Goal: Task Accomplishment & Management: Manage account settings

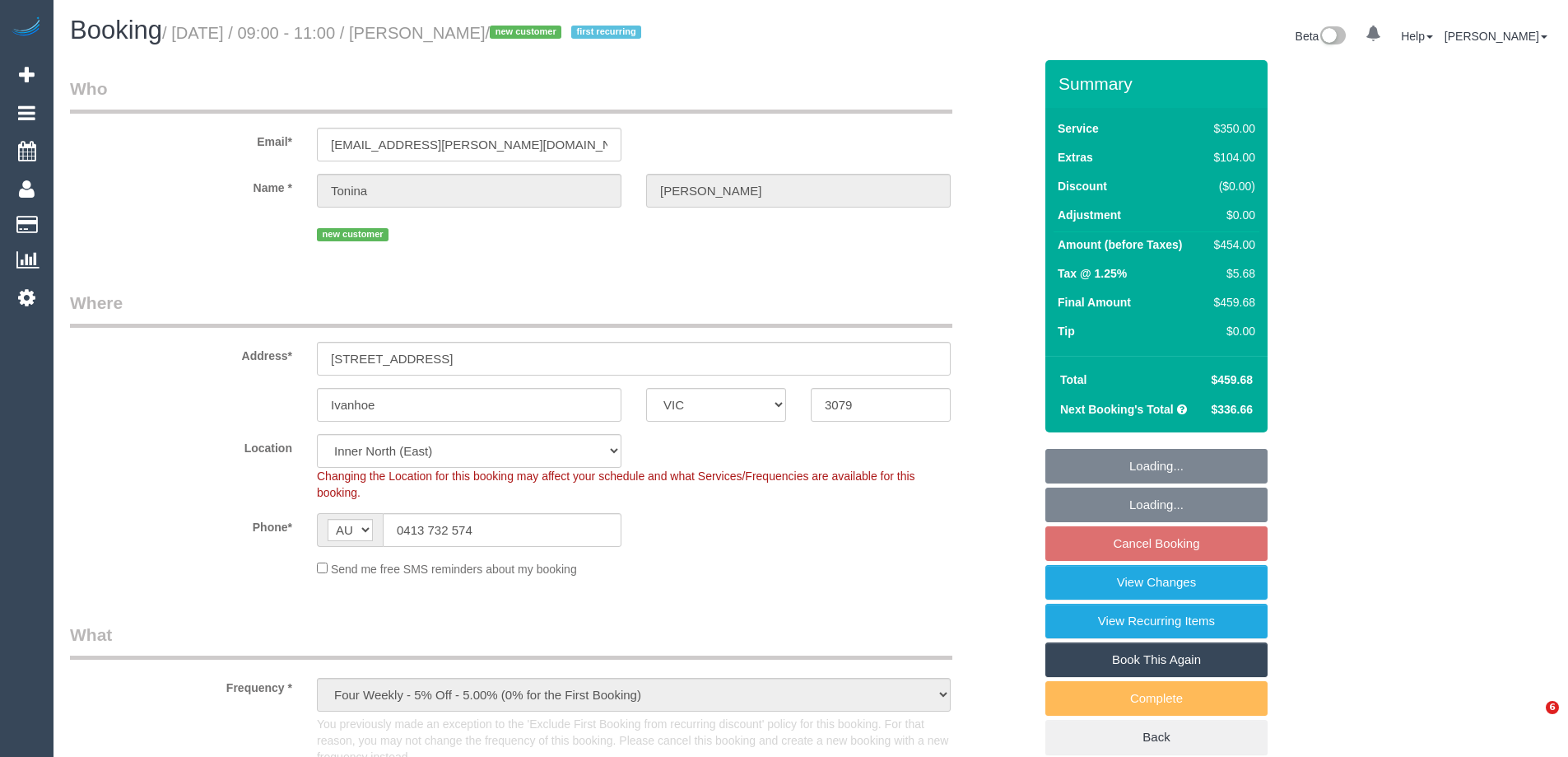
select select "VIC"
select select "2"
select select "150"
select select "number:27"
select select "number:14"
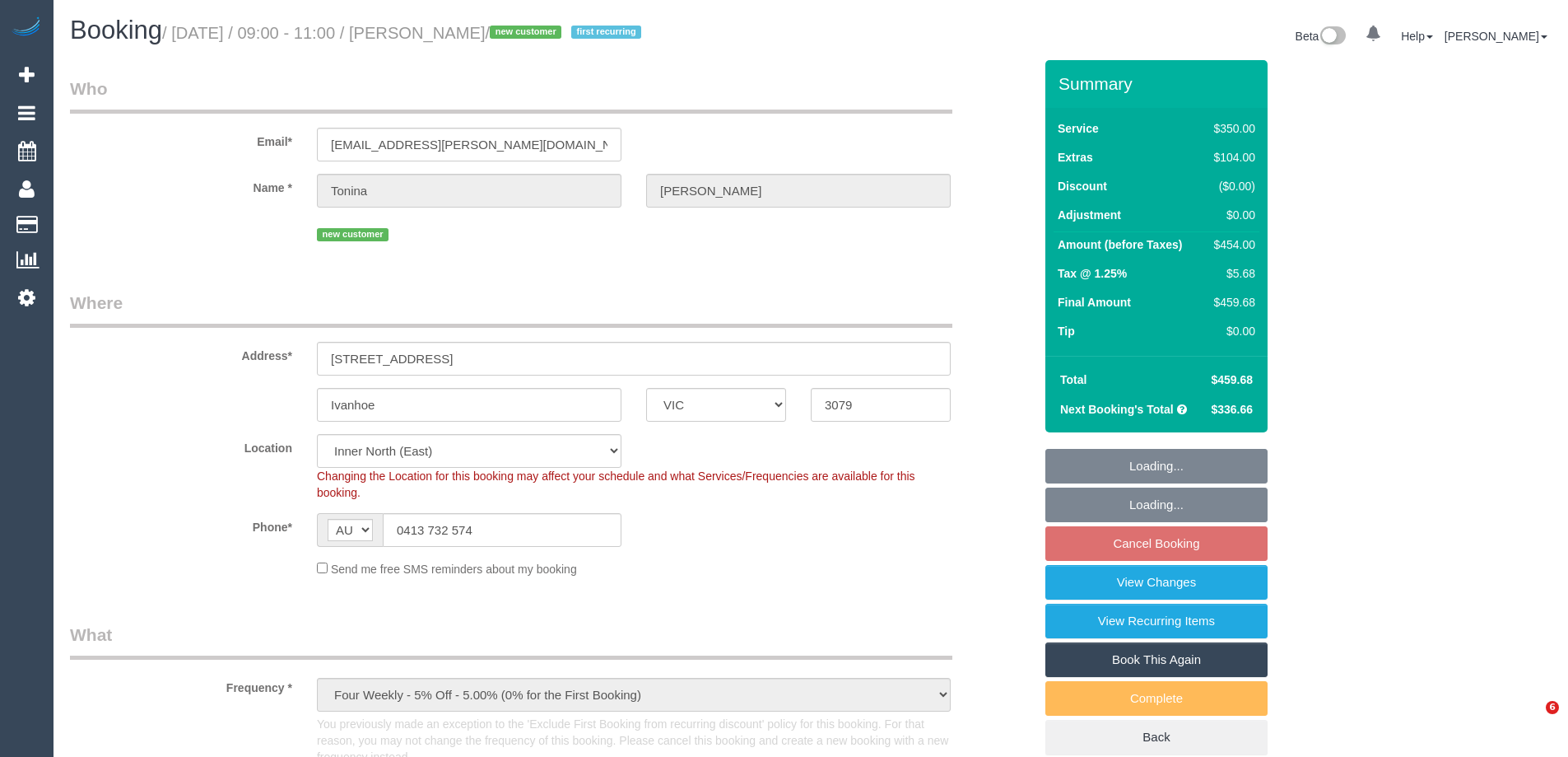
select select "number:18"
select select "number:23"
select select "number:35"
select select "number:12"
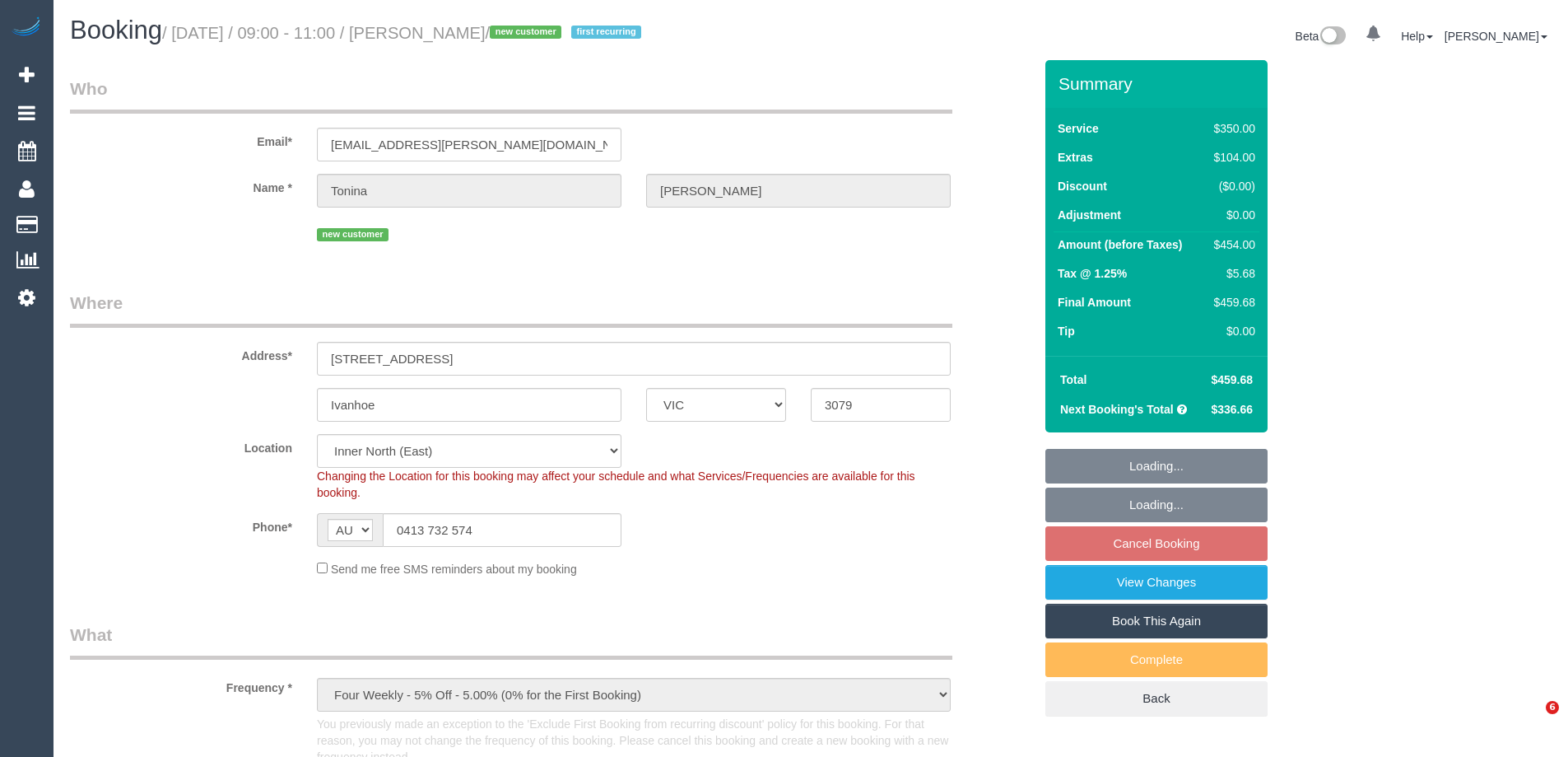
select select "VIC"
select select "string:stripe-pm_1SBUd02GScqysDRVaeRUuTwD"
select select "2"
select select "150"
select select "number:27"
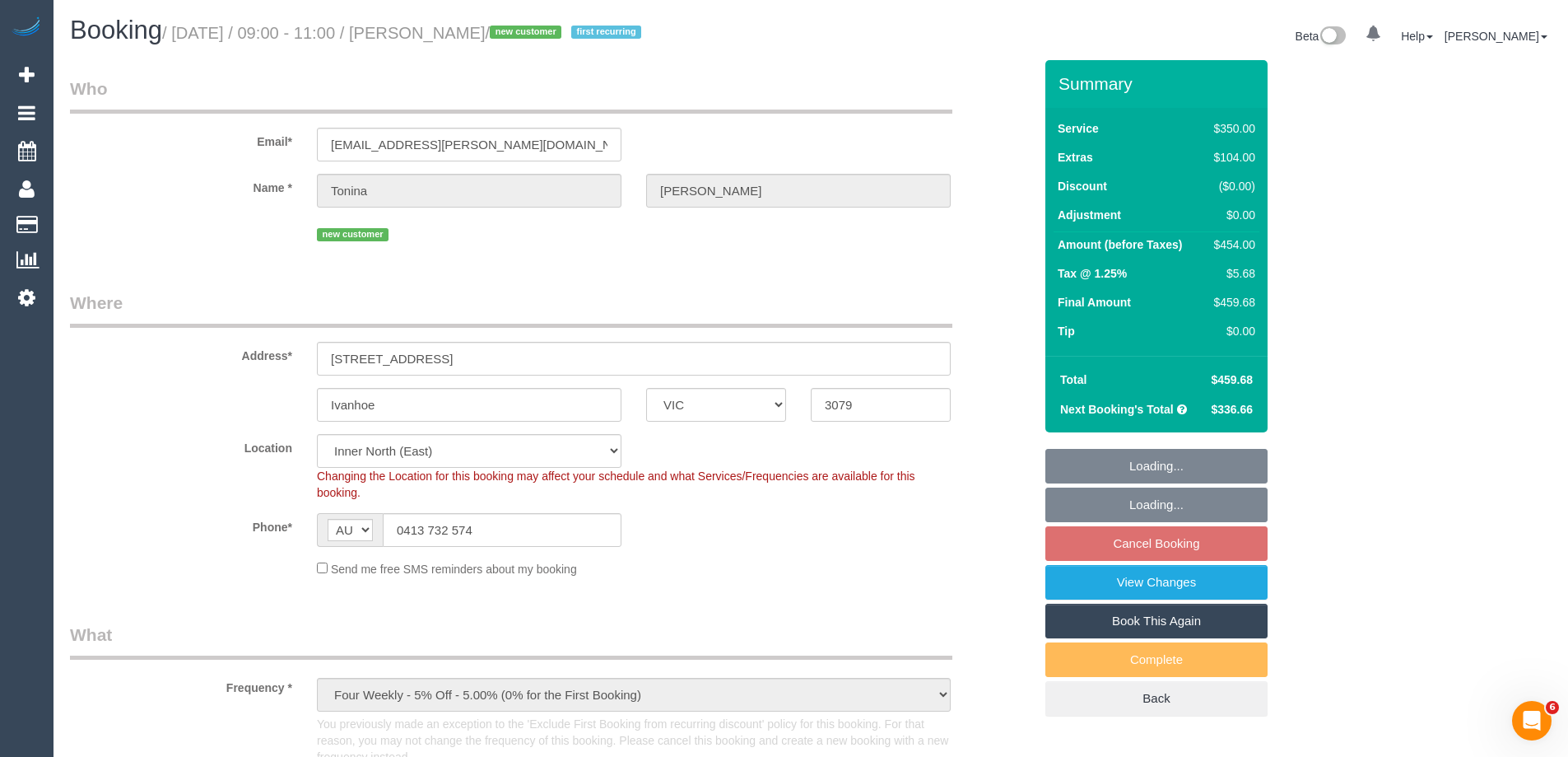
select select "number:14"
select select "number:18"
select select "number:23"
select select "number:35"
select select "number:12"
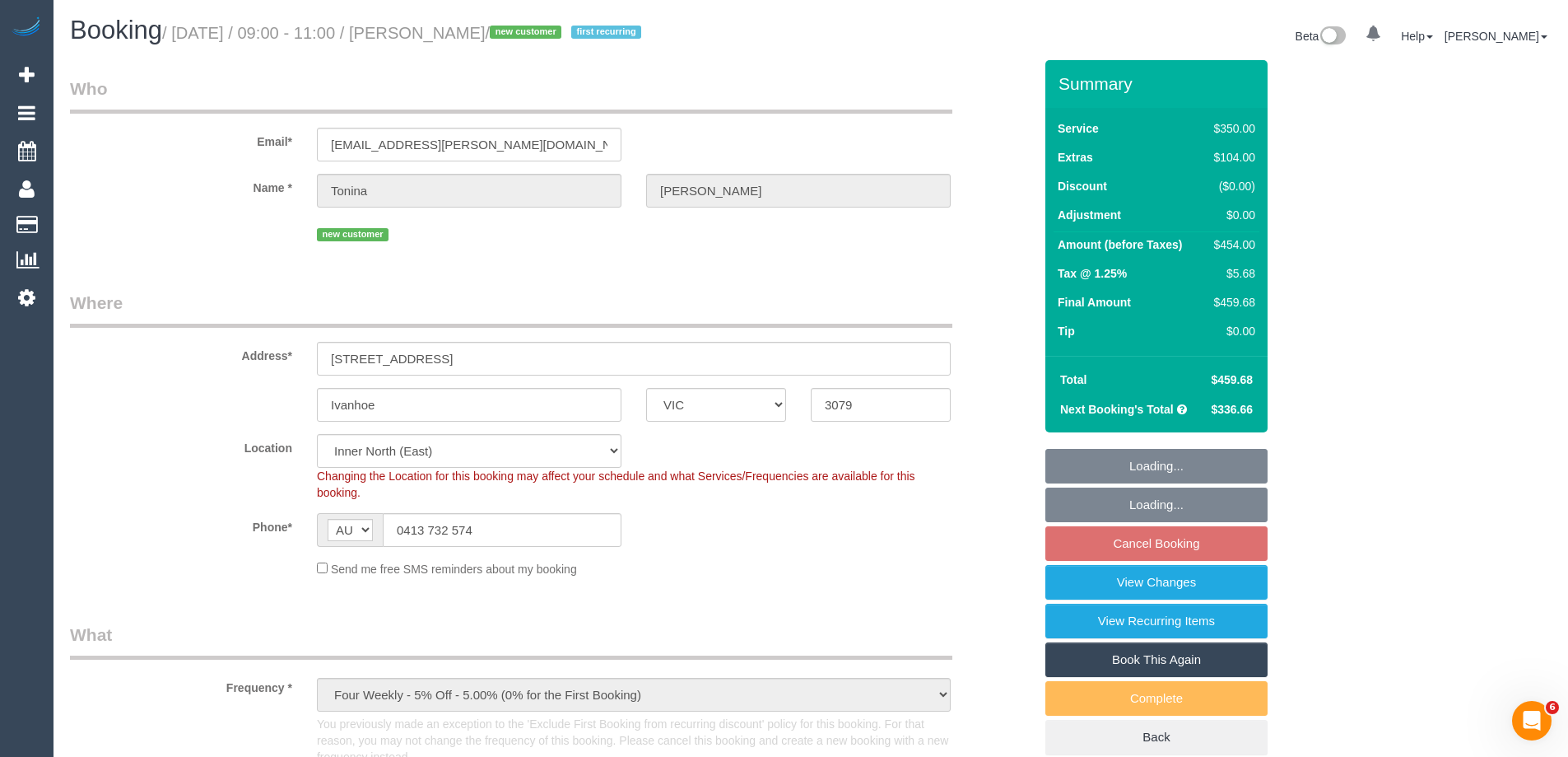
select select "object:904"
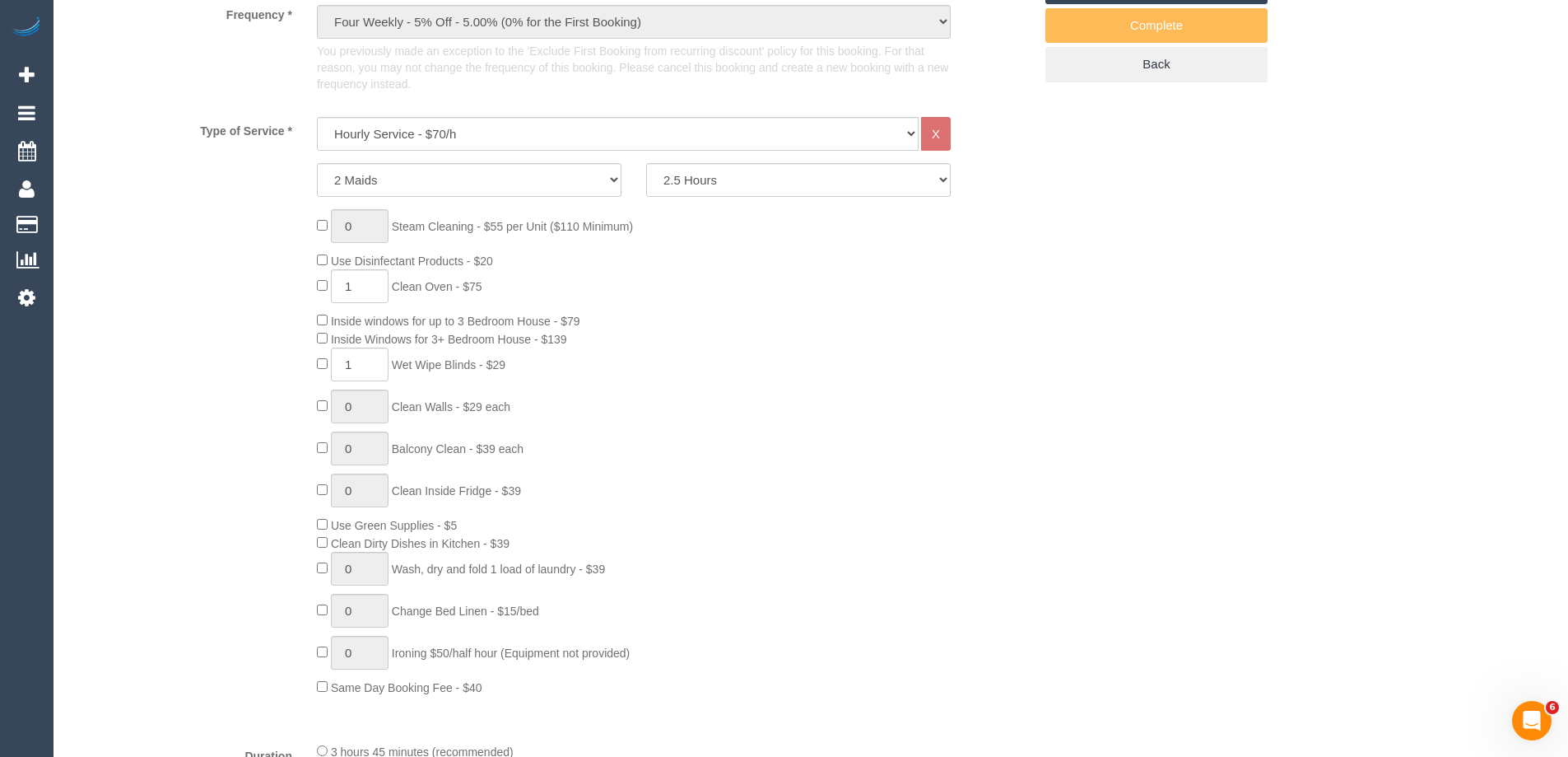
scroll to position [448, 0]
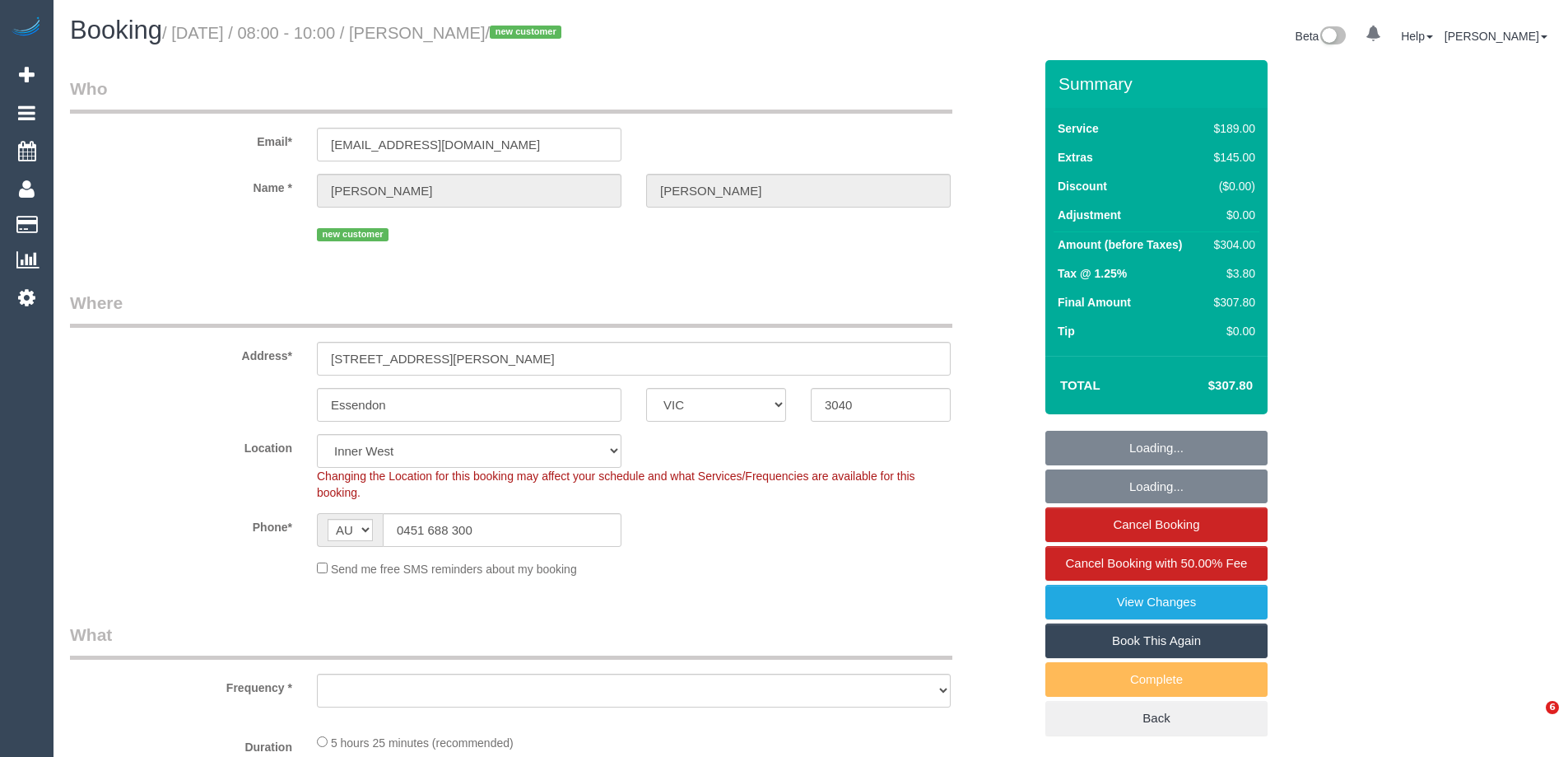
select select "VIC"
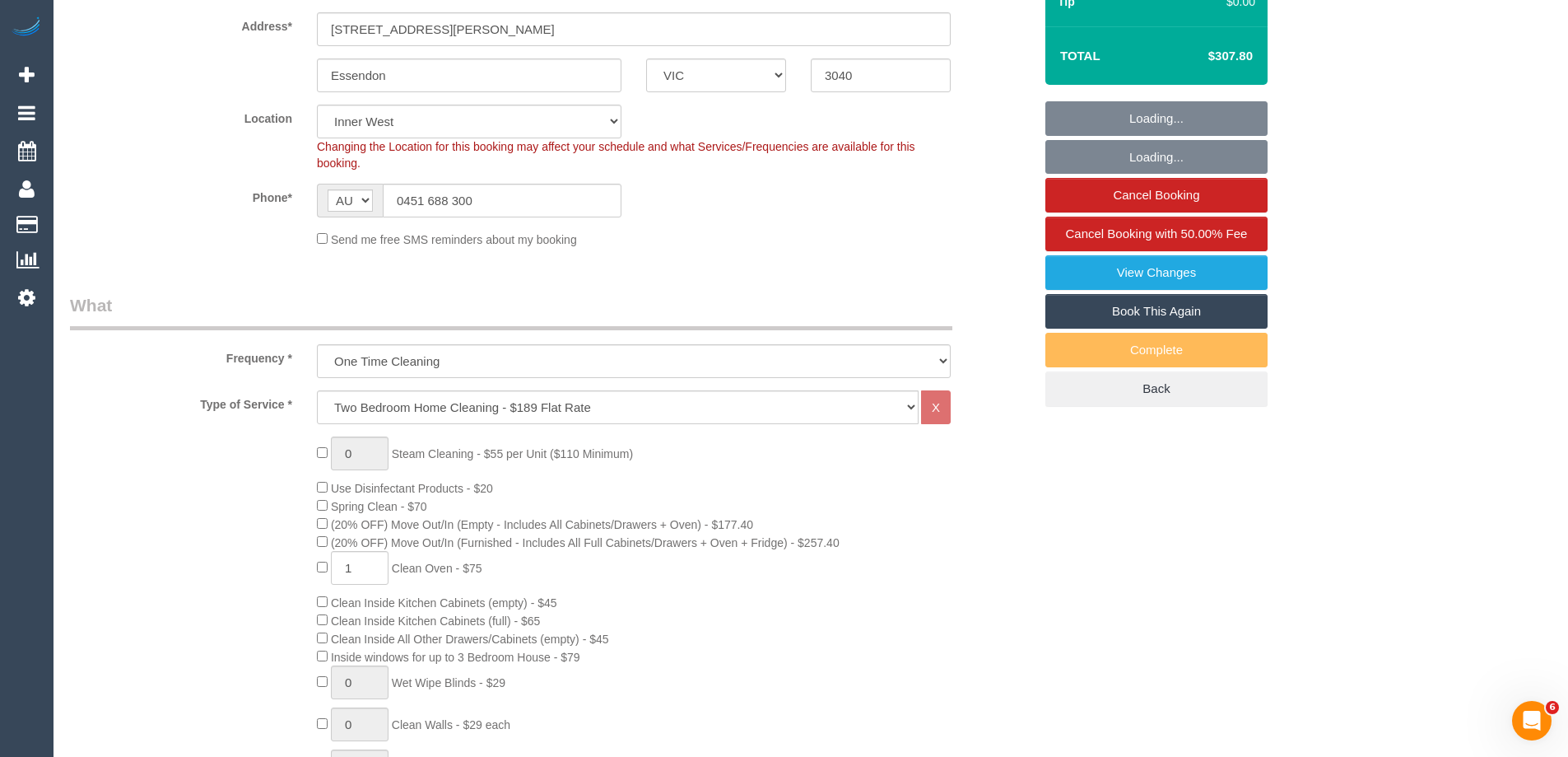
select select "object:1537"
select select "number:27"
select select "number:14"
select select "number:19"
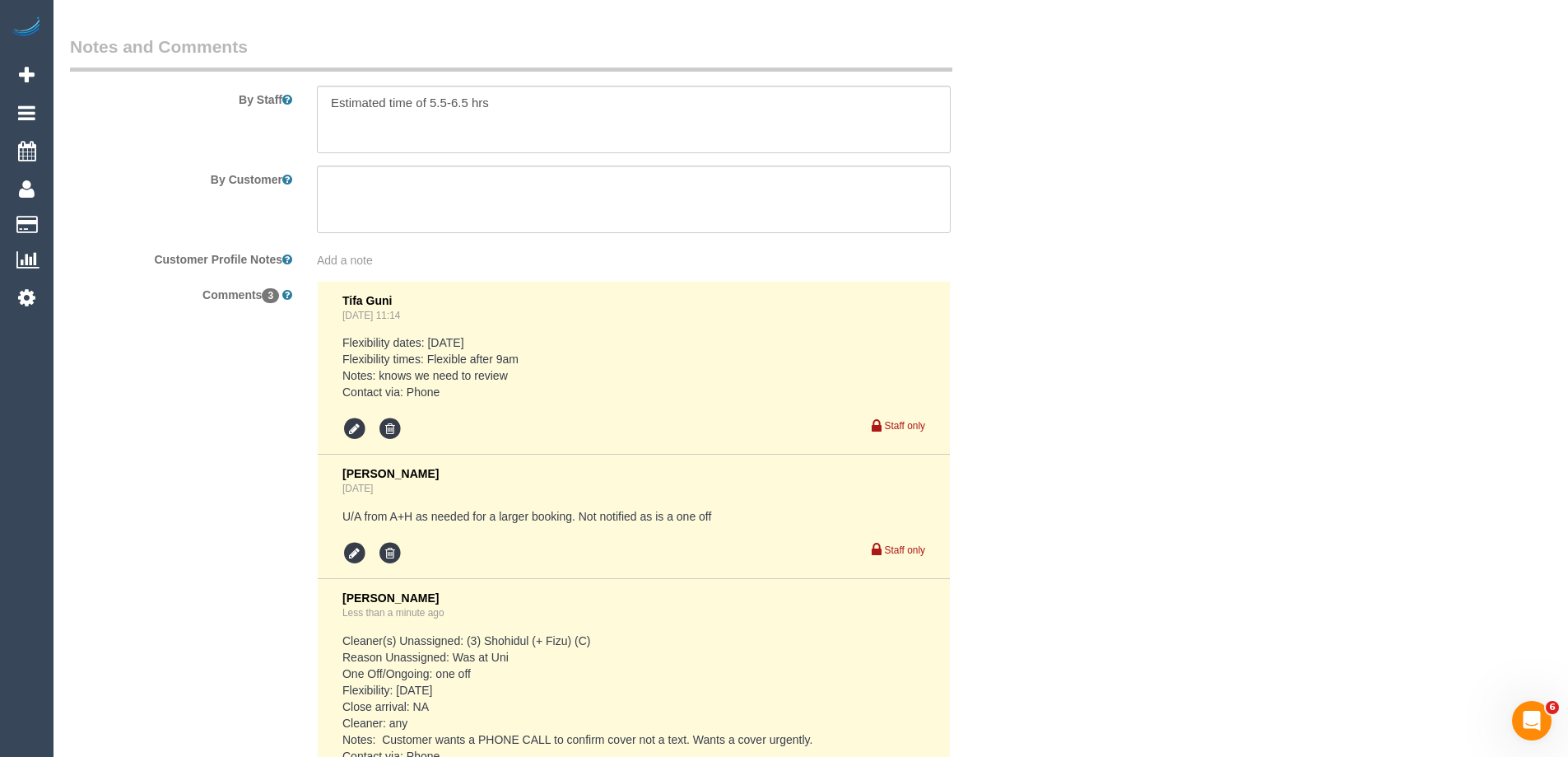
scroll to position [2964, 0]
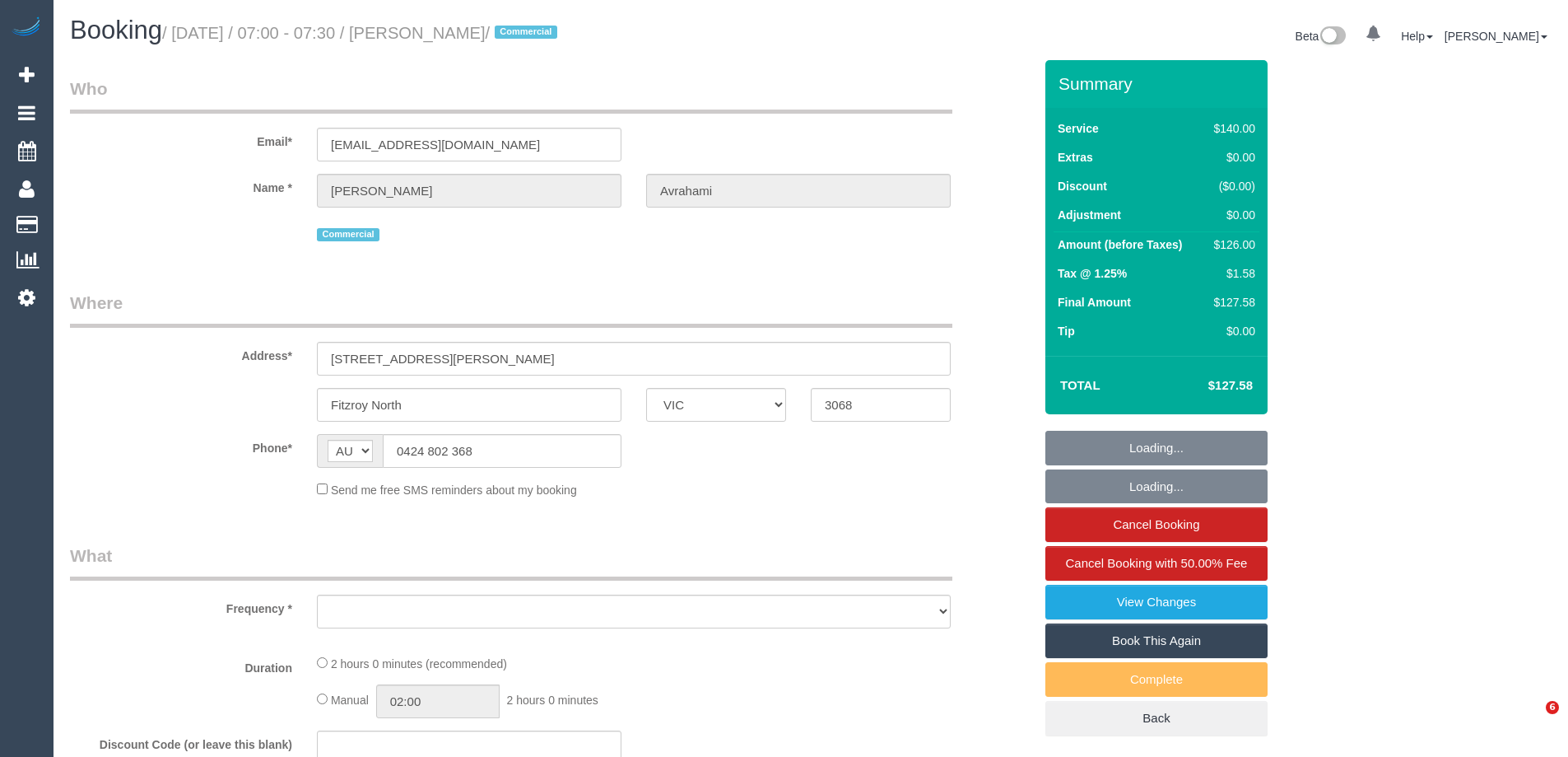
select select "VIC"
select select "object:561"
select select "string:stripe-pm_1K4CyR2GScqysDRVzbMAGxHi"
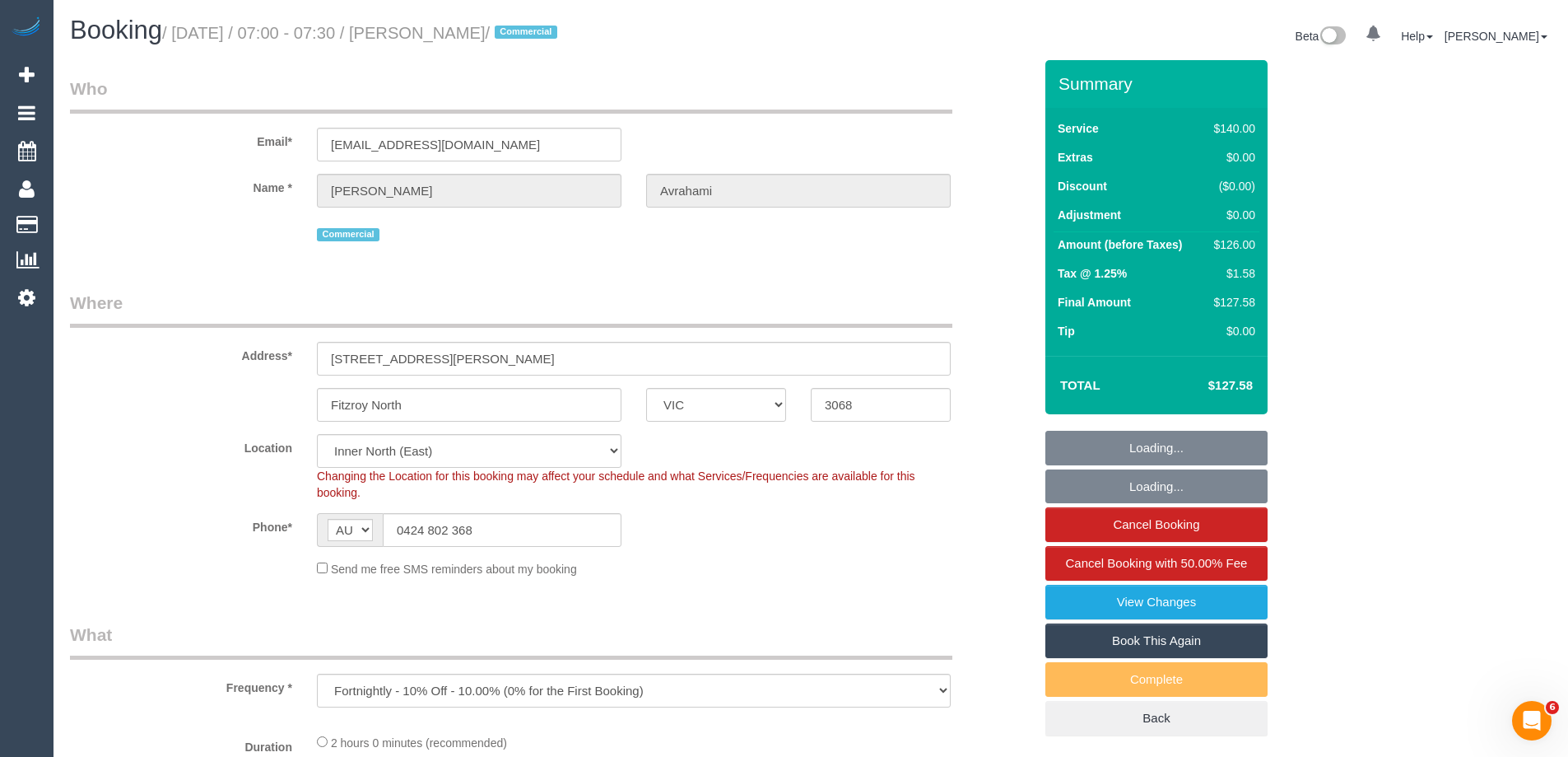
select select "object:892"
select select "number:32"
select select "number:14"
select select "number:25"
select select "number:35"
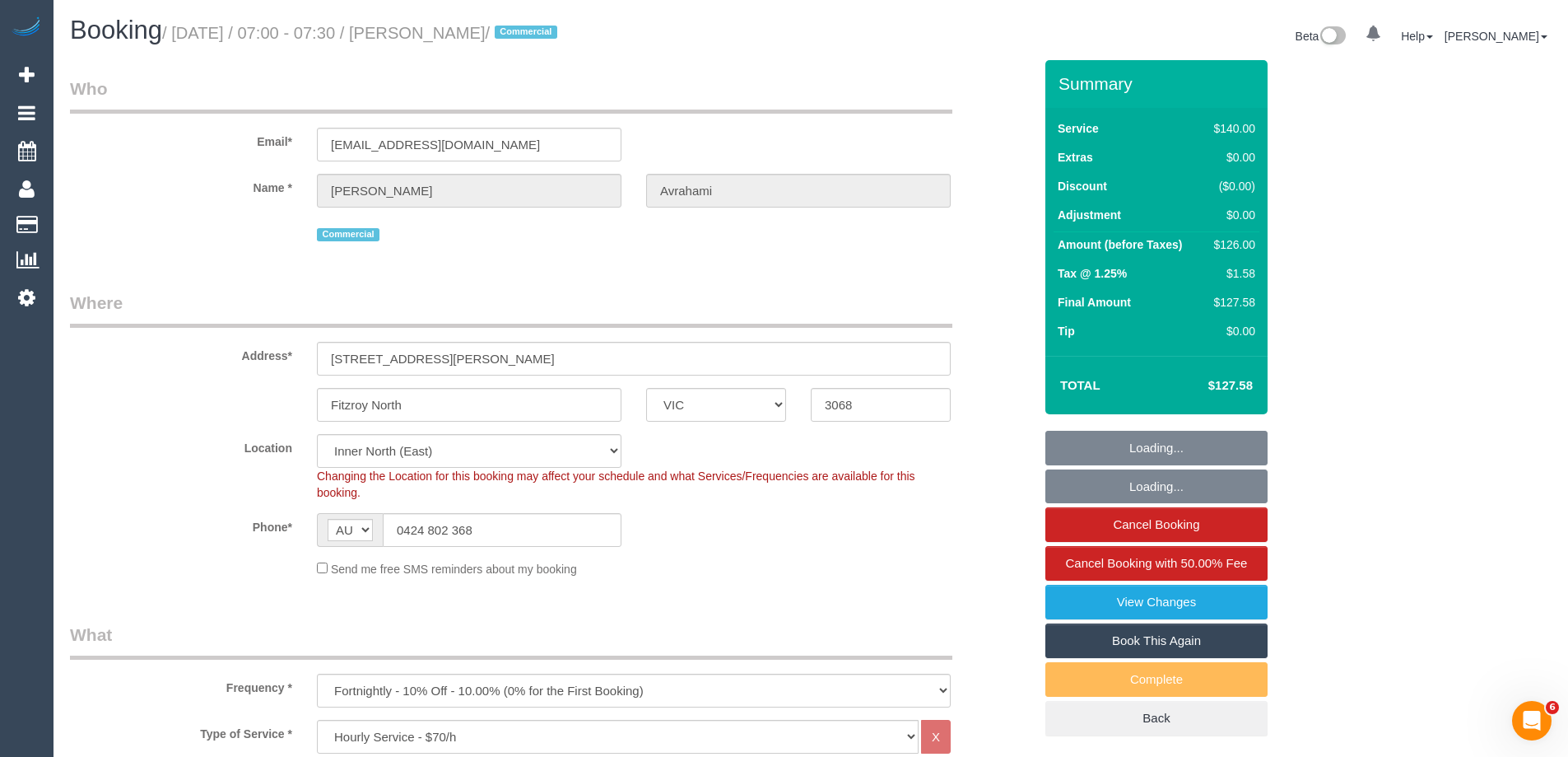
select select "20792"
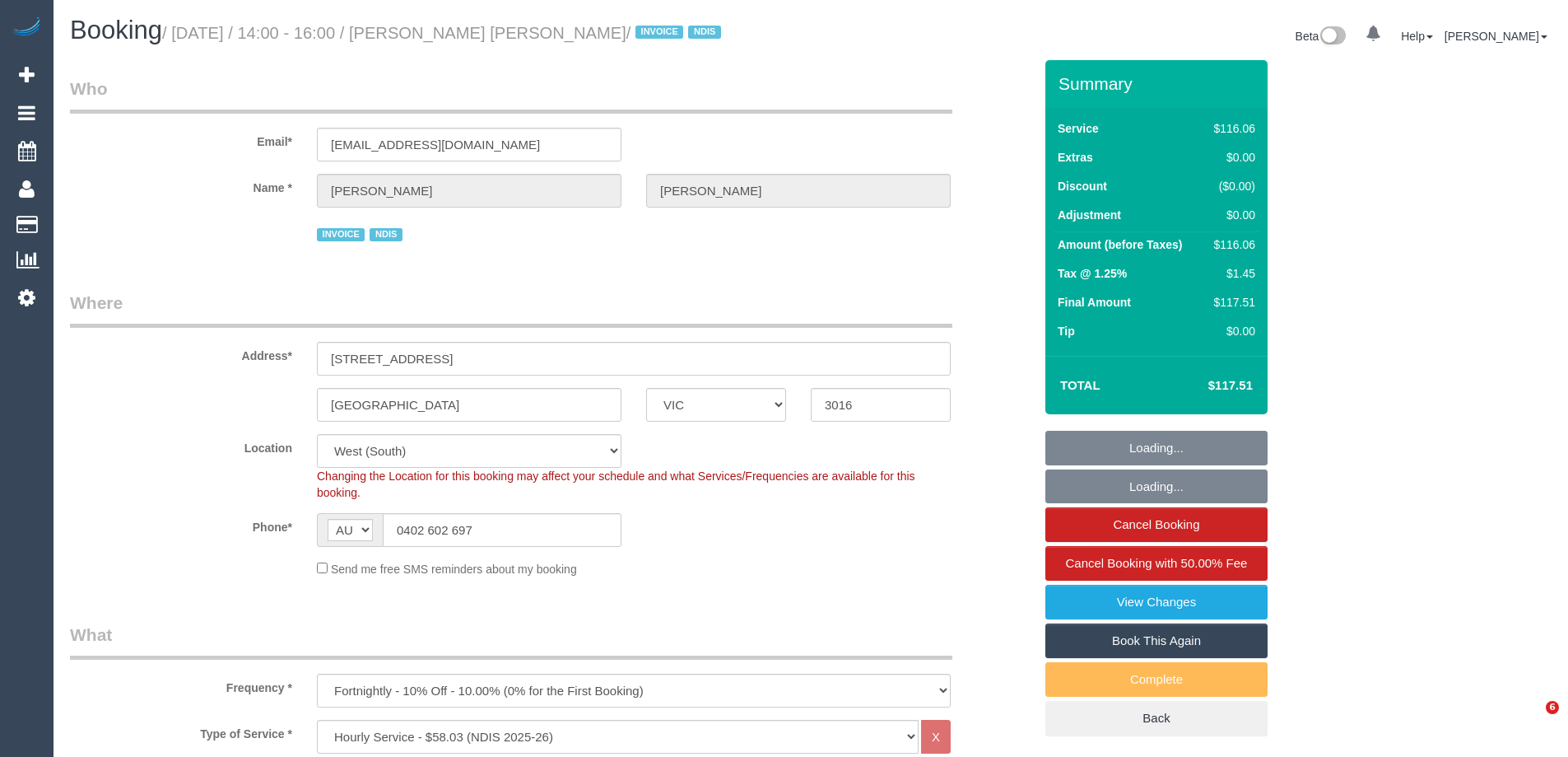
select select "VIC"
select select "object:813"
select select "number:29"
select select "number:14"
select select "number:19"
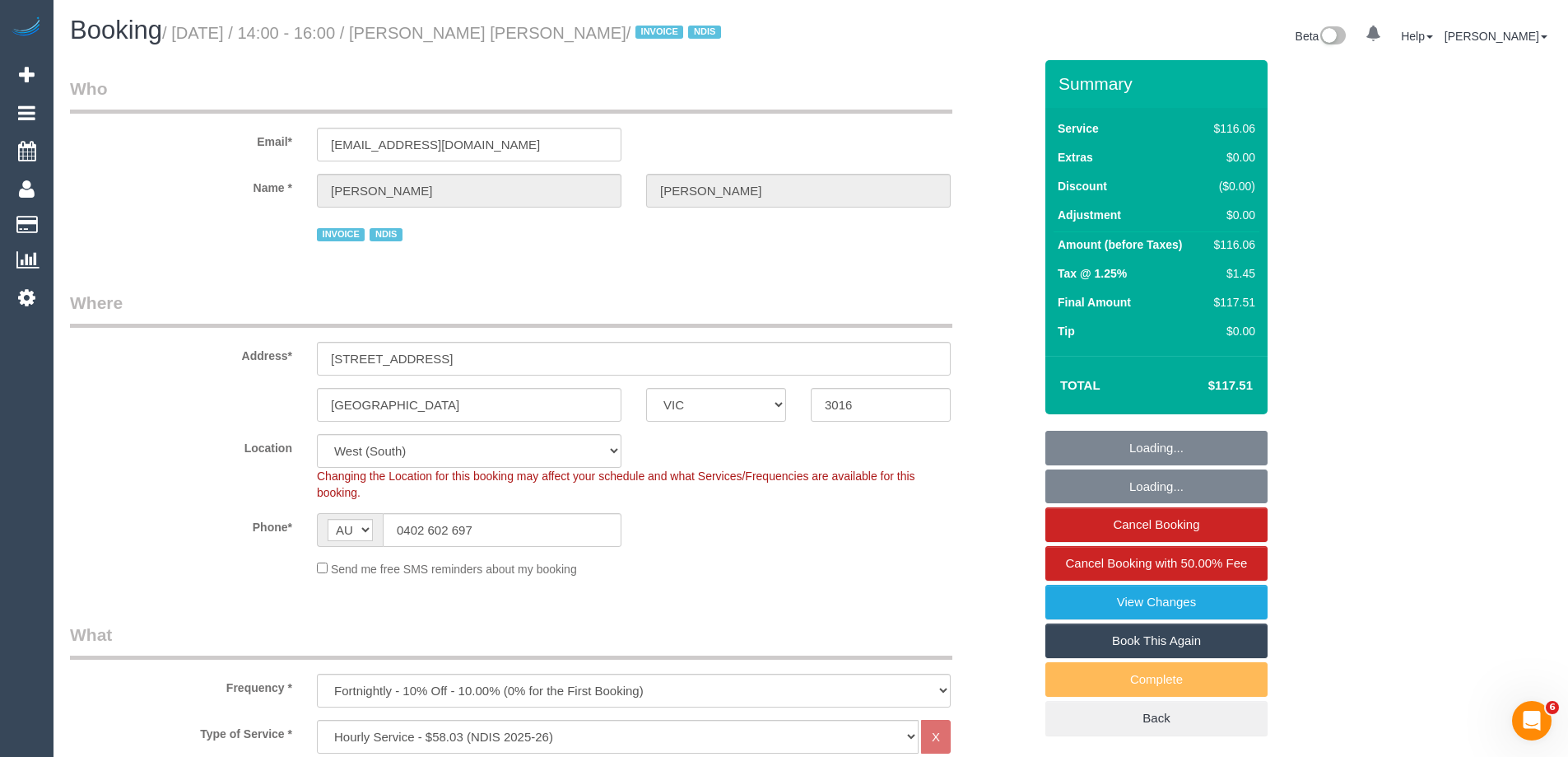
select select "number:25"
select select "number:34"
select select "number:13"
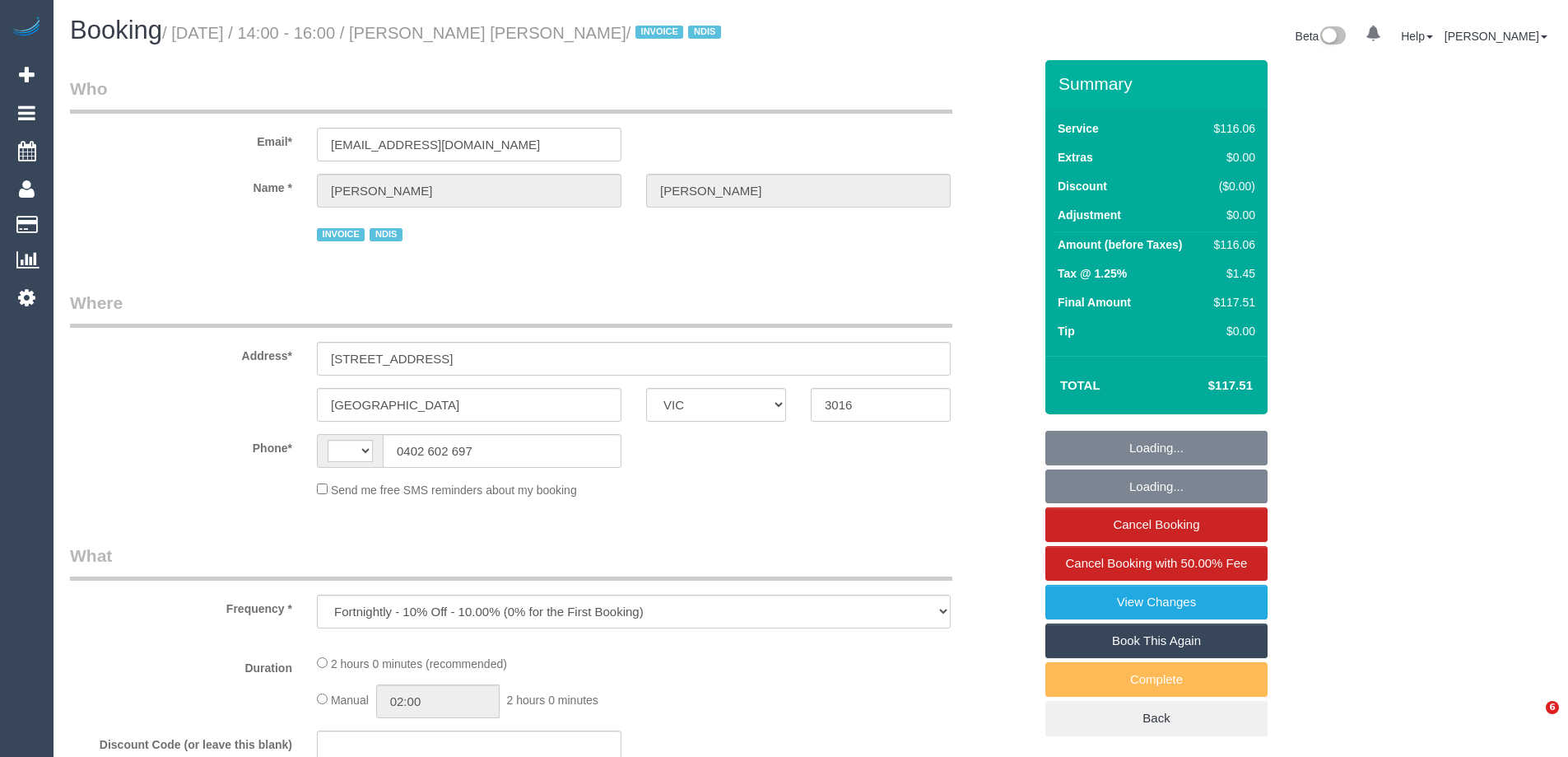
select select "VIC"
select select "string:AU"
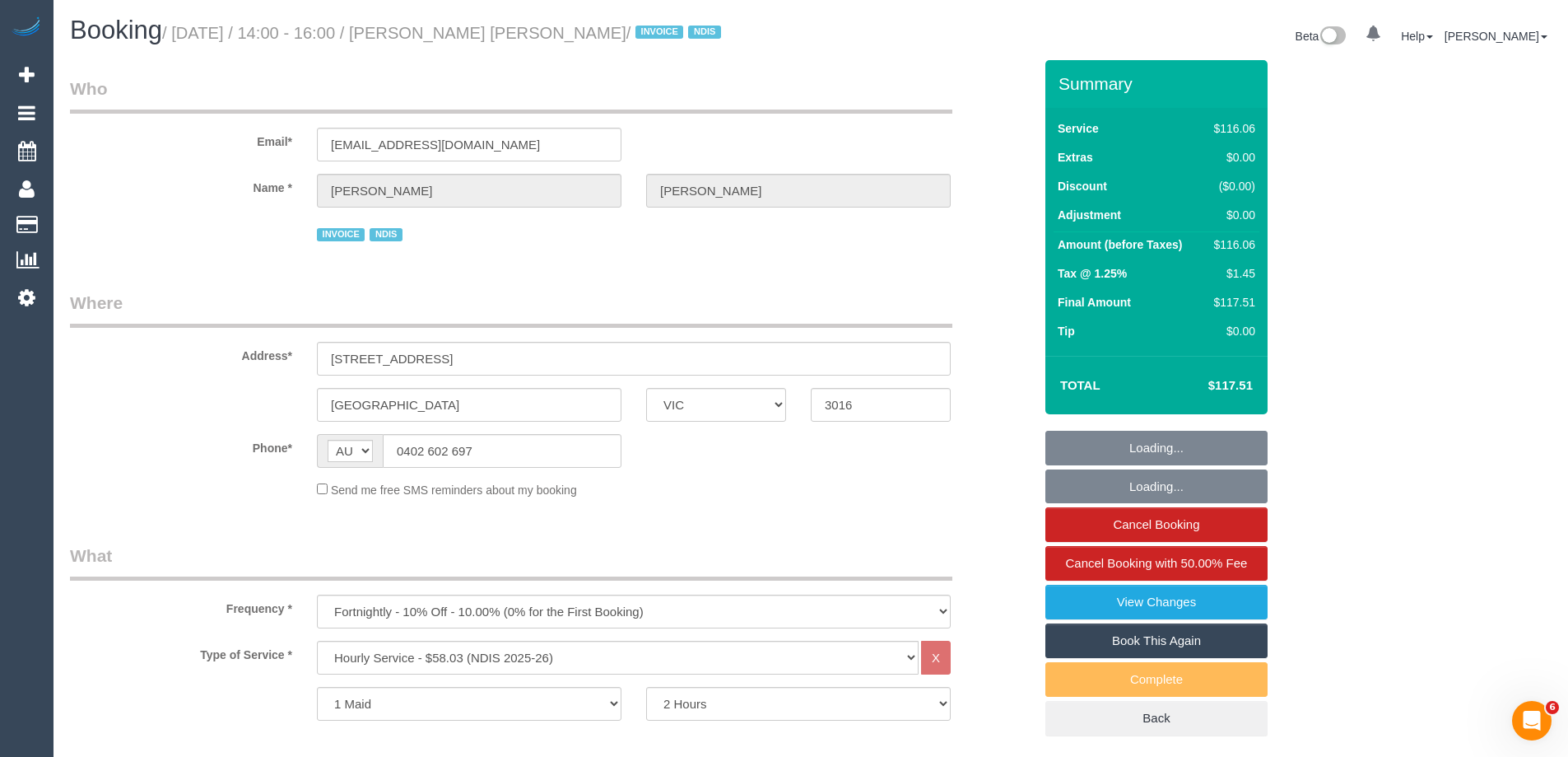
select select "number:29"
select select "number:14"
select select "number:19"
select select "number:25"
select select "number:34"
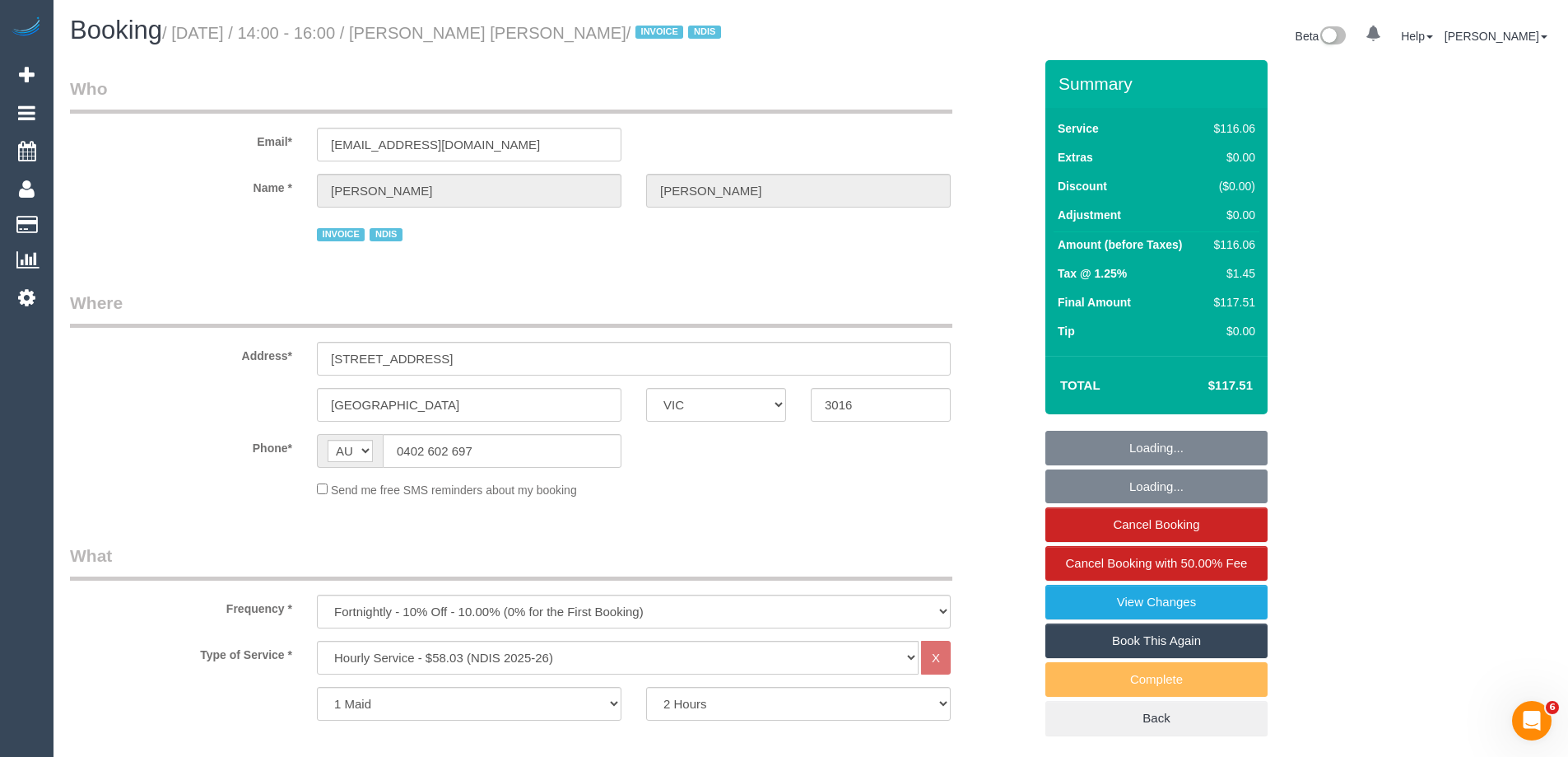
select select "number:13"
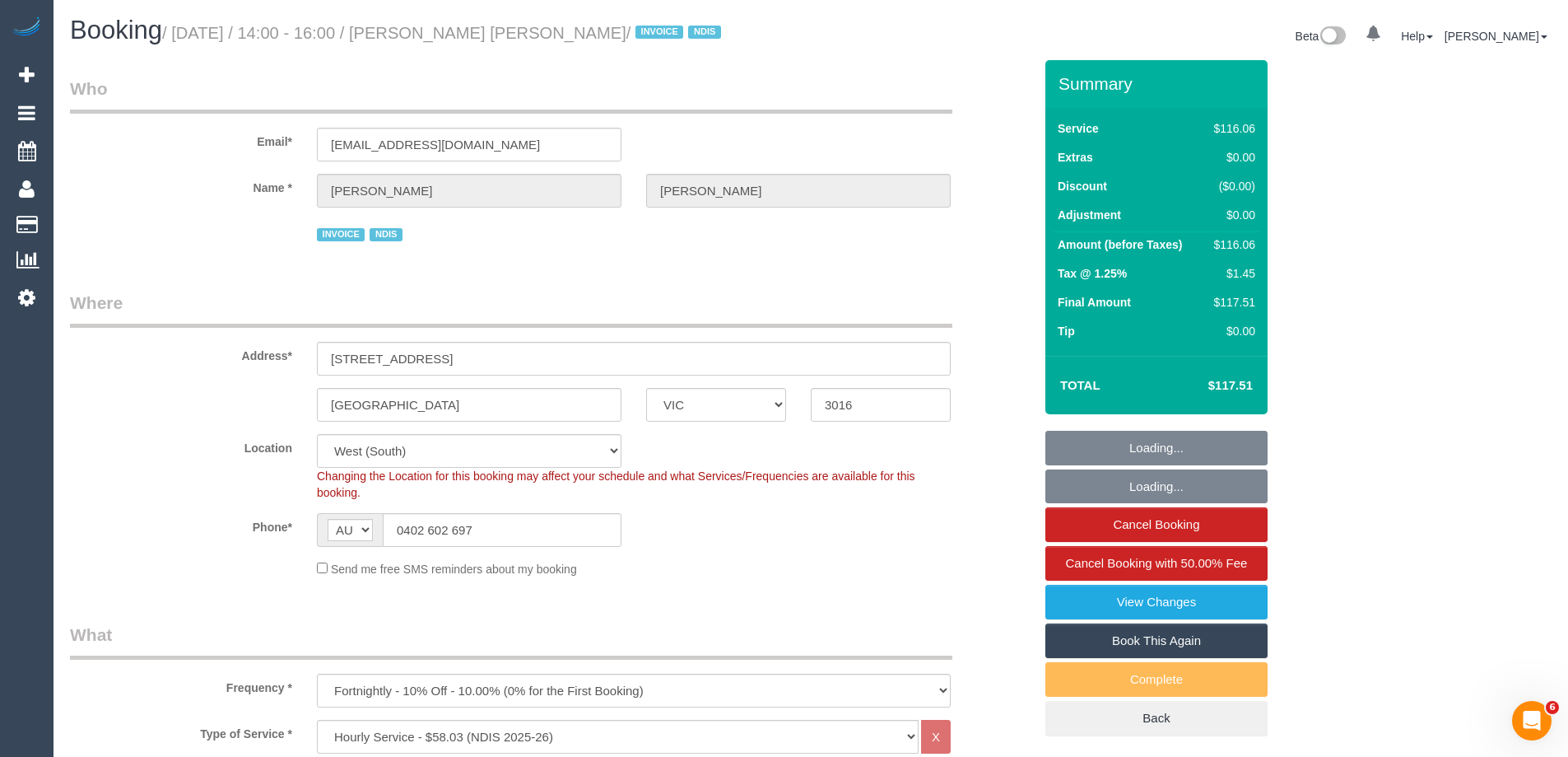
select select "object:813"
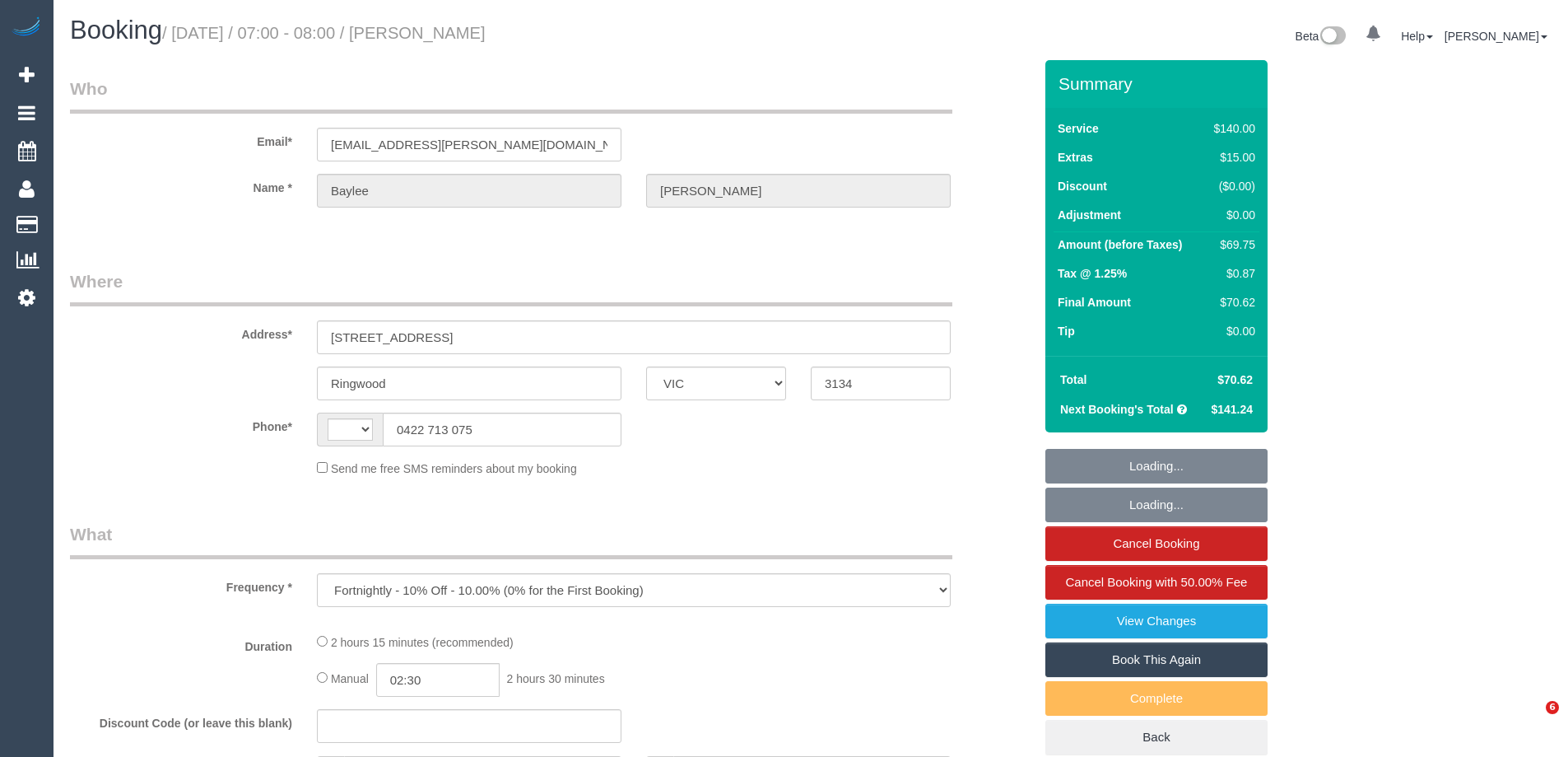
select select "VIC"
select select "string:AU"
select select "string:stripe-pm_1S66yD2GScqysDRVxHgdDNVa"
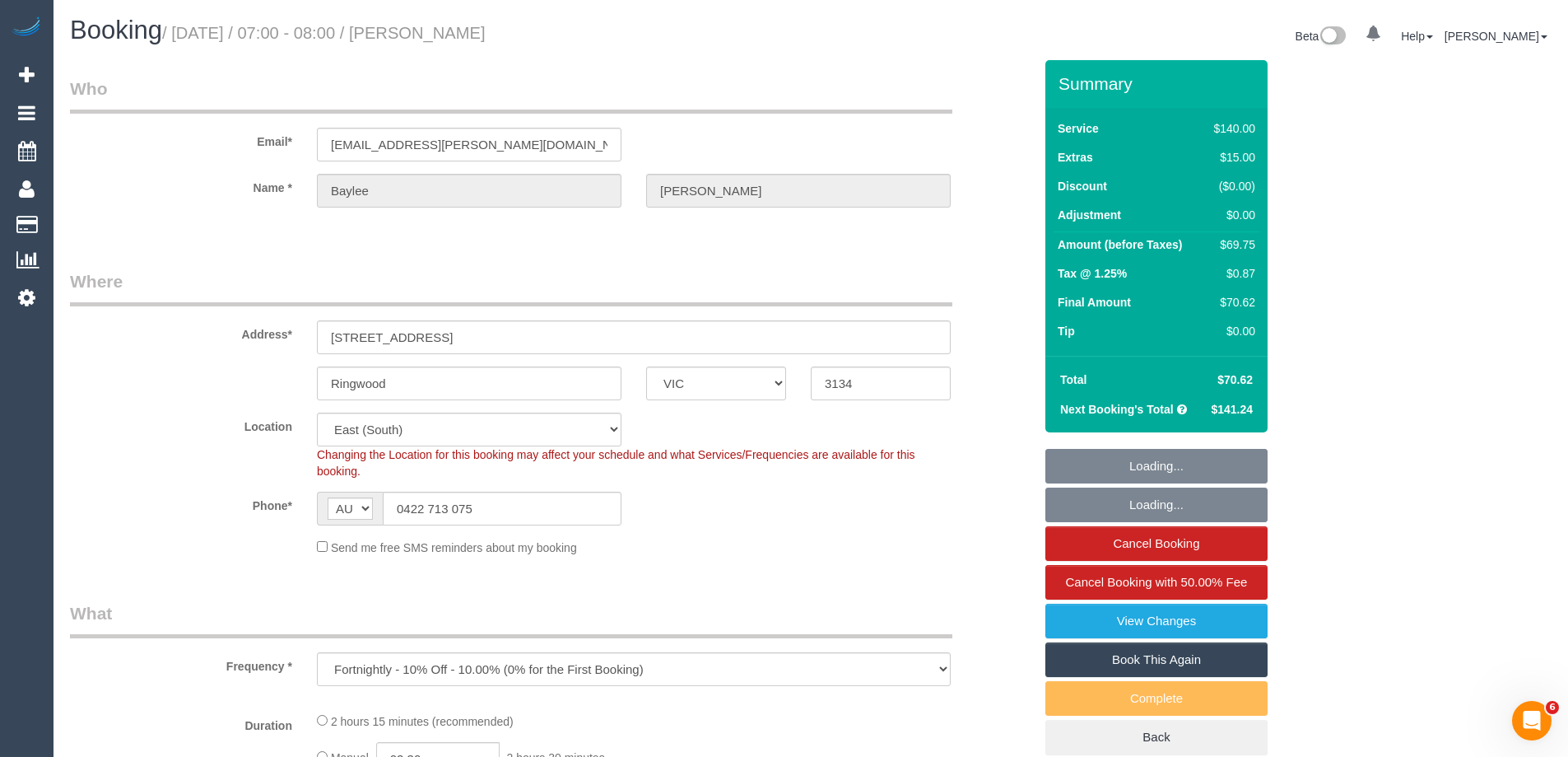
select select "number:28"
select select "number:14"
select select "number:19"
select select "number:22"
select select "number:34"
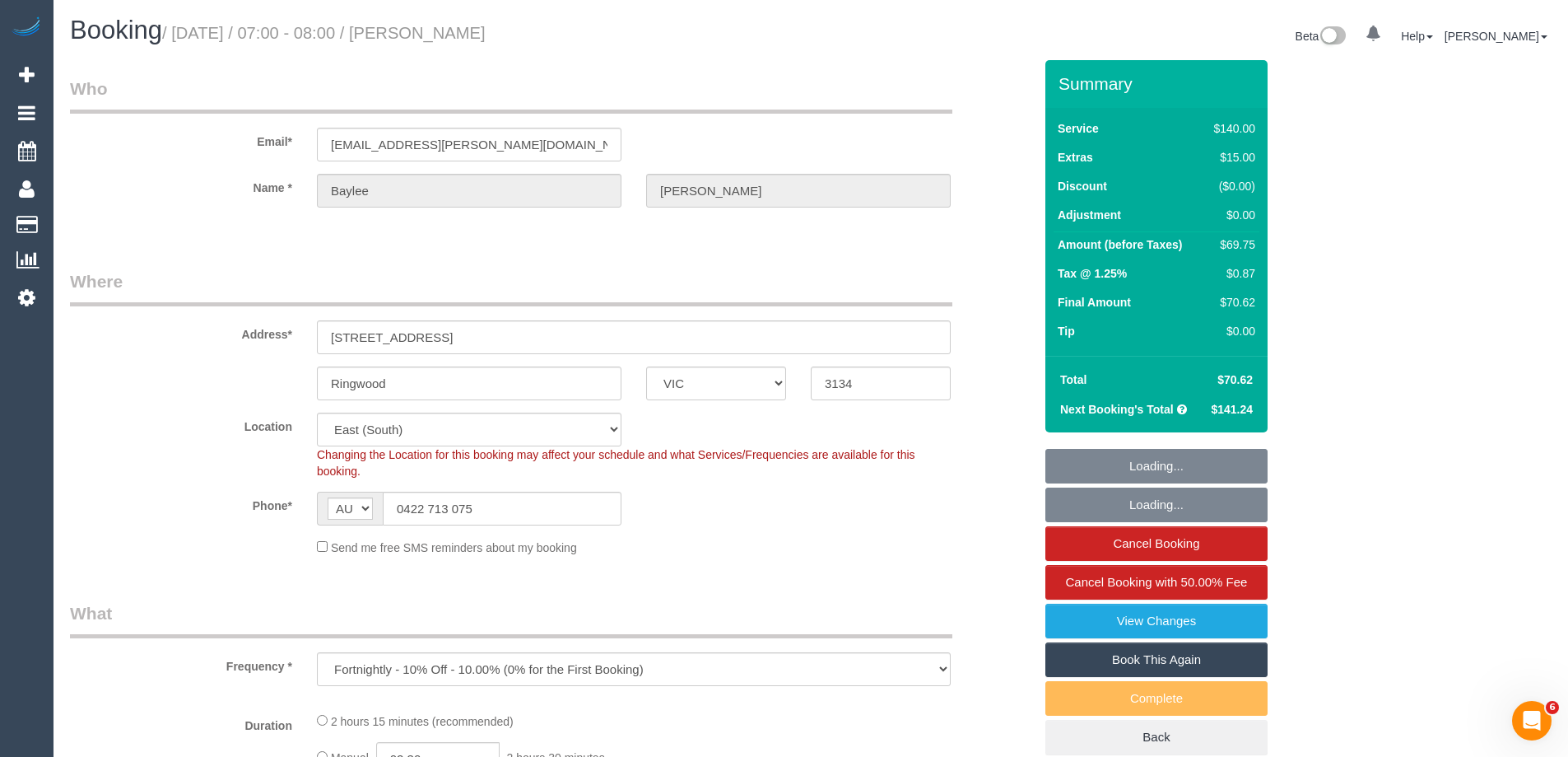
select select "number:11"
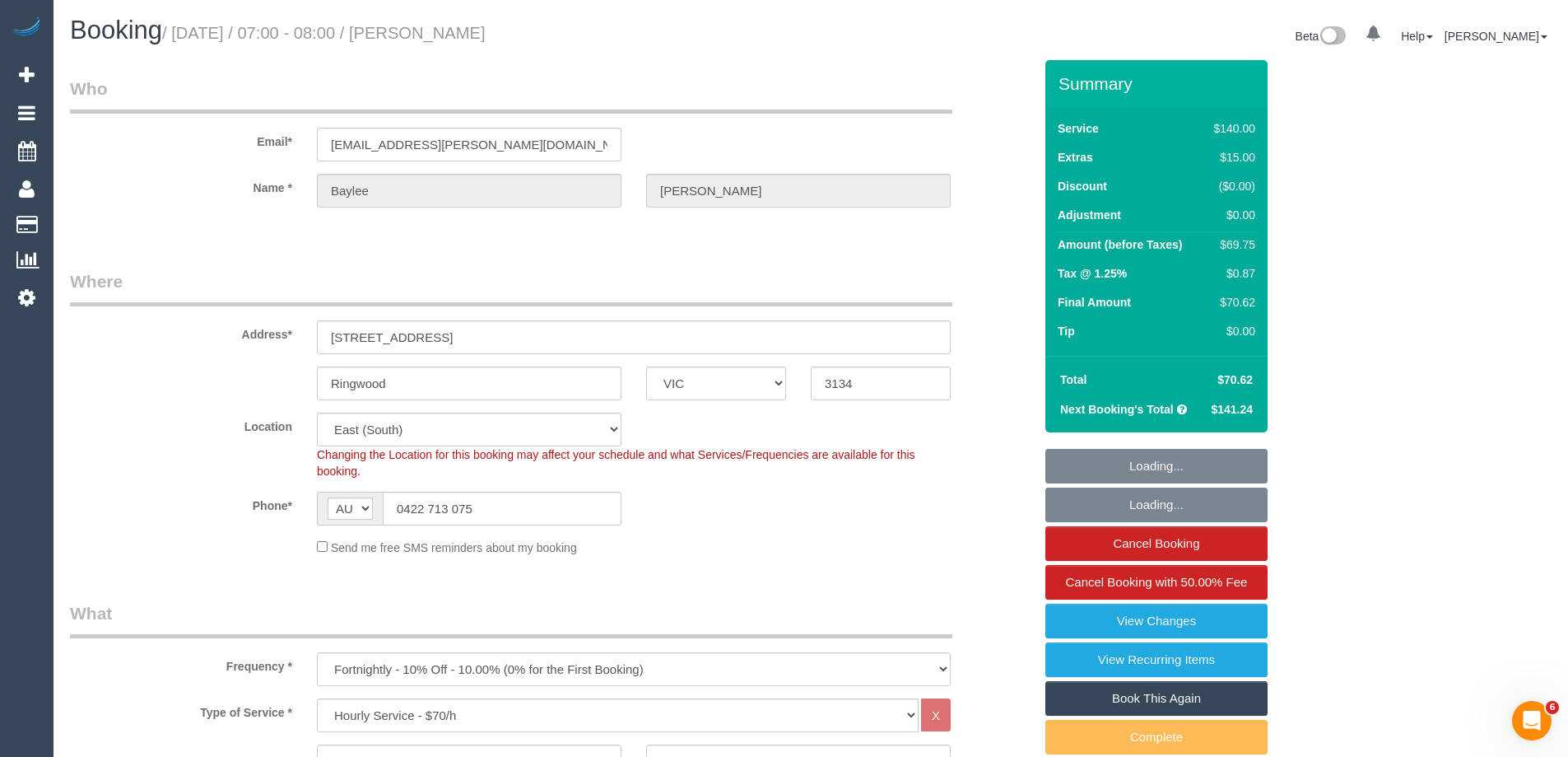
select select "object:1192"
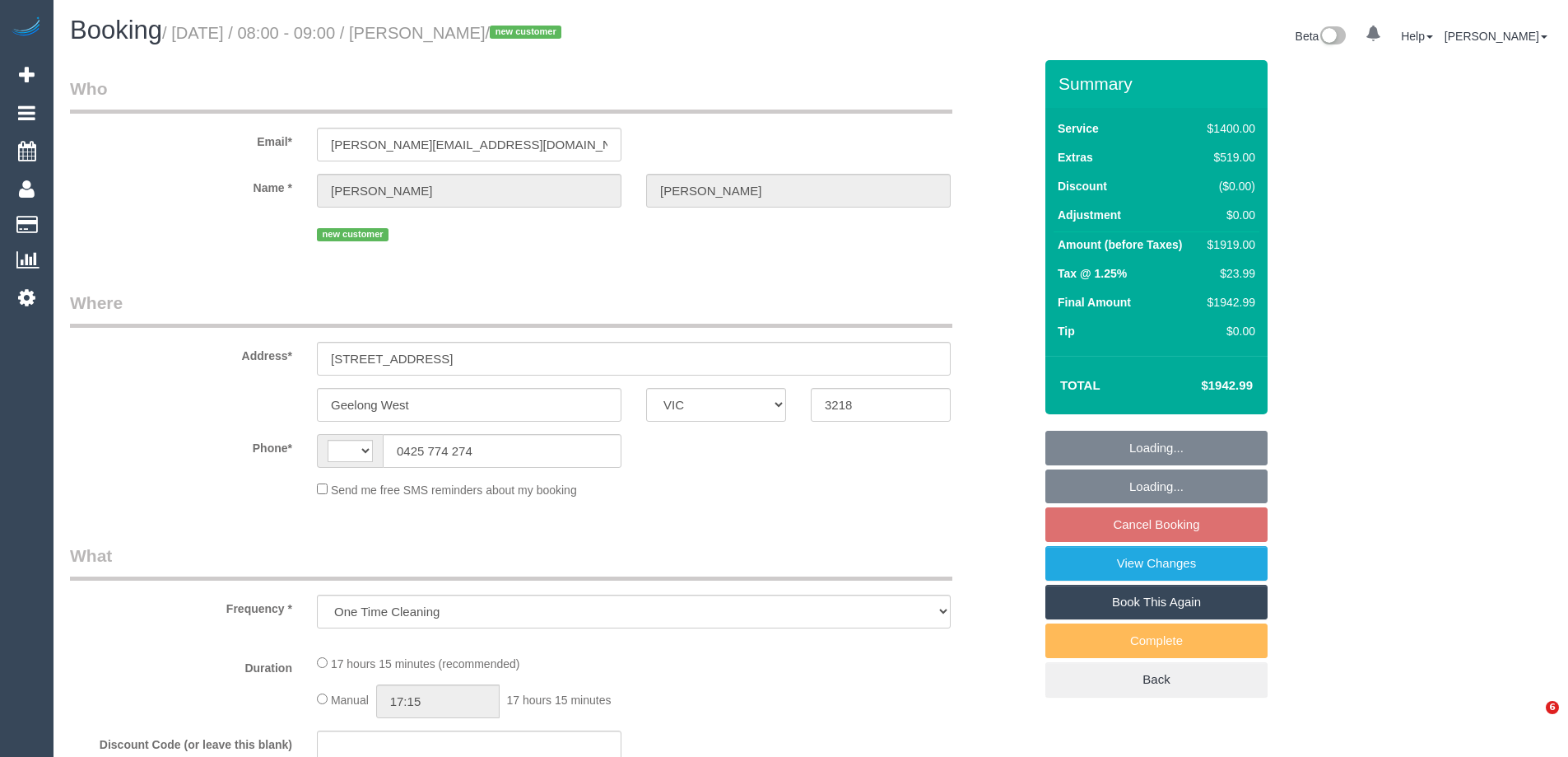
select select "VIC"
select select "string:stripe-pm_1SBq7G2GScqysDRVu3NOUJl8"
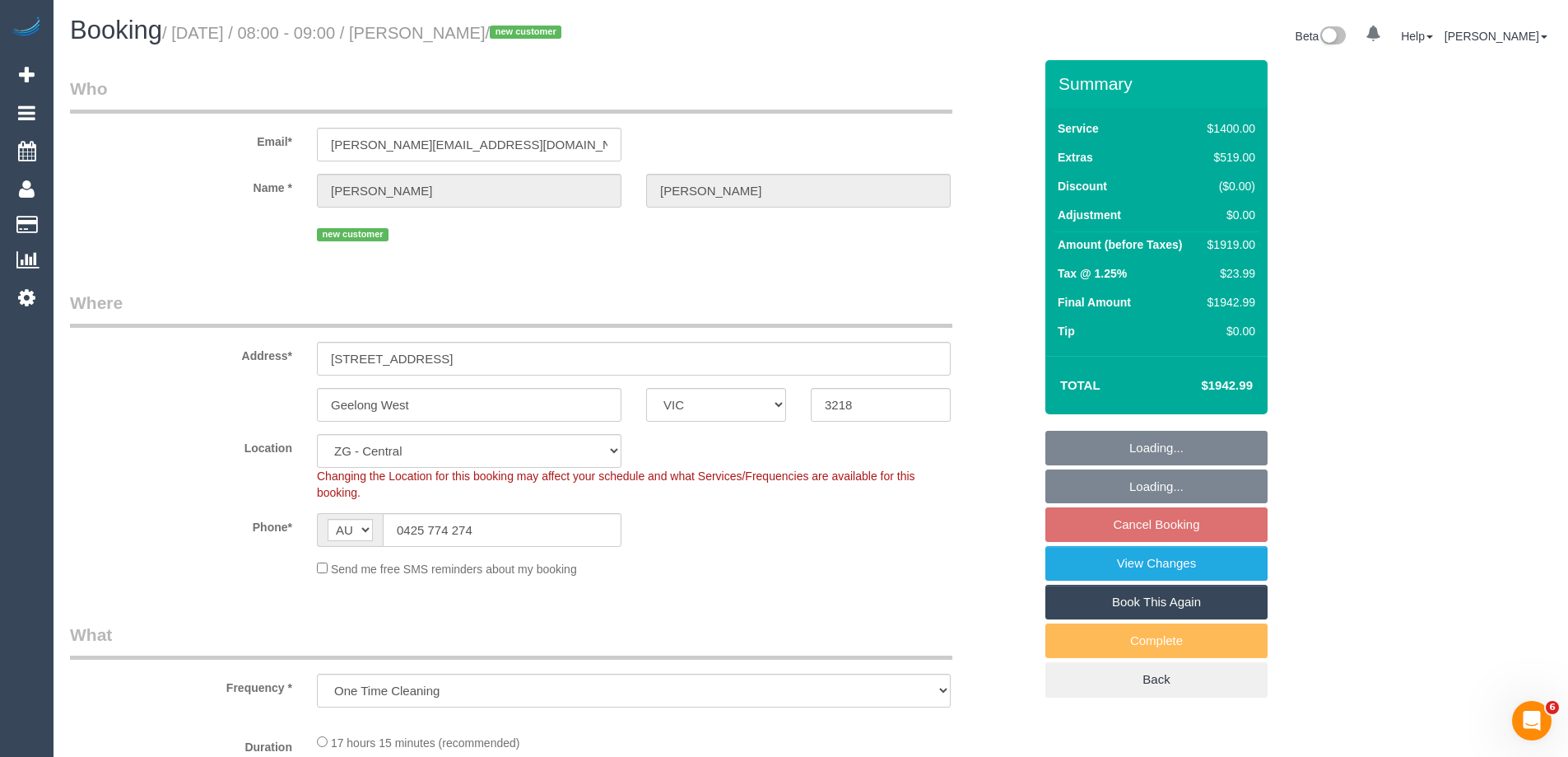
select select "string:AU"
select select "object:778"
select select "number:28"
select select "number:14"
select select "number:19"
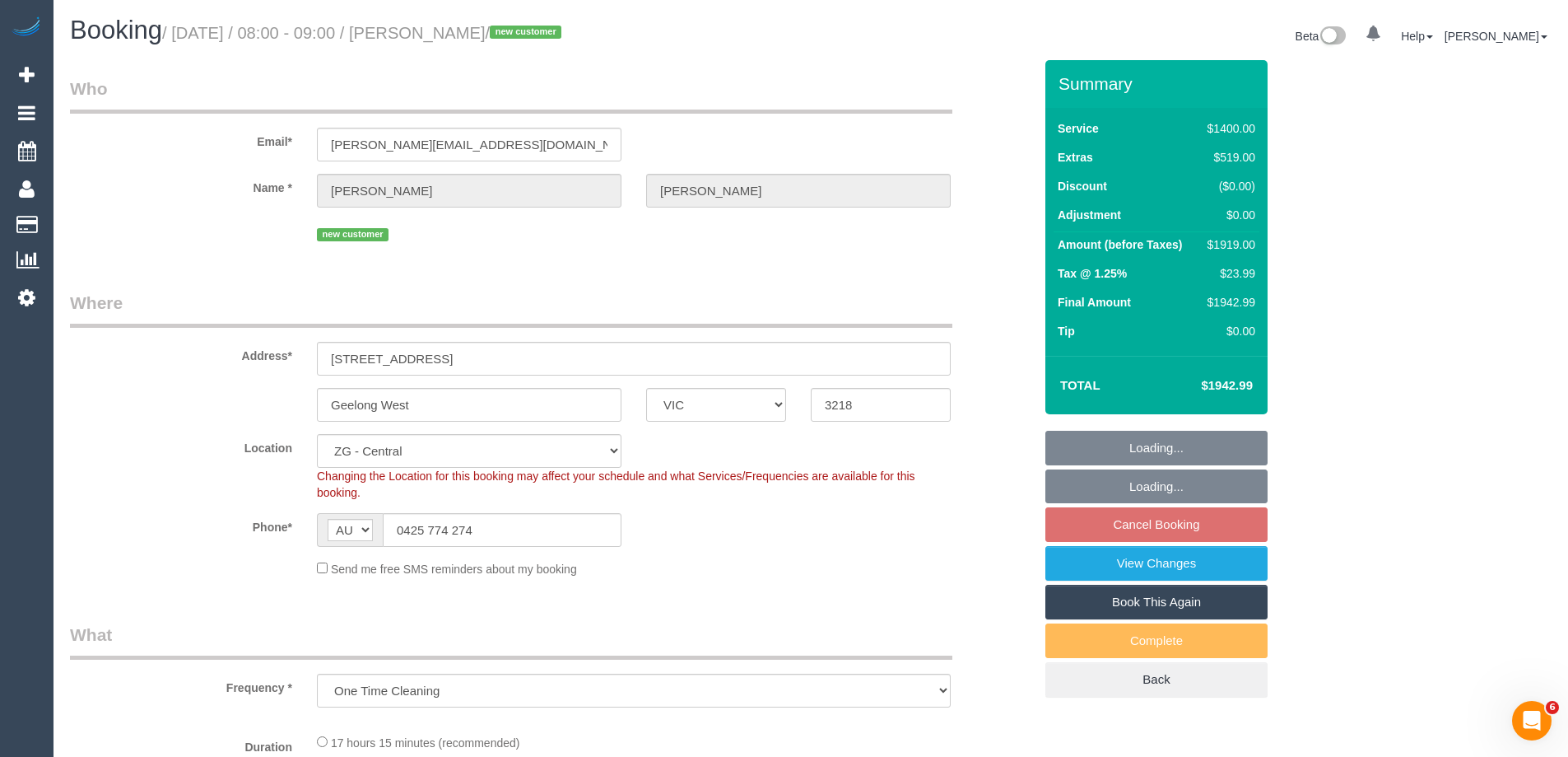
select select "number:25"
select select "number:26"
select select "2"
select select "600"
select select "spot1"
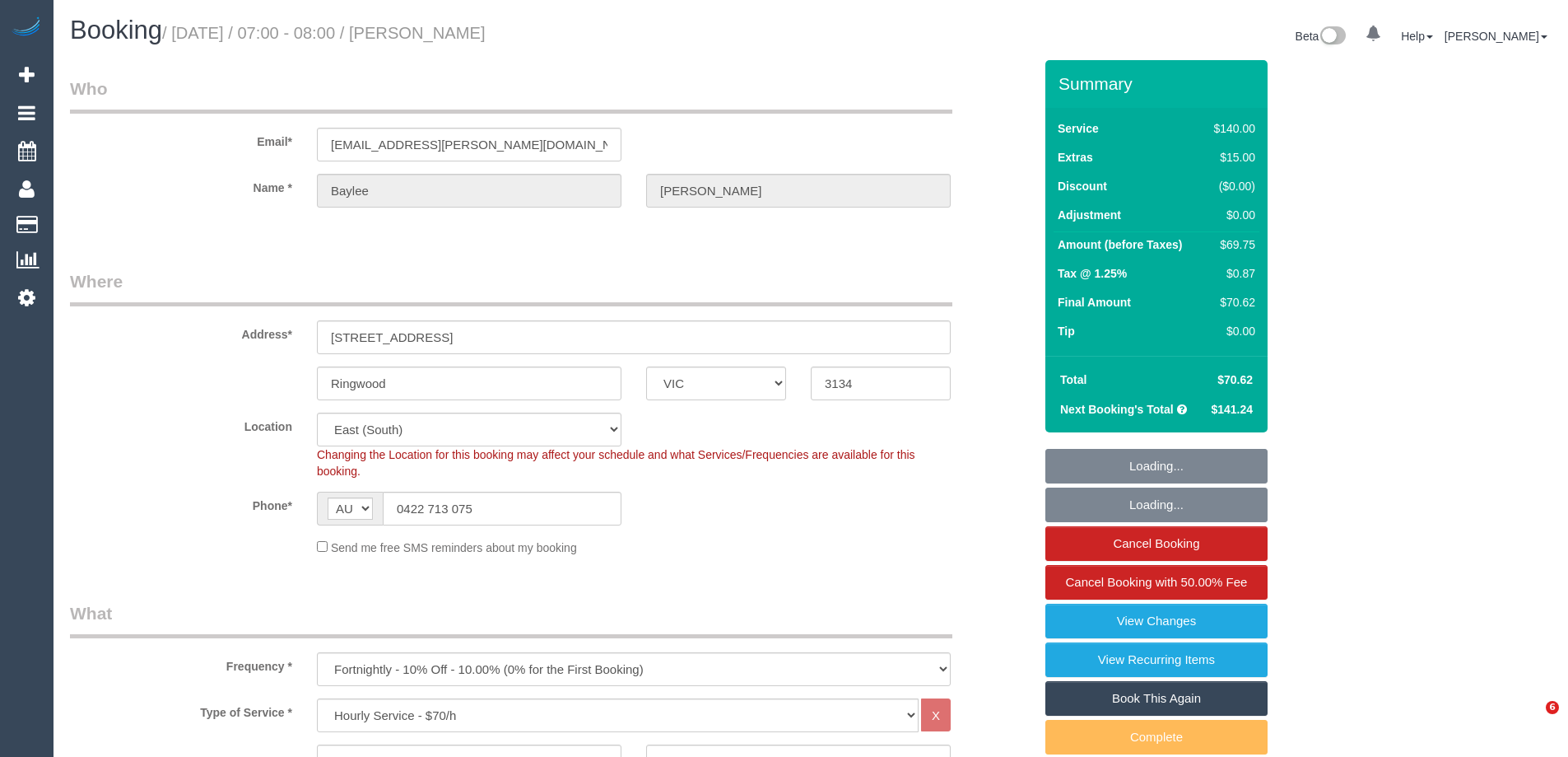
select select "VIC"
select select "number:28"
select select "number:14"
select select "number:19"
select select "number:22"
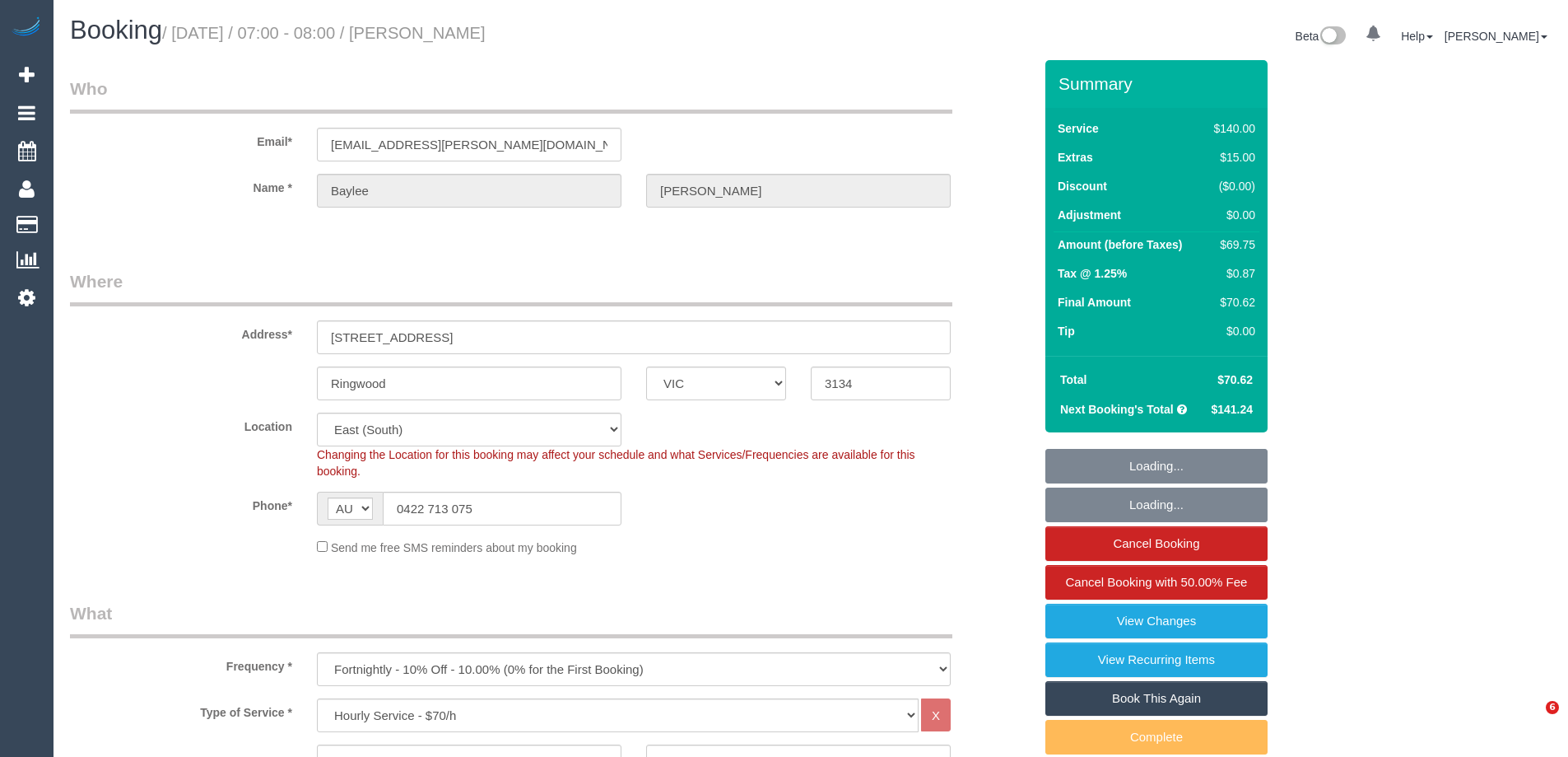
select select "number:34"
select select "number:11"
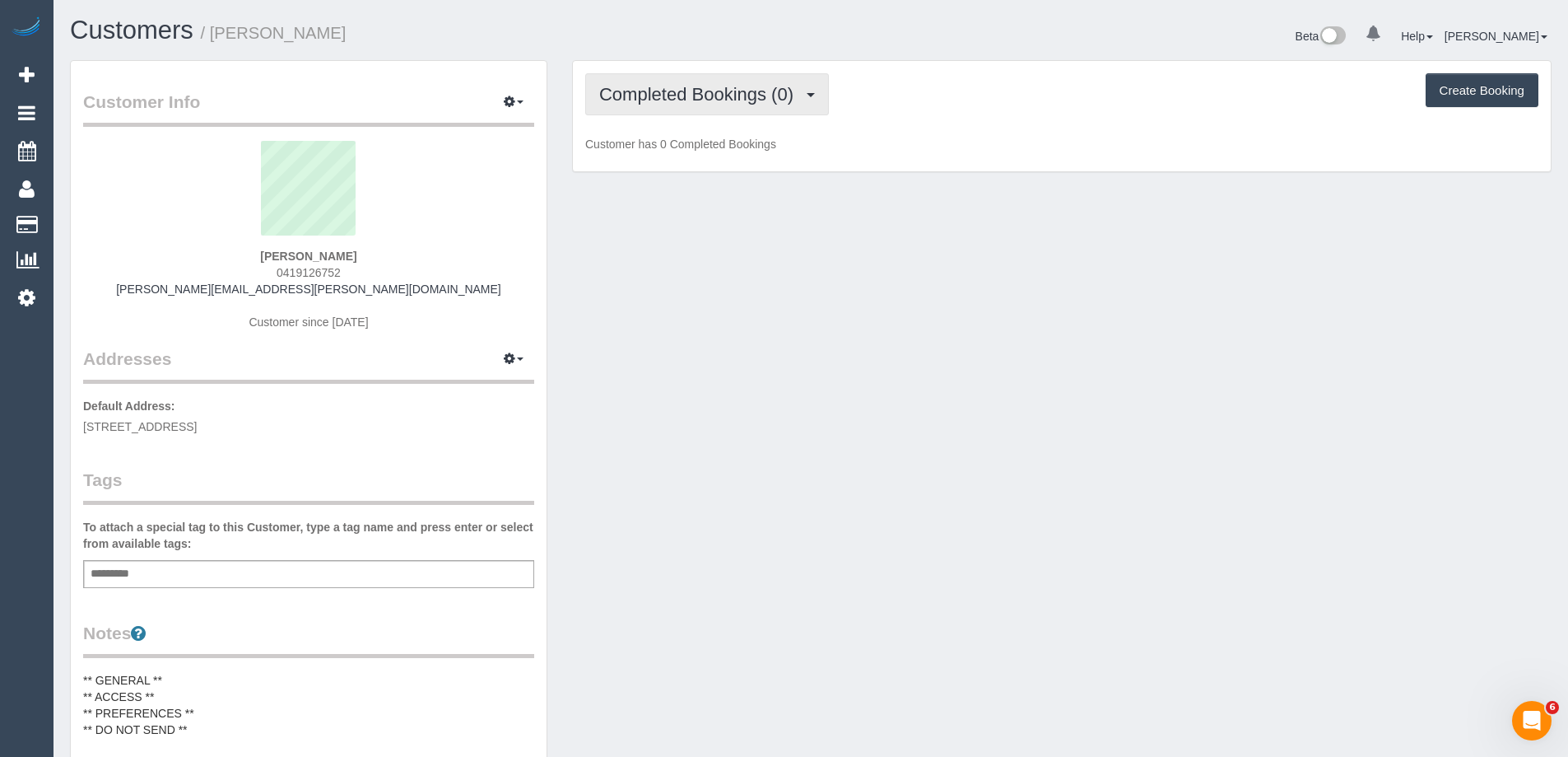
click at [770, 91] on span "Completed Bookings (0)" at bounding box center [700, 94] width 203 height 20
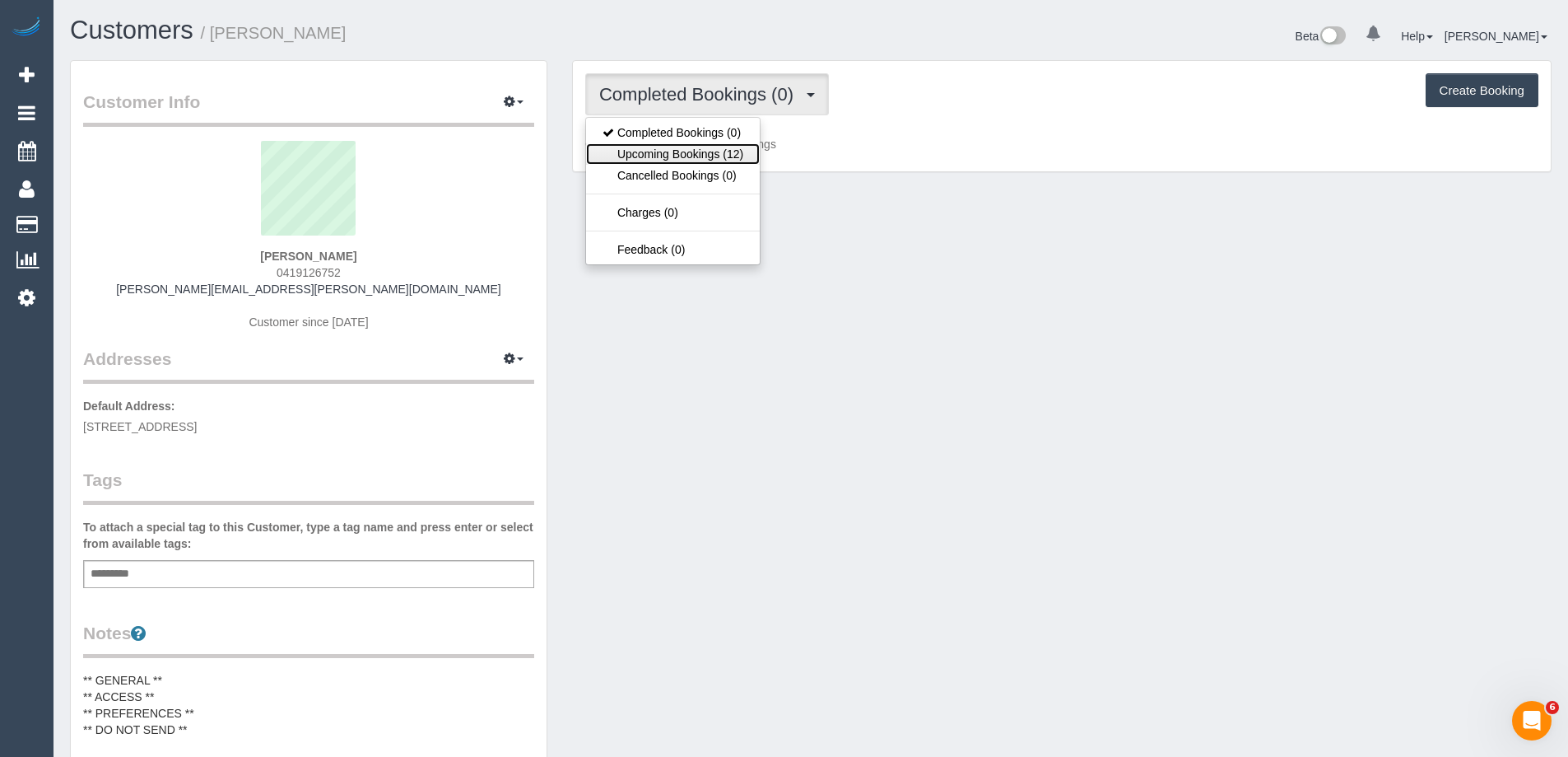
click at [710, 149] on link "Upcoming Bookings (12)" at bounding box center [673, 154] width 174 height 21
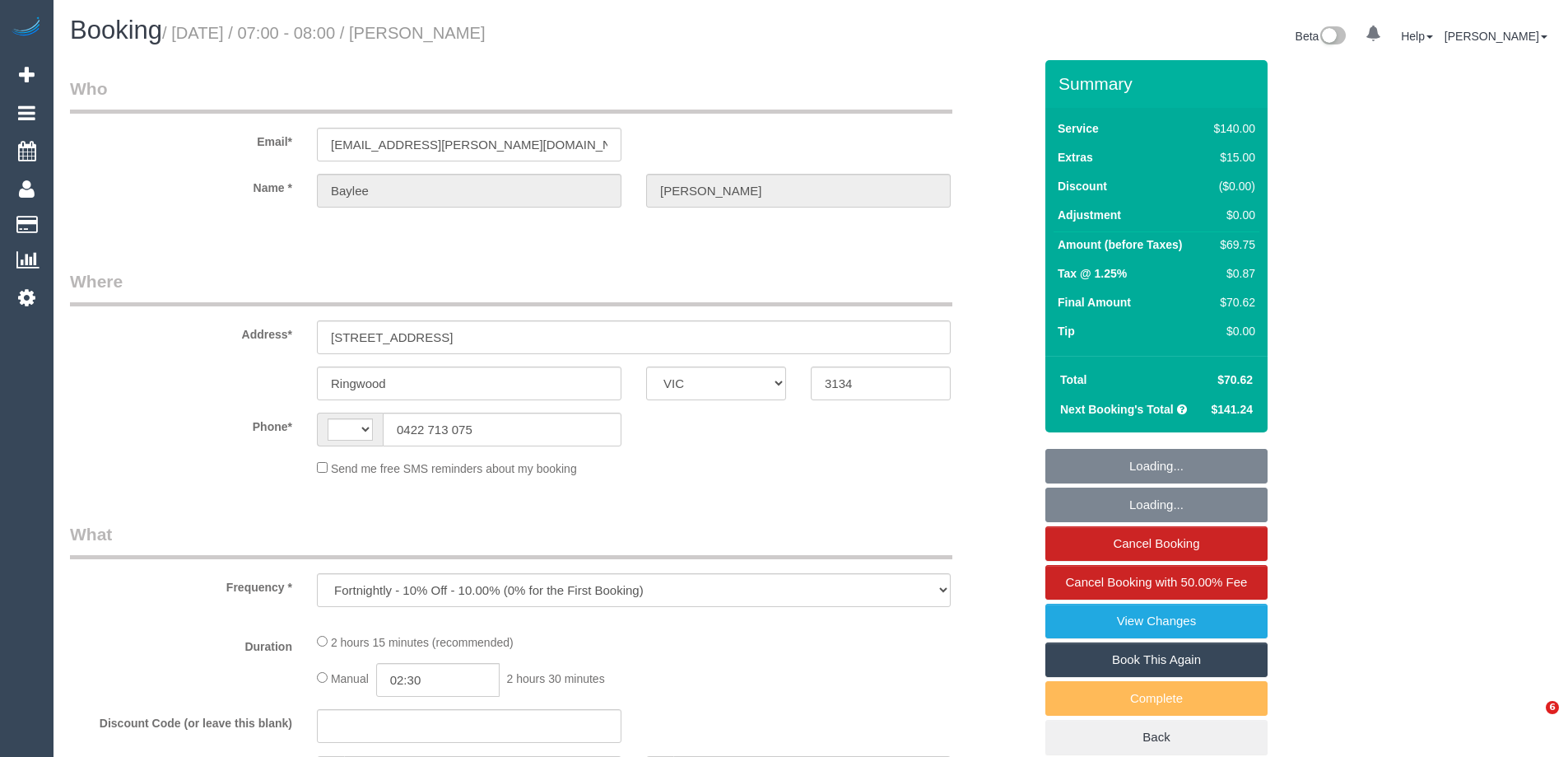
select select "VIC"
select select "string:AU"
select select "string:stripe-pm_1S66yD2GScqysDRVxHgdDNVa"
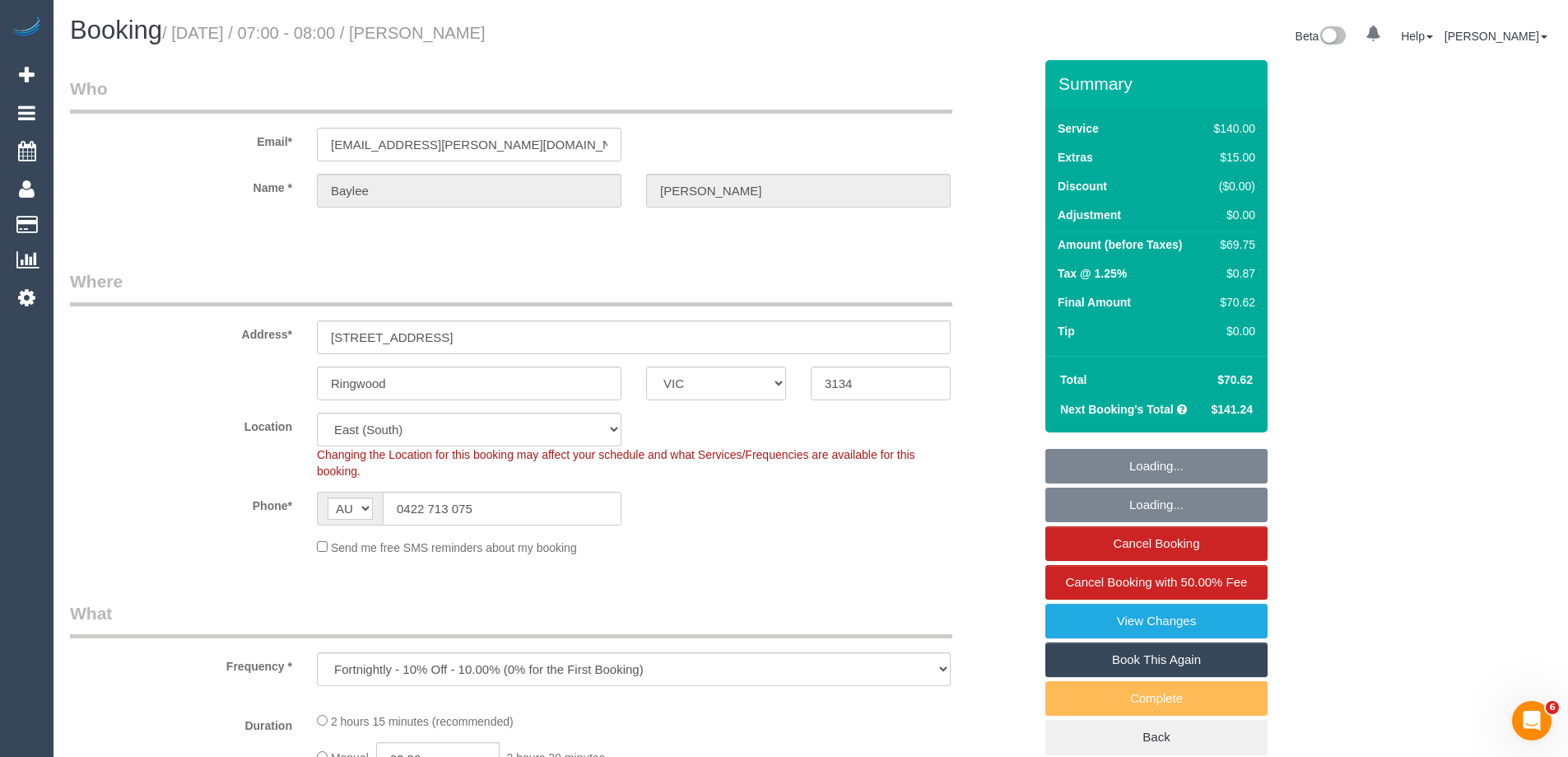
select select "object:575"
select select "number:28"
select select "number:14"
select select "number:19"
select select "number:22"
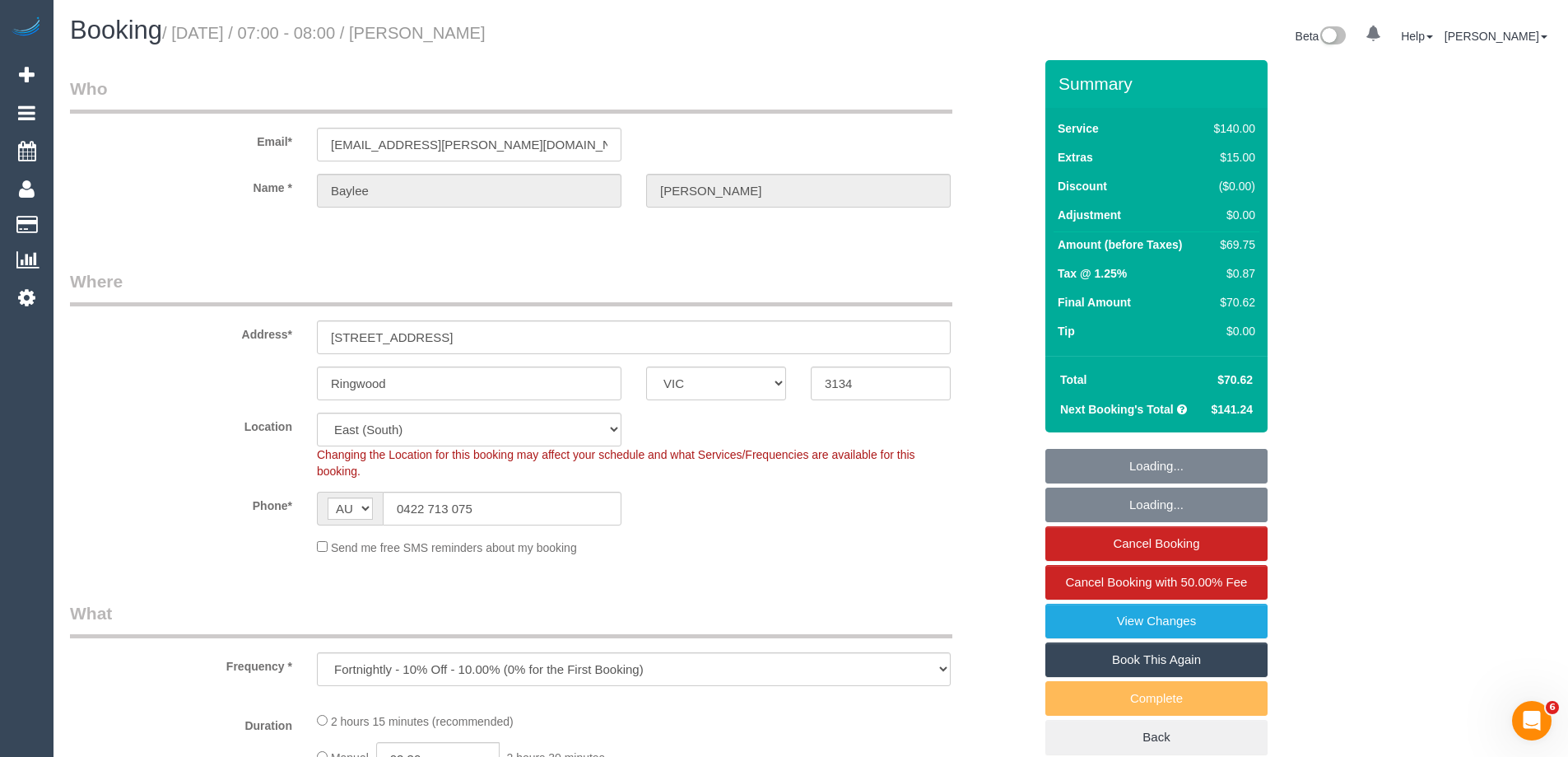
select select "number:34"
select select "number:11"
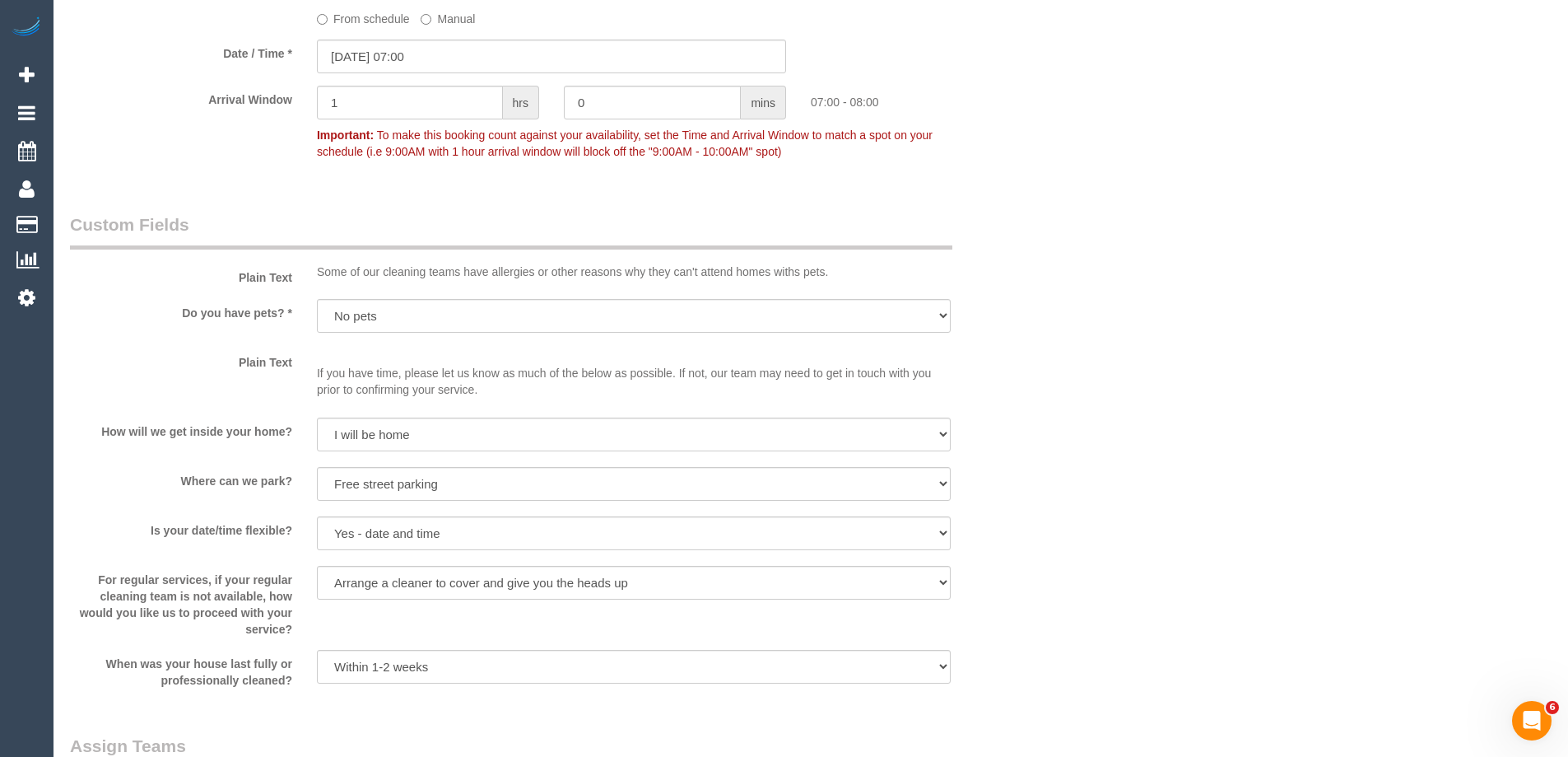
scroll to position [1600, 0]
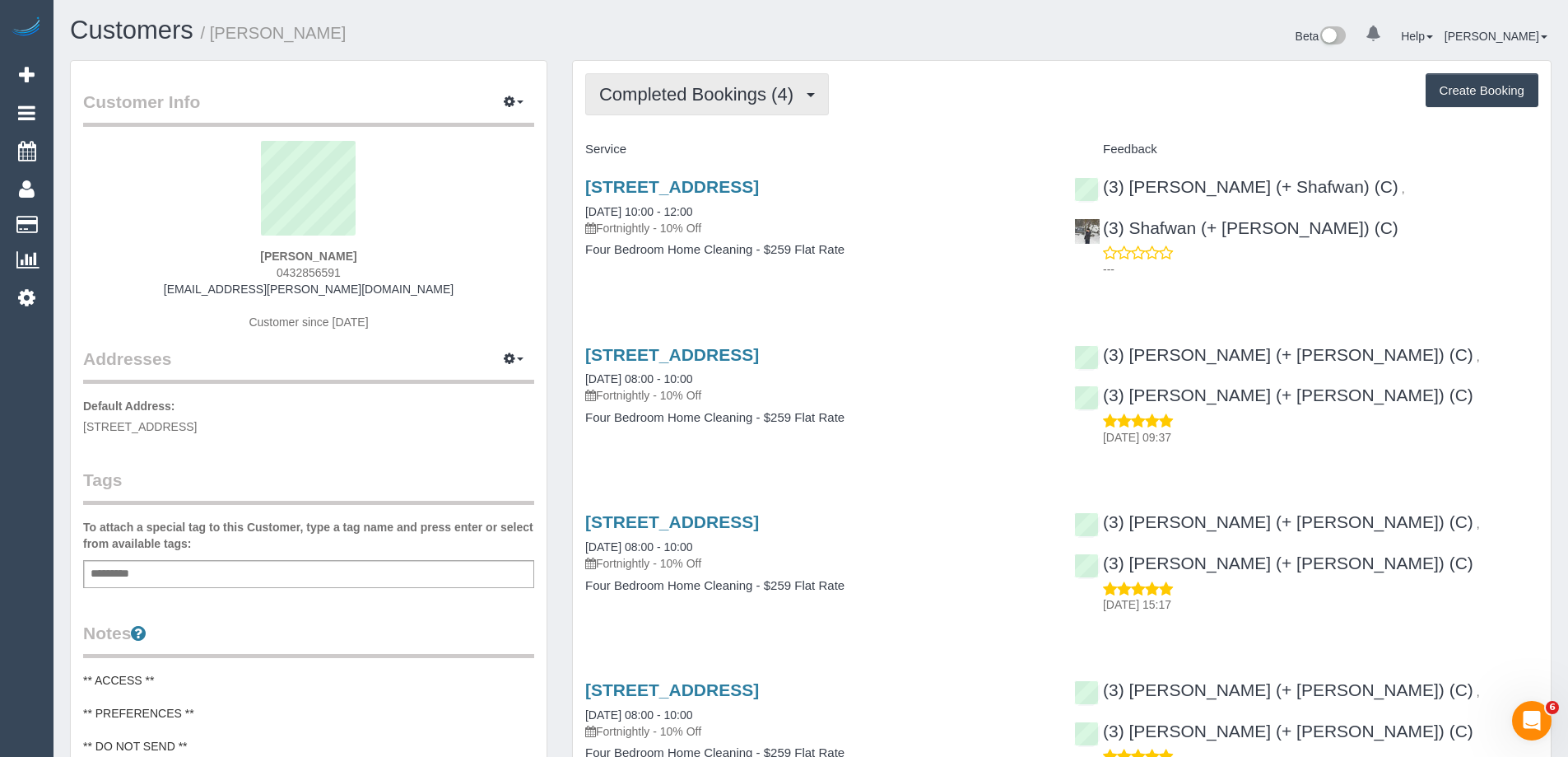
click at [747, 96] on span "Completed Bookings (4)" at bounding box center [700, 94] width 203 height 20
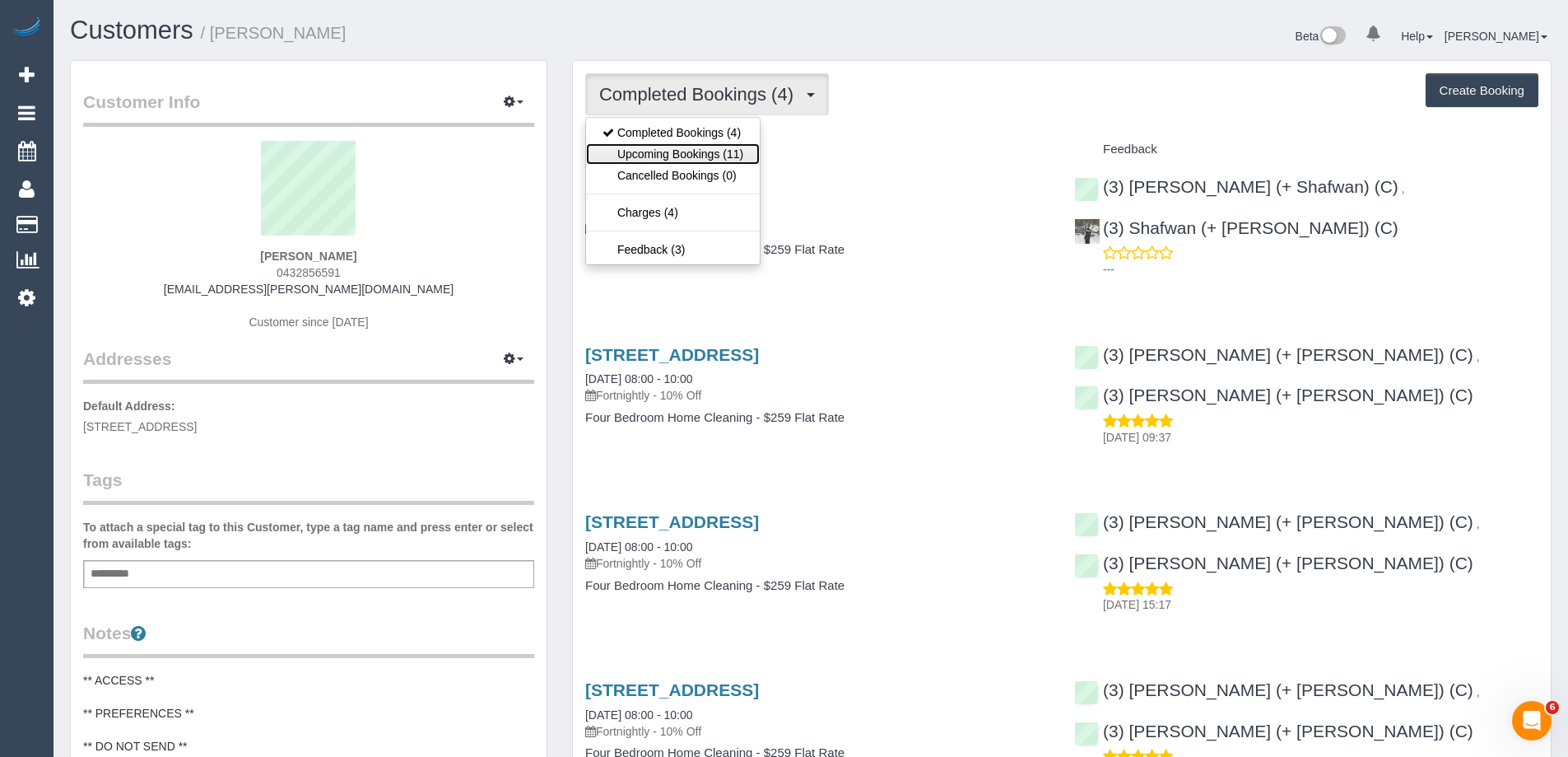
click at [727, 153] on link "Upcoming Bookings (11)" at bounding box center [673, 154] width 174 height 21
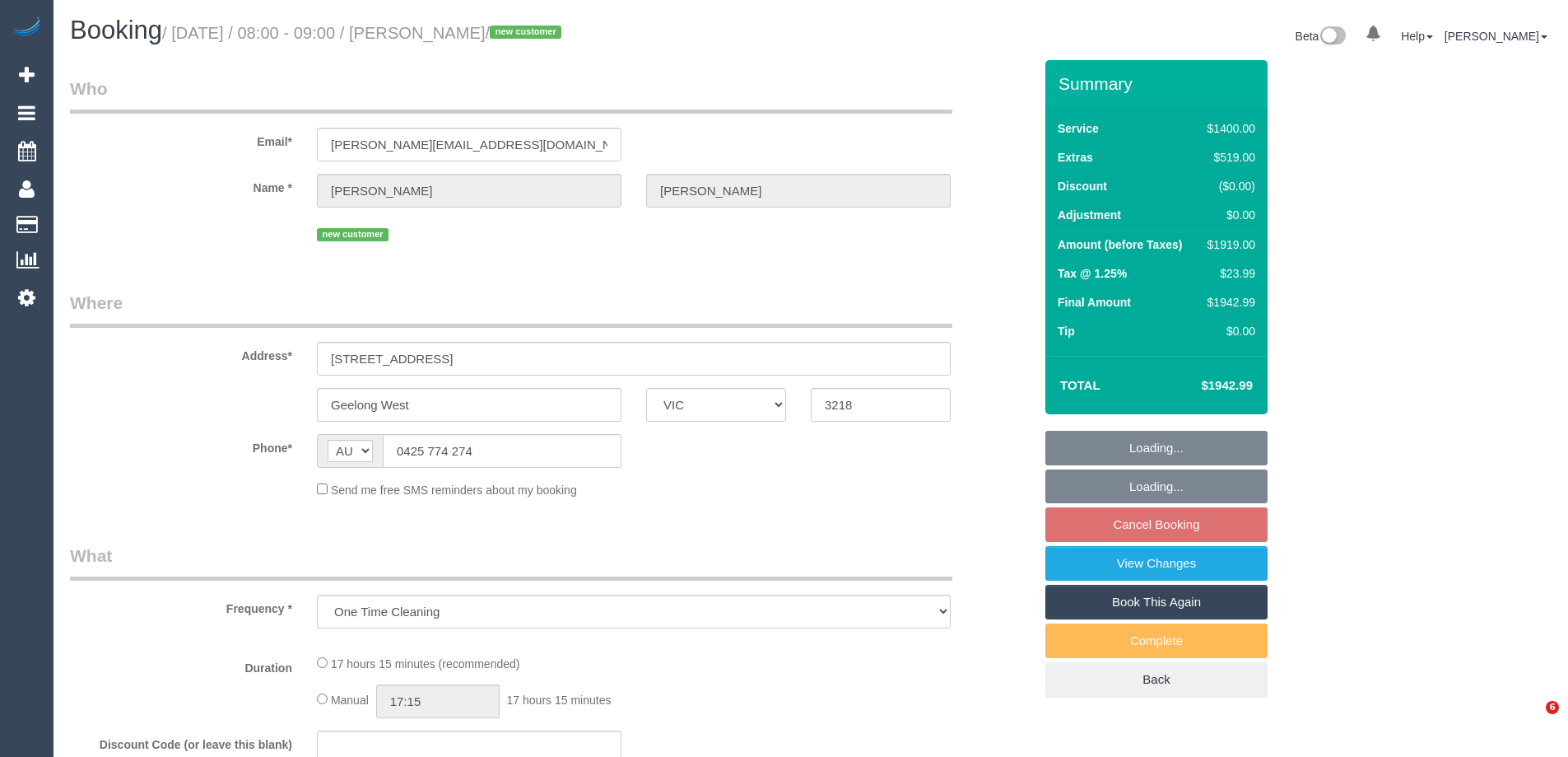
select select "VIC"
select select "string:stripe-pm_1SBq7G2GScqysDRVu3NOUJl8"
select select "2"
select select "600"
select select "number:28"
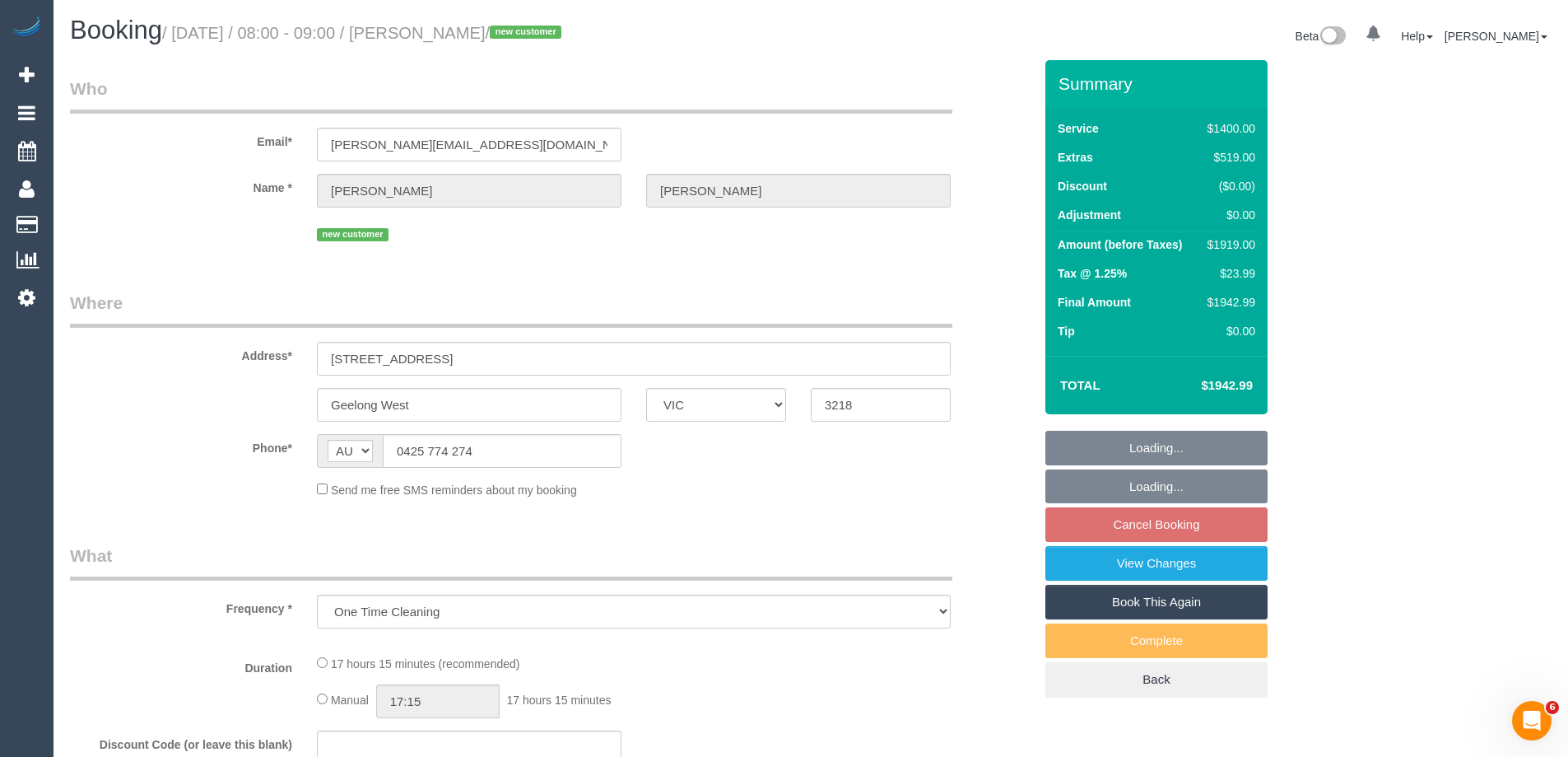
select select "number:14"
select select "number:19"
select select "number:25"
select select "number:26"
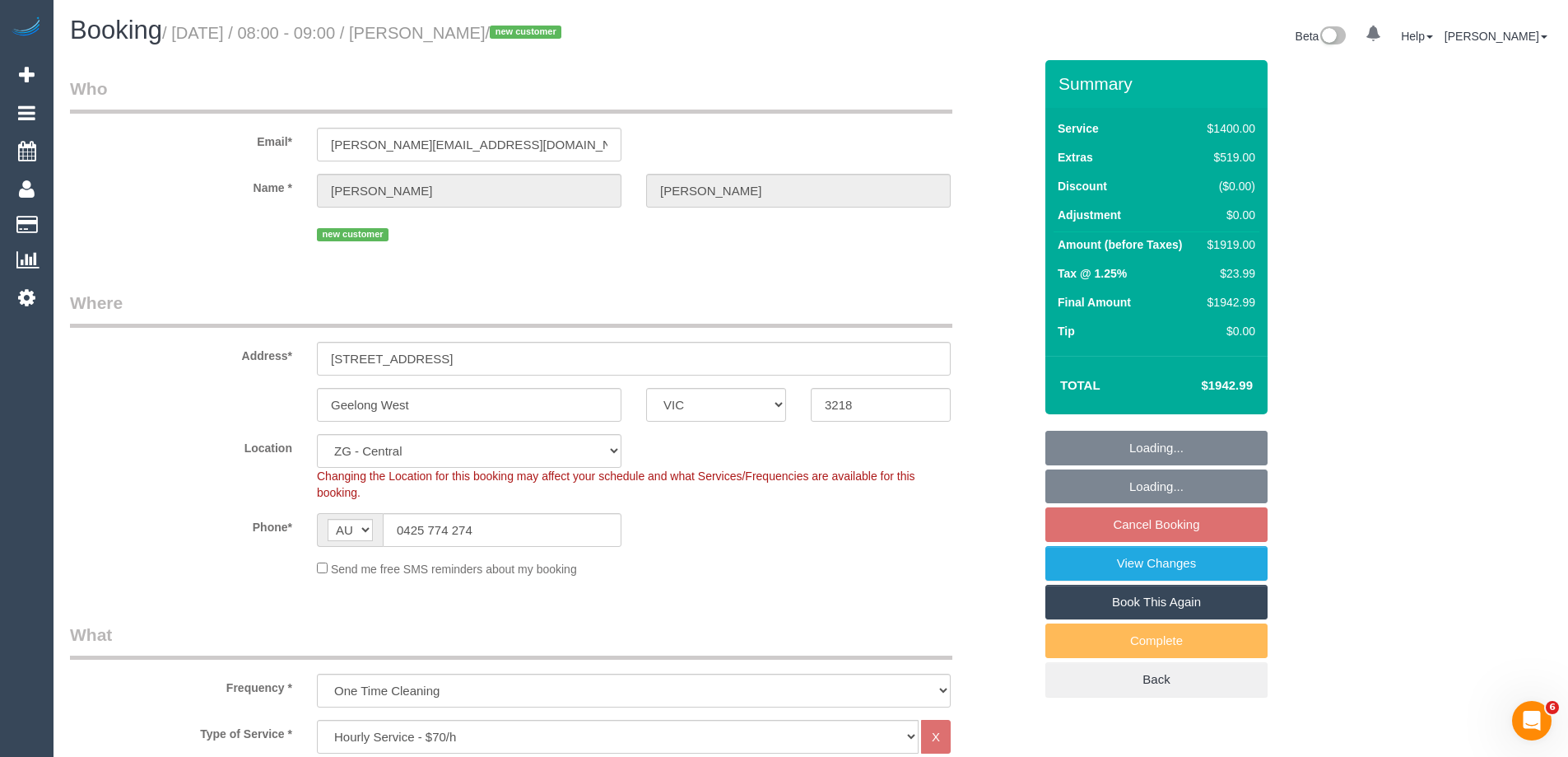
select select "object:889"
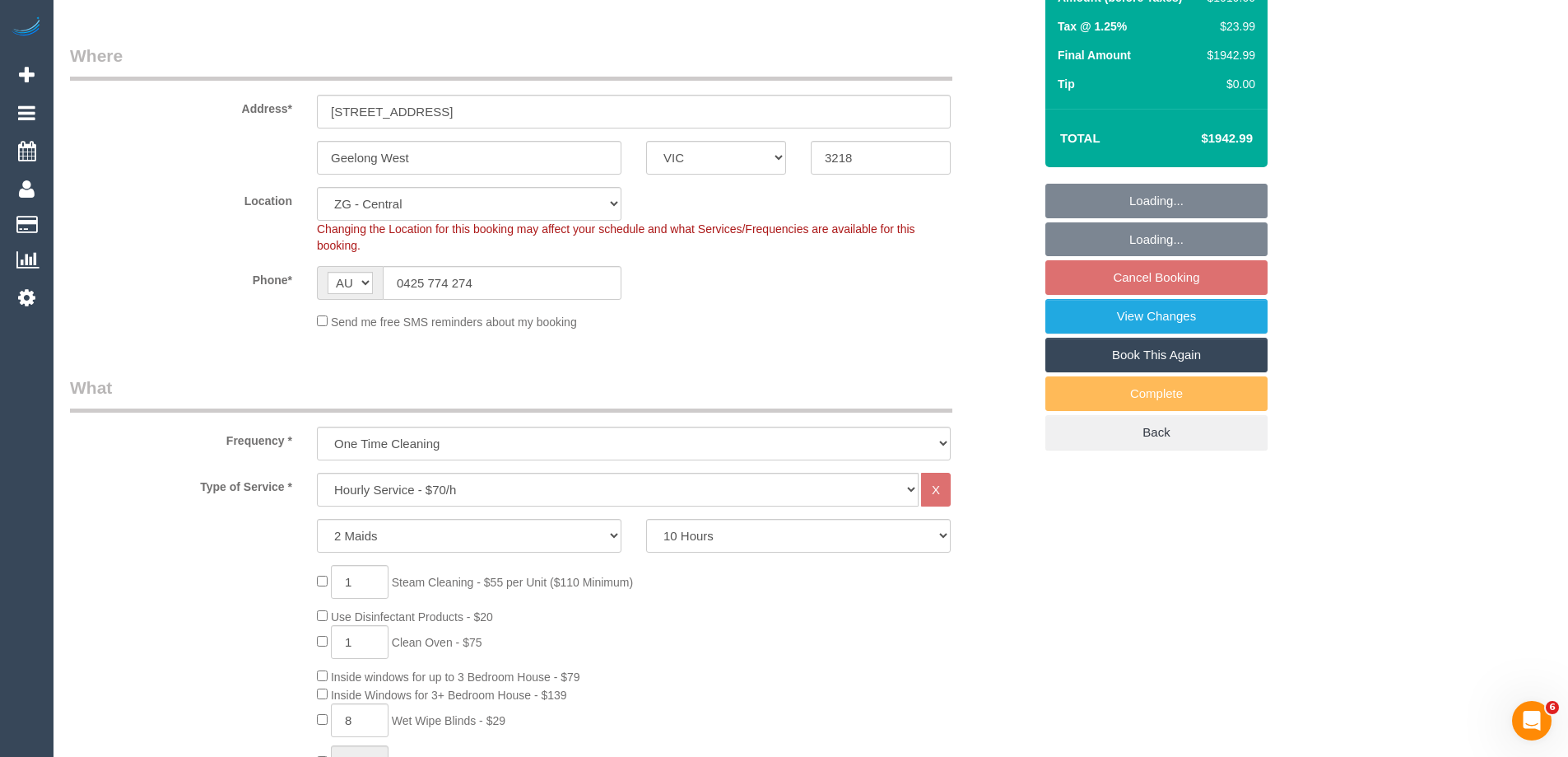
select select "spot1"
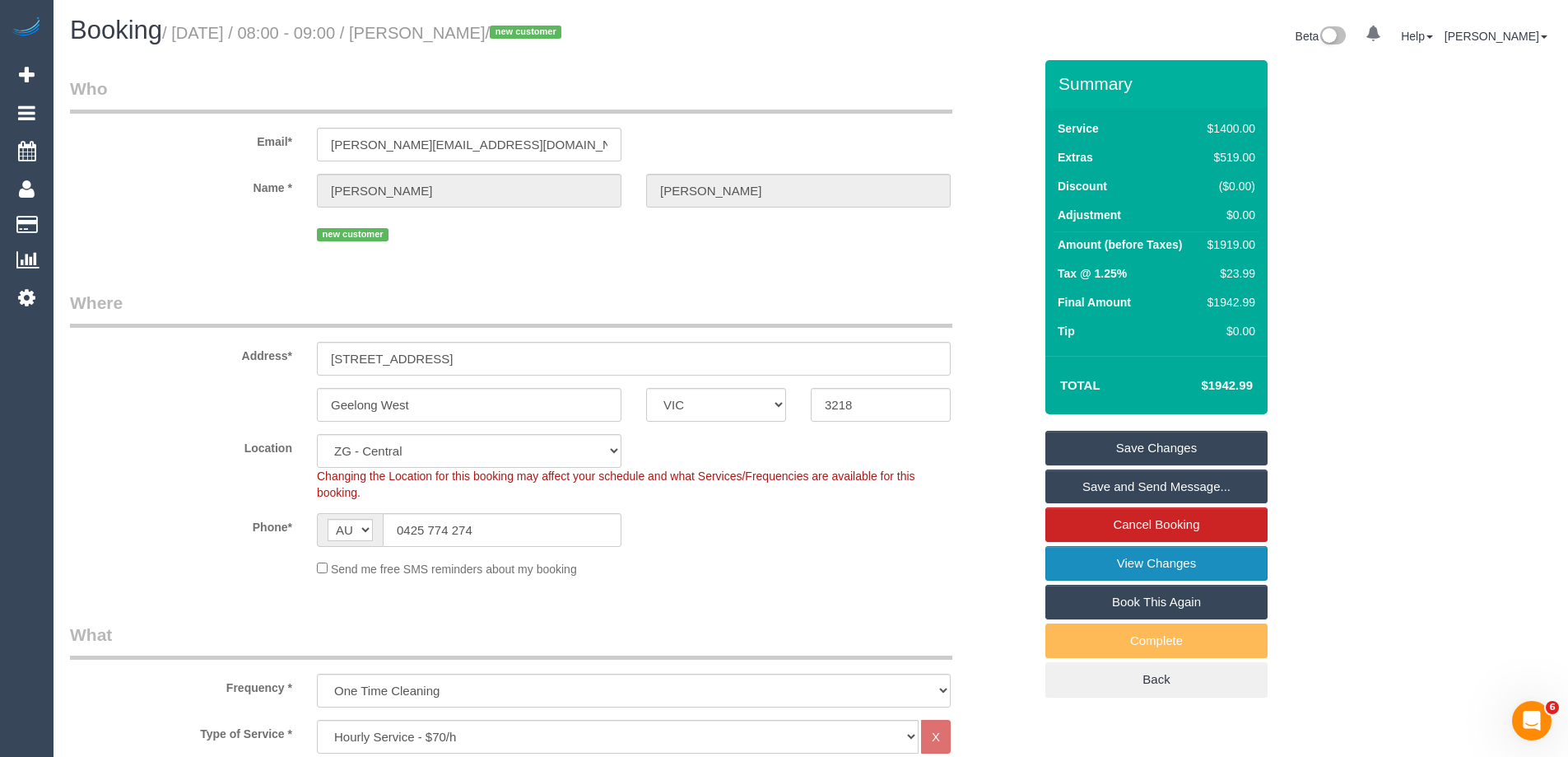
click at [1113, 564] on link "View Changes" at bounding box center [1156, 563] width 222 height 35
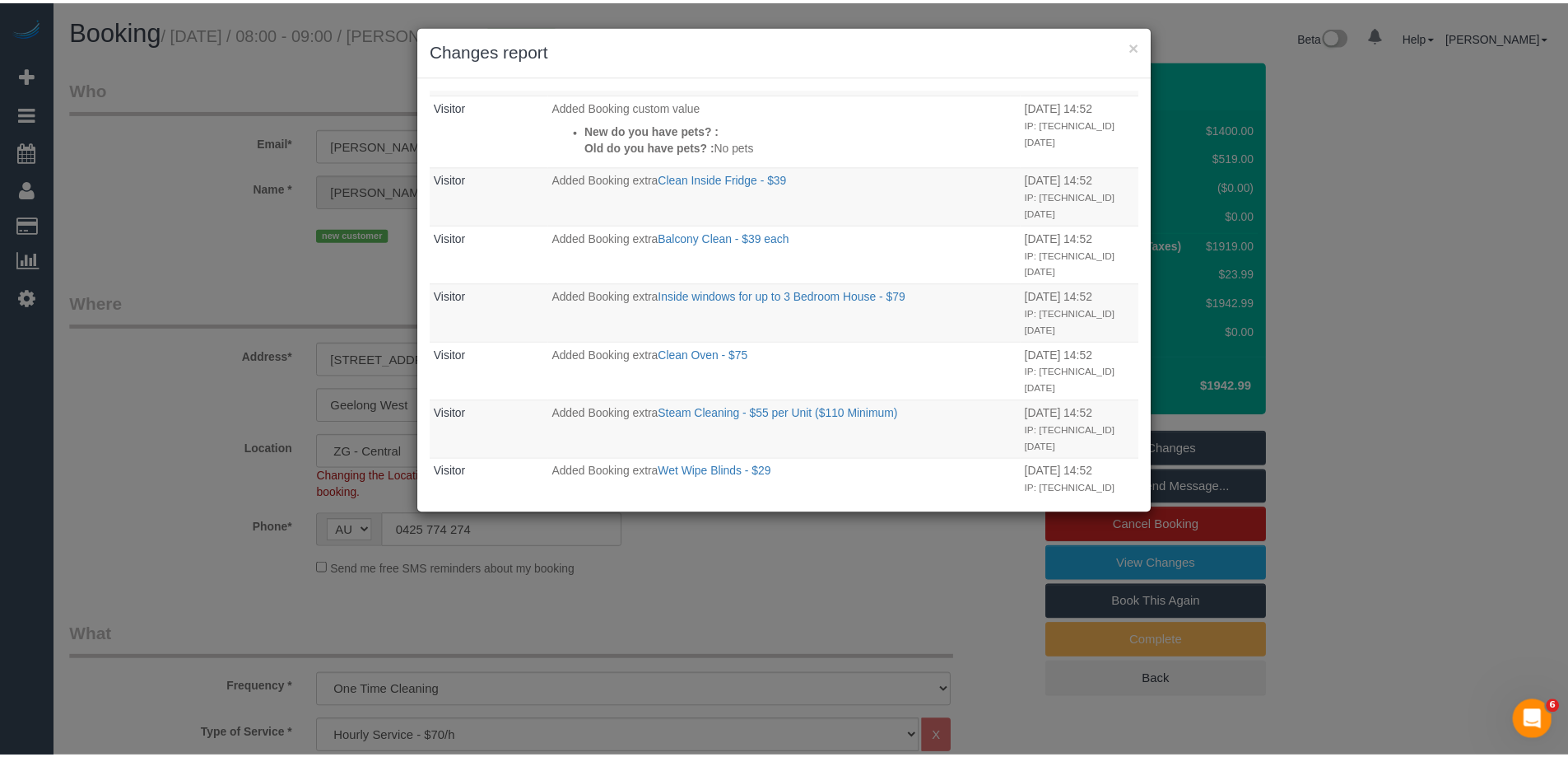
scroll to position [857, 0]
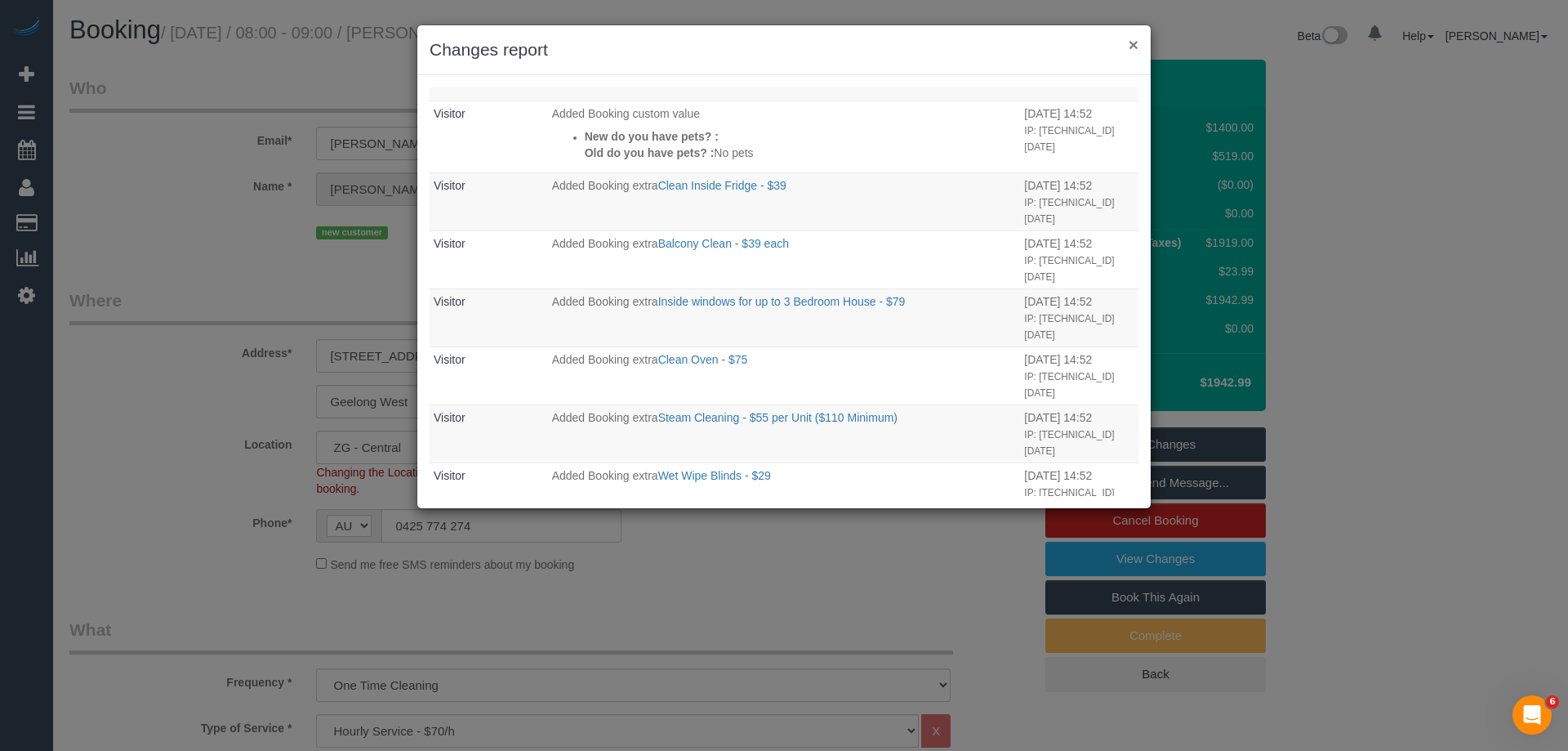
click at [1135, 43] on button "×" at bounding box center [1134, 45] width 10 height 17
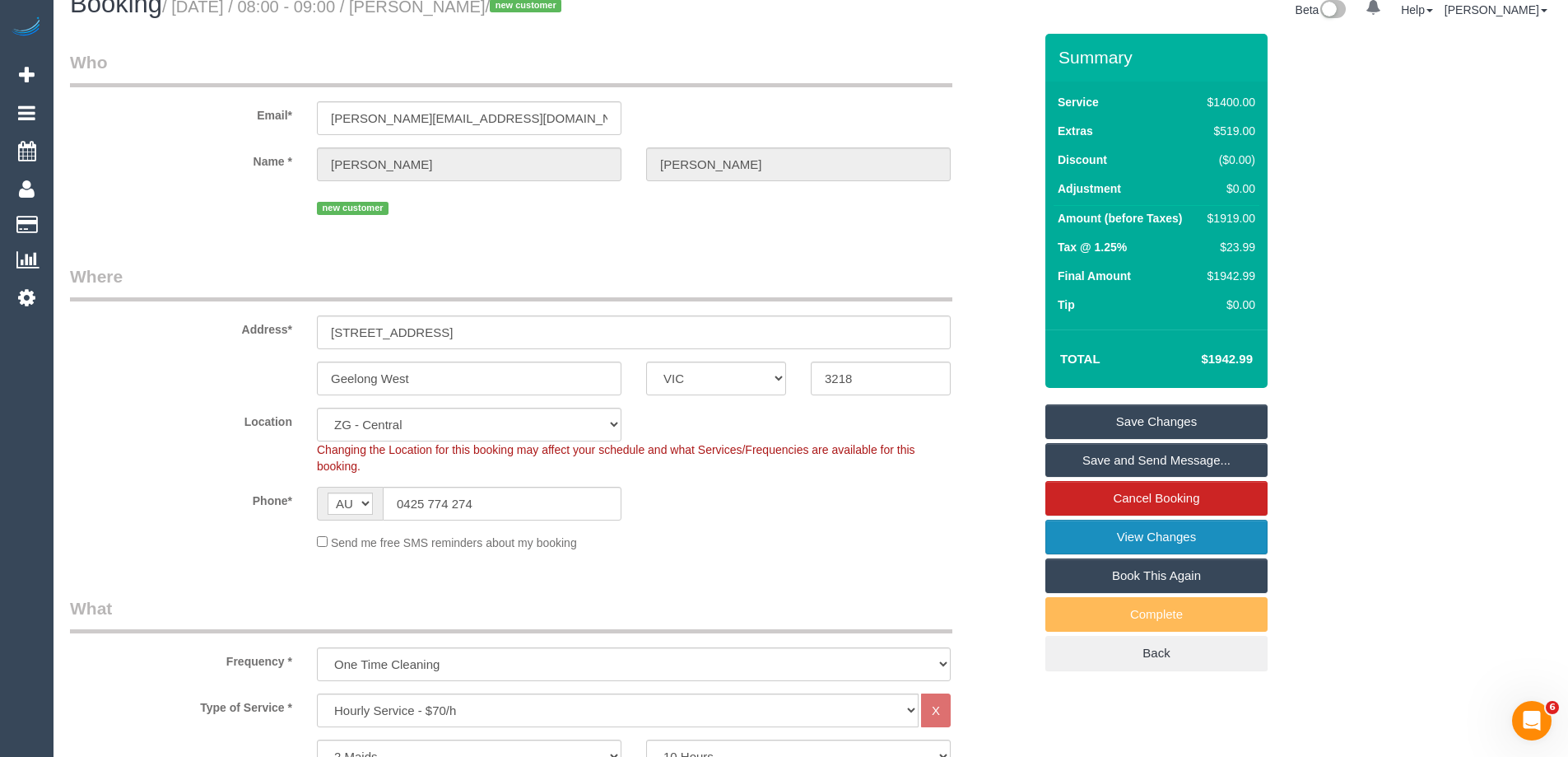
scroll to position [0, 0]
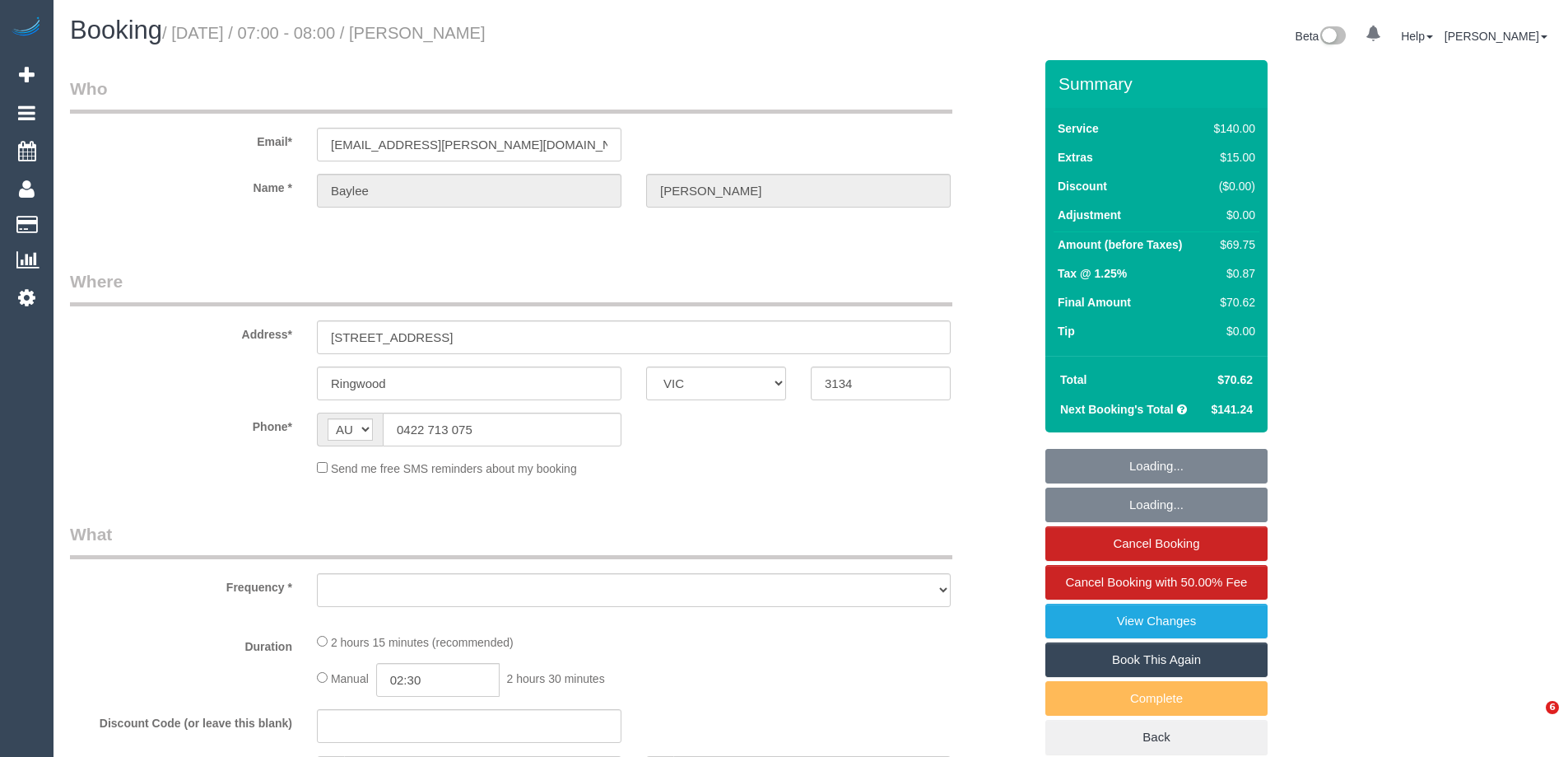
select select "VIC"
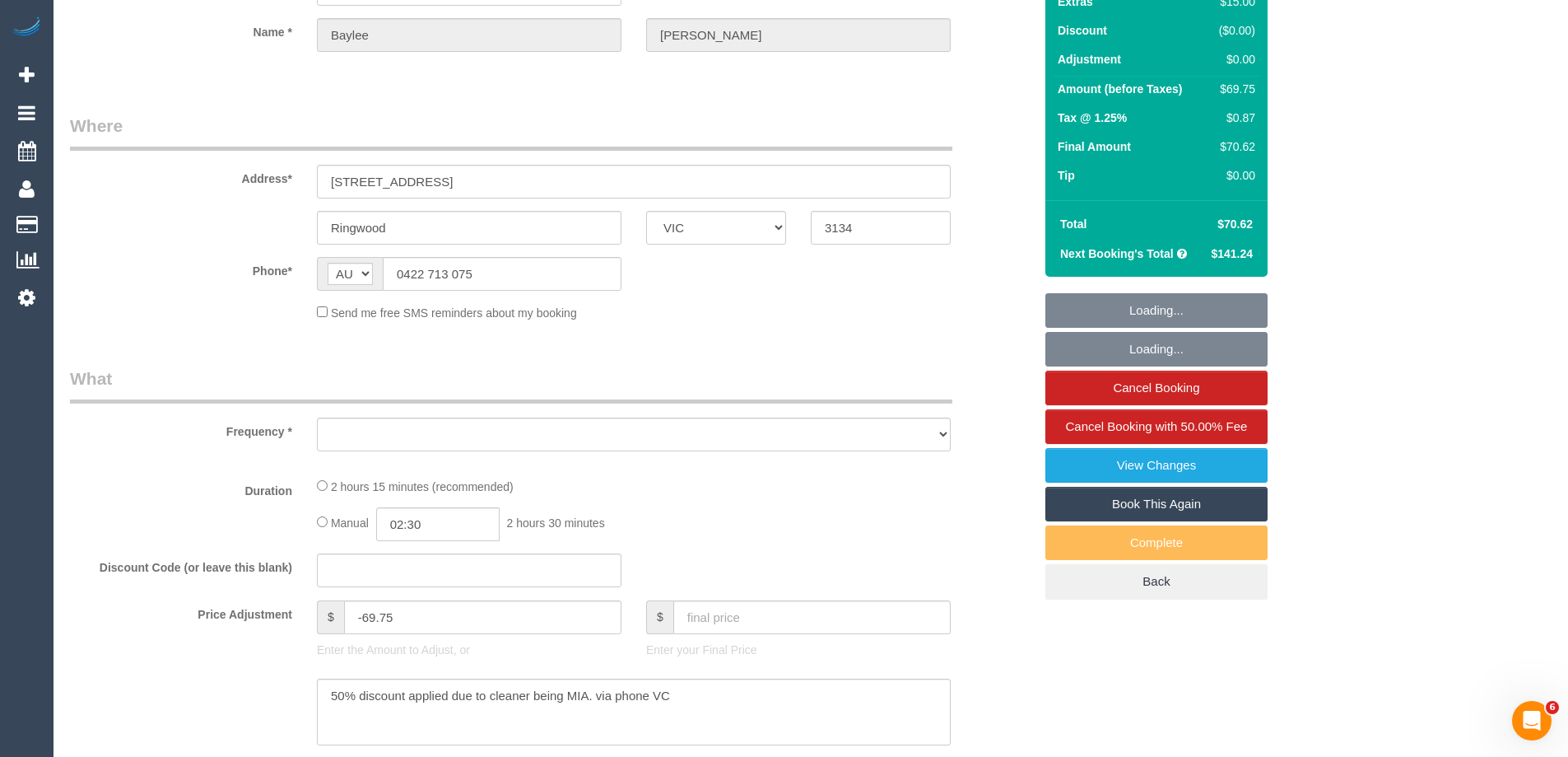
scroll to position [408, 0]
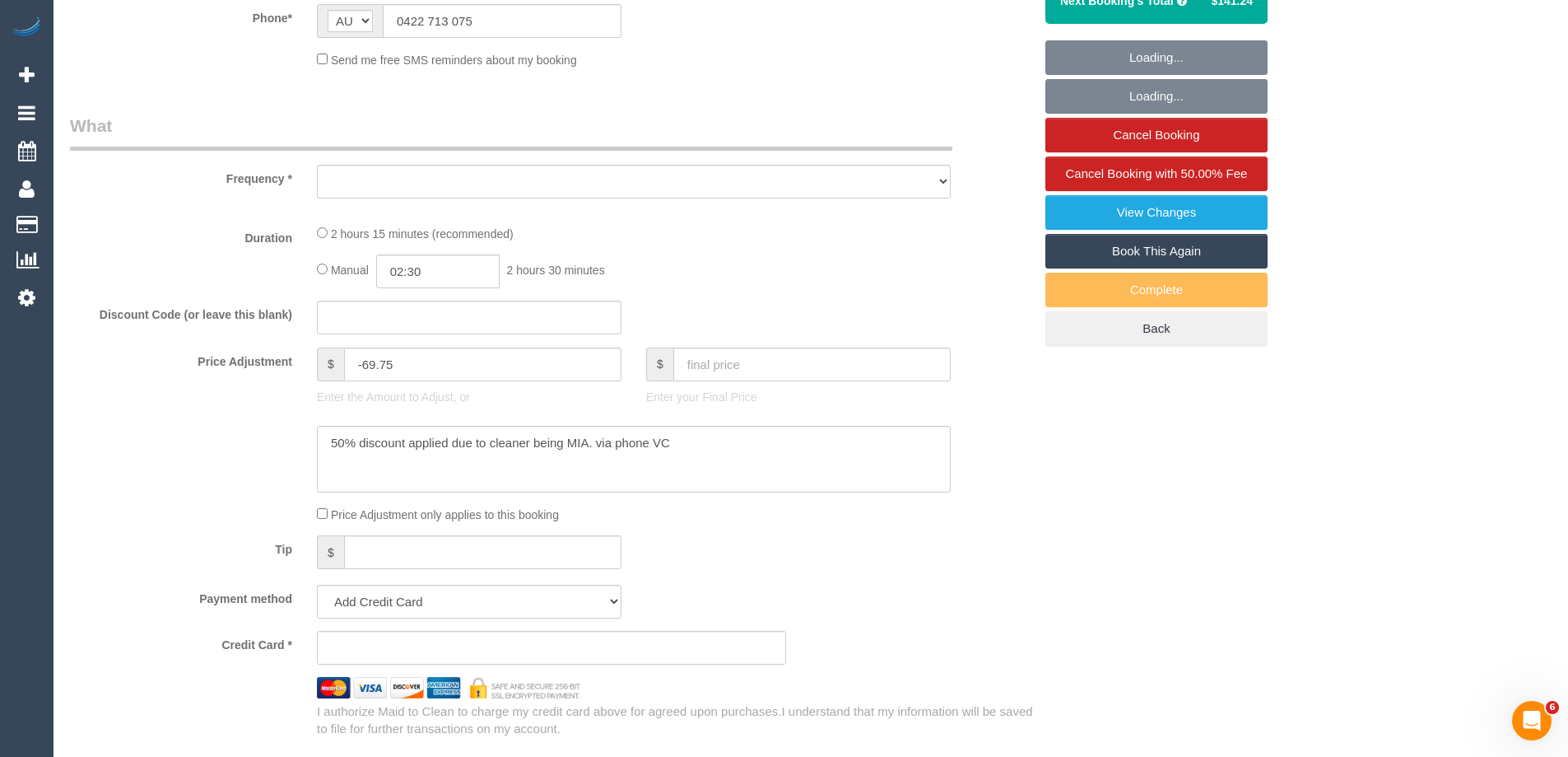
select select "string:stripe-pm_1S66yD2GScqysDRVxHgdDNVa"
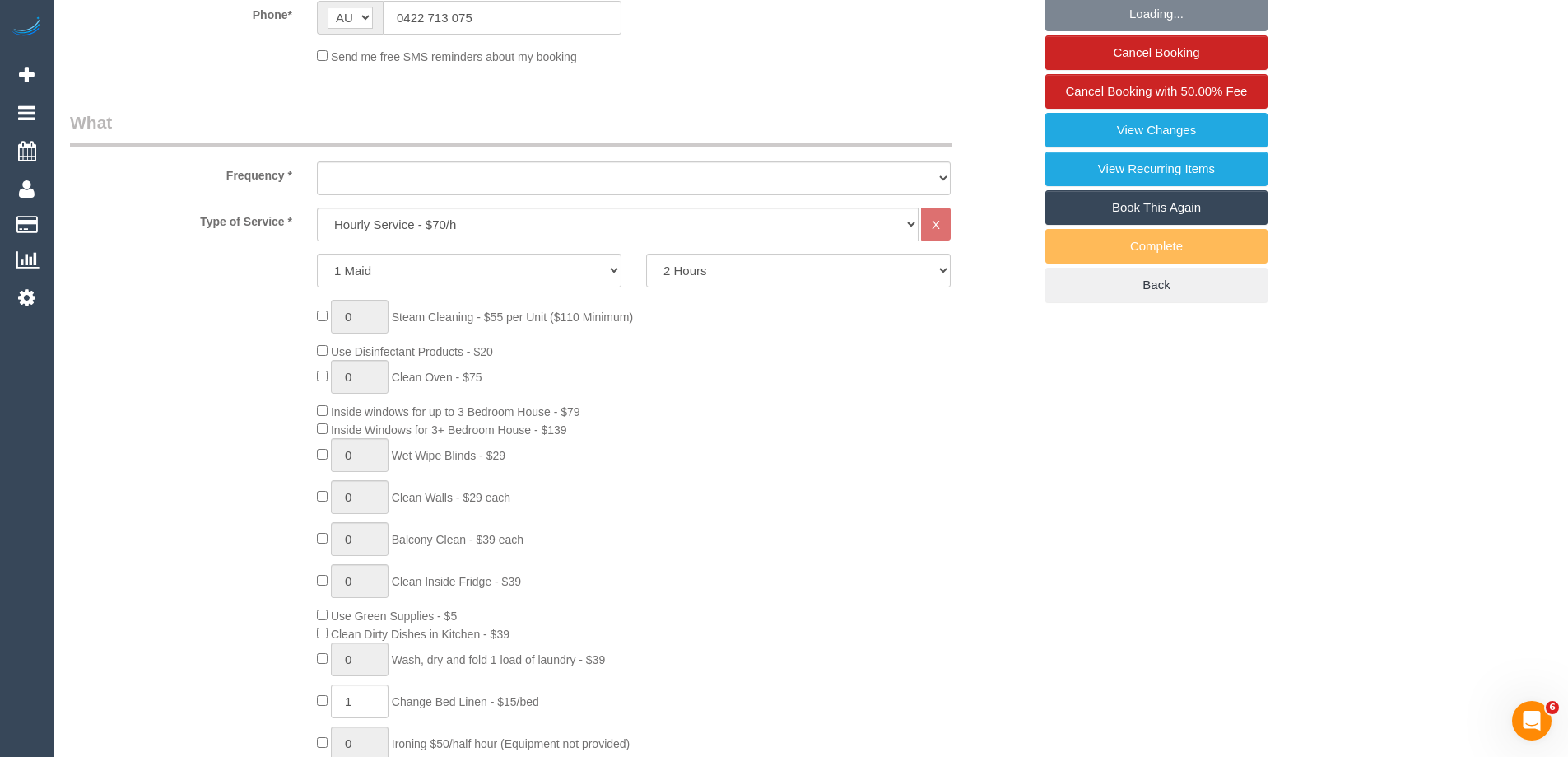
select select "object:736"
select select "number:28"
select select "number:14"
select select "number:19"
select select "number:22"
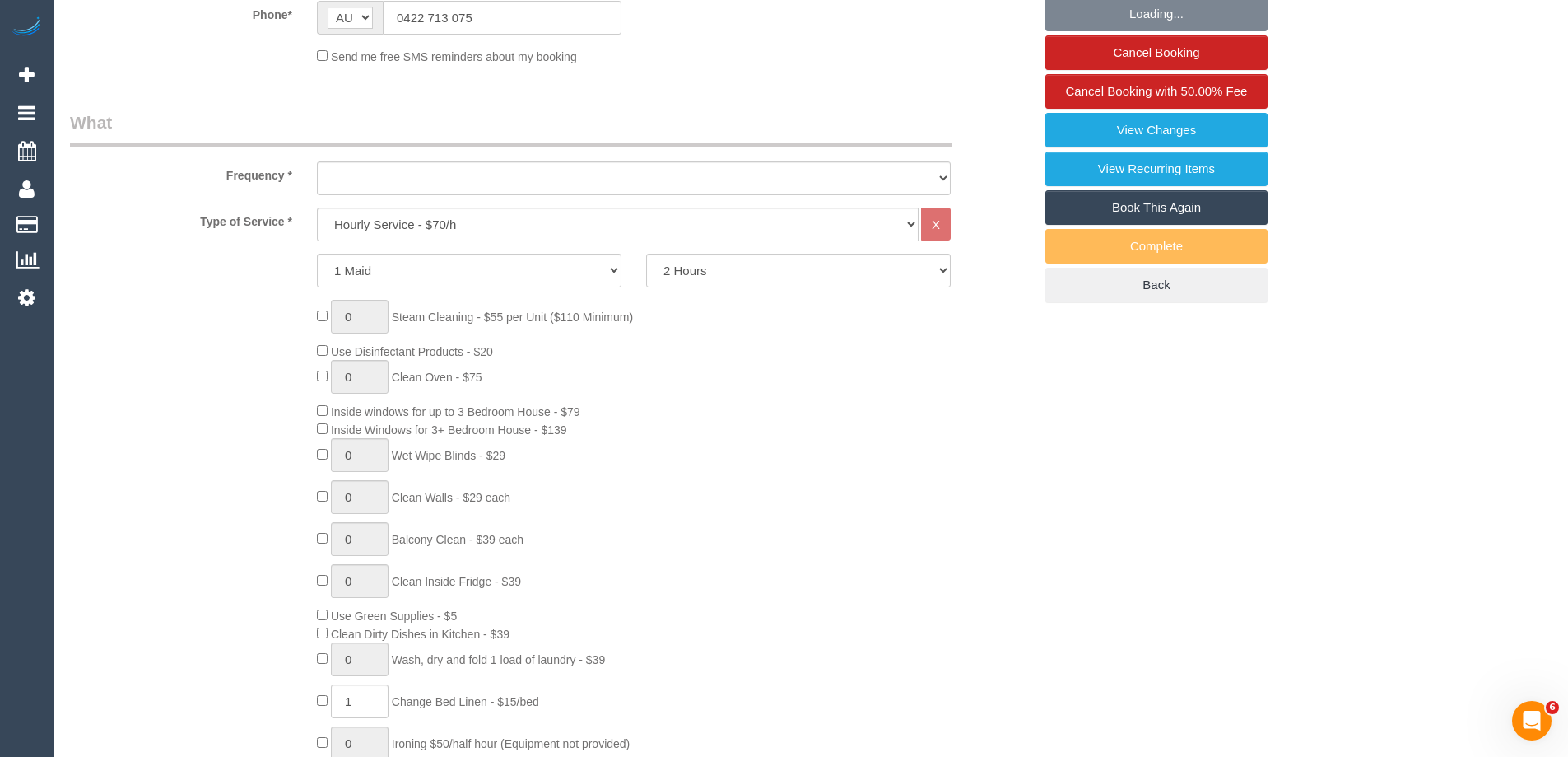
select select "number:34"
select select "number:11"
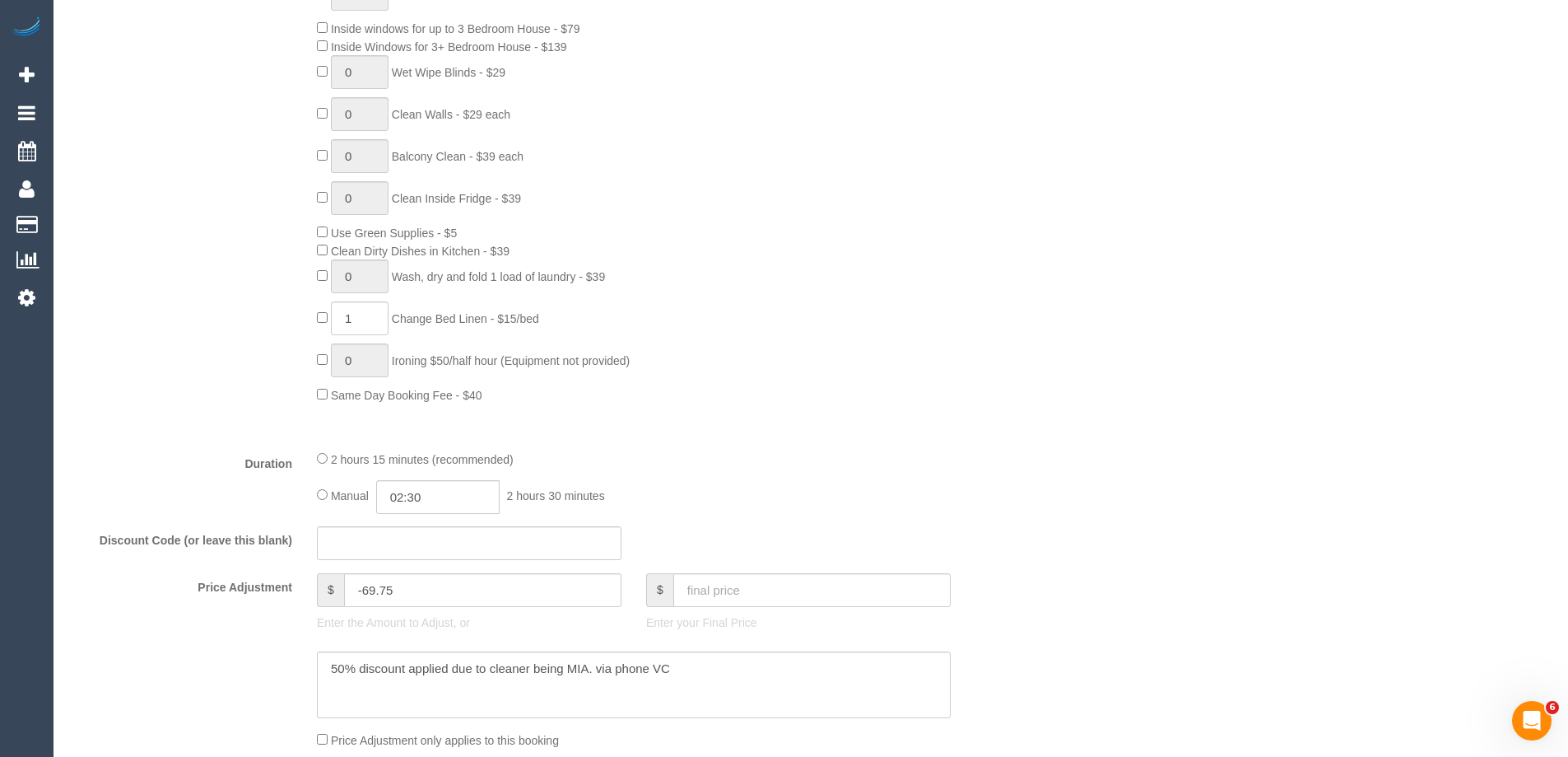
scroll to position [902, 0]
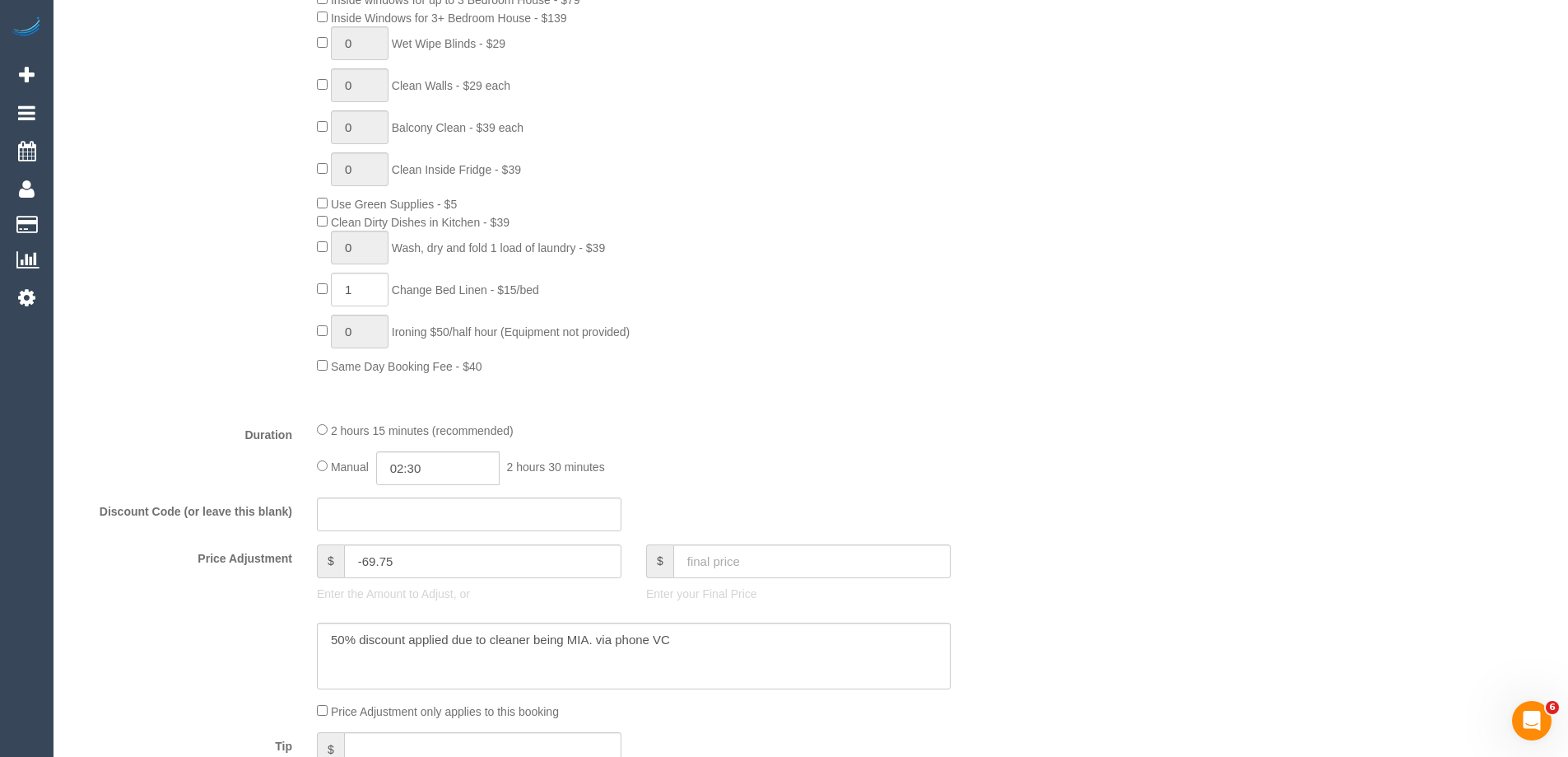
select select "object:1338"
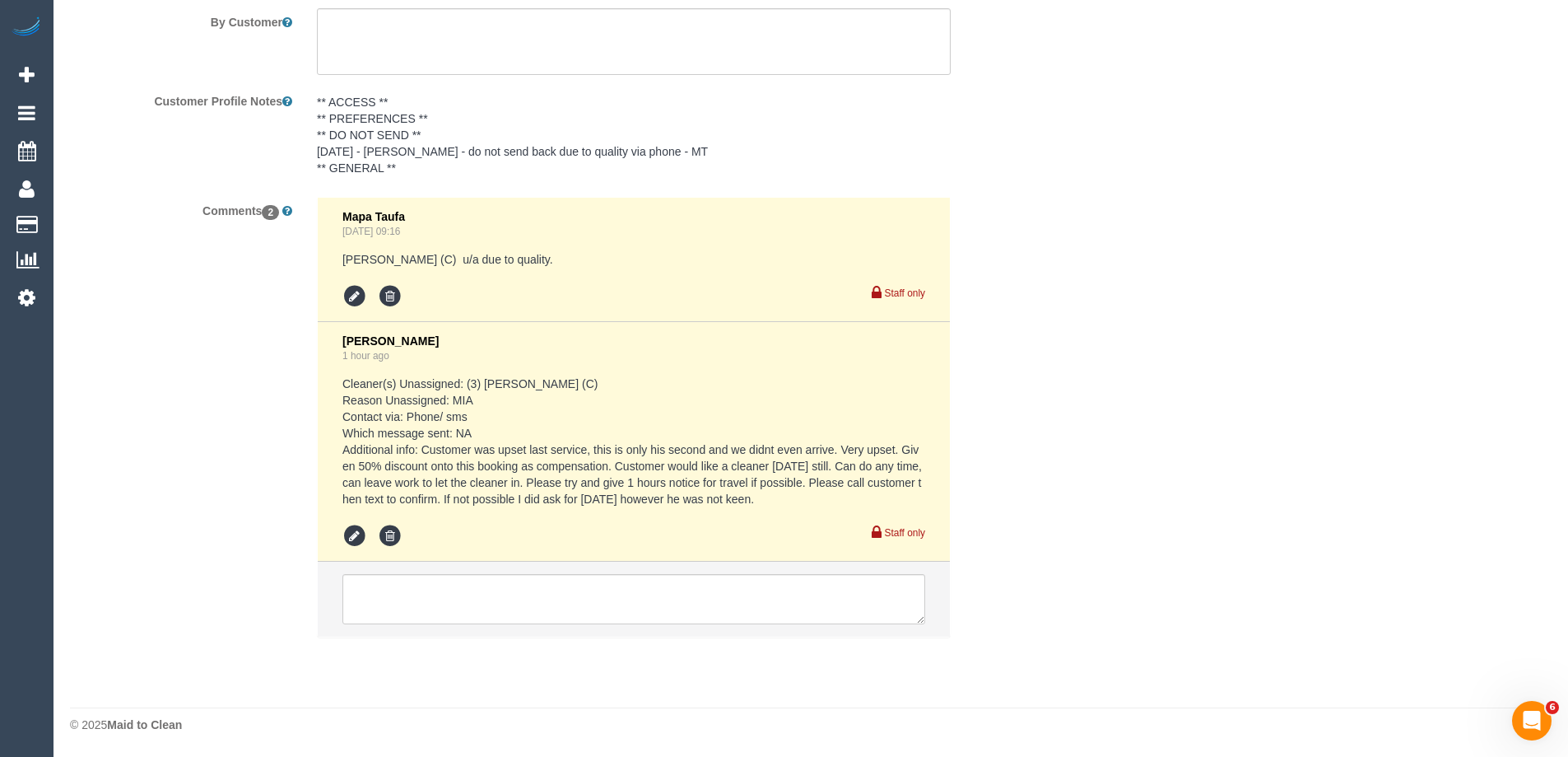
scroll to position [0, 0]
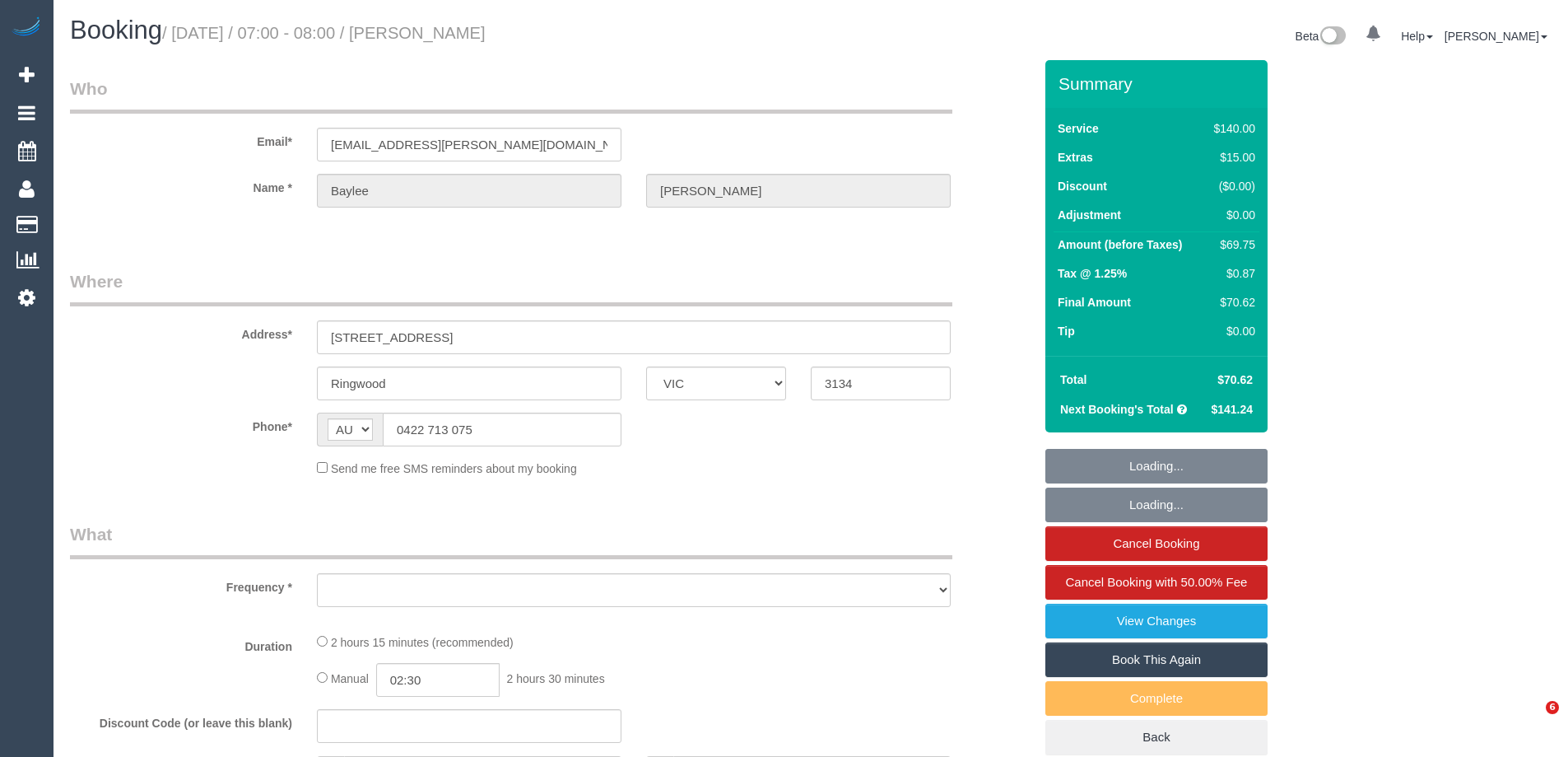
select select "VIC"
select select "object:568"
select select "string:stripe-pm_1S66yD2GScqysDRVxHgdDNVa"
select select "VIC"
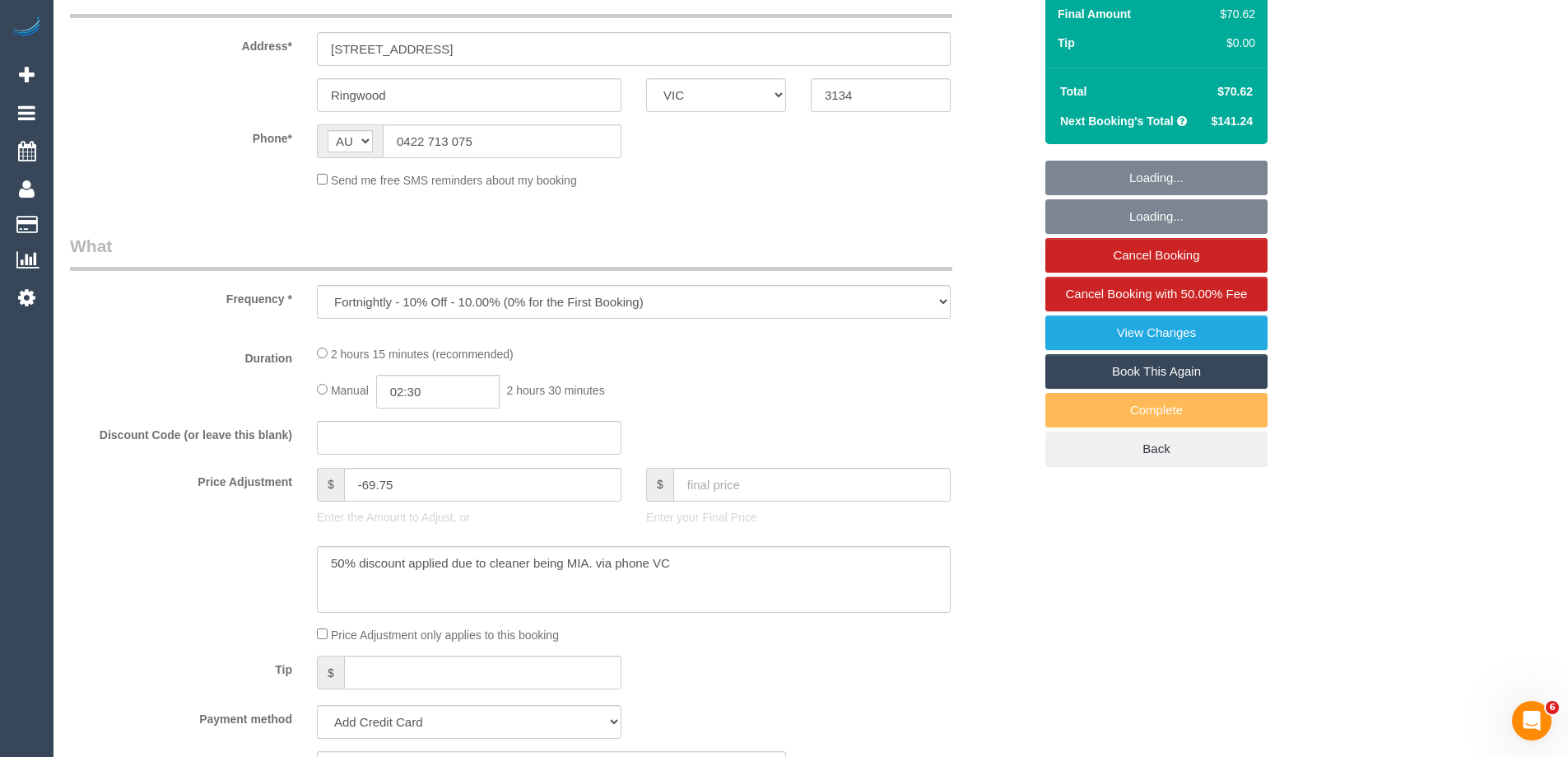
scroll to position [494, 0]
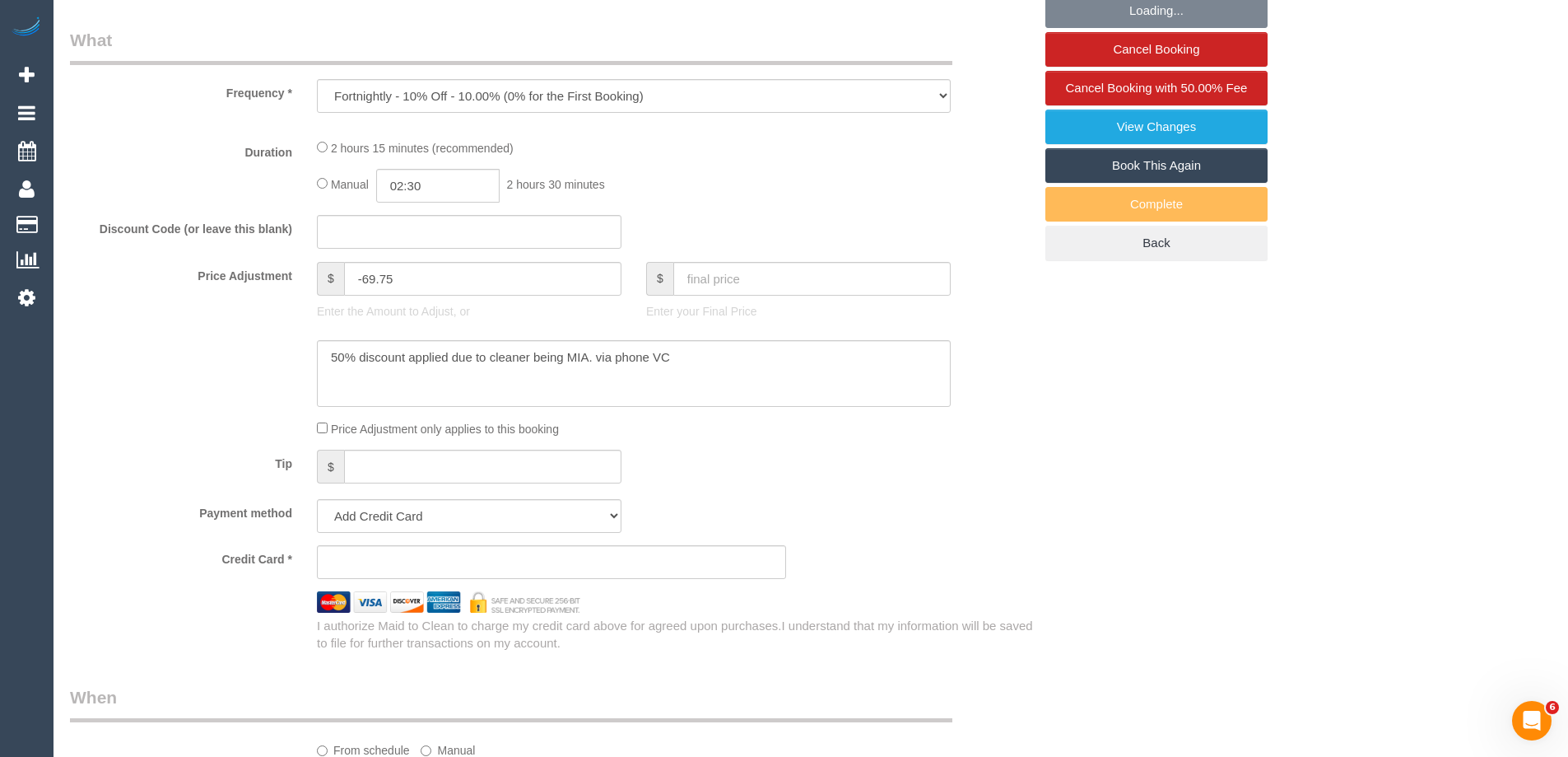
select select "string:stripe-pm_1S66yD2GScqysDRVxHgdDNVa"
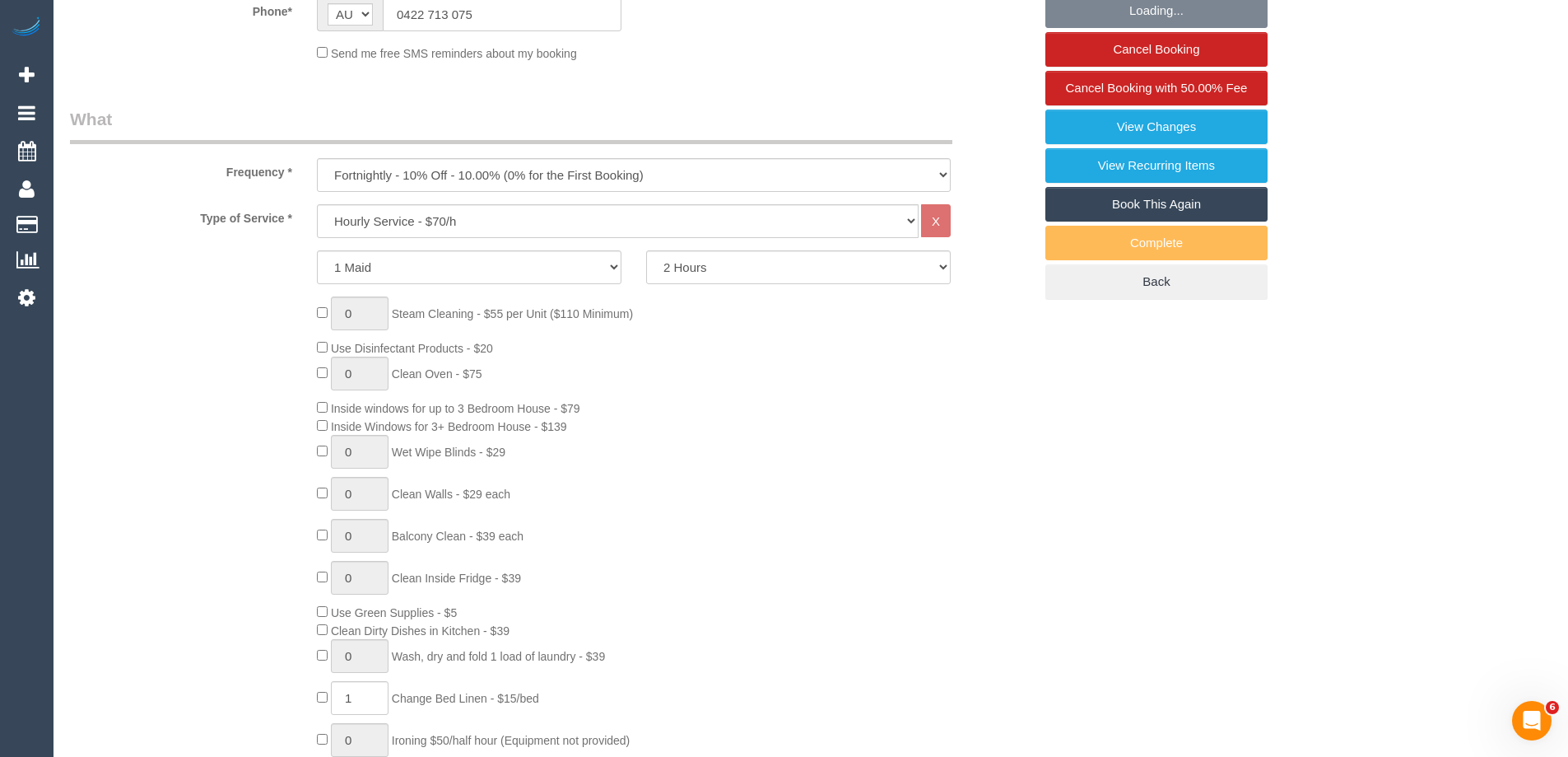
select select "object:887"
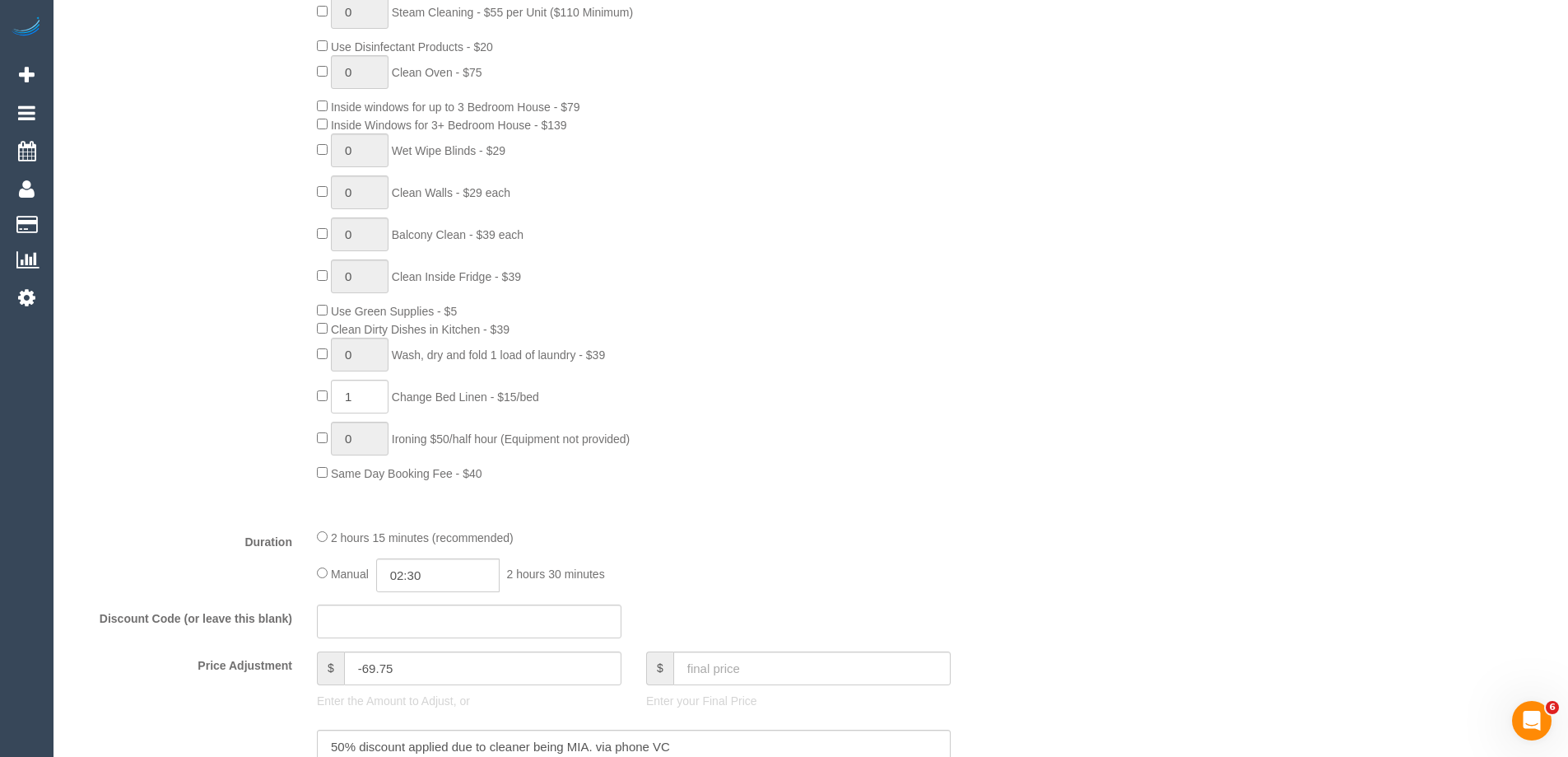
select select "number:28"
select select "number:14"
select select "number:19"
select select "number:22"
select select "number:34"
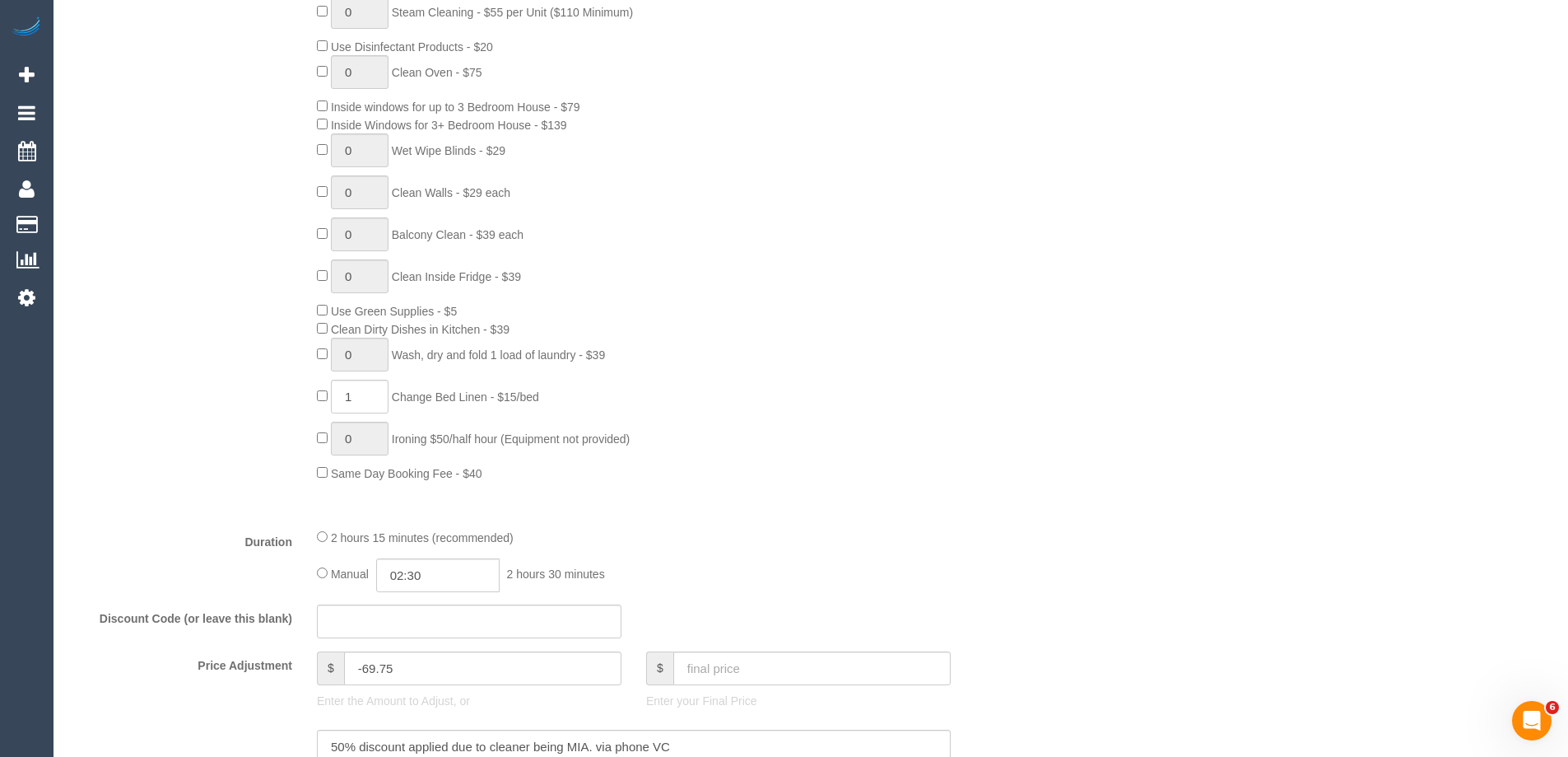
select select "number:11"
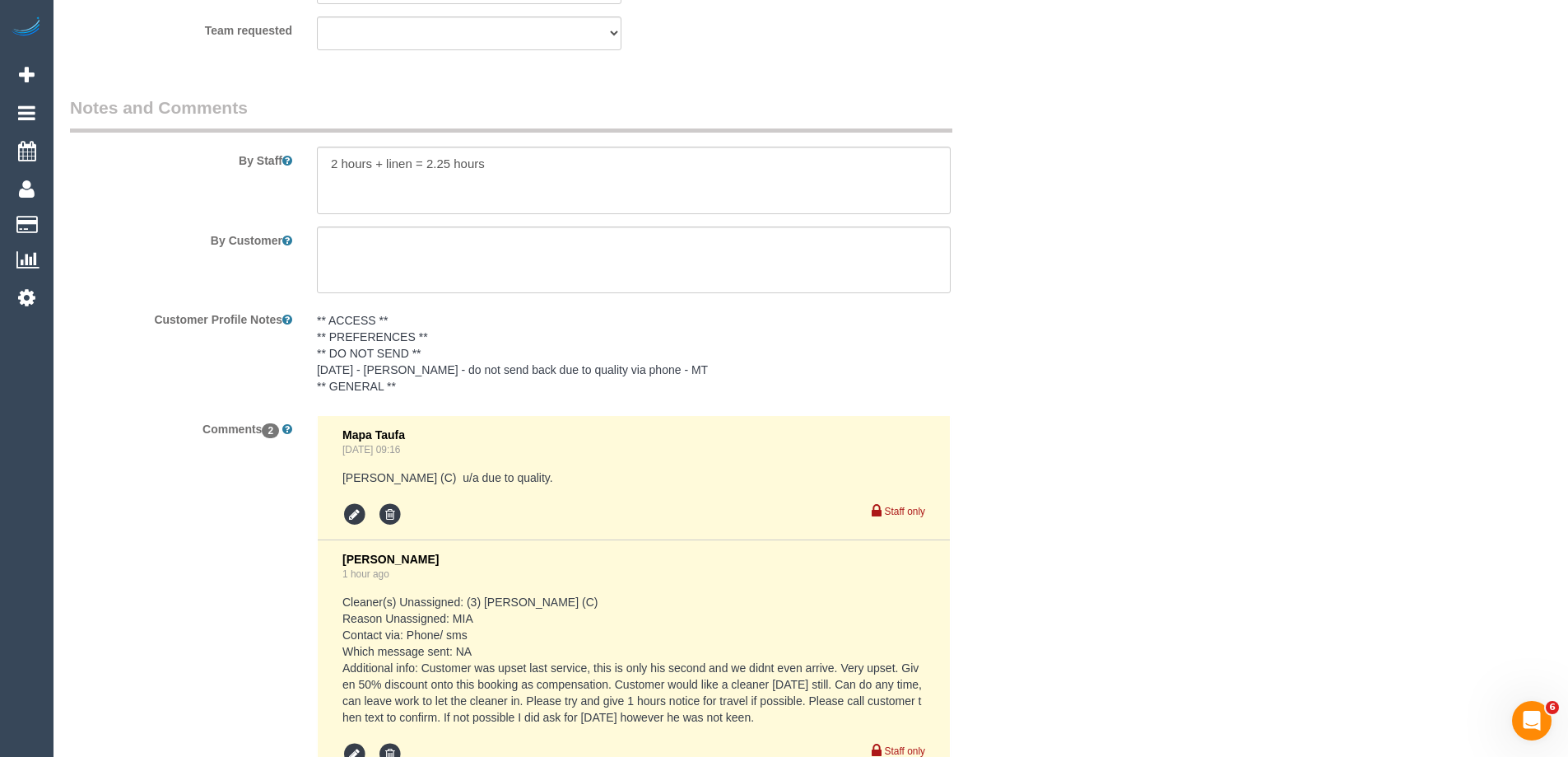
scroll to position [2918, 0]
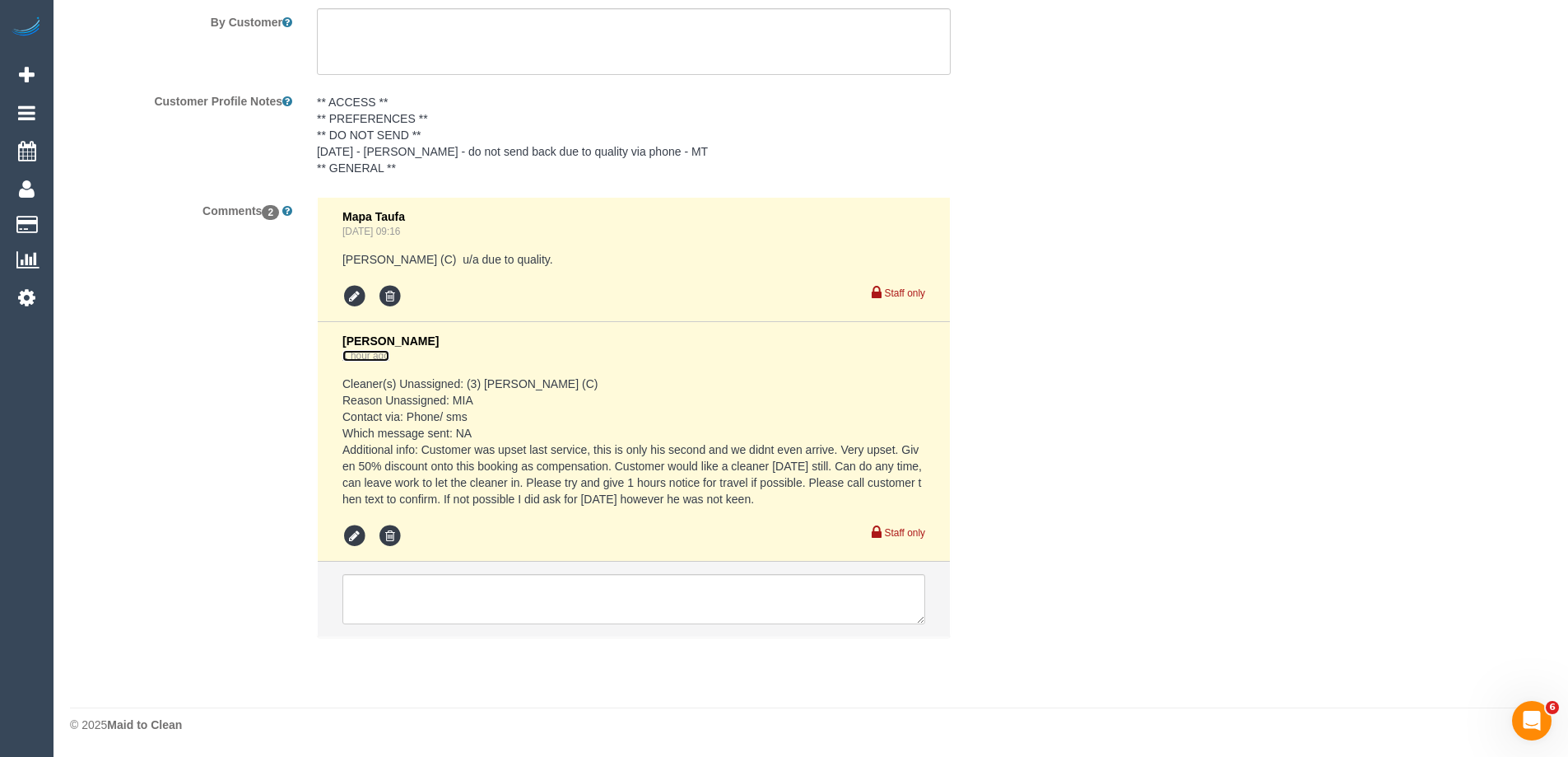
click at [368, 358] on link "1 hour ago" at bounding box center [366, 356] width 47 height 12
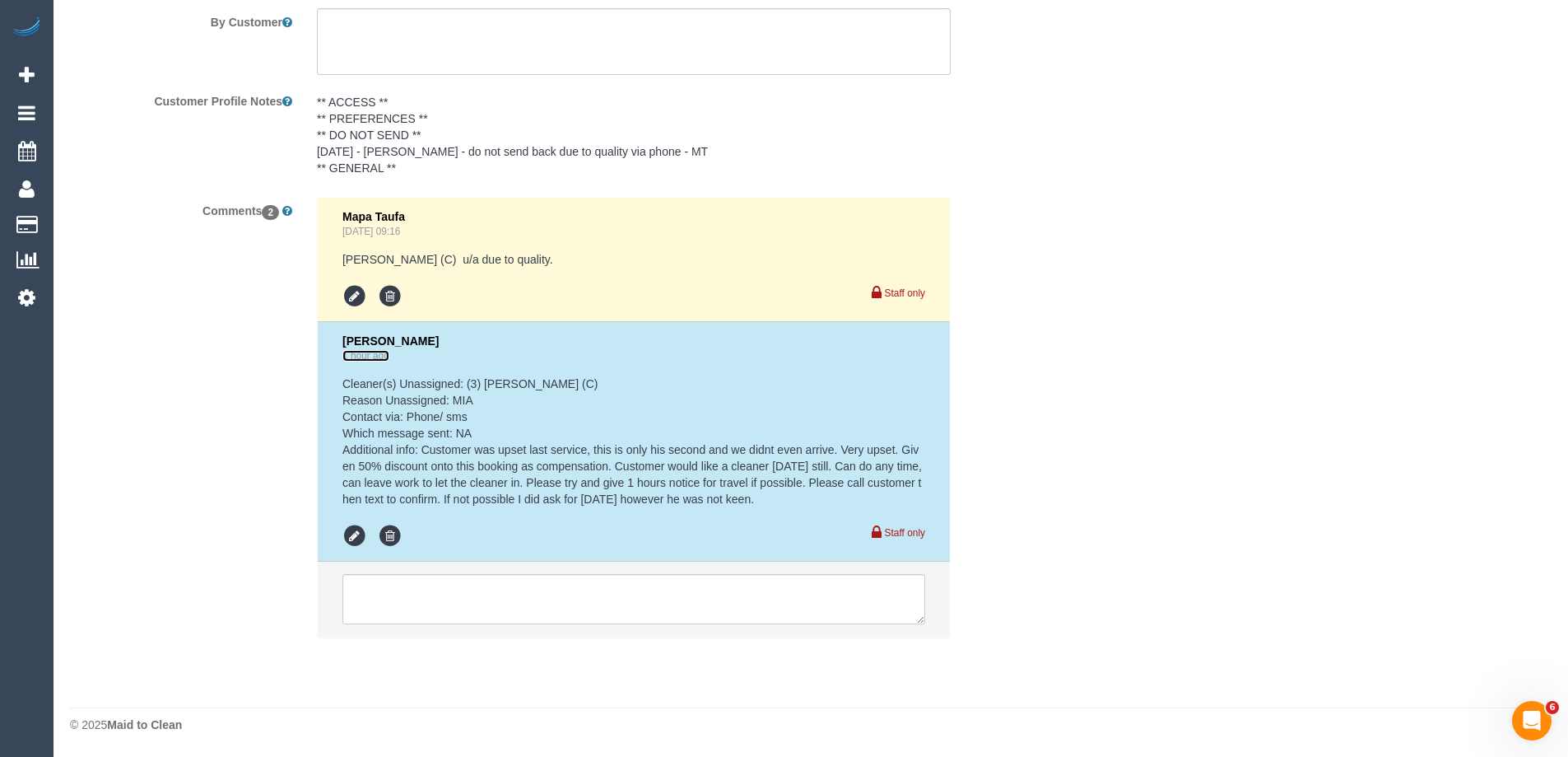
click at [370, 356] on link "1 hour ago" at bounding box center [366, 356] width 47 height 12
drag, startPoint x: 457, startPoint y: 339, endPoint x: 451, endPoint y: 348, distance: 10.8
click at [457, 339] on div "Vanessa Christou 1 hour ago" at bounding box center [634, 349] width 583 height 29
click at [378, 351] on link "1 hour ago" at bounding box center [366, 356] width 47 height 12
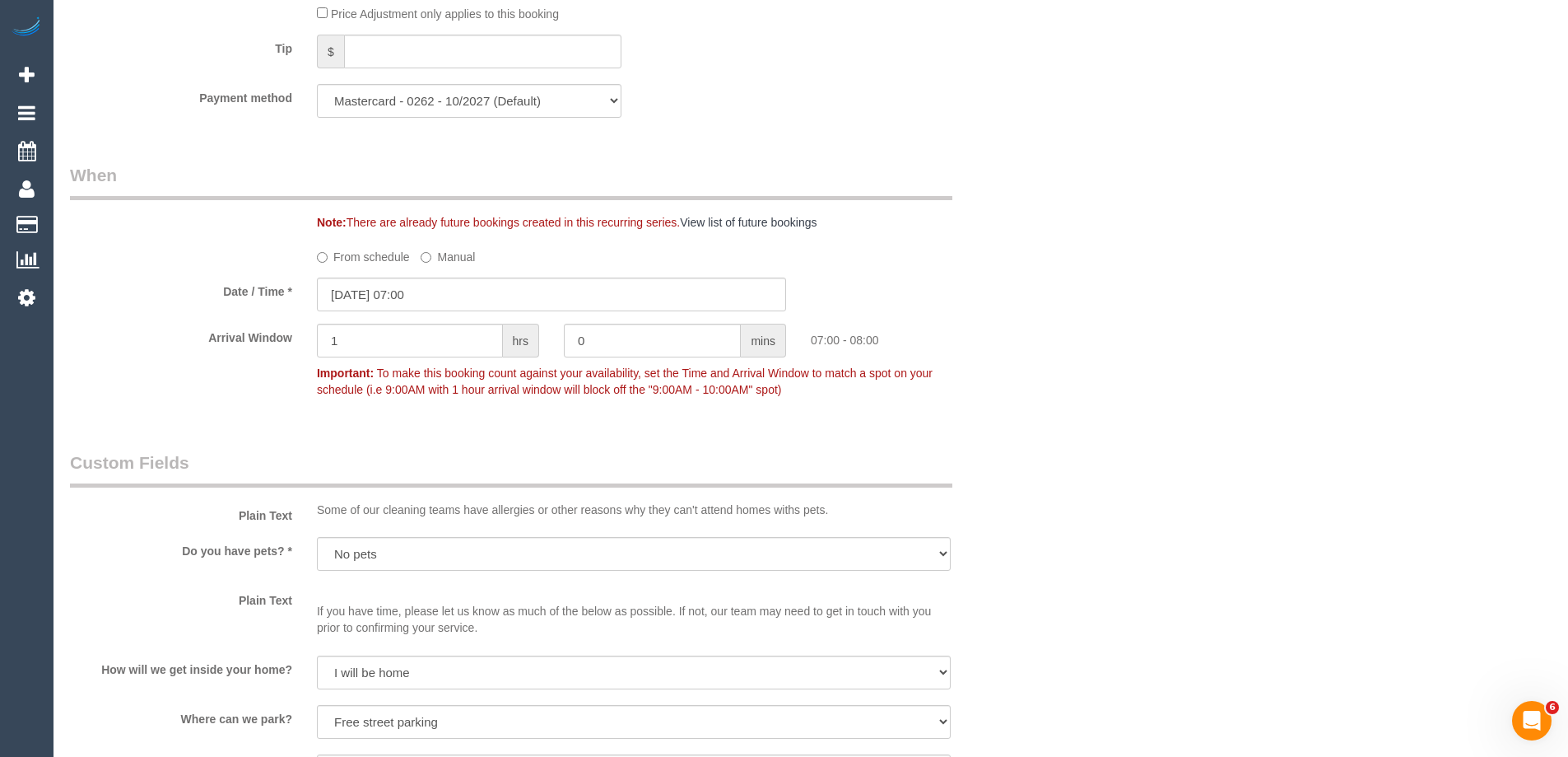
scroll to position [1353, 0]
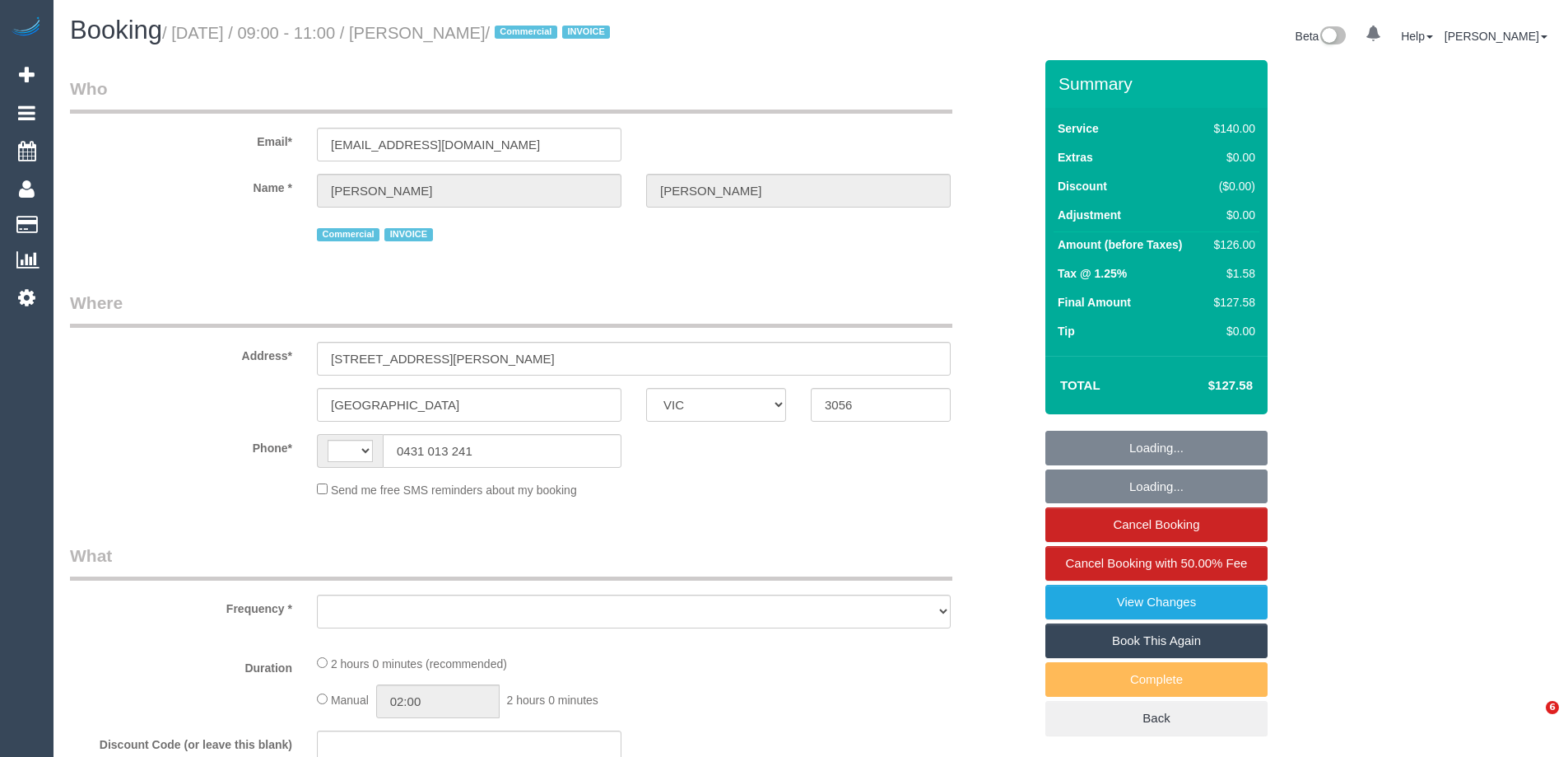
select select "VIC"
select select "string:AU"
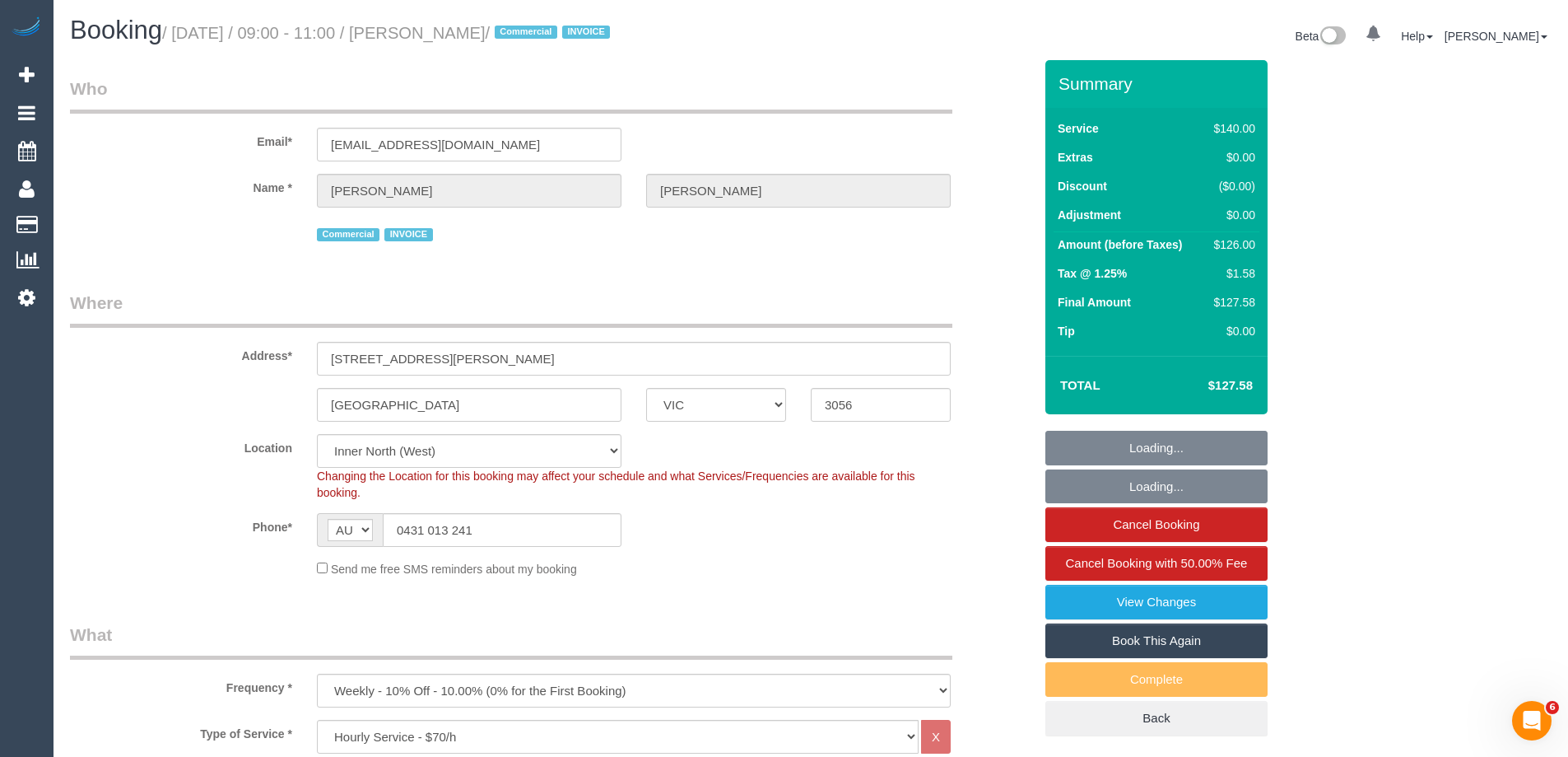
select select "object:718"
select select "number:28"
select select "number:14"
select select "number:19"
select select "number:22"
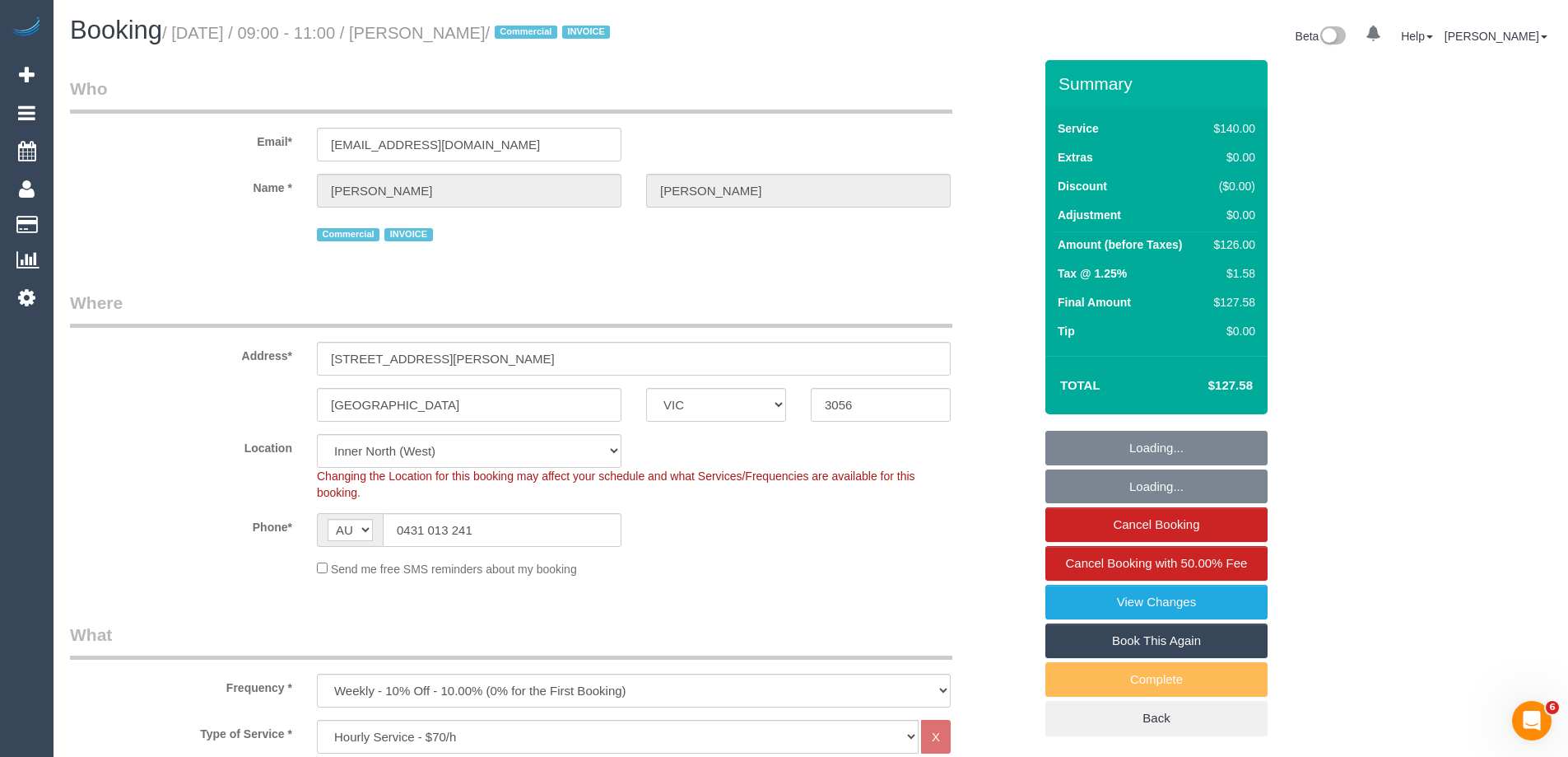
select select "number:34"
select select "number:13"
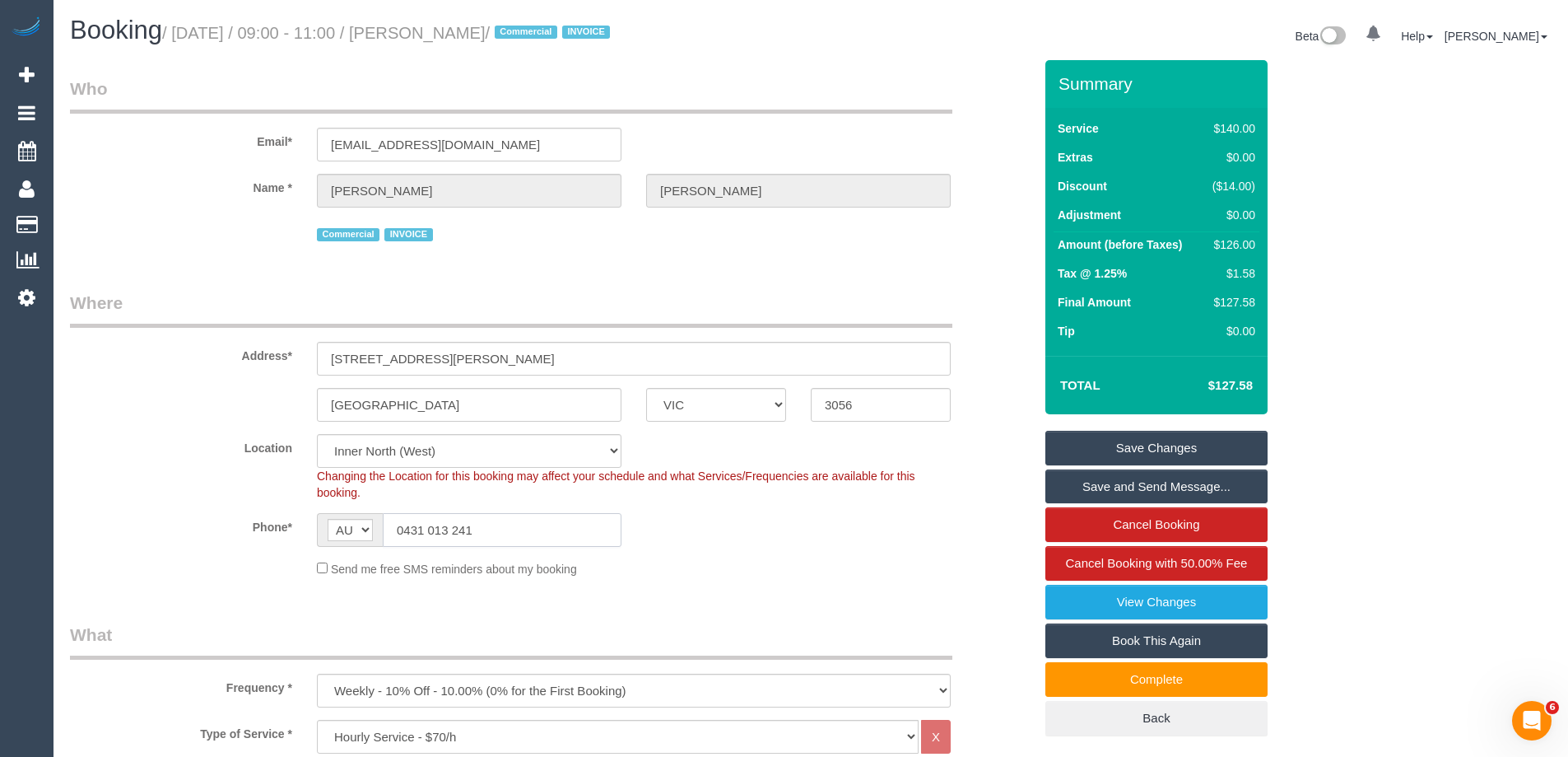
drag, startPoint x: 499, startPoint y: 529, endPoint x: 149, endPoint y: 513, distance: 350.4
click at [150, 513] on div "Phone* AF AL DZ AD AO AI AQ AG AR AM AW AU AT AZ BS BH BD BB BY BE BZ BJ BM BT …" at bounding box center [552, 530] width 988 height 34
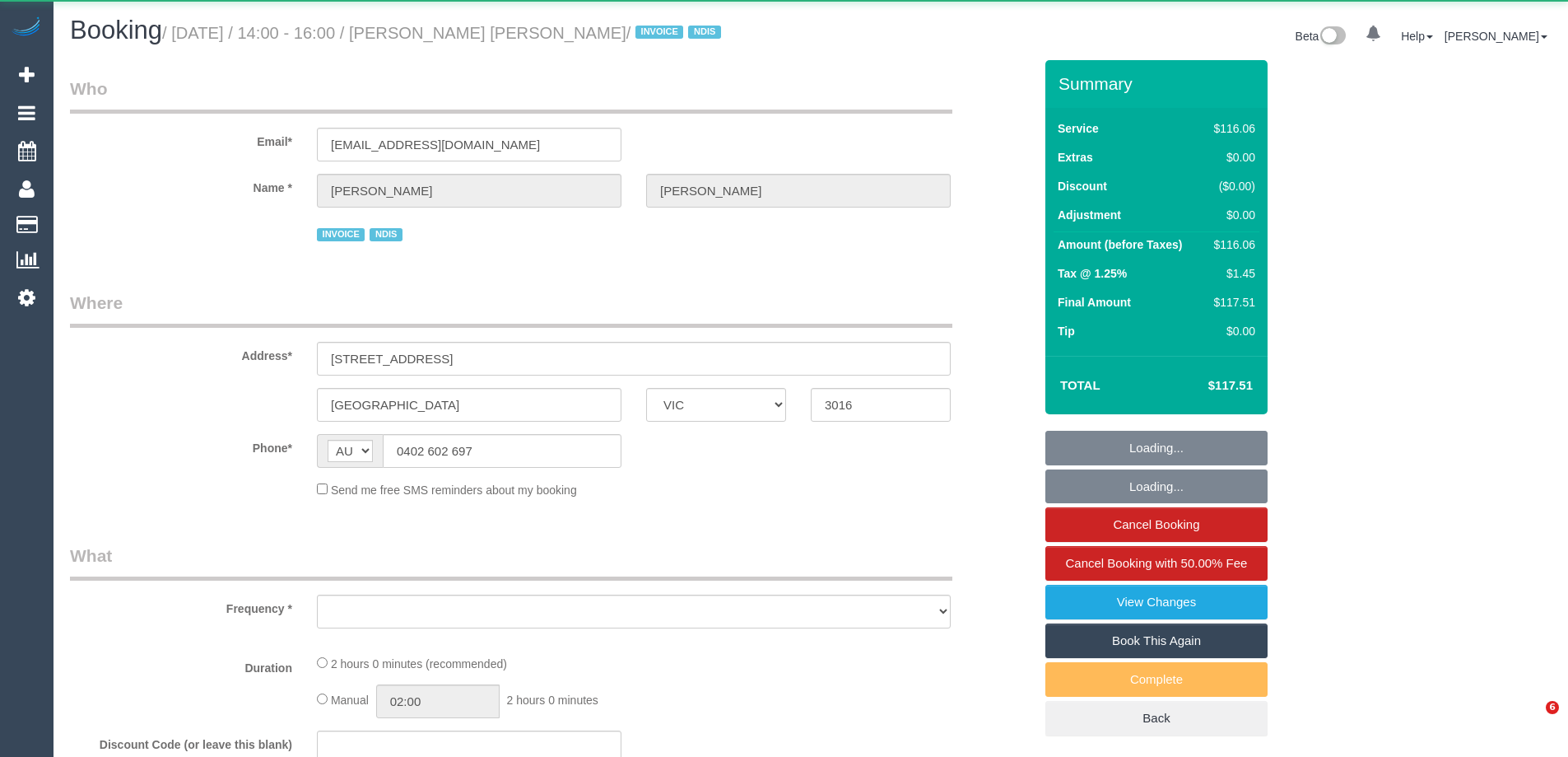
select select "VIC"
select select "object:601"
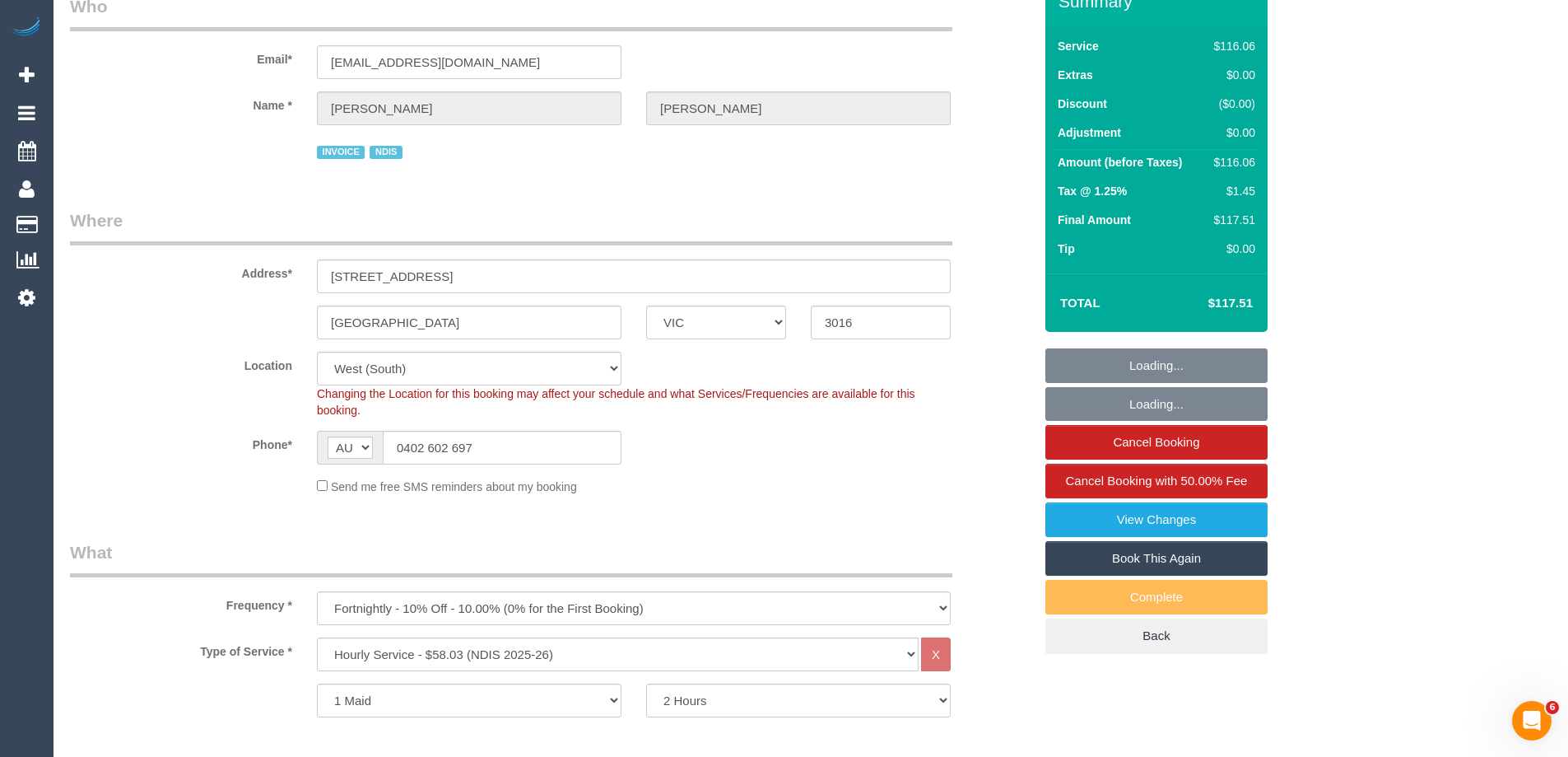
select select "number:29"
select select "number:14"
select select "number:19"
select select "number:25"
select select "number:34"
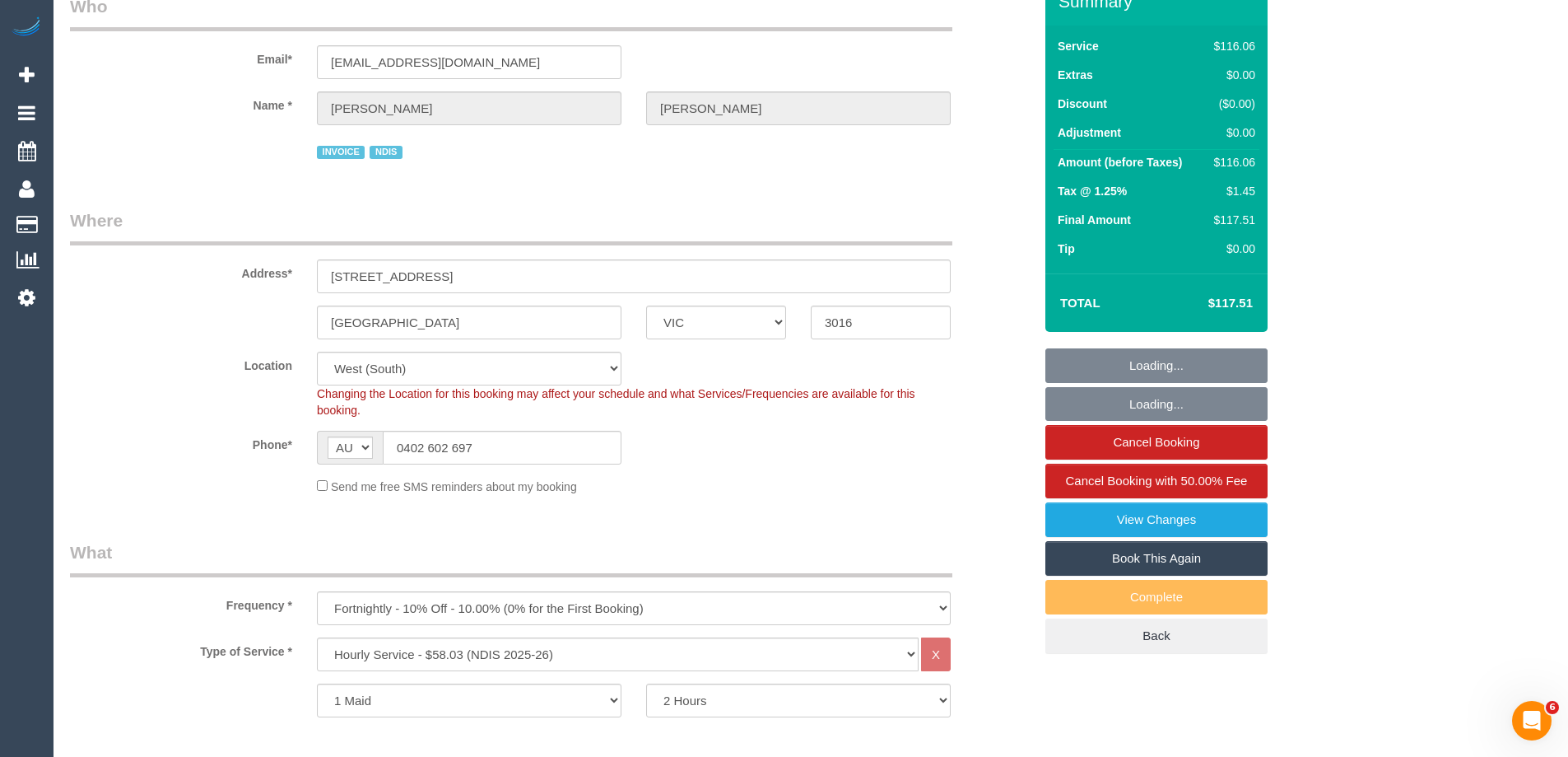
select select "number:13"
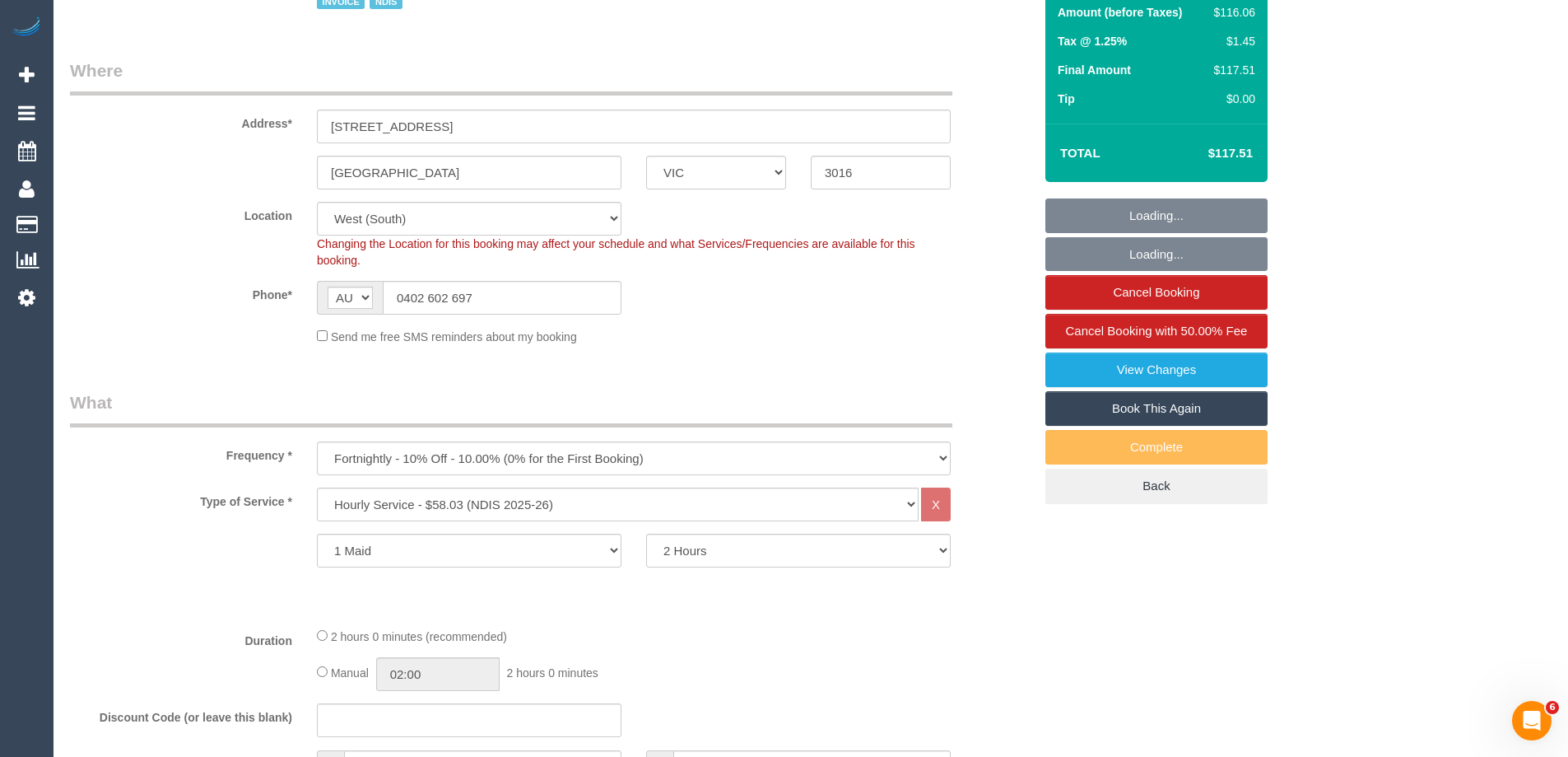
select select "object:827"
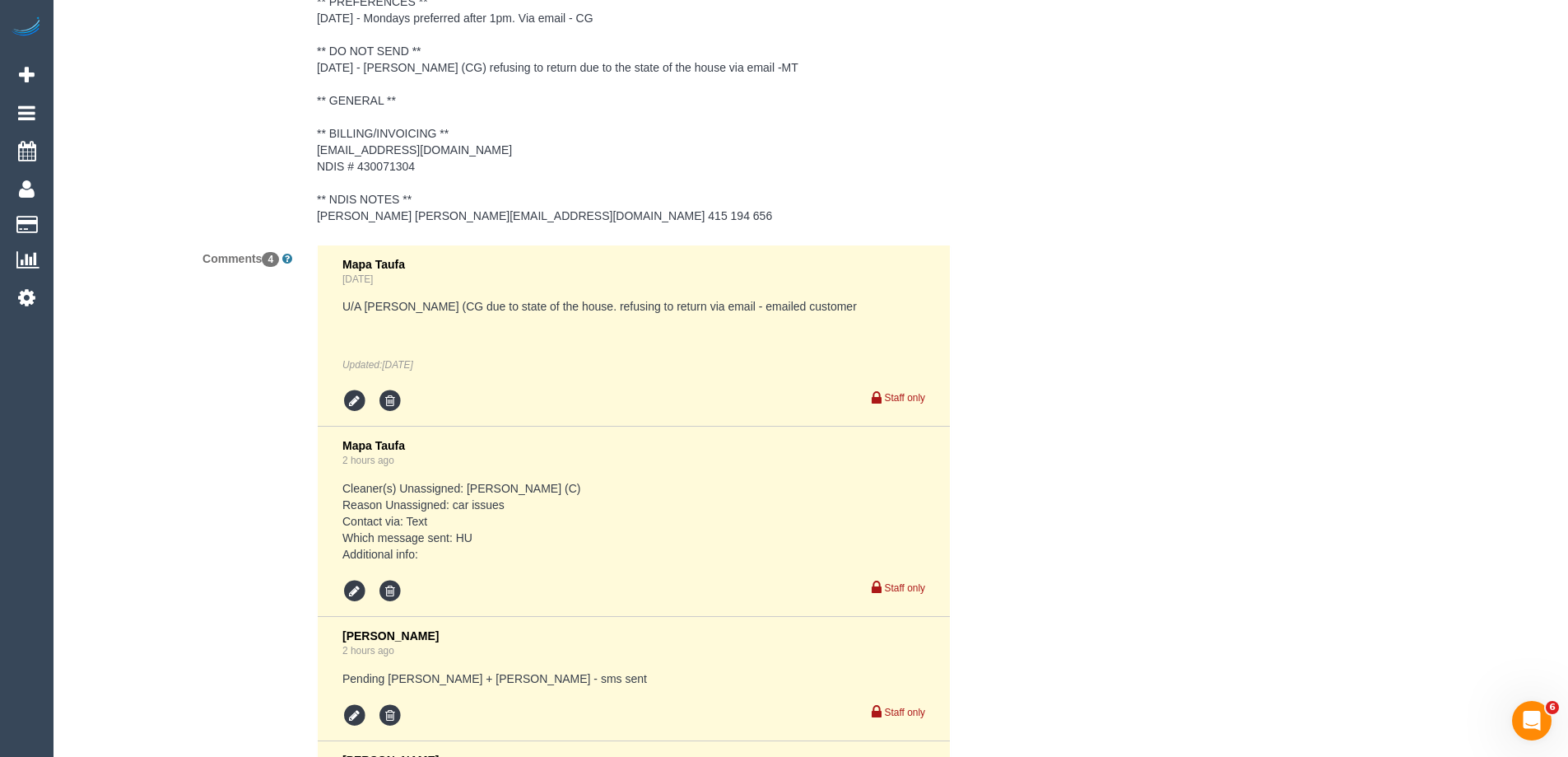
scroll to position [2882, 0]
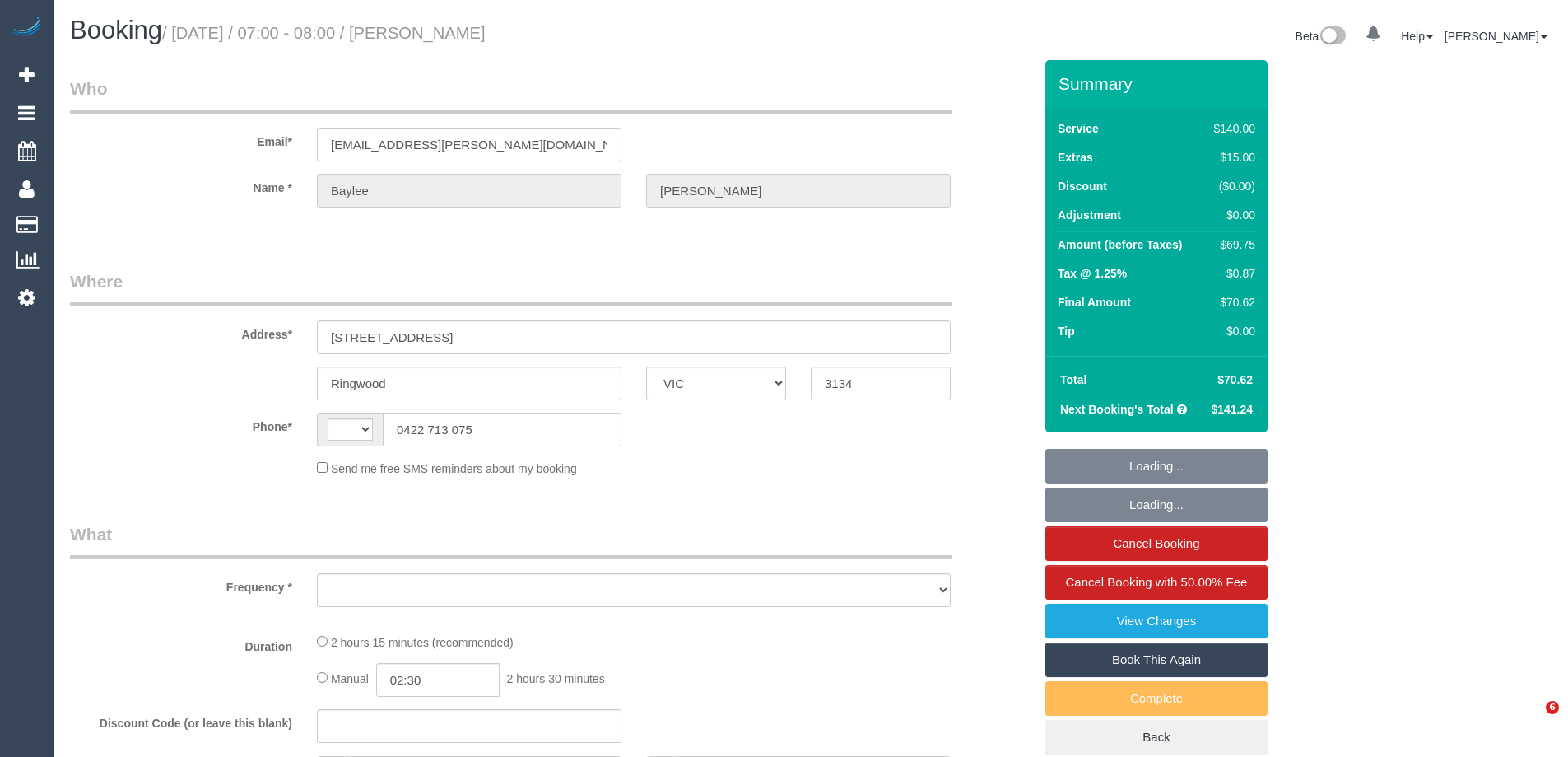
select select "VIC"
select select "string:AU"
select select "string:stripe-pm_1S66yD2GScqysDRVxHgdDNVa"
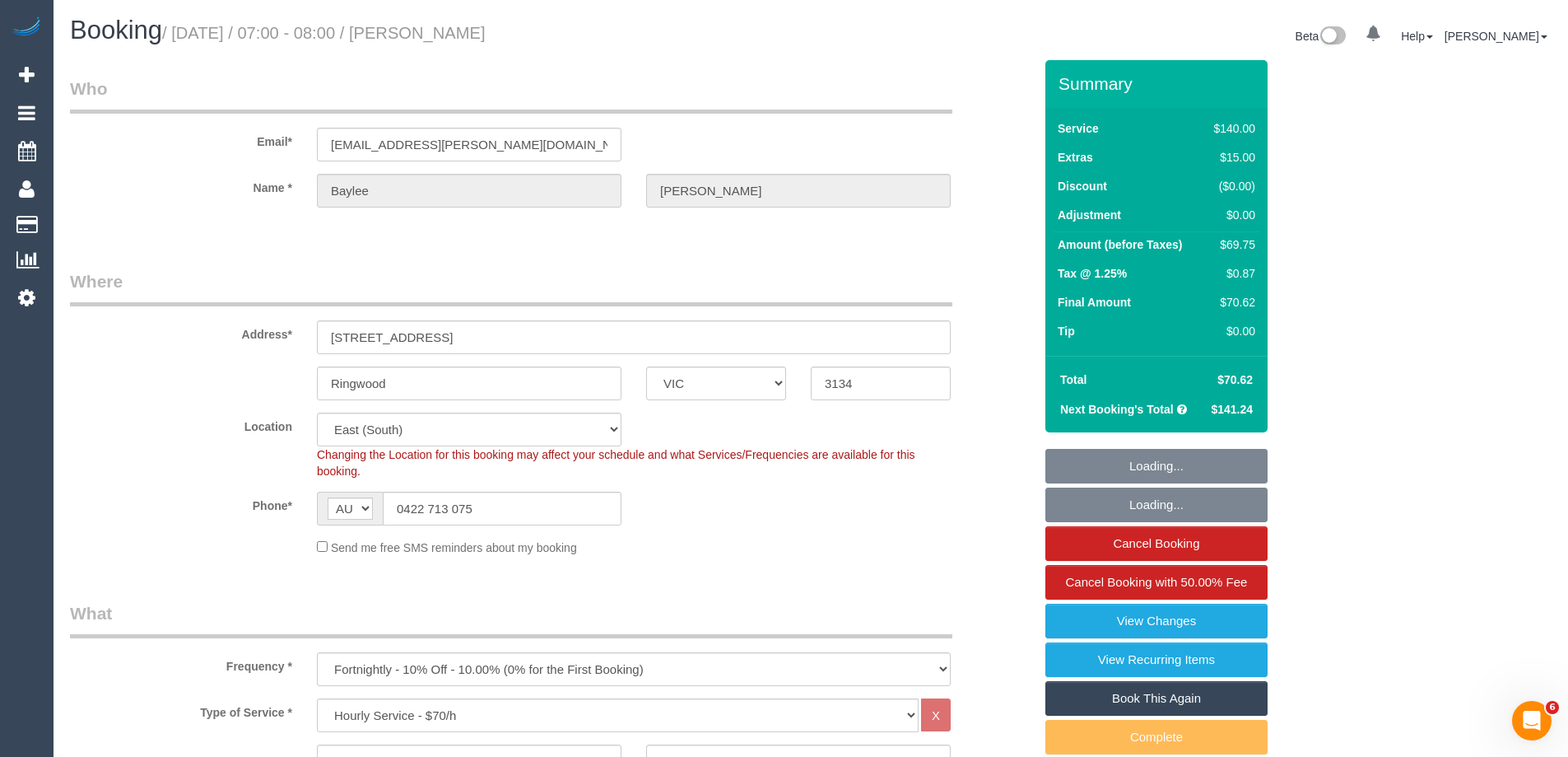
select select "object:741"
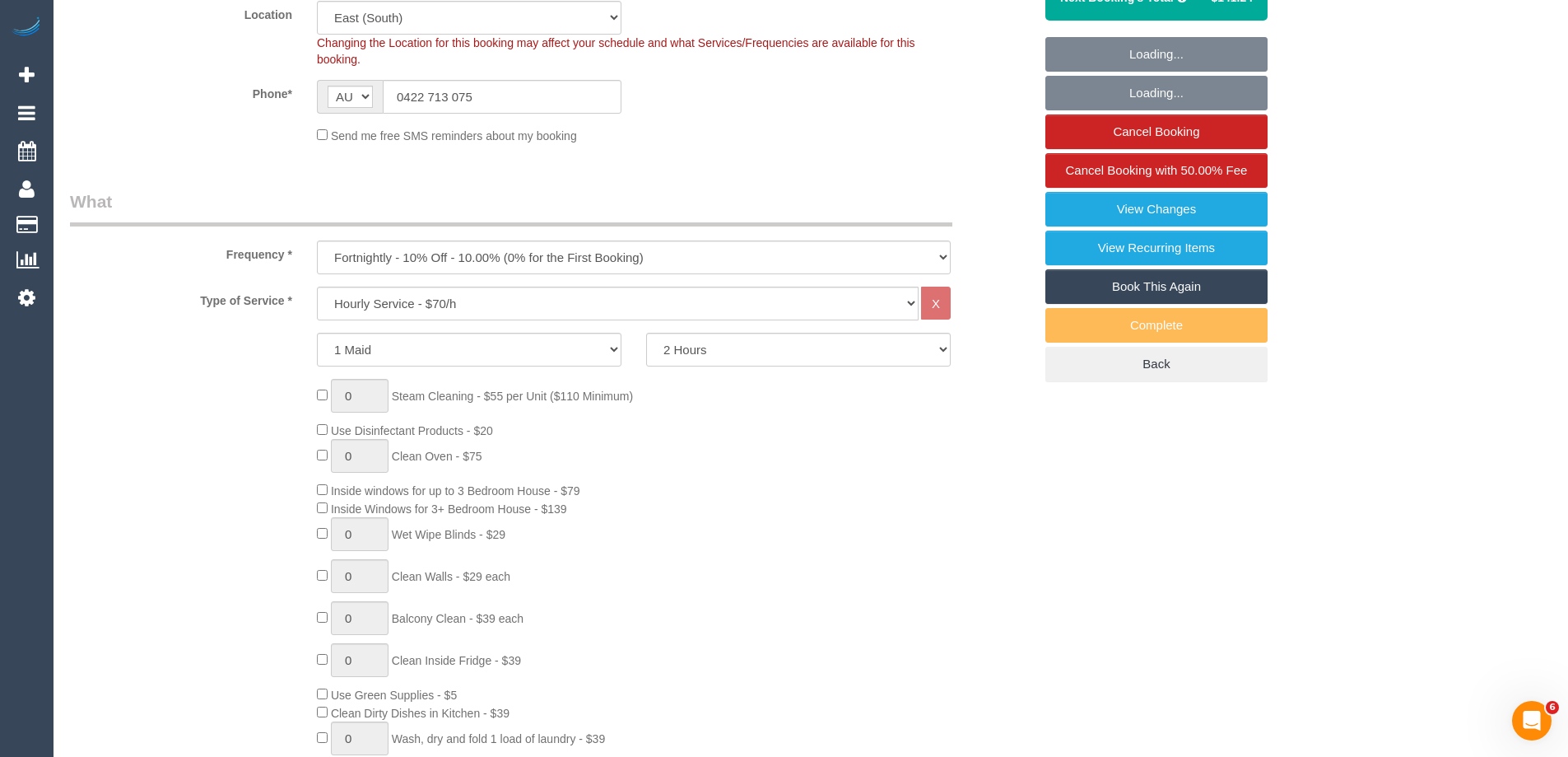
select select "number:28"
select select "number:14"
select select "number:19"
select select "number:22"
select select "number:34"
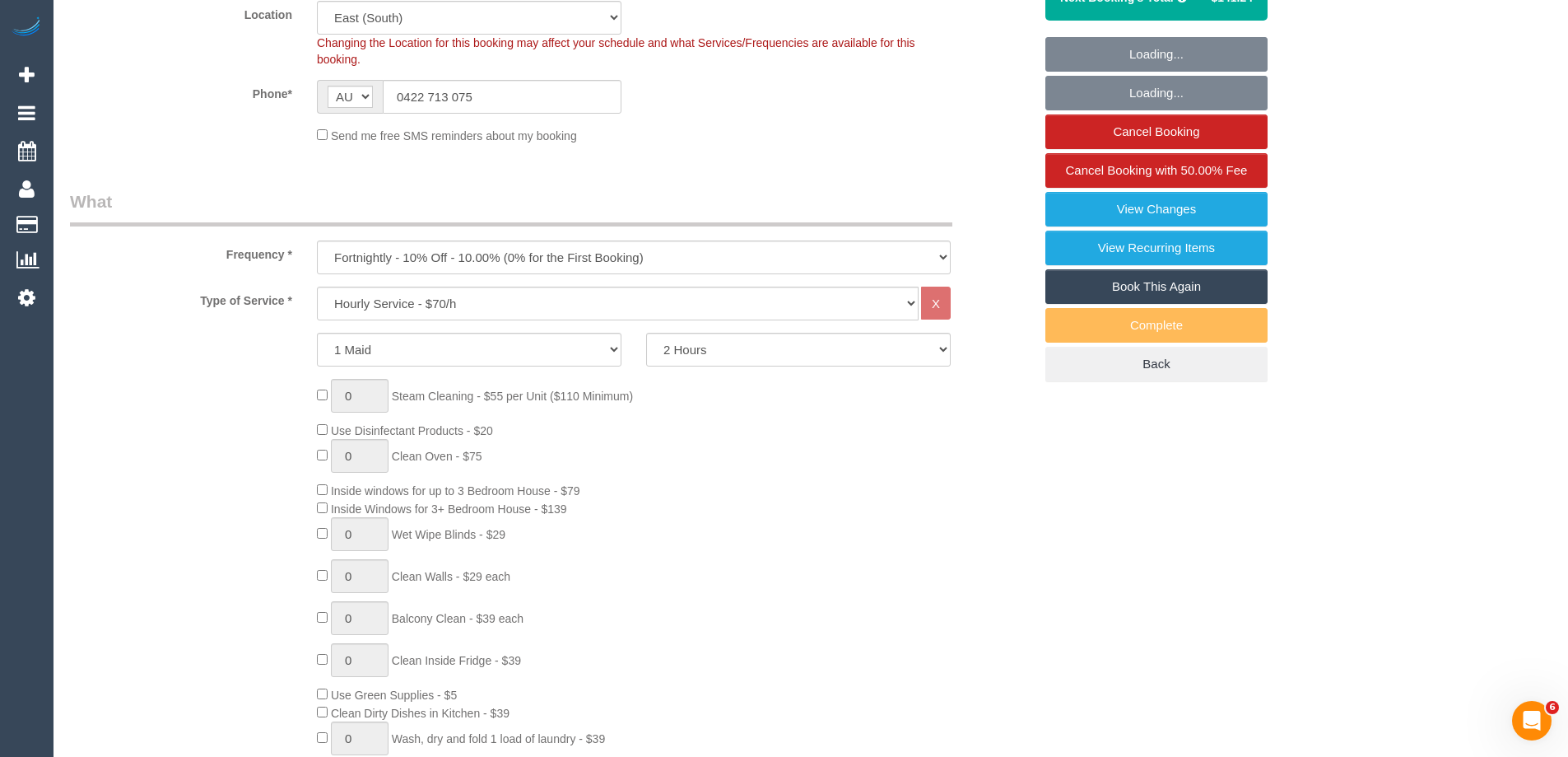
select select "number:11"
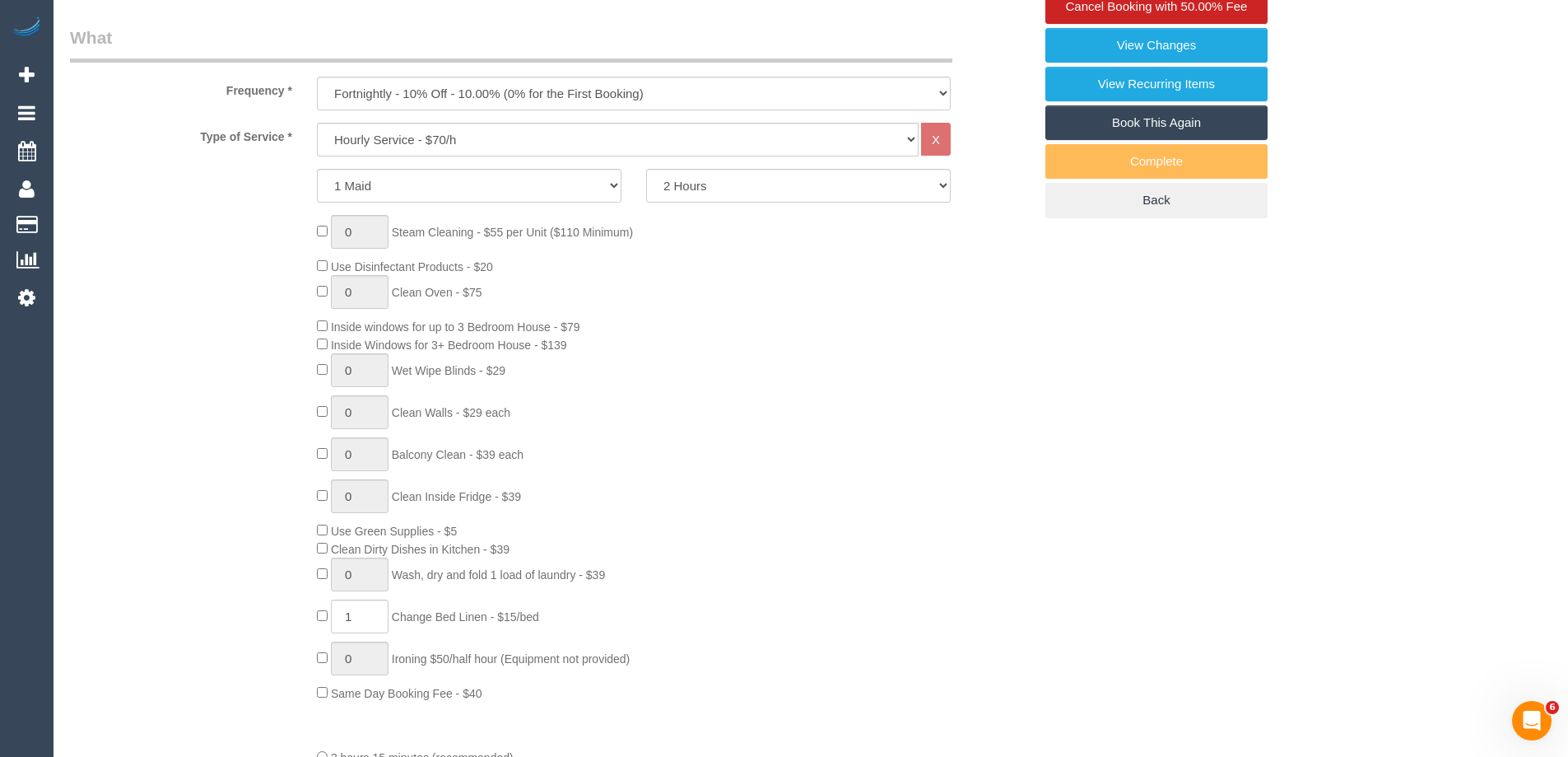
scroll to position [576, 0]
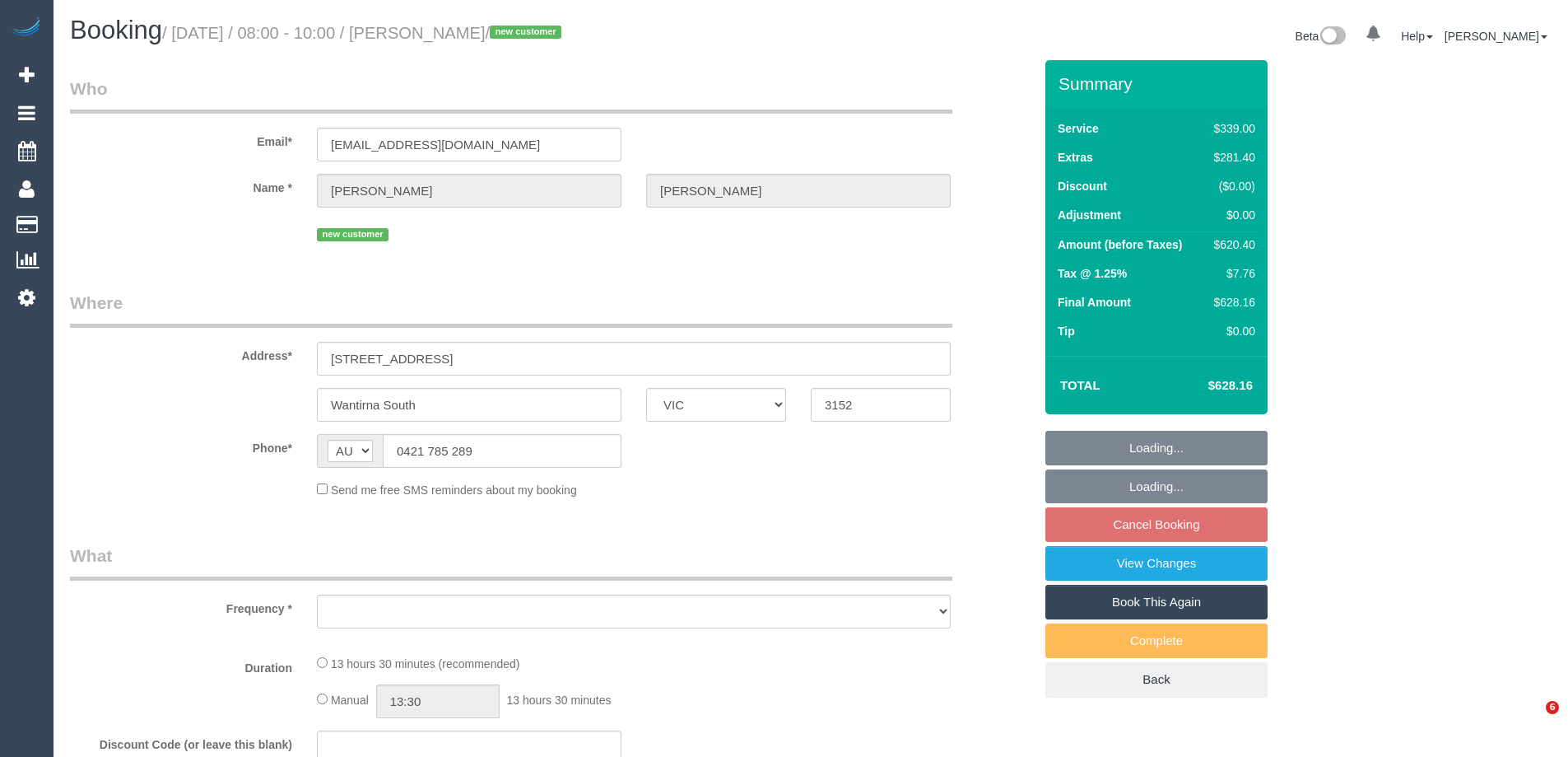
select select "VIC"
select select "object:555"
select select "string:stripe-pm_1S9Mu72GScqysDRVp7ogKWHD"
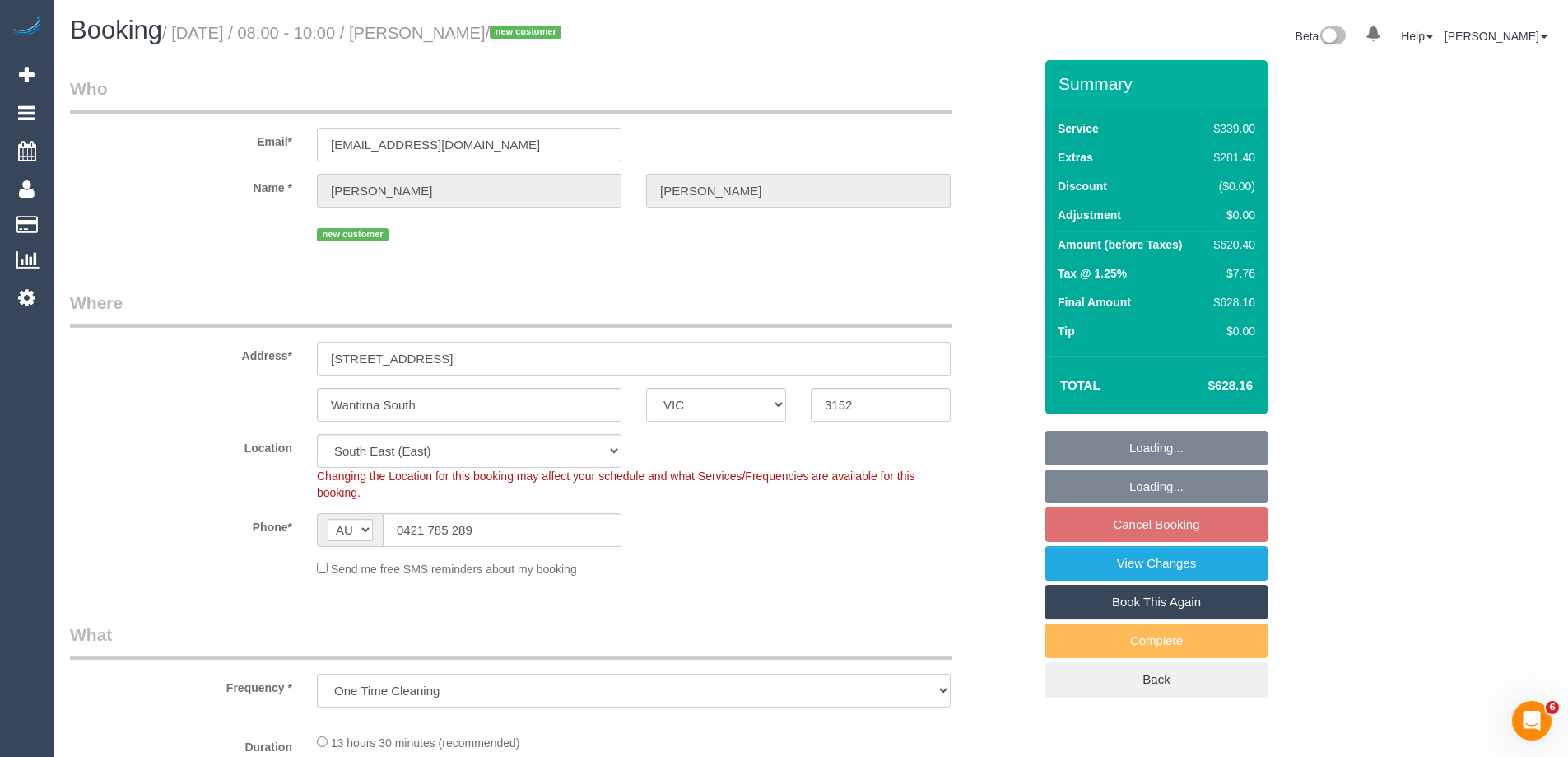
select select "object:562"
select select "number:28"
select select "number:15"
select select "number:18"
select select "number:24"
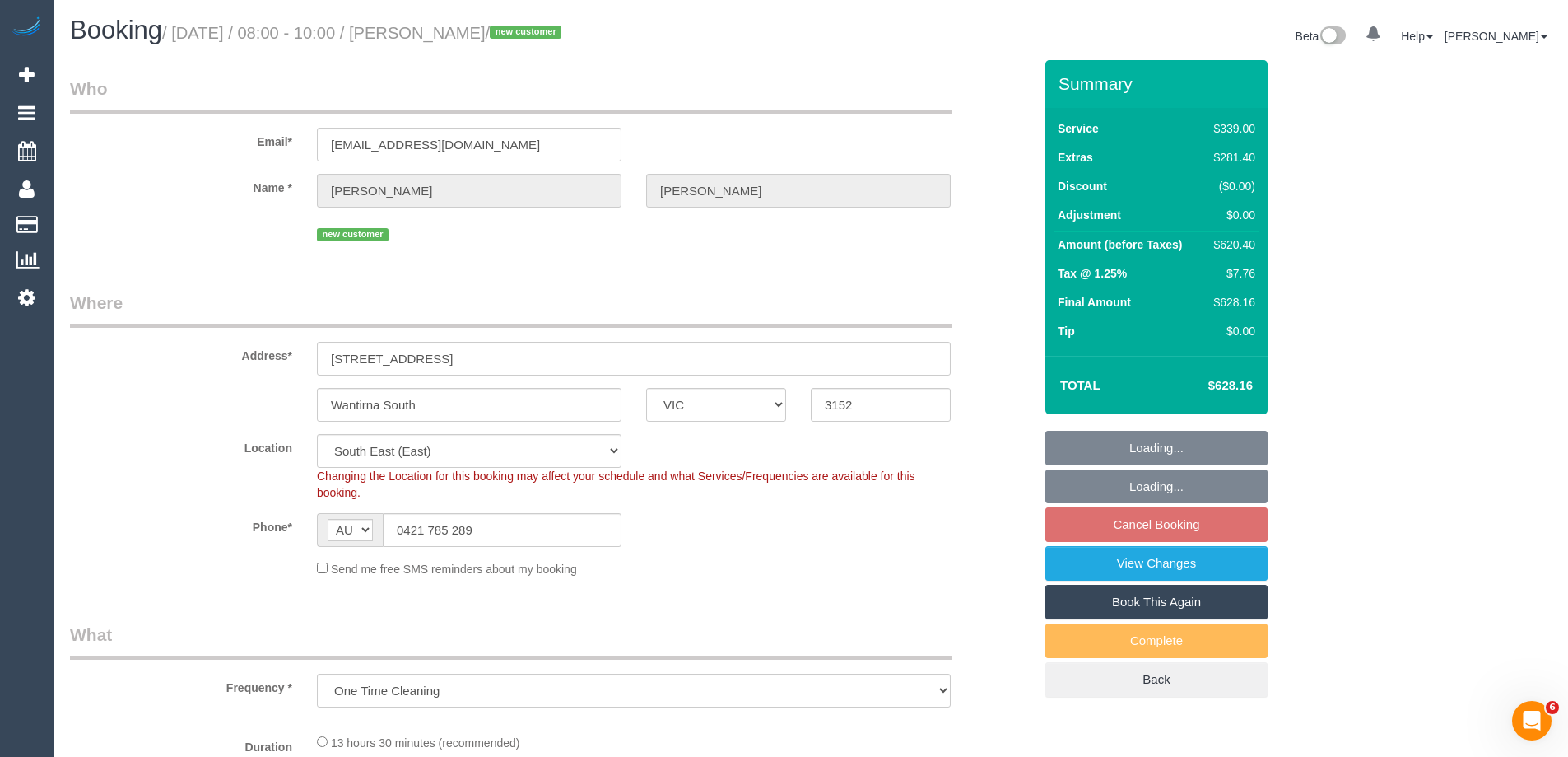
select select "number:13"
select select "spot1"
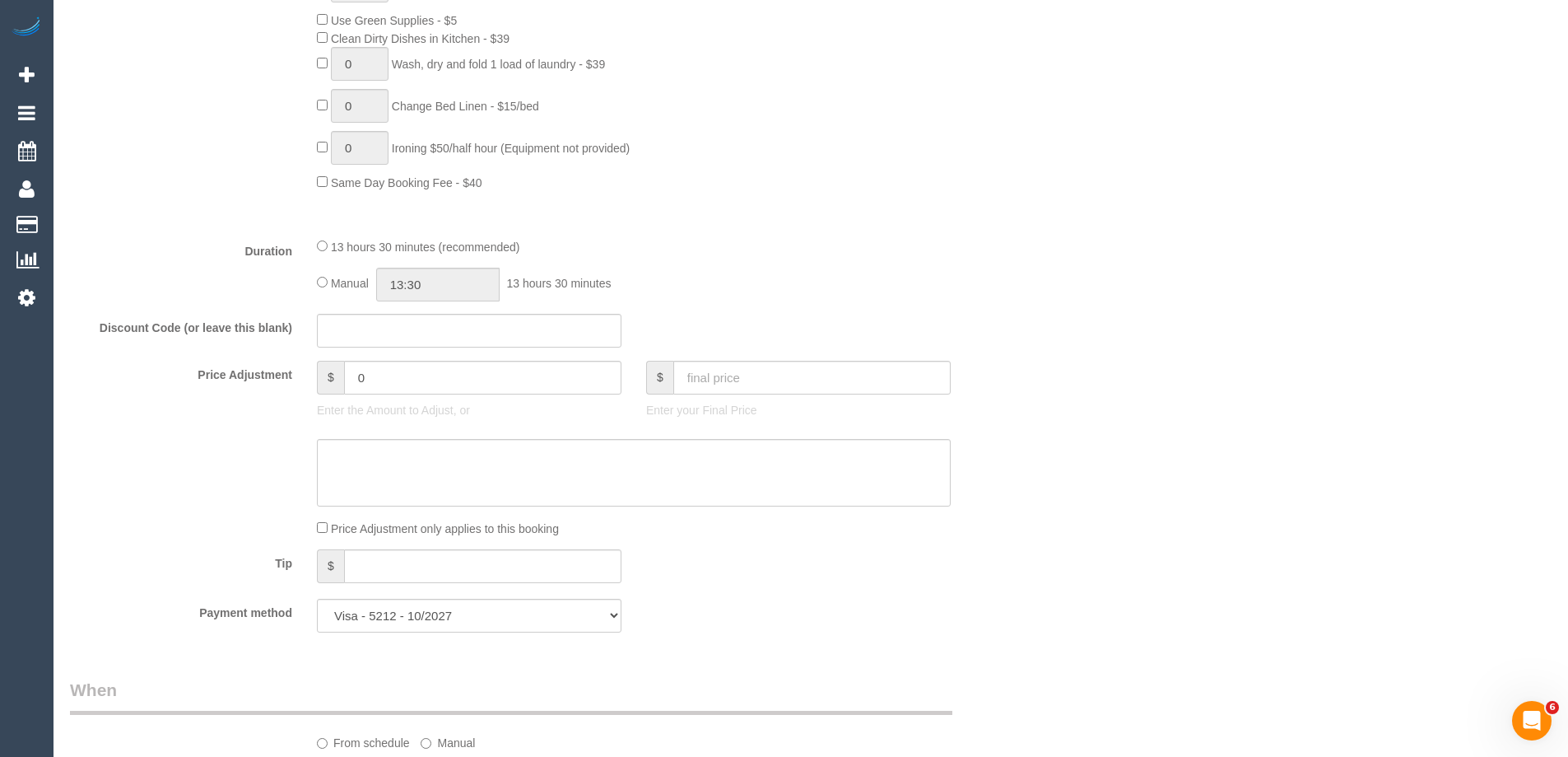
scroll to position [1152, 0]
click at [480, 283] on input "13:30" at bounding box center [438, 283] width 124 height 34
type input "05:30"
click at [426, 316] on li "05:30" at bounding box center [419, 320] width 73 height 21
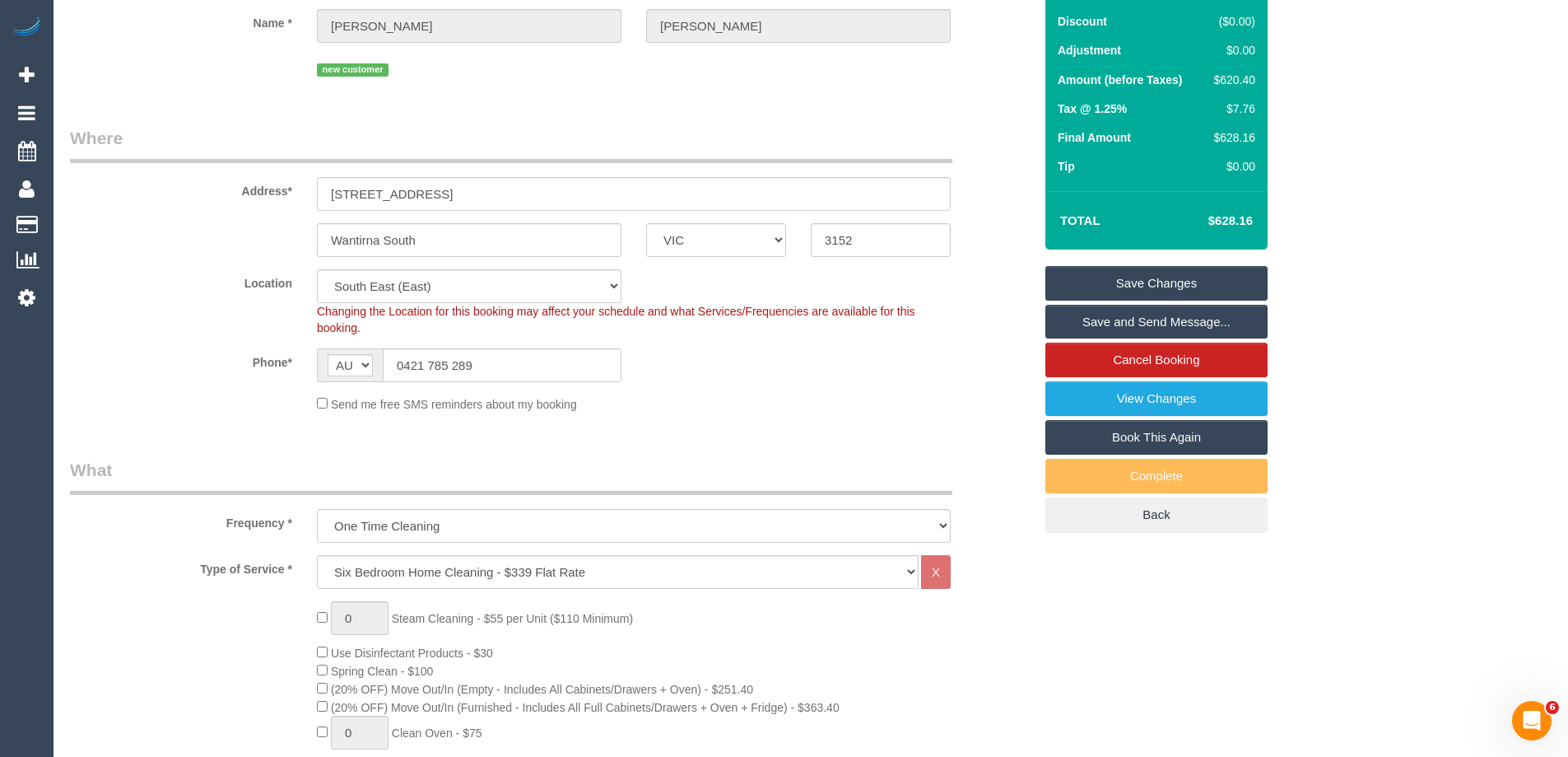
scroll to position [1, 0]
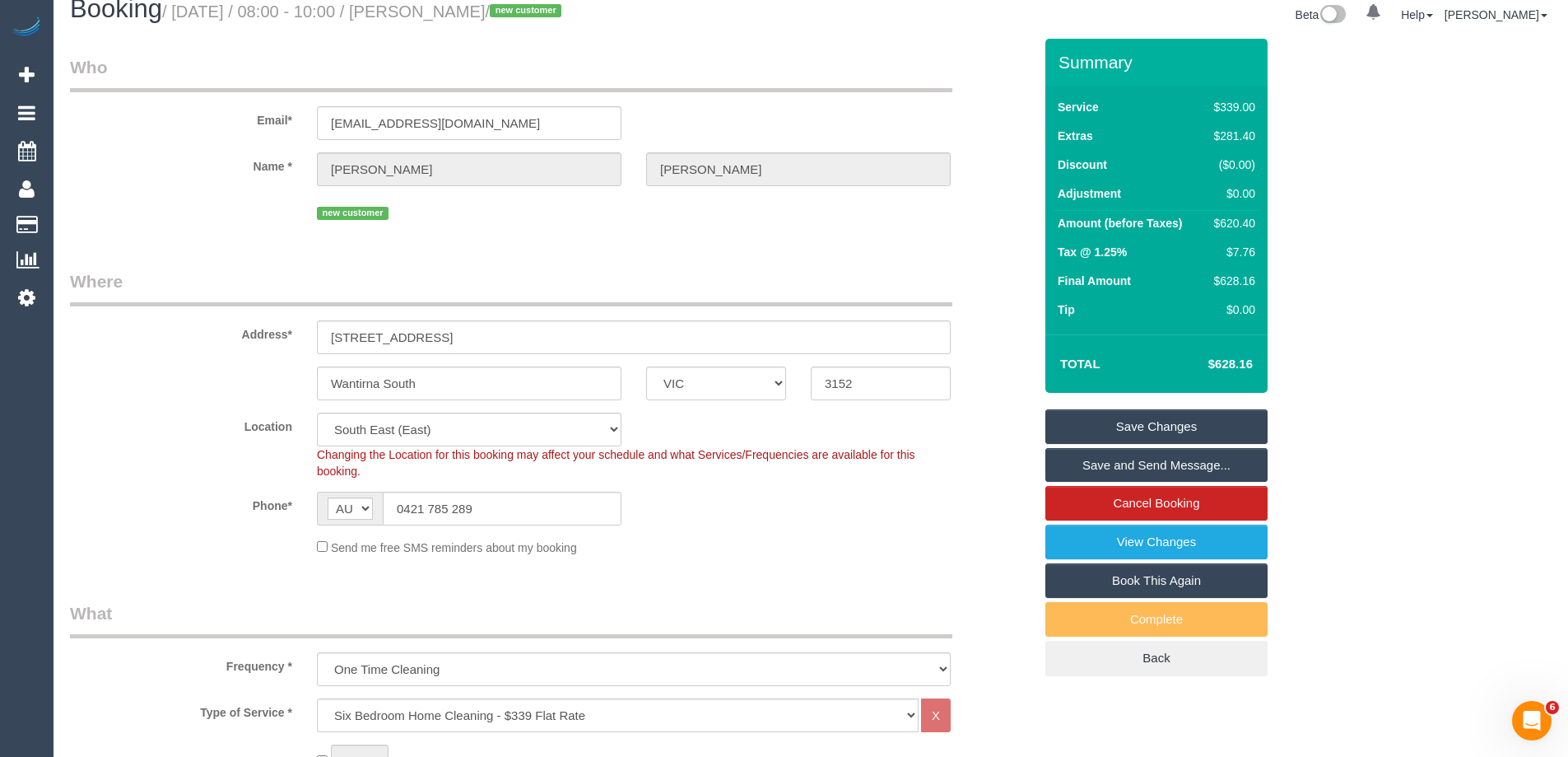
select select "spot16"
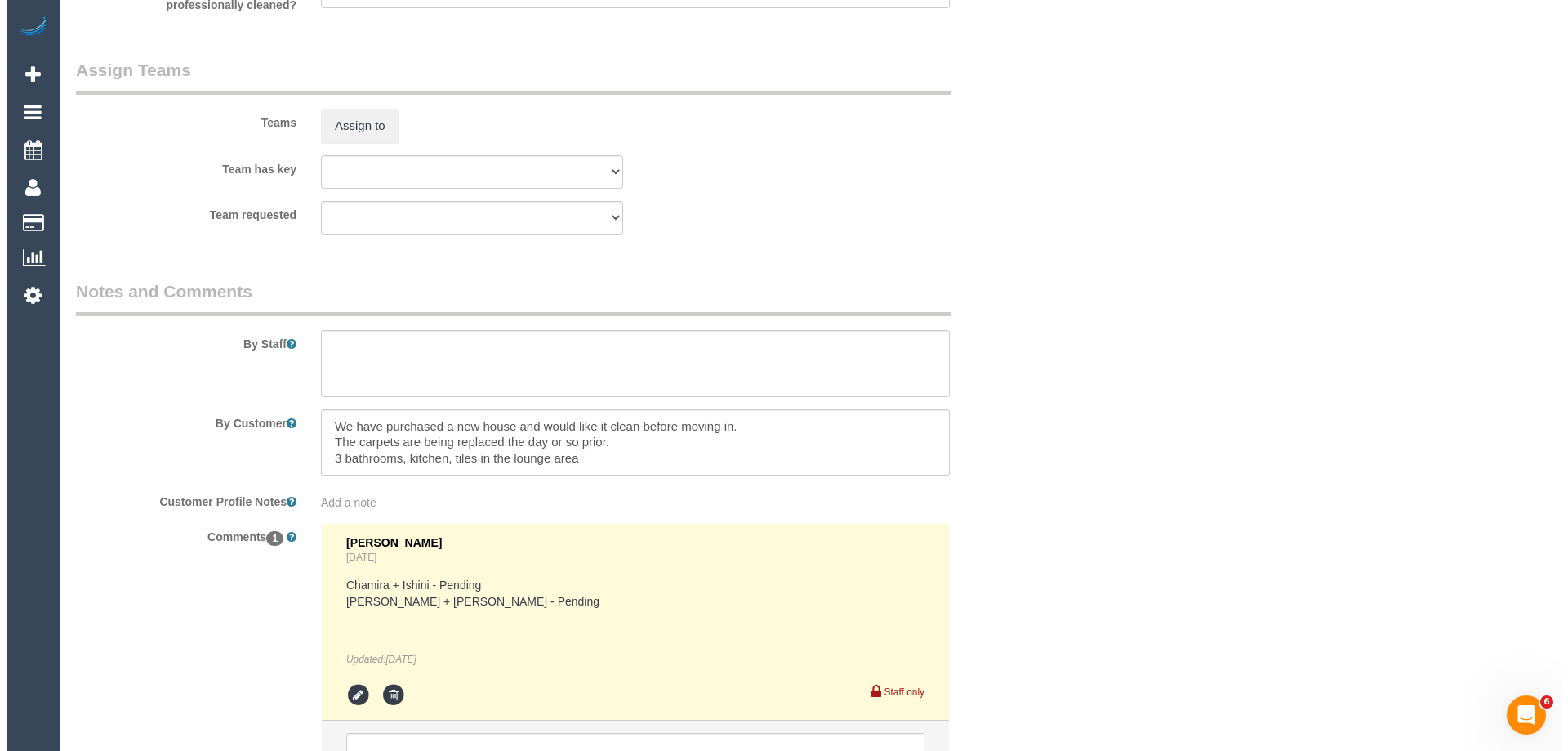
scroll to position [2451, 0]
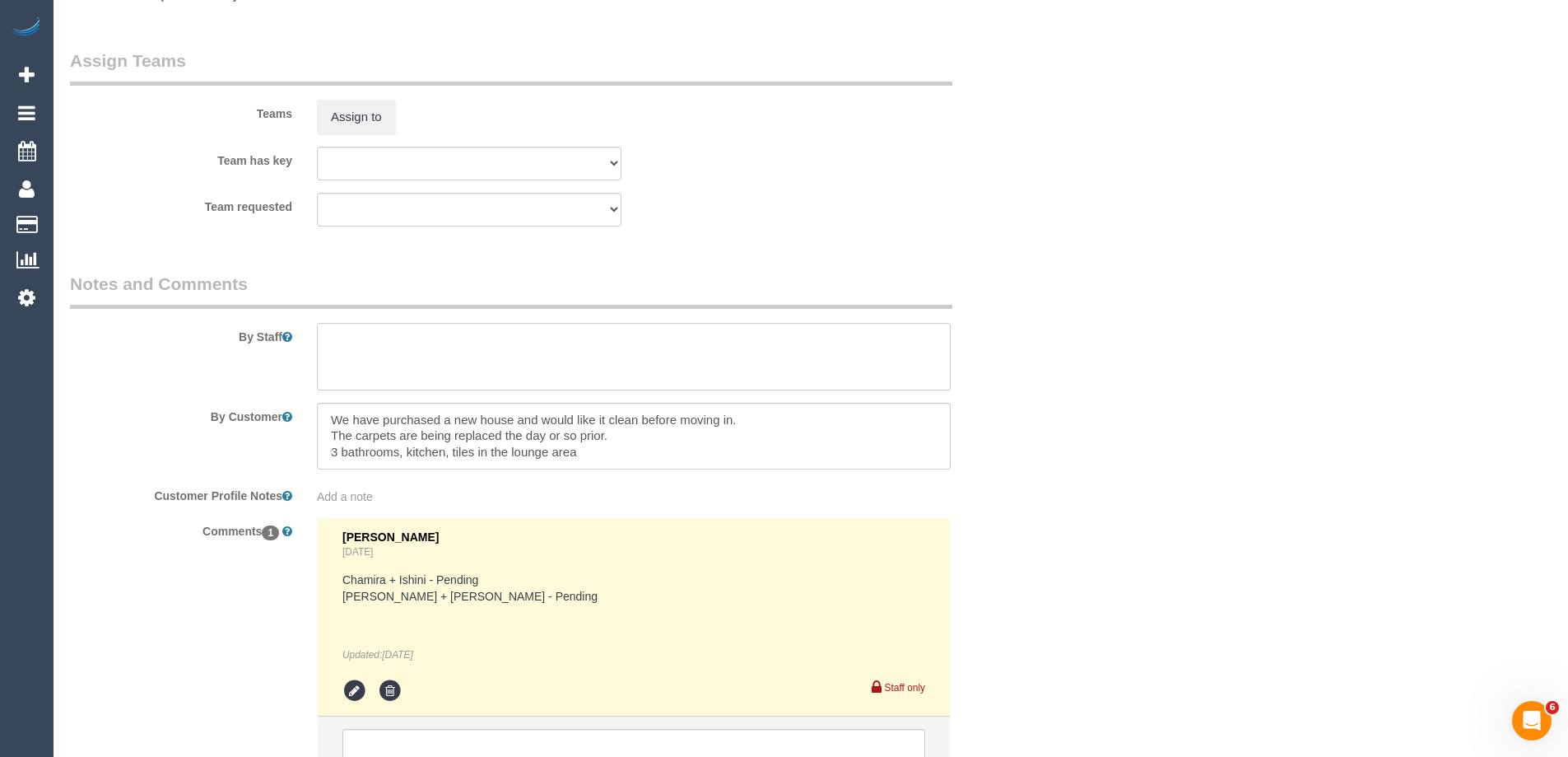
click at [367, 322] on textarea at bounding box center [634, 356] width 634 height 68
type textarea "Estimated time of 8-11 hrs"
click at [354, 112] on button "Assign to" at bounding box center [356, 116] width 79 height 35
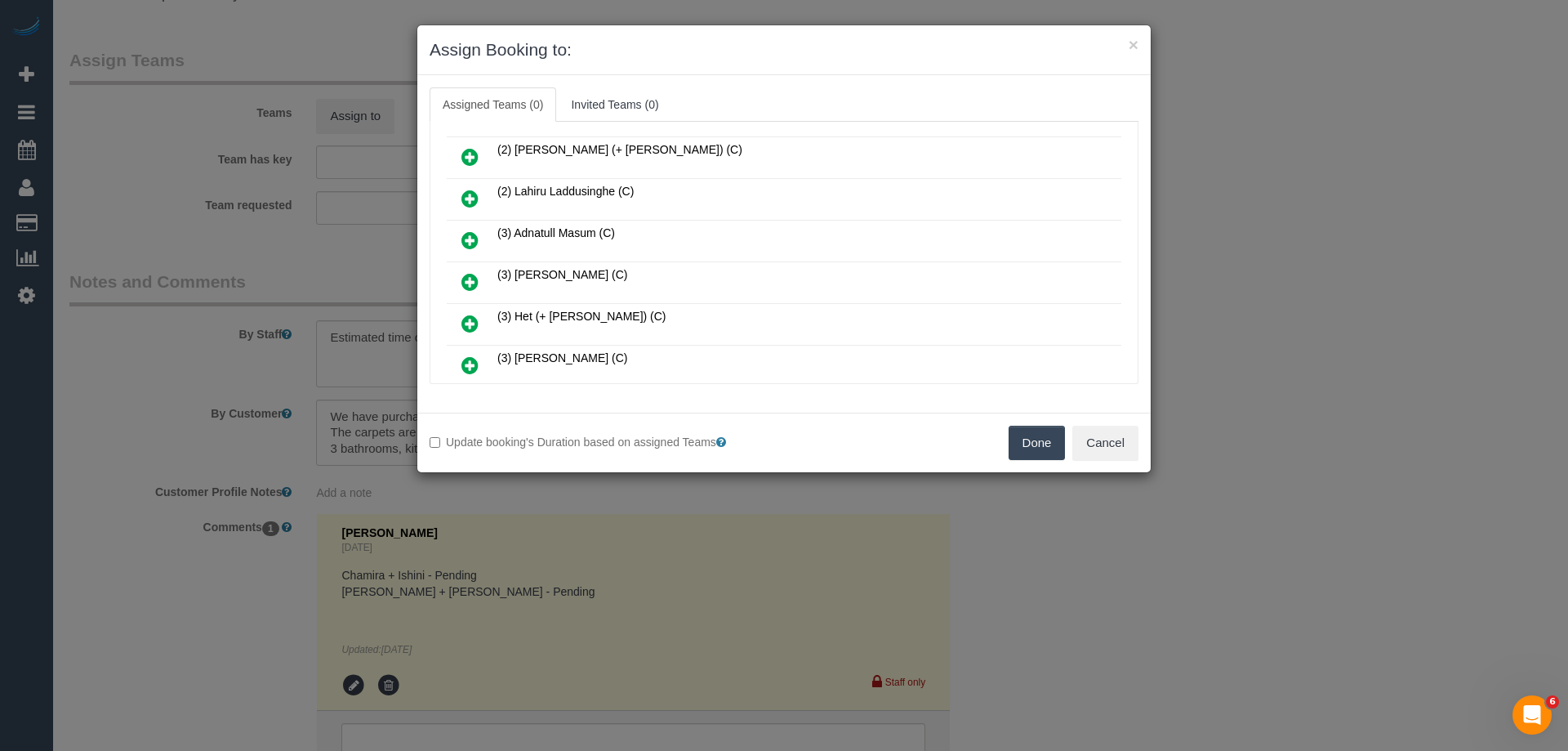
scroll to position [542, 0]
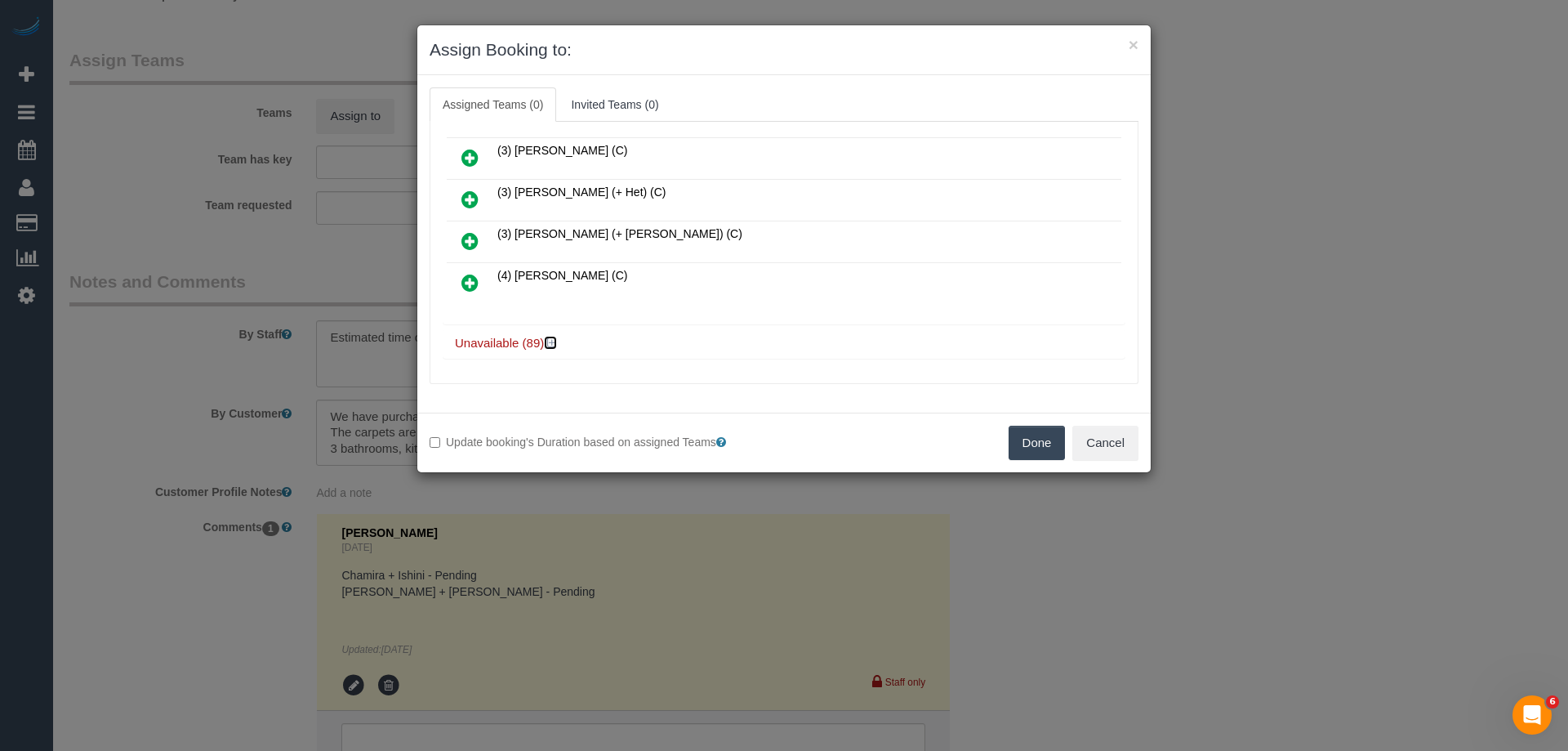
click at [550, 341] on icon at bounding box center [552, 343] width 10 height 13
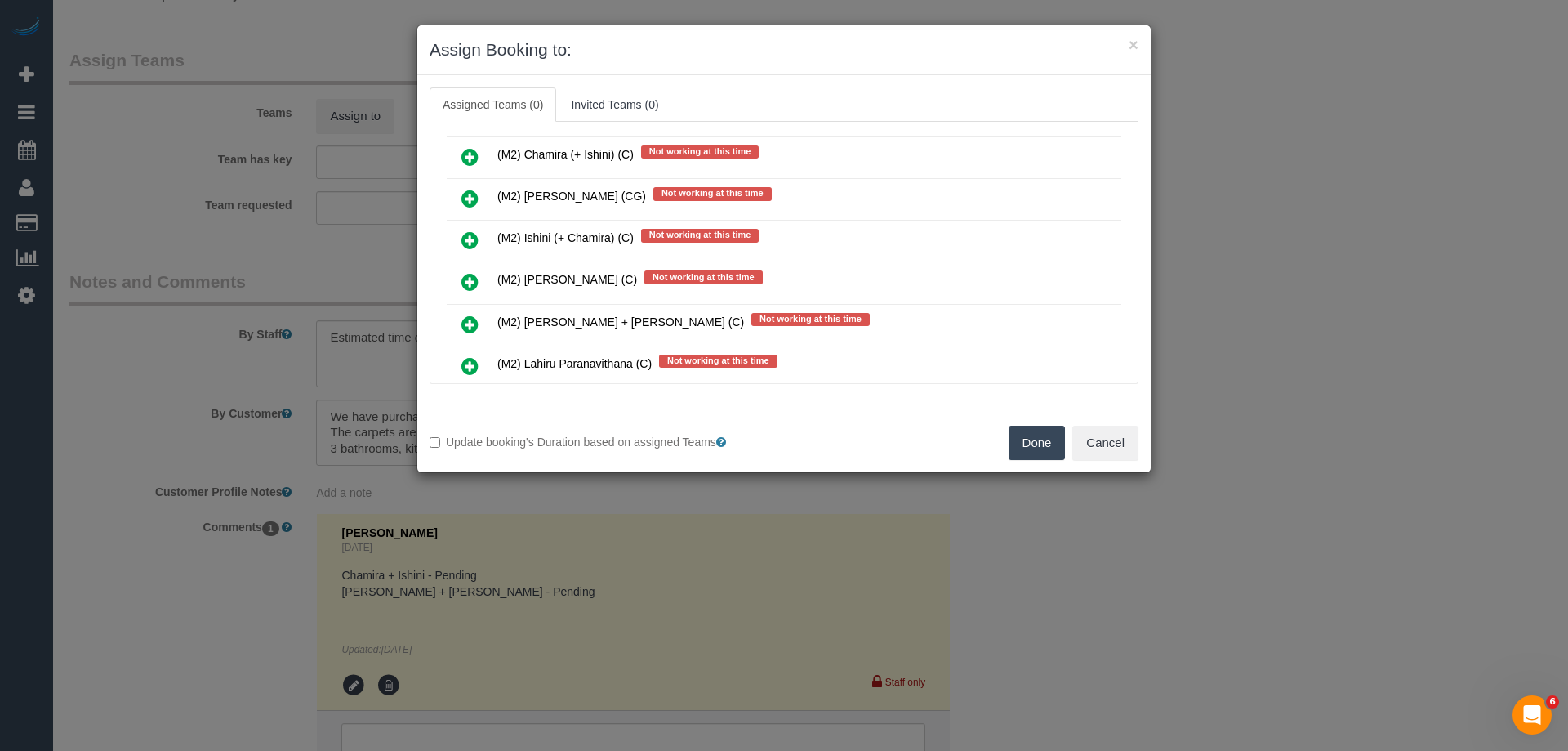
click at [460, 239] on link at bounding box center [470, 241] width 39 height 33
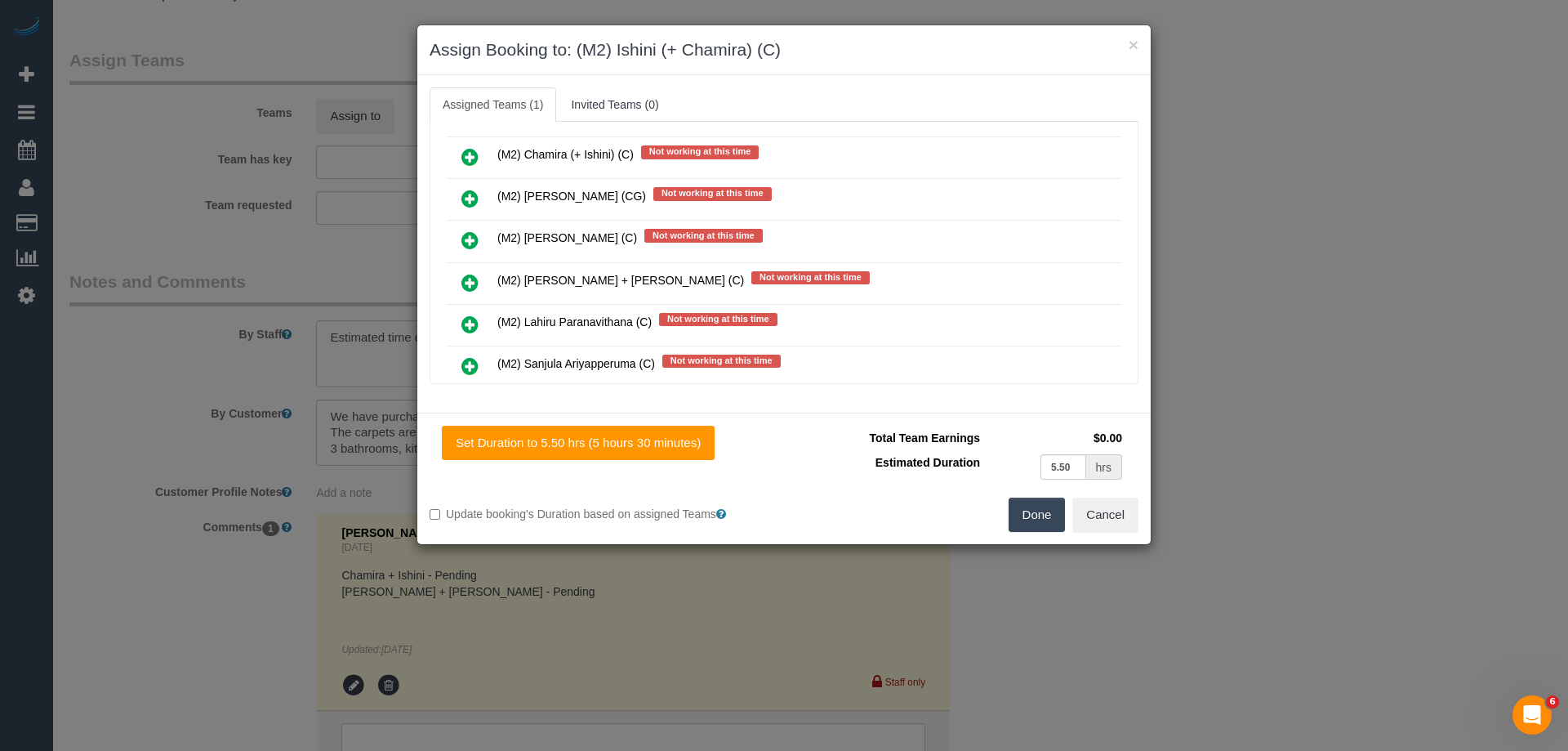
click at [468, 157] on icon at bounding box center [470, 157] width 17 height 19
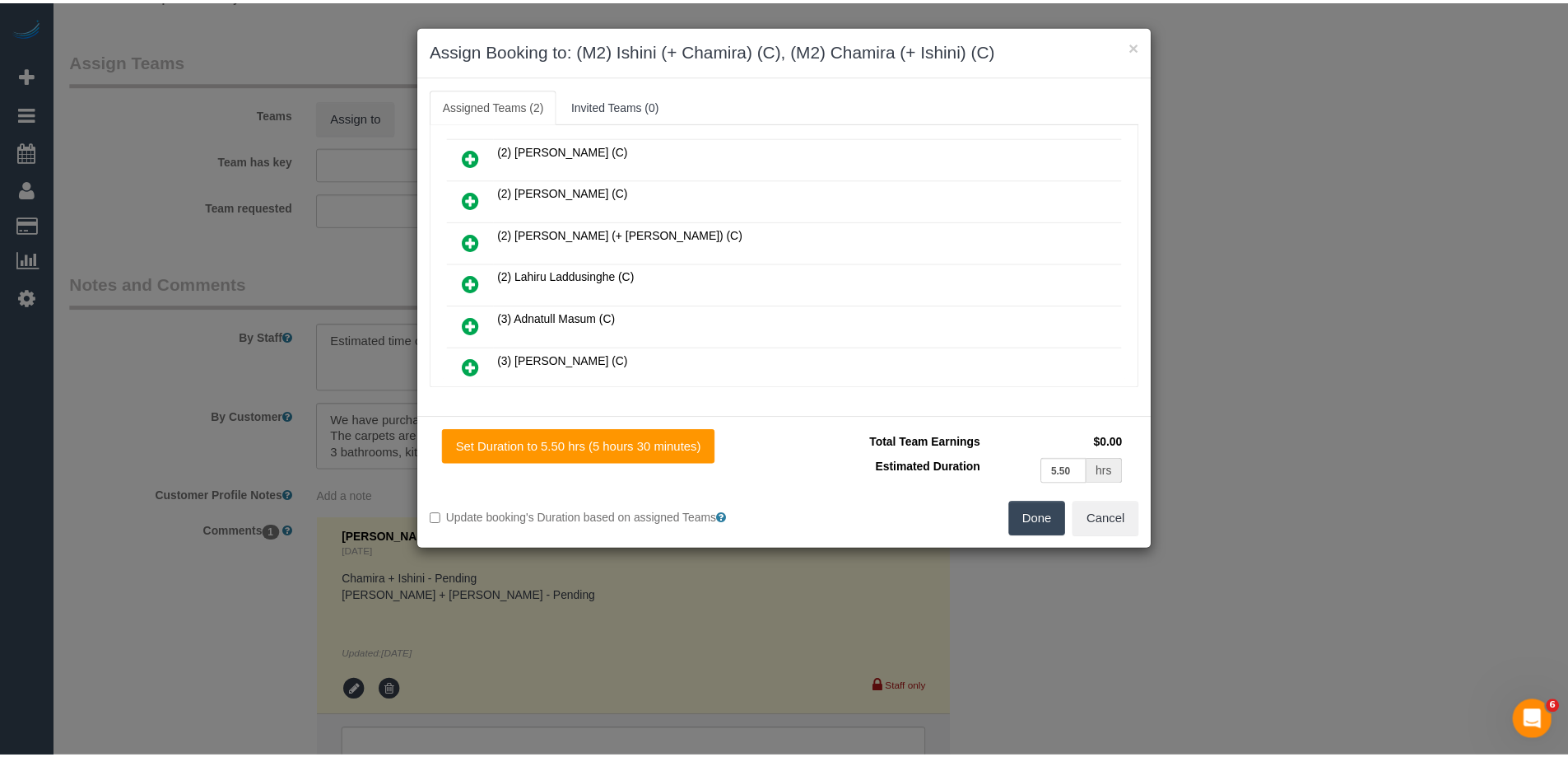
scroll to position [0, 0]
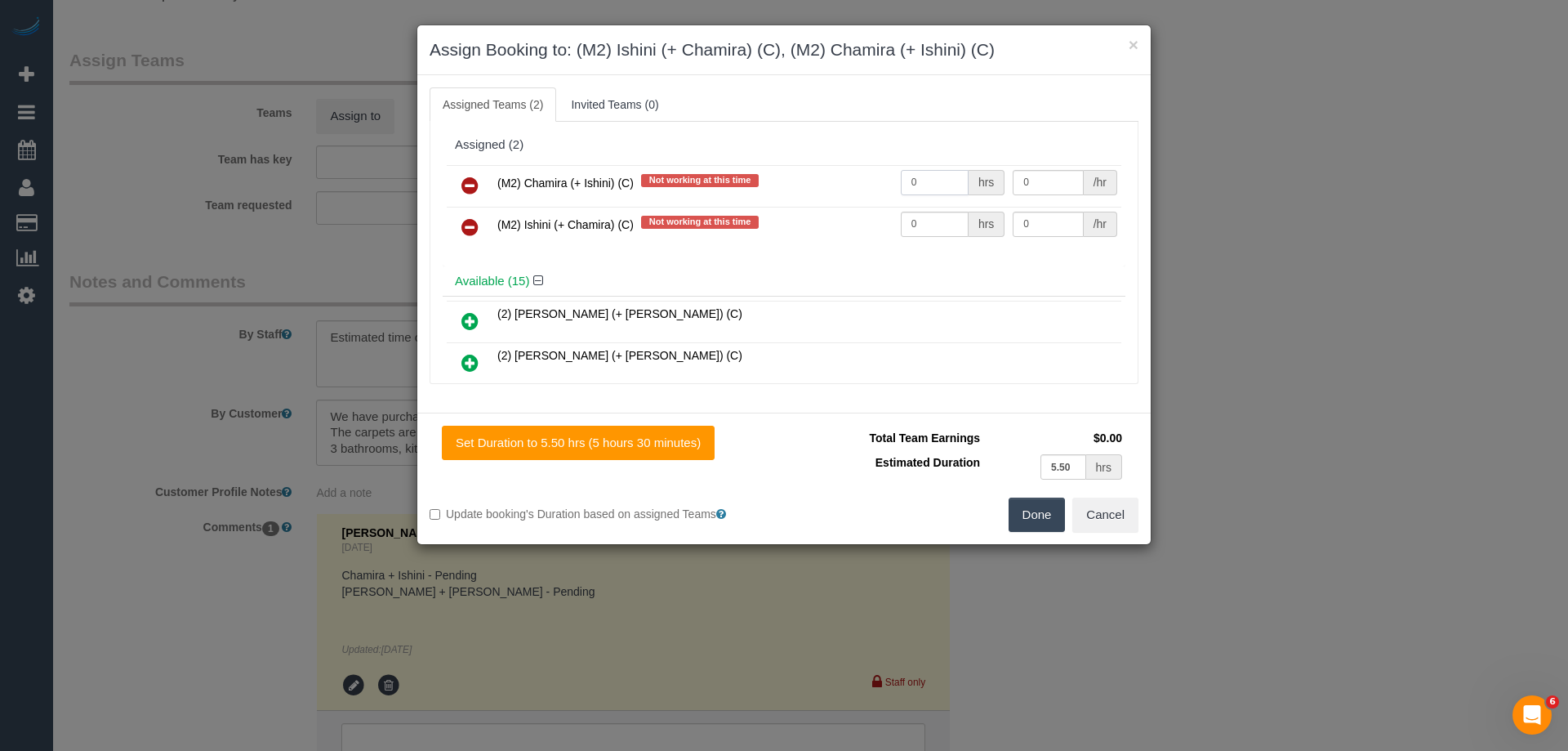
drag, startPoint x: 928, startPoint y: 187, endPoint x: 836, endPoint y: 216, distance: 96.5
click at [807, 200] on tr "(M2) Chamira (+ Ishini) (C) Not working at this time 0 hrs 0 /hr" at bounding box center [784, 185] width 674 height 41
type input "1"
drag, startPoint x: 915, startPoint y: 224, endPoint x: 841, endPoint y: 217, distance: 74.3
click at [833, 222] on tr "(M2) Ishini (+ Chamira) (C) Not working at this time 0 hrs 0 /hr" at bounding box center [784, 226] width 674 height 41
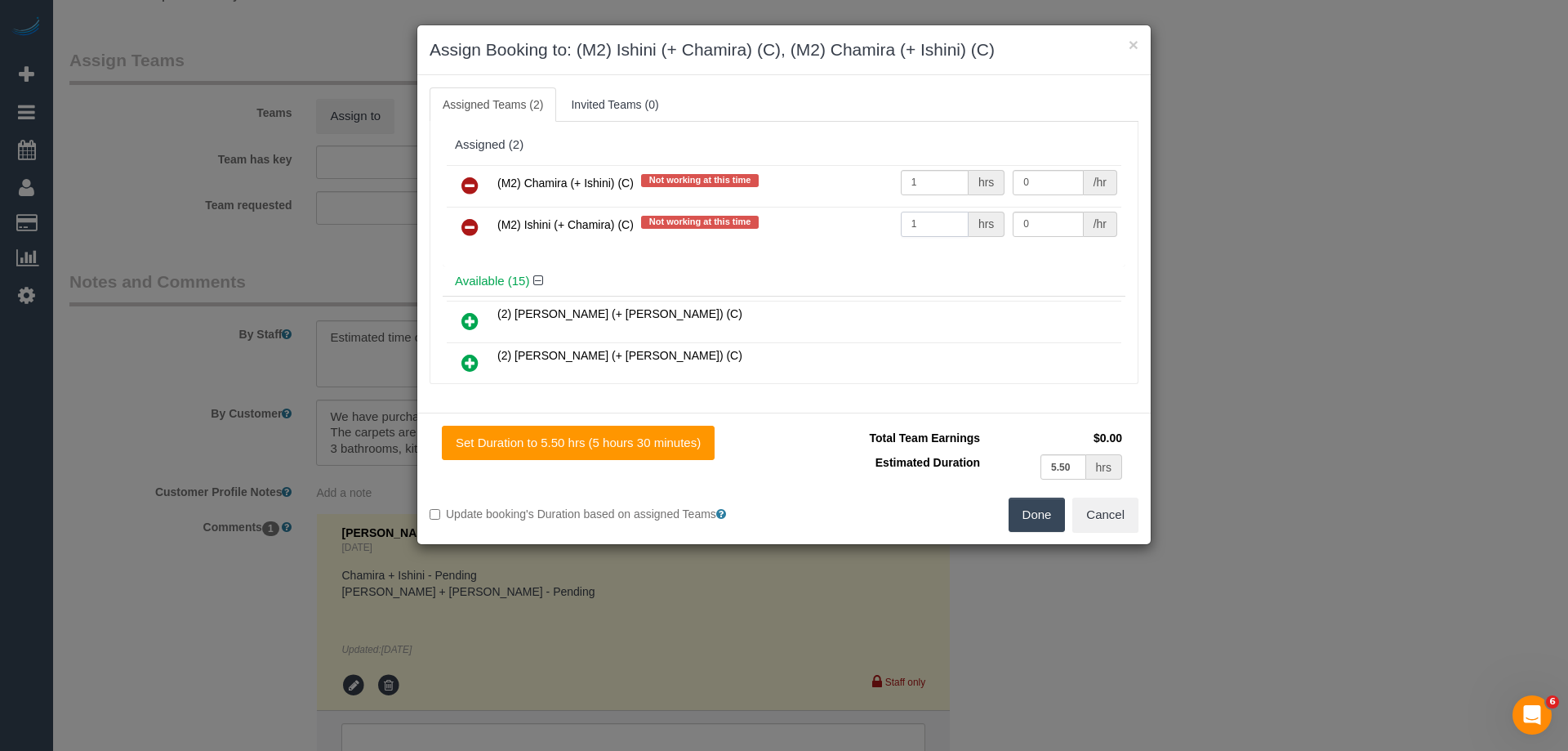
type input "1"
drag, startPoint x: 1014, startPoint y: 182, endPoint x: 840, endPoint y: 176, distance: 174.1
click at [848, 178] on tr "(M2) Chamira (+ Ishini) (C) Not working at this time 1 hrs 0 /hr" at bounding box center [784, 185] width 674 height 41
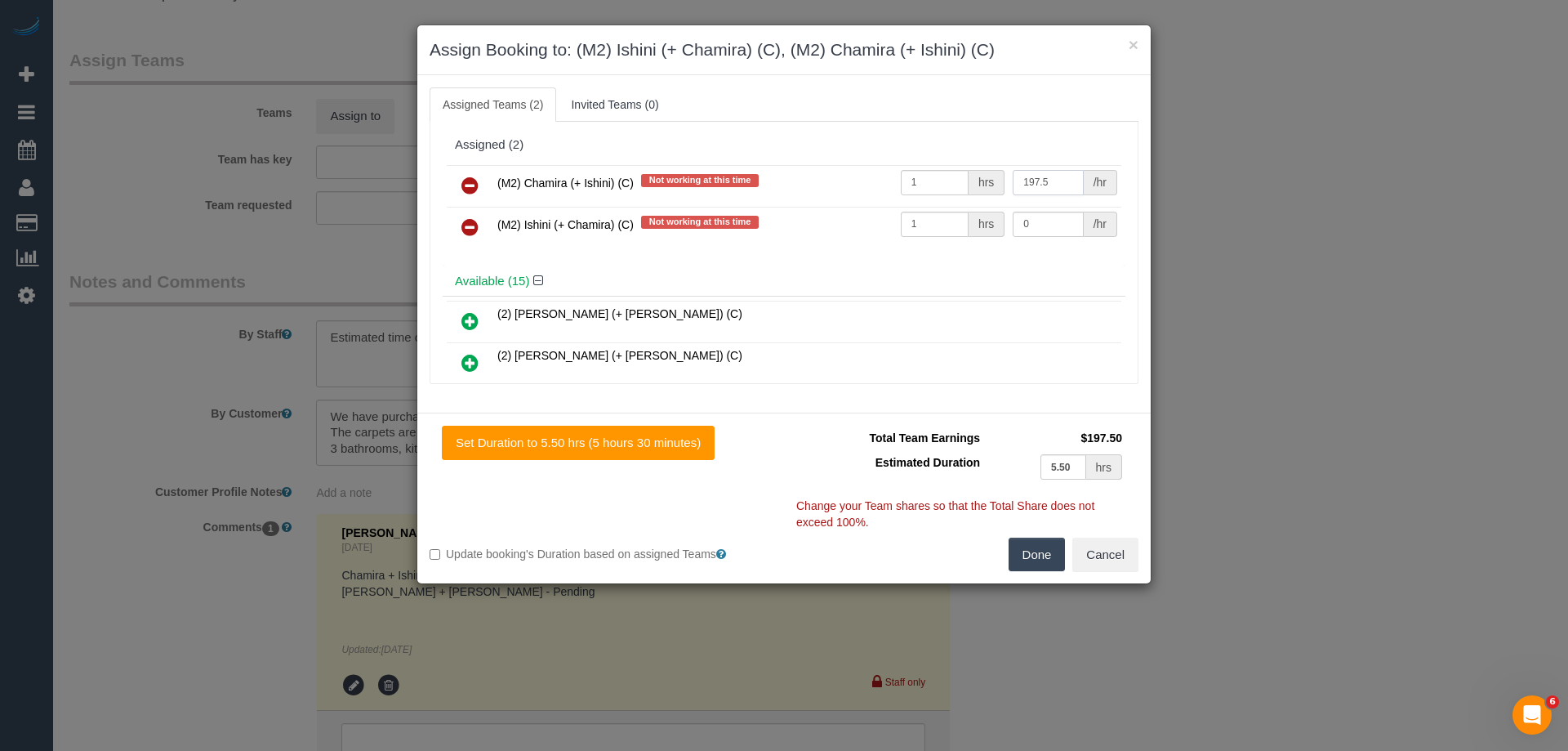
type input "197.5"
drag, startPoint x: 1039, startPoint y: 230, endPoint x: 827, endPoint y: 216, distance: 212.5
click at [832, 216] on tr "(M2) Ishini (+ Chamira) (C) Not working at this time 1 hrs 0 /hr" at bounding box center [784, 226] width 674 height 41
type input "197.5"
click at [1027, 562] on button "Done" at bounding box center [1037, 554] width 57 height 35
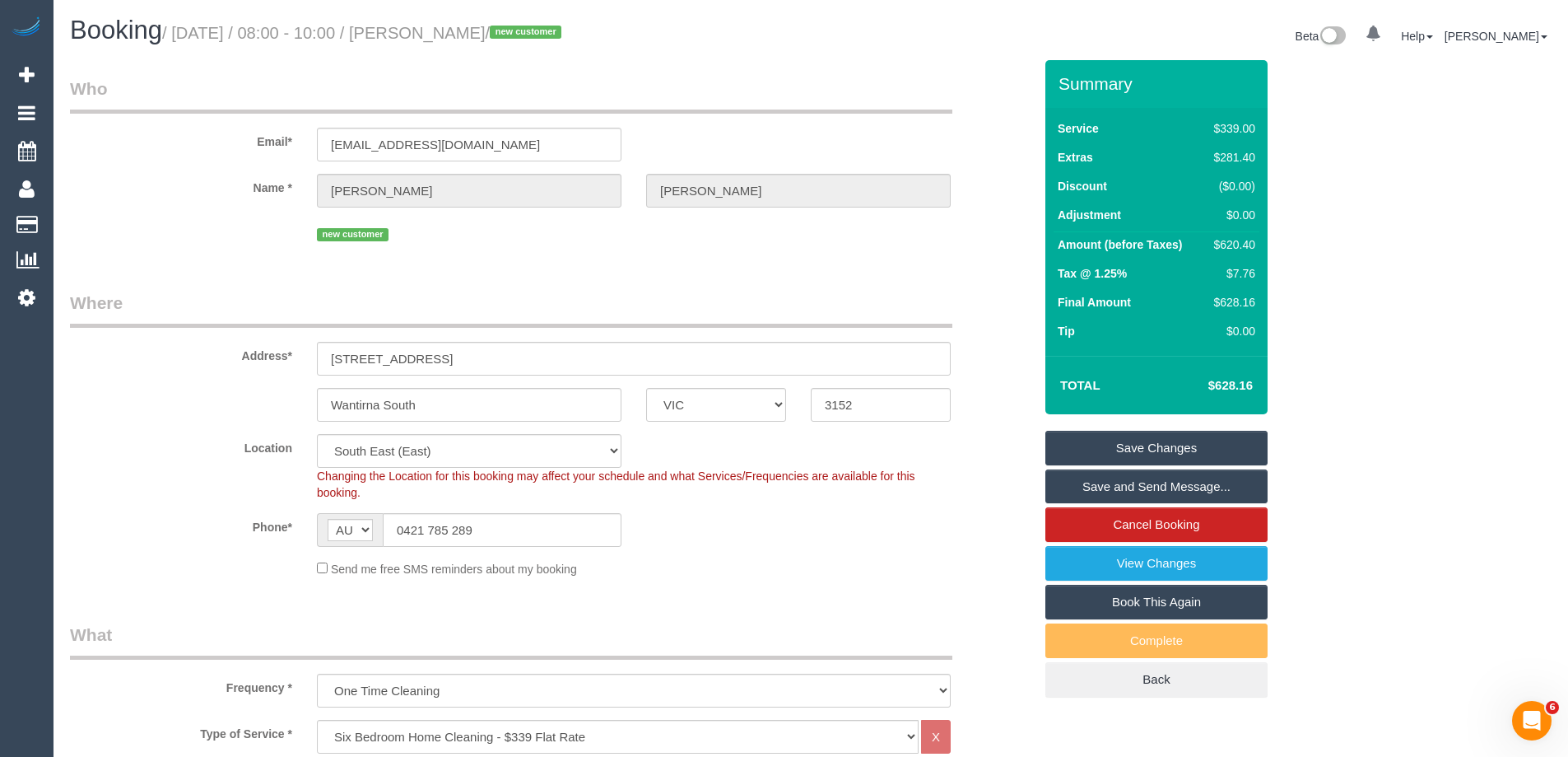
drag, startPoint x: 531, startPoint y: 29, endPoint x: 434, endPoint y: 27, distance: 97.0
click at [434, 27] on small "/ October 02, 2025 / 08:00 - 10:00 / David George / new customer" at bounding box center [364, 32] width 404 height 18
copy small "David George"
click at [1100, 480] on link "Save and Send Message..." at bounding box center [1156, 486] width 222 height 35
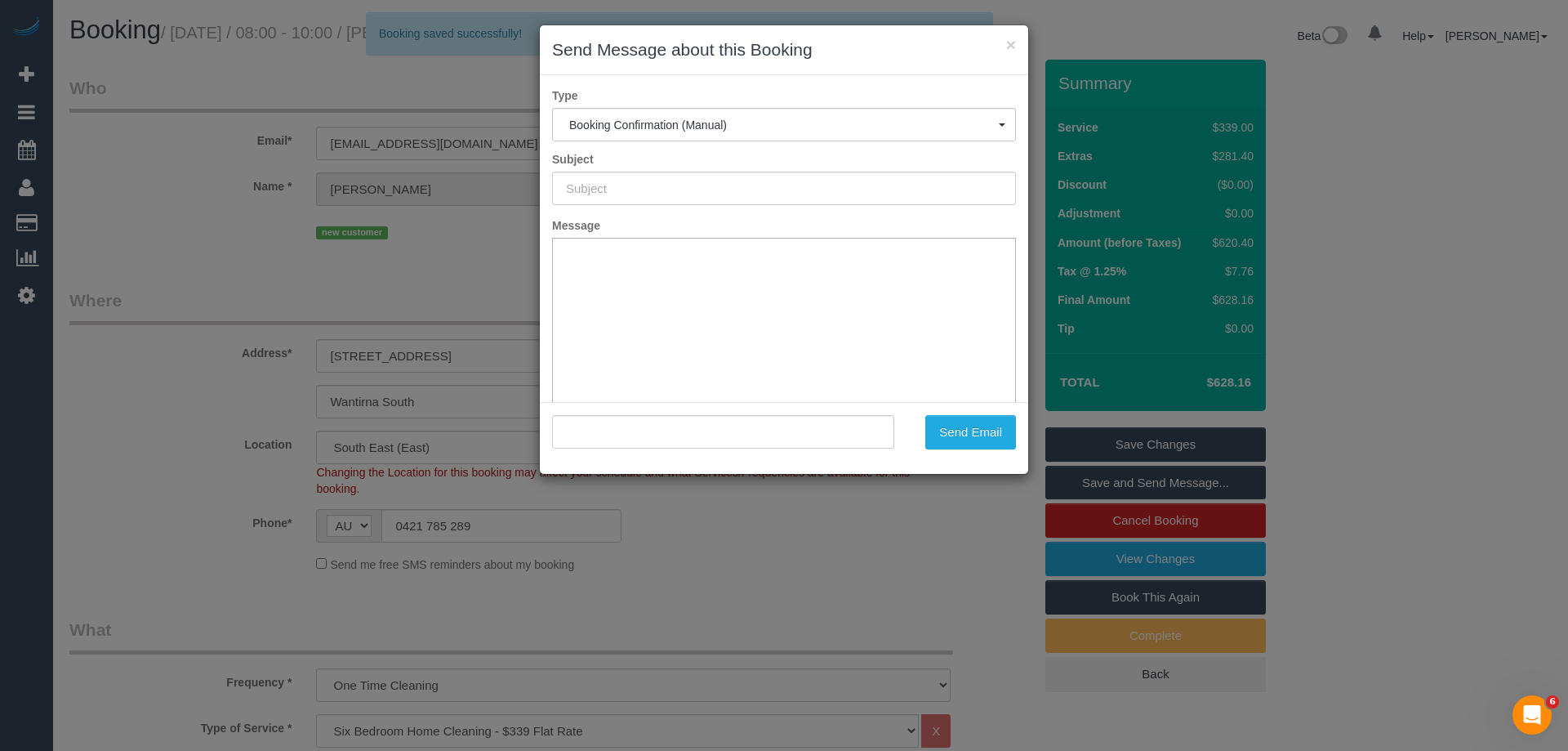
type input "Booking Confirmed"
type input ""David George" <davebgeorge@gmail.com>"
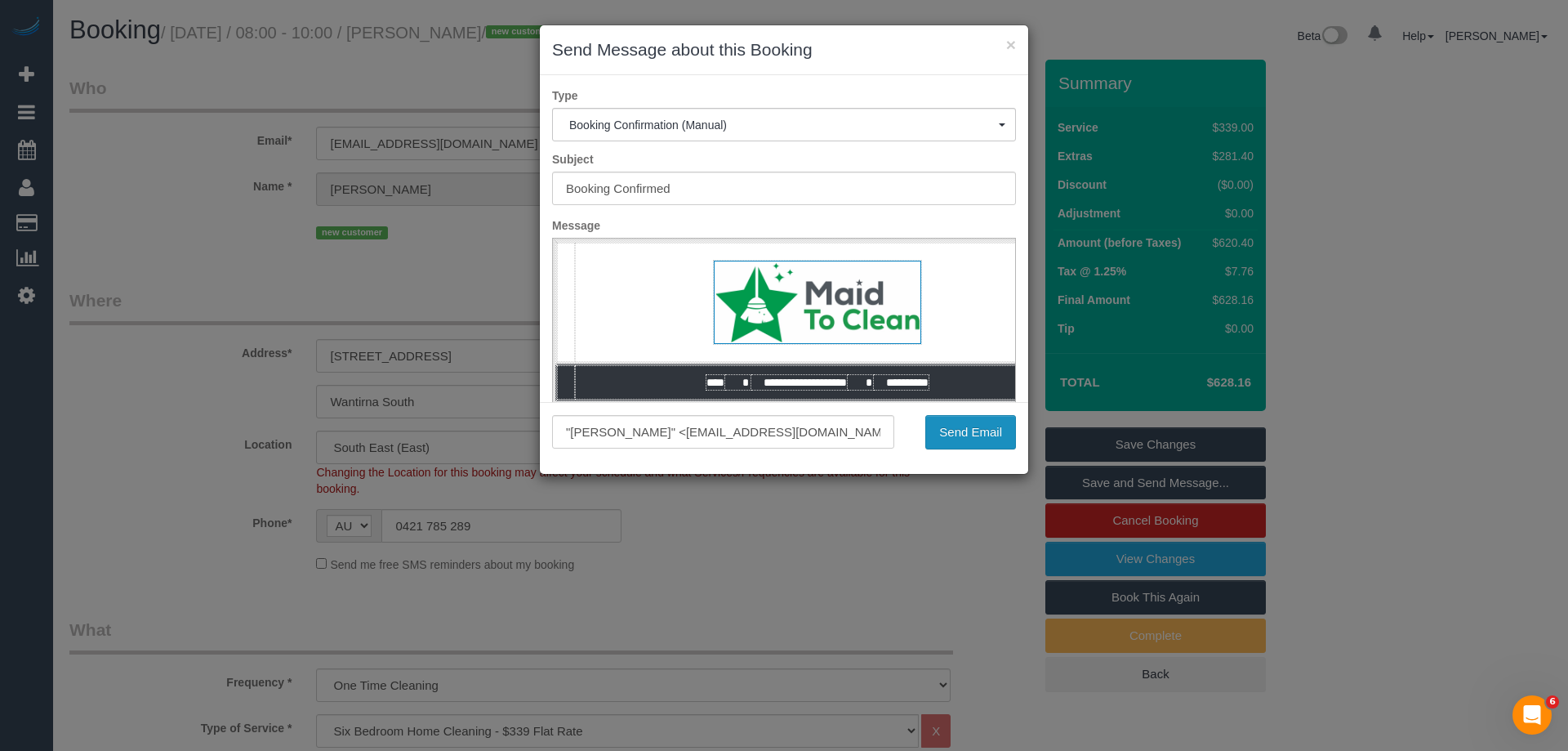
click at [964, 438] on button "Send Email" at bounding box center [970, 432] width 91 height 35
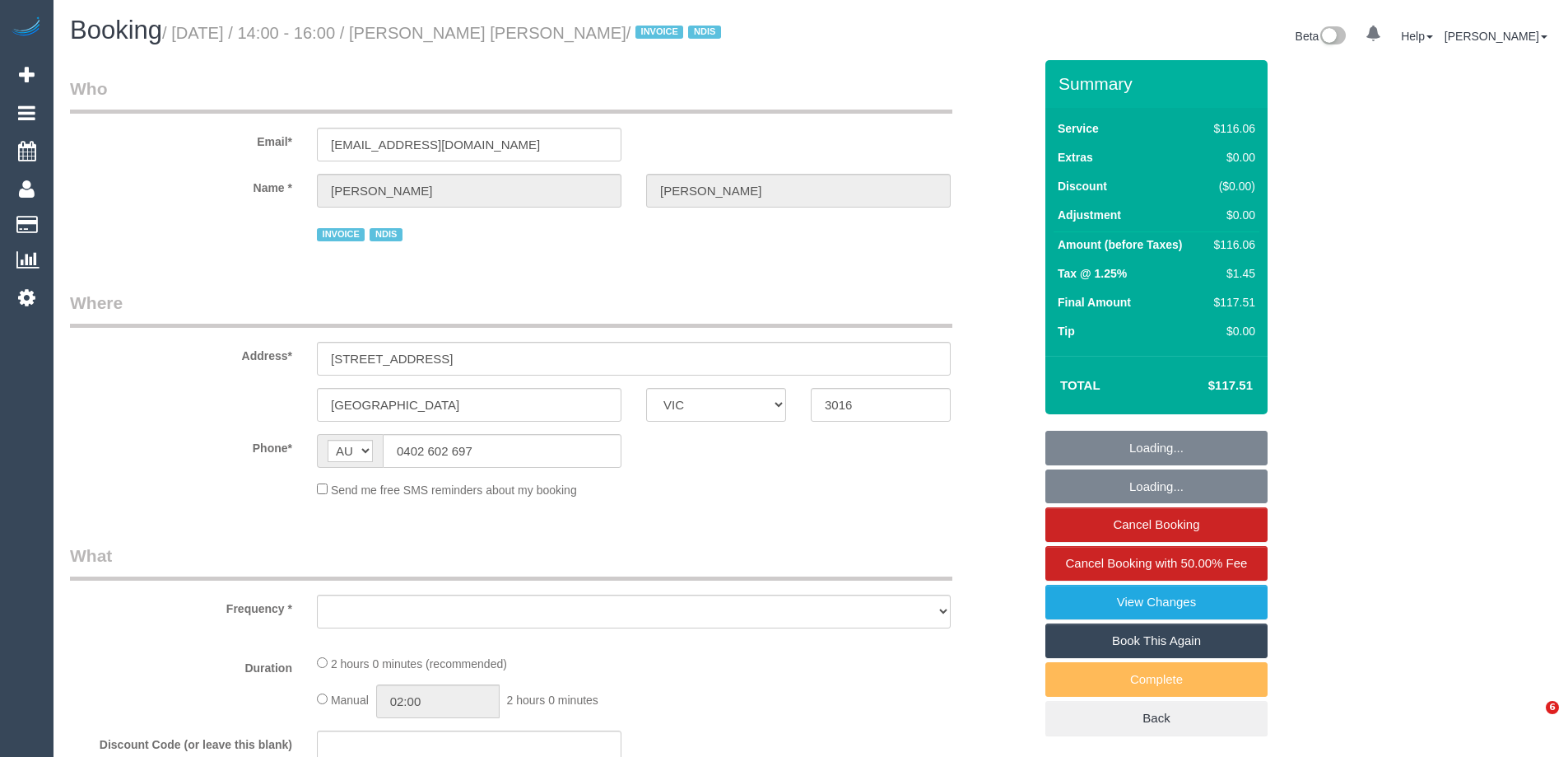
select select "VIC"
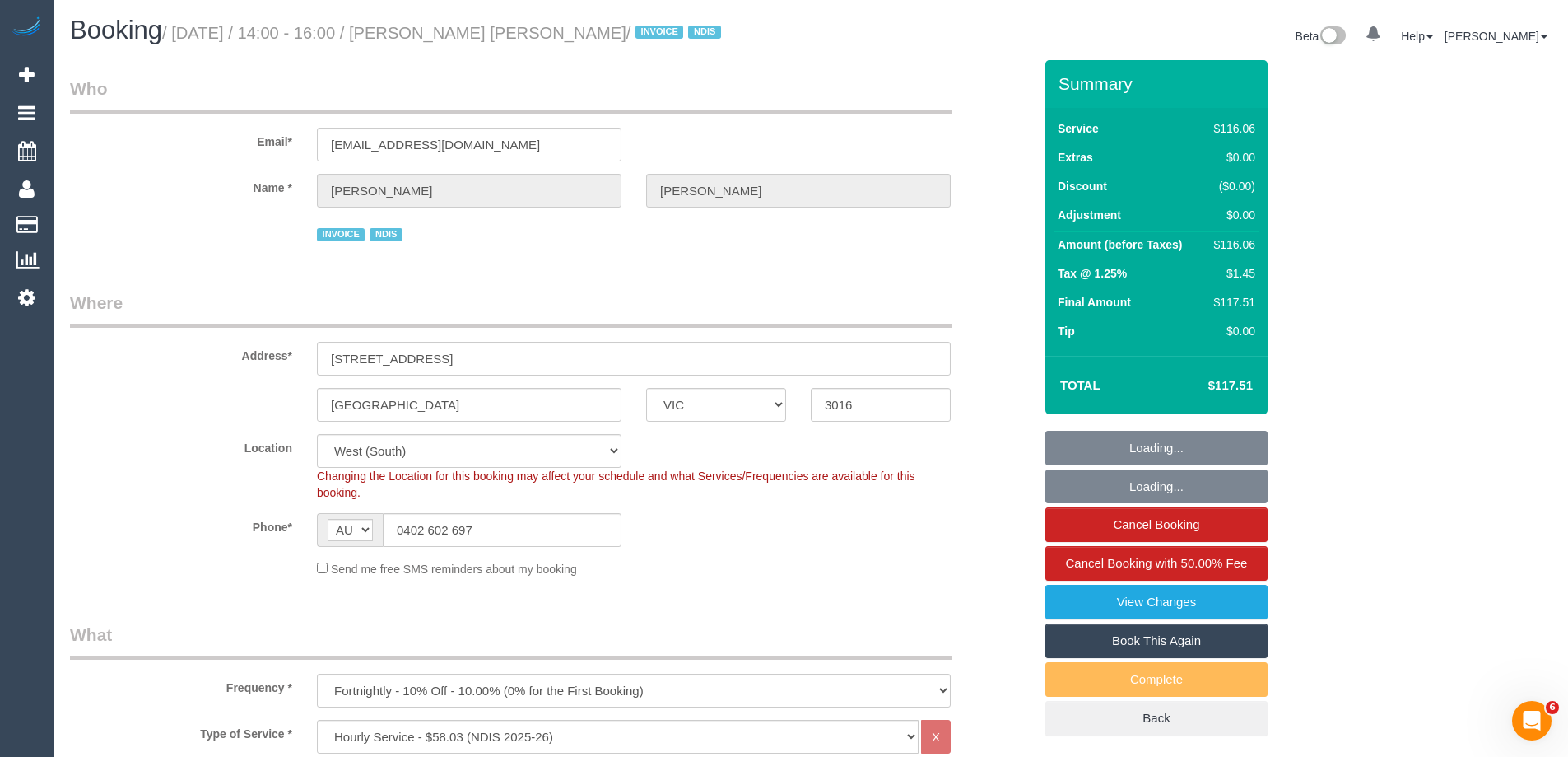
select select "object:813"
select select "number:29"
select select "number:14"
select select "number:19"
select select "number:25"
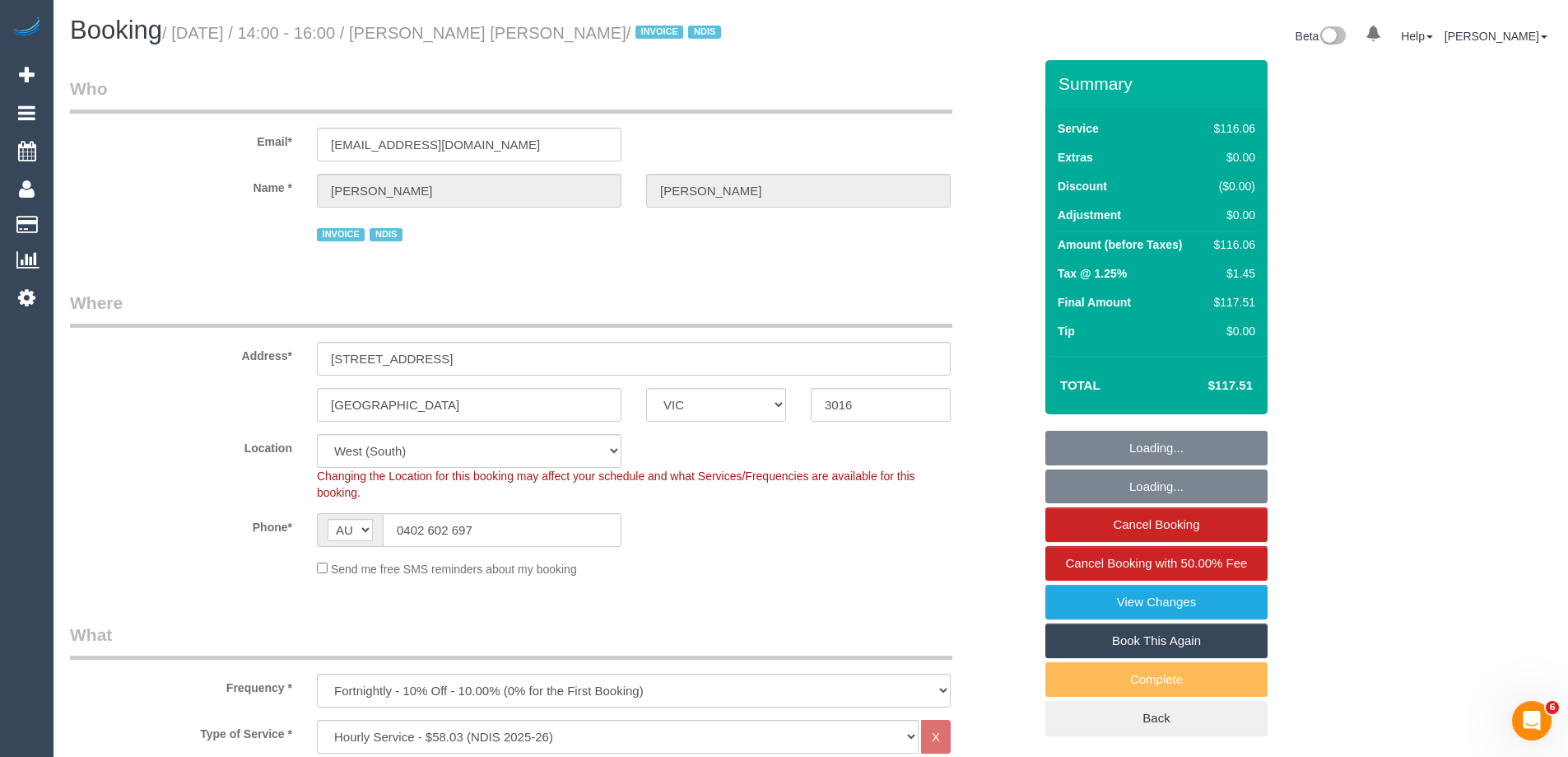
select select "number:34"
select select "number:13"
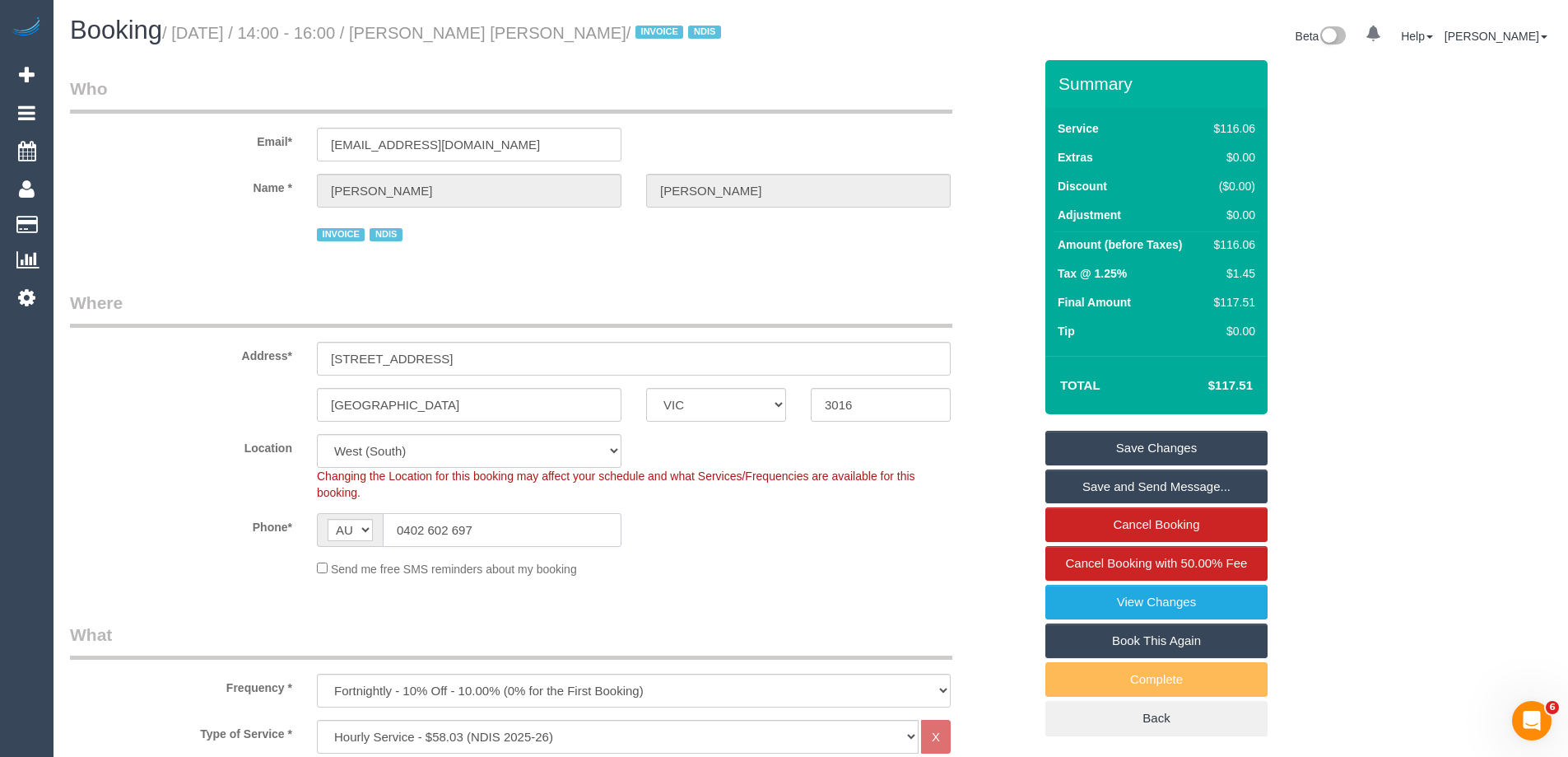
drag, startPoint x: 496, startPoint y: 524, endPoint x: 200, endPoint y: 517, distance: 296.1
click at [205, 521] on div "Phone* AF AL DZ AD AO AI AQ AG AR AM AW AU AT AZ BS BH BD BB BY BE BZ BJ BM BT …" at bounding box center [552, 530] width 988 height 34
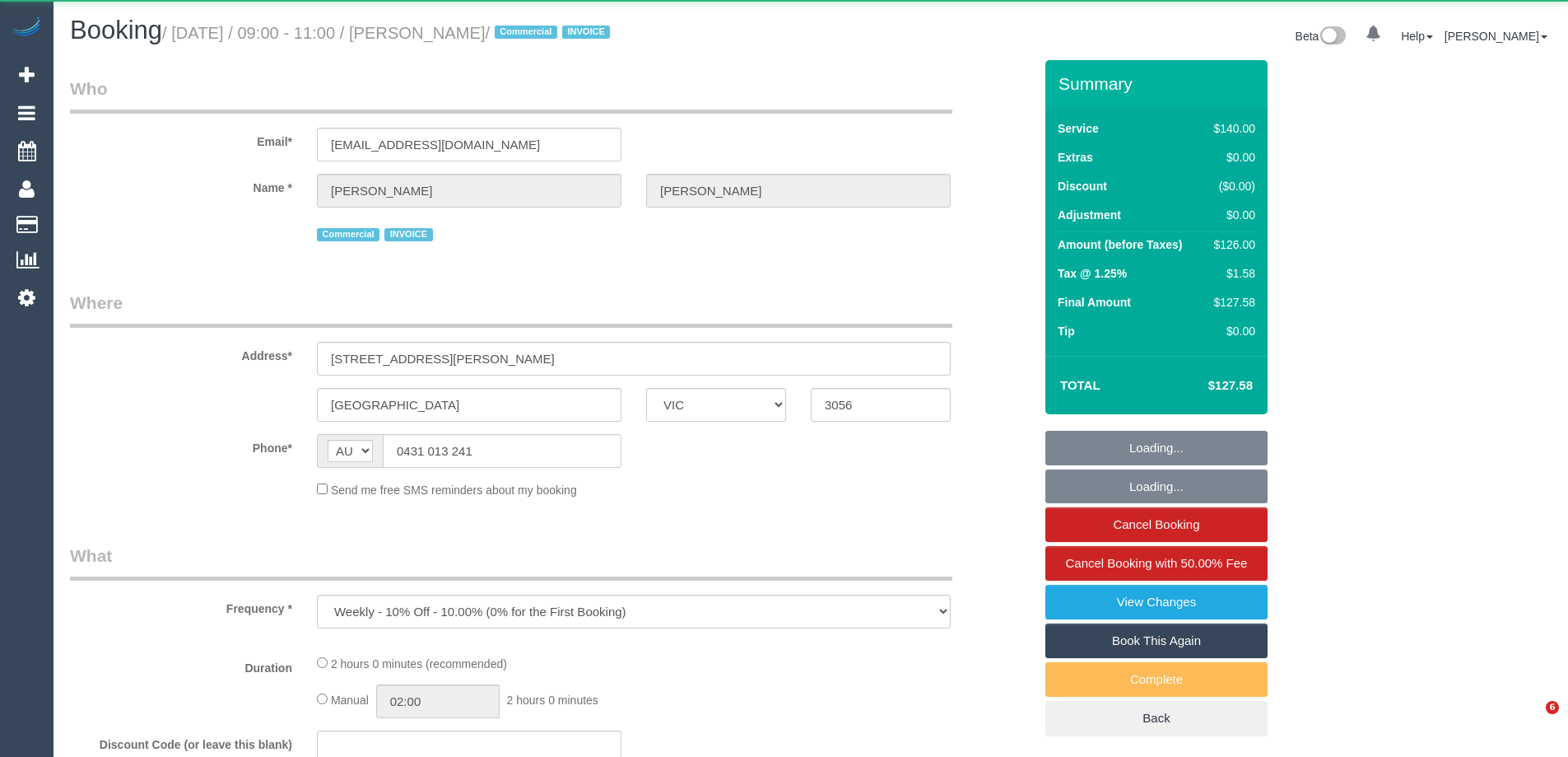
select select "VIC"
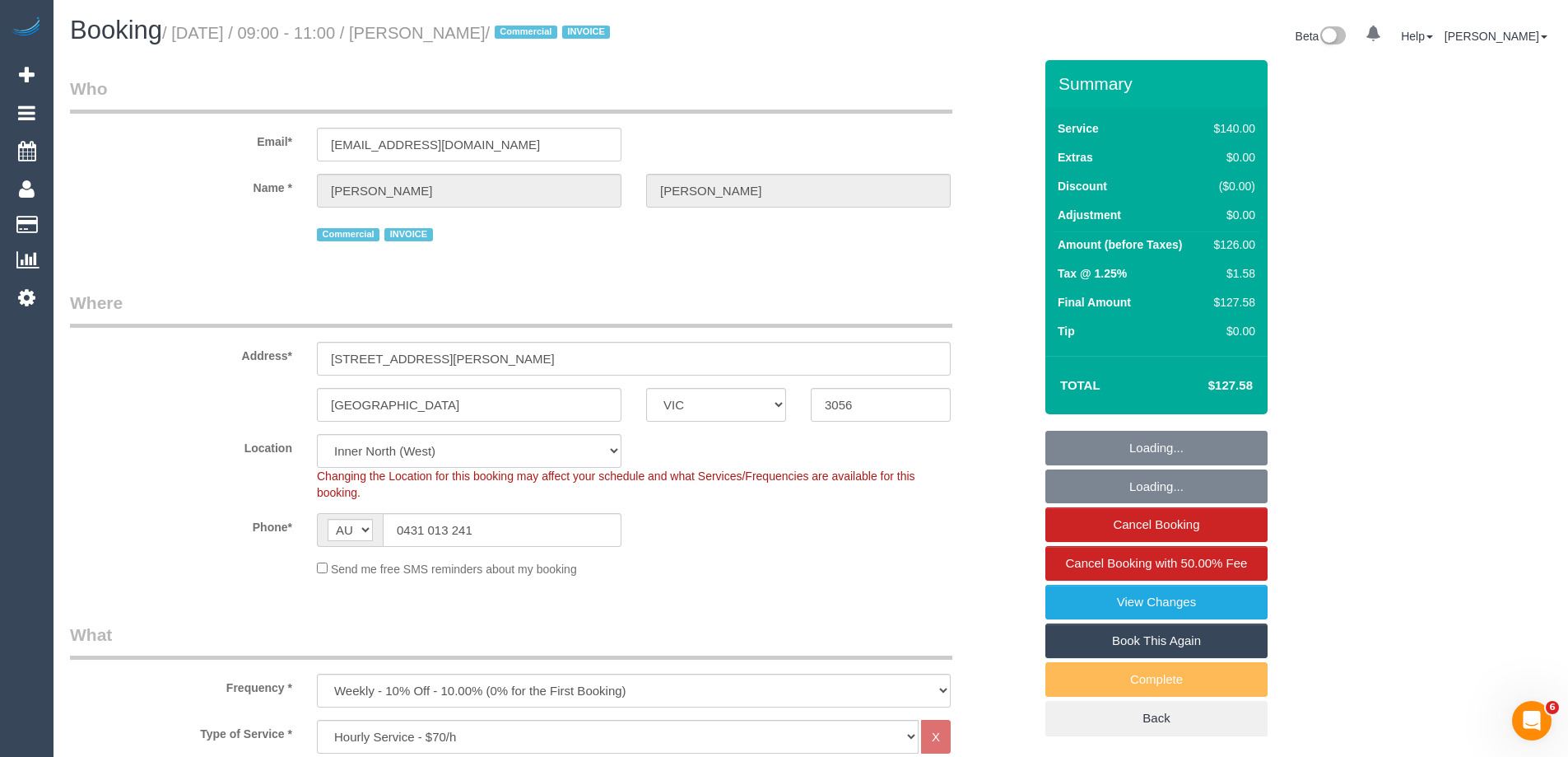
select select "object:864"
select select "number:28"
select select "number:14"
select select "number:19"
select select "number:22"
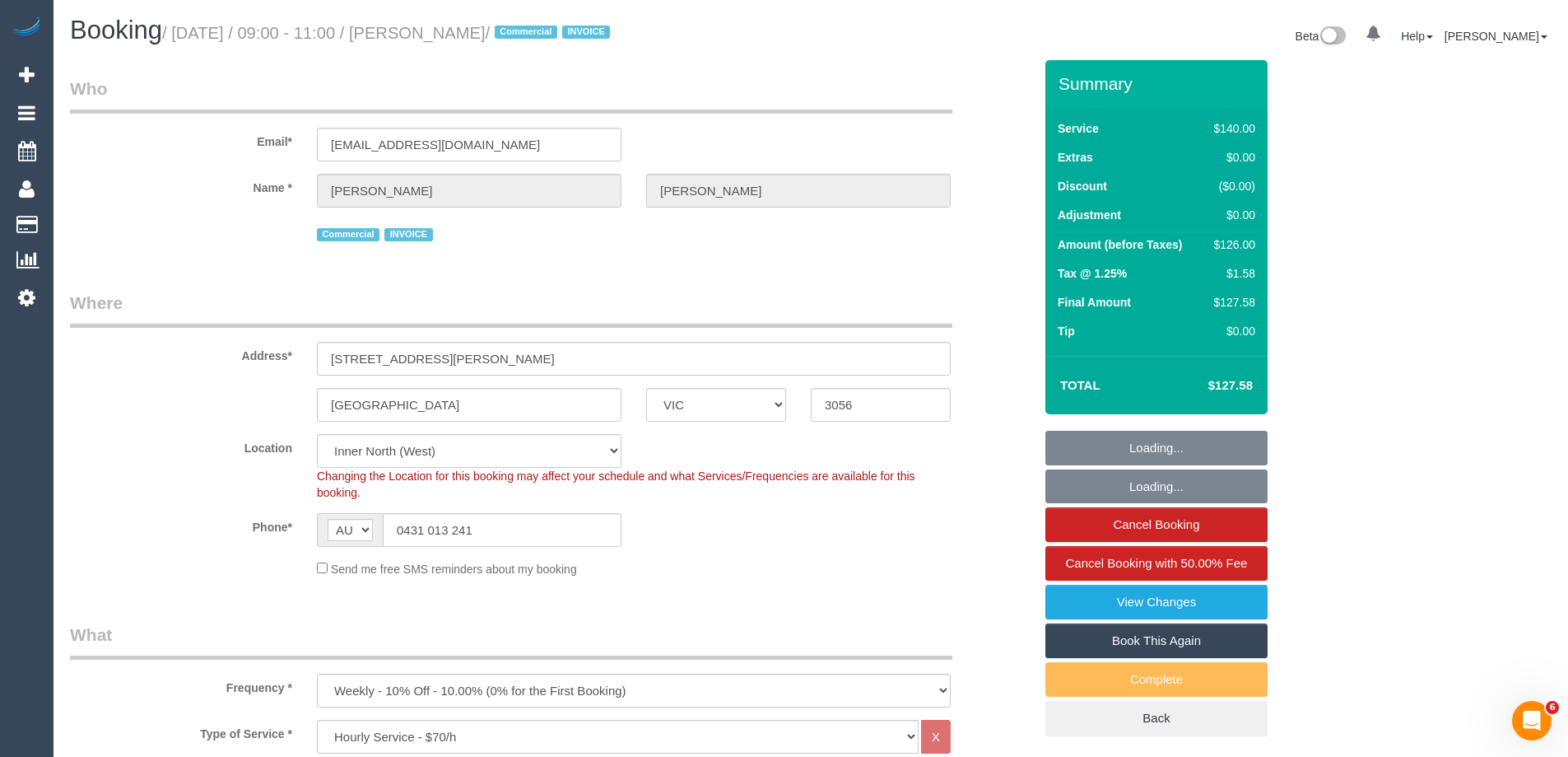
select select "number:34"
select select "number:13"
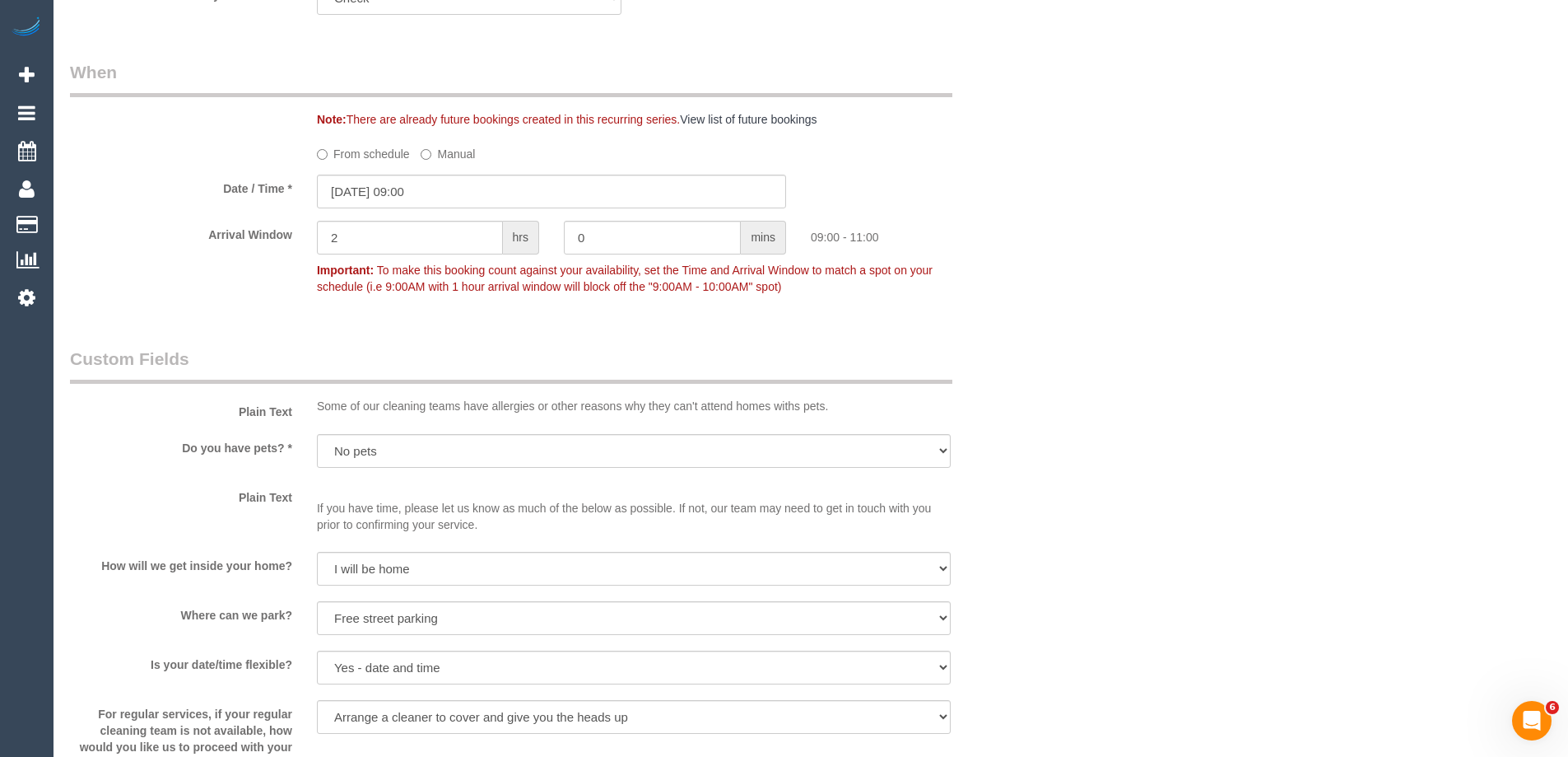
scroll to position [1730, 0]
click at [364, 173] on input "29/09/2025 09:00" at bounding box center [552, 188] width 469 height 34
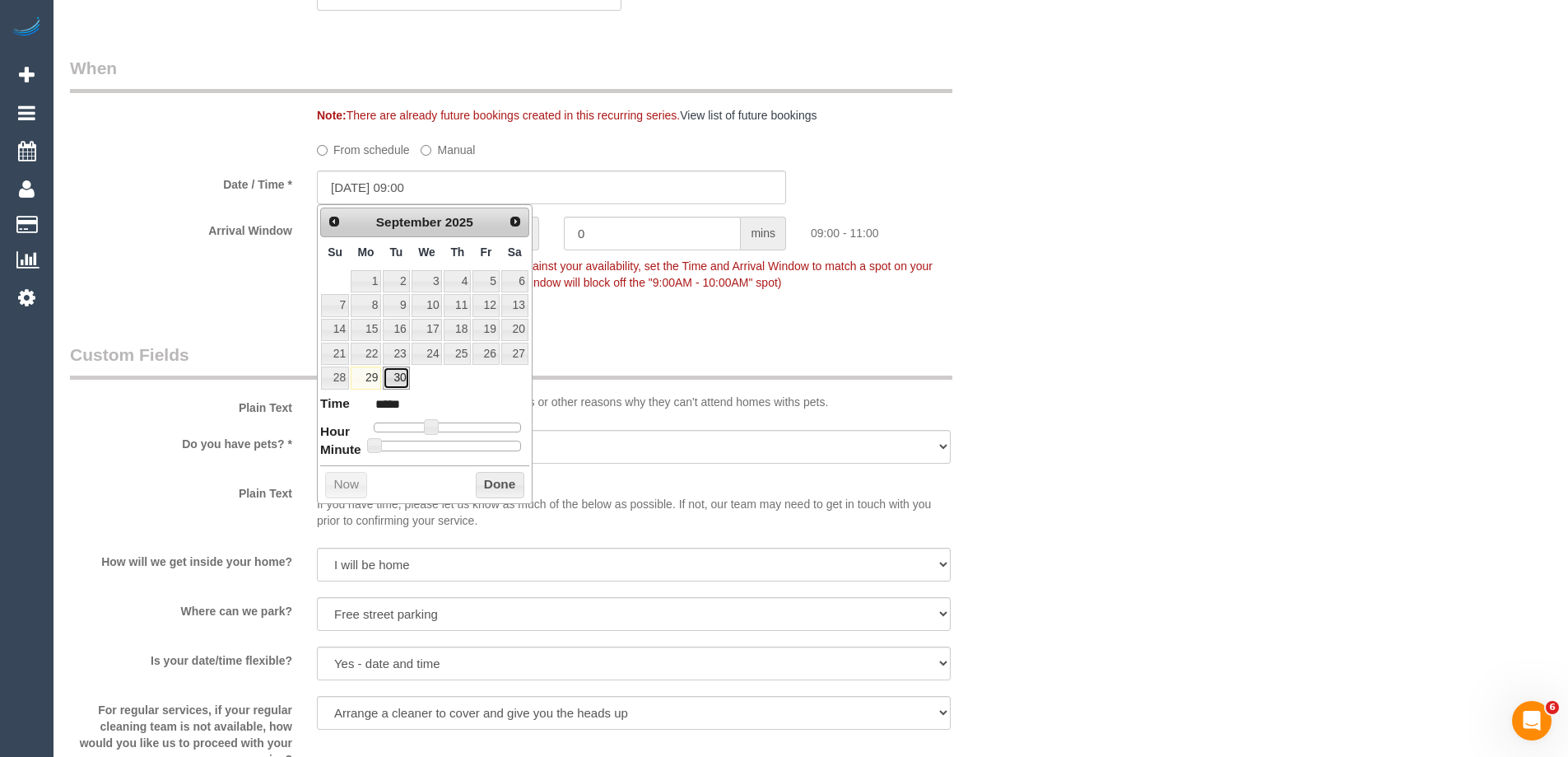
click at [397, 378] on link "30" at bounding box center [395, 378] width 26 height 22
type input "30/09/2025 10:00"
type input "*****"
type input "30/09/2025 11:00"
type input "*****"
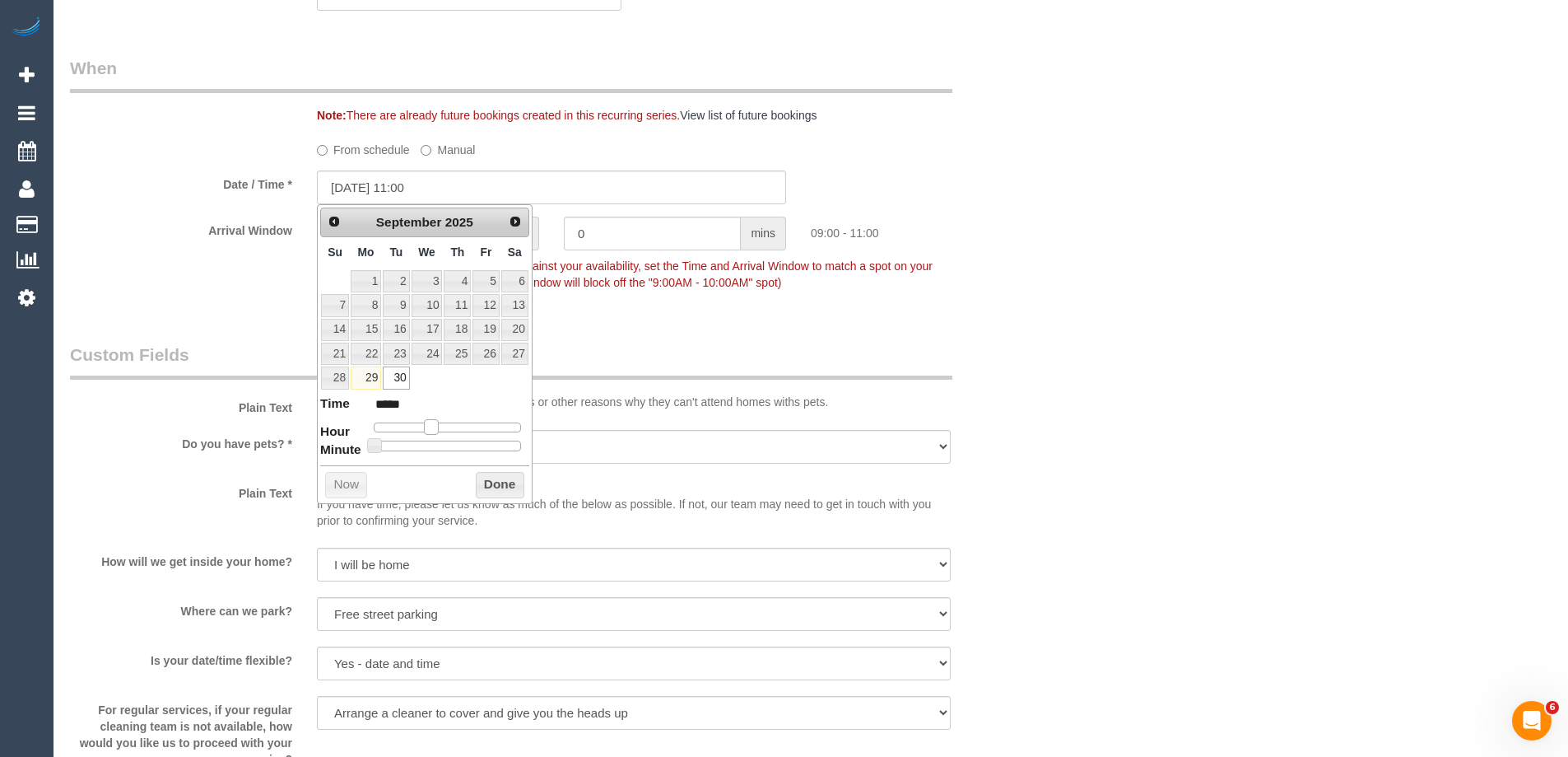
type input "30/09/2025 12:00"
type input "*****"
type input "30/09/2025 13:00"
type input "*****"
type input "30/09/2025 14:00"
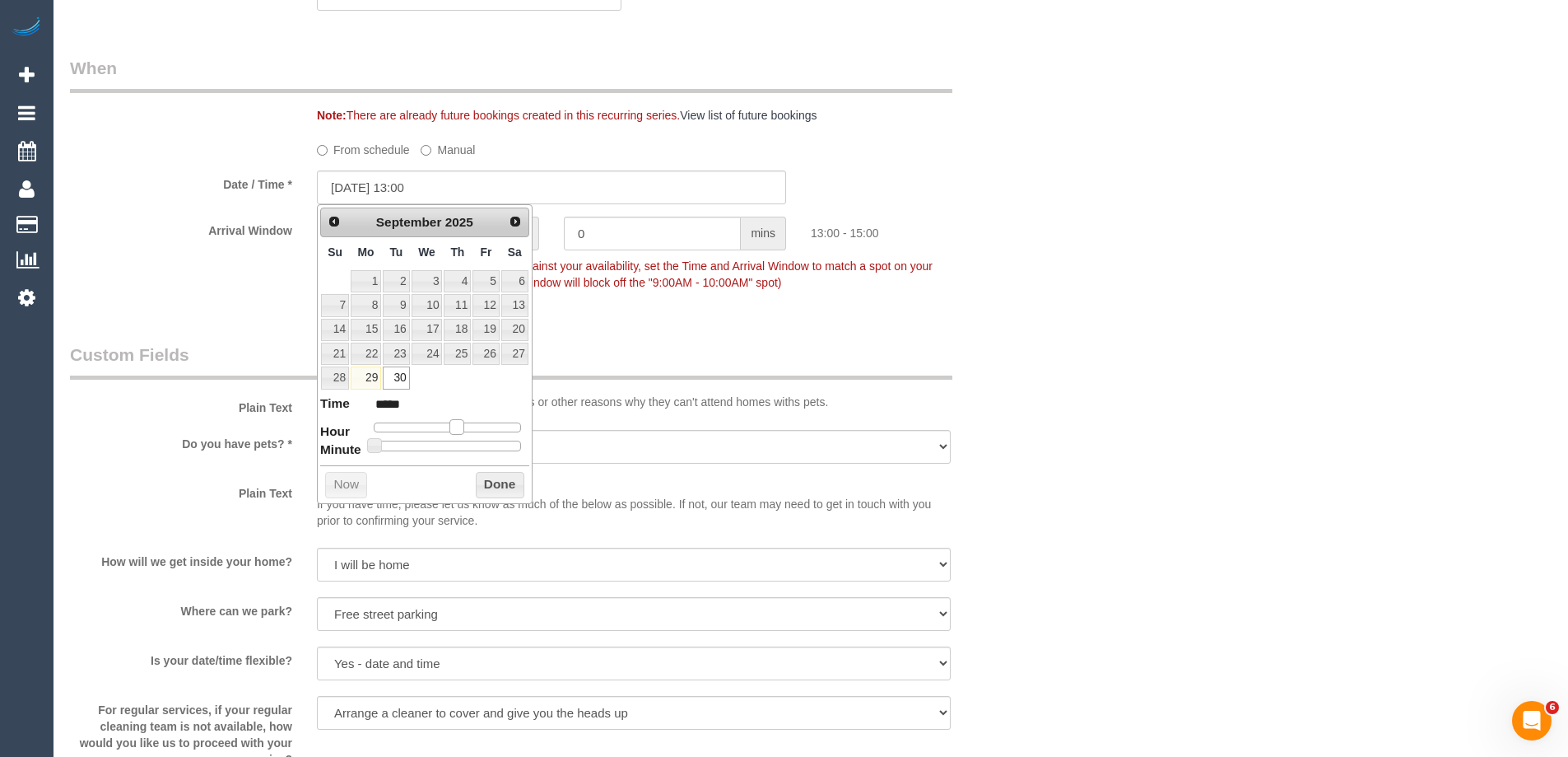
type input "*****"
drag, startPoint x: 429, startPoint y: 426, endPoint x: 462, endPoint y: 432, distance: 33.5
click at [462, 432] on span at bounding box center [462, 426] width 14 height 14
drag, startPoint x: 503, startPoint y: 475, endPoint x: 503, endPoint y: 487, distance: 12.0
click at [503, 488] on div "Prev Next September 2025 Su Mo Tu We Th Fr Sa 1 2 3 4 5 6 7 8 9 10 11 12 13 14 …" at bounding box center [425, 354] width 216 height 300
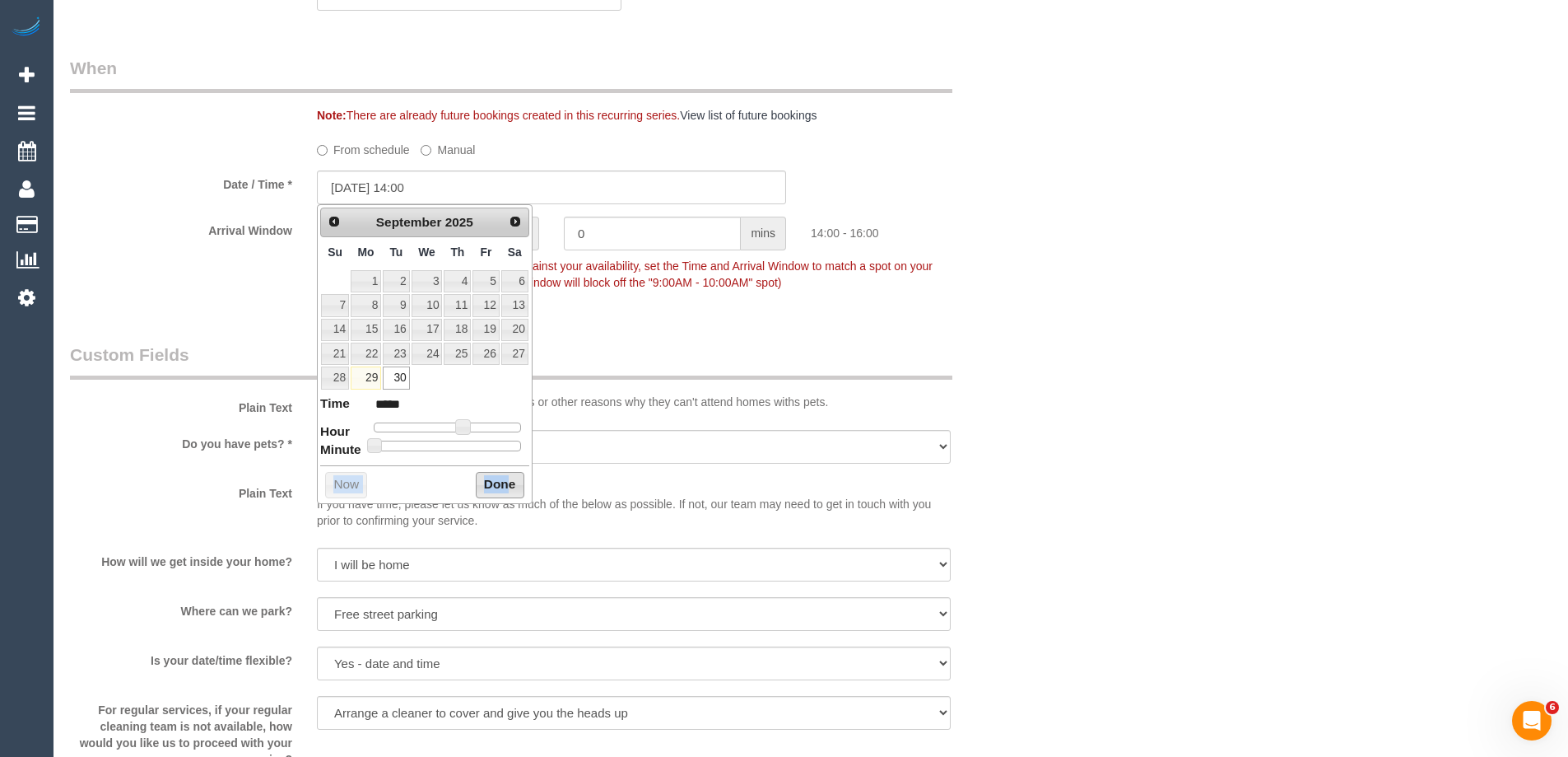
click at [503, 485] on button "Done" at bounding box center [500, 485] width 48 height 26
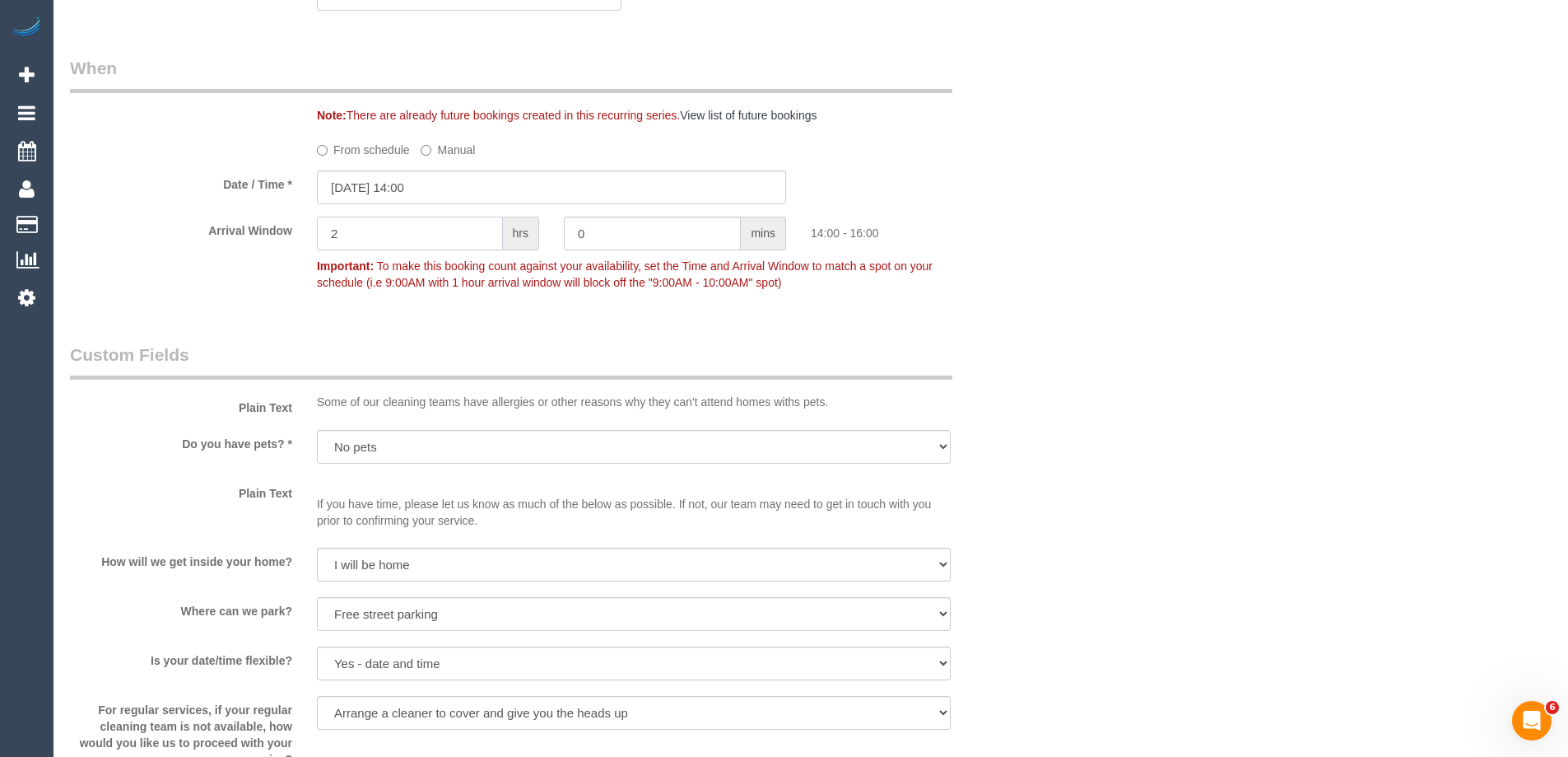
click at [258, 236] on div "Arrival Window 2 hrs 0 mins 14:00 - 16:00 Important: To make this booking count…" at bounding box center [552, 257] width 988 height 81
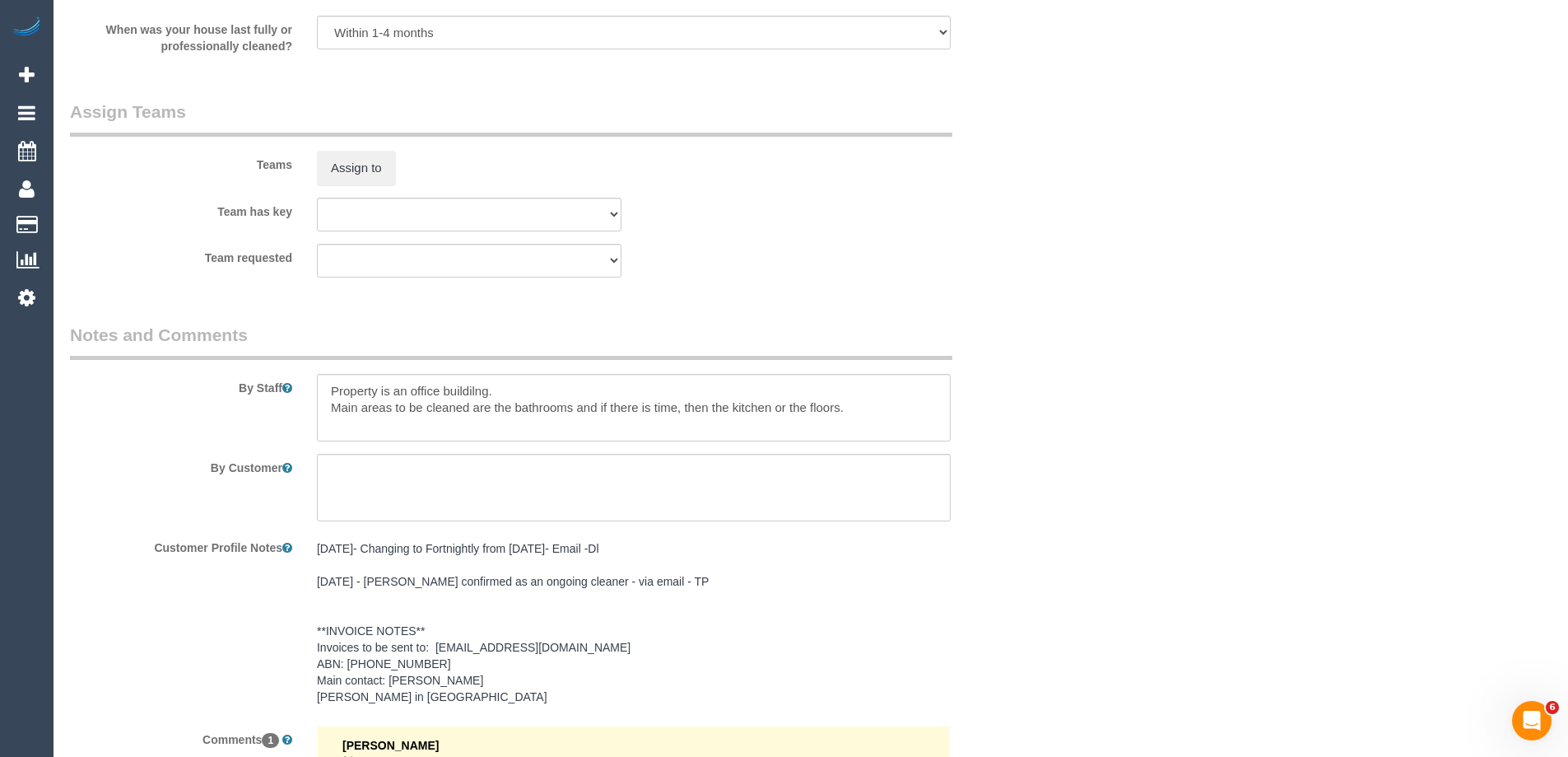
scroll to position [2717, 0]
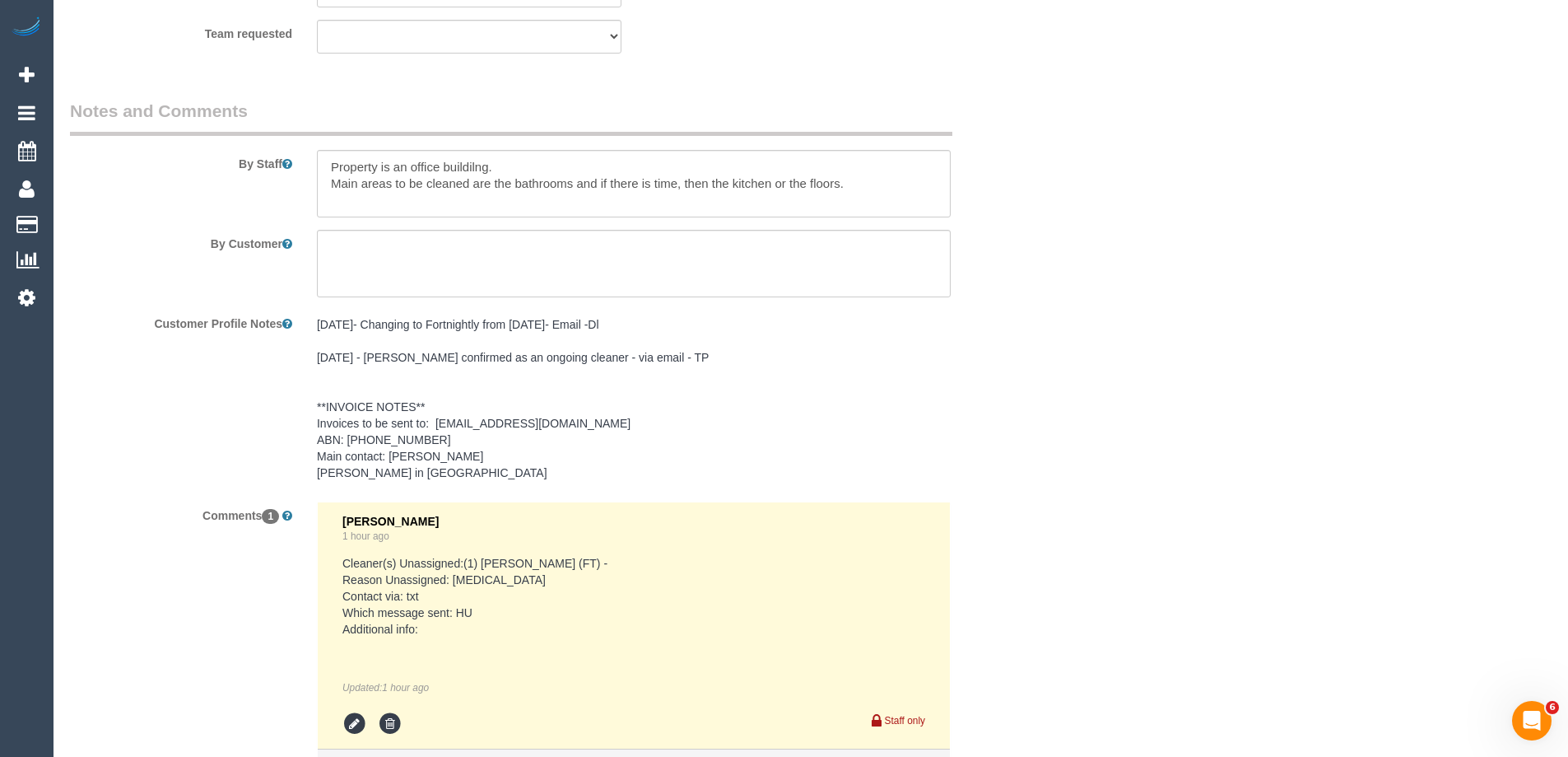
type input "1"
click at [323, 166] on textarea at bounding box center [634, 184] width 634 height 68
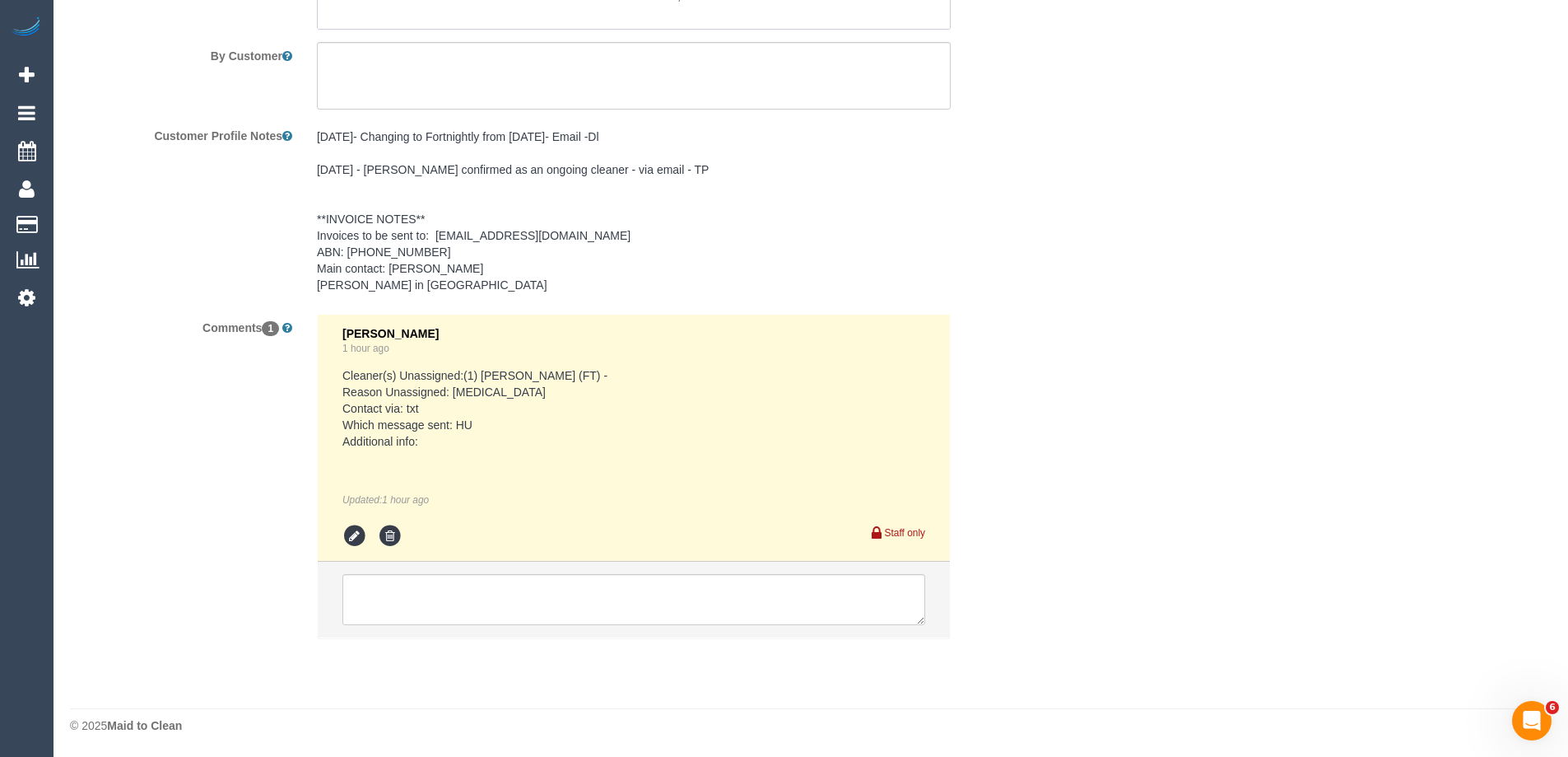
scroll to position [2906, 0]
type textarea "*Cover* Property is an office buildilng. Main areas to be cleaned are the bathr…"
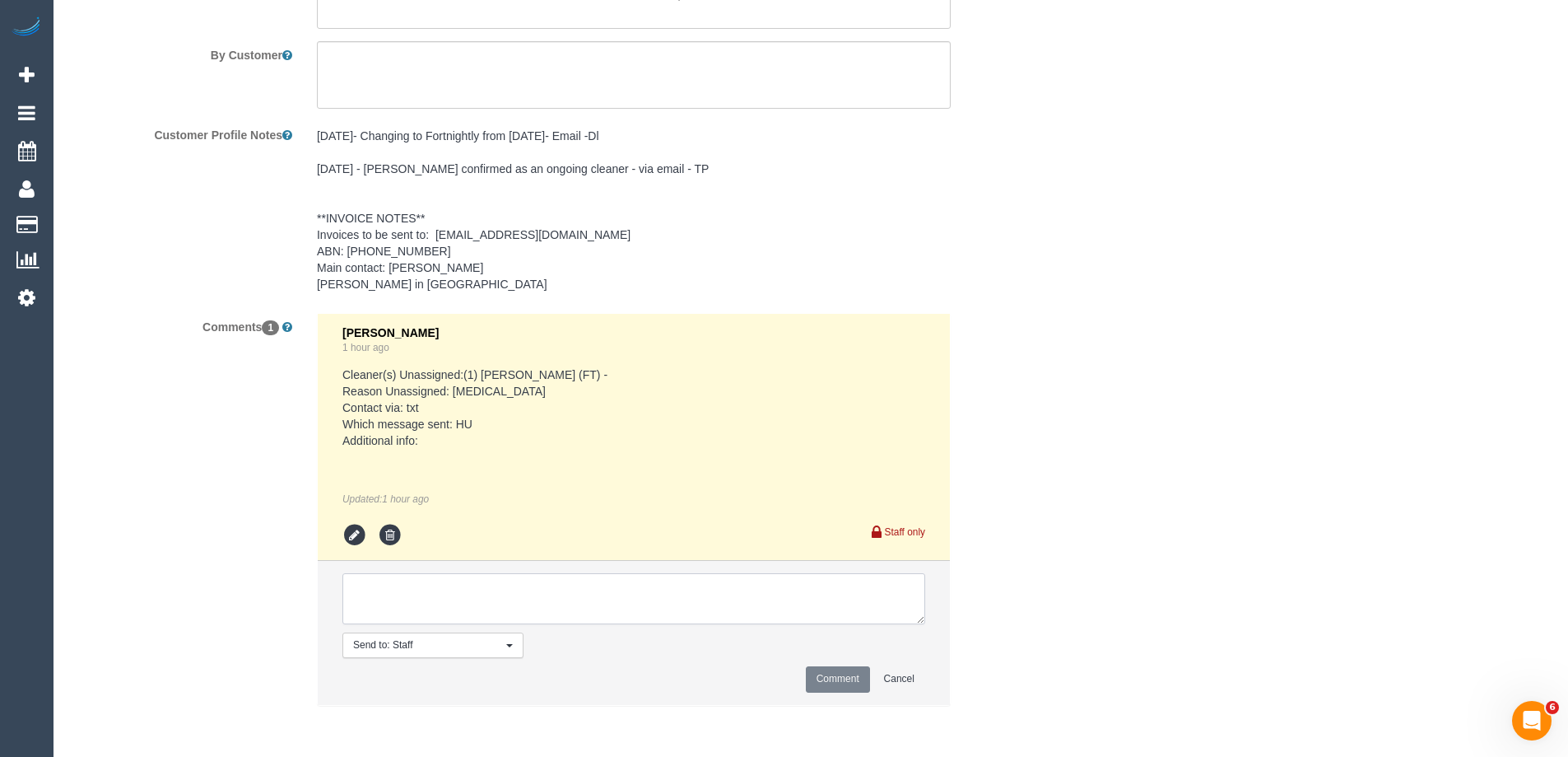
click at [391, 614] on textarea at bounding box center [634, 598] width 583 height 51
type textarea "Rescheduled to 2-3pm on the 30/09 as per customer flex. Notified via text"
click at [821, 677] on button "Comment" at bounding box center [838, 679] width 64 height 25
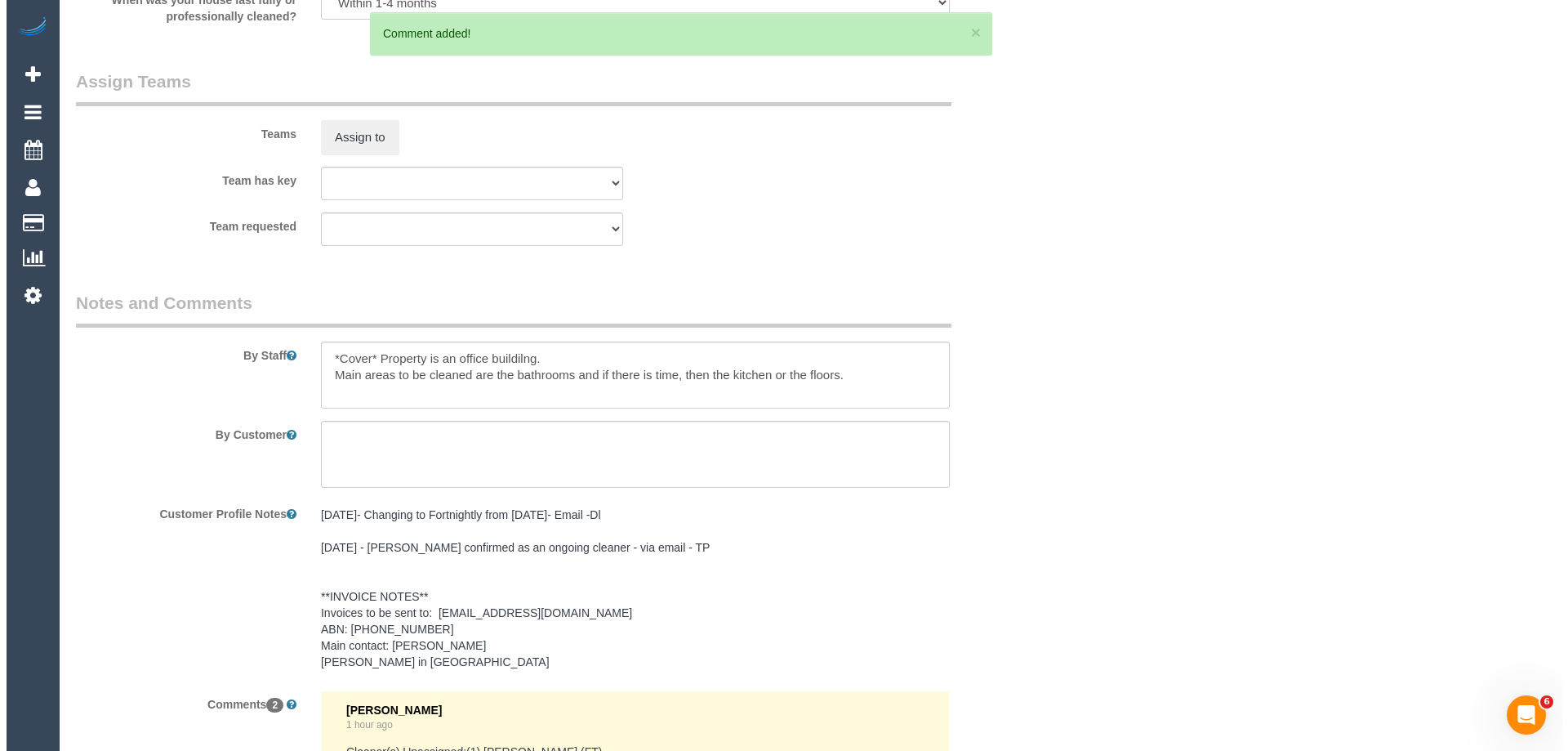
scroll to position [2474, 0]
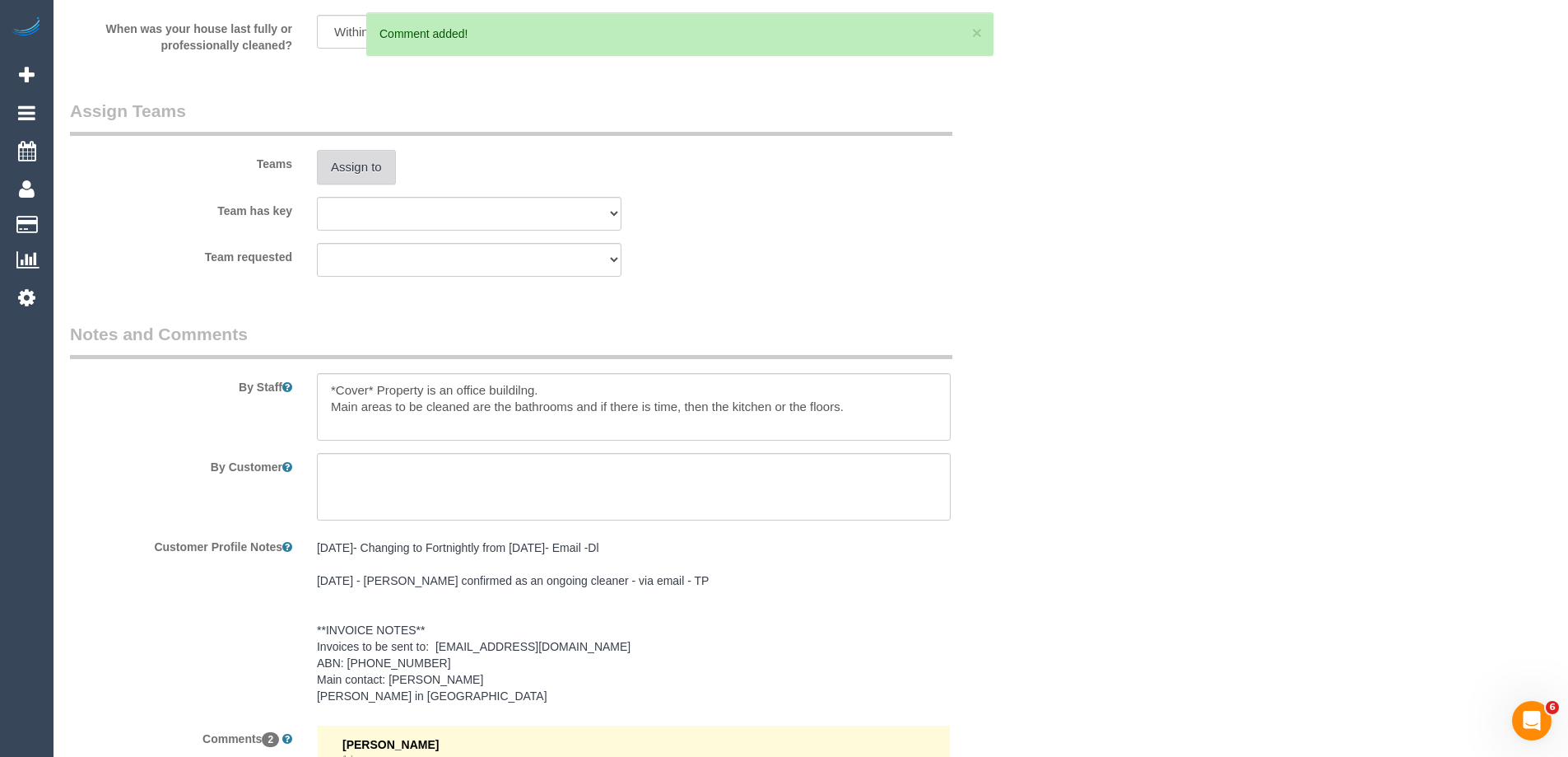
click at [372, 154] on button "Assign to" at bounding box center [356, 167] width 79 height 35
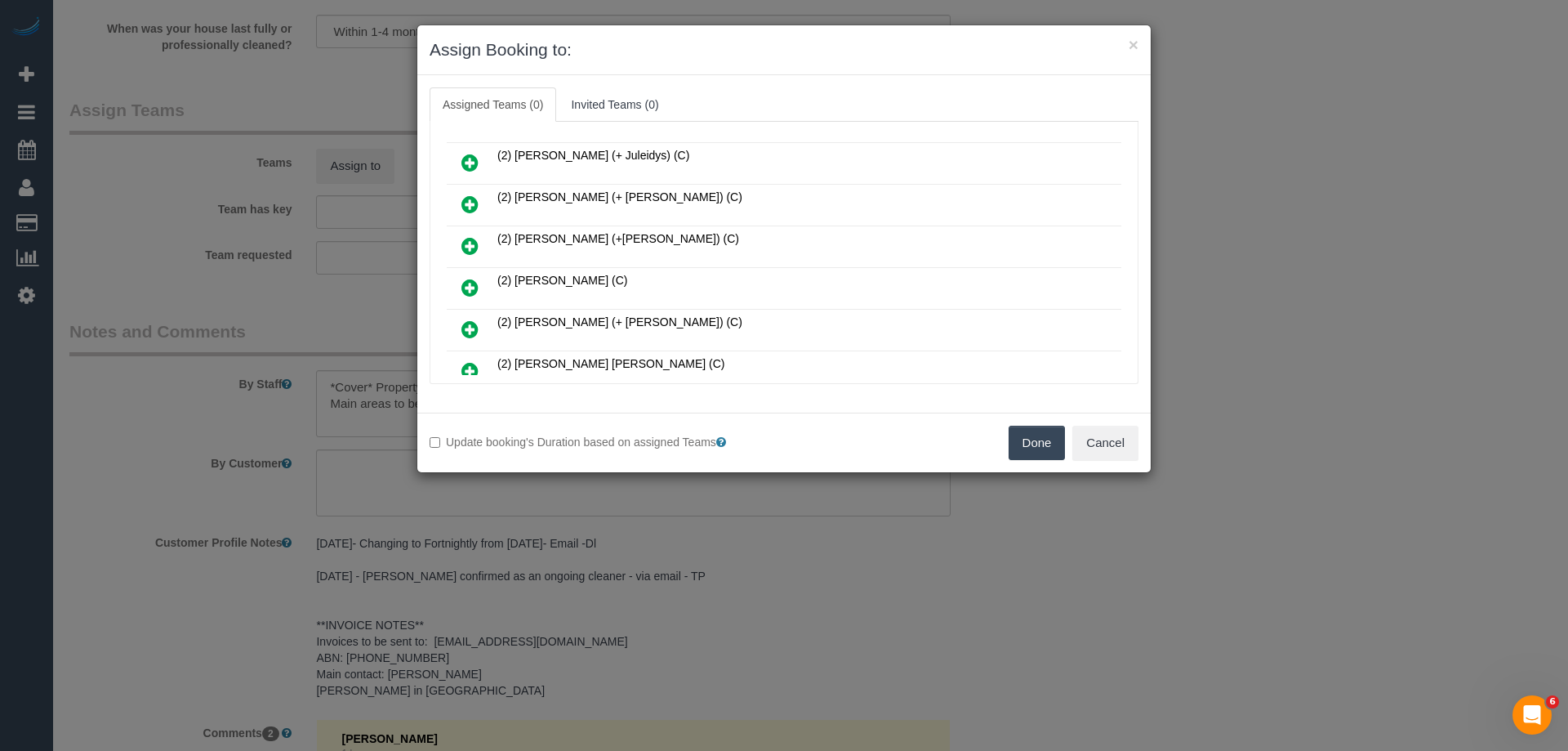
click at [474, 282] on icon at bounding box center [470, 287] width 17 height 19
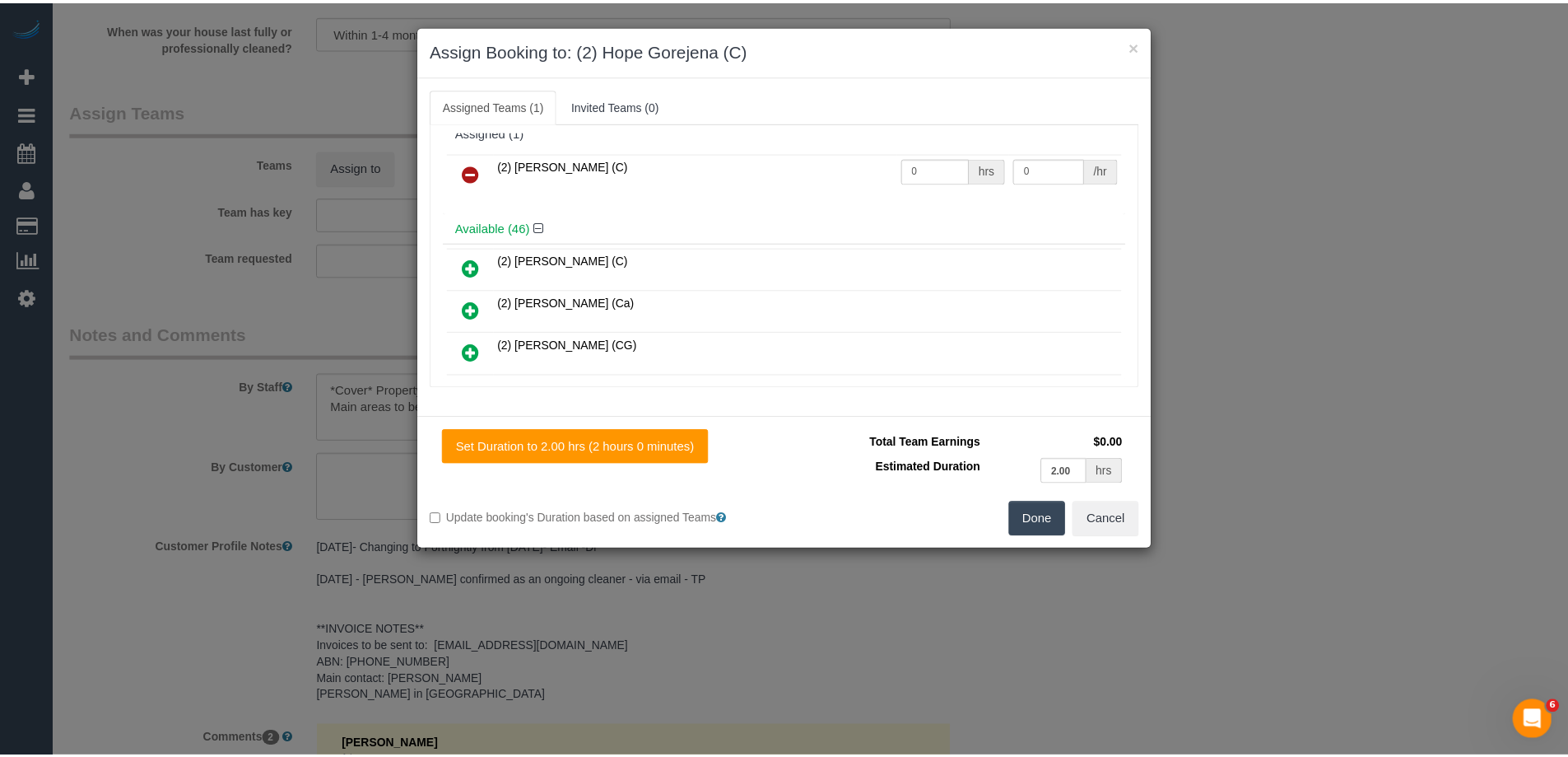
scroll to position [0, 0]
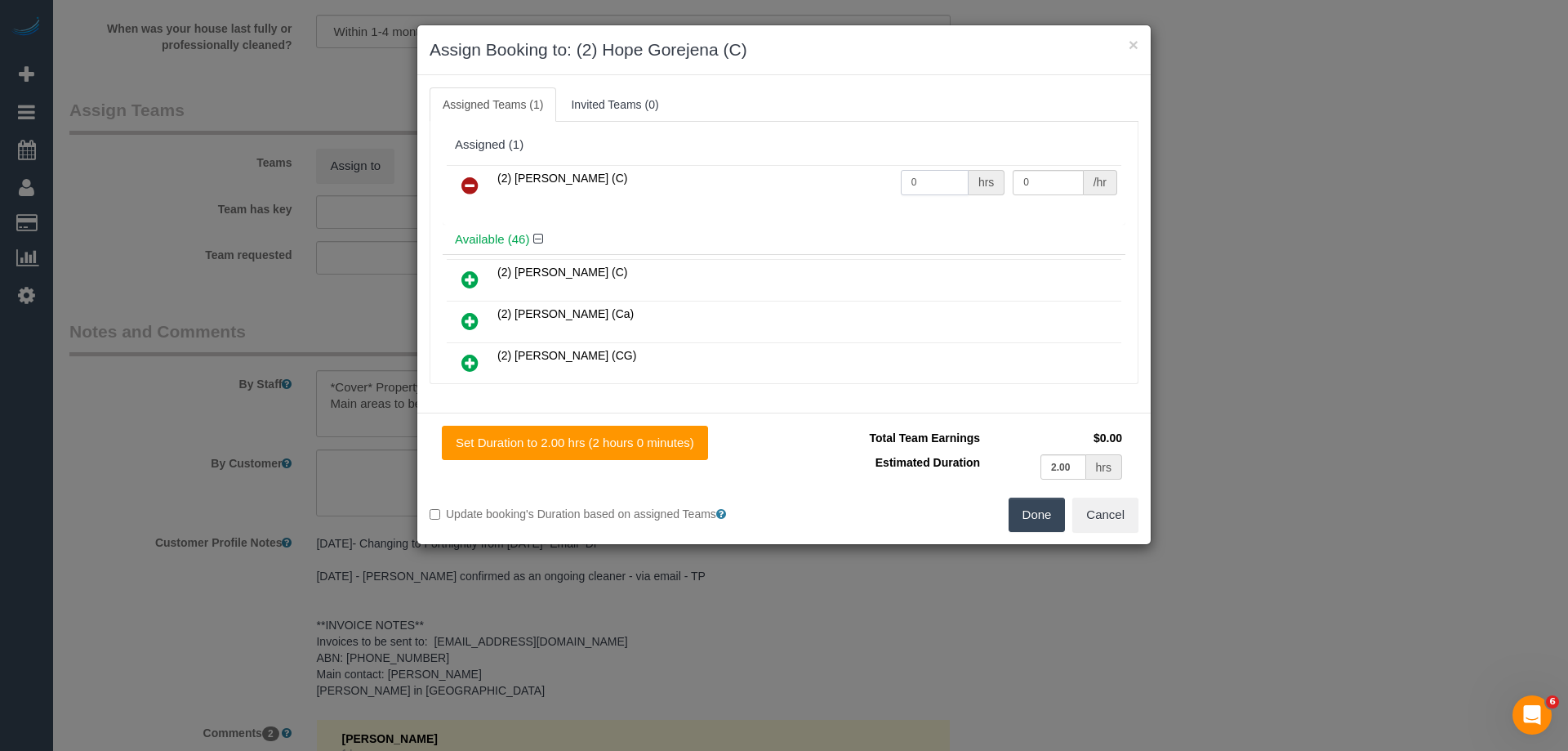
drag, startPoint x: 924, startPoint y: 174, endPoint x: 791, endPoint y: 173, distance: 133.0
click at [794, 174] on tr "(2) Hope Gorejena (C) 0 hrs 0 /hr" at bounding box center [784, 185] width 674 height 41
type input "2"
drag, startPoint x: 1042, startPoint y: 182, endPoint x: 925, endPoint y: 182, distance: 117.0
click at [926, 182] on tr "(2) Hope Gorejena (C) 2 hrs 0 /hr" at bounding box center [784, 185] width 674 height 41
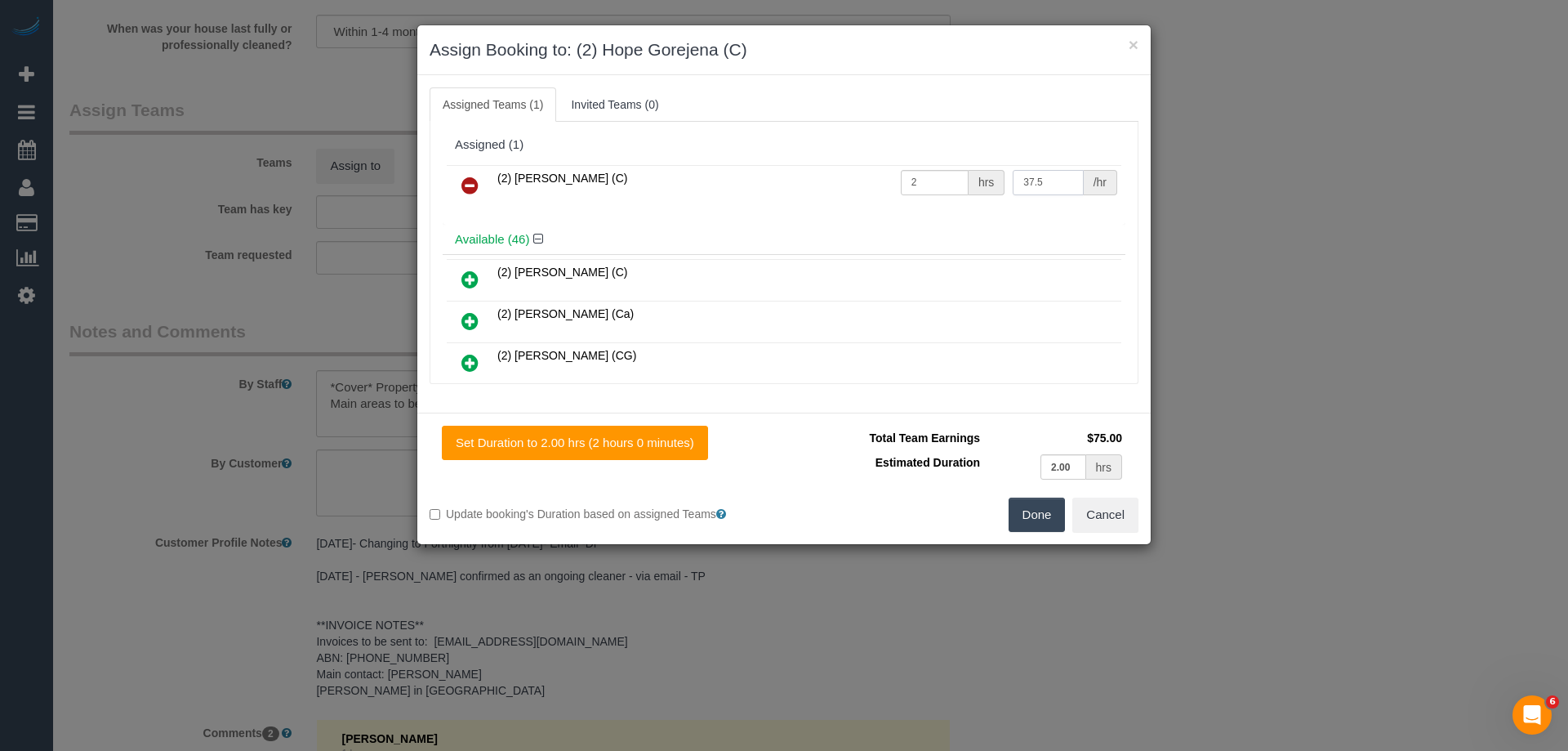
type input "37.5"
click at [1022, 511] on button "Done" at bounding box center [1037, 514] width 57 height 35
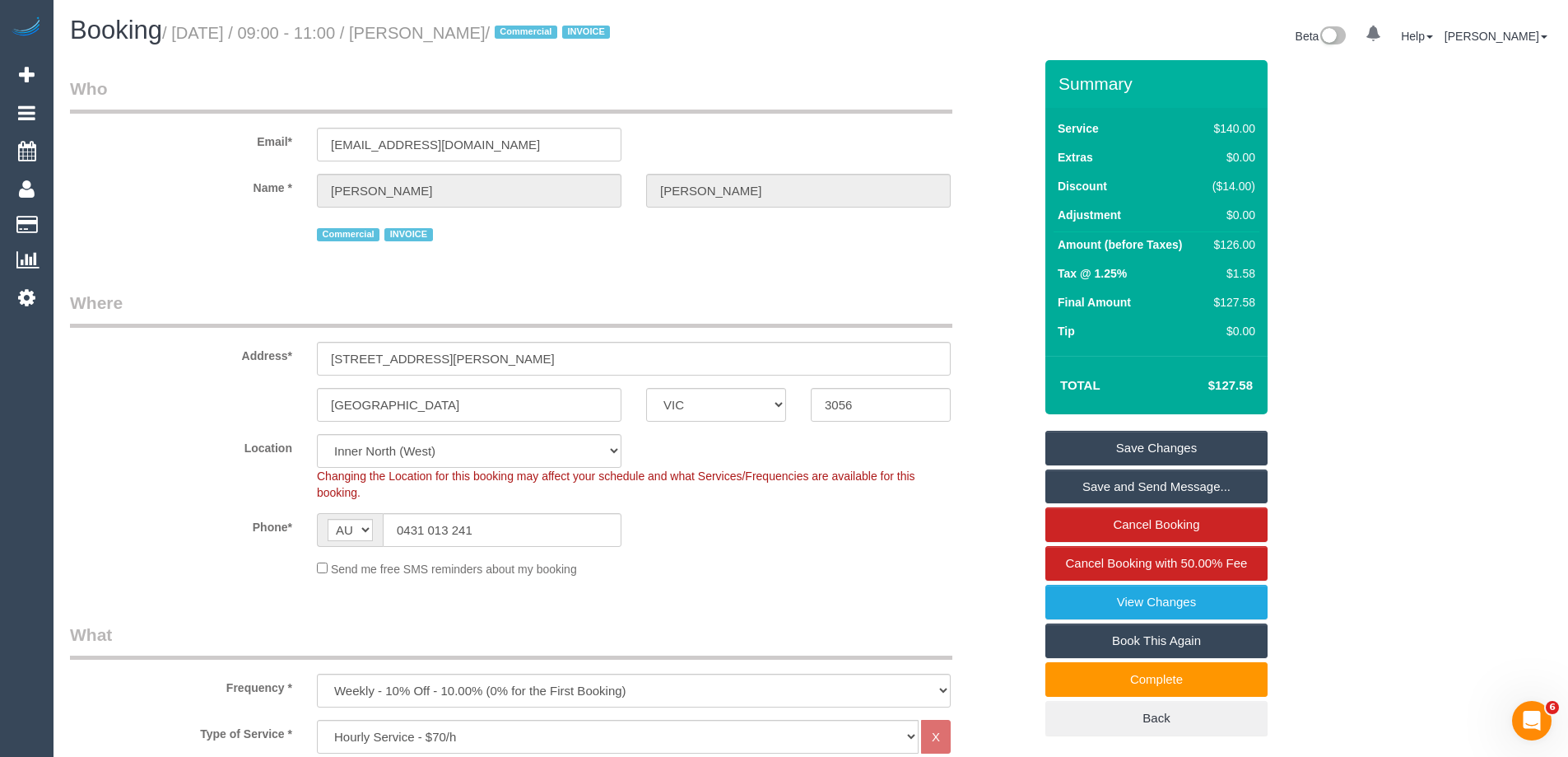
drag, startPoint x: 530, startPoint y: 32, endPoint x: 455, endPoint y: 30, distance: 75.0
click at [455, 30] on small "/ September 29, 2025 / 09:00 - 11:00 / Ivan Dixon / Commercial INVOICE" at bounding box center [389, 32] width 453 height 18
copy small "Ivan Dixon"
click at [1095, 485] on link "Save and Send Message..." at bounding box center [1156, 486] width 222 height 35
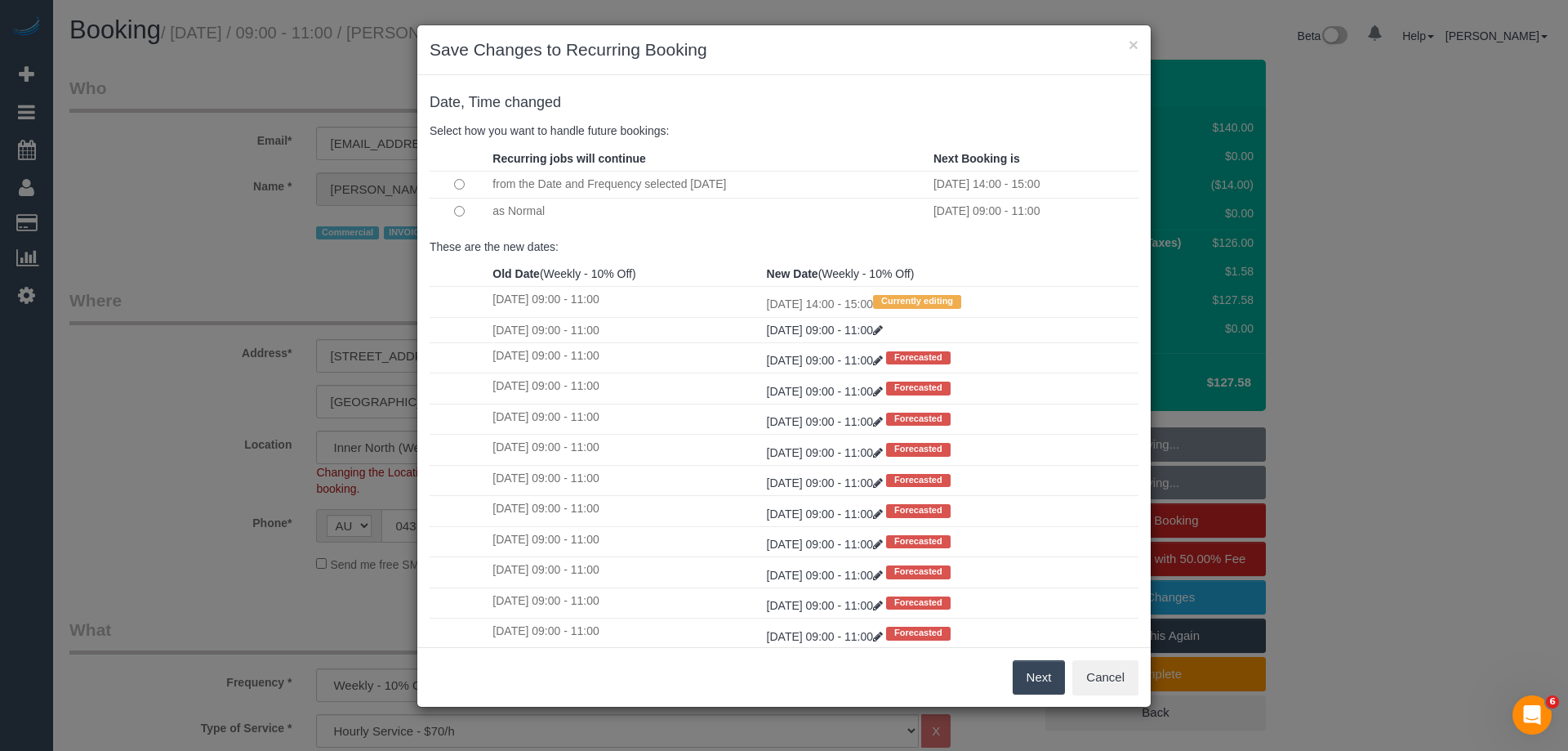
click at [1041, 671] on button "Next" at bounding box center [1039, 677] width 53 height 35
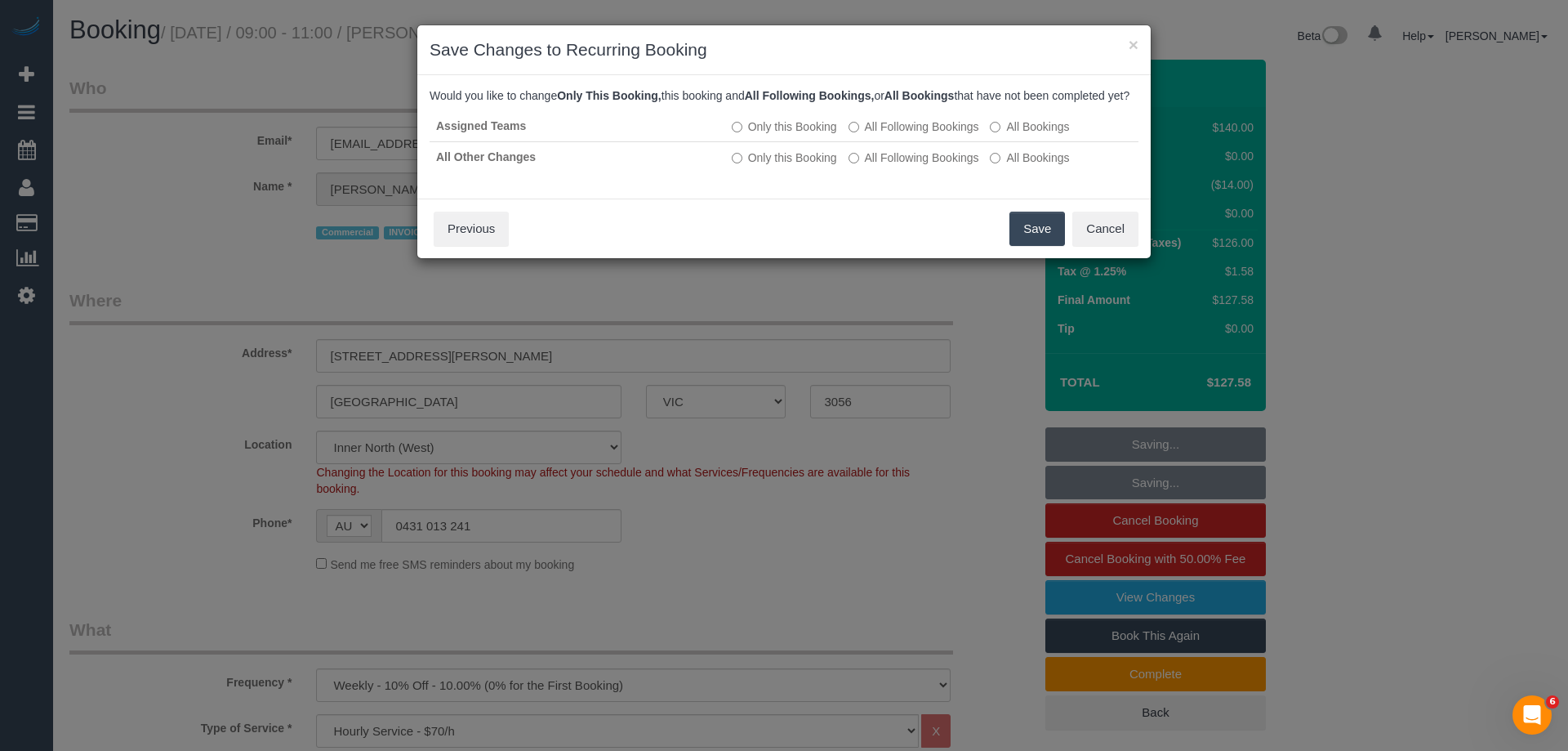
click at [1031, 245] on button "Save" at bounding box center [1037, 228] width 56 height 35
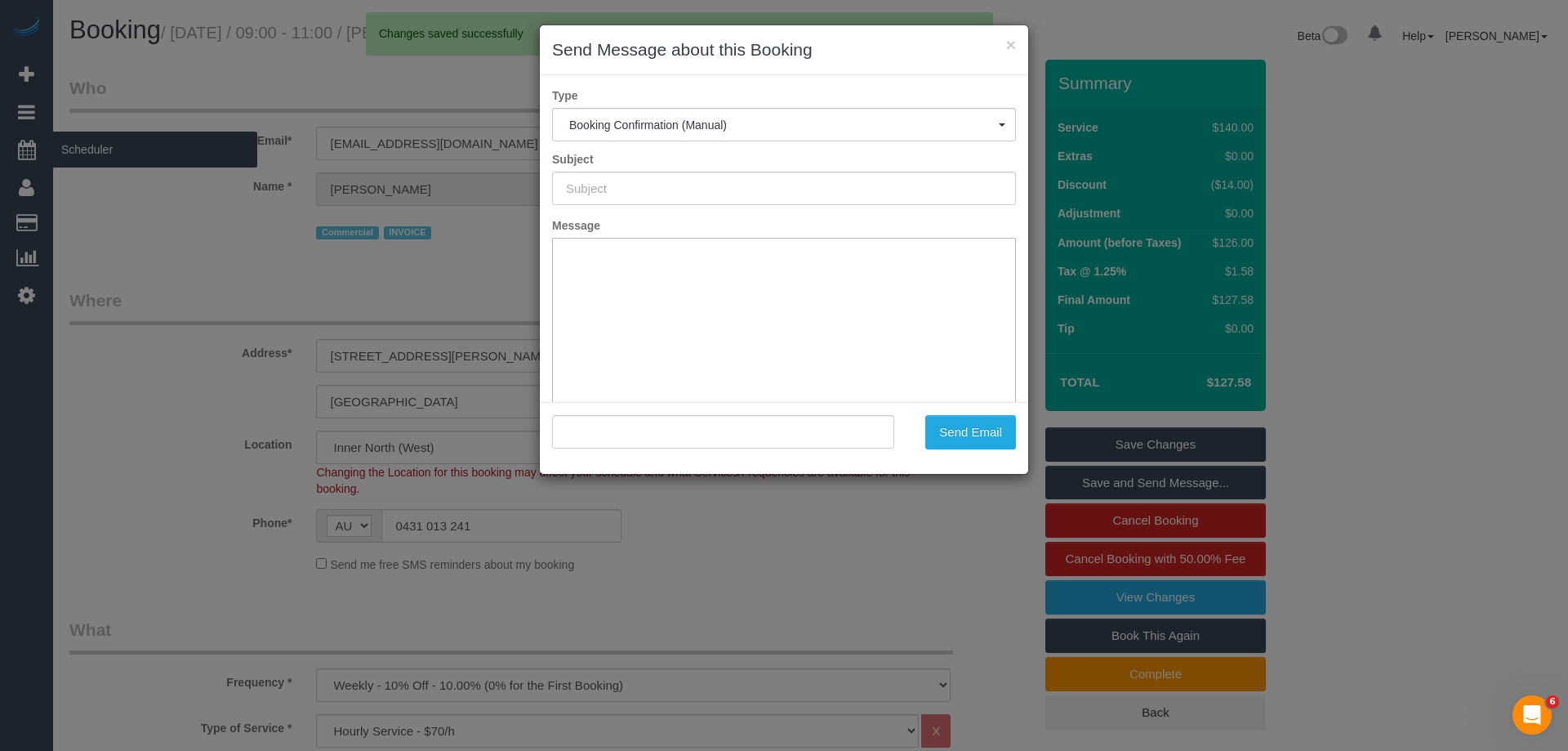
type input "Booking Confirmed"
type input ""Ivan Dixon" <contact@studioshowoff.com>"
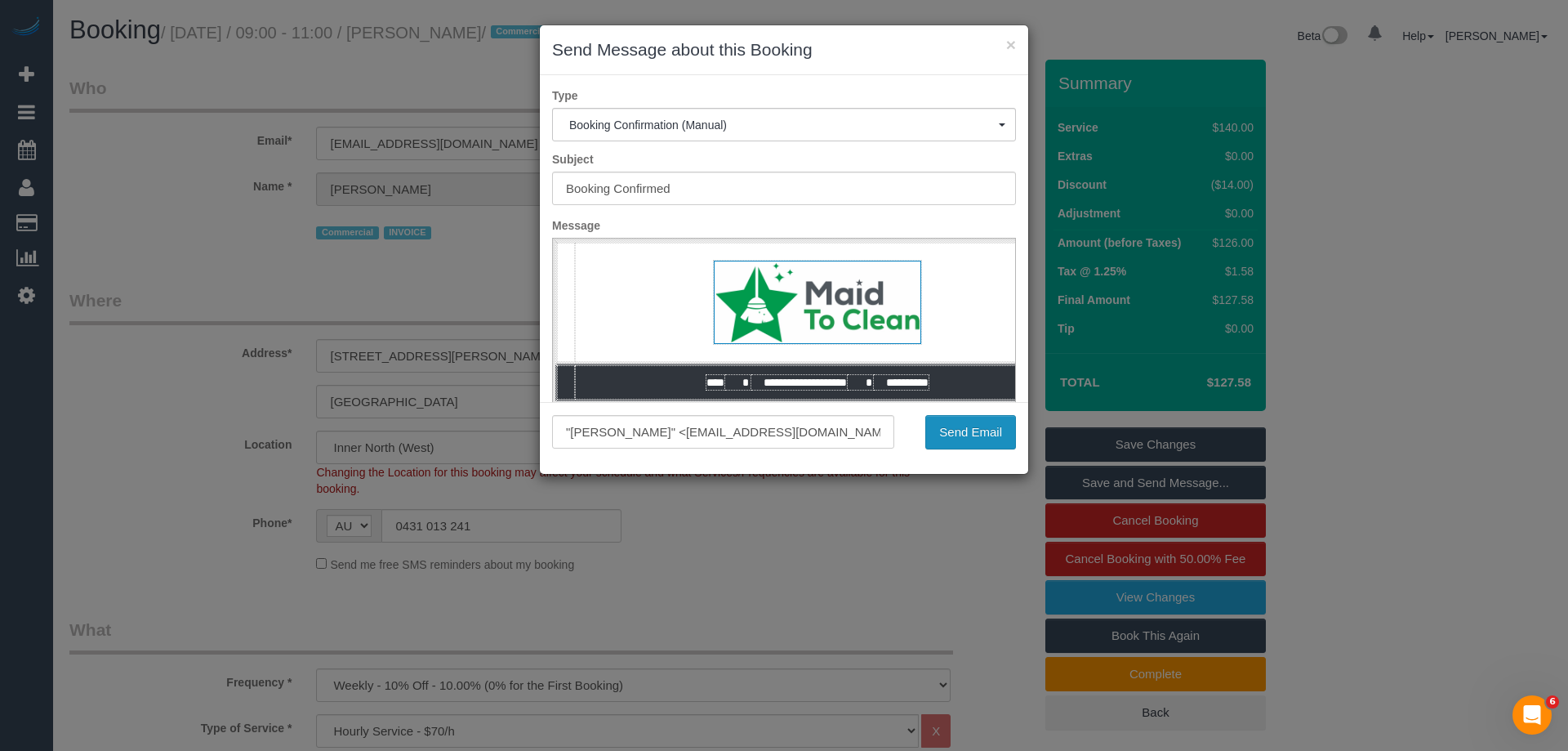
click at [962, 423] on button "Send Email" at bounding box center [970, 432] width 91 height 35
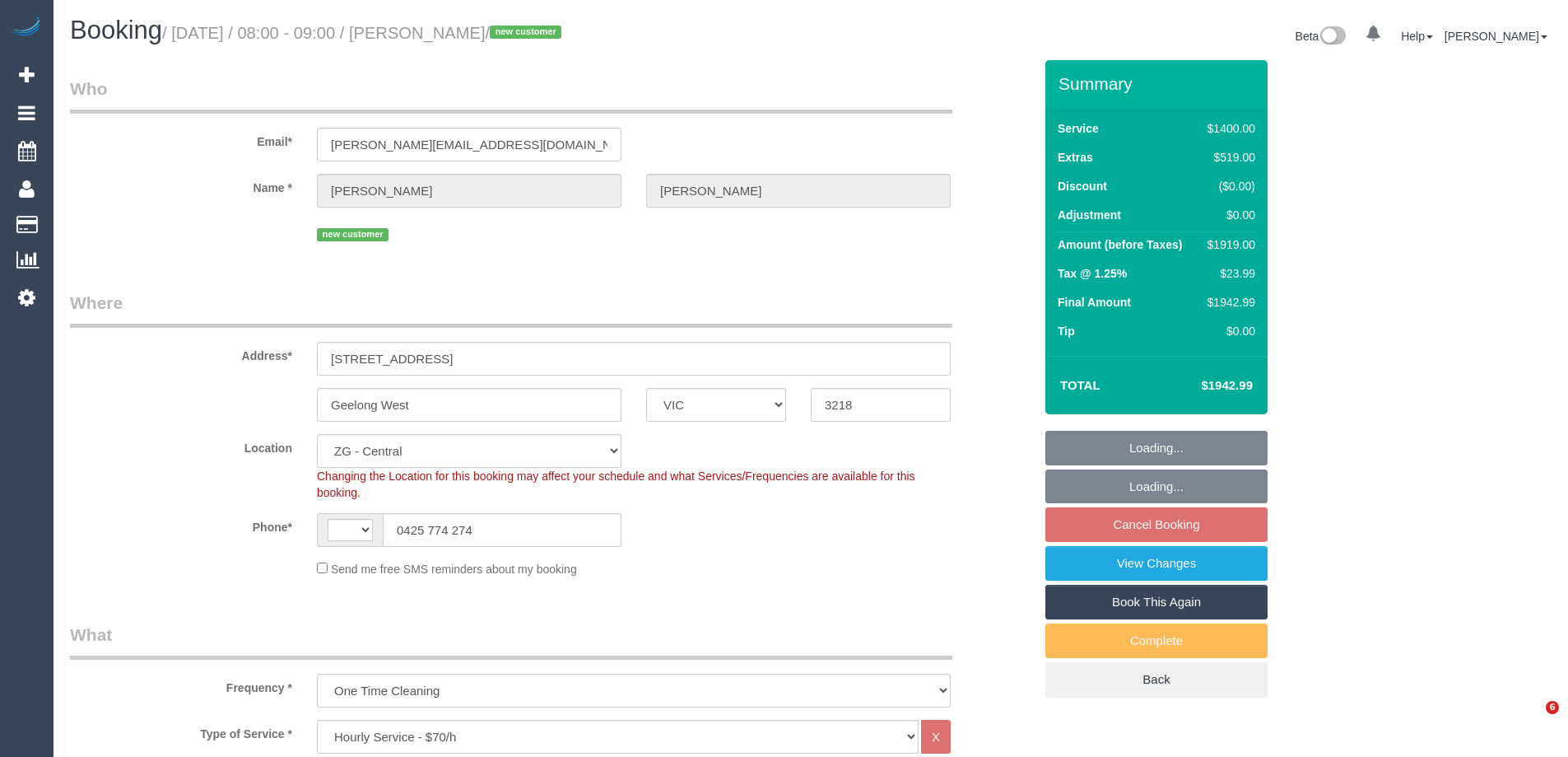
select select "VIC"
select select "2"
select select "600"
select select "object:606"
select select "string:AU"
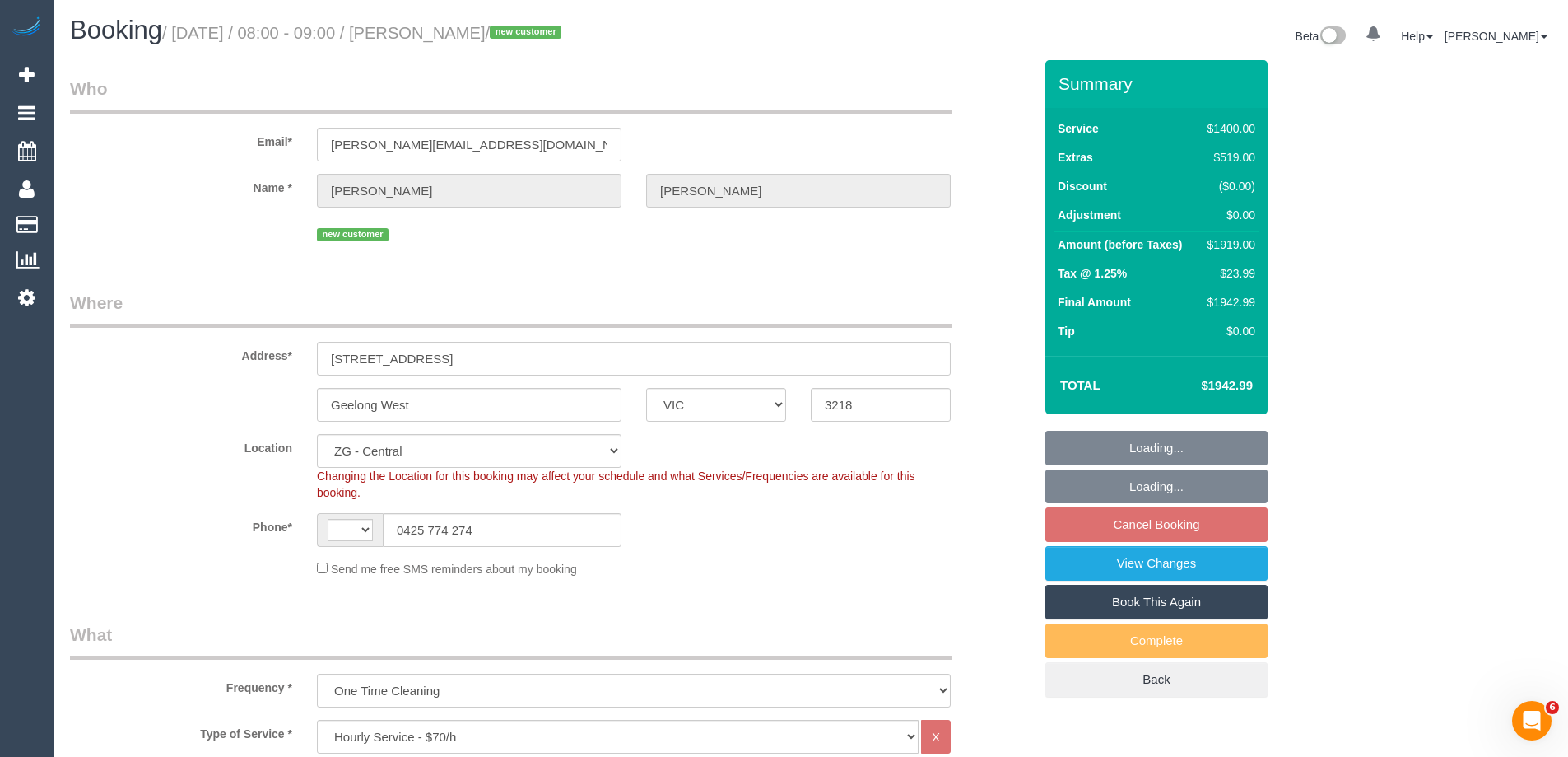
select select "string:stripe-pm_1SBq7G2GScqysDRVu3NOUJl8"
select select "spot1"
select select "number:28"
select select "number:14"
select select "number:19"
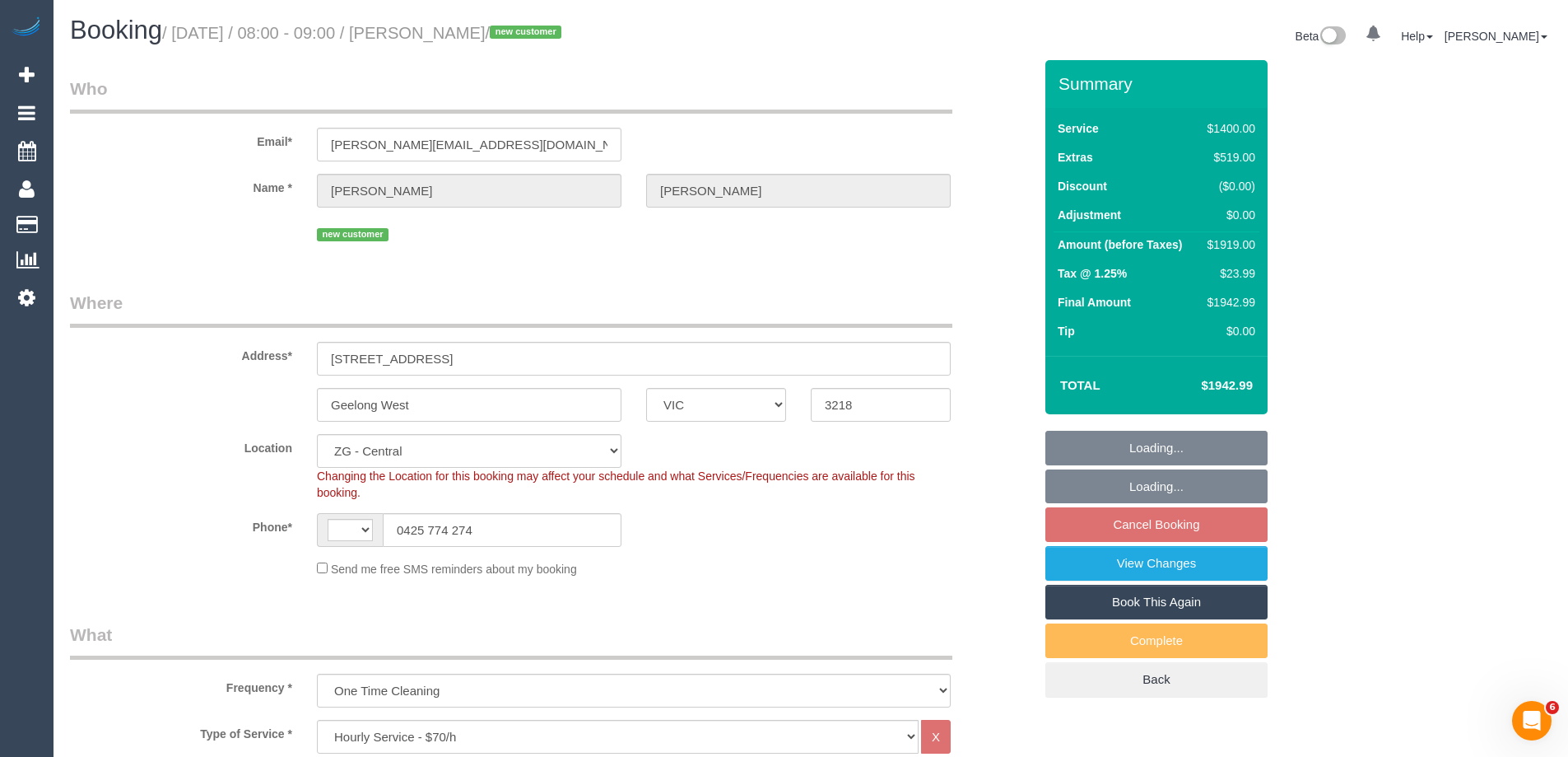
select select "number:25"
select select "number:26"
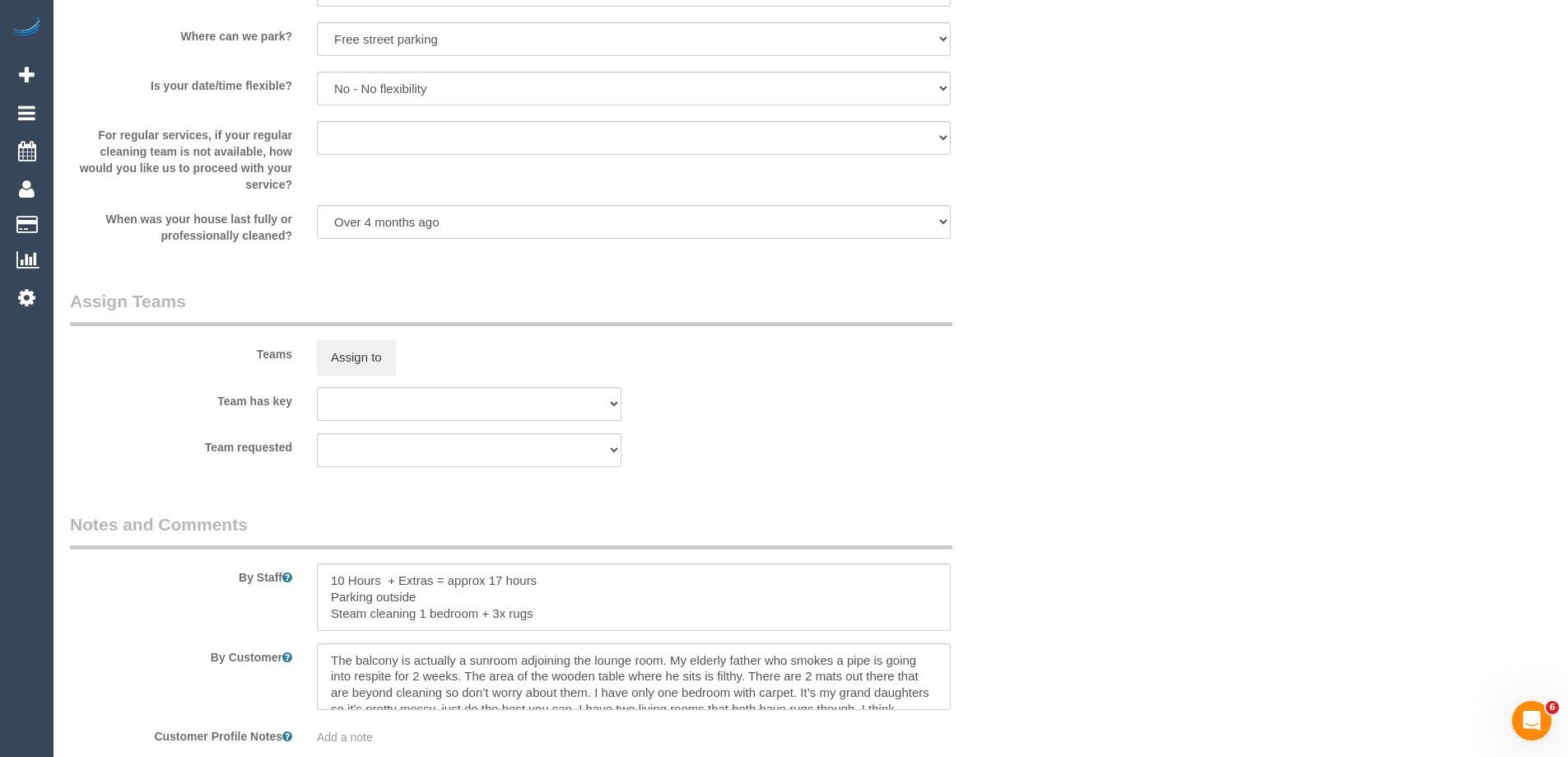
scroll to position [2306, 0]
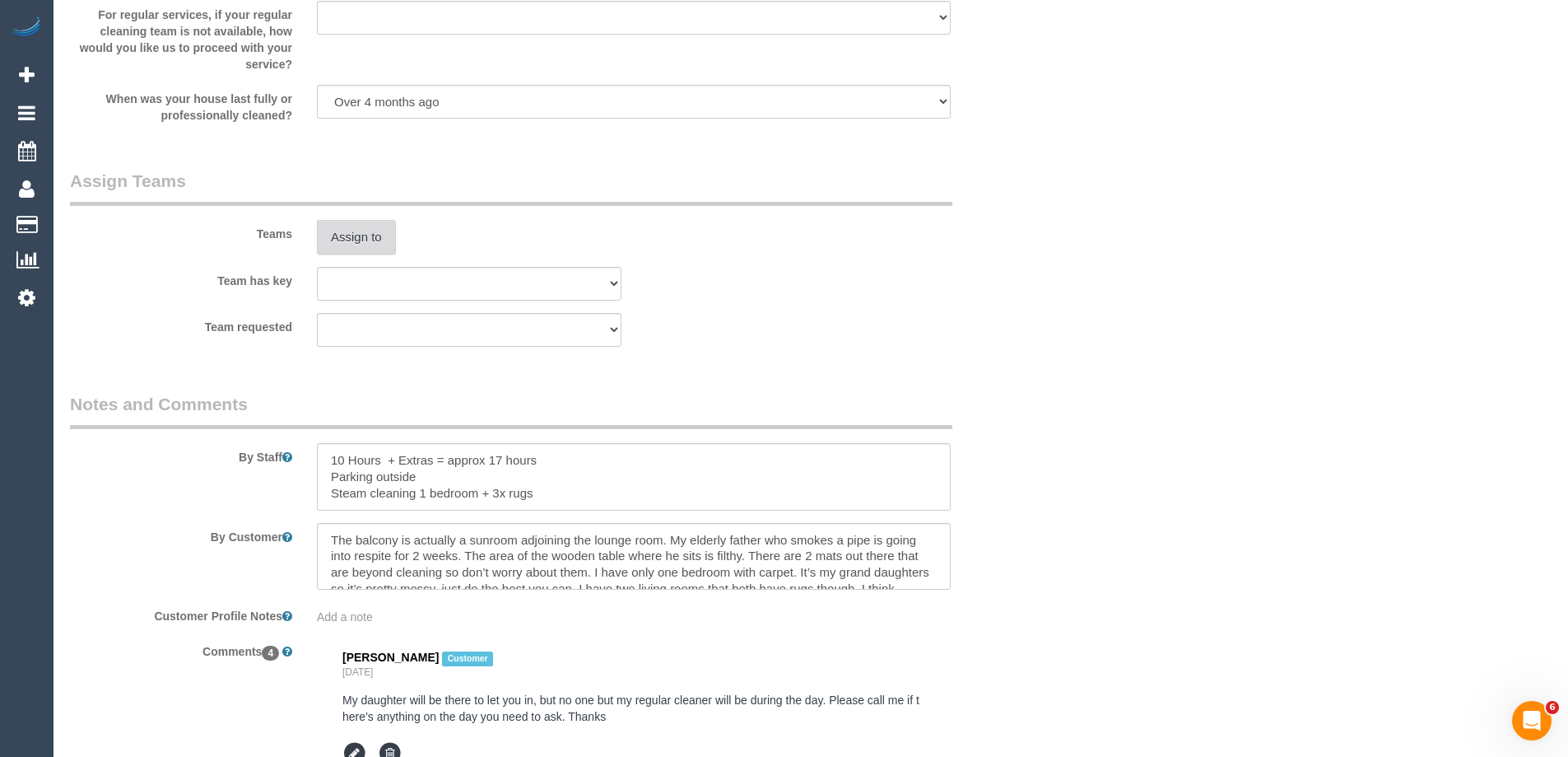
click at [346, 230] on button "Assign to" at bounding box center [356, 237] width 79 height 35
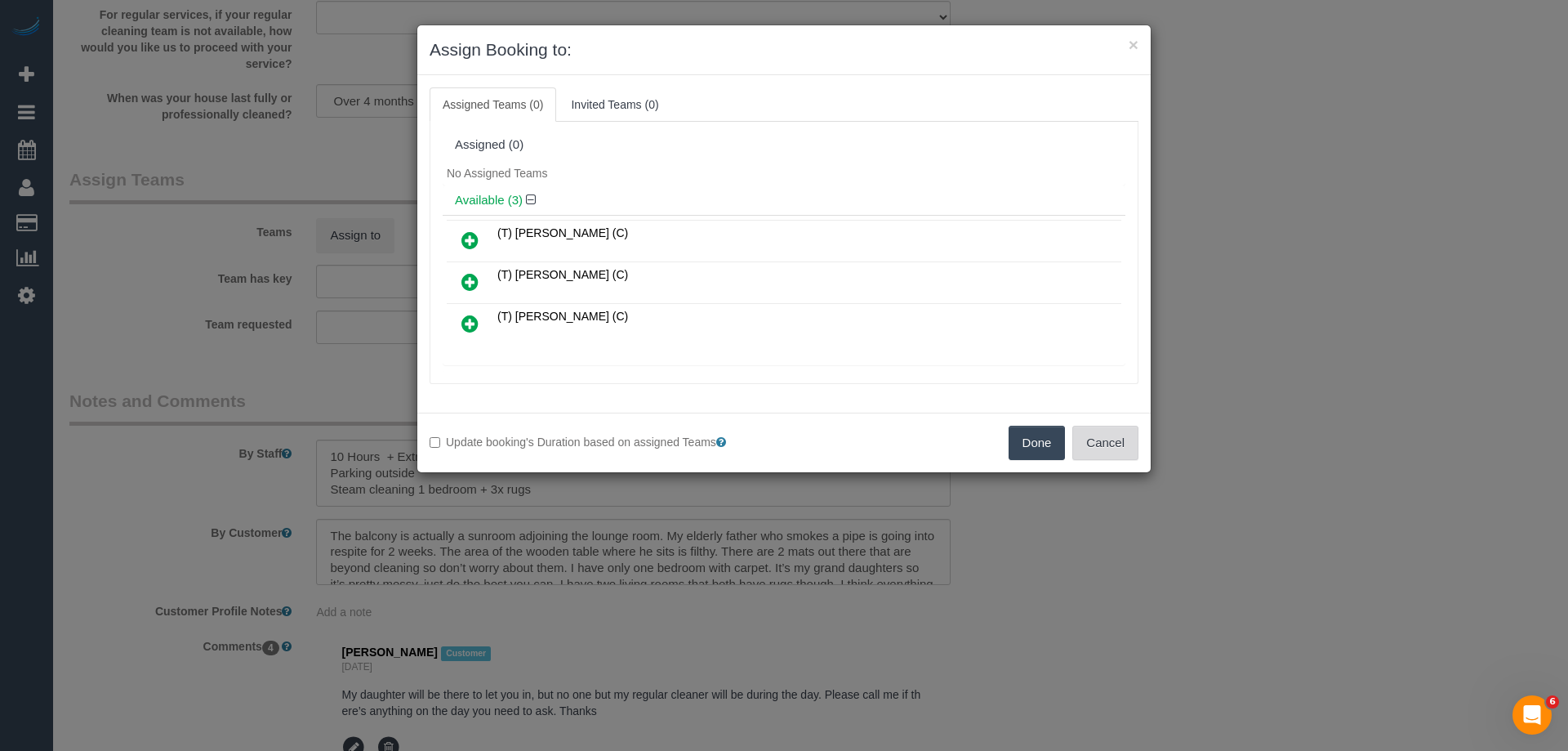
click at [1108, 437] on button "Cancel" at bounding box center [1105, 443] width 66 height 35
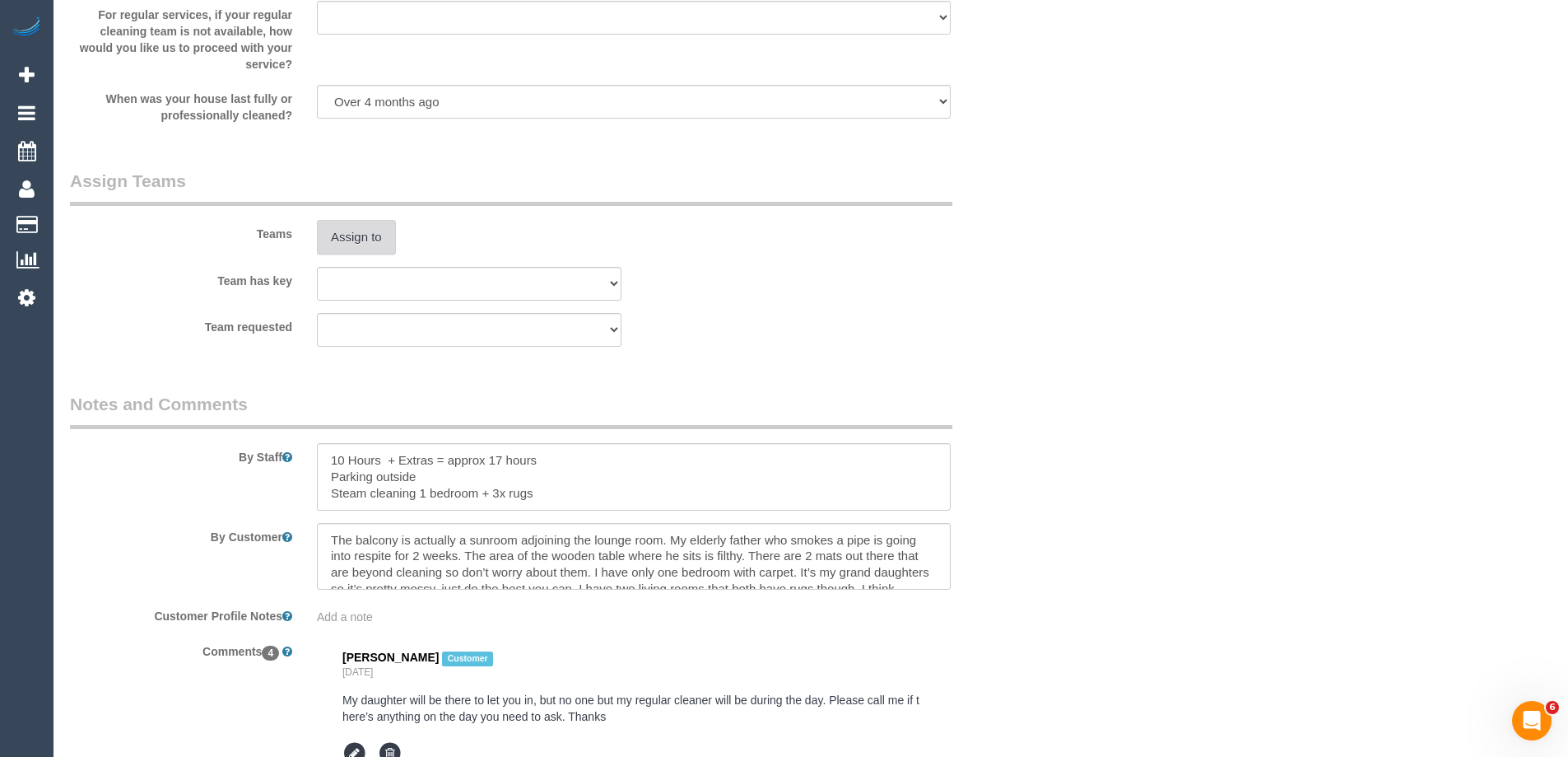
click at [365, 238] on button "Assign to" at bounding box center [356, 237] width 79 height 35
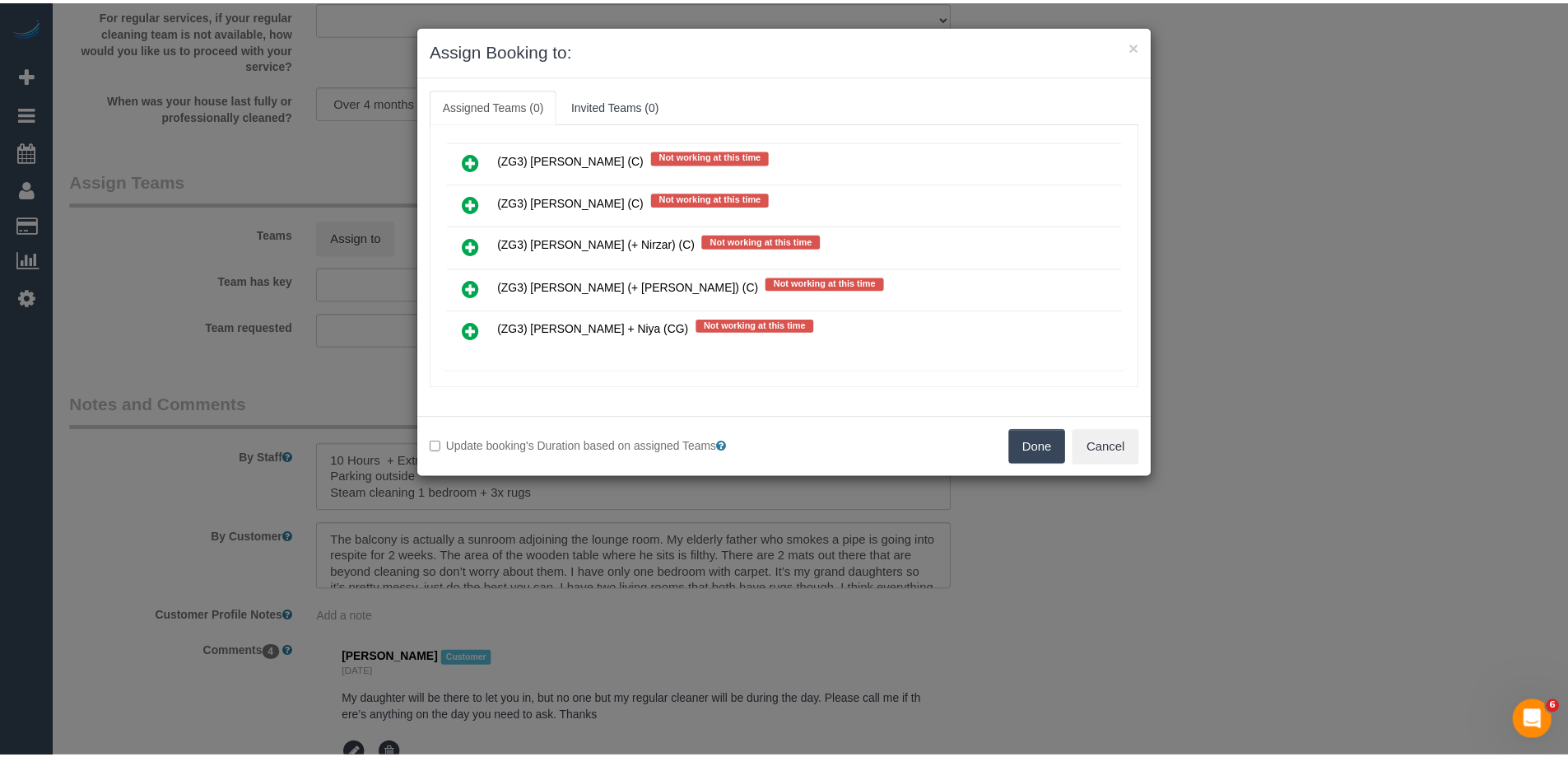
scroll to position [499, 0]
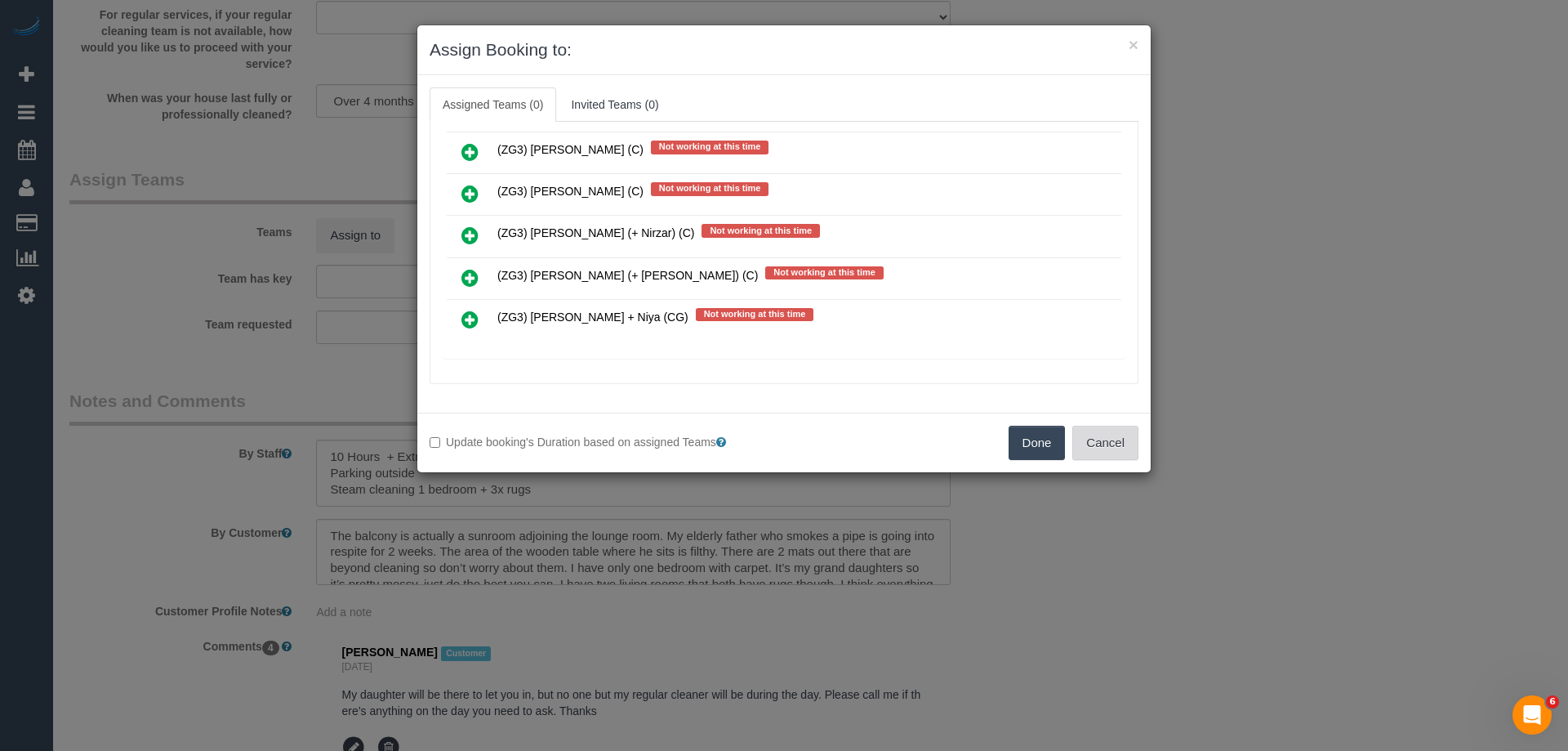
click at [1114, 439] on button "Cancel" at bounding box center [1105, 443] width 66 height 35
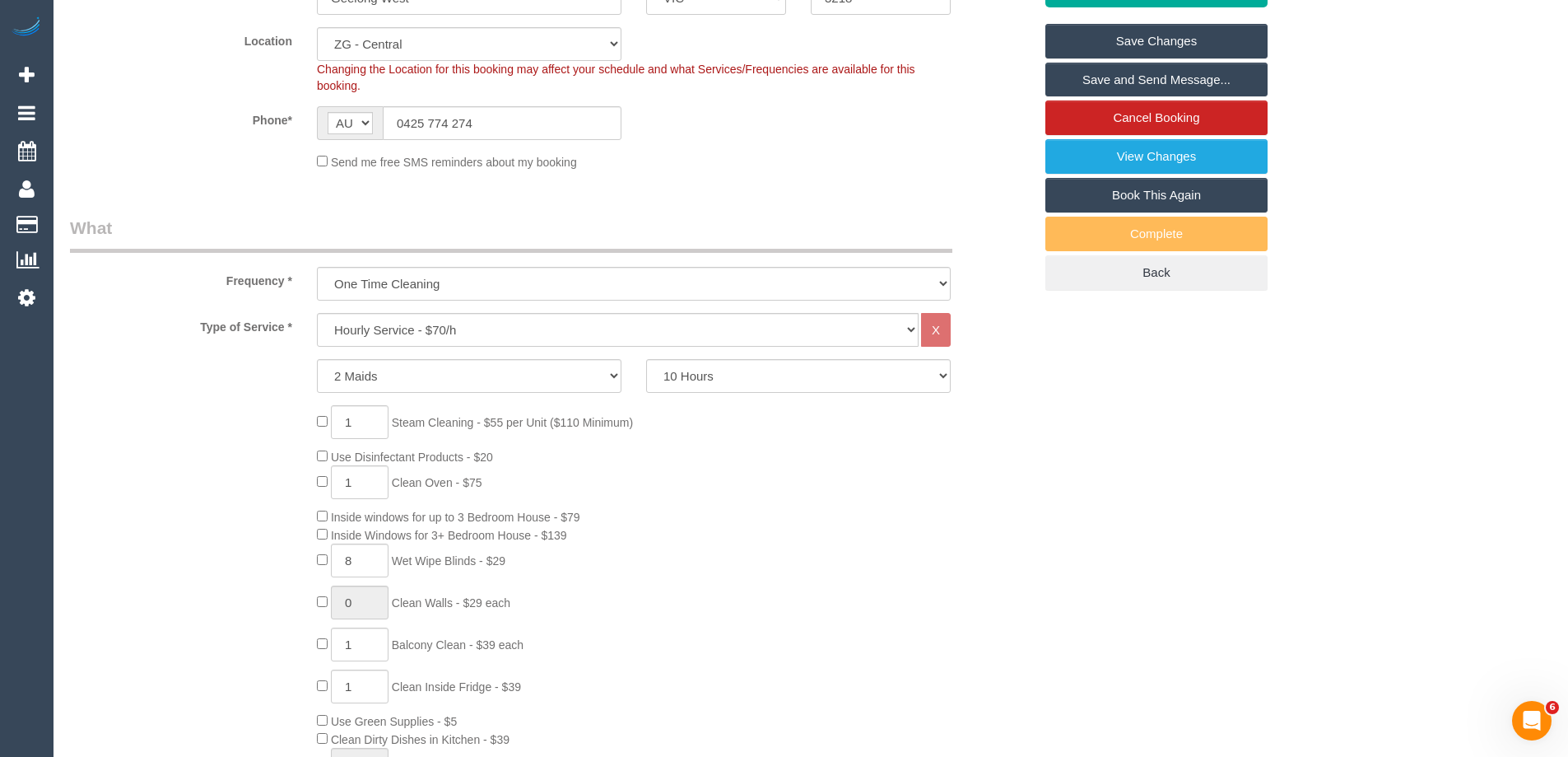
scroll to position [0, 0]
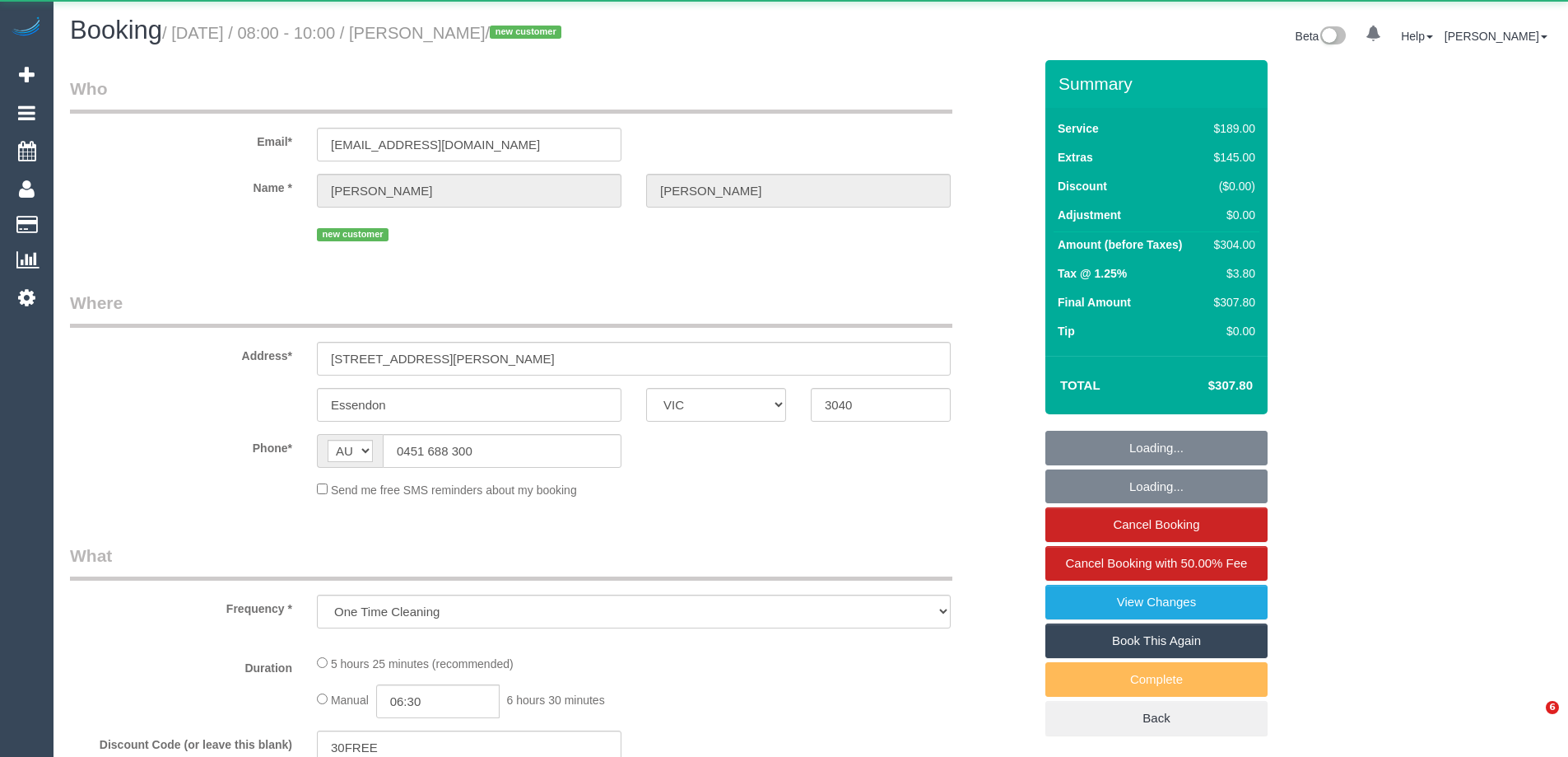
select select "VIC"
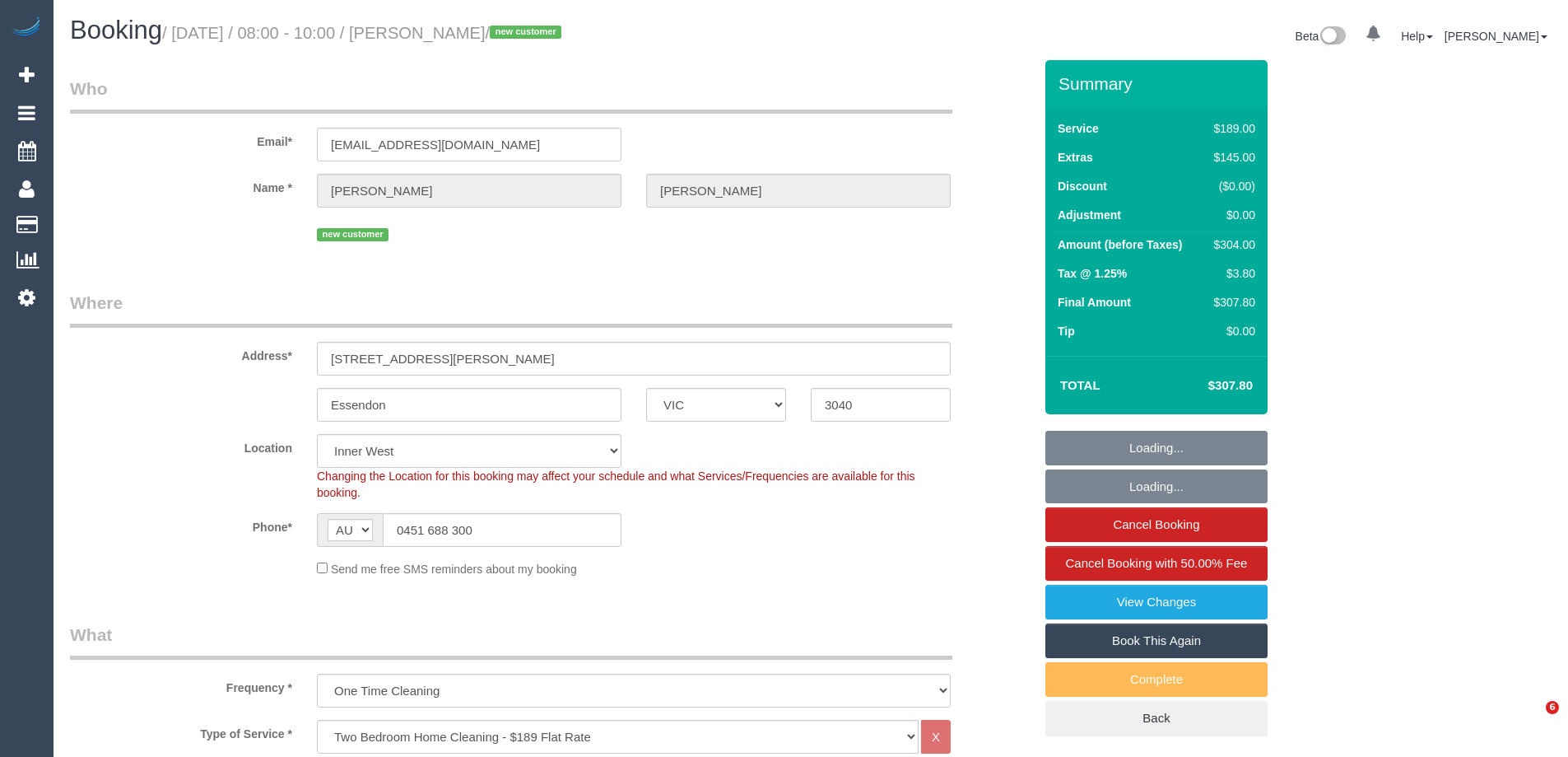
select select "string:stripe-pm_1S7nRU2GScqysDRVYB8Veyqs"
select select "number:27"
select select "number:14"
select select "number:19"
select select "object:1551"
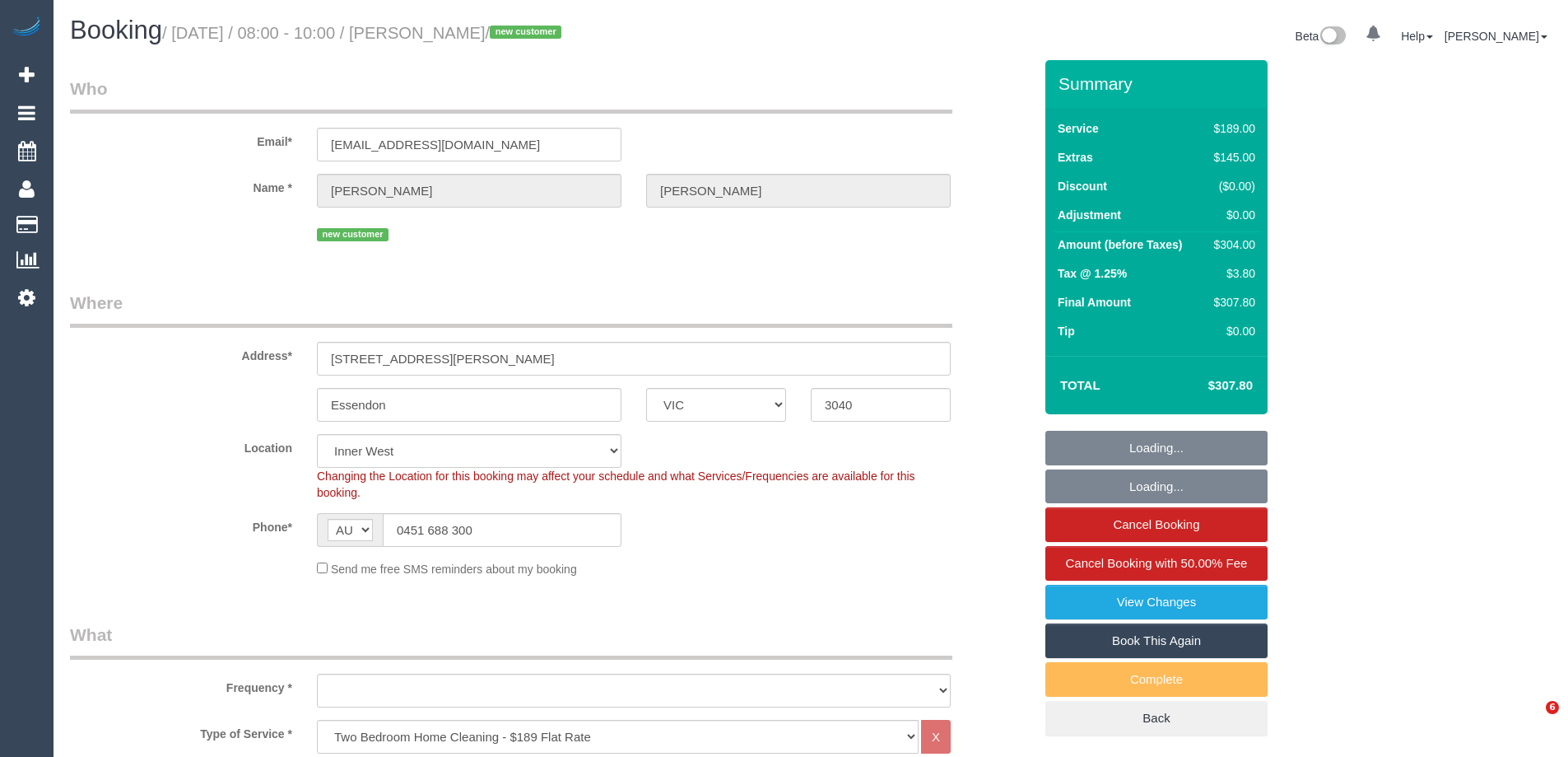
select select "VIC"
select select "object:704"
select select "number:27"
select select "number:14"
select select "number:19"
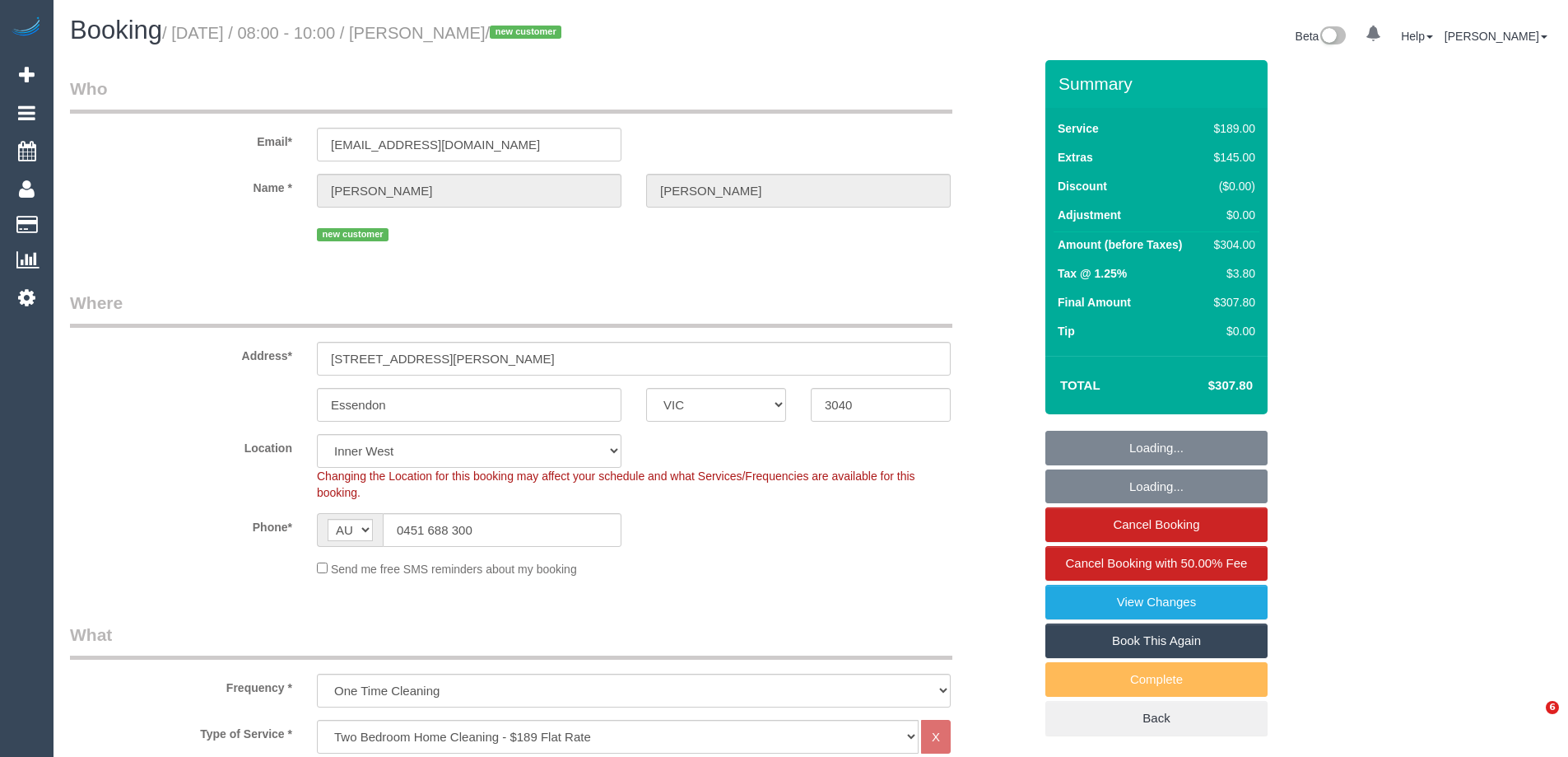
select select "object:1551"
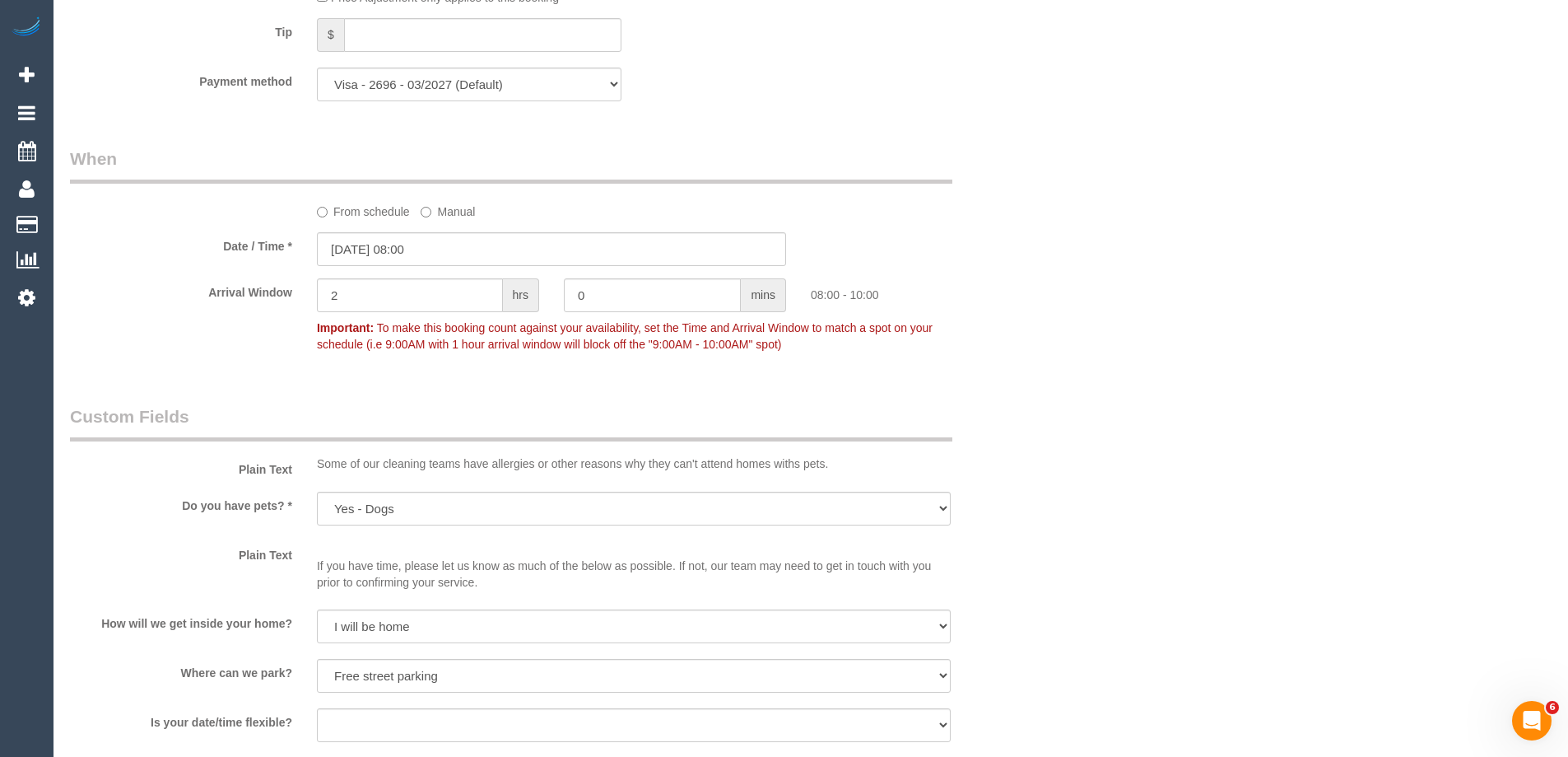
scroll to position [3055, 0]
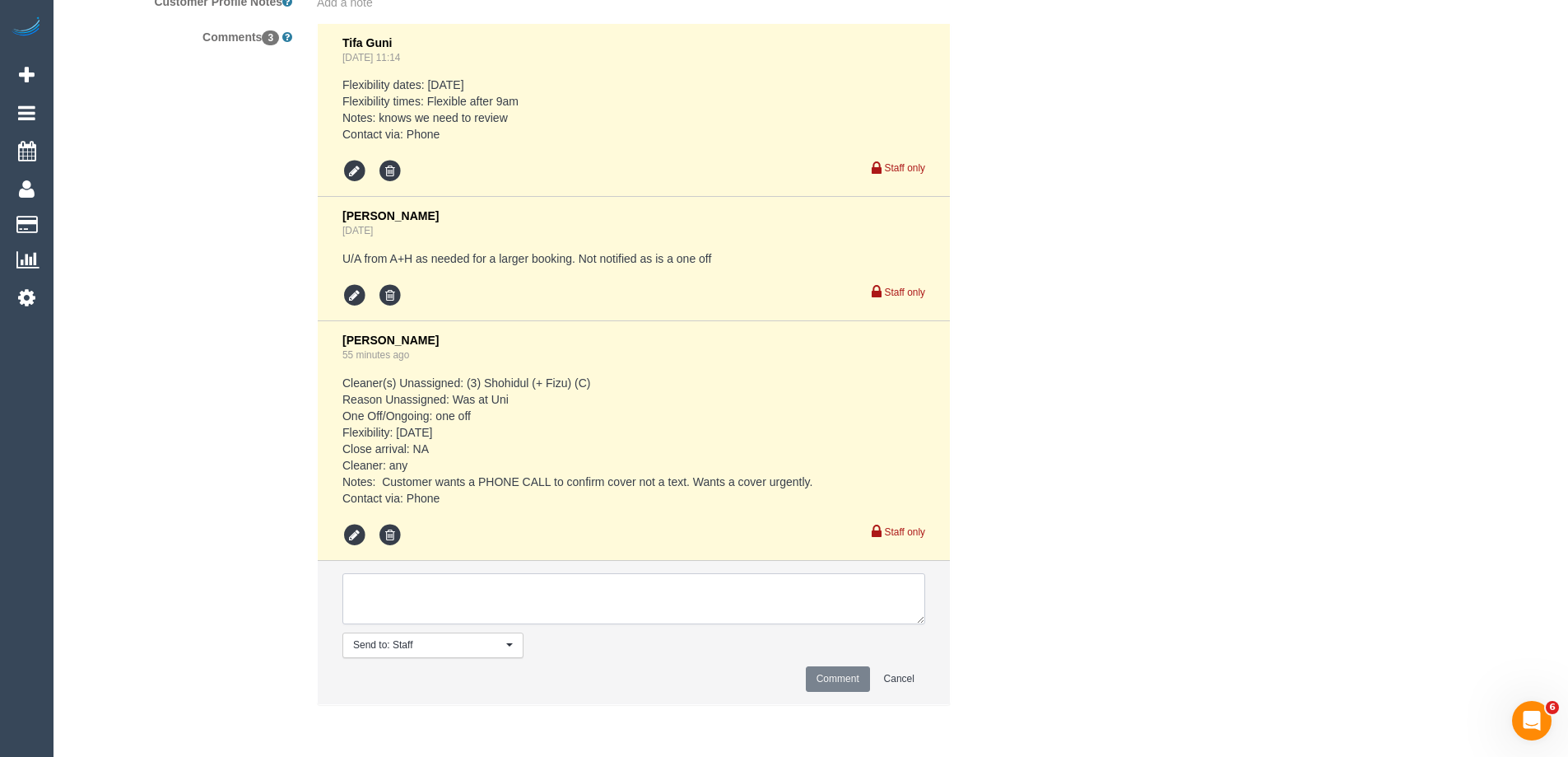
click at [439, 584] on textarea at bounding box center [634, 598] width 583 height 51
type textarea "Posted on Connecteam"
click at [851, 670] on button "Comment" at bounding box center [838, 679] width 64 height 25
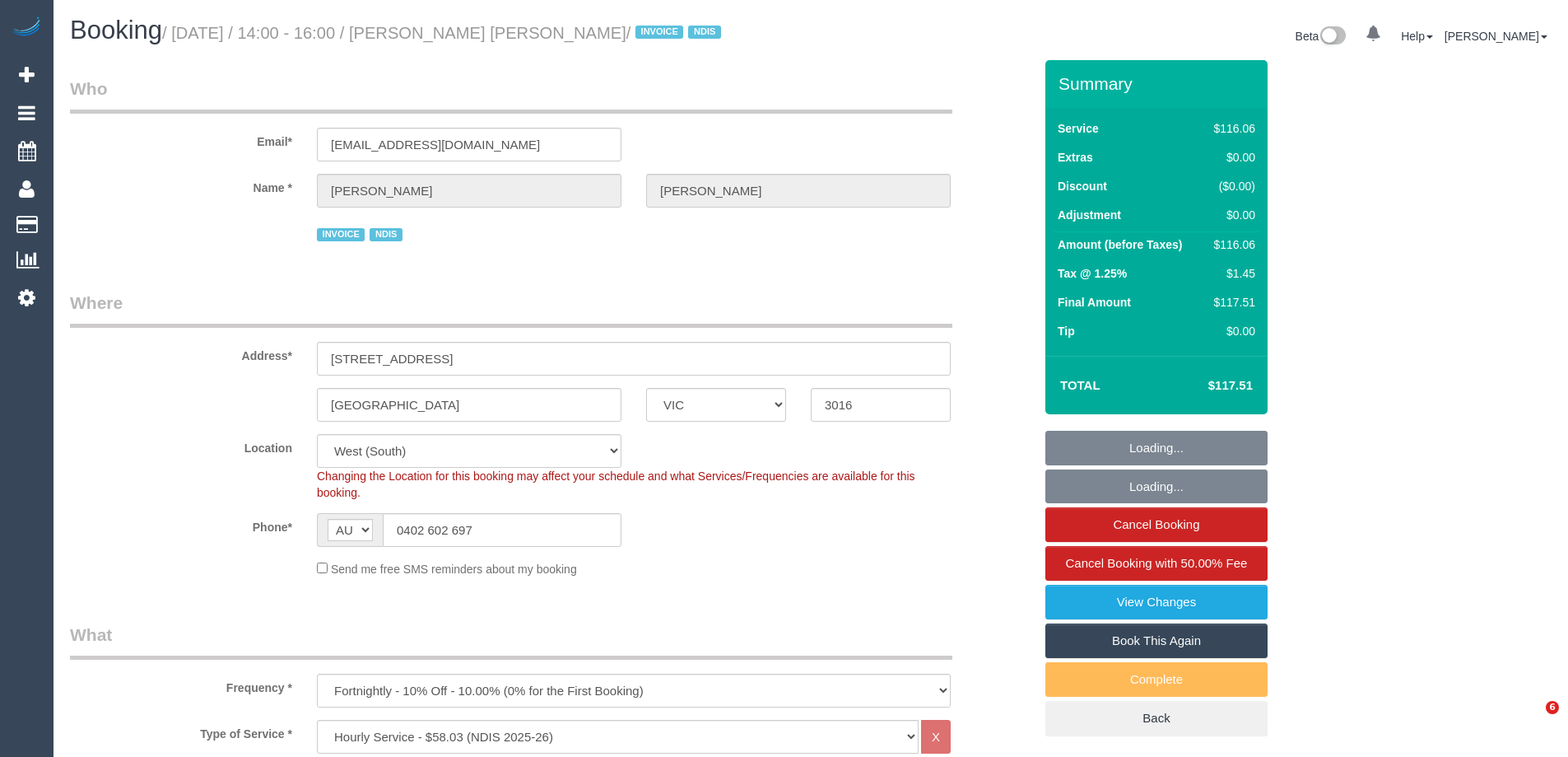
select select "VIC"
select select "object:1152"
select select "number:29"
select select "number:14"
select select "number:19"
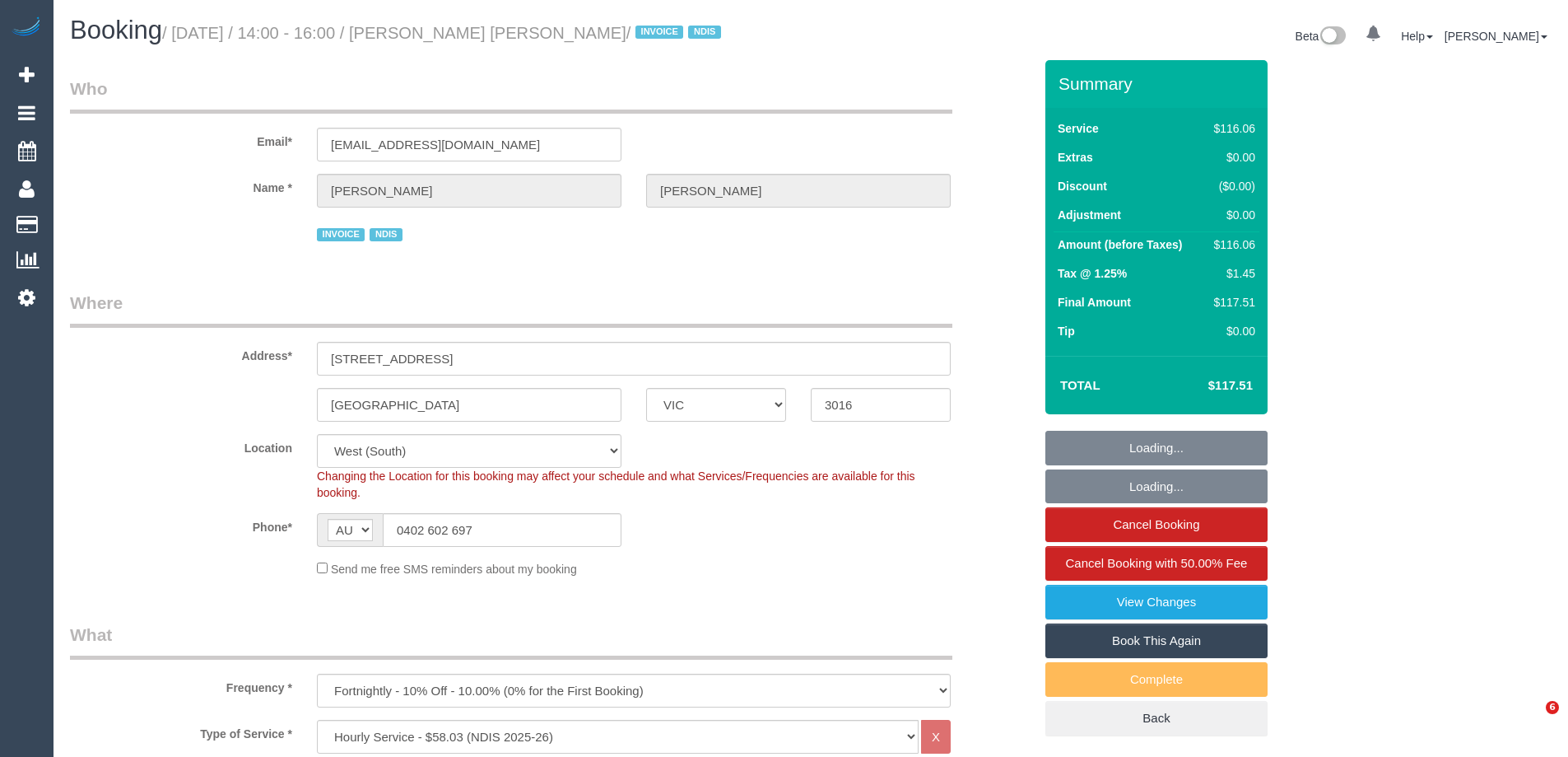
select select "number:25"
select select "number:34"
select select "number:13"
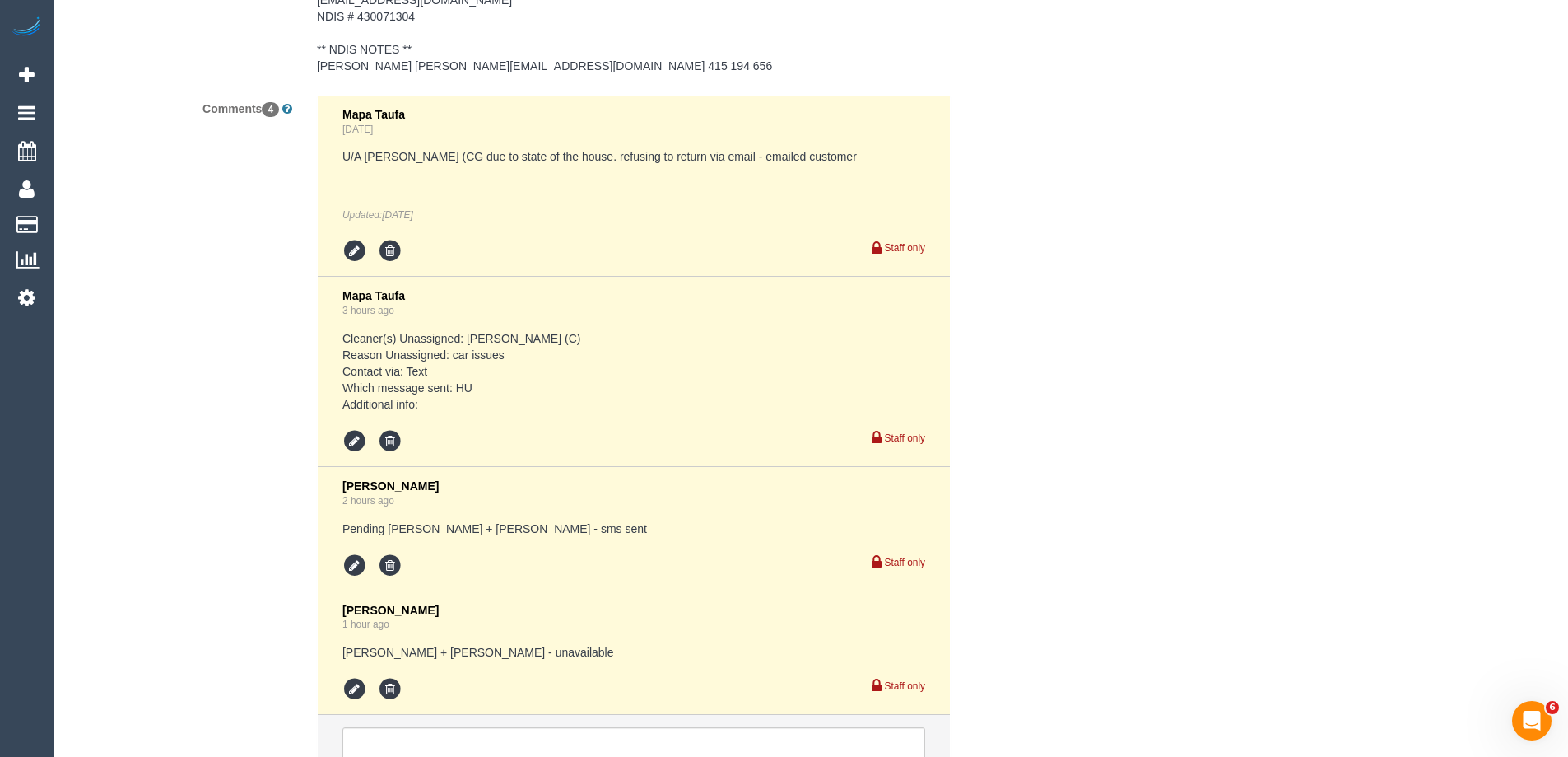
scroll to position [2891, 0]
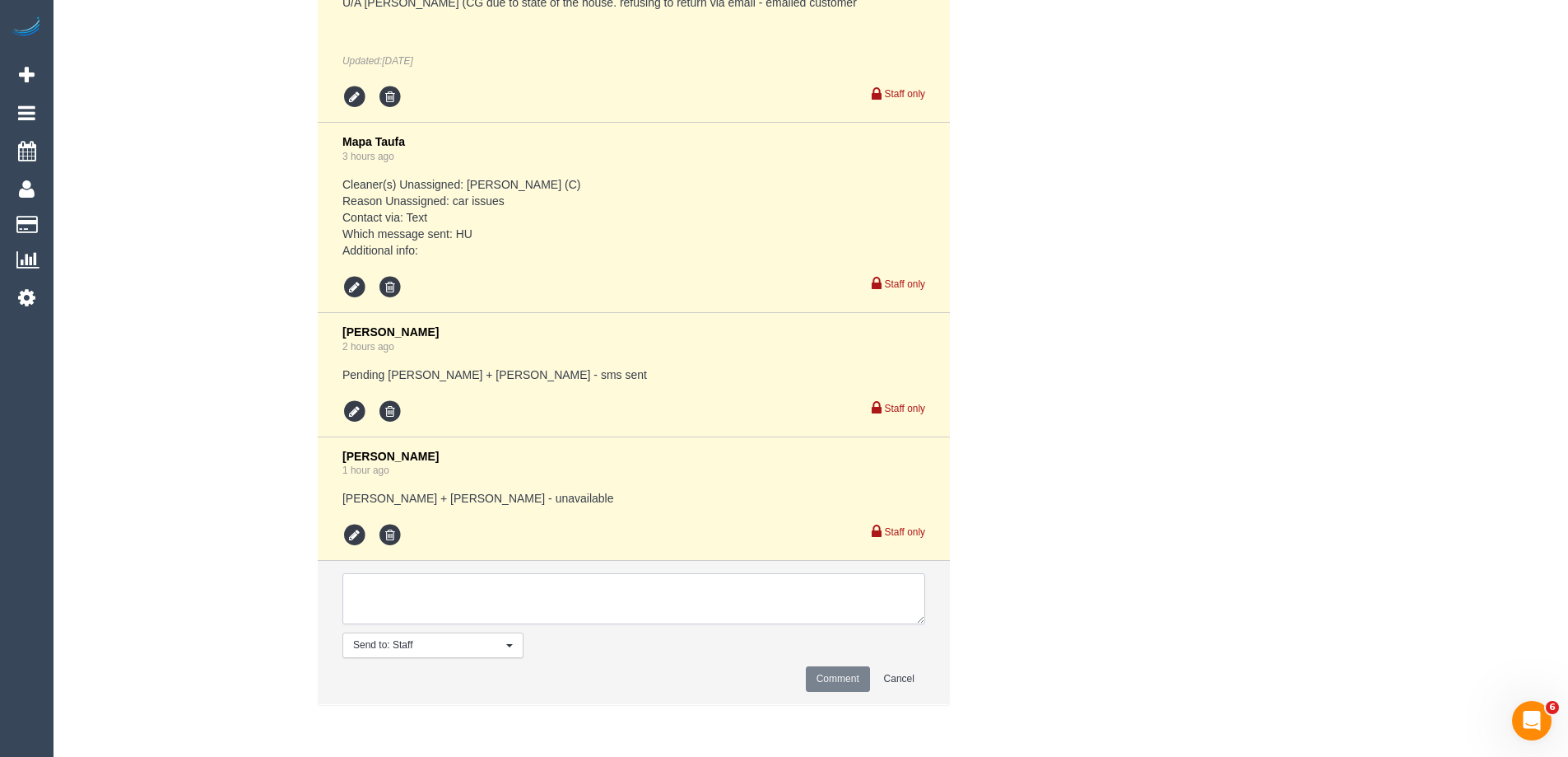
click at [369, 600] on textarea at bounding box center [634, 598] width 583 height 51
type textarea "Customer notified of cover cleaner arriving at the same time - via text"
click at [852, 679] on button "Comment" at bounding box center [838, 679] width 64 height 25
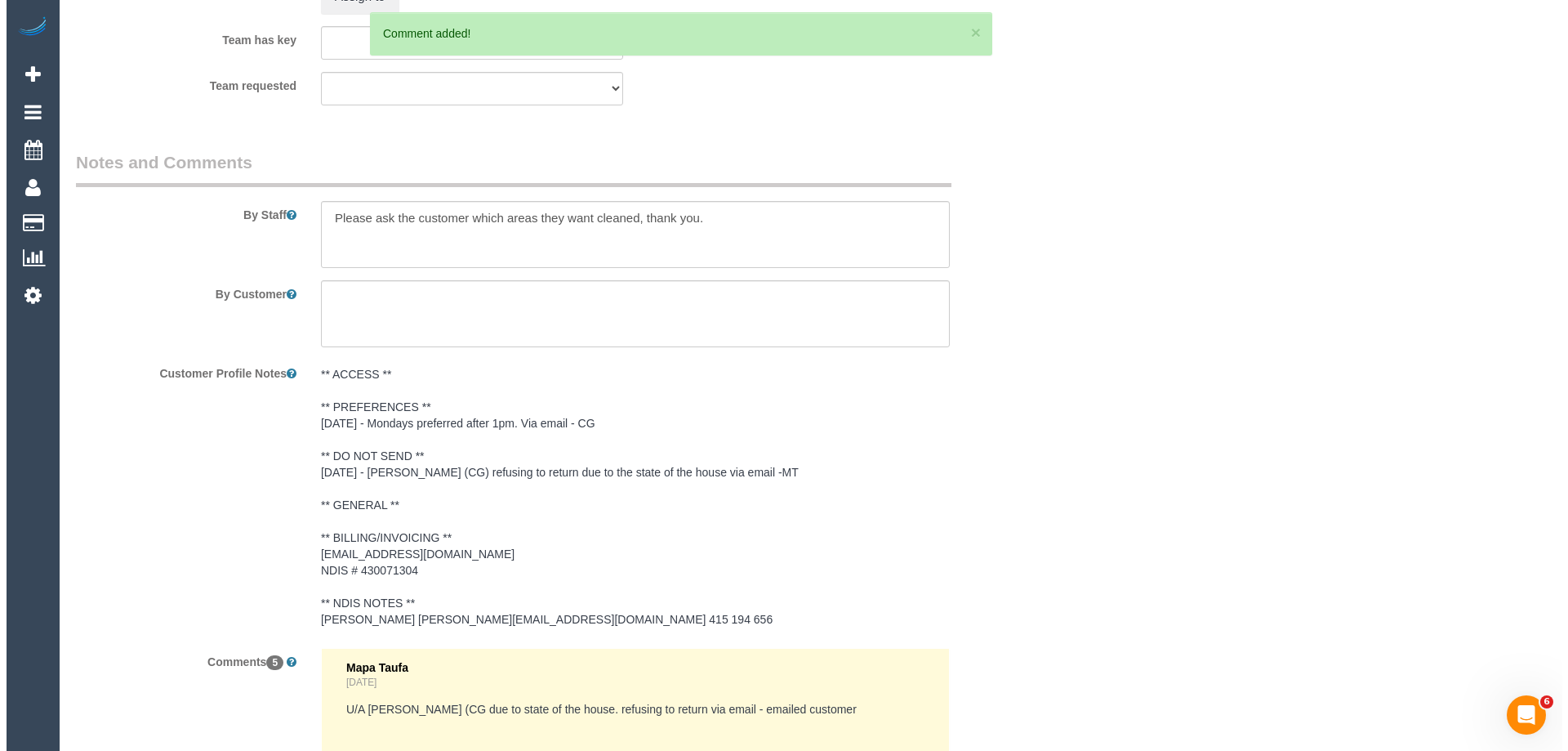
scroll to position [2011, 0]
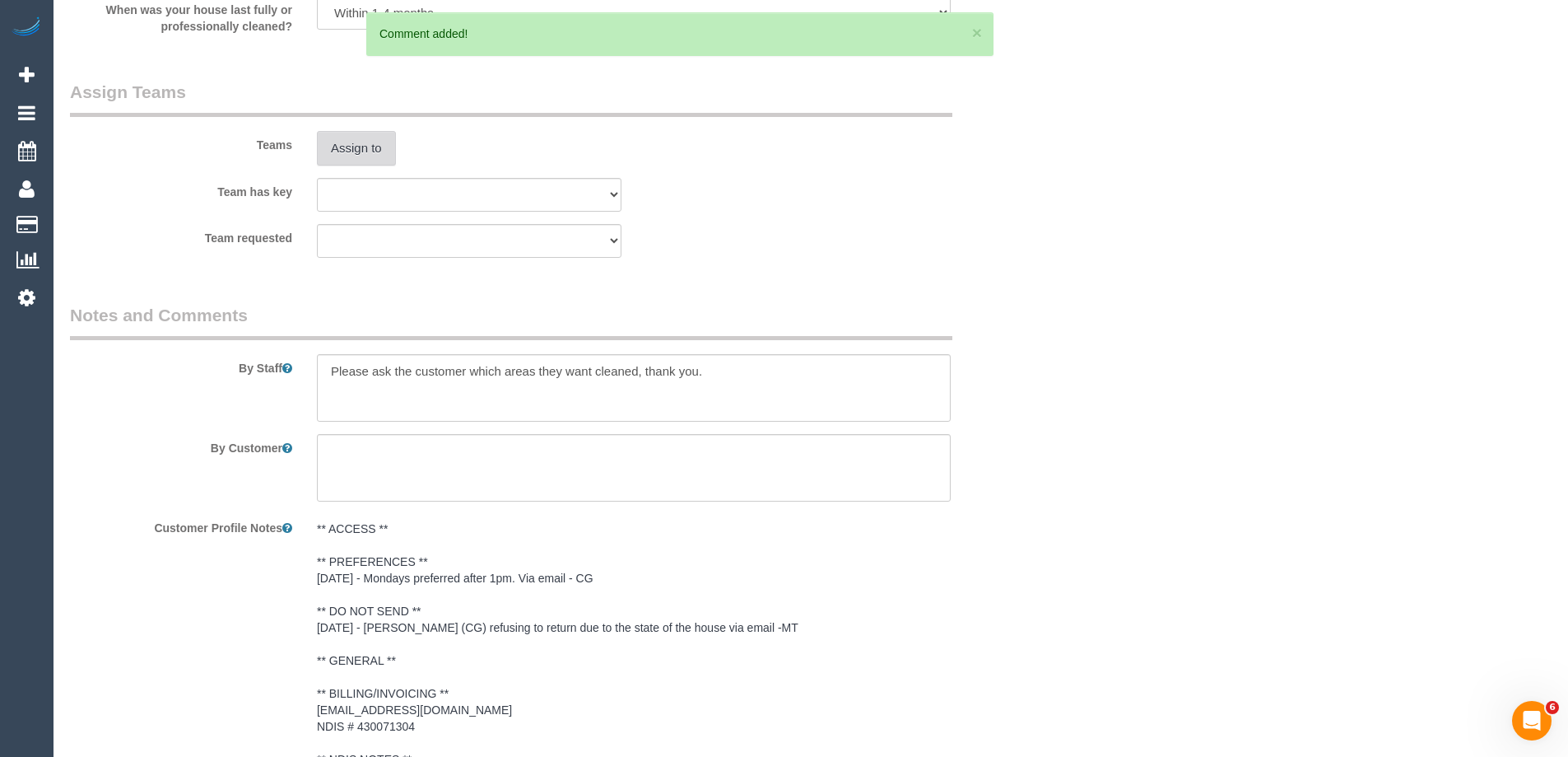
click at [350, 152] on button "Assign to" at bounding box center [356, 148] width 79 height 35
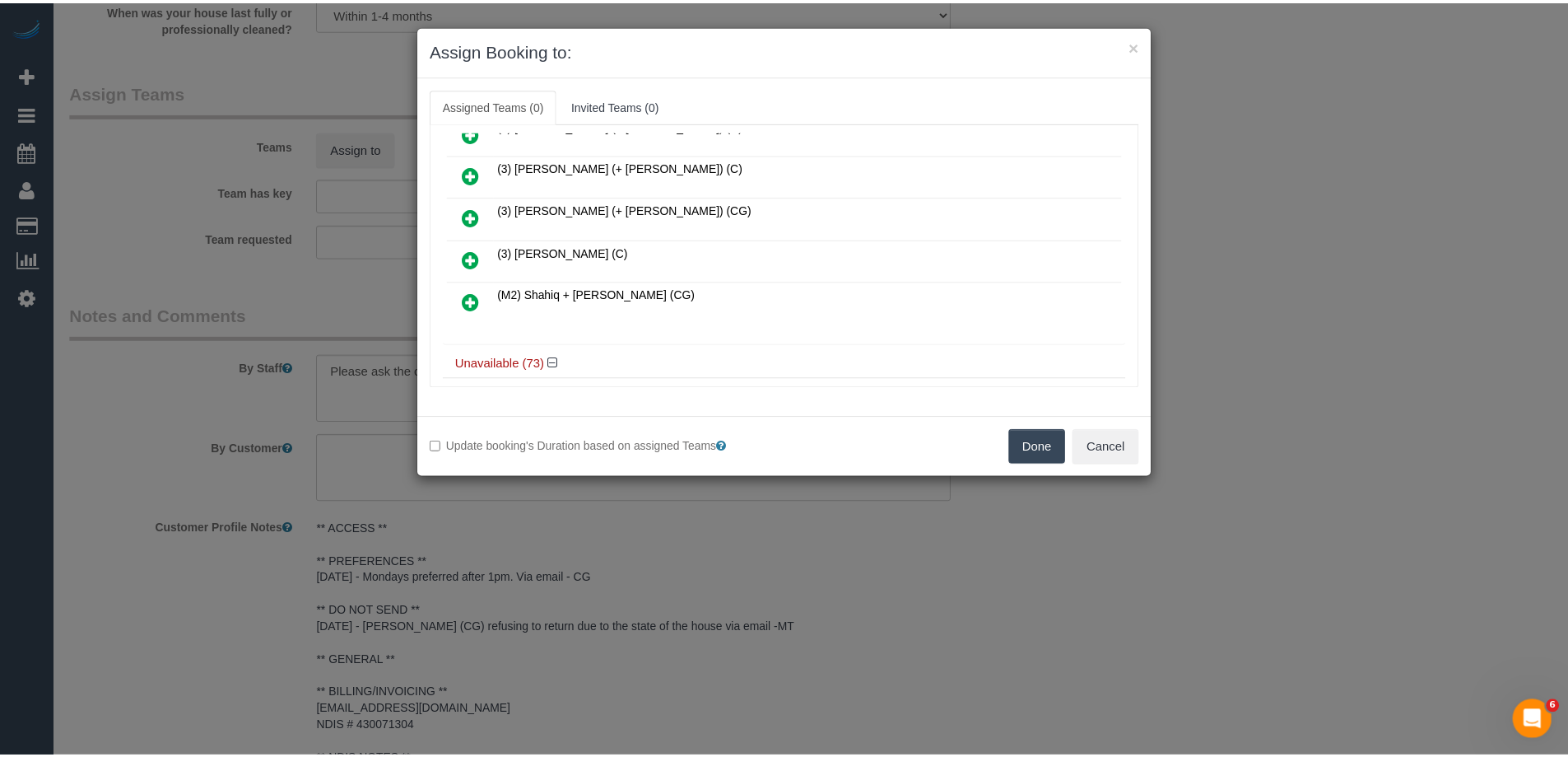
scroll to position [659, 0]
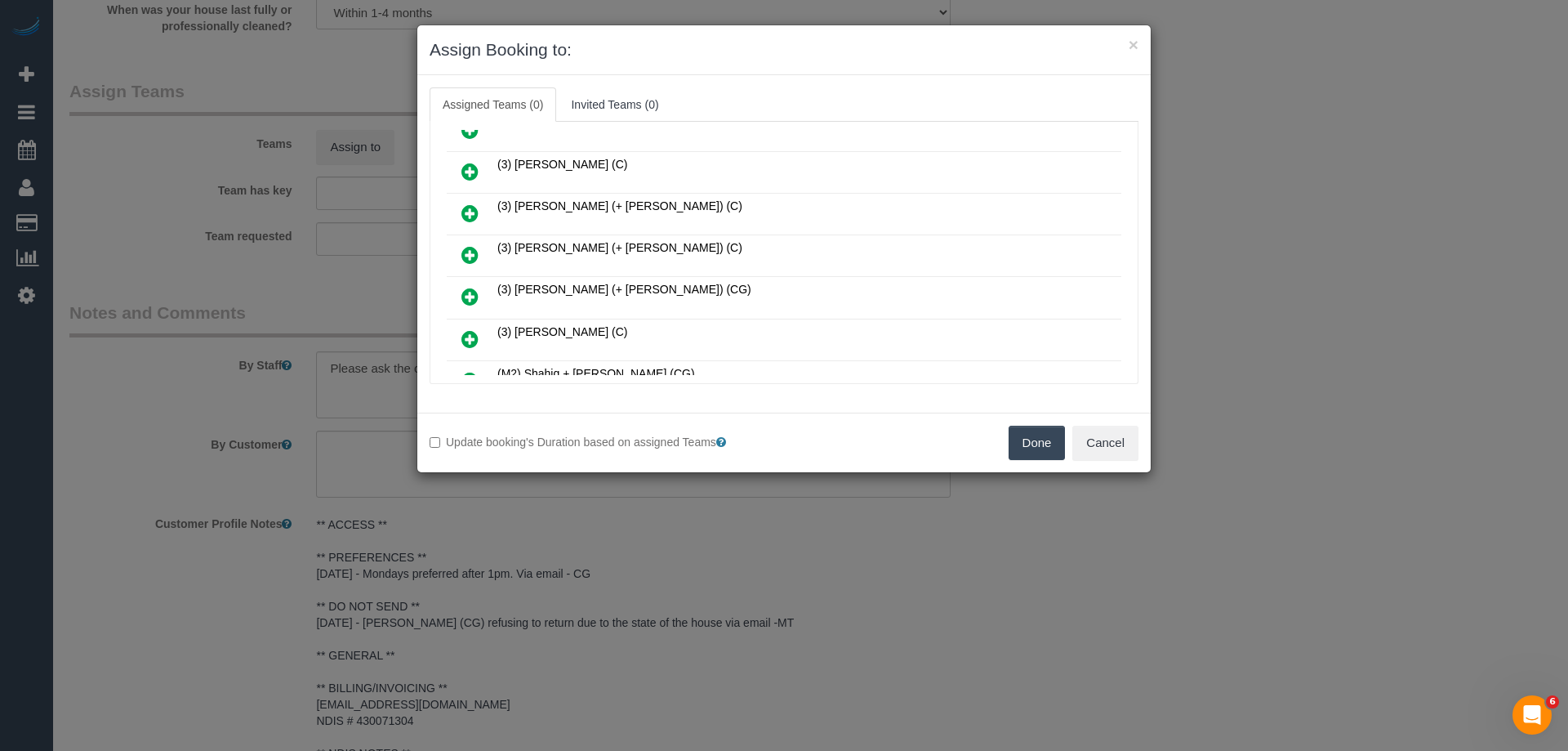
click at [1035, 443] on button "Done" at bounding box center [1037, 443] width 57 height 35
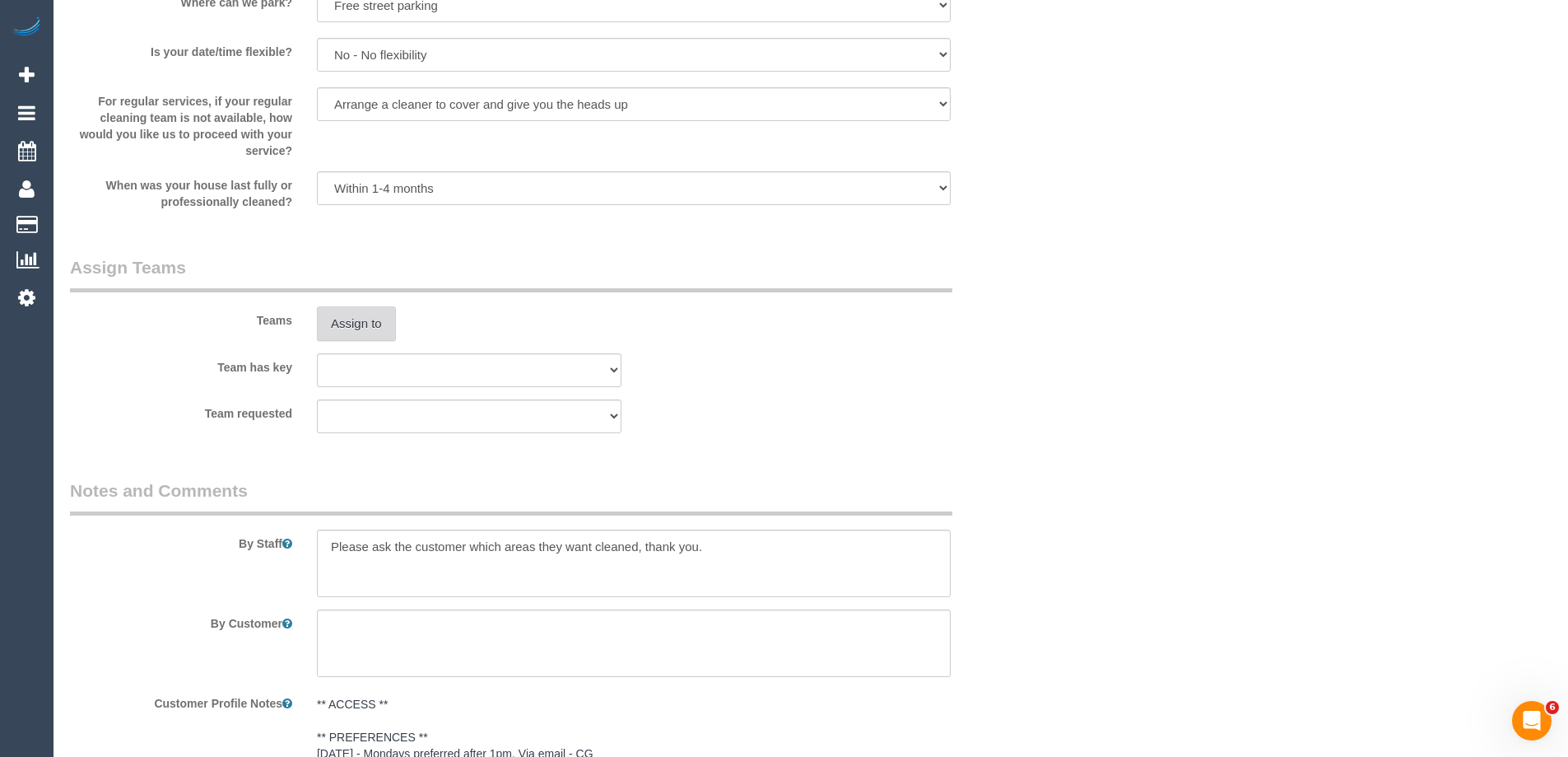
scroll to position [0, 0]
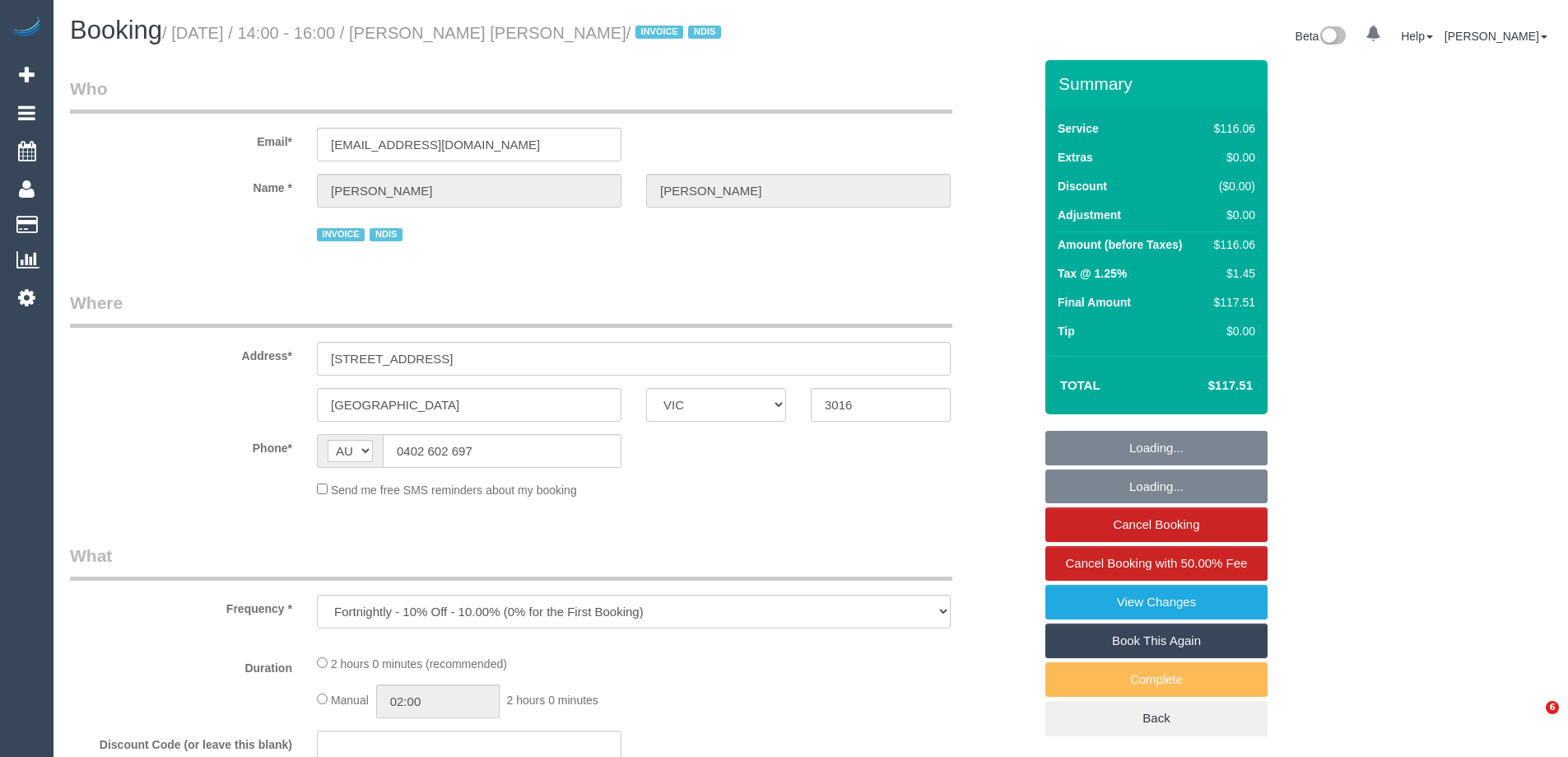
select select "VIC"
select select "number:29"
select select "number:14"
select select "number:19"
select select "number:25"
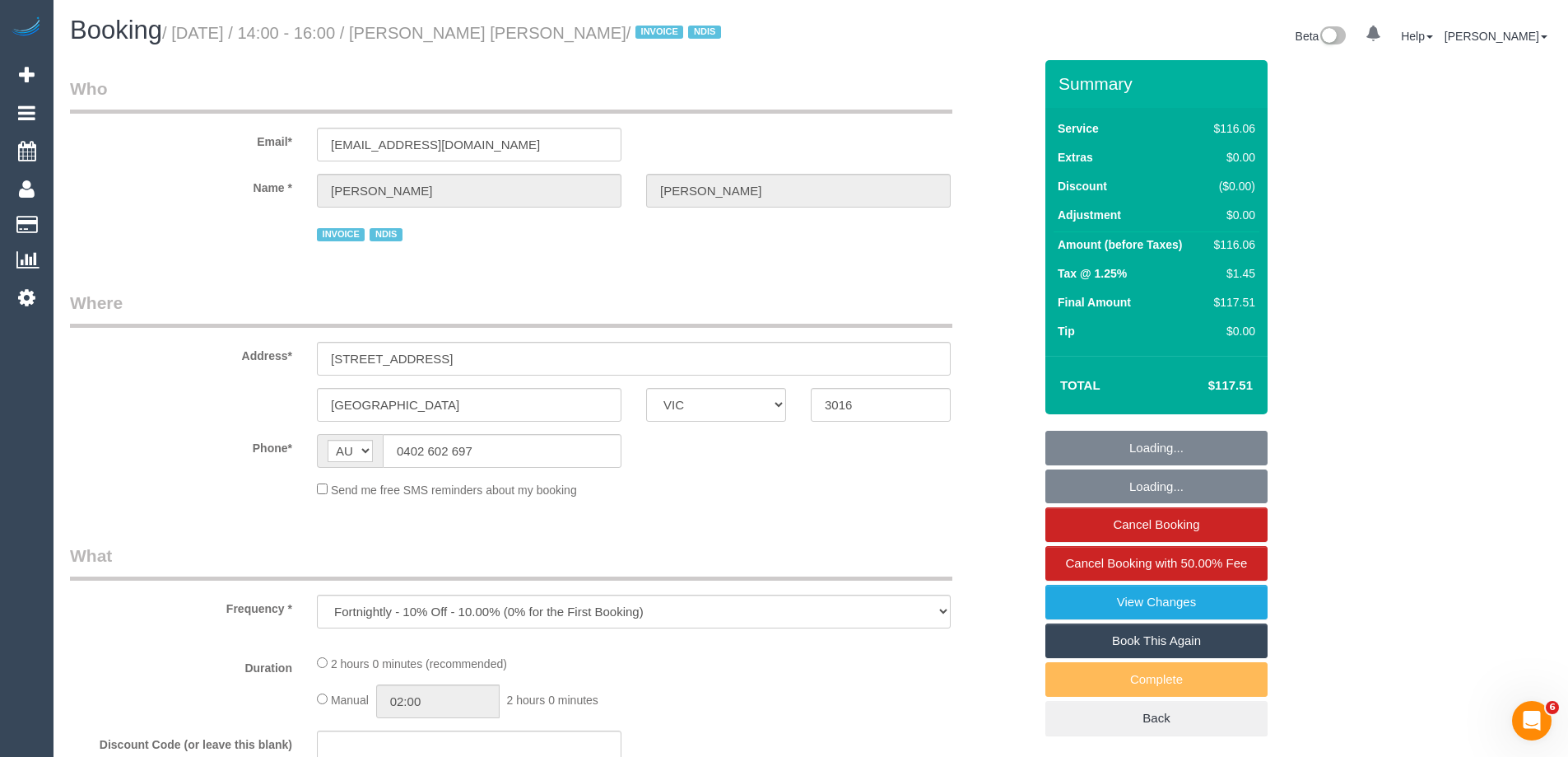
select select "number:34"
select select "number:13"
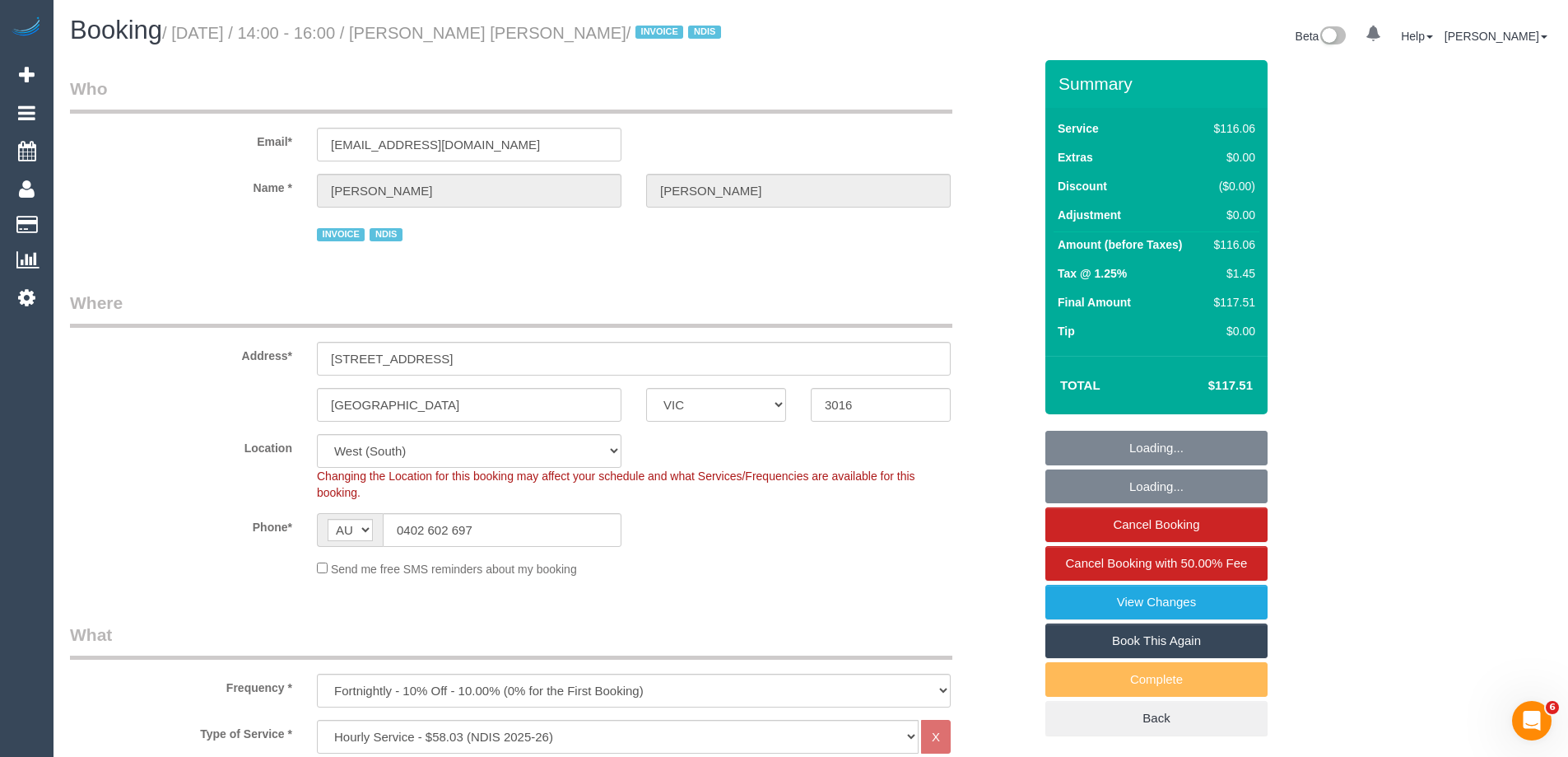
select select "object:831"
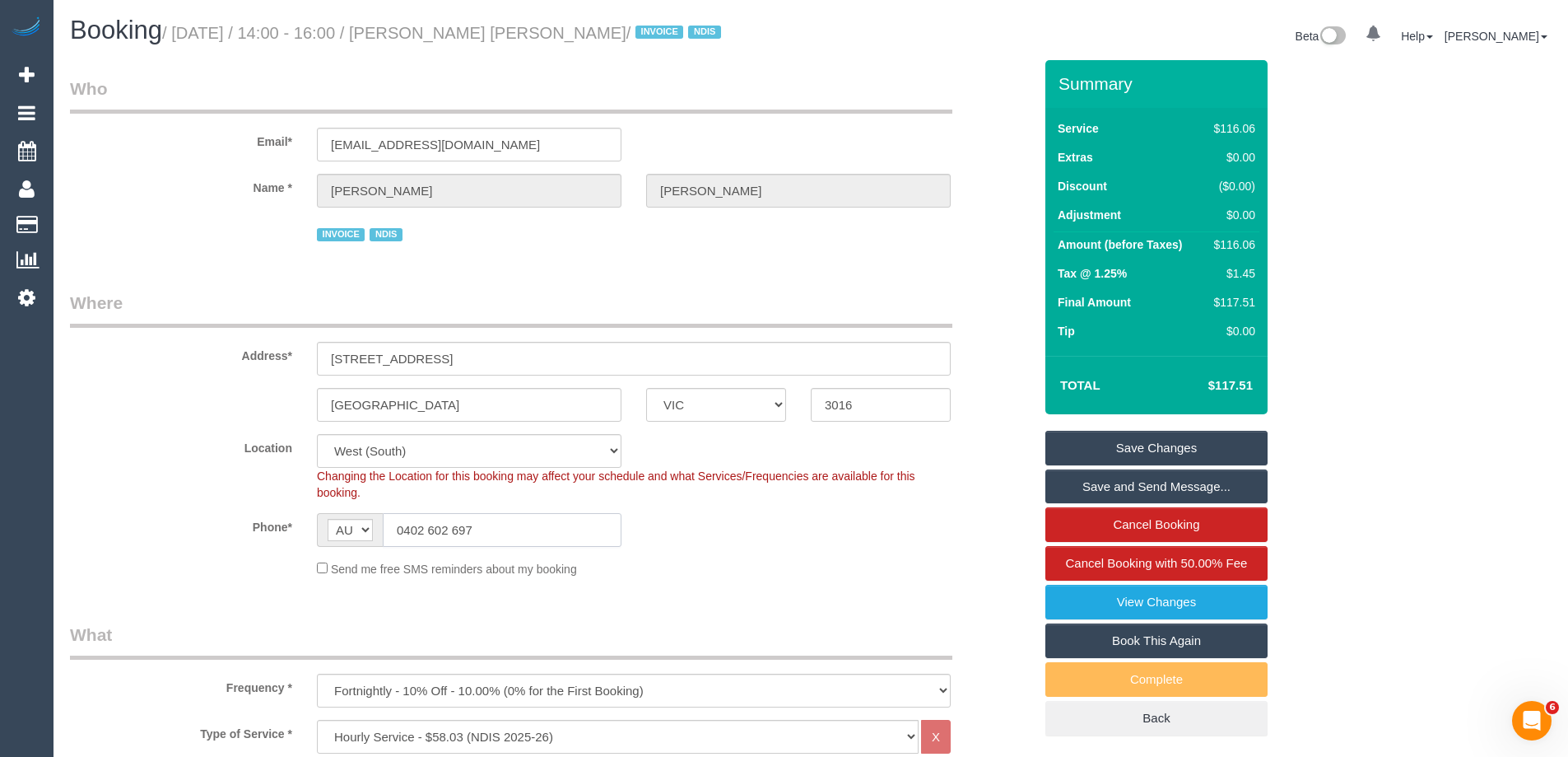
drag, startPoint x: 484, startPoint y: 526, endPoint x: 200, endPoint y: 529, distance: 284.0
click at [201, 529] on div "Phone* AF AL DZ AD AO AI AQ AG AR AM AW AU AT AZ BS BH BD BB BY BE BZ BJ BM BT …" at bounding box center [552, 530] width 988 height 34
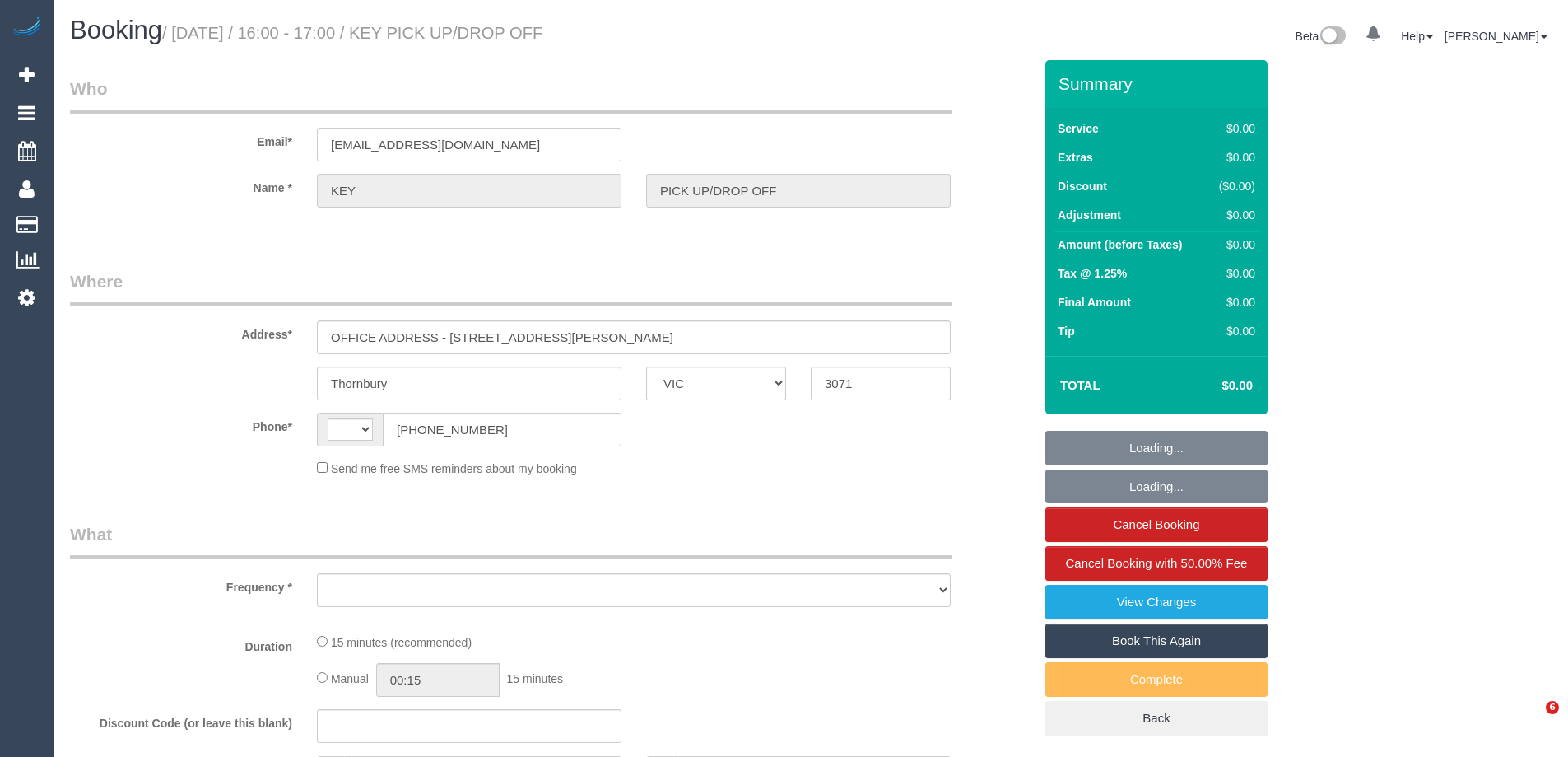
select select "VIC"
select select "number:28"
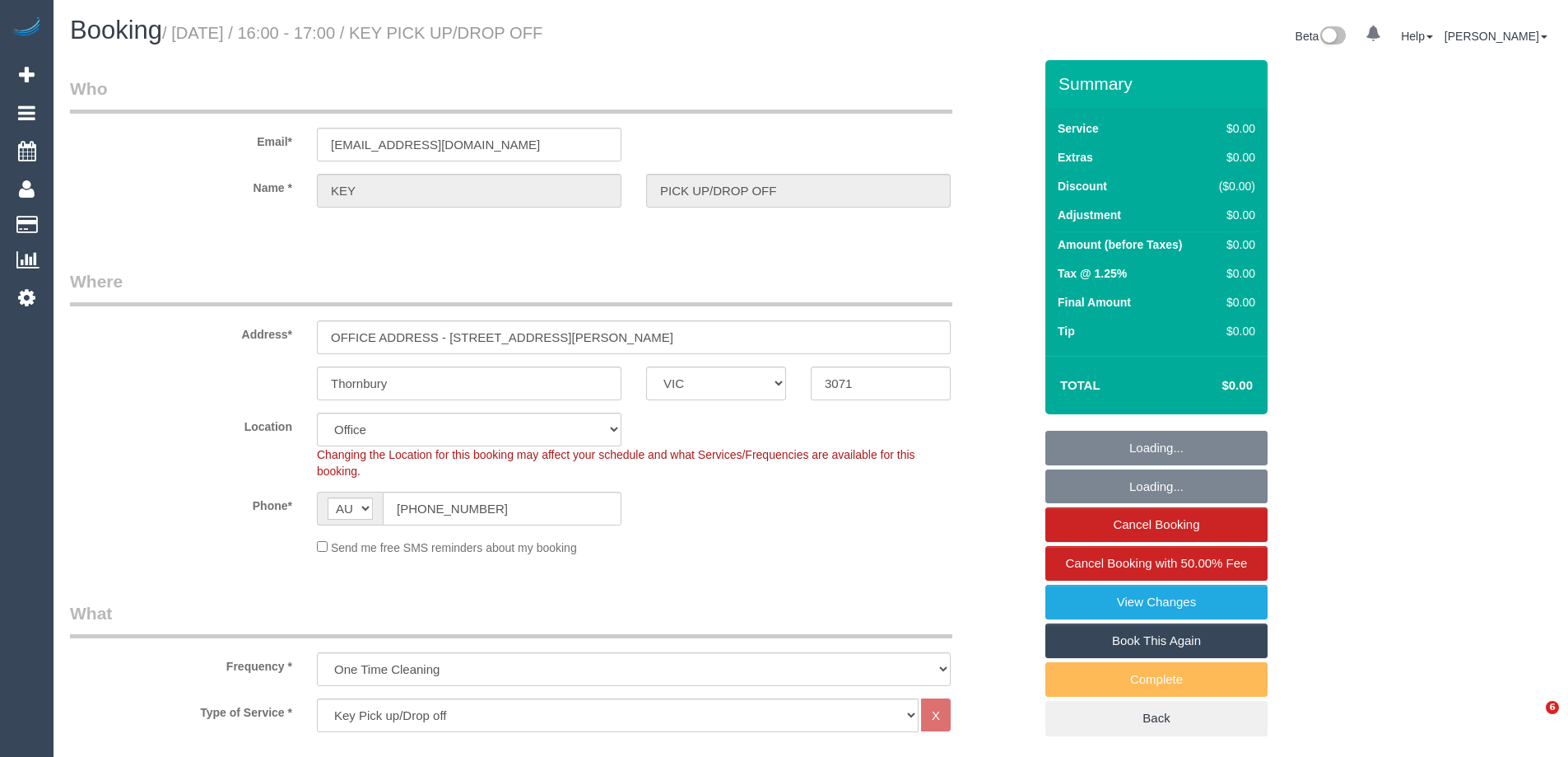
select select "string:AU"
select select "object:2037"
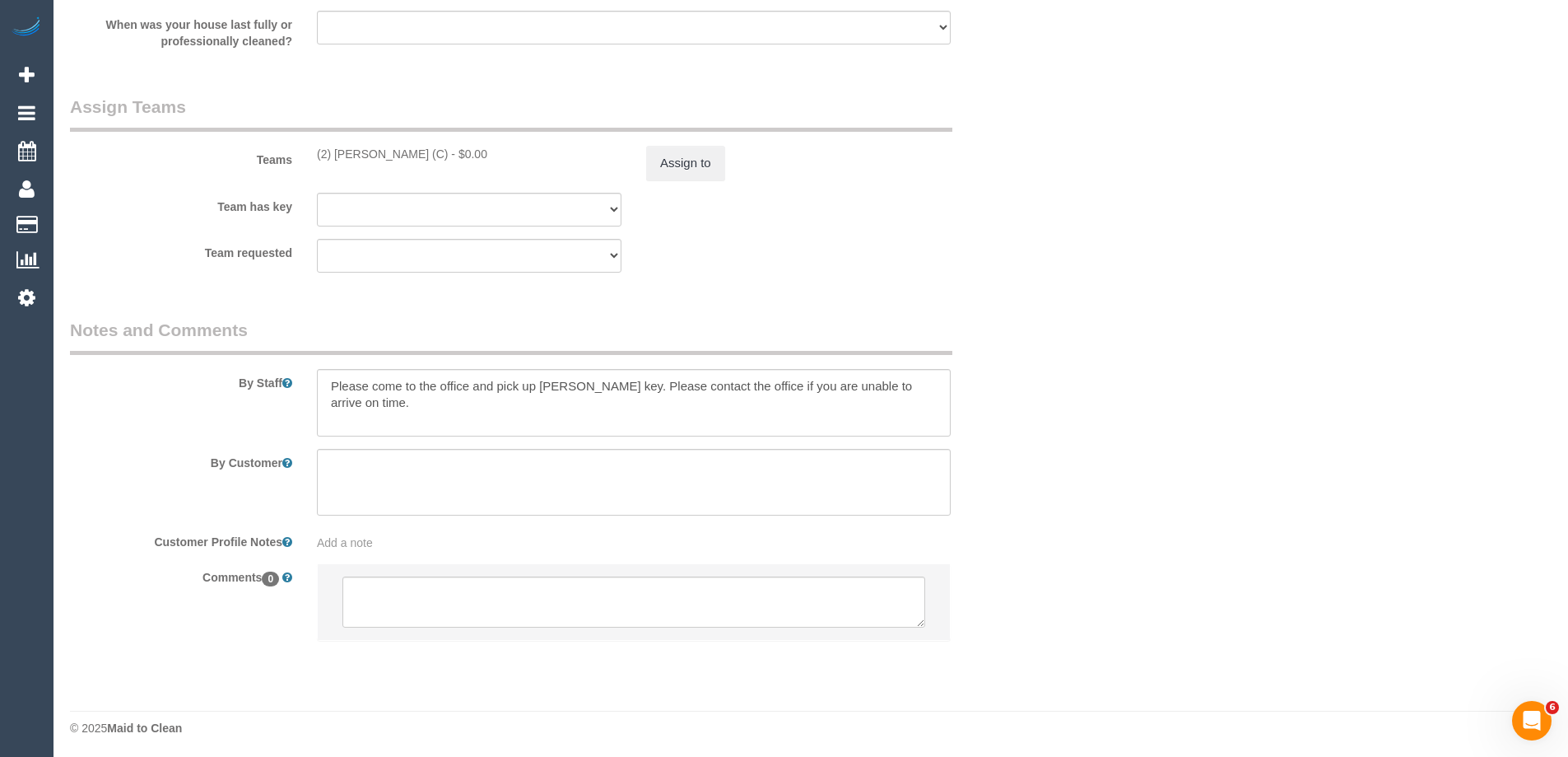
scroll to position [1920, 0]
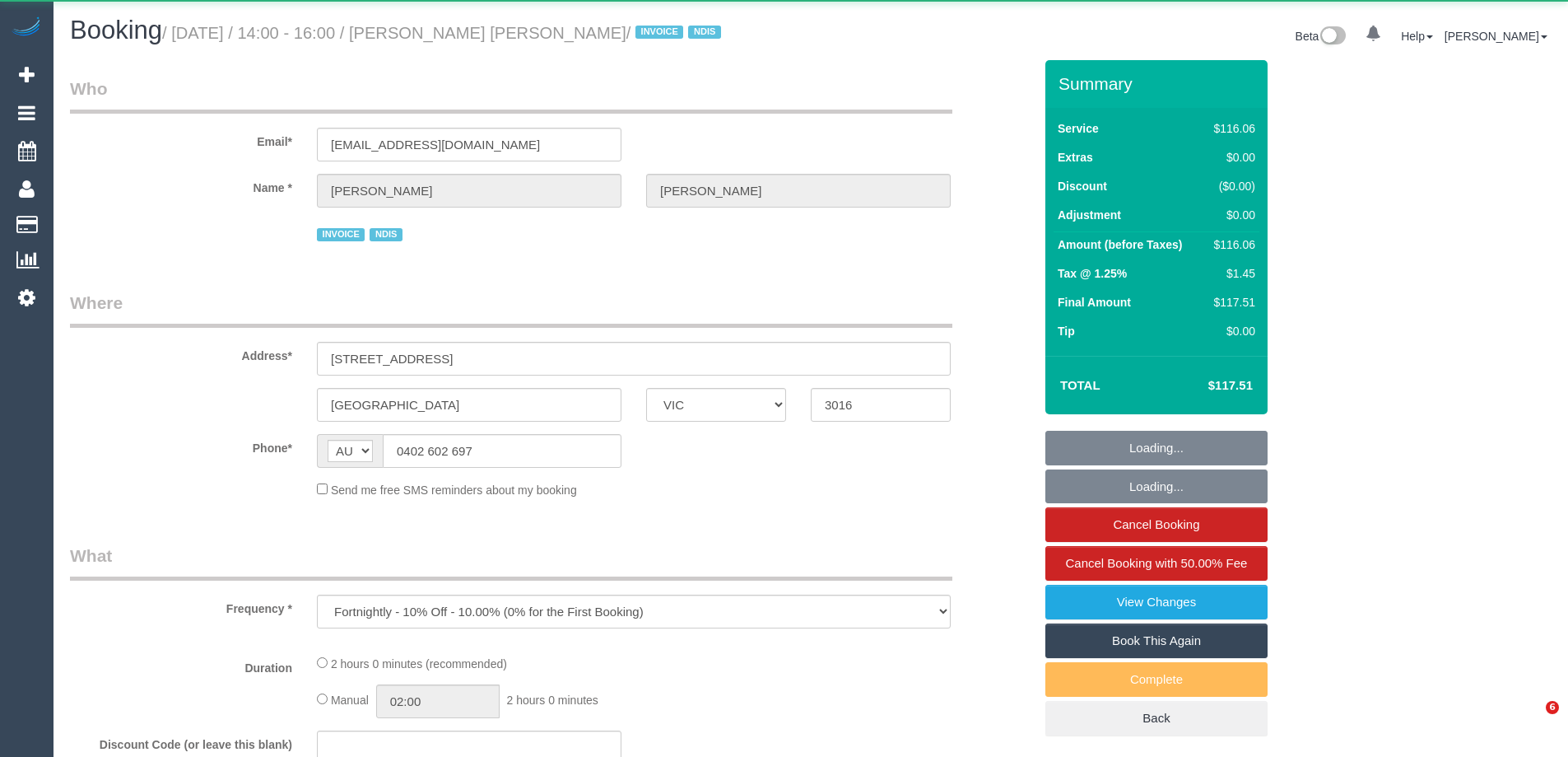
select select "VIC"
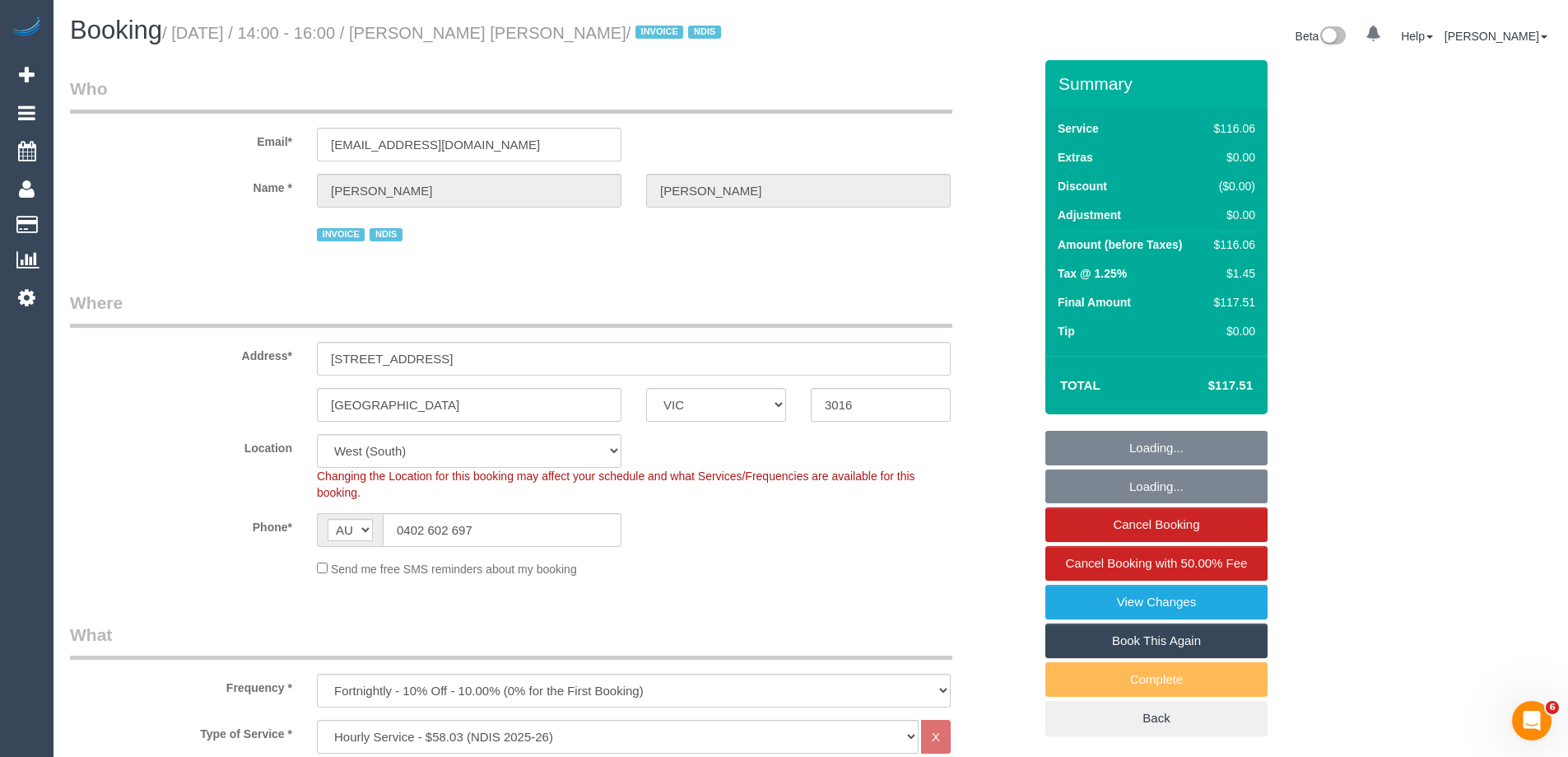
select select "object:831"
select select "number:29"
select select "number:14"
select select "number:19"
select select "number:25"
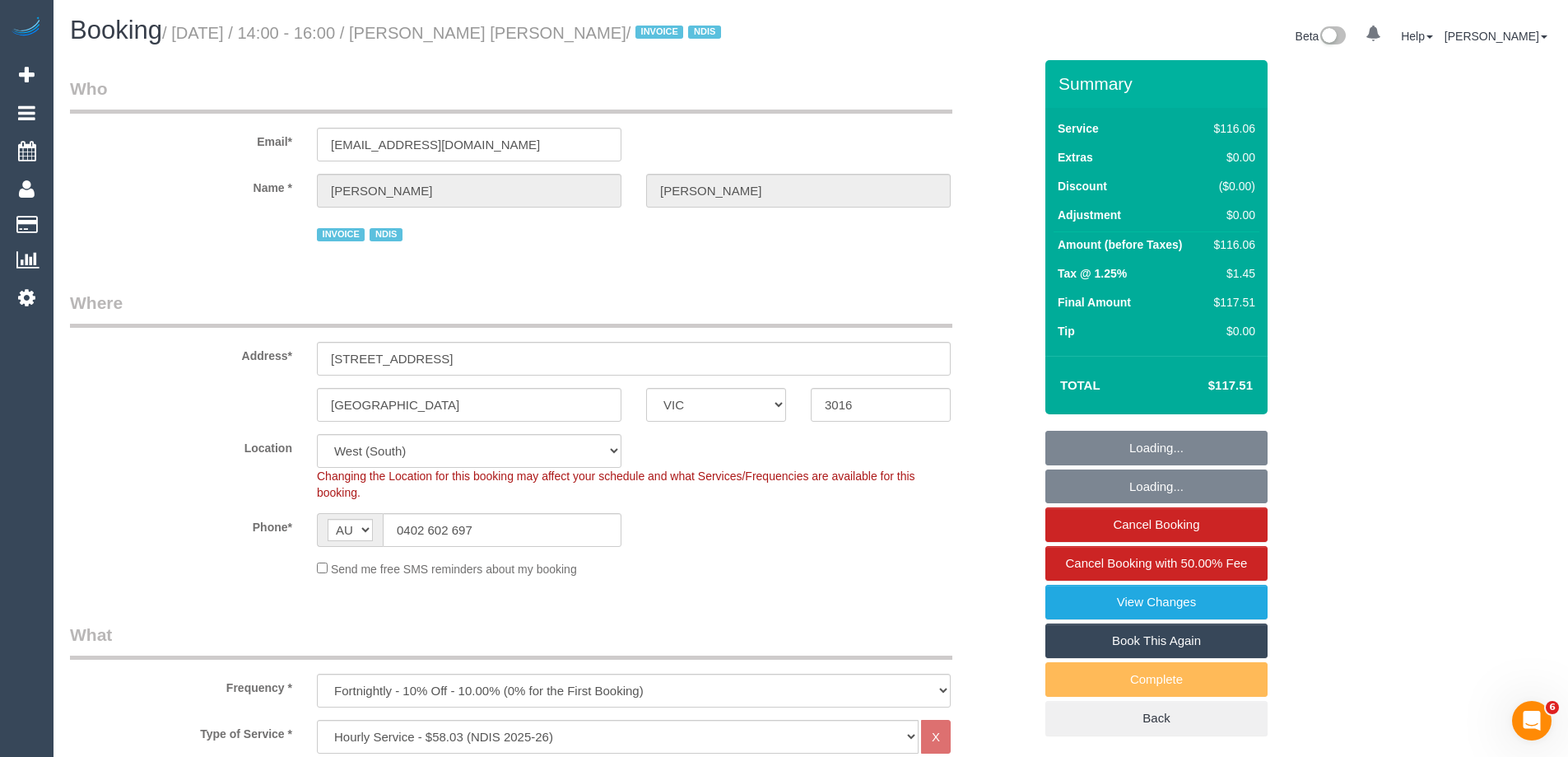
select select "number:34"
select select "number:13"
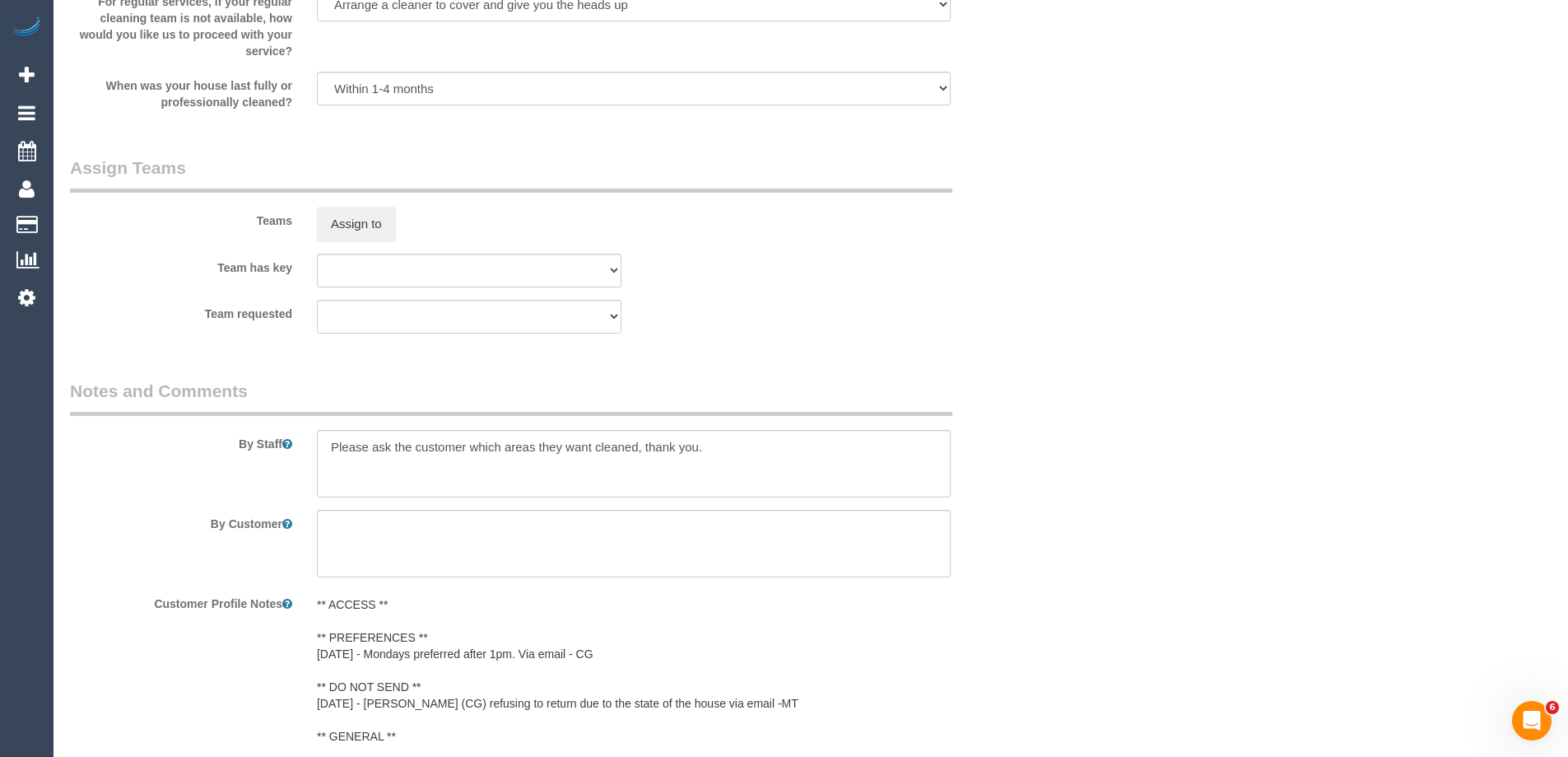
scroll to position [3015, 0]
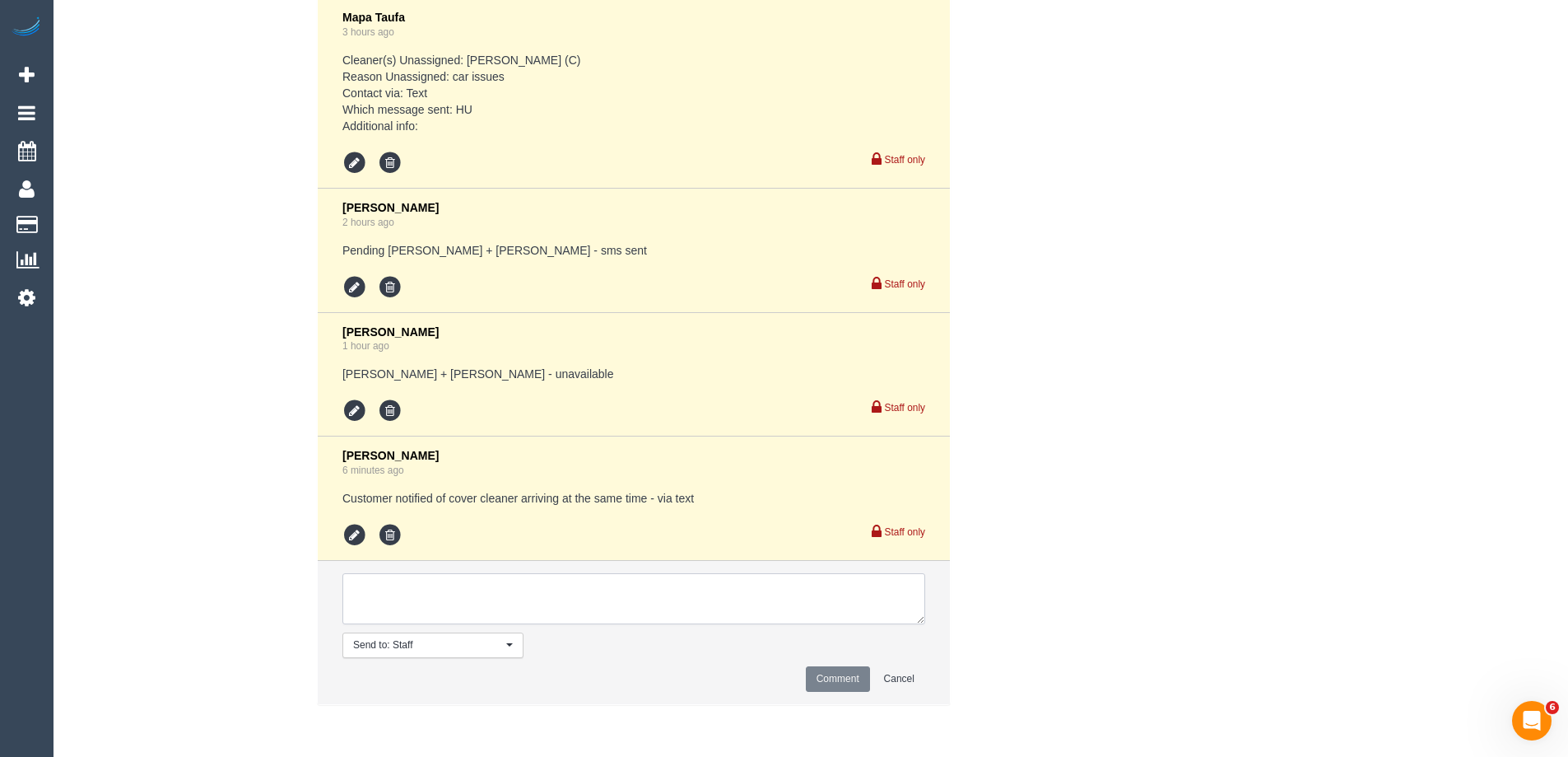
click at [366, 592] on textarea at bounding box center [634, 598] width 583 height 51
click at [397, 534] on icon at bounding box center [389, 535] width 25 height 25
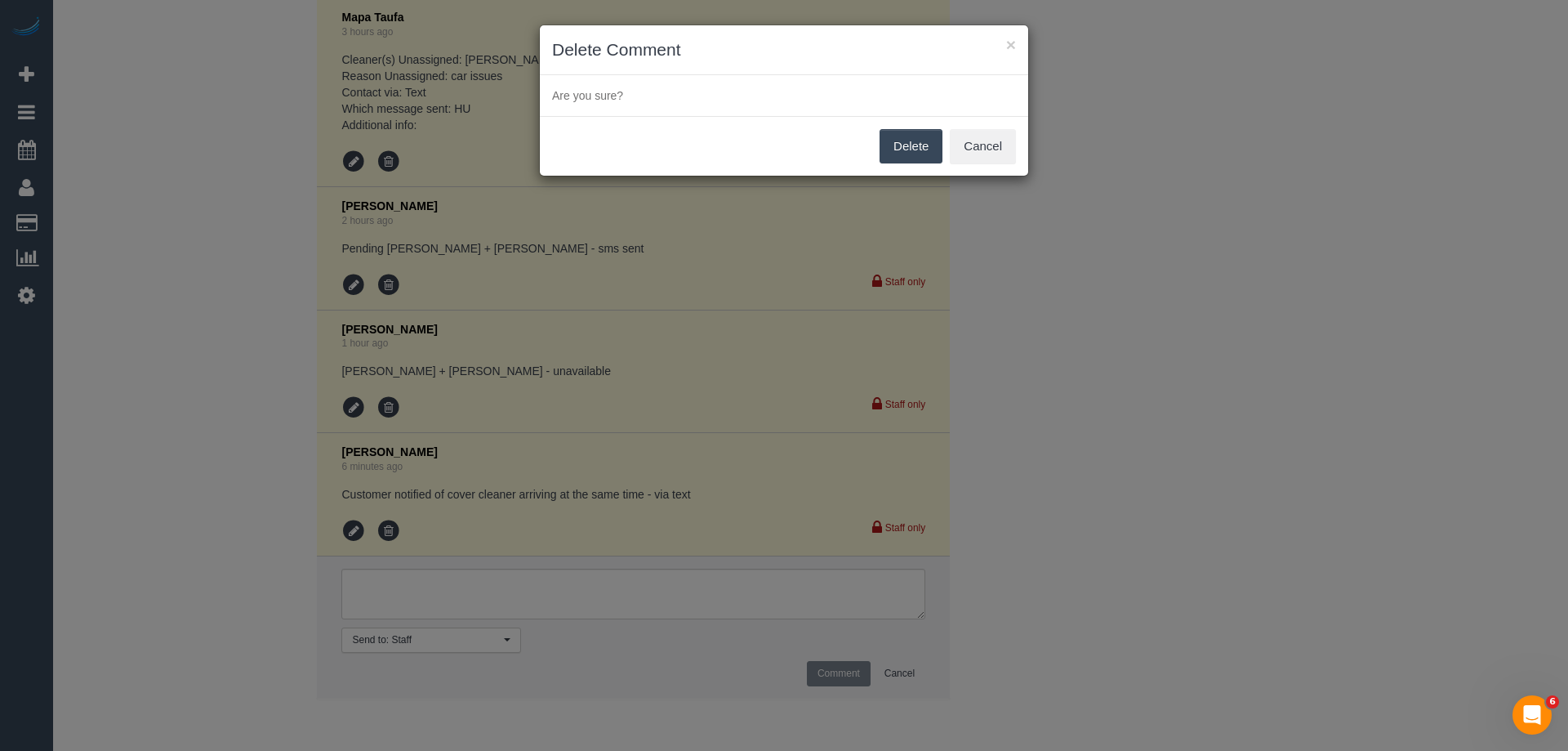
click at [888, 139] on button "Delete" at bounding box center [911, 146] width 63 height 35
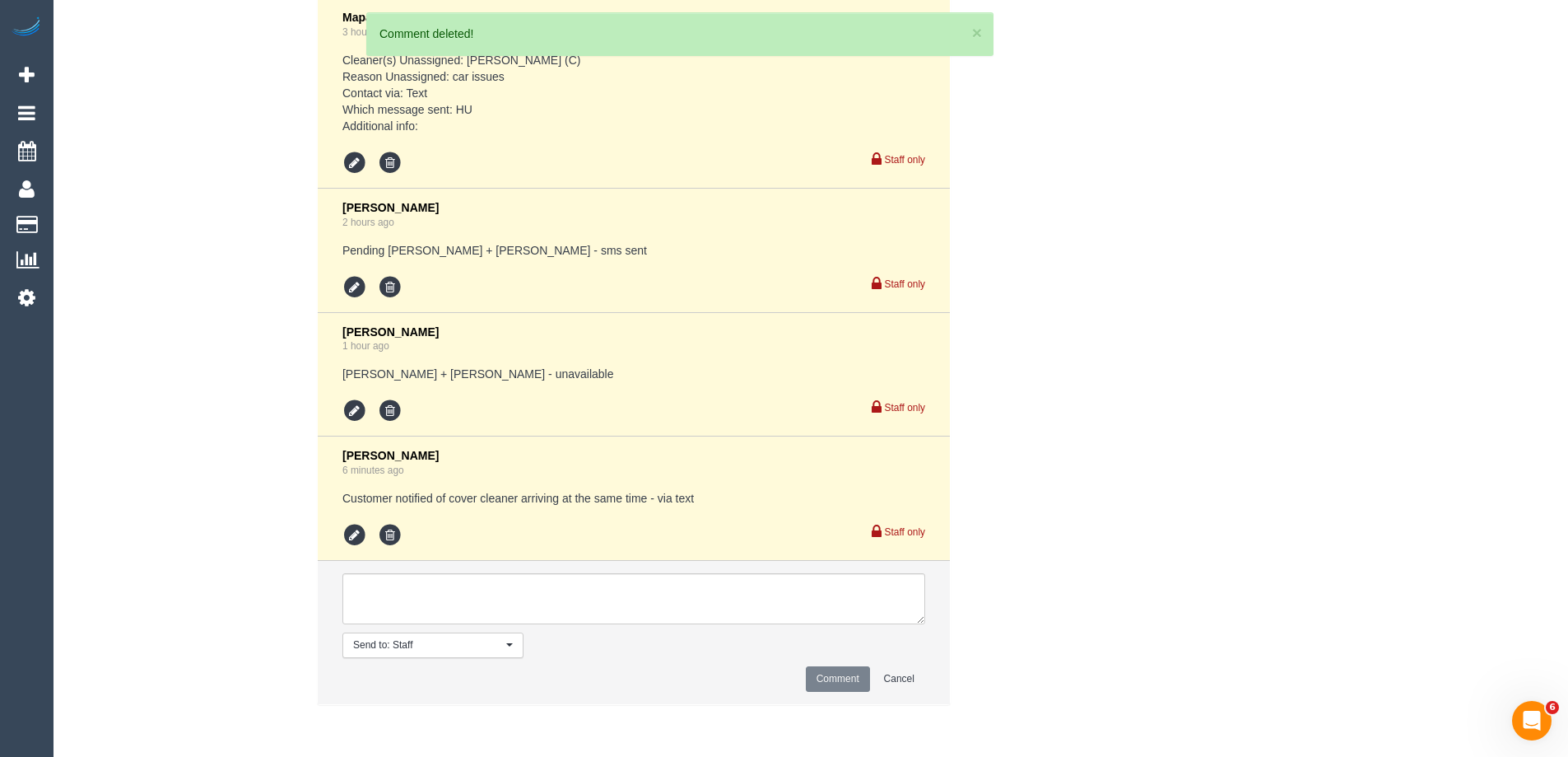
scroll to position [3083, 0]
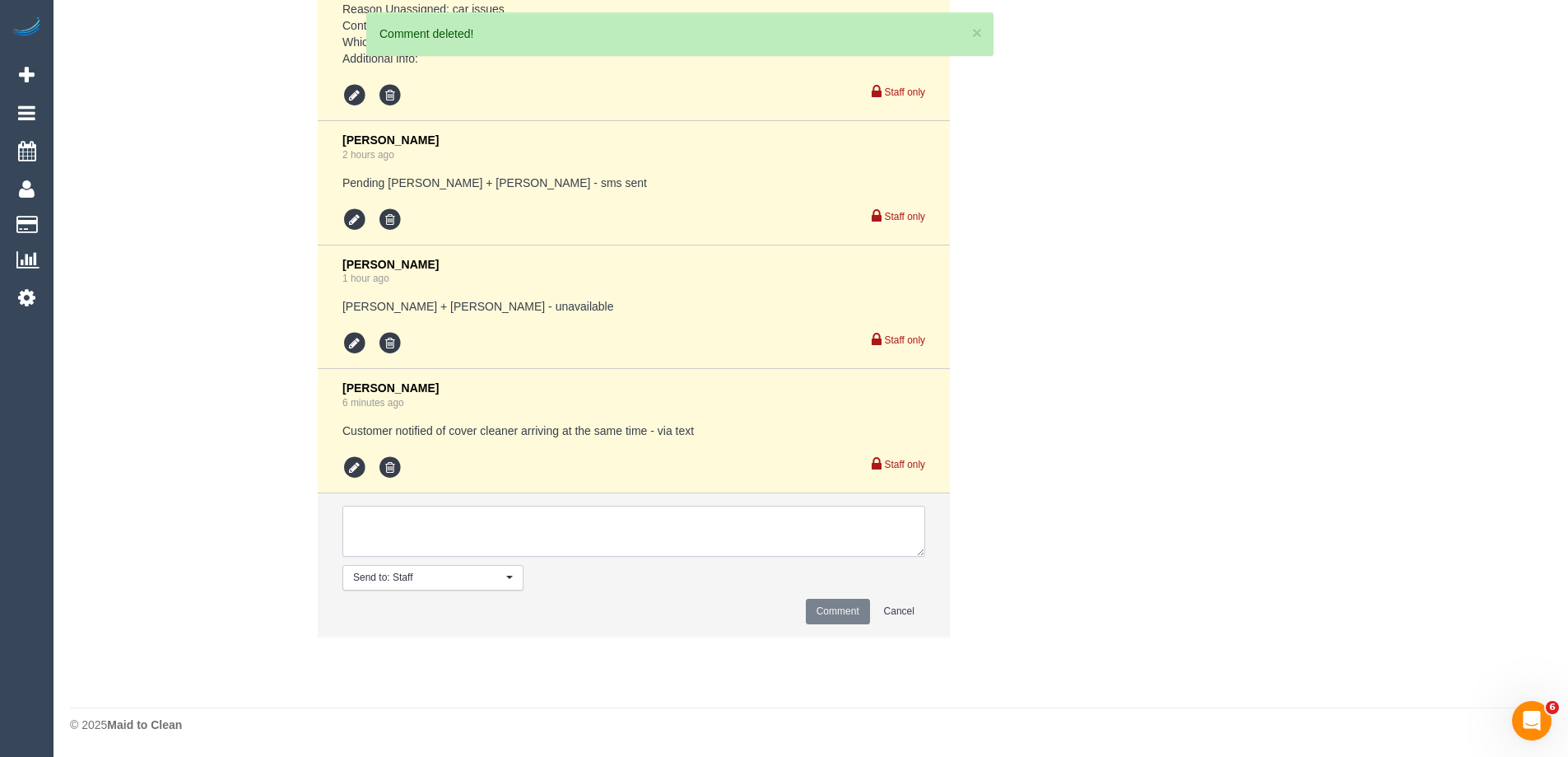
click at [400, 530] on textarea at bounding box center [634, 531] width 583 height 51
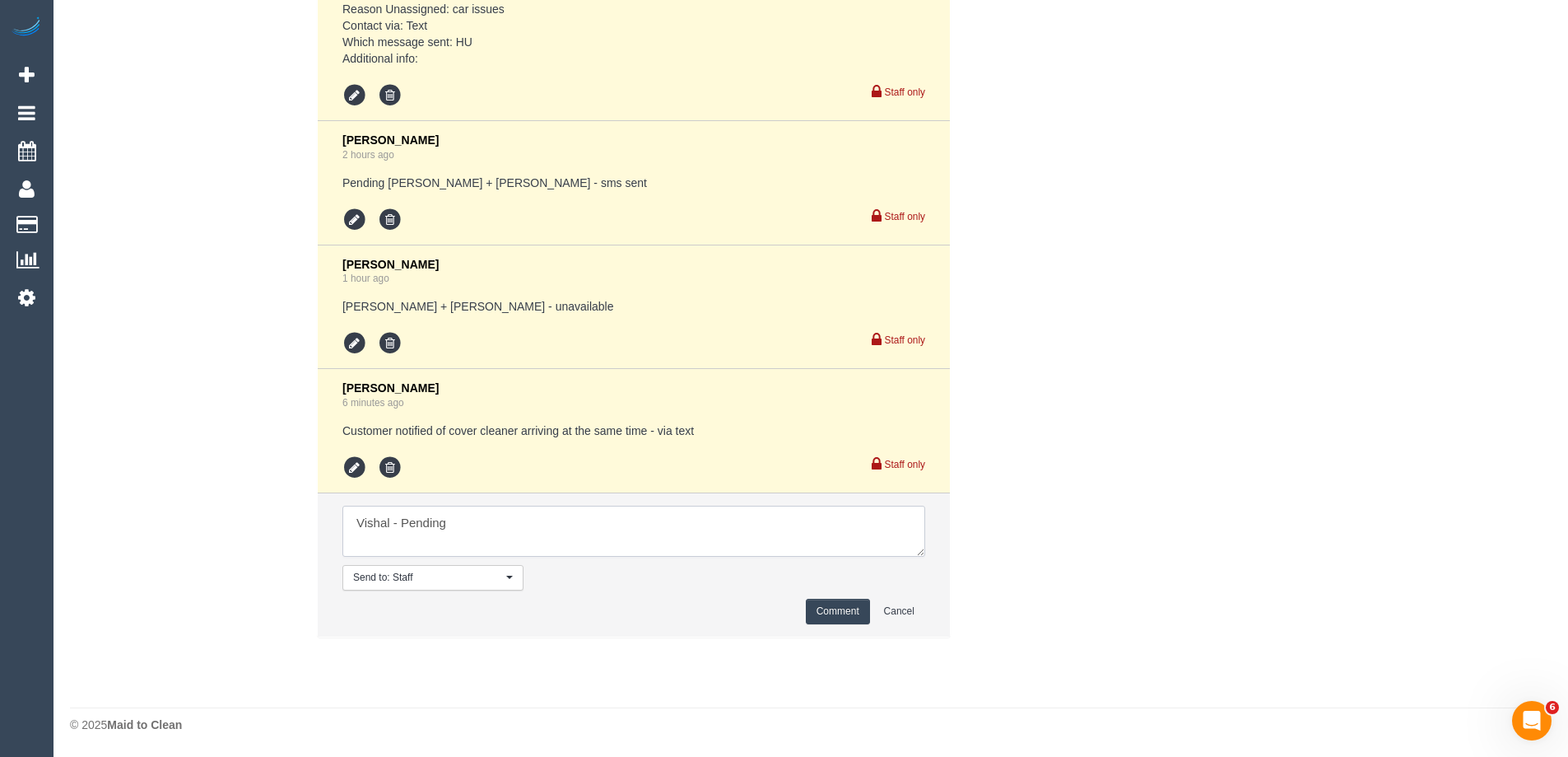
type textarea "Vishal - Pending"
click at [835, 604] on button "Comment" at bounding box center [838, 611] width 64 height 25
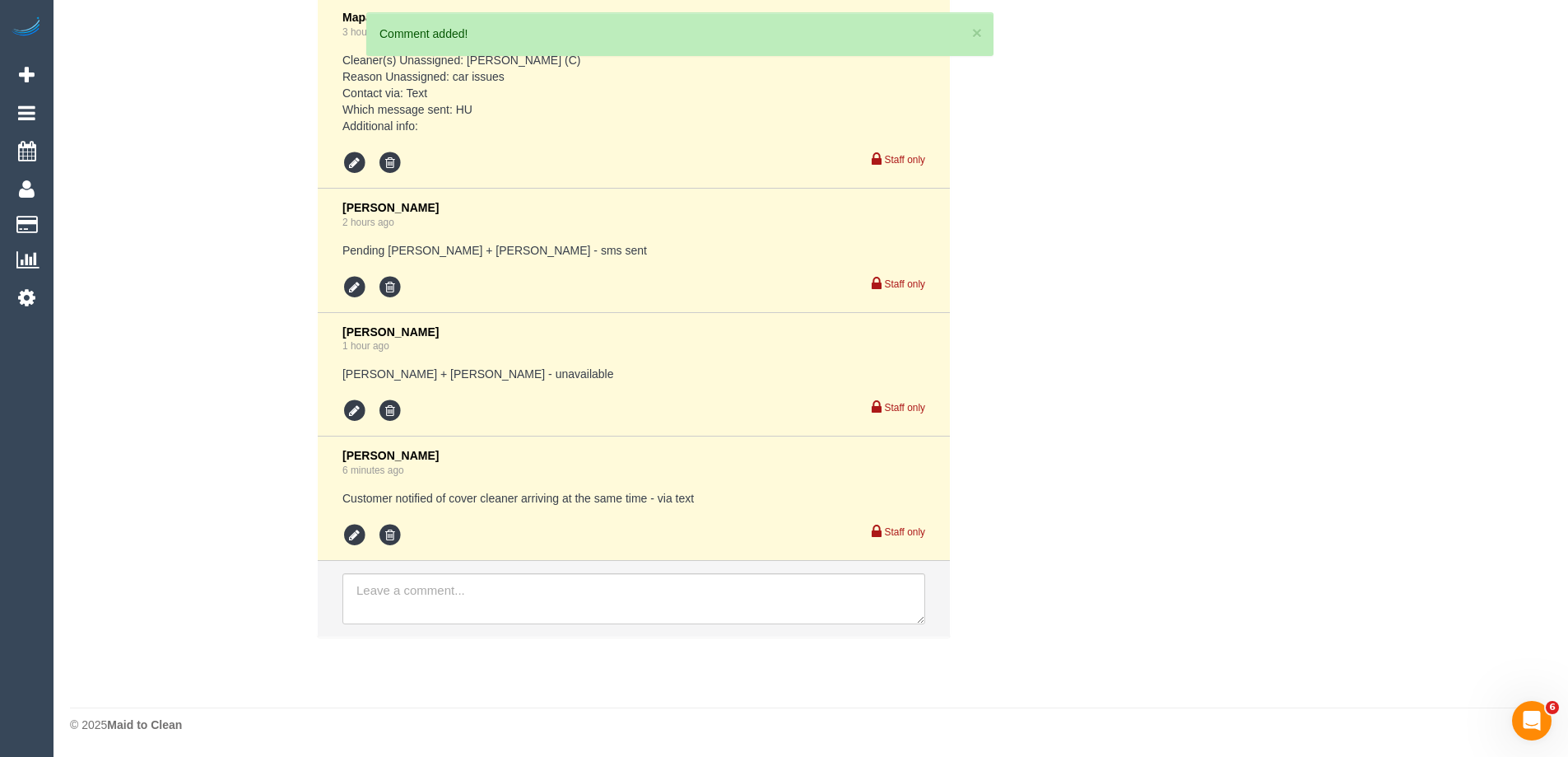
scroll to position [3015, 0]
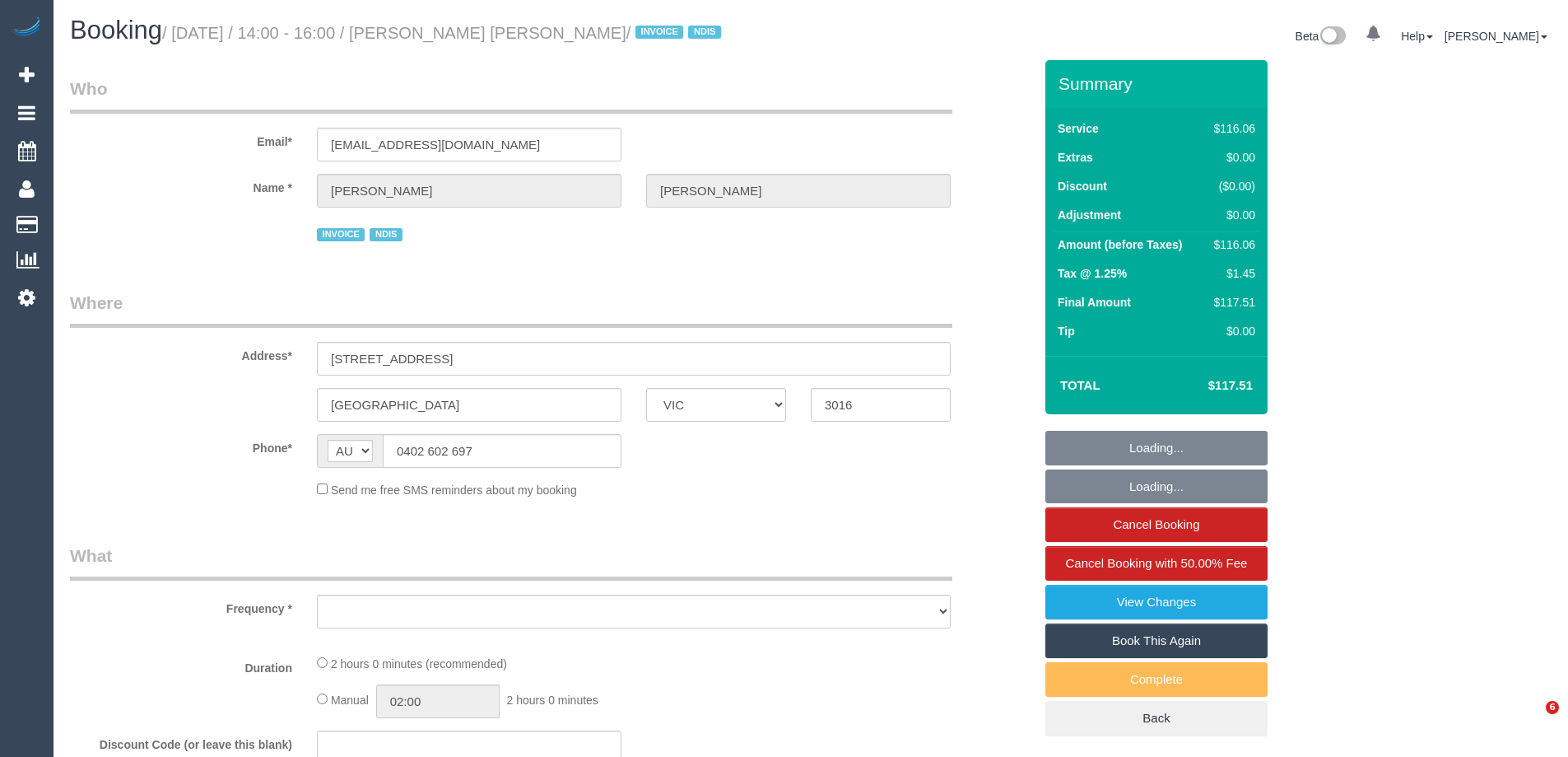
select select "VIC"
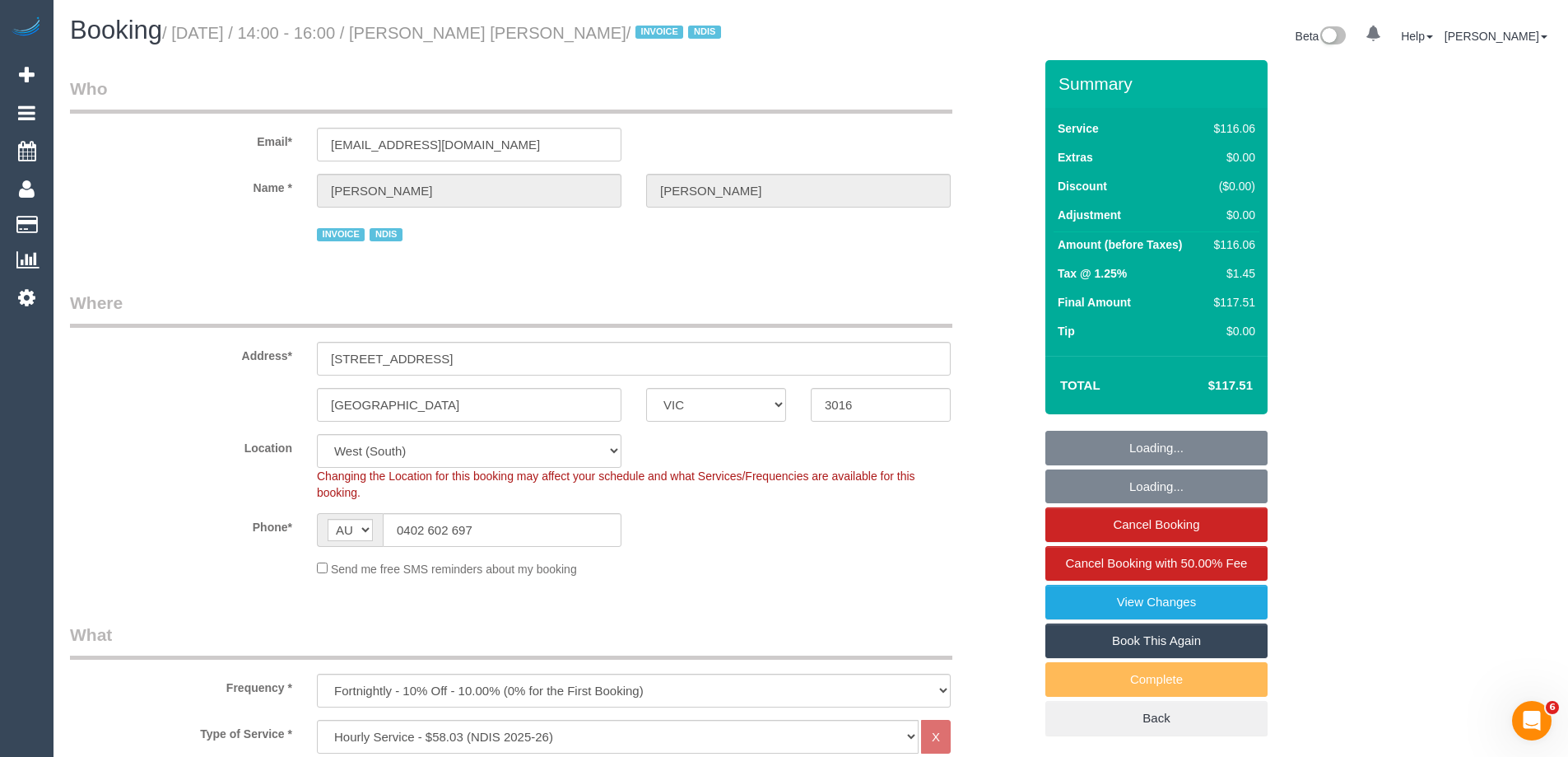
select select "object:831"
select select "number:29"
select select "number:14"
select select "number:19"
select select "number:25"
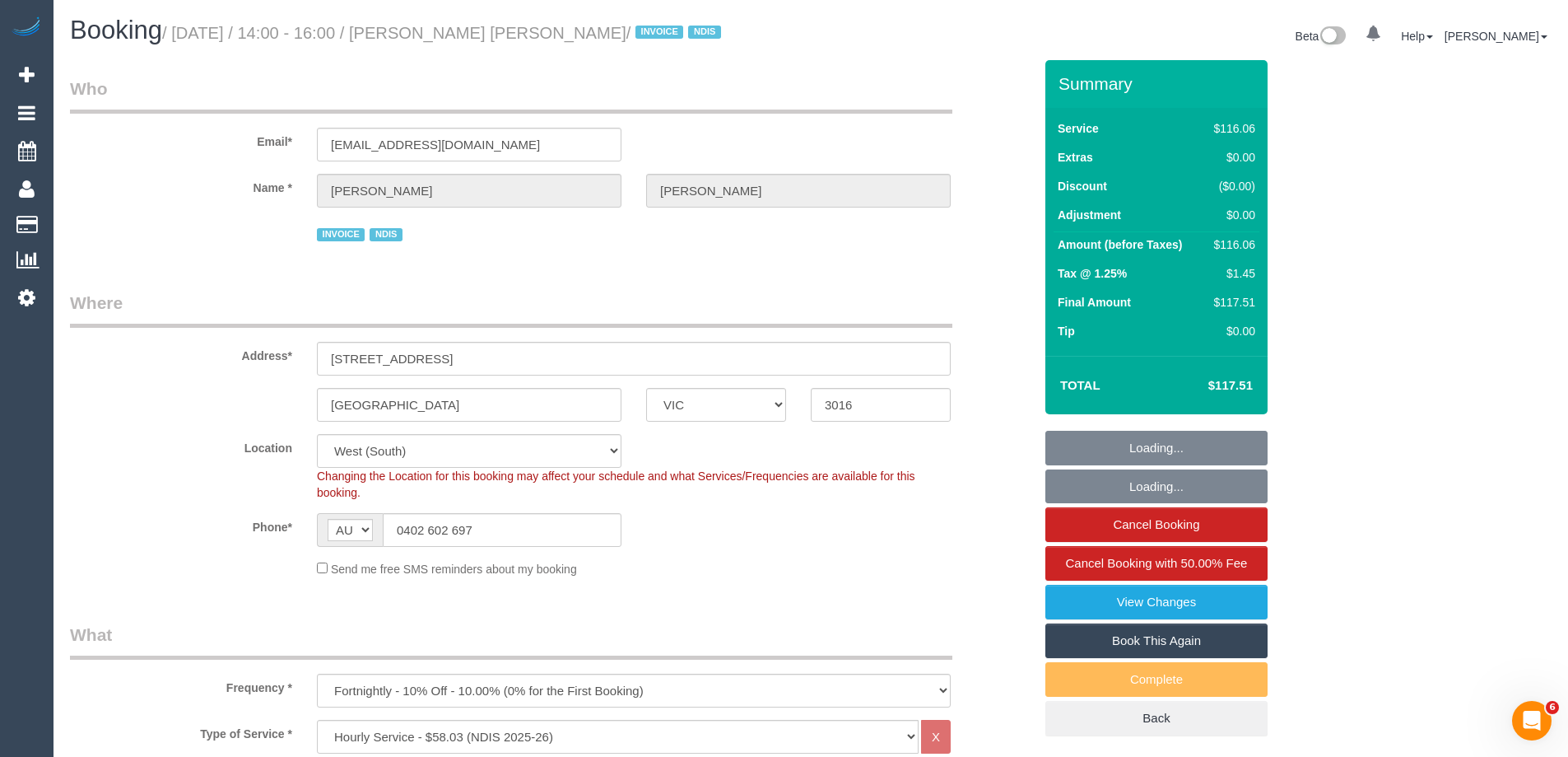
select select "number:34"
select select "number:13"
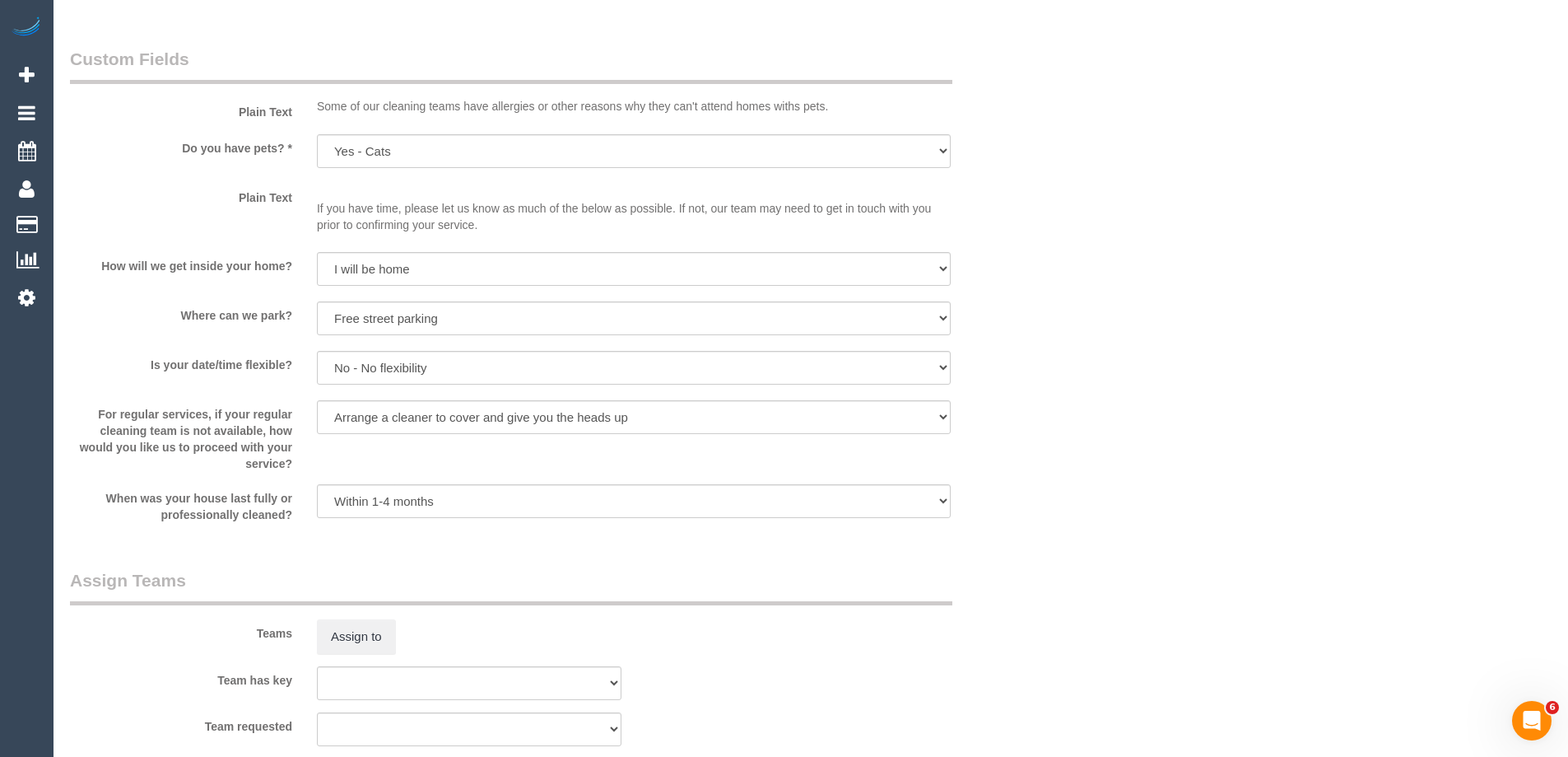
scroll to position [1235, 0]
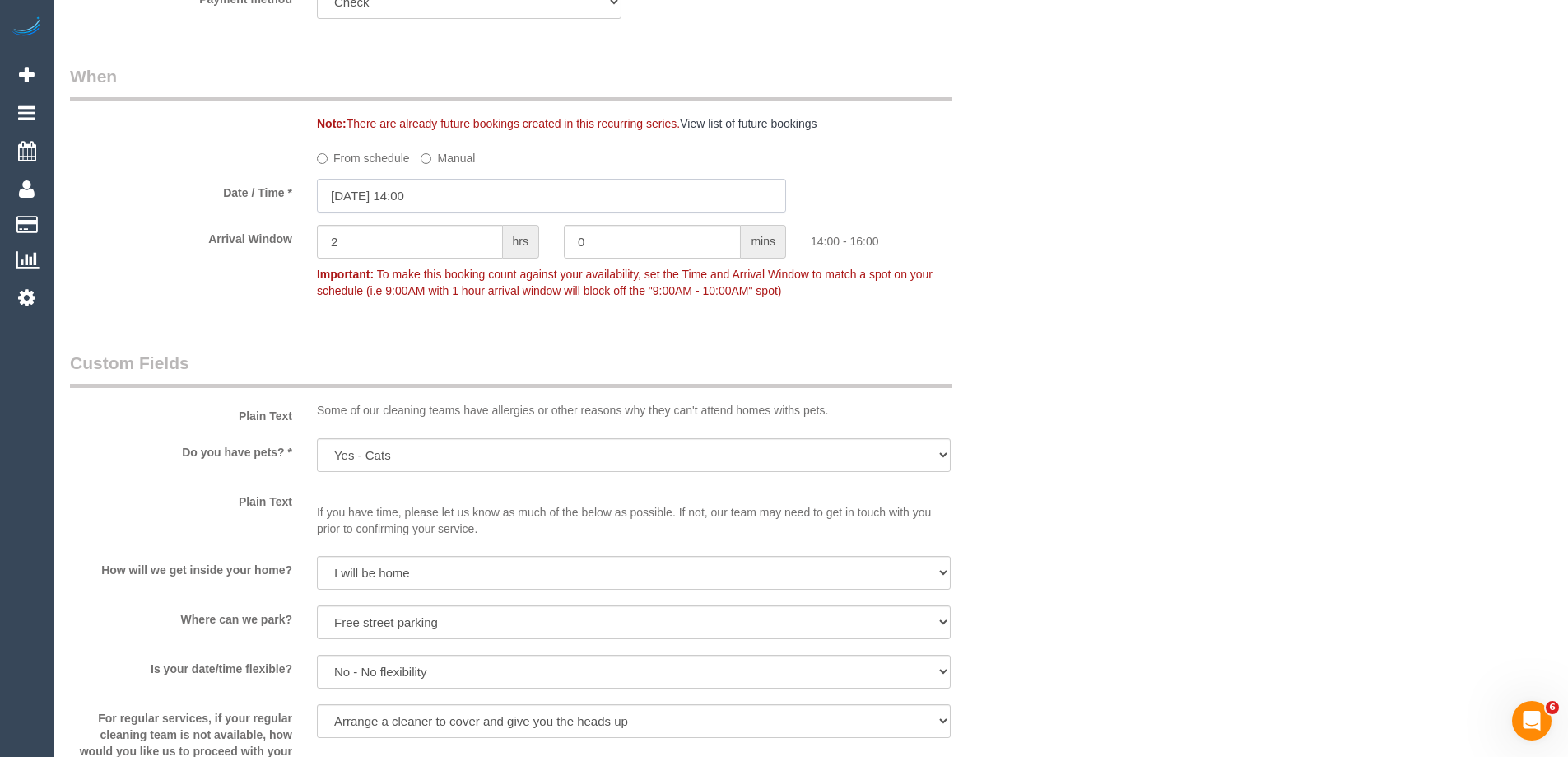
click at [384, 194] on input "29/09/2025 14:00" at bounding box center [552, 196] width 469 height 34
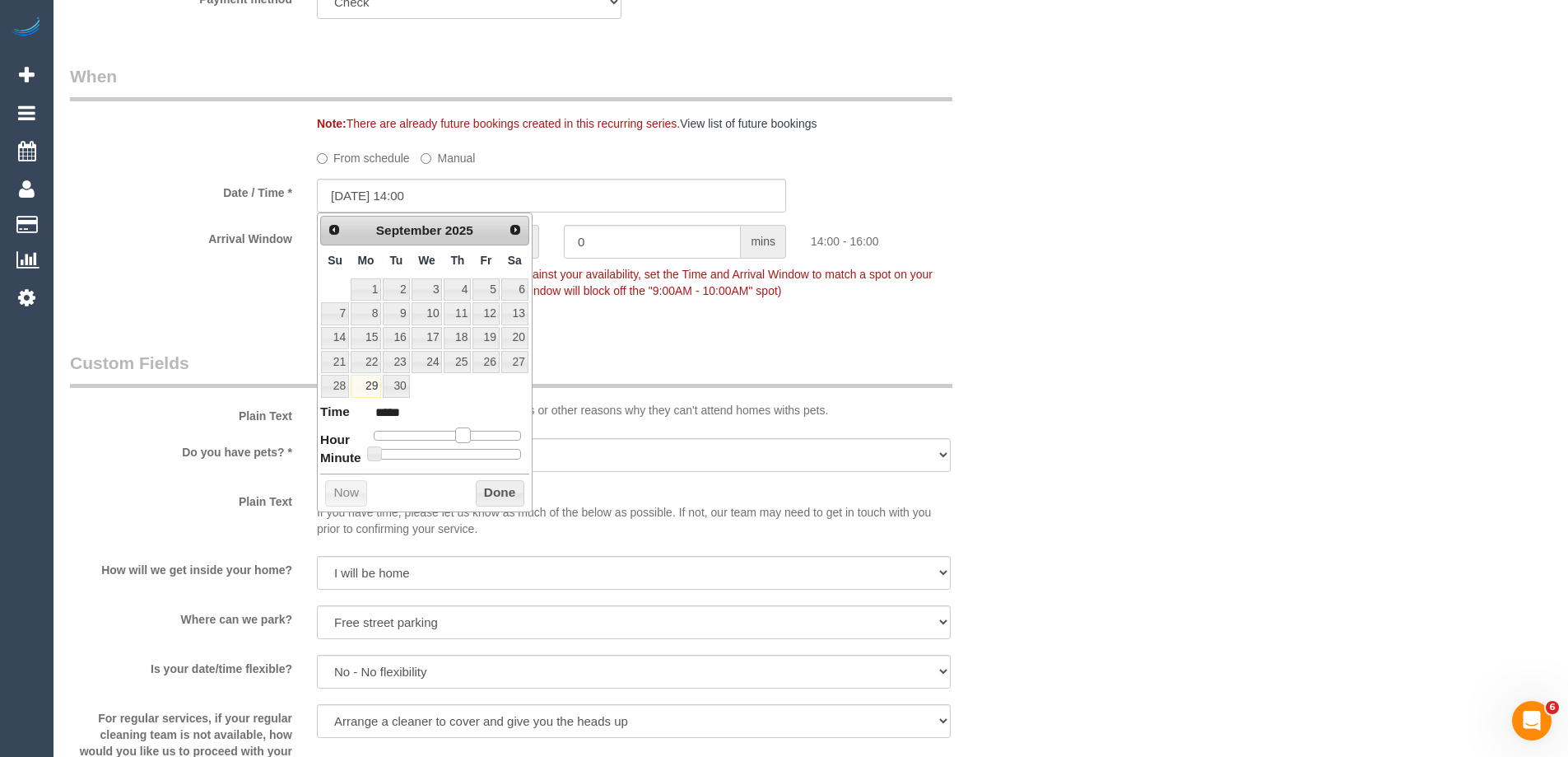
type input "[DATE] 13:00"
type input "*****"
click at [459, 435] on span at bounding box center [456, 435] width 14 height 14
click at [506, 498] on button "Done" at bounding box center [500, 493] width 48 height 26
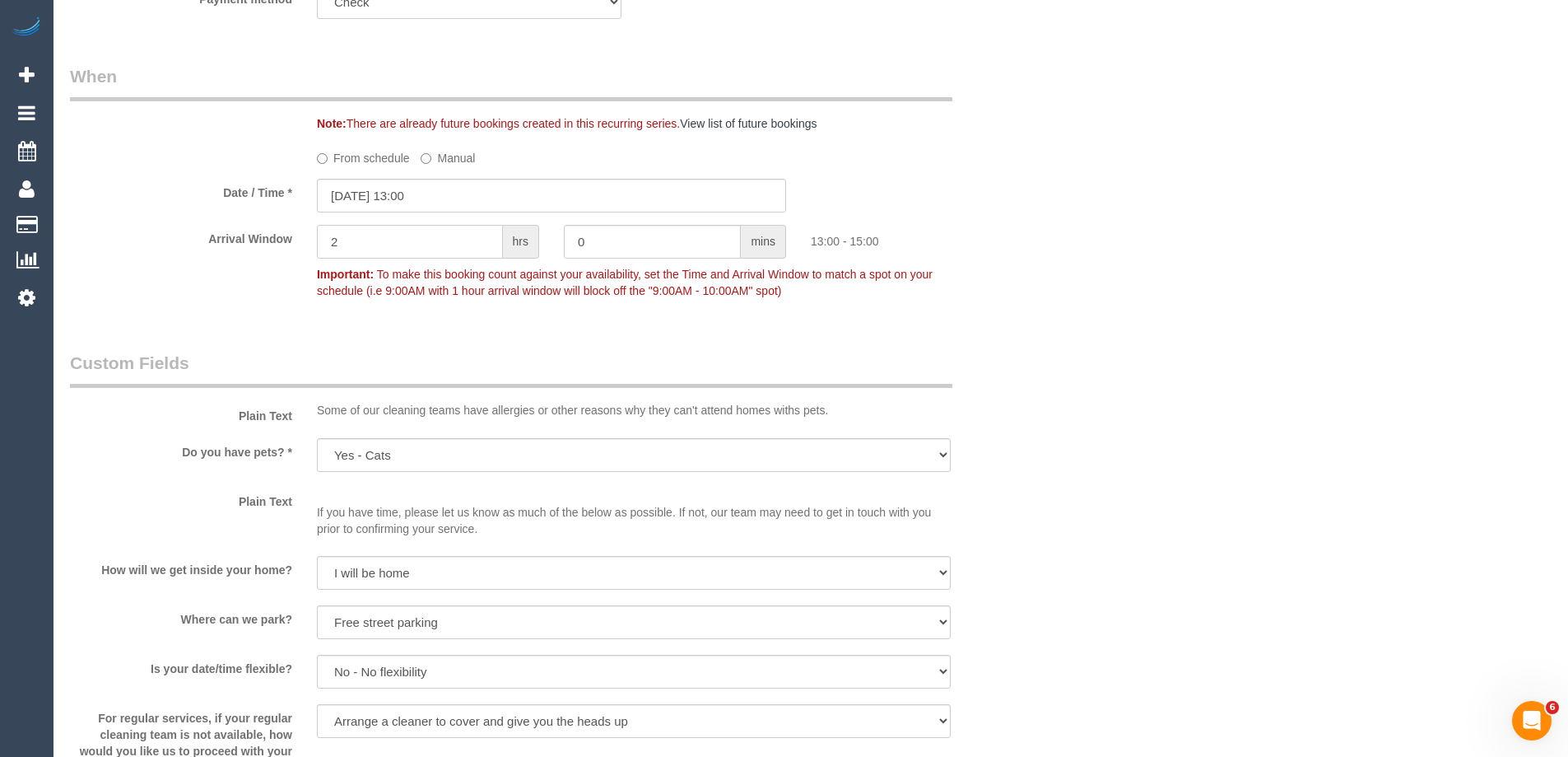
drag, startPoint x: 384, startPoint y: 233, endPoint x: 287, endPoint y: 230, distance: 97.0
click at [330, 233] on input "2" at bounding box center [410, 242] width 186 height 34
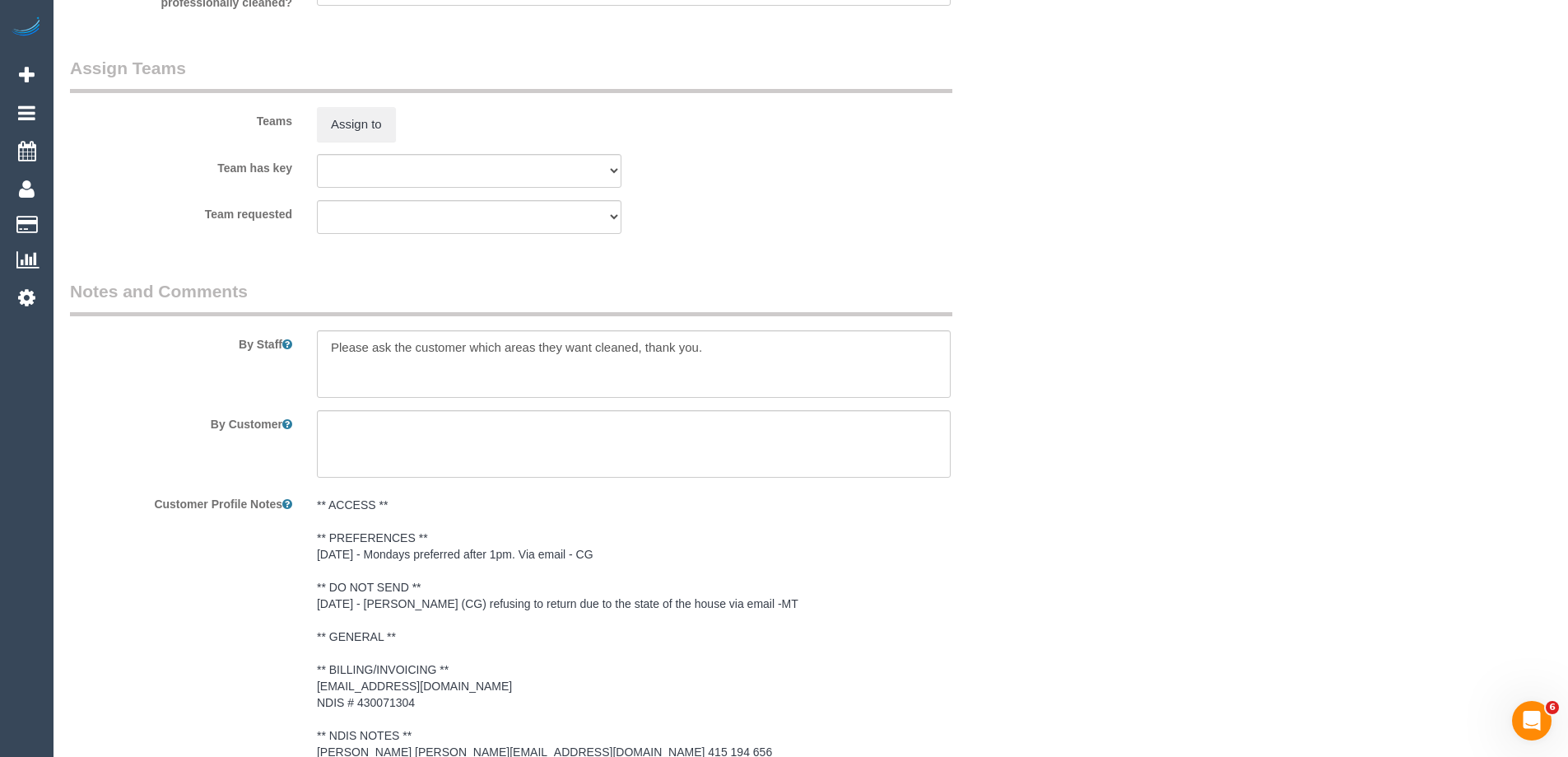
scroll to position [2059, 0]
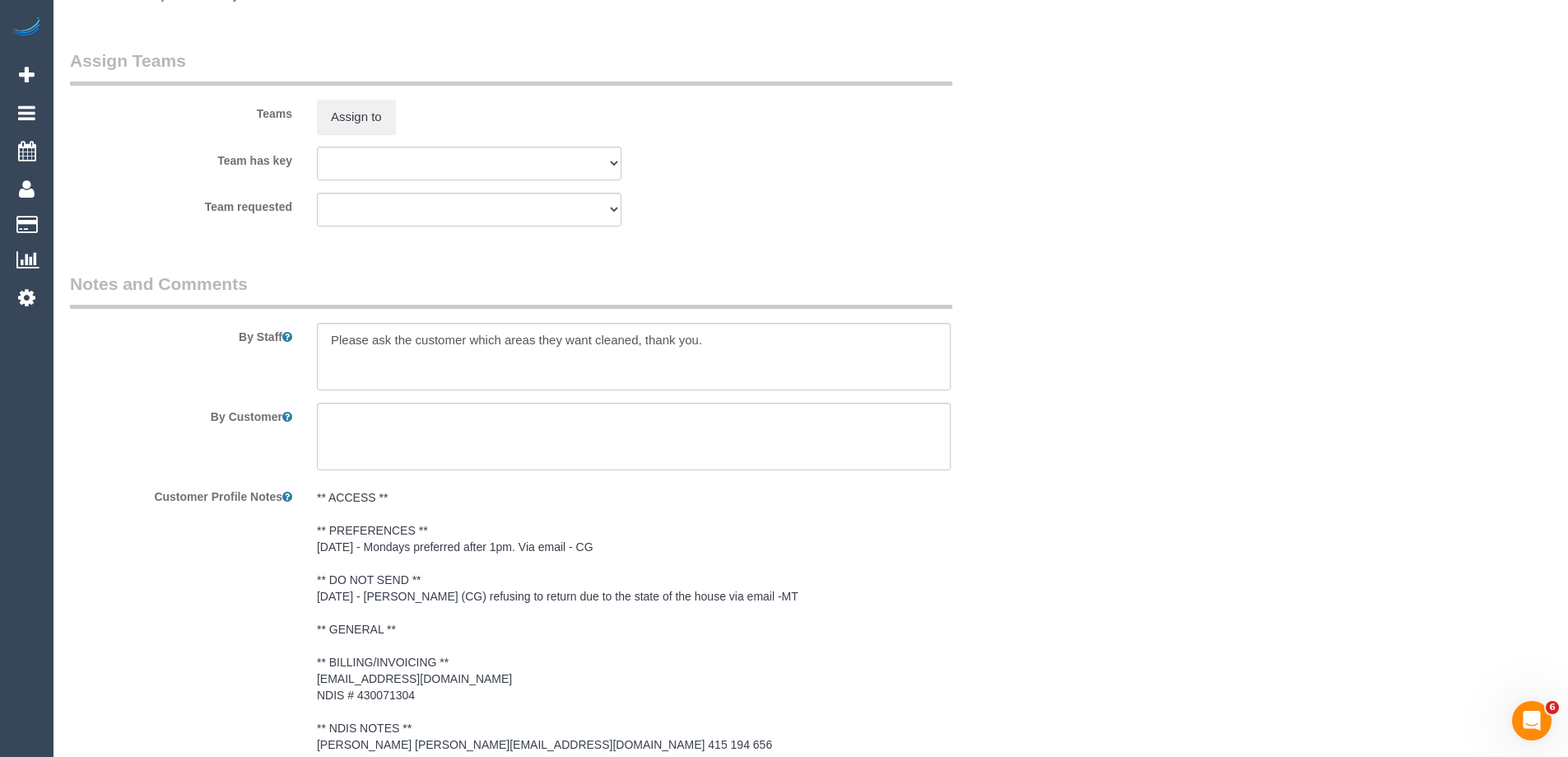
type input "1"
click at [323, 338] on textarea at bounding box center [634, 356] width 634 height 68
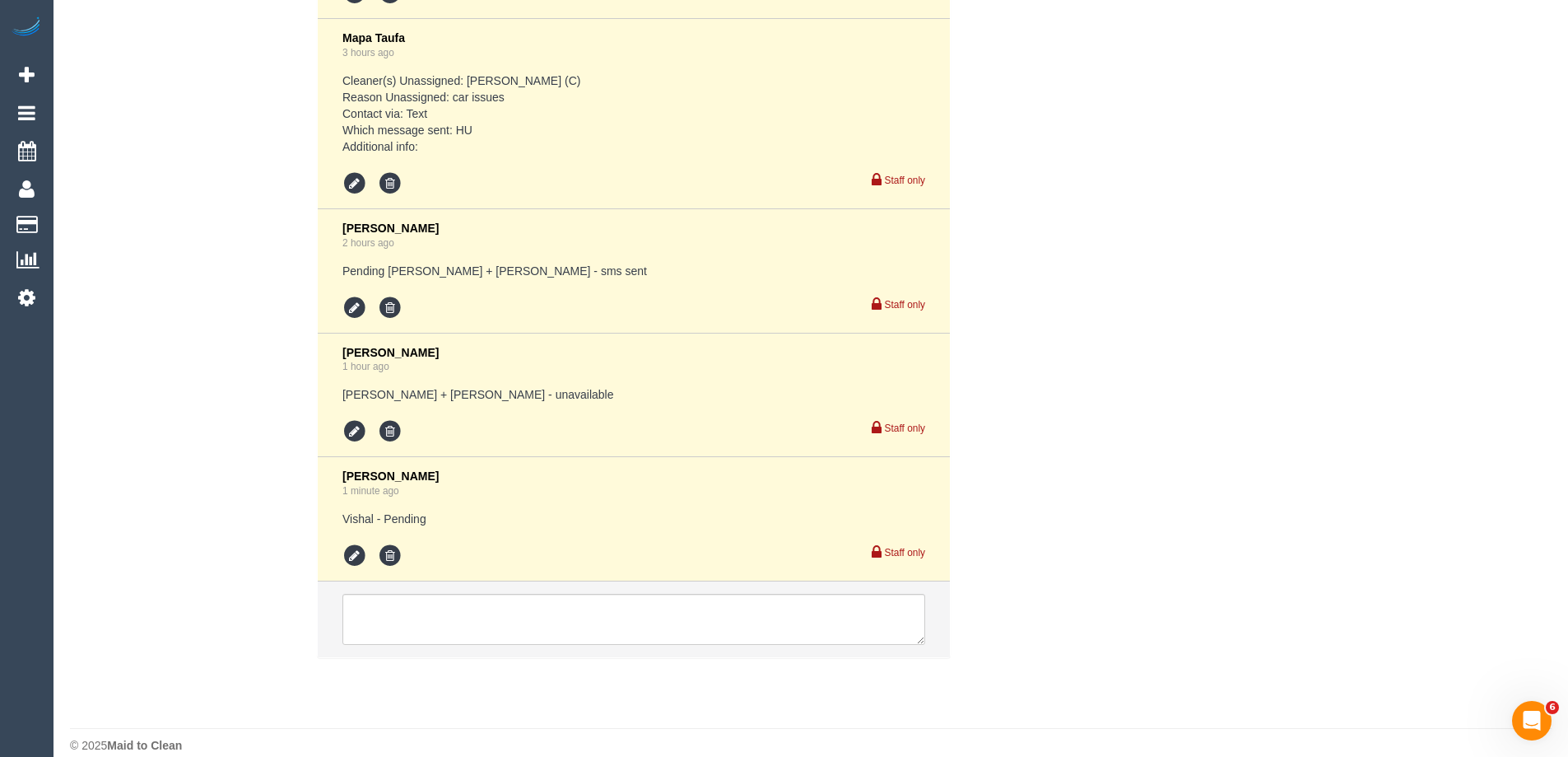
scroll to position [3015, 0]
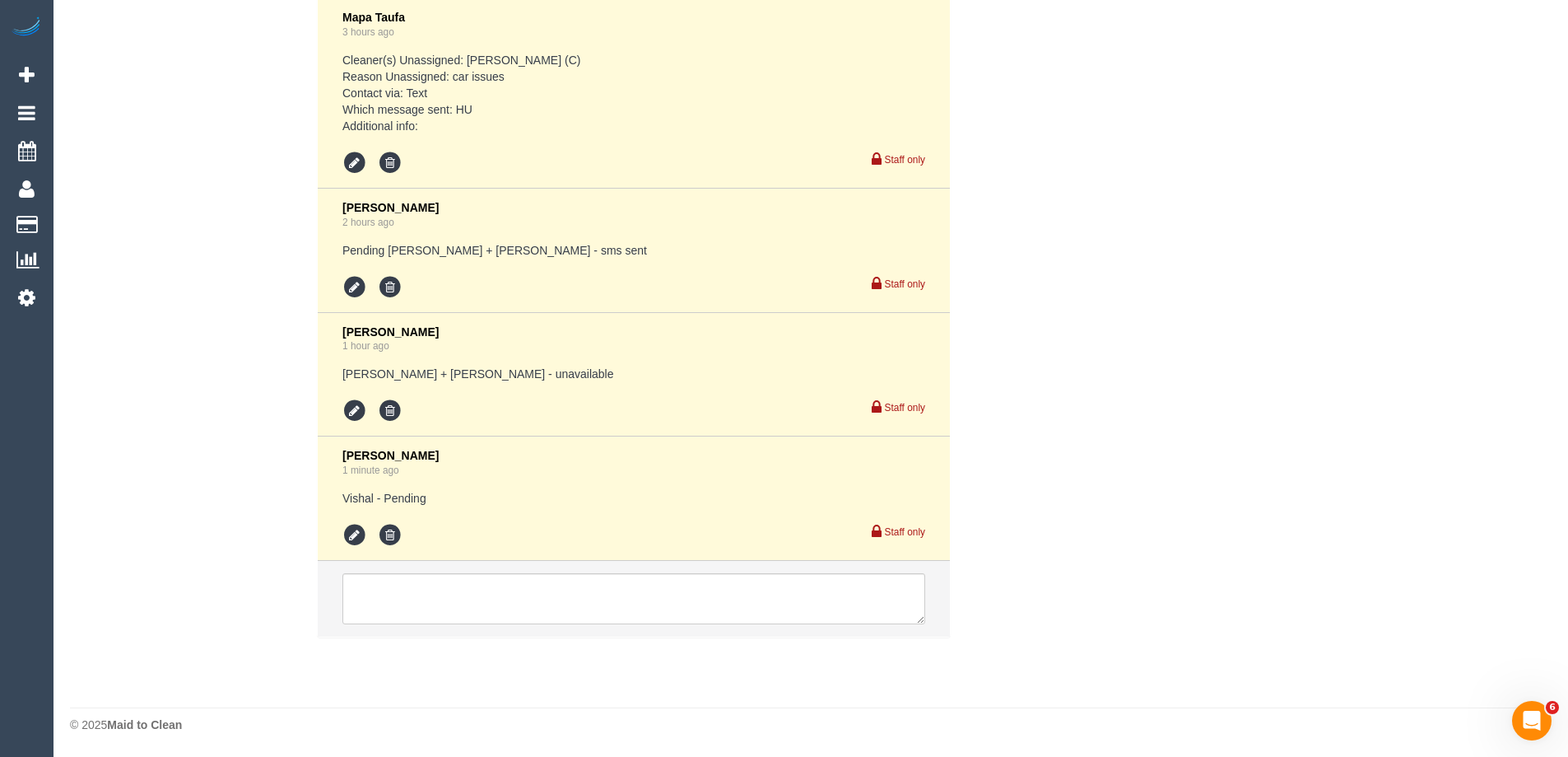
type textarea "*Cover* Please ask the customer which areas they want cleaned, thank you."
click at [351, 535] on icon at bounding box center [355, 535] width 25 height 25
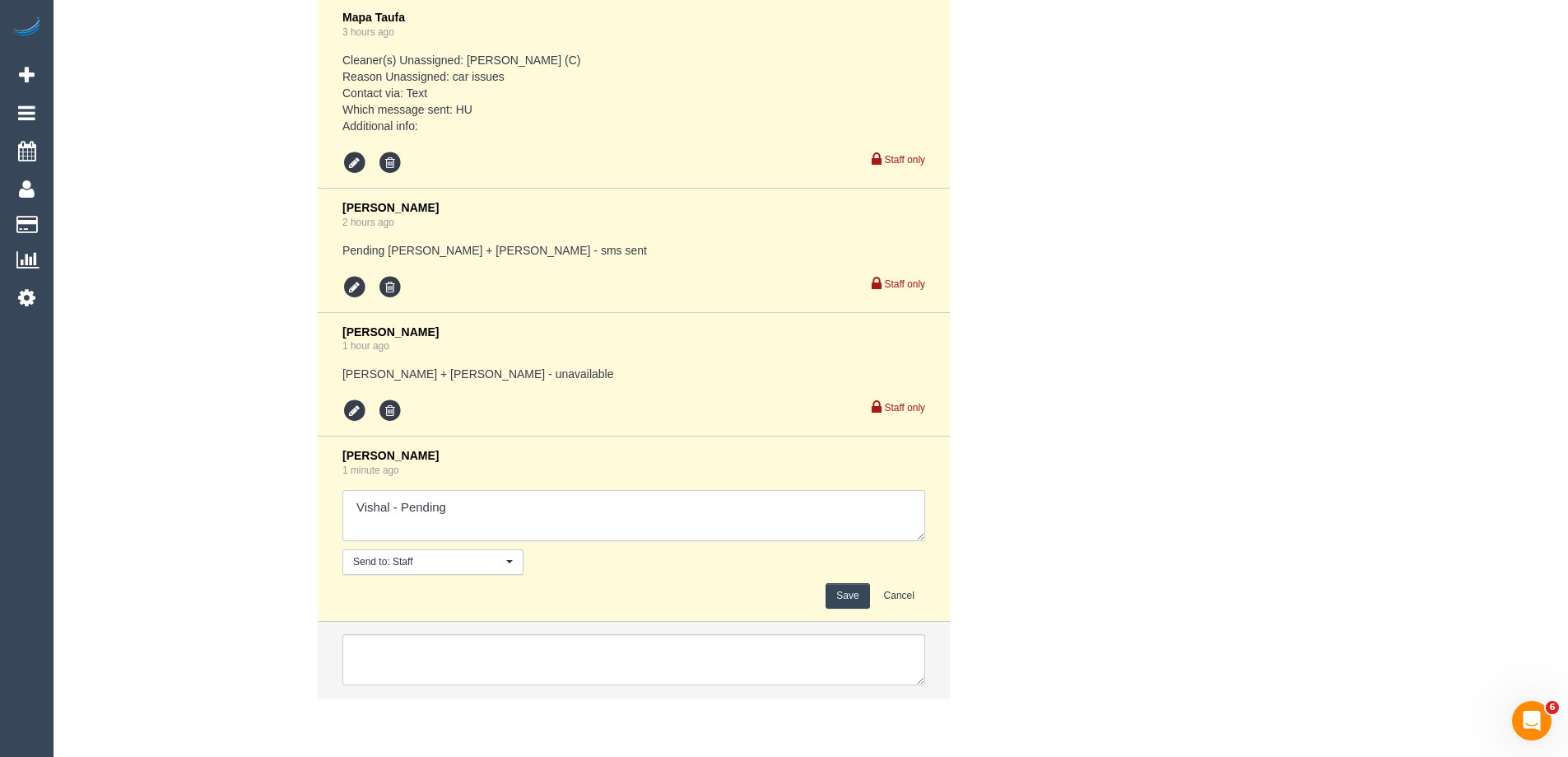
drag, startPoint x: 402, startPoint y: 507, endPoint x: 512, endPoint y: 506, distance: 110.0
click at [512, 506] on textarea at bounding box center [634, 515] width 583 height 51
type textarea "Vishal - Confirmed"
click at [840, 596] on button "Save" at bounding box center [847, 596] width 43 height 25
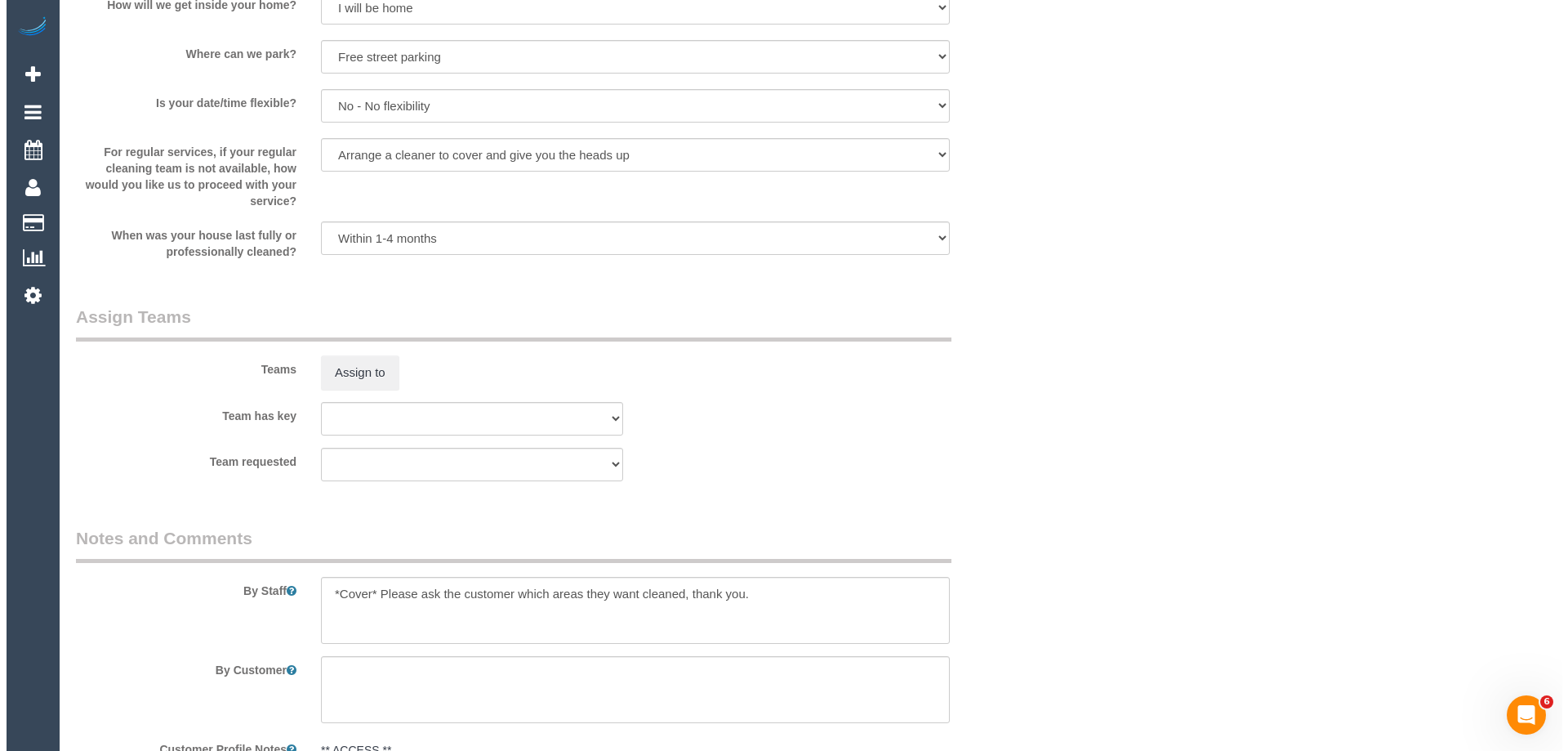
scroll to position [1879, 0]
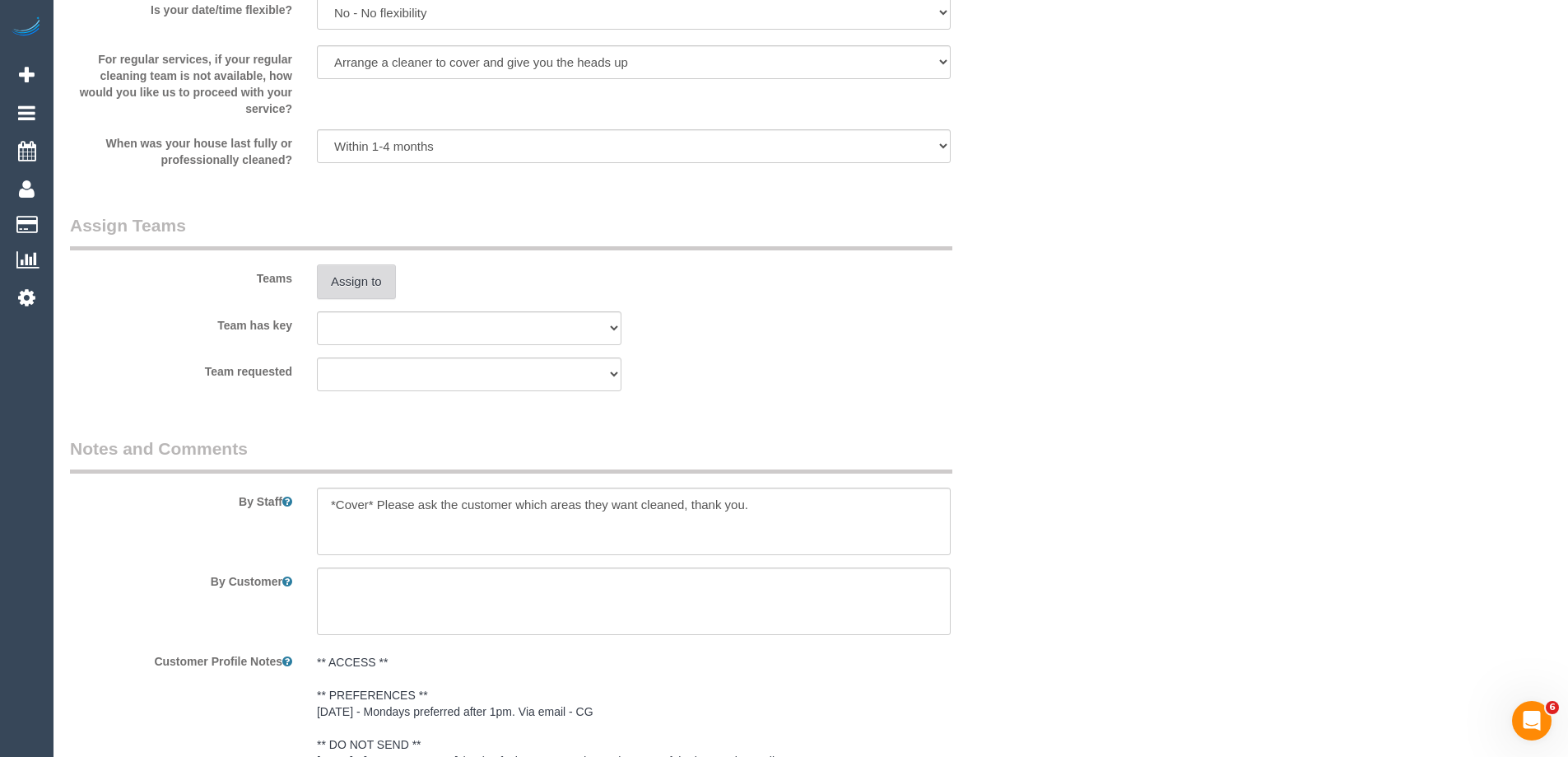
click at [350, 288] on button "Assign to" at bounding box center [356, 281] width 79 height 35
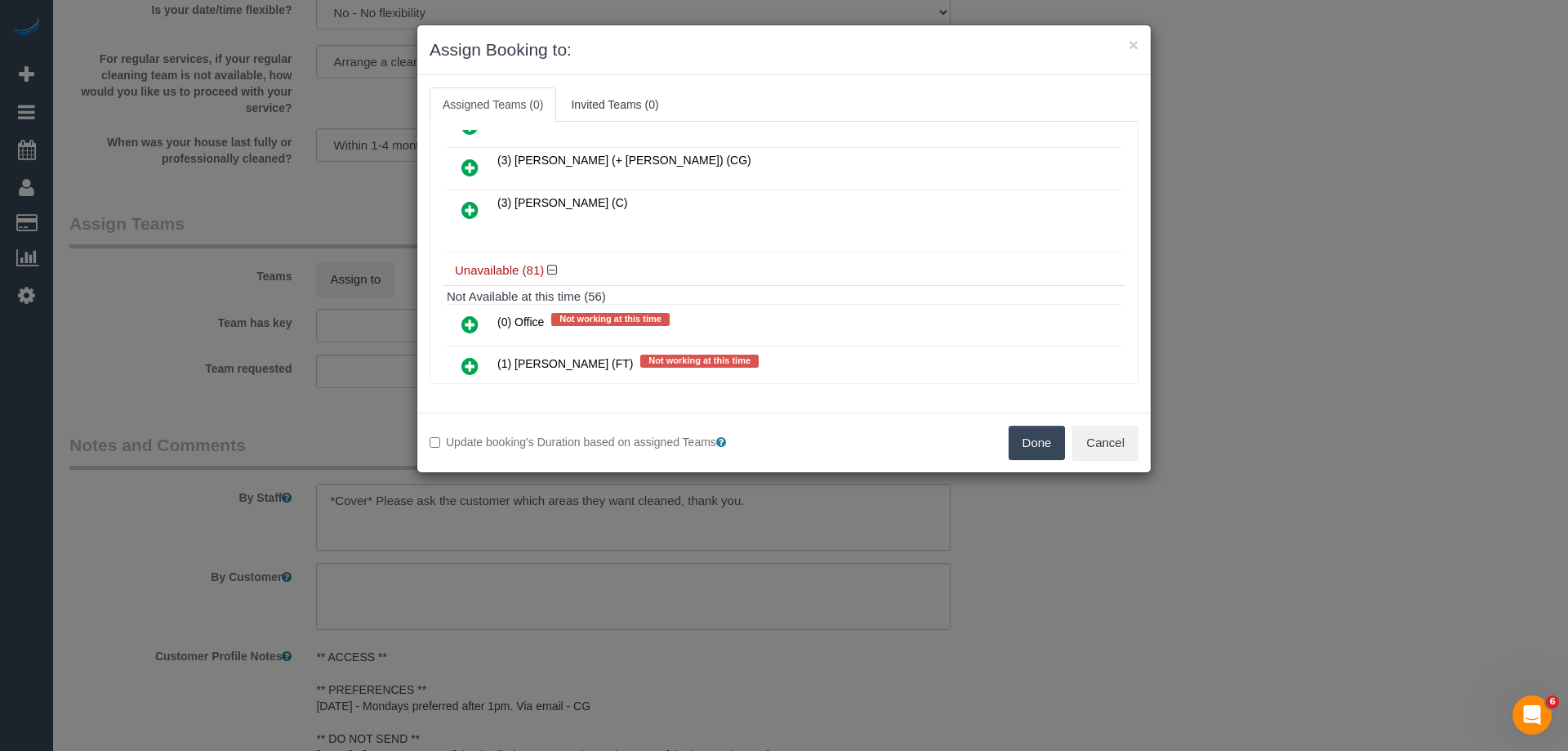
click at [470, 209] on icon at bounding box center [470, 210] width 17 height 19
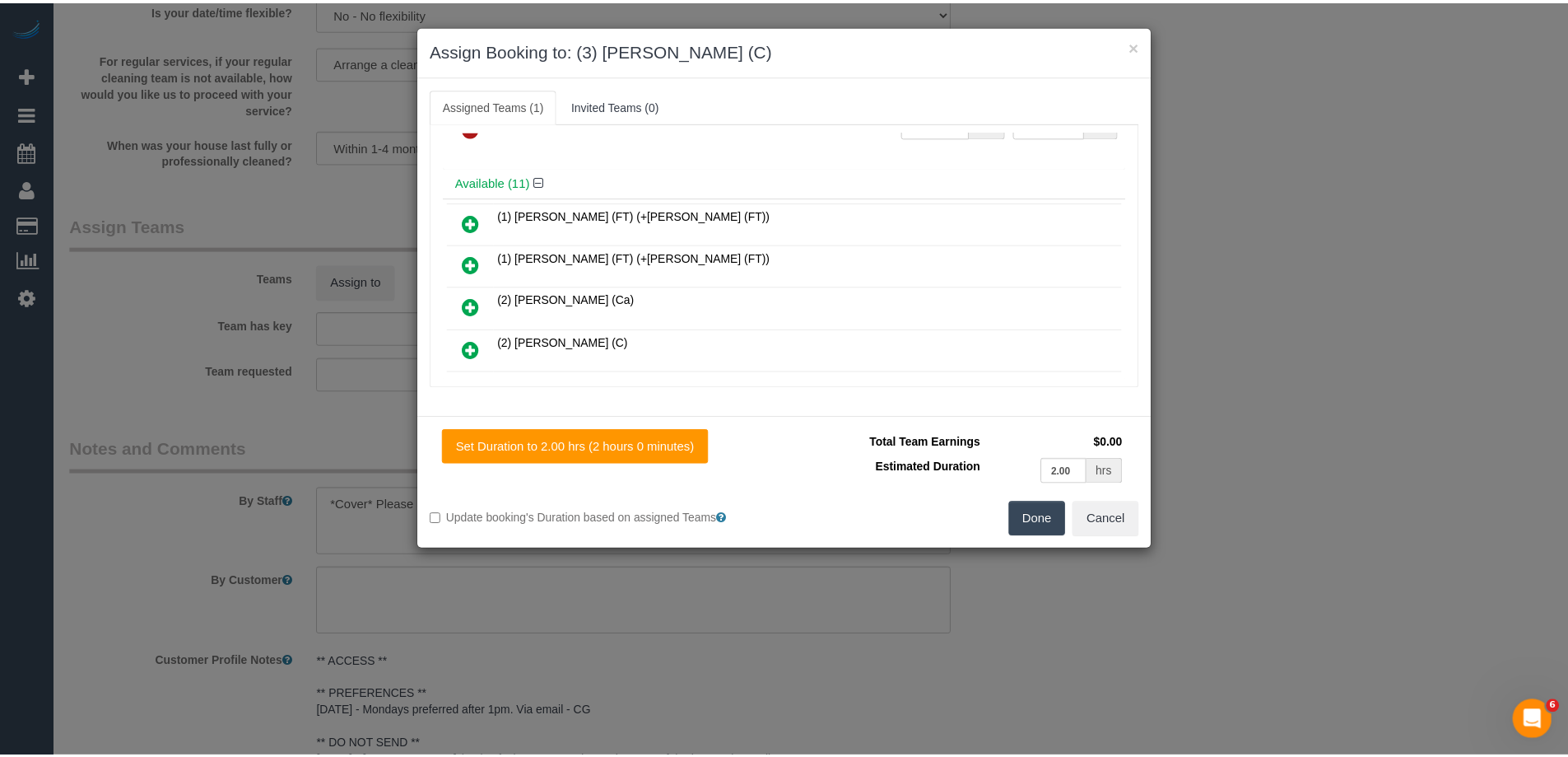
scroll to position [0, 0]
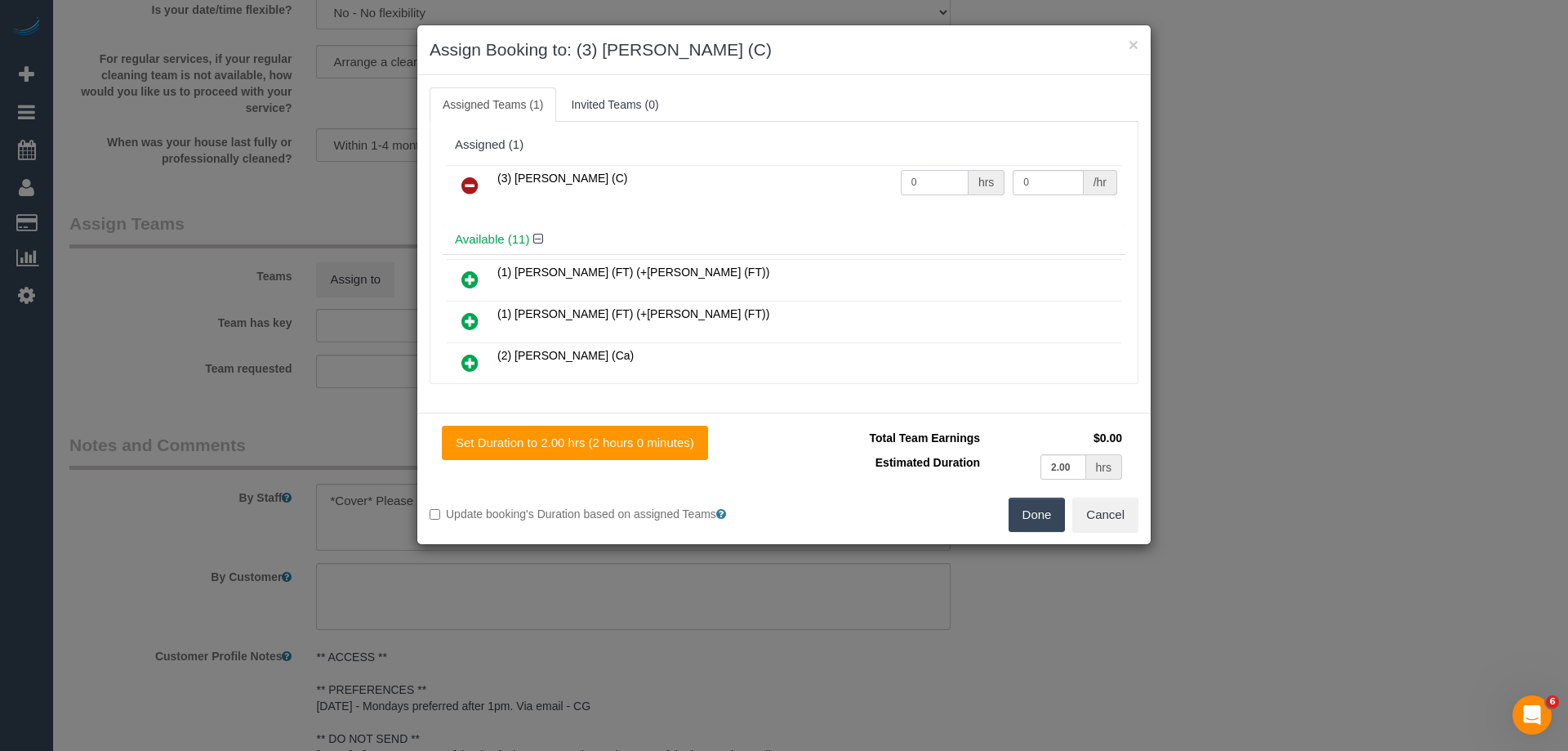
drag, startPoint x: 934, startPoint y: 185, endPoint x: 775, endPoint y: 173, distance: 159.5
click at [788, 175] on tr "(3) Vishal Kumar (C) 0 hrs 0 /hr" at bounding box center [784, 185] width 674 height 41
drag, startPoint x: 1026, startPoint y: 181, endPoint x: 851, endPoint y: 178, distance: 175.0
click at [856, 180] on tr "(3) Vishal Kumar (C) 1 hrs 0 /hr" at bounding box center [784, 185] width 674 height 41
drag, startPoint x: 922, startPoint y: 175, endPoint x: 810, endPoint y: 165, distance: 112.4
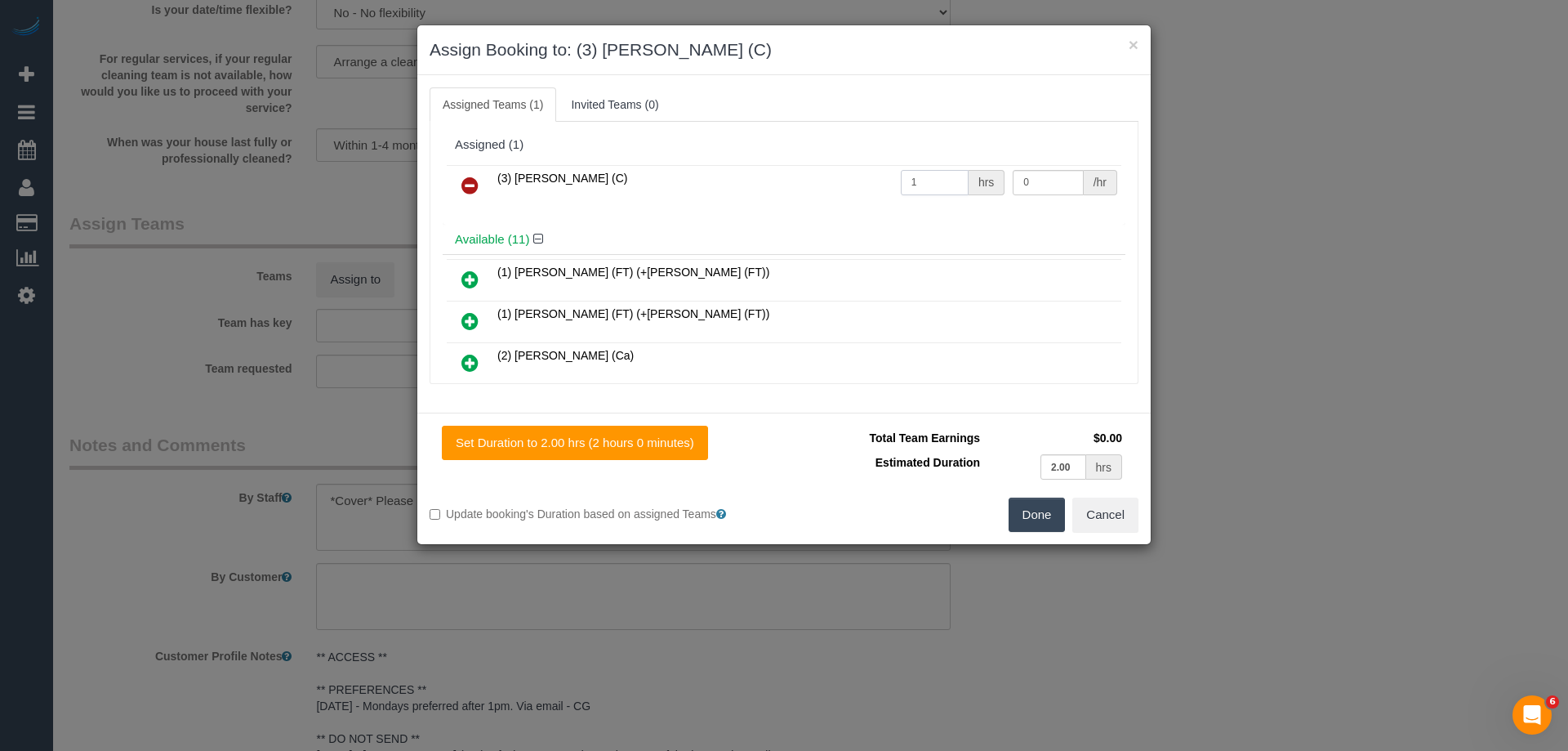
click at [811, 165] on tr "(3) Vishal Kumar (C) 1 hrs 0 /hr" at bounding box center [784, 185] width 674 height 41
type input "2"
drag, startPoint x: 903, startPoint y: 185, endPoint x: 888, endPoint y: 185, distance: 15.0
click at [888, 185] on tr "(3) Vishal Kumar (C) 2 hrs 0 /hr" at bounding box center [784, 185] width 674 height 41
type input "35"
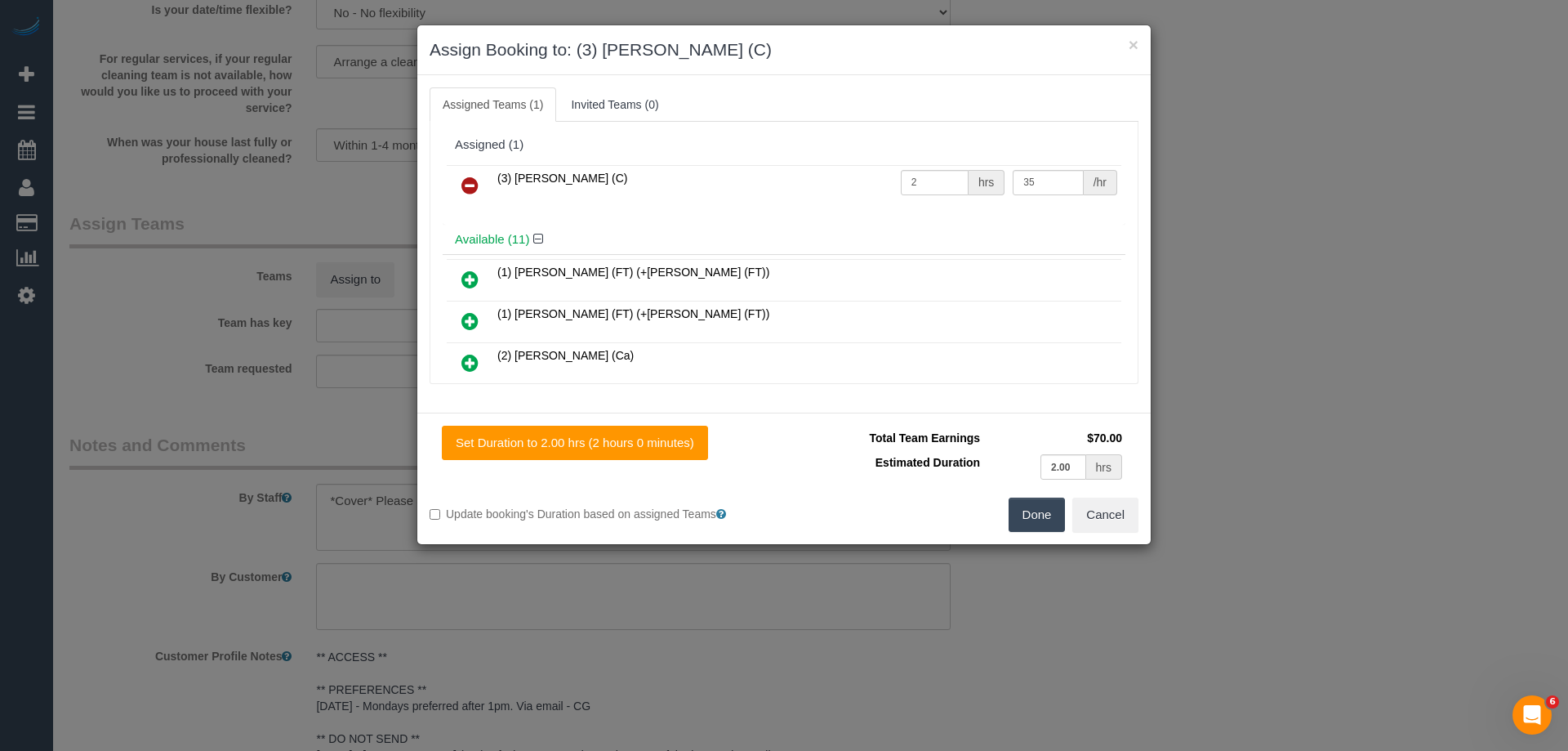
click at [1053, 514] on button "Done" at bounding box center [1037, 514] width 57 height 35
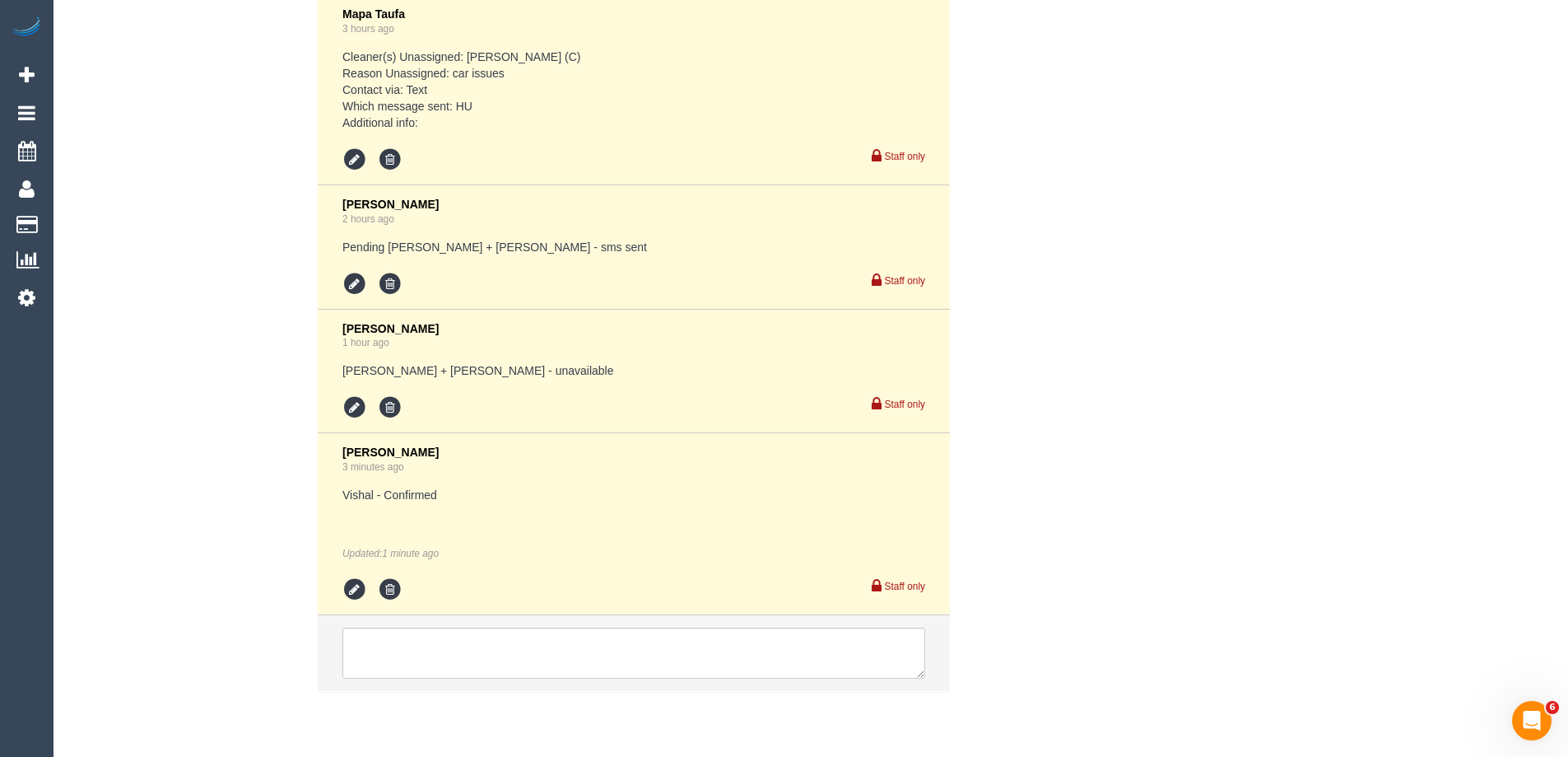
scroll to position [3073, 0]
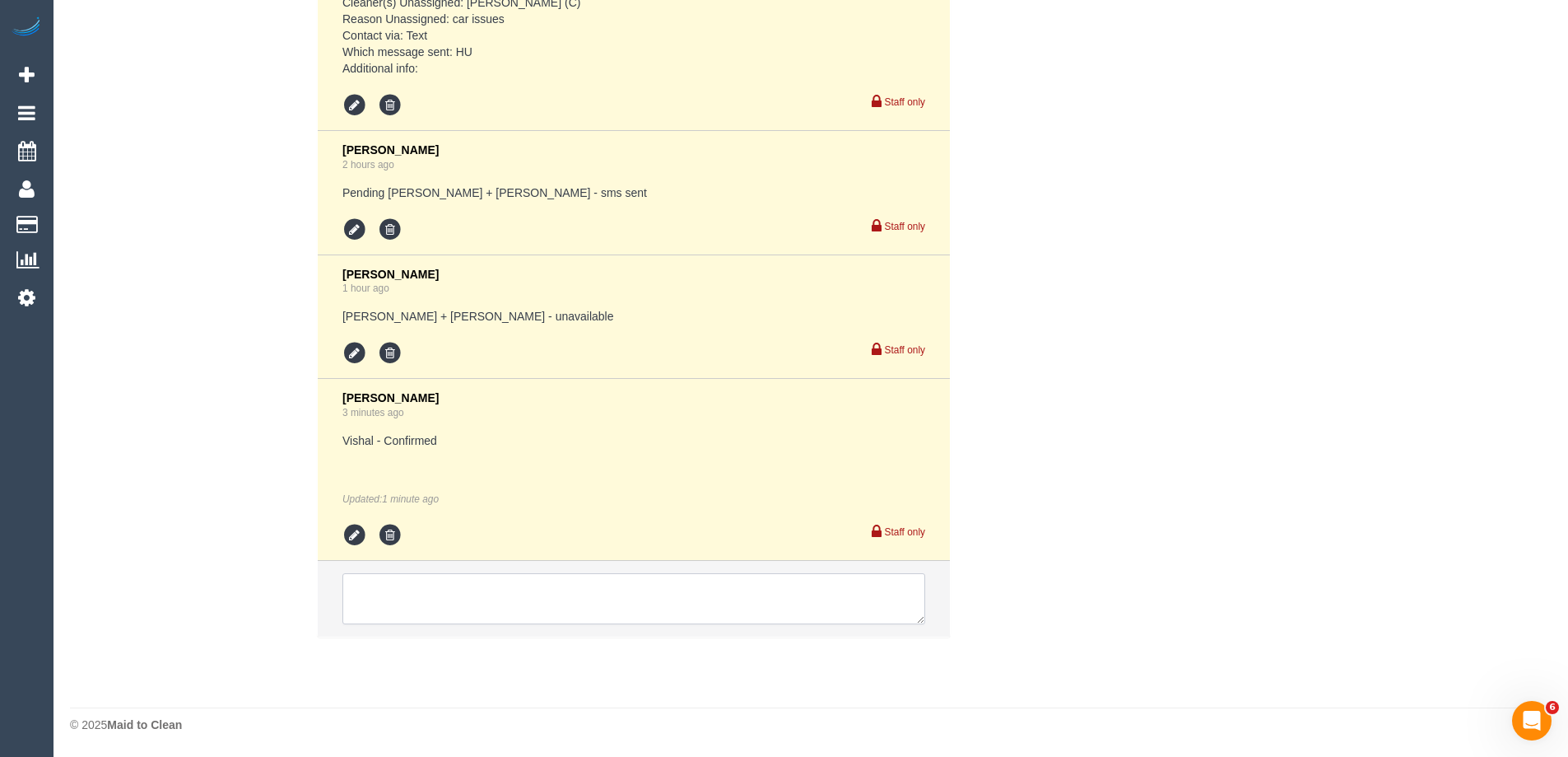
click at [384, 595] on textarea at bounding box center [634, 598] width 583 height 51
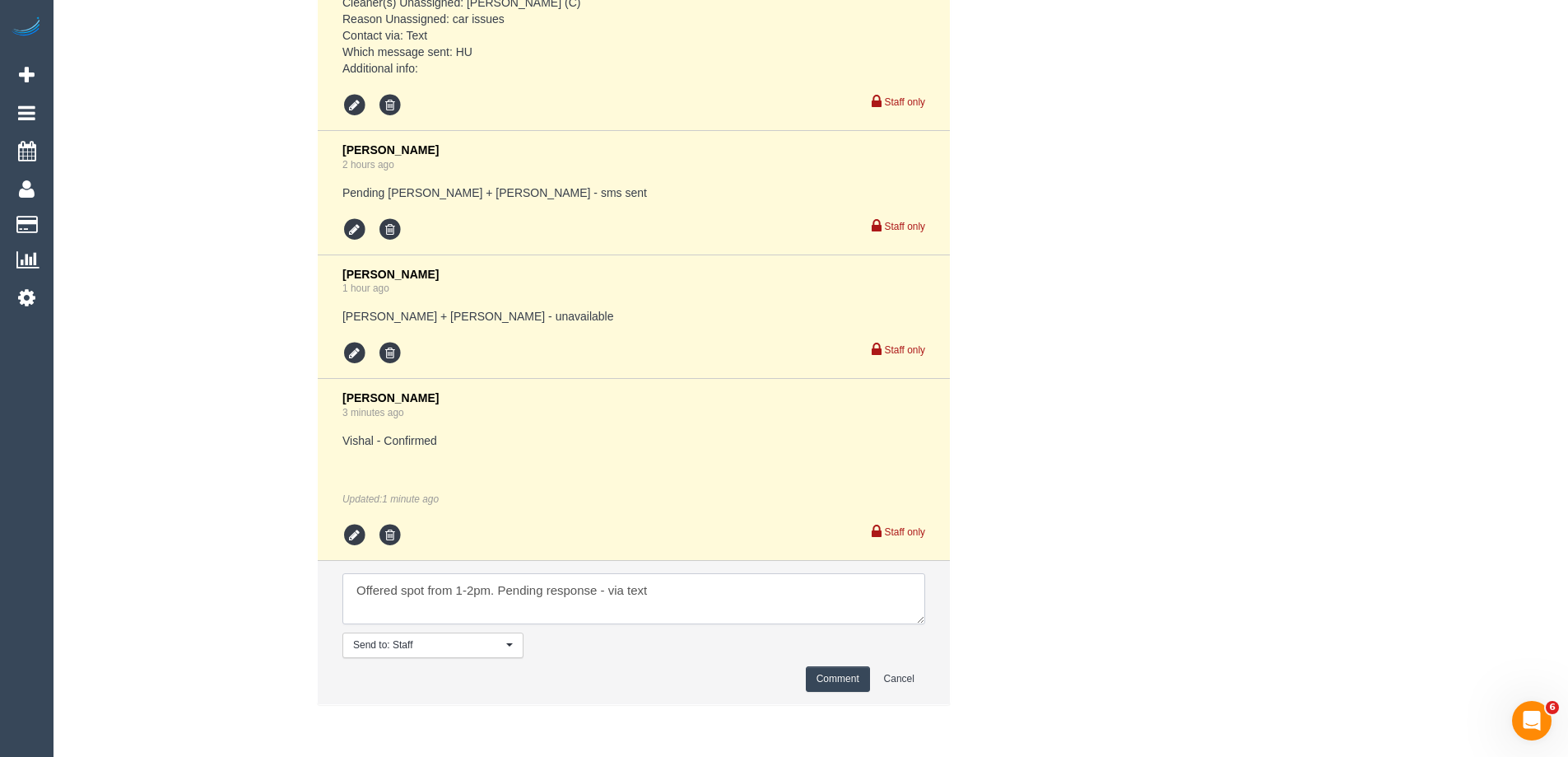
type textarea "Offered spot from 1-2pm. Pending response - via text"
click at [839, 679] on button "Comment" at bounding box center [838, 679] width 64 height 25
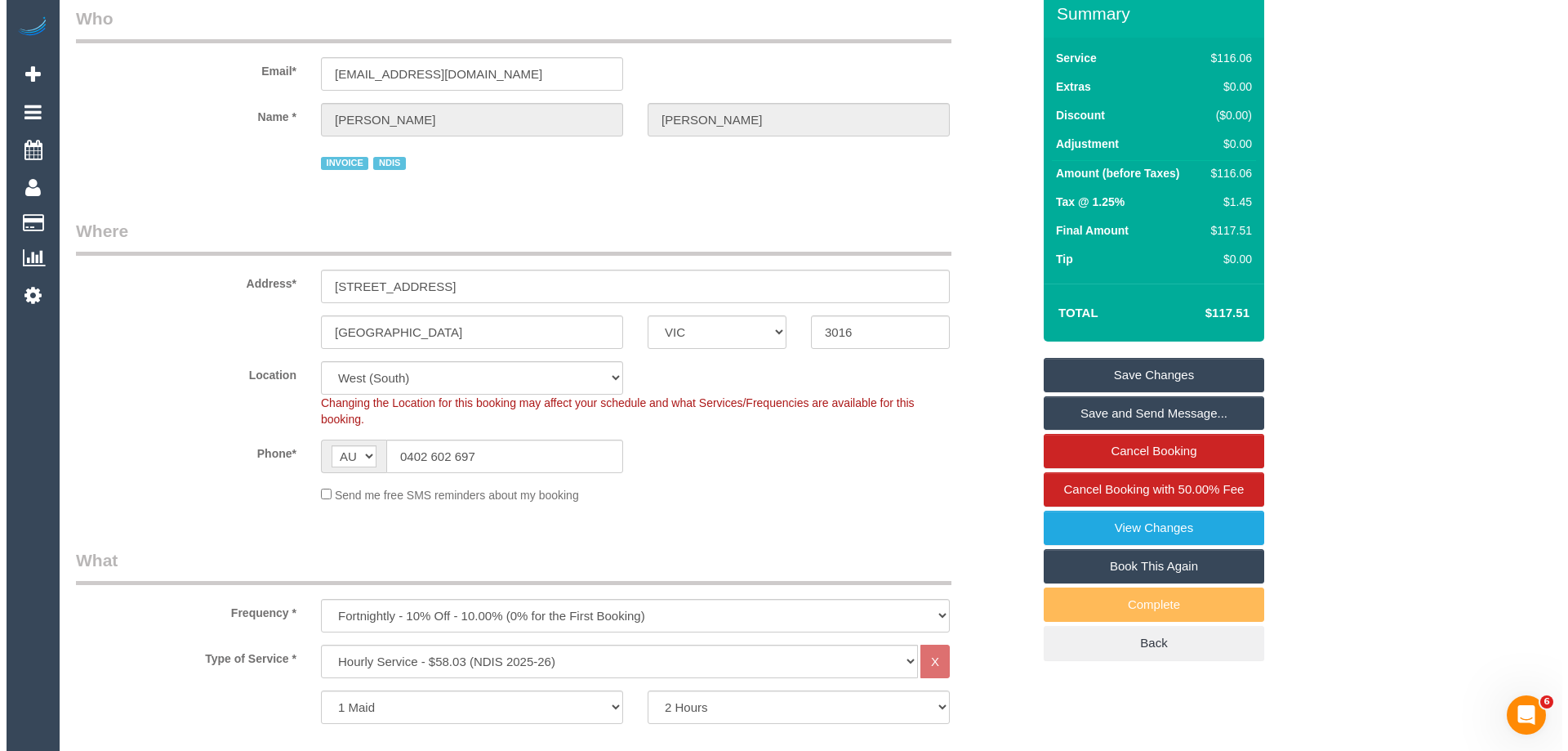
scroll to position [0, 0]
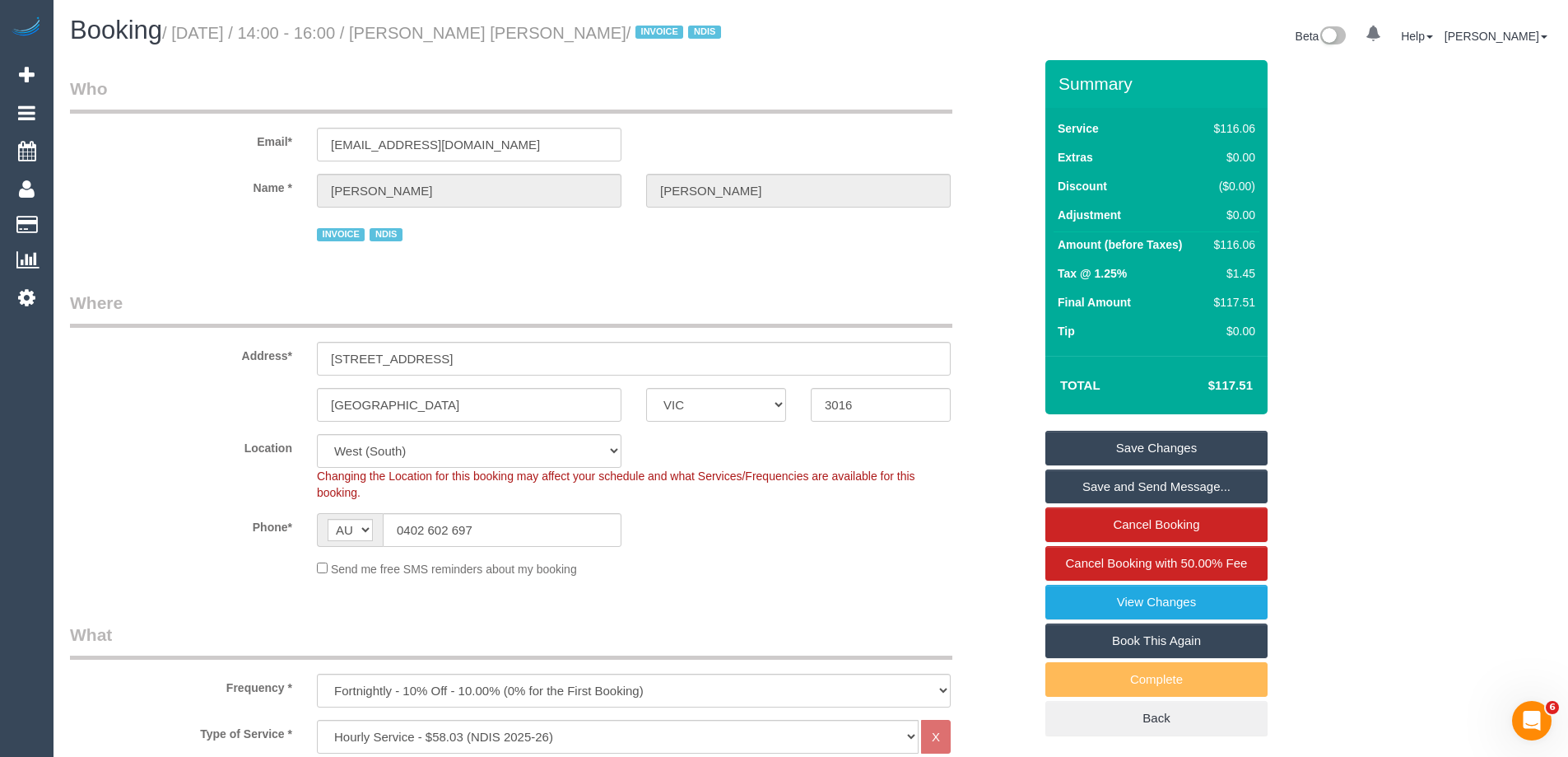
drag, startPoint x: 630, startPoint y: 27, endPoint x: 458, endPoint y: 27, distance: 172.0
click at [458, 27] on small "/ September 29, 2025 / 14:00 - 16:00 / Sarah Maree Waterfield / INVOICE NDIS" at bounding box center [444, 32] width 564 height 18
copy small "Sarah Maree Waterfield"
click at [1095, 447] on link "Save Changes" at bounding box center [1156, 447] width 222 height 35
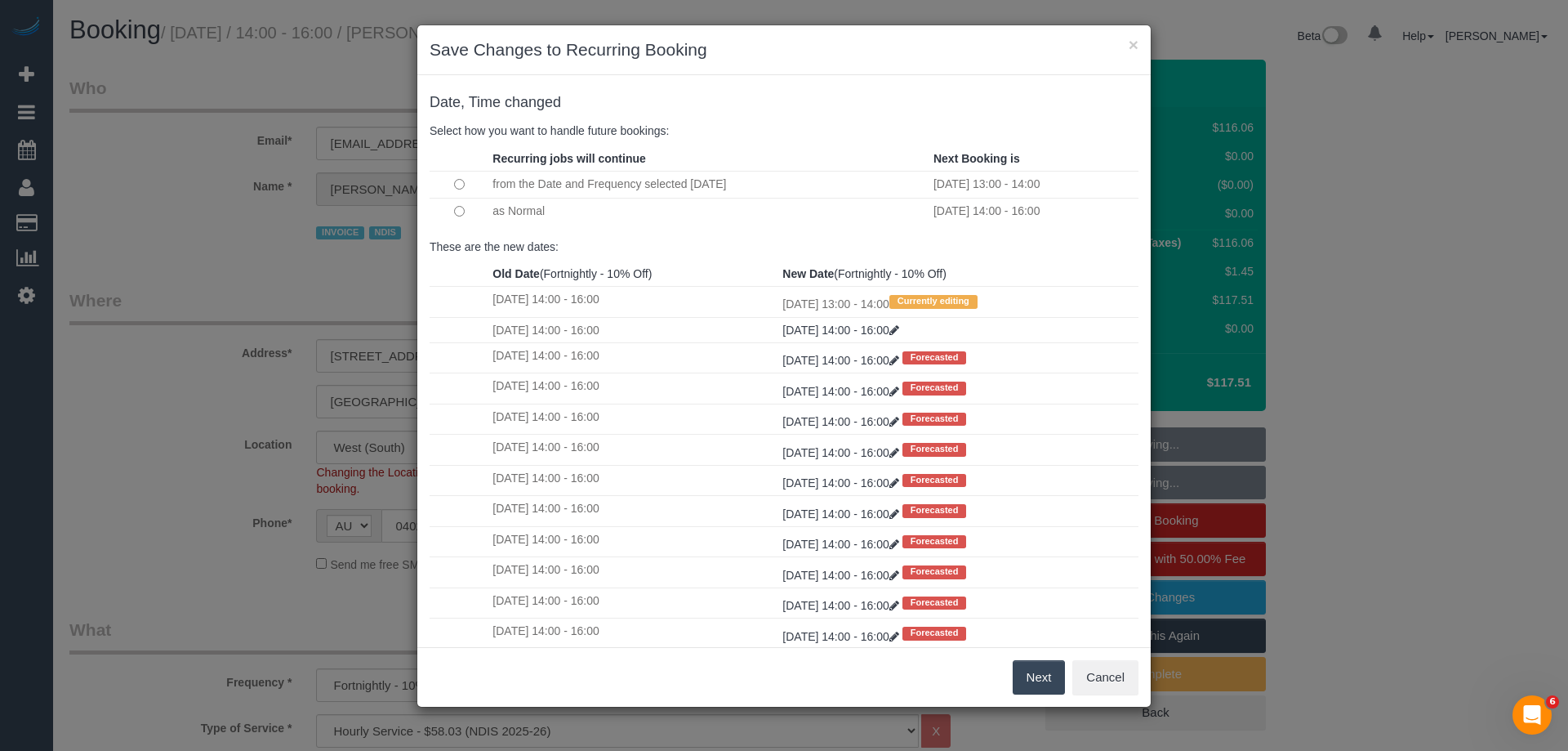
click at [1031, 675] on button "Next" at bounding box center [1039, 677] width 53 height 35
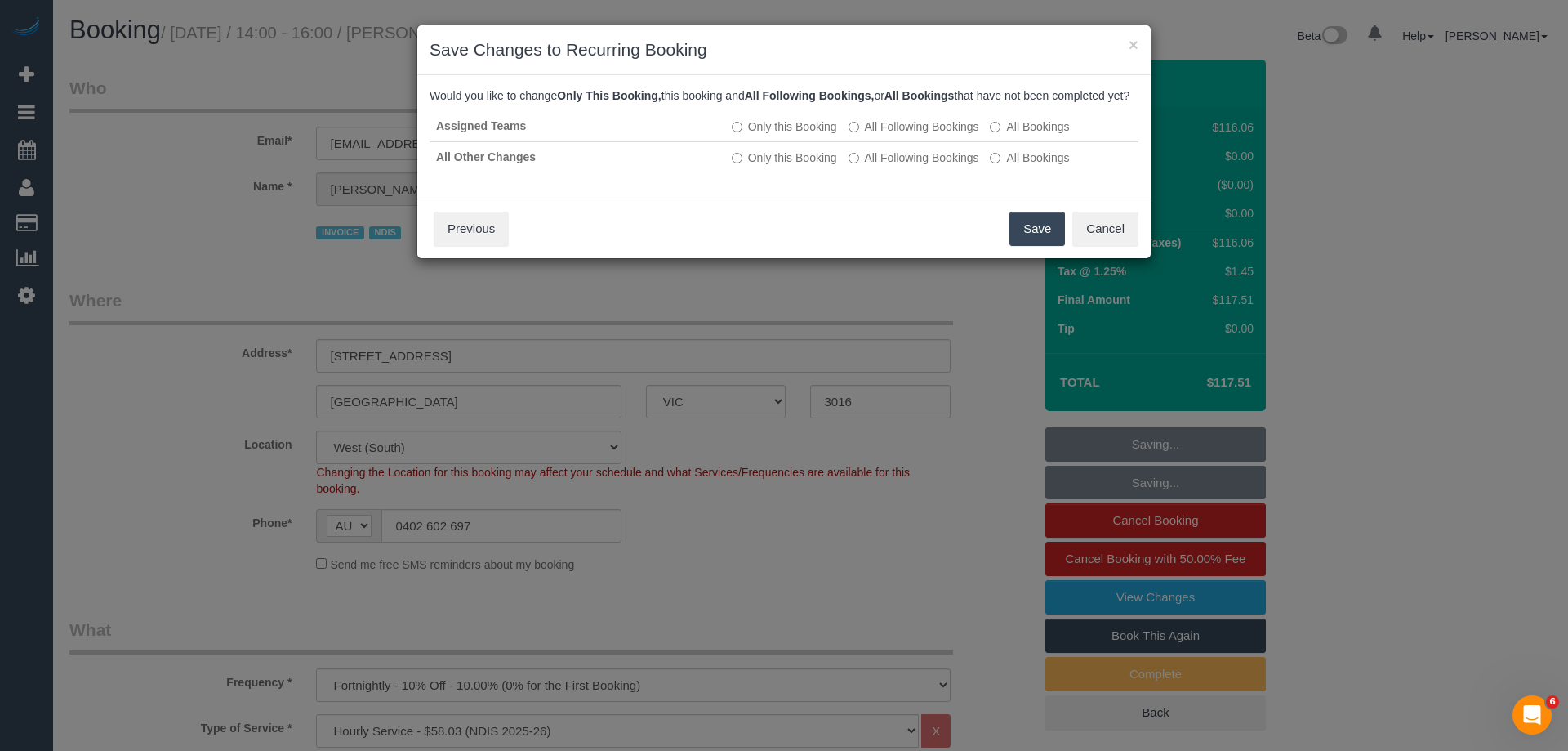
click at [1044, 237] on button "Save" at bounding box center [1037, 228] width 56 height 35
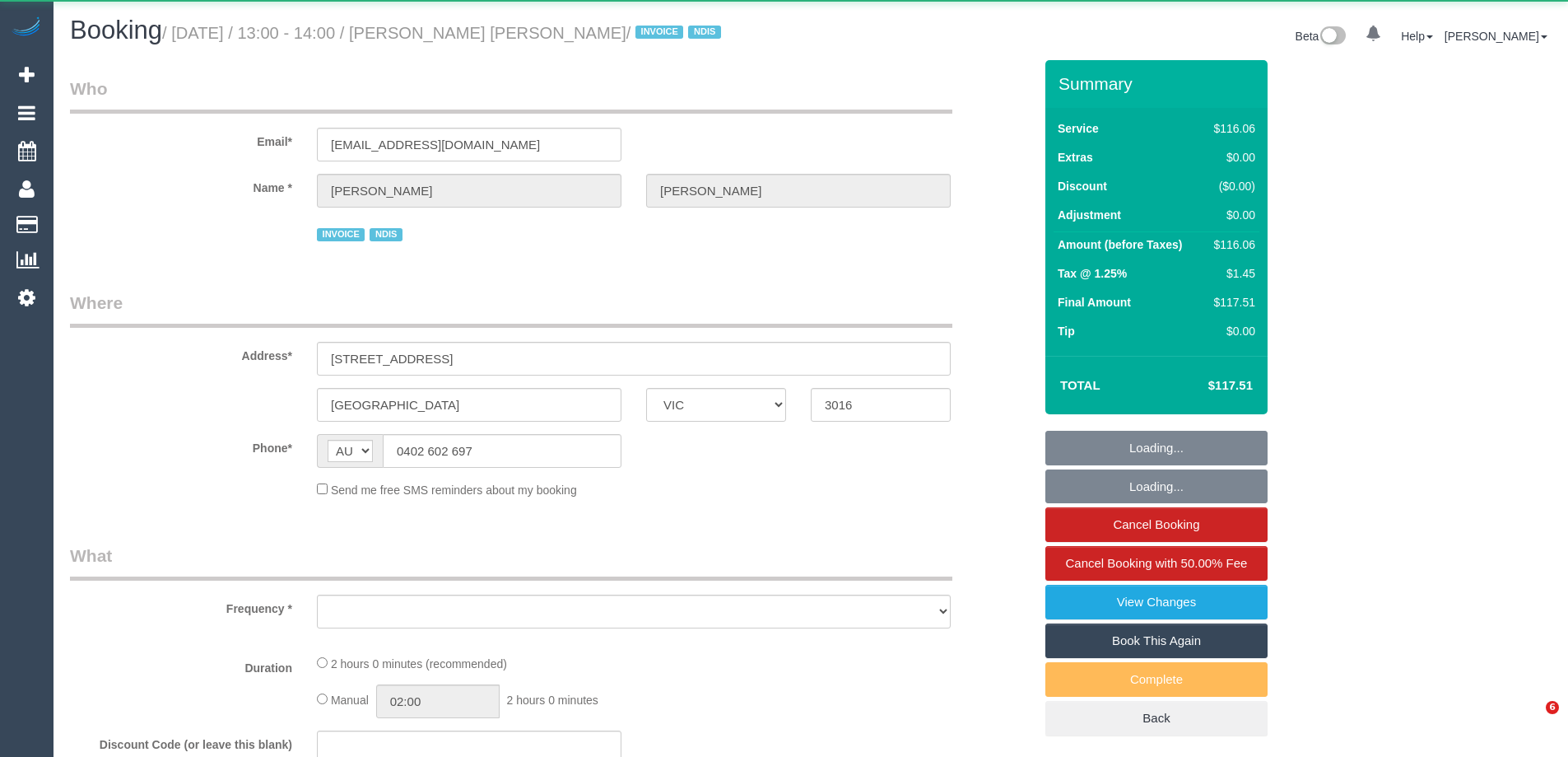
select select "VIC"
select select "number:29"
select select "number:14"
select select "number:19"
select select "number:25"
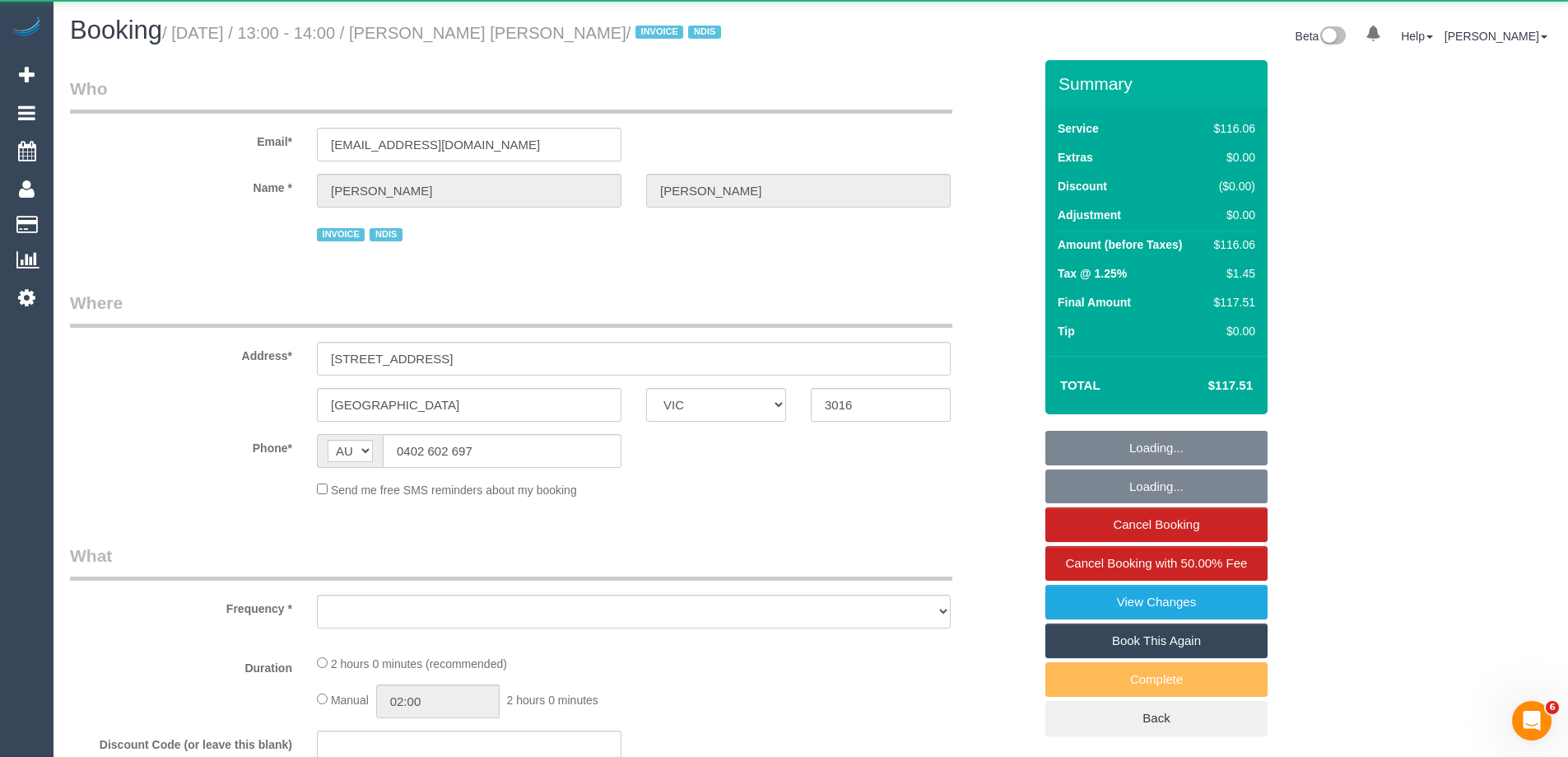
select select "number:34"
select select "number:13"
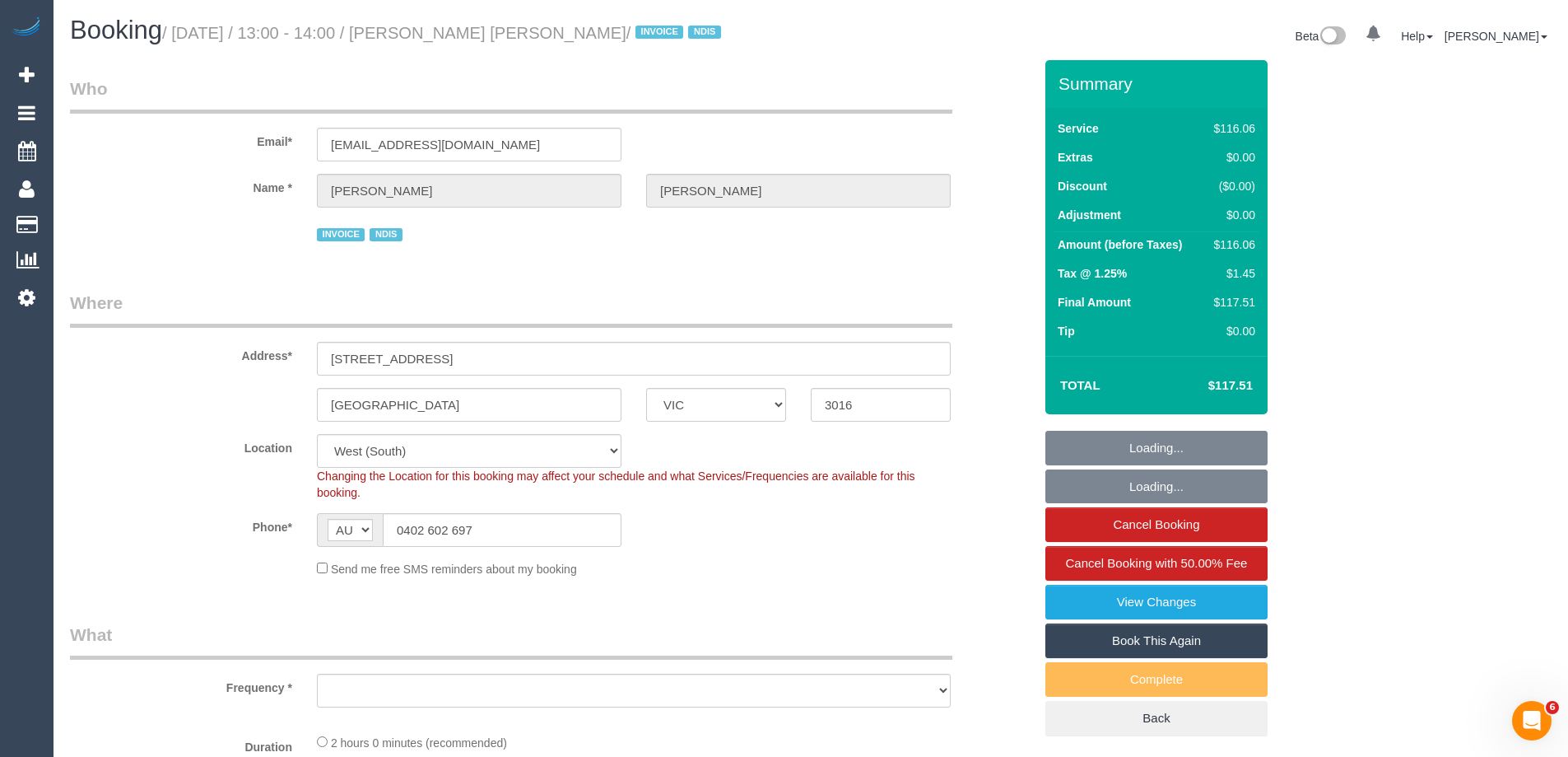
select select "object:816"
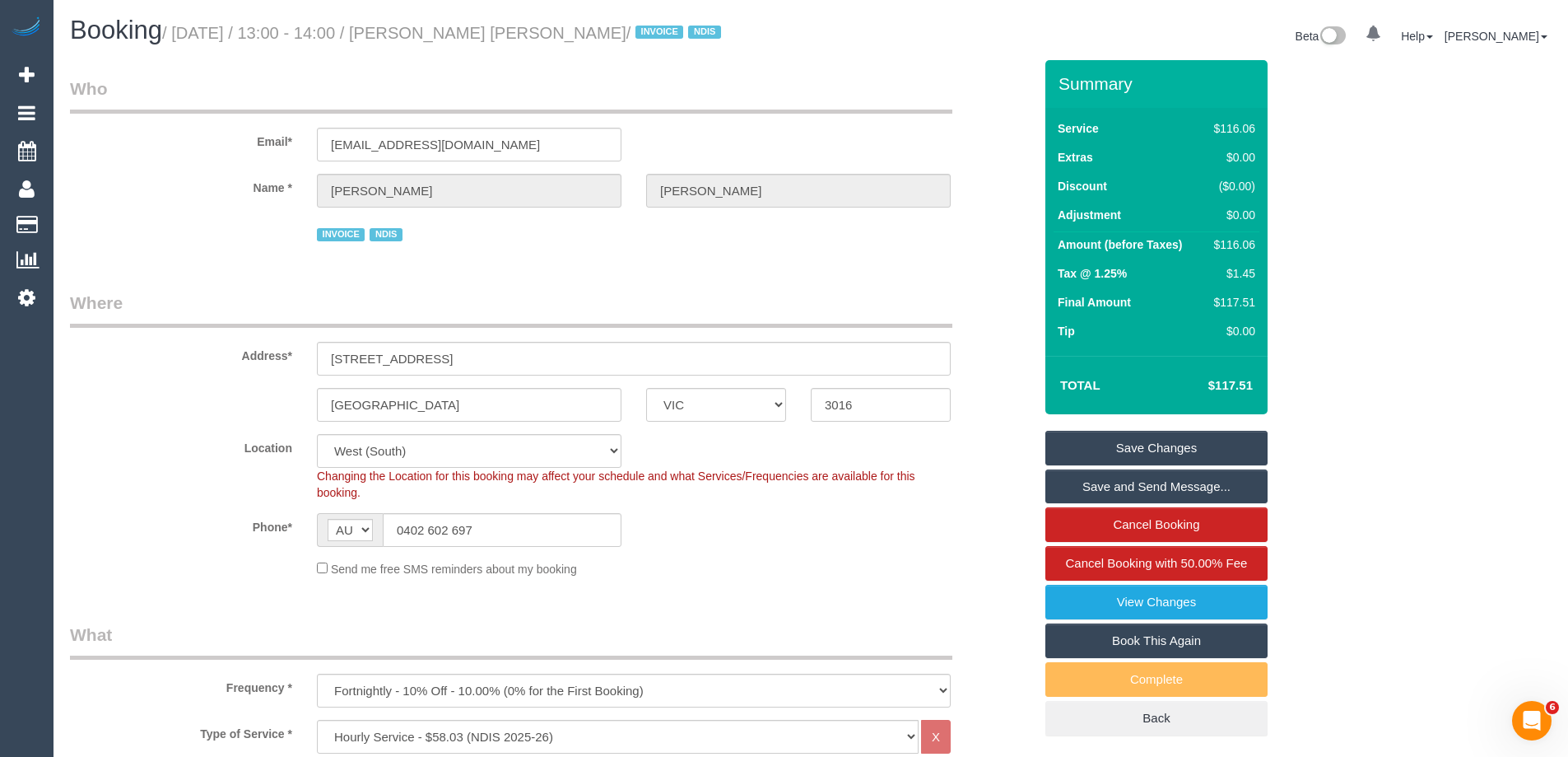
scroll to position [3197, 0]
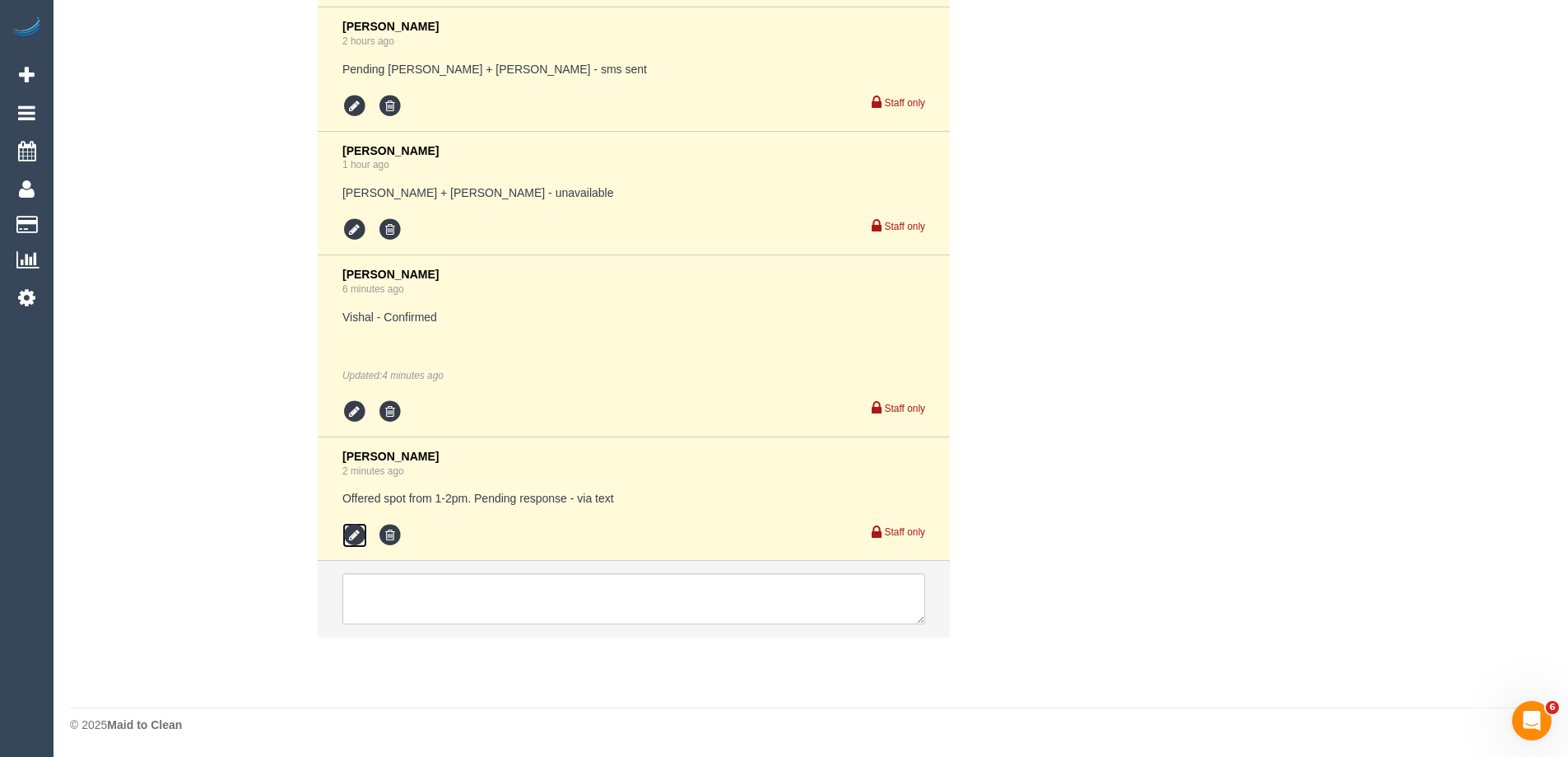
click at [358, 534] on icon at bounding box center [355, 535] width 25 height 25
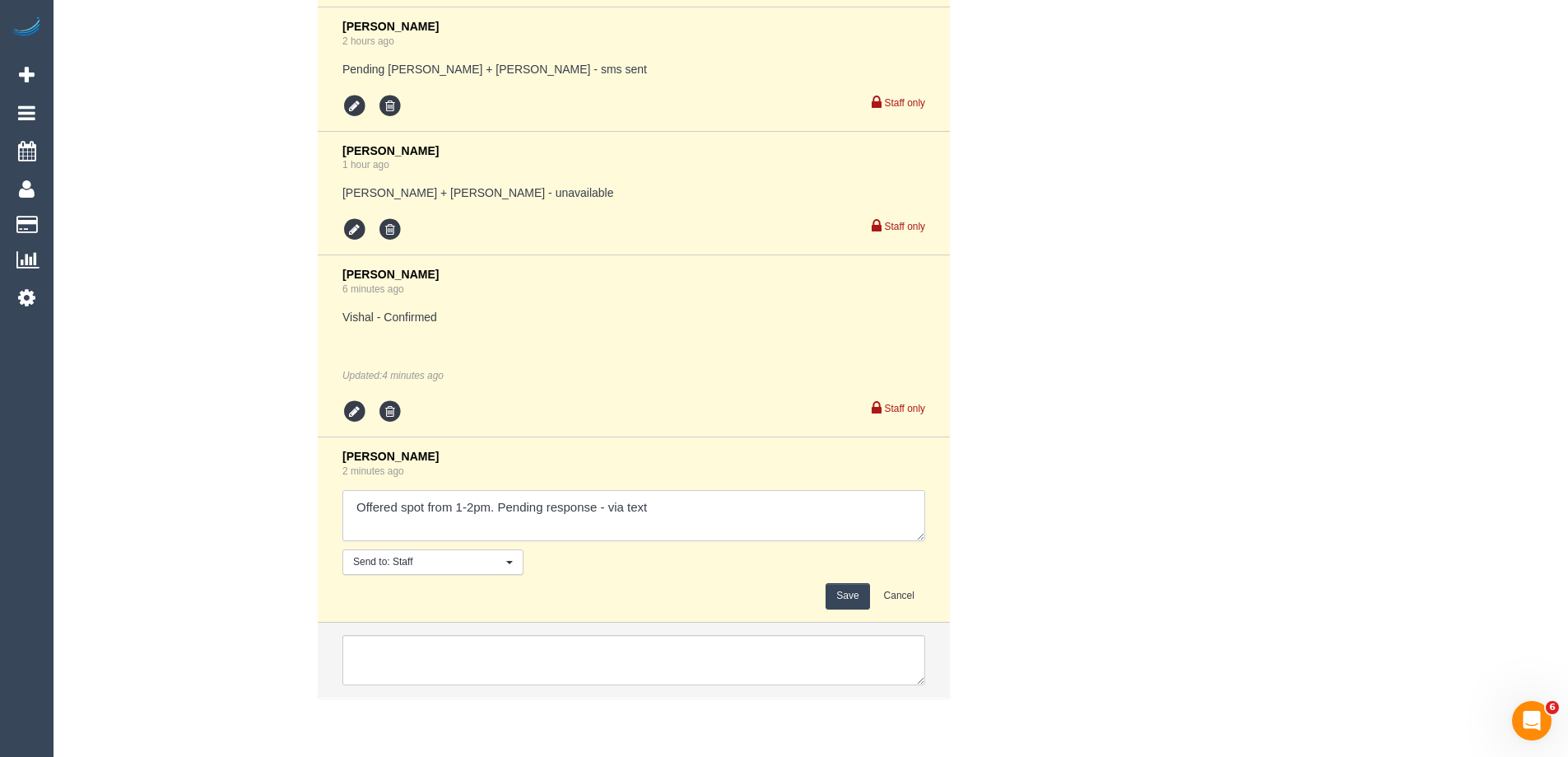
click at [612, 507] on textarea at bounding box center [634, 515] width 583 height 51
type textarea "Offered spot from 1-2pm. Pending response - confirmed via text"
click at [836, 596] on button "Save" at bounding box center [847, 596] width 43 height 25
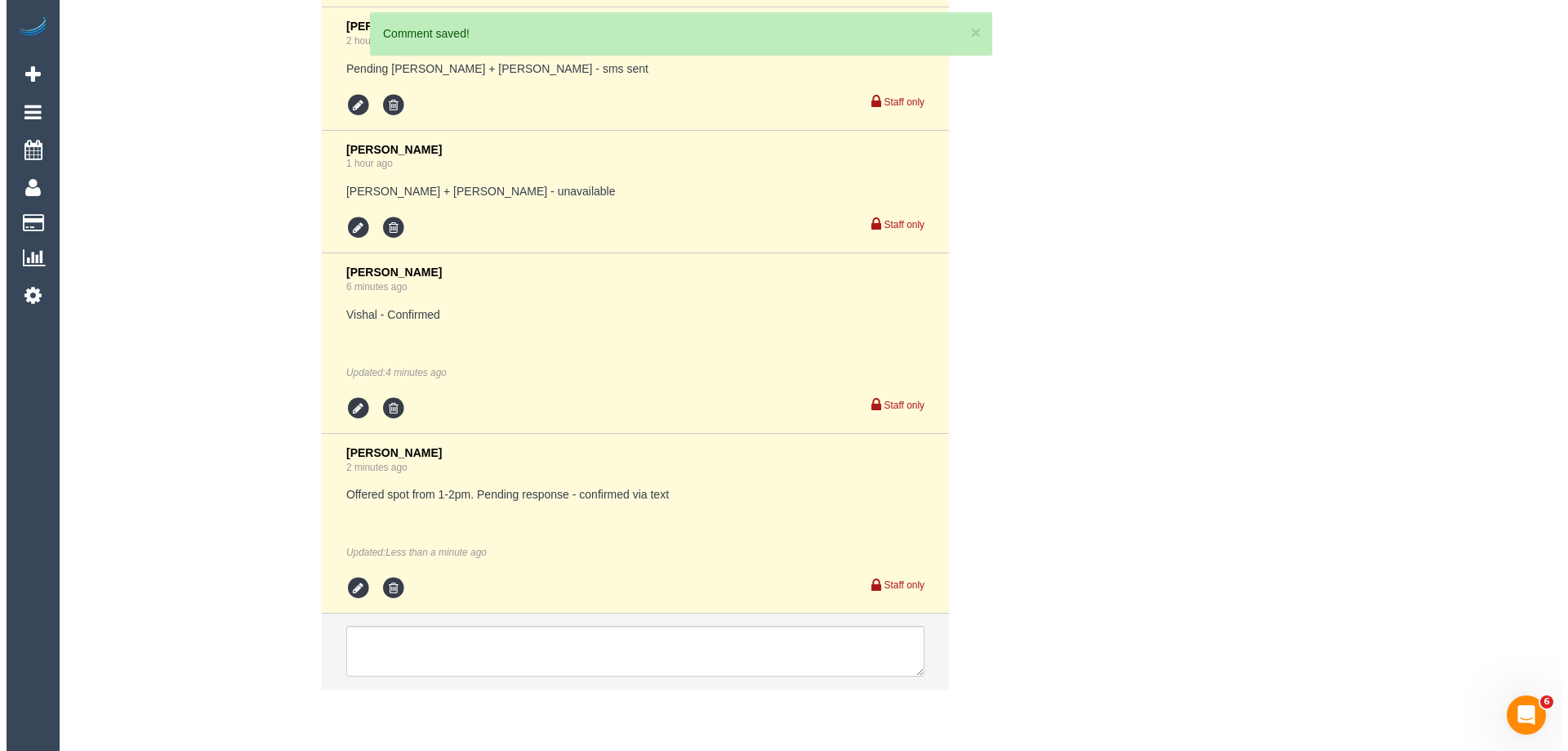
scroll to position [0, 0]
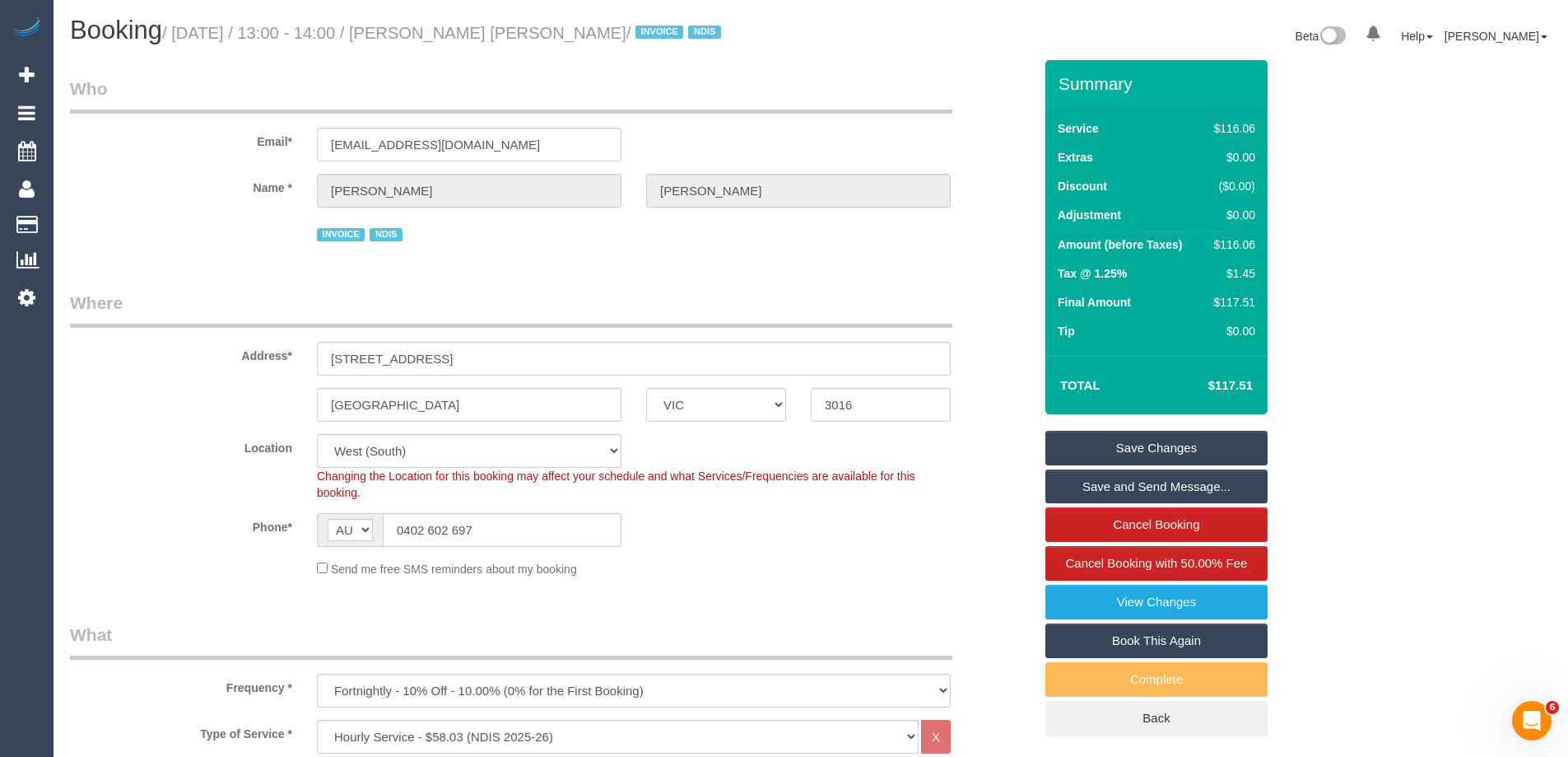
click at [1112, 457] on link "Save Changes" at bounding box center [1156, 447] width 222 height 35
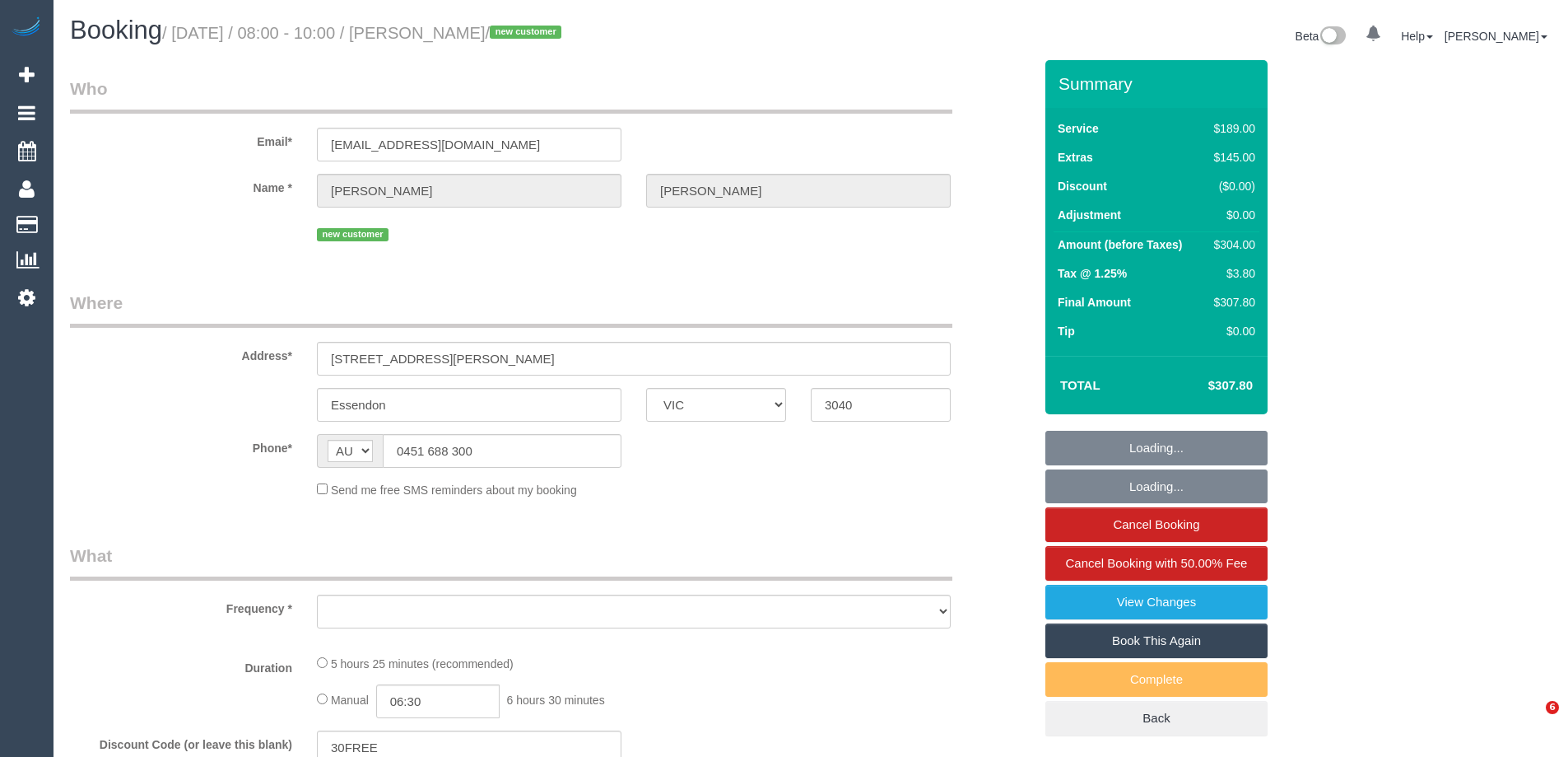
select select "VIC"
select select "object:612"
select select "string:stripe-pm_1S7nRU2GScqysDRVYB8Veyqs"
select select "number:27"
select select "number:14"
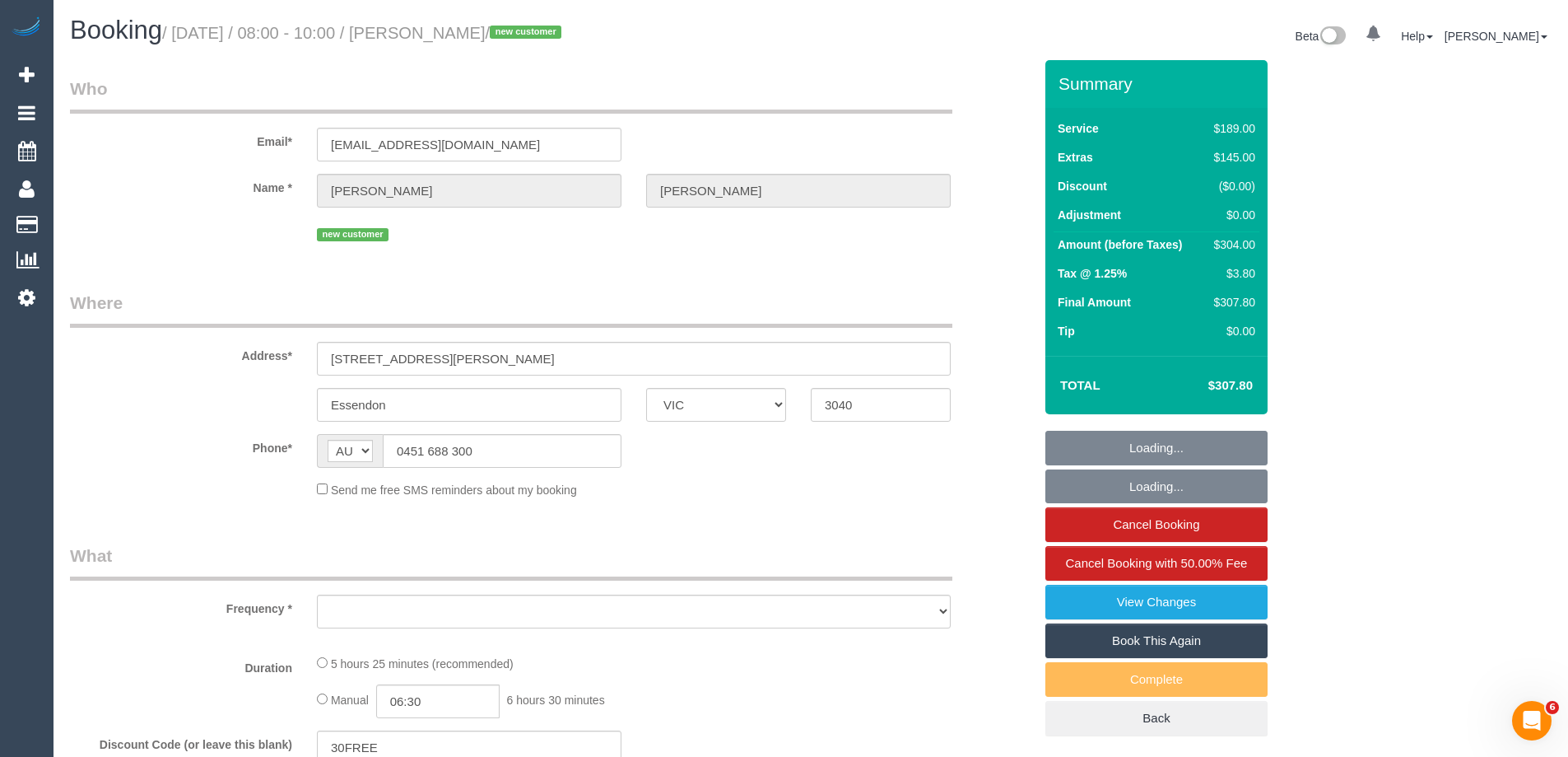
select select "number:19"
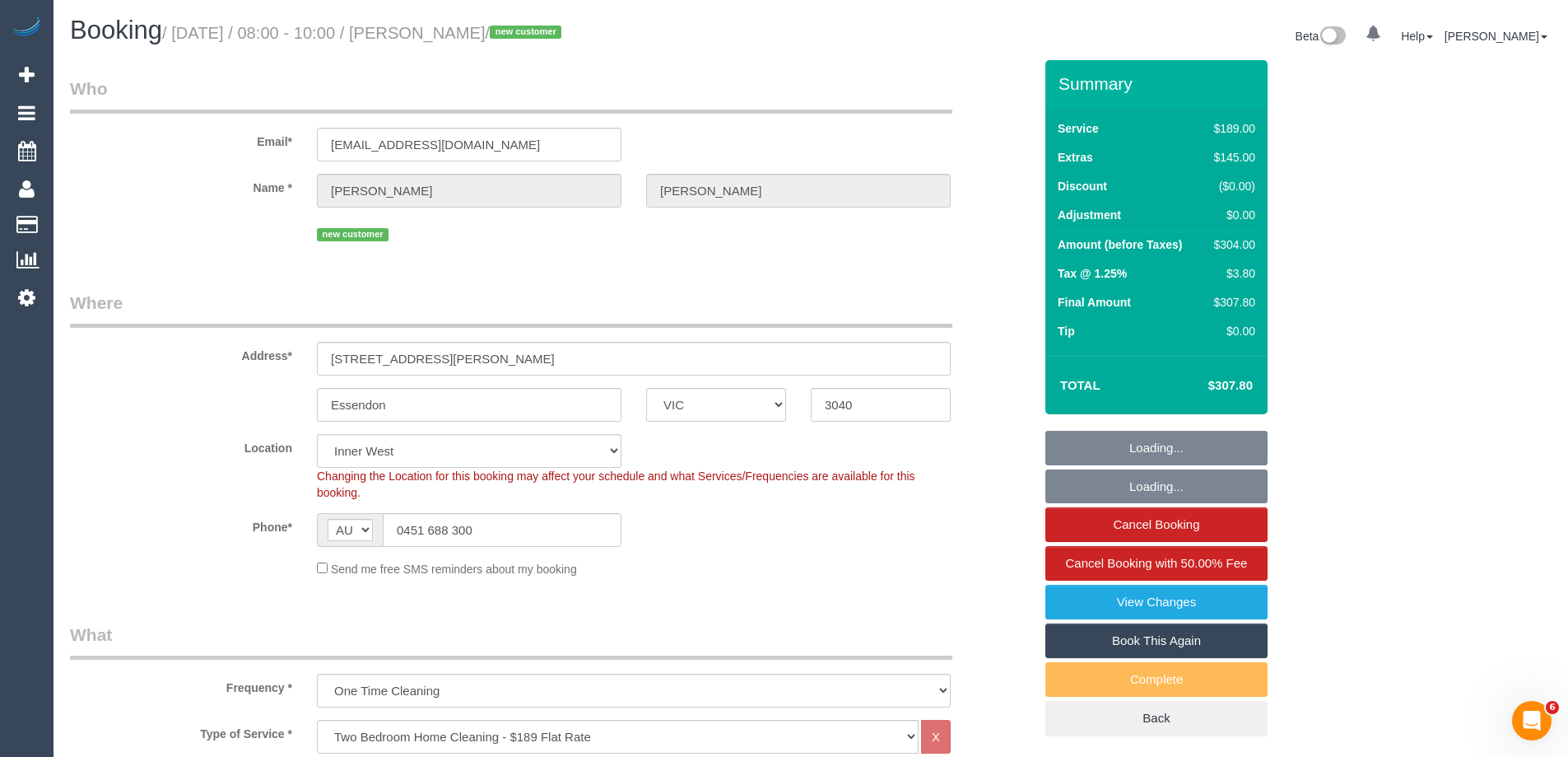
select select "object:859"
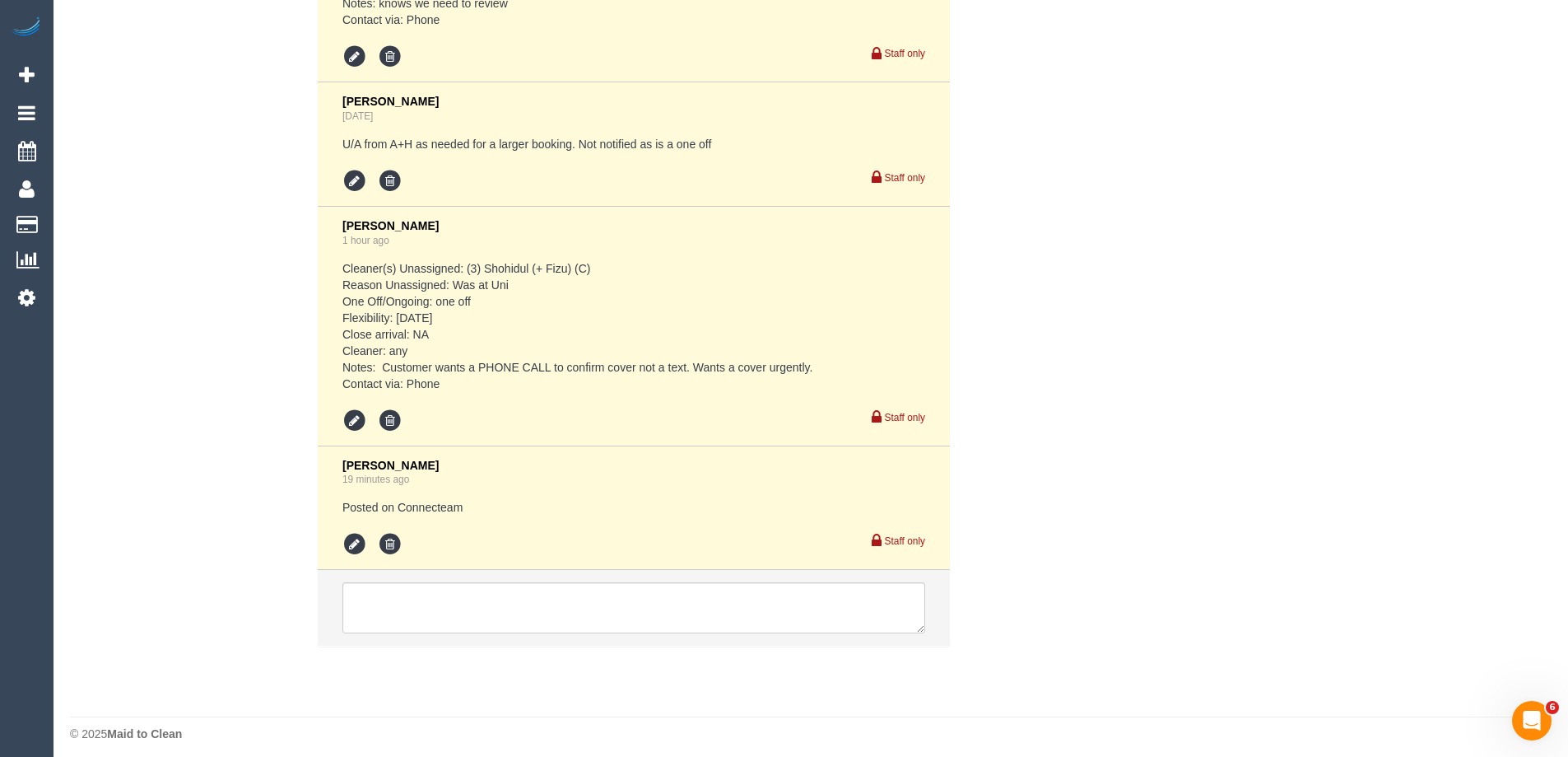
scroll to position [3178, 0]
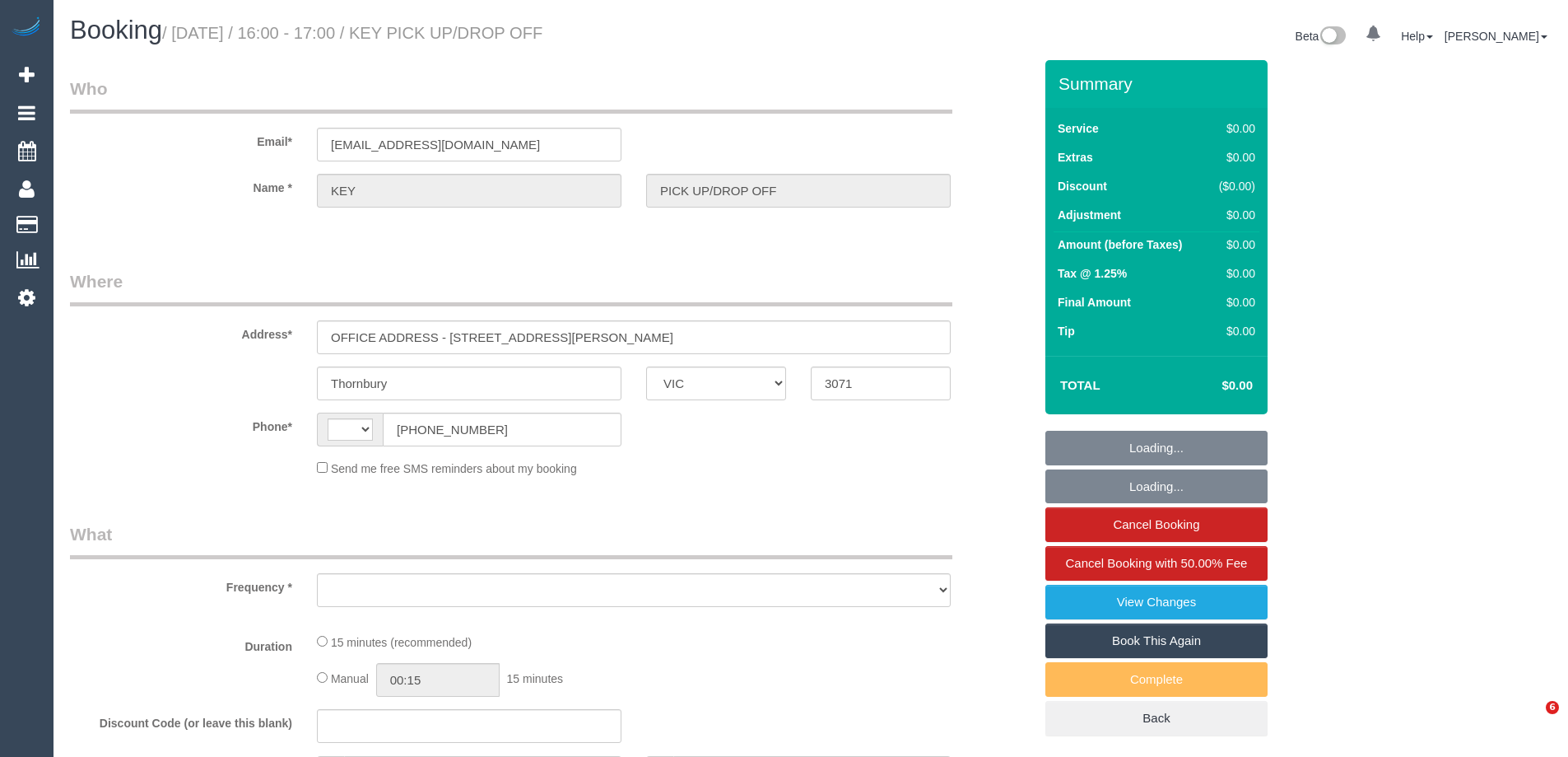
select select "VIC"
select select "string:AU"
select select "object:269"
select select "number:28"
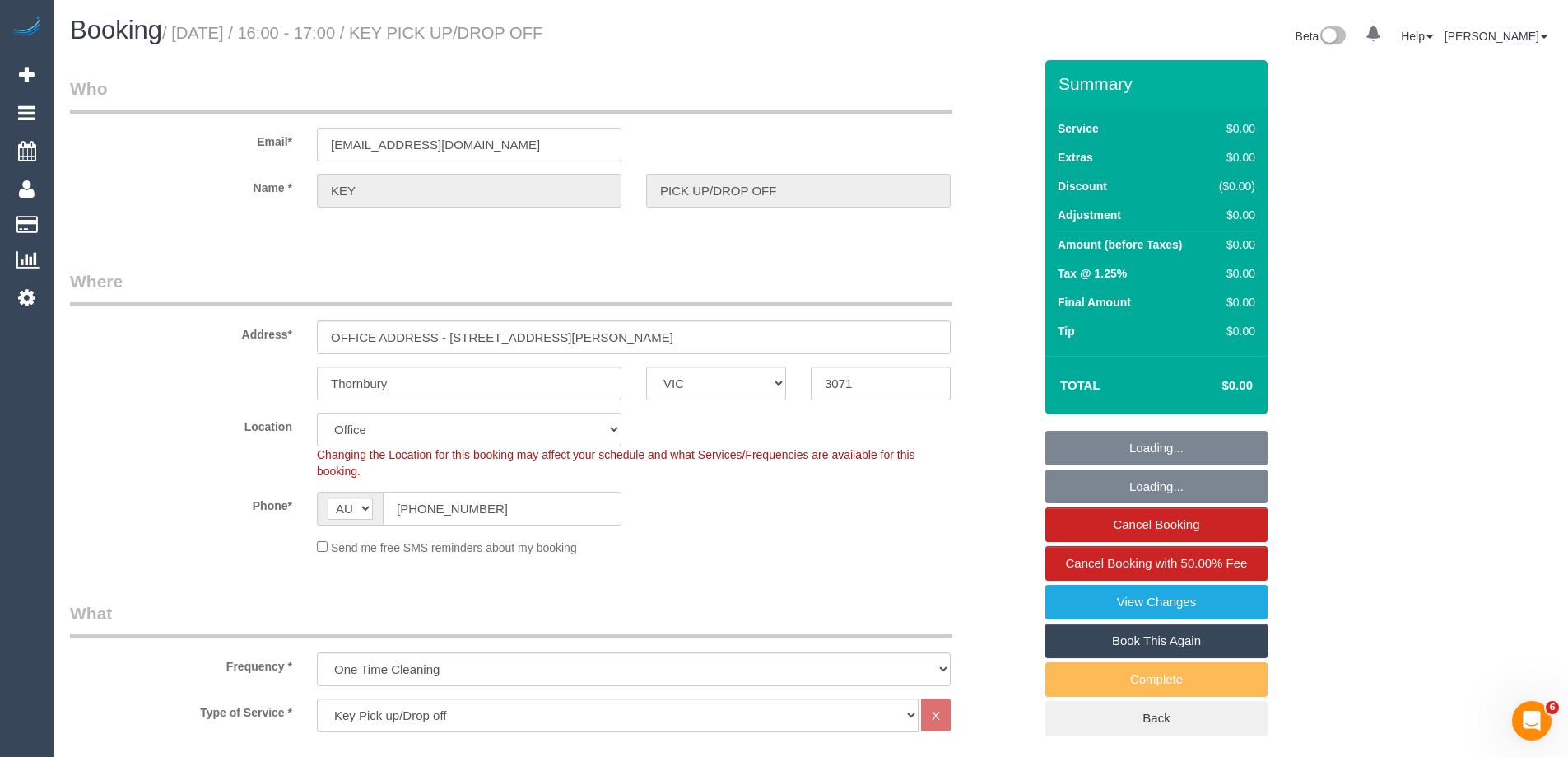
select select "object:685"
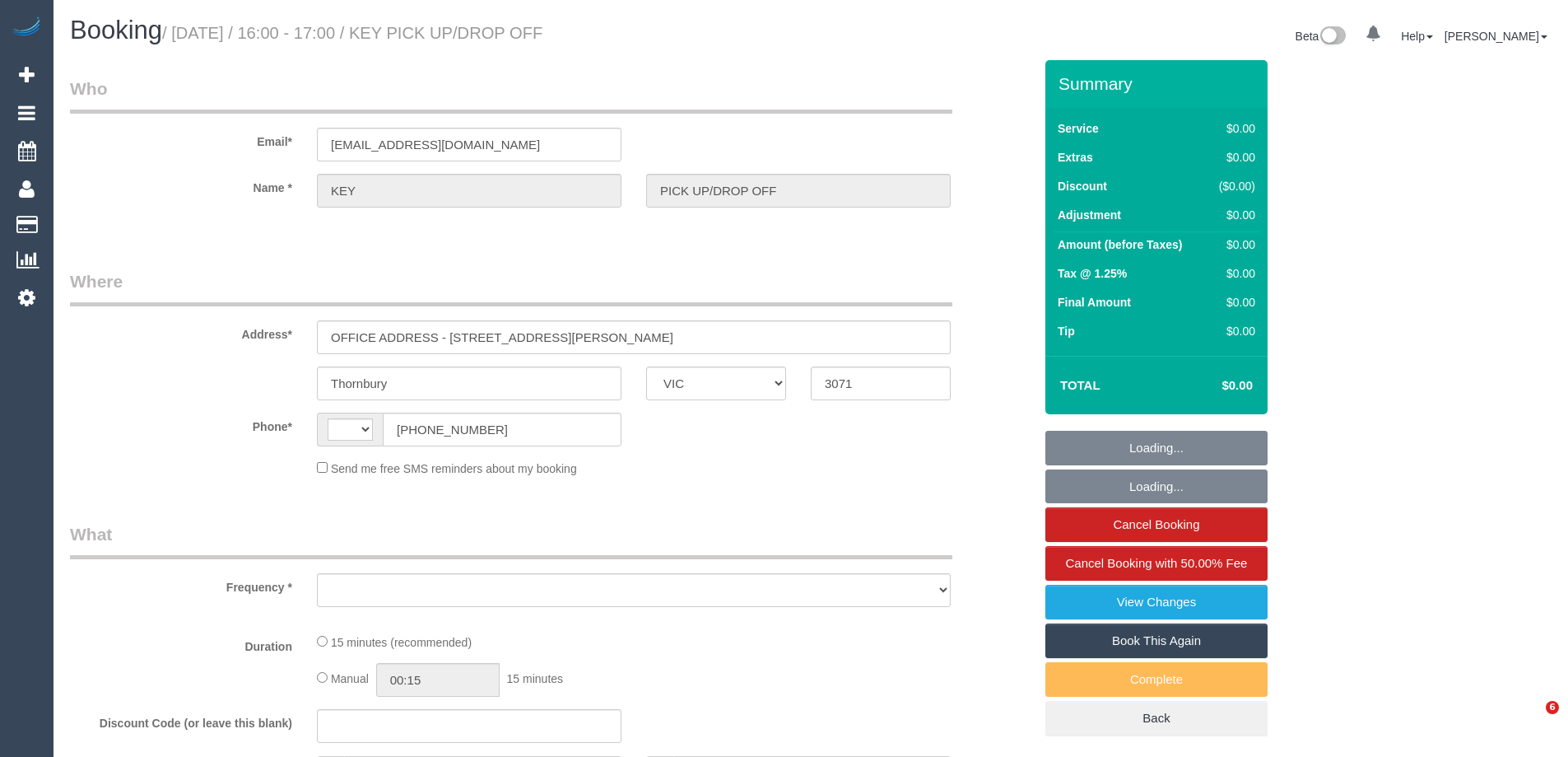
select select "VIC"
select select "string:AU"
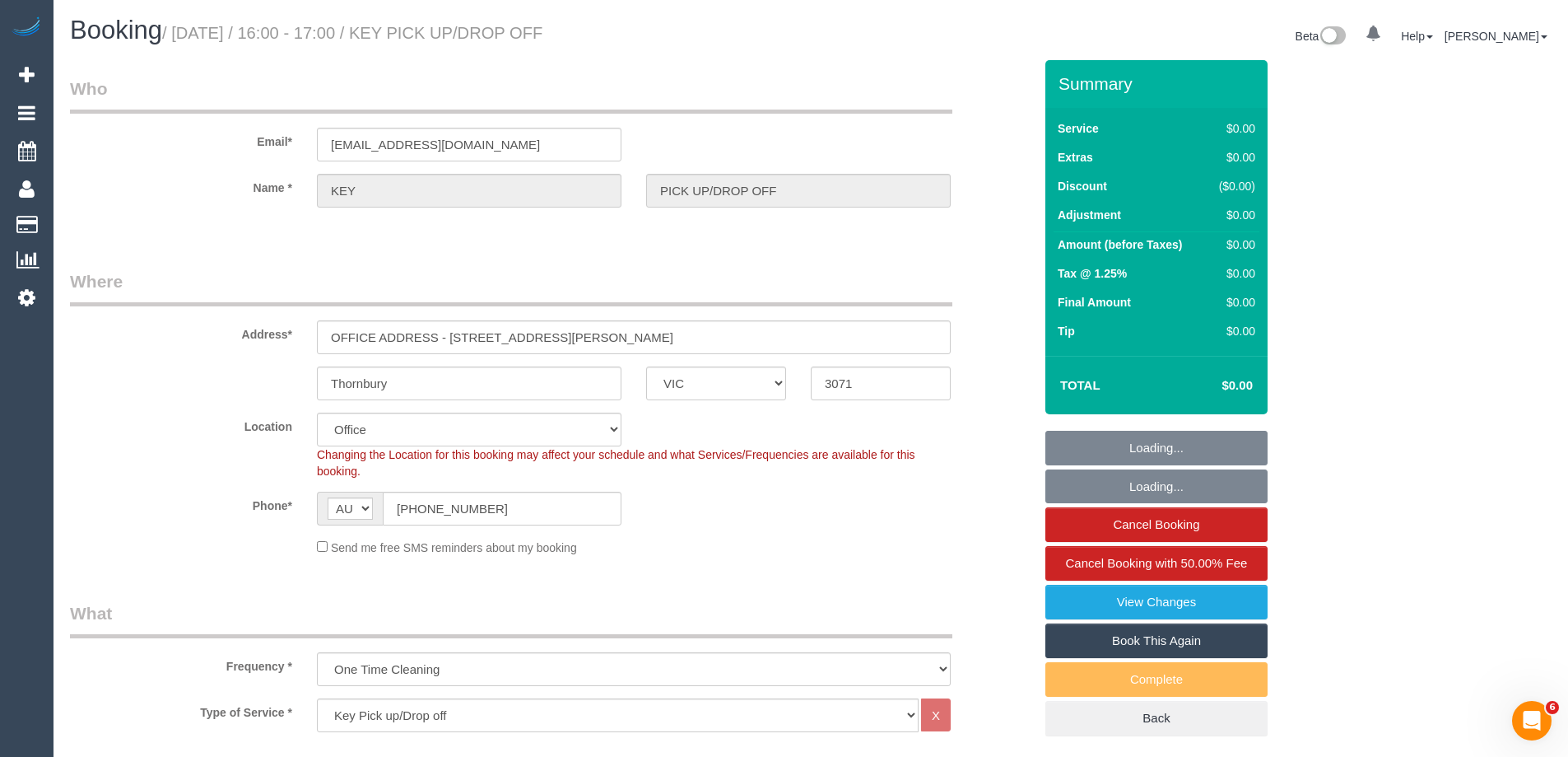
select select "object:539"
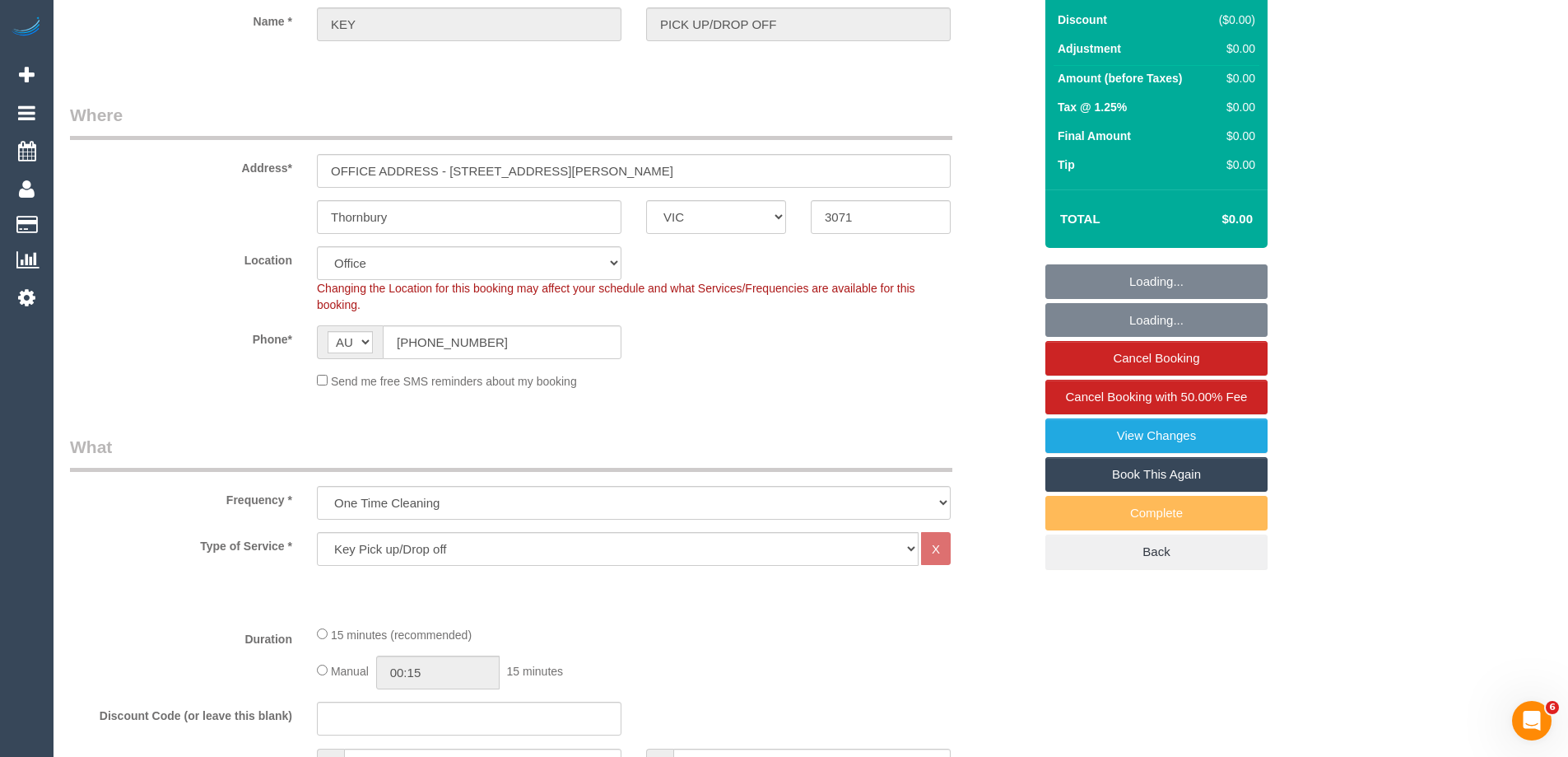
select select "number:28"
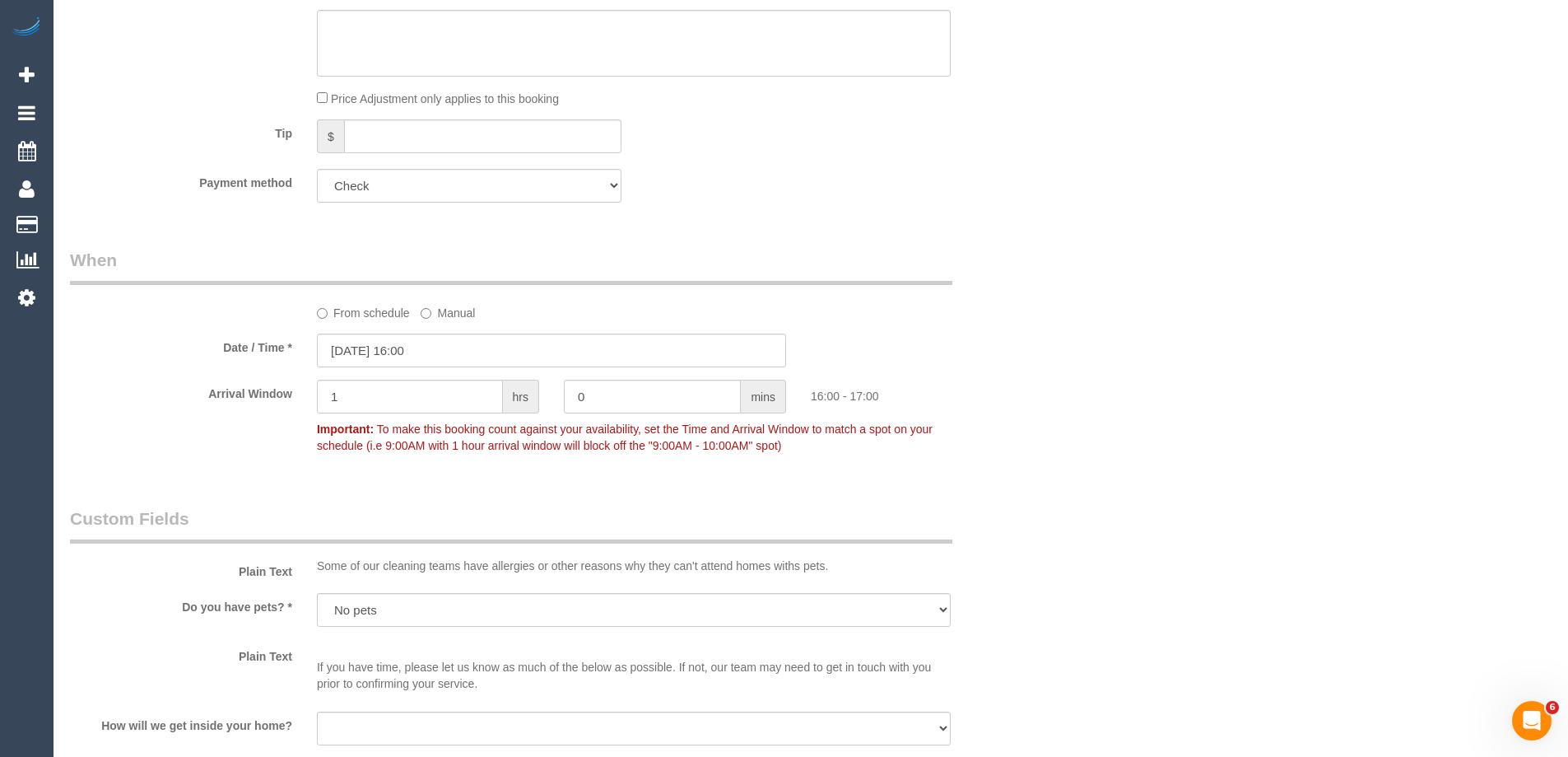
scroll to position [988, 0]
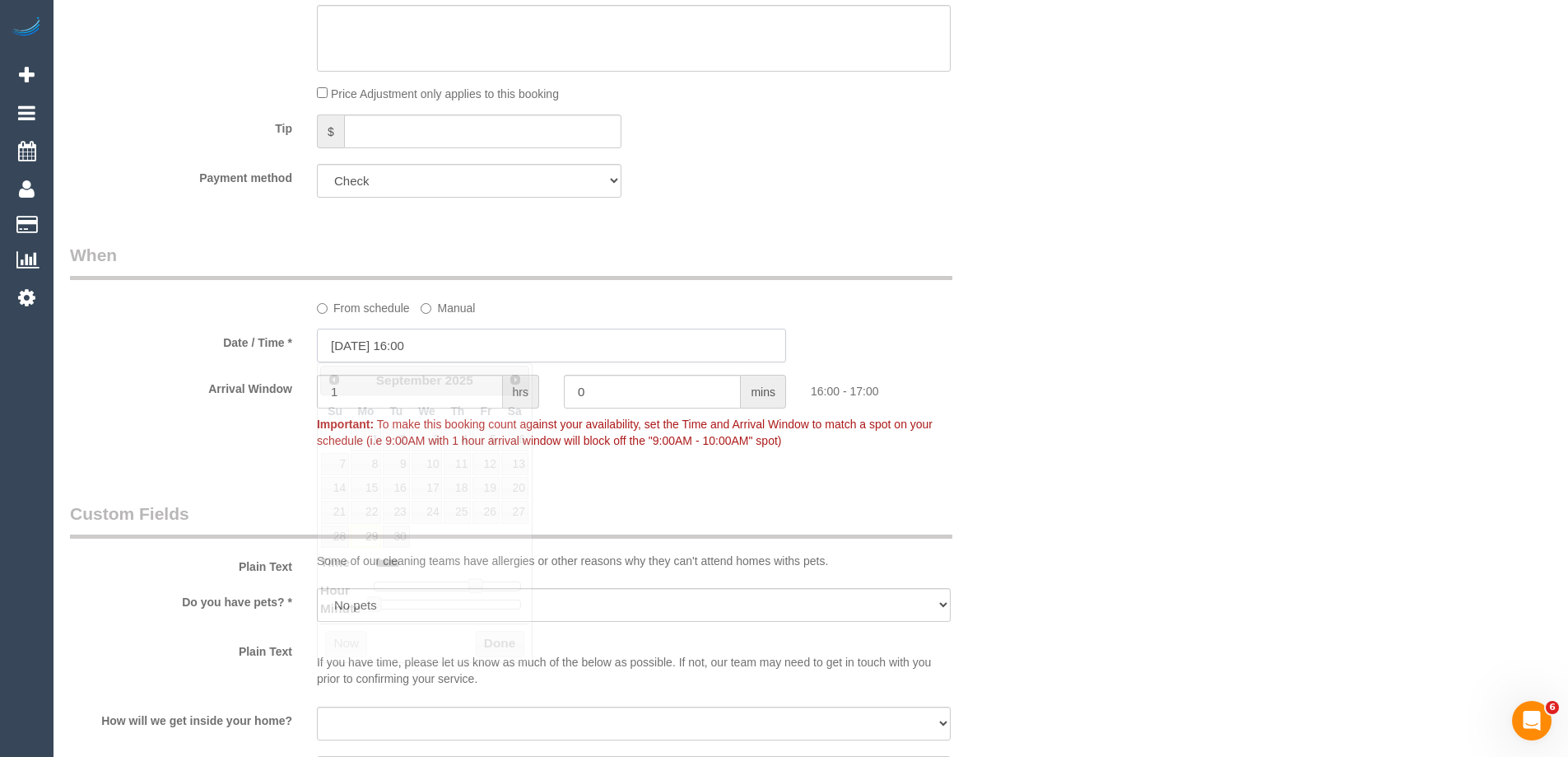
click at [411, 353] on input "29/09/2025 16:00" at bounding box center [552, 345] width 469 height 34
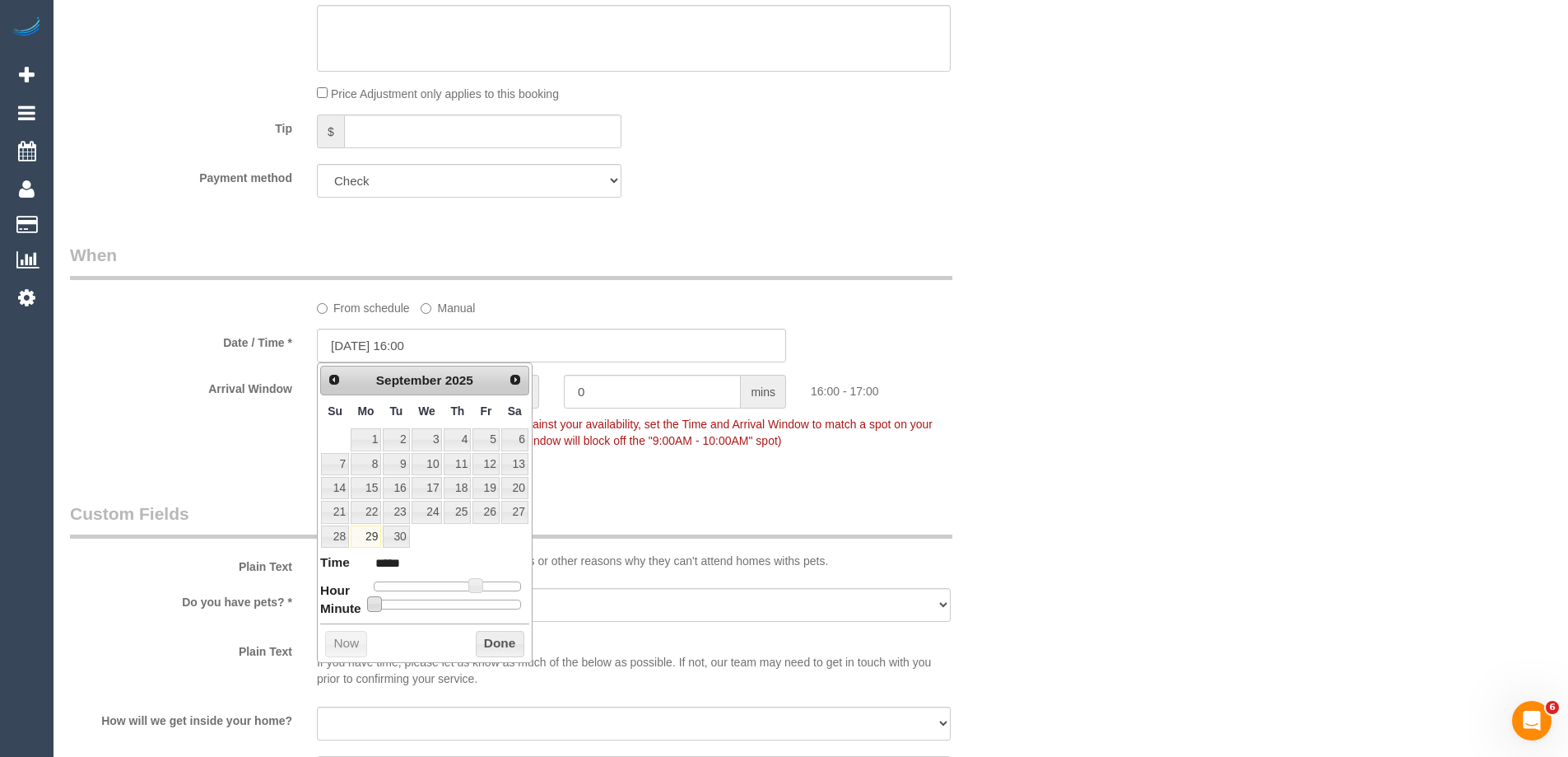
type input "29/09/2025 16:05"
type input "*****"
type input "29/09/2025 16:10"
type input "*****"
type input "29/09/2025 16:15"
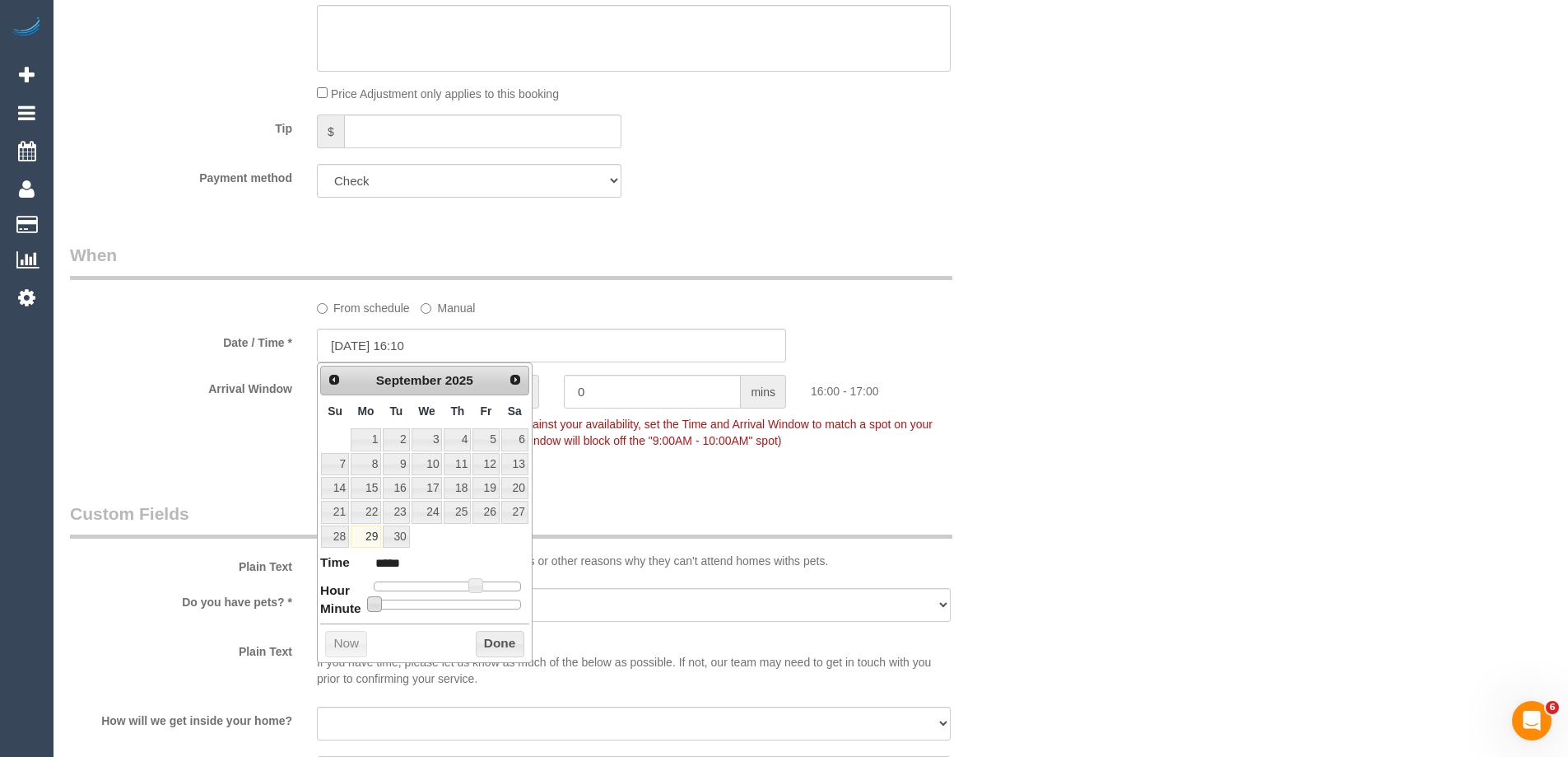
type input "*****"
type input "29/09/2025 16:25"
type input "*****"
type input "29/09/2025 16:30"
type input "*****"
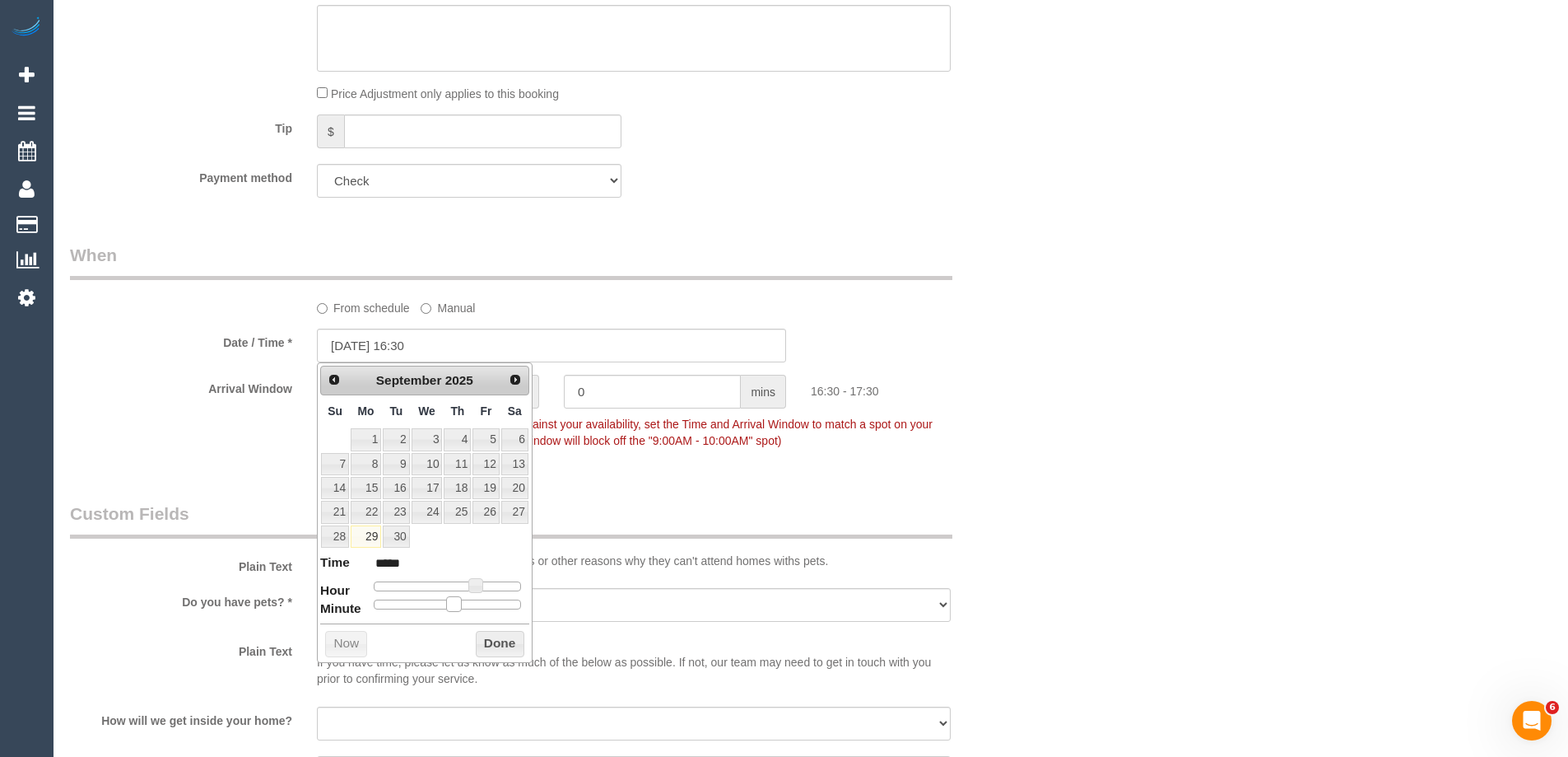
type input "29/09/2025 16:35"
type input "*****"
type input "29/09/2025 16:30"
type input "*****"
type input "29/09/2025 16:25"
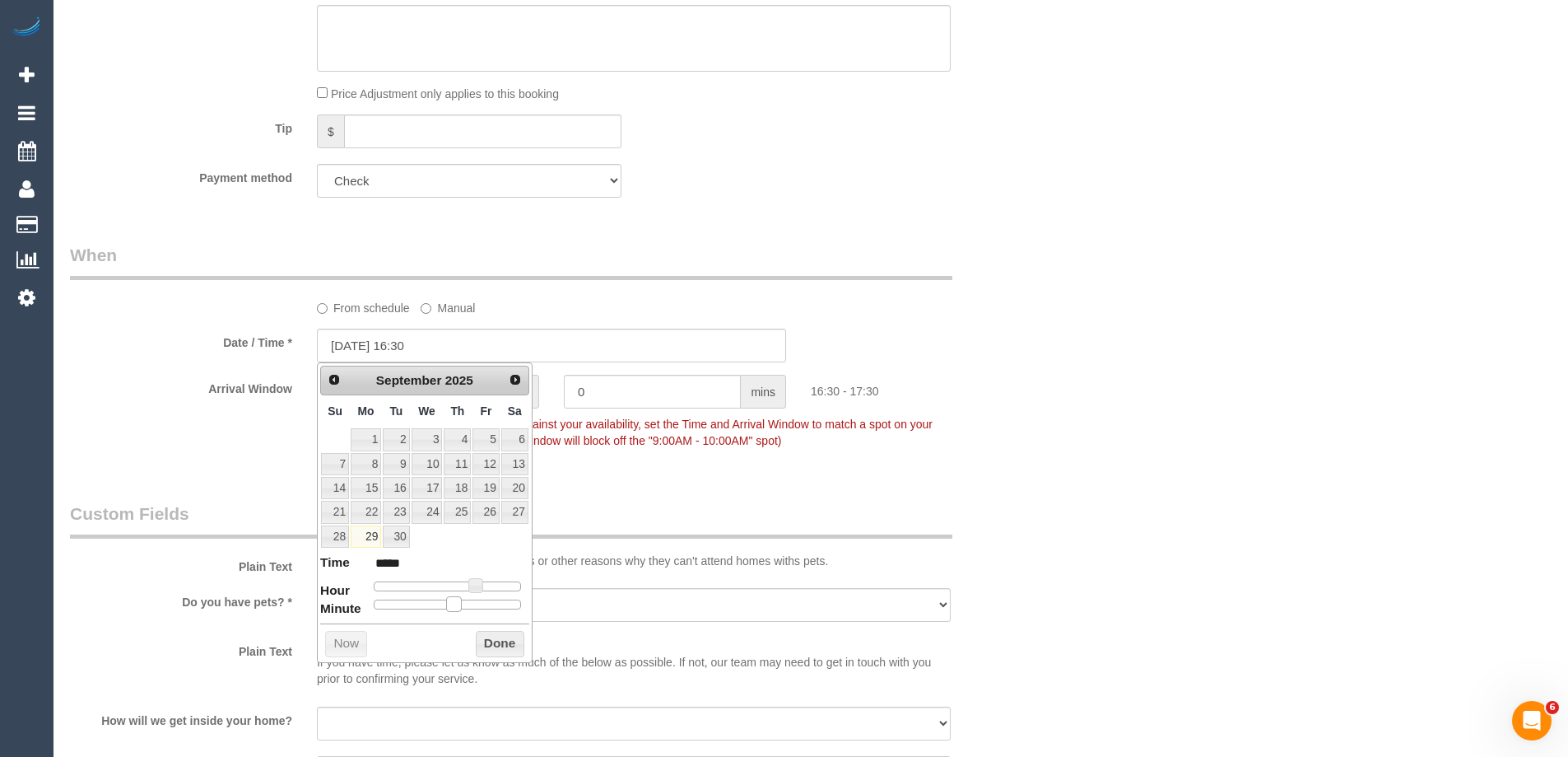
type input "*****"
type input "29/09/2025 16:20"
type input "*****"
type input "29/09/2025 16:10"
type input "*****"
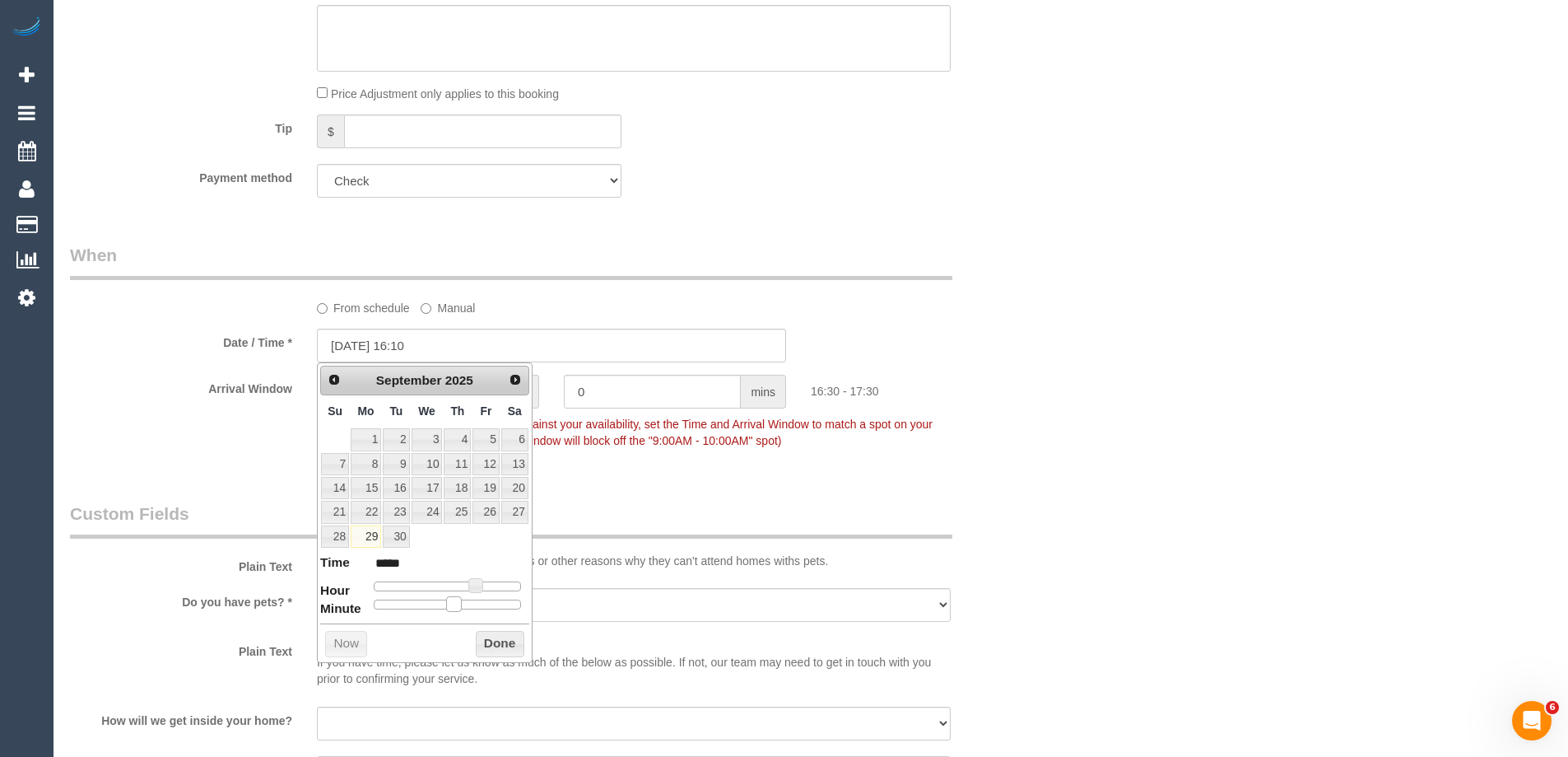
type input "29/09/2025 16:05"
type input "*****"
type input "29/09/2025 16:00"
type input "*****"
drag, startPoint x: 434, startPoint y: 602, endPoint x: 349, endPoint y: 602, distance: 85.0
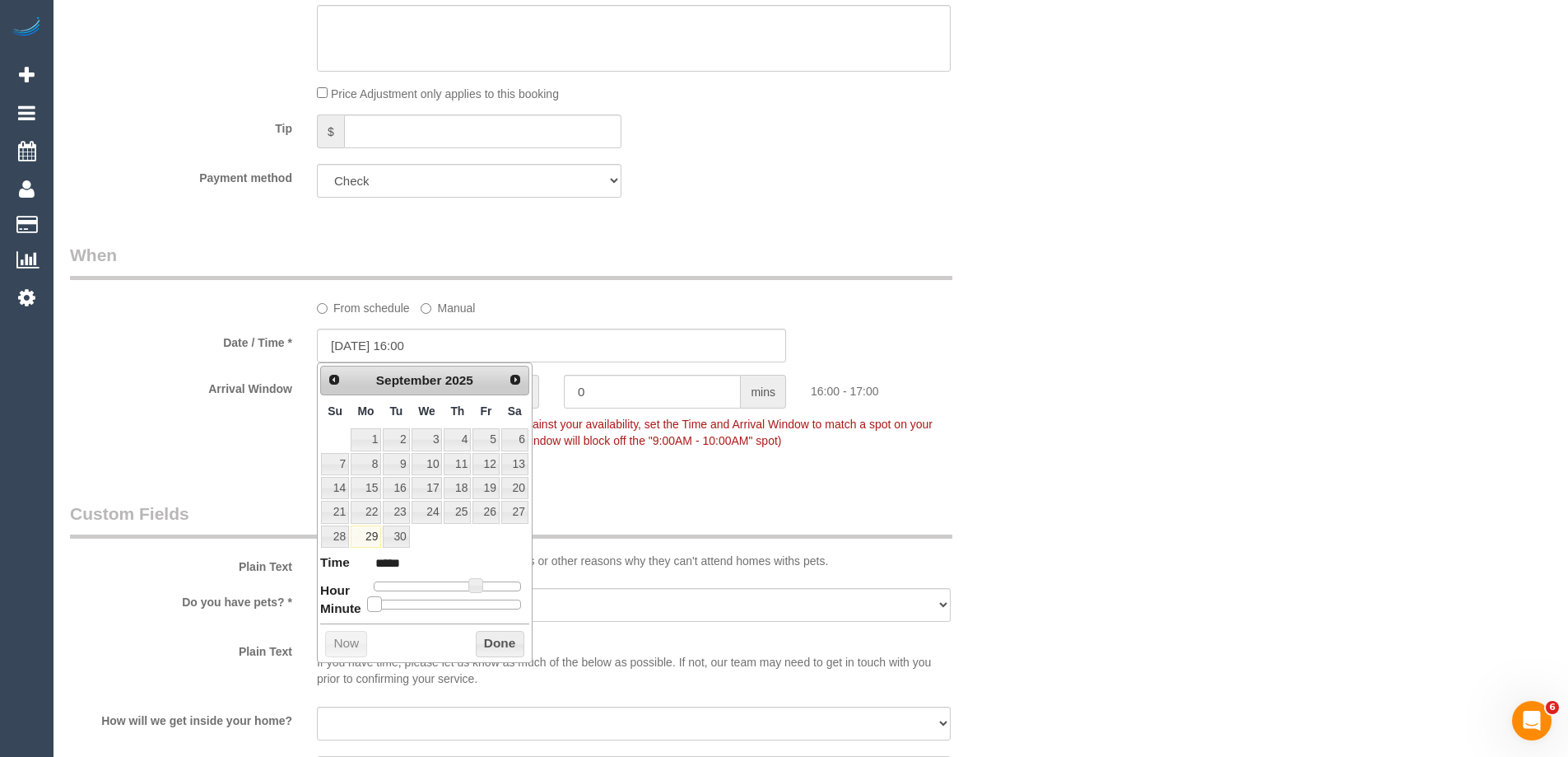
click at [349, 602] on dl "Time ***** Hour Minute Second Millisecond Microsecond Time Zone ***** ***** ***…" at bounding box center [424, 581] width 209 height 57
click at [509, 640] on button "Done" at bounding box center [500, 643] width 48 height 26
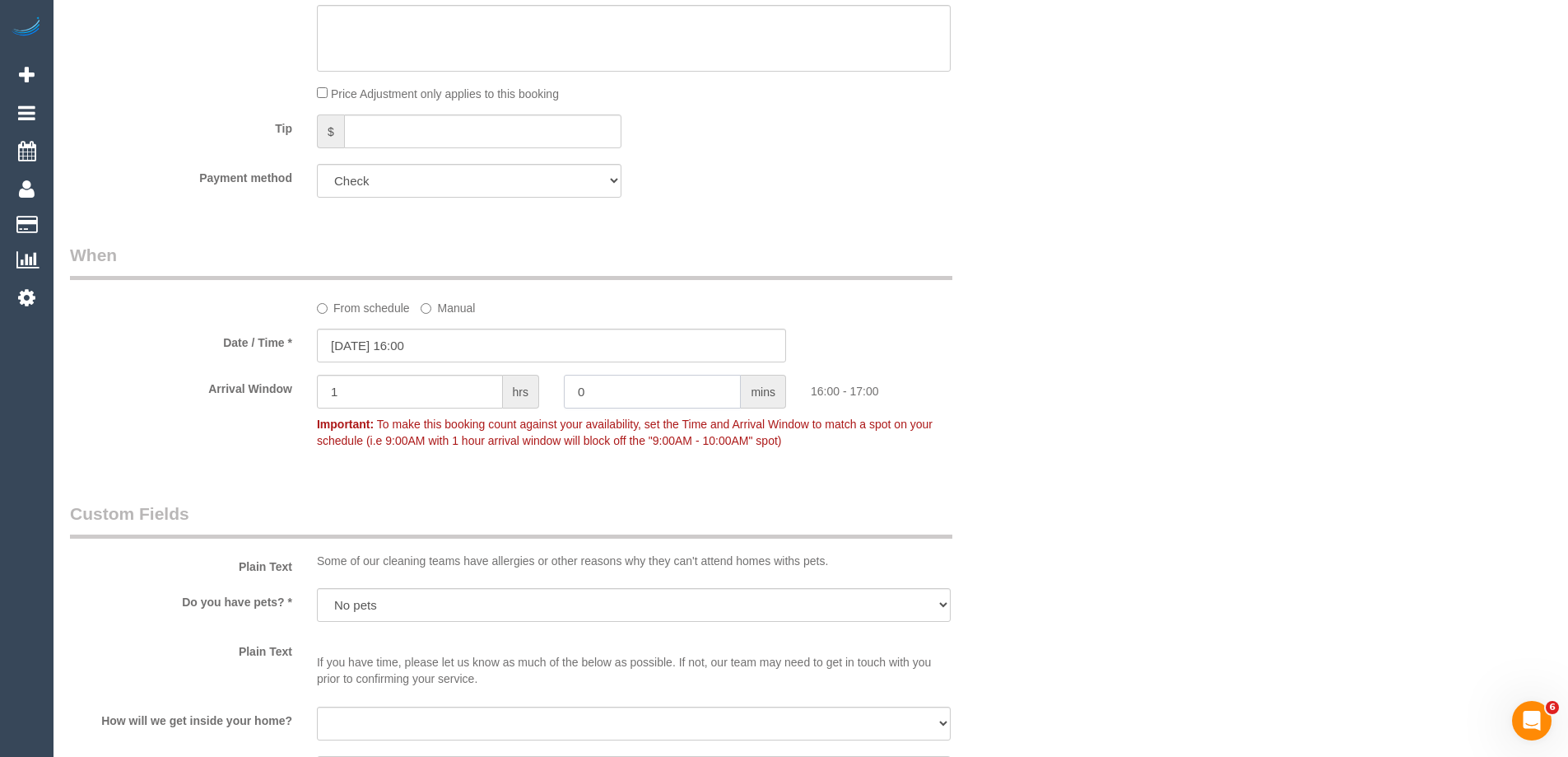
drag, startPoint x: 562, startPoint y: 396, endPoint x: 499, endPoint y: 400, distance: 63.1
click at [500, 400] on div "Arrival Window 1 hrs 0 mins 16:00 - 17:00 Important: To make this booking count…" at bounding box center [552, 415] width 988 height 81
click at [455, 390] on div "Arrival Window 1 hrs 0 mins 16:00 - 17:00 Important: To make this booking count…" at bounding box center [552, 415] width 988 height 81
type input "45"
drag, startPoint x: 372, startPoint y: 398, endPoint x: 190, endPoint y: 398, distance: 182.0
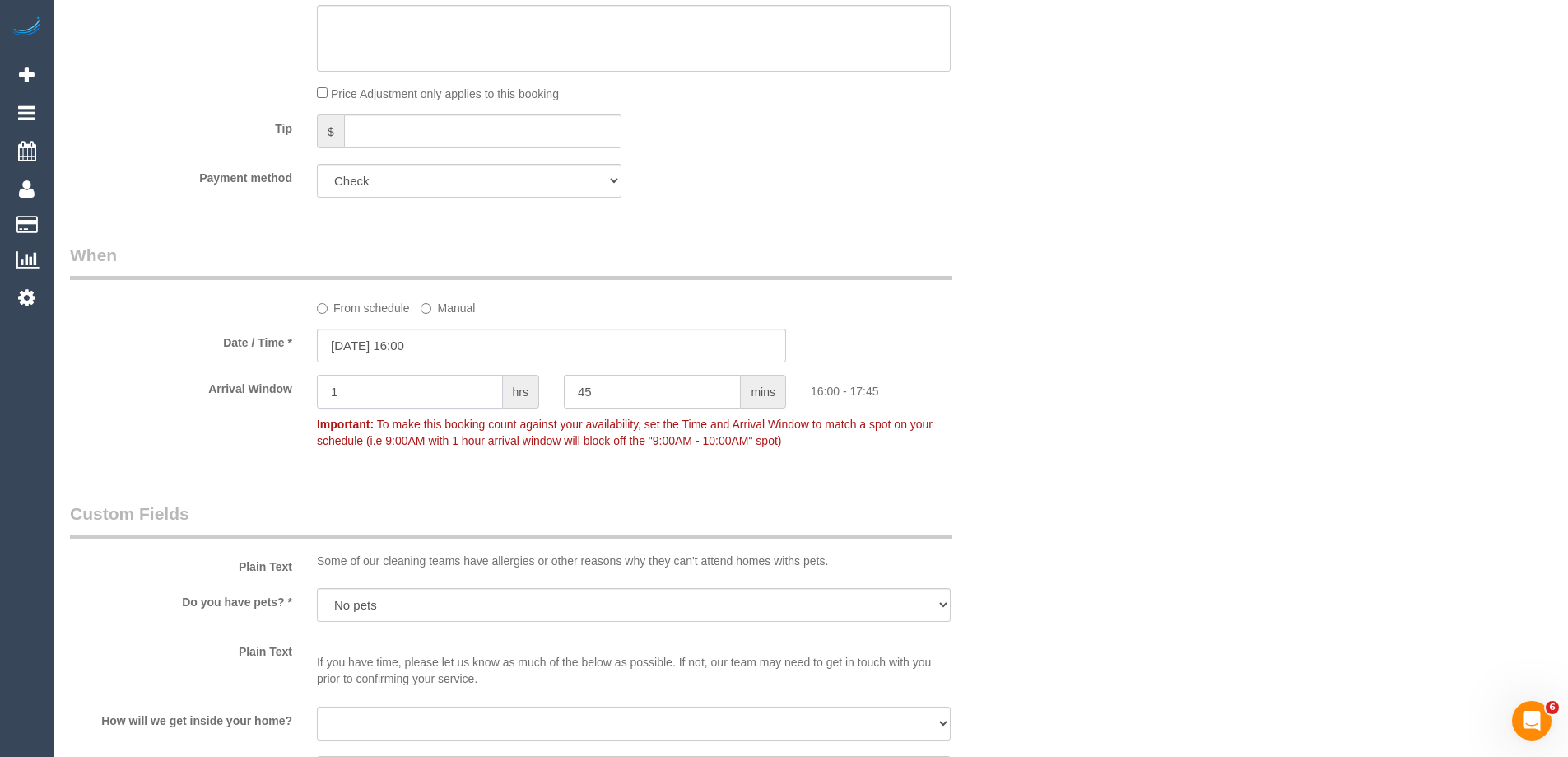
click at [191, 398] on div "Arrival Window 1 hrs 45 mins 16:00 - 17:45 Important: To make this booking coun…" at bounding box center [552, 415] width 988 height 81
type input "0"
click at [1006, 188] on div "Payment method Add Credit Card Cash Check Paypal" at bounding box center [552, 181] width 988 height 34
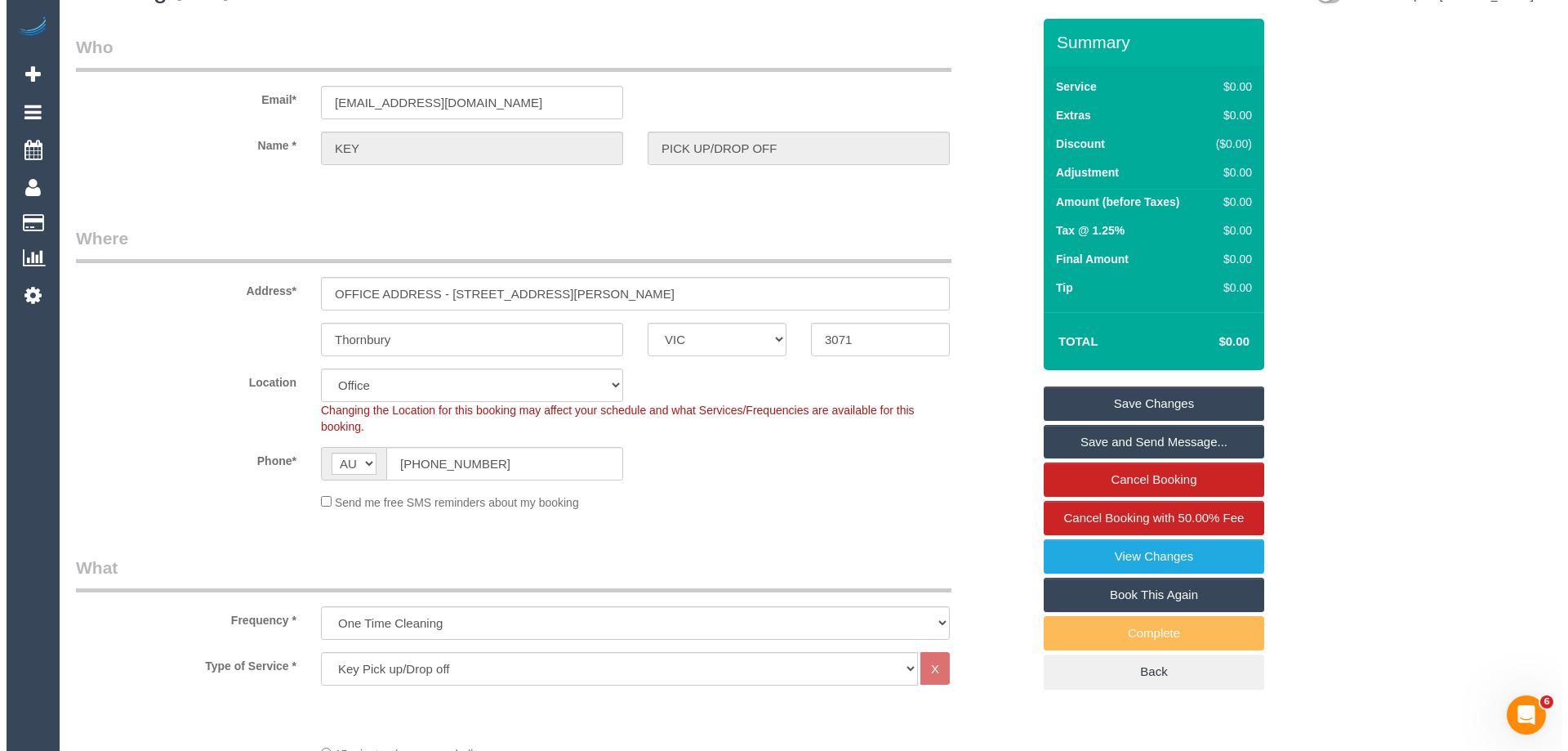
scroll to position [0, 0]
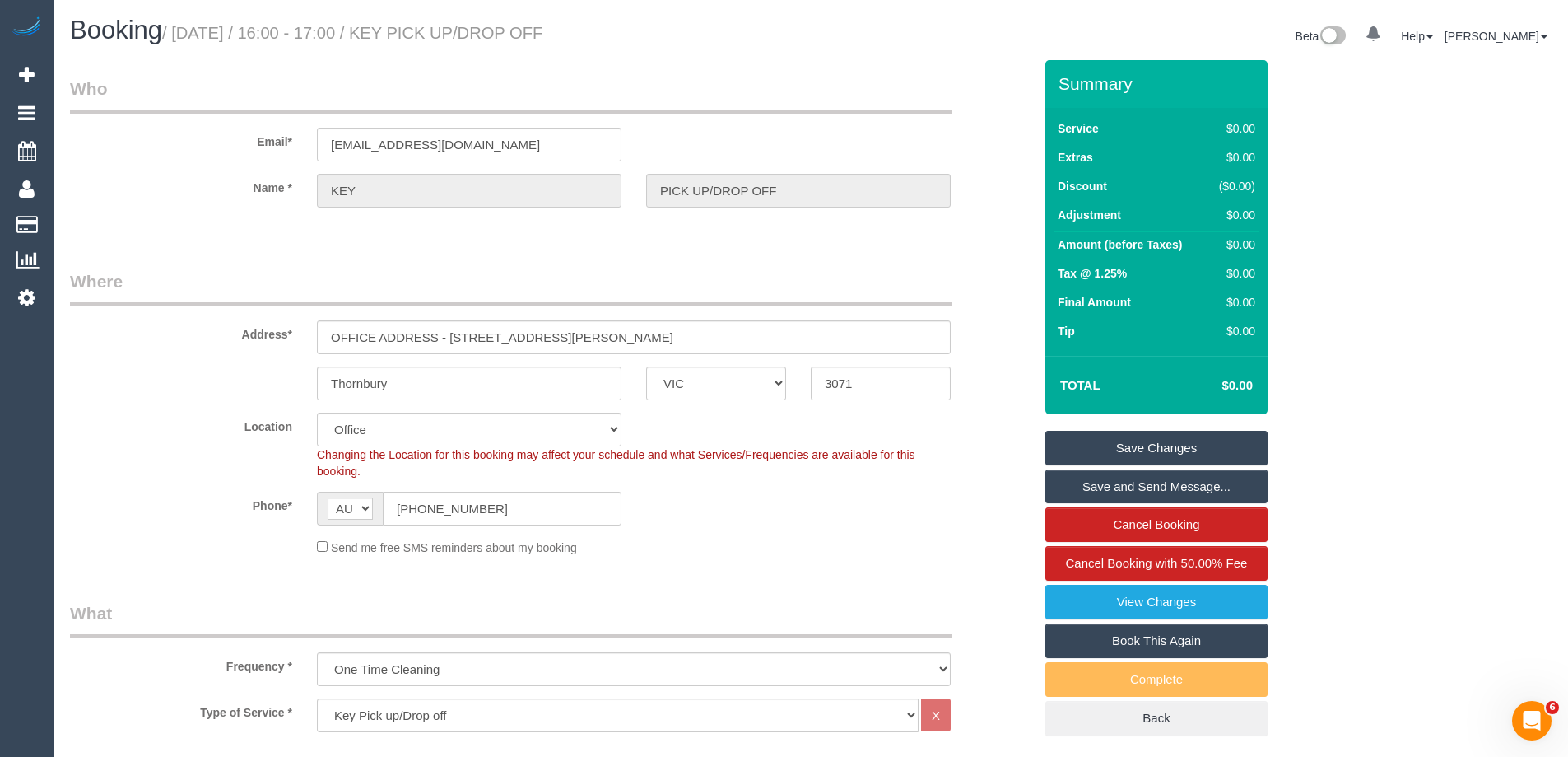
click at [1088, 440] on link "Save Changes" at bounding box center [1156, 447] width 222 height 35
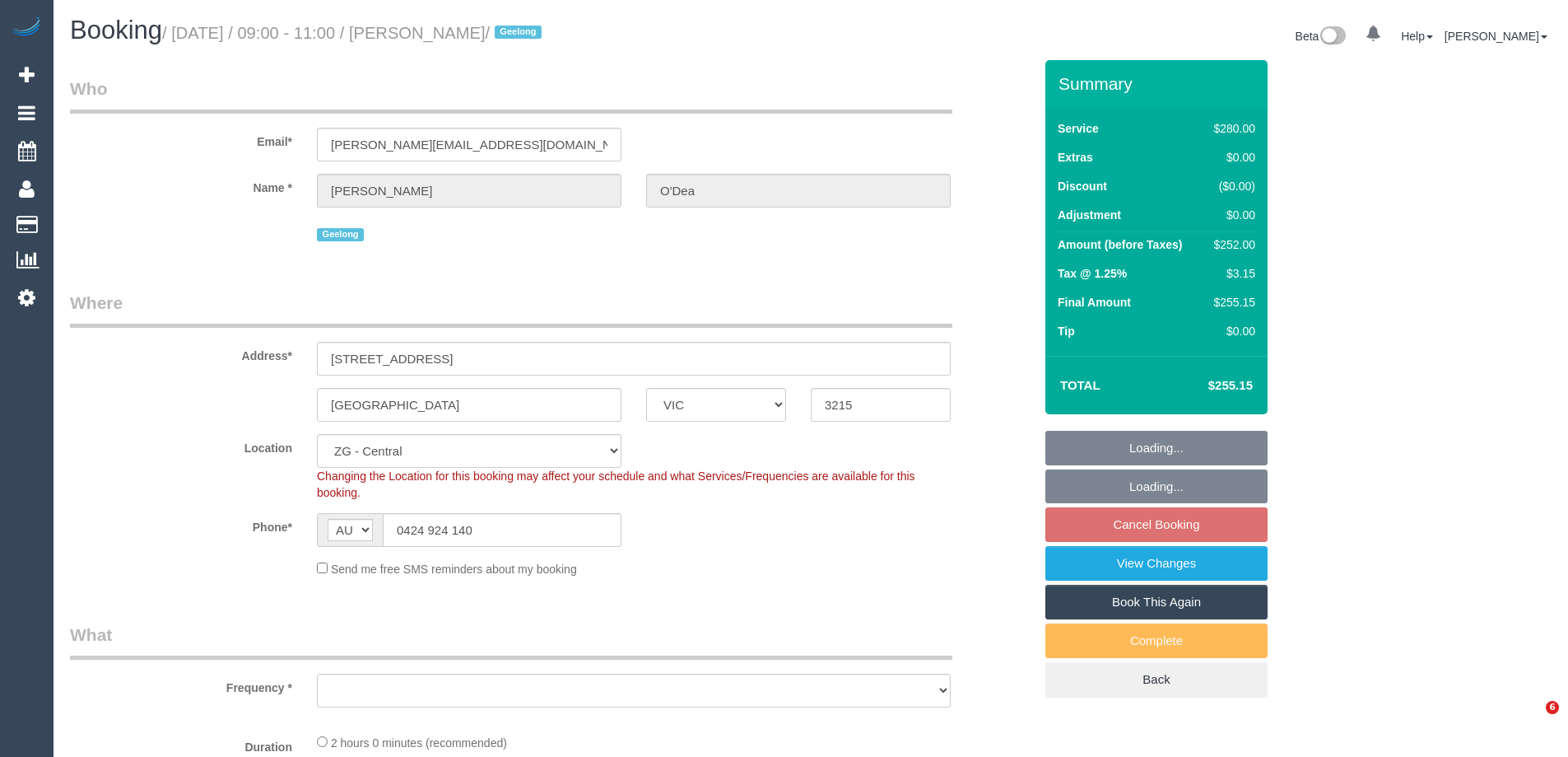
select select "VIC"
select select "object:790"
select select "2"
select select "number:27"
select select "number:14"
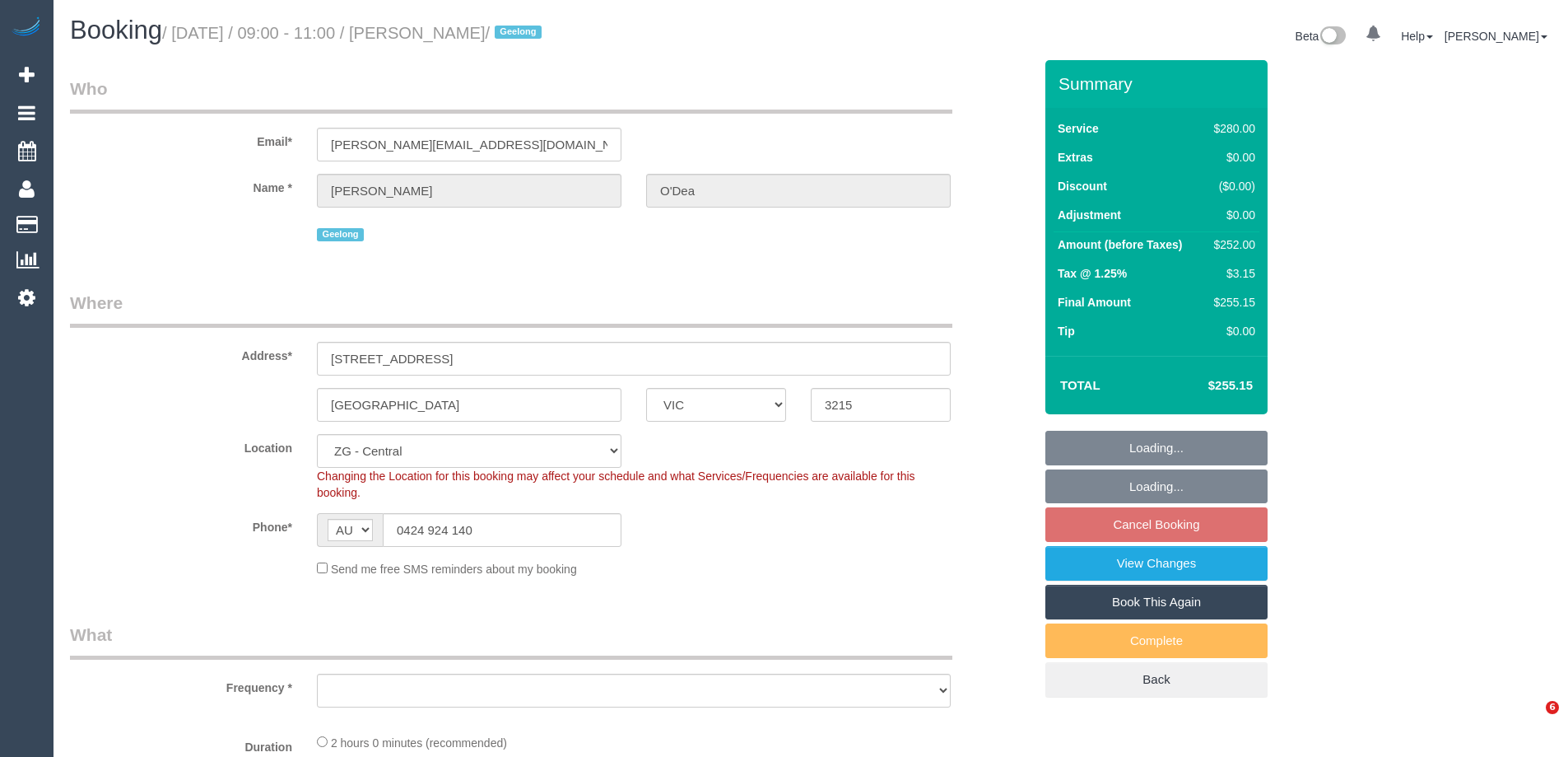
select select "number:19"
select select "number:22"
select select "number:34"
select select "number:12"
select select "VIC"
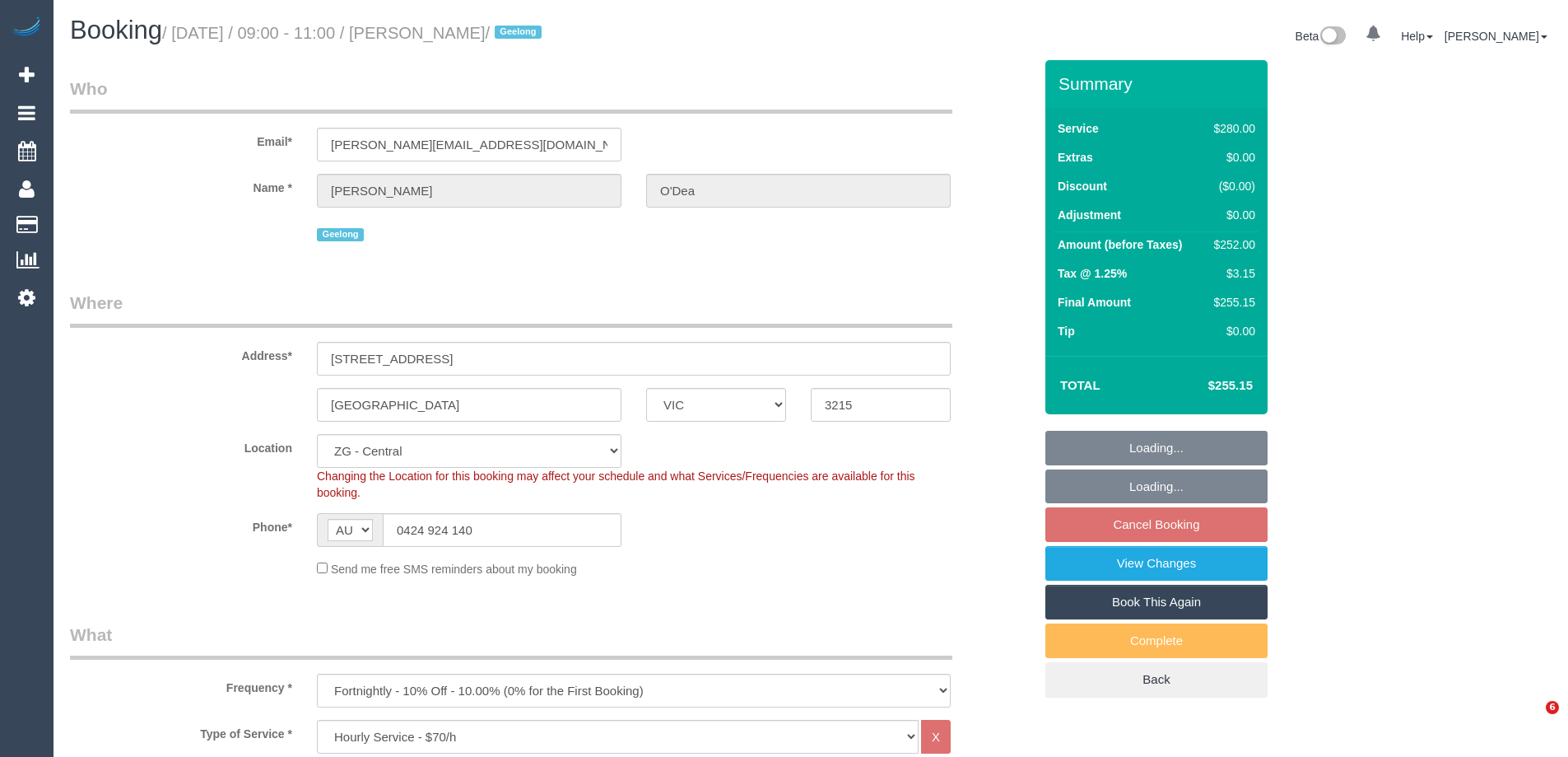
select select "2"
select select "number:27"
select select "number:14"
select select "number:19"
select select "number:22"
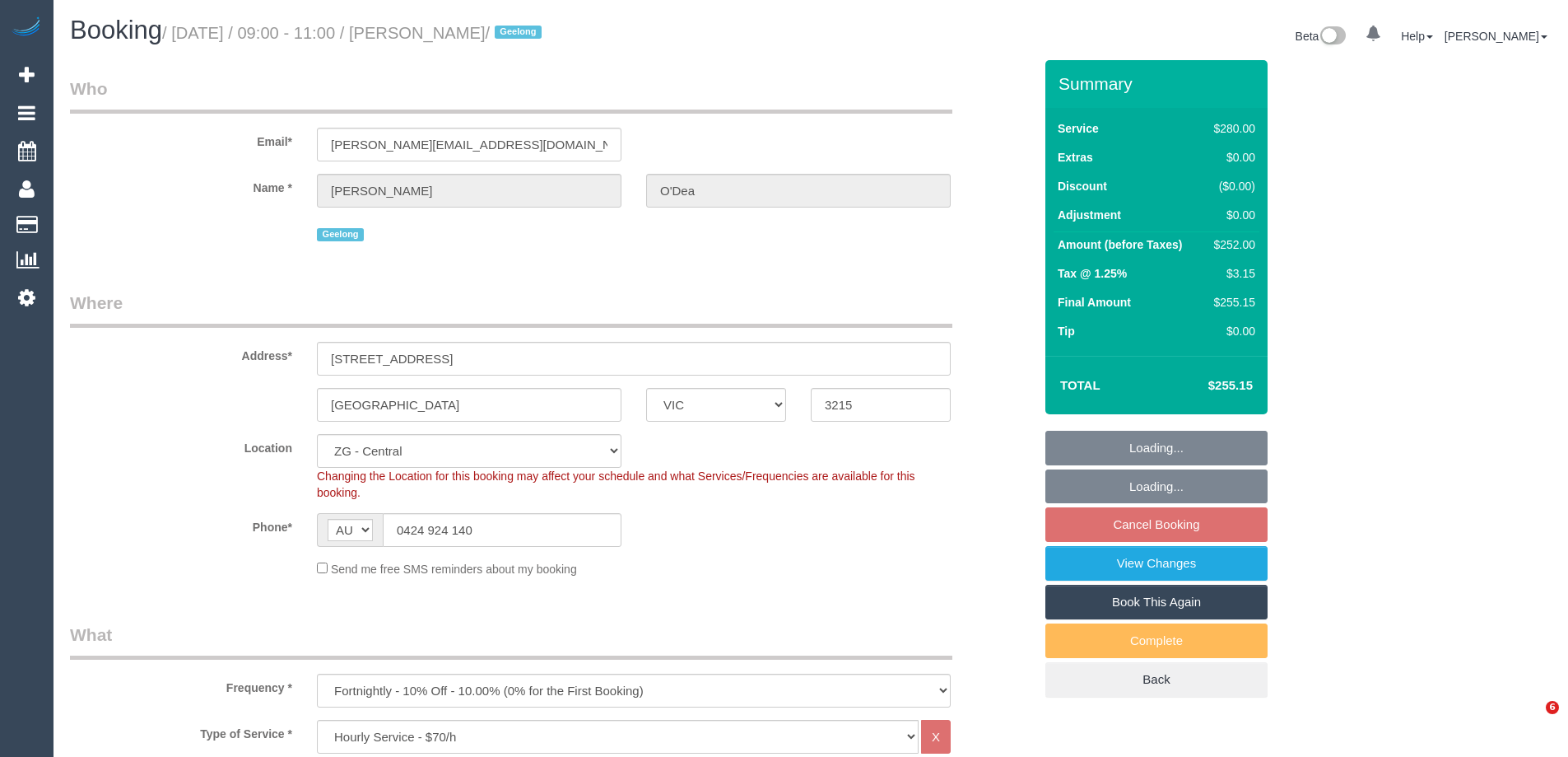
select select "number:34"
select select "number:12"
select select "object:954"
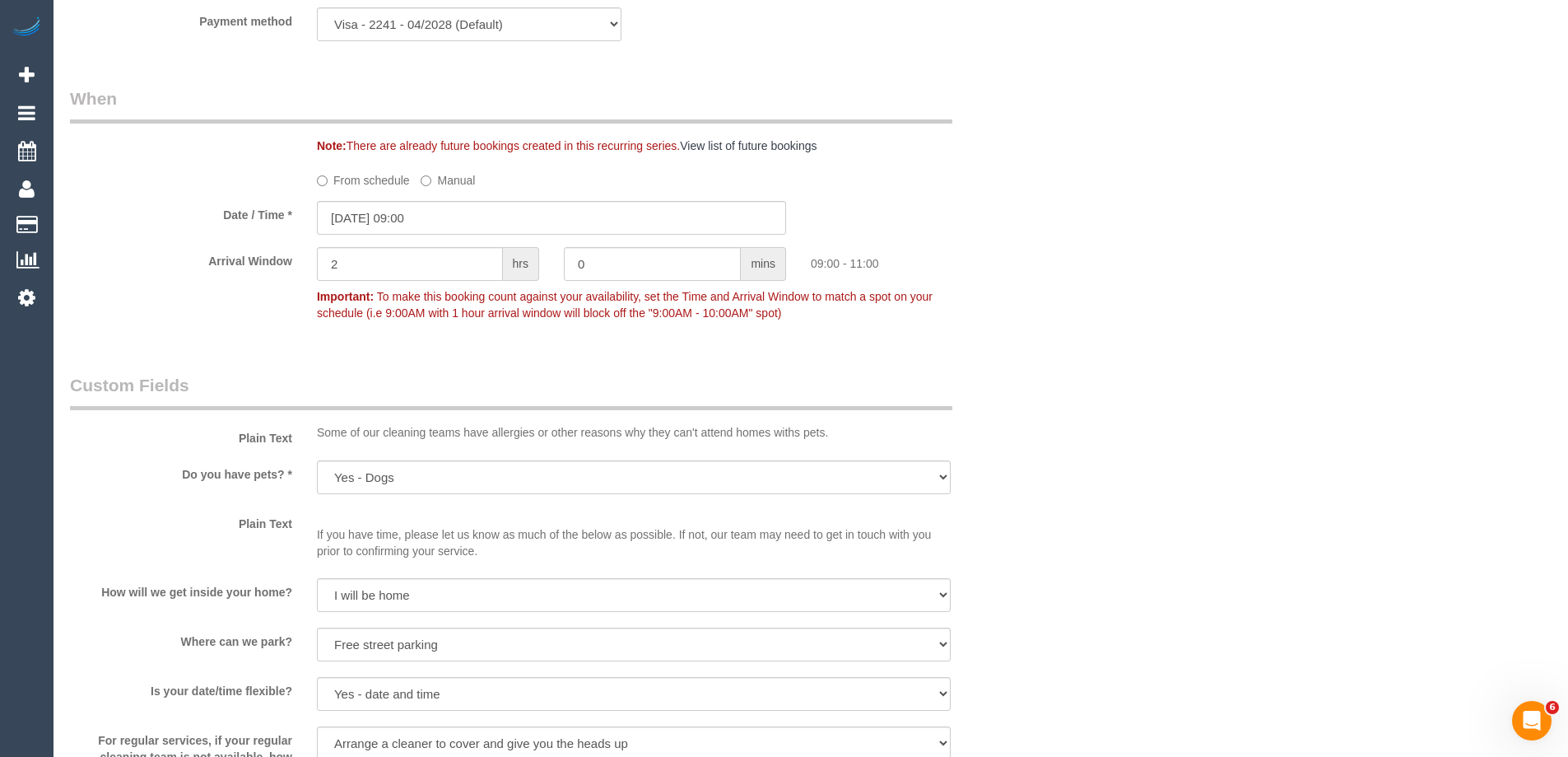
scroll to position [1704, 0]
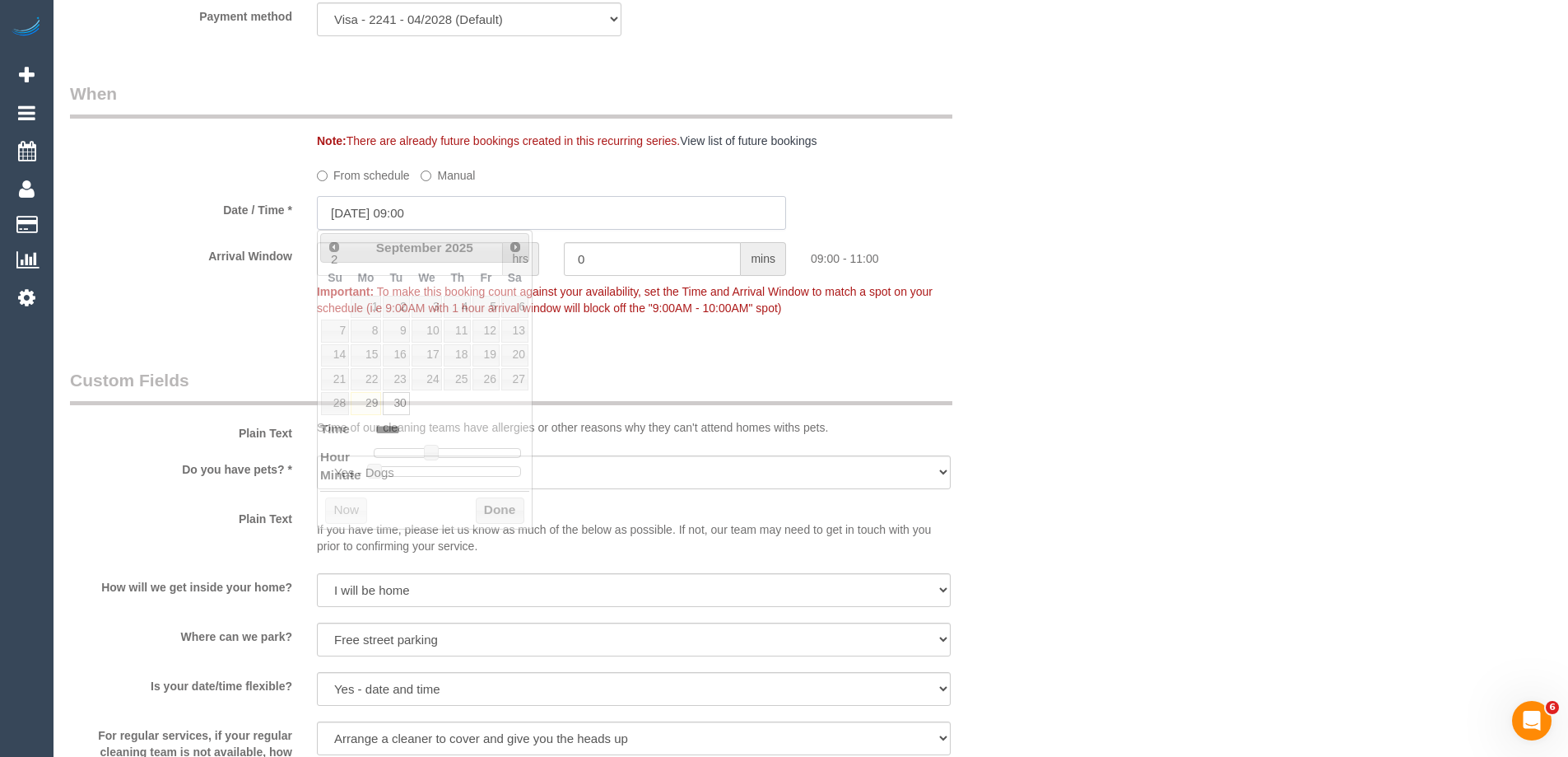
click at [381, 216] on input "30/09/2025 09:00" at bounding box center [552, 213] width 469 height 34
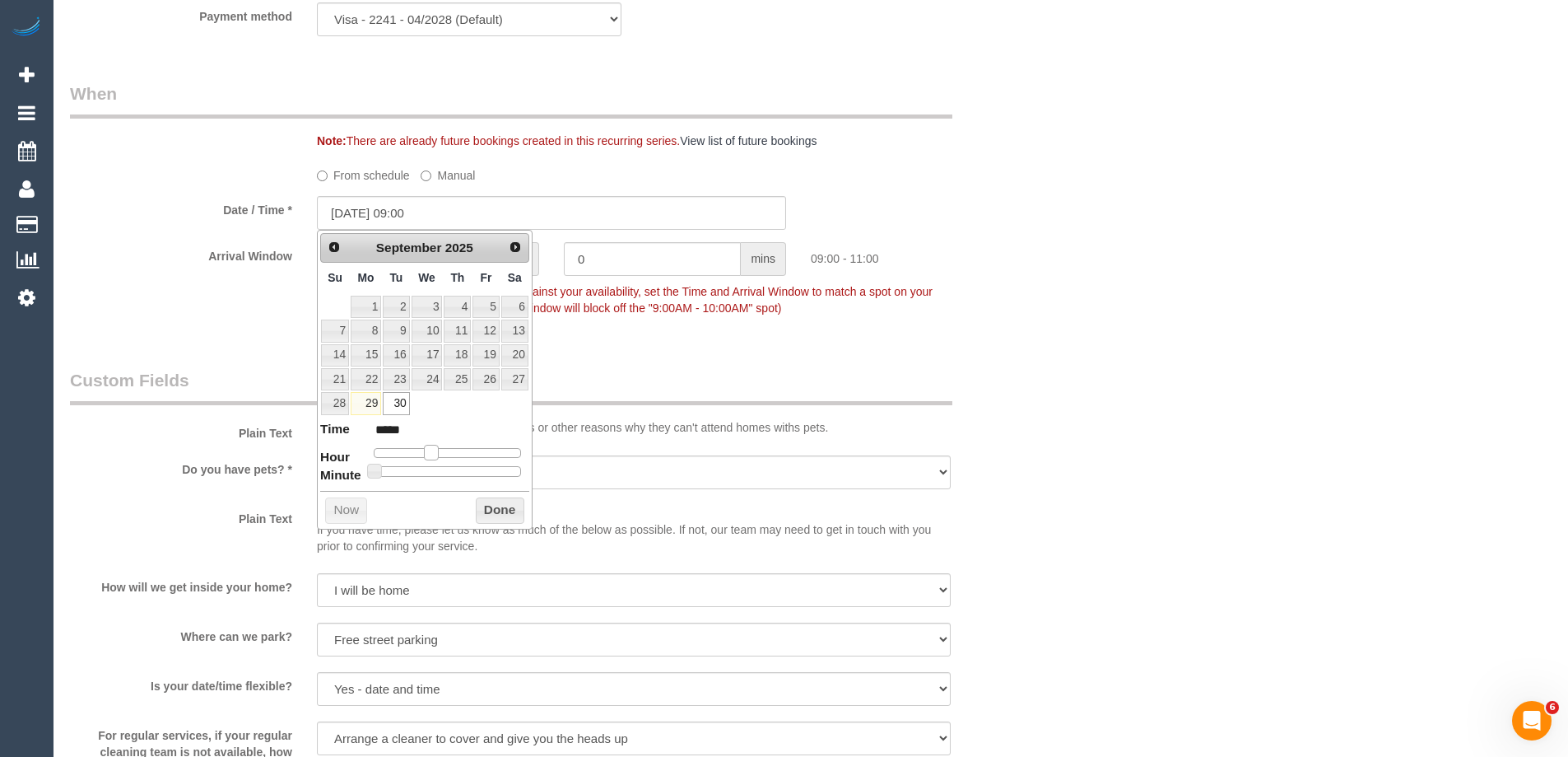
type input "30/09/2025 08:00"
type input "*****"
click at [425, 453] on span at bounding box center [424, 451] width 14 height 14
click at [505, 513] on button "Done" at bounding box center [500, 510] width 48 height 26
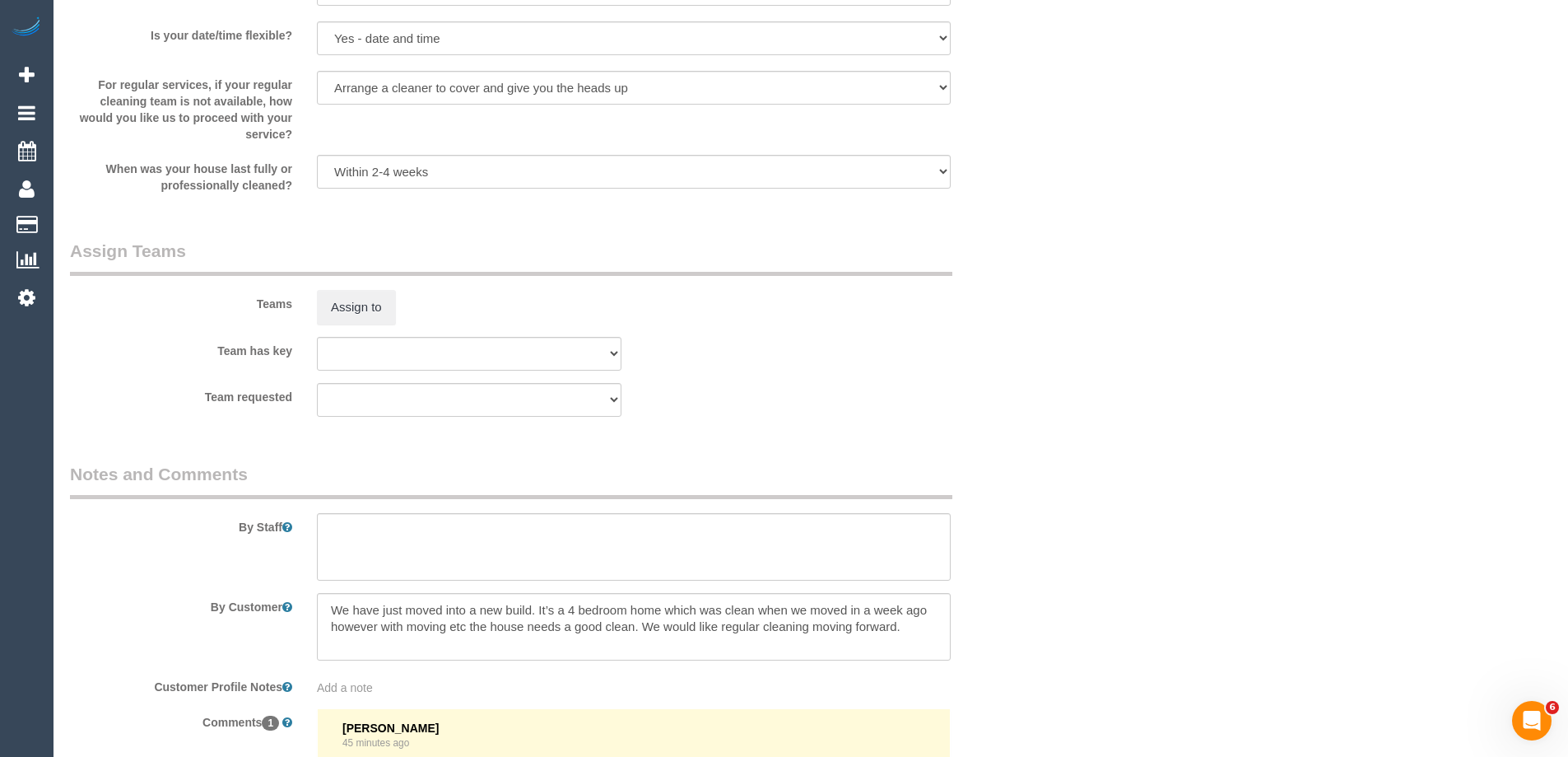
scroll to position [2363, 0]
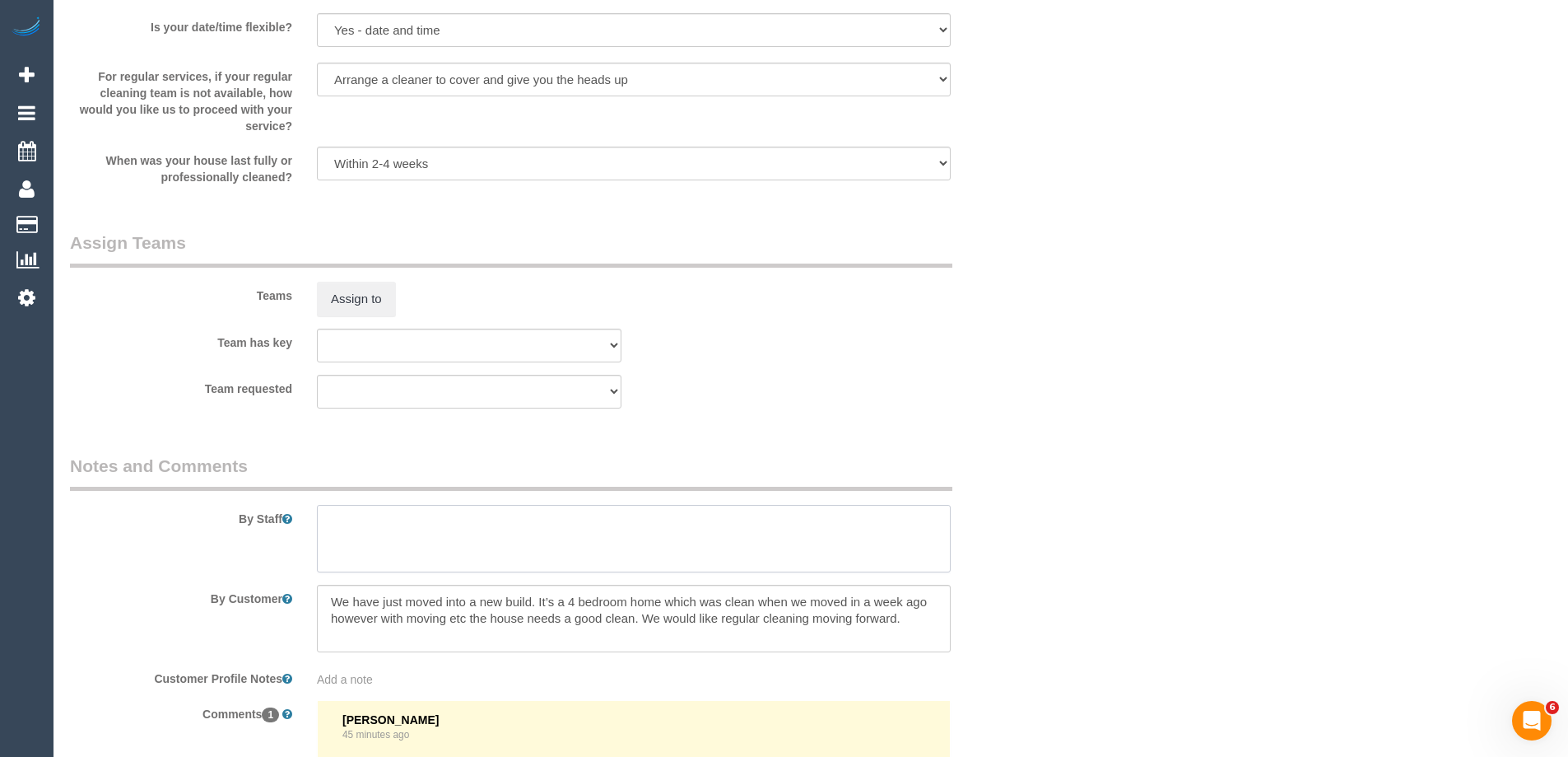
click at [368, 524] on textarea at bounding box center [634, 539] width 634 height 68
type textarea "*Cover*"
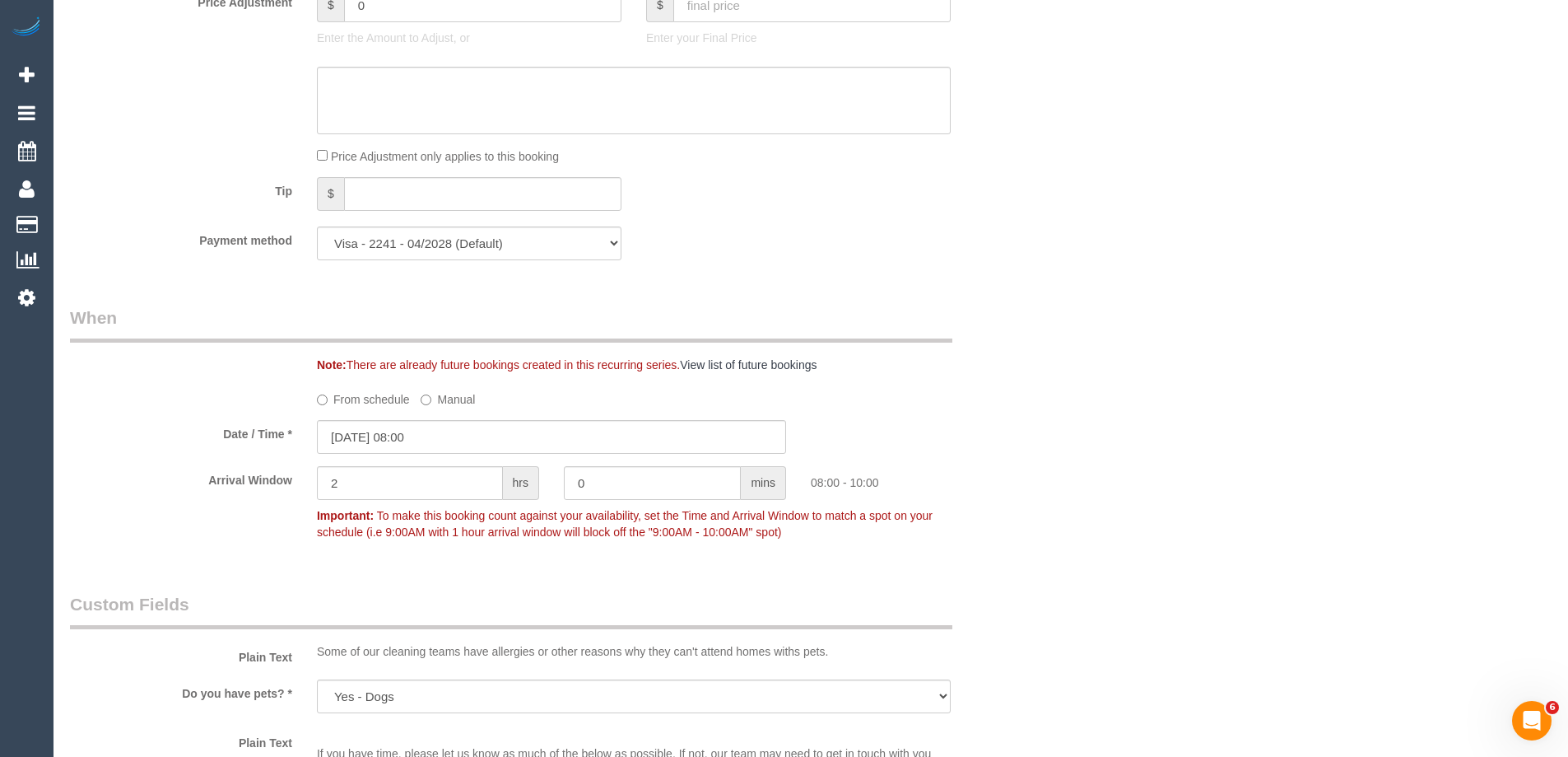
scroll to position [1483, 0]
click at [356, 446] on input "30/09/2025 08:00" at bounding box center [552, 435] width 469 height 34
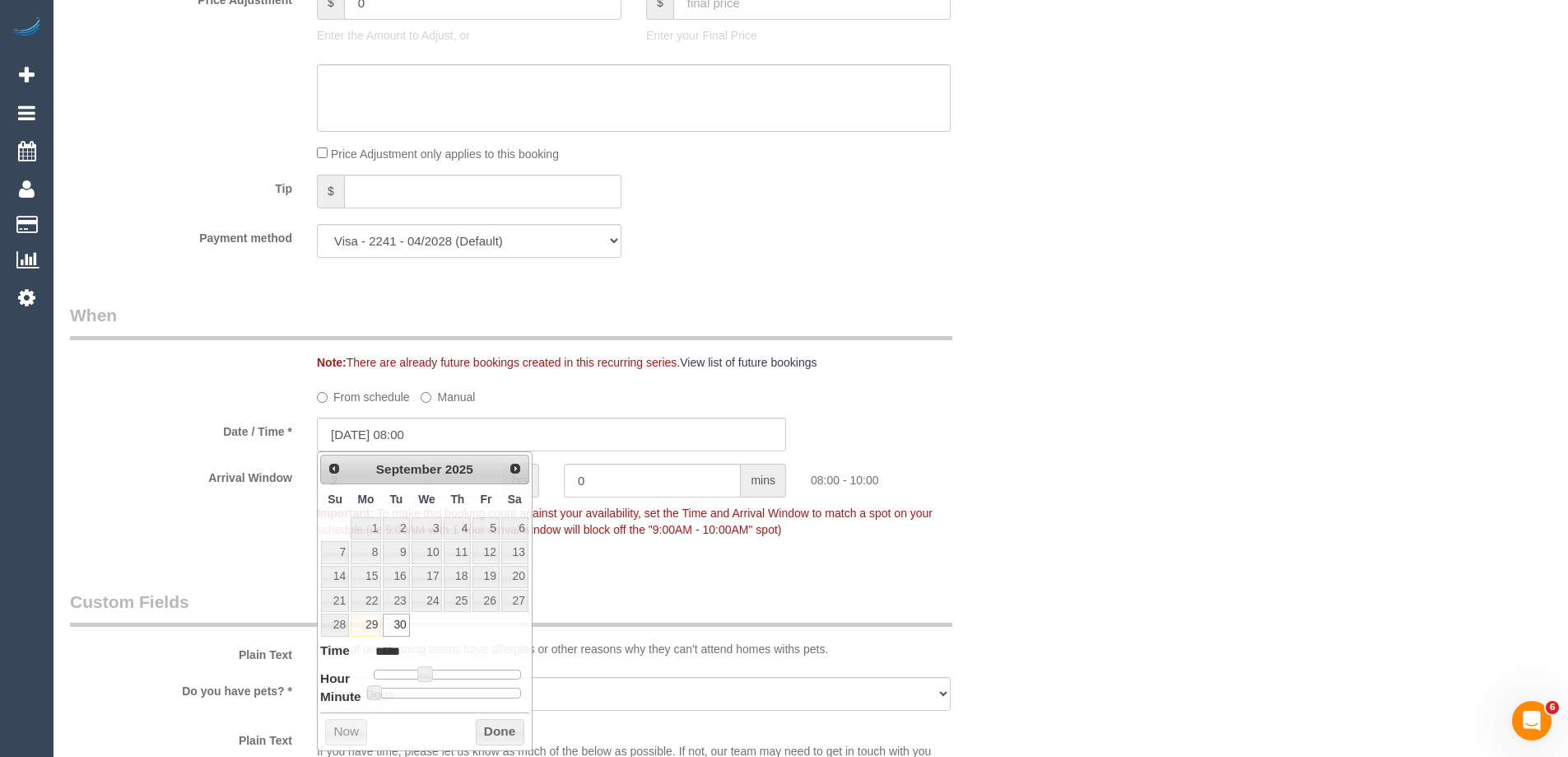
drag, startPoint x: 136, startPoint y: 490, endPoint x: 234, endPoint y: 485, distance: 98.1
click at [136, 491] on div "Arrival Window 2 hrs 0 mins 08:00 - 10:00 Important: To make this booking count…" at bounding box center [552, 504] width 988 height 81
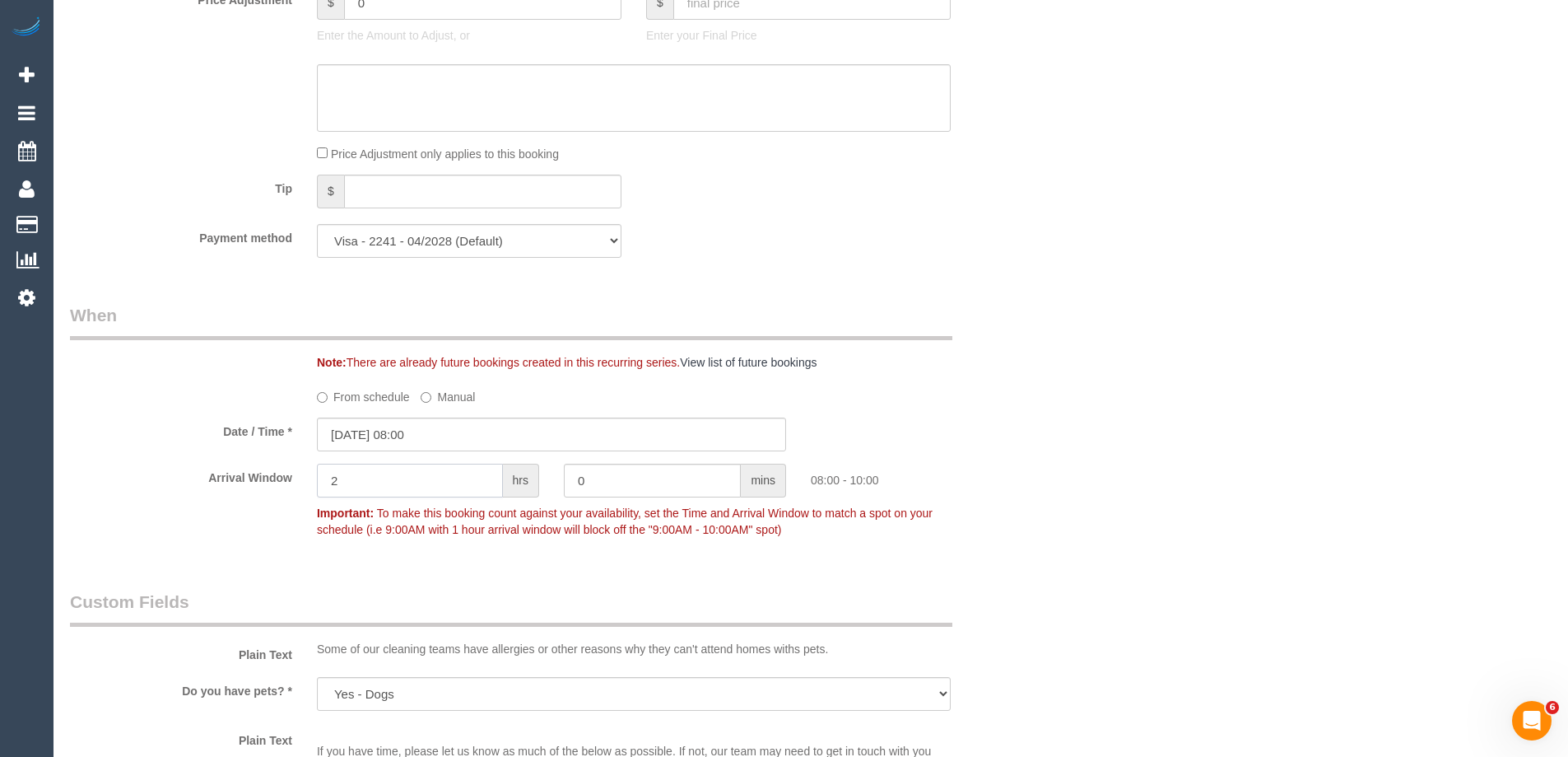
drag, startPoint x: 369, startPoint y: 477, endPoint x: 207, endPoint y: 478, distance: 162.0
click at [208, 478] on div "Arrival Window 2 hrs 0 mins 08:00 - 10:00 Important: To make this booking count…" at bounding box center [552, 504] width 988 height 81
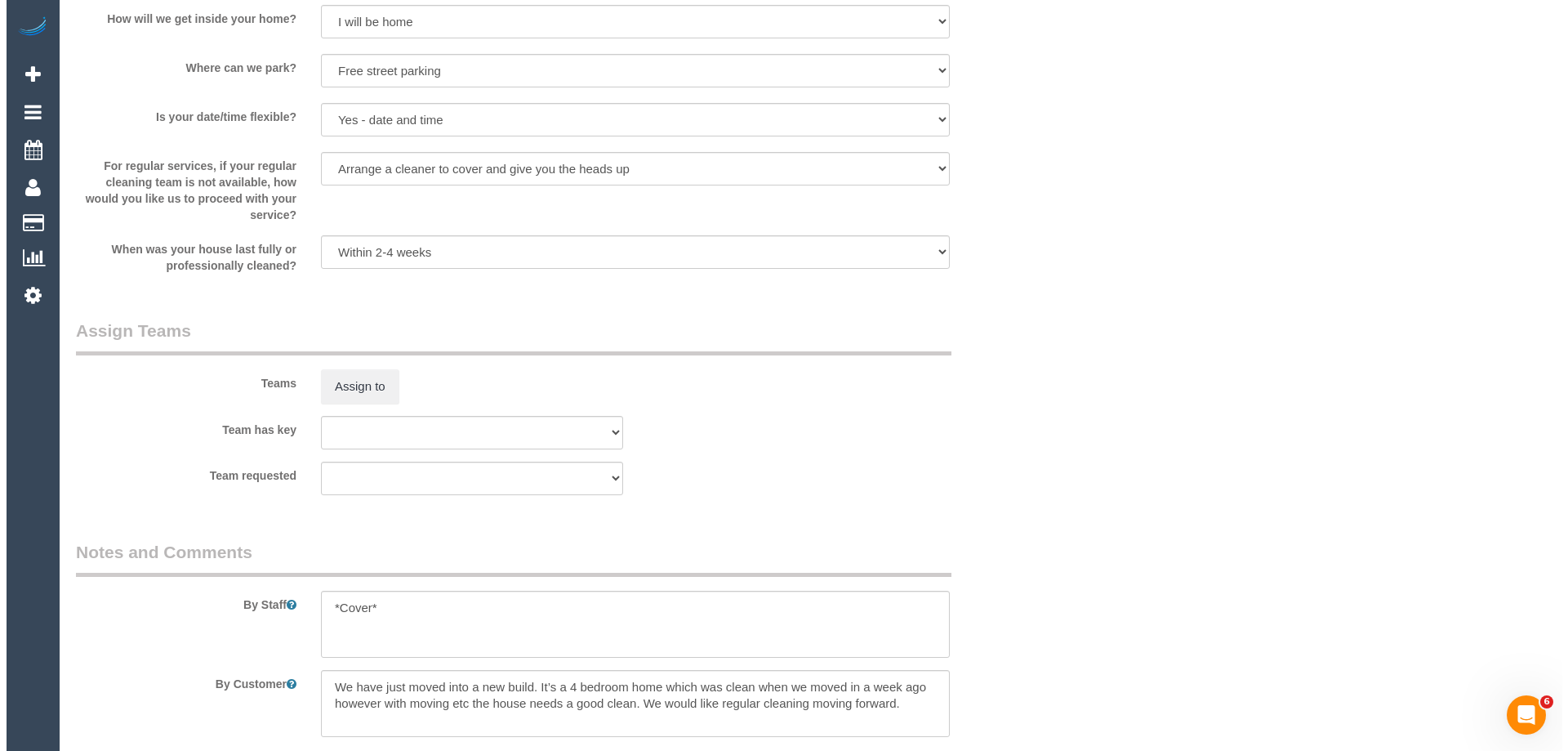
scroll to position [2369, 0]
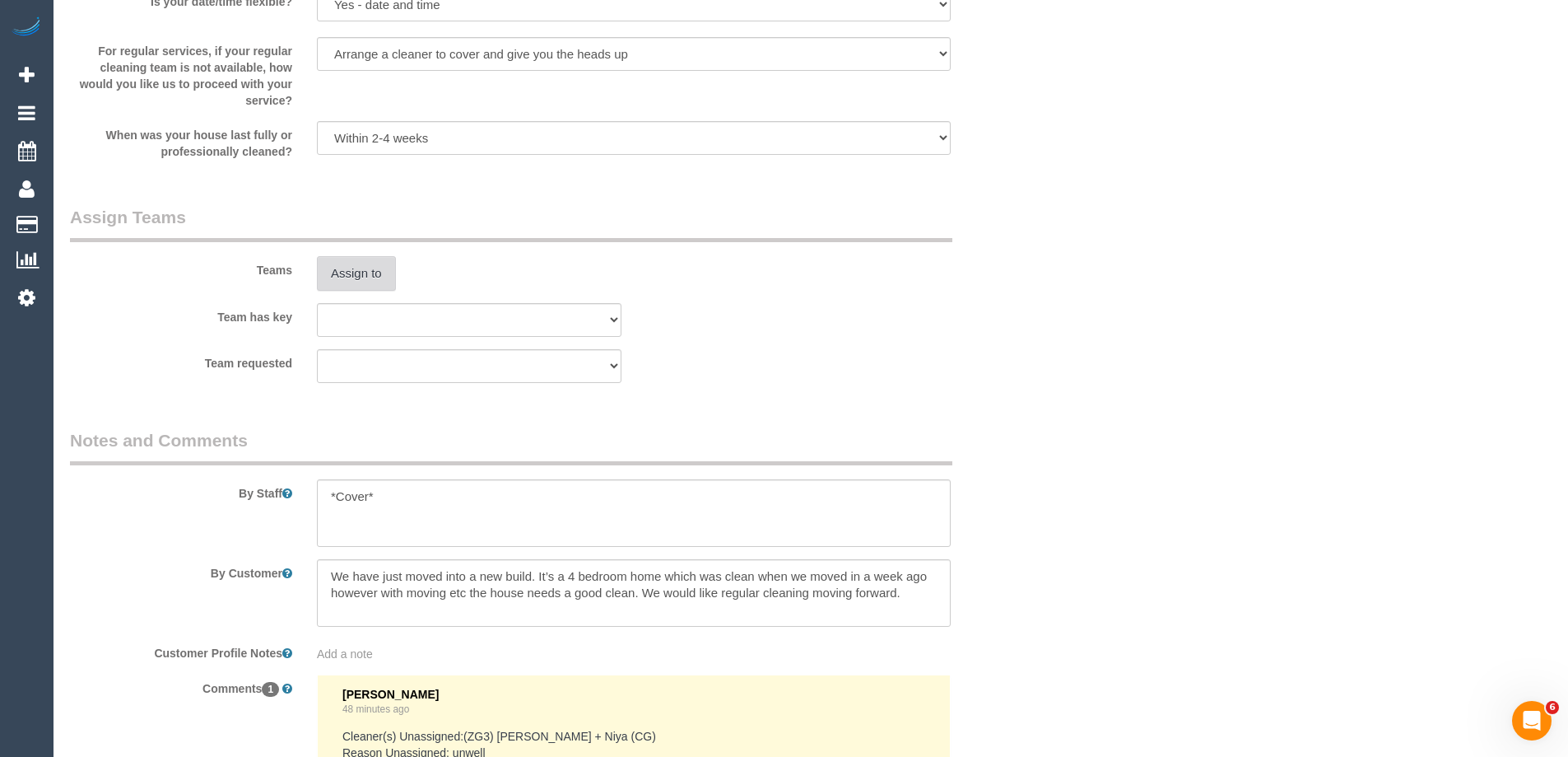
type input "1"
click at [360, 272] on button "Assign to" at bounding box center [356, 273] width 79 height 35
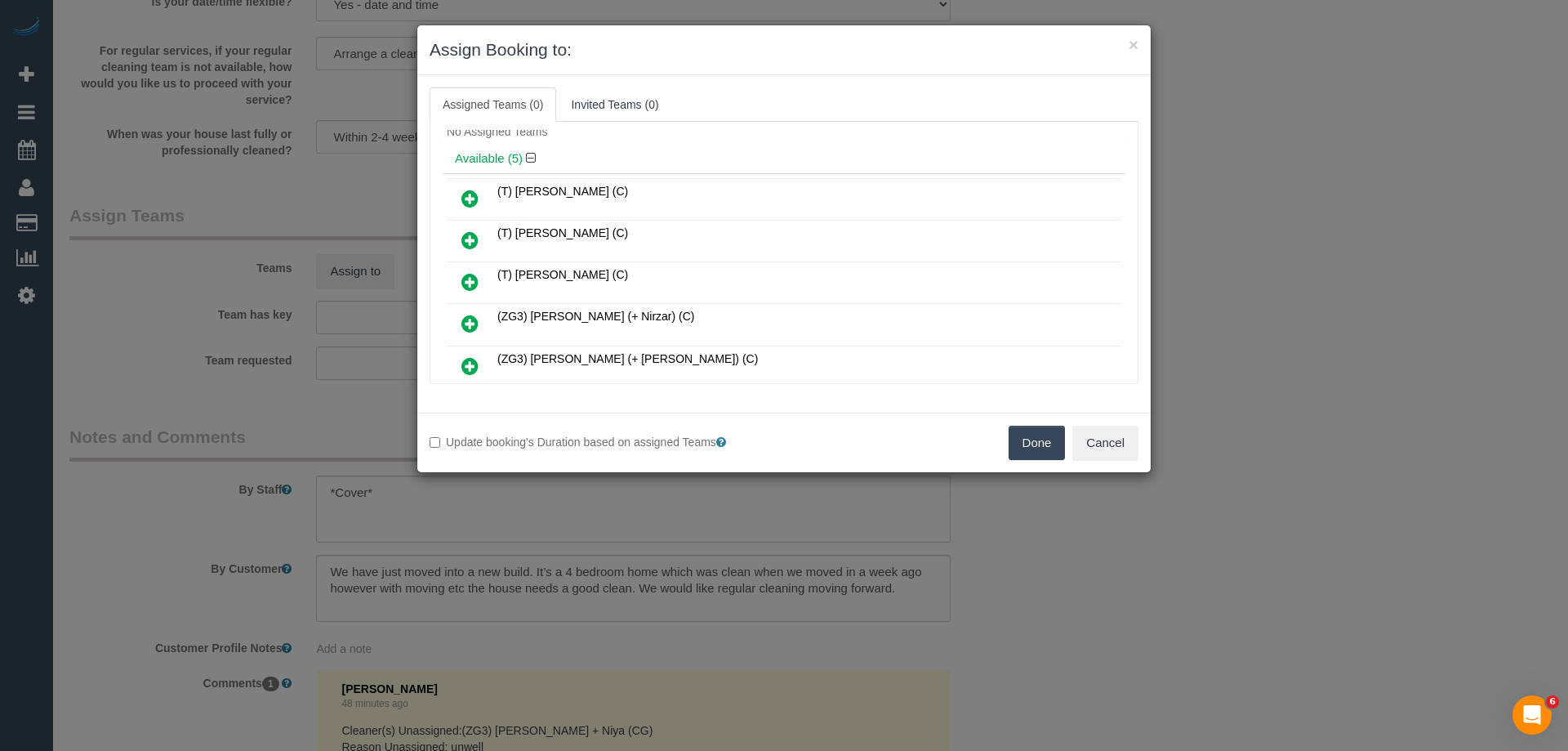
scroll to position [82, 0]
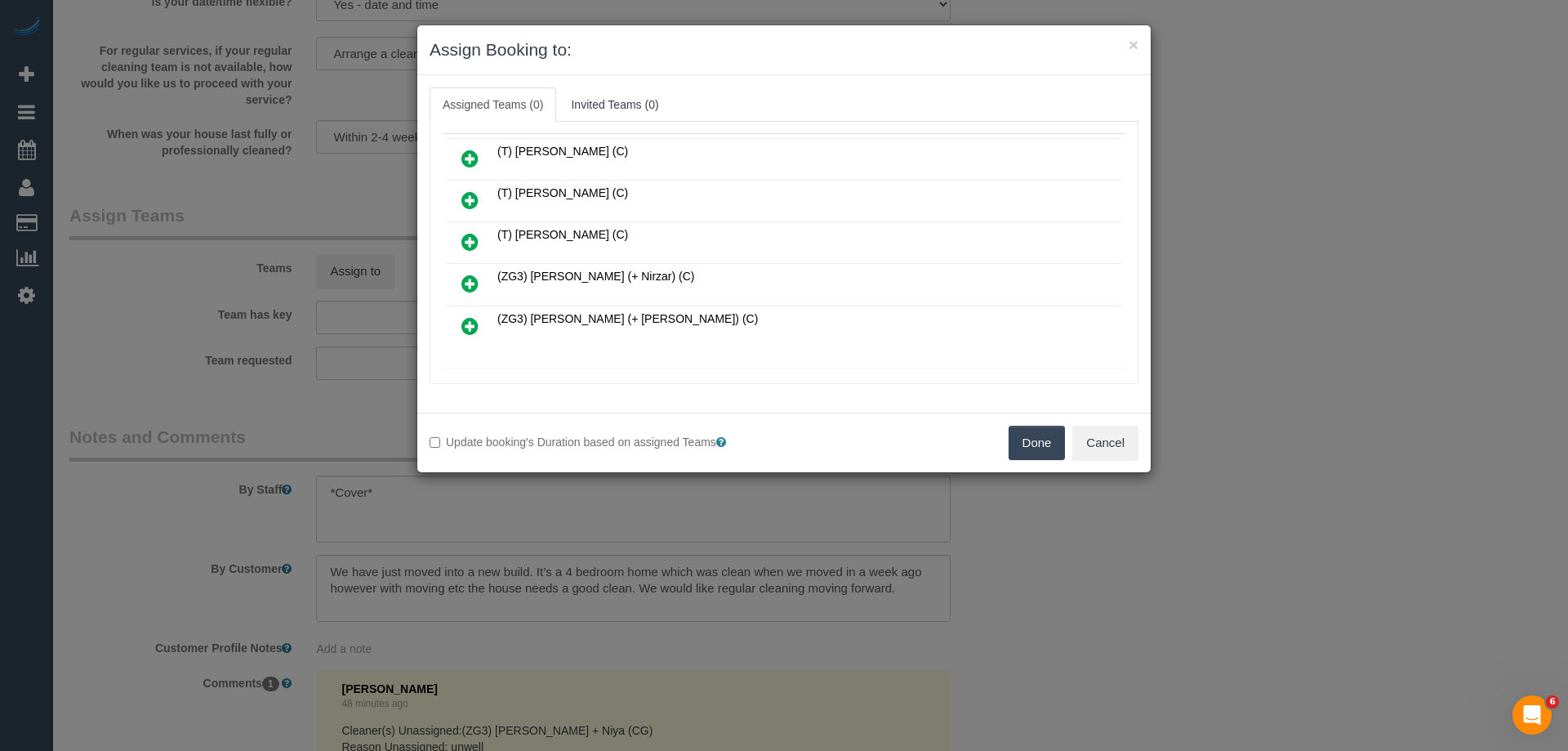
click at [469, 283] on icon at bounding box center [470, 283] width 17 height 19
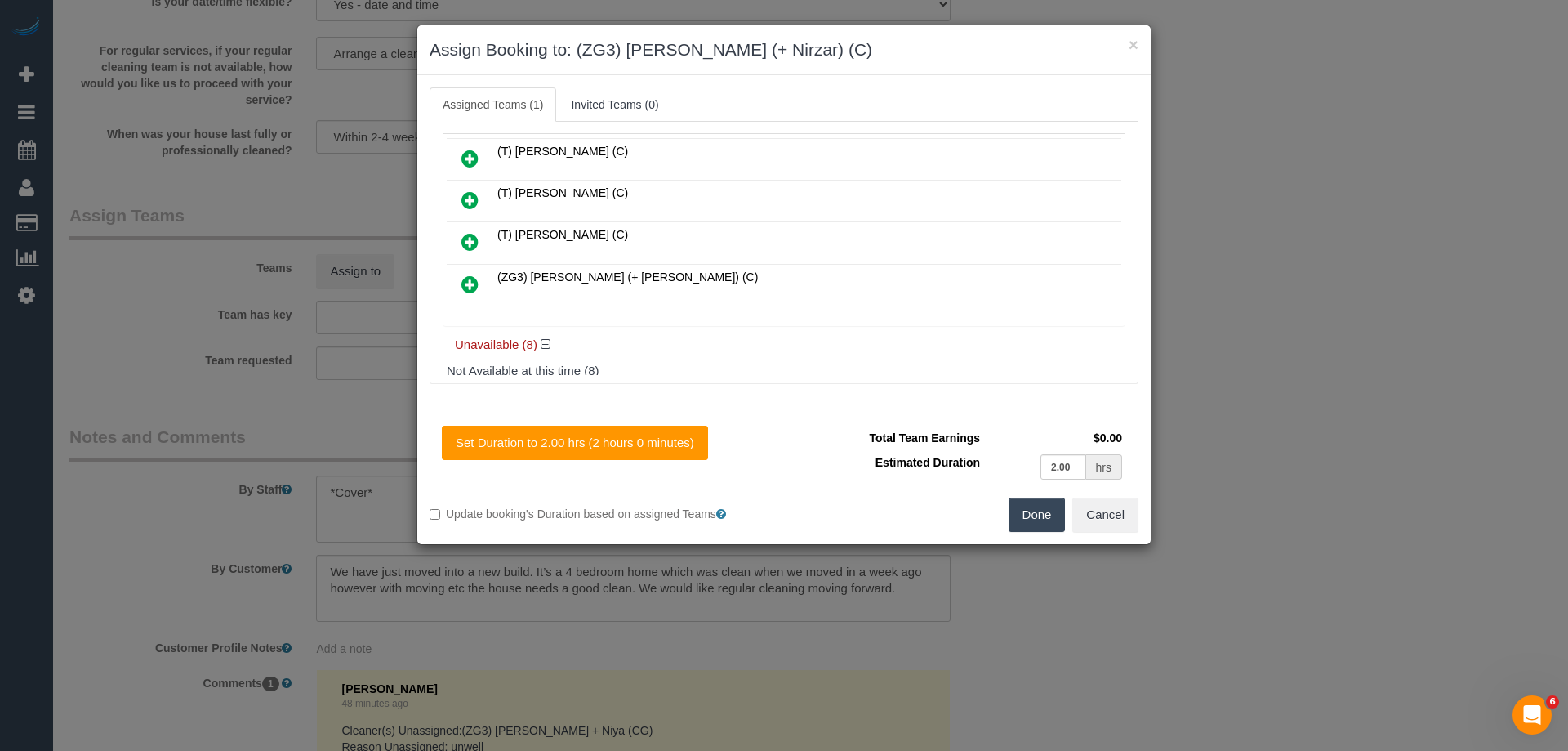
click at [469, 283] on icon at bounding box center [470, 284] width 17 height 19
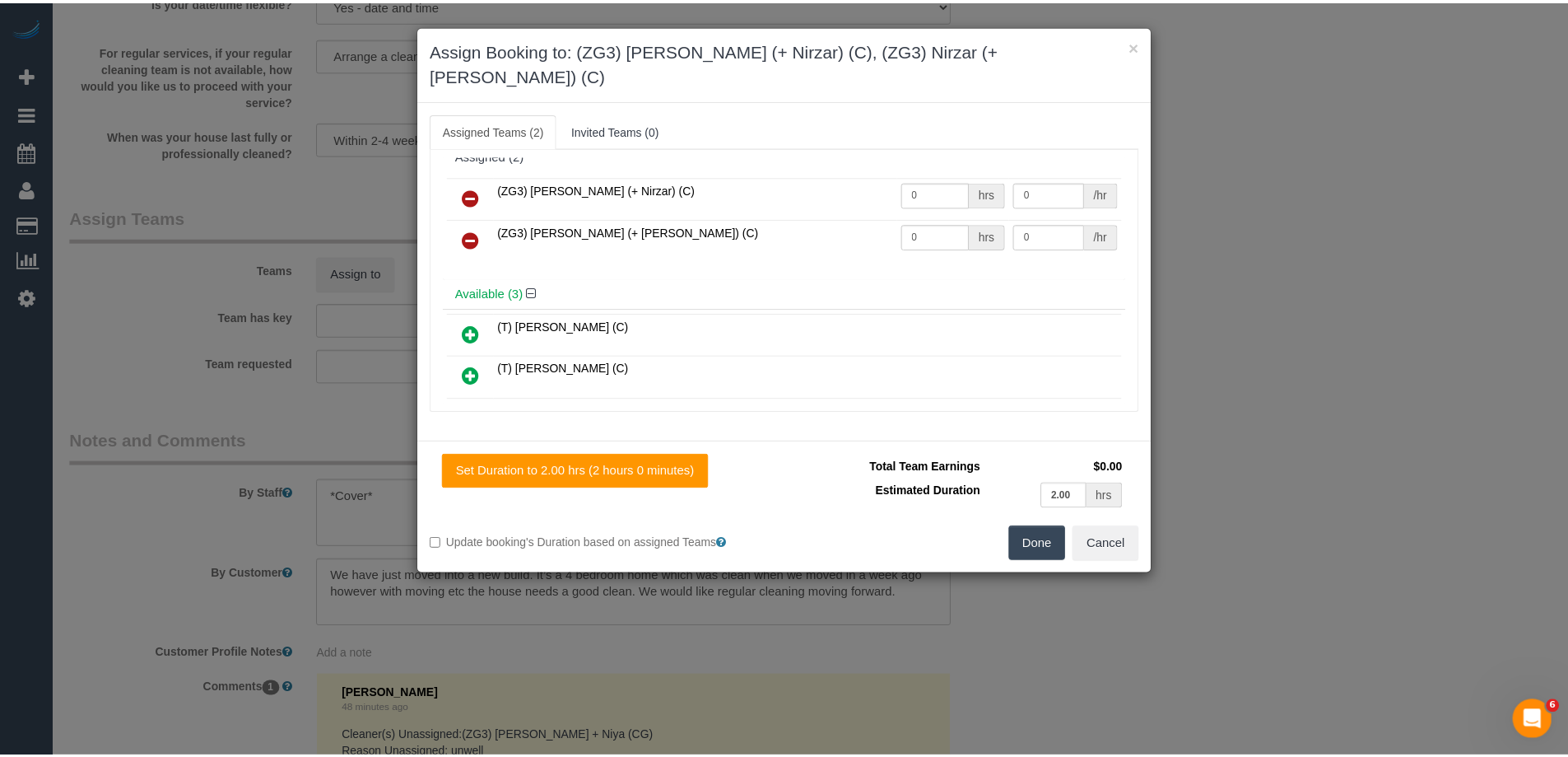
scroll to position [0, 0]
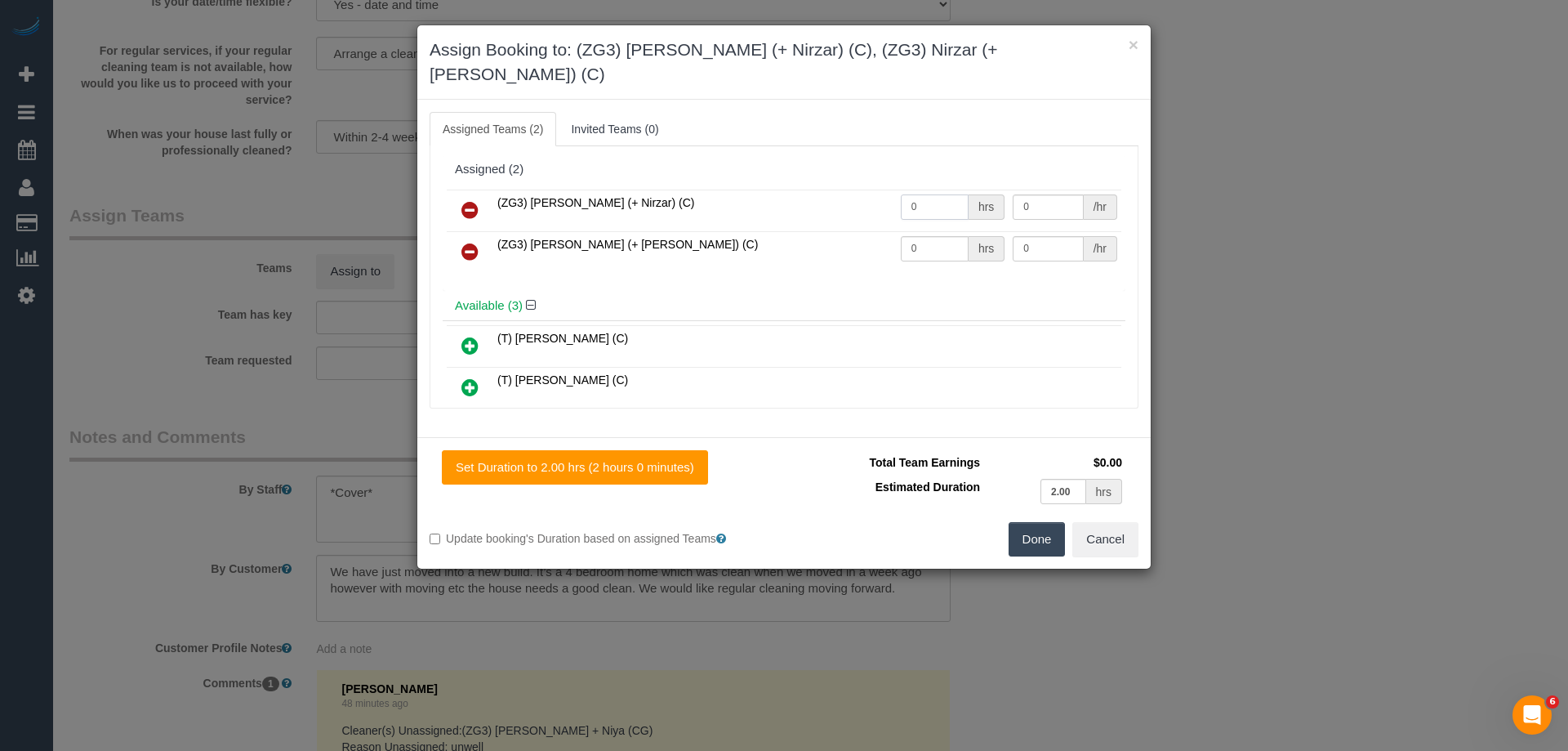
drag, startPoint x: 946, startPoint y: 173, endPoint x: 836, endPoint y: 185, distance: 110.7
click at [842, 189] on tr "(ZG3) Mansi (+ Nirzar) (C) 0 hrs 0 /hr" at bounding box center [784, 210] width 674 height 41
type input "2"
drag, startPoint x: 883, startPoint y: 222, endPoint x: 949, endPoint y: 218, distance: 66.1
click at [847, 232] on tr "(ZG3) Nirzar (+ Mansi) (C) 0 hrs 0 /hr" at bounding box center [784, 252] width 674 height 41
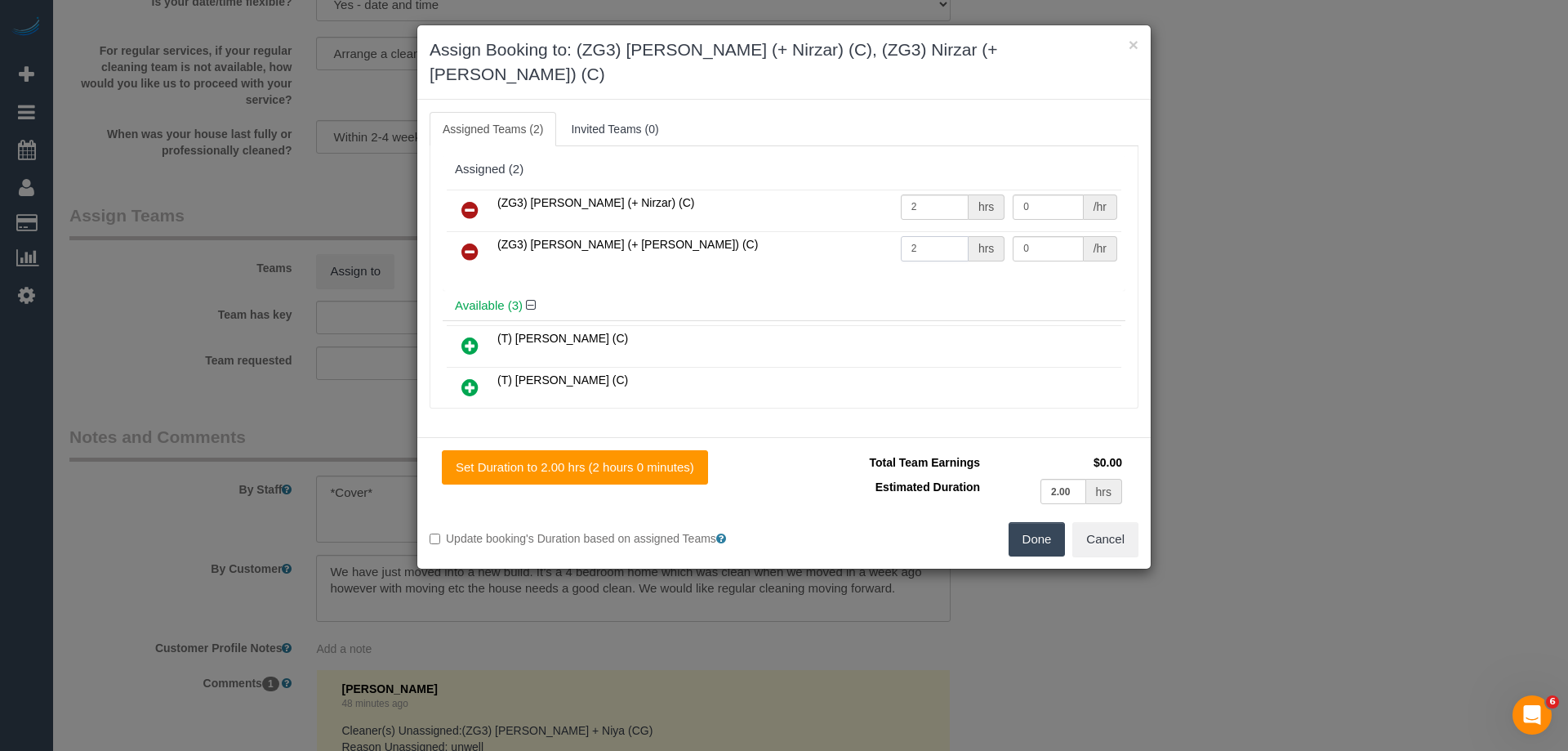
type input "2"
drag, startPoint x: 1037, startPoint y: 217, endPoint x: 880, endPoint y: 209, distance: 157.2
click at [864, 232] on tr "(ZG3) Nirzar (+ Mansi) (C) 2 hrs 0 /hr" at bounding box center [784, 252] width 674 height 41
type input "35"
drag, startPoint x: 1004, startPoint y: 181, endPoint x: 885, endPoint y: 180, distance: 119.0
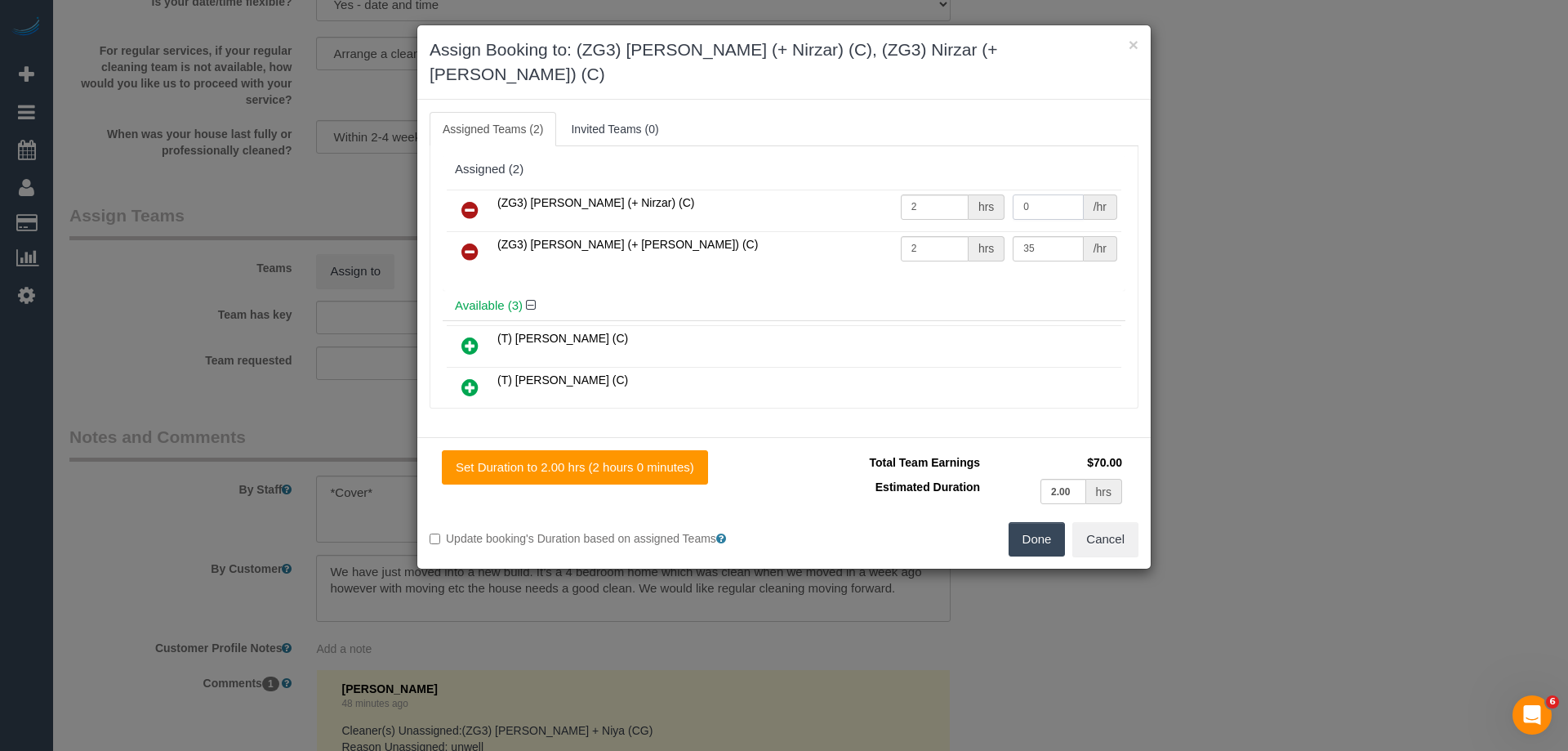
click at [885, 189] on tr "(ZG3) Mansi (+ Nirzar) (C) 2 hrs 0 /hr" at bounding box center [784, 210] width 674 height 41
type input "35"
click at [1031, 522] on button "Done" at bounding box center [1037, 539] width 57 height 35
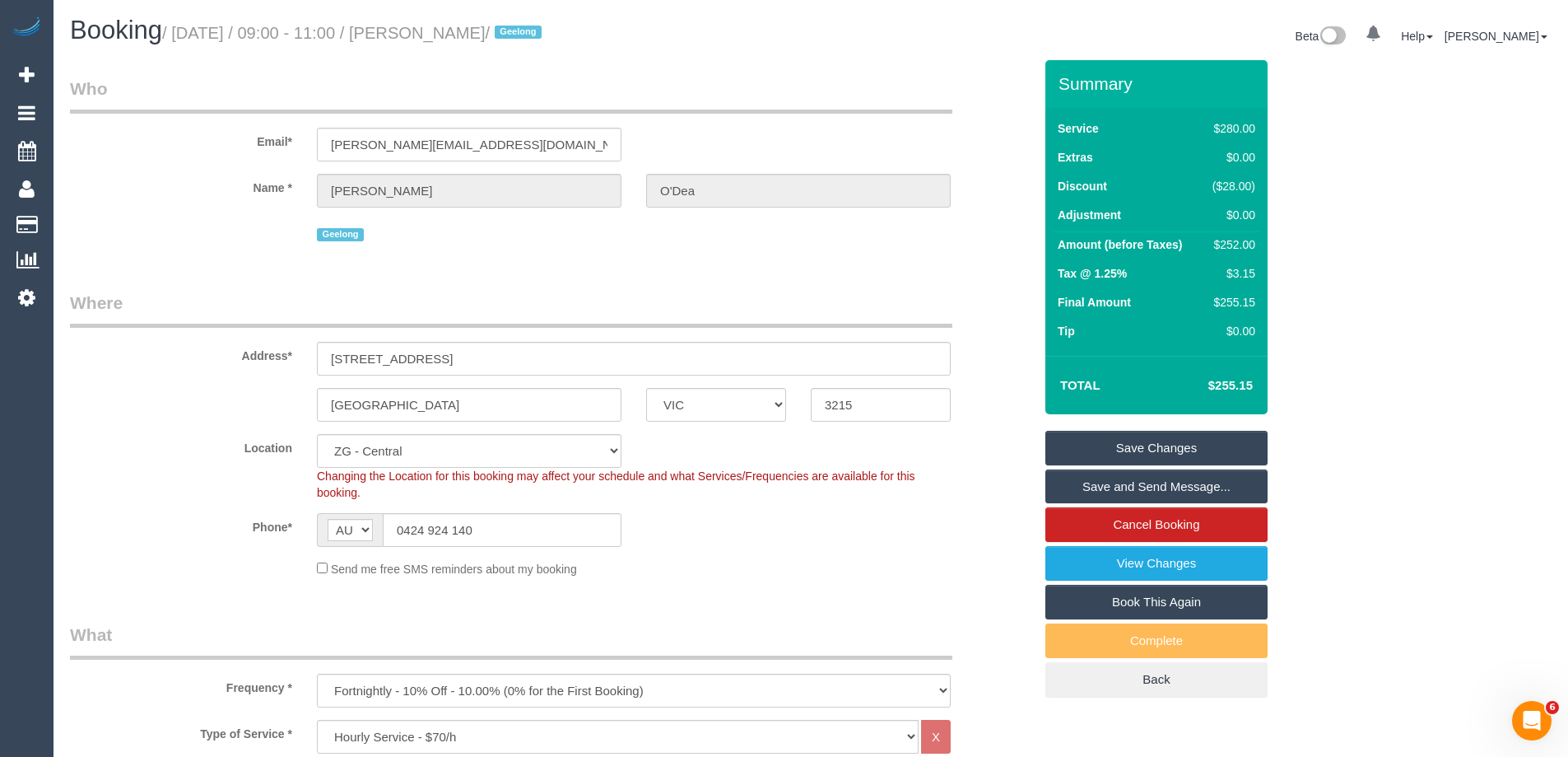
drag, startPoint x: 554, startPoint y: 33, endPoint x: 455, endPoint y: 30, distance: 99.0
click at [455, 30] on small "/ September 30, 2025 / 09:00 - 11:00 / Sophie O'Dea / Geelong" at bounding box center [354, 32] width 384 height 18
copy small "Sophie O'Dea"
click at [1094, 450] on link "Save Changes" at bounding box center [1156, 447] width 222 height 35
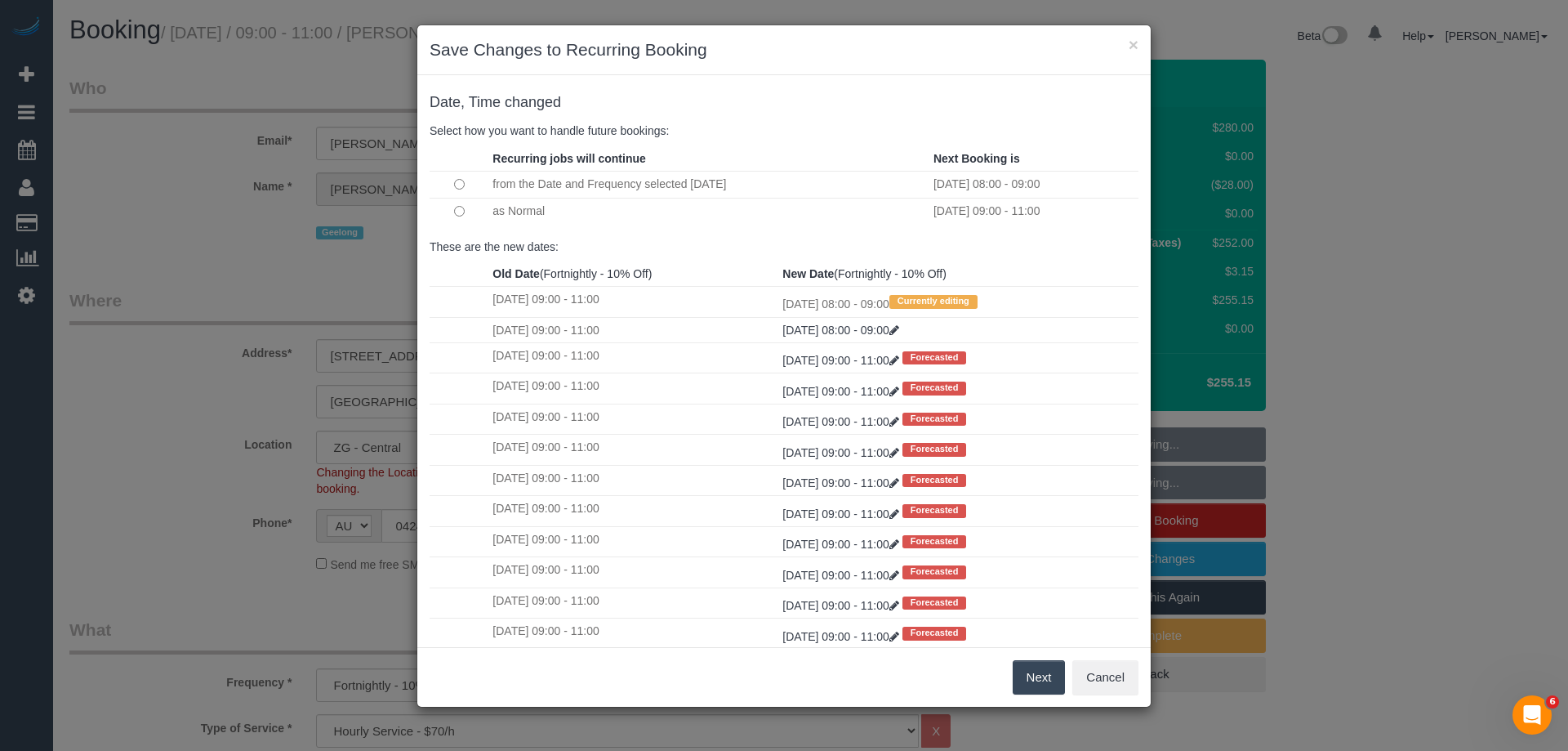
click at [453, 208] on td at bounding box center [459, 211] width 59 height 27
drag, startPoint x: 1034, startPoint y: 679, endPoint x: 1009, endPoint y: 610, distance: 73.4
click at [1034, 679] on button "Next" at bounding box center [1039, 677] width 53 height 35
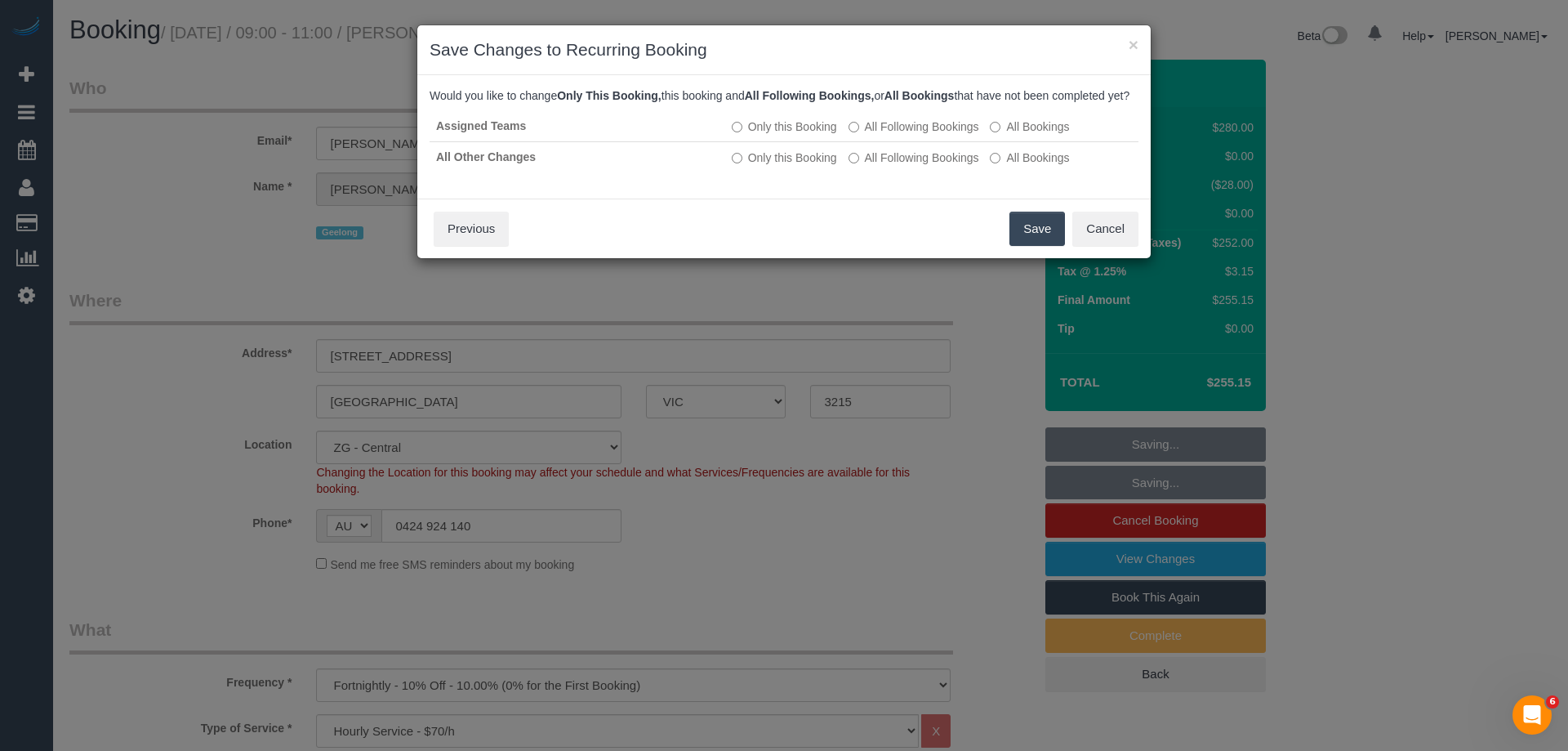
click at [1023, 242] on button "Save" at bounding box center [1037, 228] width 56 height 35
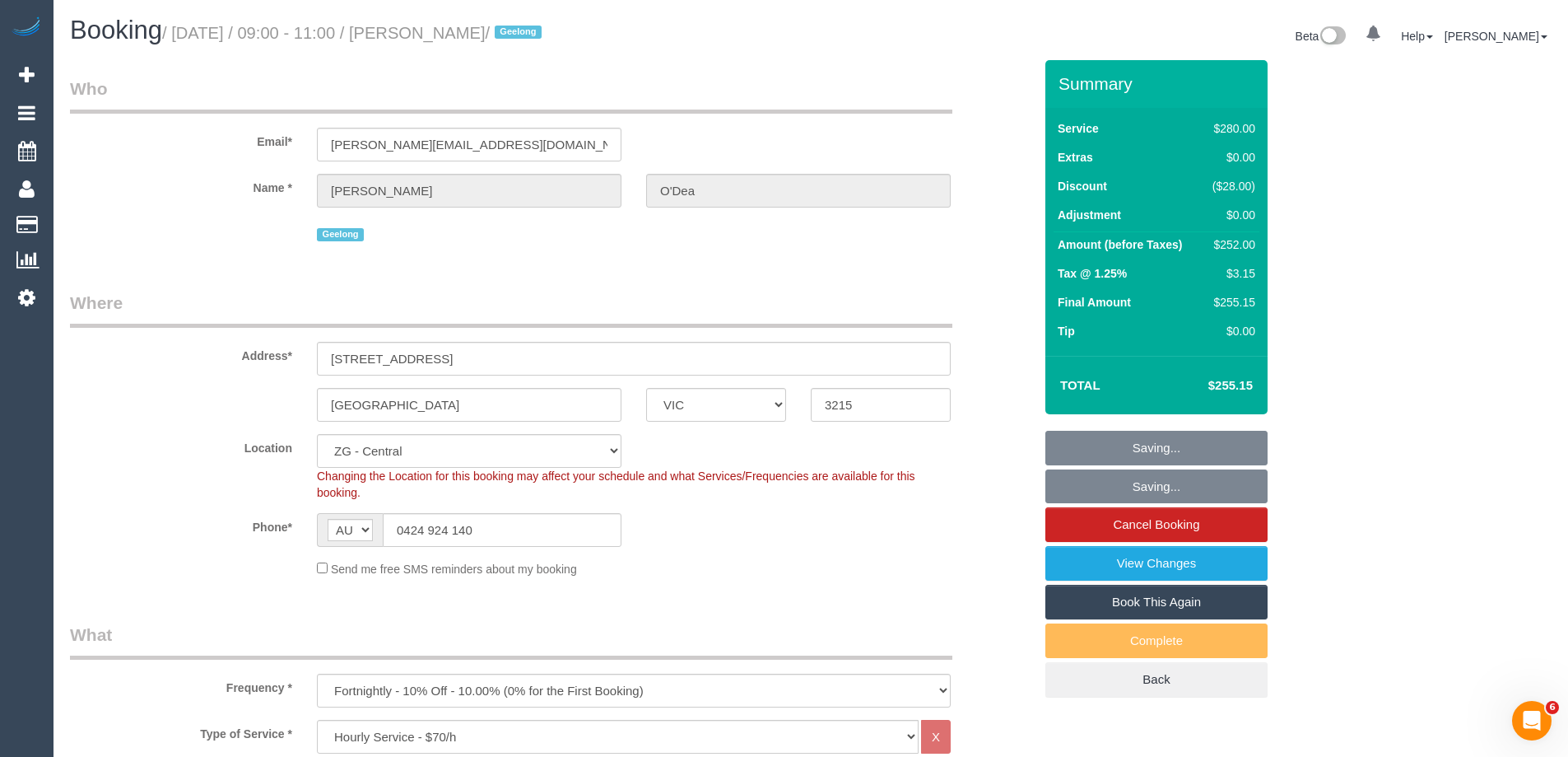
drag, startPoint x: 557, startPoint y: 31, endPoint x: 451, endPoint y: 27, distance: 106.1
click at [456, 27] on small "/ September 30, 2025 / 09:00 - 11:00 / Sophie O'Dea / Geelong" at bounding box center [354, 32] width 384 height 18
copy small "Sophie O'Dea"
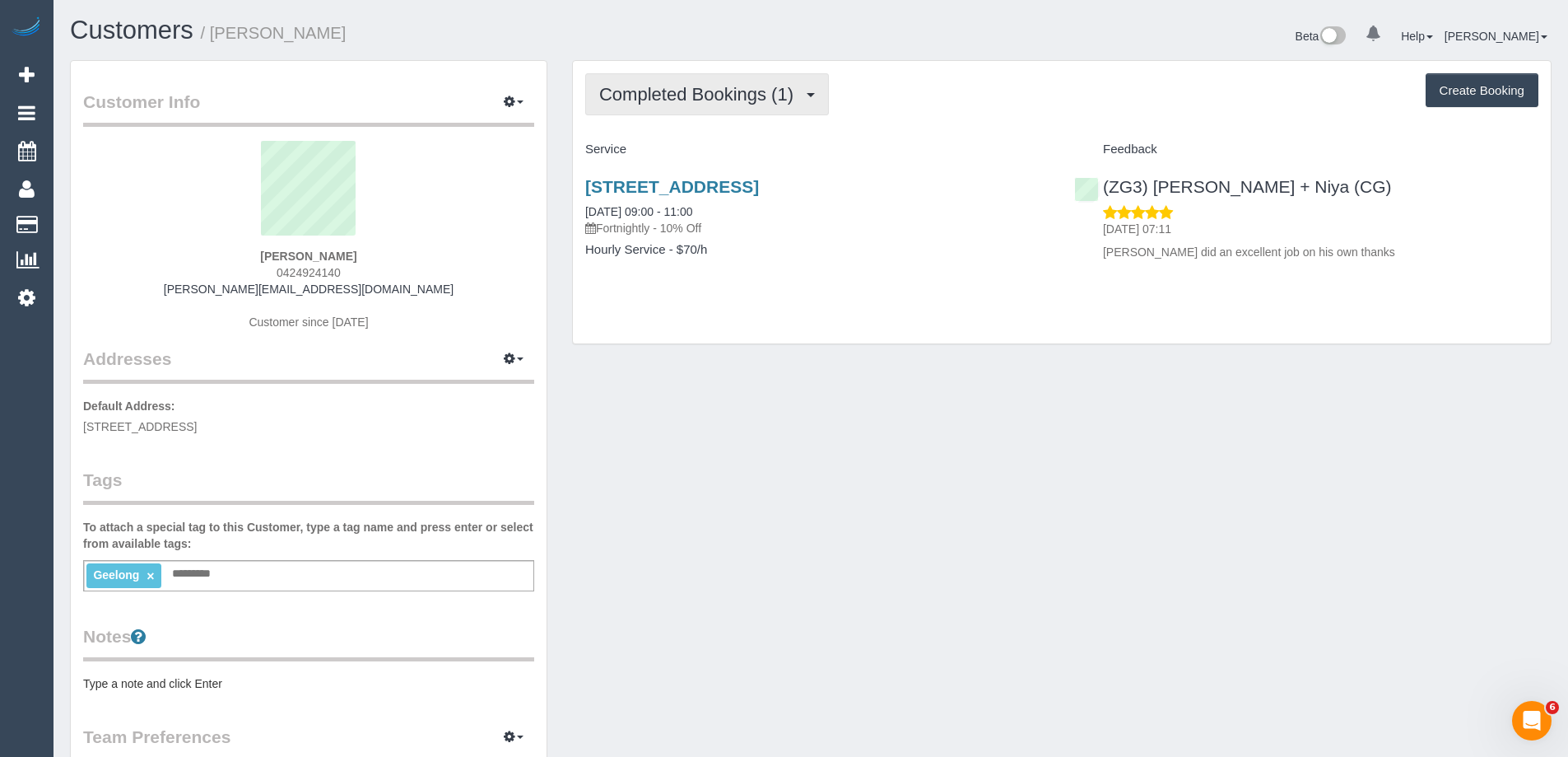
click at [720, 88] on span "Completed Bookings (1)" at bounding box center [700, 94] width 203 height 20
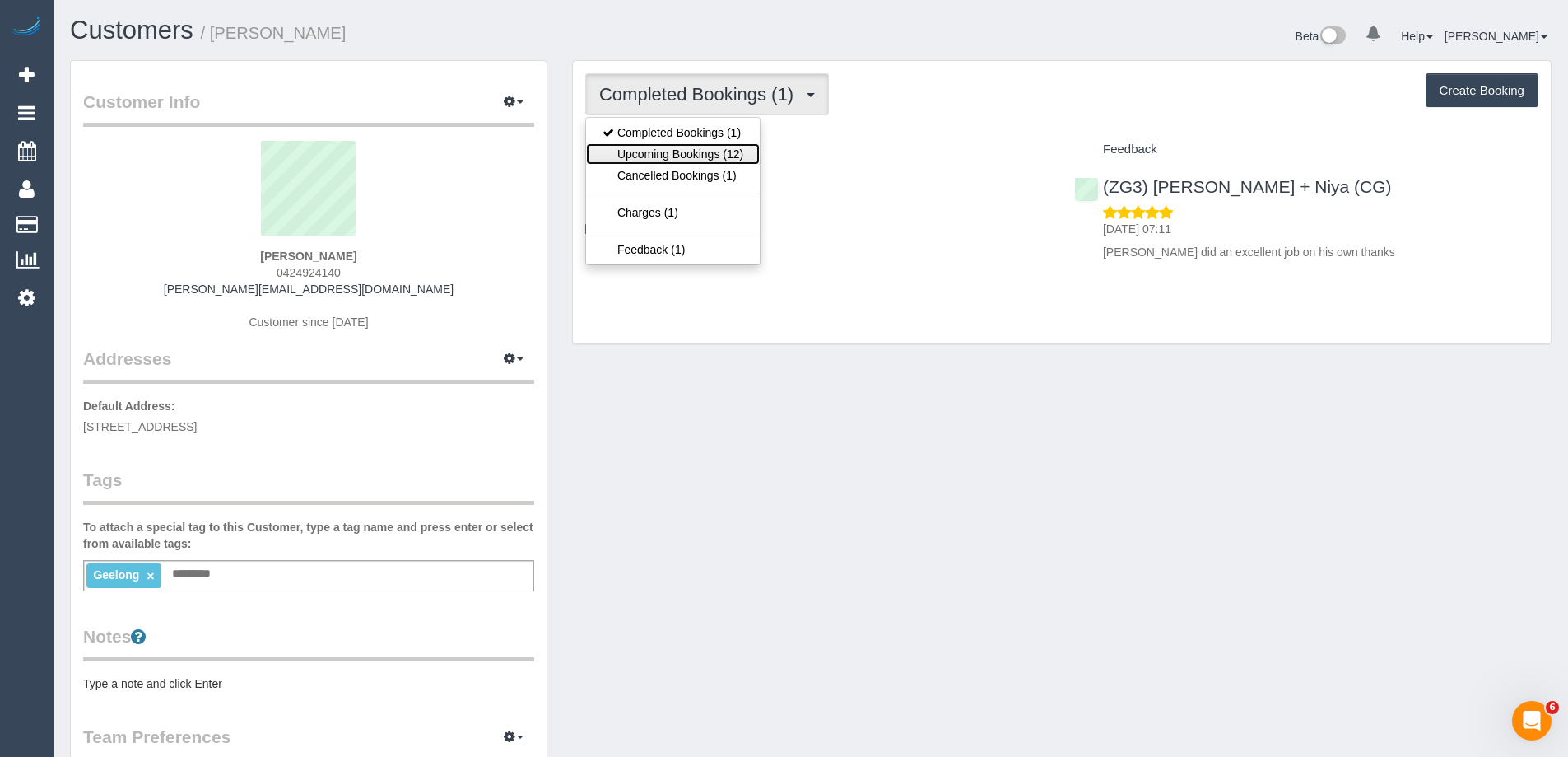
click at [713, 151] on link "Upcoming Bookings (12)" at bounding box center [673, 154] width 174 height 21
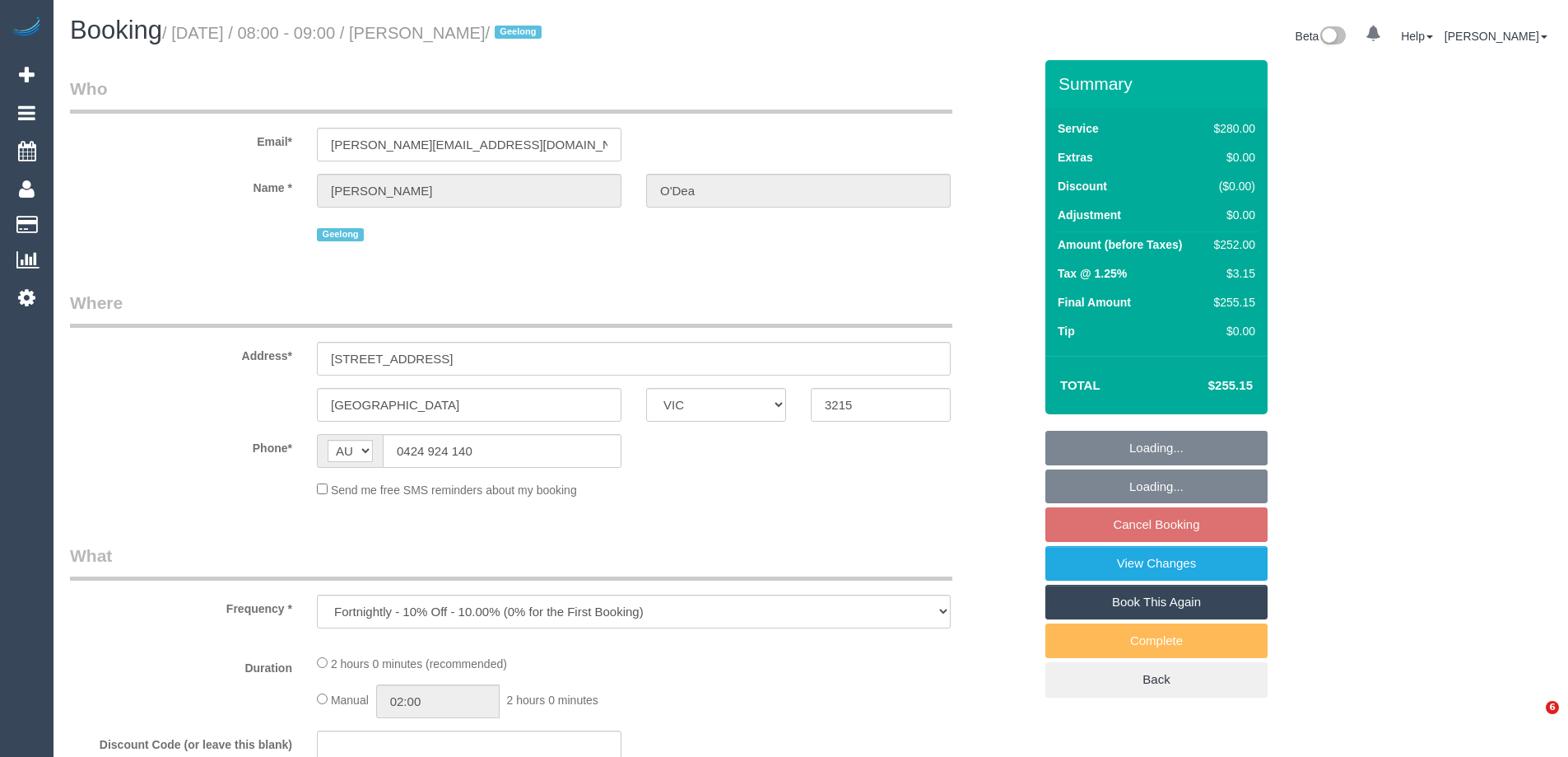
select select "VIC"
select select "string:stripe-pm_1RxzA12GScqysDRV5zG2GQ9J"
select select "2"
select select "number:27"
select select "number:14"
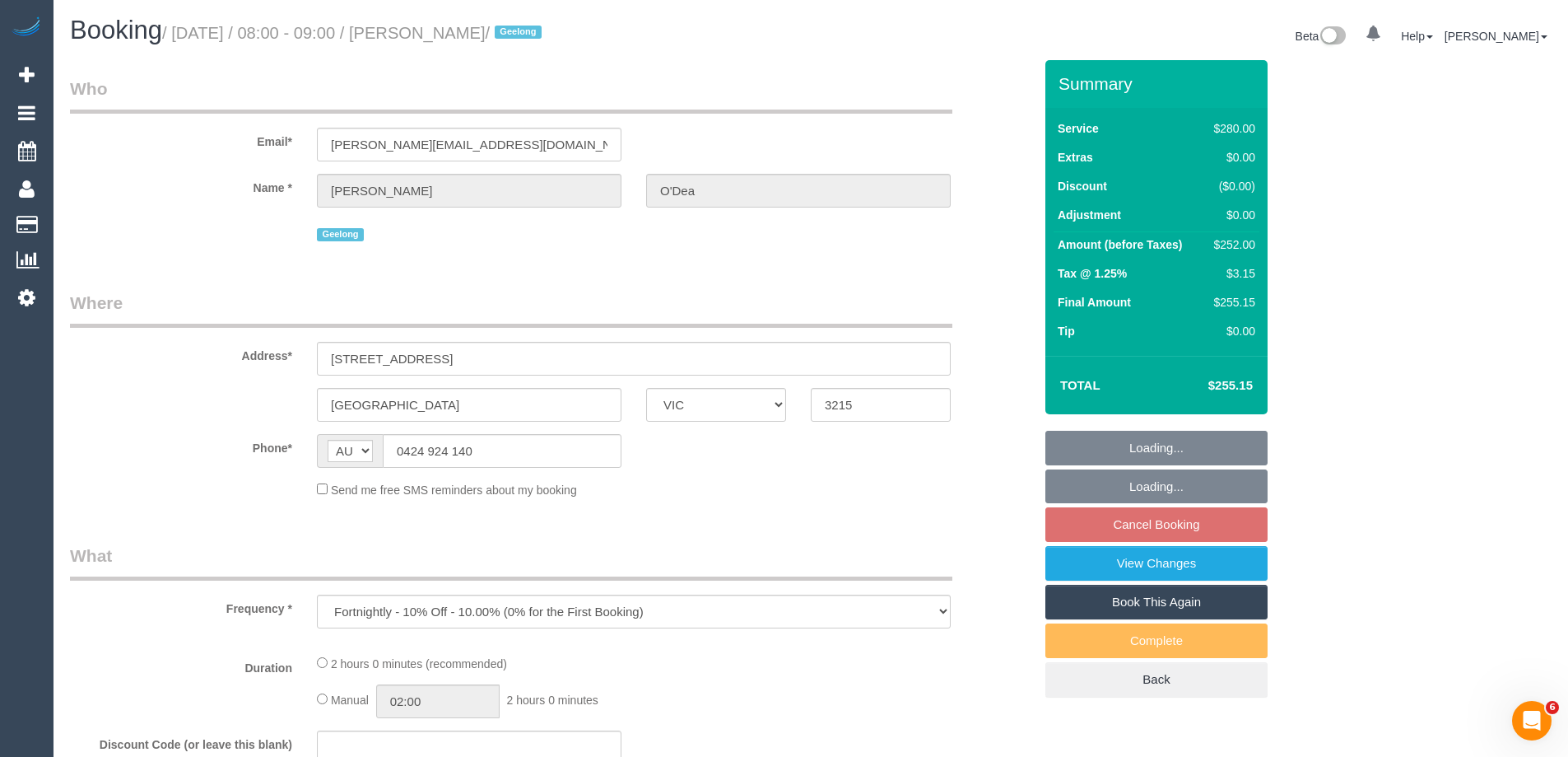
select select "number:19"
select select "number:22"
select select "number:34"
select select "number:12"
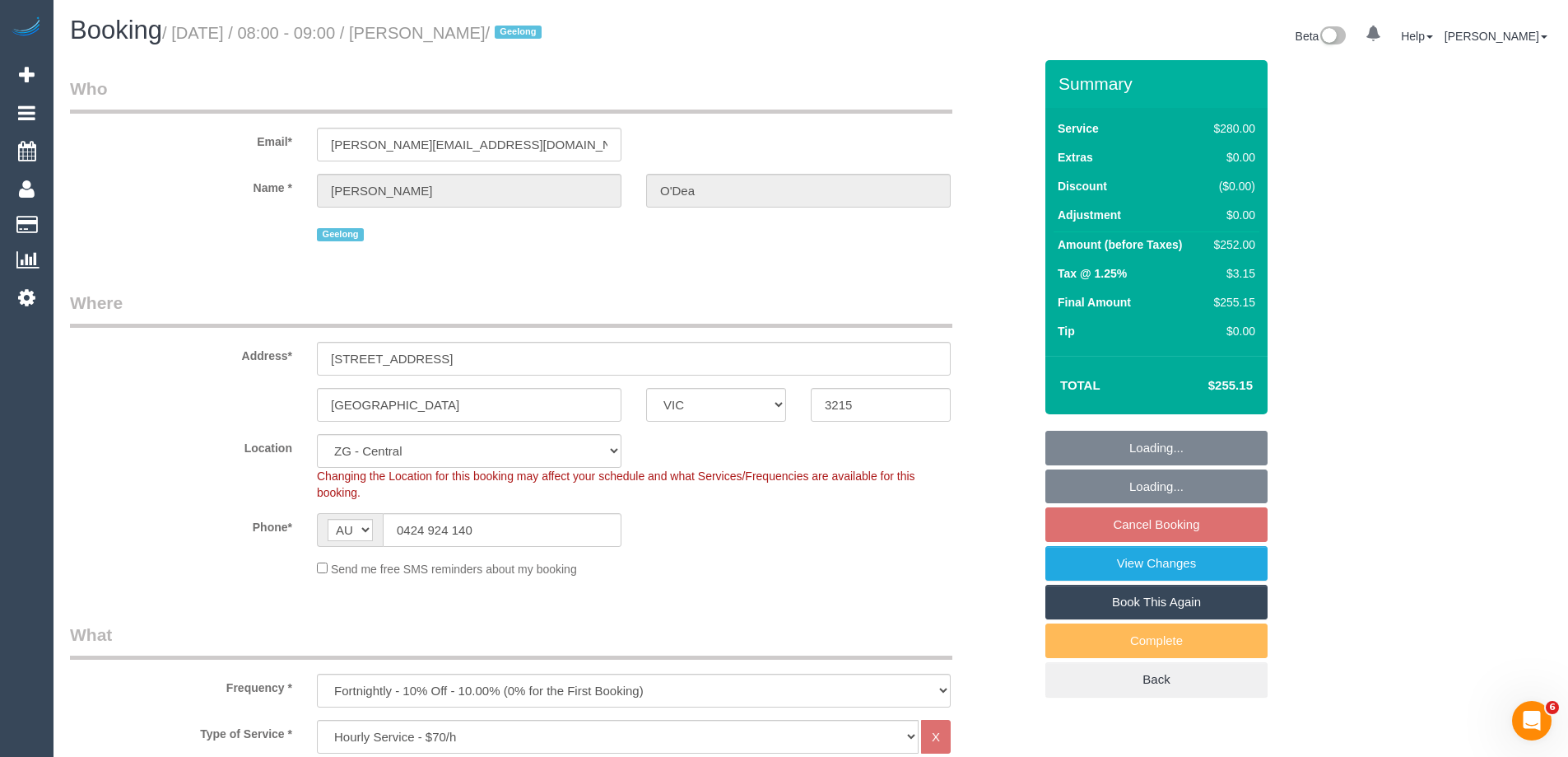
select select "object:893"
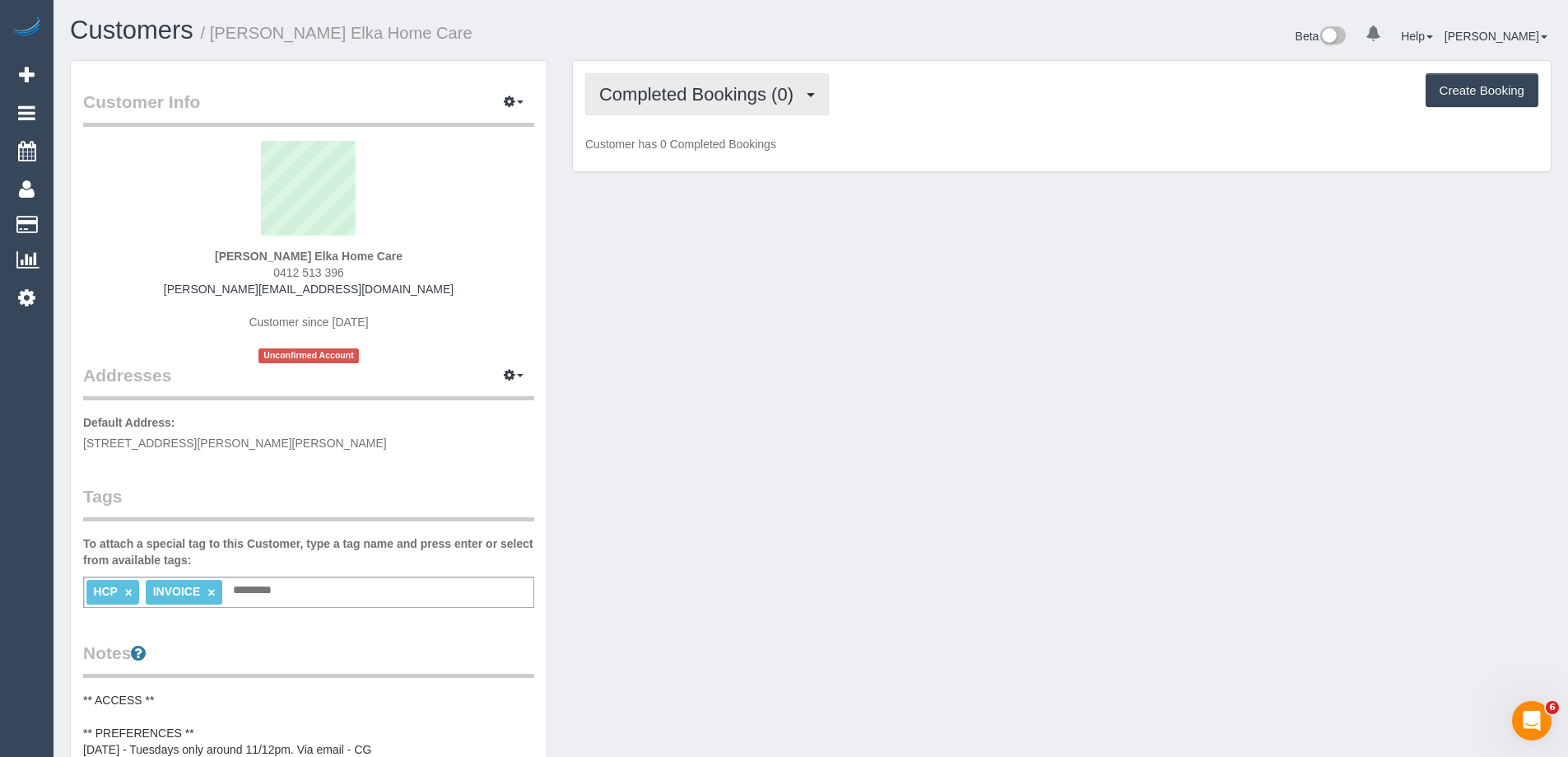
click at [719, 97] on span "Completed Bookings (0)" at bounding box center [700, 94] width 203 height 20
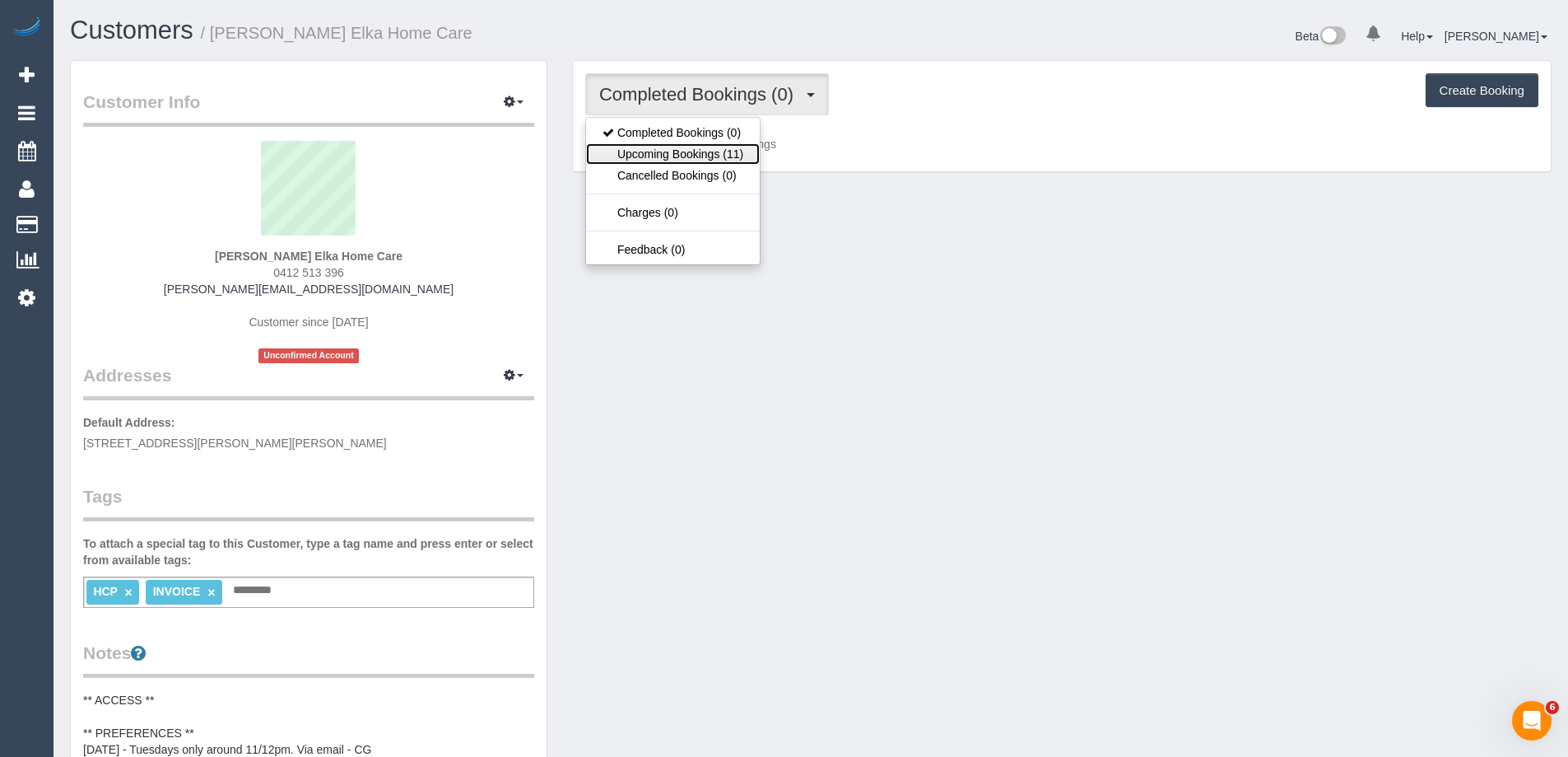
click at [702, 149] on link "Upcoming Bookings (11)" at bounding box center [673, 154] width 174 height 21
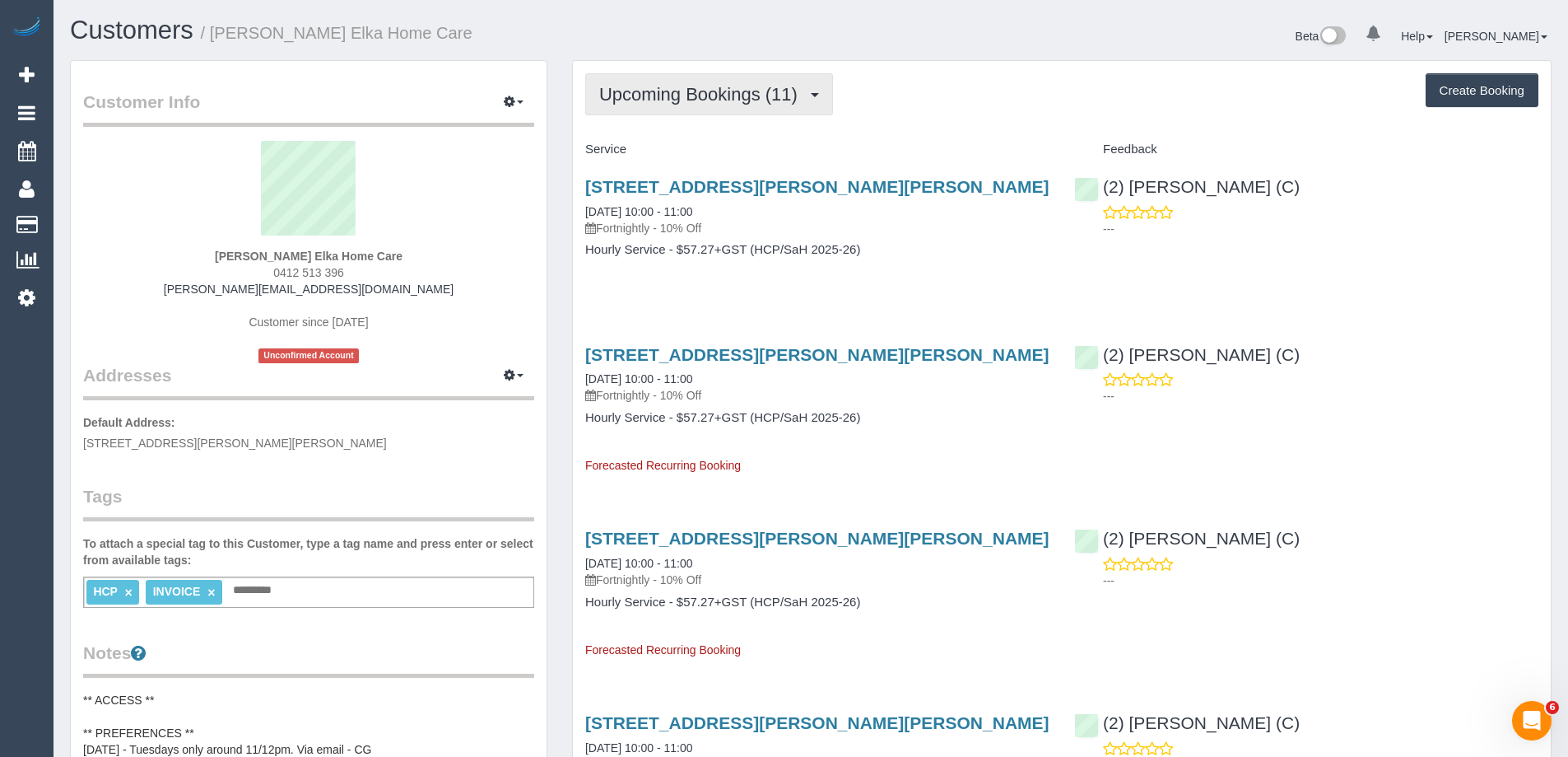
click at [640, 104] on span "Upcoming Bookings (11)" at bounding box center [703, 94] width 207 height 20
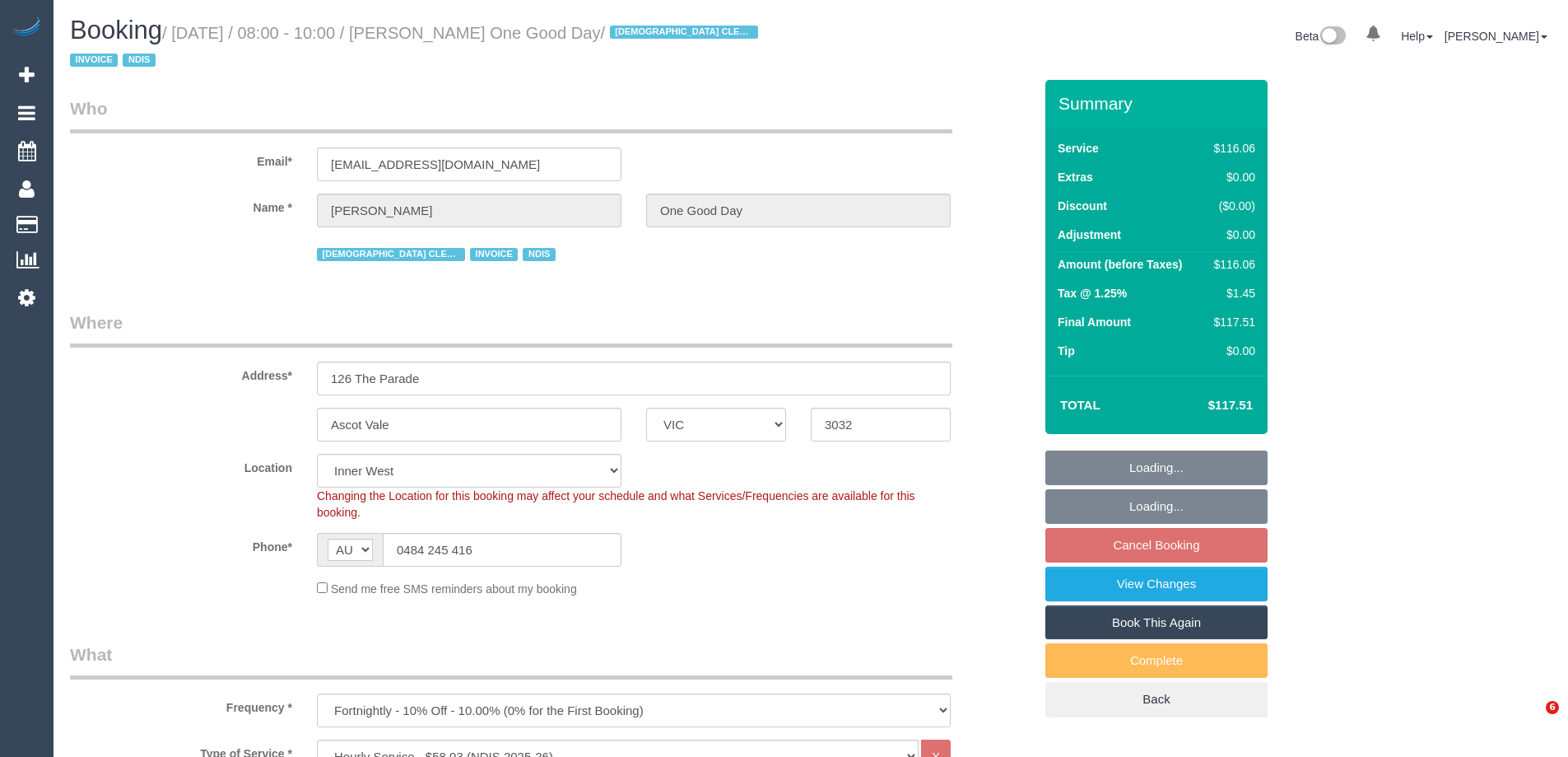
select select "VIC"
select select "string:check"
select select "number:27"
select select "number:14"
select select "number:19"
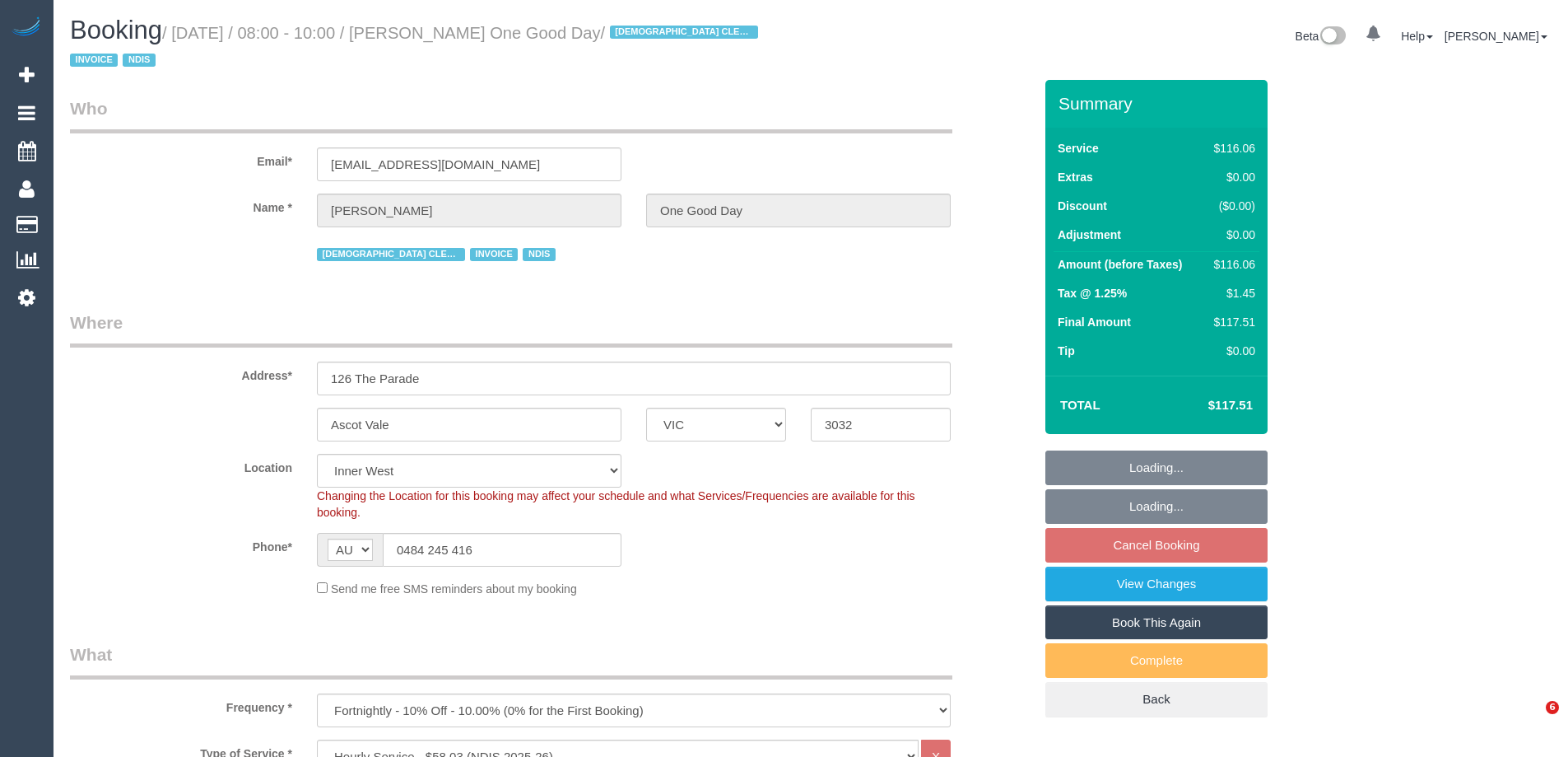
select select "number:25"
select select "number:34"
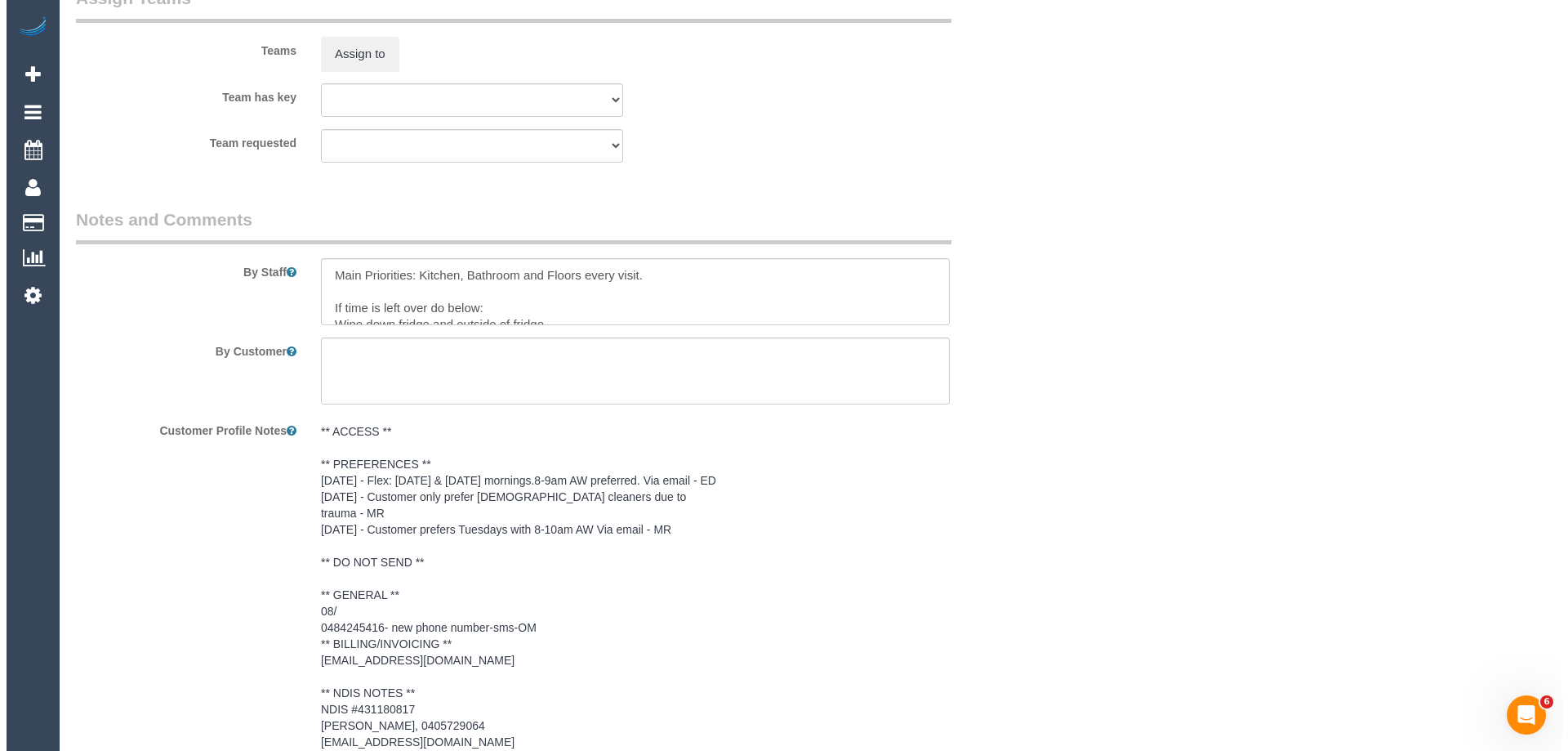
scroll to position [2037, 0]
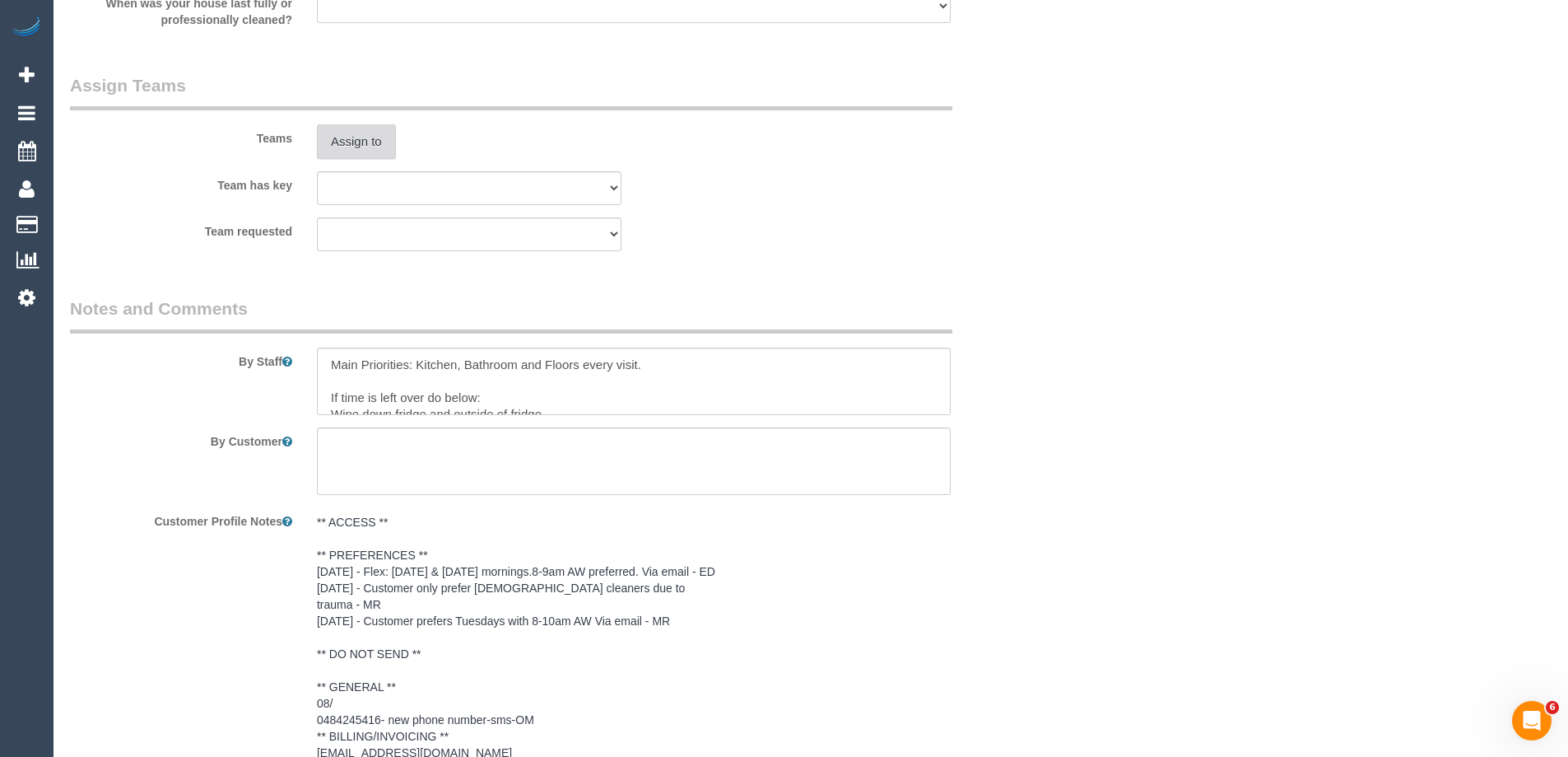
click at [364, 139] on button "Assign to" at bounding box center [356, 142] width 79 height 35
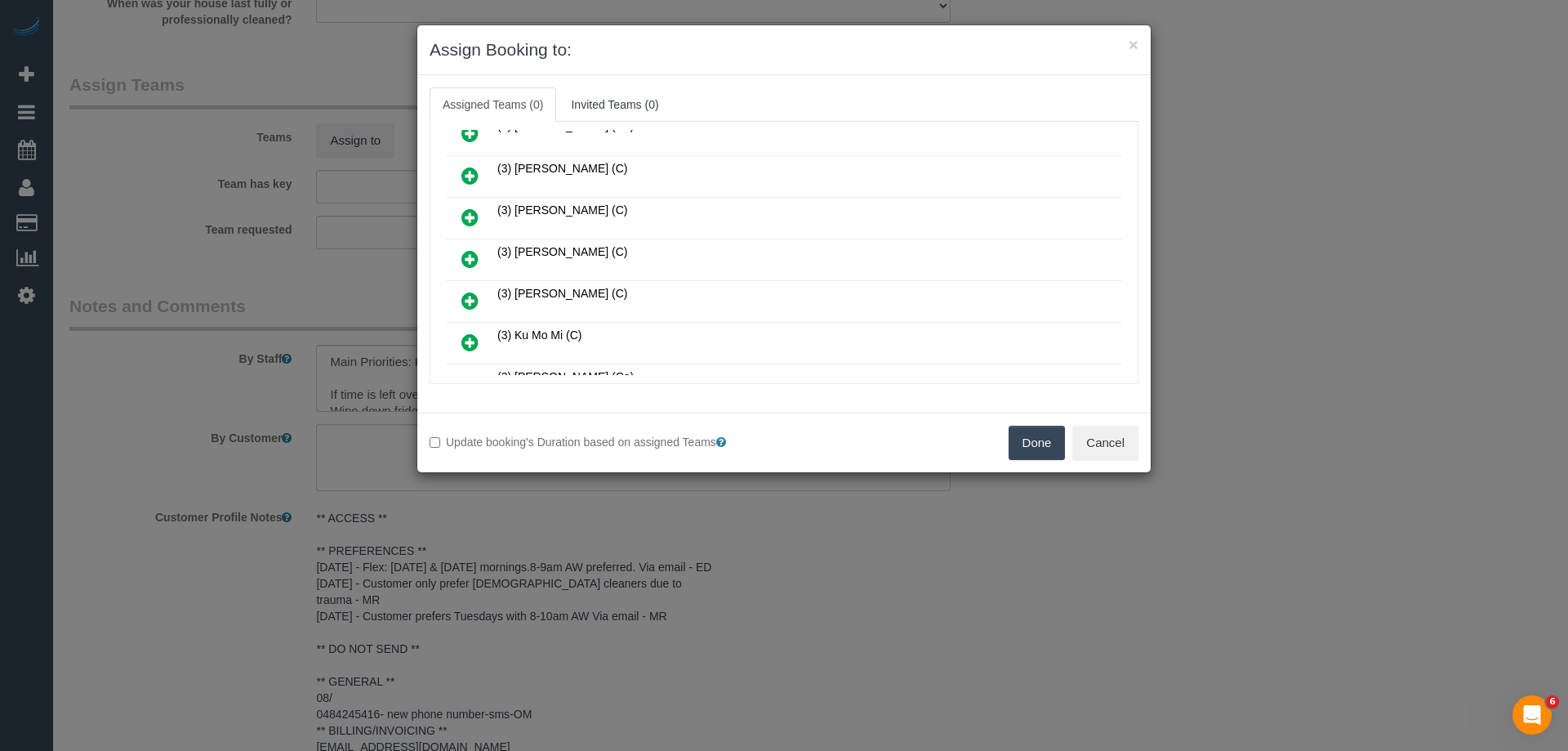
scroll to position [898, 0]
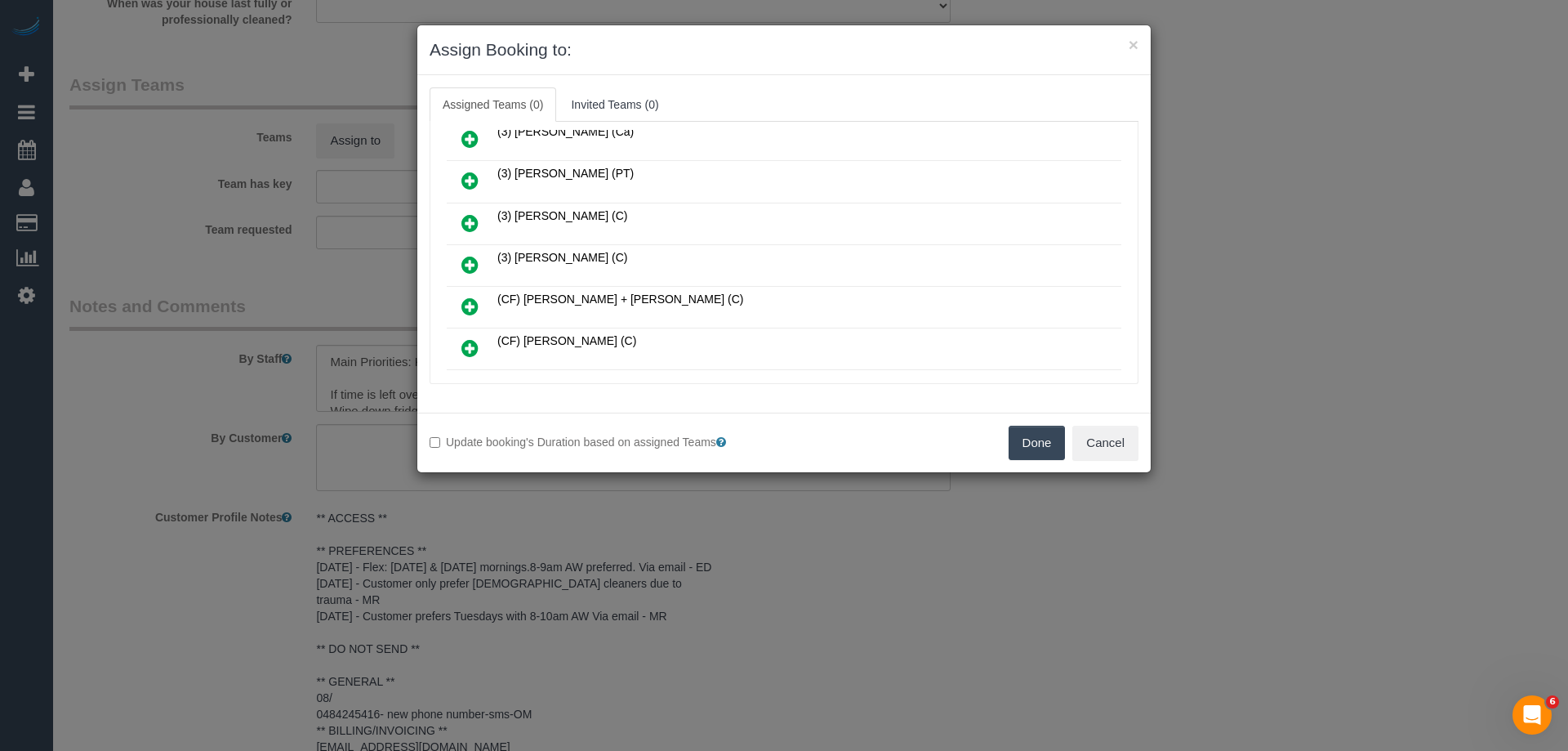
click at [469, 264] on icon at bounding box center [470, 264] width 17 height 19
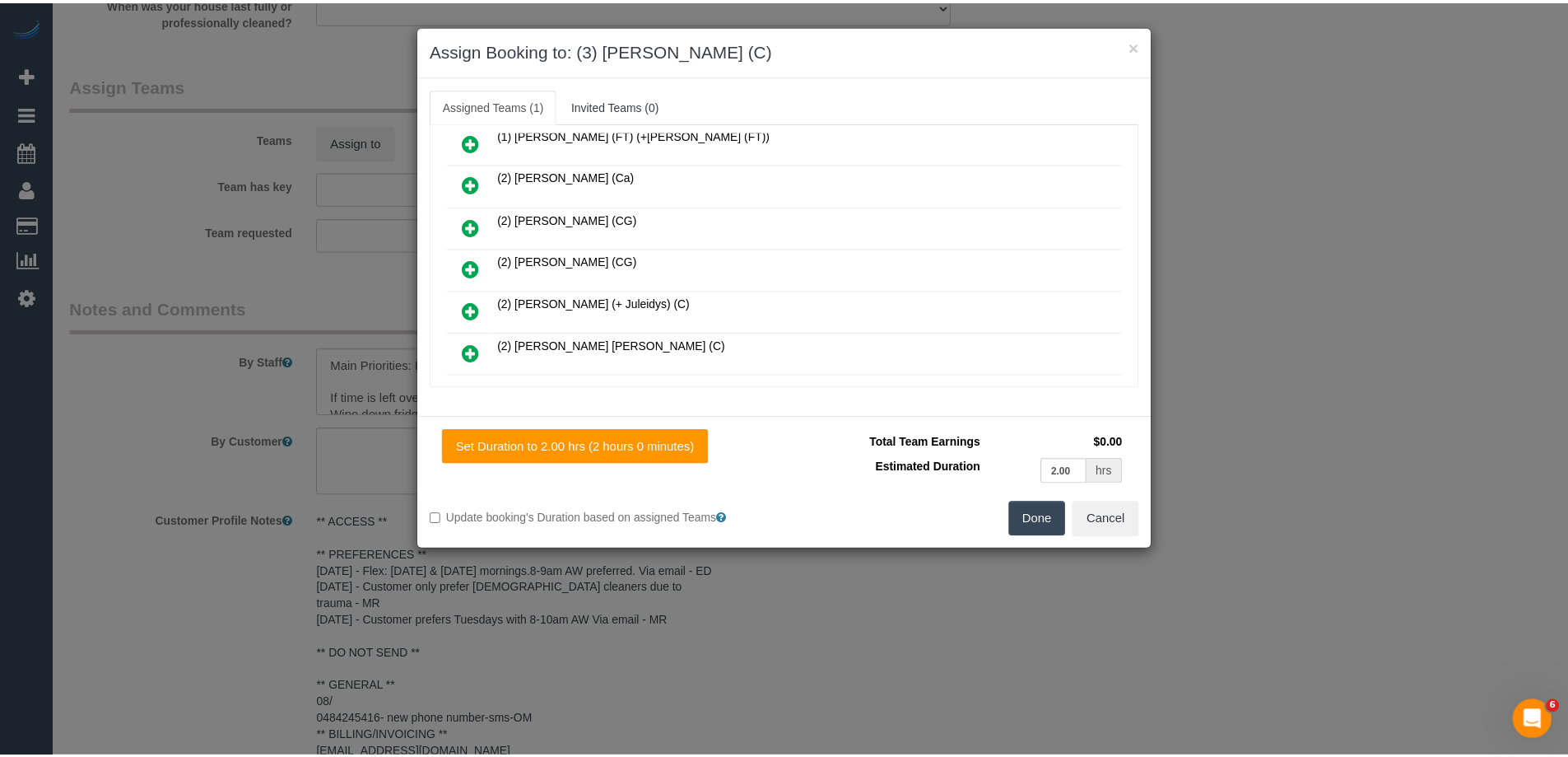
scroll to position [0, 0]
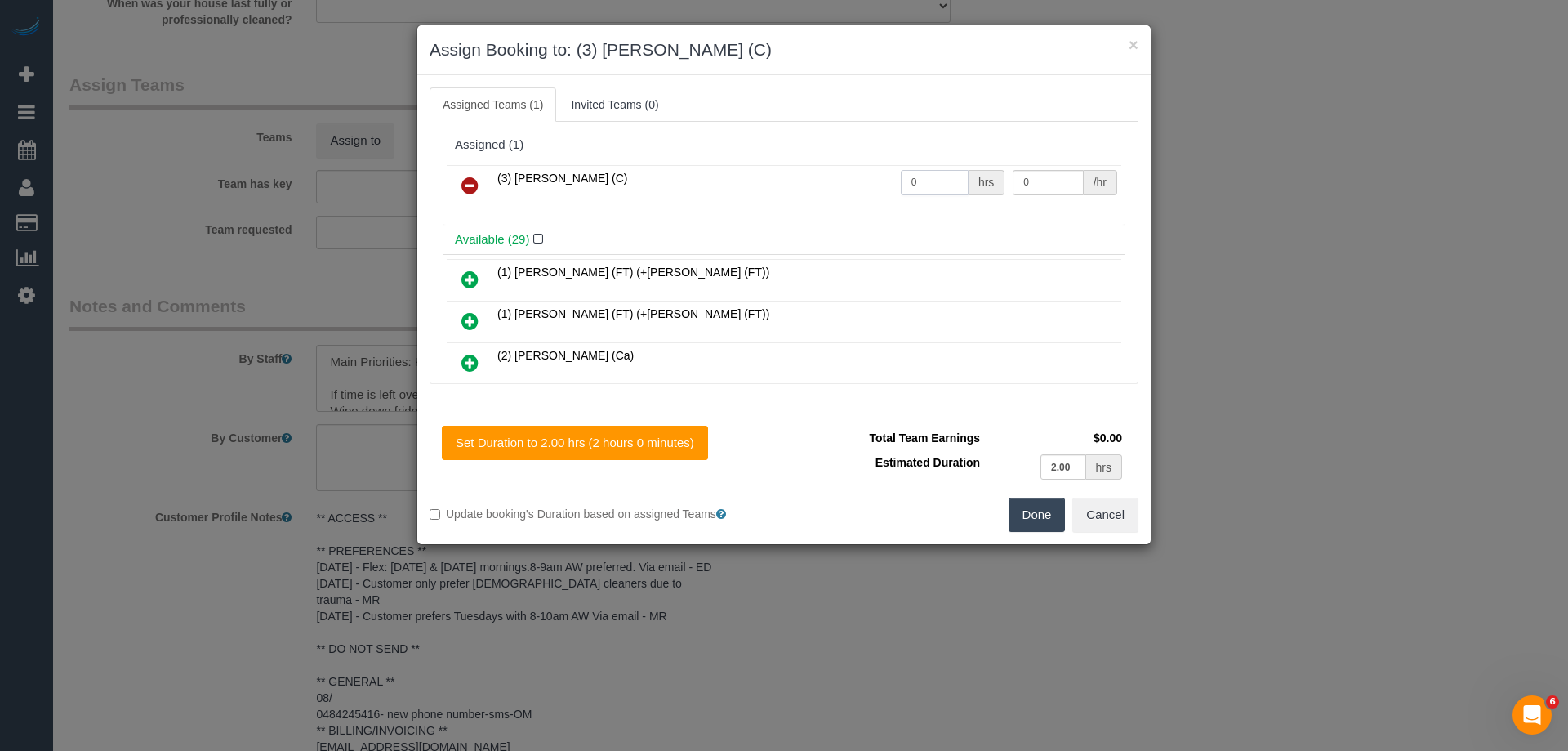
click at [864, 177] on tr "(3) Sathmi Kusalya (C) 0 hrs 0 /hr" at bounding box center [784, 185] width 674 height 41
type input "2"
drag, startPoint x: 1044, startPoint y: 184, endPoint x: 905, endPoint y: 183, distance: 139.0
click at [921, 183] on tr "(3) Sathmi Kusalya (C) 2 hrs 0 /hr" at bounding box center [784, 185] width 674 height 41
type input "35"
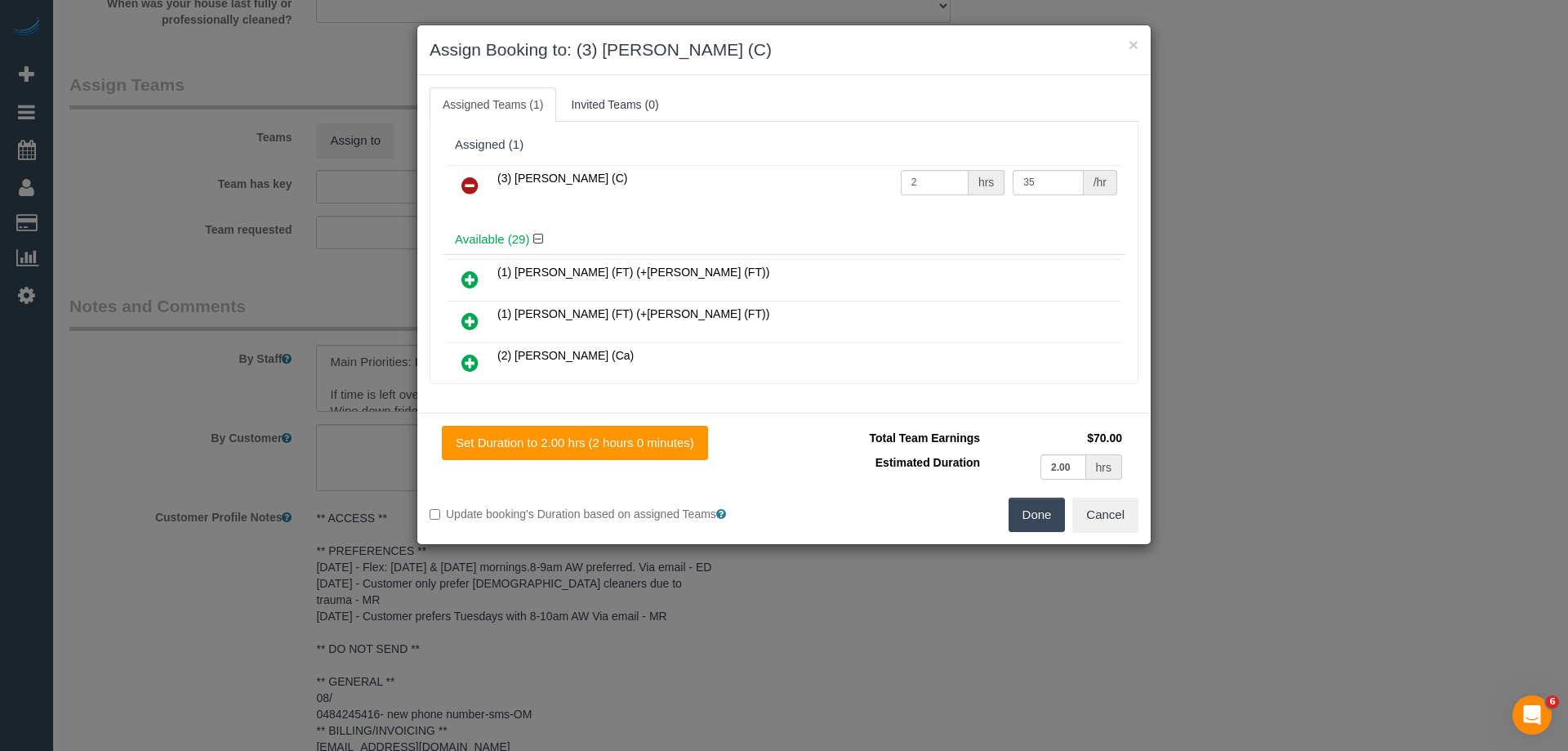
click at [1044, 517] on button "Done" at bounding box center [1037, 514] width 57 height 35
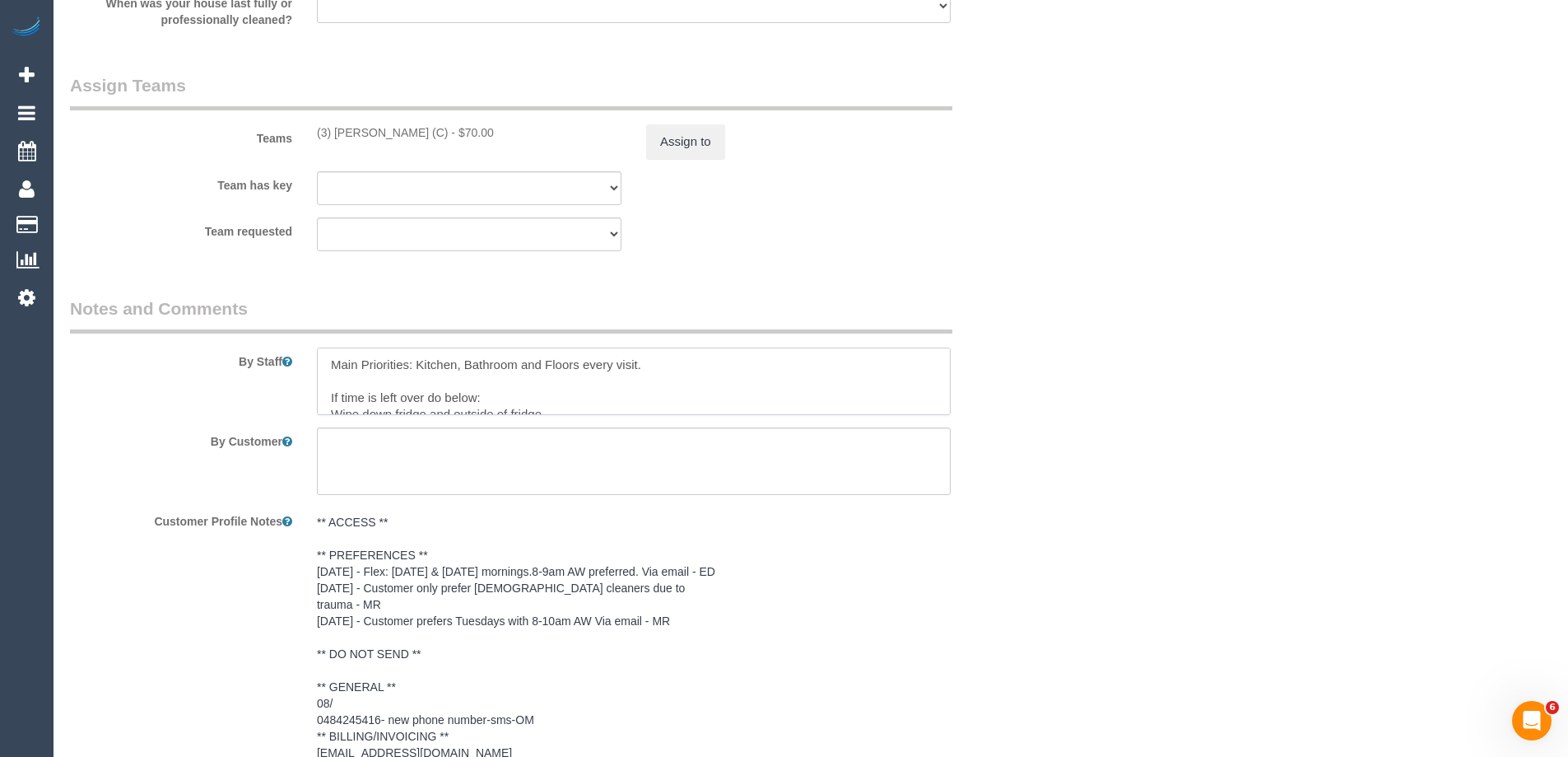
click at [327, 352] on textarea at bounding box center [634, 381] width 634 height 68
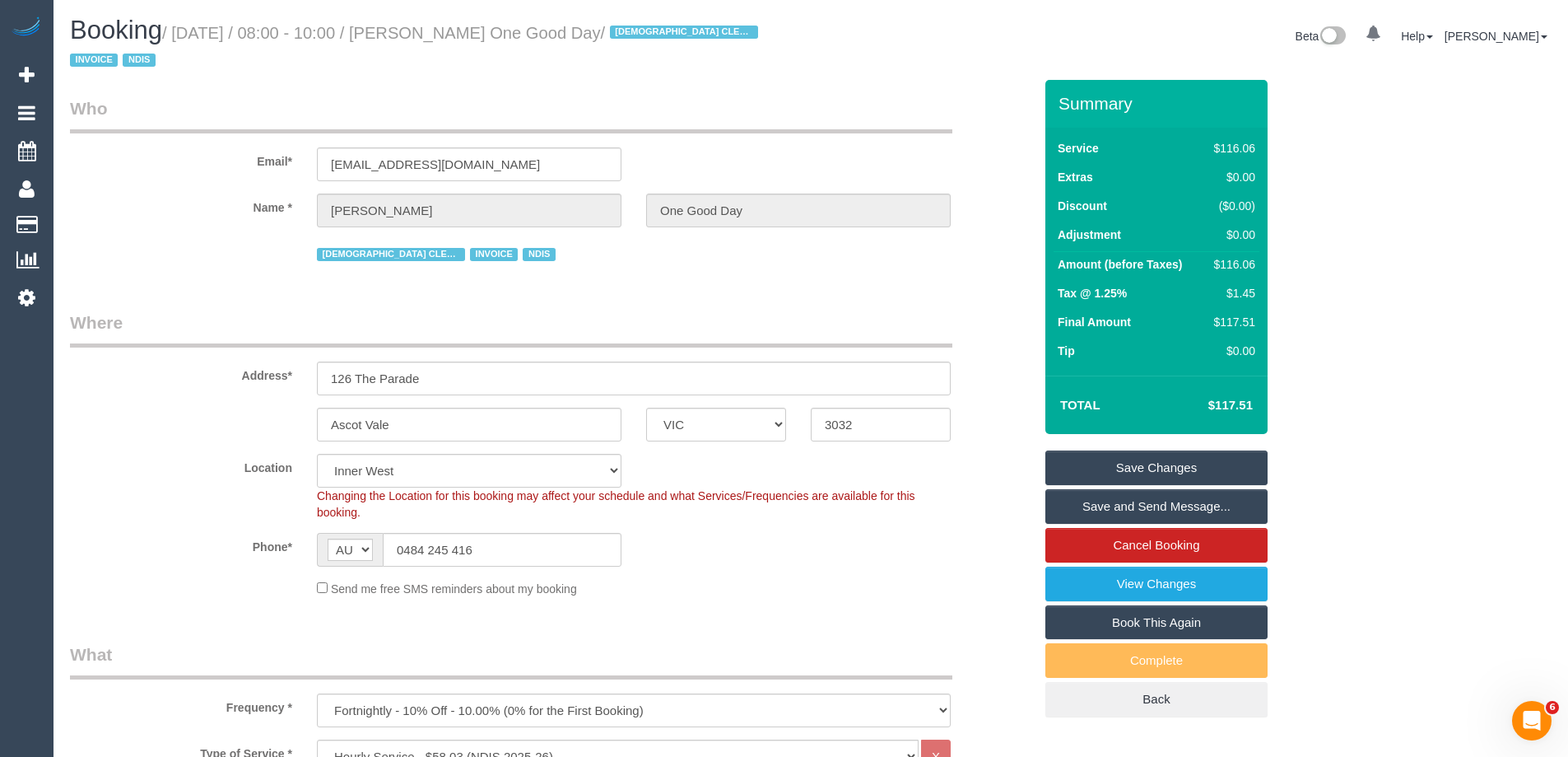
type textarea "*Cover* Main Priorities: Kitchen, Bathroom and Floors every visit. If time is l…"
drag, startPoint x: 669, startPoint y: 30, endPoint x: 457, endPoint y: 30, distance: 212.0
click at [457, 30] on small "/ September 30, 2025 / 08:00 - 10:00 / Nina Mikosza One Good Day / FEMALE CLEAN…" at bounding box center [416, 47] width 693 height 46
copy small "Nina Mikosza One Good Day"
click at [1078, 469] on link "Save Changes" at bounding box center [1156, 468] width 222 height 35
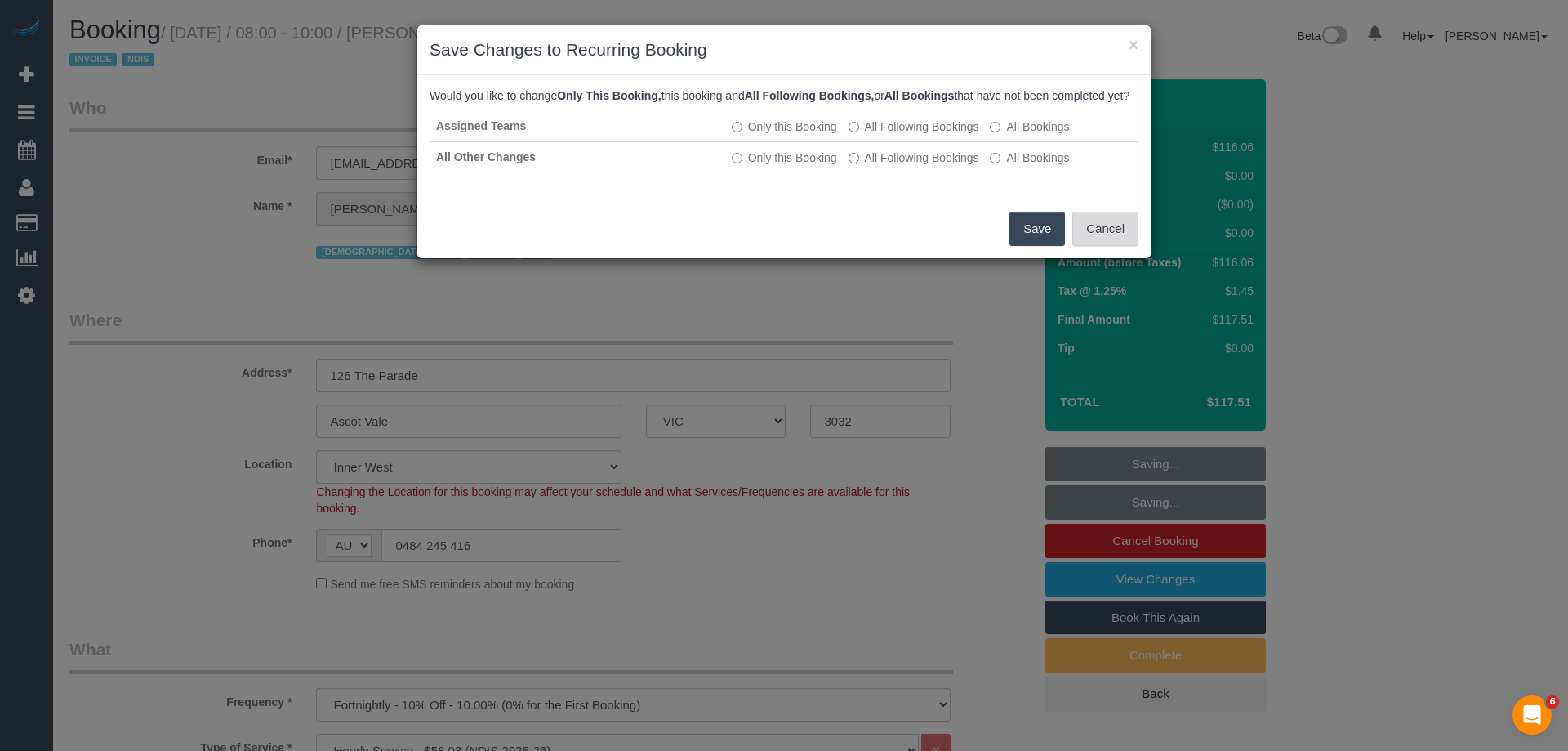
drag, startPoint x: 1089, startPoint y: 238, endPoint x: 1119, endPoint y: 233, distance: 30.4
click at [1089, 238] on button "Cancel" at bounding box center [1105, 228] width 66 height 35
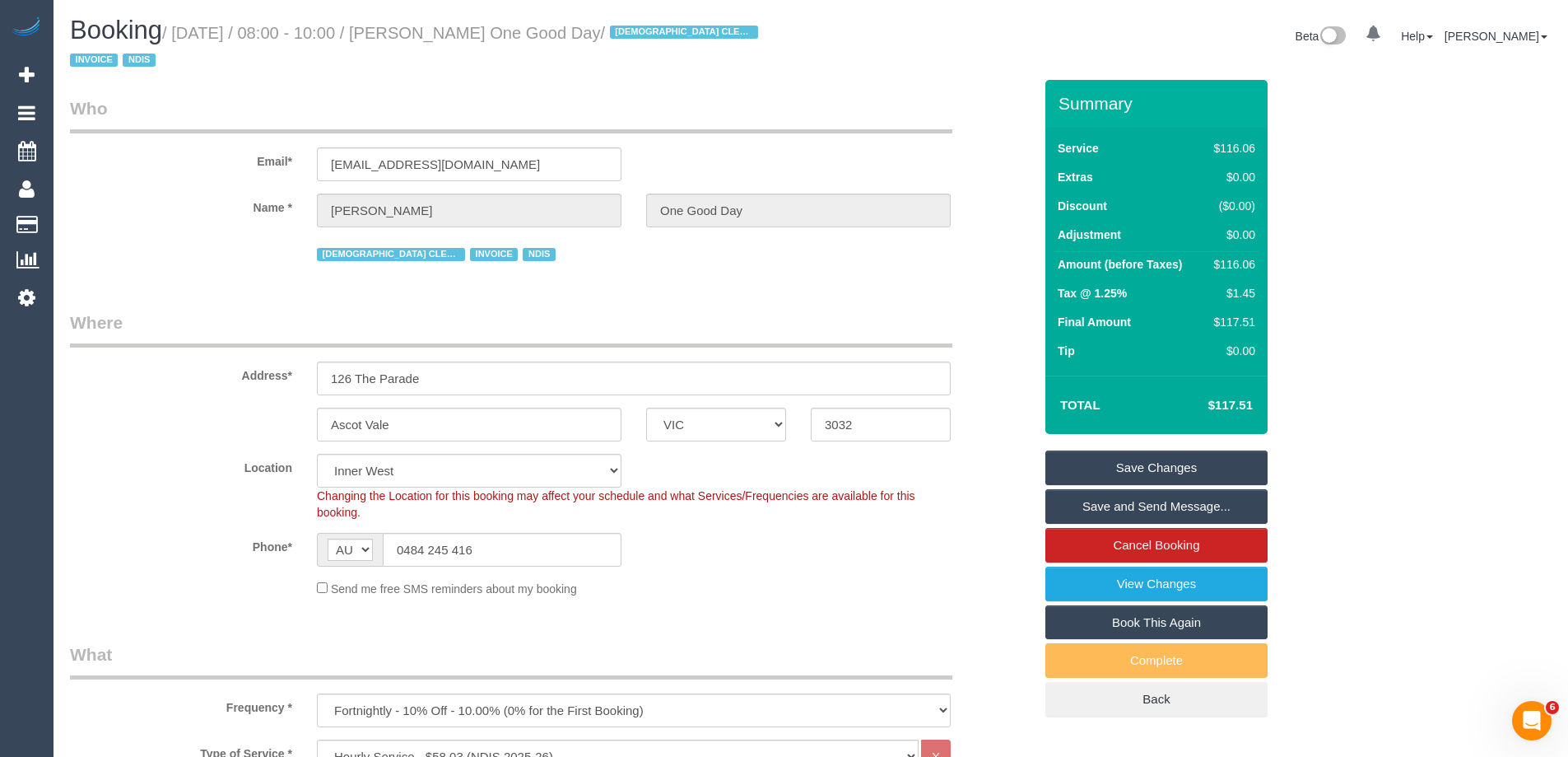
scroll to position [2548, 0]
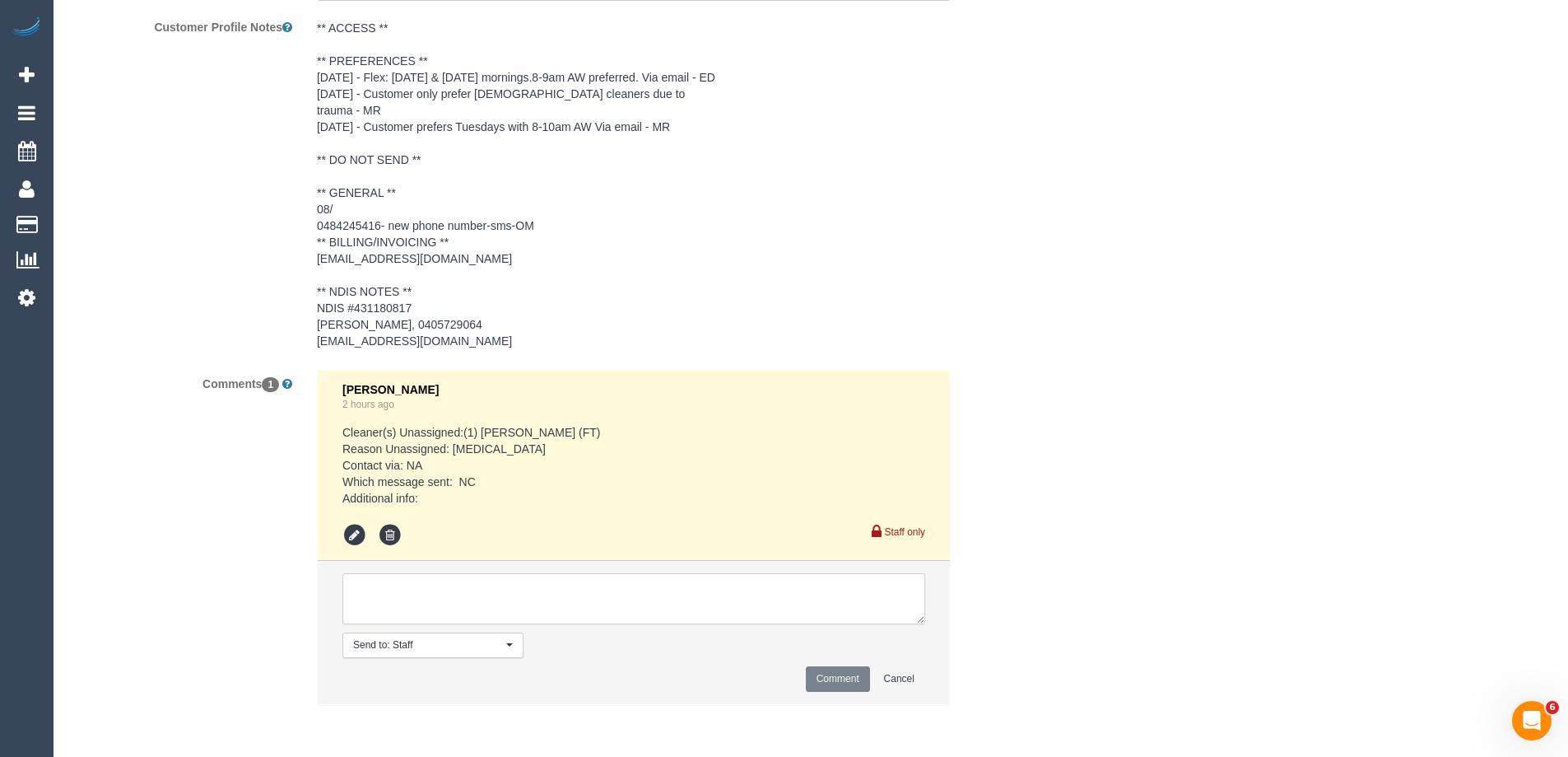
click at [403, 597] on textarea at bounding box center [634, 598] width 583 height 51
type textarea "Notified of one off cover cleaner - via email"
click at [823, 673] on button "Comment" at bounding box center [838, 679] width 64 height 25
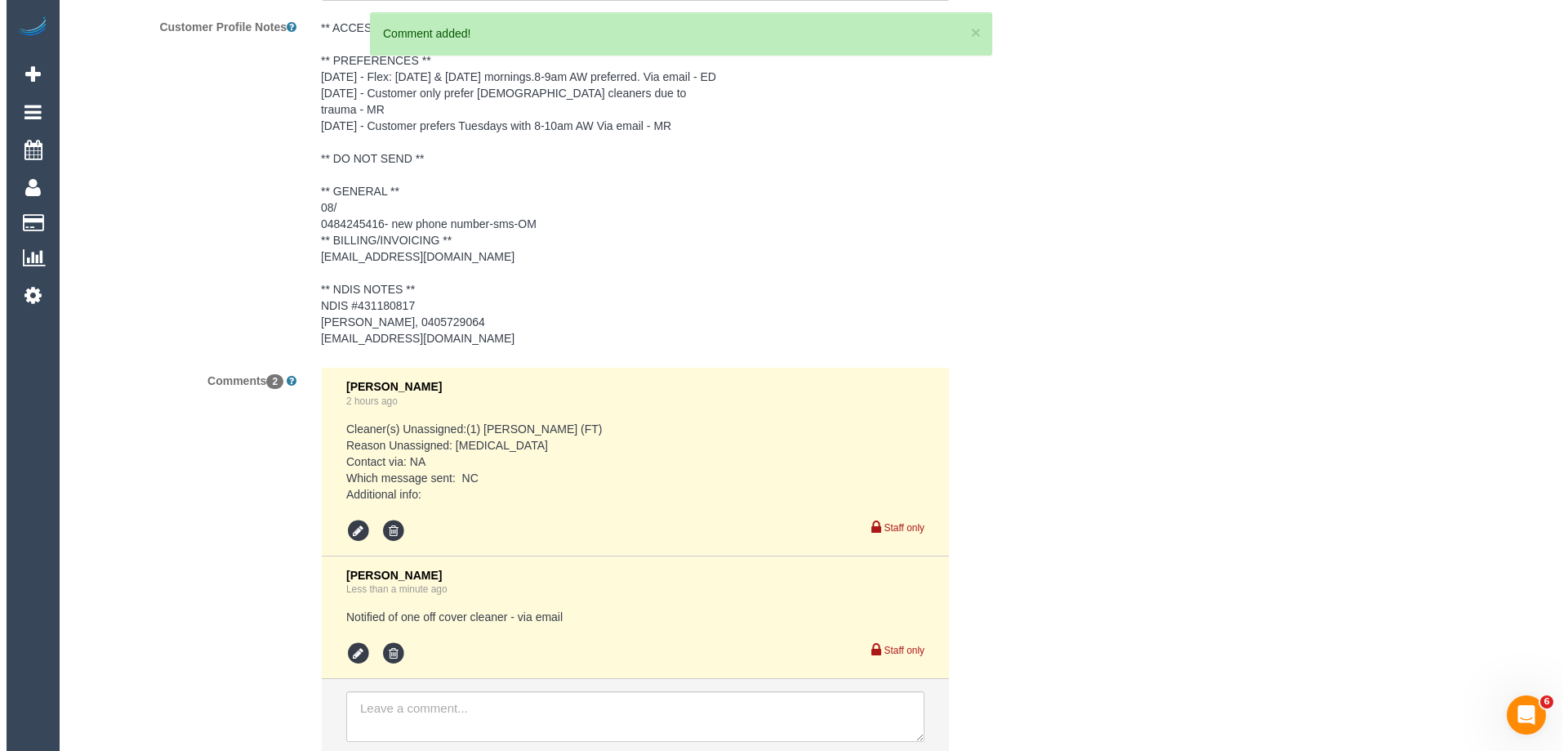
scroll to position [0, 0]
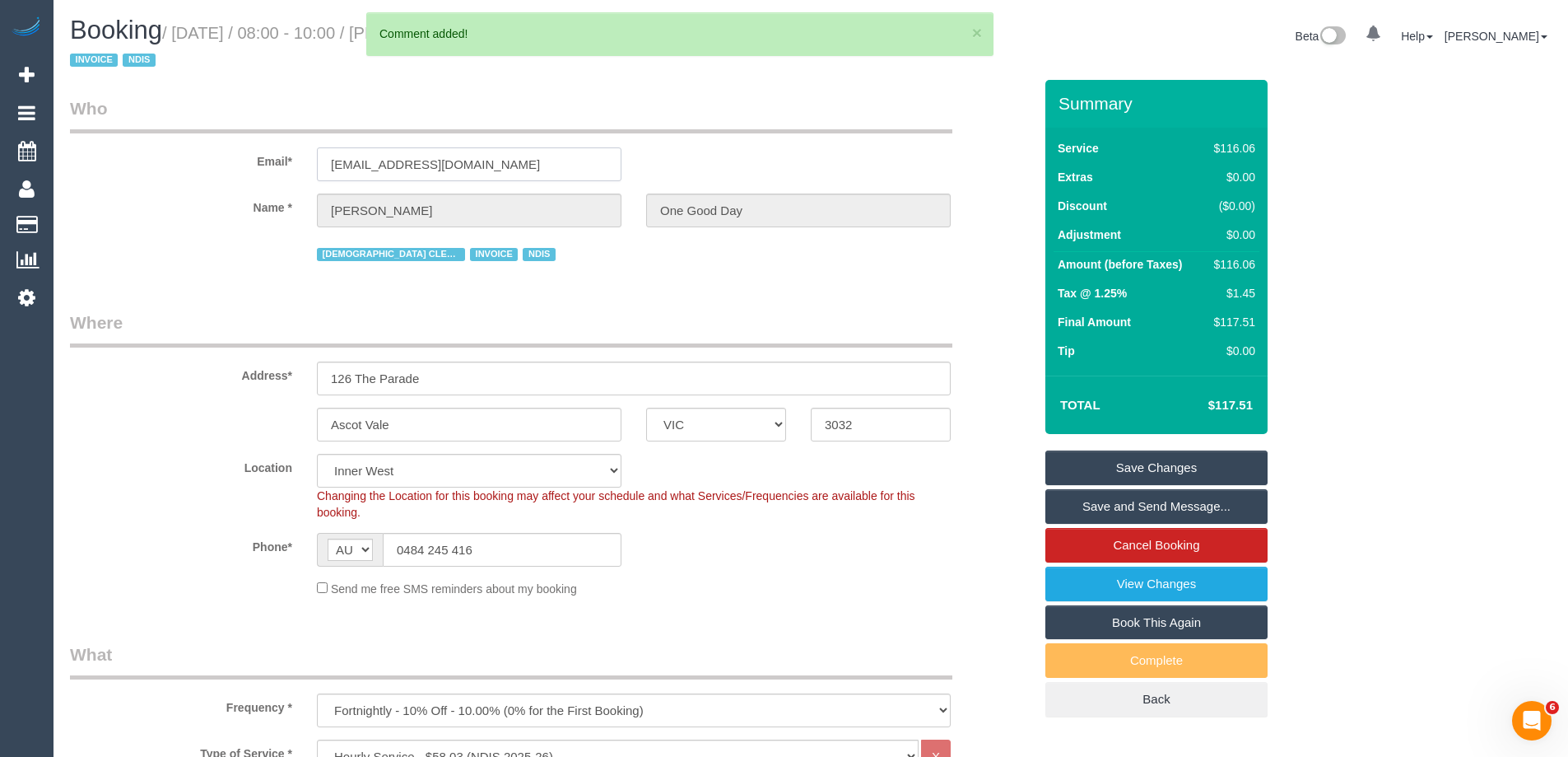
drag, startPoint x: 533, startPoint y: 166, endPoint x: -48, endPoint y: 152, distance: 581.2
click at [0, 152] on html "0 Beta Your Notifications You have 0 alerts Add Booking Bookings Active Booking…" at bounding box center [784, 378] width 1568 height 757
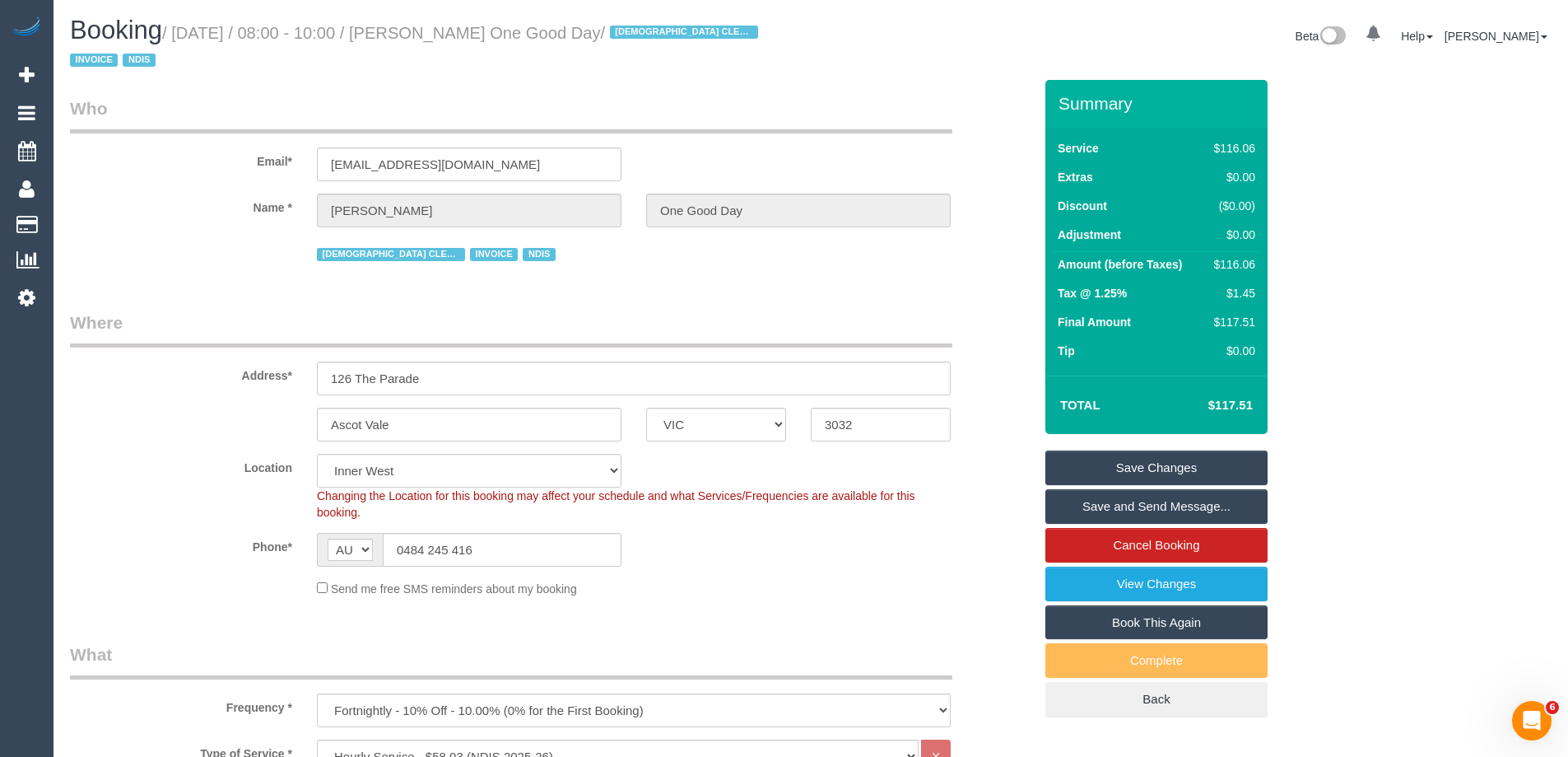
click at [1111, 512] on link "Save and Send Message..." at bounding box center [1156, 506] width 222 height 35
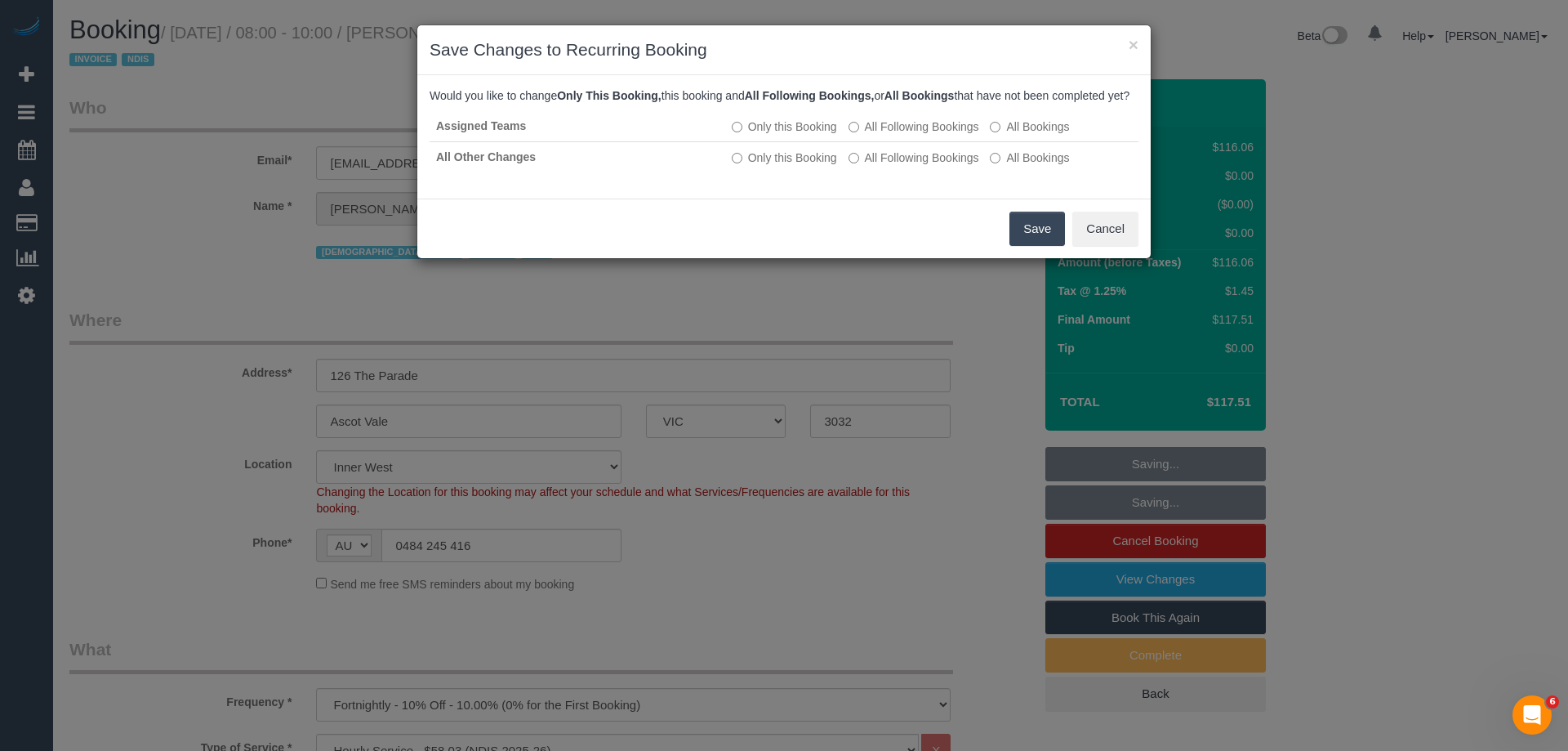
click at [1017, 246] on button "Save" at bounding box center [1037, 228] width 56 height 35
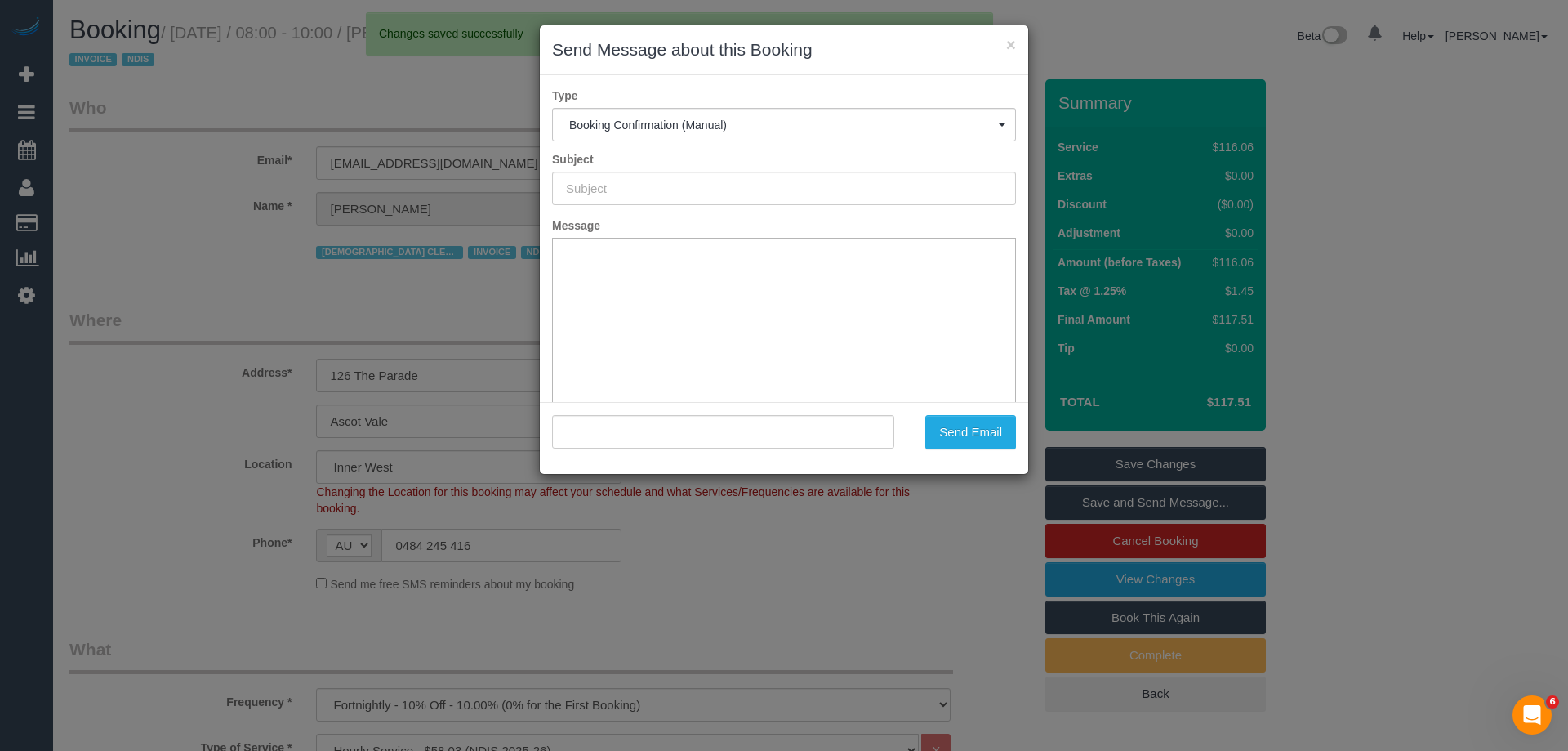
type input "Booking Confirmed"
type input ""Nina Mikosza One Good Day" <ninamikosza@outlook.com>"
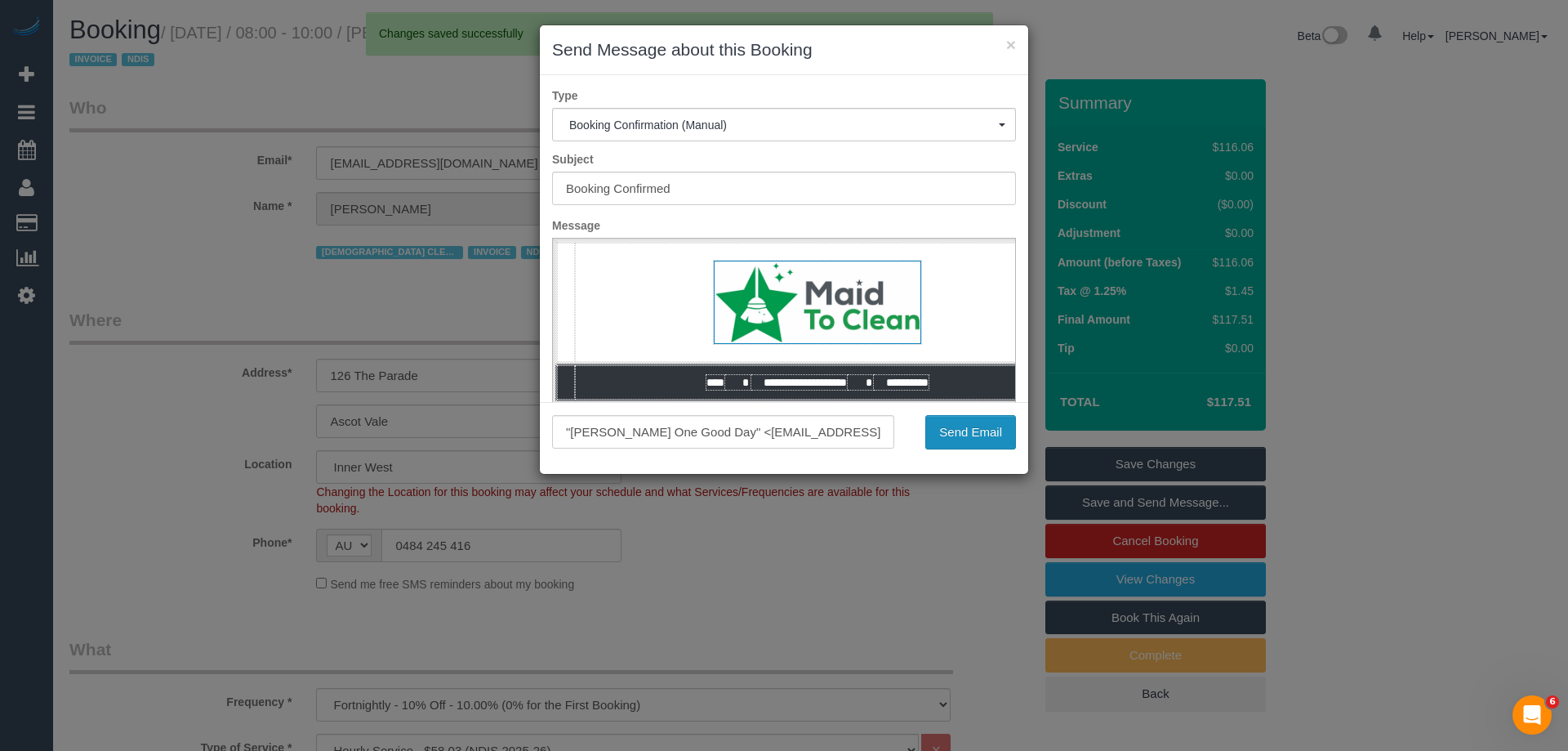
click at [979, 420] on button "Send Email" at bounding box center [970, 432] width 91 height 35
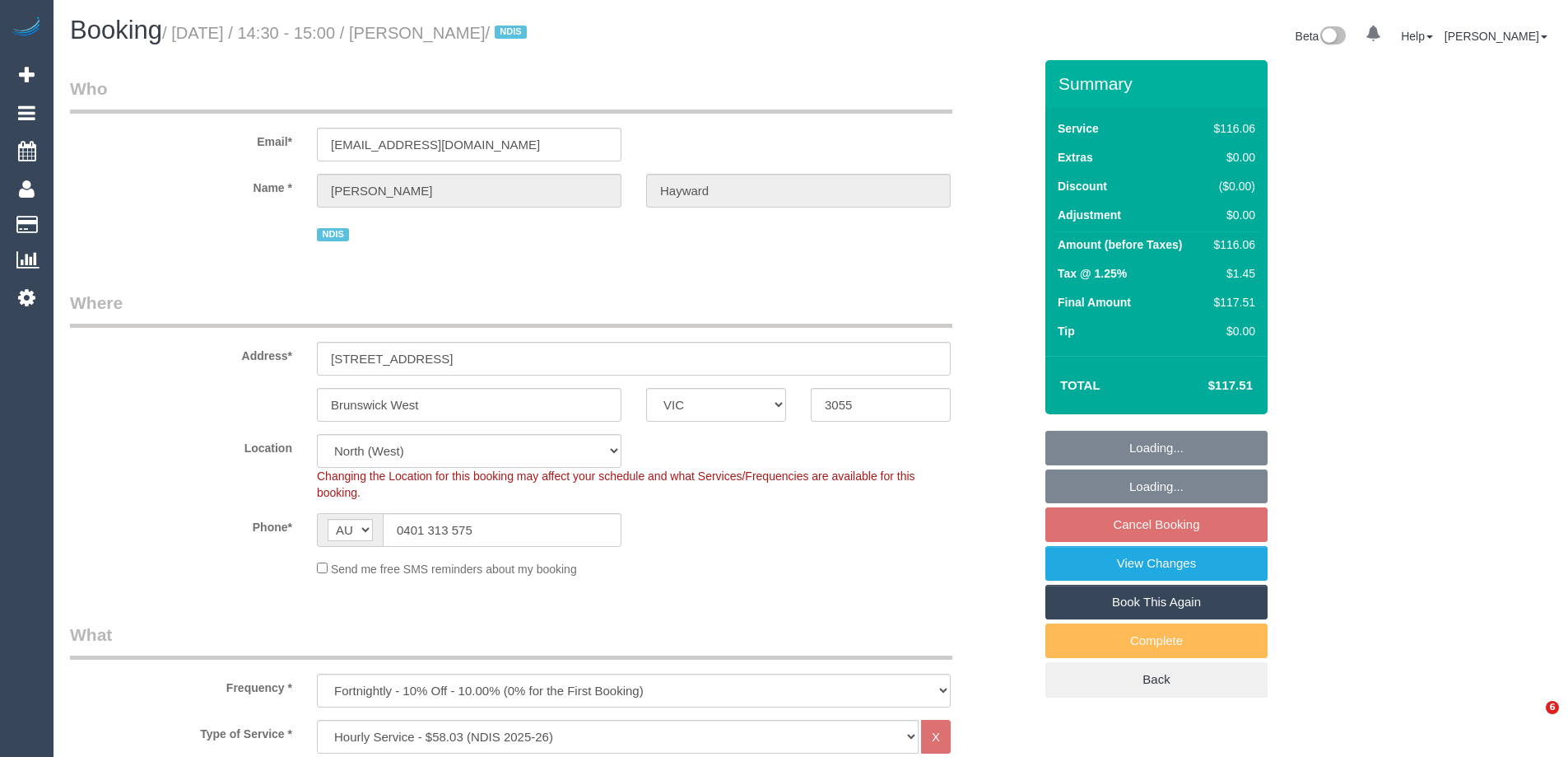
select select "VIC"
select select "number:28"
select select "number:14"
select select "number:19"
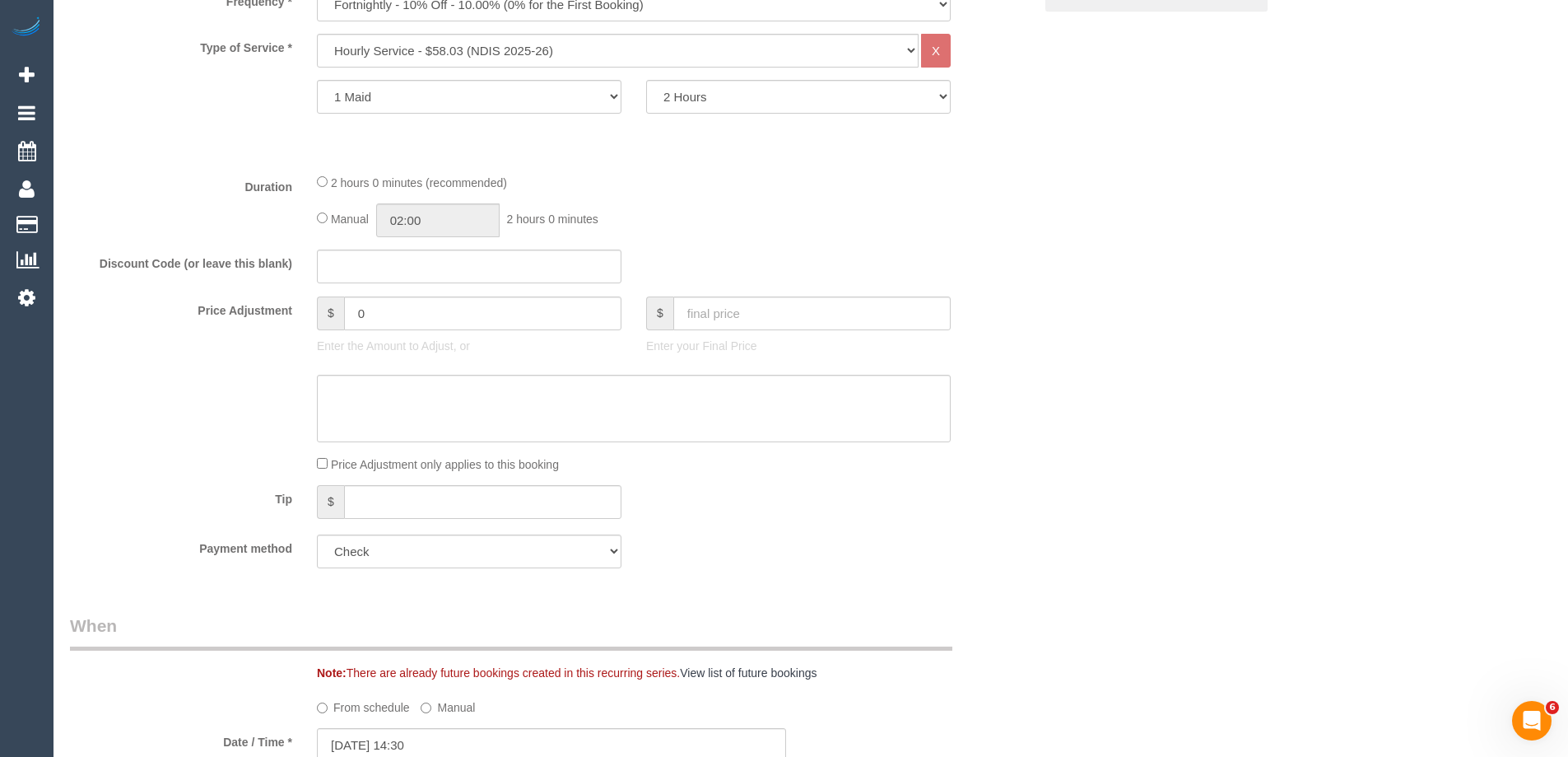
scroll to position [741, 0]
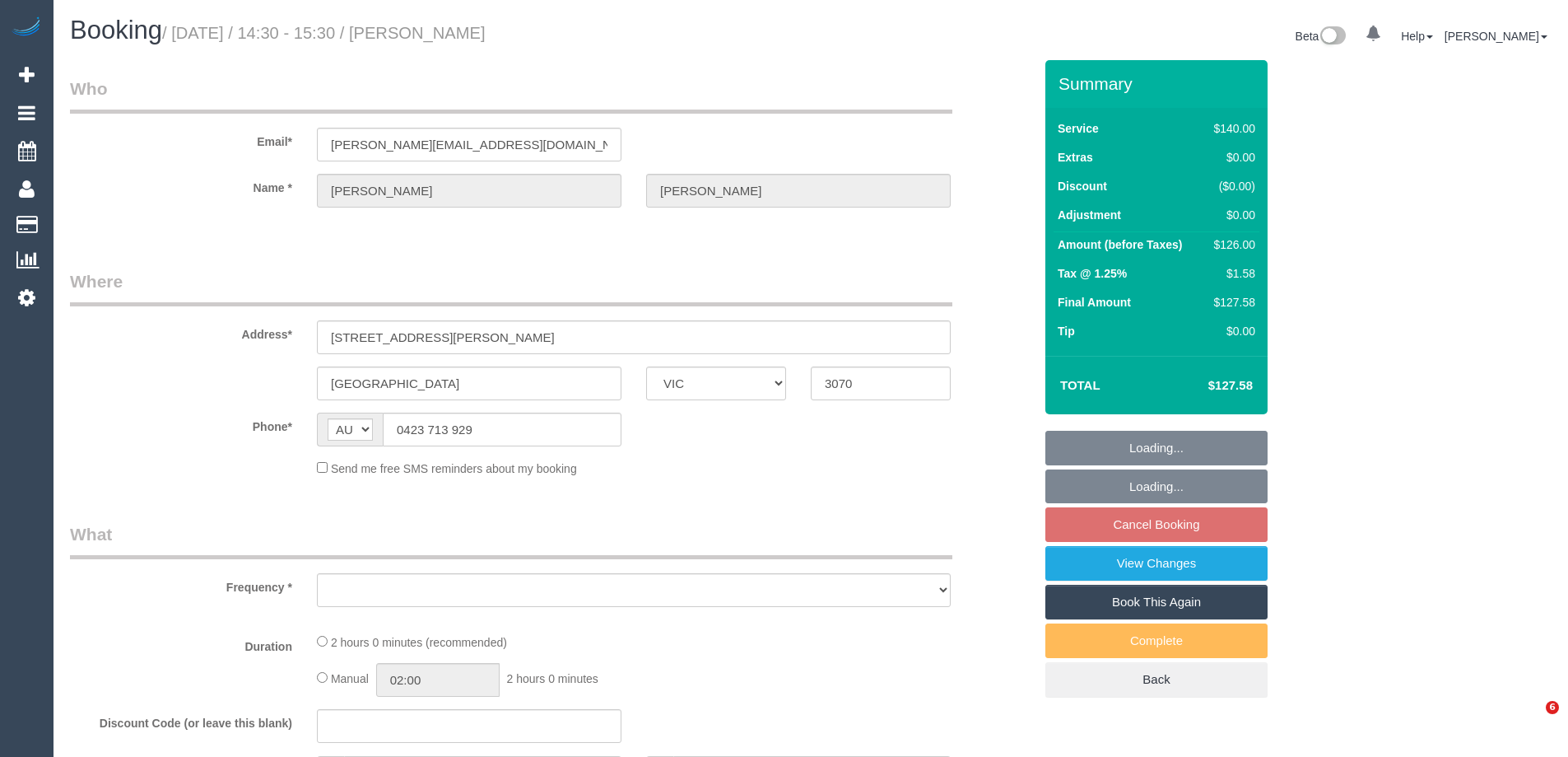
select select "VIC"
select select "string:stripe-pm_1SAkSO2GScqysDRVOMyxmOD7"
select select "number:28"
select select "number:14"
select select "number:19"
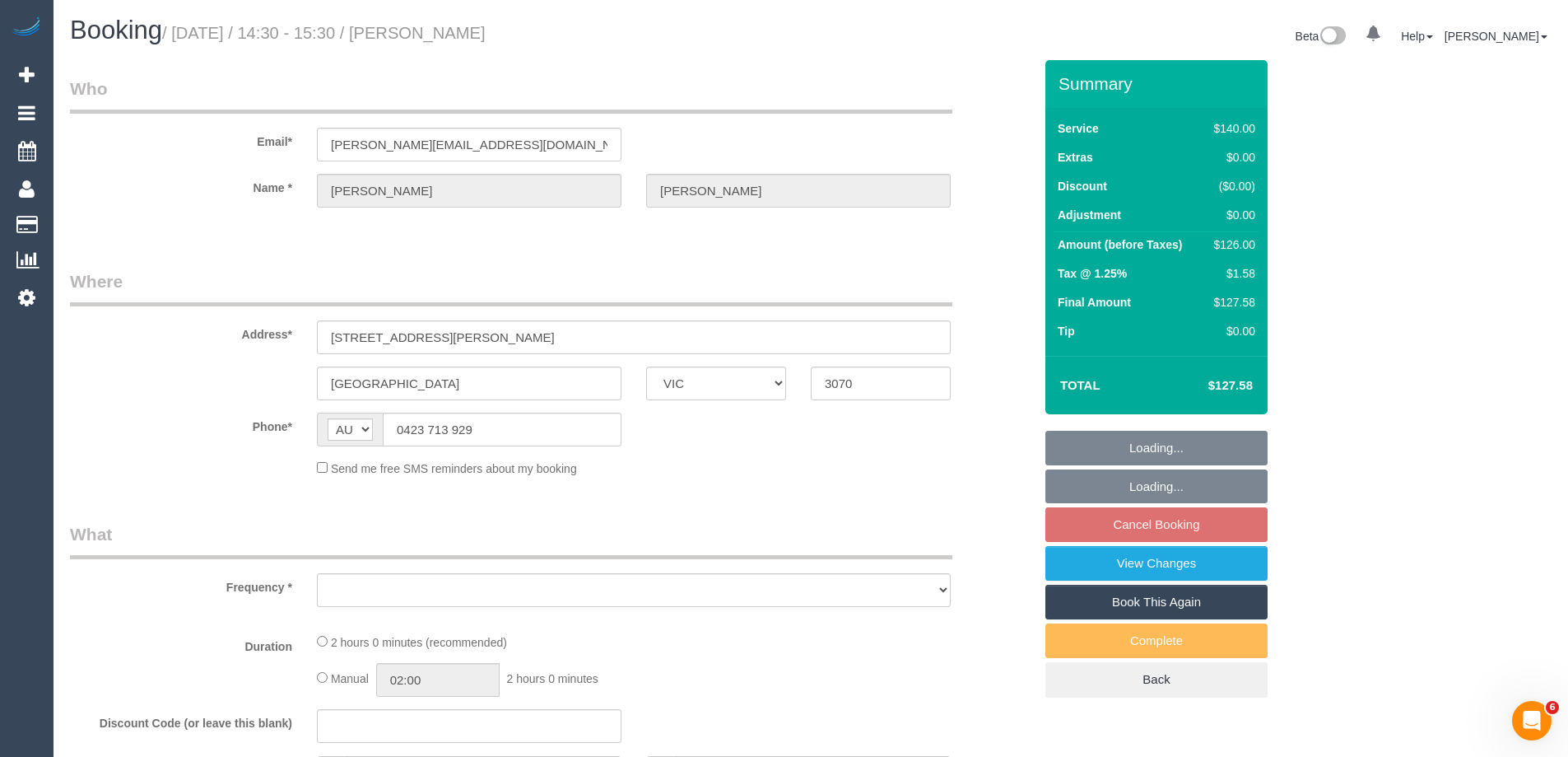
select select "number:25"
select select "number:35"
select select "number:11"
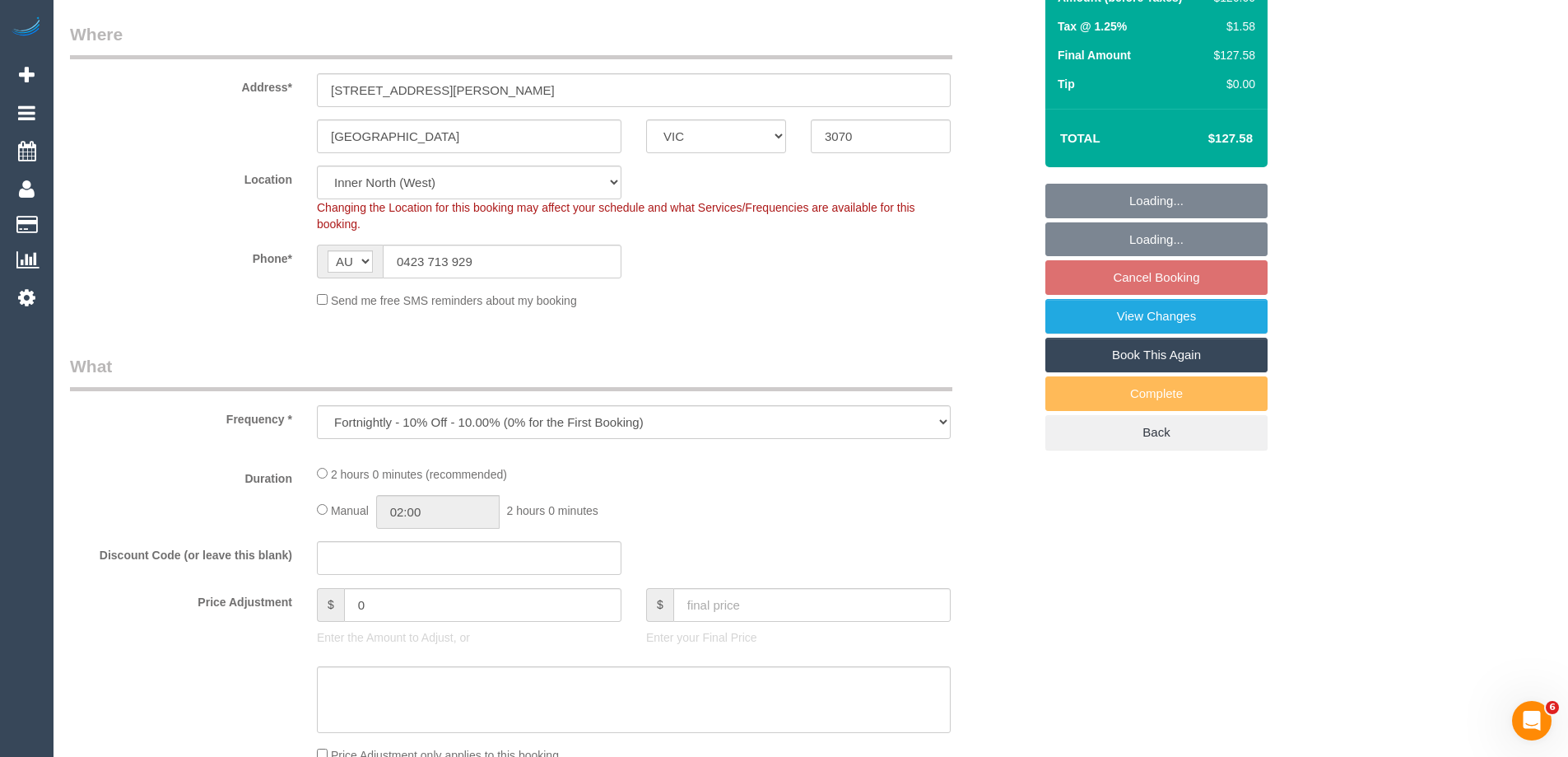
select select "object:728"
select select "18694"
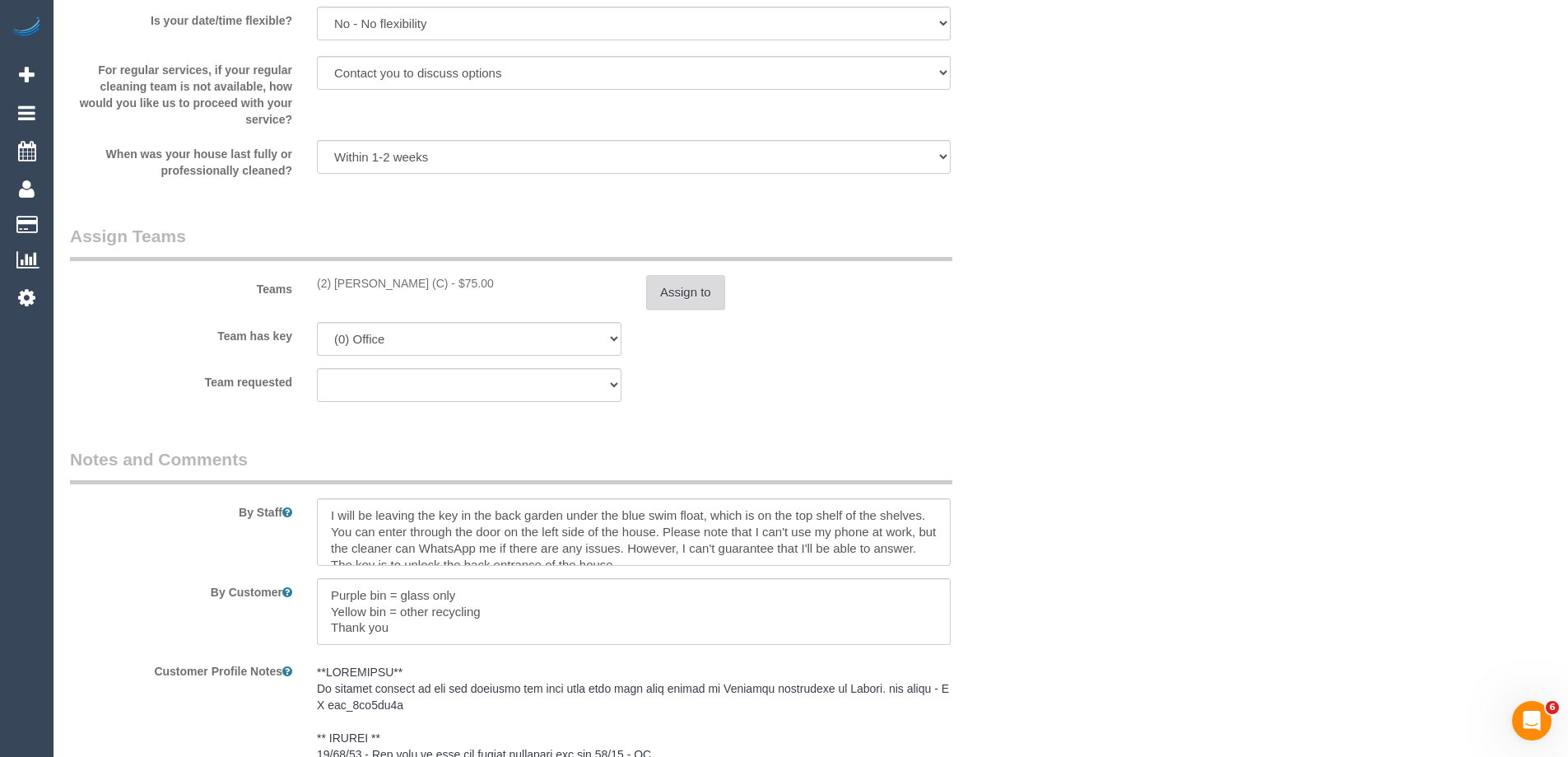
scroll to position [2388, 0]
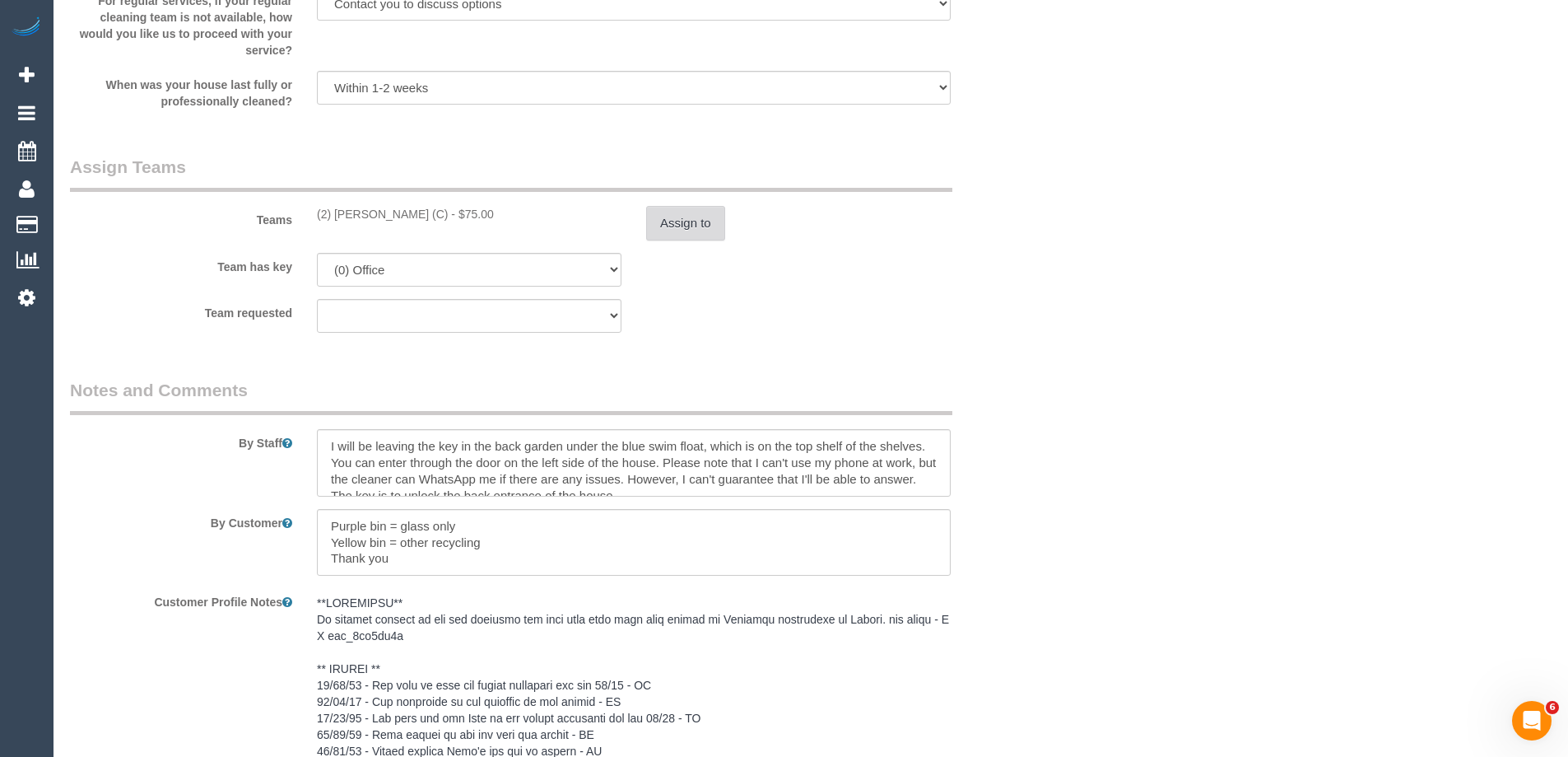
click at [701, 227] on button "Assign to" at bounding box center [686, 223] width 79 height 35
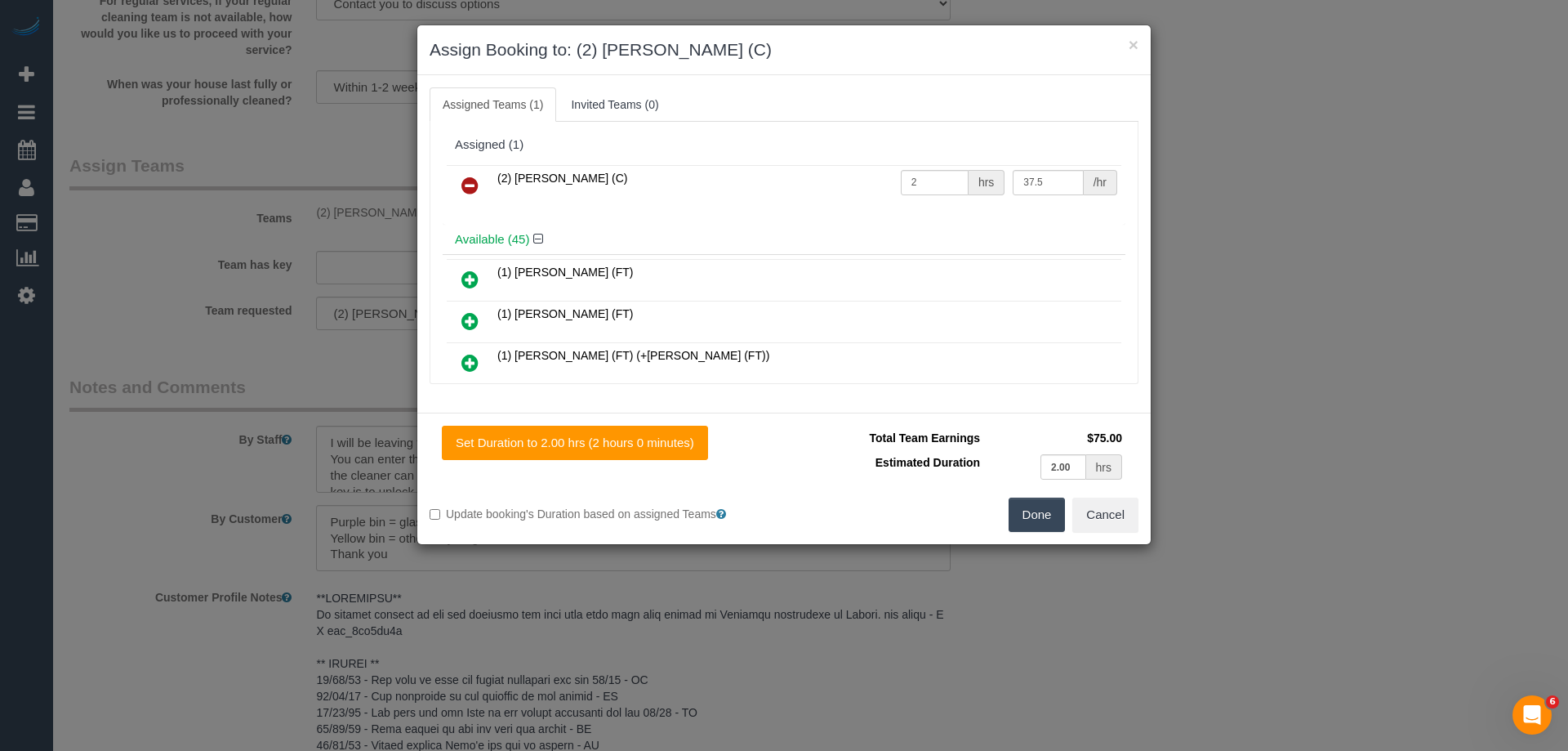
click at [453, 182] on link at bounding box center [470, 186] width 39 height 33
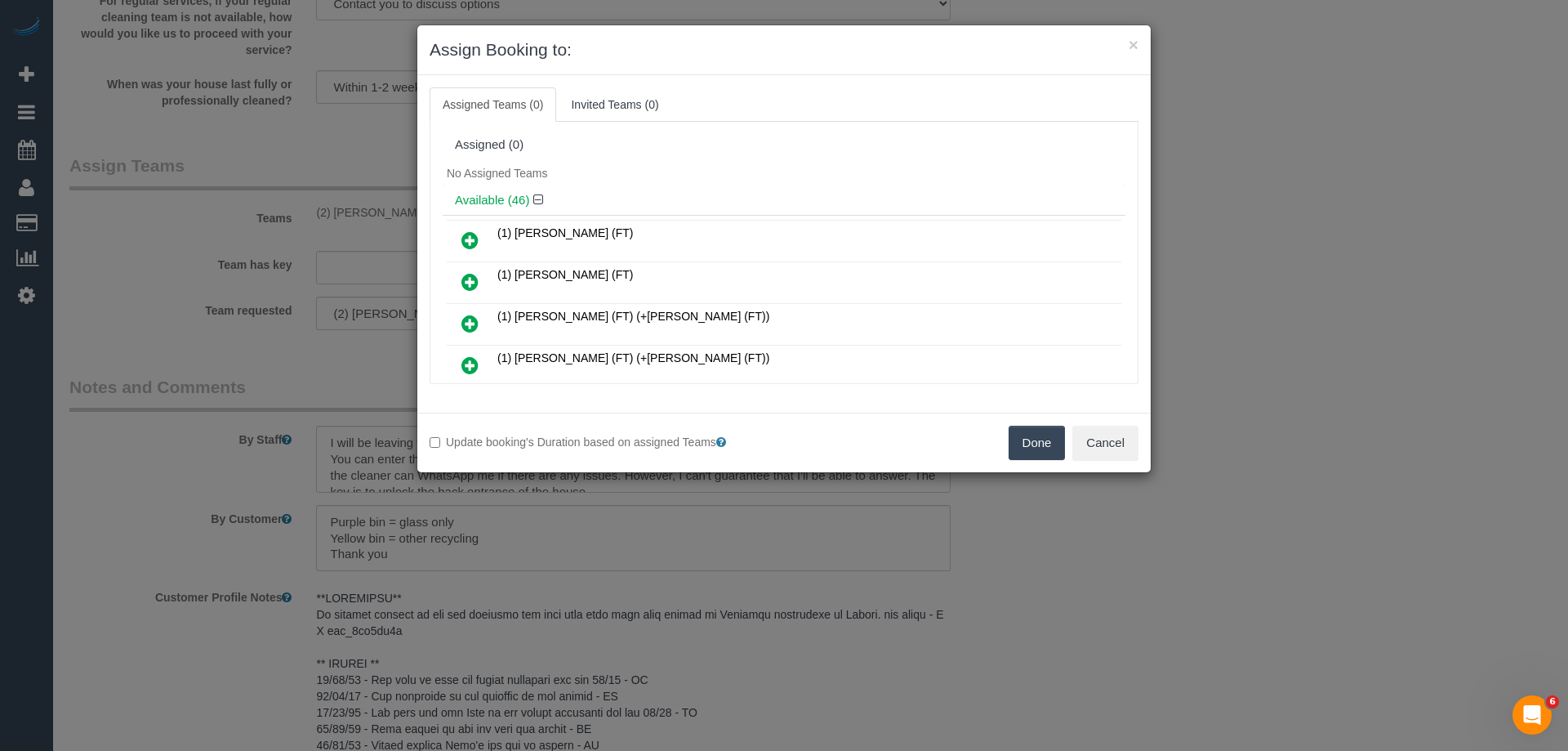
click at [1033, 432] on button "Done" at bounding box center [1037, 443] width 57 height 35
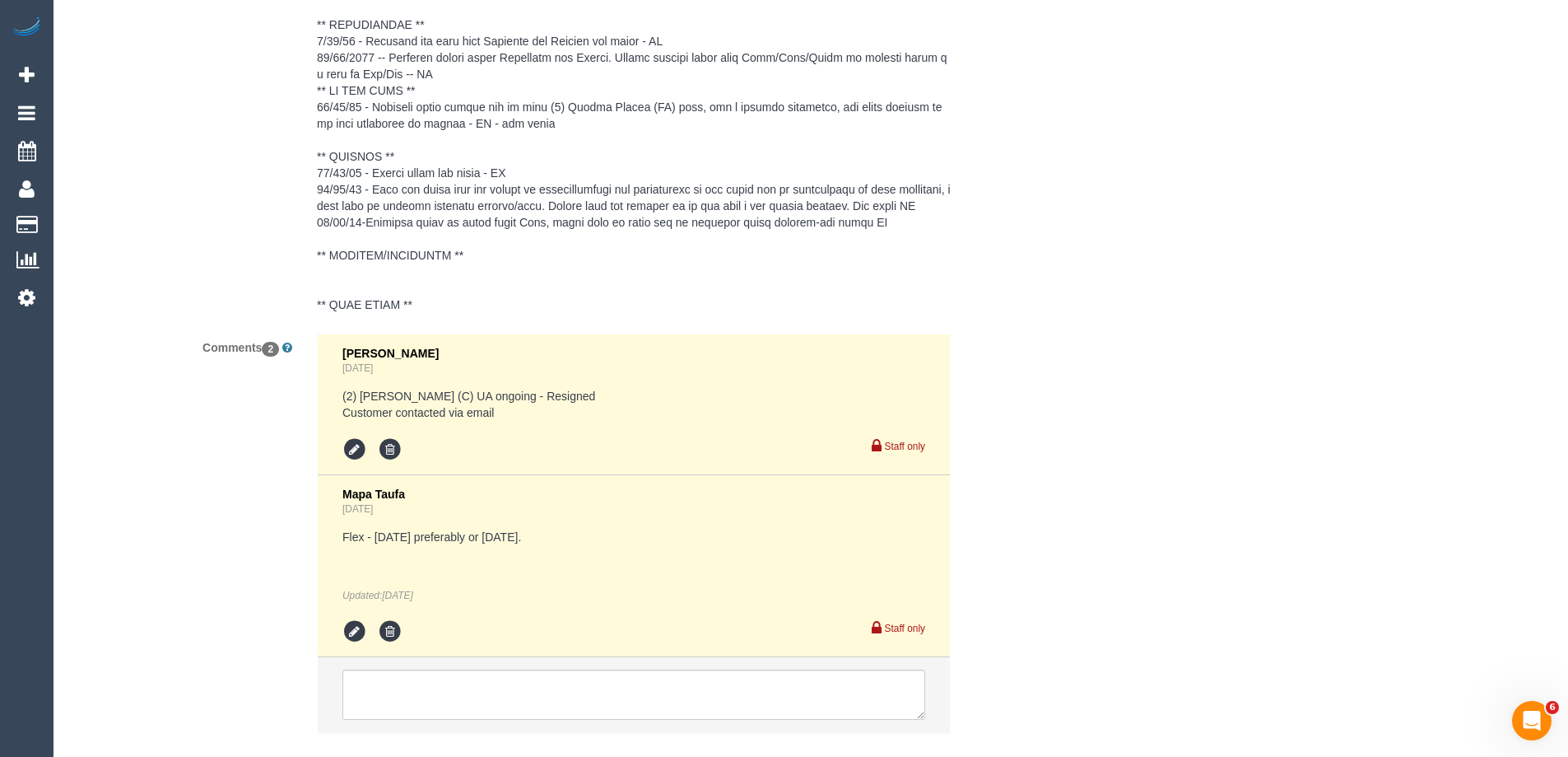
scroll to position [3687, 0]
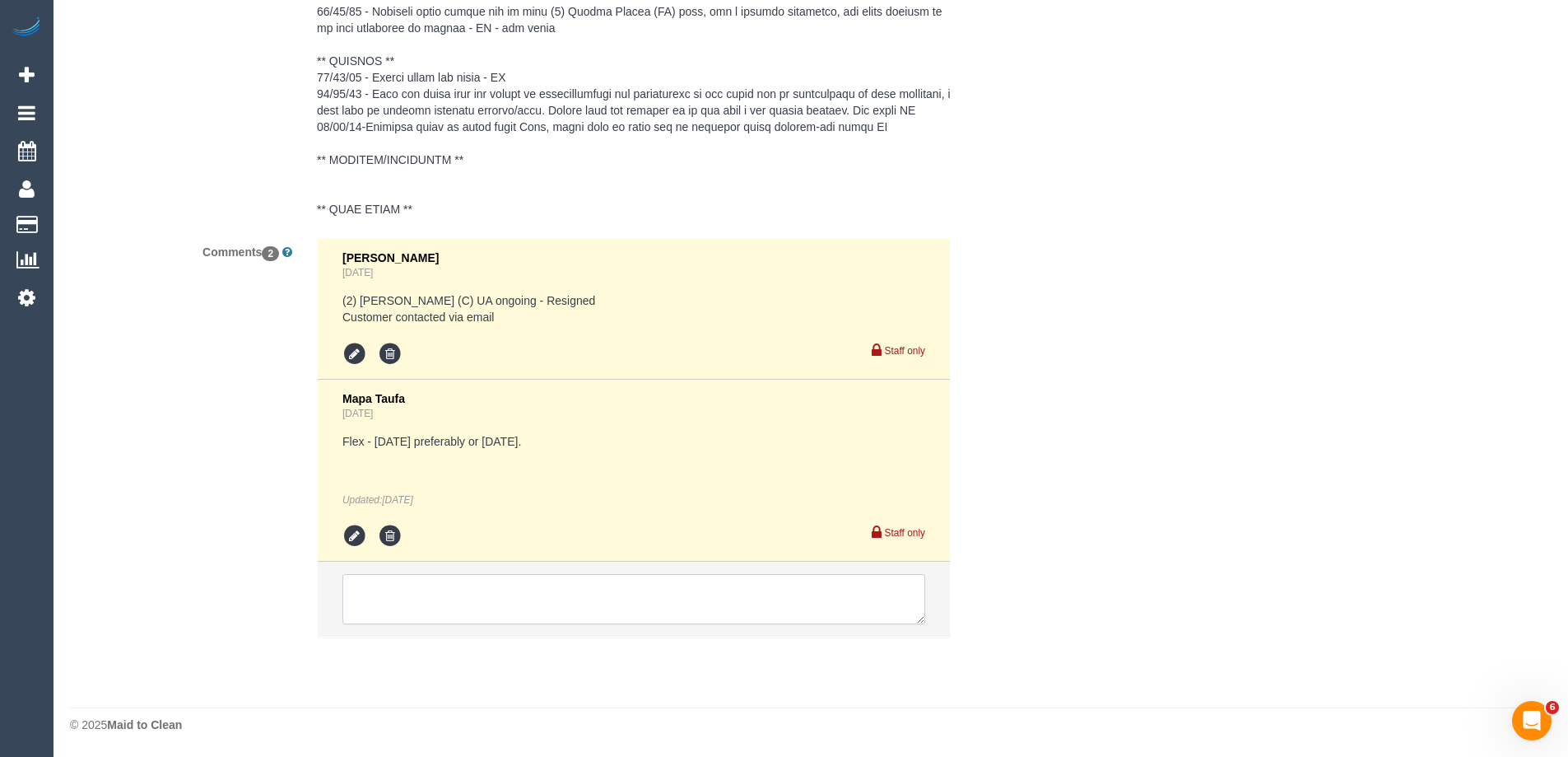
click at [387, 595] on textarea at bounding box center [634, 599] width 583 height 51
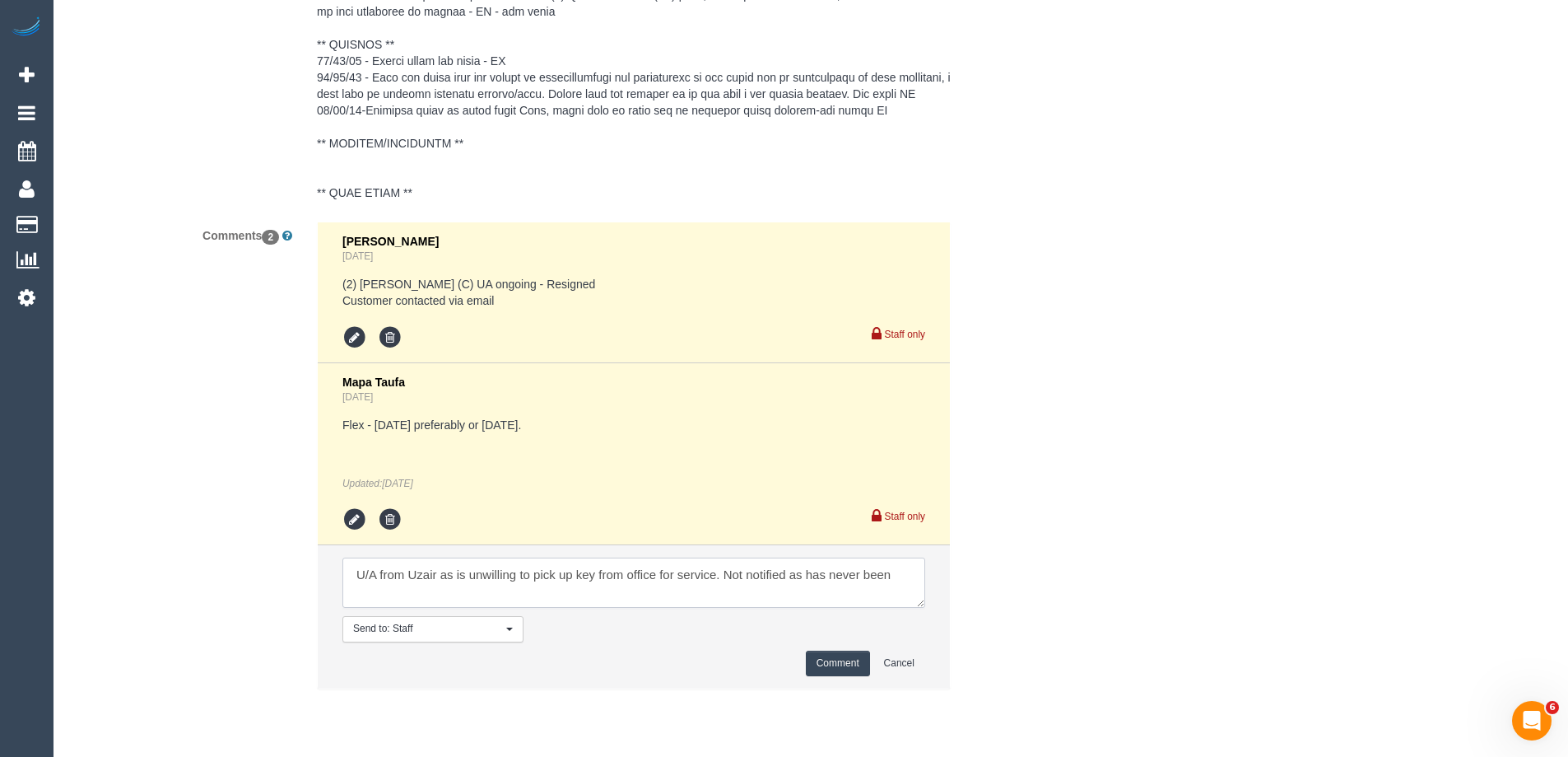
type textarea "U/A from Uzair as is unwilling to pick up key from office for service. Not noti…"
click at [821, 676] on button "Comment" at bounding box center [838, 664] width 64 height 25
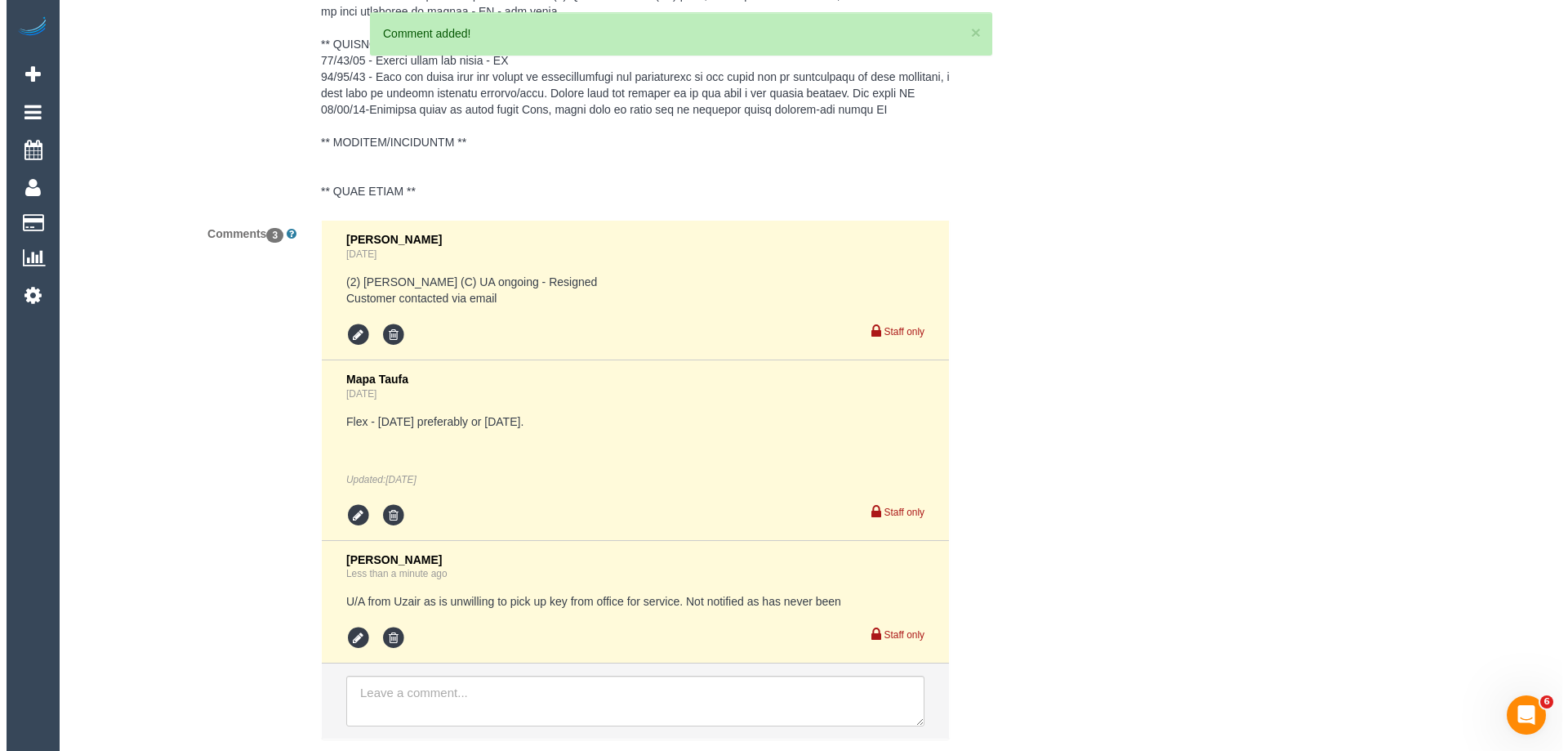
scroll to position [0, 0]
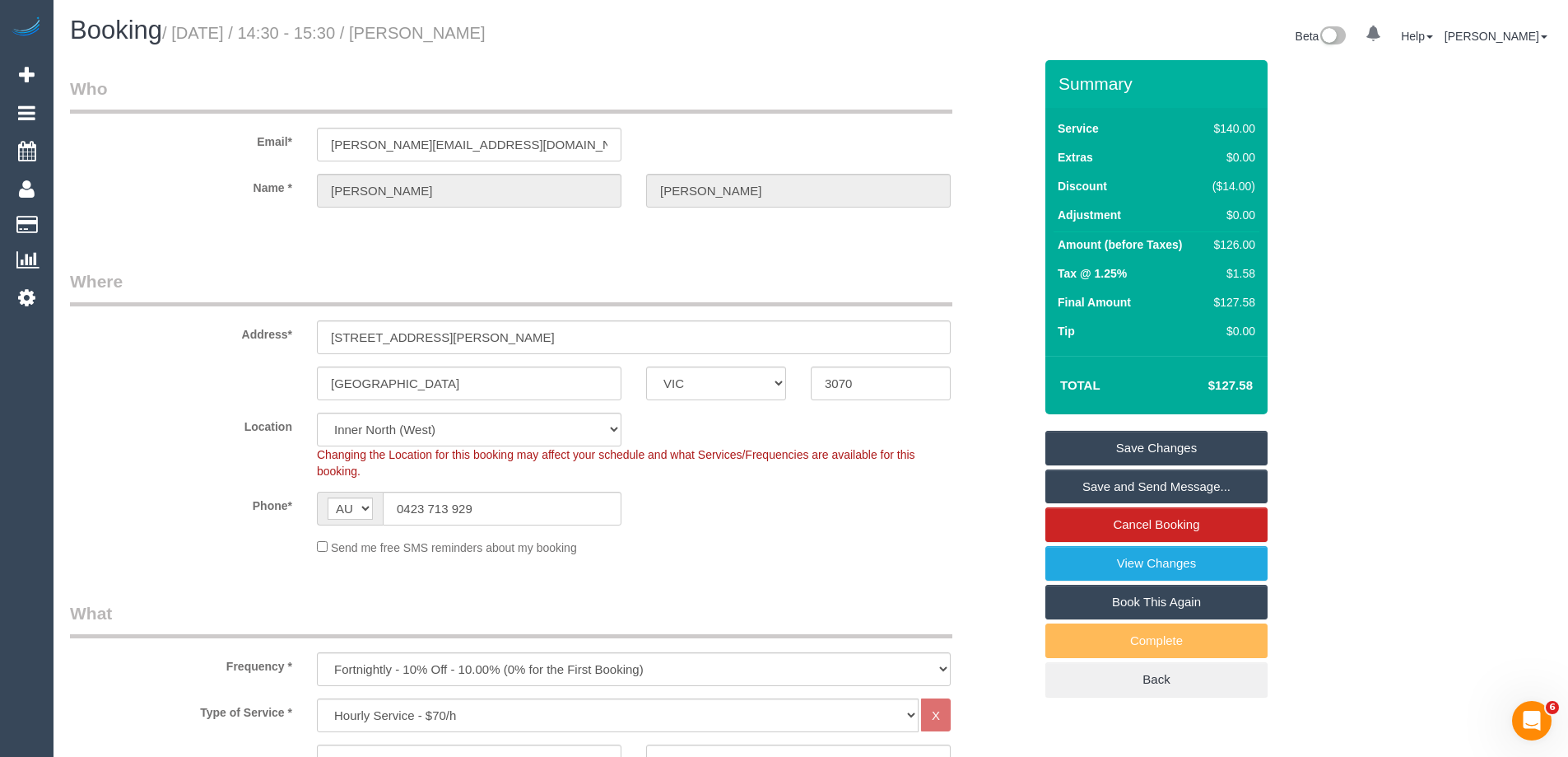
click at [1078, 456] on link "Save Changes" at bounding box center [1156, 447] width 222 height 35
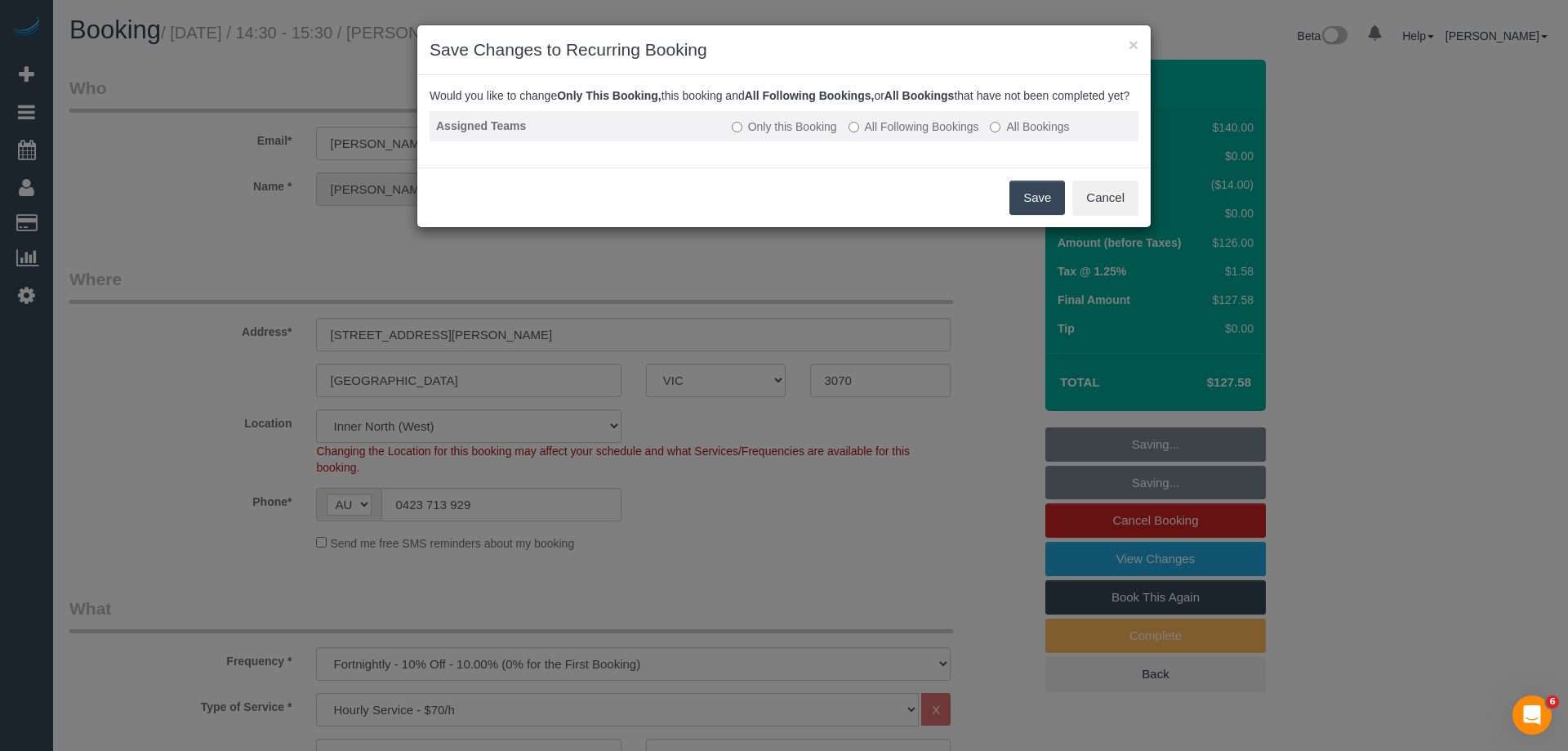
click at [861, 135] on label "All Following Bookings" at bounding box center [913, 126] width 130 height 16
click at [1042, 215] on button "Save" at bounding box center [1037, 197] width 56 height 35
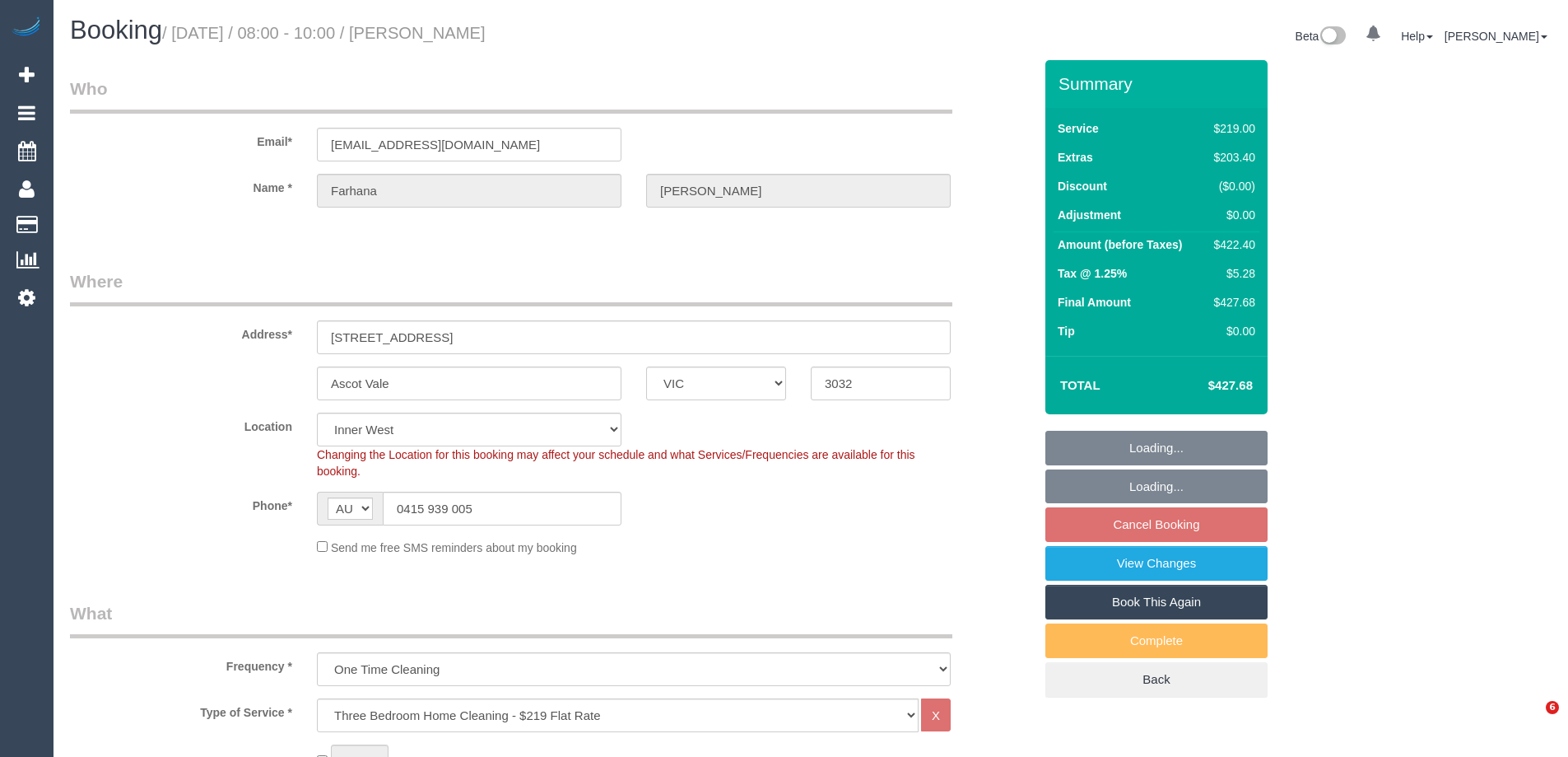
select select "VIC"
select select "number:28"
select select "number:14"
select select "number:19"
select select "number:36"
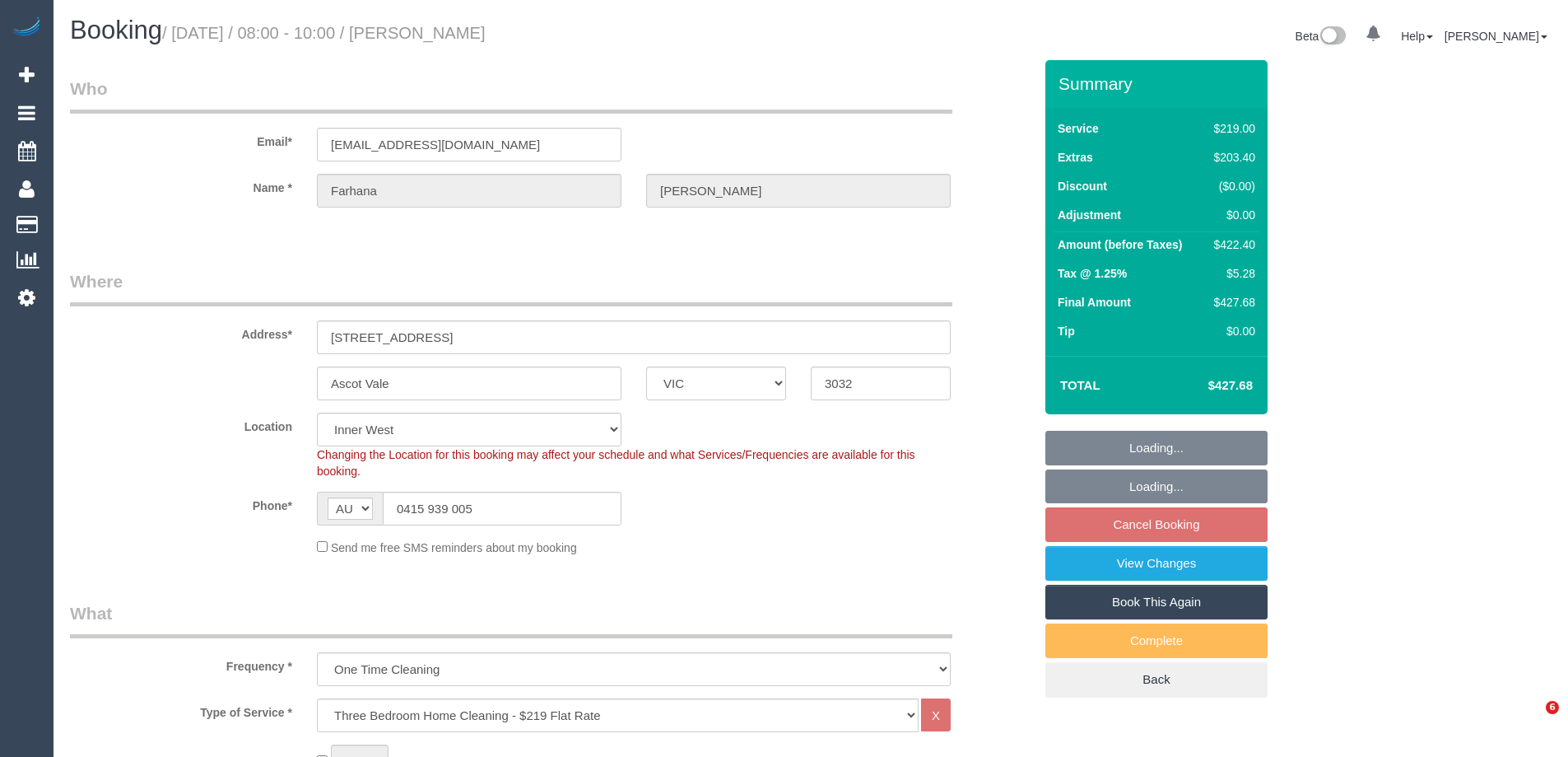
select select "object:819"
select select "spot1"
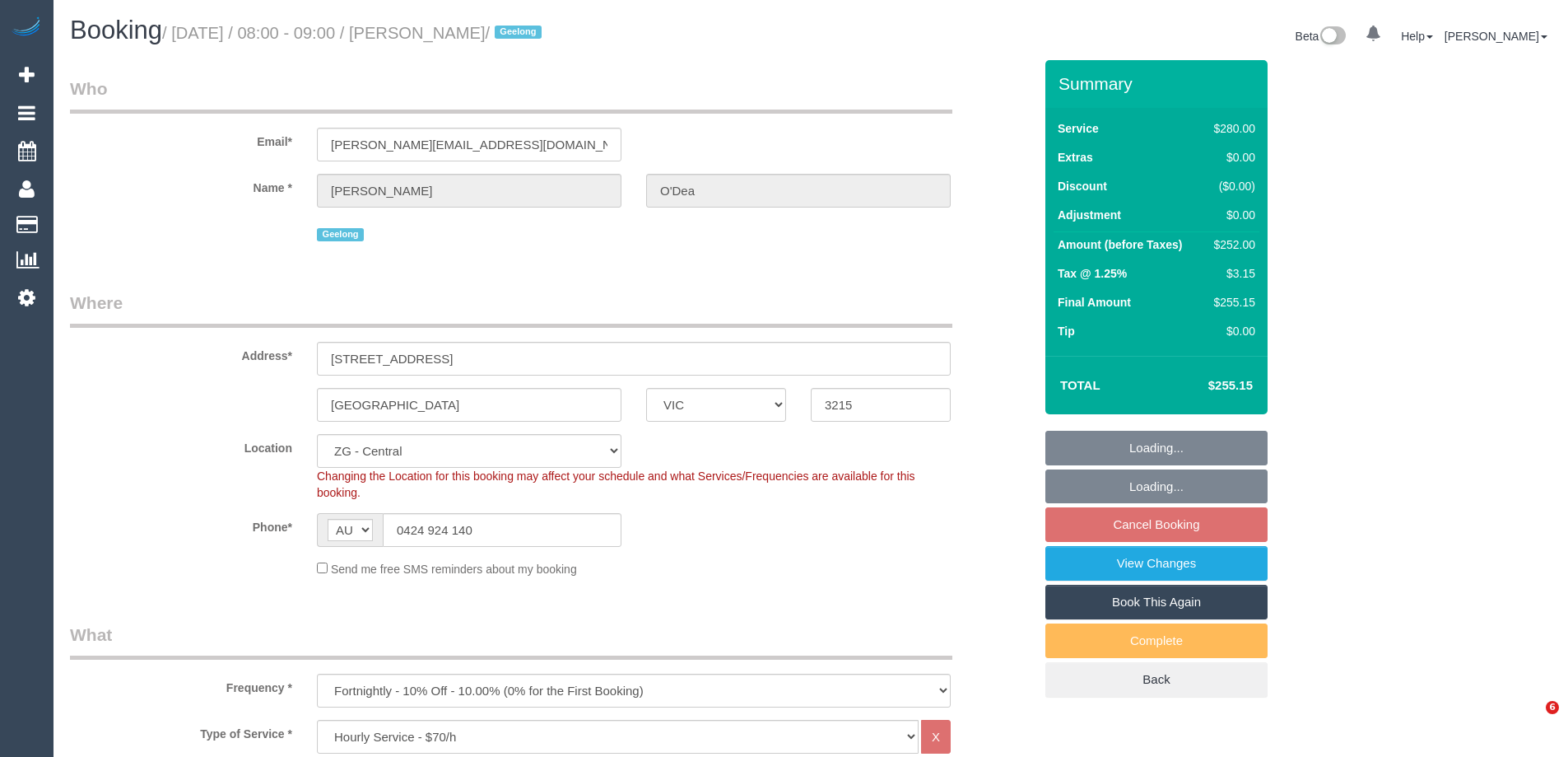
select select "VIC"
select select "2"
select select "string:stripe-pm_1RxzA12GScqysDRV5zG2GQ9J"
select select "object:747"
select select "number:27"
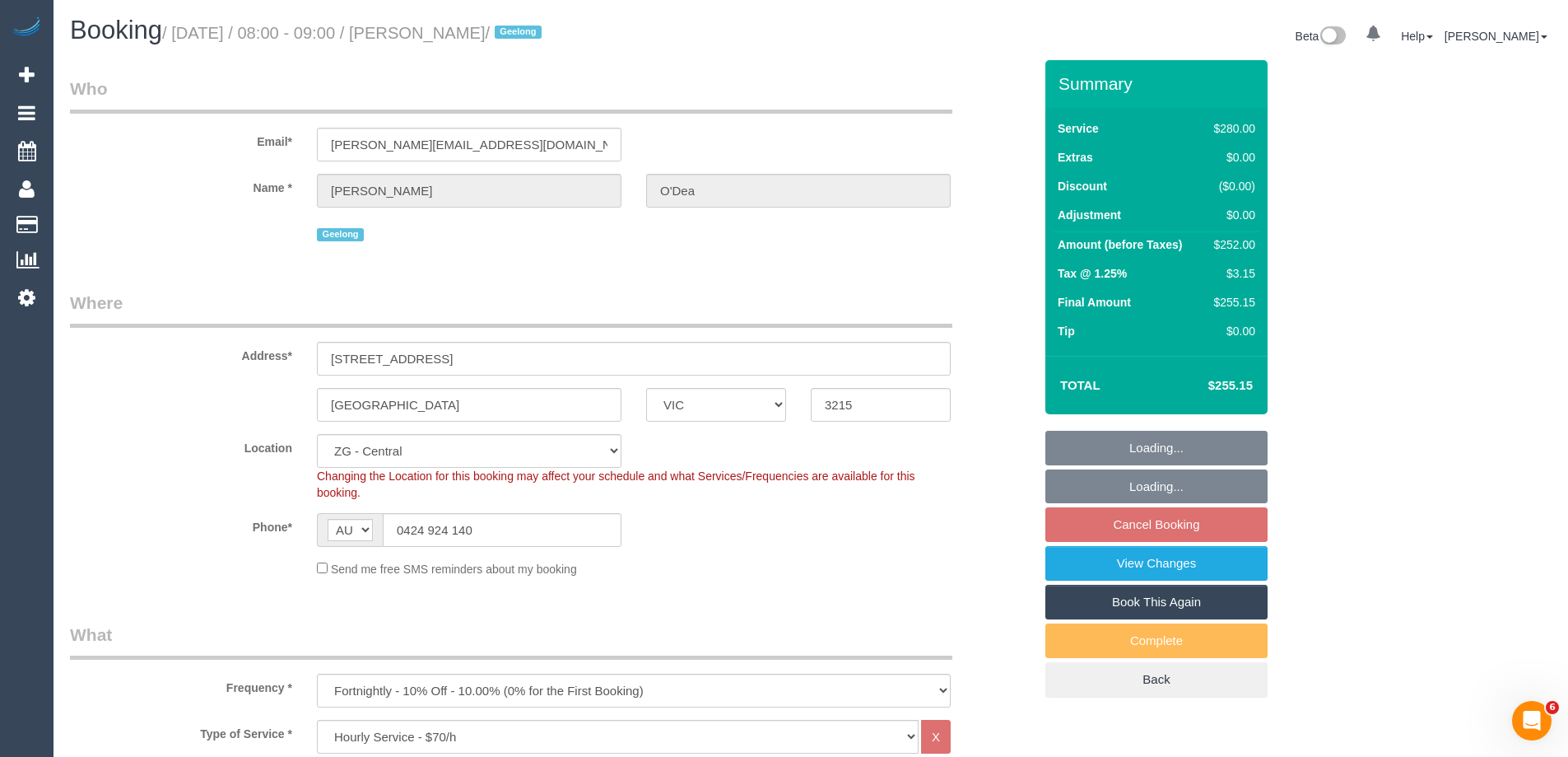
select select "number:14"
select select "number:19"
select select "number:22"
select select "number:34"
select select "number:12"
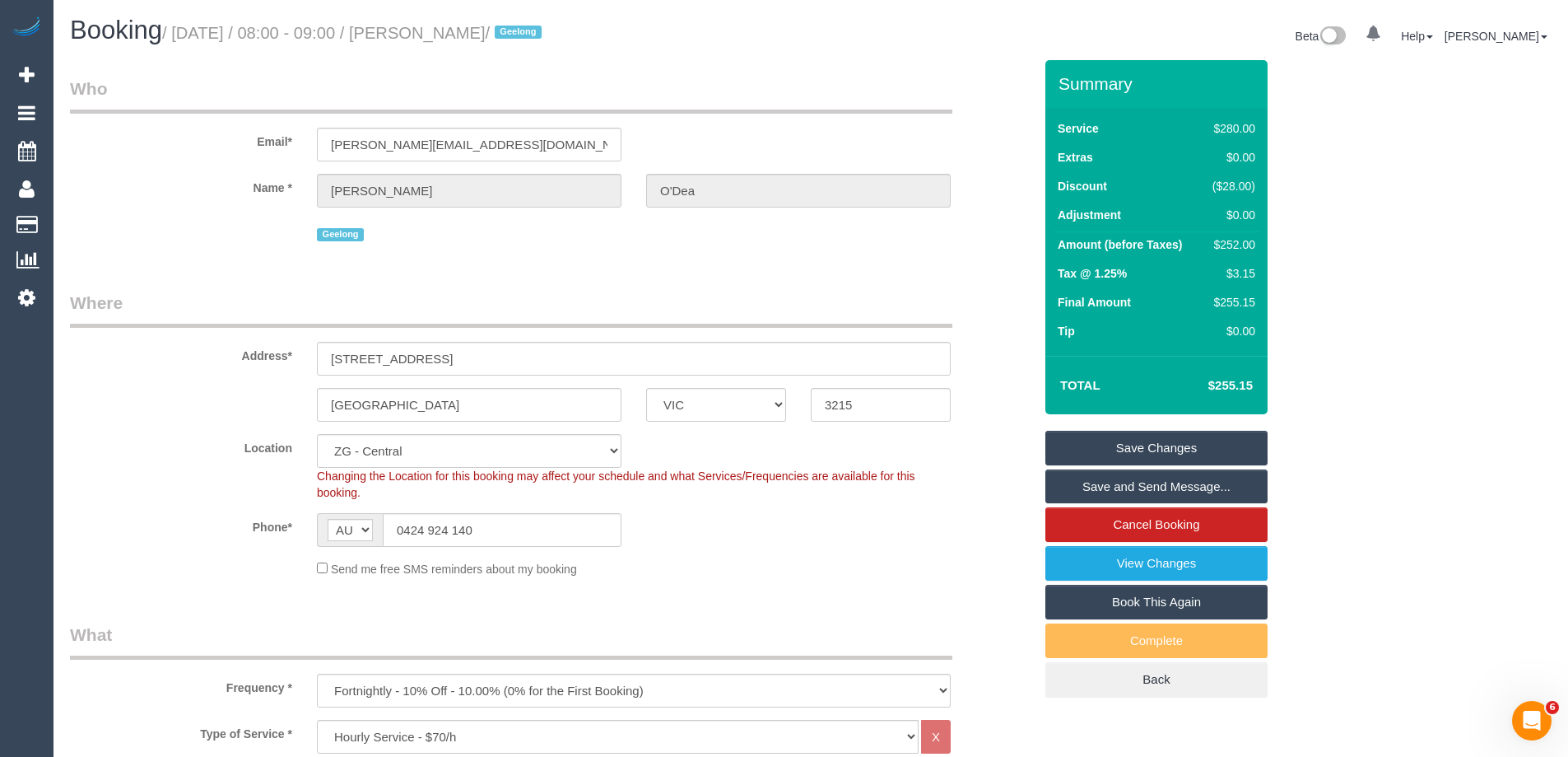
scroll to position [2692, 0]
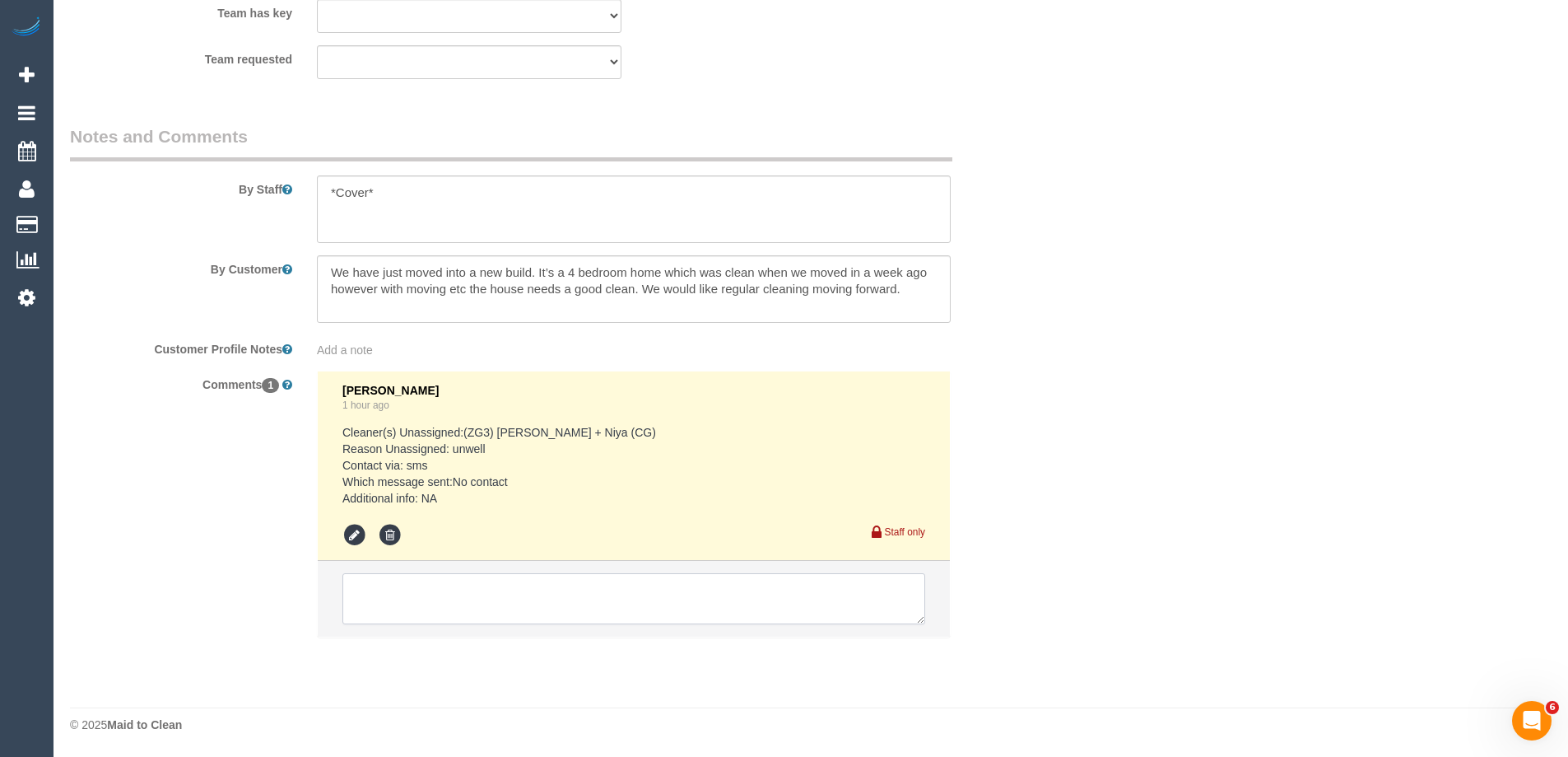
click at [431, 583] on textarea at bounding box center [634, 598] width 583 height 51
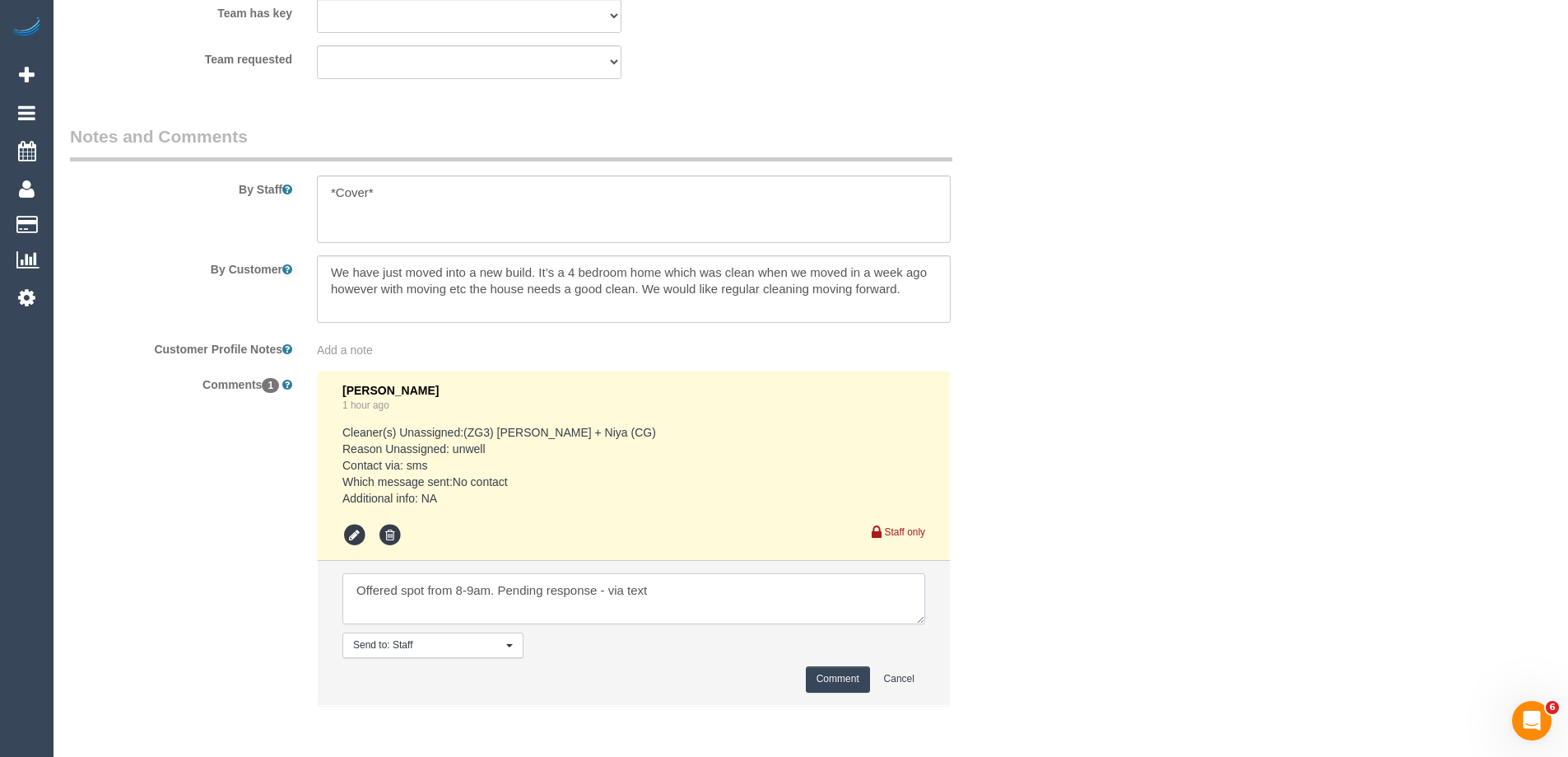
type textarea "Offered spot from 8-9am. Pending response - via text"
click at [831, 670] on button "Comment" at bounding box center [838, 679] width 64 height 25
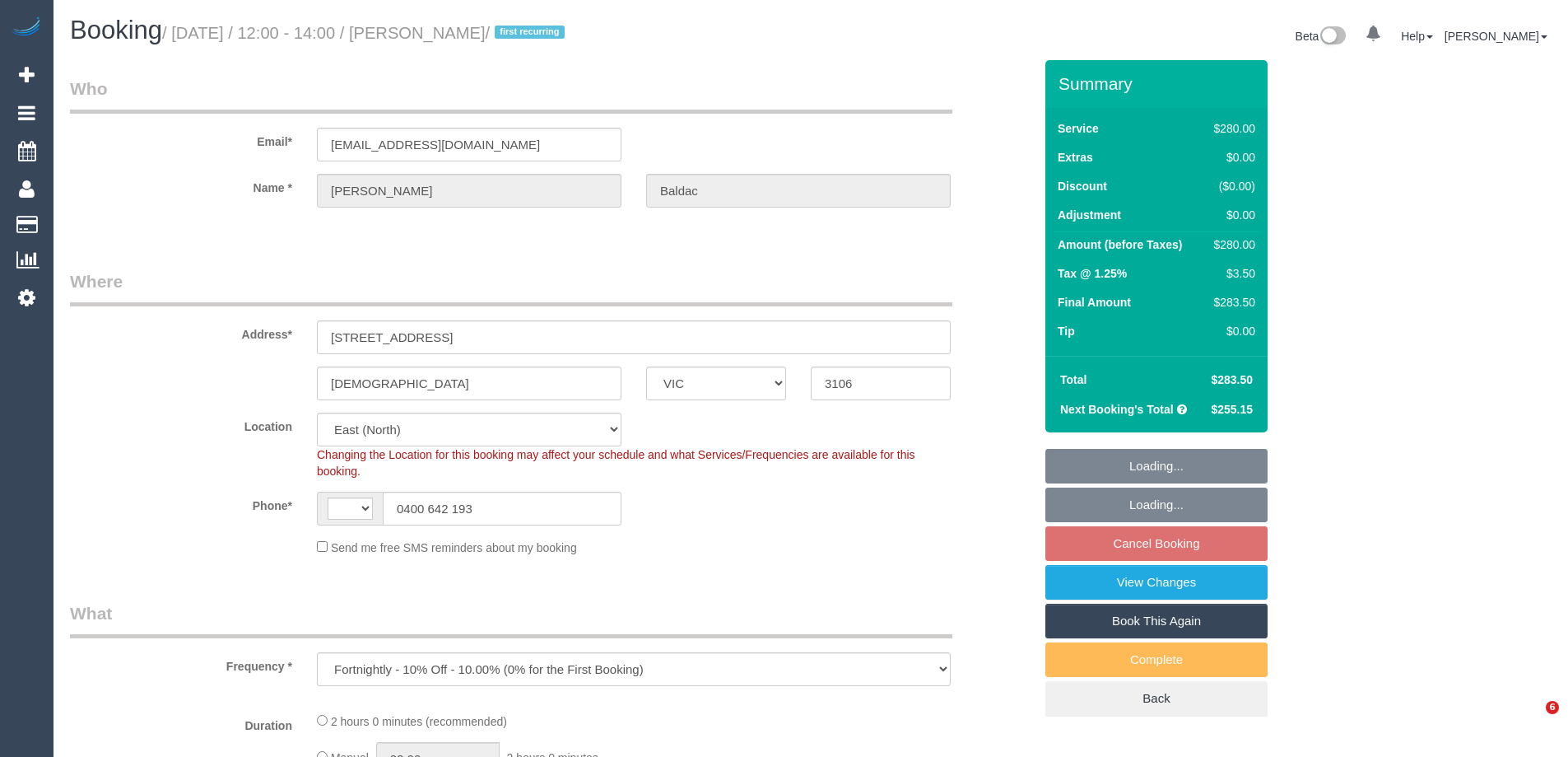
select select "VIC"
select select "object:469"
select select "string:AU"
select select "number:28"
select select "number:14"
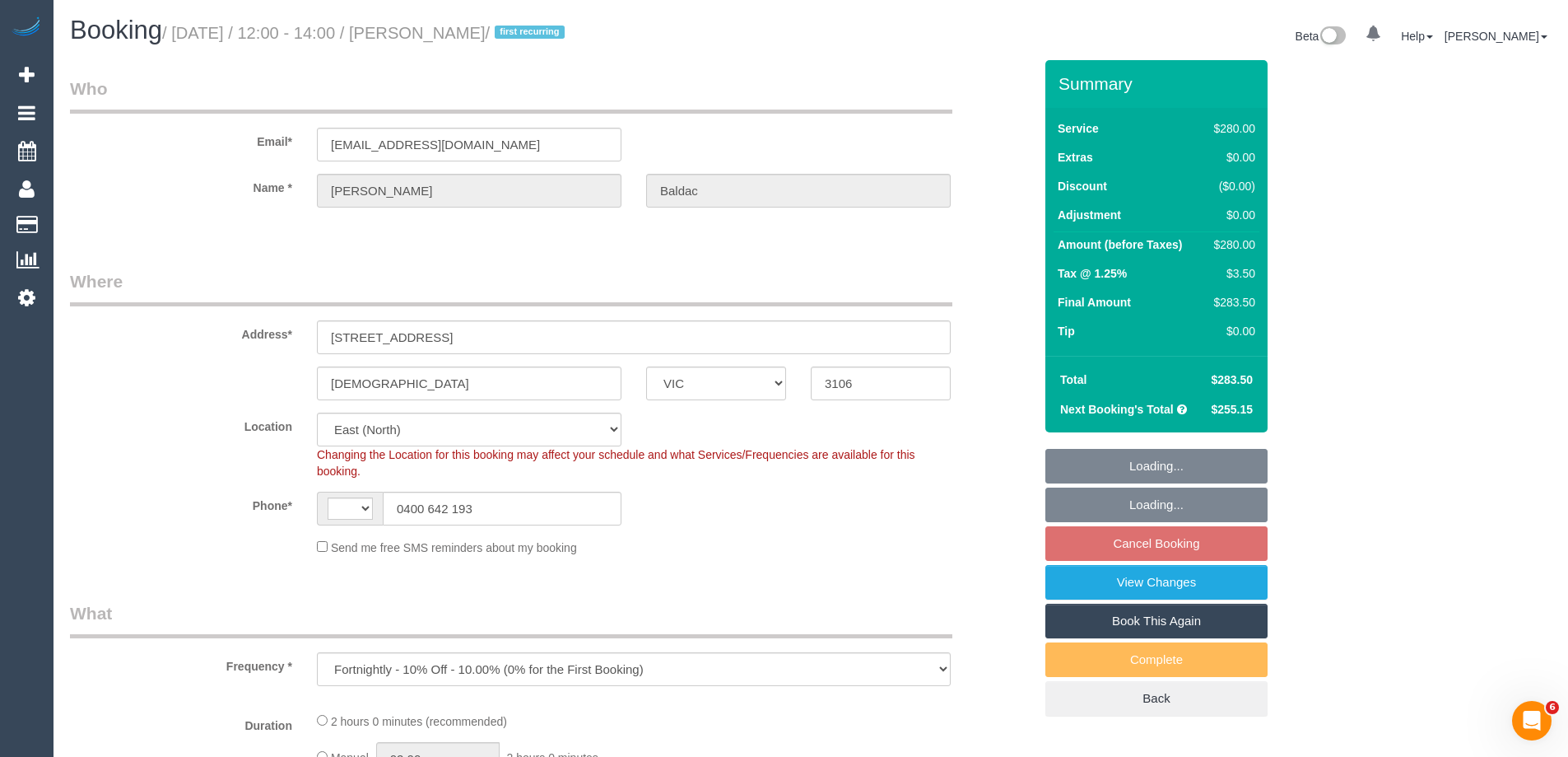
select select "number:18"
select select "number:24"
select select "number:34"
select select "number:12"
select select "string:stripe-pm_1RsaoY2GScqysDRV4iHXE4Z8"
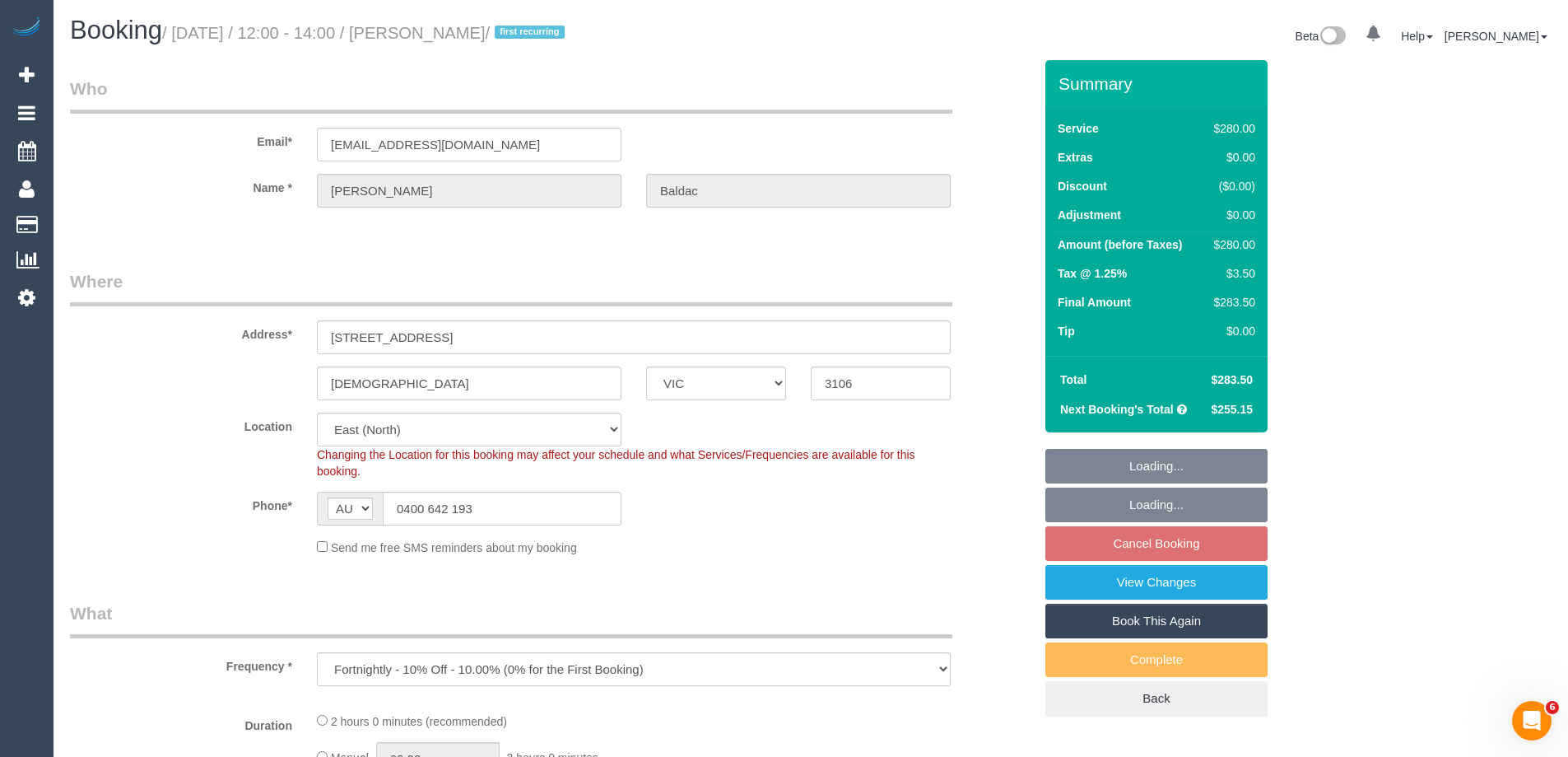
select select "2"
select select "spot1"
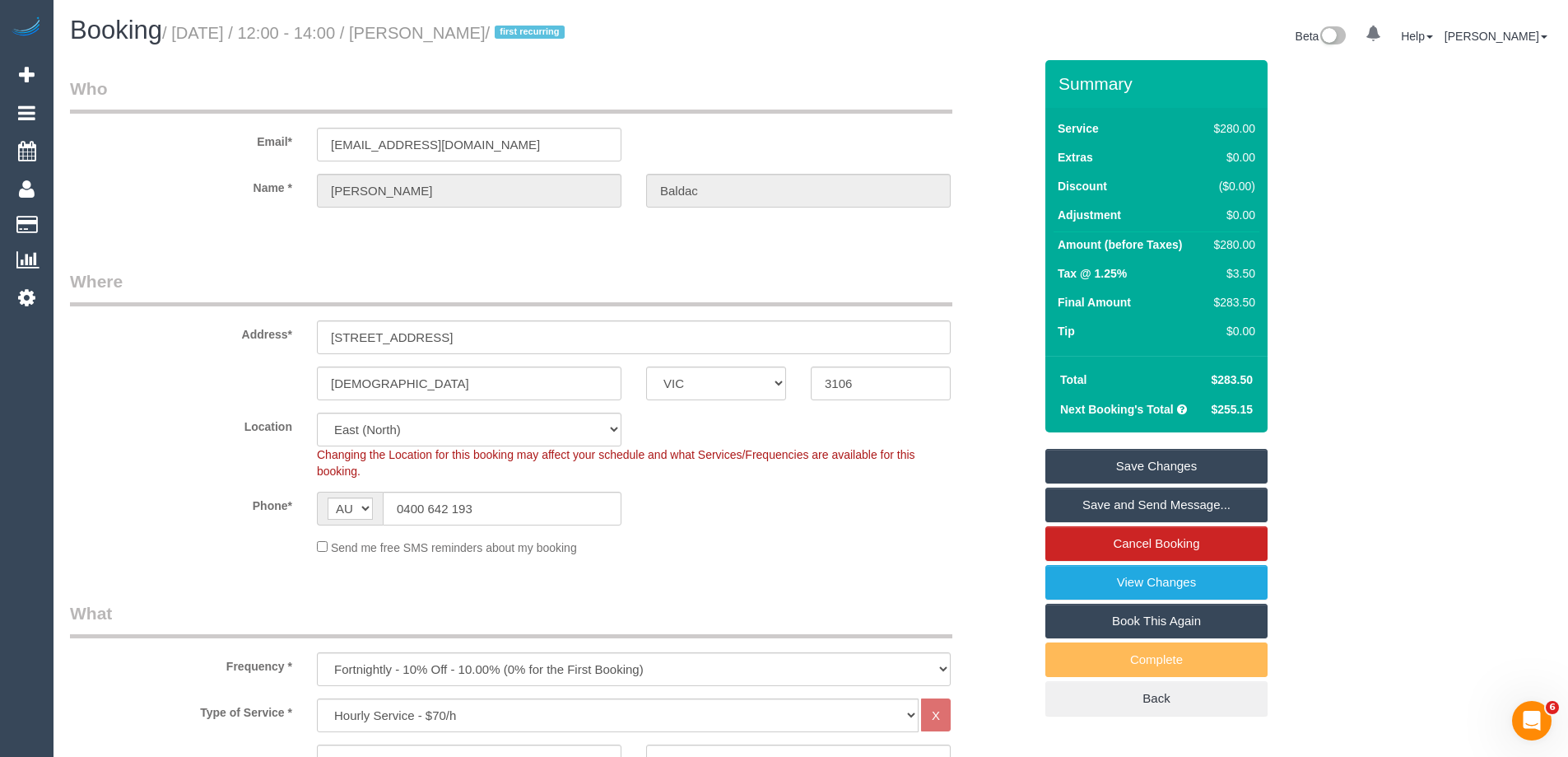
scroll to position [2732, 0]
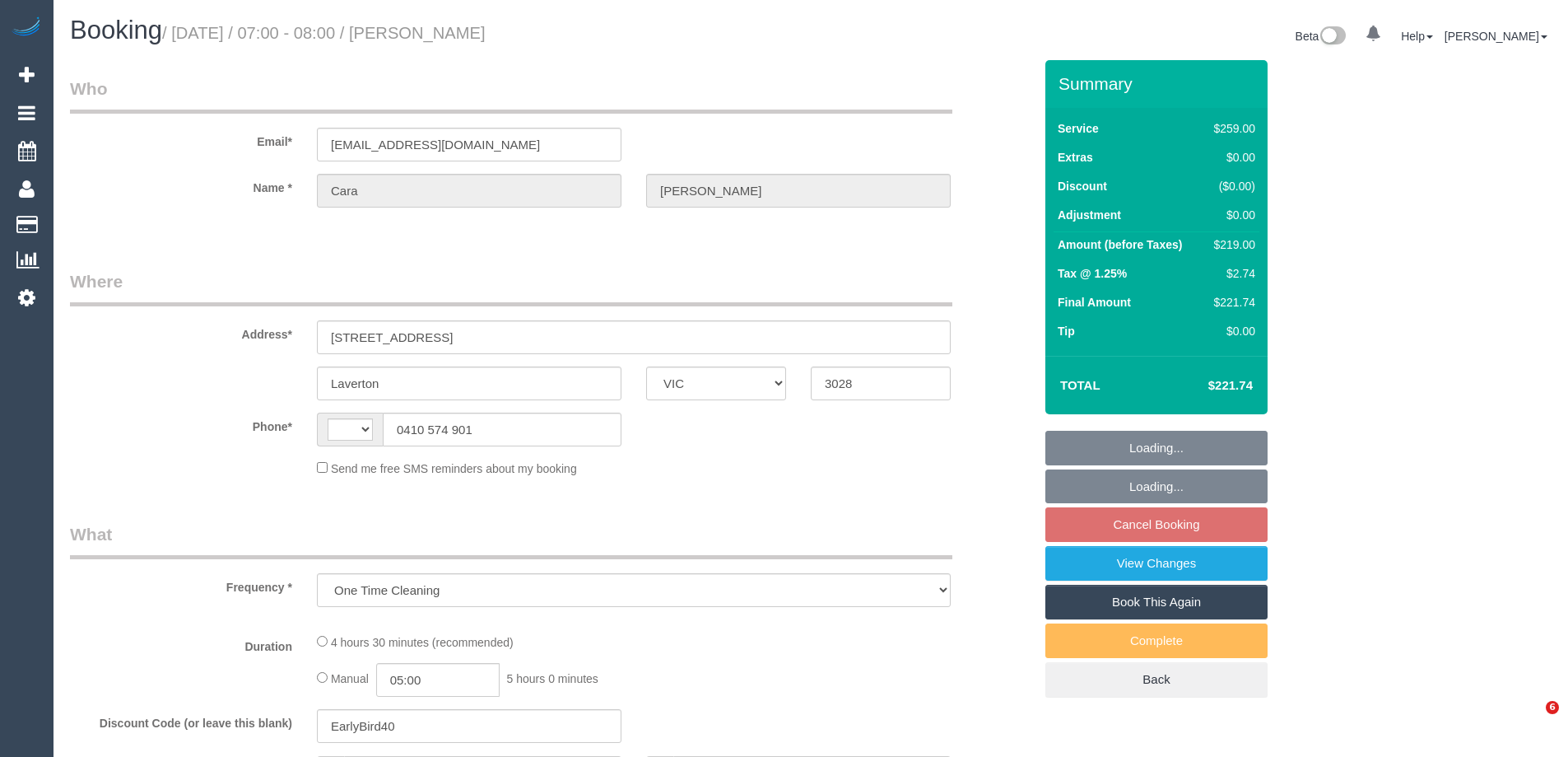
select select "VIC"
select select "string:stripe-pm_1Qp4hp2GScqysDRVeh6P1Gmr"
select select "string:AU"
select select "number:29"
select select "number:16"
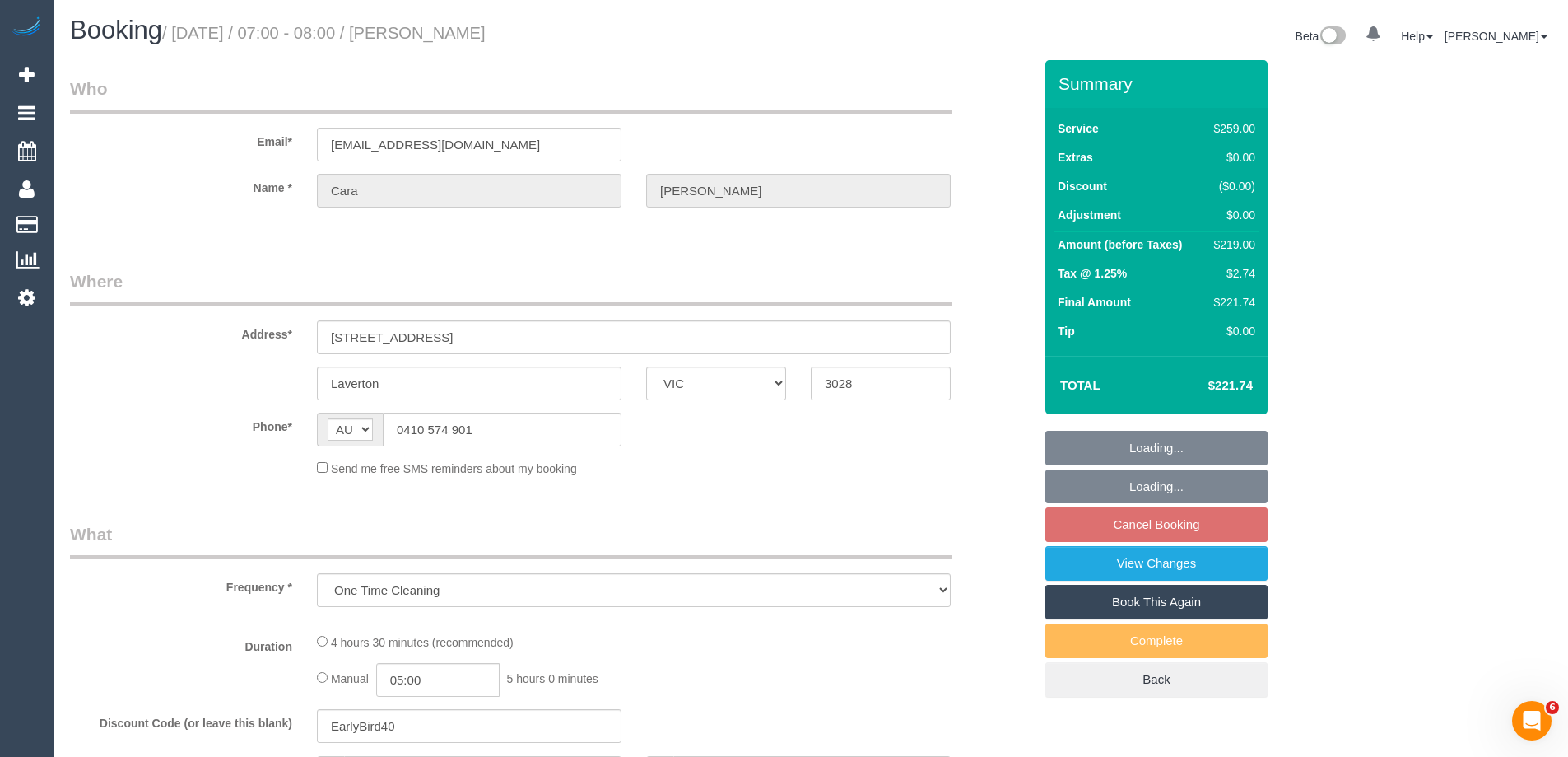
select select "number:19"
select select "number:22"
select select "number:26"
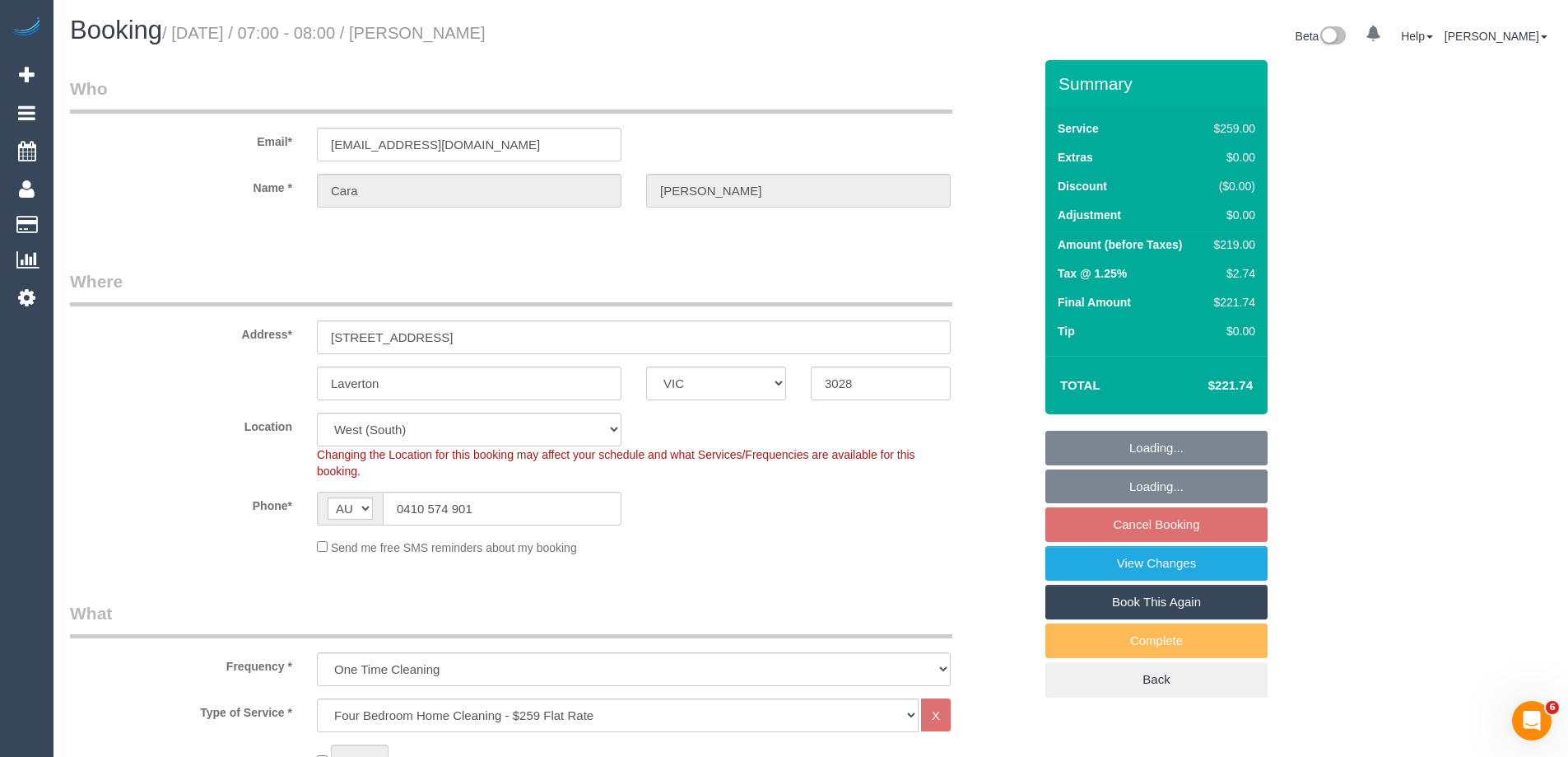
select select "object:1274"
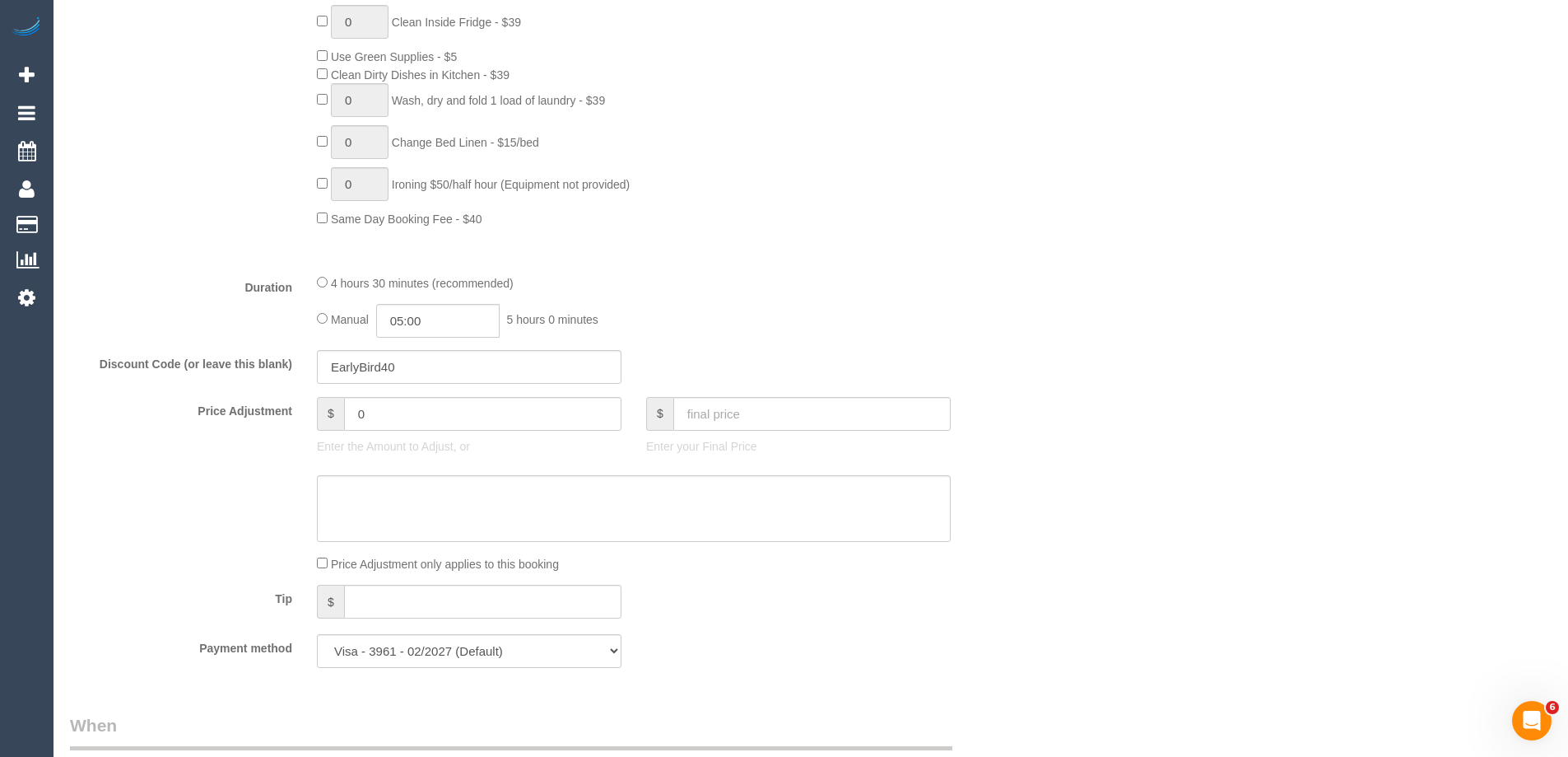
scroll to position [1235, 0]
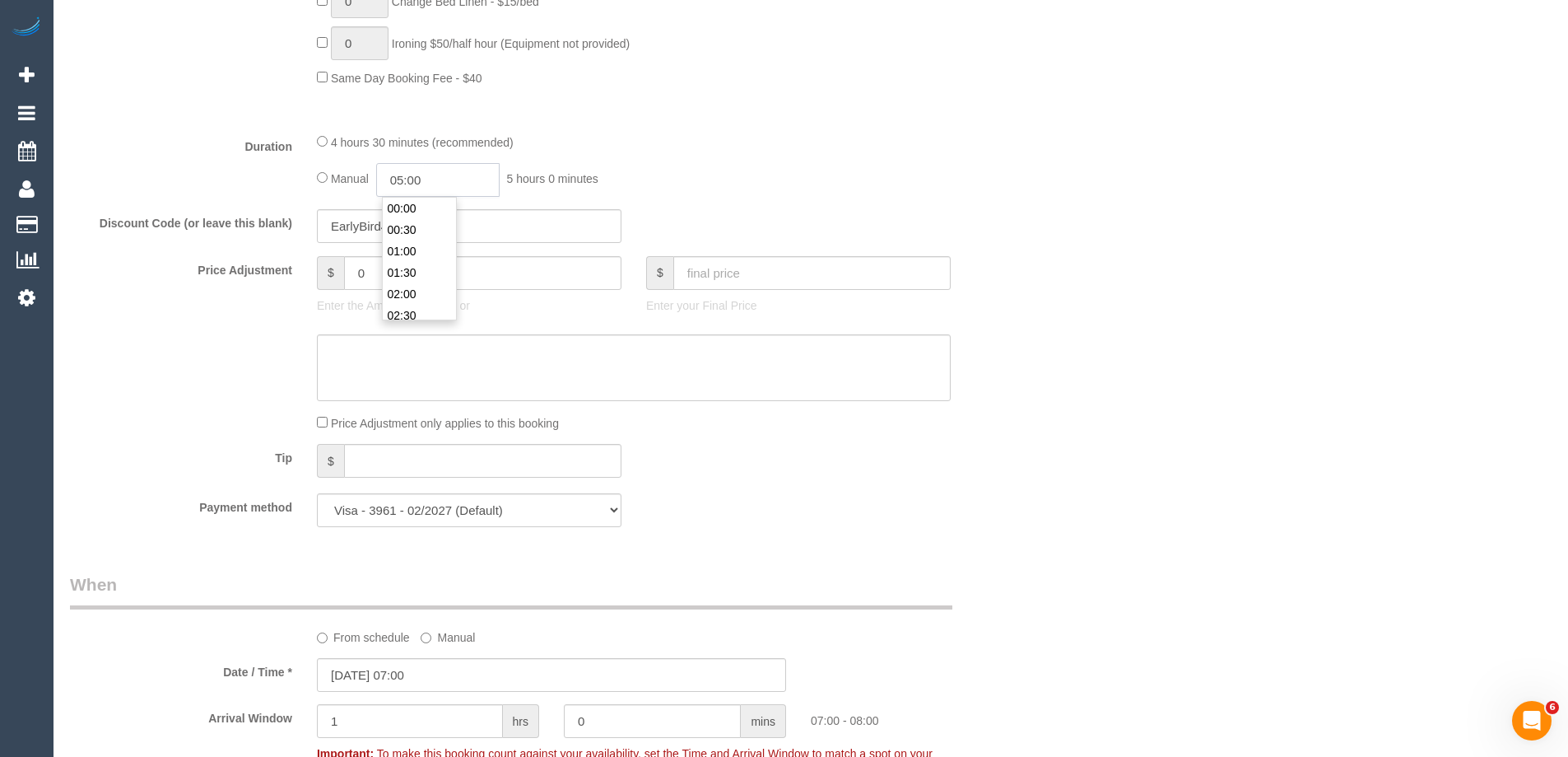
click at [429, 185] on input "05:00" at bounding box center [438, 180] width 124 height 34
type input "02:30"
click at [409, 224] on li "02:30" at bounding box center [419, 221] width 73 height 21
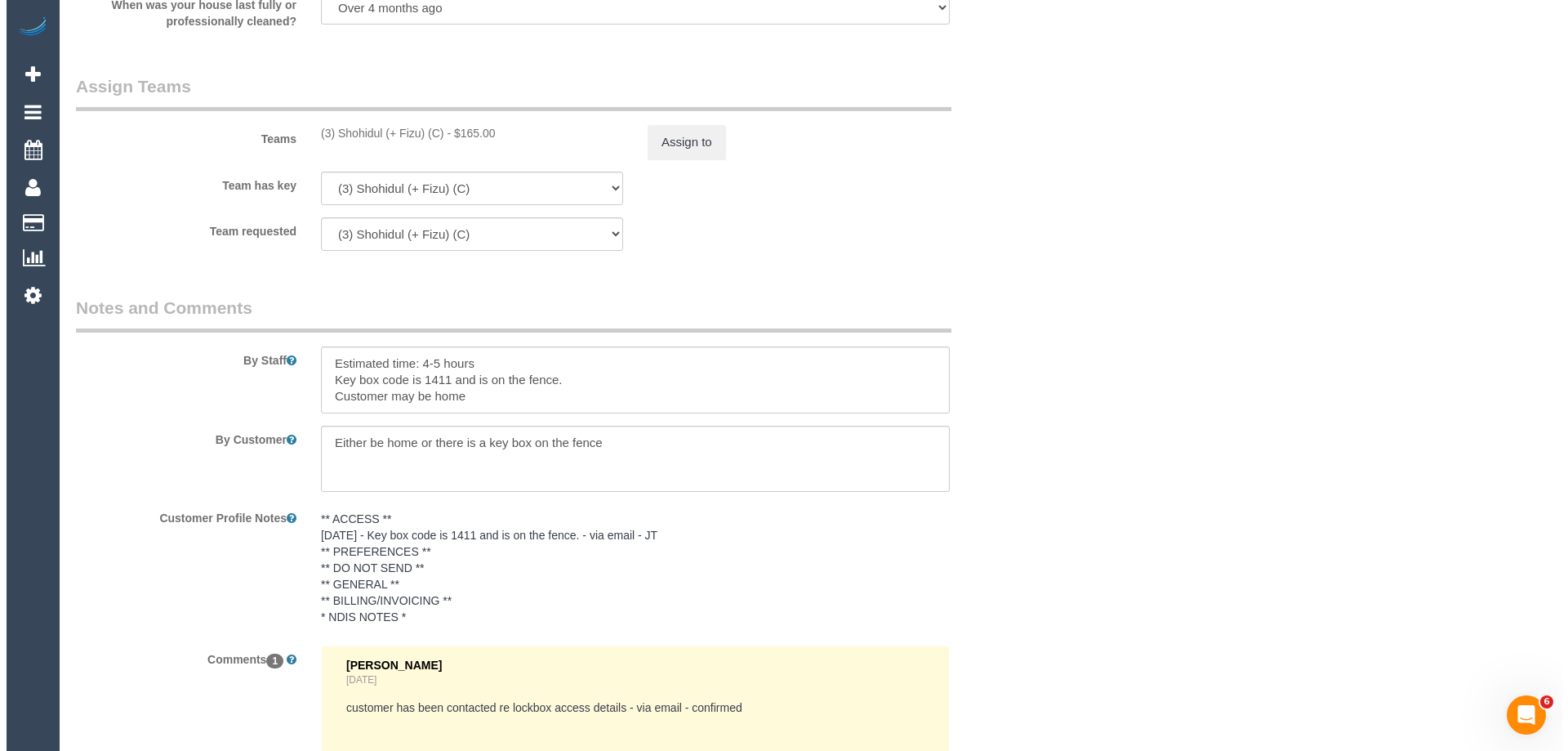
scroll to position [2436, 0]
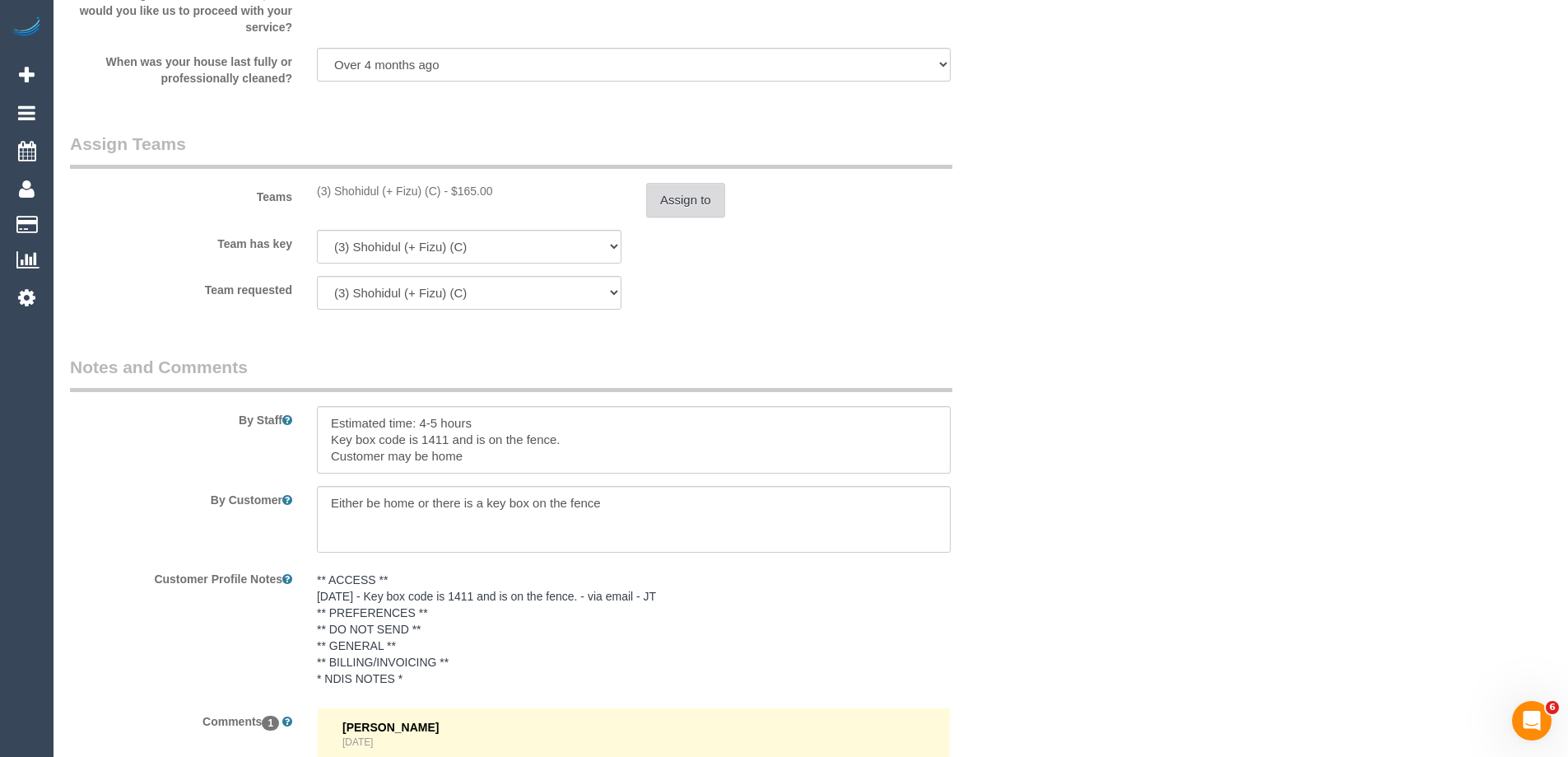
click at [672, 192] on button "Assign to" at bounding box center [686, 199] width 79 height 35
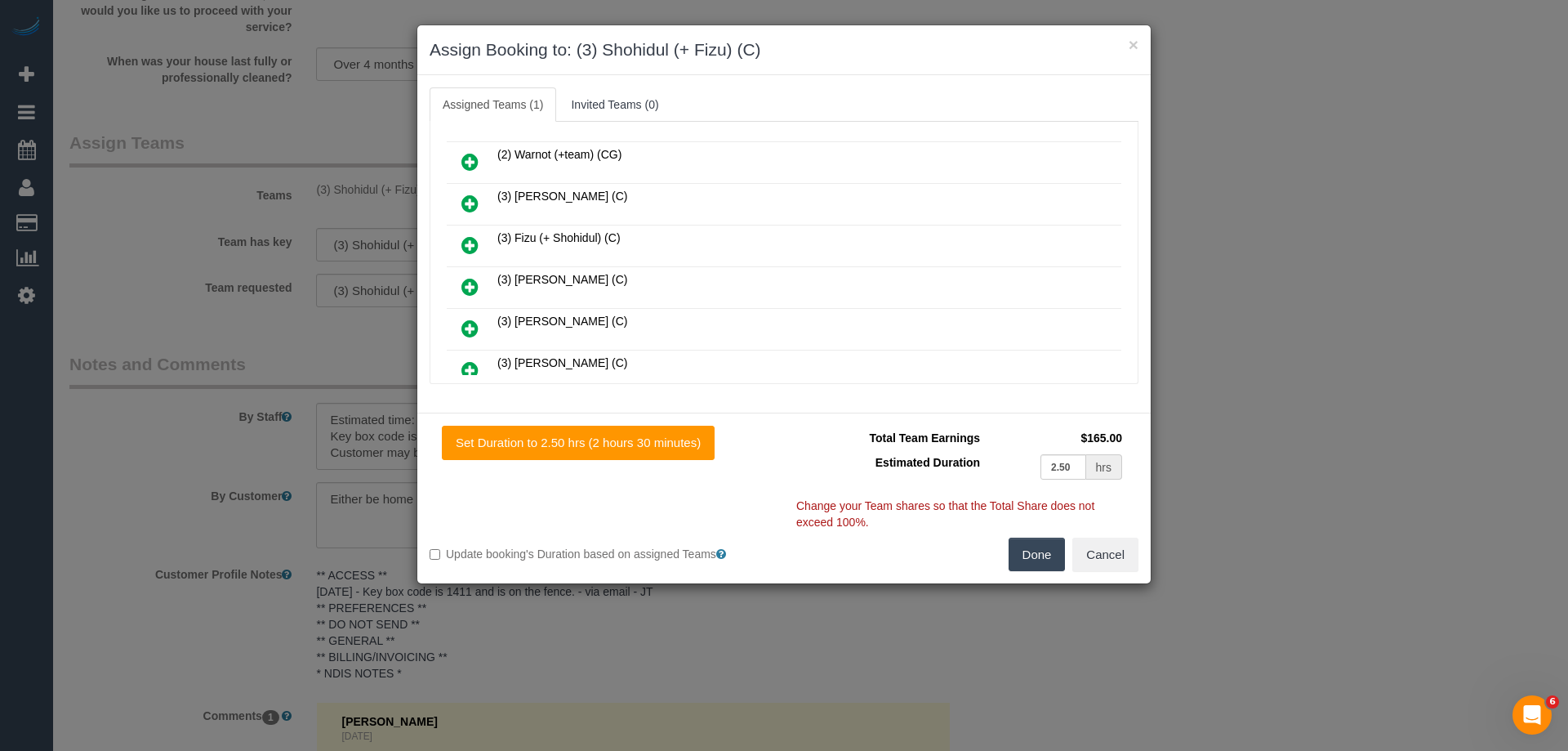
scroll to position [245, 0]
click at [478, 240] on icon at bounding box center [470, 243] width 17 height 19
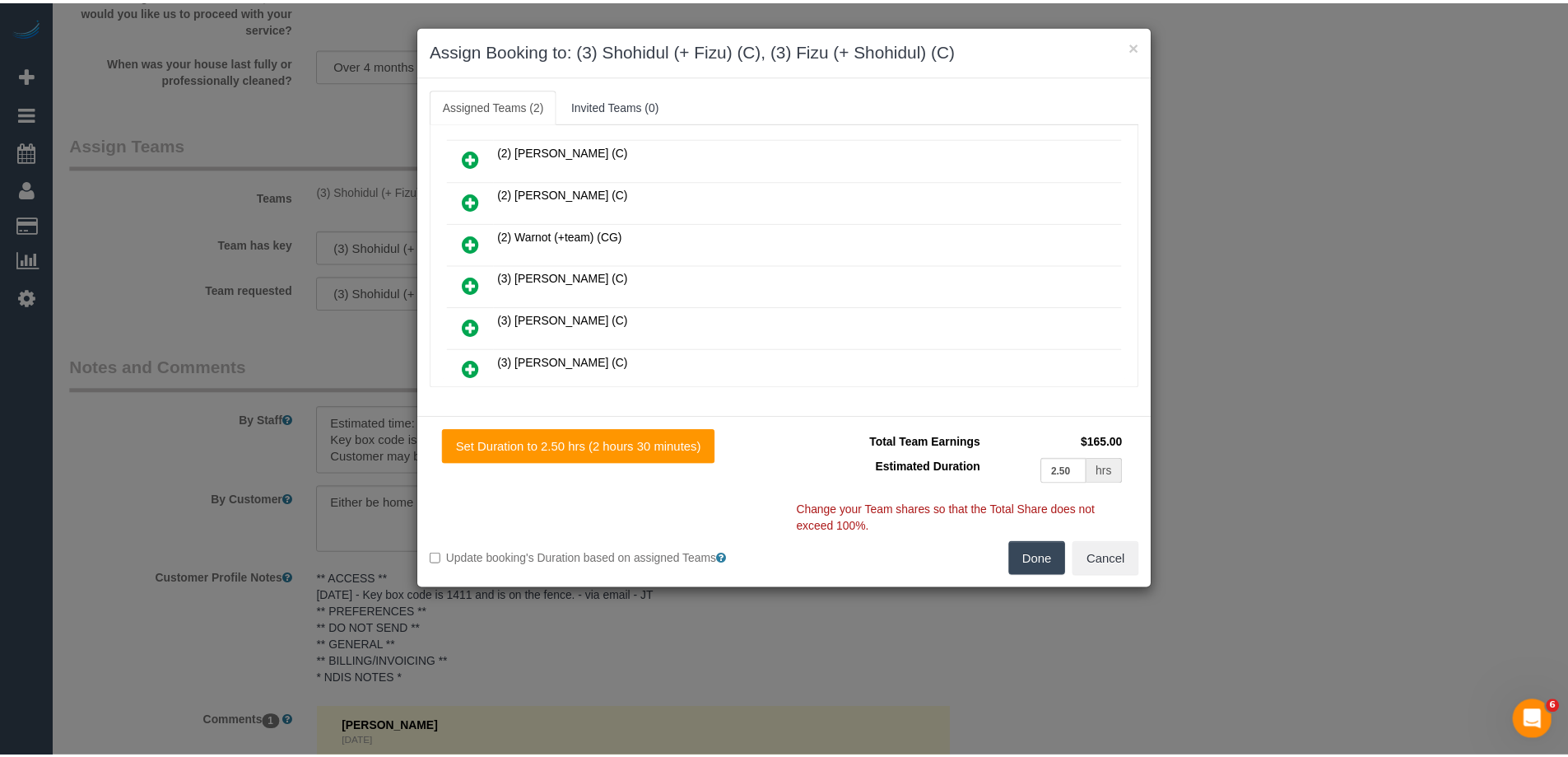
scroll to position [0, 0]
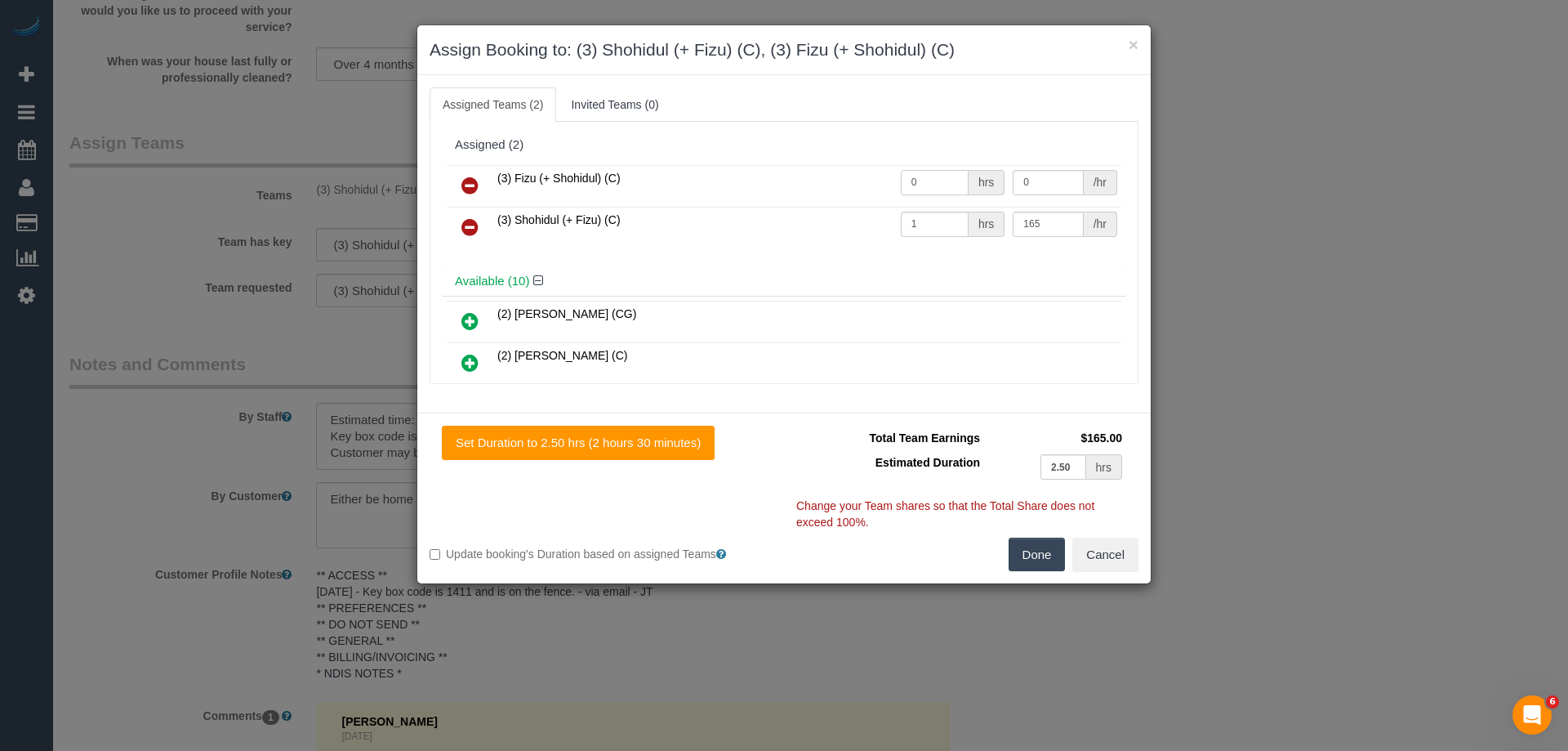
drag, startPoint x: 894, startPoint y: 178, endPoint x: 870, endPoint y: 178, distance: 24.0
click at [844, 178] on tr "(3) Fizu (+ Shohidul) (C) 0 hrs 0 /hr" at bounding box center [784, 185] width 674 height 41
type input "1"
drag, startPoint x: 1017, startPoint y: 180, endPoint x: 915, endPoint y: 177, distance: 102.0
click at [916, 178] on tr "(3) Fizu (+ Shohidul) (C) 1 hrs 0 /hr" at bounding box center [784, 185] width 674 height 41
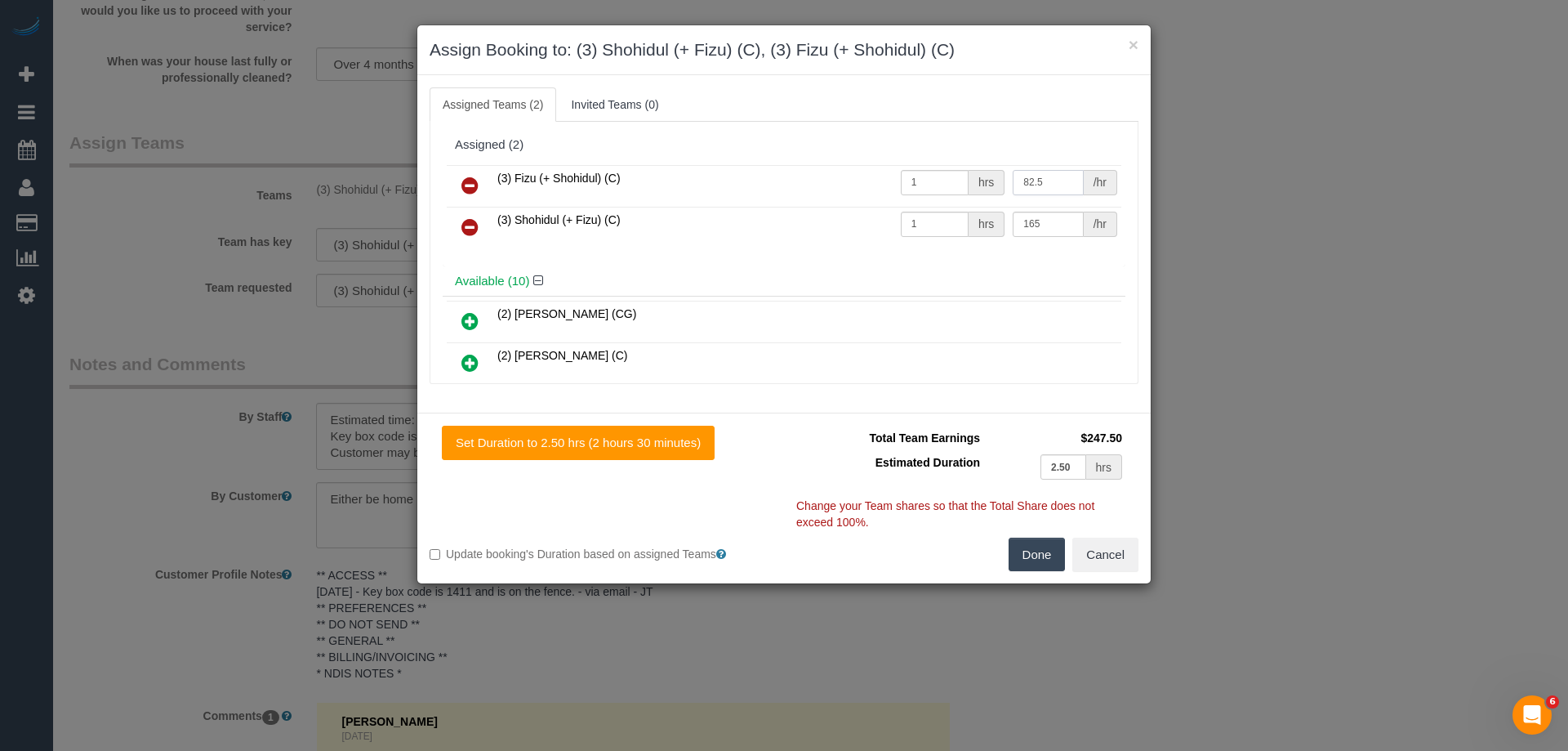
type input "82.5"
drag, startPoint x: 1035, startPoint y: 232, endPoint x: 901, endPoint y: 221, distance: 134.5
click at [902, 221] on tr "(3) Shohidul (+ Fizu) (C) 1 hrs 165 /hr" at bounding box center [784, 226] width 674 height 41
type input "82.5"
click at [1035, 542] on button "Done" at bounding box center [1037, 554] width 57 height 35
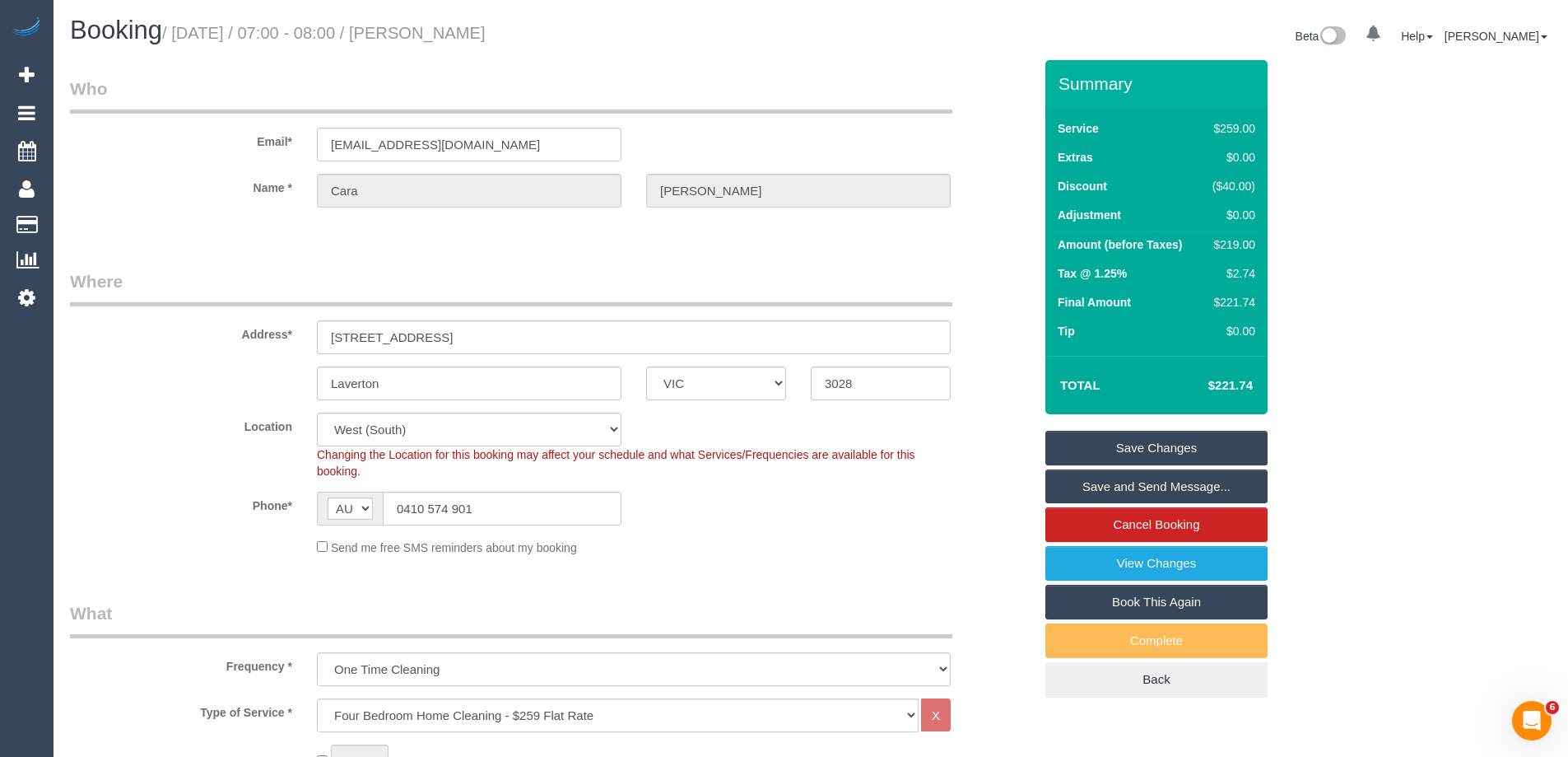
drag, startPoint x: 554, startPoint y: 38, endPoint x: 454, endPoint y: 41, distance: 100.0
click at [454, 41] on h1 "Booking / September 30, 2025 / 07:00 - 08:00 / Cara Murray" at bounding box center [434, 30] width 729 height 28
copy small "Cara Murray"
click at [1123, 446] on link "Save Changes" at bounding box center [1156, 447] width 222 height 35
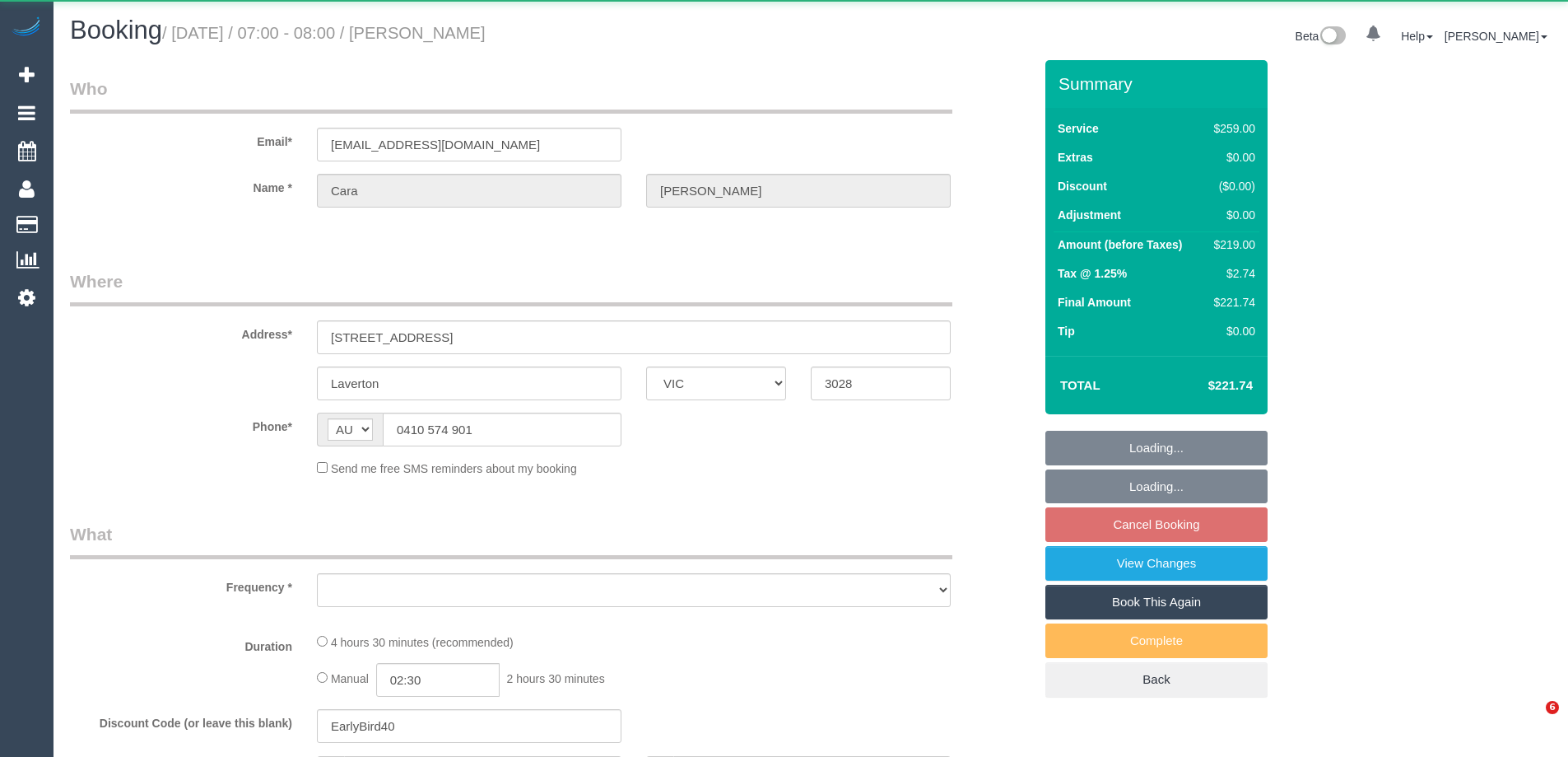
select select "VIC"
select select "object:556"
select select "string:stripe-pm_1Qp4hp2GScqysDRVeh6P1Gmr"
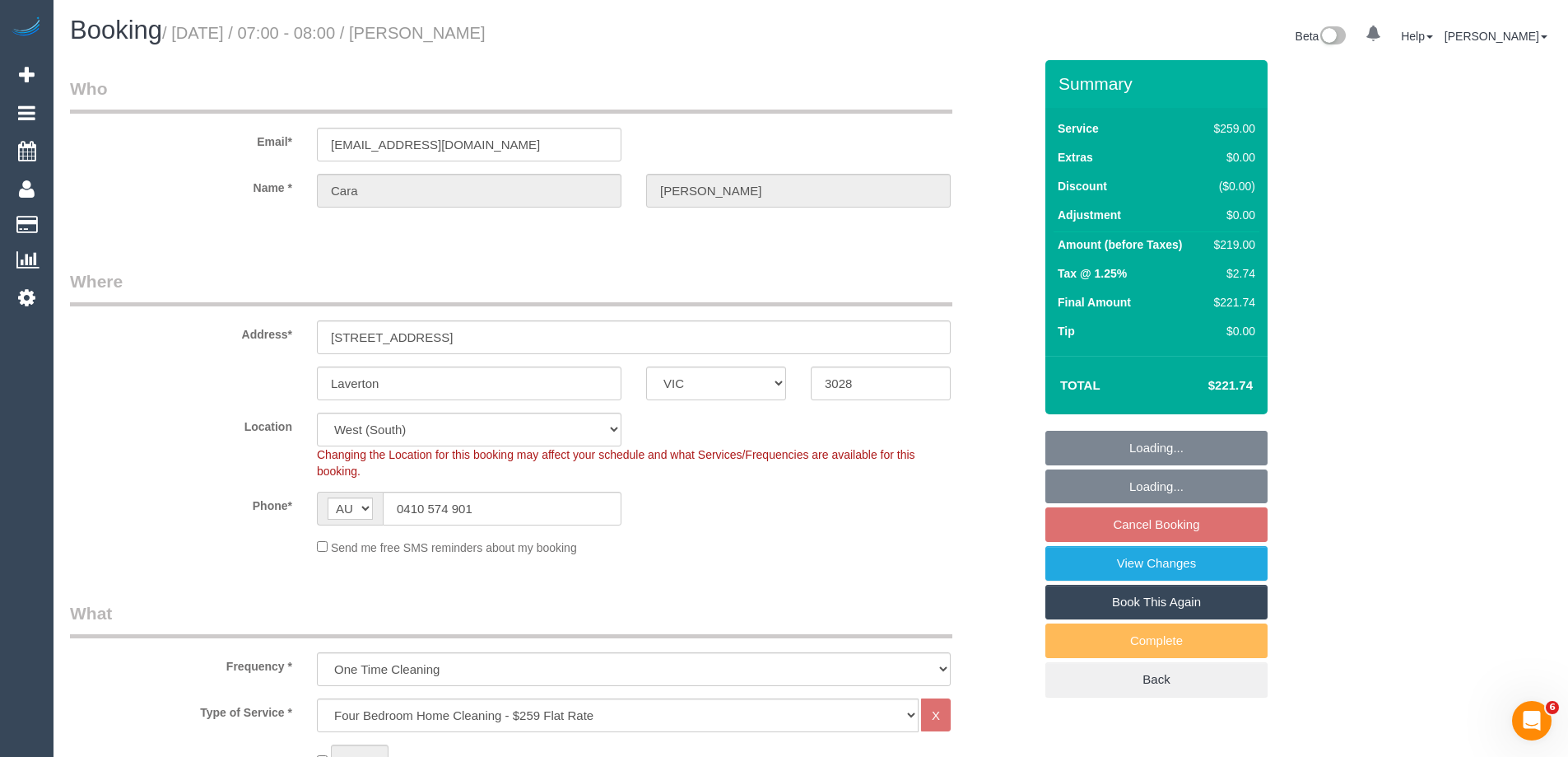
select select "object:659"
select select "number:29"
select select "number:16"
select select "number:19"
select select "number:22"
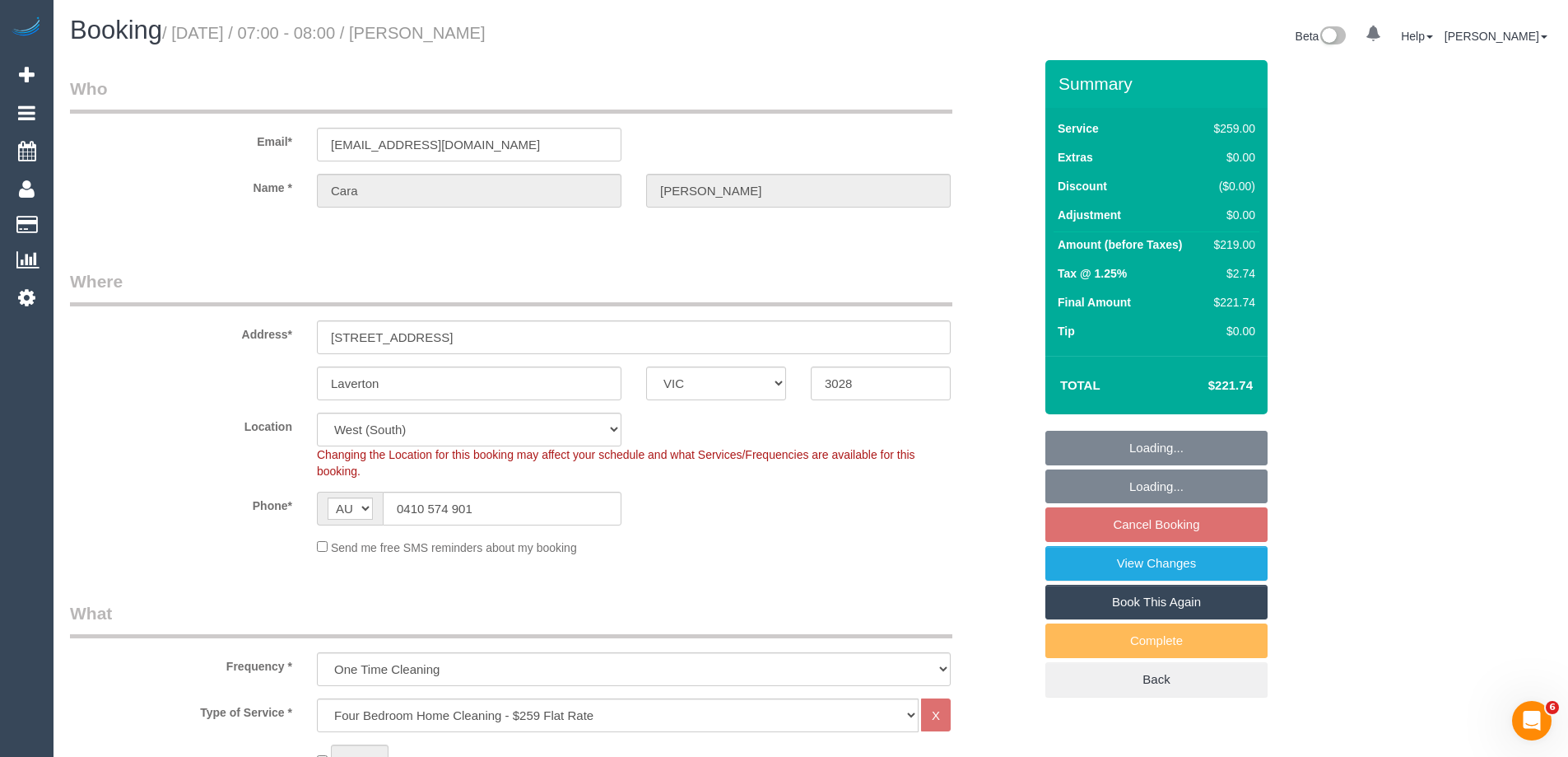
select select "number:26"
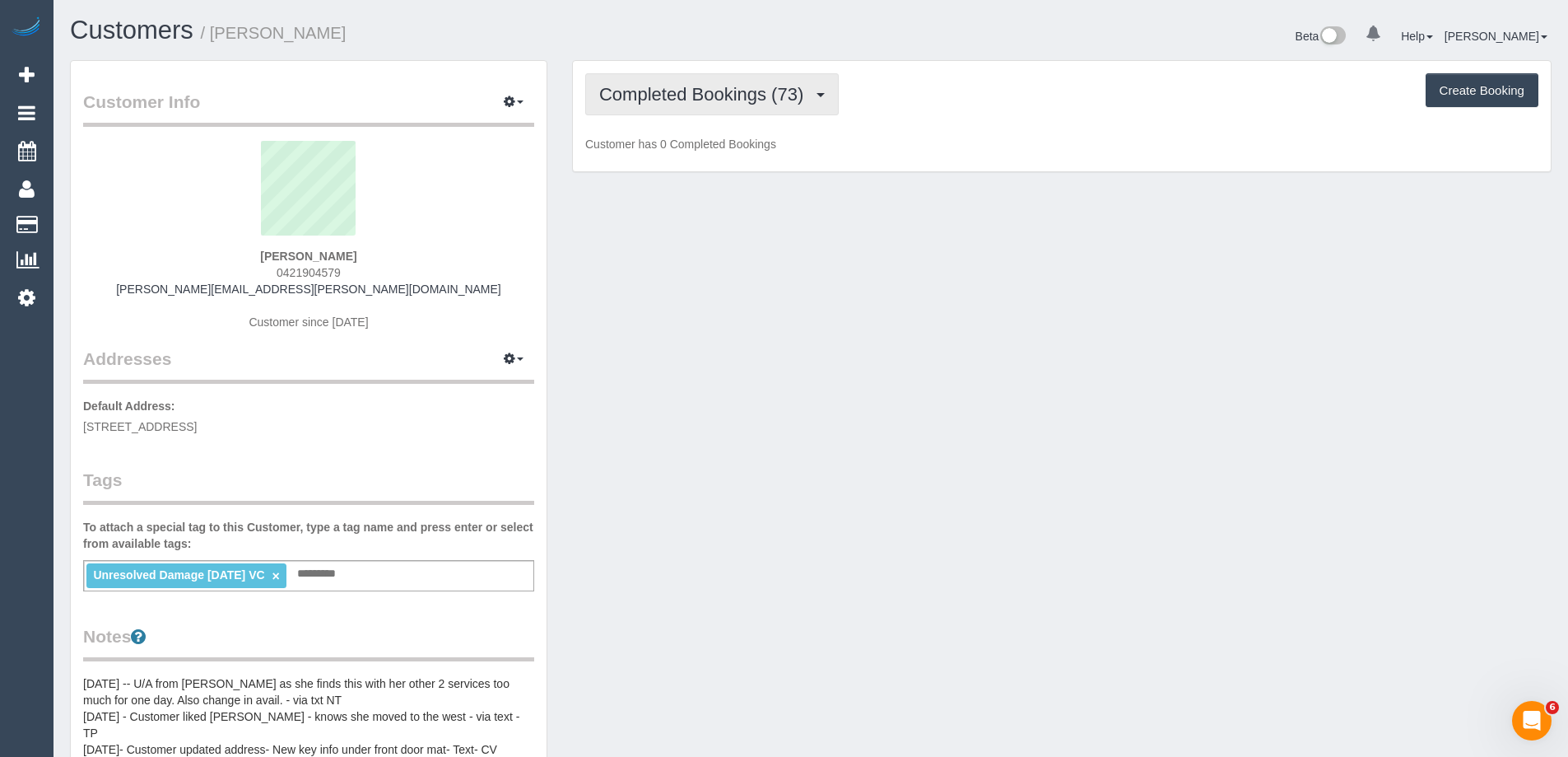
click at [750, 97] on span "Completed Bookings (73)" at bounding box center [705, 94] width 212 height 20
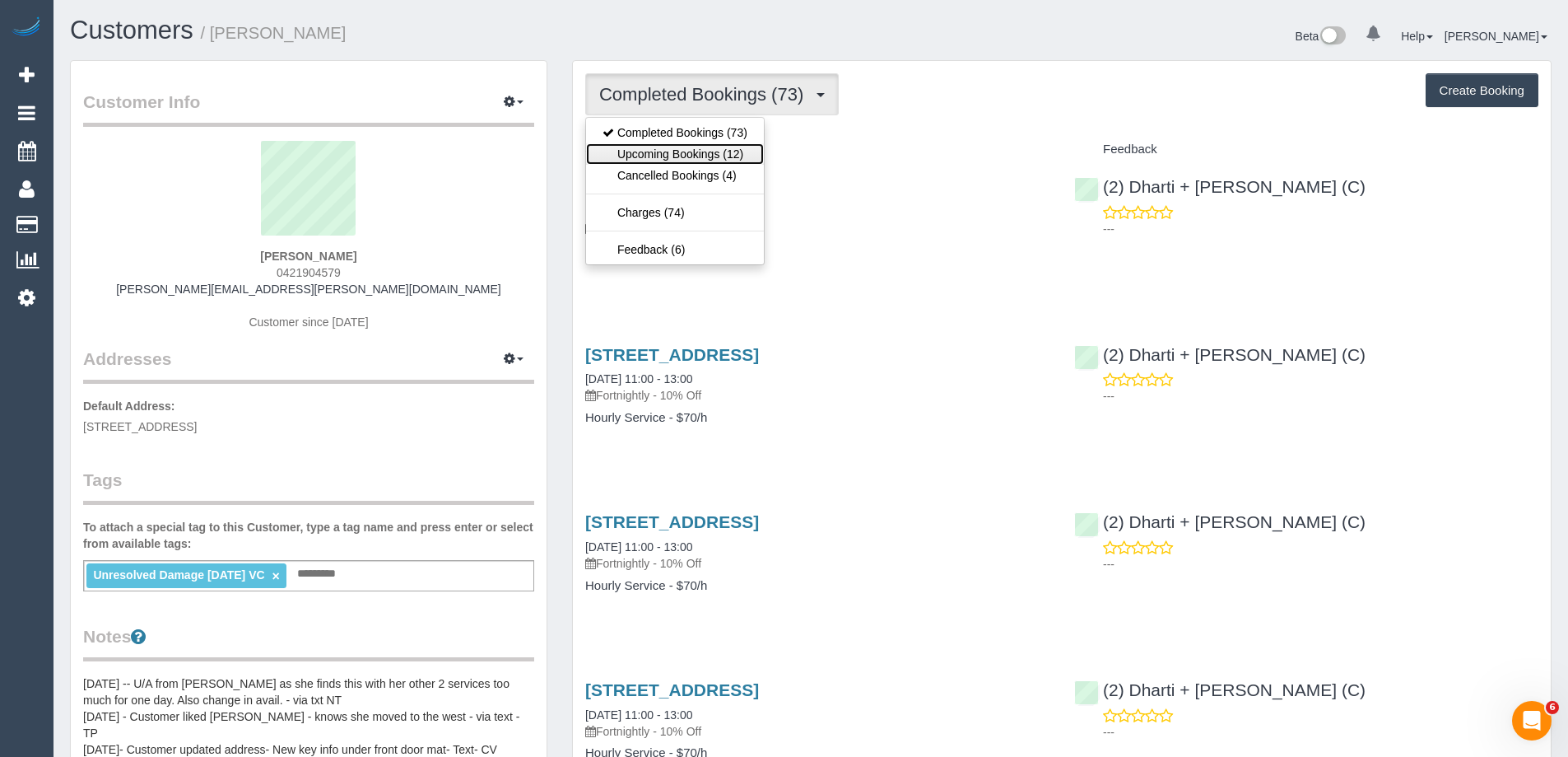
click at [725, 146] on link "Upcoming Bookings (12)" at bounding box center [675, 154] width 178 height 21
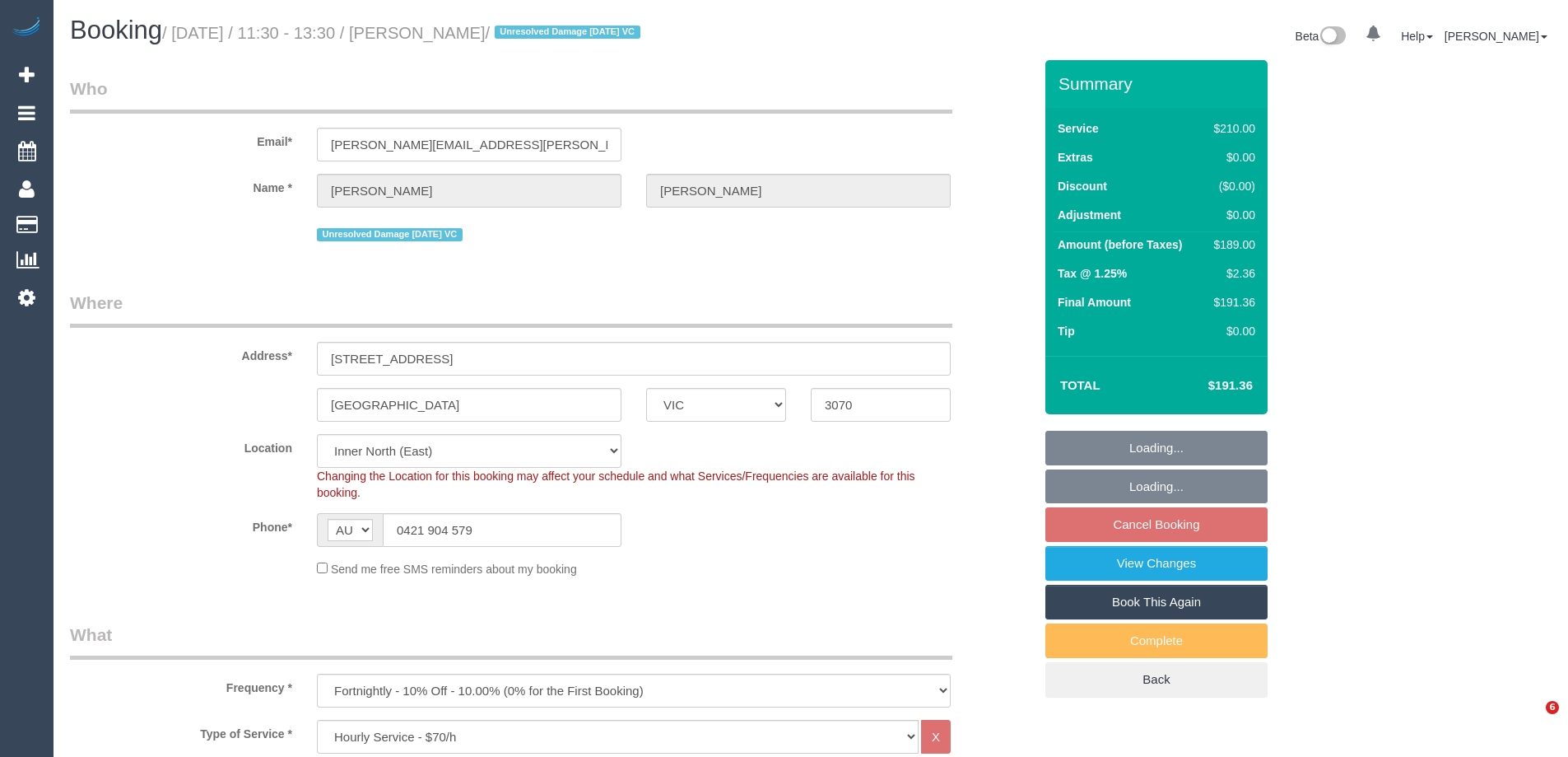
select select "VIC"
select select "180"
select select "string:stripe-pm_1MHynb2GScqysDRVxbkX4Qt1"
select select "number:28"
select select "number:14"
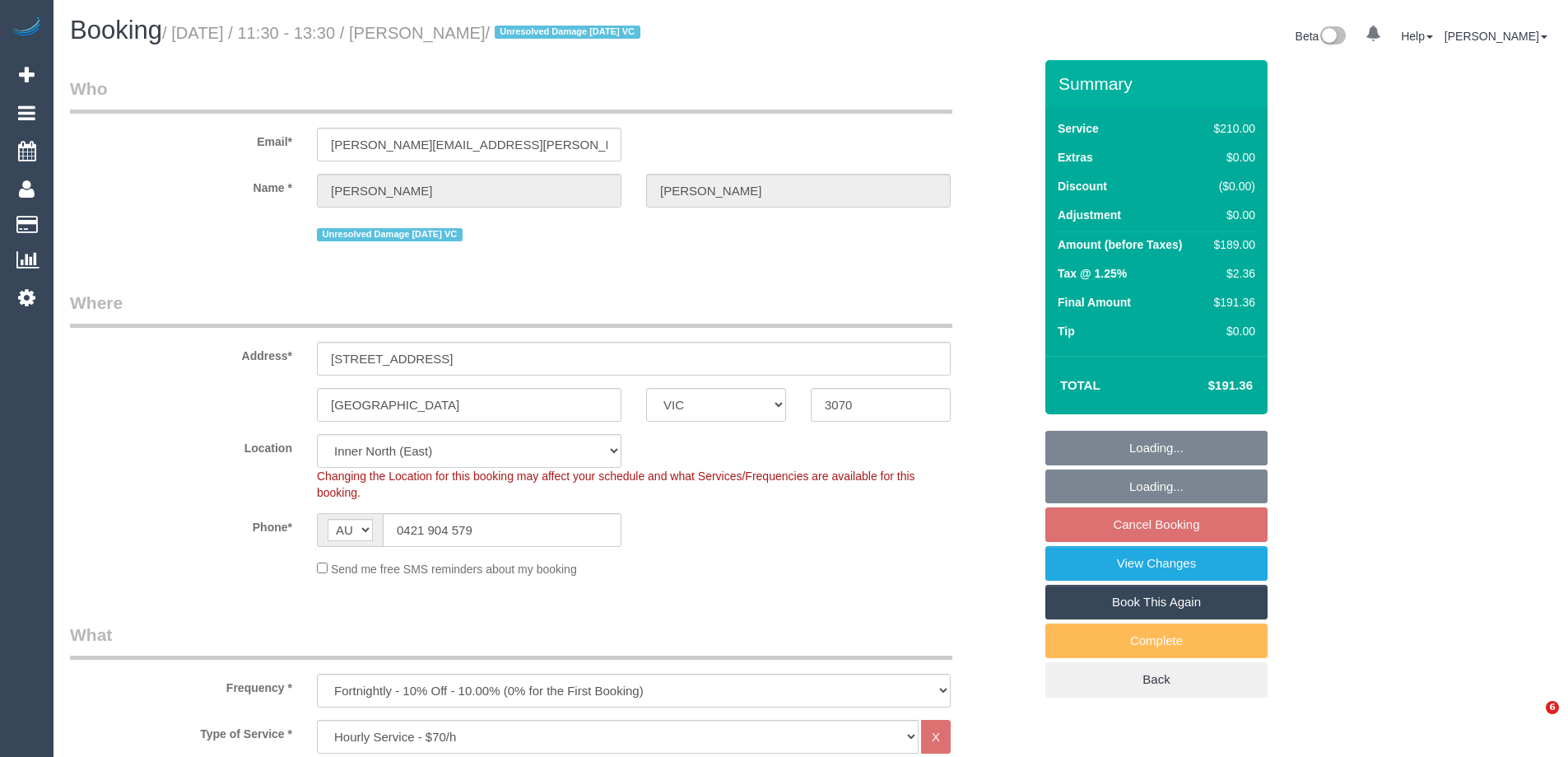
select select "number:19"
select select "number:22"
select select "number:35"
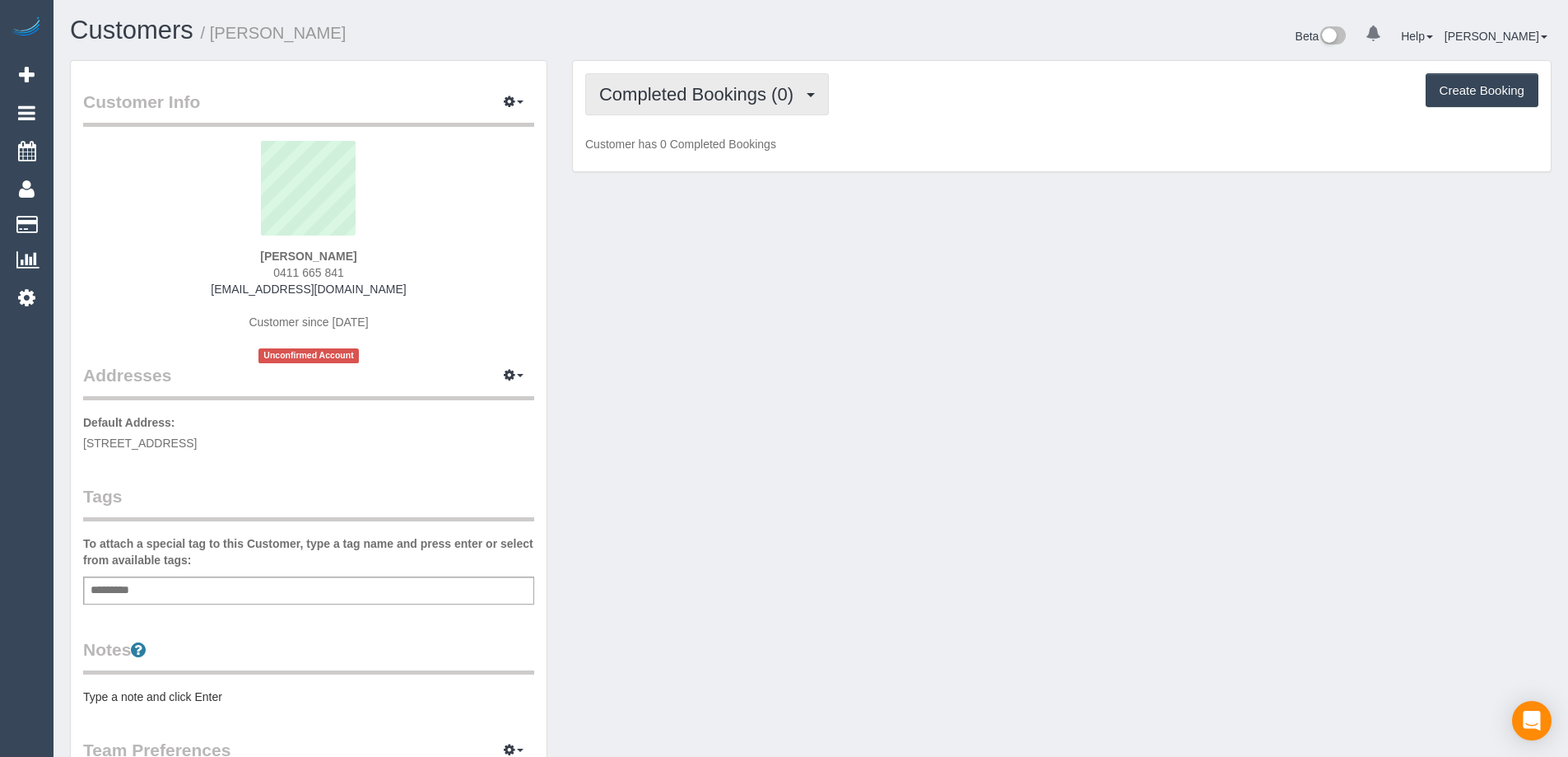
click at [686, 85] on span "Completed Bookings (0)" at bounding box center [700, 94] width 203 height 20
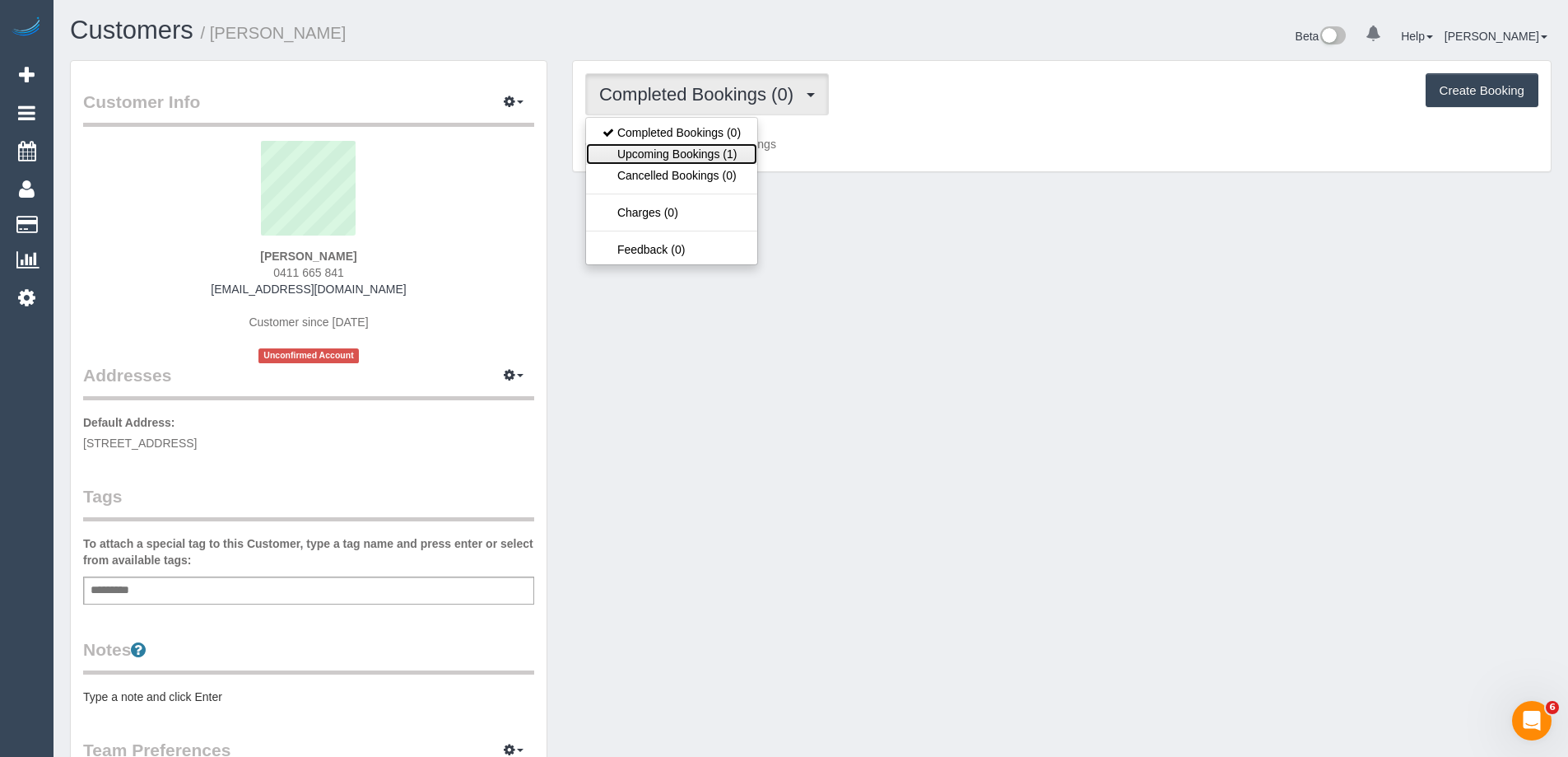
click at [719, 154] on link "Upcoming Bookings (1)" at bounding box center [672, 154] width 171 height 21
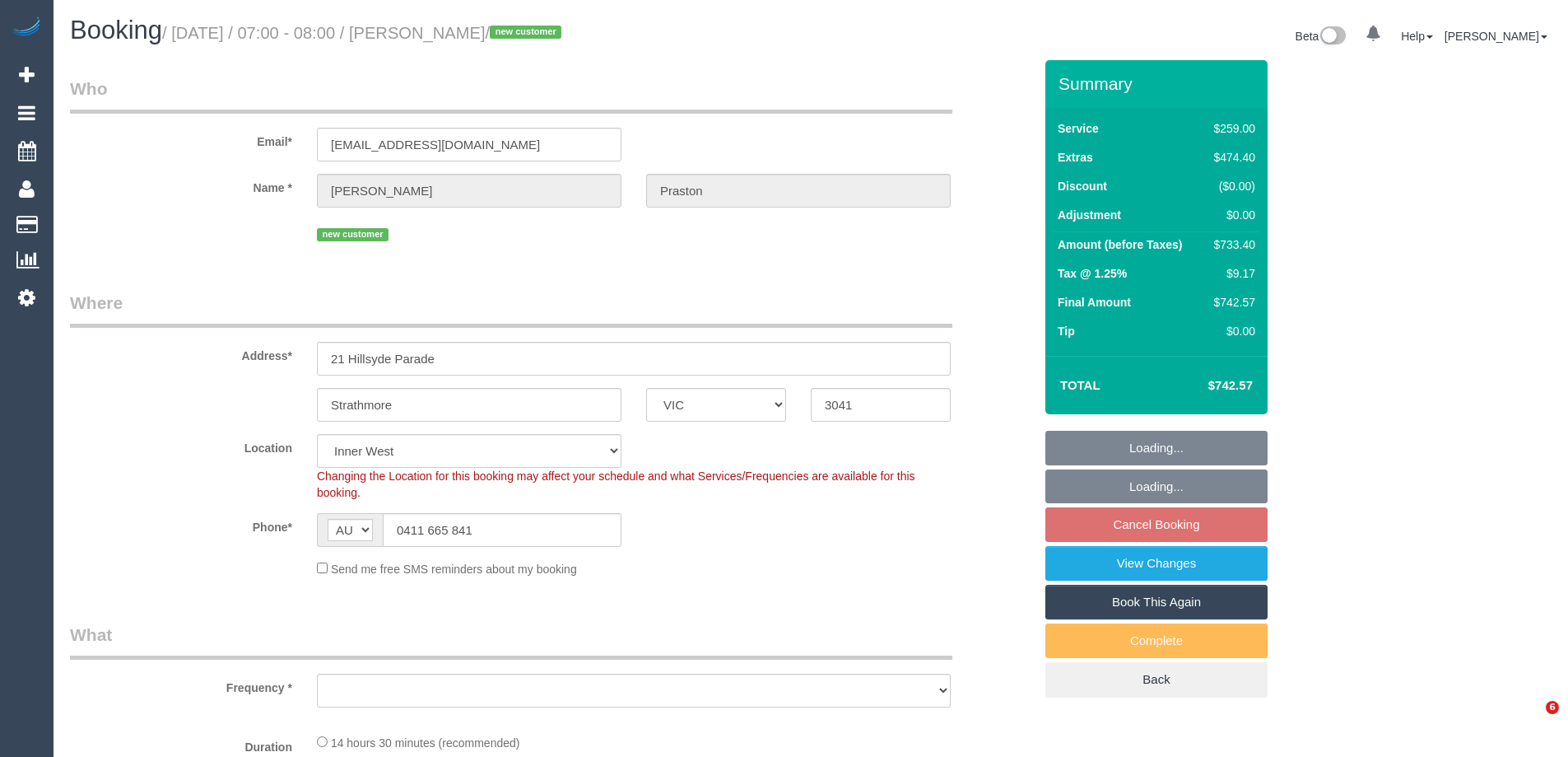
select select "VIC"
select select "object:823"
select select "number:28"
select select "number:14"
select select "number:18"
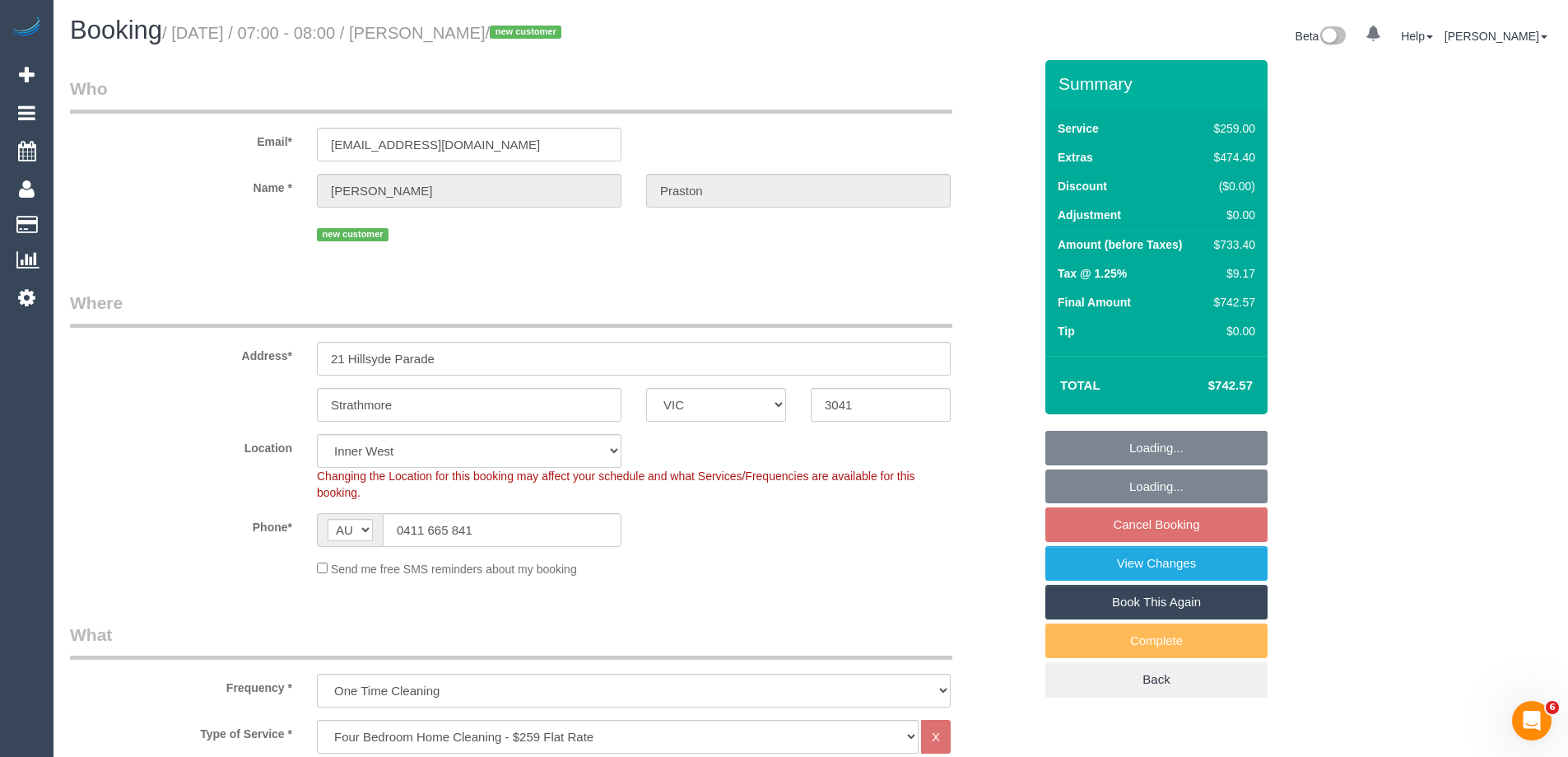
select select "string:stripe-pm_1SAKDd2GScqysDRVTPnxtT8u"
select select "object:1526"
click at [1080, 572] on link "View Changes" at bounding box center [1156, 563] width 222 height 35
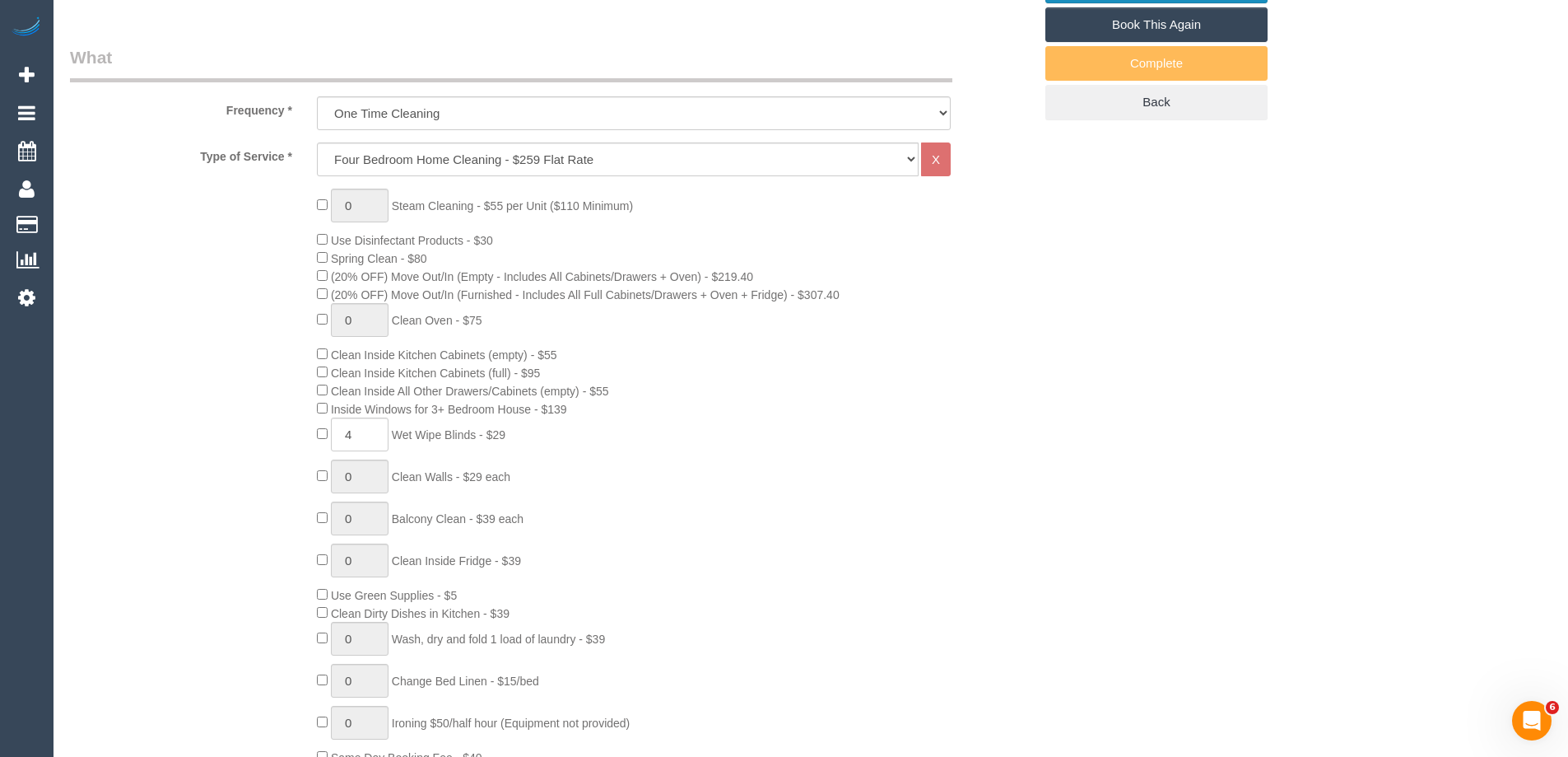
scroll to position [576, 0]
click at [221, 367] on div "0 Steam Cleaning - $55 per Unit ($110 Minimum) Use Disinfectant Products - $30 …" at bounding box center [552, 478] width 988 height 577
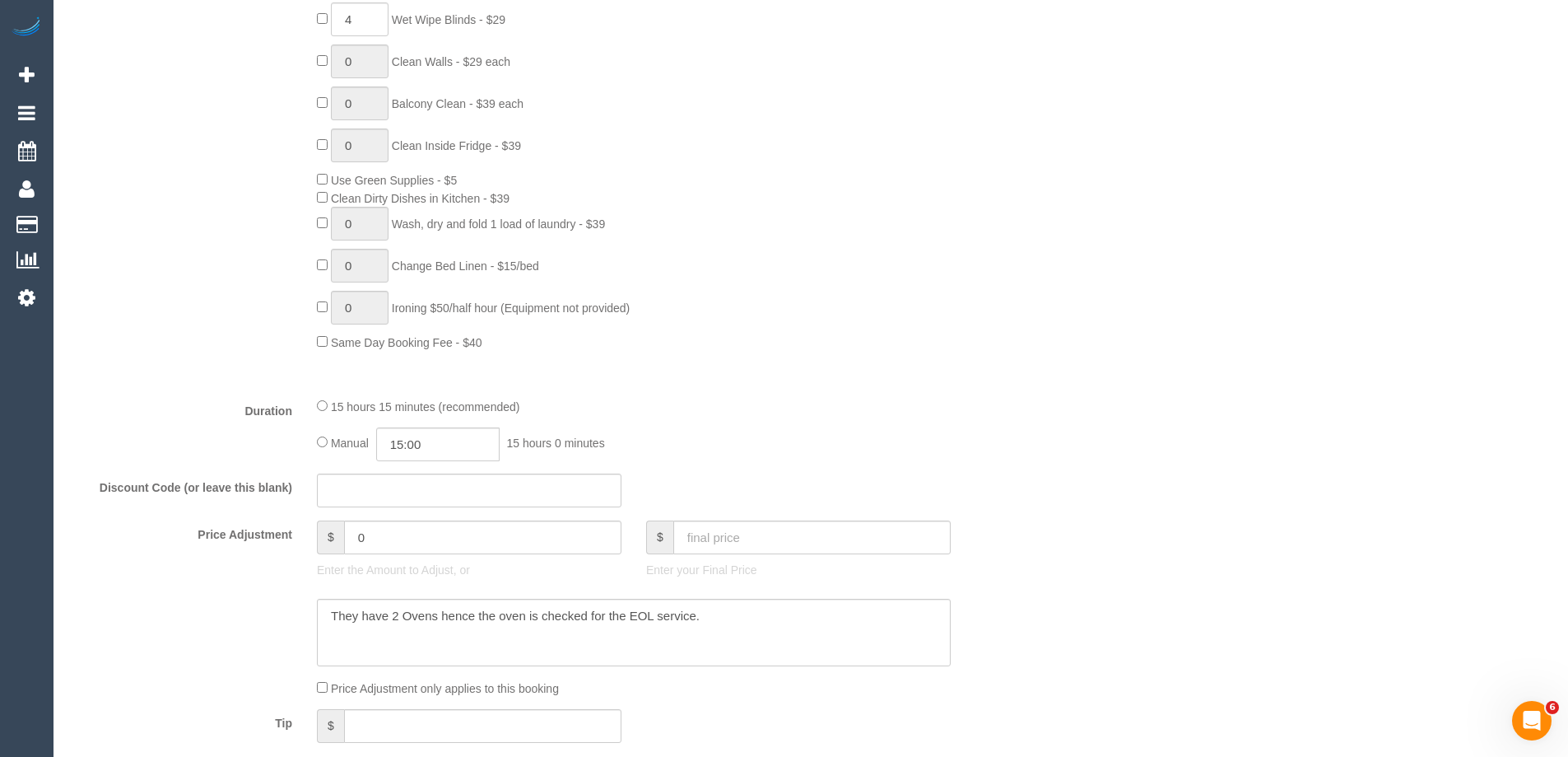
scroll to position [0, 0]
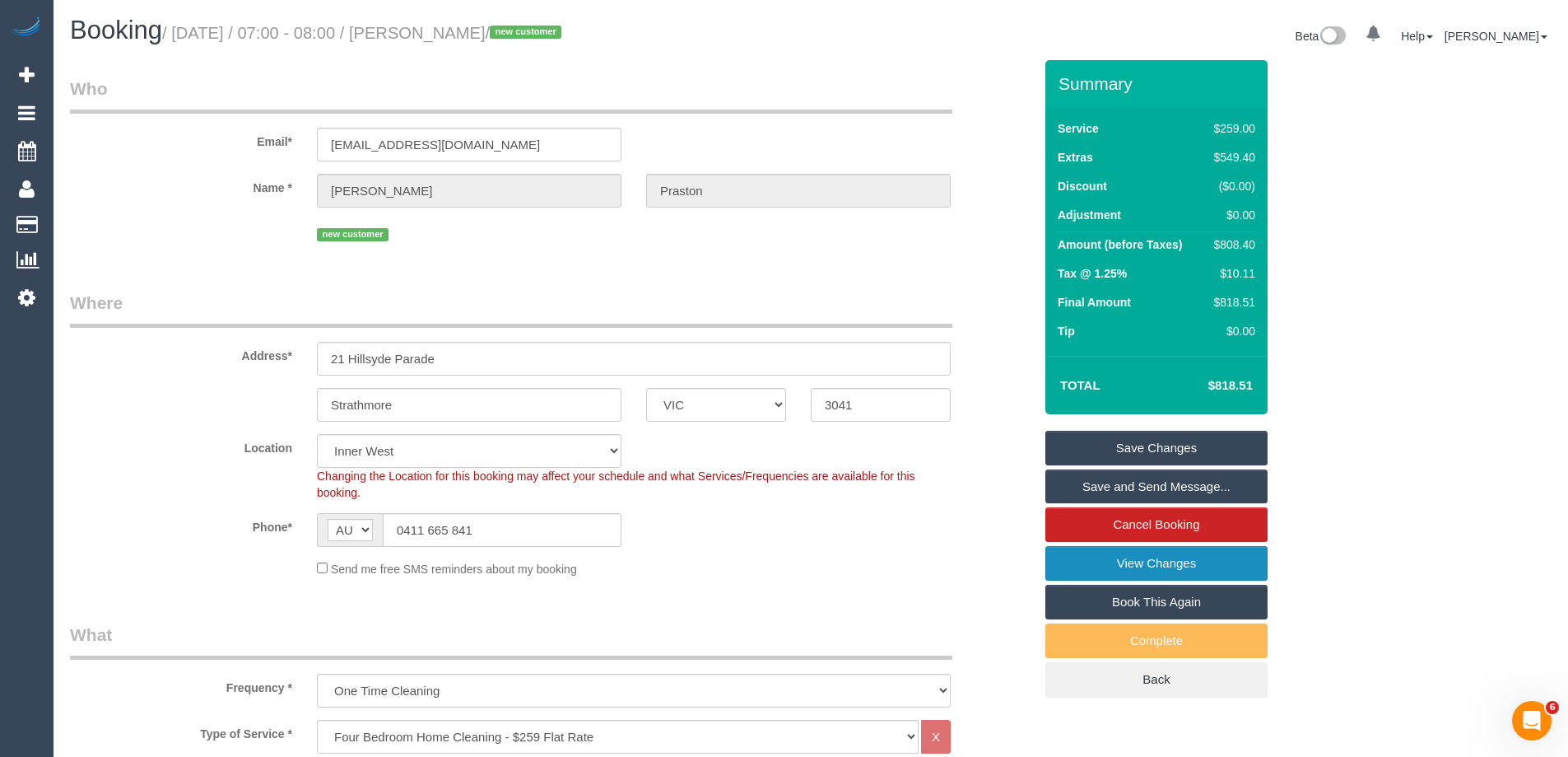
click at [1092, 565] on link "View Changes" at bounding box center [1156, 563] width 222 height 35
click at [1095, 559] on link "View Changes" at bounding box center [1156, 563] width 222 height 35
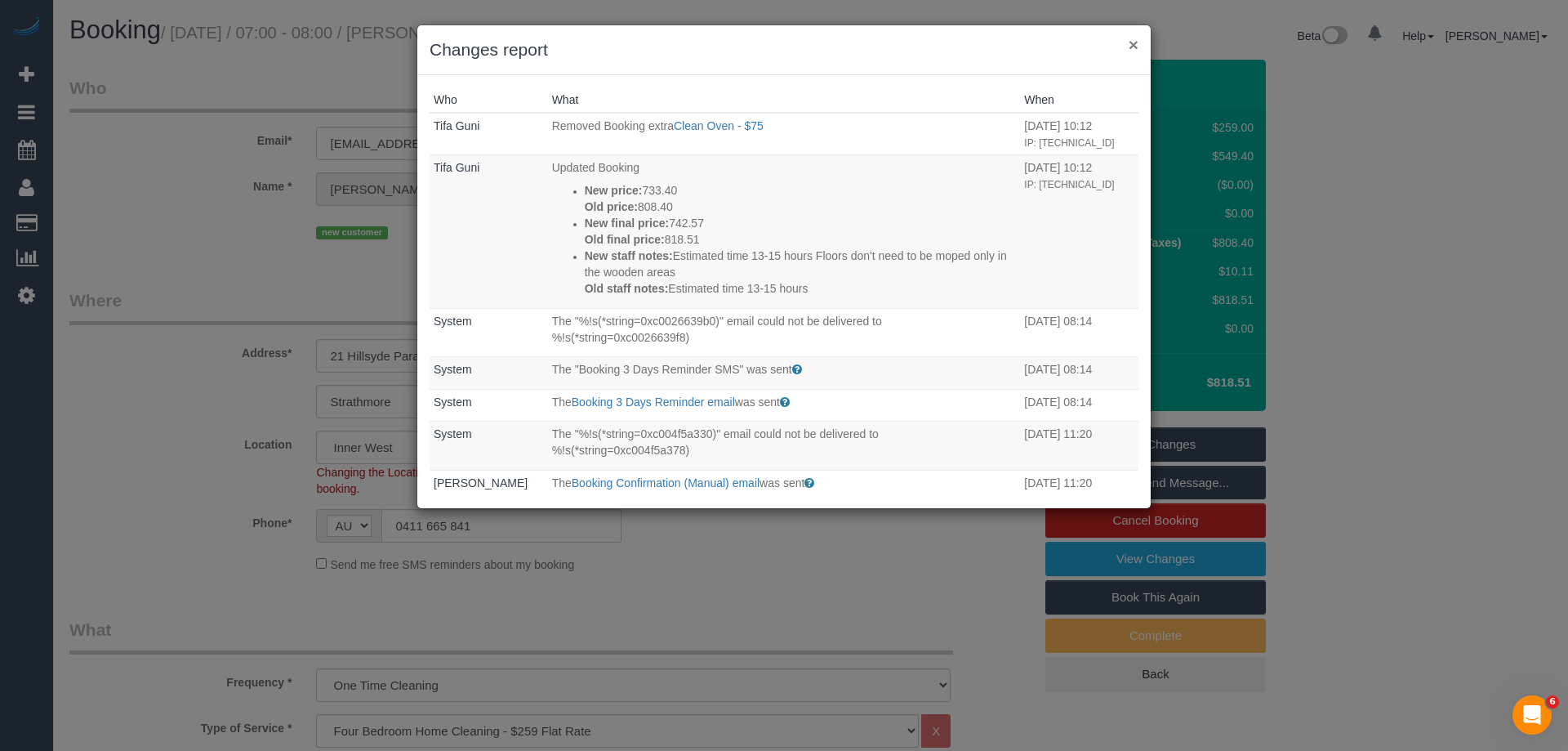
click at [1134, 41] on button "×" at bounding box center [1134, 45] width 10 height 17
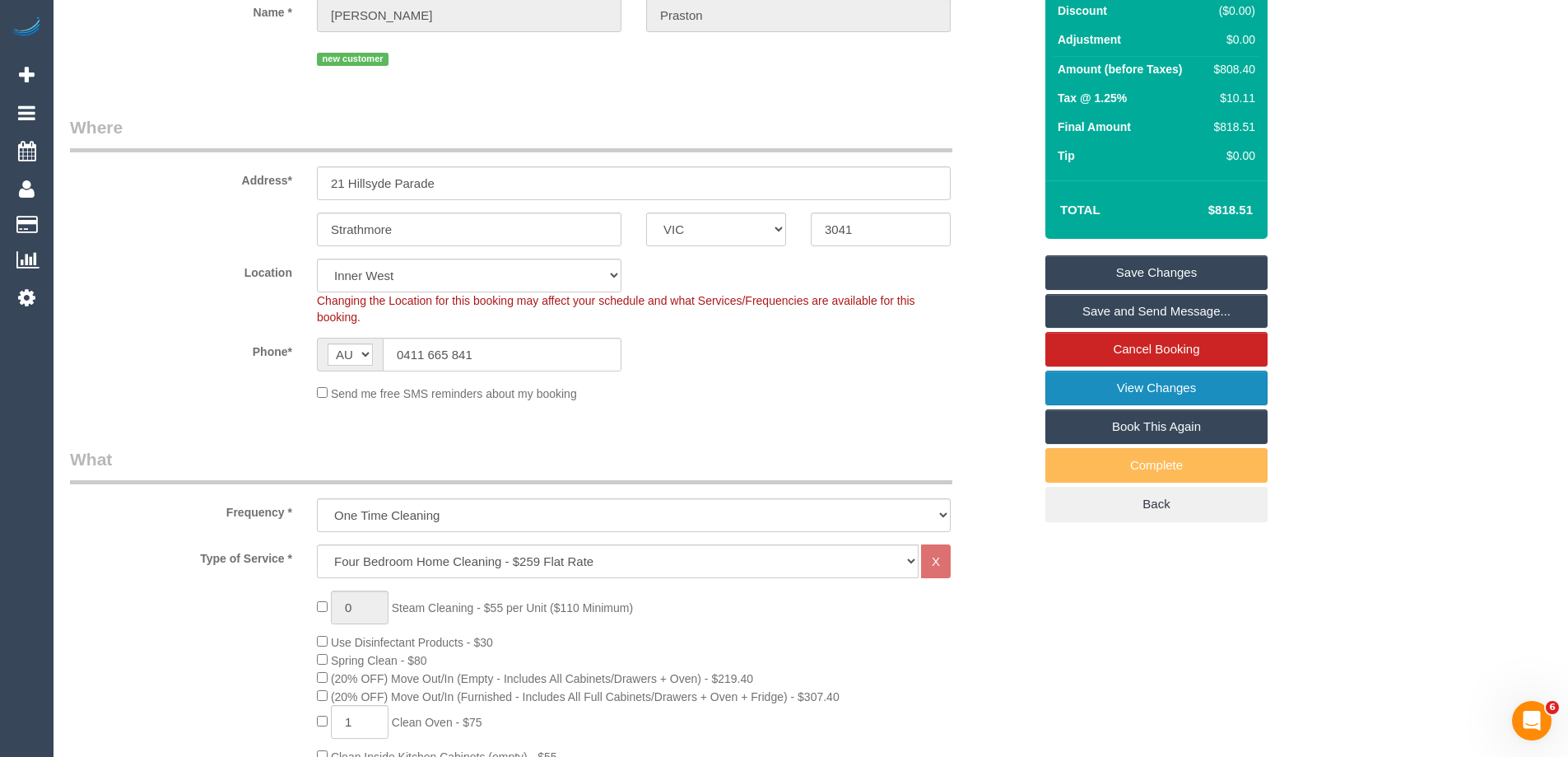
scroll to position [494, 0]
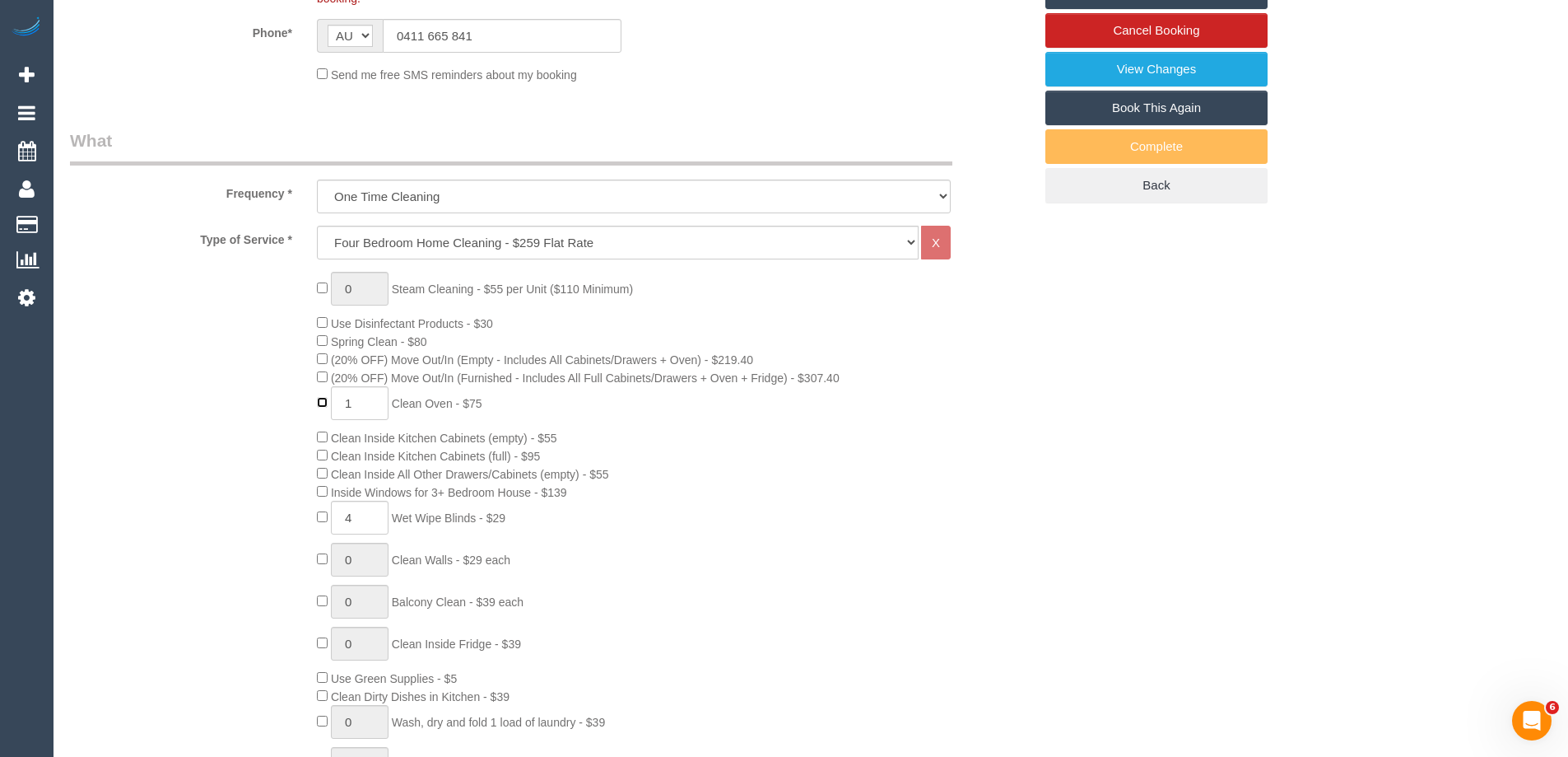
type input "0"
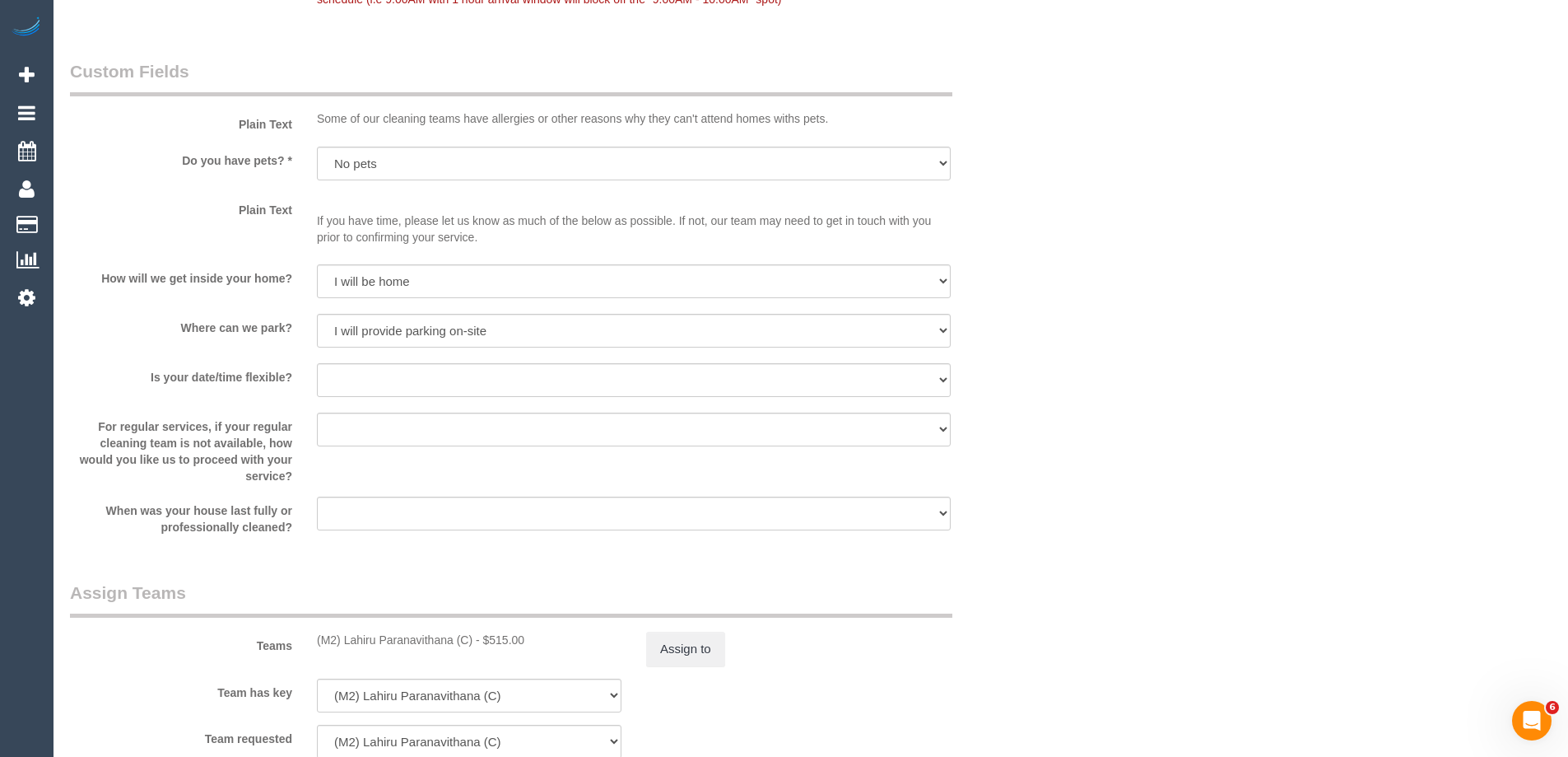
scroll to position [2306, 0]
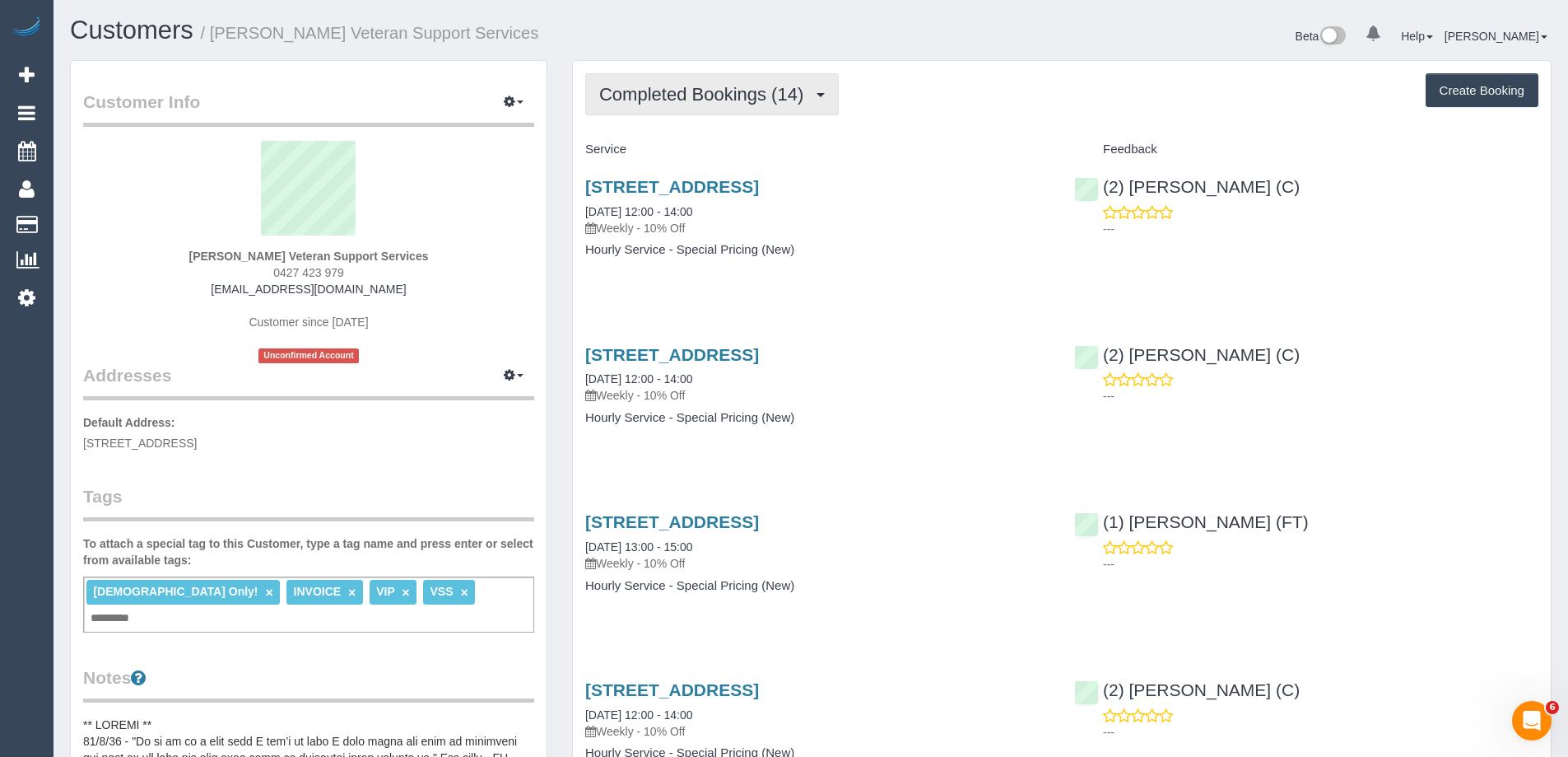
click at [688, 90] on span "Completed Bookings (14)" at bounding box center [705, 94] width 212 height 20
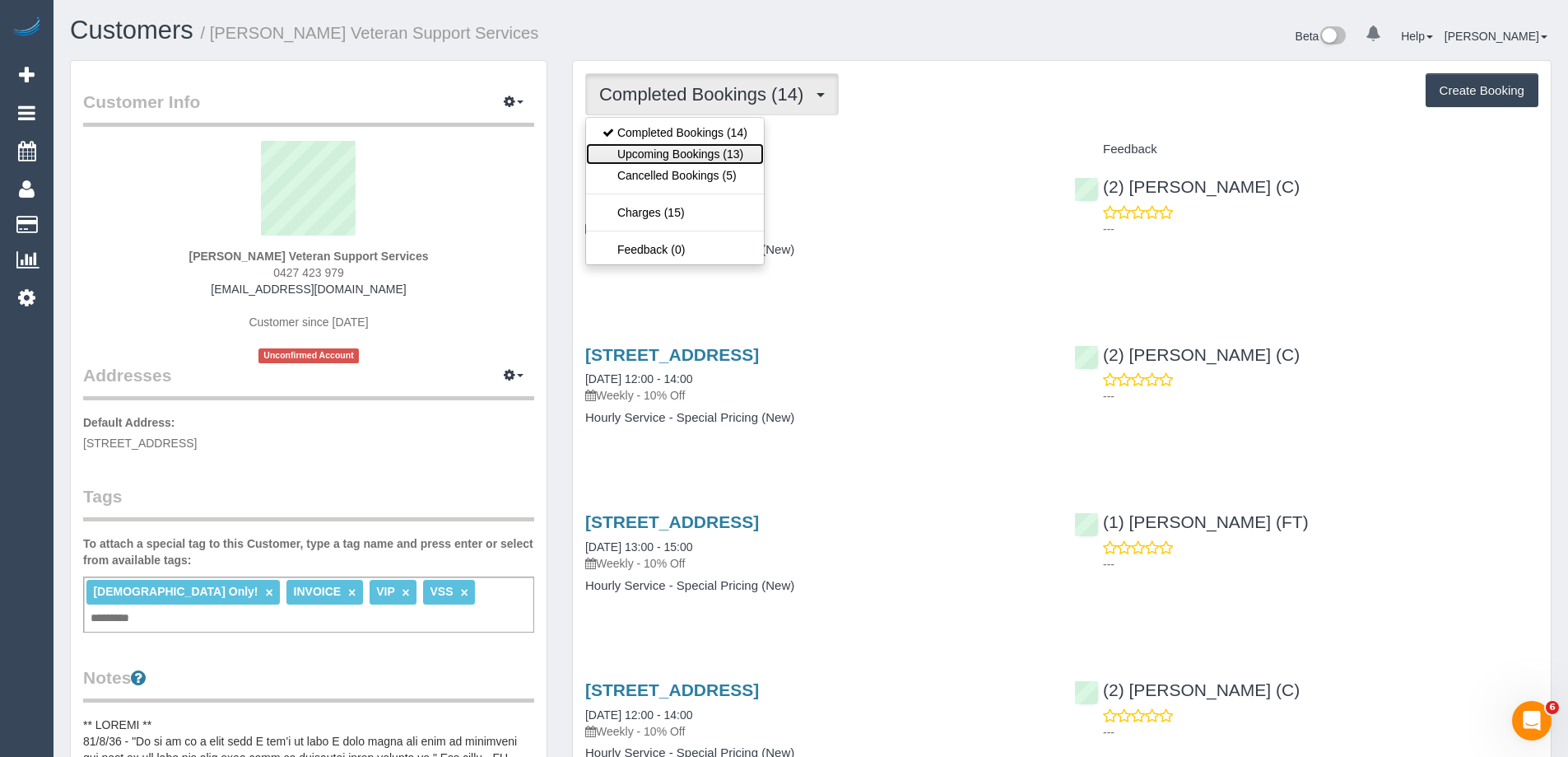
click at [707, 150] on link "Upcoming Bookings (13)" at bounding box center [675, 154] width 178 height 21
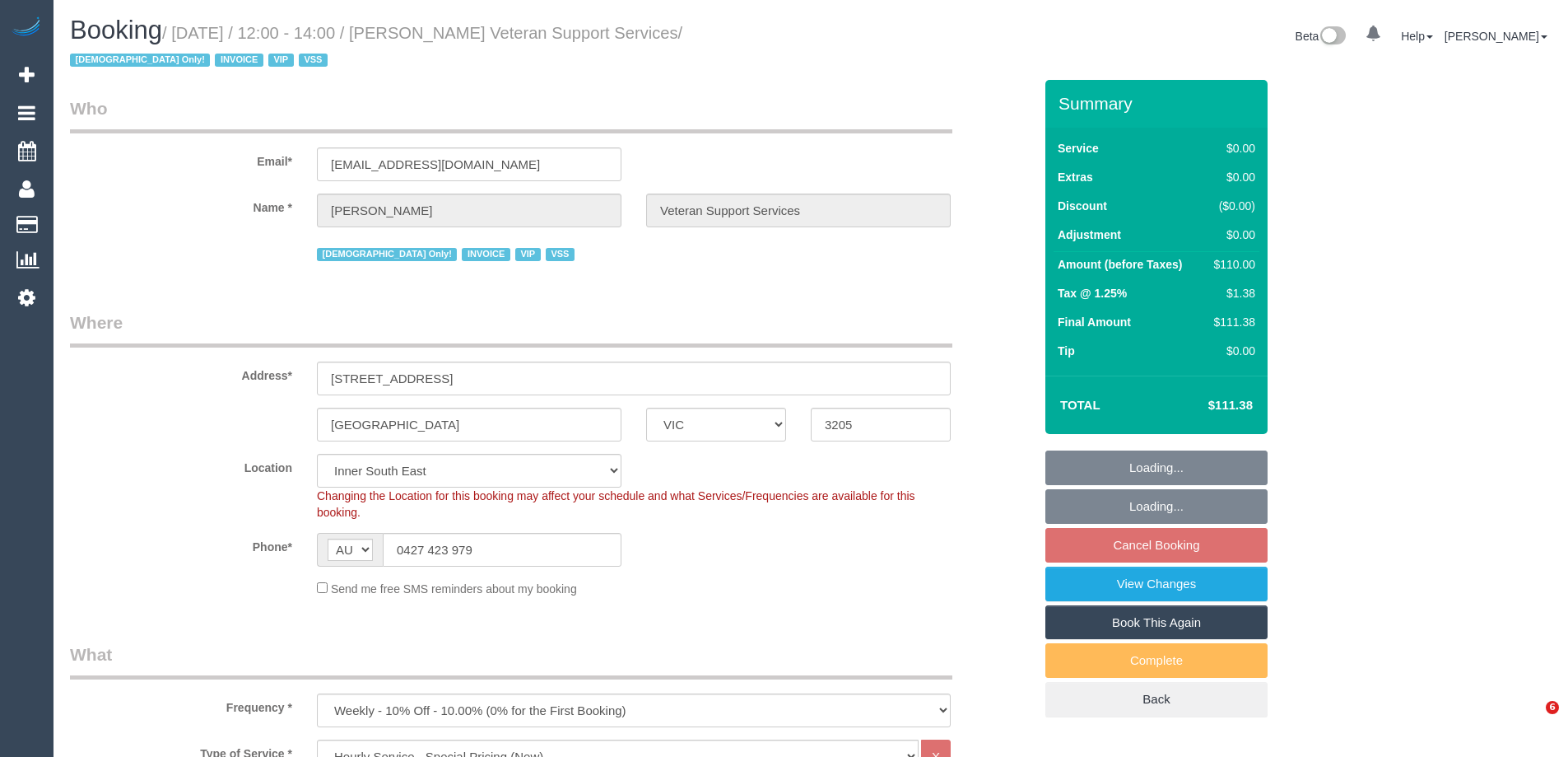
select select "VIC"
select select "120"
select select "number:27"
select select "number:14"
select select "number:19"
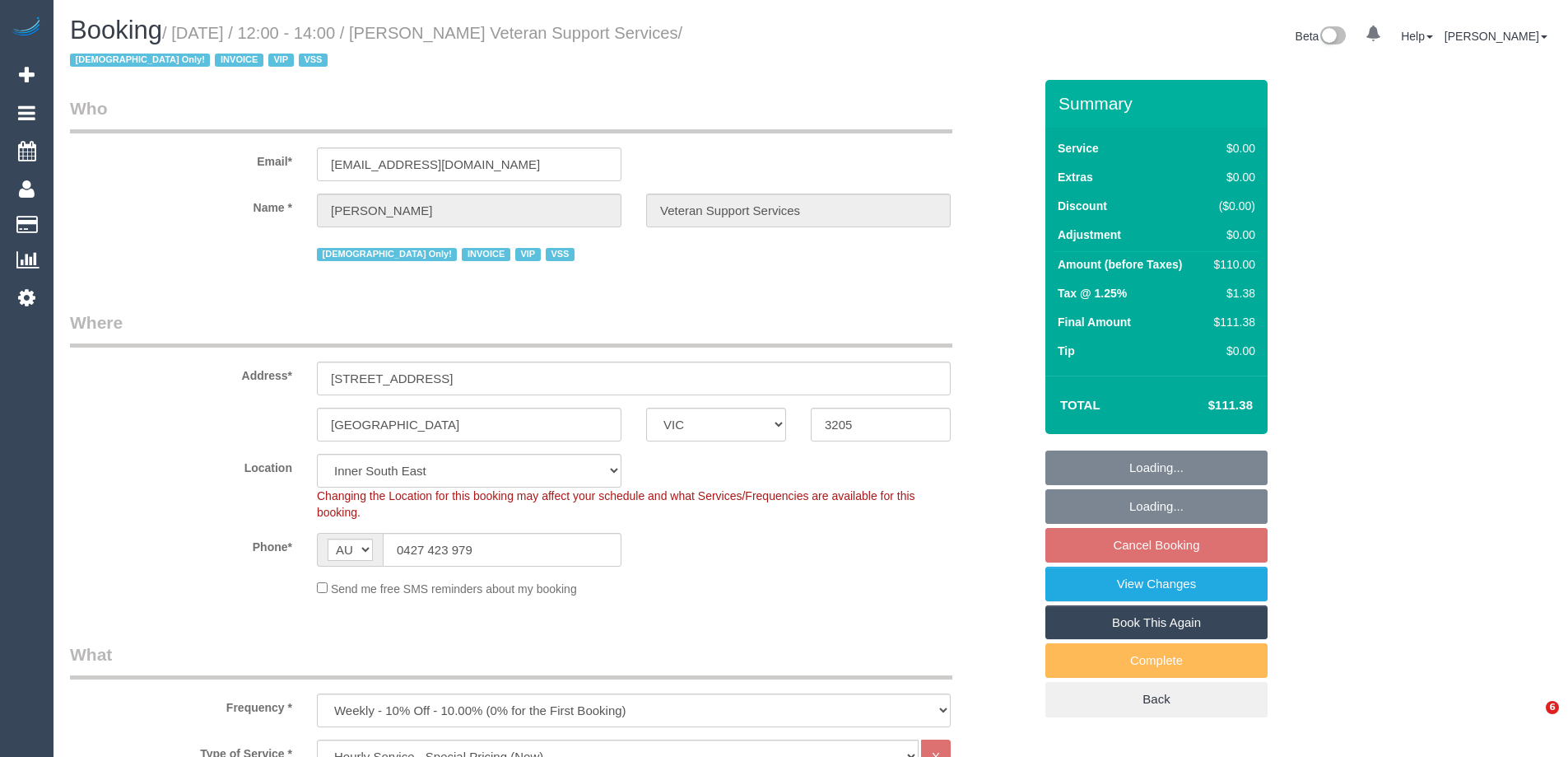
select select "number:36"
select select "number:34"
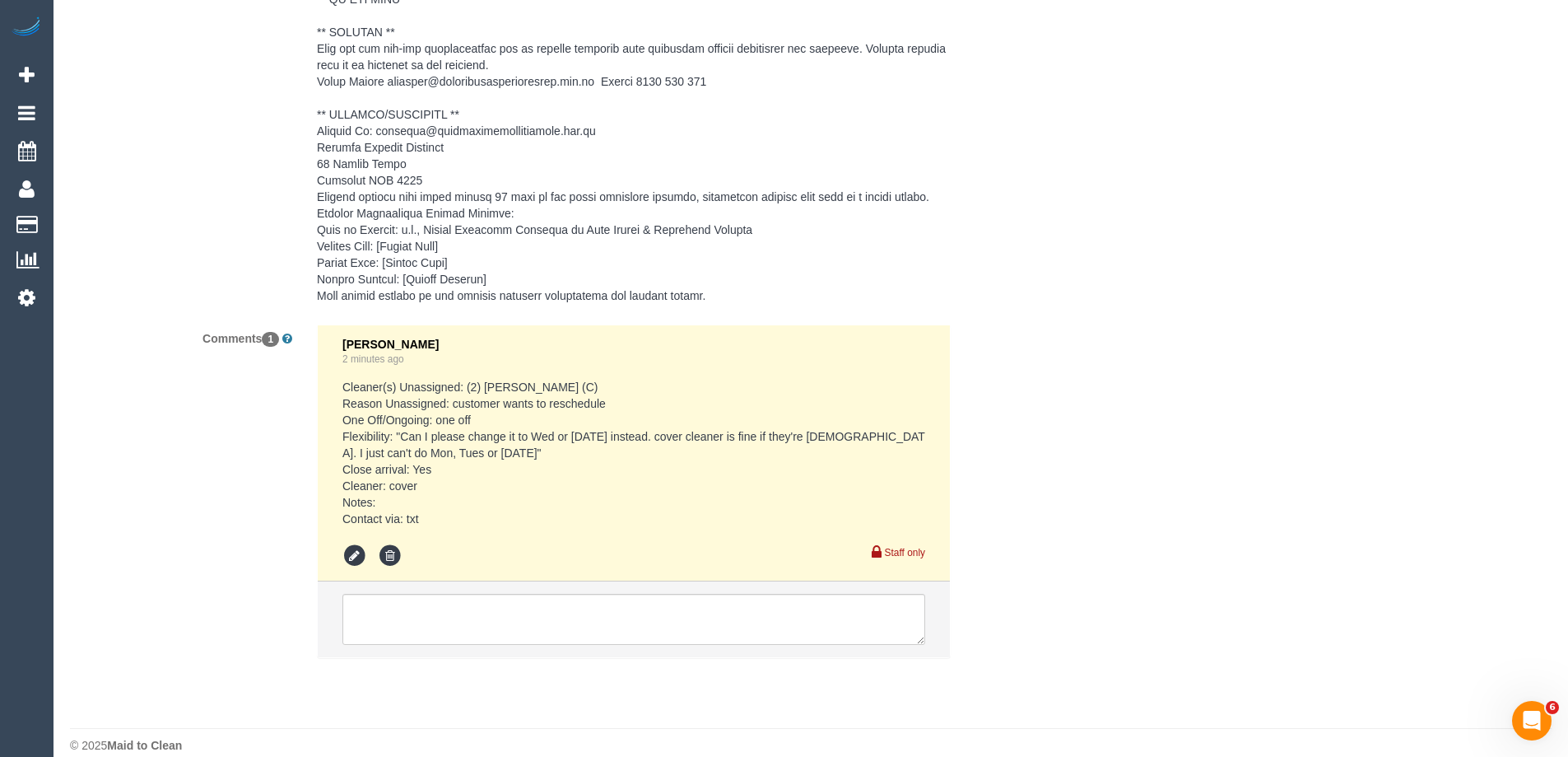
scroll to position [2745, 0]
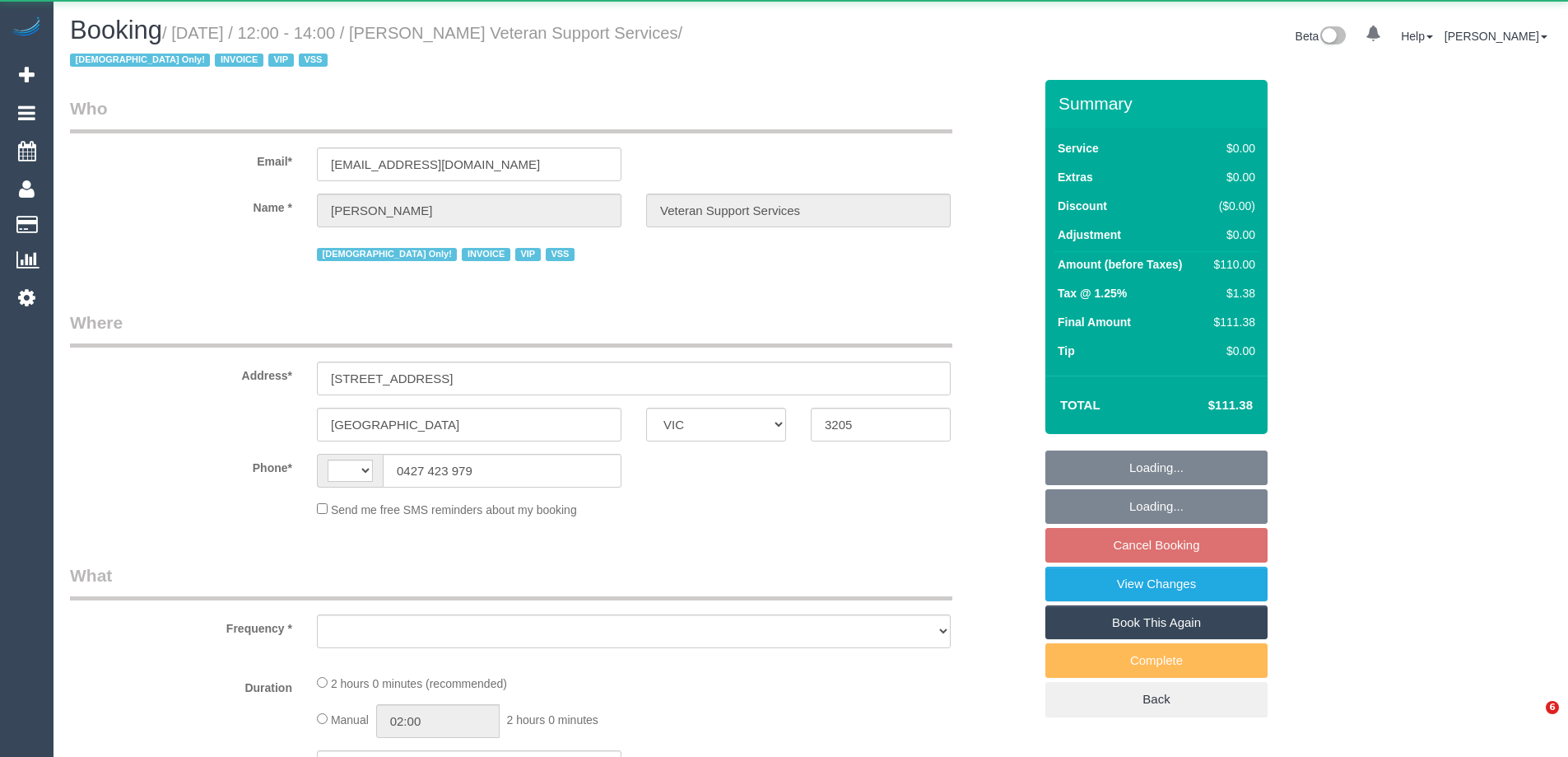
select select "VIC"
select select "string:AU"
select select "object:667"
select select "120"
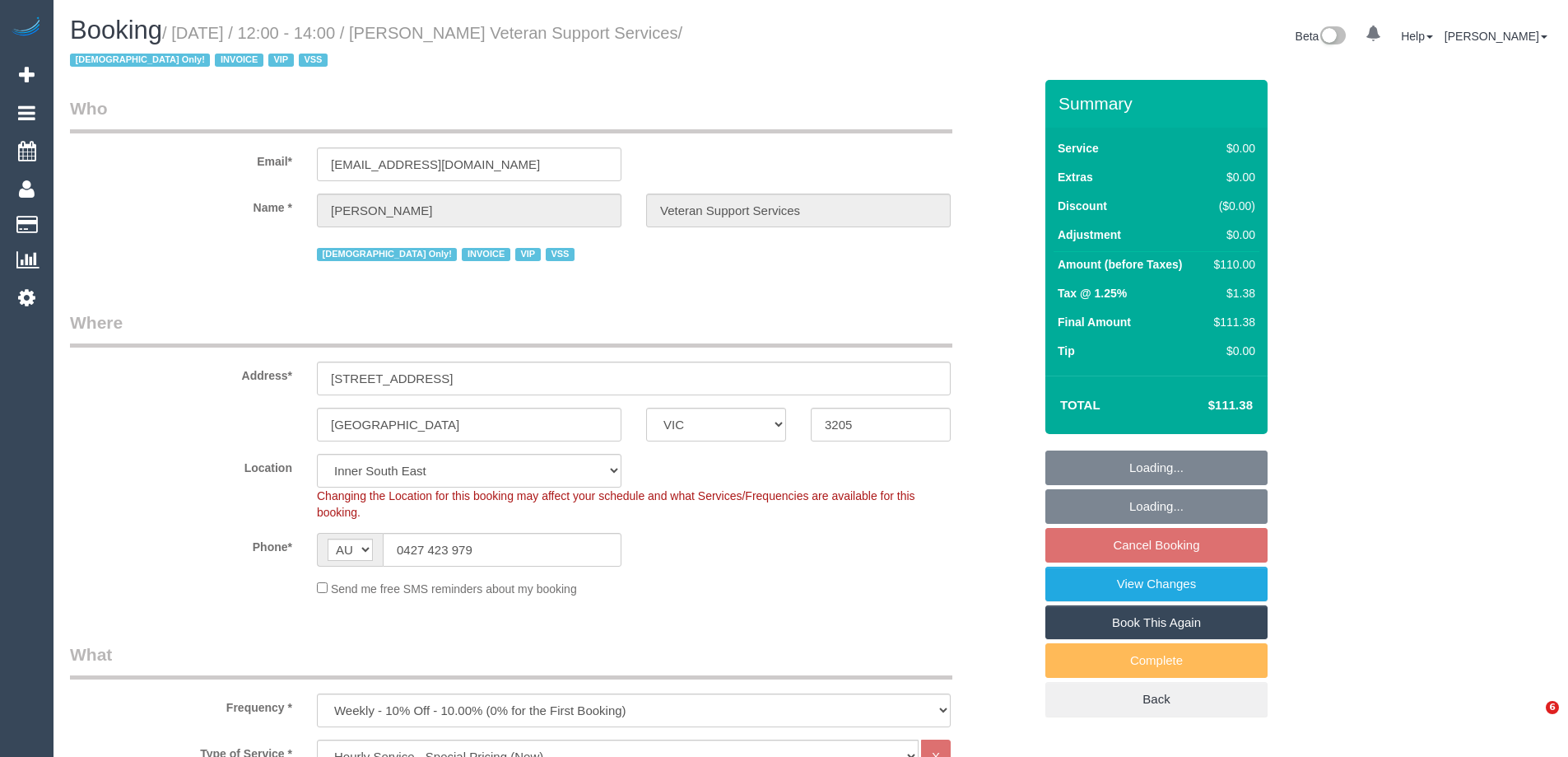
select select "object:820"
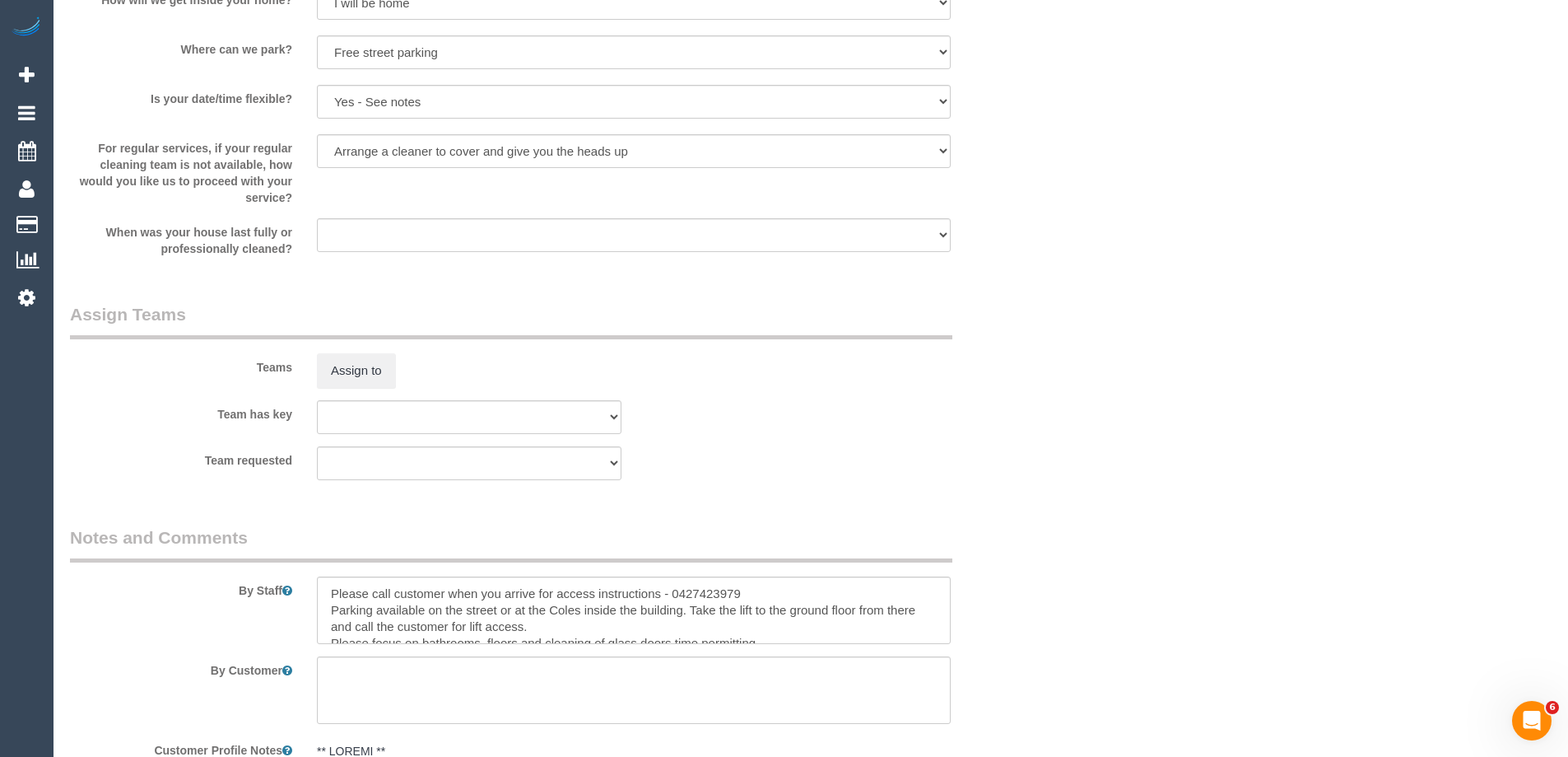
scroll to position [1977, 0]
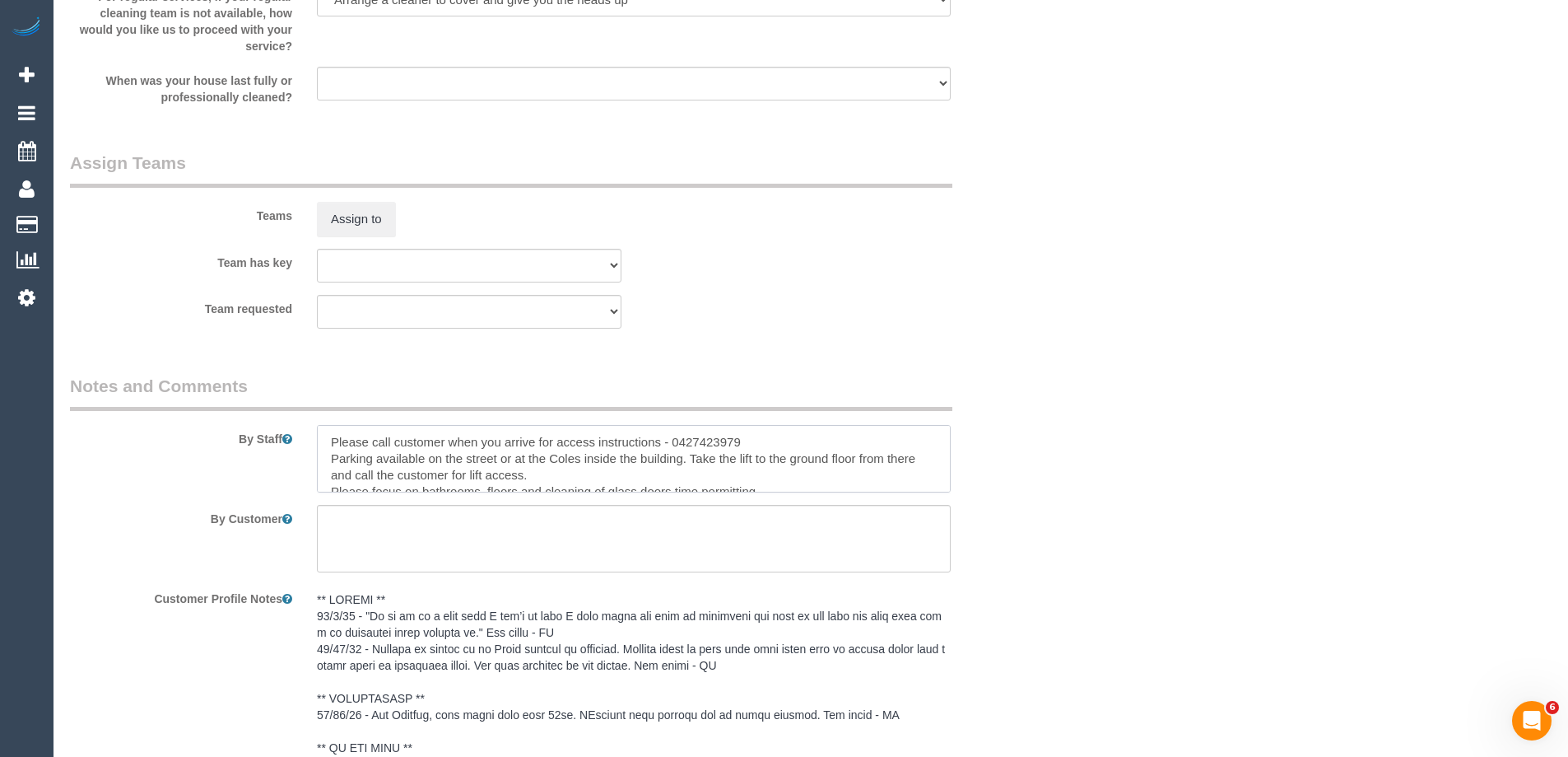
click at [325, 443] on textarea at bounding box center [634, 459] width 634 height 68
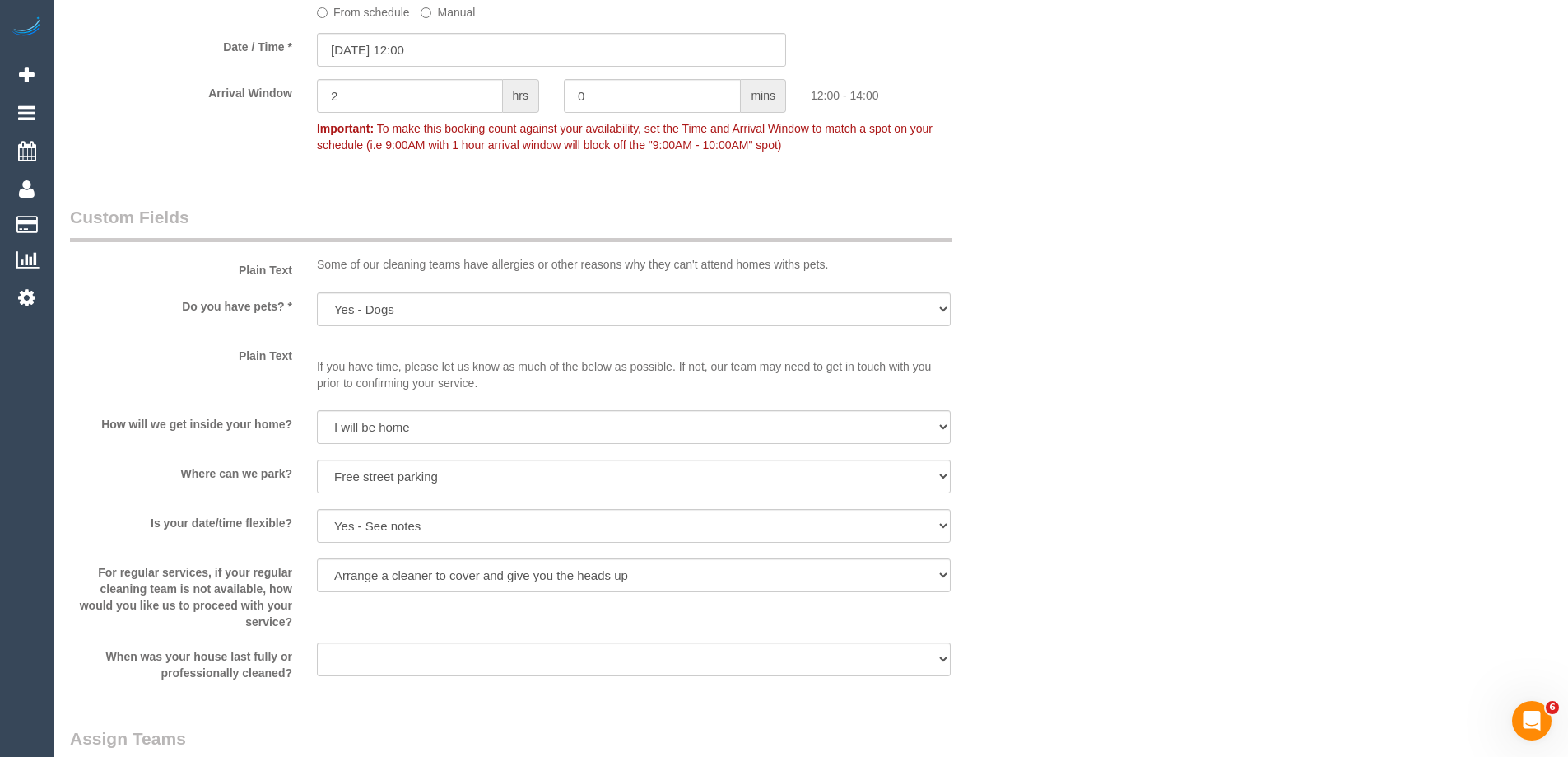
scroll to position [1400, 0]
type textarea "*Cover* Please call customer when you arrive for access instructions - 04274239…"
click at [356, 37] on input "30/09/2025 12:00" at bounding box center [552, 51] width 469 height 34
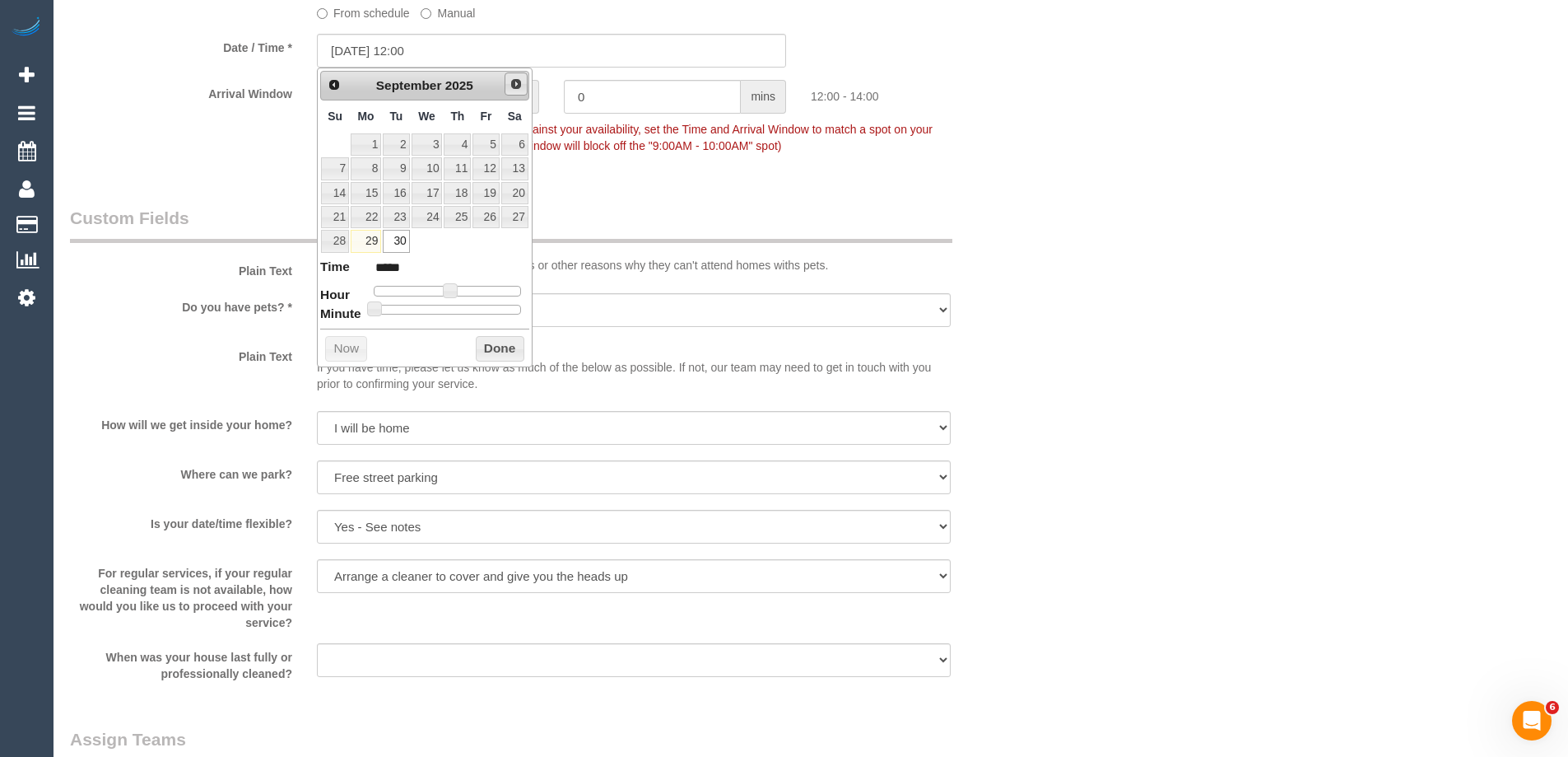
click at [511, 81] on span "Next" at bounding box center [517, 84] width 14 height 14
click at [430, 140] on link "1" at bounding box center [427, 144] width 31 height 22
type input "01/10/2025 12:00"
click at [496, 347] on button "Done" at bounding box center [500, 349] width 48 height 26
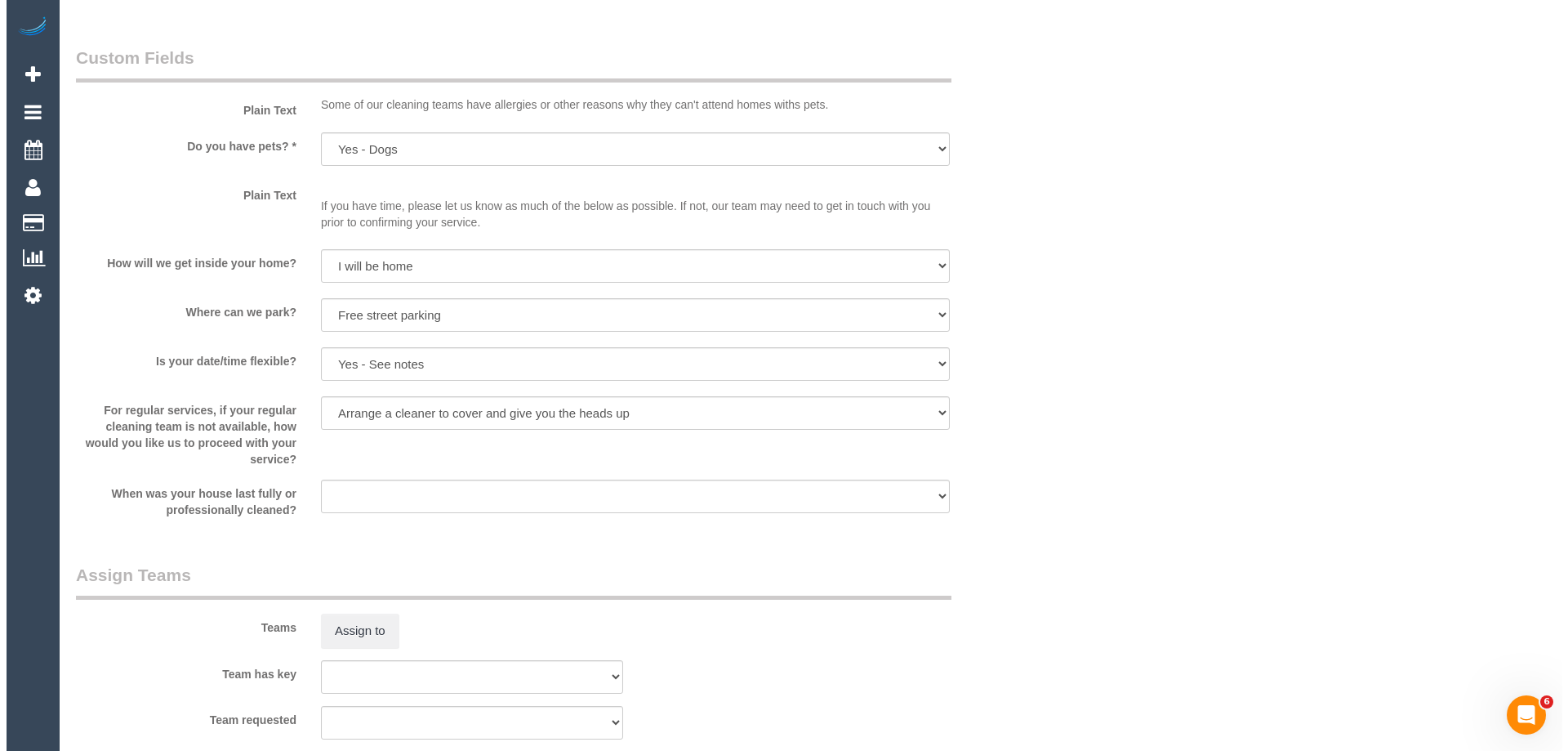
scroll to position [1879, 0]
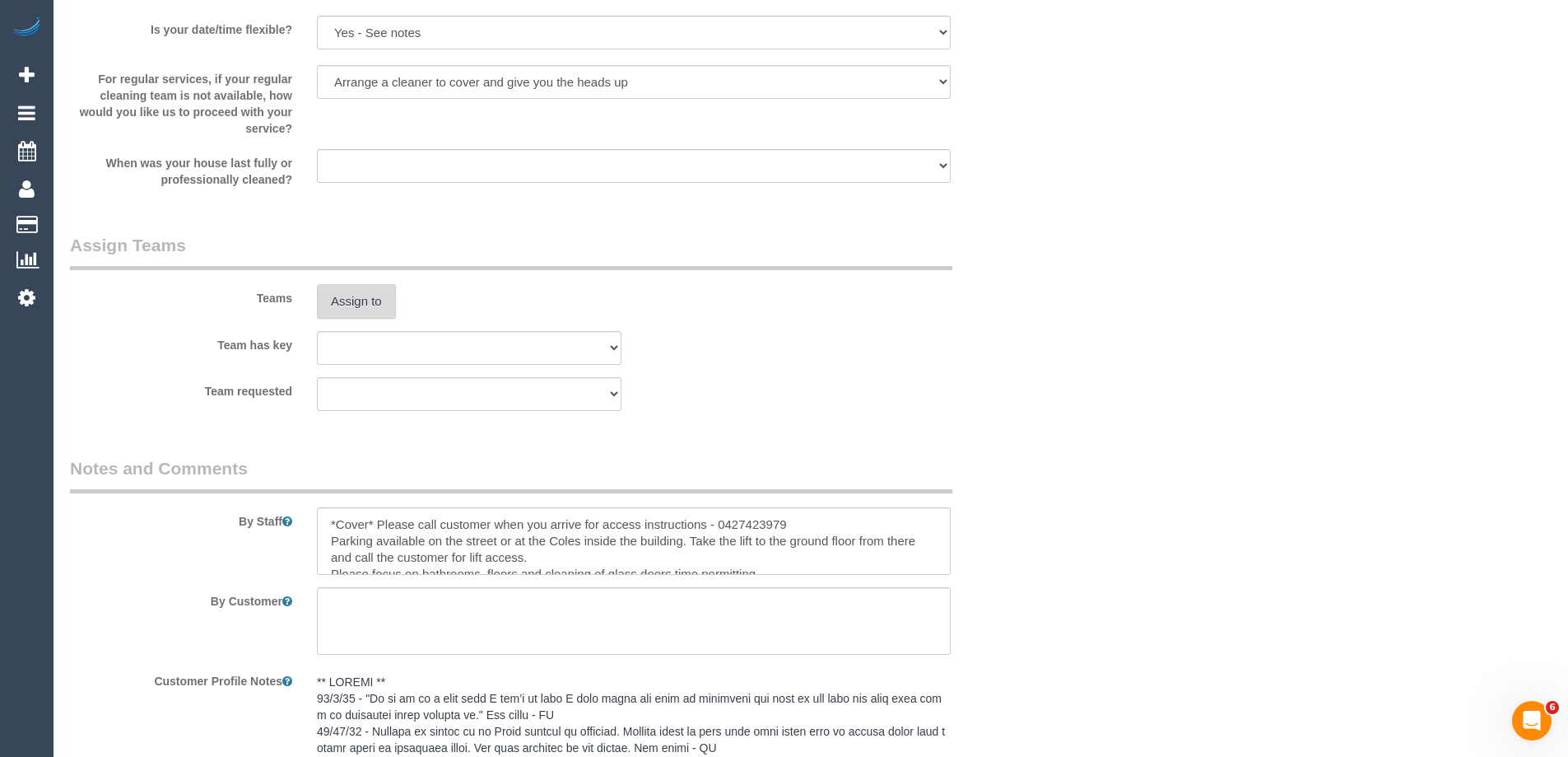
click at [369, 291] on button "Assign to" at bounding box center [356, 301] width 79 height 35
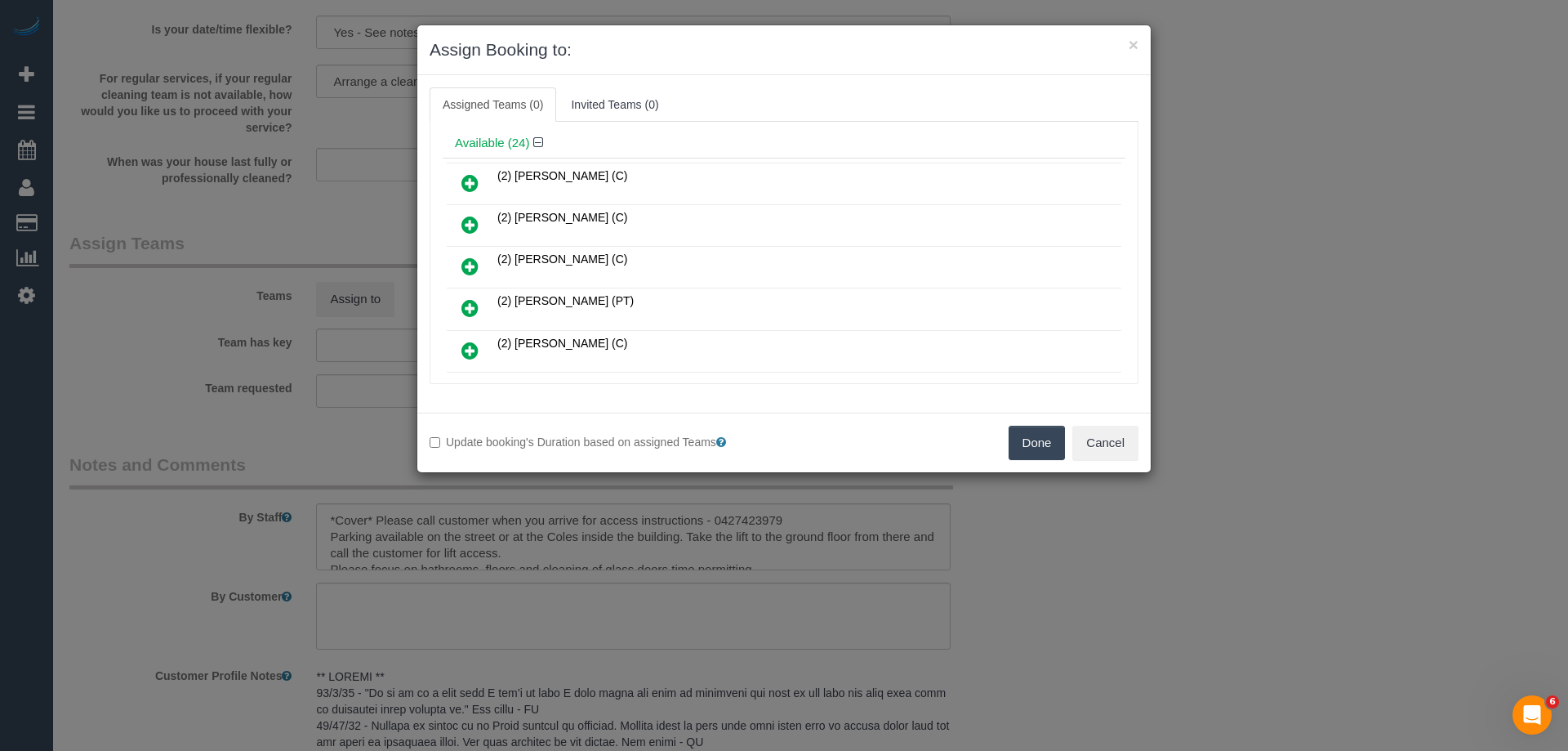
scroll to position [82, 0]
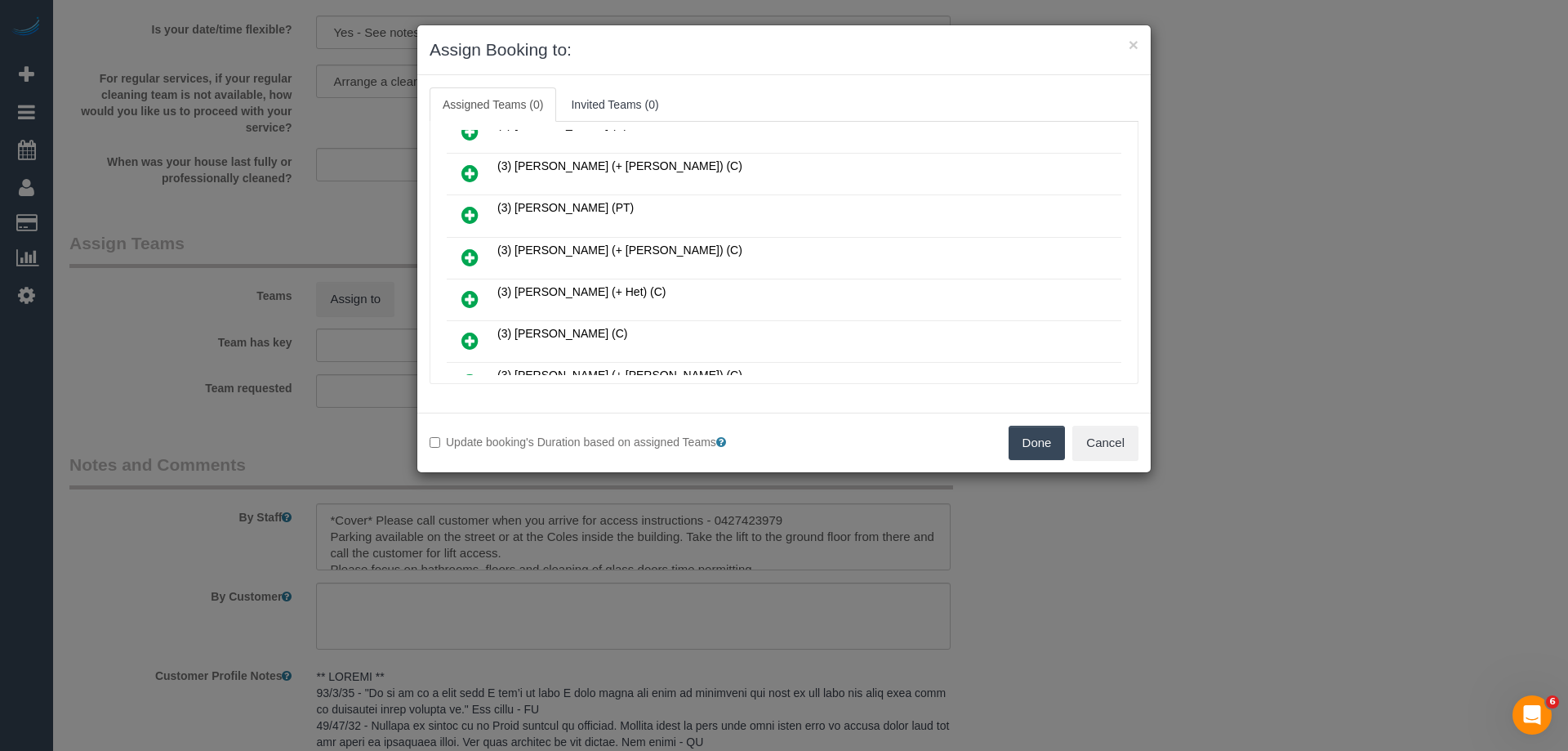
click at [474, 214] on icon at bounding box center [470, 215] width 17 height 19
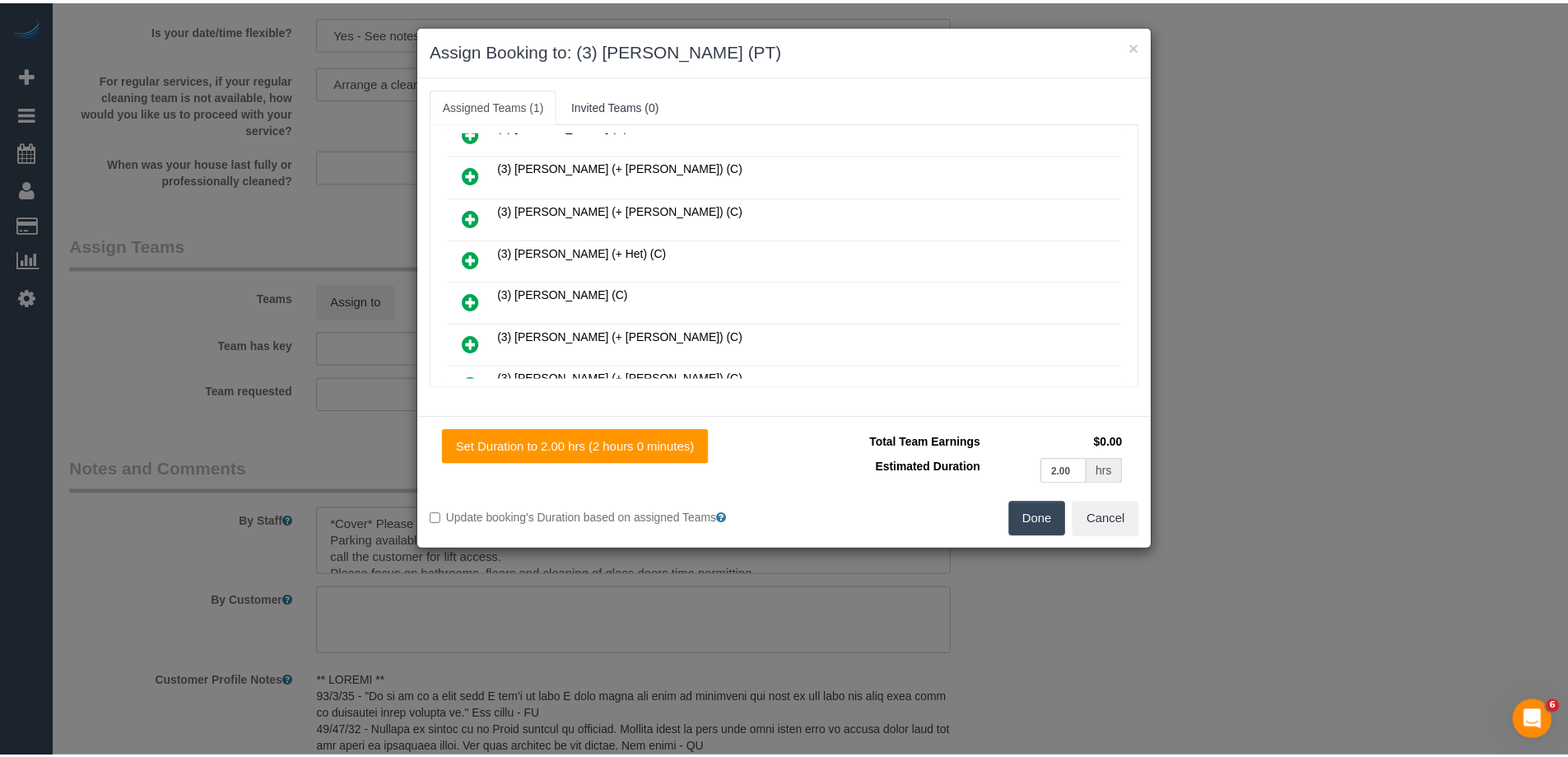
scroll to position [0, 0]
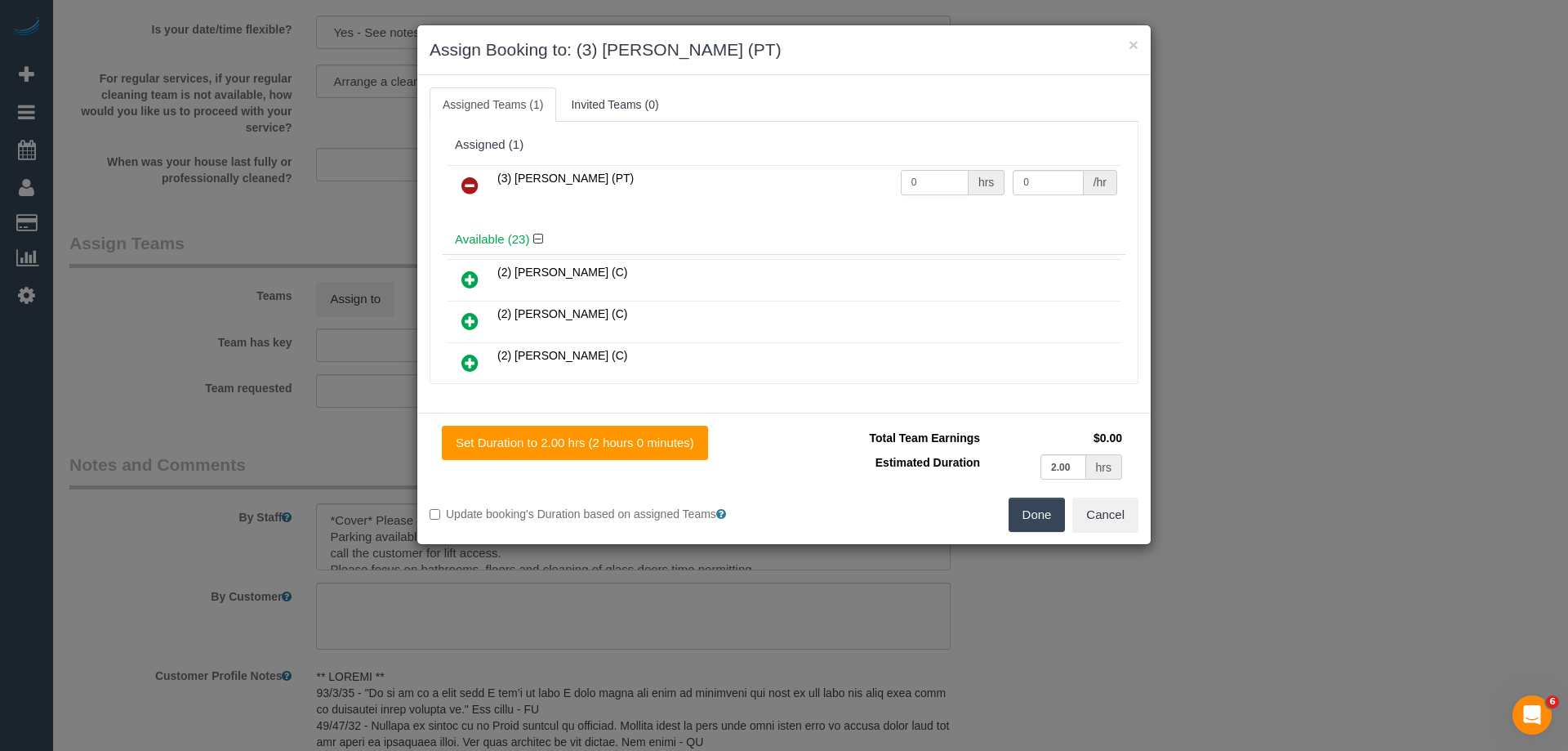
click at [858, 189] on tr "(3) Passang Tamang (PT) 0 hrs 0 /hr" at bounding box center [784, 185] width 674 height 41
type input "2"
drag, startPoint x: 1027, startPoint y: 184, endPoint x: 910, endPoint y: 183, distance: 117.0
click at [912, 184] on tr "(3) Passang Tamang (PT) 2 hrs 0 /hr" at bounding box center [784, 185] width 674 height 41
type input "35"
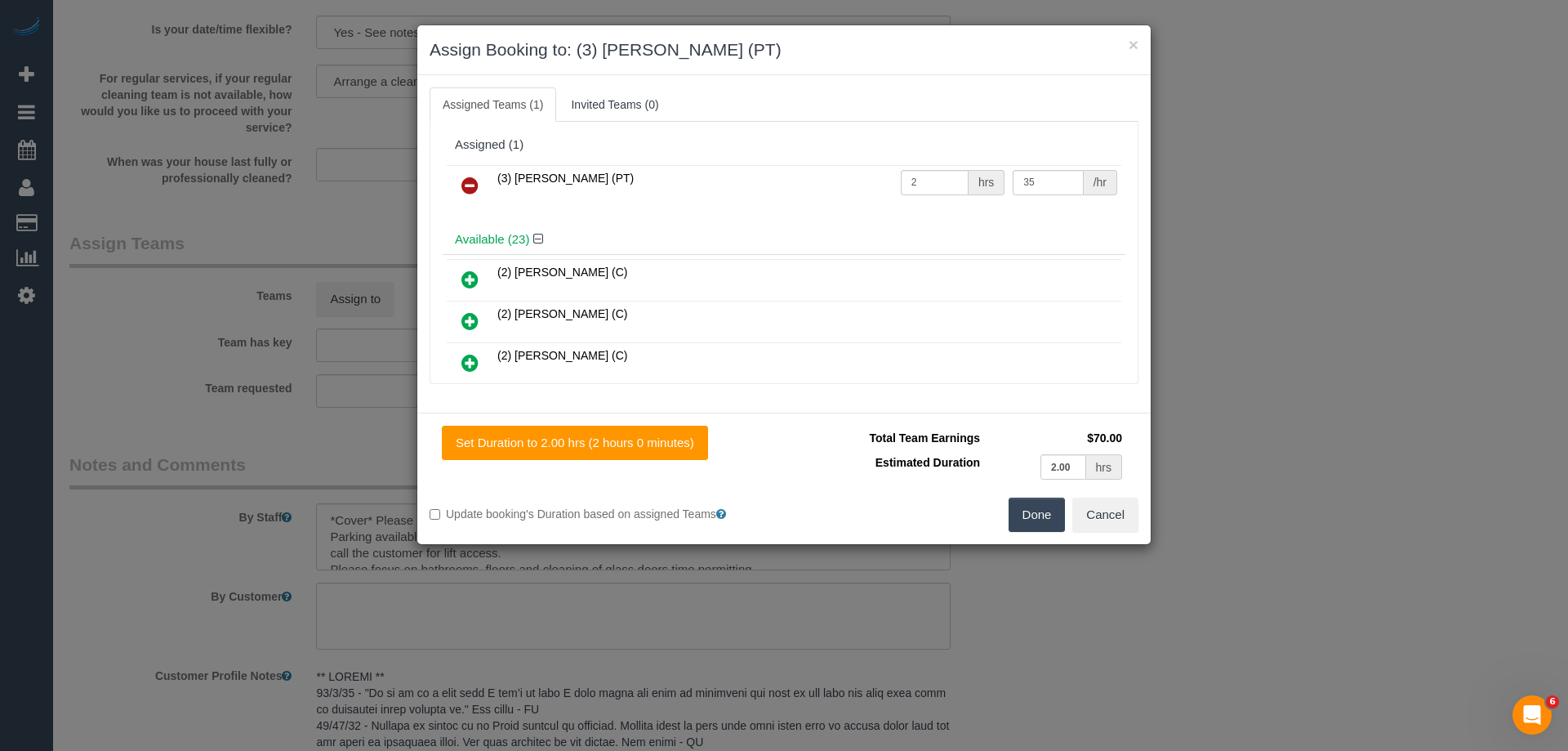
drag, startPoint x: 1023, startPoint y: 515, endPoint x: 1003, endPoint y: 510, distance: 20.6
click at [1023, 517] on button "Done" at bounding box center [1037, 514] width 57 height 35
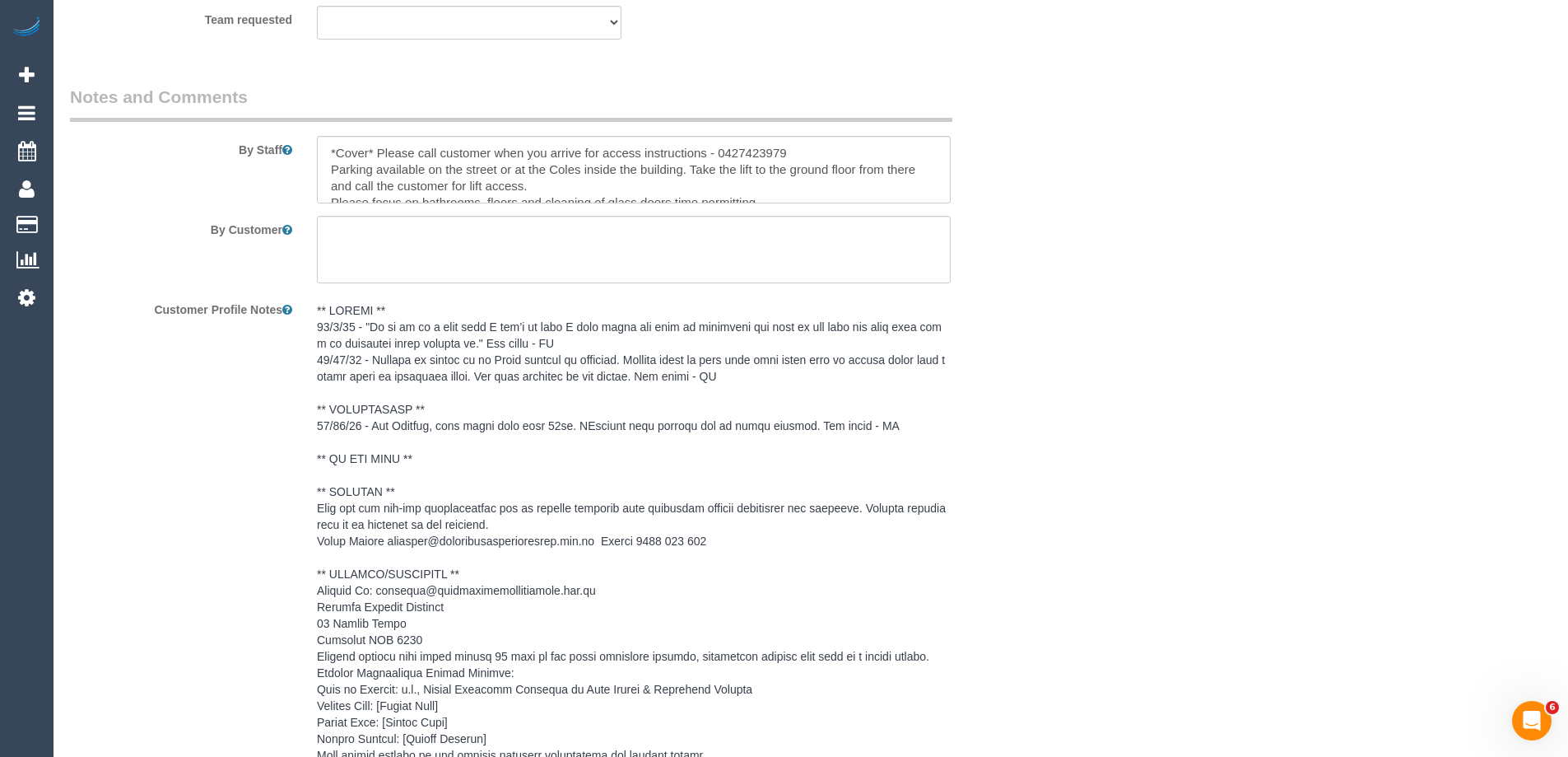
scroll to position [2745, 0]
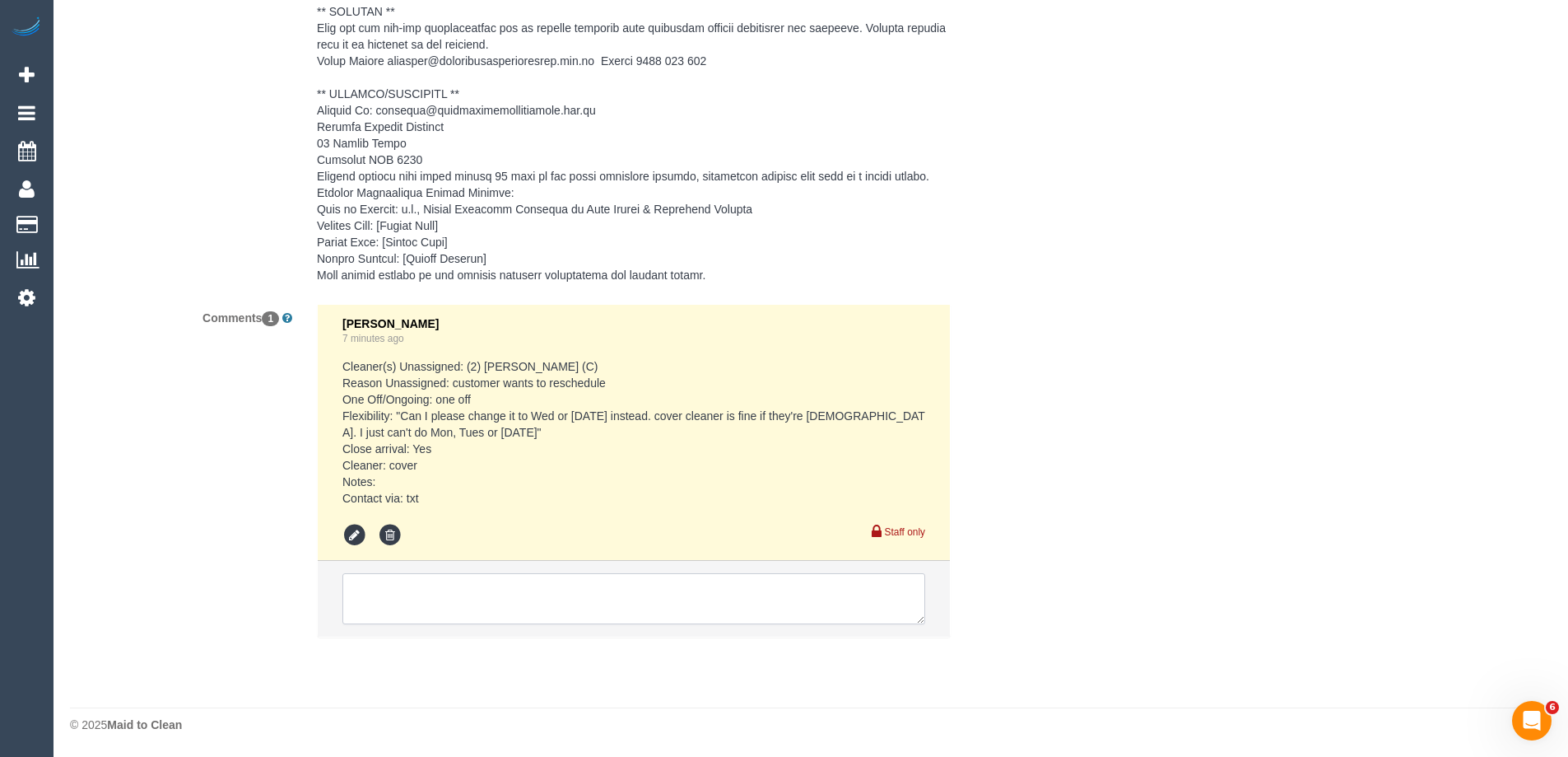
click at [394, 590] on textarea at bounding box center [634, 598] width 583 height 51
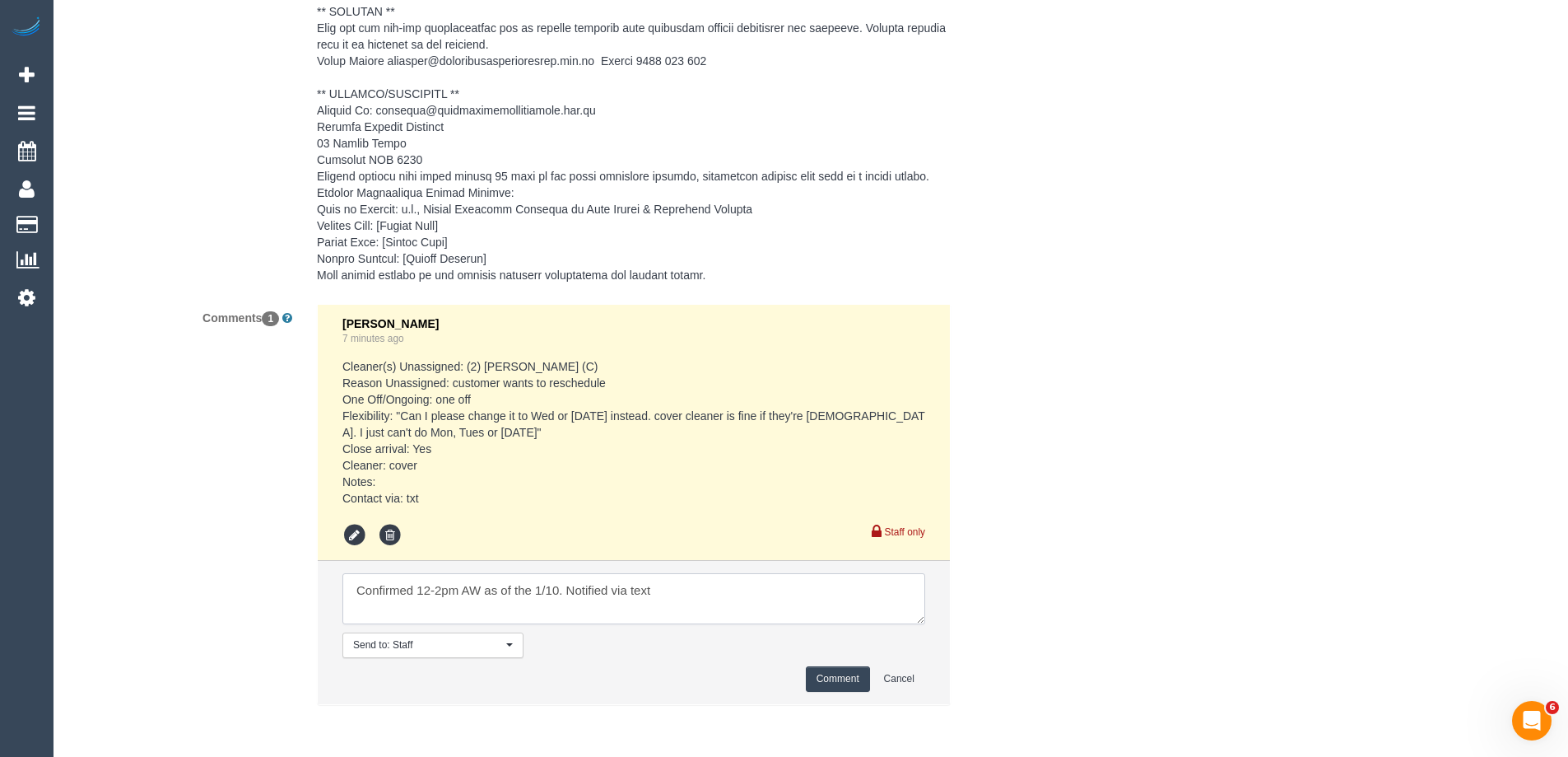
type textarea "Confirmed 12-2pm AW as of the 1/10. Notified via text"
click at [822, 675] on button "Comment" at bounding box center [838, 679] width 64 height 25
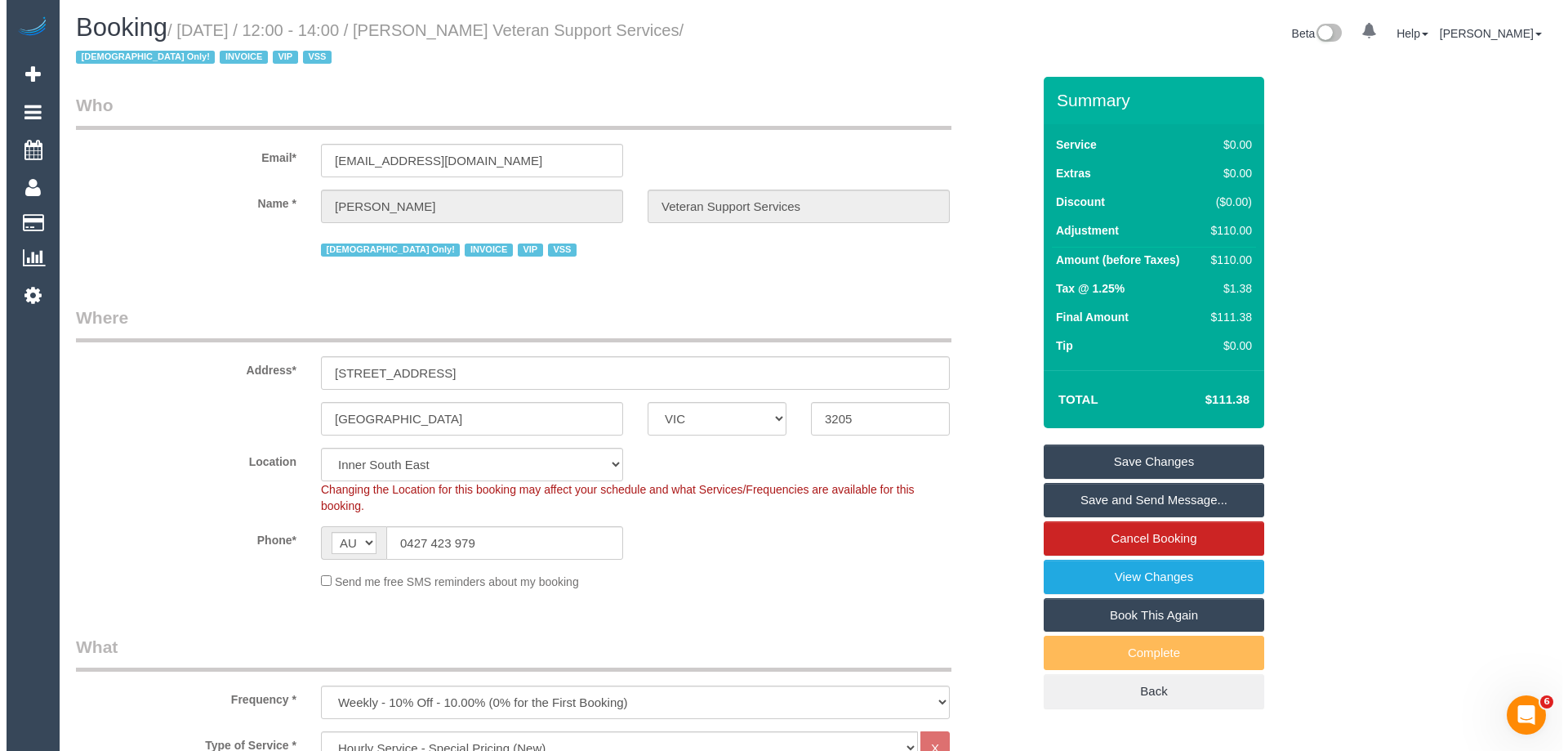
scroll to position [0, 0]
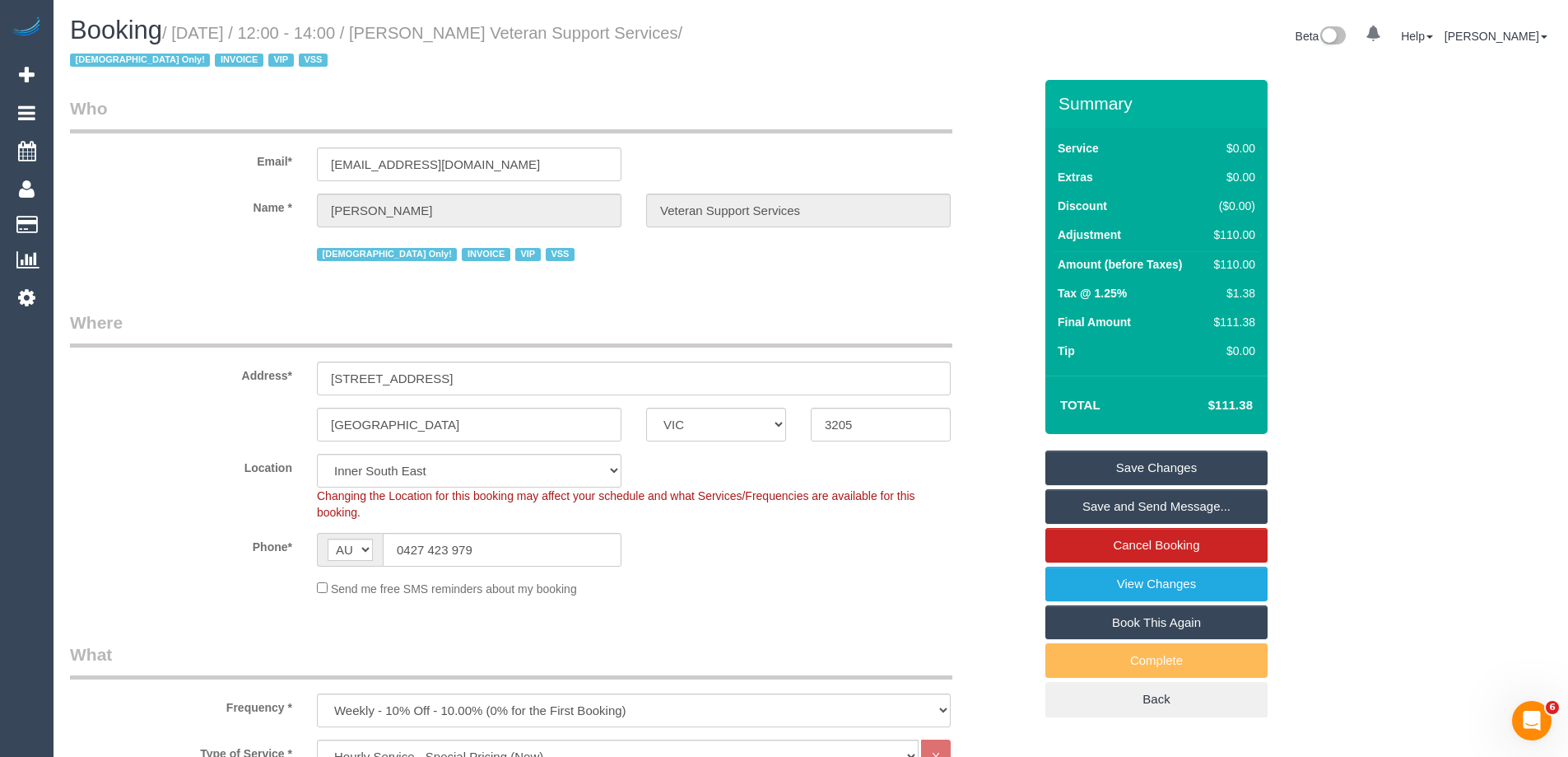
drag, startPoint x: 750, startPoint y: 26, endPoint x: 457, endPoint y: 29, distance: 293.0
click at [457, 29] on small "/ September 30, 2025 / 12:00 - 14:00 / Evelyne Ward Veteran Support Services / …" at bounding box center [376, 47] width 613 height 46
copy small "Evelyne Ward Veteran Support Services"
click at [596, 97] on legend "Who" at bounding box center [511, 115] width 882 height 37
drag, startPoint x: 748, startPoint y: 31, endPoint x: 453, endPoint y: 31, distance: 295.0
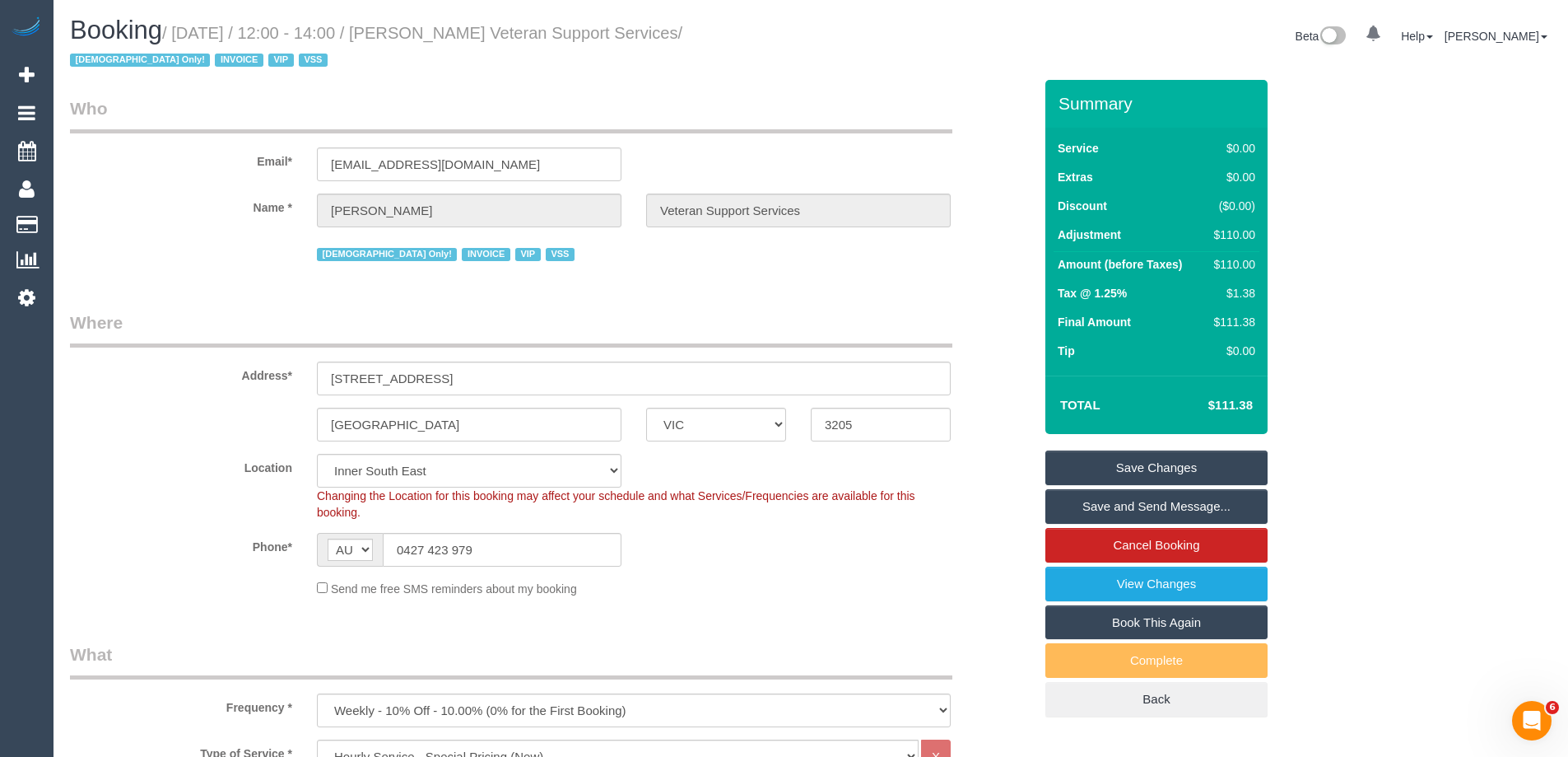
click at [453, 31] on small "/ September 30, 2025 / 12:00 - 14:00 / Evelyne Ward Veteran Support Services / …" at bounding box center [376, 47] width 613 height 46
copy small "Evelyne Ward Veteran Support Services"
click at [1076, 502] on link "Save and Send Message..." at bounding box center [1156, 506] width 222 height 35
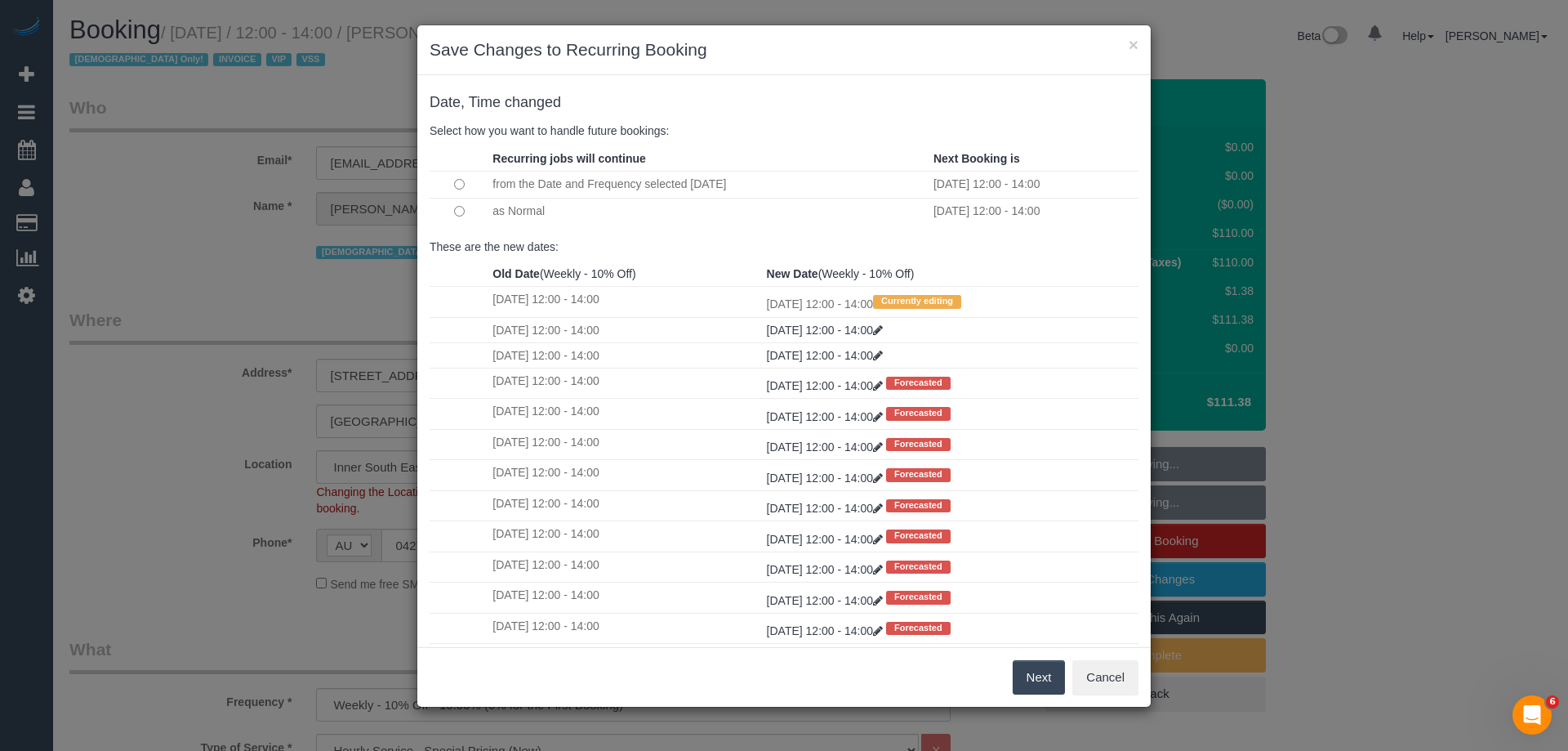
click at [1037, 679] on button "Next" at bounding box center [1039, 677] width 53 height 35
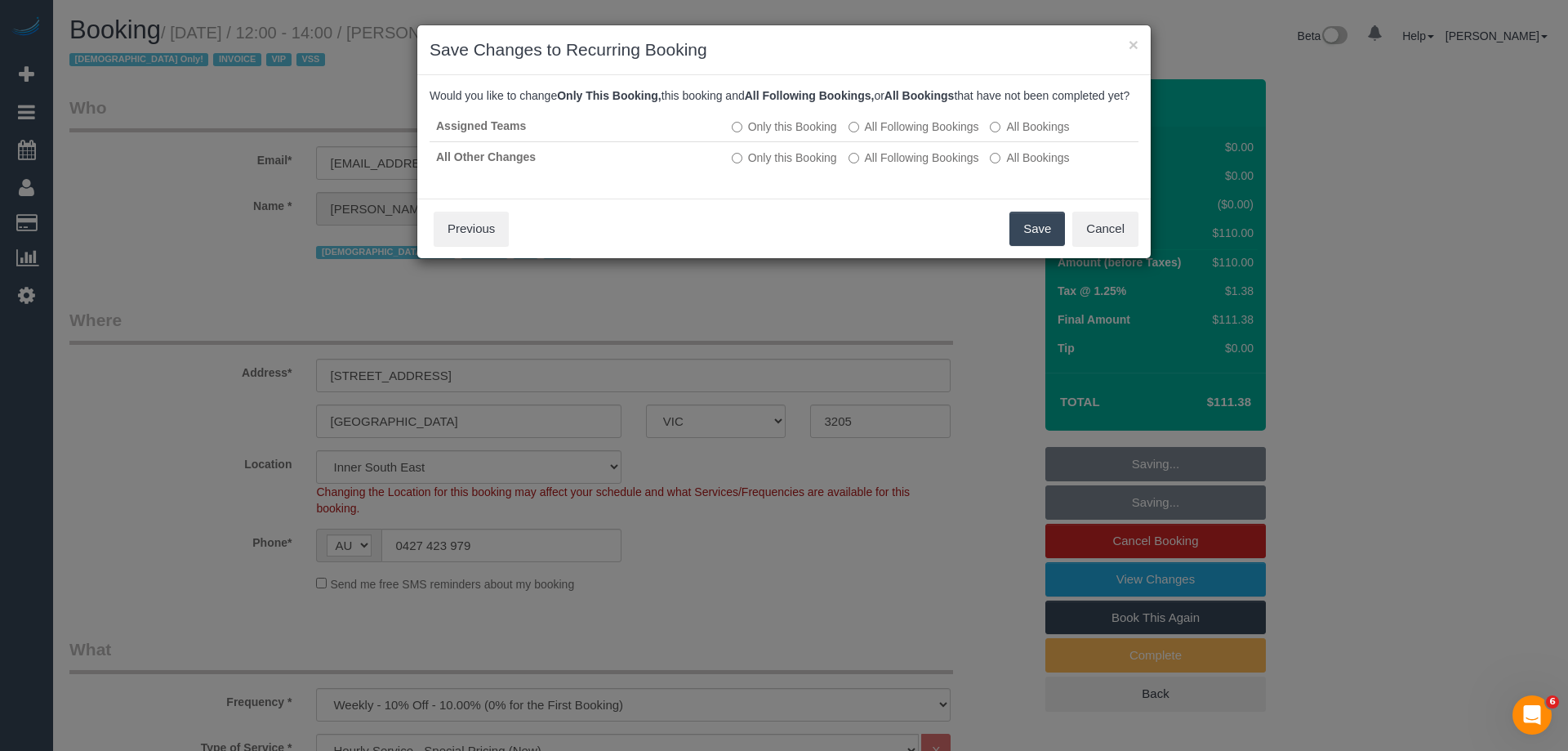
click at [1039, 243] on button "Save" at bounding box center [1037, 228] width 56 height 35
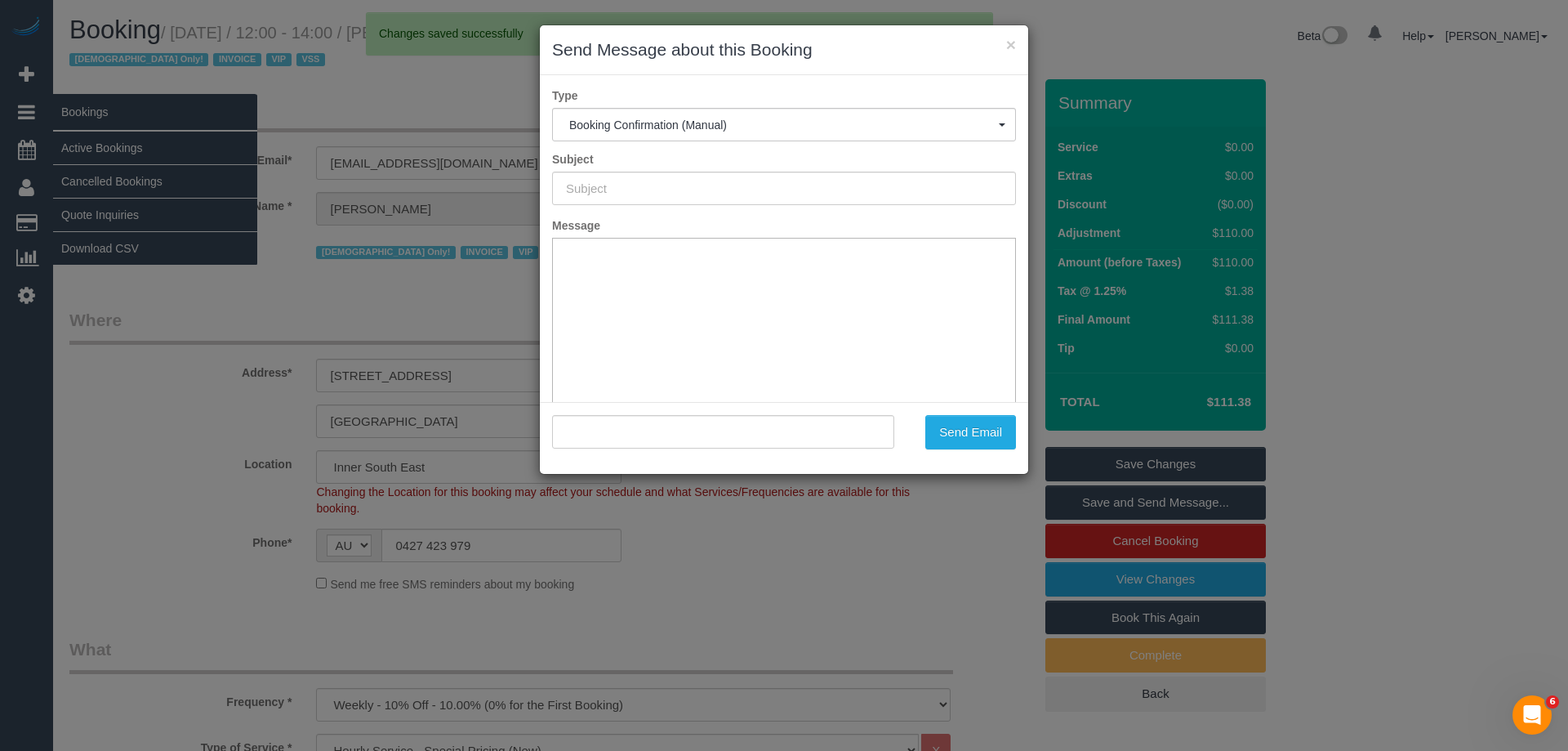
type input "Booking Confirmed"
type input ""Evelyne Ward Veteran Support Services" <evelyneward24@gmail.com>"
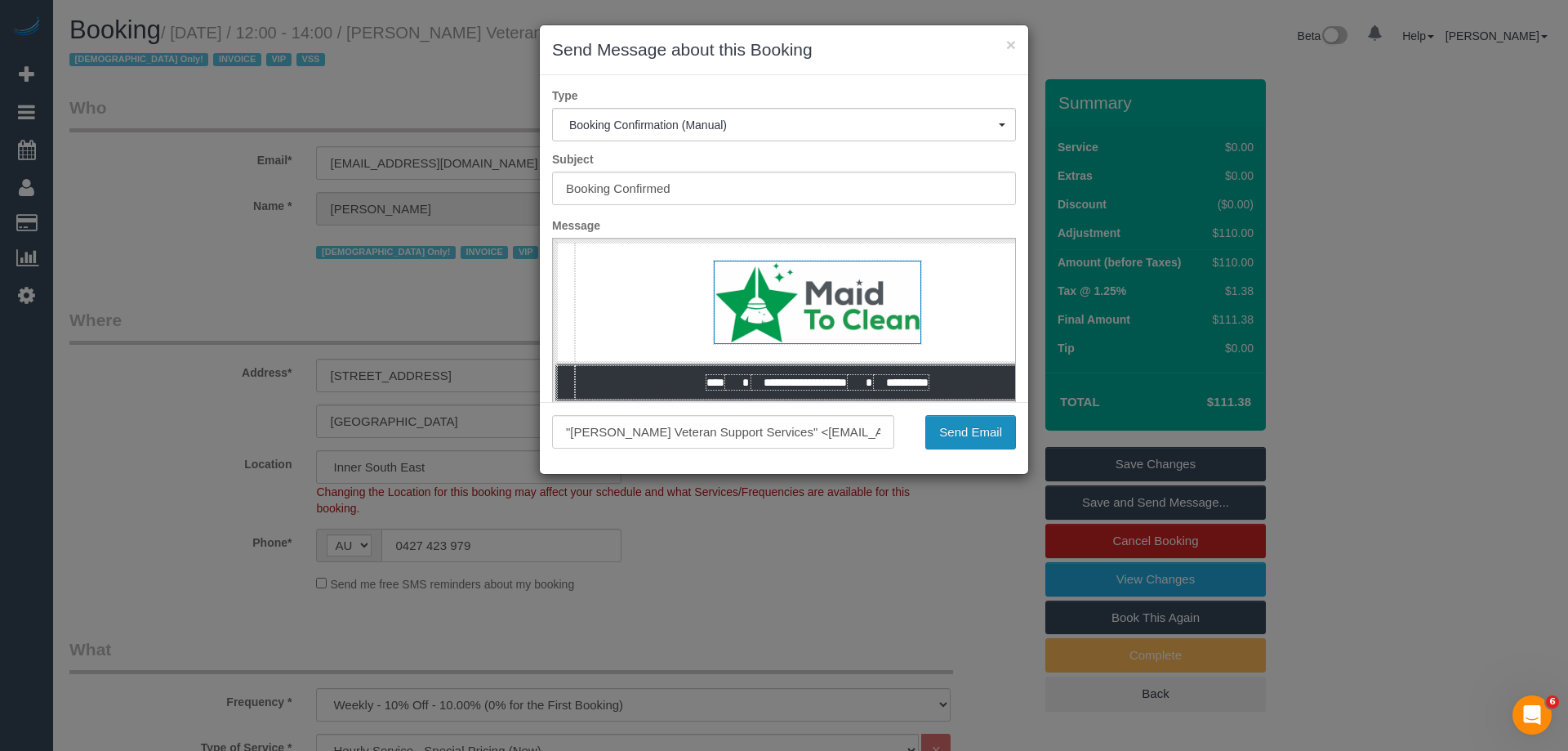
click at [984, 418] on button "Send Email" at bounding box center [970, 432] width 91 height 35
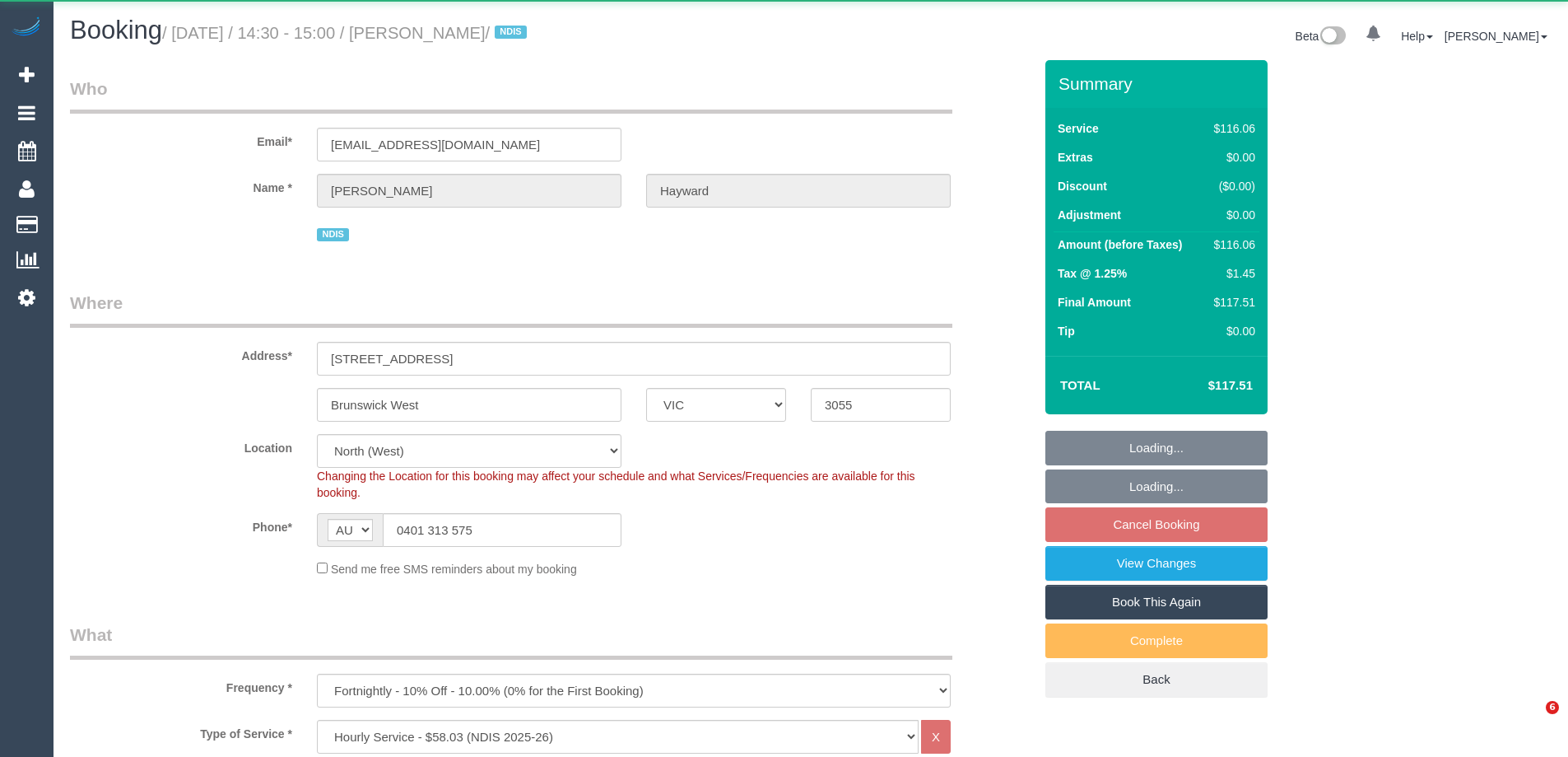
select select "VIC"
select select "object:1484"
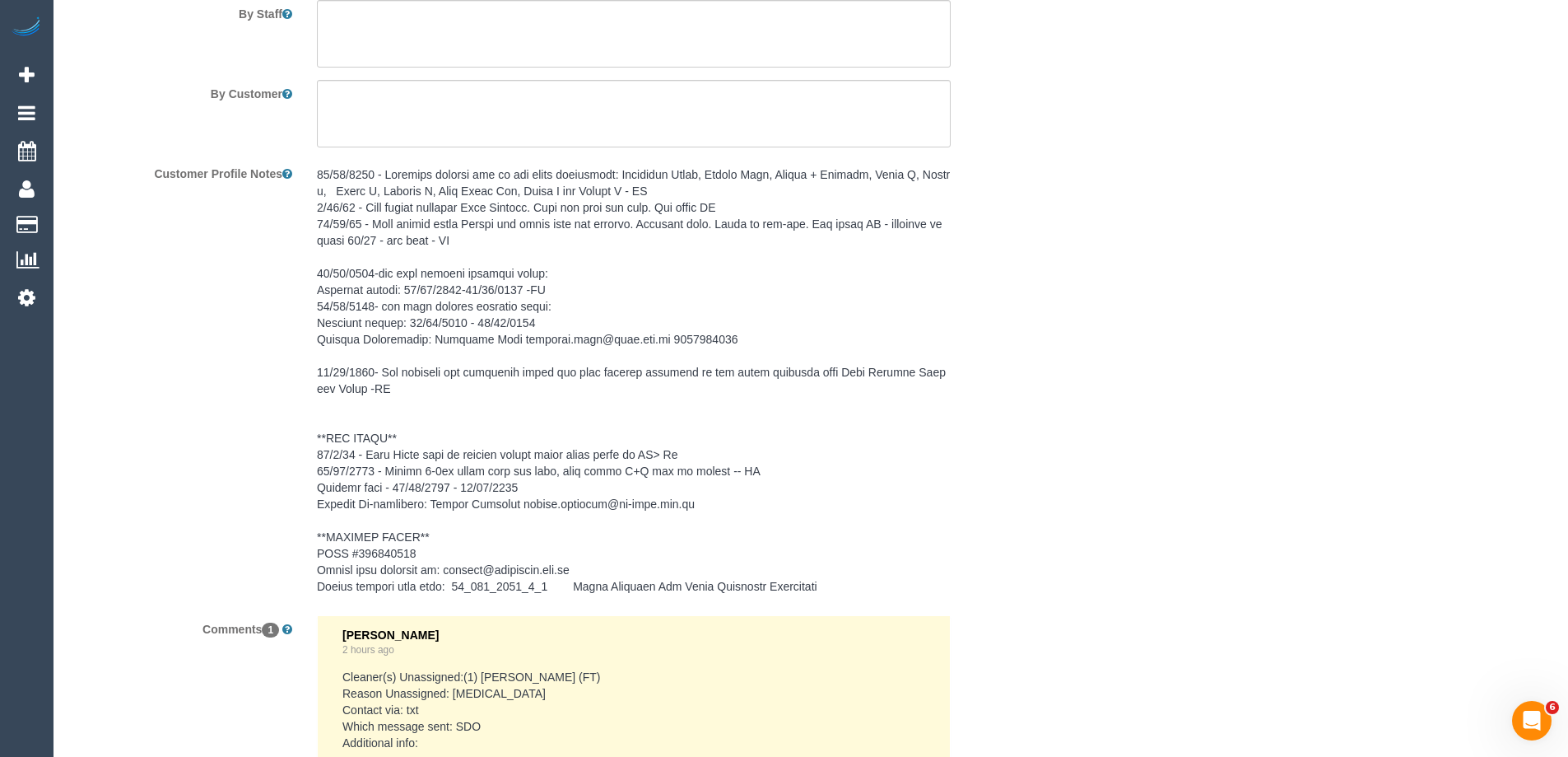
scroll to position [2231, 0]
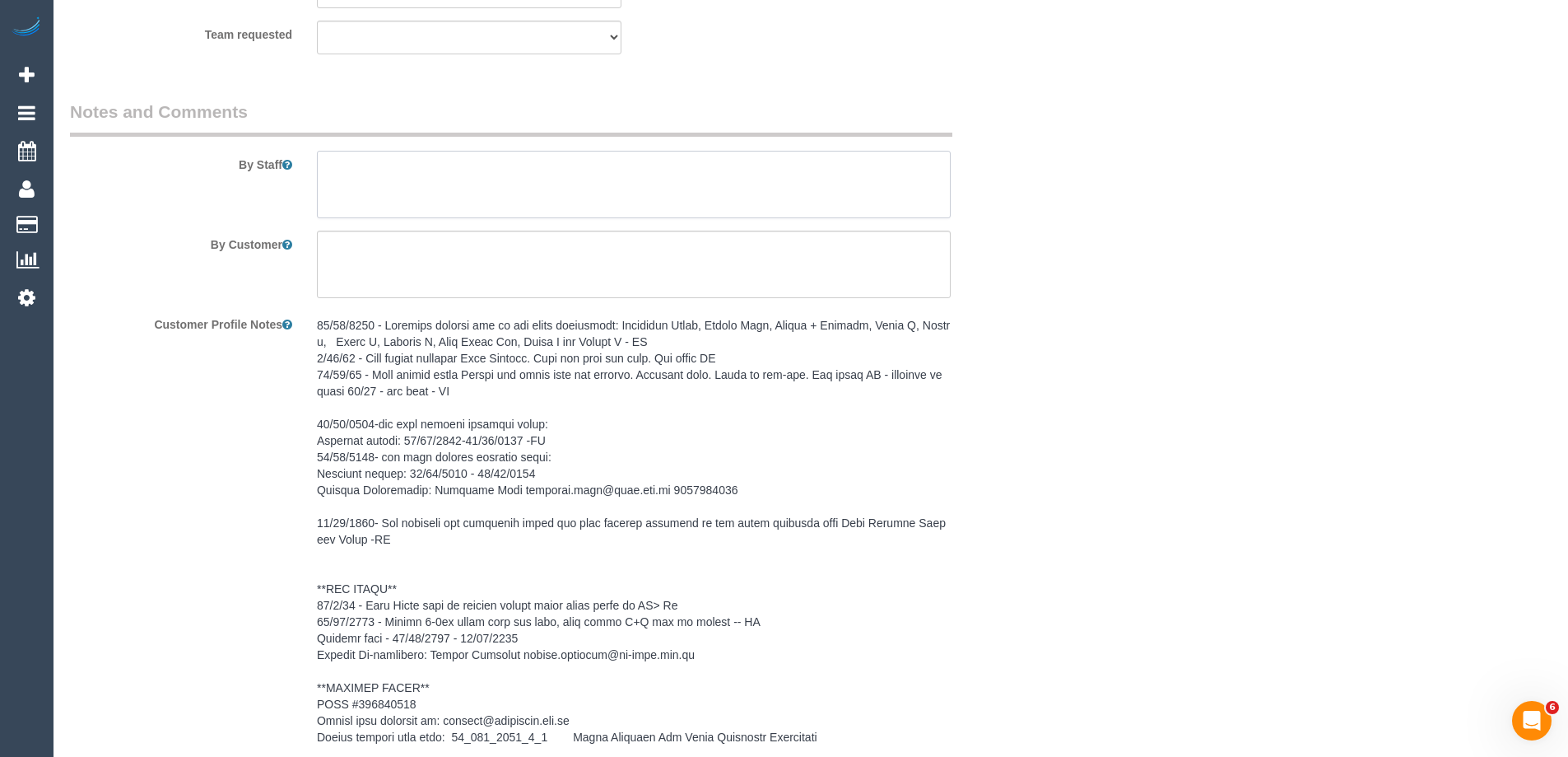
click at [367, 177] on textarea at bounding box center [634, 185] width 634 height 68
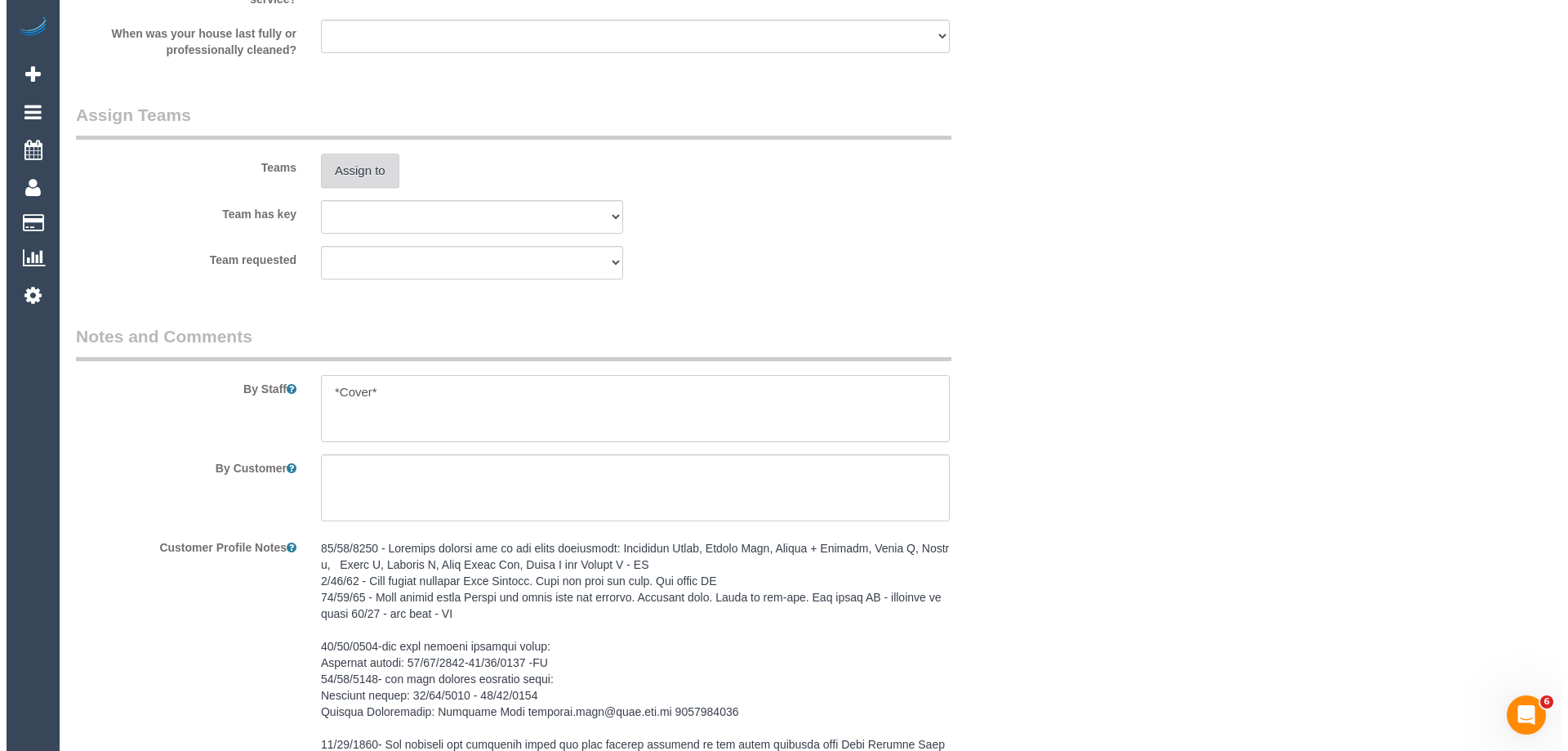
scroll to position [1968, 0]
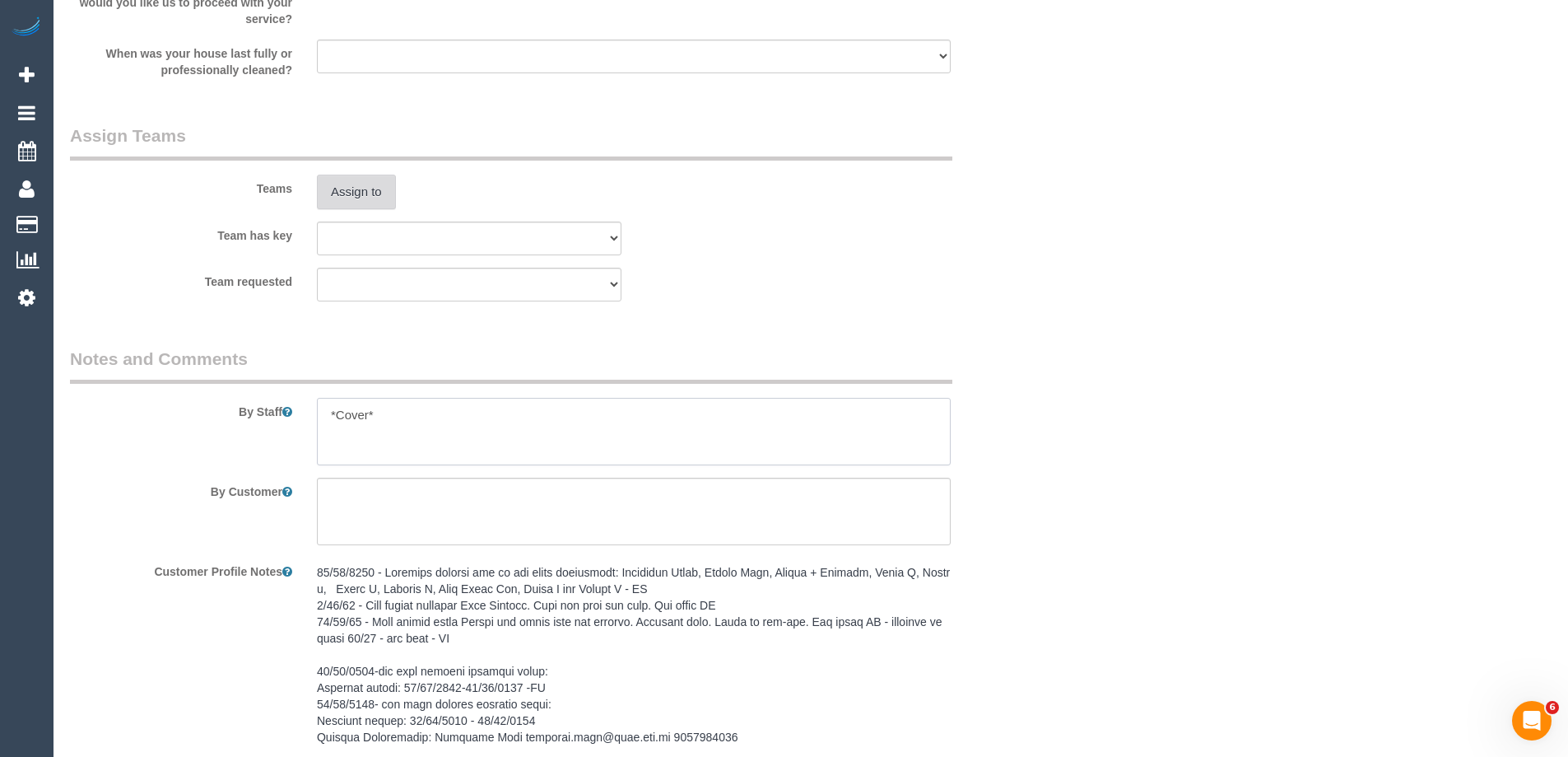
type textarea "*Cover*"
click at [366, 183] on button "Assign to" at bounding box center [356, 192] width 79 height 35
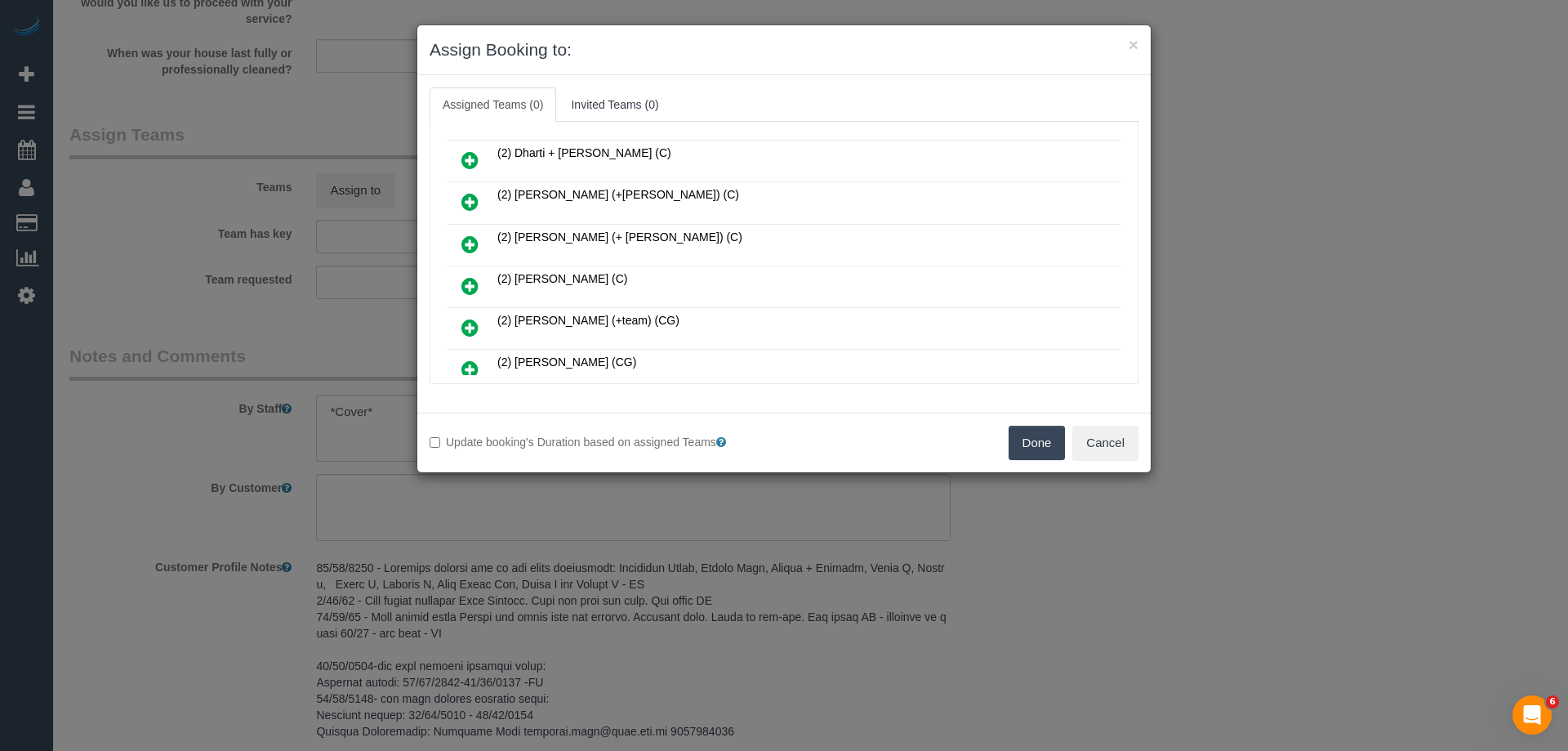
scroll to position [245, 0]
click at [470, 285] on icon at bounding box center [470, 287] width 17 height 19
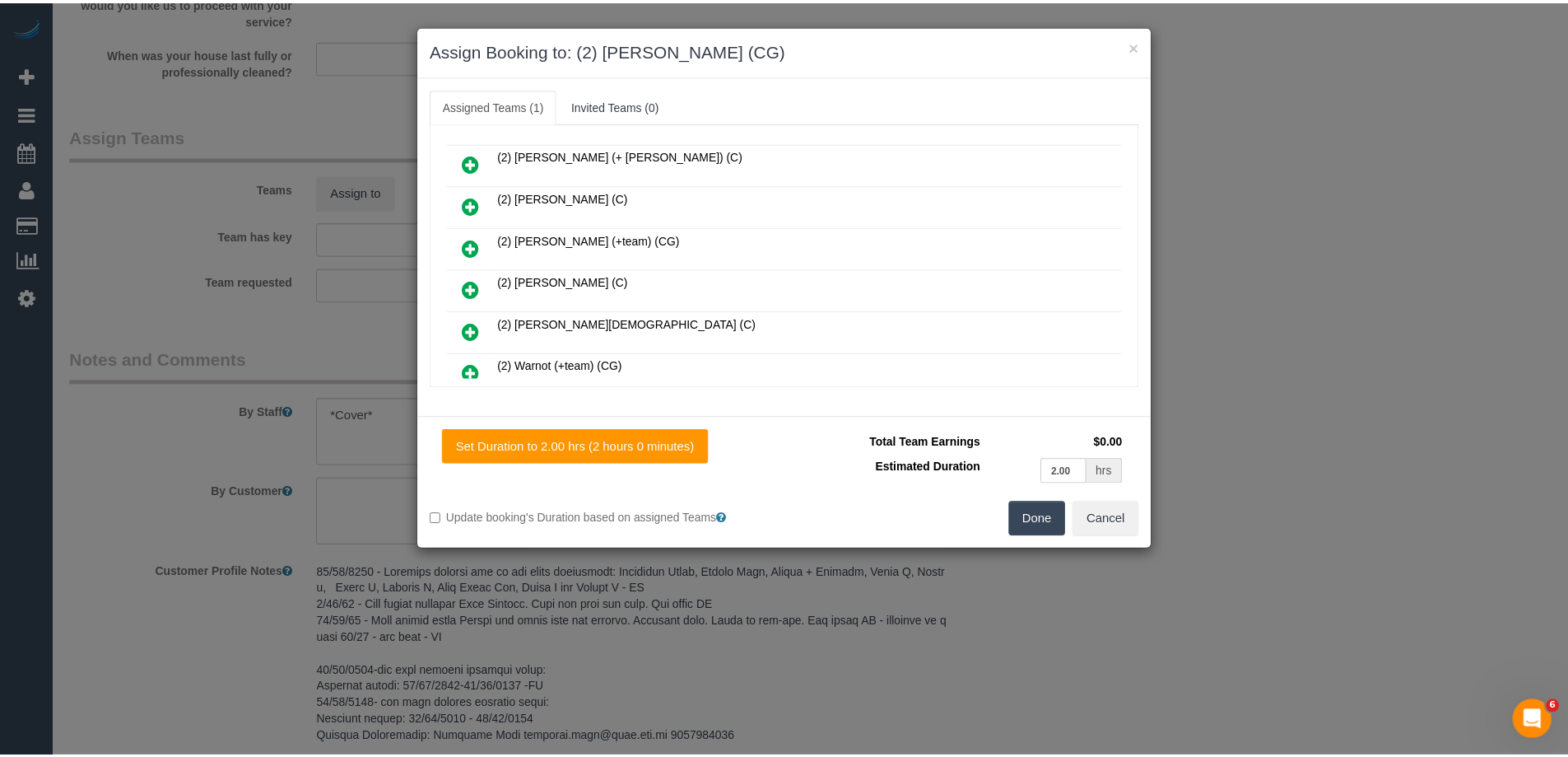
scroll to position [0, 0]
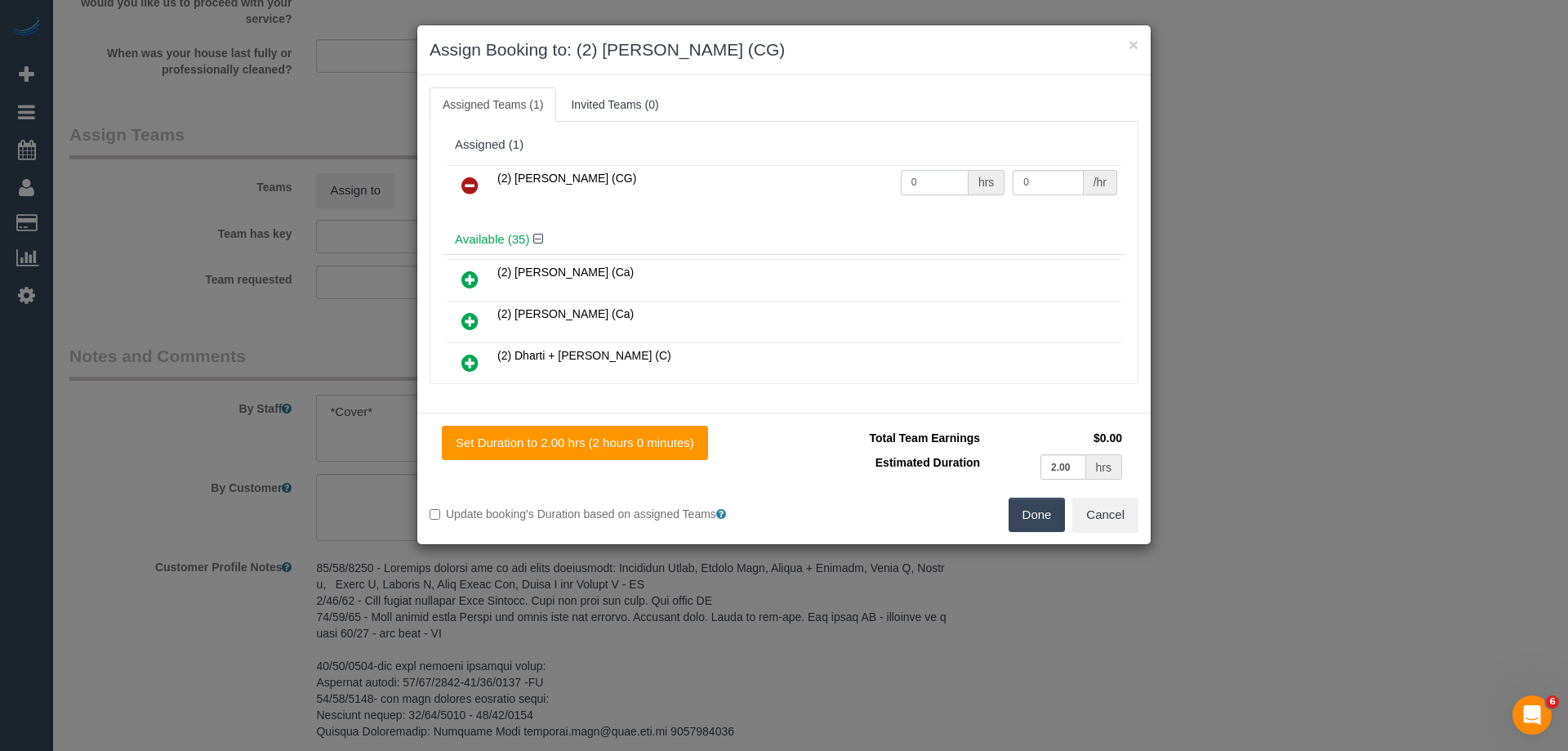
drag, startPoint x: 933, startPoint y: 184, endPoint x: 840, endPoint y: 178, distance: 93.2
click at [840, 178] on tr "(2) [PERSON_NAME] (CG) 0 hrs 0 /hr" at bounding box center [784, 185] width 674 height 41
type input "2"
drag, startPoint x: 1022, startPoint y: 183, endPoint x: 890, endPoint y: 177, distance: 132.1
click at [910, 179] on tr "(2) Mohd Che Manir (CG) 2 hrs 0 /hr" at bounding box center [784, 185] width 674 height 41
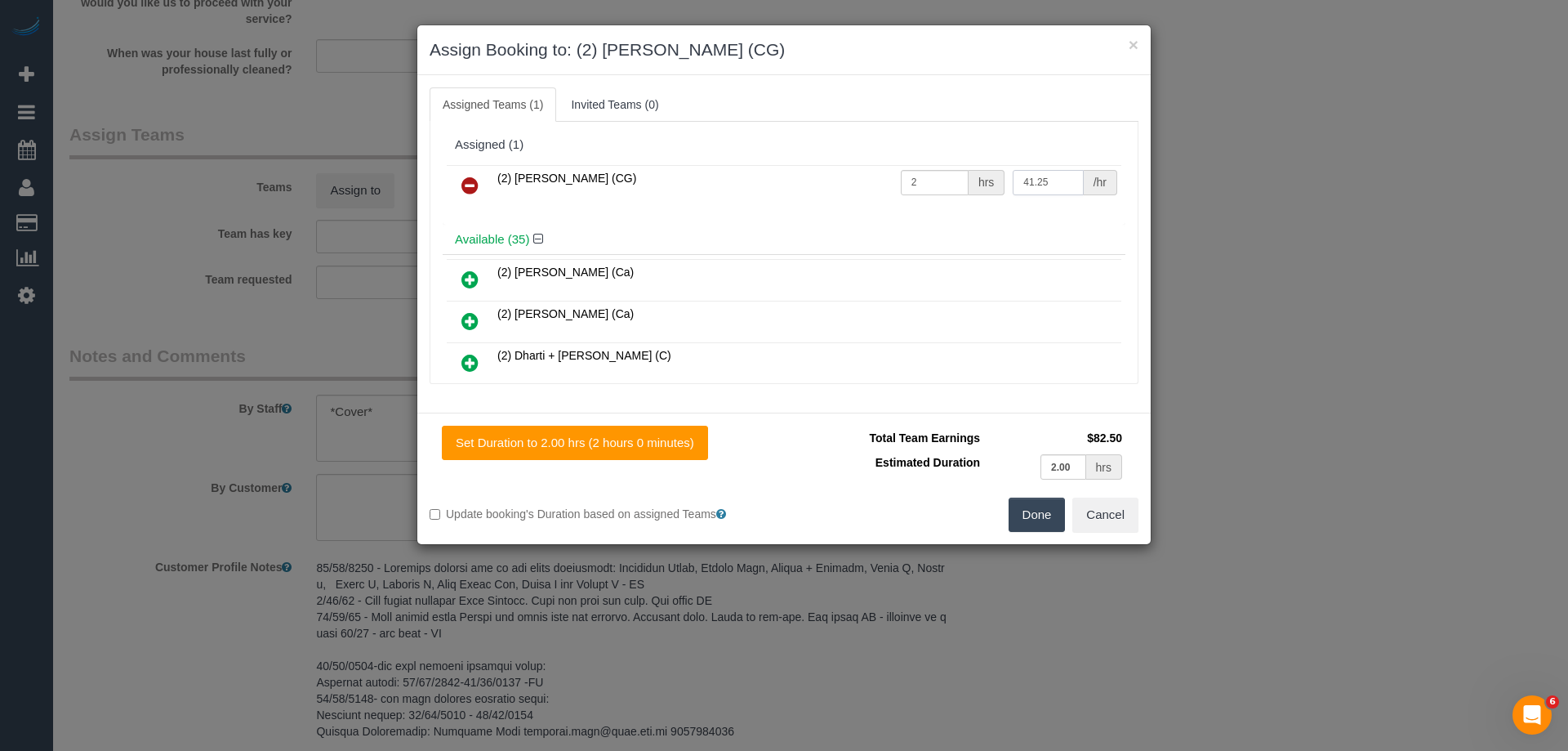
type input "41.25"
click at [1029, 509] on button "Done" at bounding box center [1037, 514] width 57 height 35
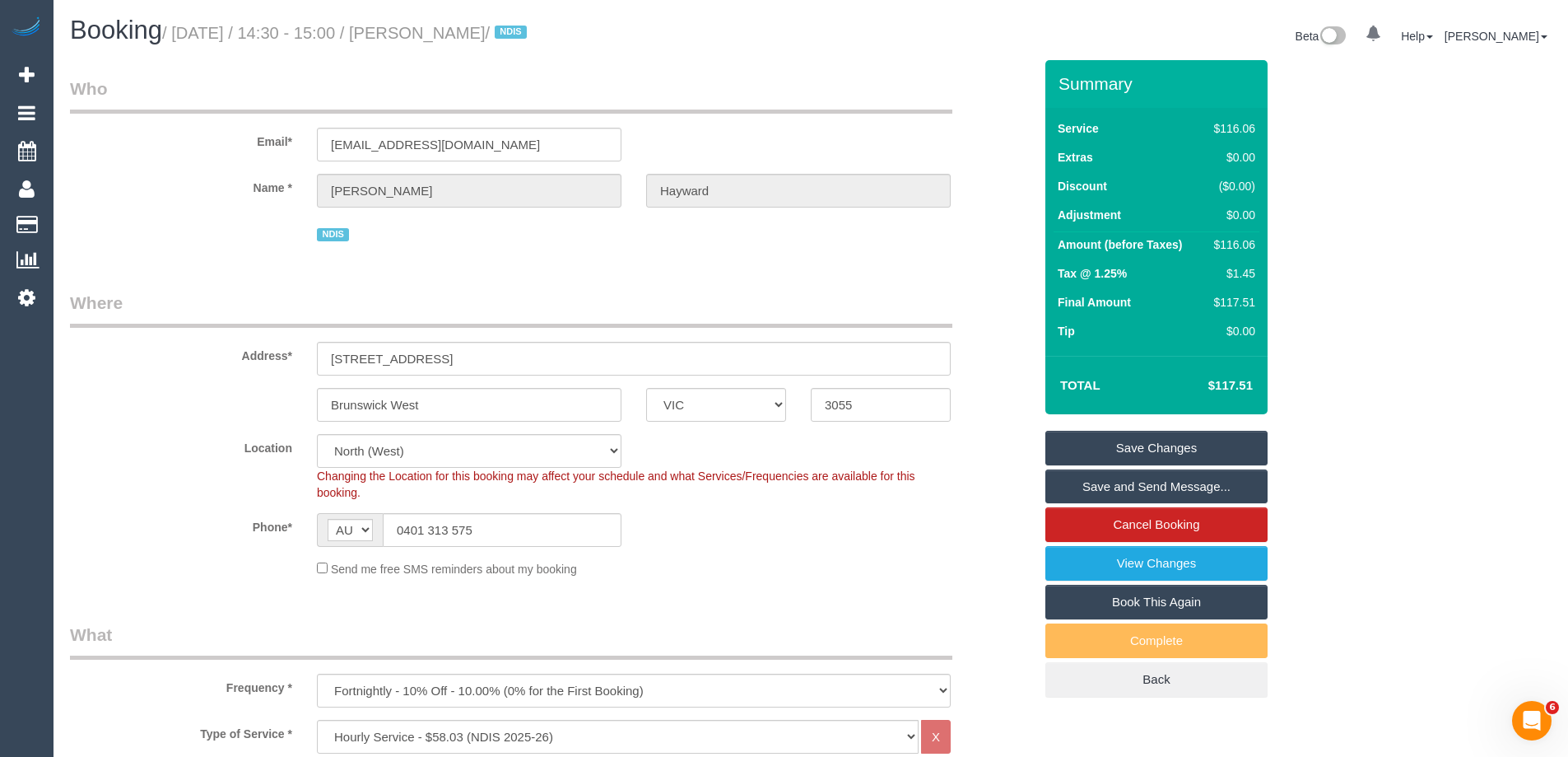
drag, startPoint x: 565, startPoint y: 29, endPoint x: 454, endPoint y: 31, distance: 111.0
click at [454, 31] on small "/ September 30, 2025 / 14:30 - 15:00 / Jason Hayward / NDIS" at bounding box center [347, 32] width 370 height 18
copy small "Jason Hayward"
click at [1095, 481] on link "Save and Send Message..." at bounding box center [1156, 486] width 222 height 35
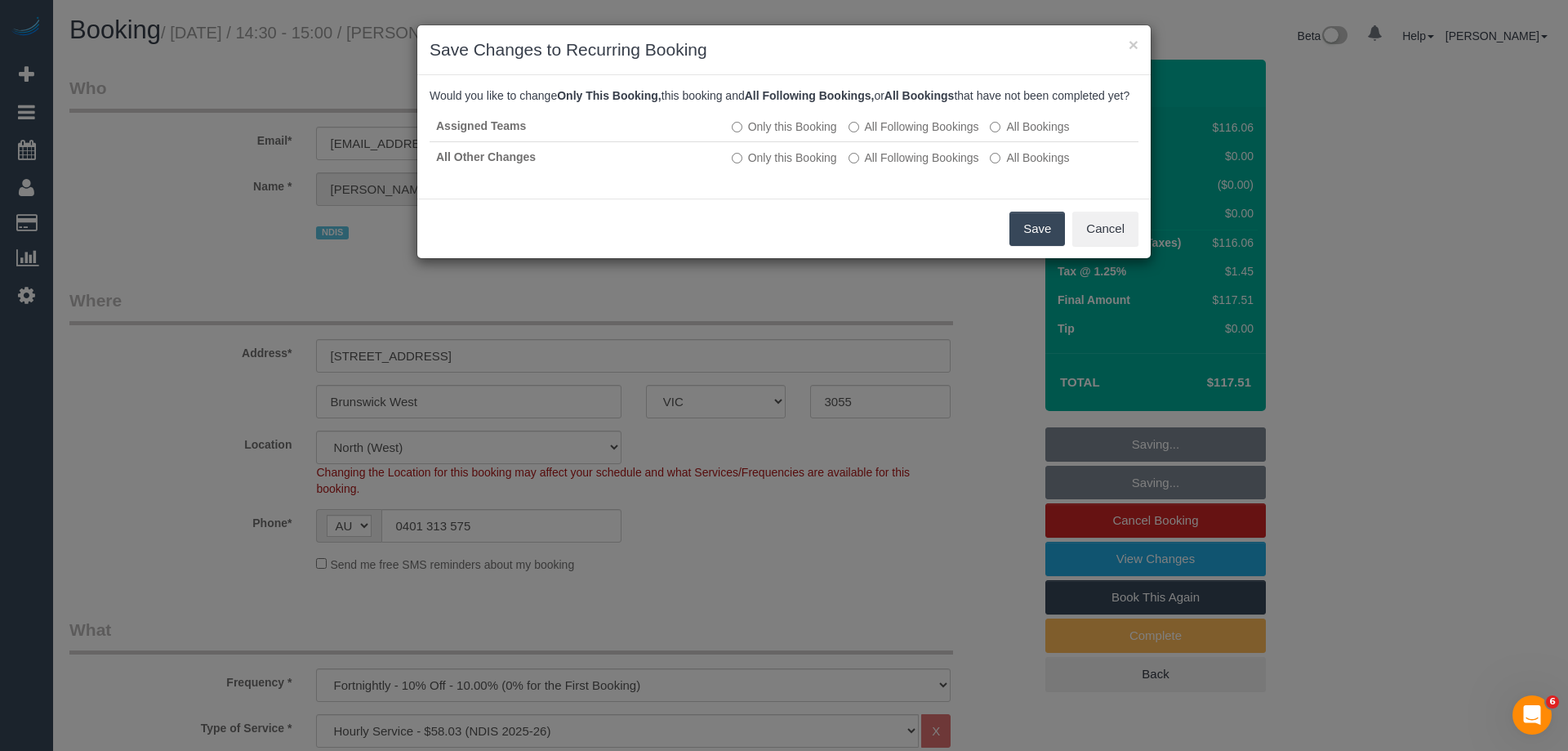
click at [1036, 242] on button "Save" at bounding box center [1037, 228] width 56 height 35
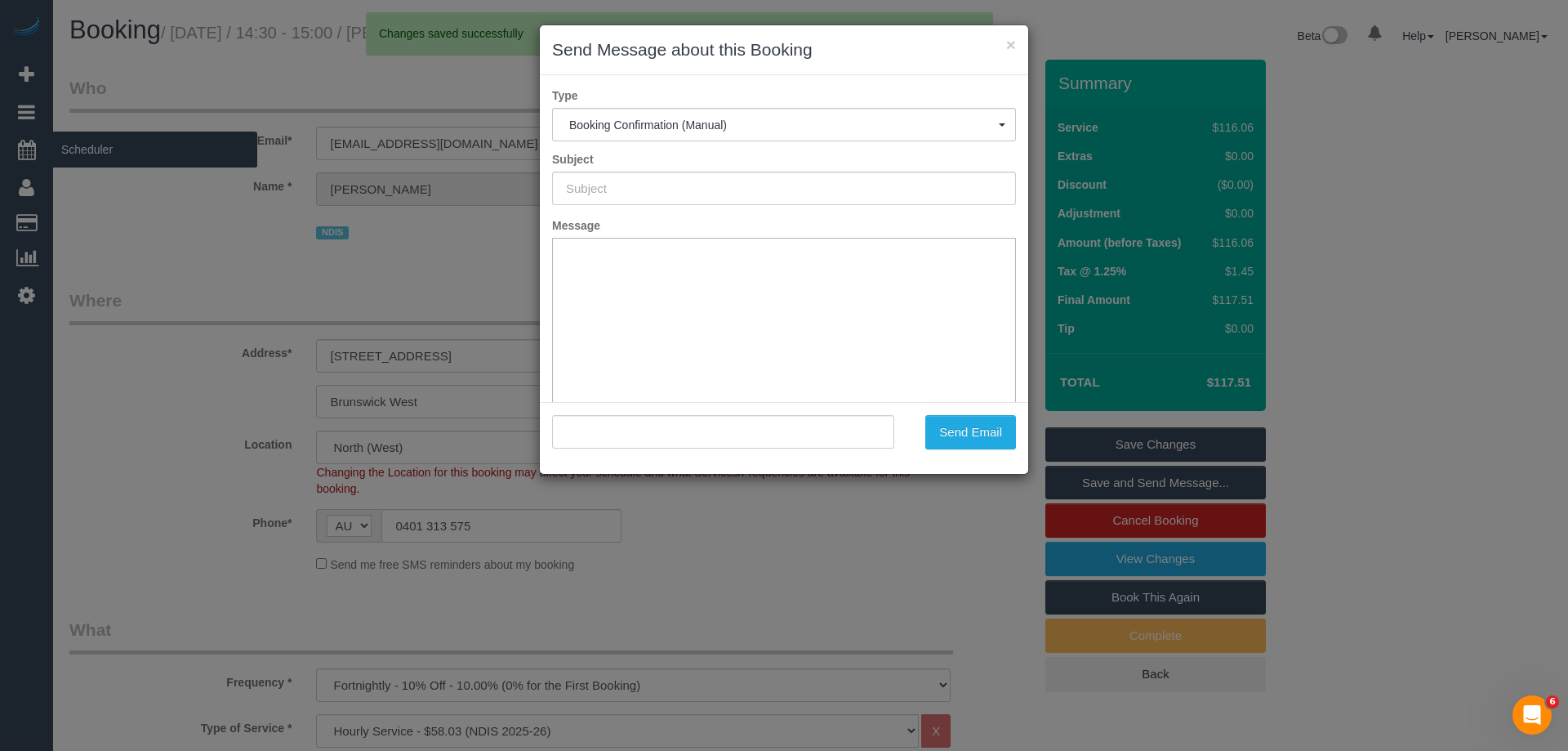
type input "Booking Confirmed"
type input ""Jason Hayward" <jizzem2972@gmail.com>"
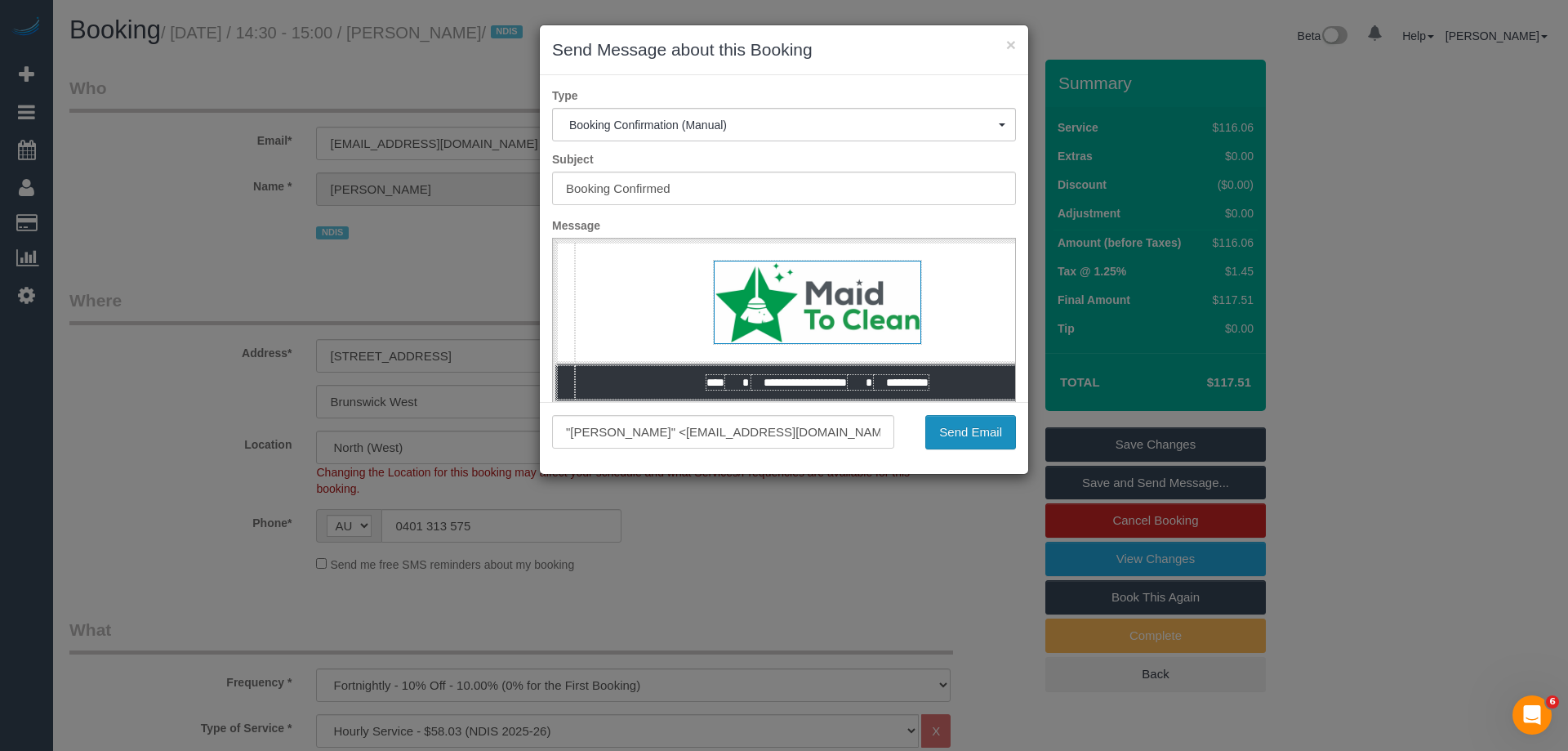
click at [996, 424] on button "Send Email" at bounding box center [970, 432] width 91 height 35
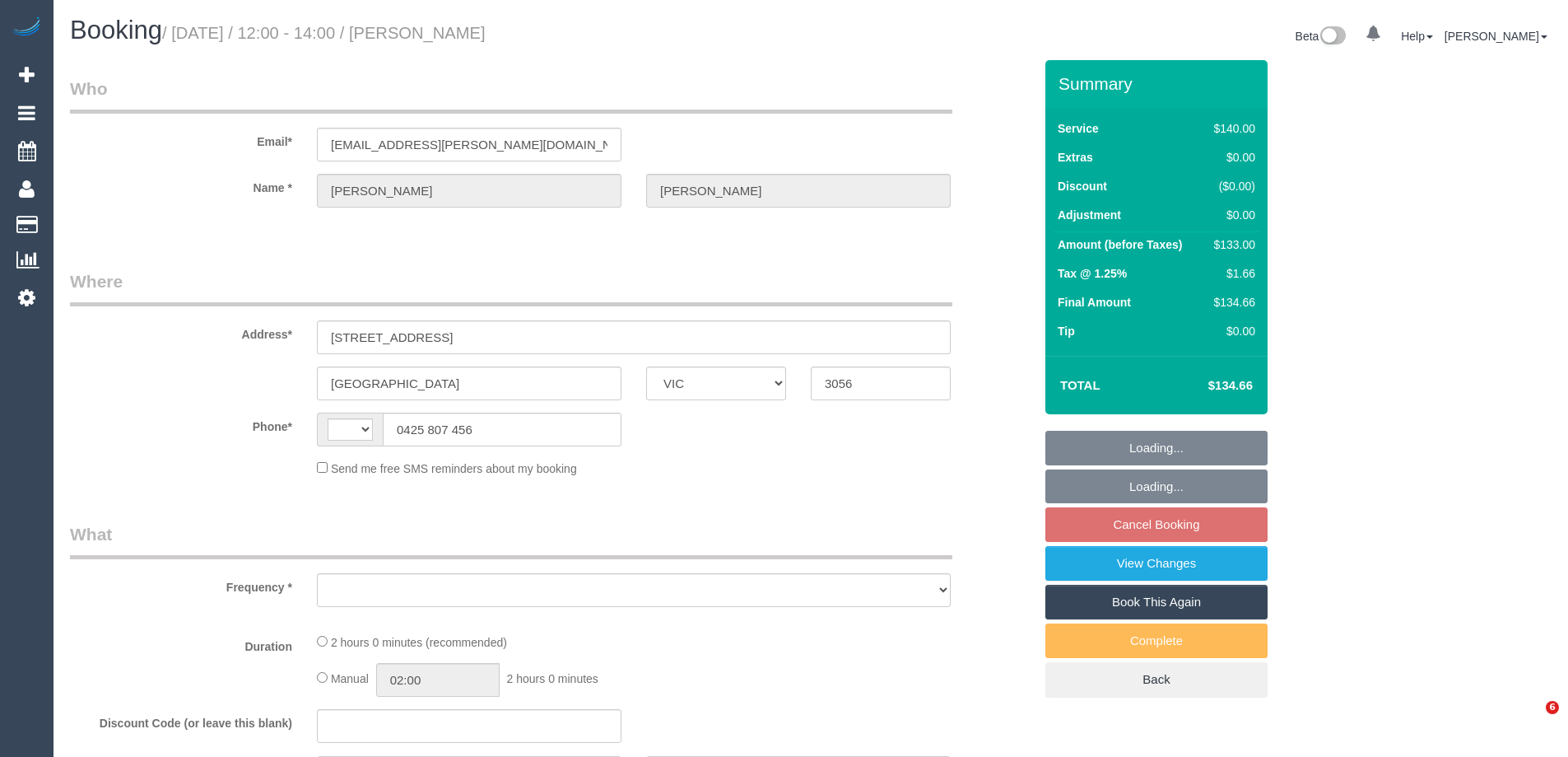
select select "VIC"
select select "string:stripe-pm_1Ocmiu2GScqysDRVIbvdWlZh"
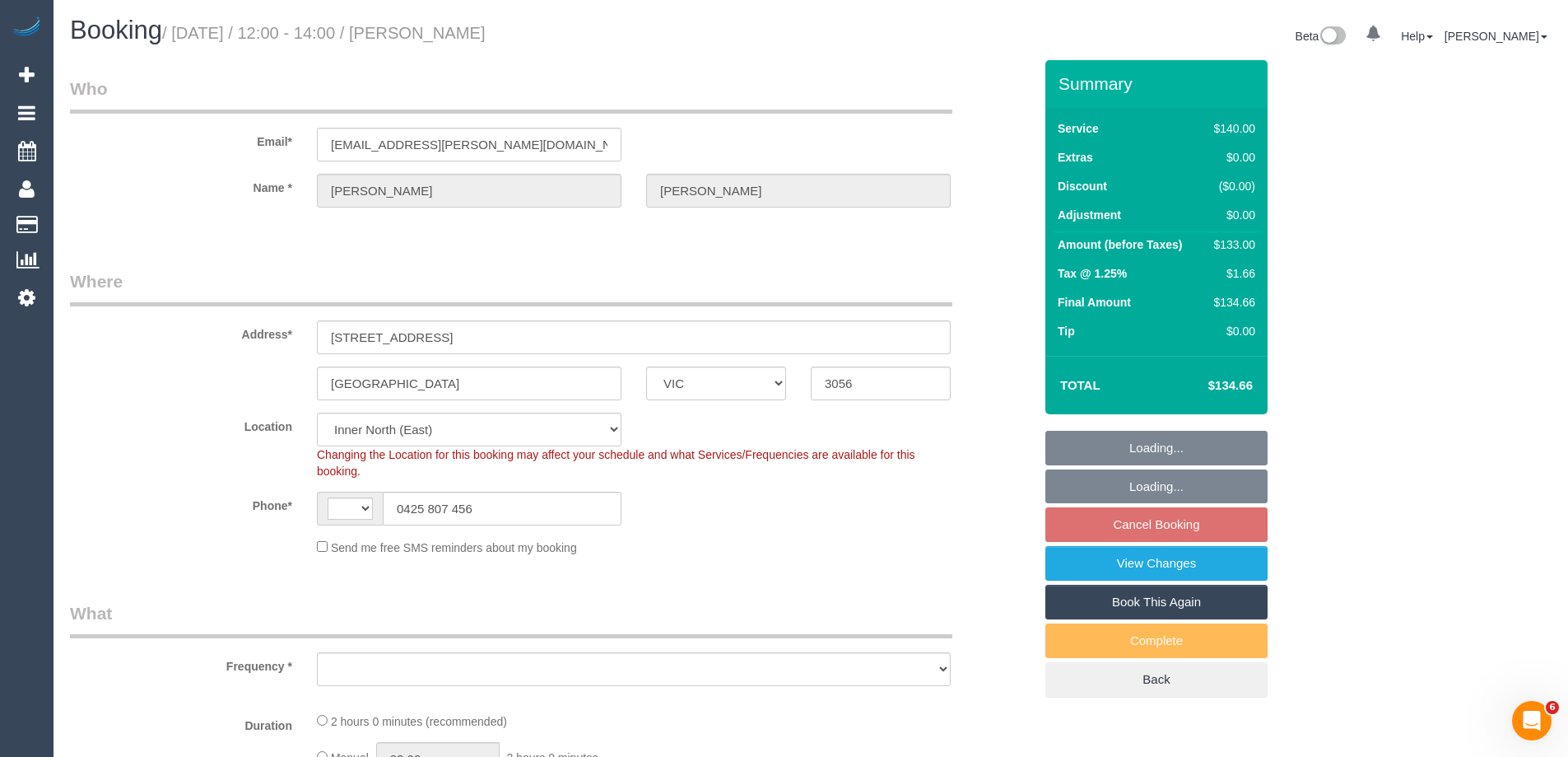
select select "string:AU"
select select "object:545"
select select "number:27"
select select "number:14"
select select "number:19"
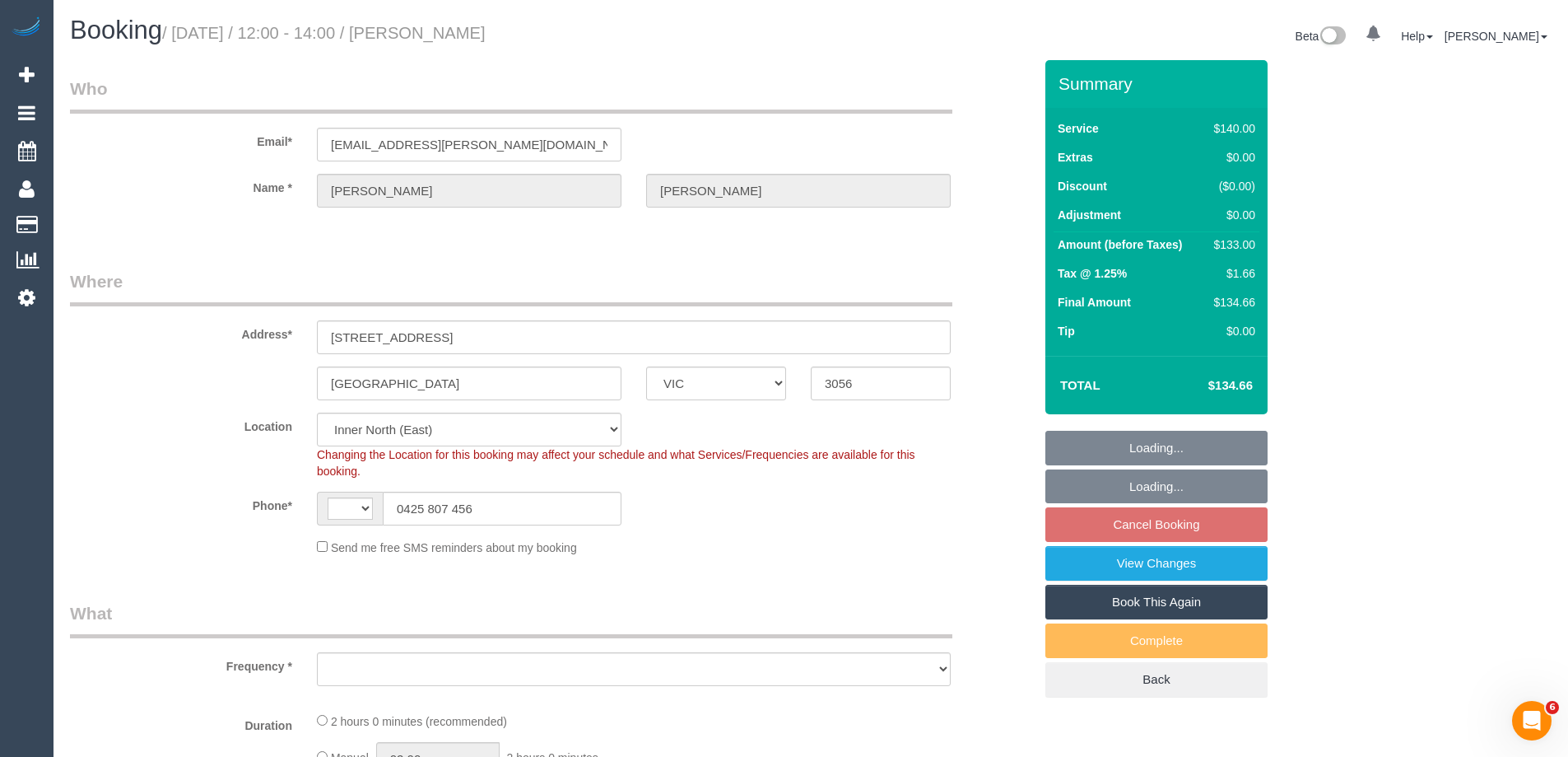
select select "number:22"
select select "number:34"
select select "number:26"
select select "object:1703"
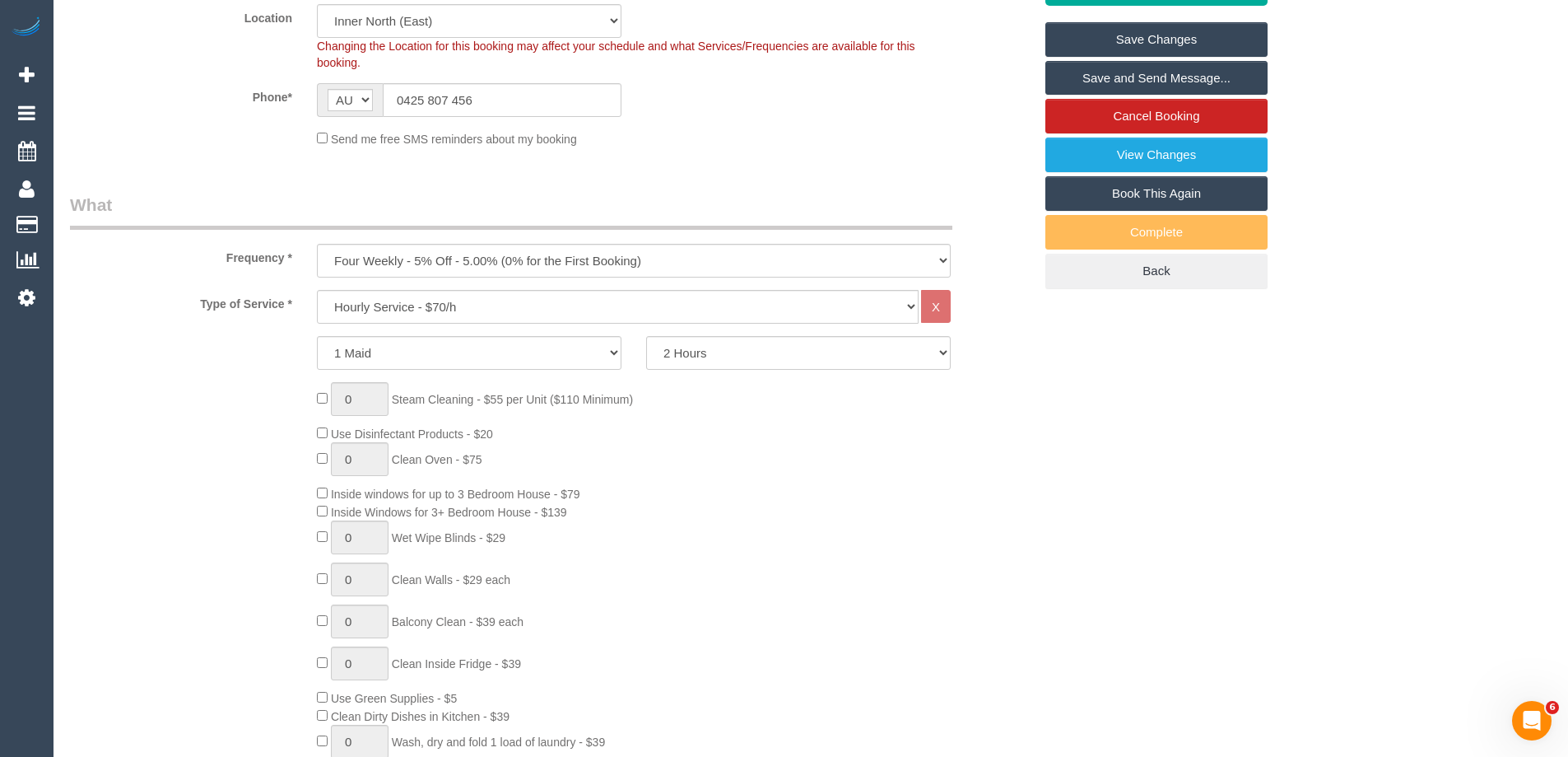
scroll to position [412, 0]
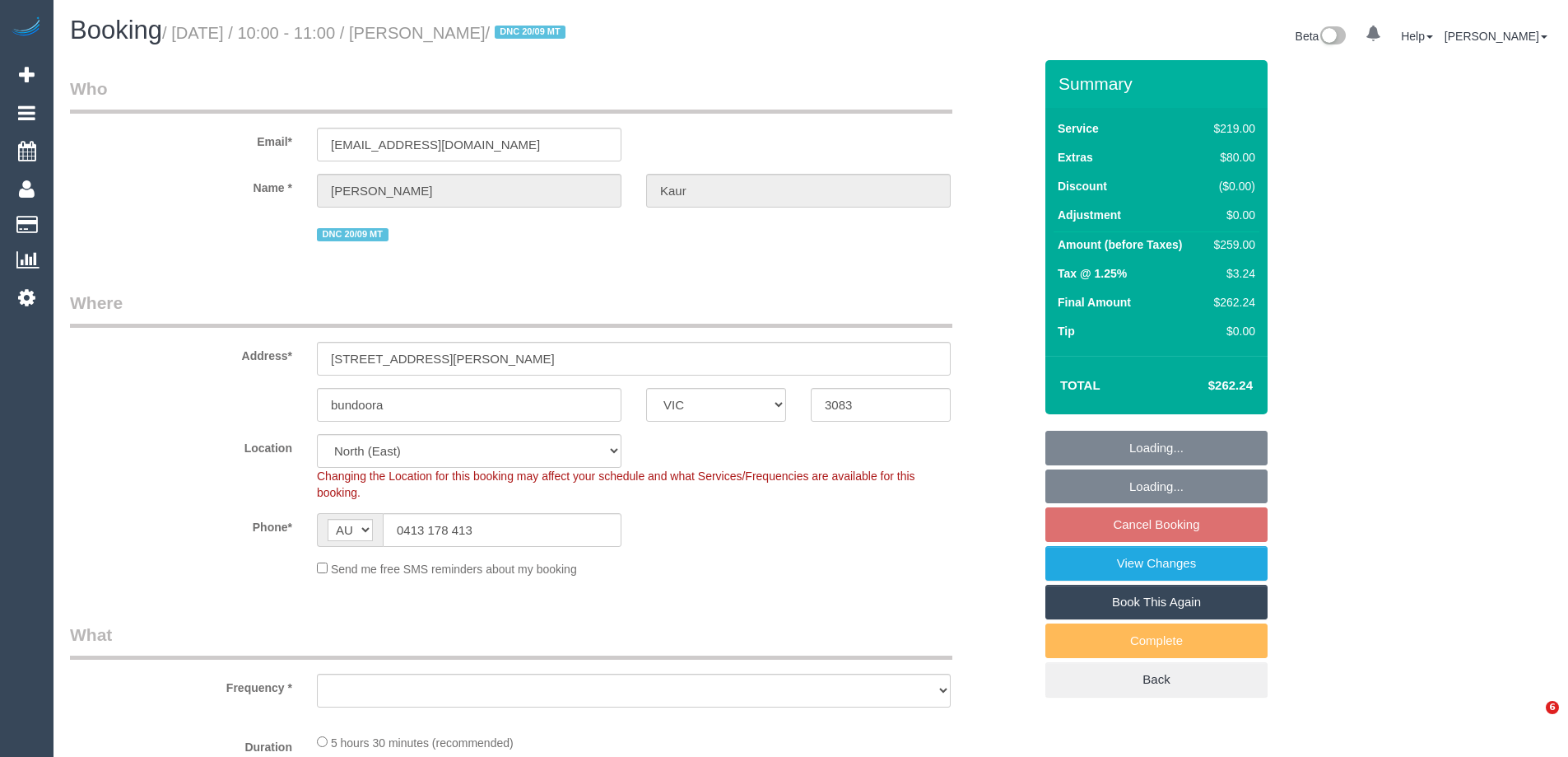
select select "VIC"
select select "string:stripe-pm_1S8BIV2GScqysDRVMLXrNj6A"
select select "number:27"
select select "number:14"
select select "number:19"
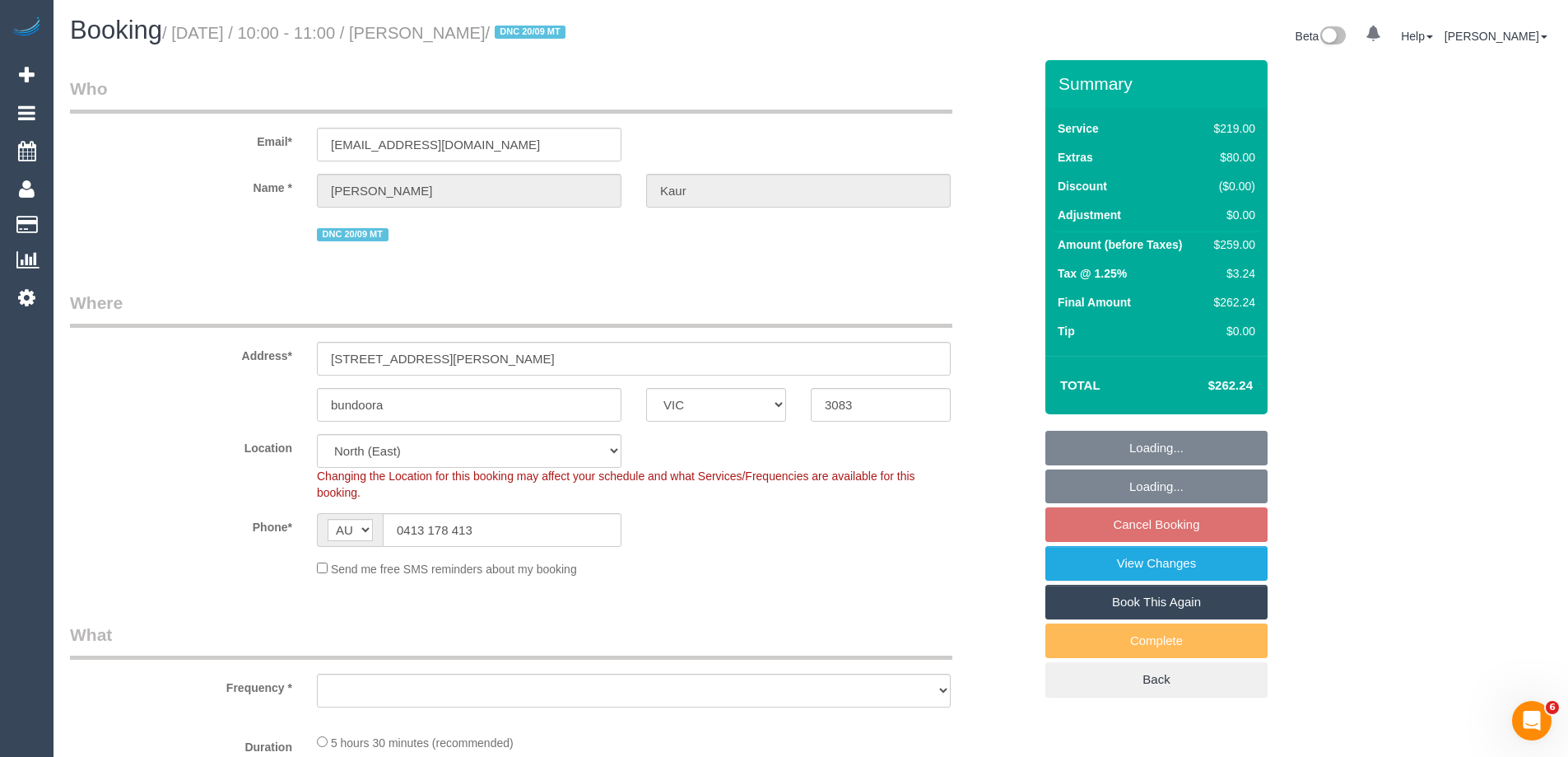
select select "number:23"
select select "number:35"
select select "number:13"
select select "object:1350"
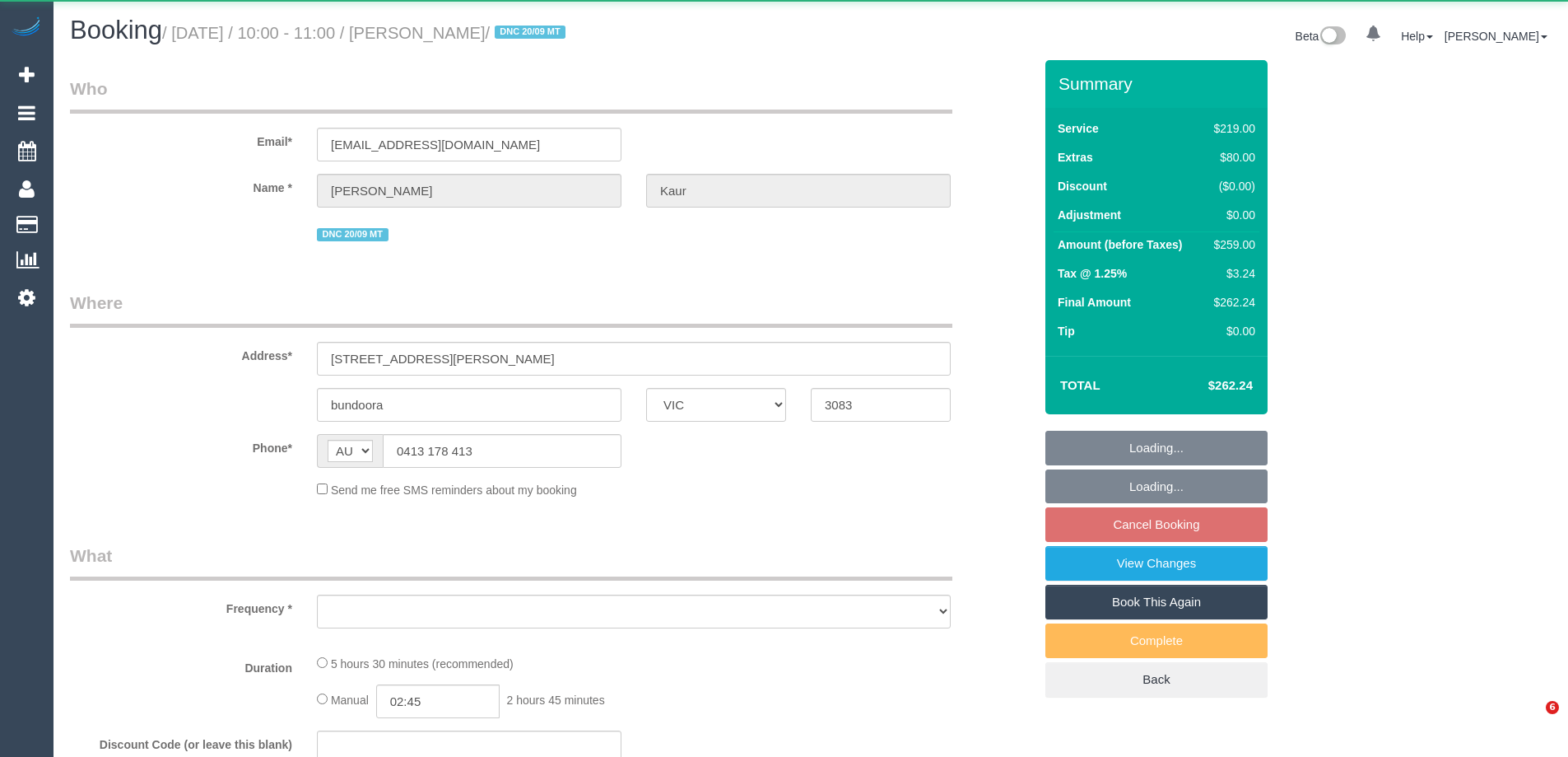
select select "VIC"
select select "object:552"
select select "string:stripe-pm_1S8BIV2GScqysDRVMLXrNj6A"
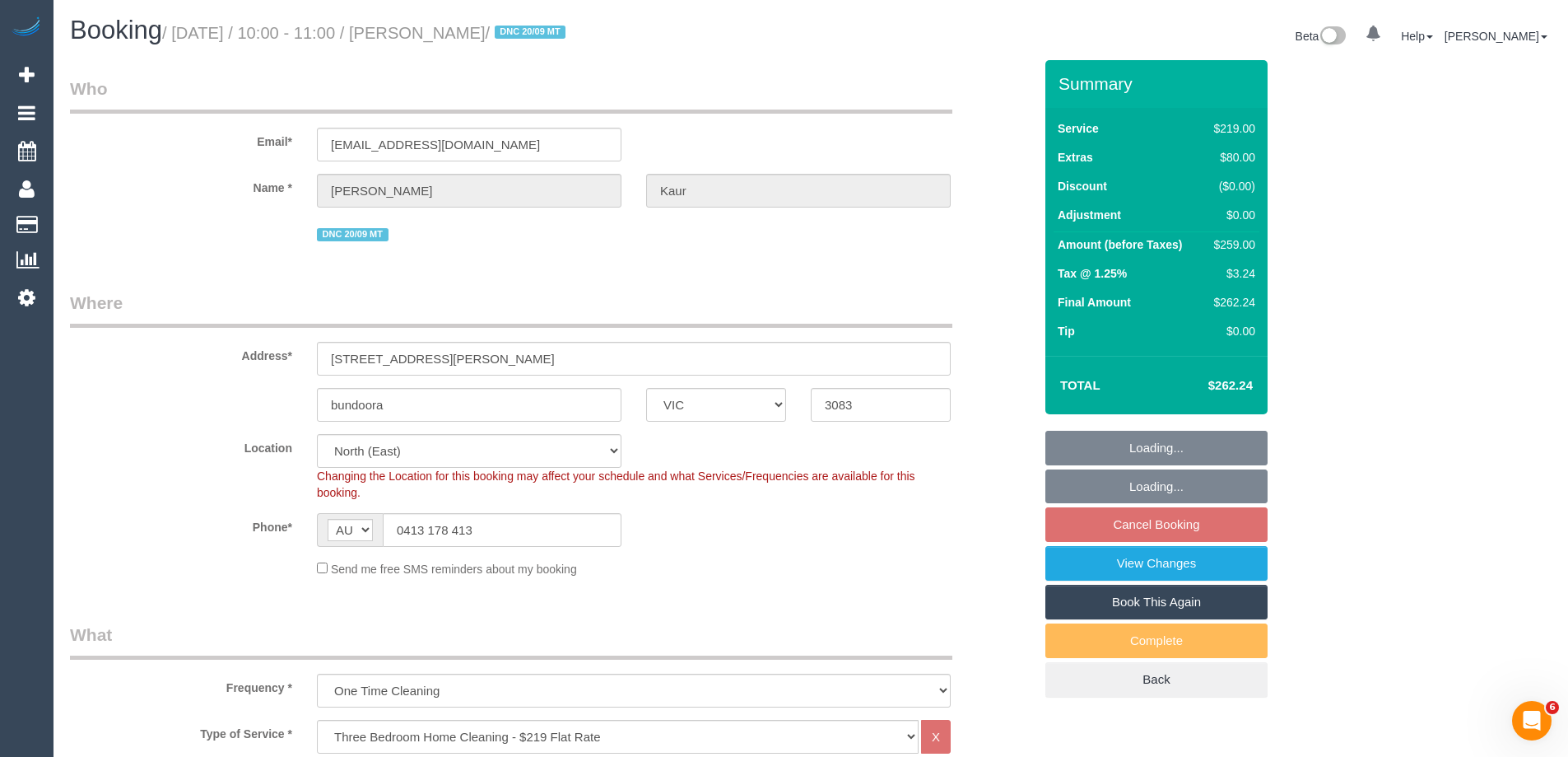
select select "object:669"
select select "number:27"
select select "number:14"
select select "number:19"
select select "number:23"
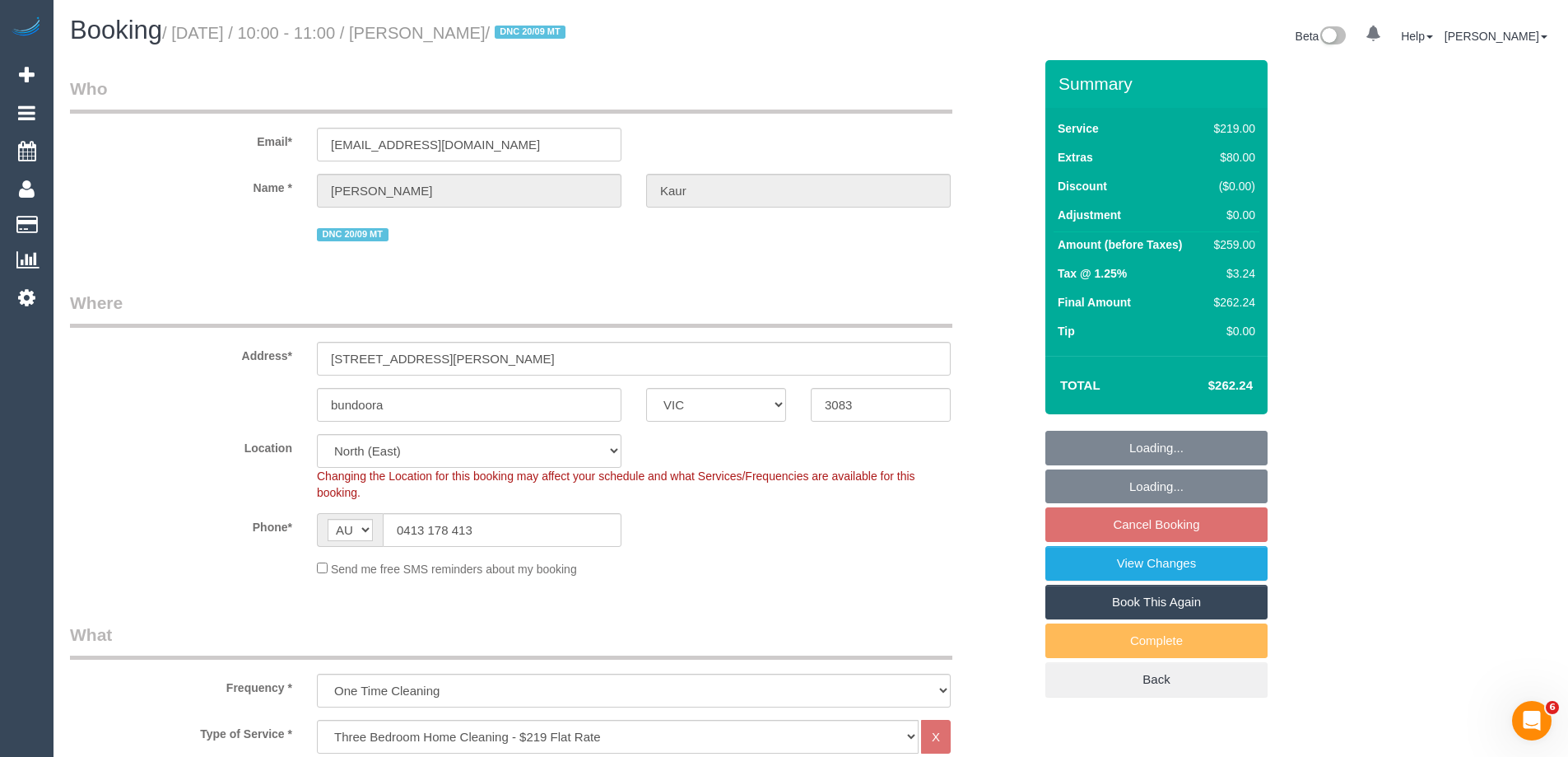
select select "number:35"
select select "number:13"
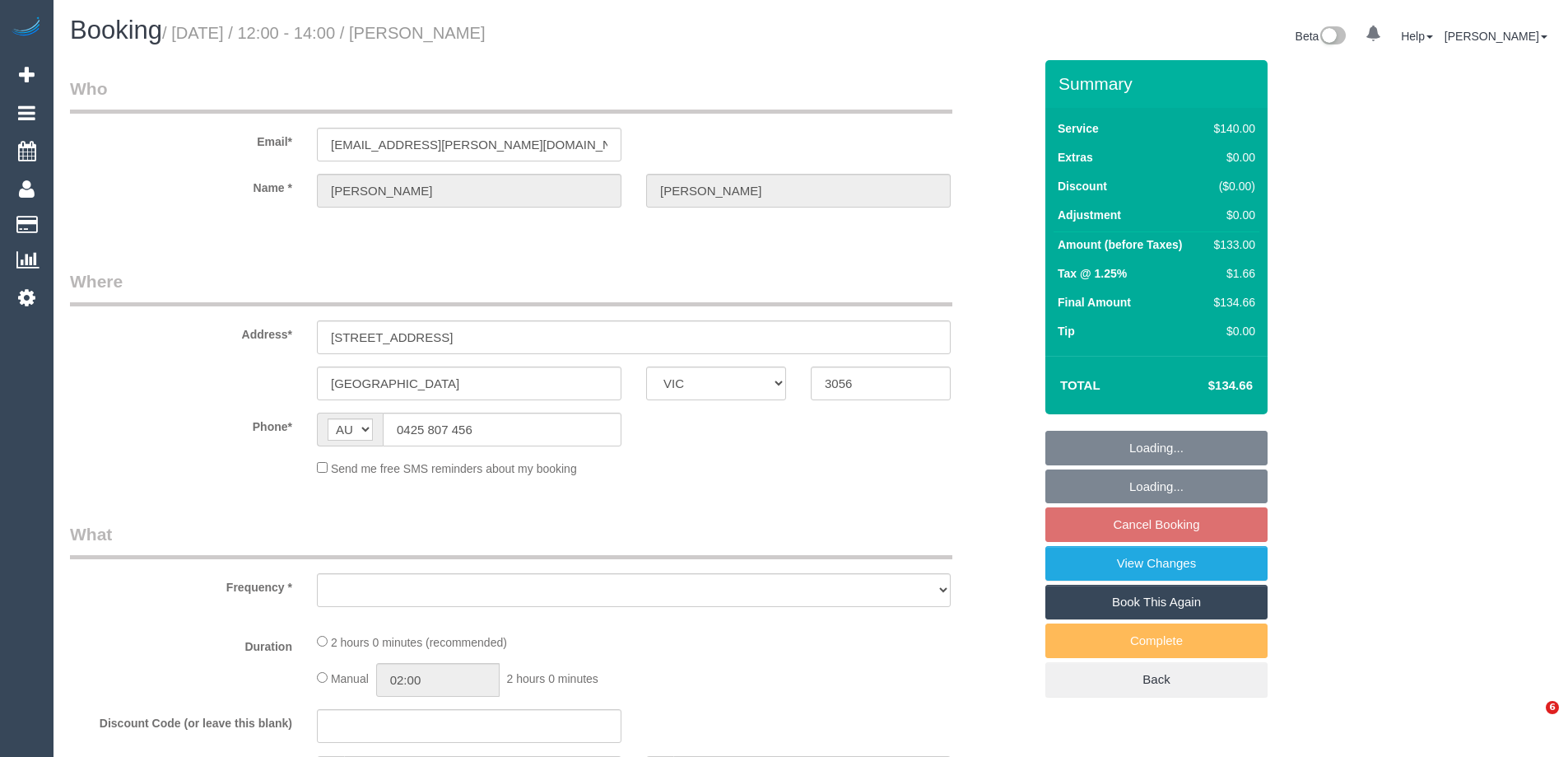
select select "VIC"
select select "string:stripe-pm_1Ocmiu2GScqysDRVIbvdWlZh"
select select "number:27"
select select "number:14"
select select "number:19"
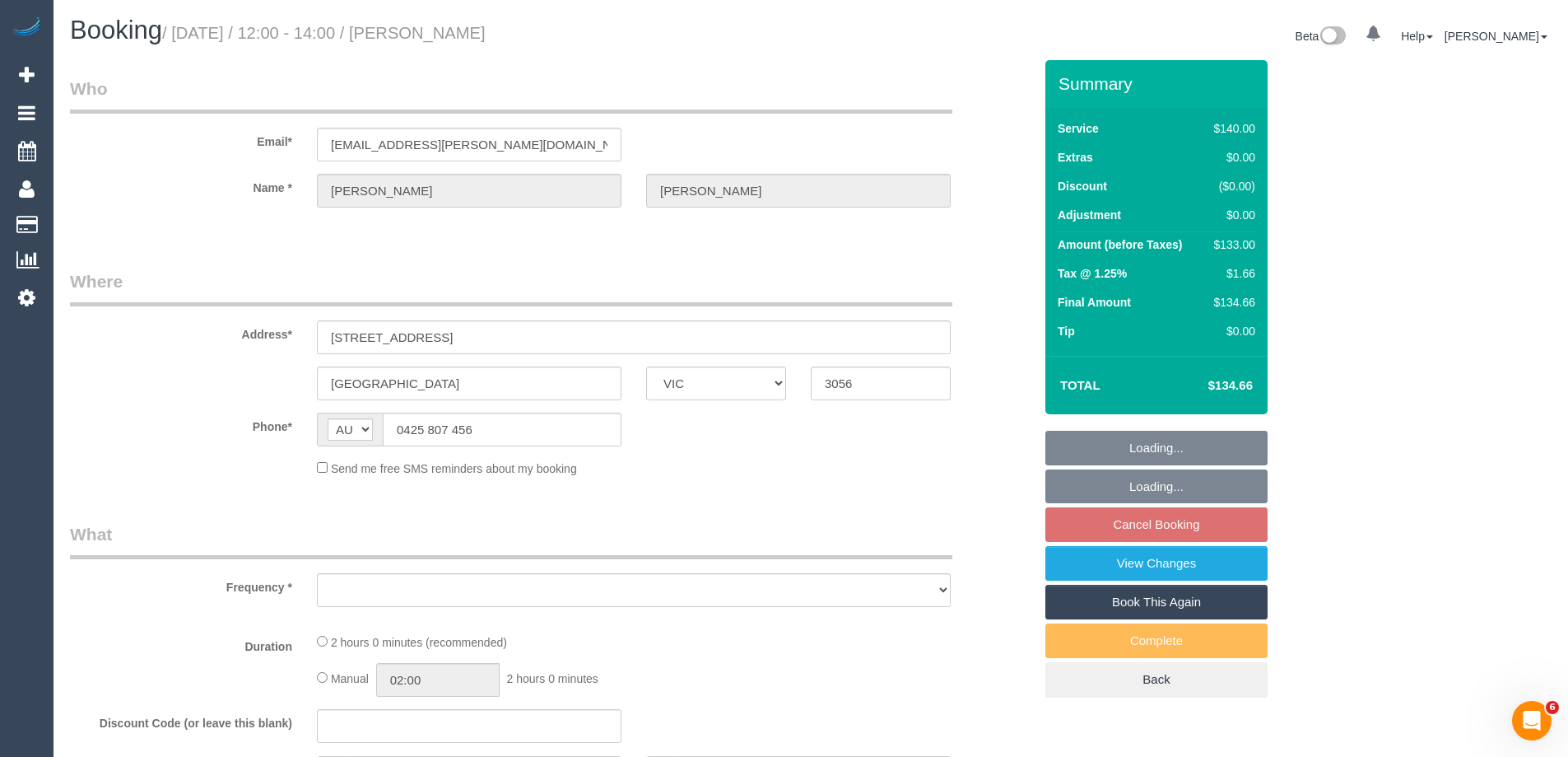
select select "number:22"
select select "number:34"
select select "number:26"
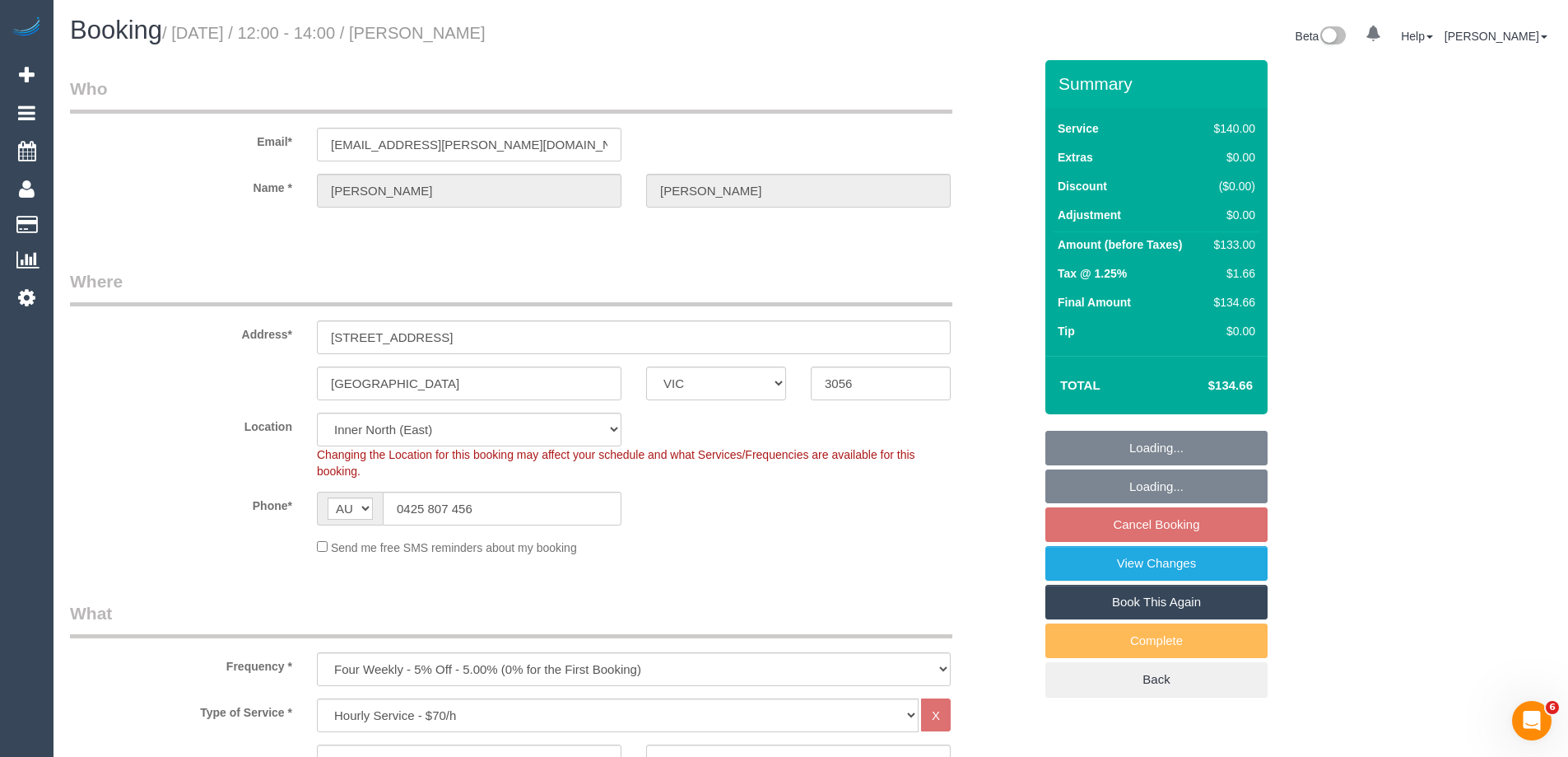
select select "object:1703"
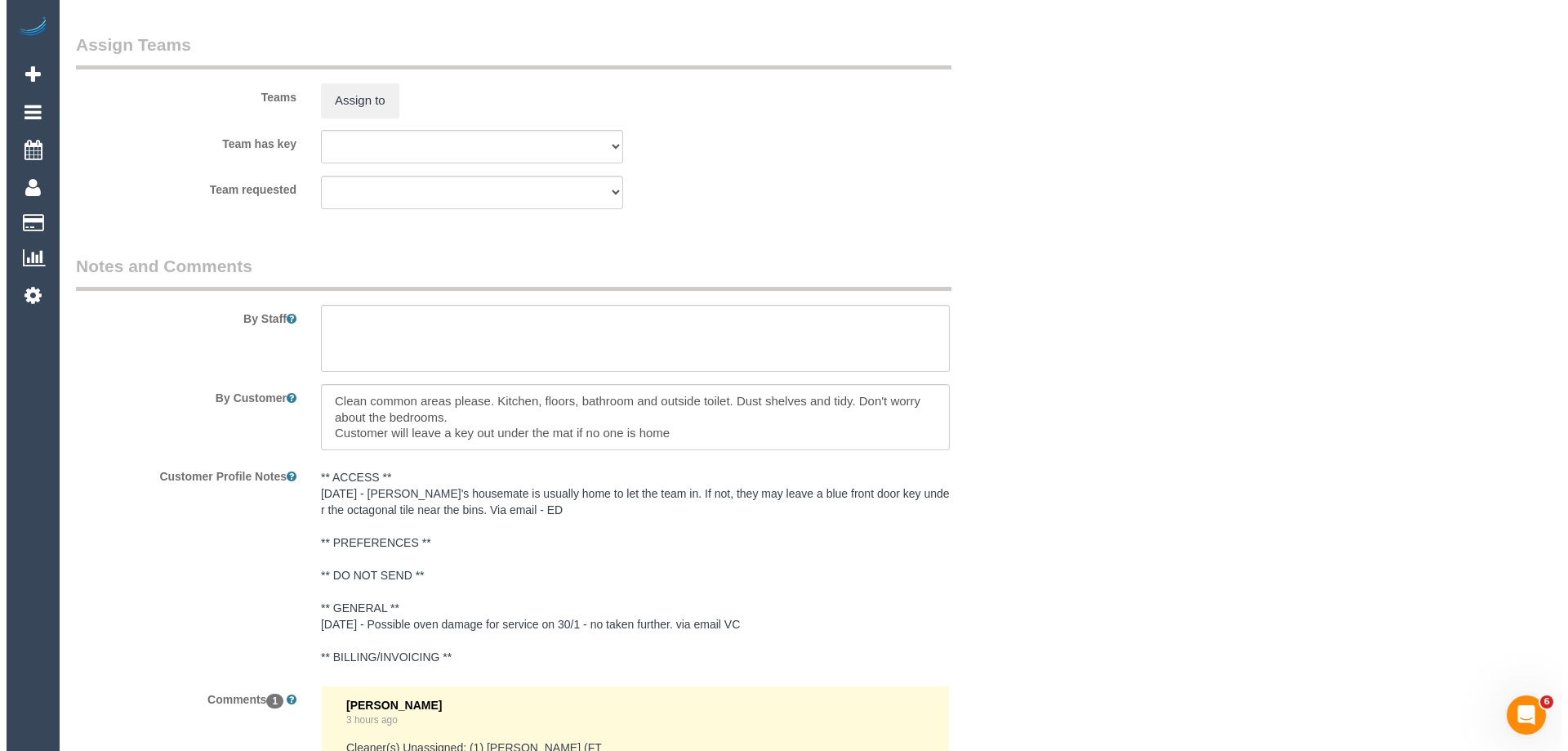
scroll to position [2511, 0]
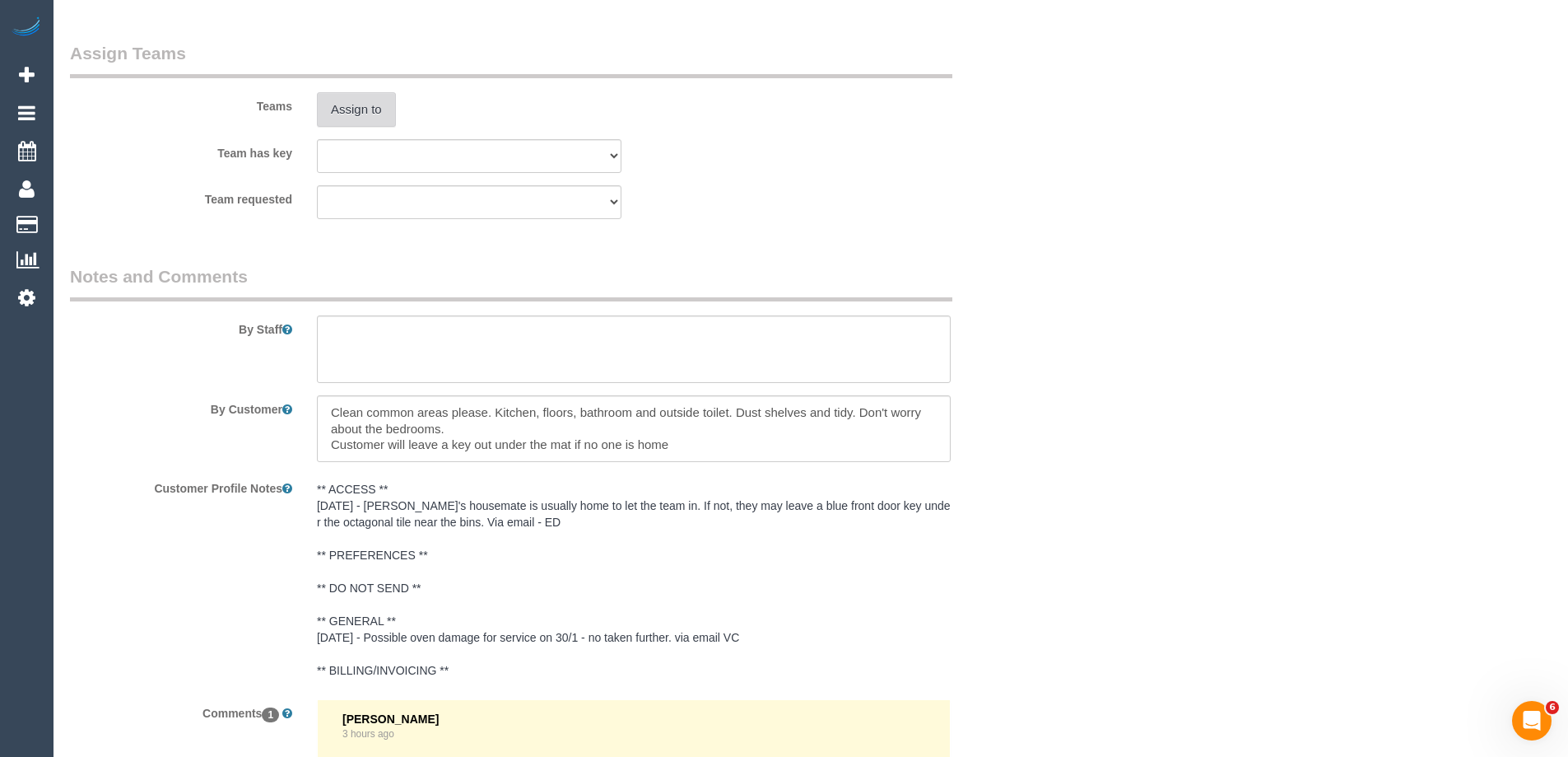
click at [353, 112] on button "Assign to" at bounding box center [356, 109] width 79 height 35
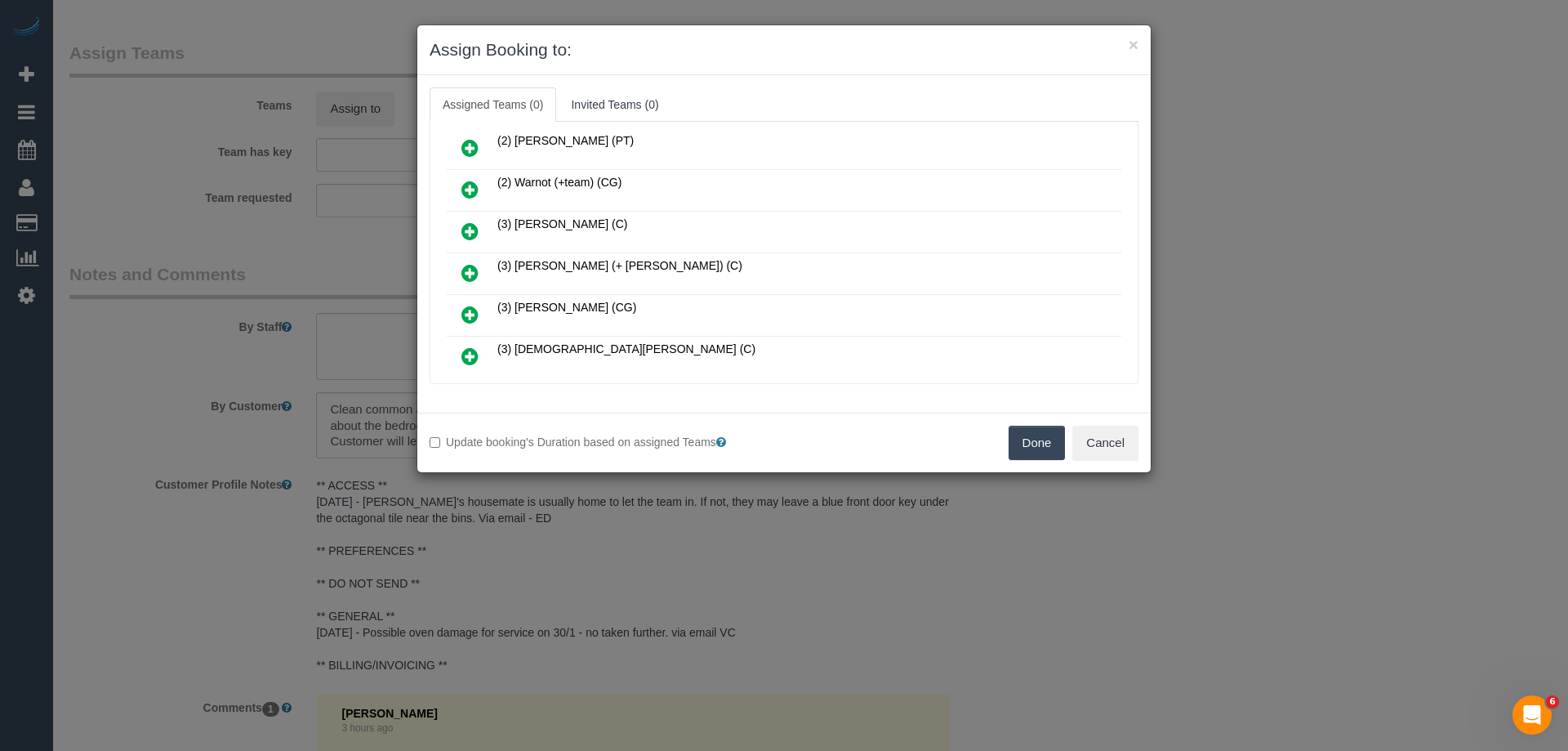
scroll to position [653, 0]
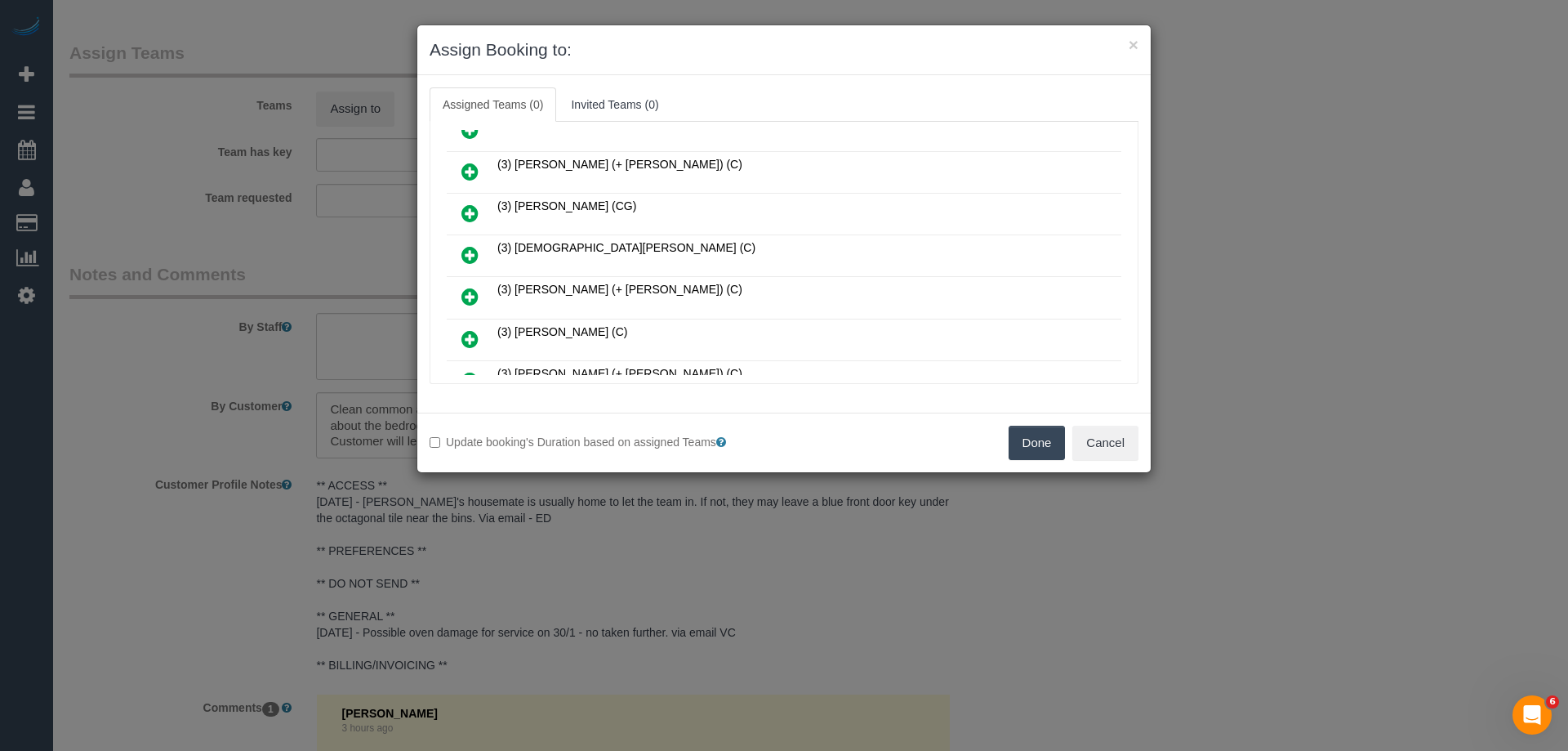
click at [466, 248] on icon at bounding box center [470, 254] width 17 height 19
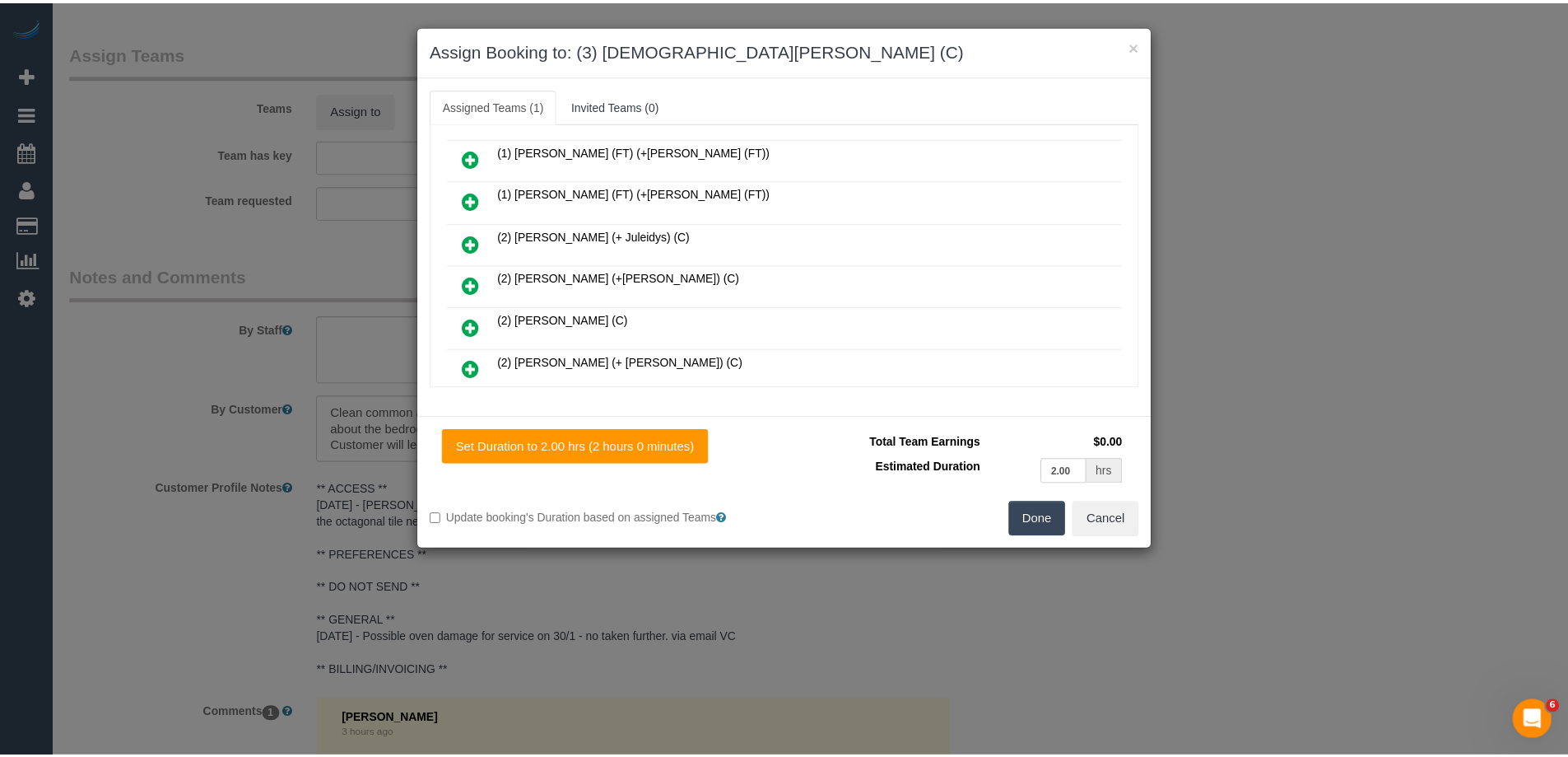
scroll to position [0, 0]
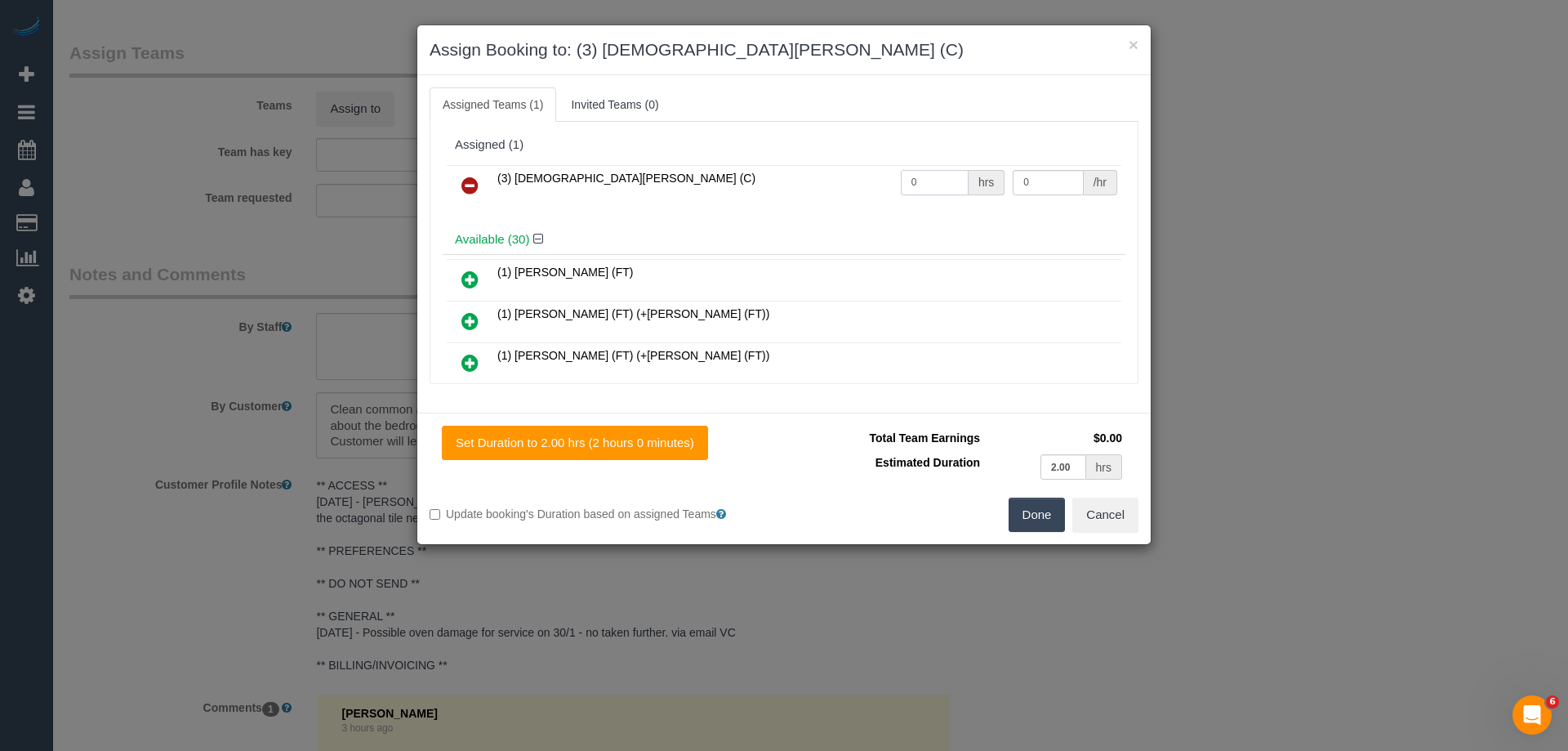
click at [869, 176] on tr "(3) Buddhi Adhikari (C) 0 hrs 0 /hr" at bounding box center [784, 185] width 674 height 41
type input "2"
drag, startPoint x: 1019, startPoint y: 179, endPoint x: 933, endPoint y: 184, distance: 86.1
click at [950, 184] on tr "(3) Buddhi Adhikari (C) 2 hrs 0 /hr" at bounding box center [784, 185] width 674 height 41
type input "35"
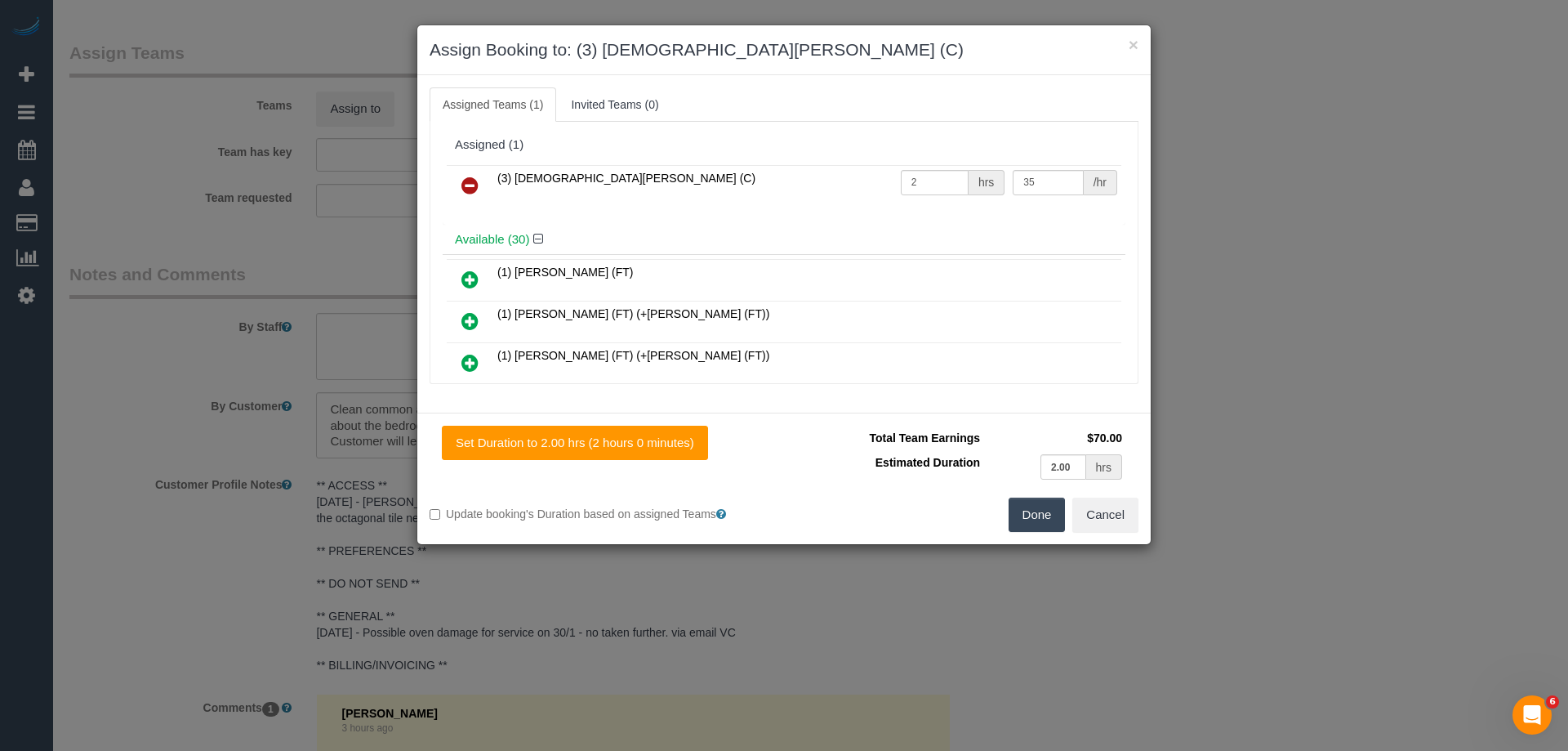
drag, startPoint x: 1031, startPoint y: 508, endPoint x: 1074, endPoint y: 509, distance: 43.0
click at [1031, 509] on button "Done" at bounding box center [1037, 514] width 57 height 35
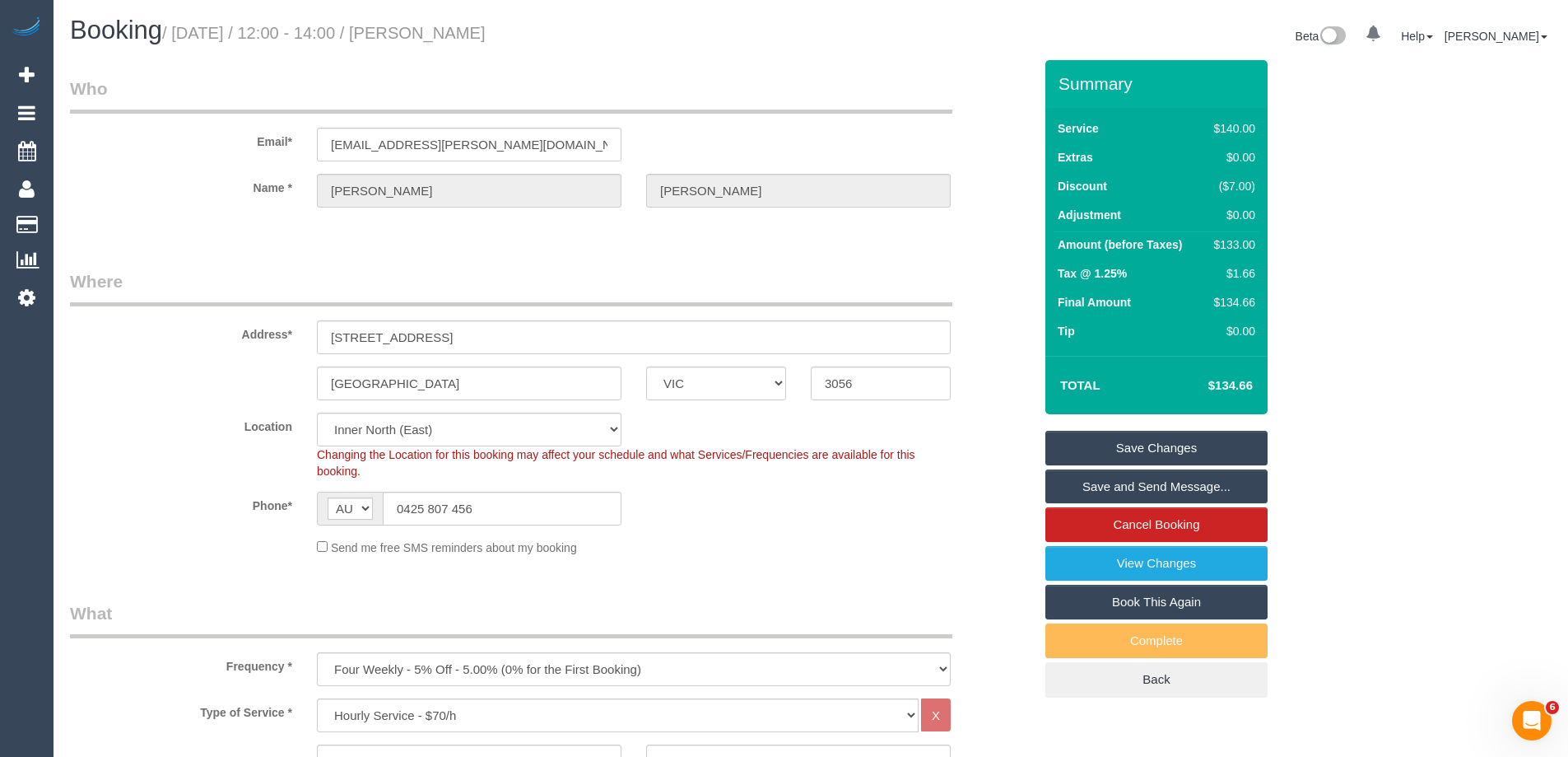
drag, startPoint x: 576, startPoint y: 35, endPoint x: 457, endPoint y: 32, distance: 119.0
click at [457, 32] on h1 "Booking / September 30, 2025 / 12:00 - 14:00 / Nick Campbell" at bounding box center [434, 30] width 729 height 28
copy small "Nick Campbell"
click at [1119, 442] on link "Save Changes" at bounding box center [1156, 447] width 222 height 35
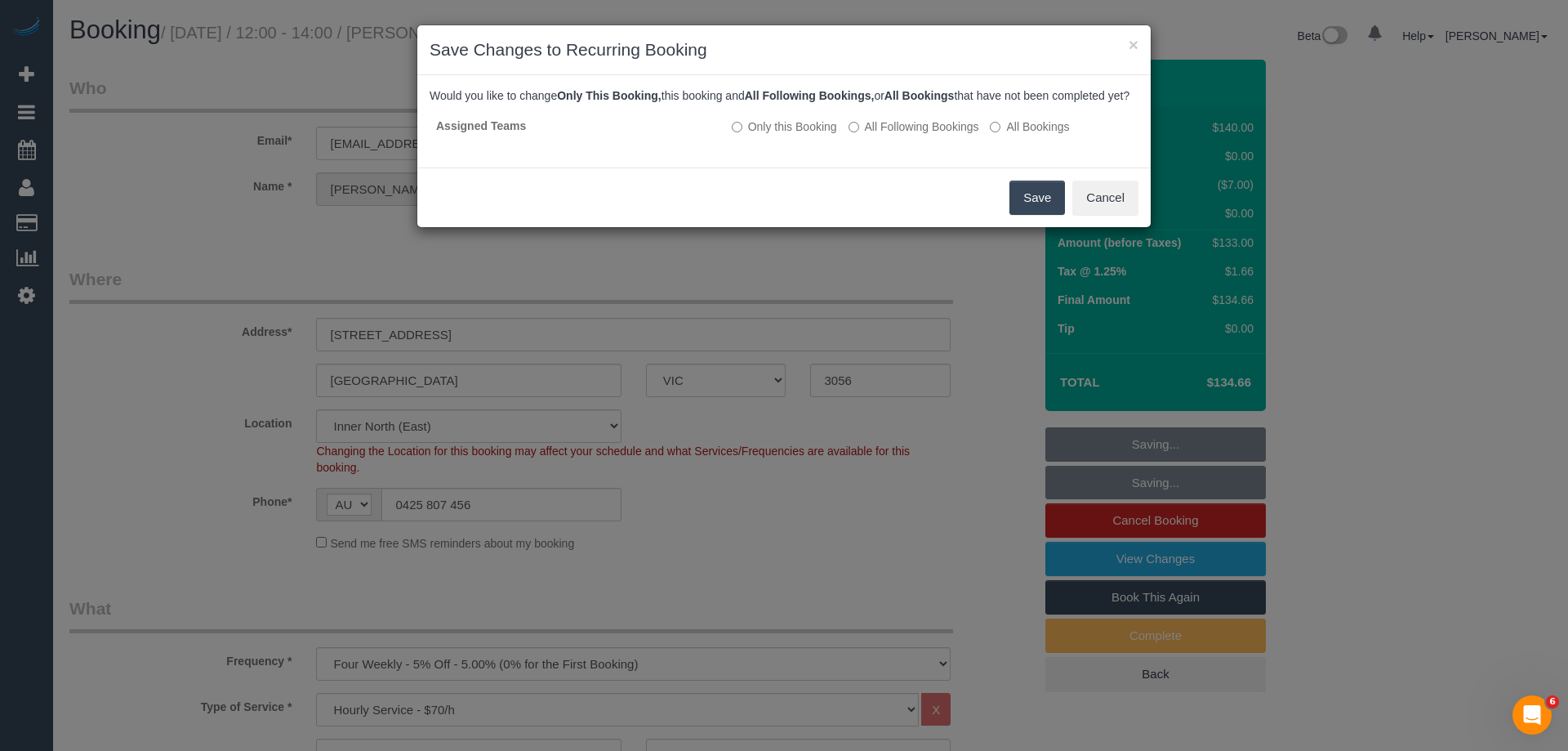
click at [1020, 212] on button "Save" at bounding box center [1037, 197] width 56 height 35
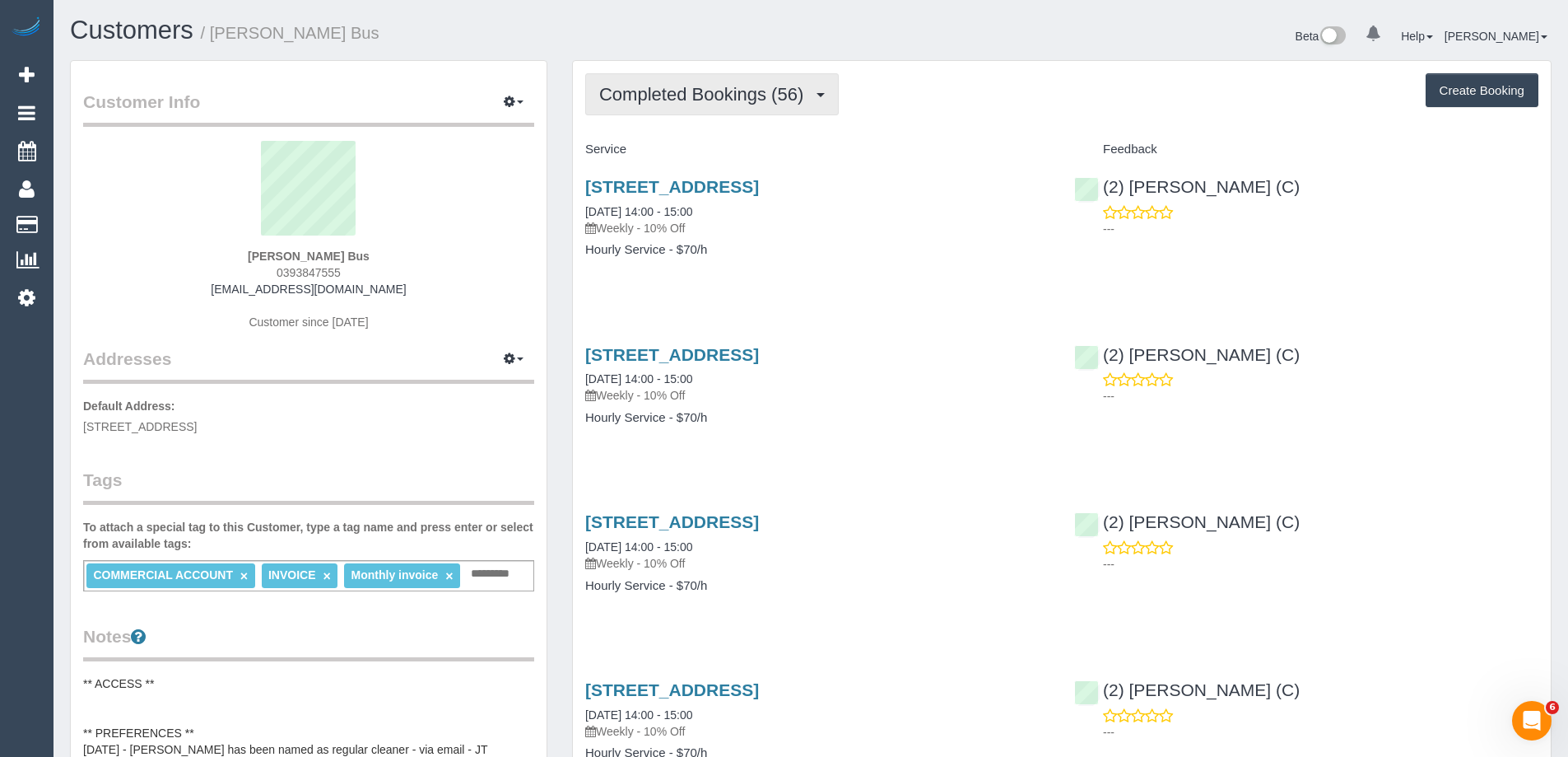
click at [677, 86] on span "Completed Bookings (56)" at bounding box center [705, 94] width 212 height 20
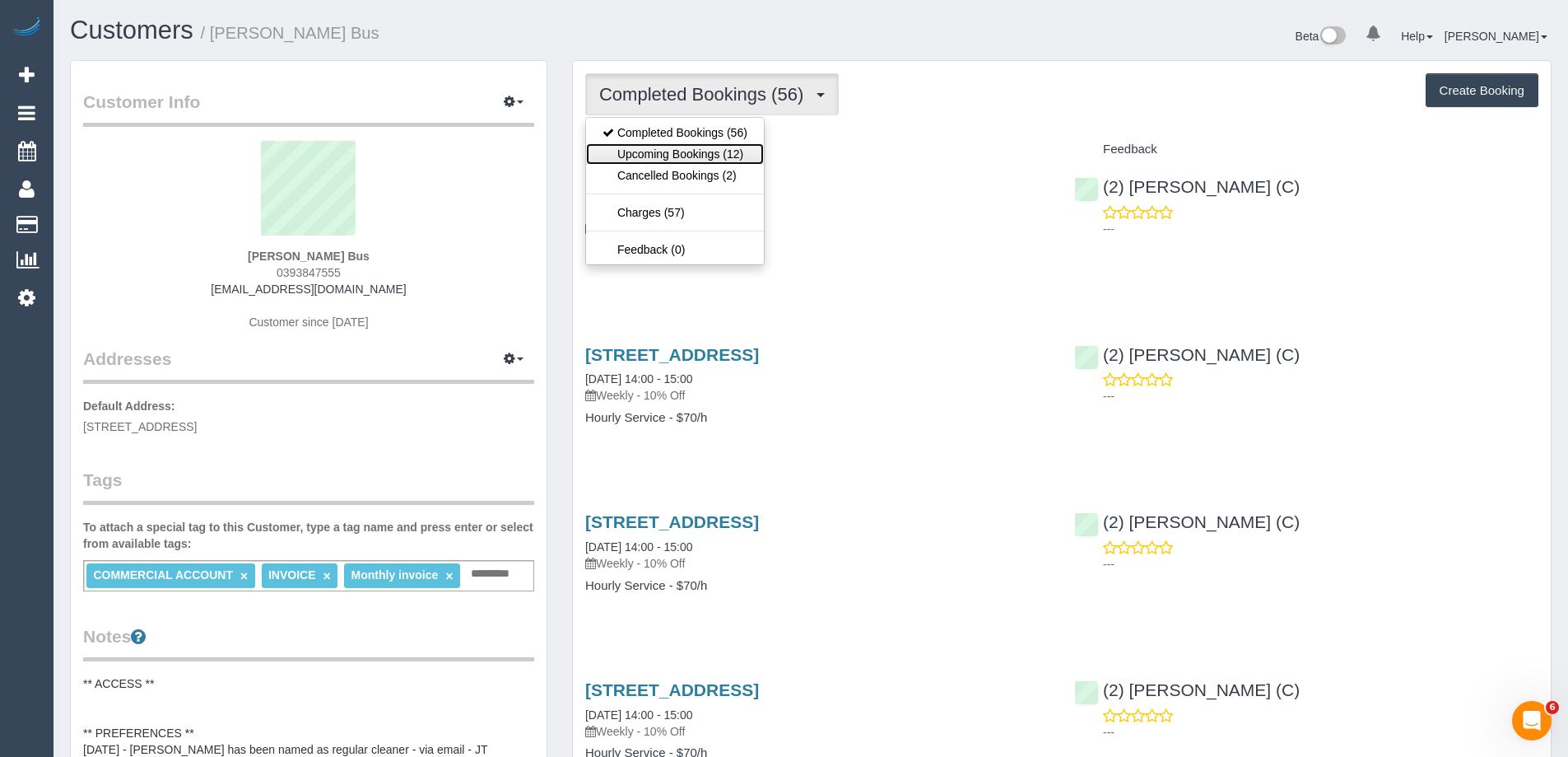
click at [696, 152] on link "Upcoming Bookings (12)" at bounding box center [675, 154] width 178 height 21
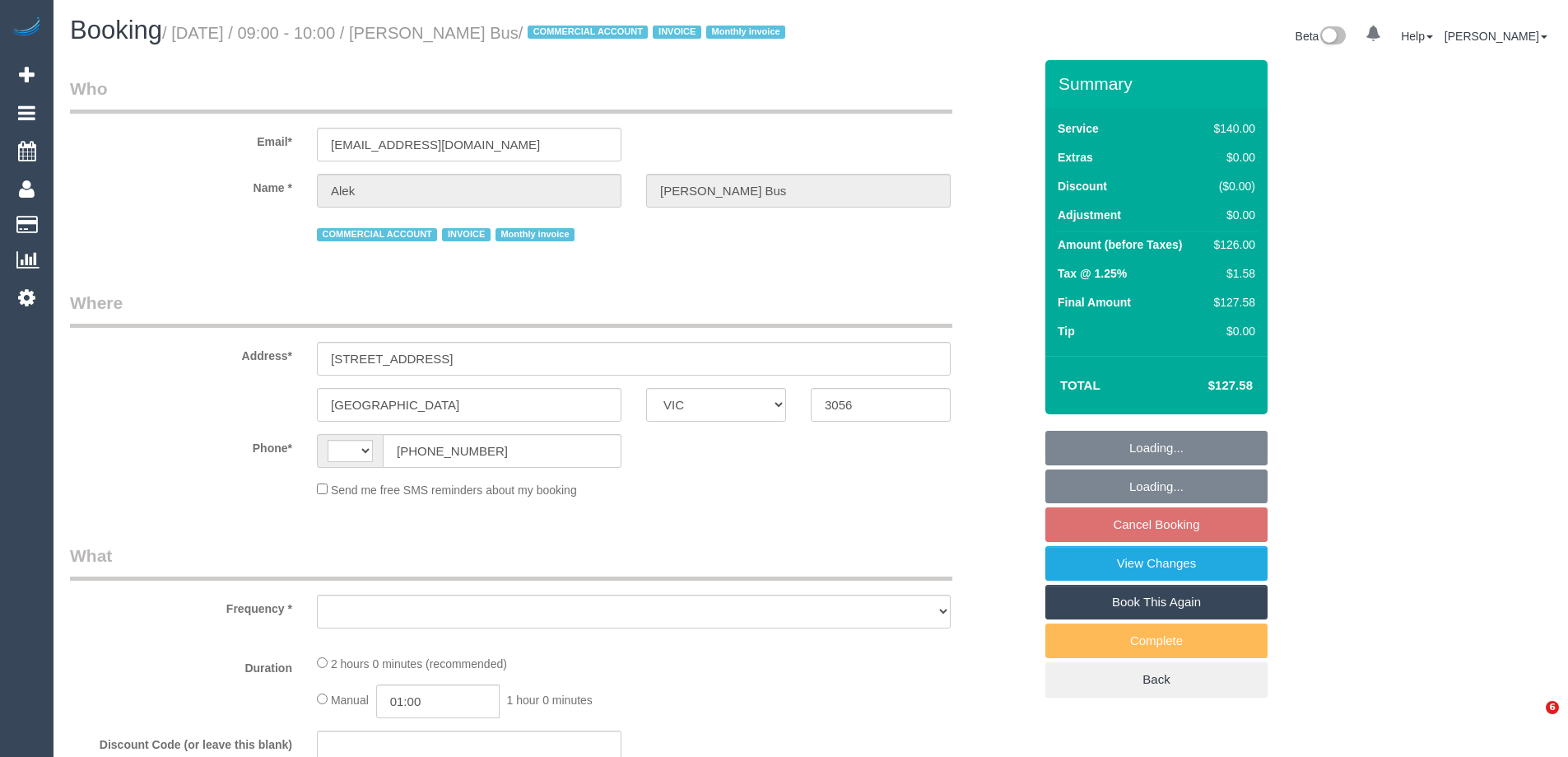
select select "VIC"
select select "object:286"
select select "string:AU"
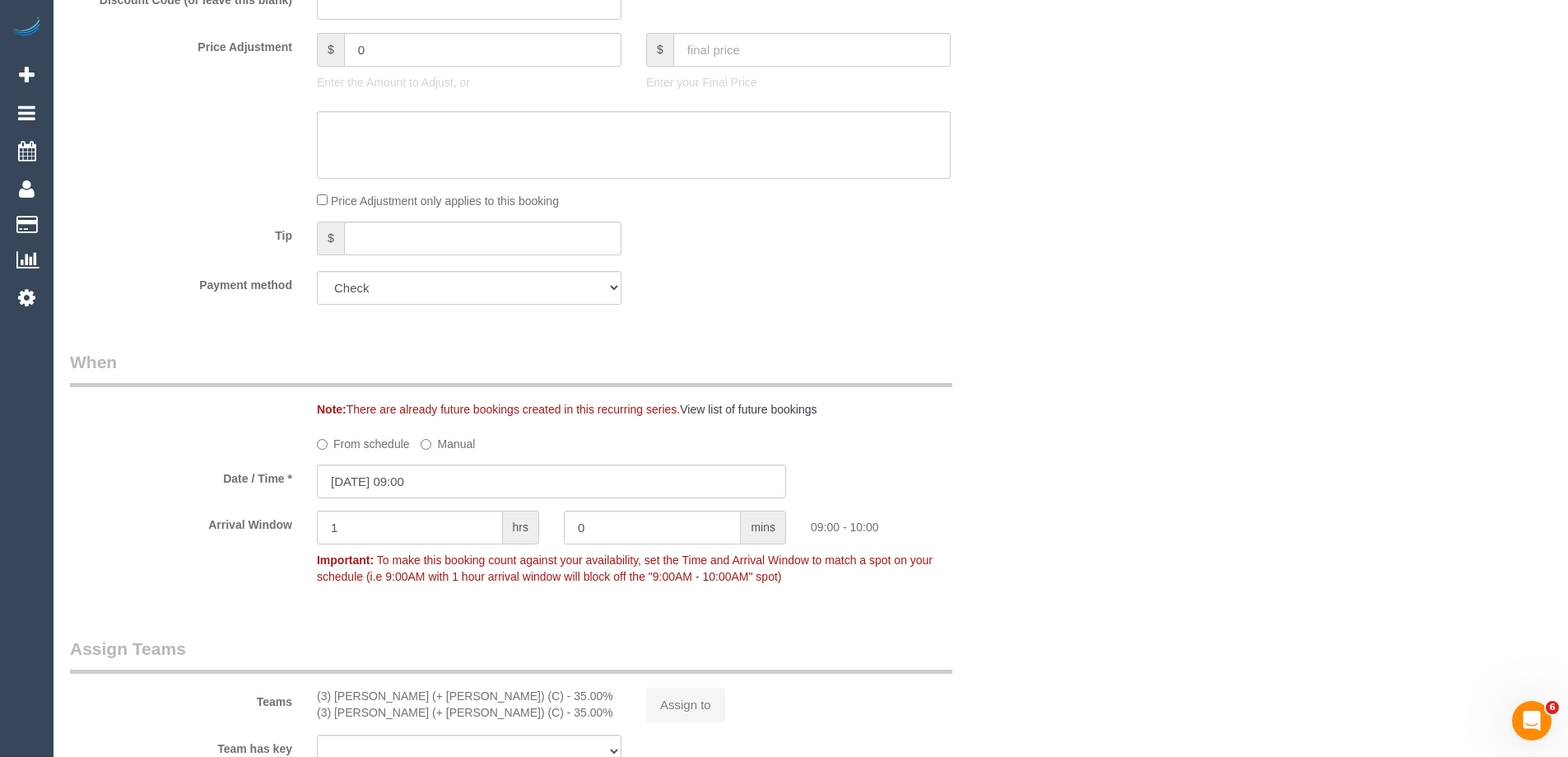
select select "number:28"
select select "number:14"
select select "number:19"
select select "number:24"
select select "number:35"
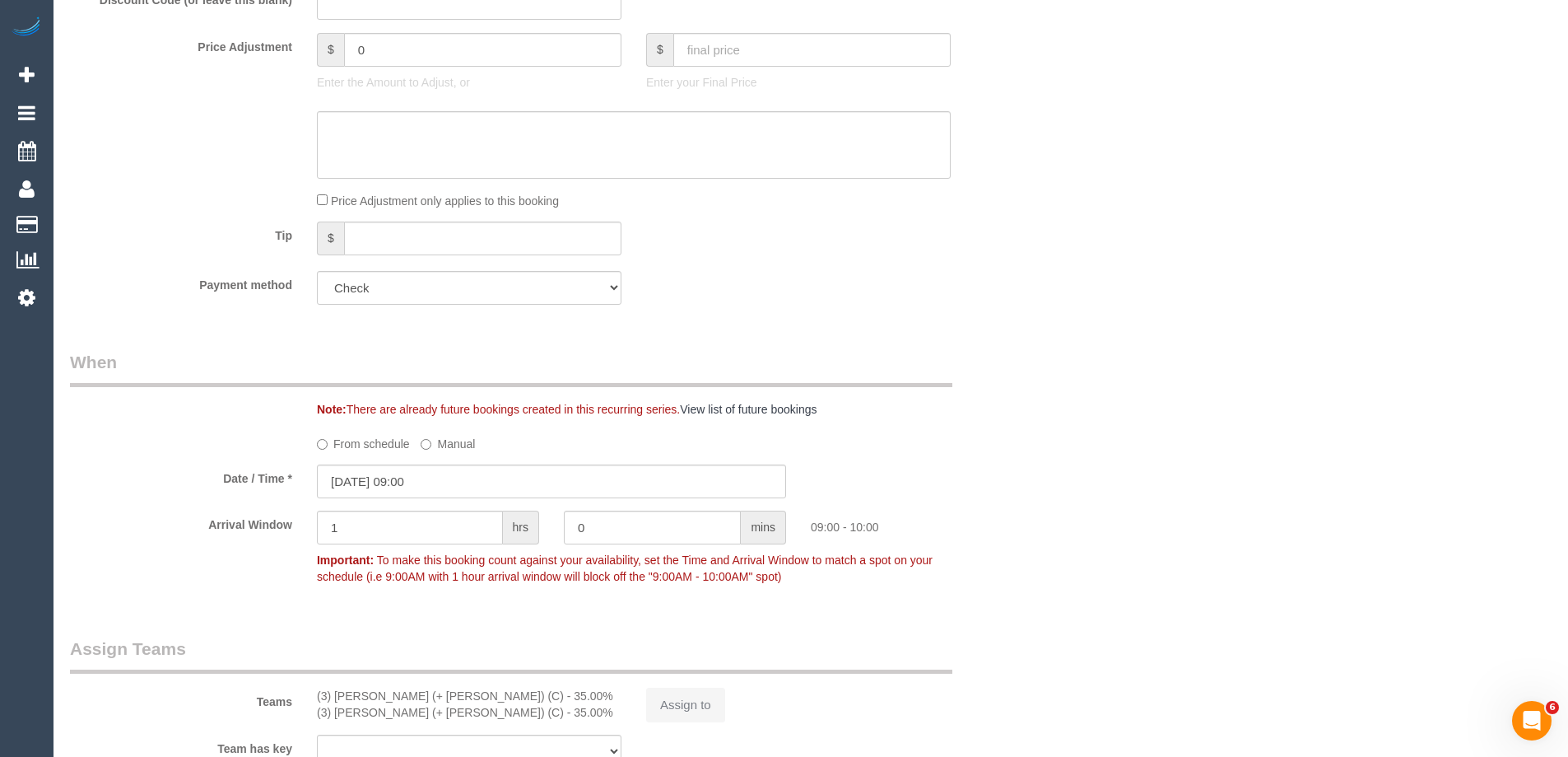
select select "number:11"
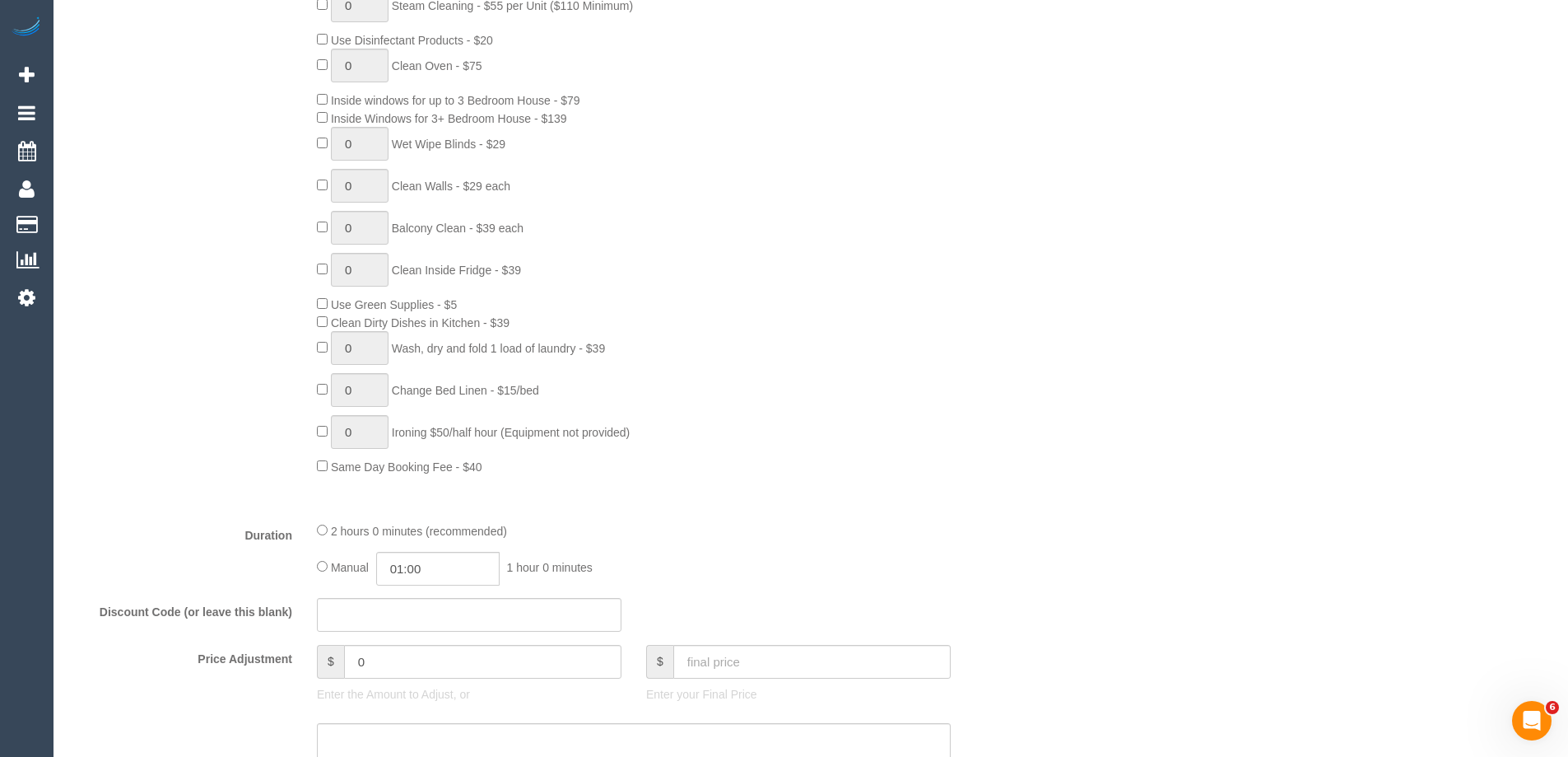
select select "object:1678"
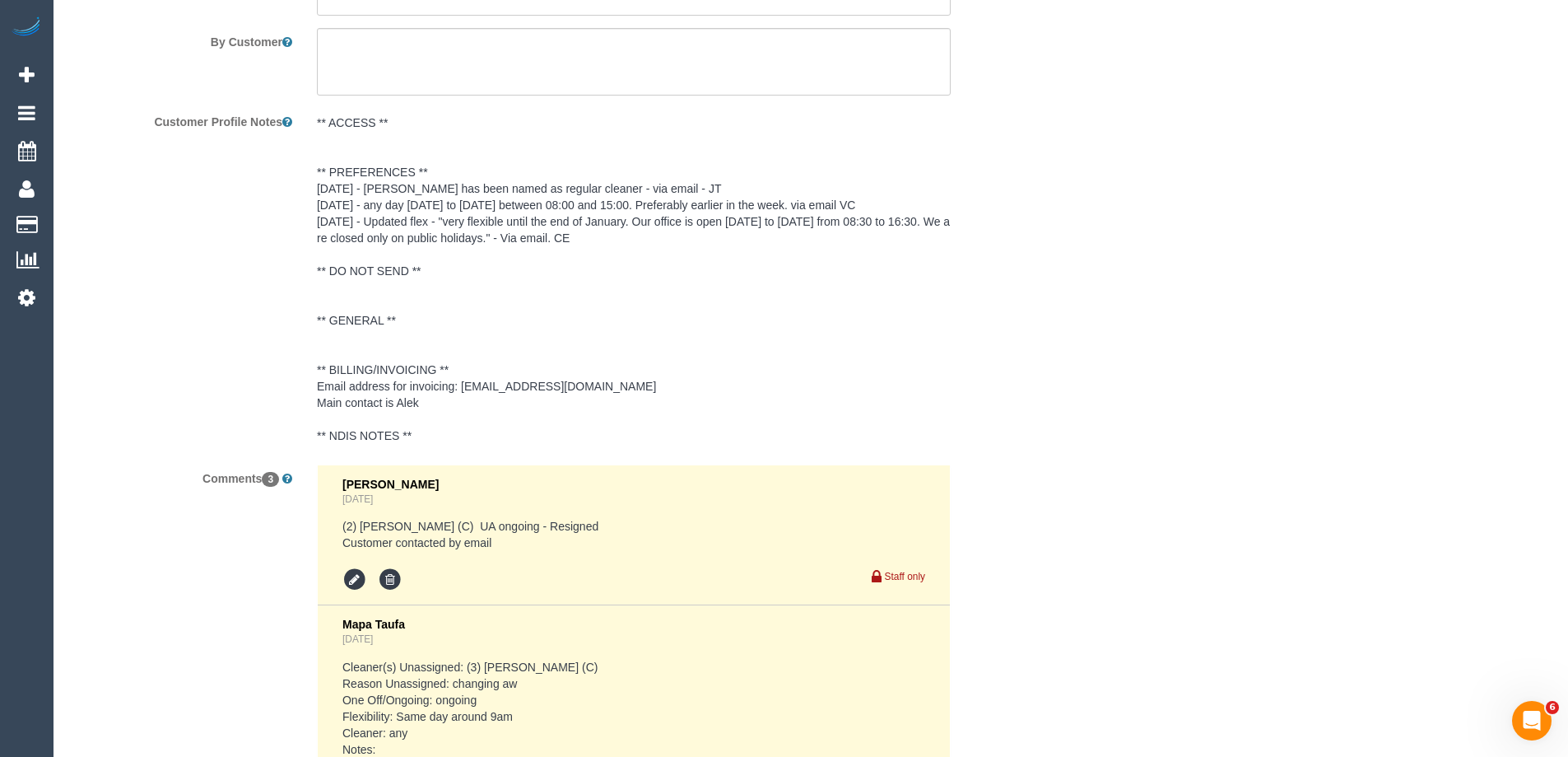
scroll to position [2590, 0]
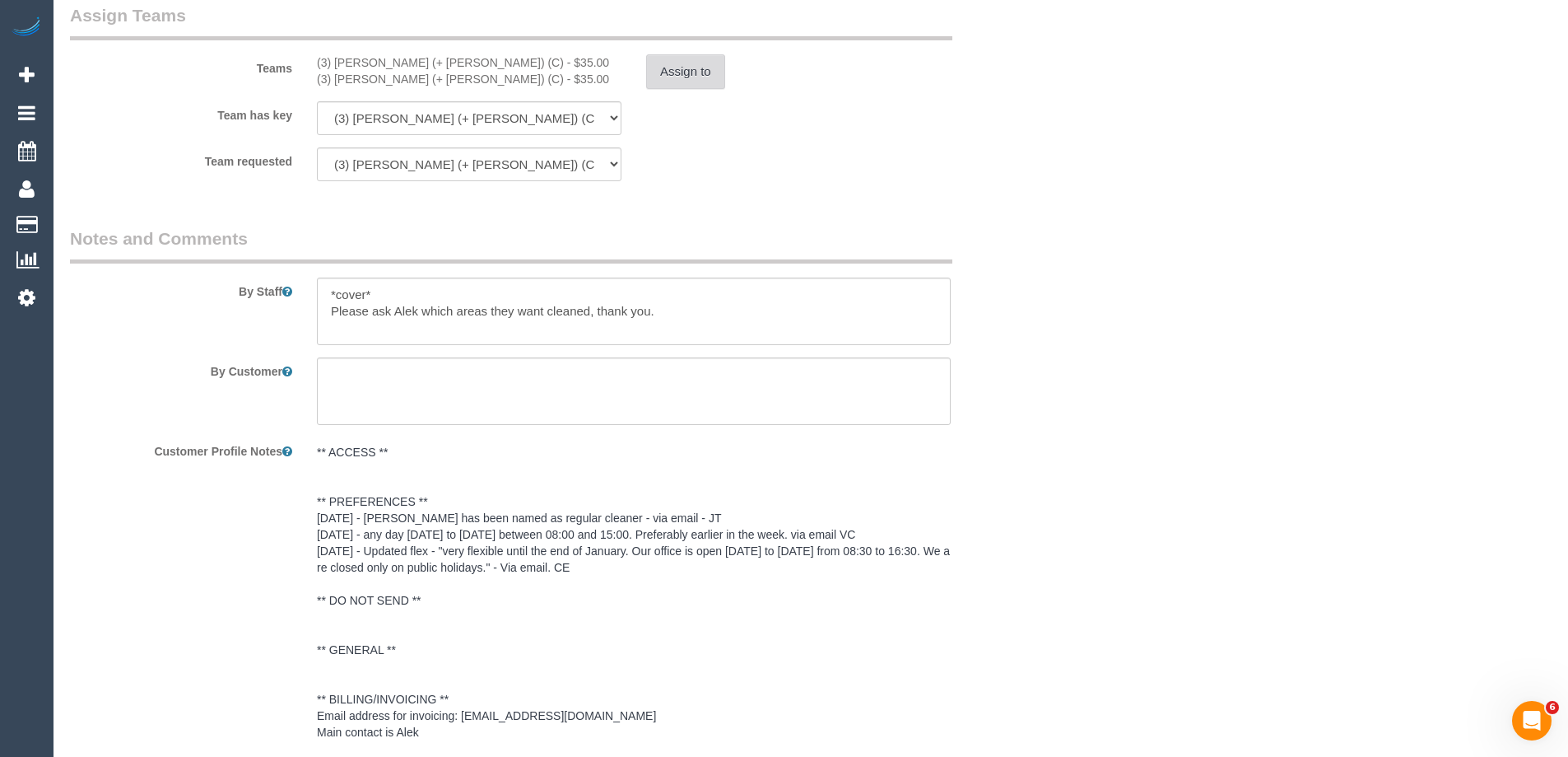
click at [682, 89] on button "Assign to" at bounding box center [686, 71] width 79 height 35
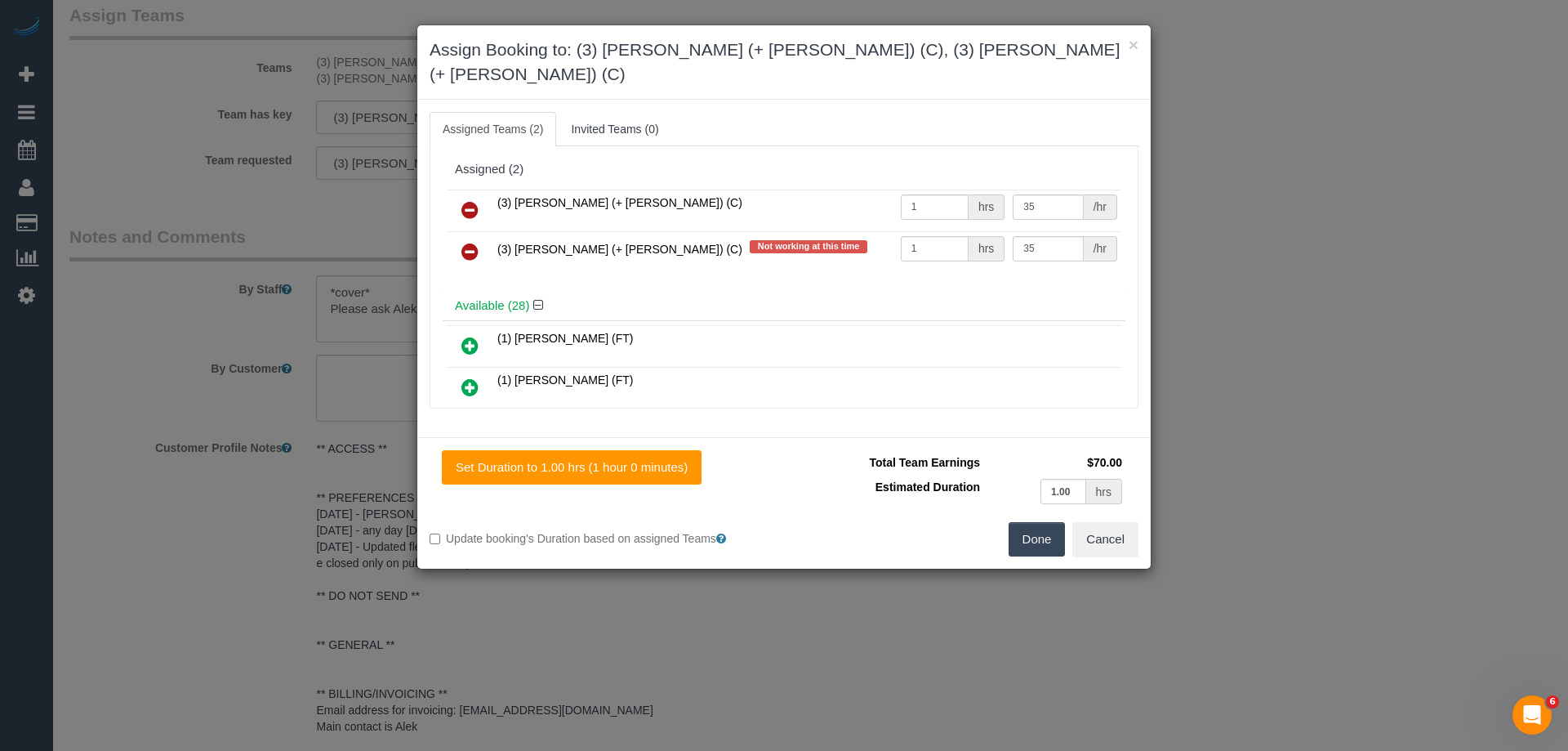
click at [463, 200] on icon at bounding box center [470, 210] width 17 height 19
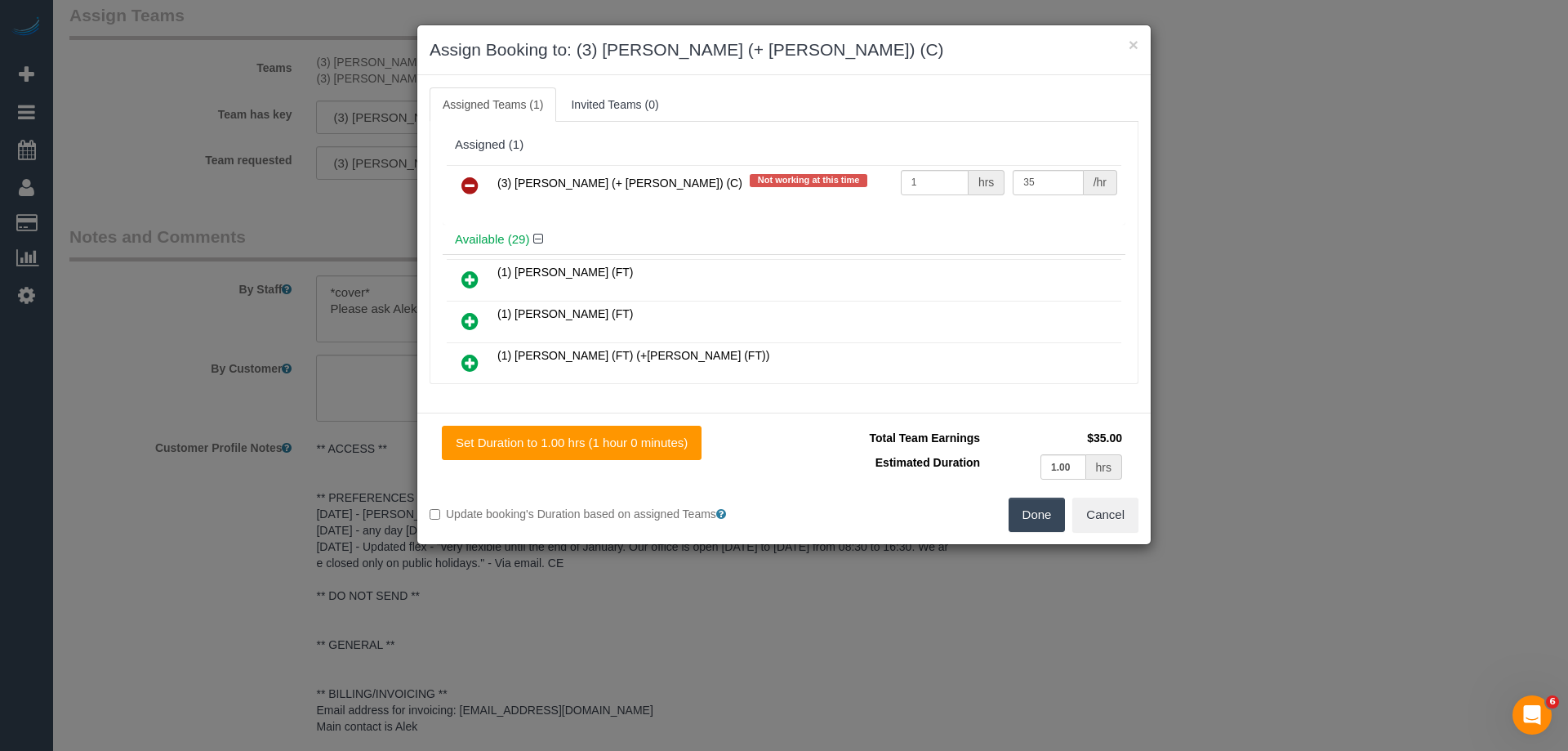
click at [463, 178] on icon at bounding box center [470, 185] width 17 height 19
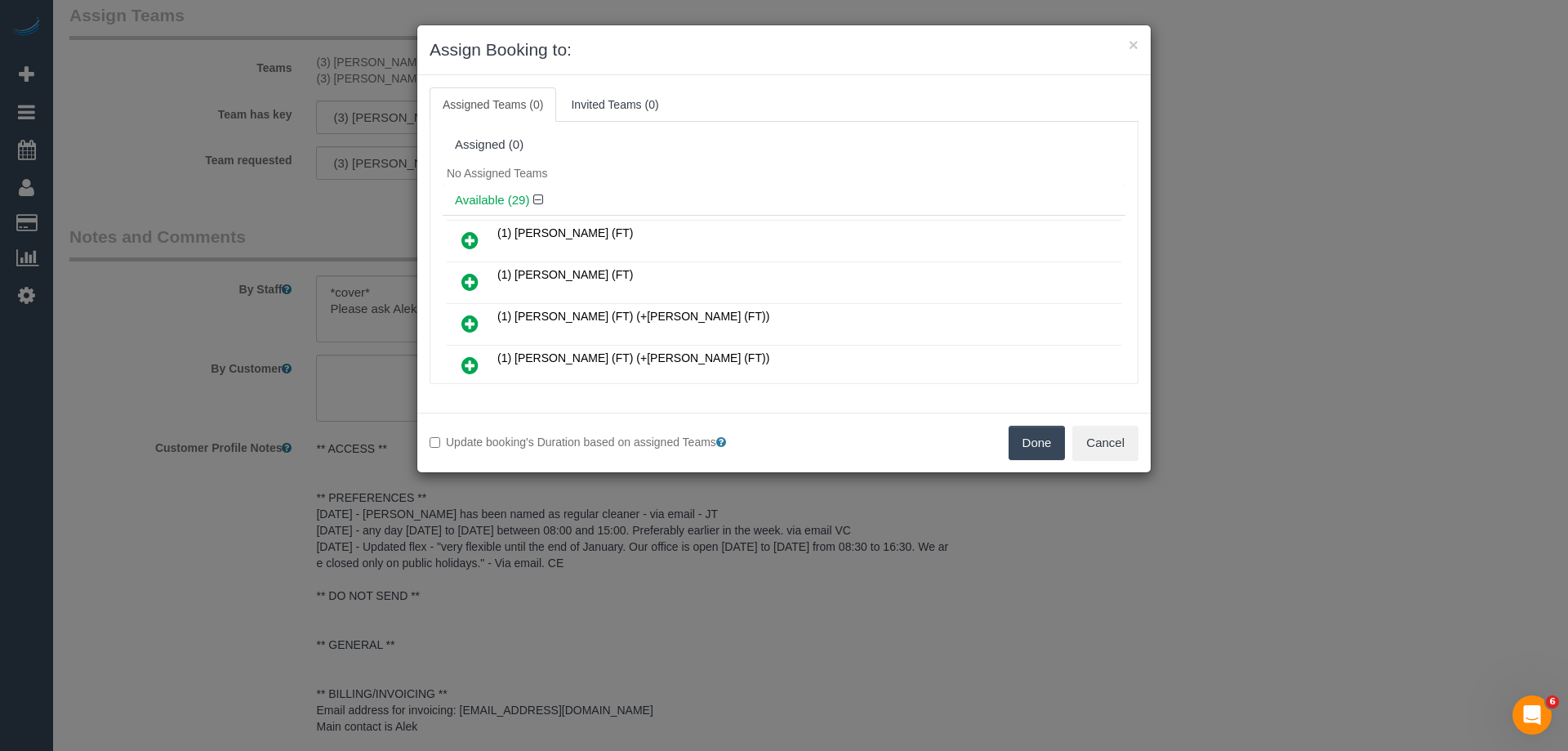
click at [1043, 449] on button "Done" at bounding box center [1037, 443] width 57 height 35
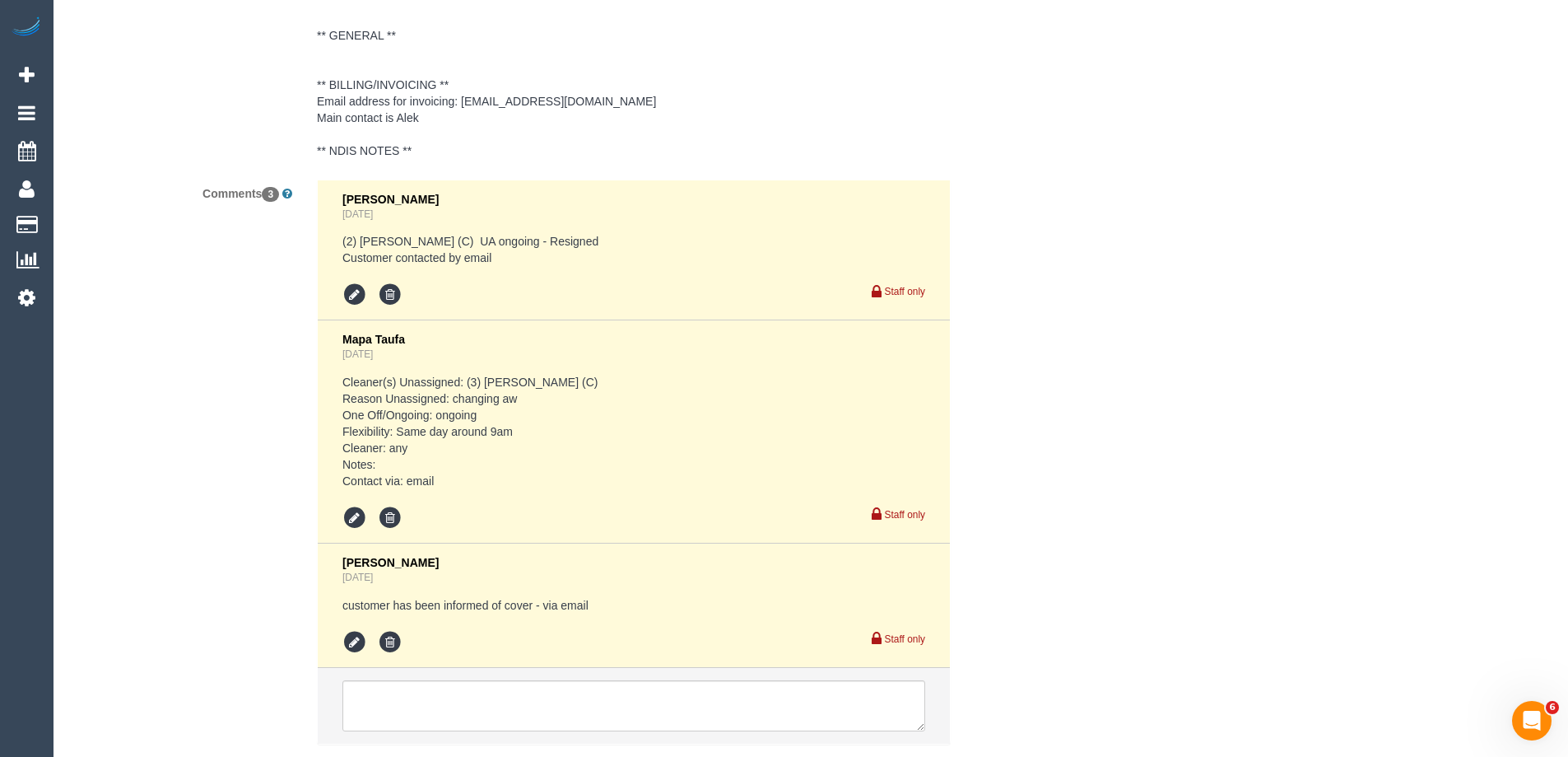
scroll to position [3331, 0]
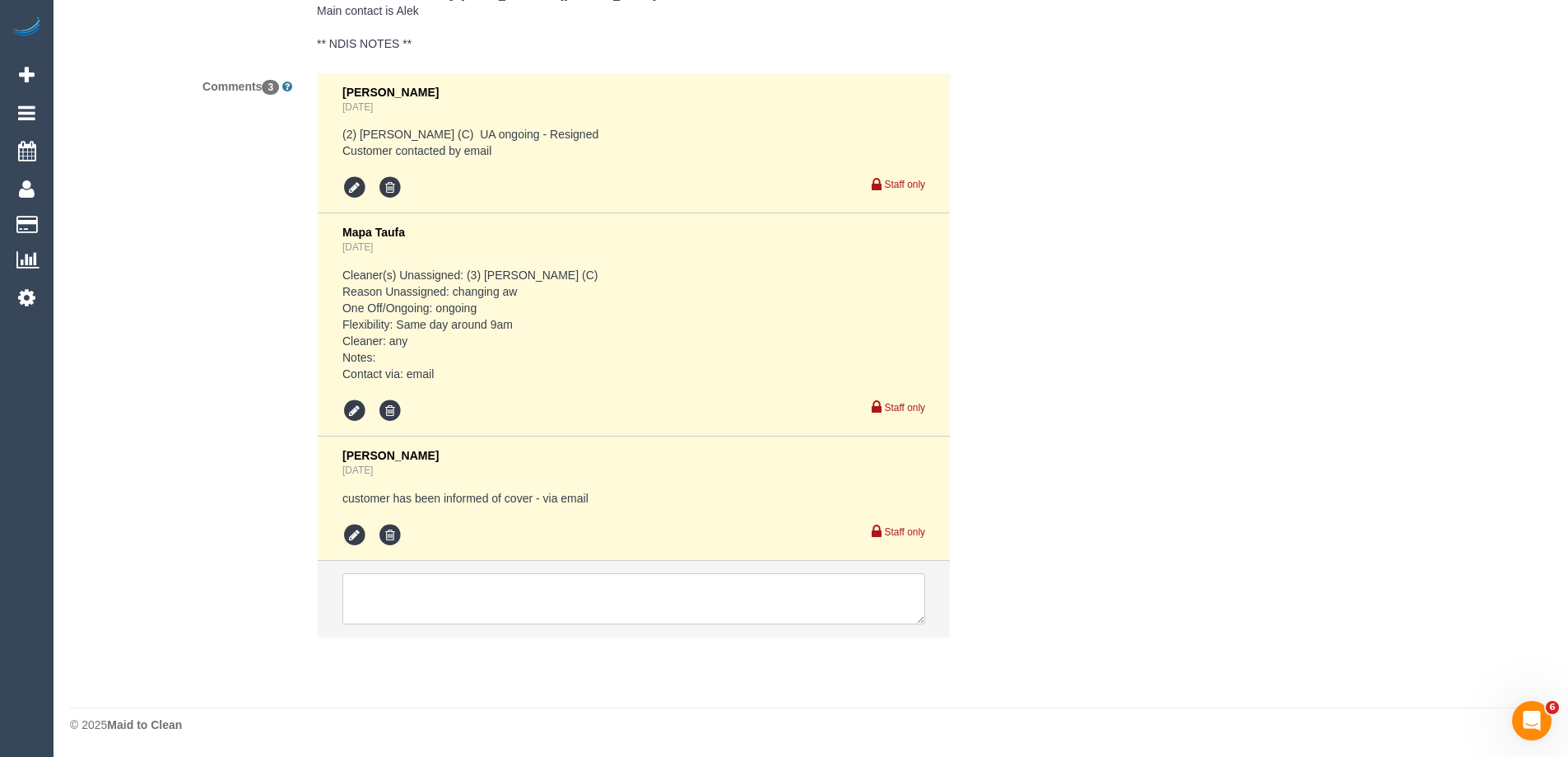
drag, startPoint x: 462, startPoint y: 620, endPoint x: 465, endPoint y: 611, distance: 9.5
click at [465, 613] on textarea at bounding box center [634, 598] width 583 height 51
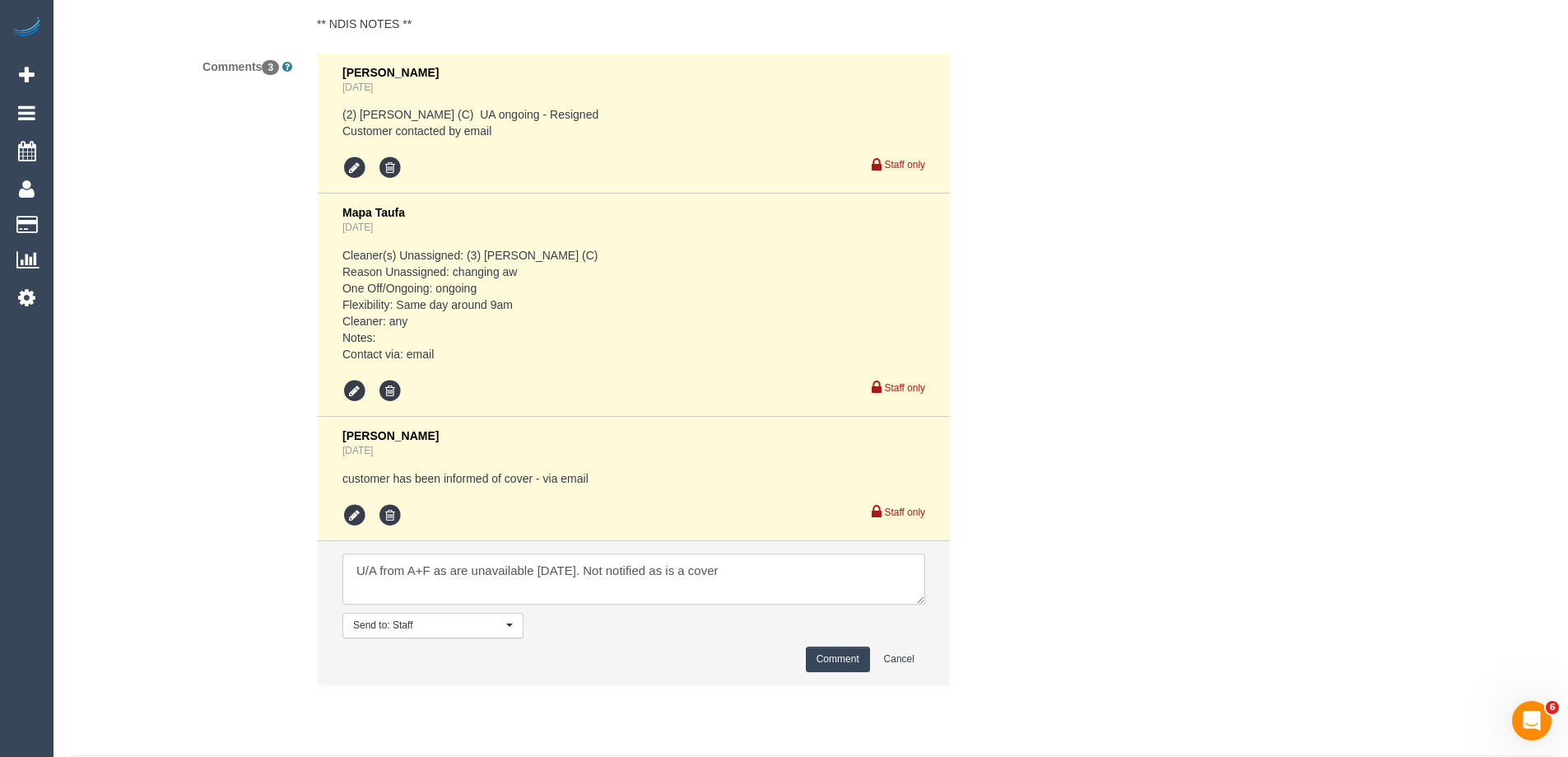
type textarea "U/A from A+F as are unavailable [DATE]. Not notified as is a cover"
click at [832, 672] on button "Comment" at bounding box center [838, 659] width 64 height 25
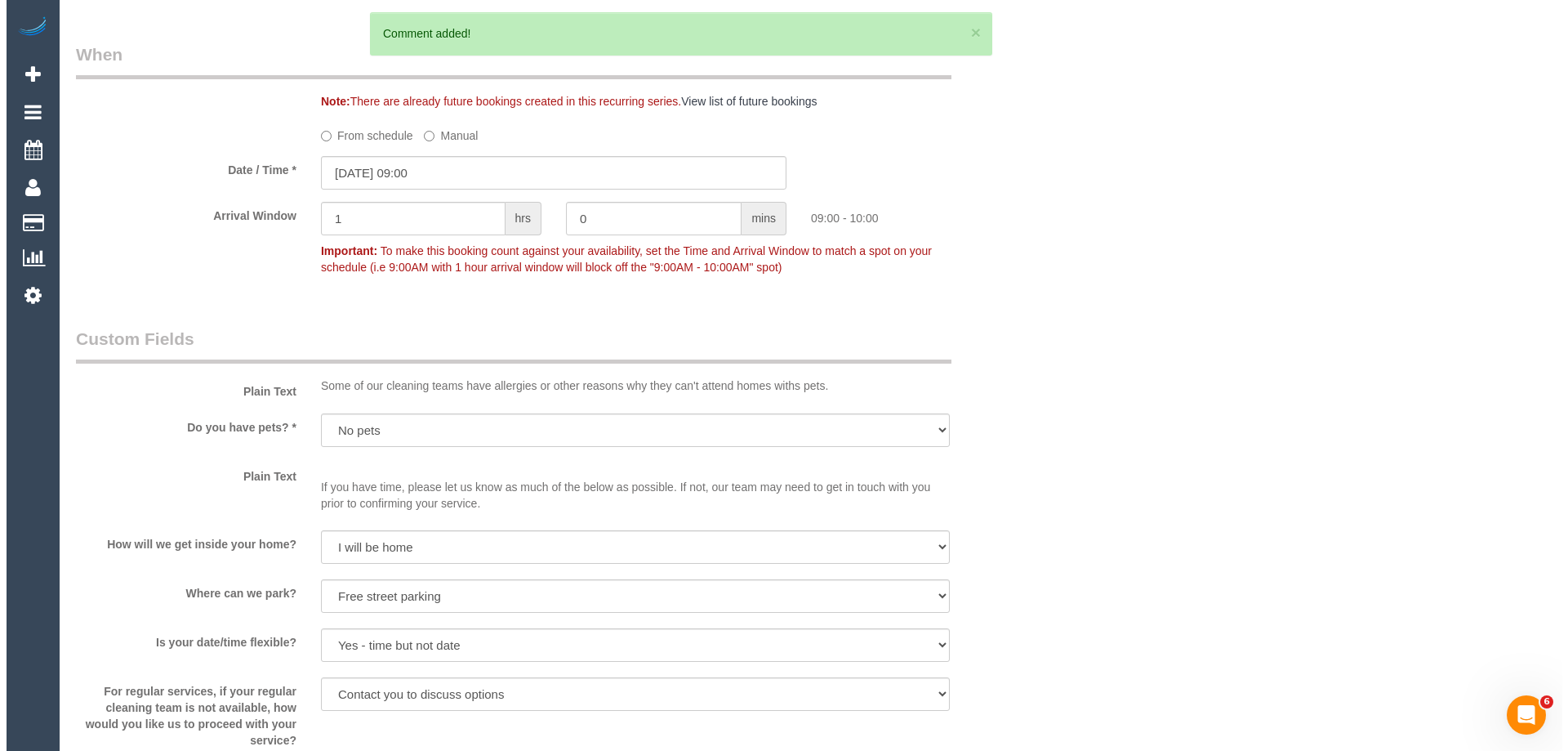
scroll to position [0, 0]
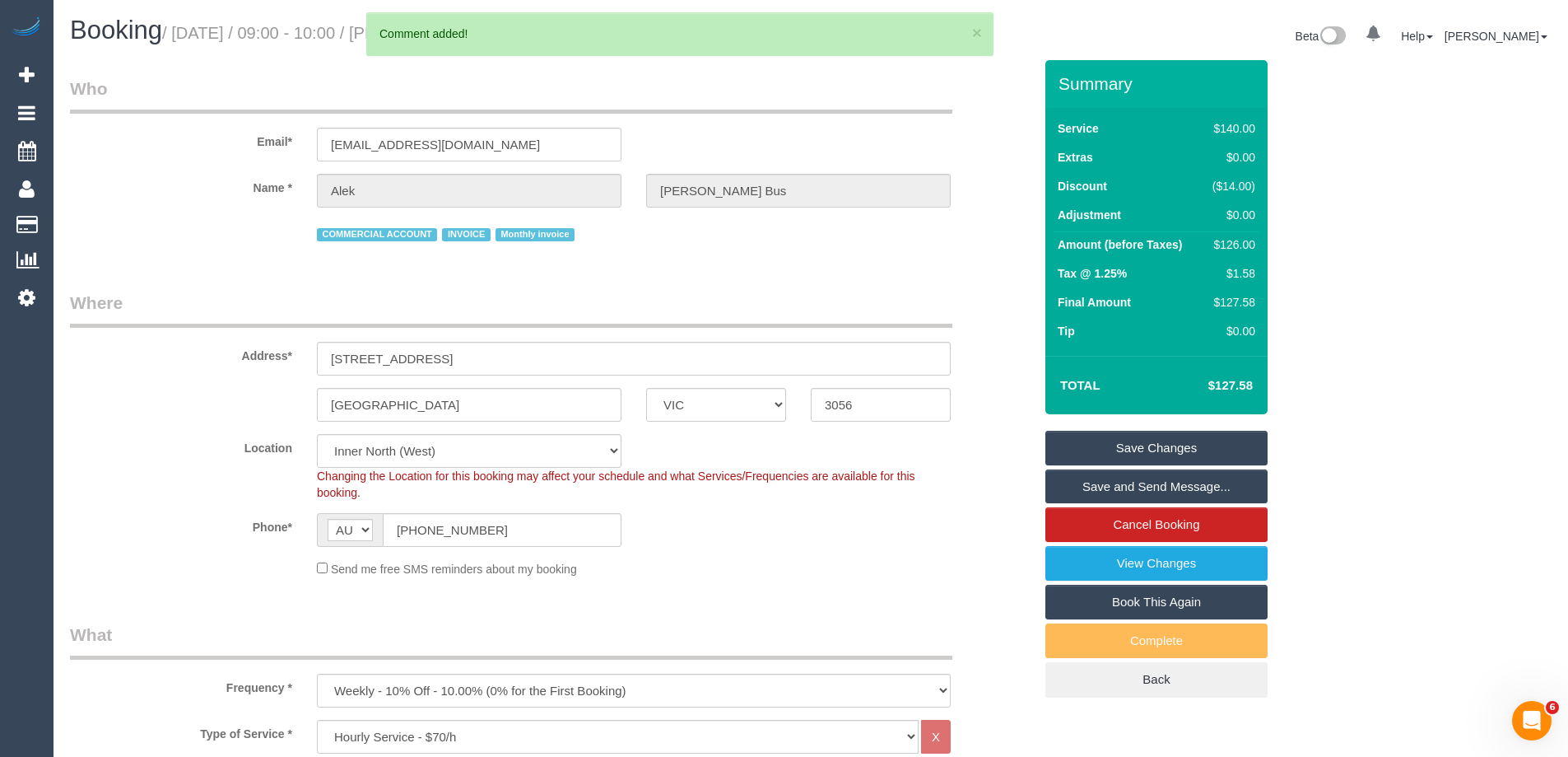
click at [1088, 458] on link "Save Changes" at bounding box center [1156, 447] width 222 height 35
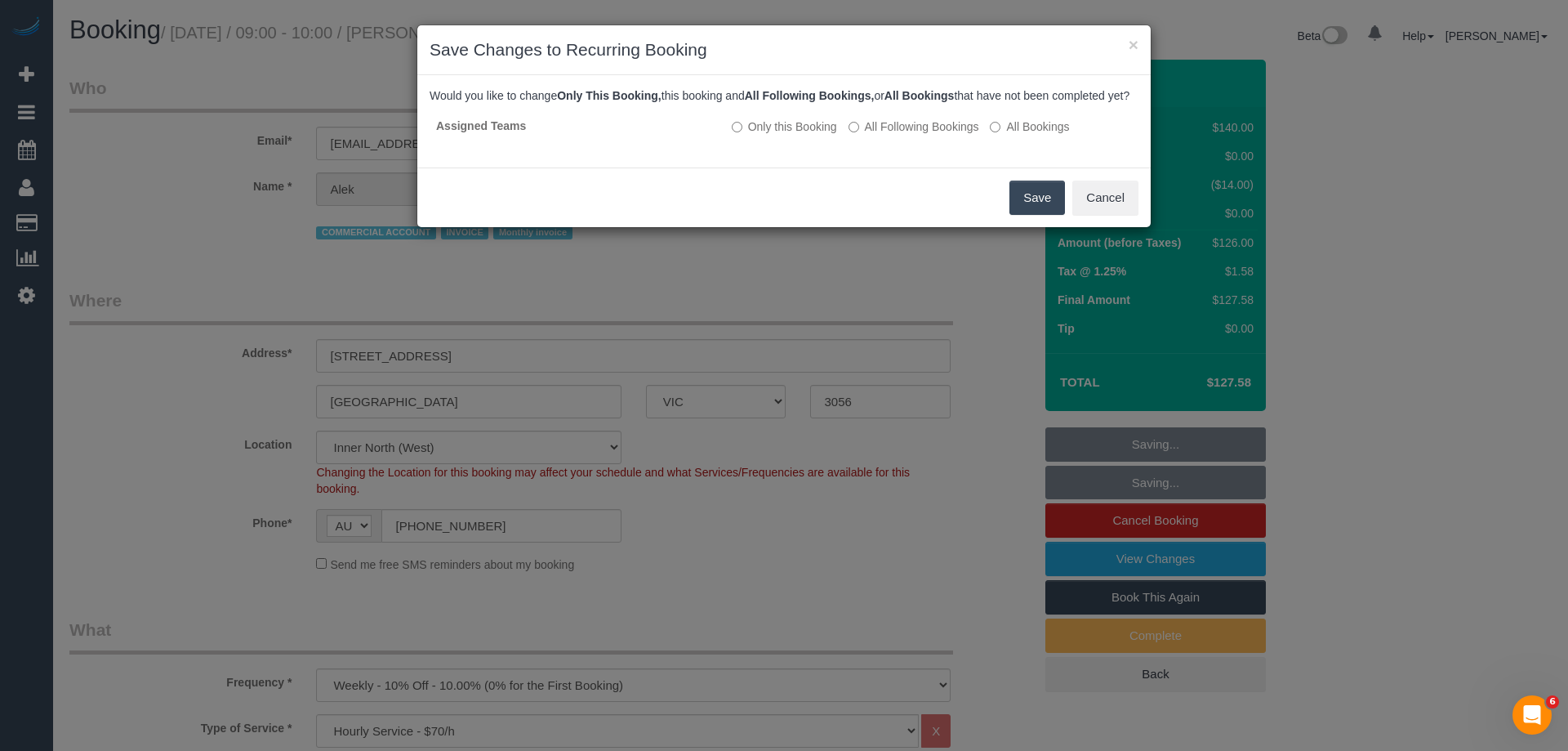
click at [1048, 211] on button "Save" at bounding box center [1037, 197] width 56 height 35
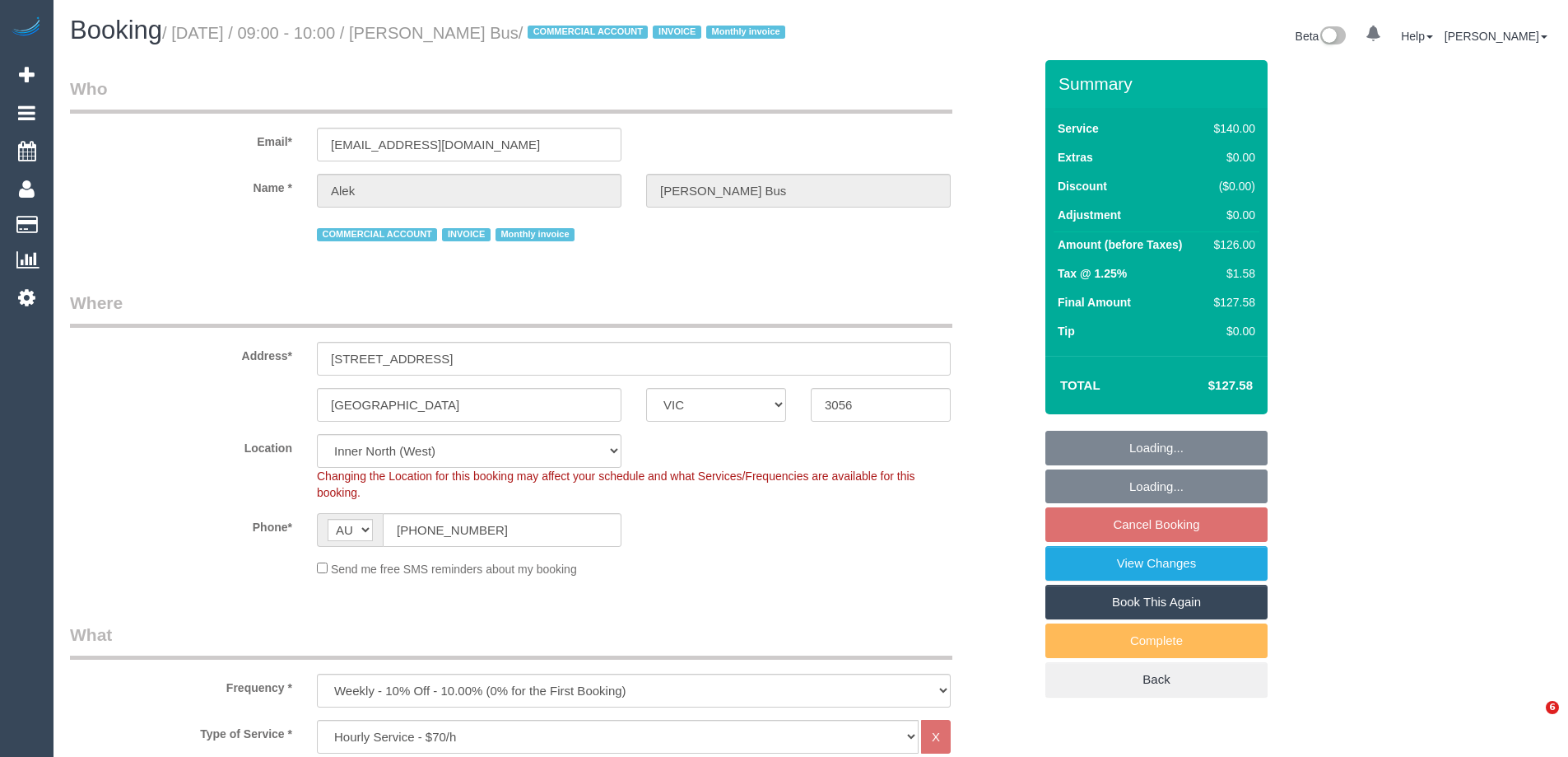
select select "VIC"
select select "number:28"
select select "number:14"
select select "number:19"
select select "number:24"
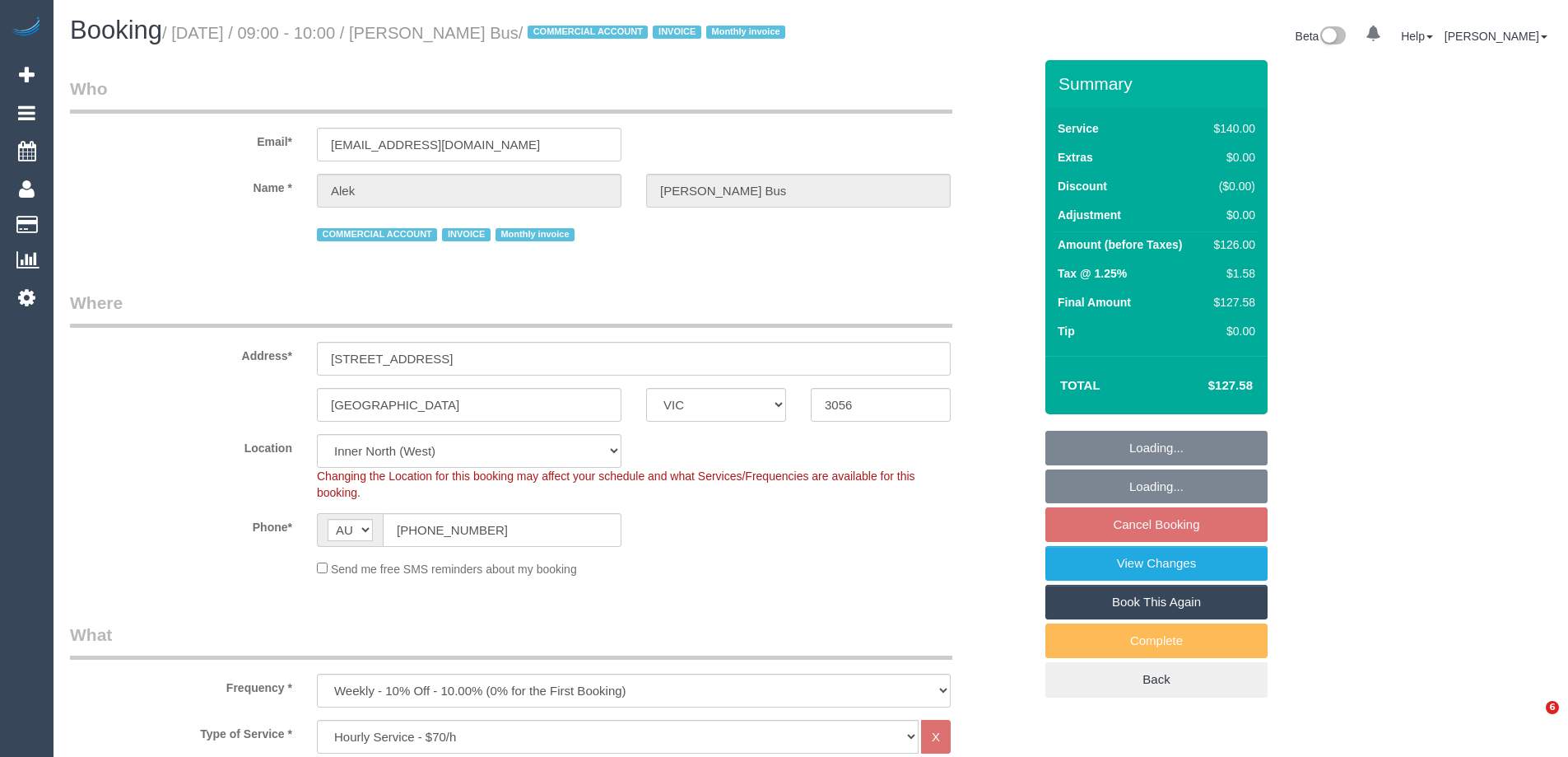
select select "number:35"
select select "number:11"
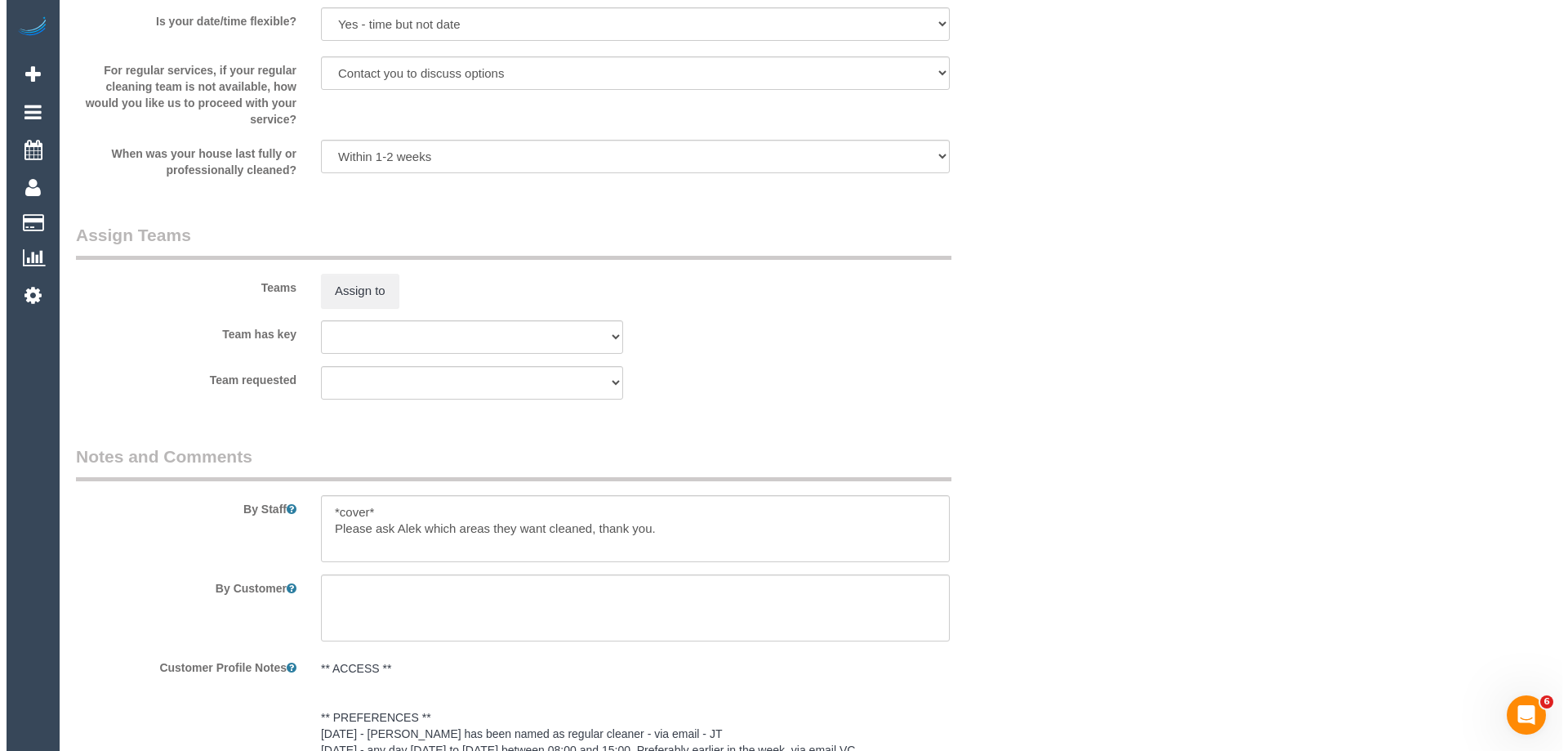
scroll to position [2369, 0]
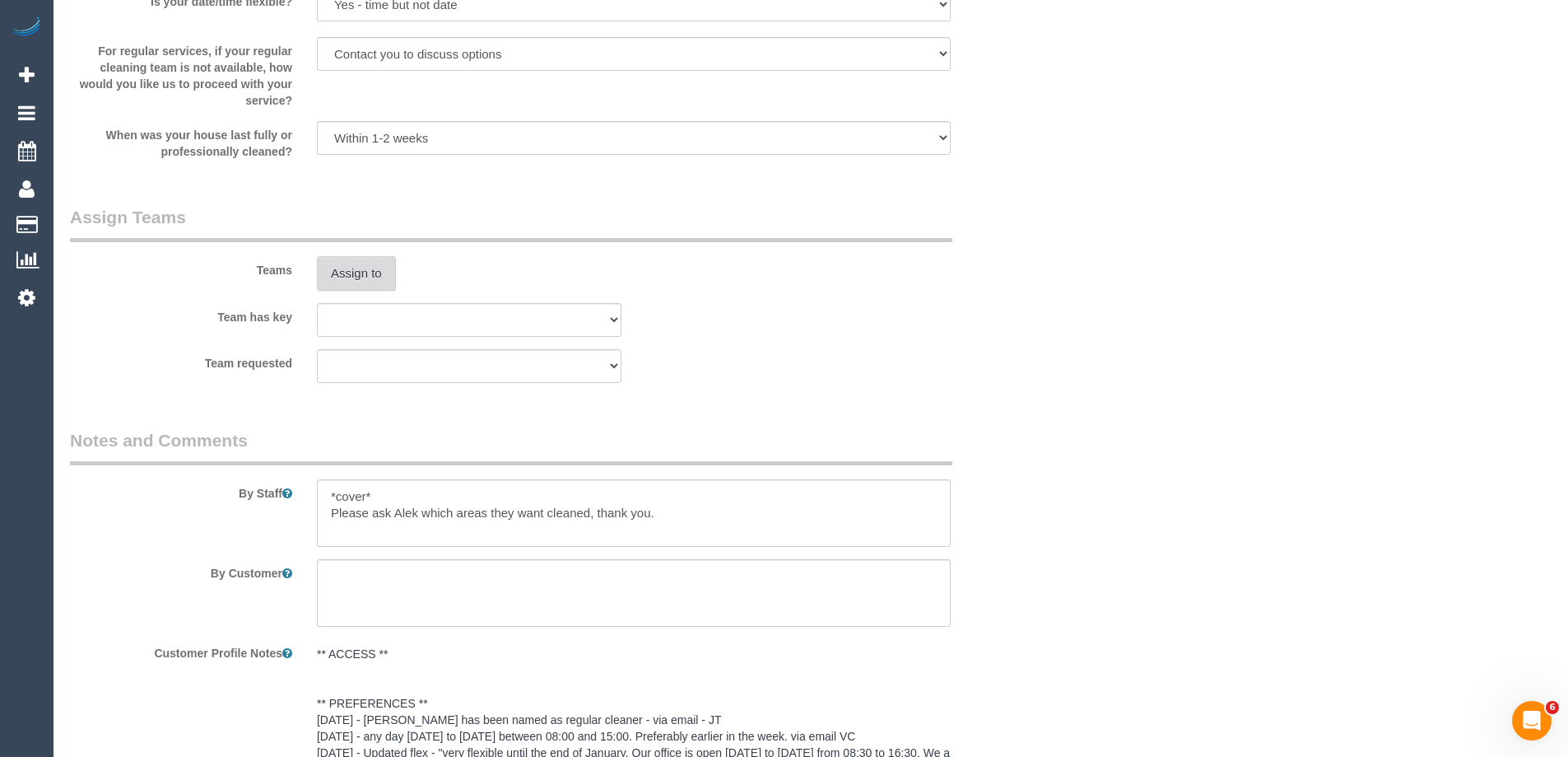
click at [344, 291] on button "Assign to" at bounding box center [356, 273] width 79 height 35
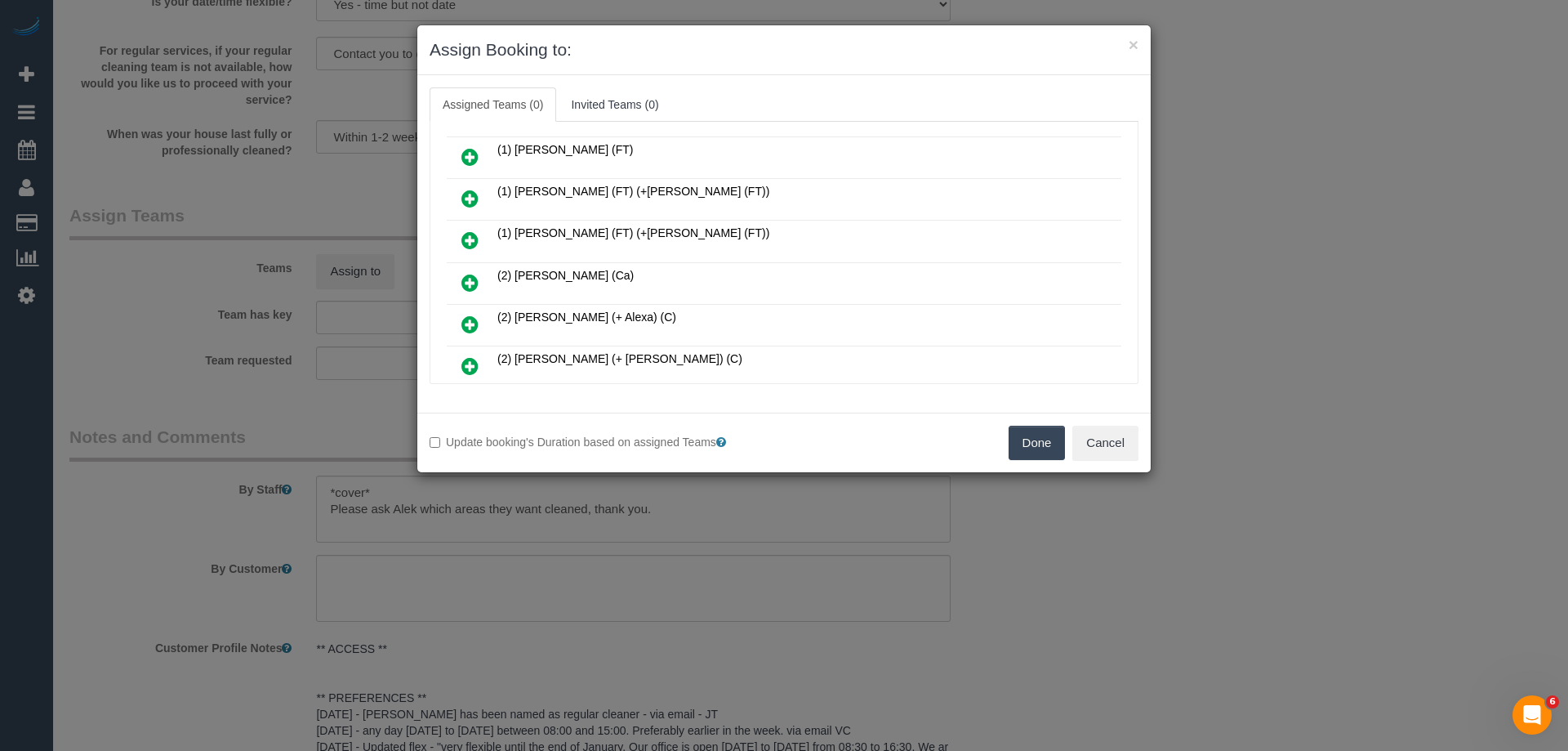
scroll to position [163, 0]
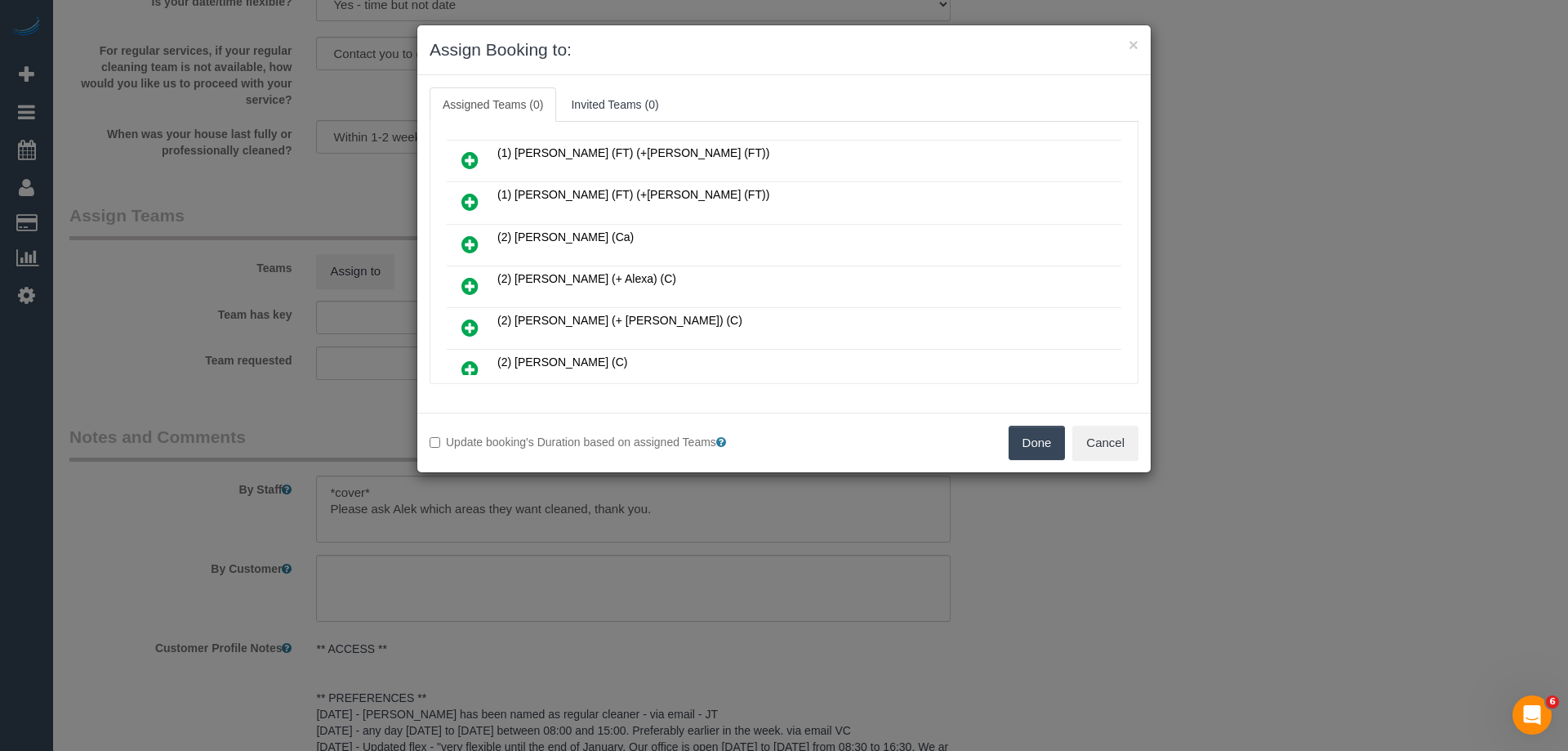
click at [483, 361] on link at bounding box center [470, 370] width 39 height 33
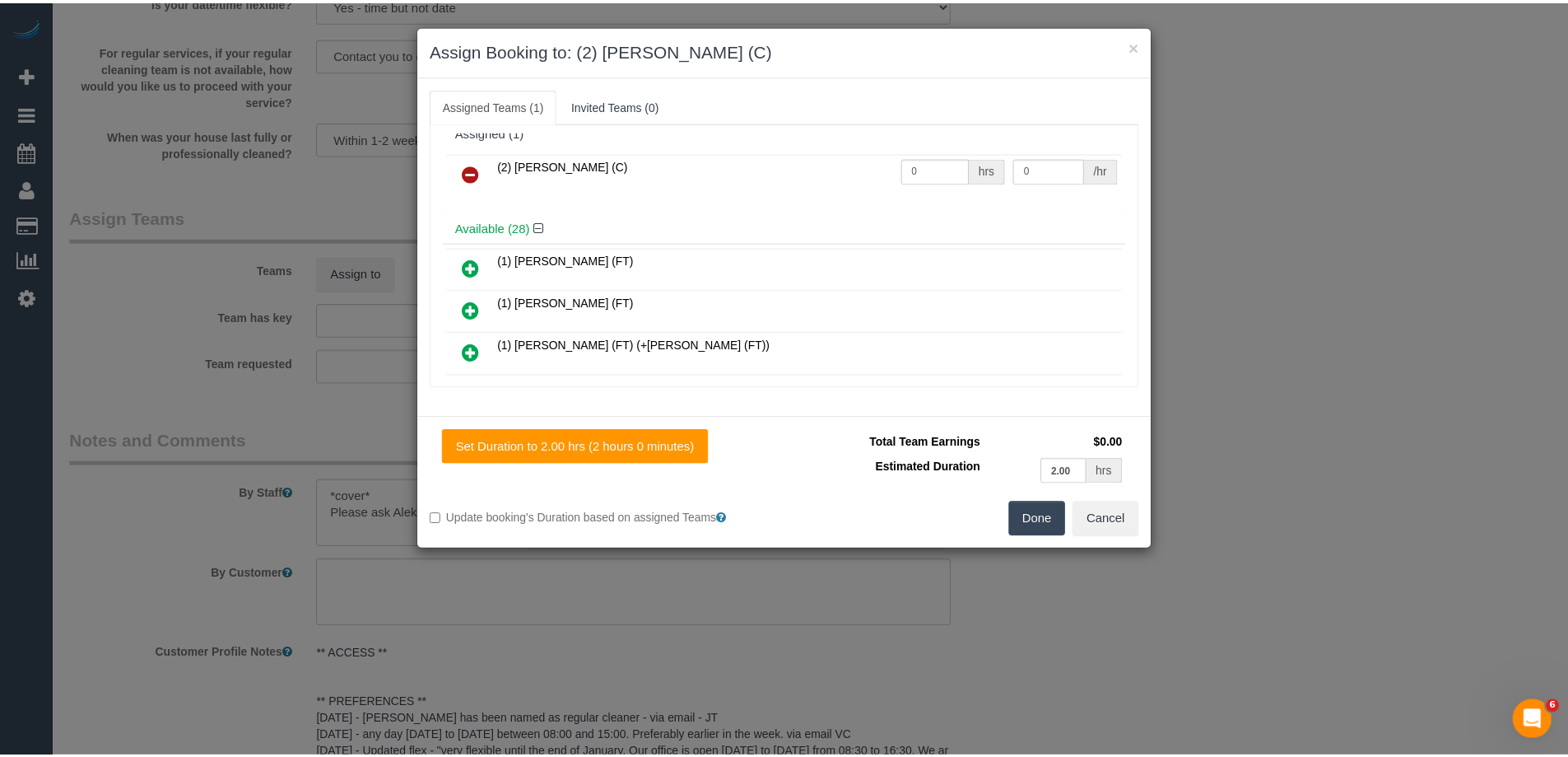
scroll to position [0, 0]
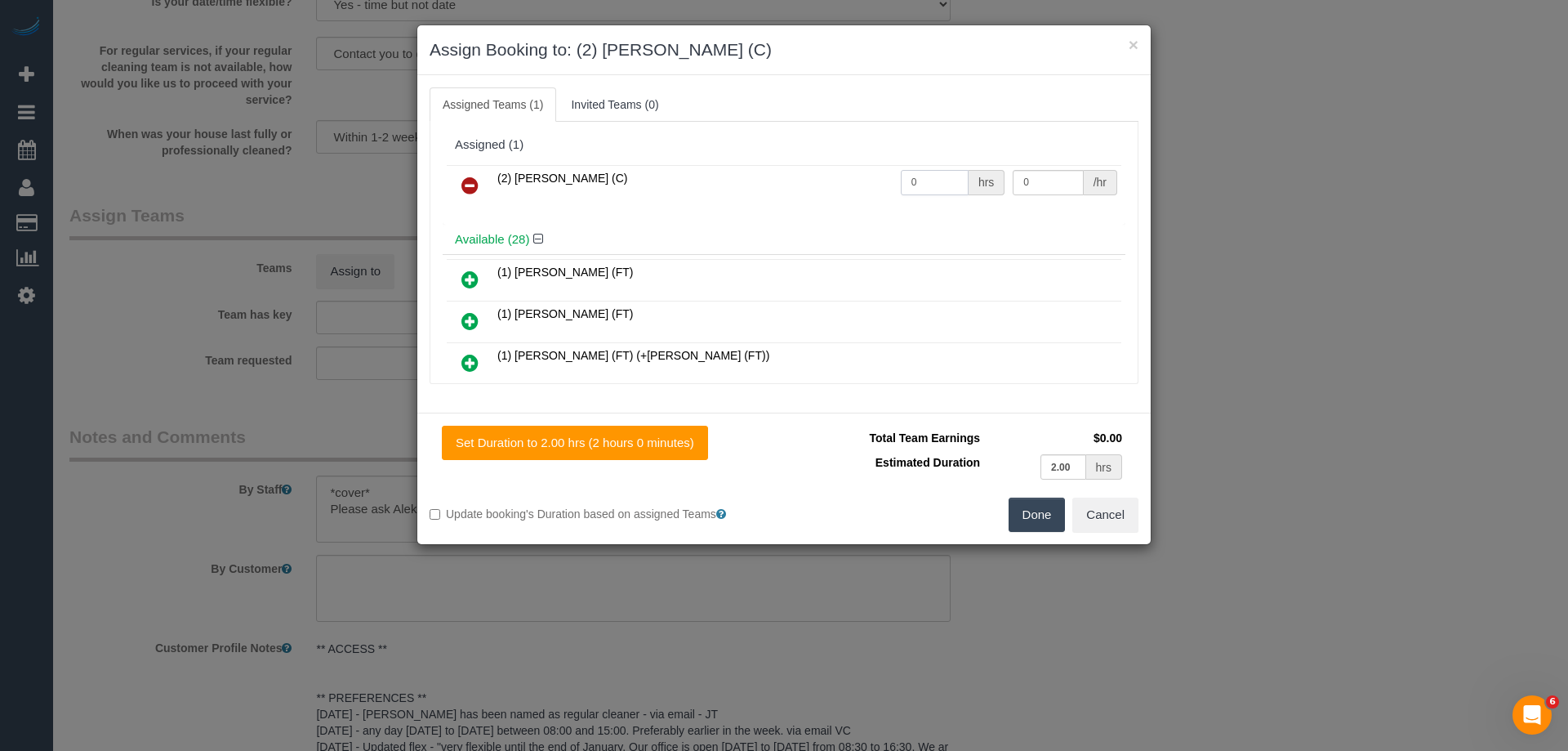
drag, startPoint x: 927, startPoint y: 178, endPoint x: 836, endPoint y: 178, distance: 91.0
click at [847, 178] on tr "(2) Angelica Ramos (C) 0 hrs 0 /hr" at bounding box center [784, 185] width 674 height 41
type input "2"
drag, startPoint x: 971, startPoint y: 178, endPoint x: 899, endPoint y: 178, distance: 72.0
click at [901, 178] on tr "(2) Angelica Ramos (C) 2 hrs 0 /hr" at bounding box center [784, 185] width 674 height 41
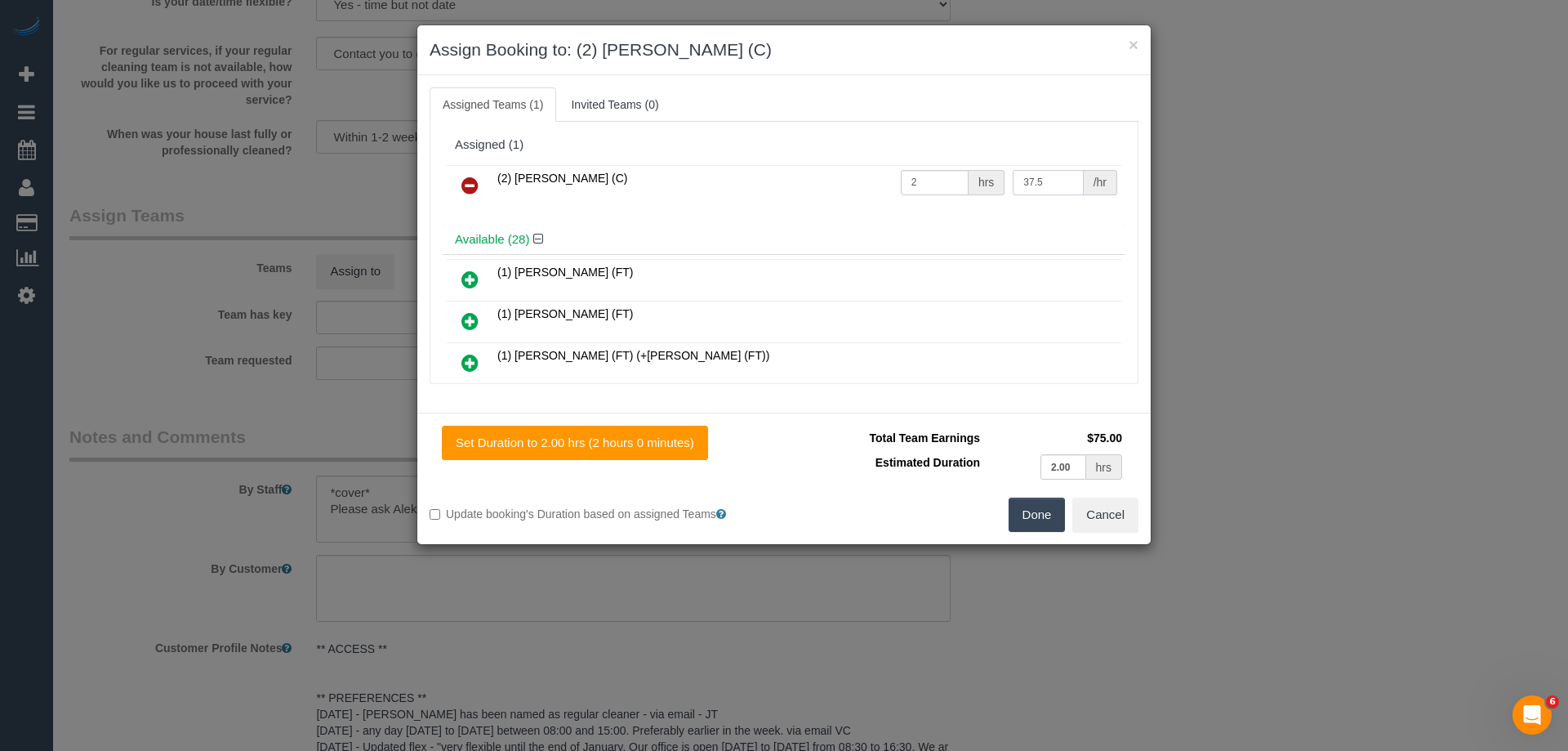
type input "37.5"
click at [1035, 515] on button "Done" at bounding box center [1037, 514] width 57 height 35
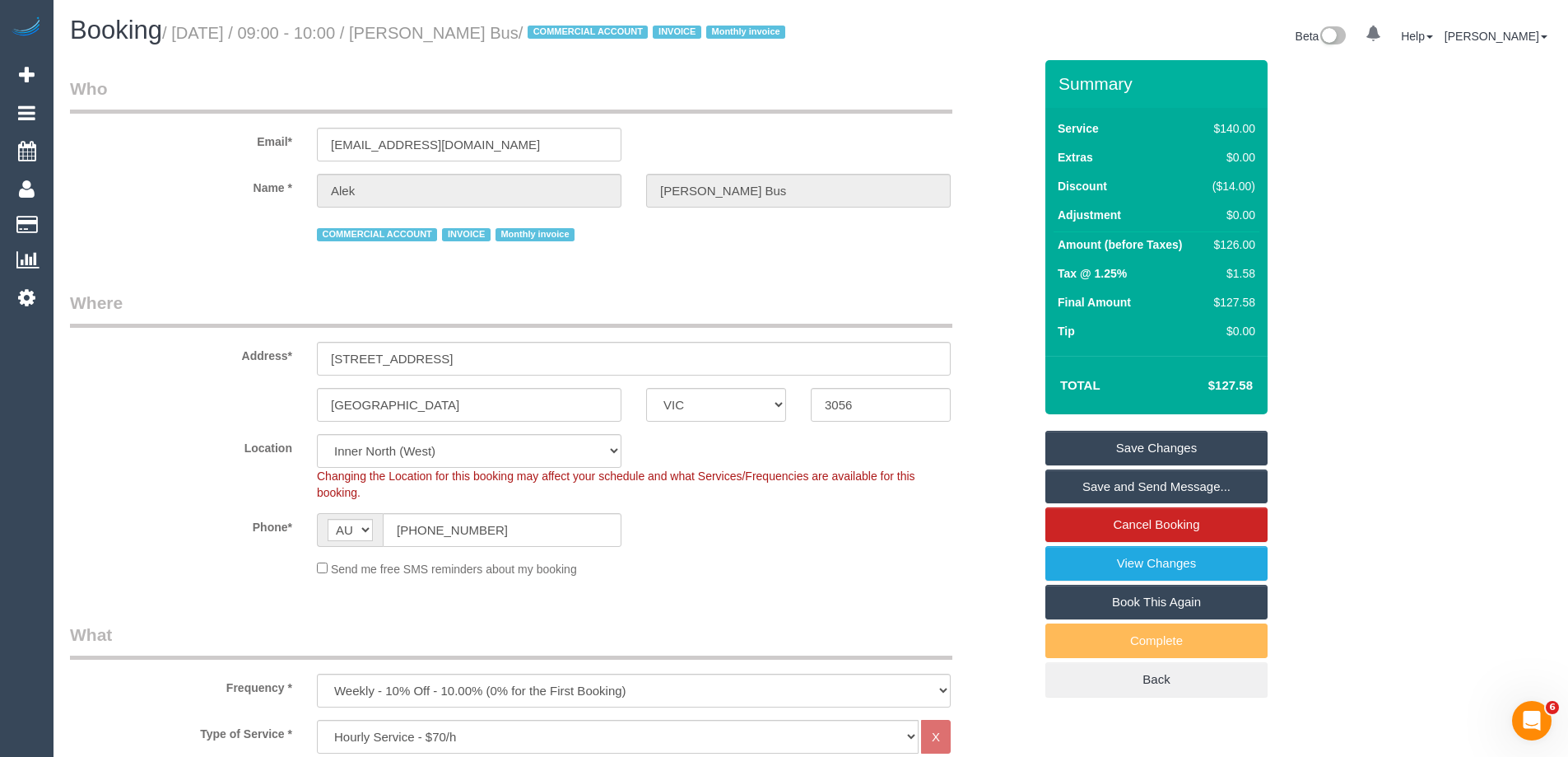
drag, startPoint x: 592, startPoint y: 28, endPoint x: 457, endPoint y: 21, distance: 135.2
click at [457, 21] on h1 "Booking / September 30, 2025 / 09:00 - 10:00 / Alek Moreland Bus / COMMERCIAL A…" at bounding box center [434, 30] width 729 height 28
copy small "Alek Moreland Bus"
click at [1062, 465] on link "Save Changes" at bounding box center [1156, 447] width 222 height 35
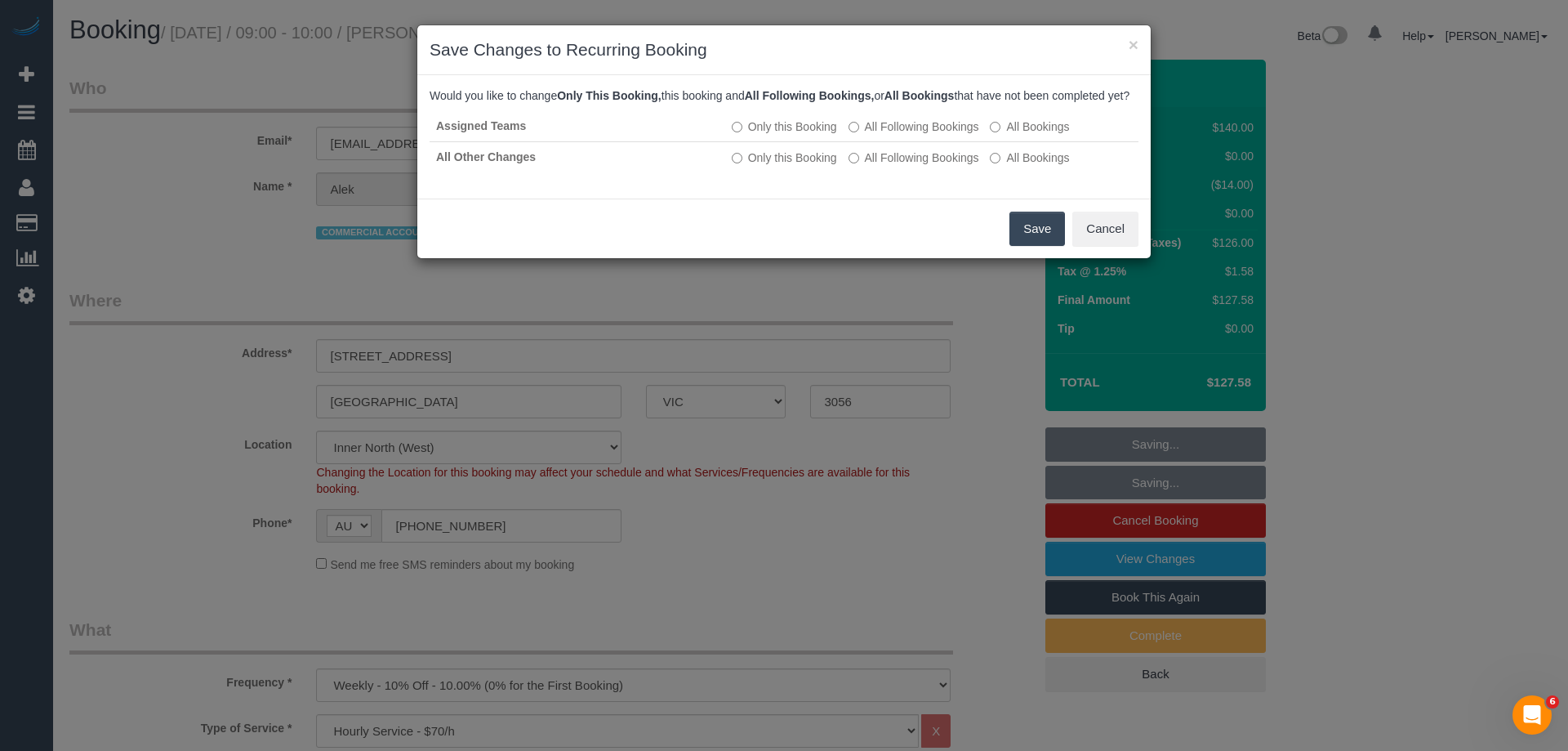
click at [1045, 240] on button "Save" at bounding box center [1037, 228] width 56 height 35
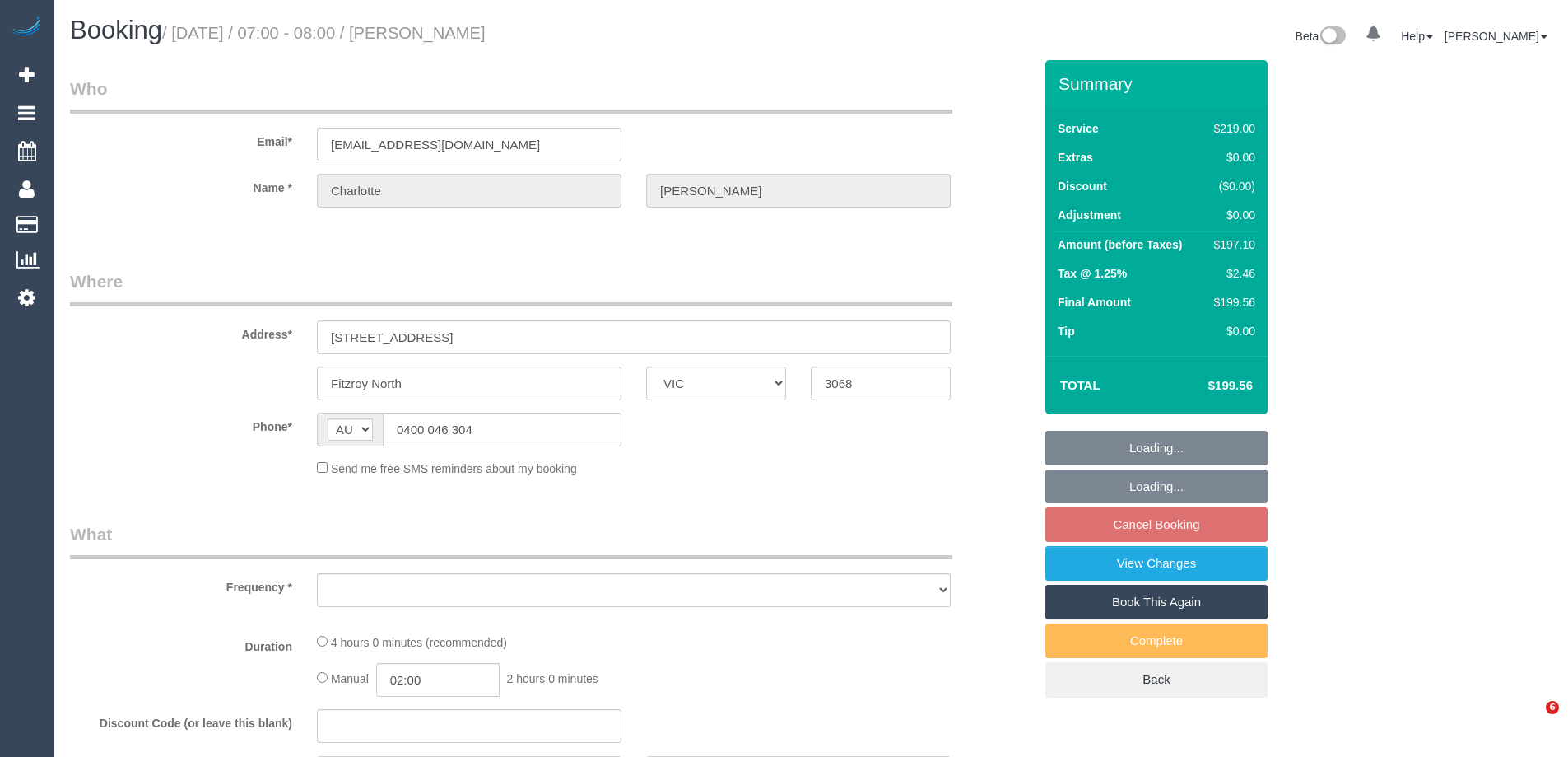
select select "VIC"
select select "object:1479"
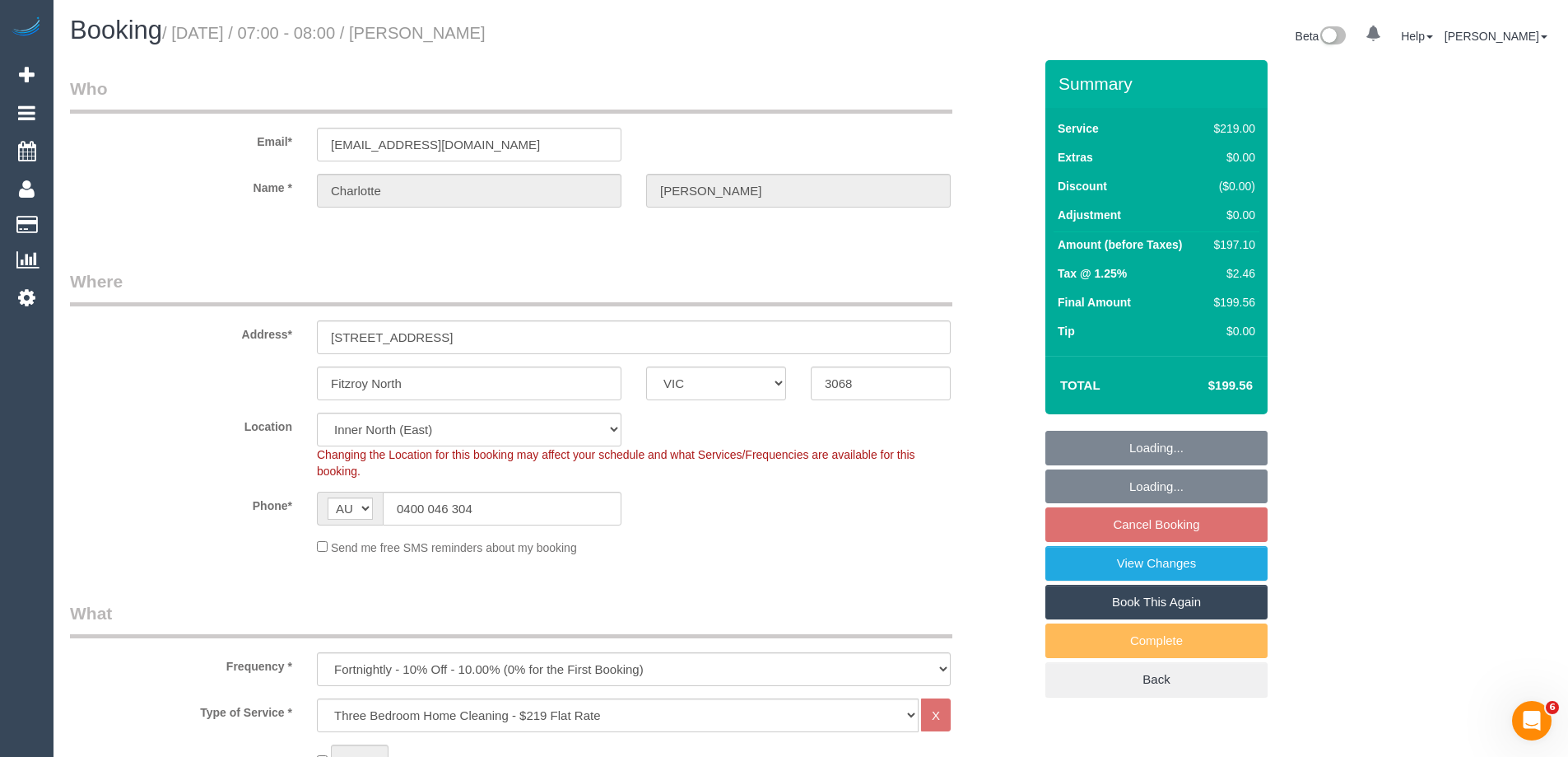
select select "string:stripe-pm_1S1kzI2GScqysDRVXLkTTAom"
select select "number:27"
select select "number:14"
select select "number:19"
select select "number:25"
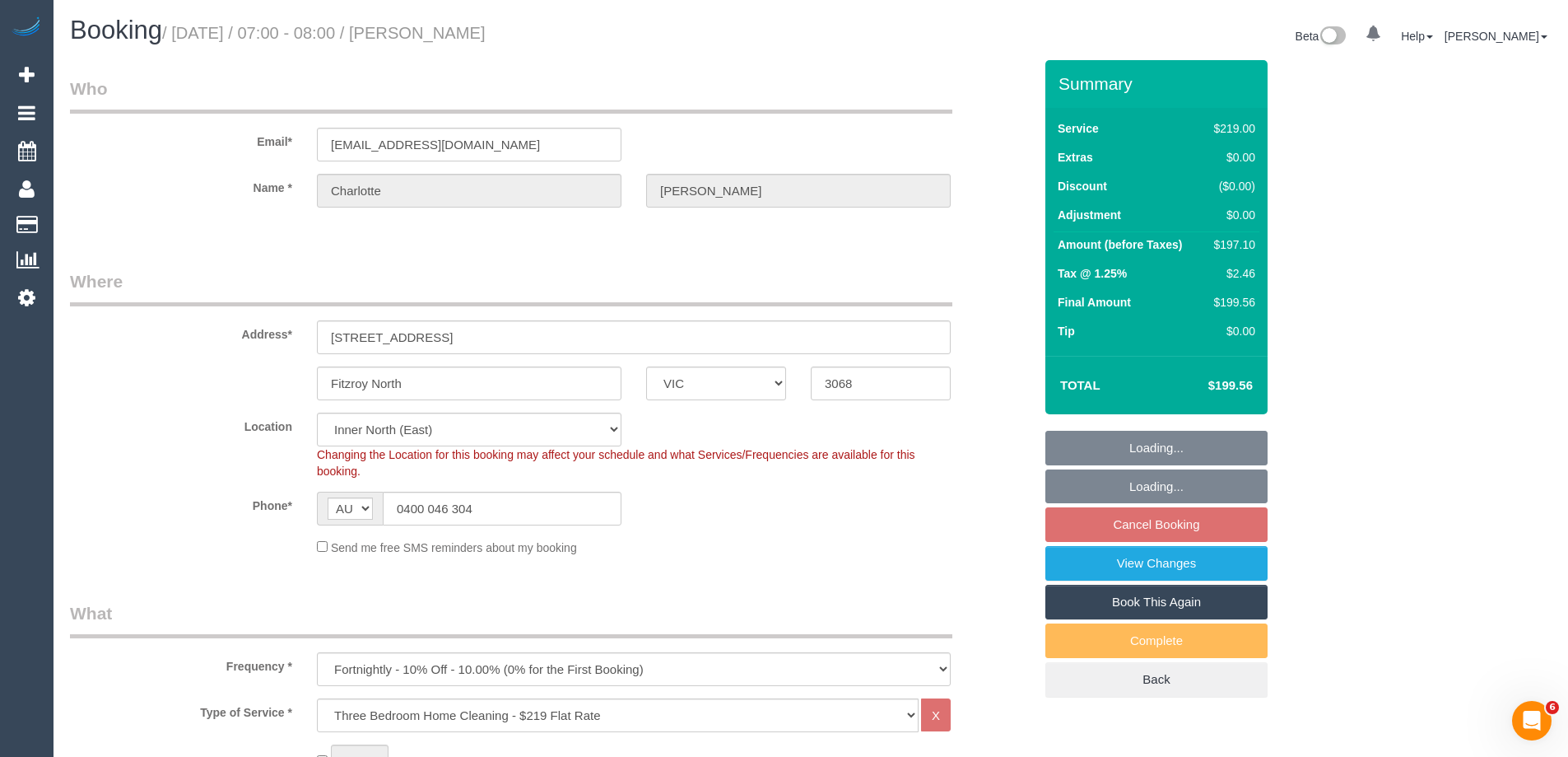
select select "number:33"
select select "number:26"
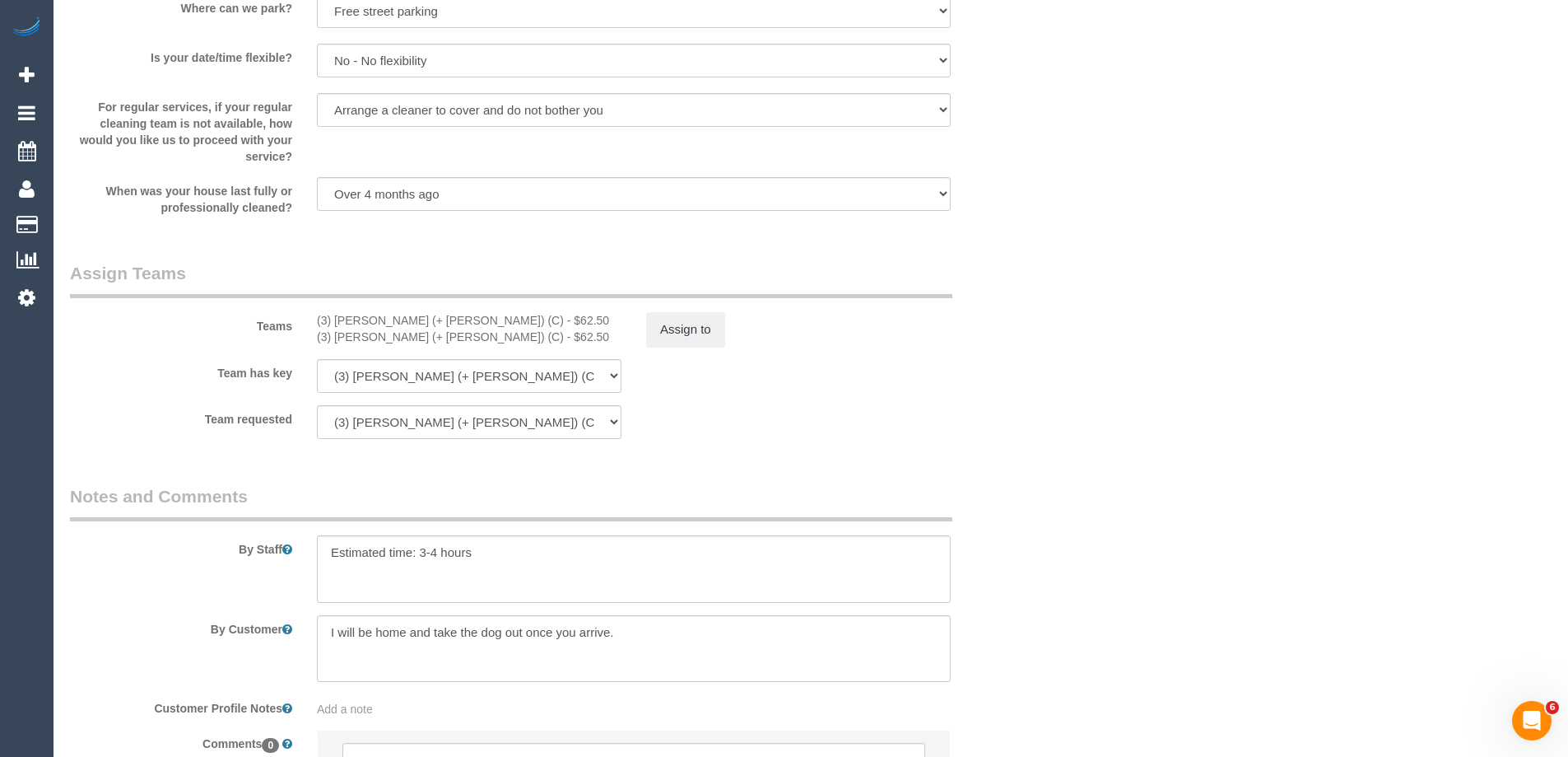
scroll to position [2388, 0]
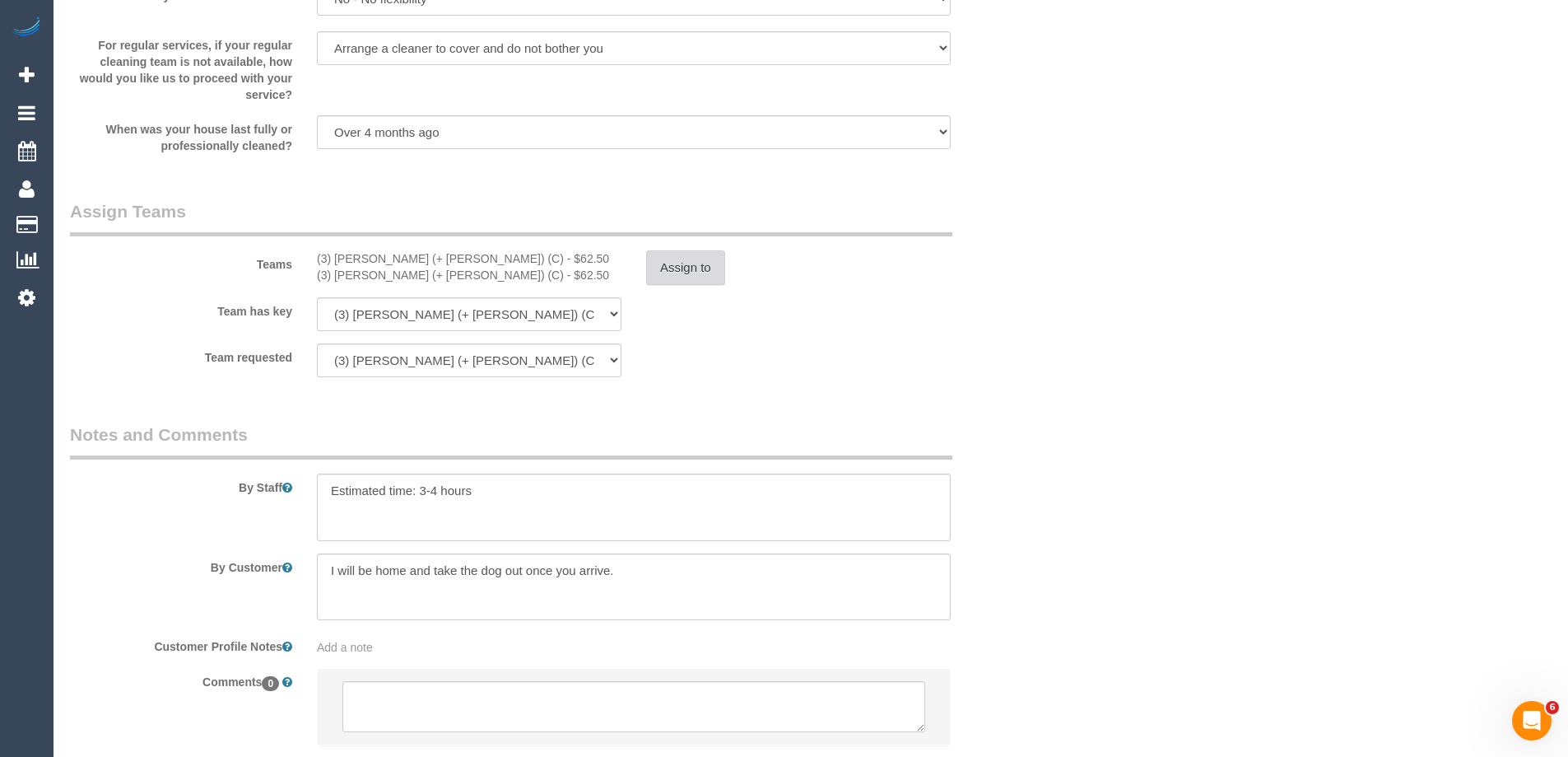
click at [676, 264] on button "Assign to" at bounding box center [686, 267] width 79 height 35
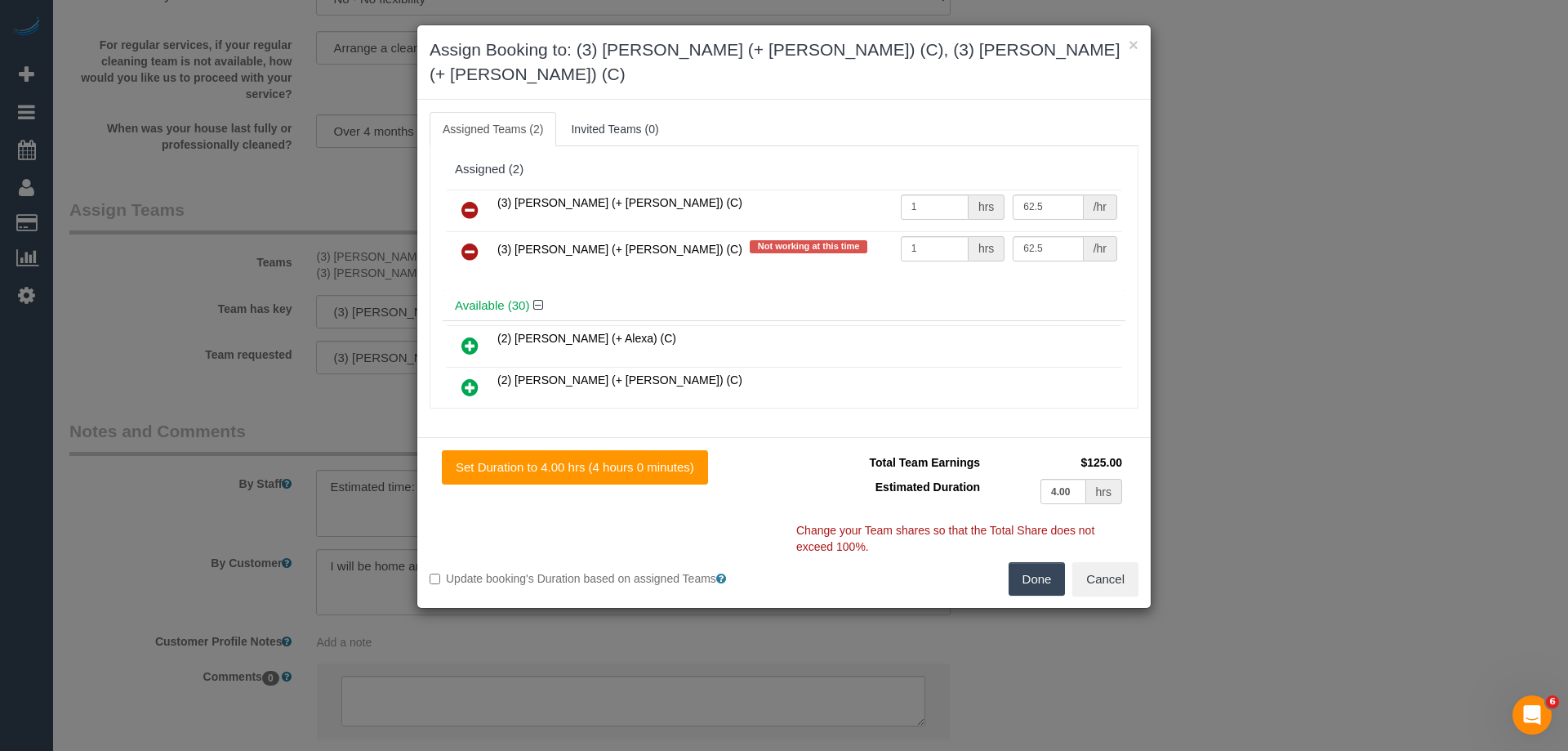
click at [467, 242] on icon at bounding box center [470, 251] width 17 height 19
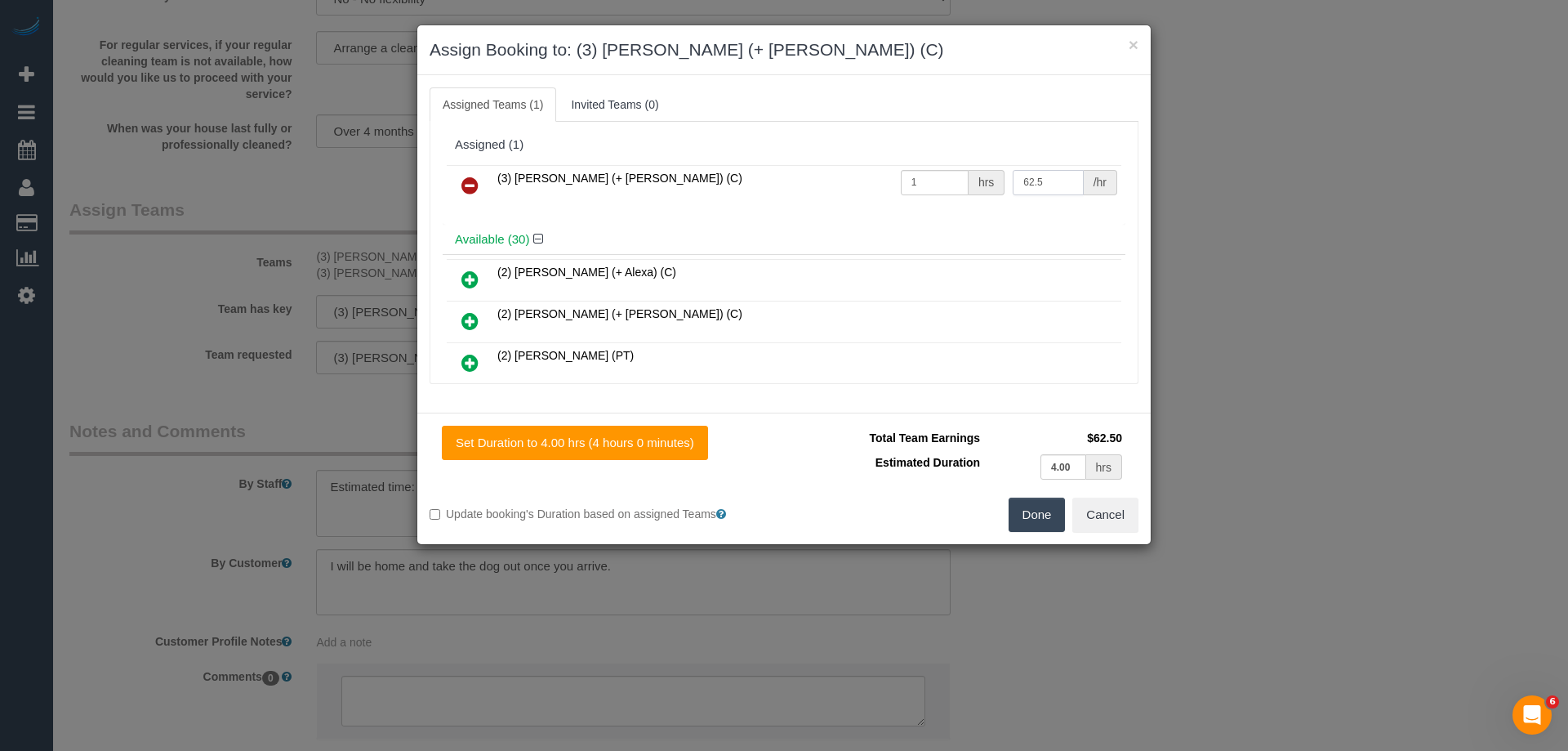
drag, startPoint x: 1050, startPoint y: 184, endPoint x: 827, endPoint y: 183, distance: 223.0
click at [827, 183] on tr "(3) Arifin (+ Fatema) (C) 1 hrs 62.5 /hr" at bounding box center [784, 185] width 674 height 41
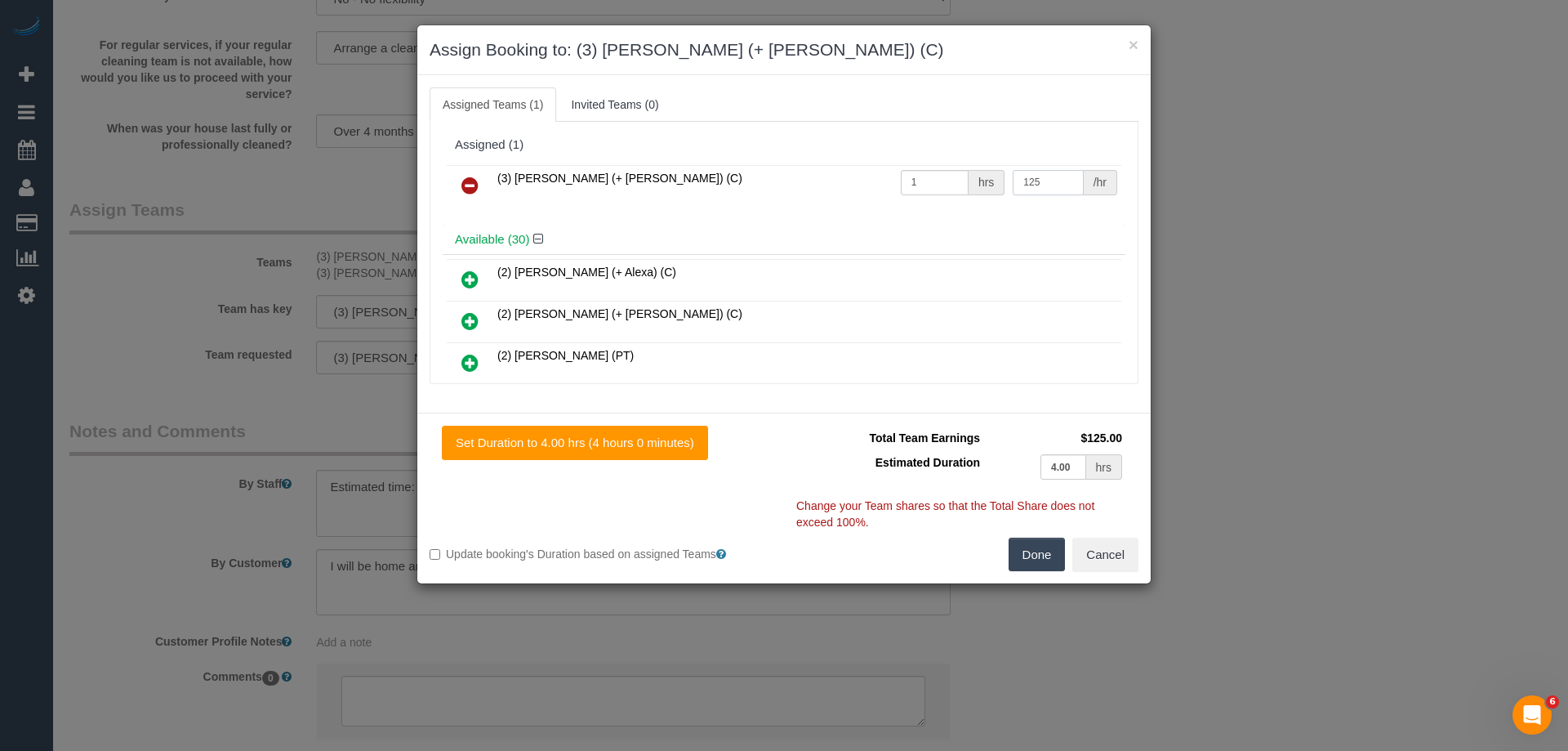
type input "125"
click at [1031, 554] on button "Done" at bounding box center [1037, 554] width 57 height 35
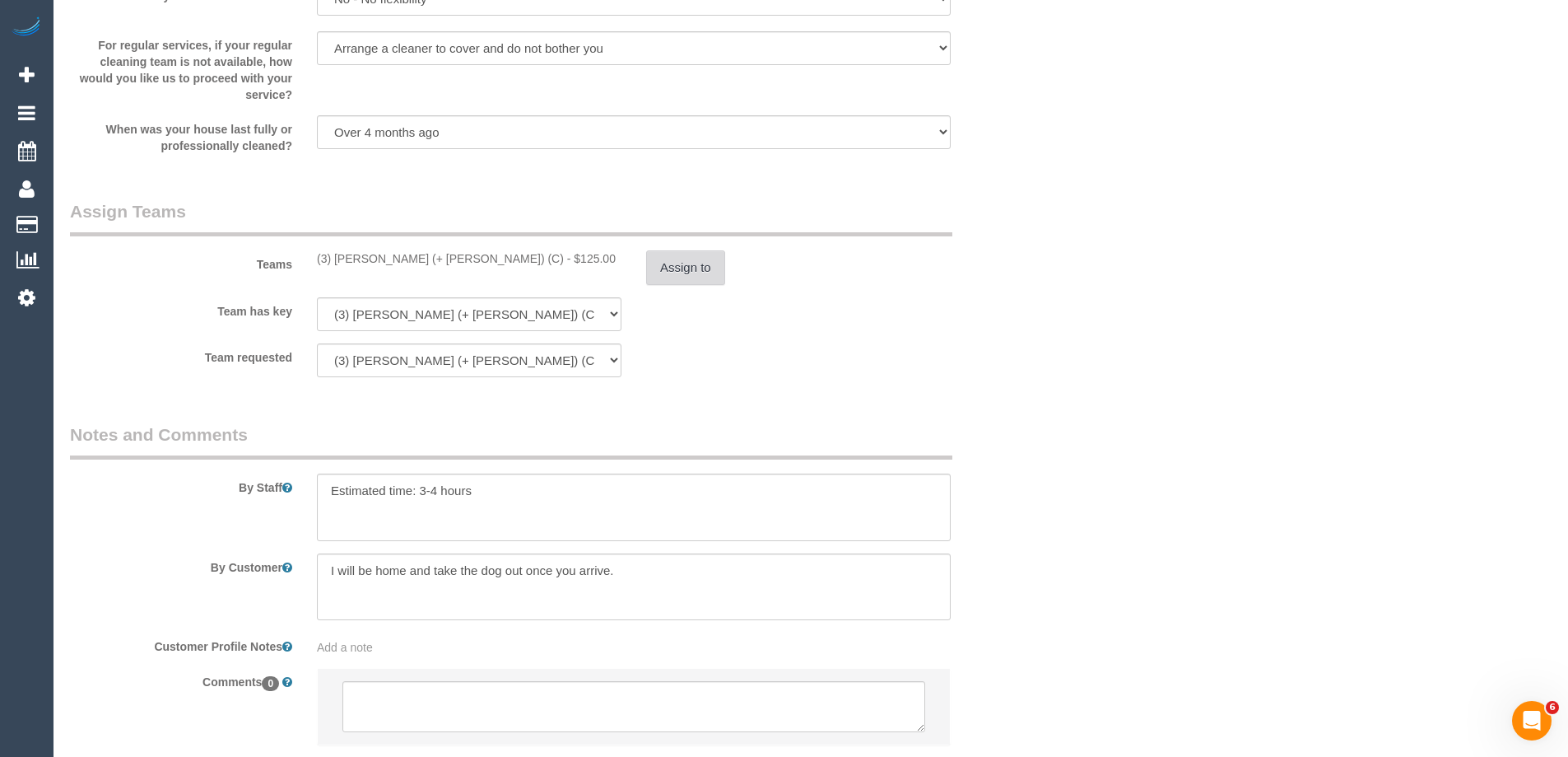
scroll to position [2496, 0]
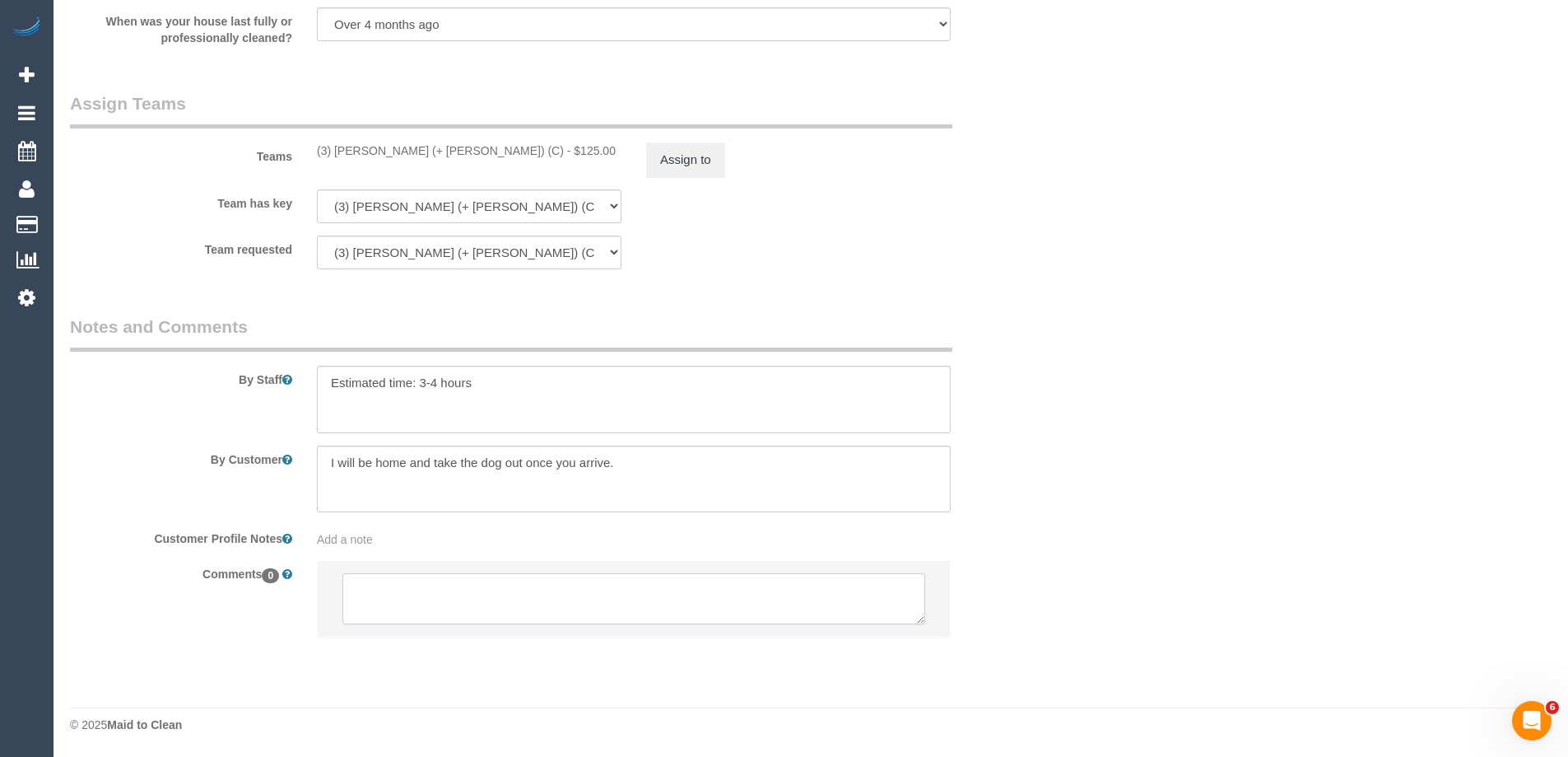
click at [392, 618] on textarea at bounding box center [634, 598] width 583 height 51
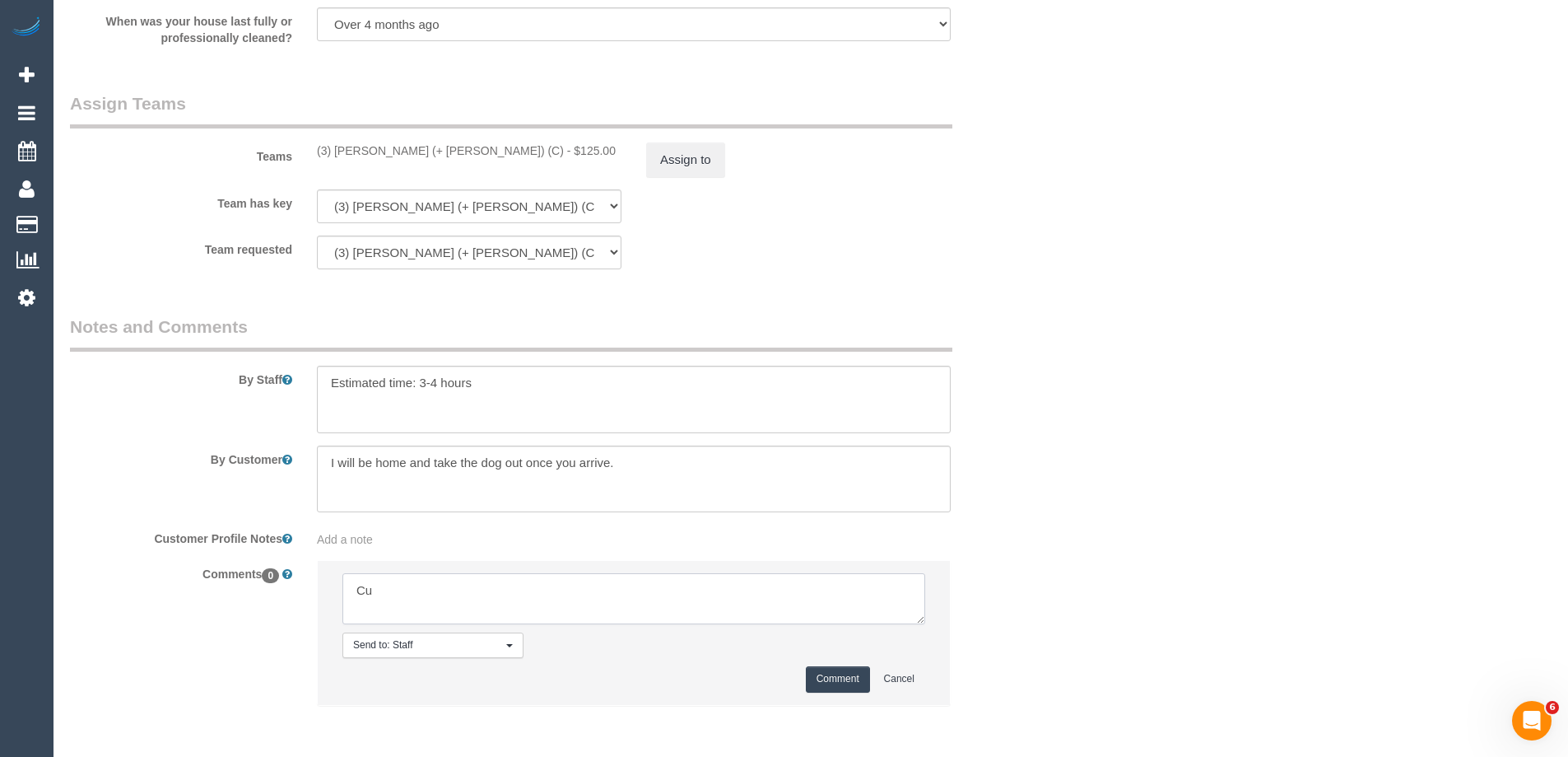
type textarea "C"
type textarea "U/a from Fatema as is not available. Customer notified of Arifin working solo -…"
click at [825, 682] on button "Comment" at bounding box center [838, 679] width 64 height 25
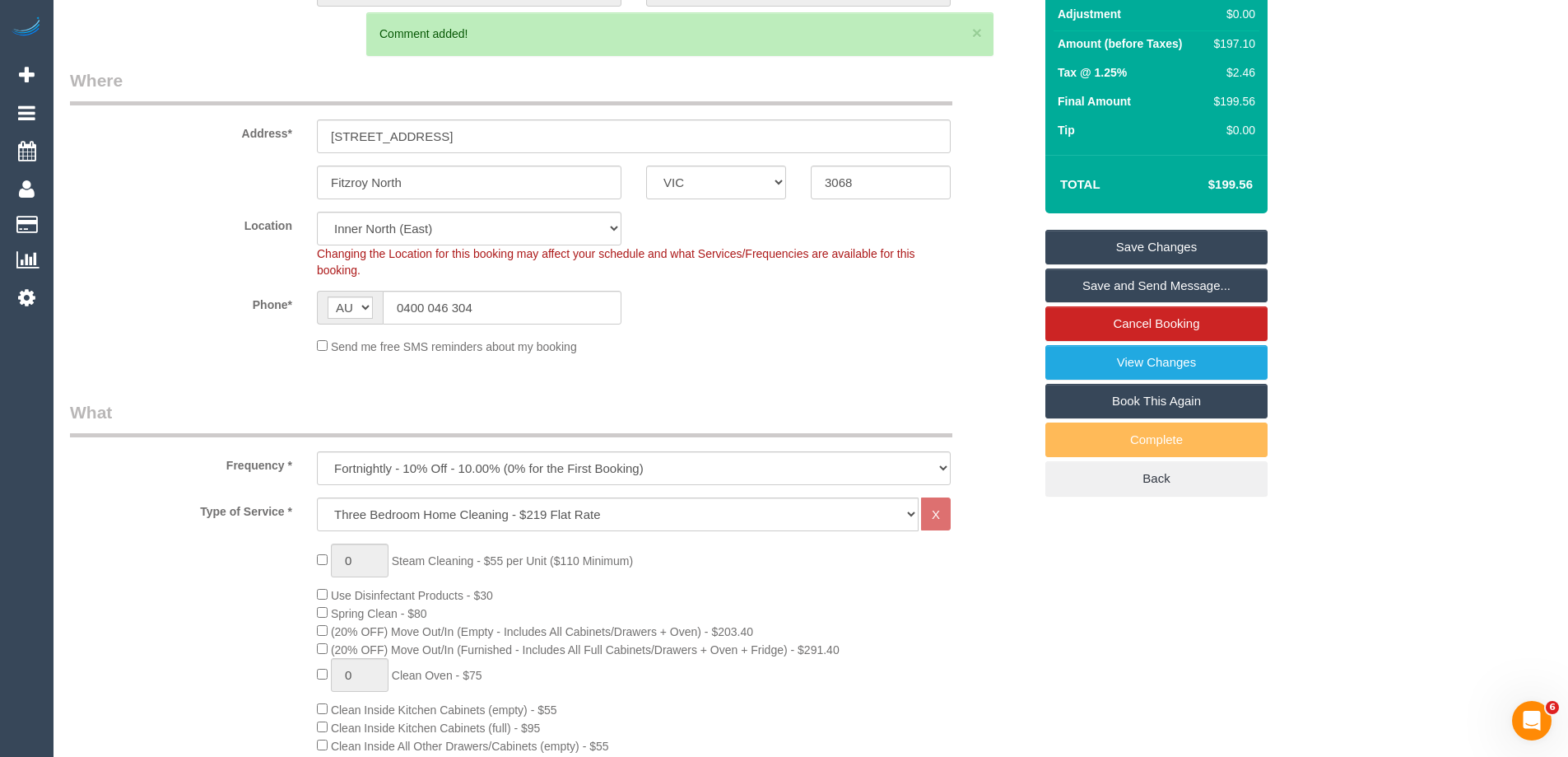
scroll to position [0, 0]
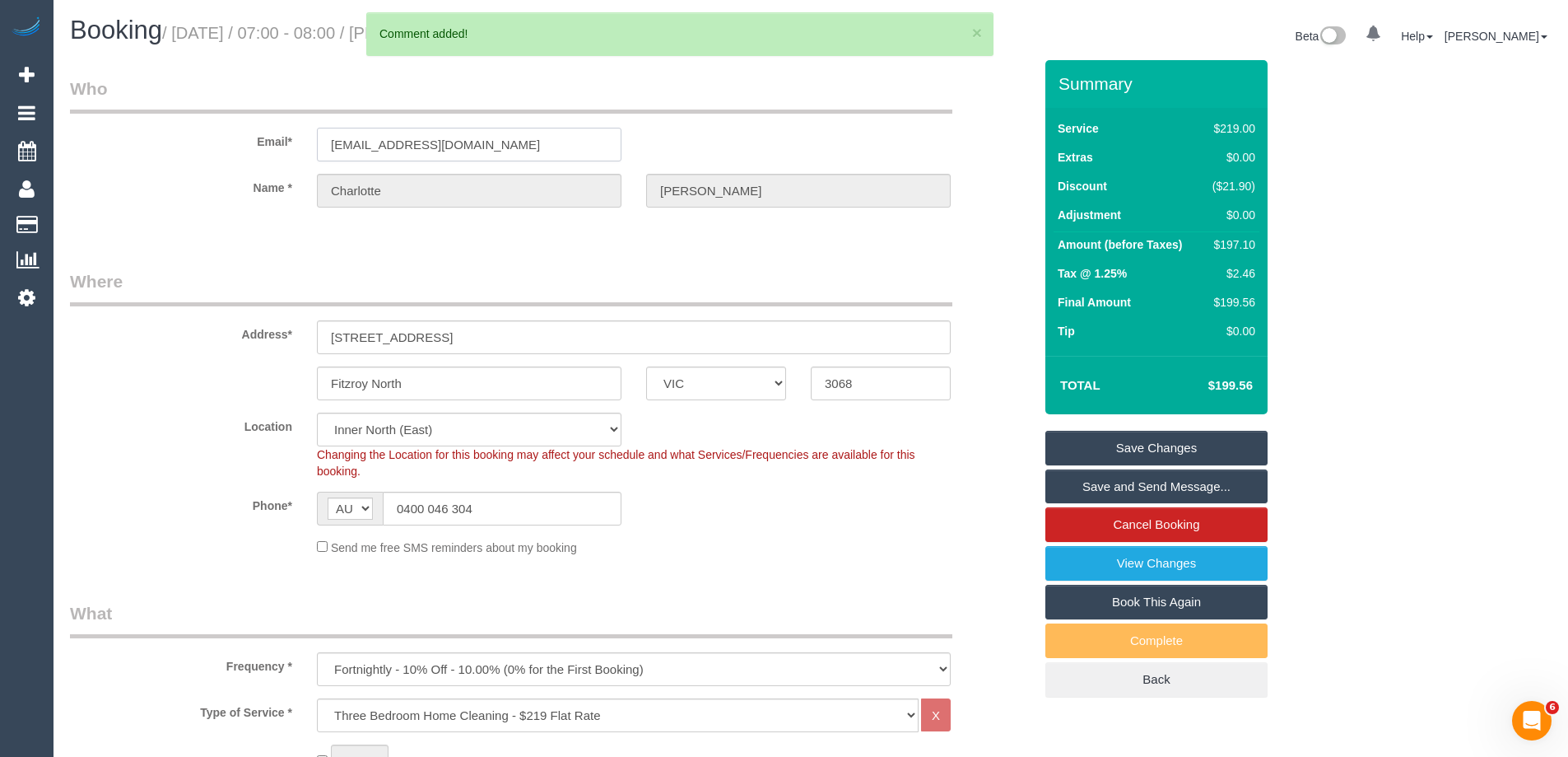
drag, startPoint x: 612, startPoint y: 137, endPoint x: 215, endPoint y: 116, distance: 397.6
click at [218, 120] on div "Email* charlottemacpherson22@gmail.com" at bounding box center [552, 119] width 988 height 85
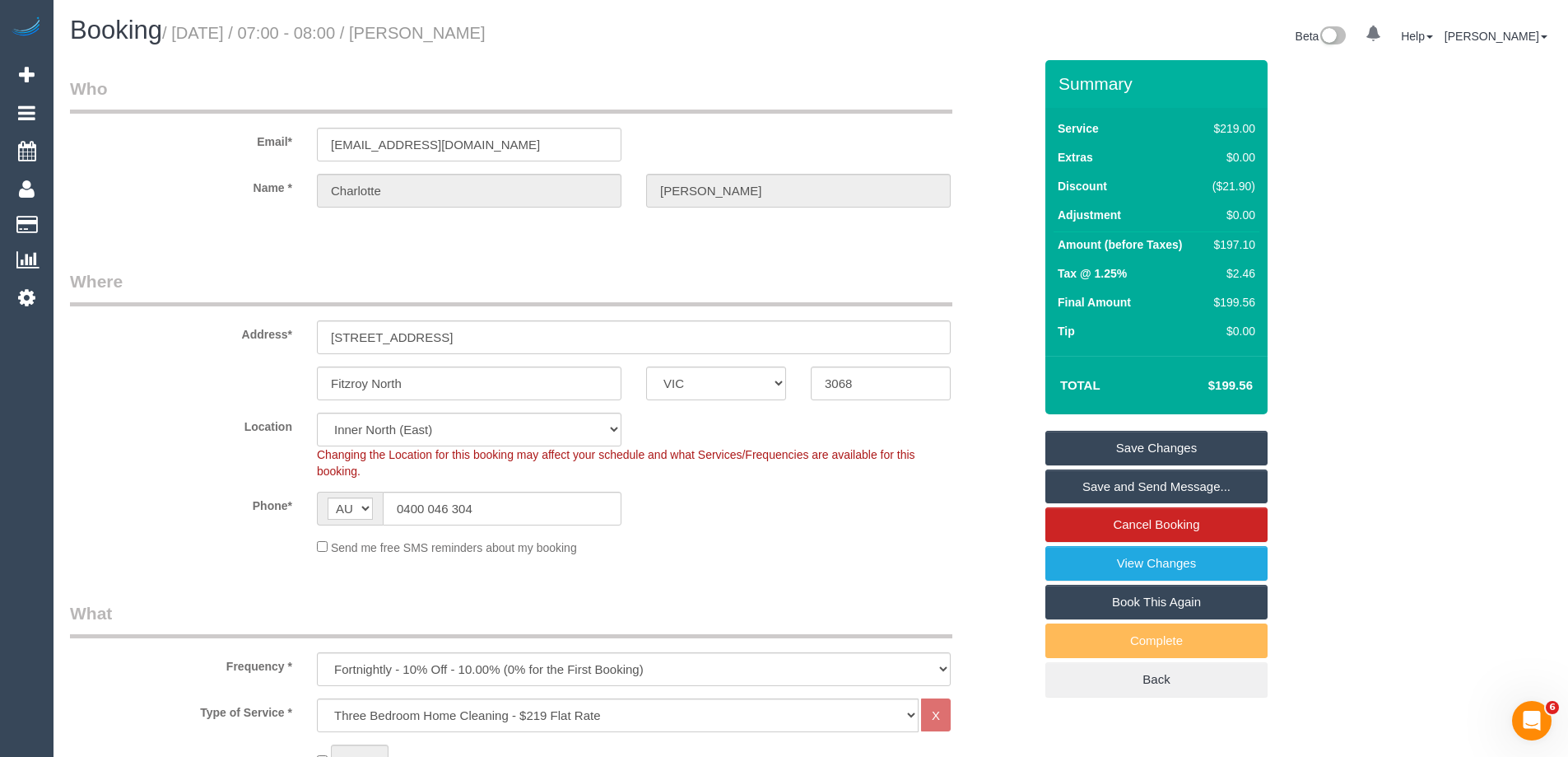
drag, startPoint x: 493, startPoint y: 31, endPoint x: 454, endPoint y: 26, distance: 39.3
click at [454, 26] on h1 "Booking / September 30, 2025 / 07:00 - 08:00 / Charlotte Macpherson" at bounding box center [434, 30] width 729 height 28
click at [1070, 440] on link "Save Changes" at bounding box center [1156, 447] width 222 height 35
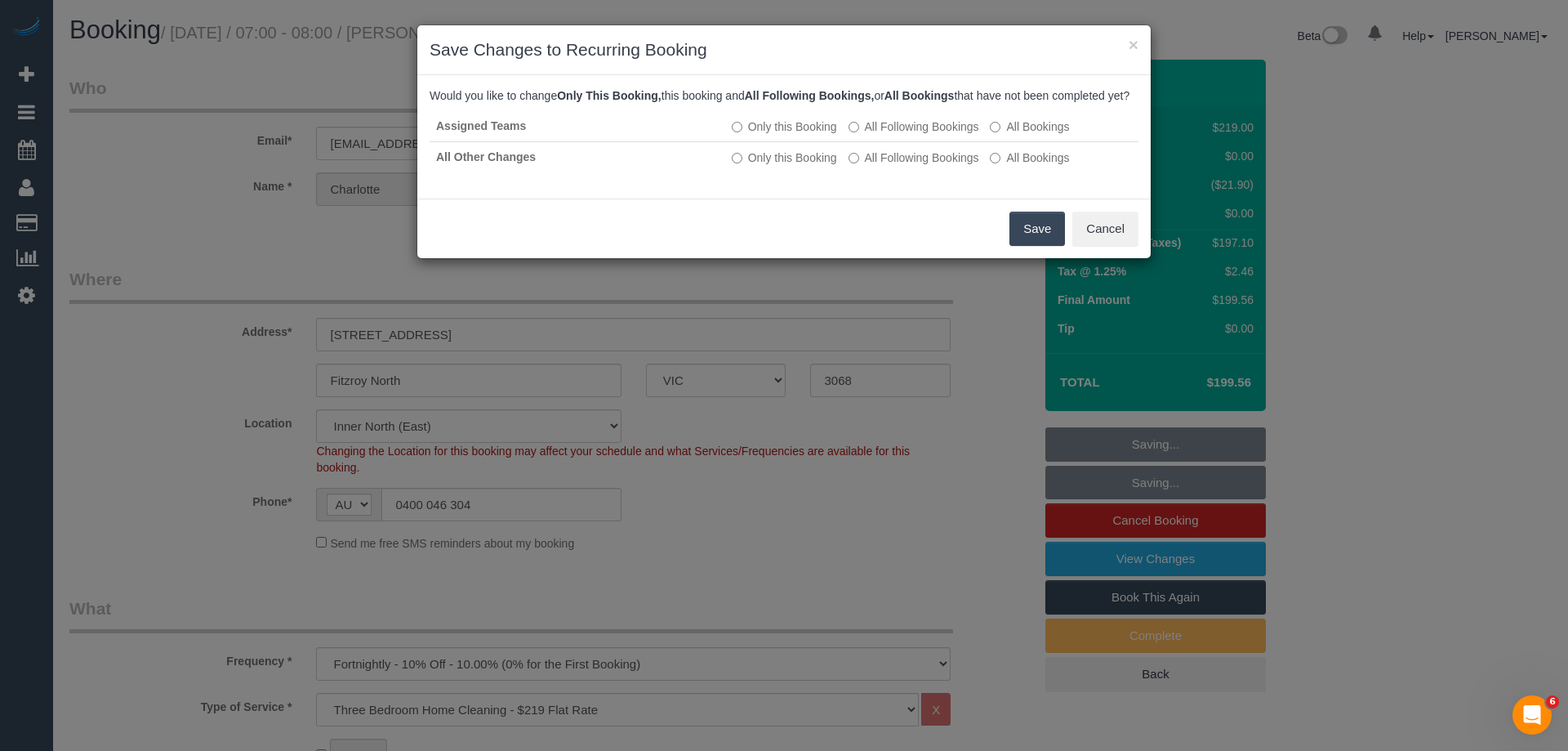
click at [1029, 246] on button "Save" at bounding box center [1037, 228] width 56 height 35
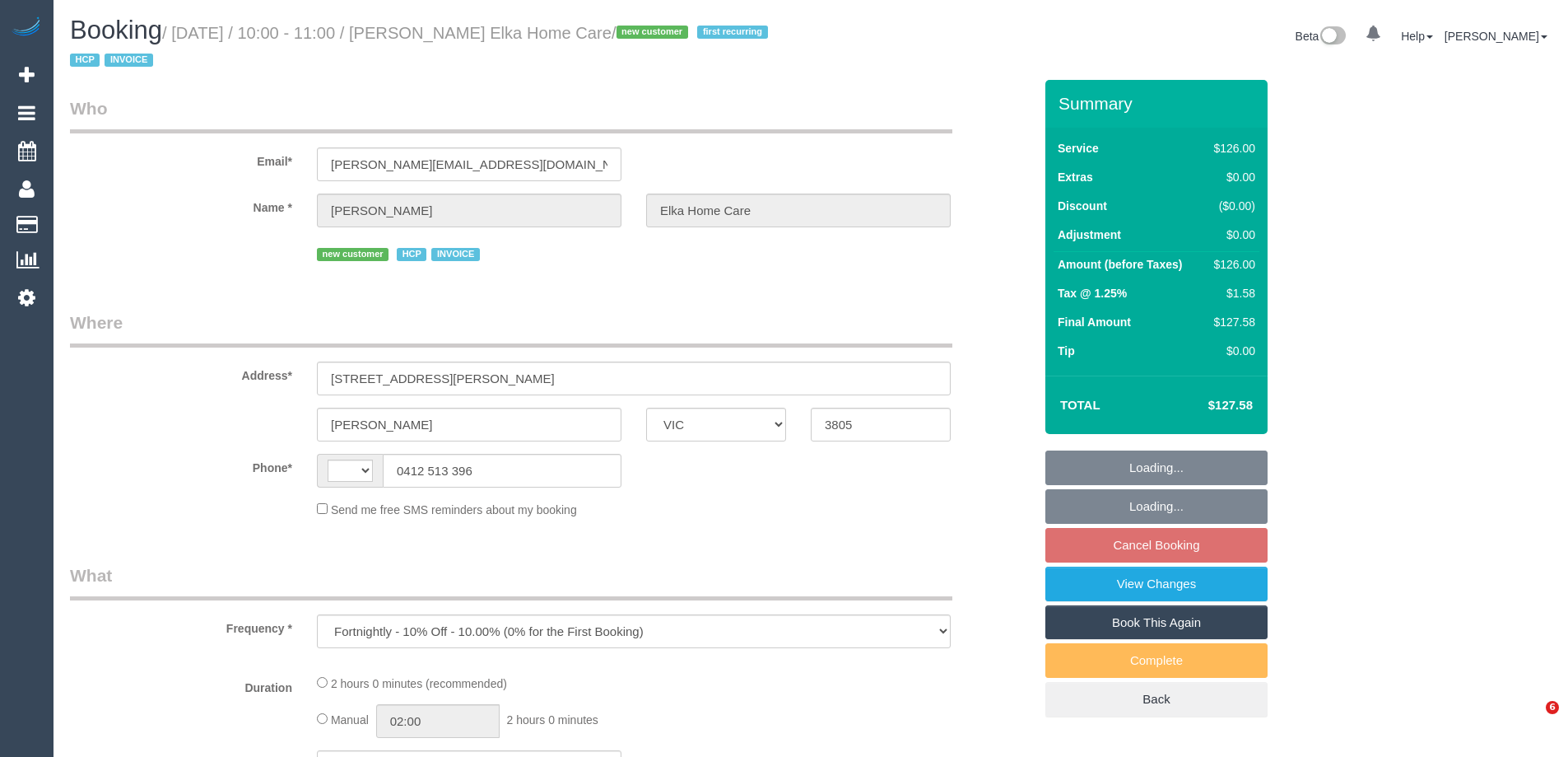
select select "VIC"
select select "number:28"
select select "number:14"
select select "number:19"
select select "number:25"
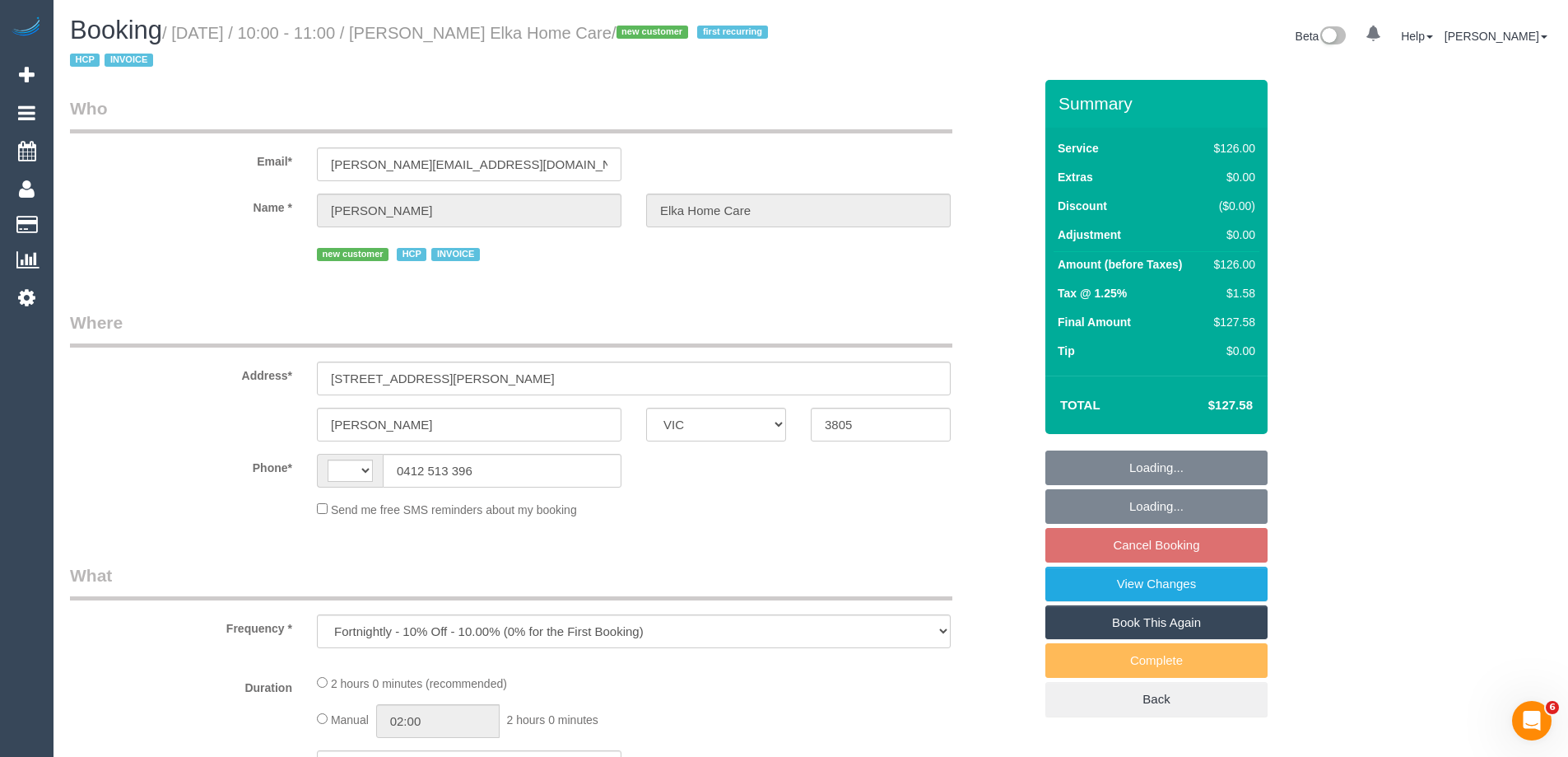
select select "number:35"
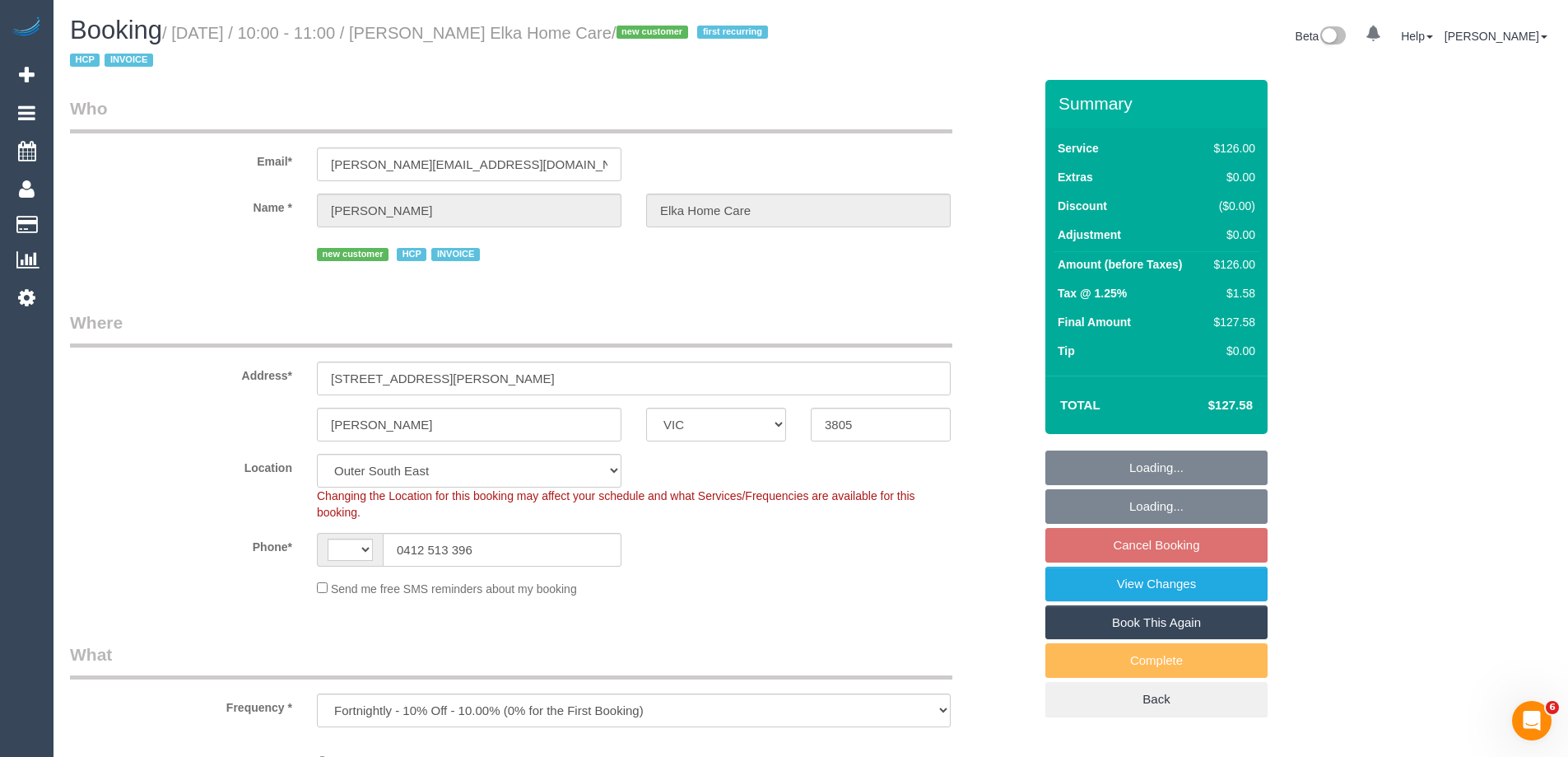
select select "object:705"
select select "string:AU"
select select "120"
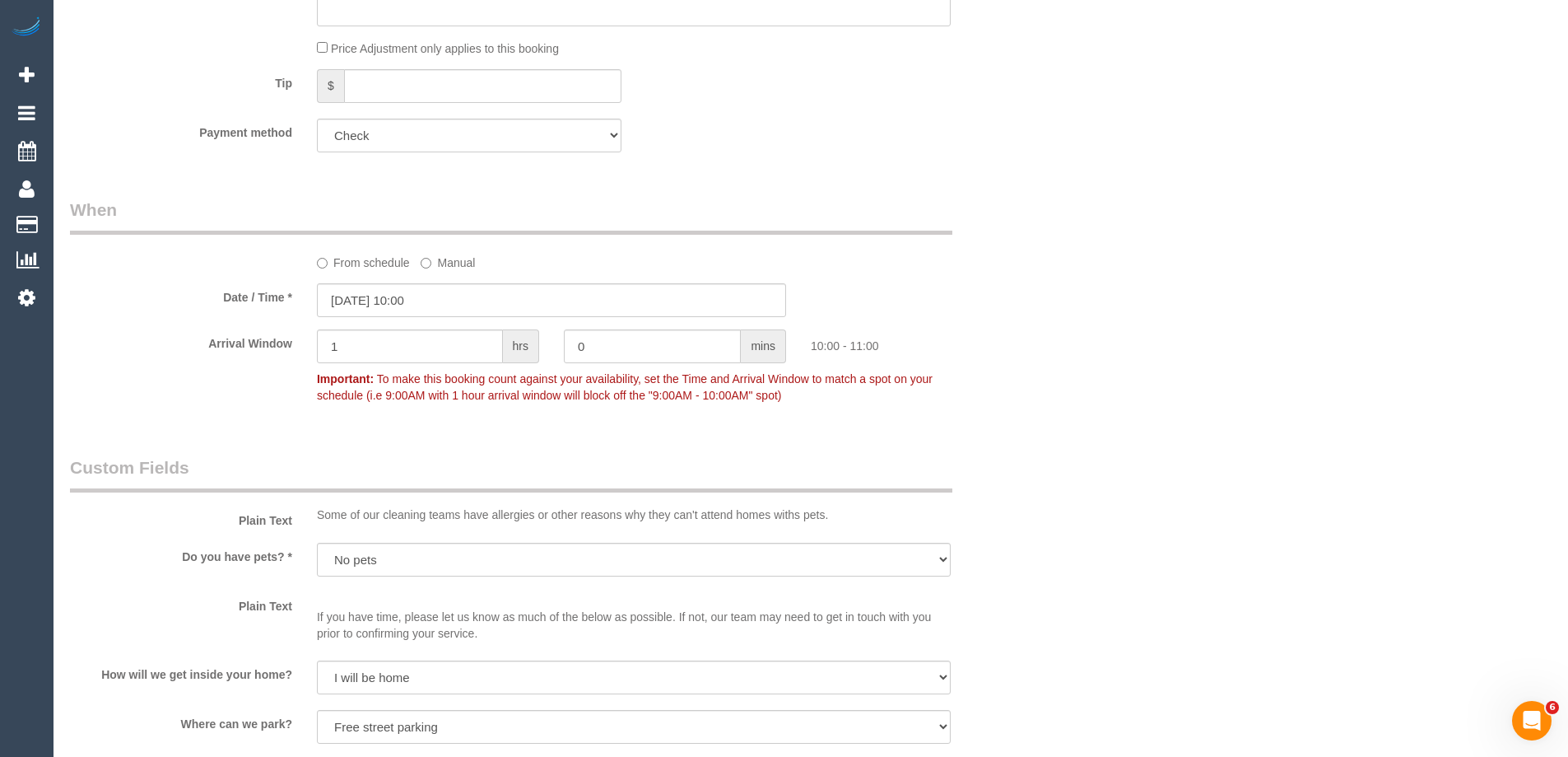
scroll to position [1119, 0]
click at [358, 301] on input "[DATE] 10:00" at bounding box center [552, 303] width 469 height 34
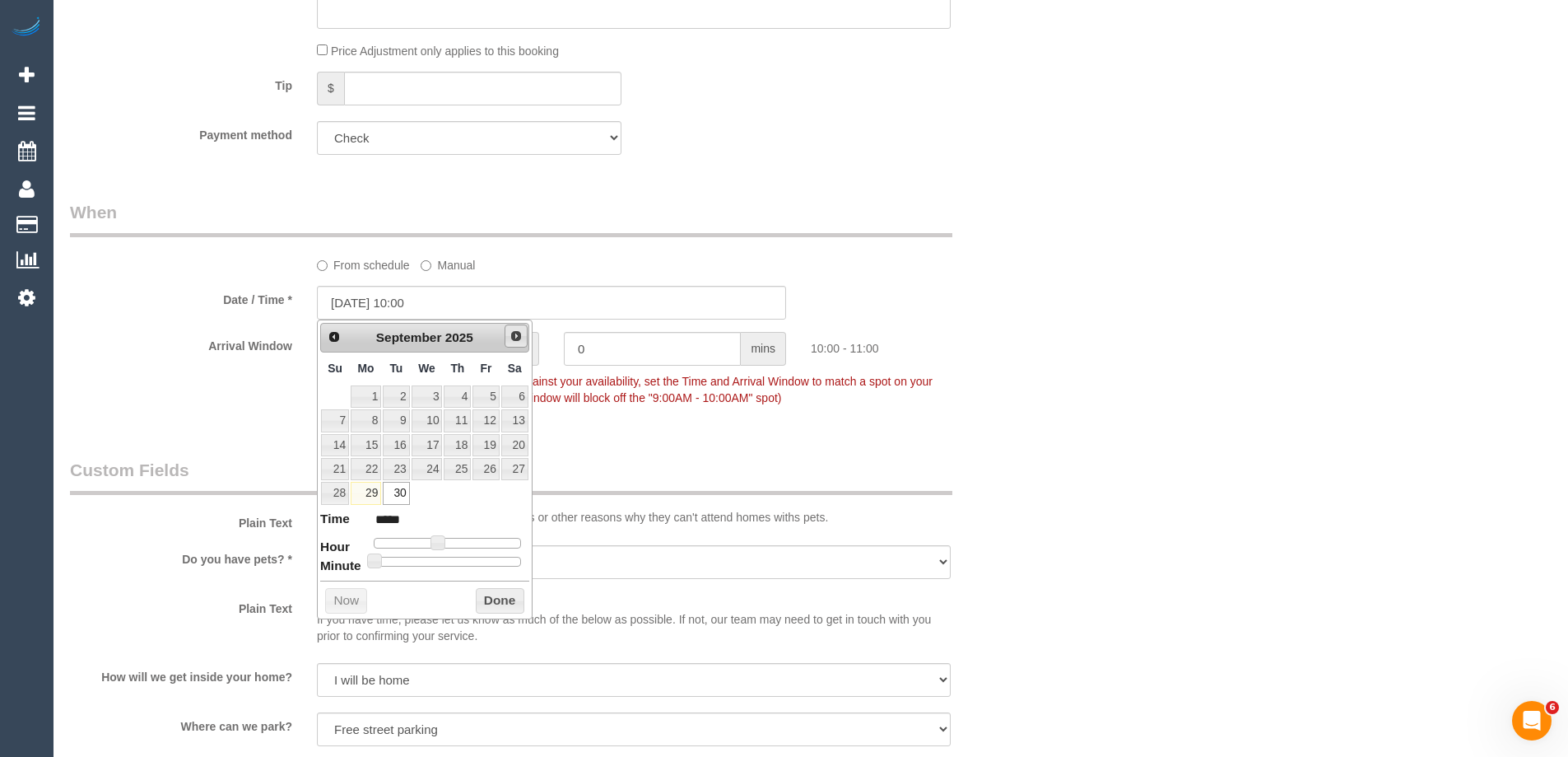
click at [518, 334] on span "Next" at bounding box center [517, 336] width 14 height 14
click at [453, 393] on link "2" at bounding box center [457, 396] width 27 height 22
type input "02/10/2025 10:00"
click at [490, 602] on button "Done" at bounding box center [500, 601] width 48 height 26
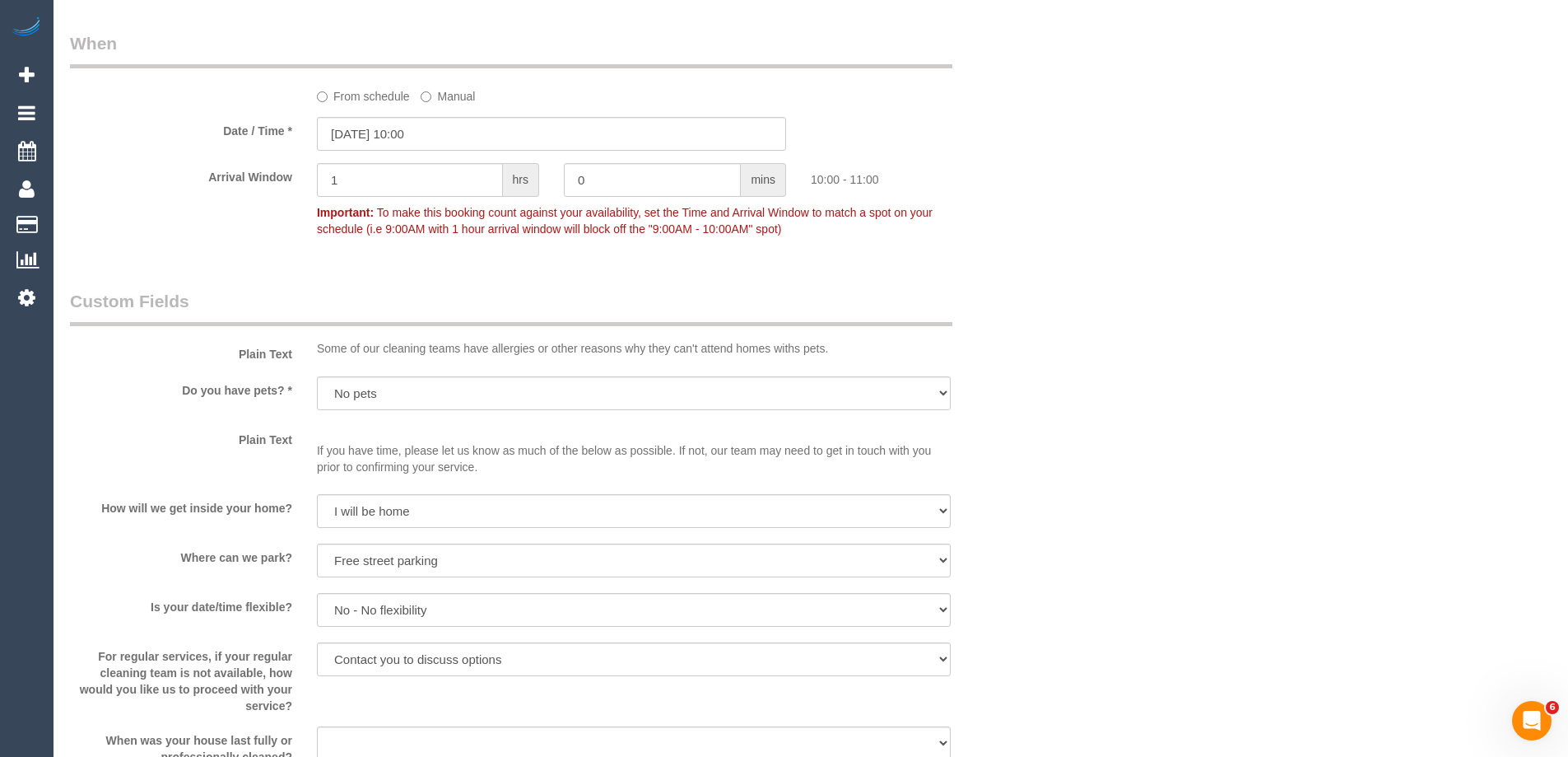
scroll to position [1613, 0]
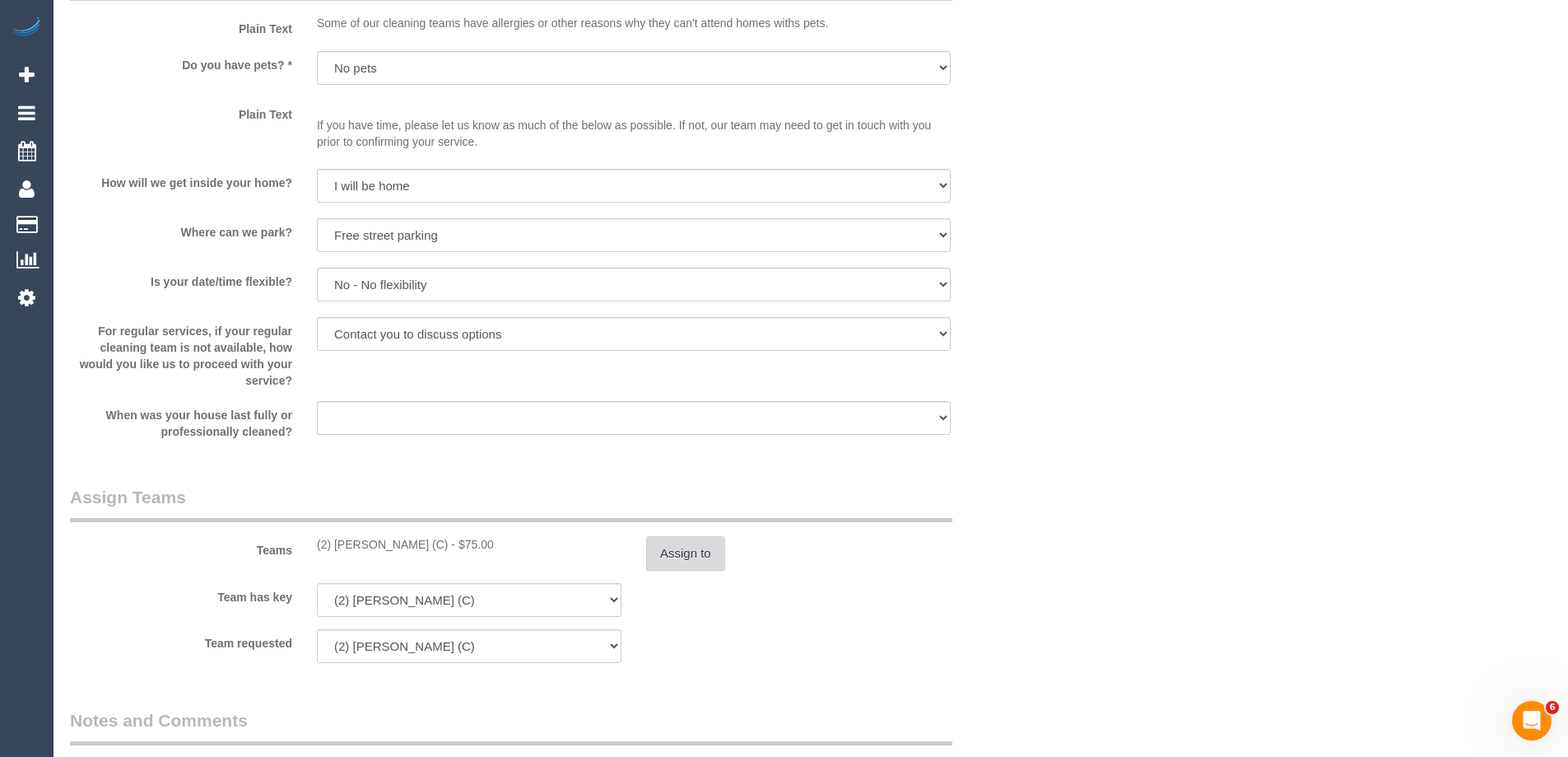
click at [680, 558] on button "Assign to" at bounding box center [686, 553] width 79 height 35
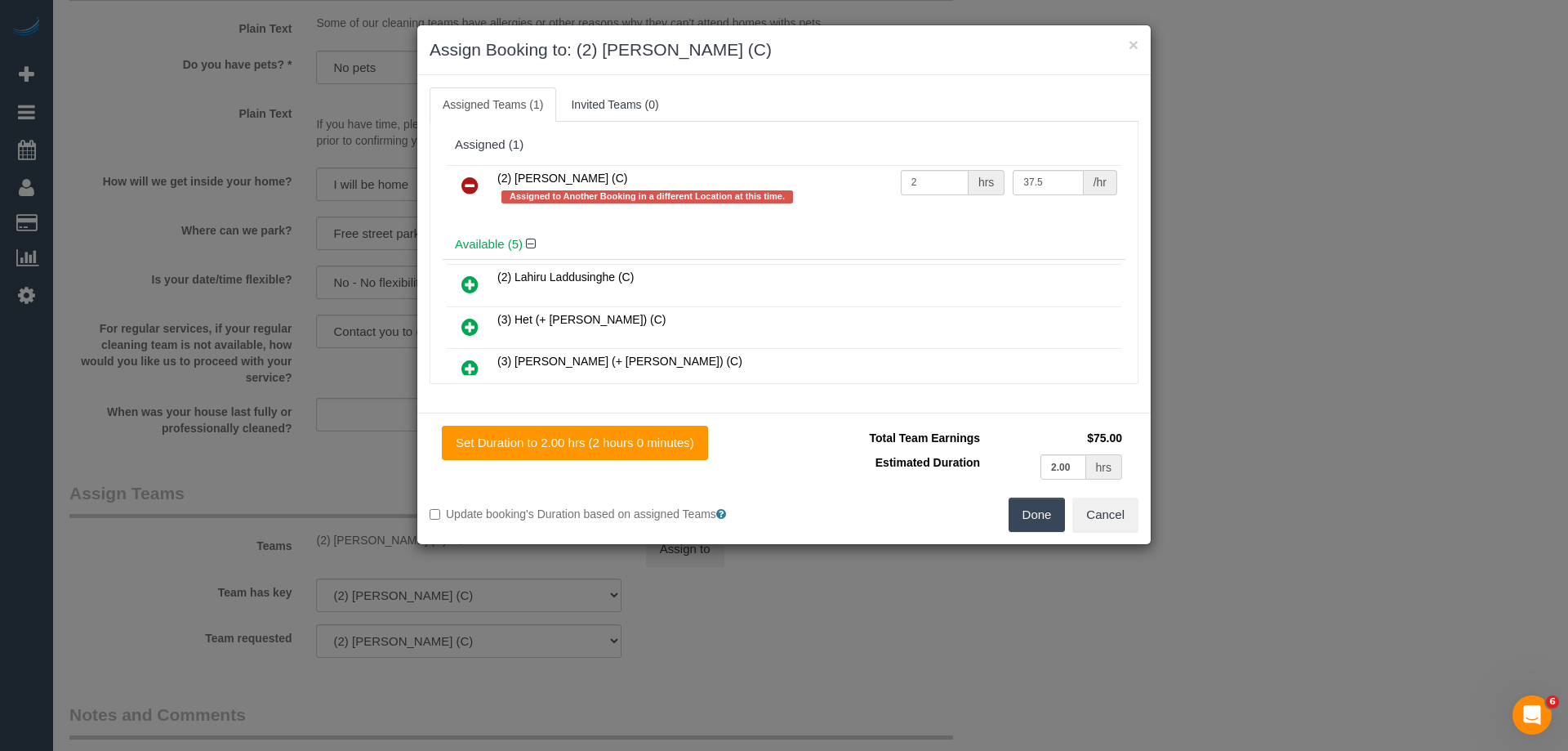
click at [462, 183] on icon at bounding box center [470, 185] width 17 height 19
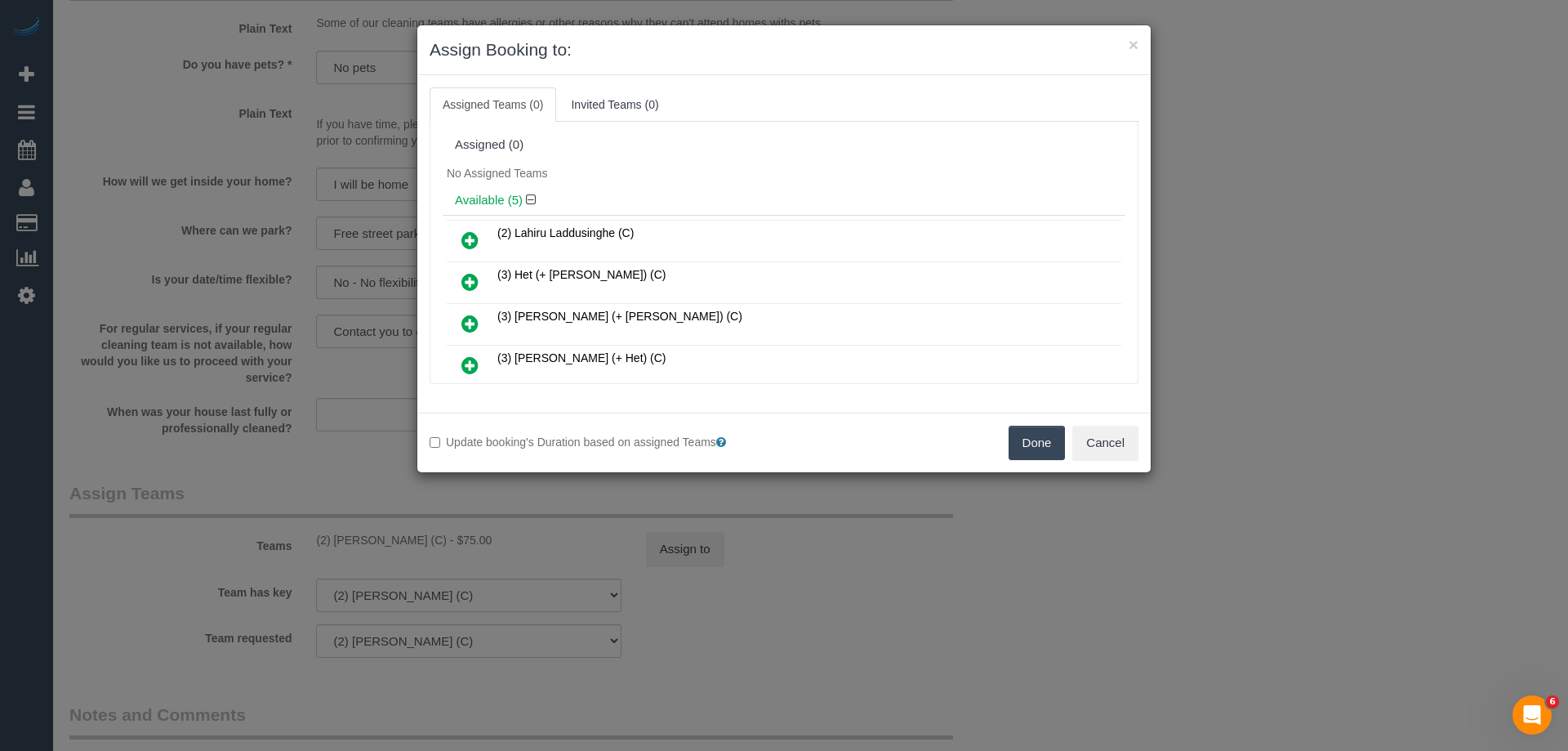
click at [460, 232] on link at bounding box center [470, 241] width 39 height 33
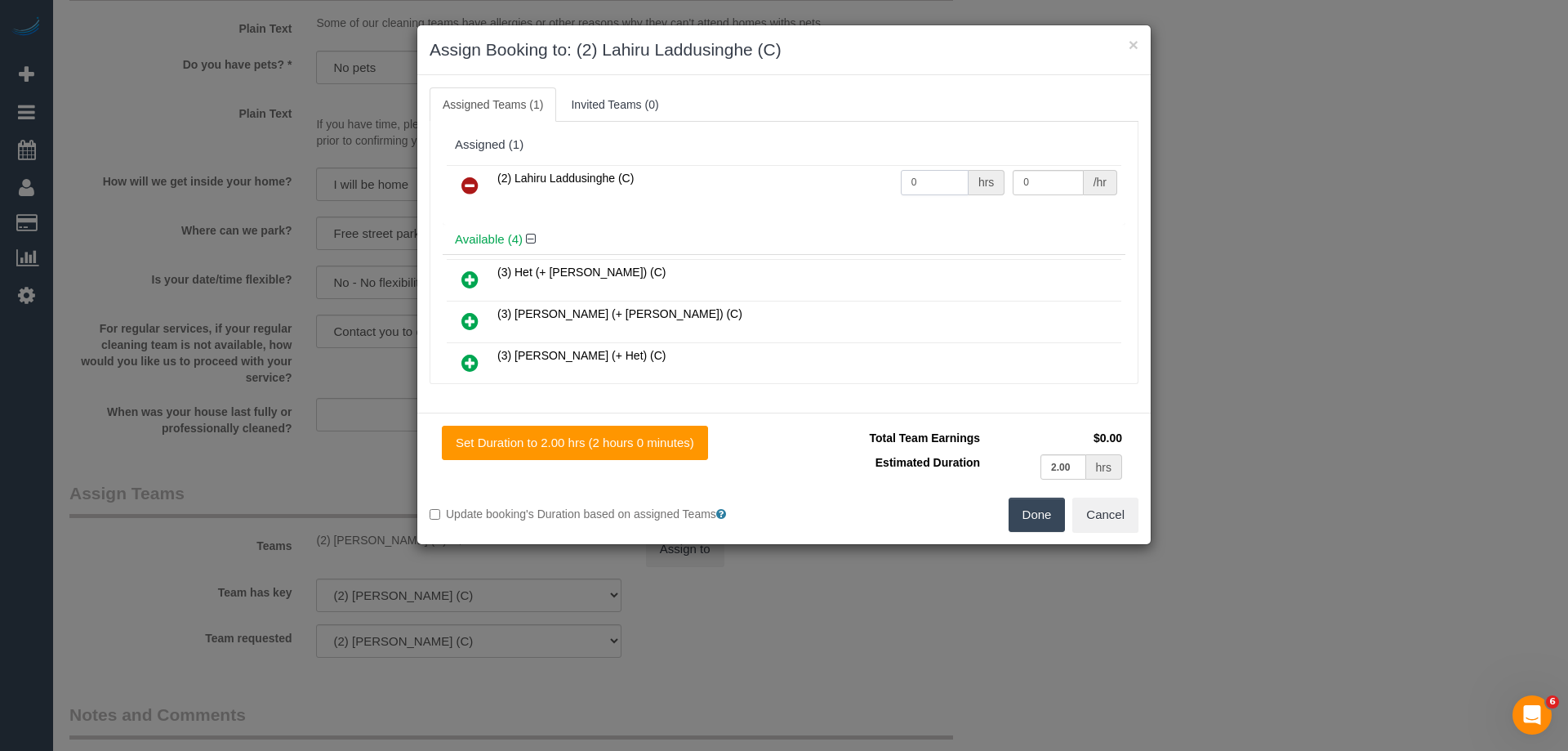
drag, startPoint x: 865, startPoint y: 186, endPoint x: 838, endPoint y: 180, distance: 27.7
click at [838, 180] on tr "(2) Lahiru Laddusinghe (C) 0 hrs 0 /hr" at bounding box center [784, 185] width 674 height 41
type input "2"
drag, startPoint x: 1035, startPoint y: 179, endPoint x: 829, endPoint y: 164, distance: 206.5
click at [831, 165] on table "(2) Lahiru Laddusinghe (C) 2 hrs 0 /hr" at bounding box center [784, 185] width 674 height 41
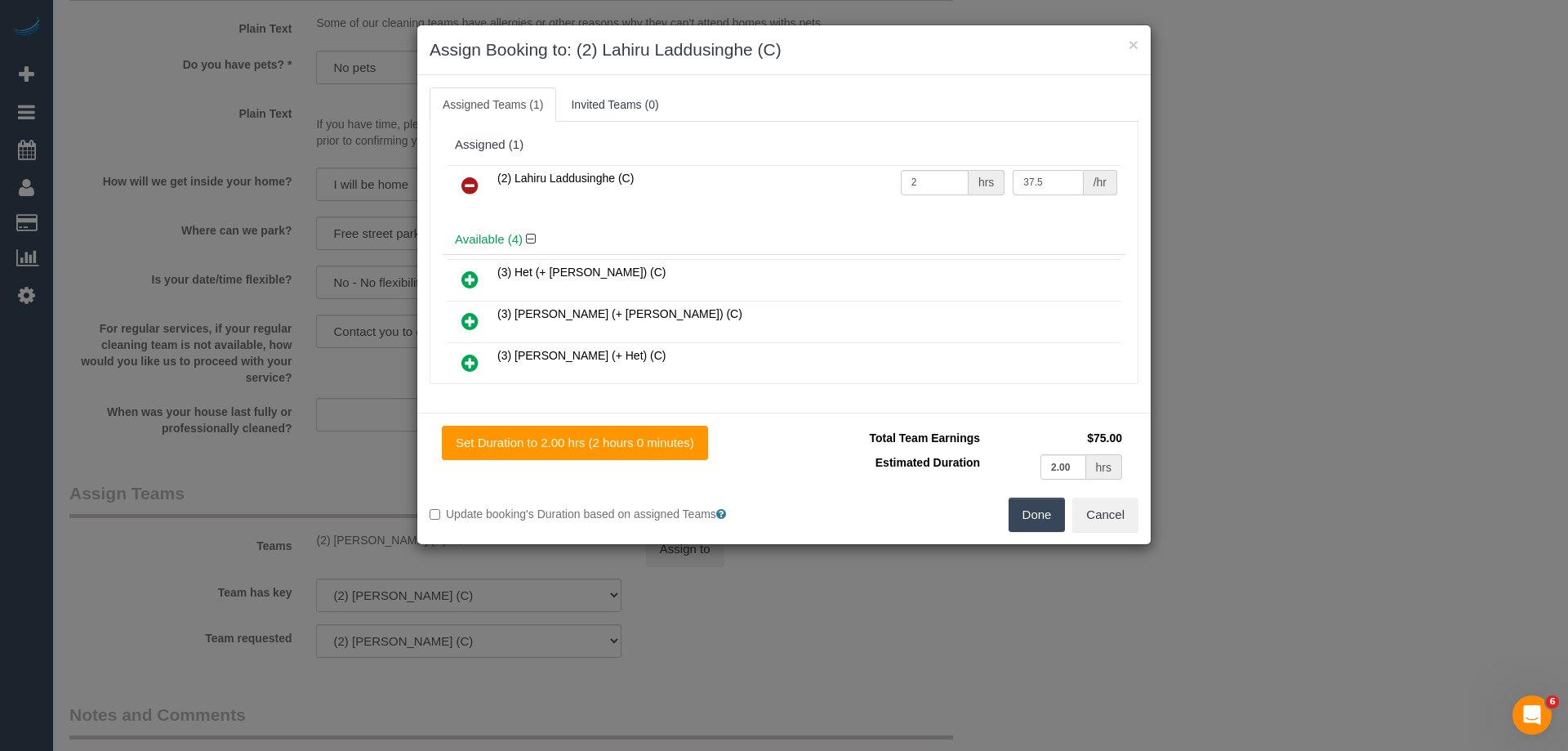
type input "37.5"
drag, startPoint x: 1036, startPoint y: 520, endPoint x: 1031, endPoint y: 502, distance: 18.7
click at [1036, 519] on button "Done" at bounding box center [1037, 514] width 57 height 35
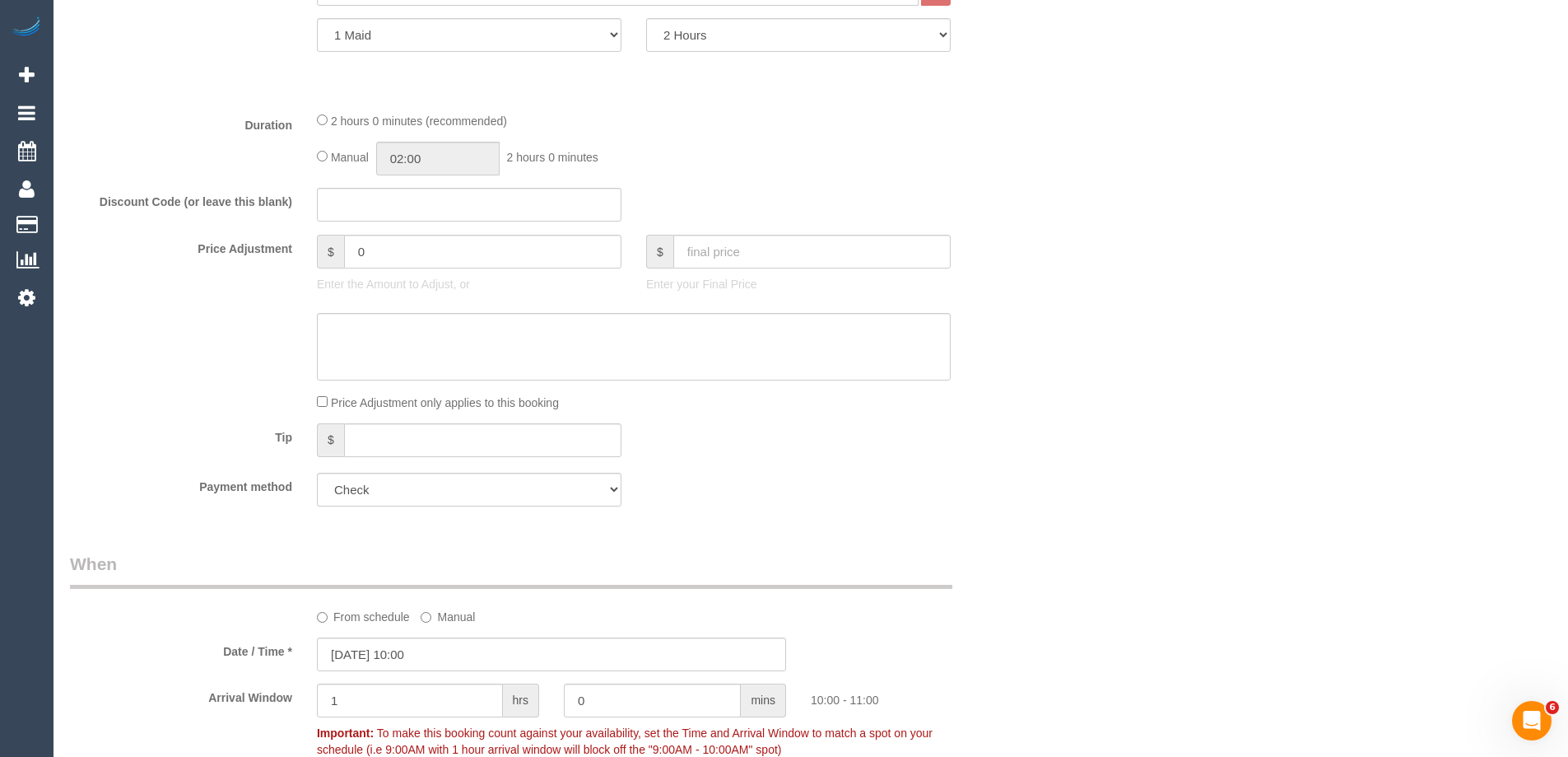
scroll to position [0, 0]
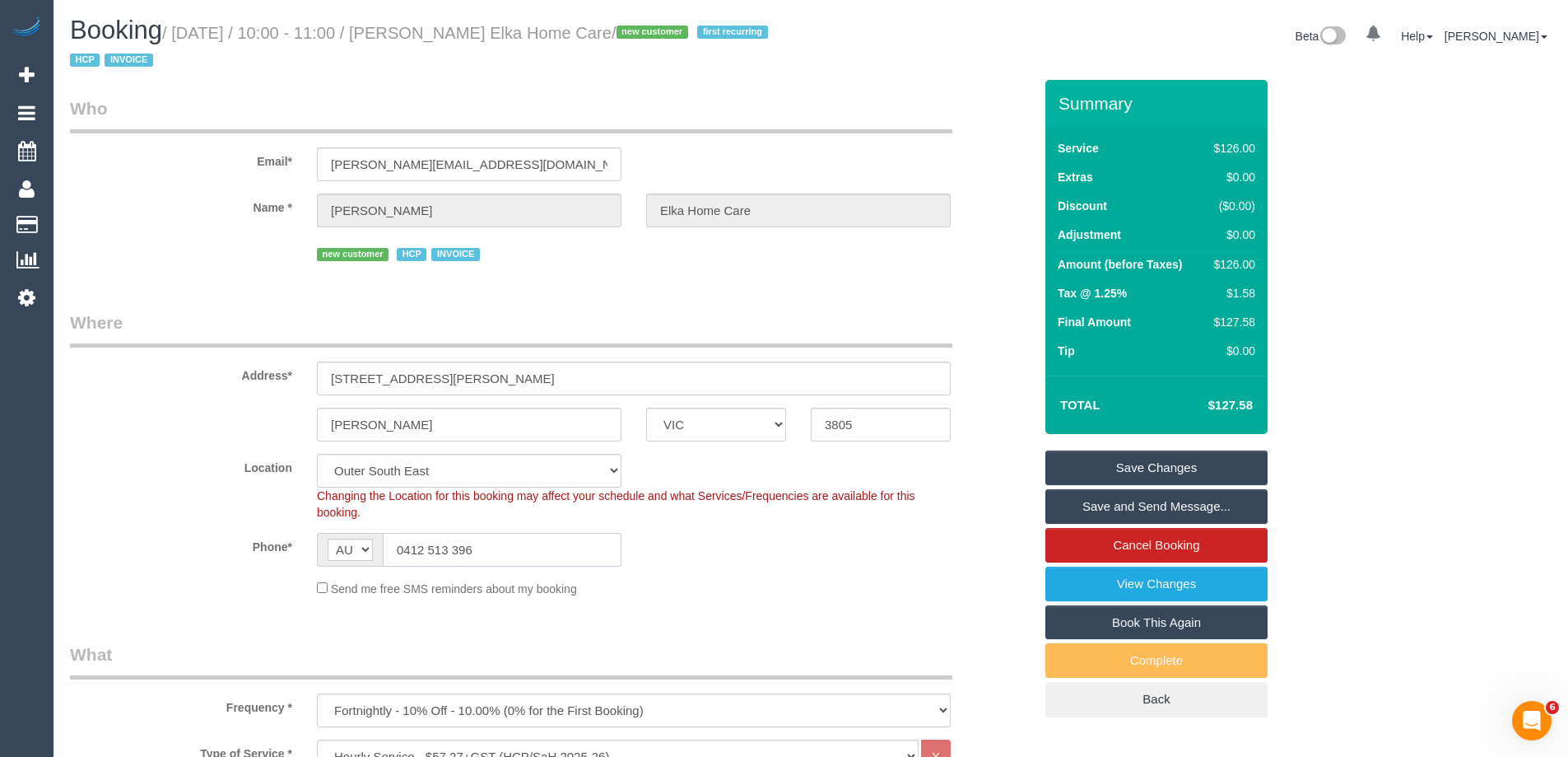
drag, startPoint x: 512, startPoint y: 553, endPoint x: 347, endPoint y: 543, distance: 165.3
click at [347, 543] on div "AF AL DZ AD AO AI AQ AG AR AM AW AU AT AZ BS BH BD BB BY BE BZ BJ BM BT BO BA B…" at bounding box center [469, 550] width 305 height 34
click at [505, 548] on input "0412 513 396" at bounding box center [501, 550] width 238 height 34
drag, startPoint x: 533, startPoint y: 547, endPoint x: 210, endPoint y: 547, distance: 323.0
click at [220, 547] on div "Phone* AF AL DZ AD AO AI AQ AG AR AM AW AU AT AZ BS BH BD BB BY BE BZ BJ BM BT …" at bounding box center [552, 550] width 988 height 34
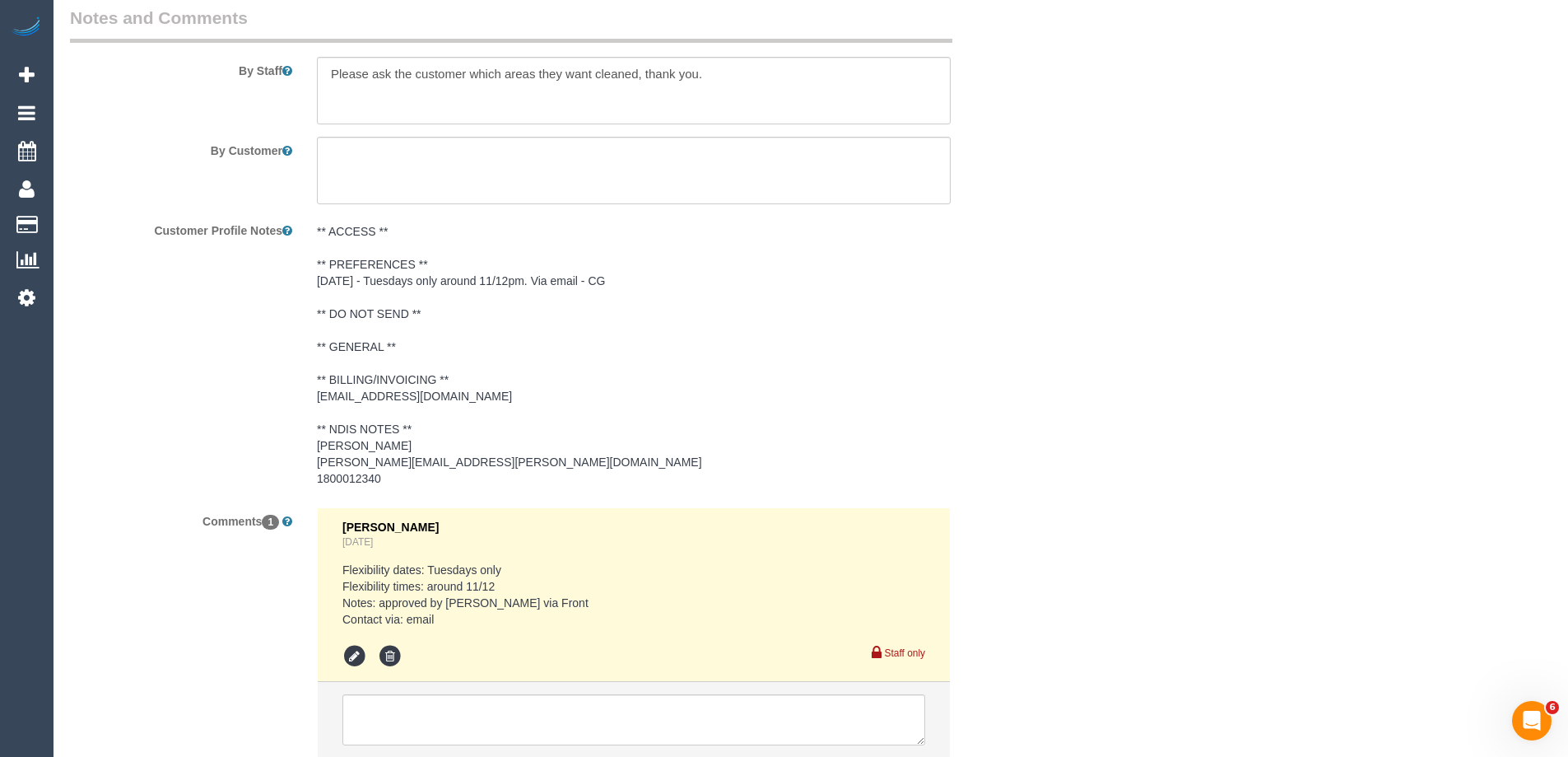
scroll to position [2436, 0]
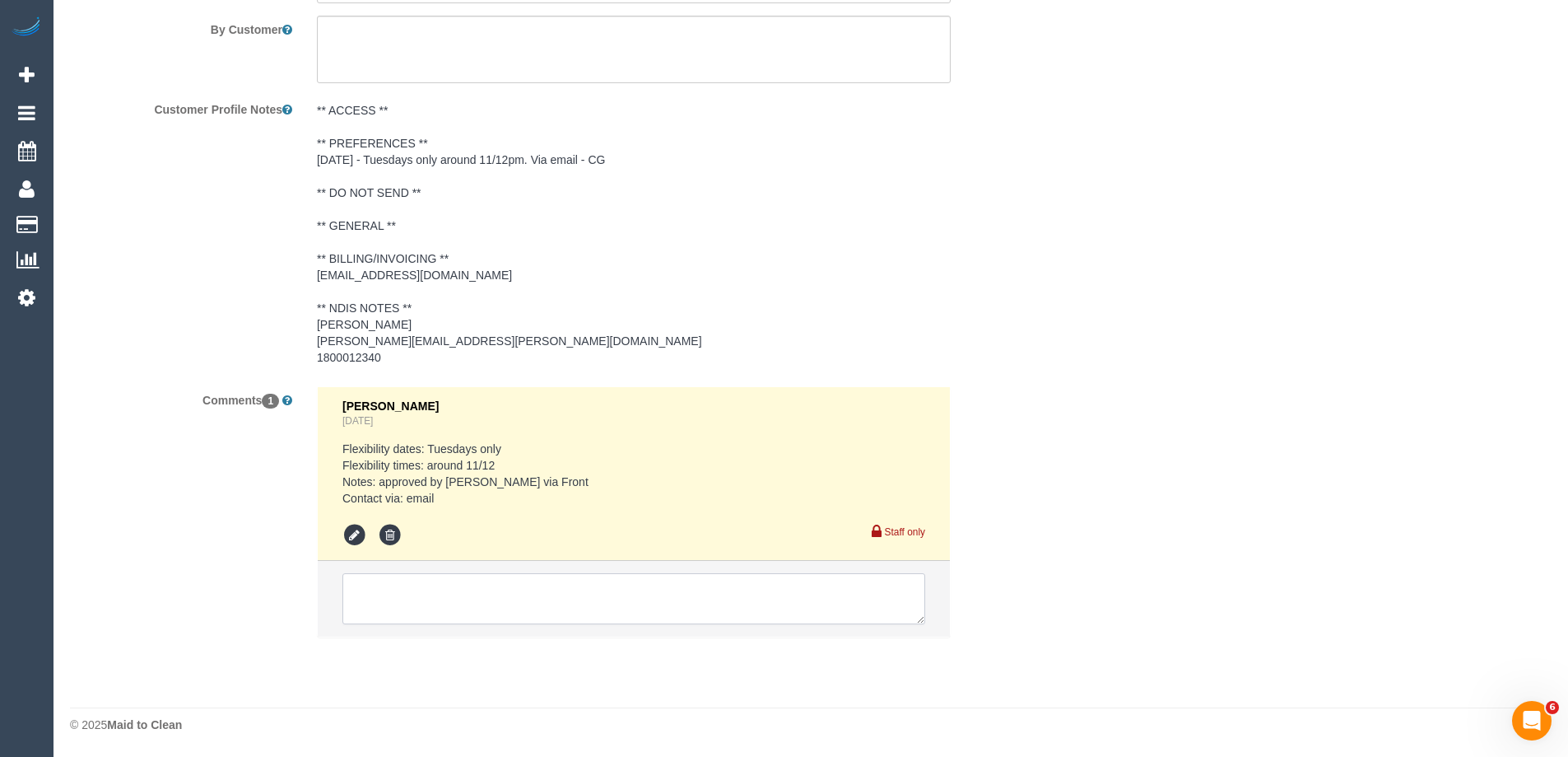
click at [389, 588] on textarea at bounding box center [634, 598] width 583 height 51
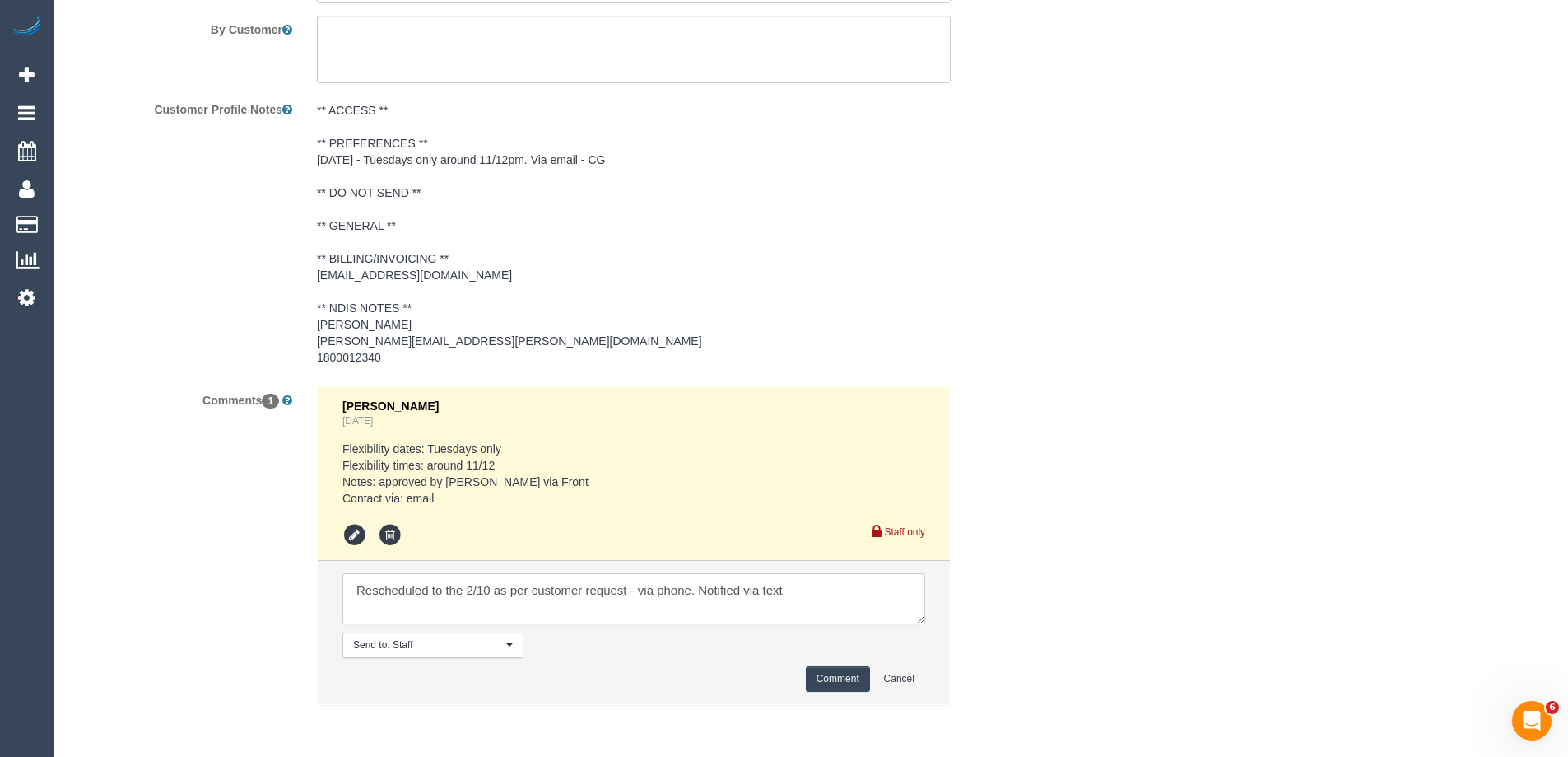
type textarea "Rescheduled to the 2/10 as per customer request - via phone. Notified via text"
click at [855, 683] on button "Comment" at bounding box center [838, 679] width 64 height 25
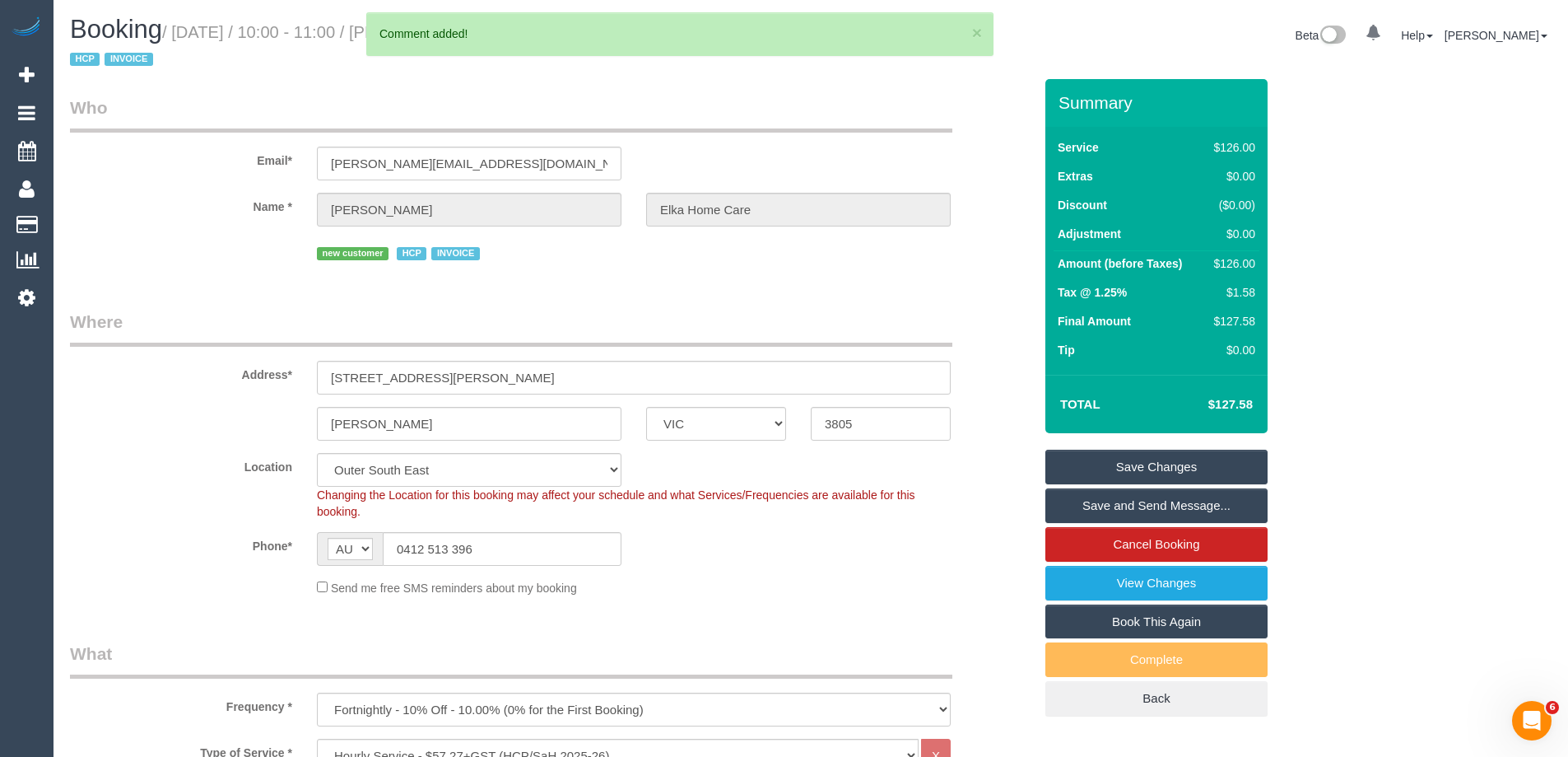
scroll to position [0, 0]
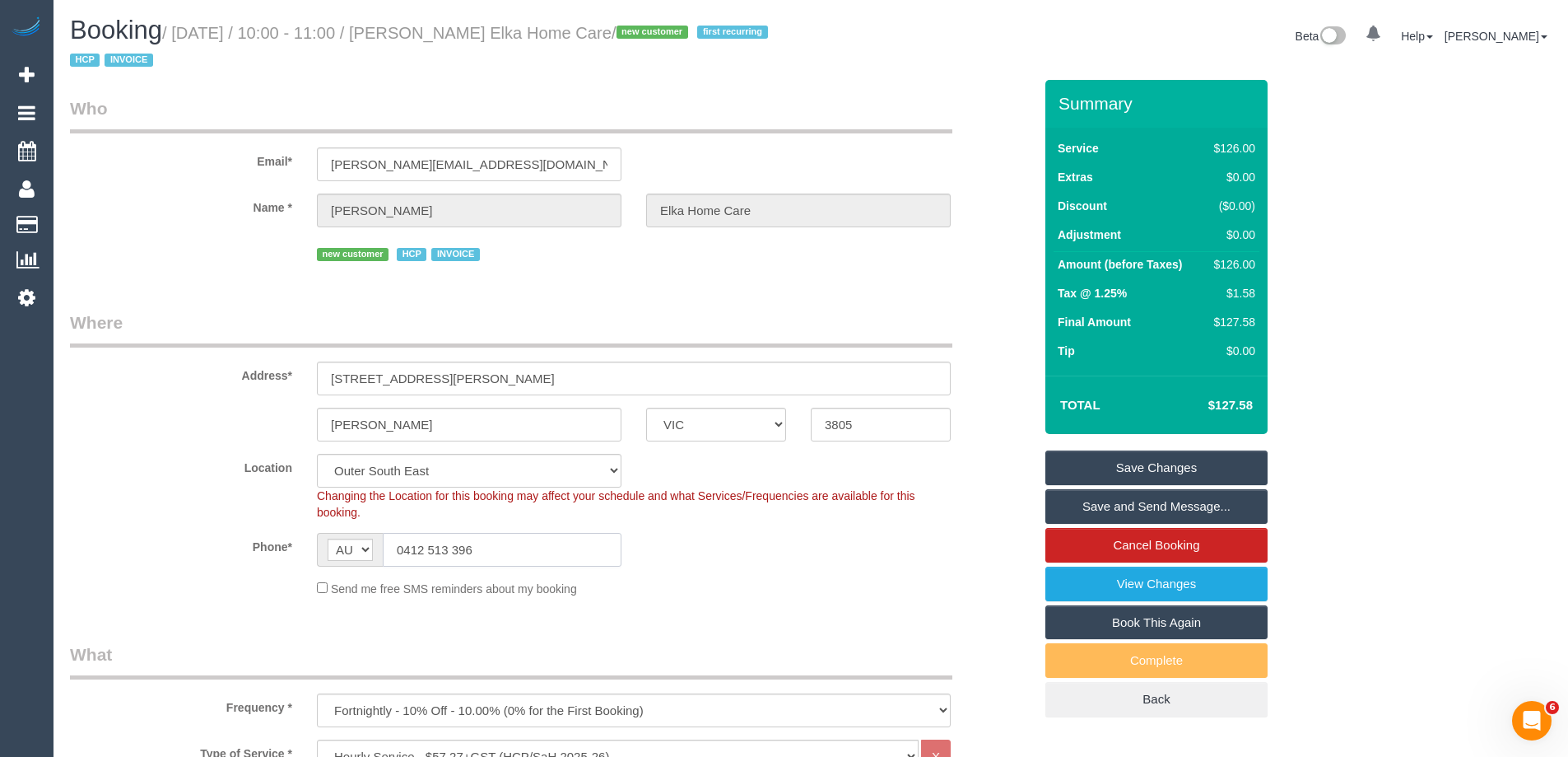
drag, startPoint x: 493, startPoint y: 546, endPoint x: 0, endPoint y: 507, distance: 494.5
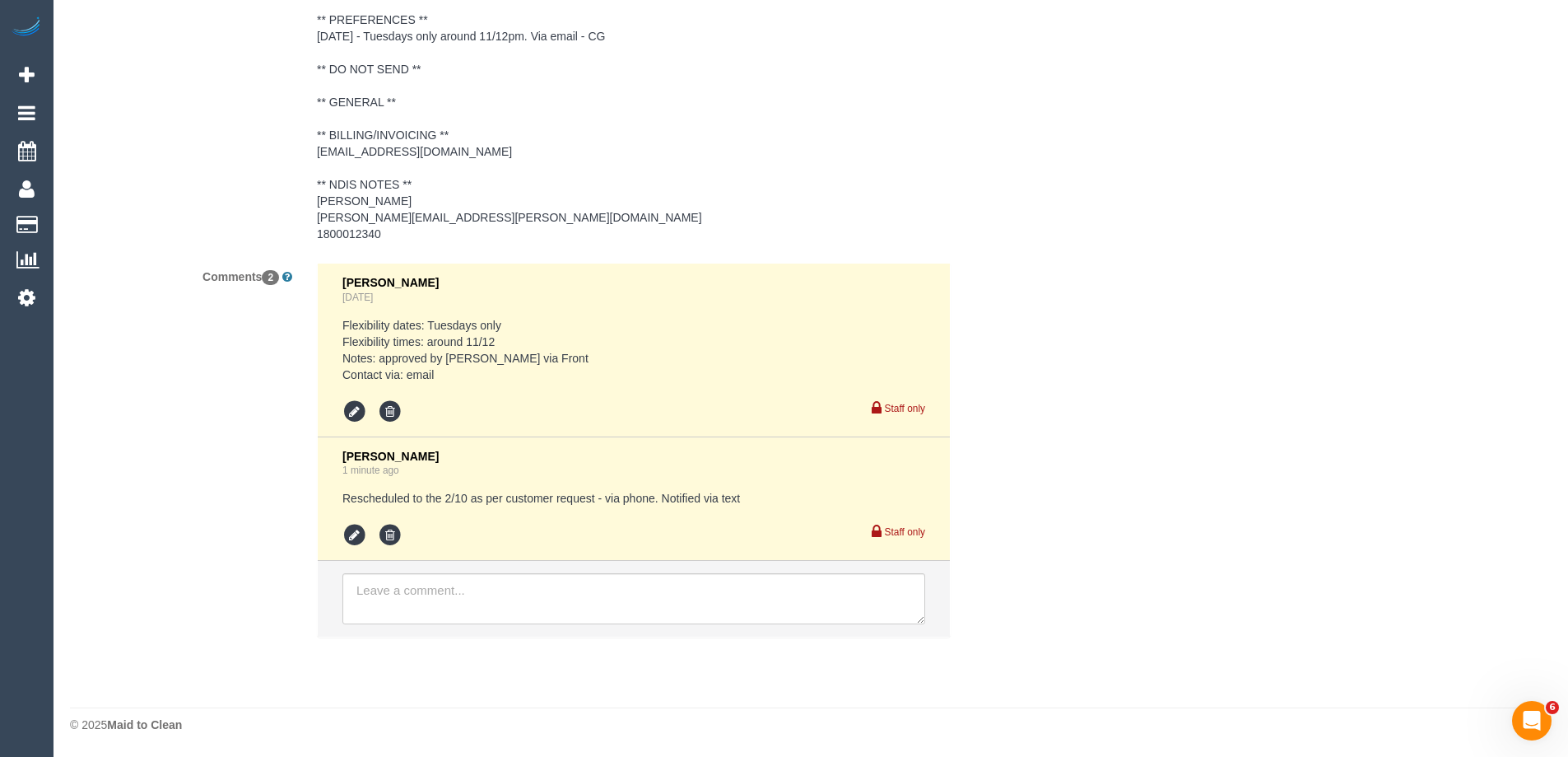
click at [368, 534] on li at bounding box center [357, 535] width 29 height 25
click at [361, 533] on icon at bounding box center [355, 535] width 25 height 25
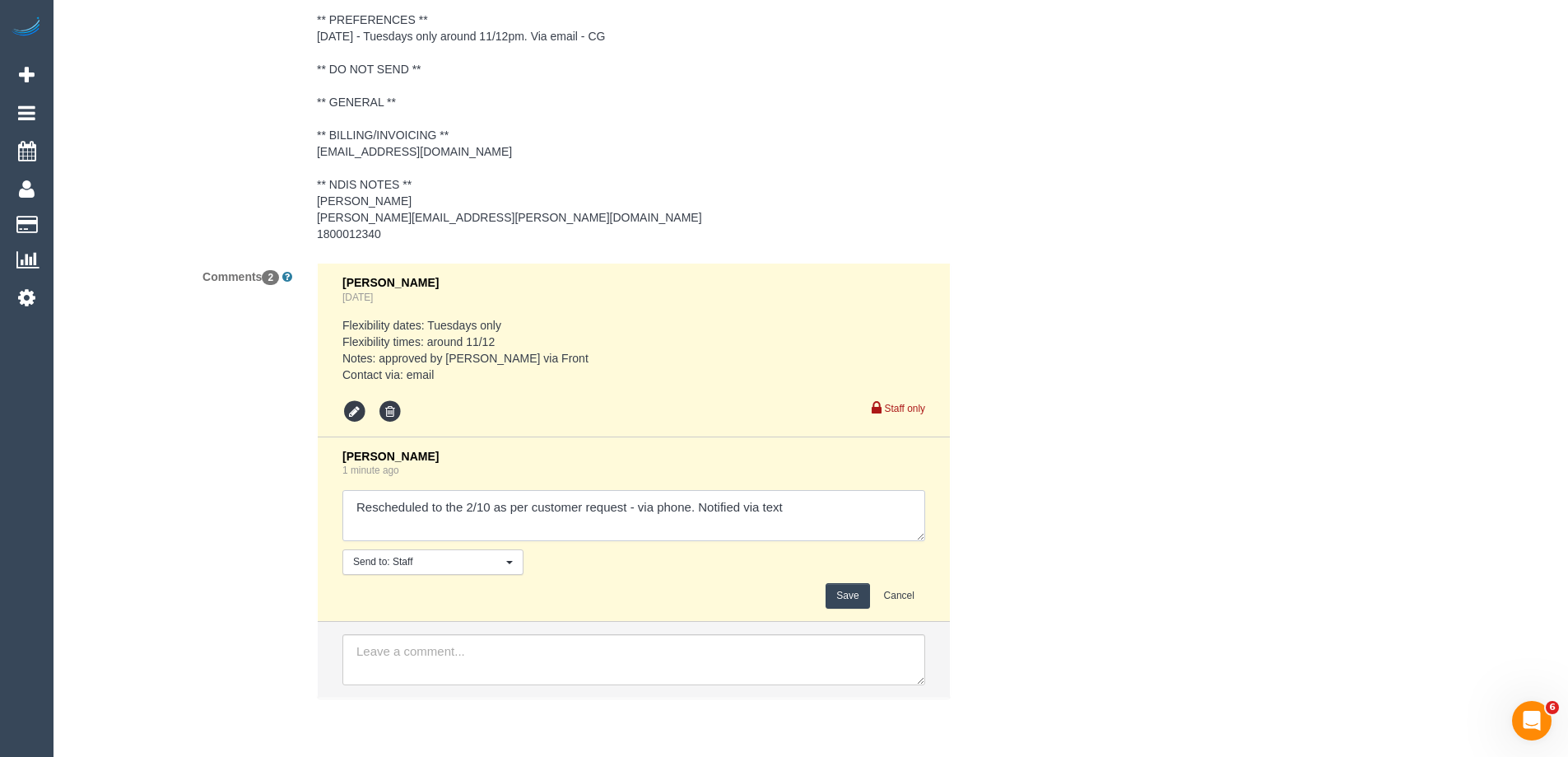
drag, startPoint x: 737, startPoint y: 507, endPoint x: 877, endPoint y: 506, distance: 140.0
click at [877, 506] on textarea at bounding box center [634, 515] width 583 height 51
type textarea "Rescheduled to the 2/10 as per customer request - via phone."
click at [843, 597] on button "Save" at bounding box center [847, 596] width 43 height 25
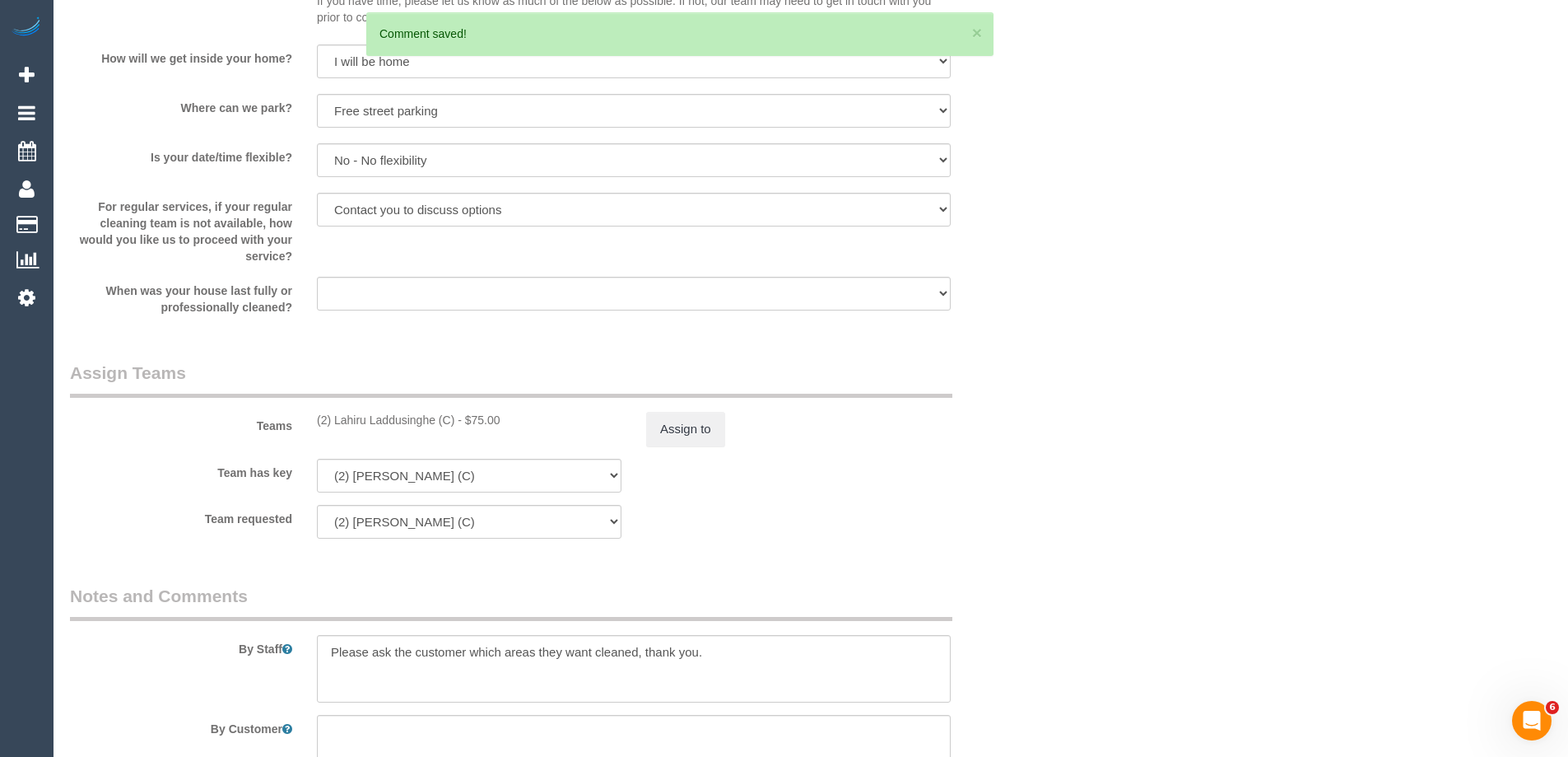
scroll to position [1736, 0]
click at [327, 652] on textarea at bounding box center [634, 670] width 634 height 68
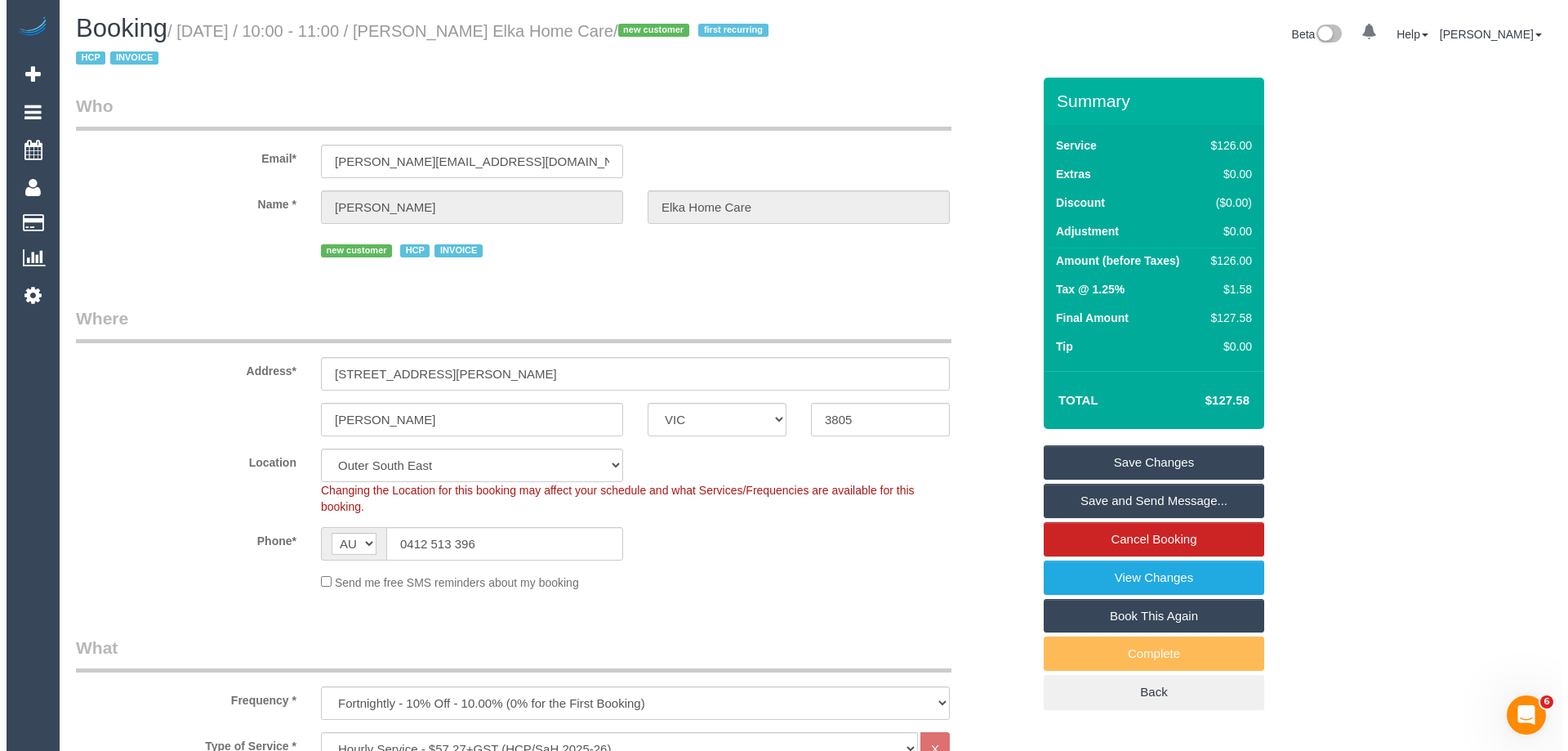
scroll to position [0, 0]
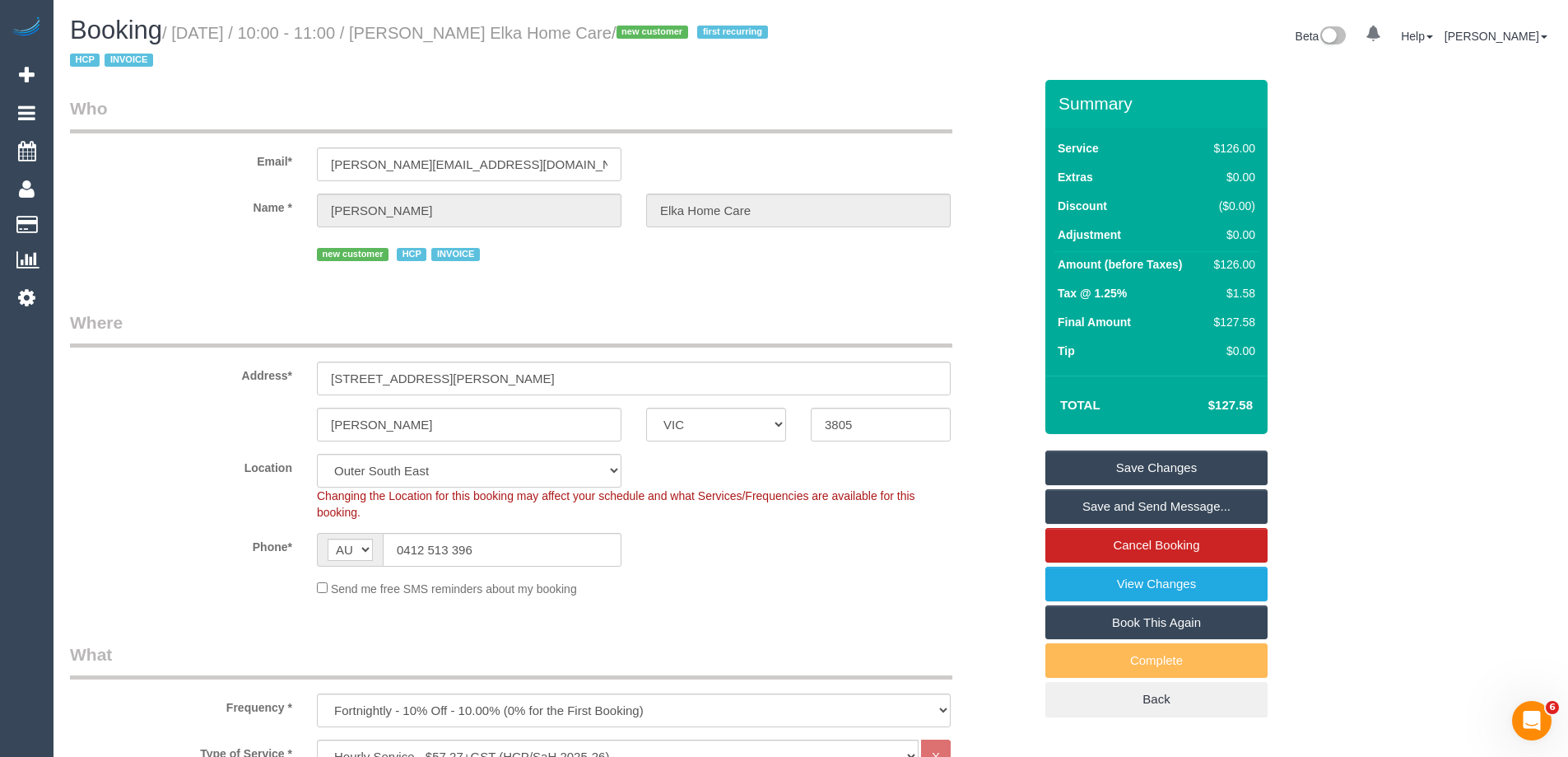
type textarea "*Cover* Please ask the customer which areas they want cleaned, thank you."
drag, startPoint x: 664, startPoint y: 36, endPoint x: 453, endPoint y: 32, distance: 211.0
click at [453, 32] on small "/ September 30, 2025 / 10:00 - 11:00 / Peter Teitel Elka Home Care / new custom…" at bounding box center [421, 47] width 703 height 46
copy small "Peter Teitel Elka Home Care"
click at [1106, 469] on link "Save Changes" at bounding box center [1156, 468] width 222 height 35
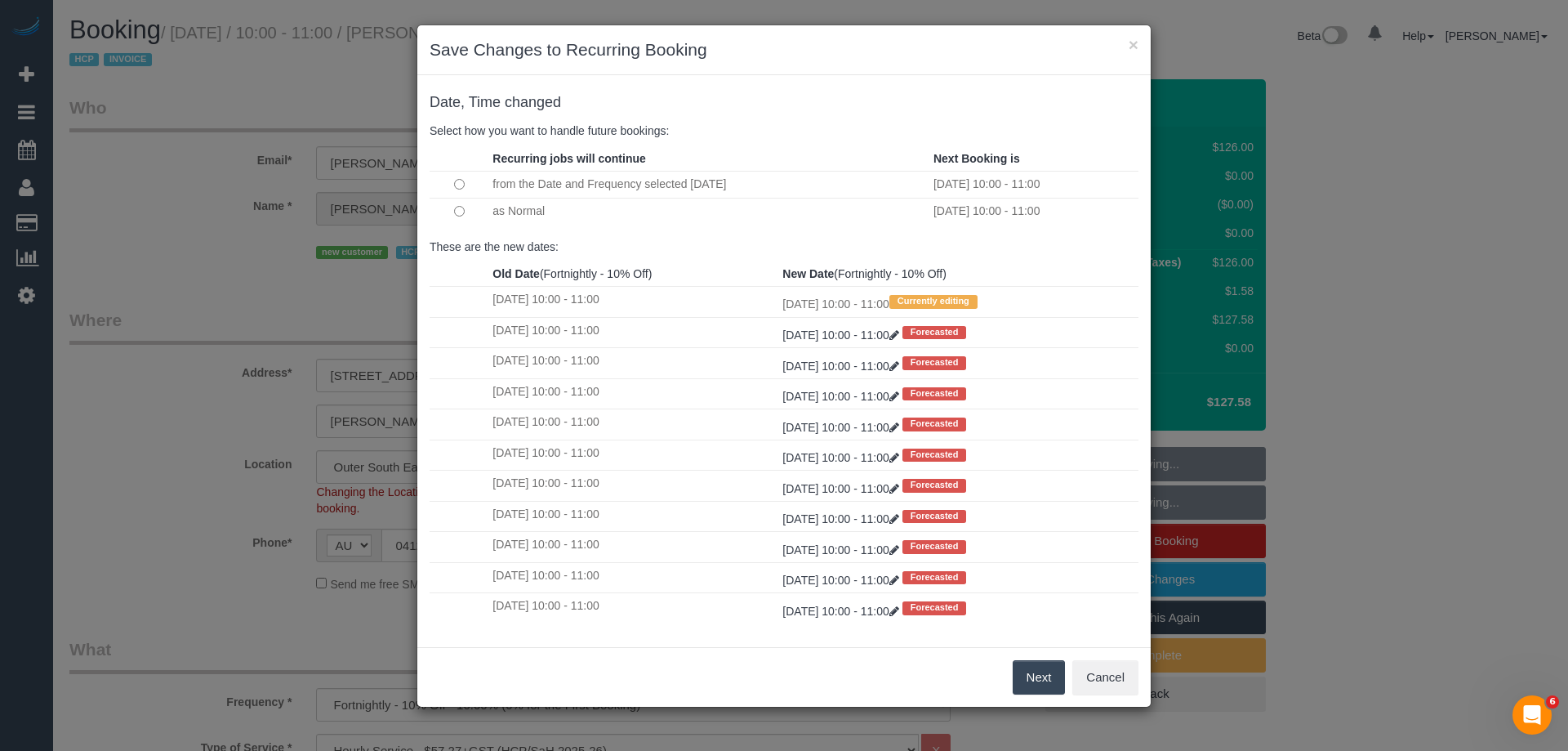
click at [1031, 680] on button "Next" at bounding box center [1039, 677] width 53 height 35
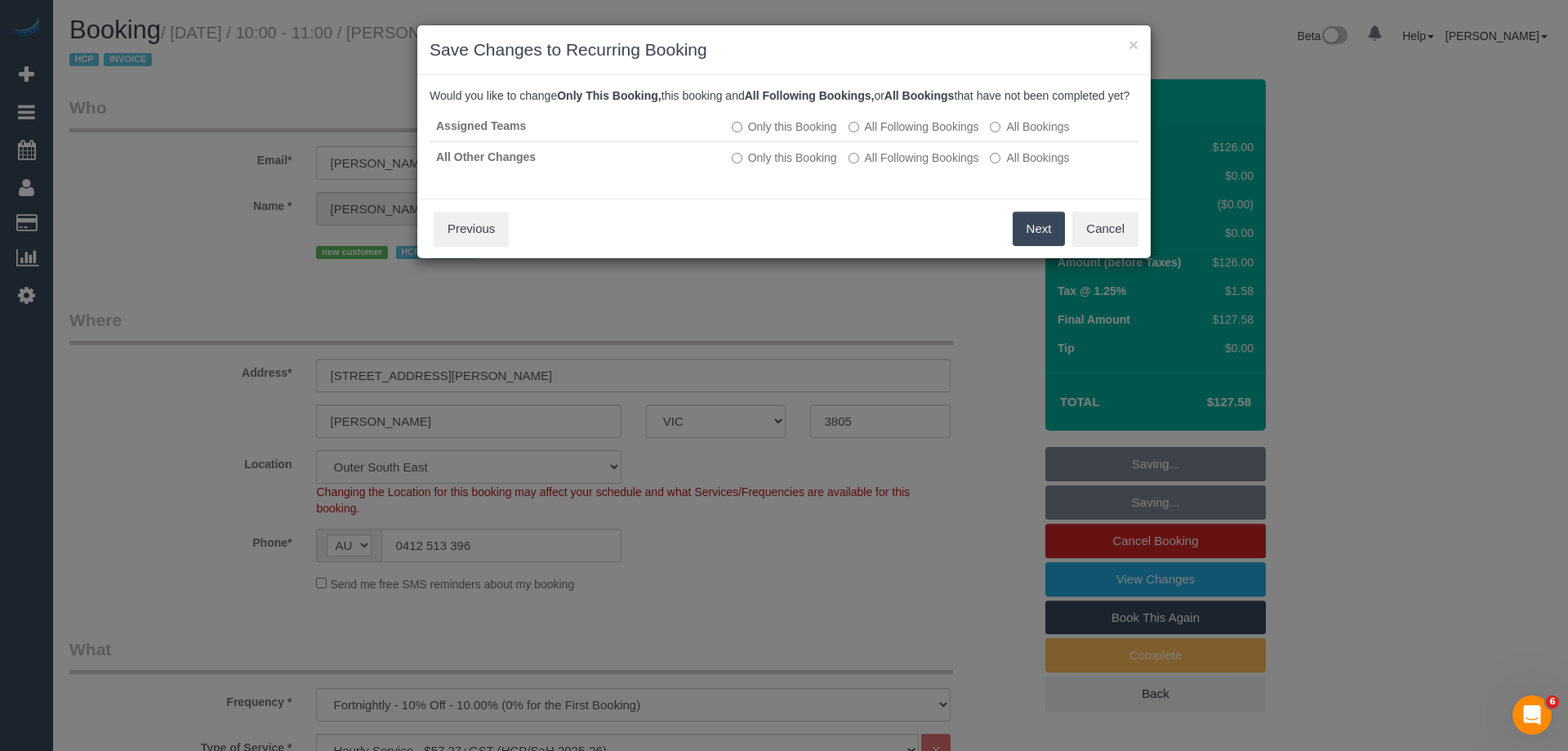
click at [1039, 246] on button "Next" at bounding box center [1039, 228] width 53 height 35
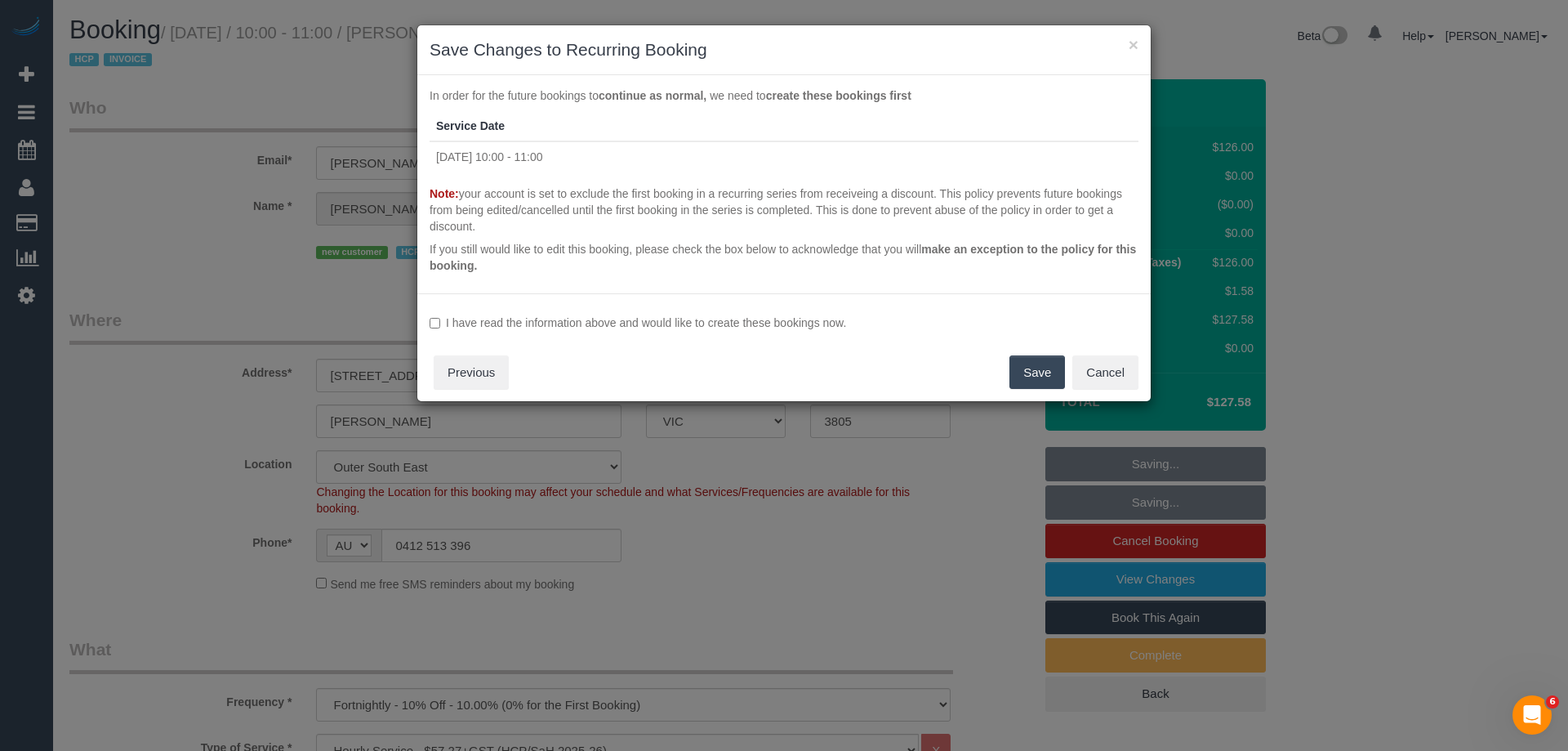
click at [635, 328] on label "I have read the information above and would like to create these bookings now." at bounding box center [784, 322] width 709 height 16
click at [1052, 374] on button "Save" at bounding box center [1037, 372] width 56 height 35
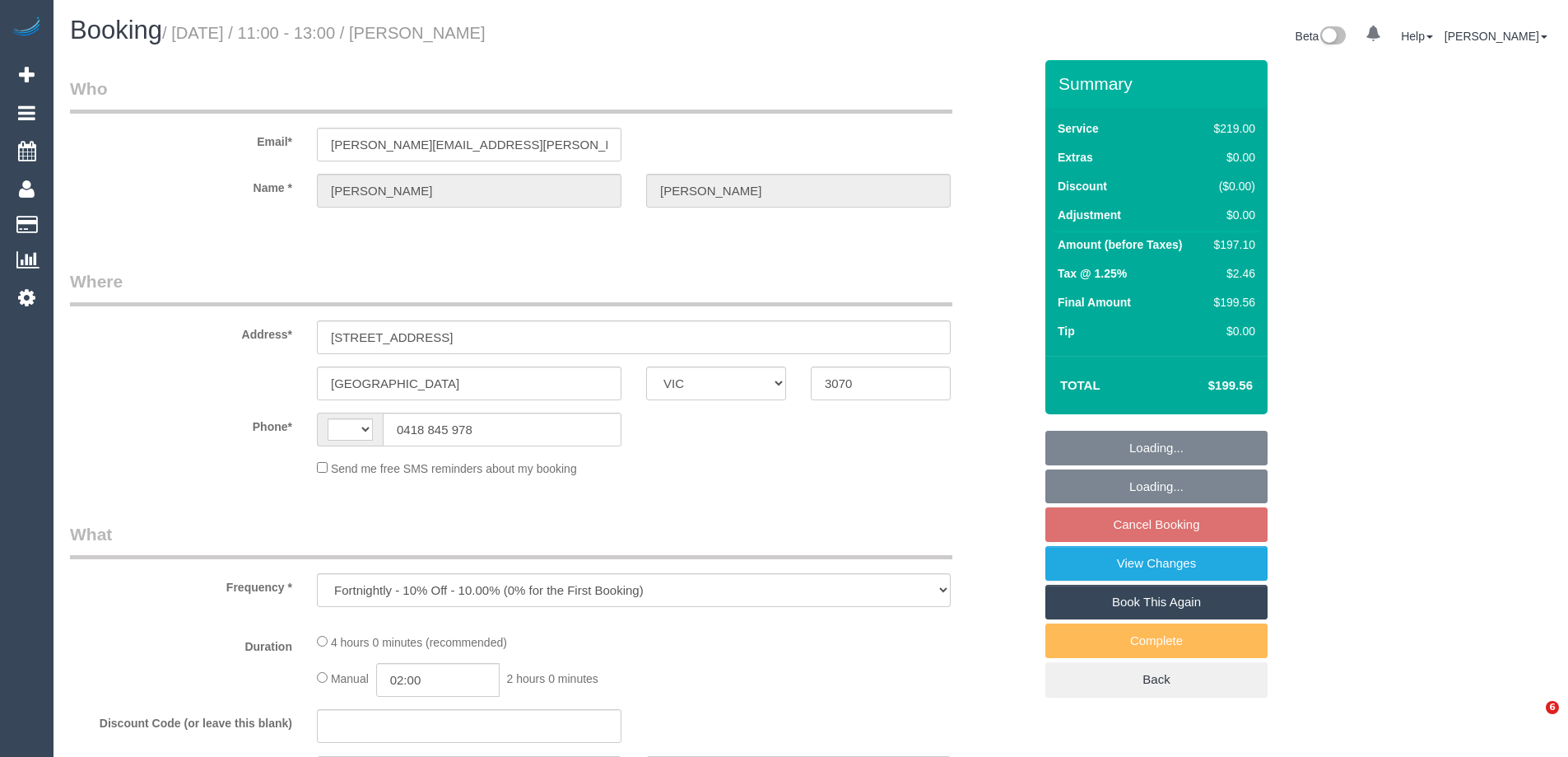
select select "VIC"
select select "string:stripe-pm_1RXXUX2GScqysDRVfwjWgvw9"
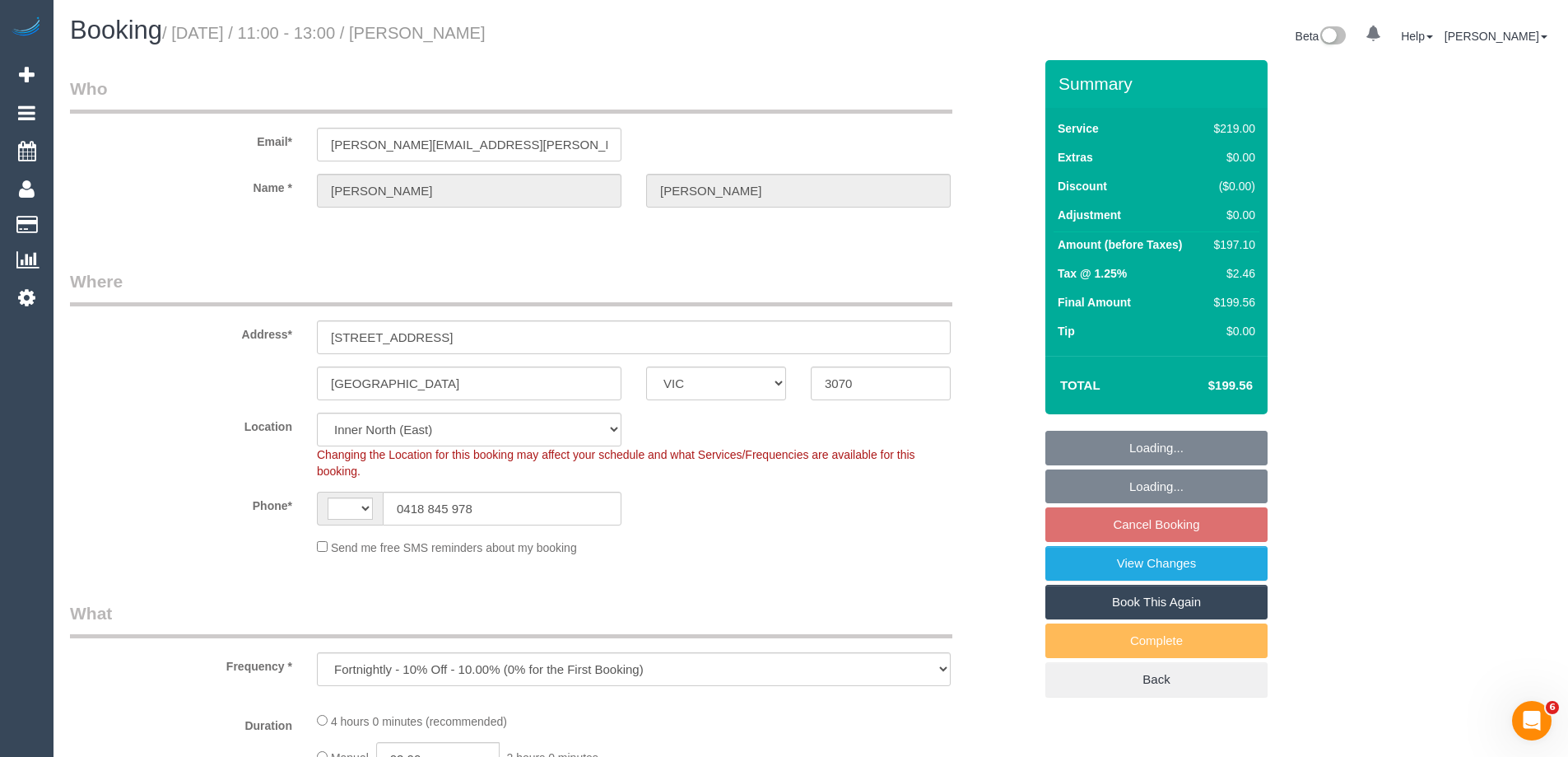
select select "string:AU"
select select "number:27"
select select "number:14"
select select "number:19"
select select "number:22"
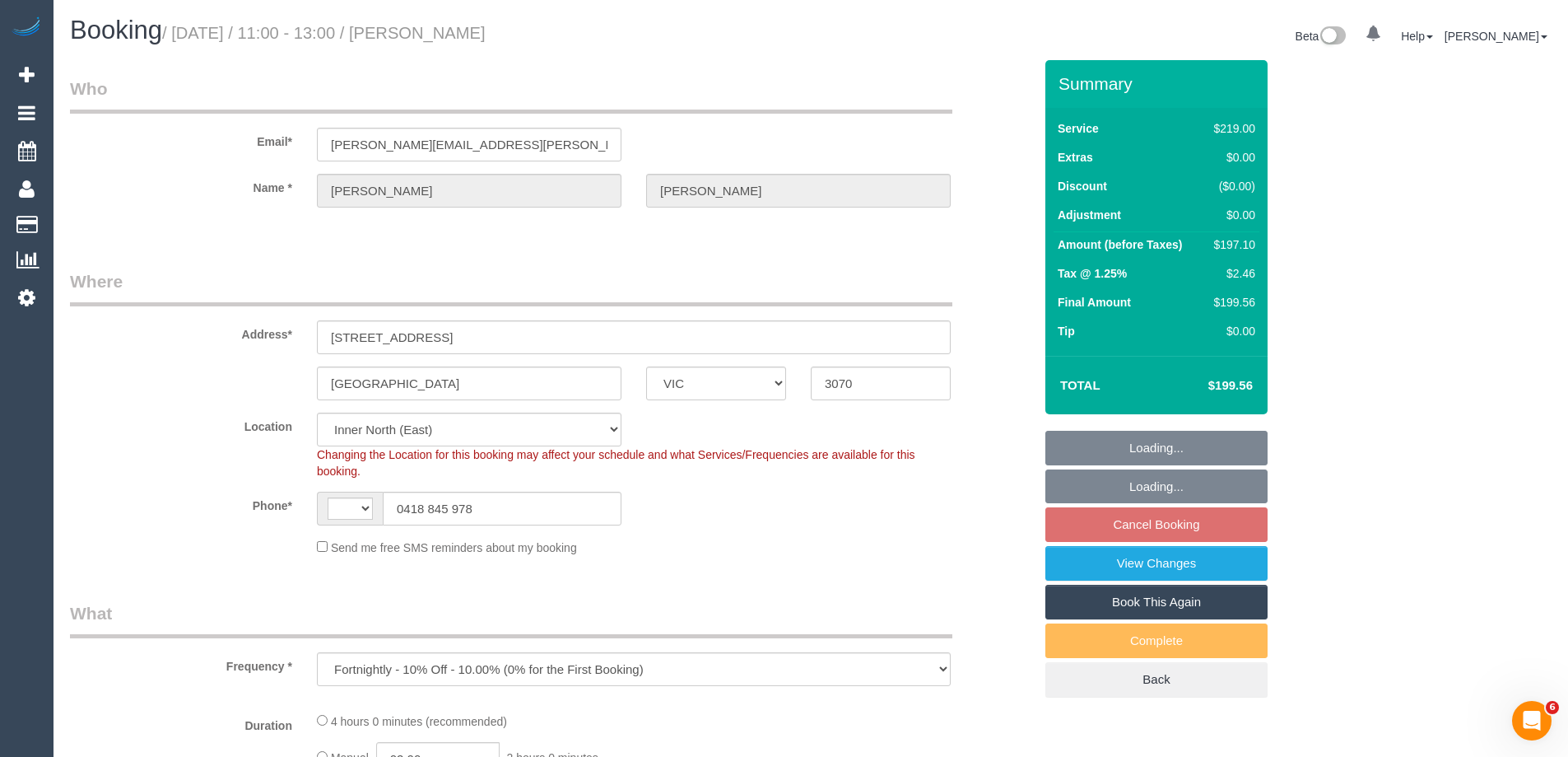
select select "number:35"
select select "number:26"
select select "object:1515"
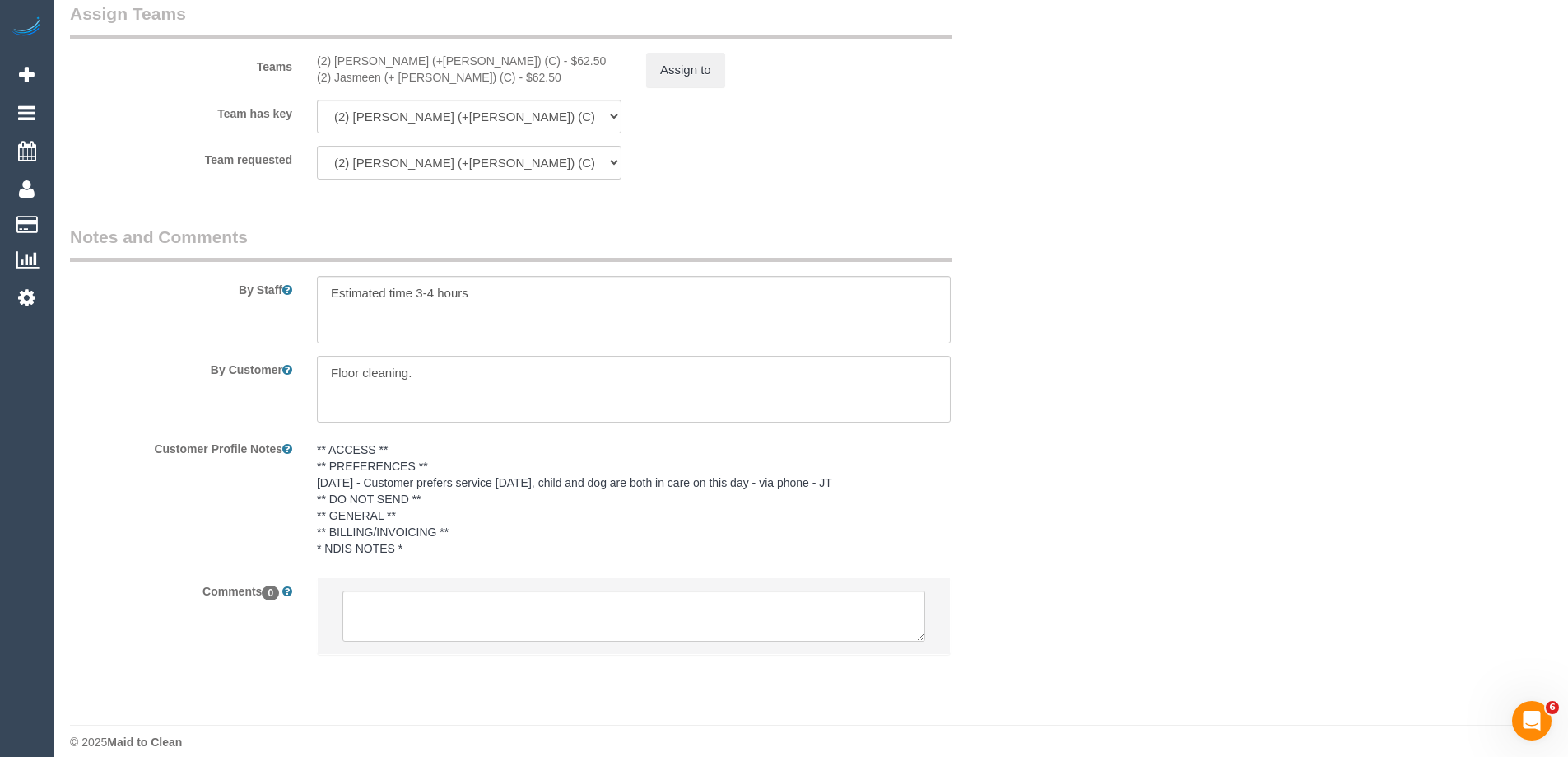
scroll to position [2603, 0]
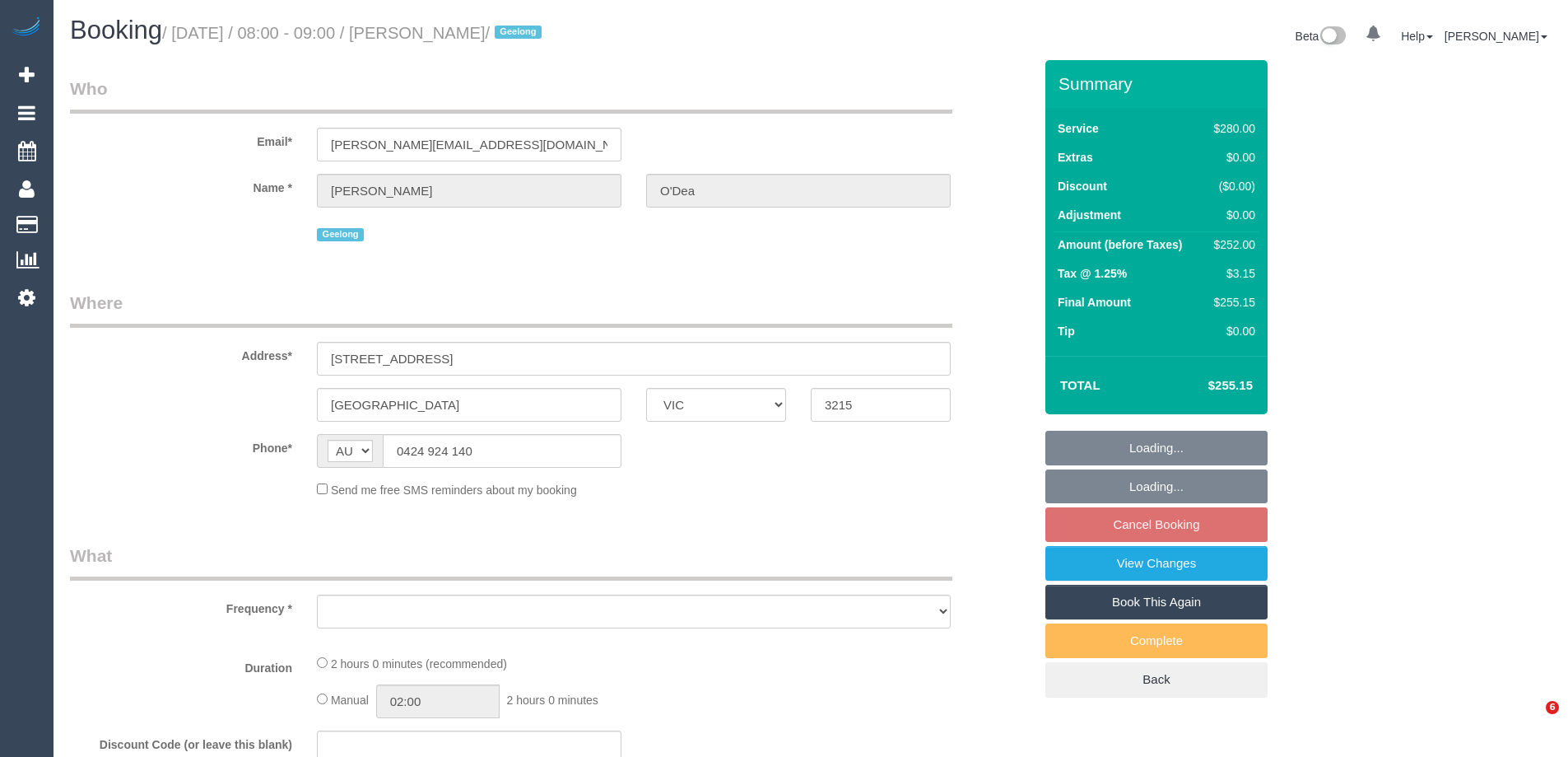
select select "VIC"
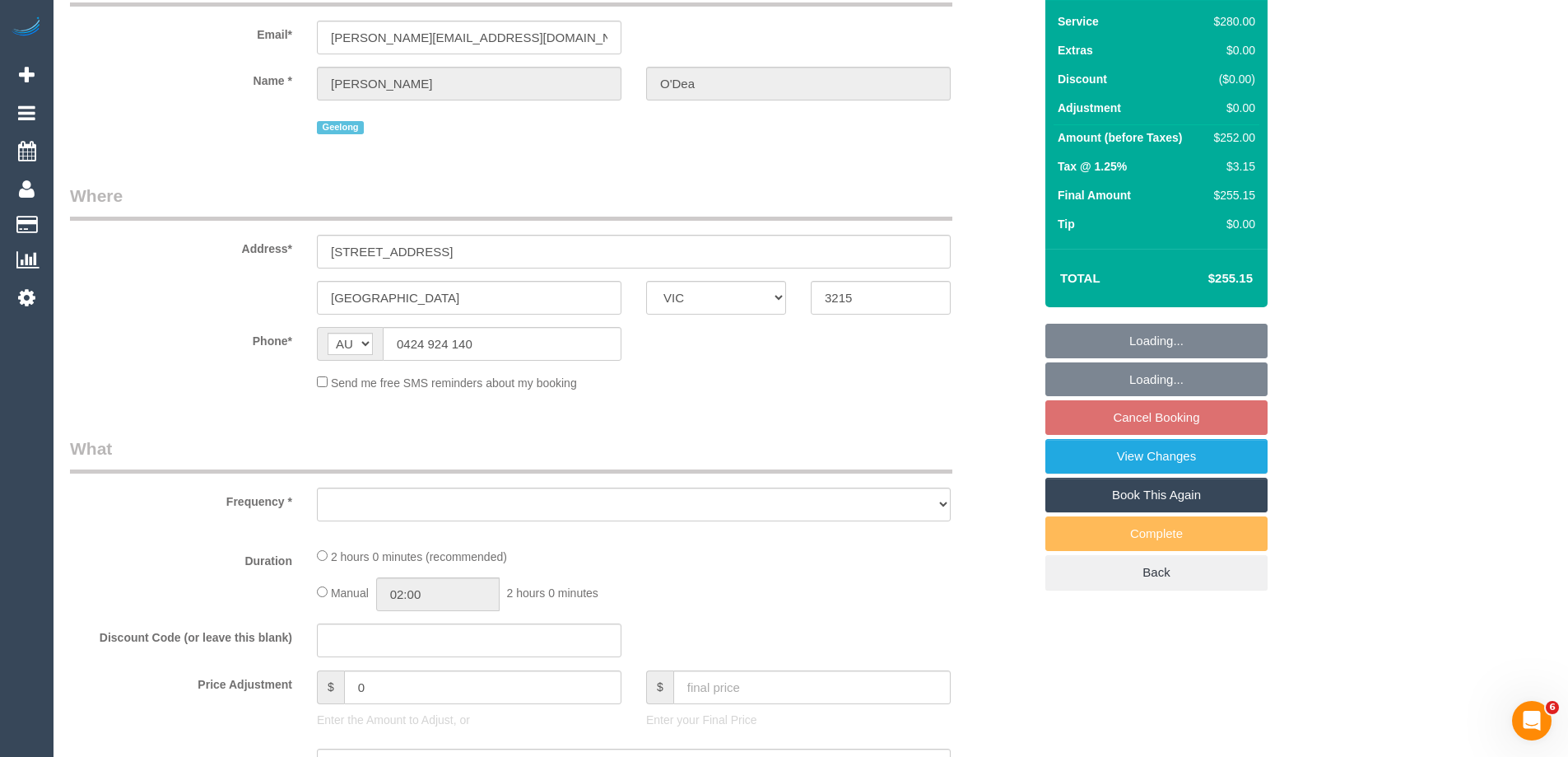
select select "string:stripe-pm_1RxzA12GScqysDRV5zG2GQ9J"
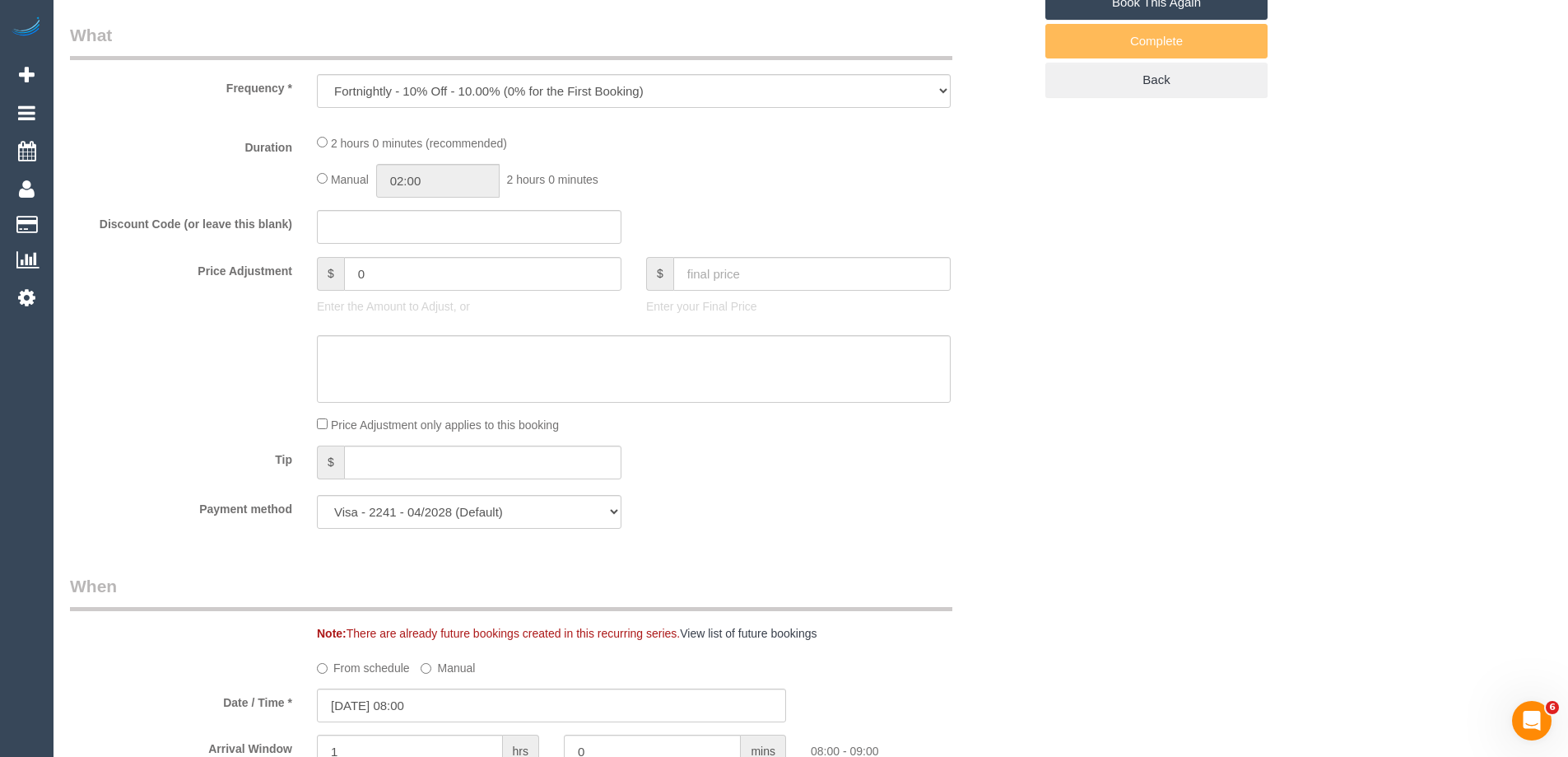
select select "object:843"
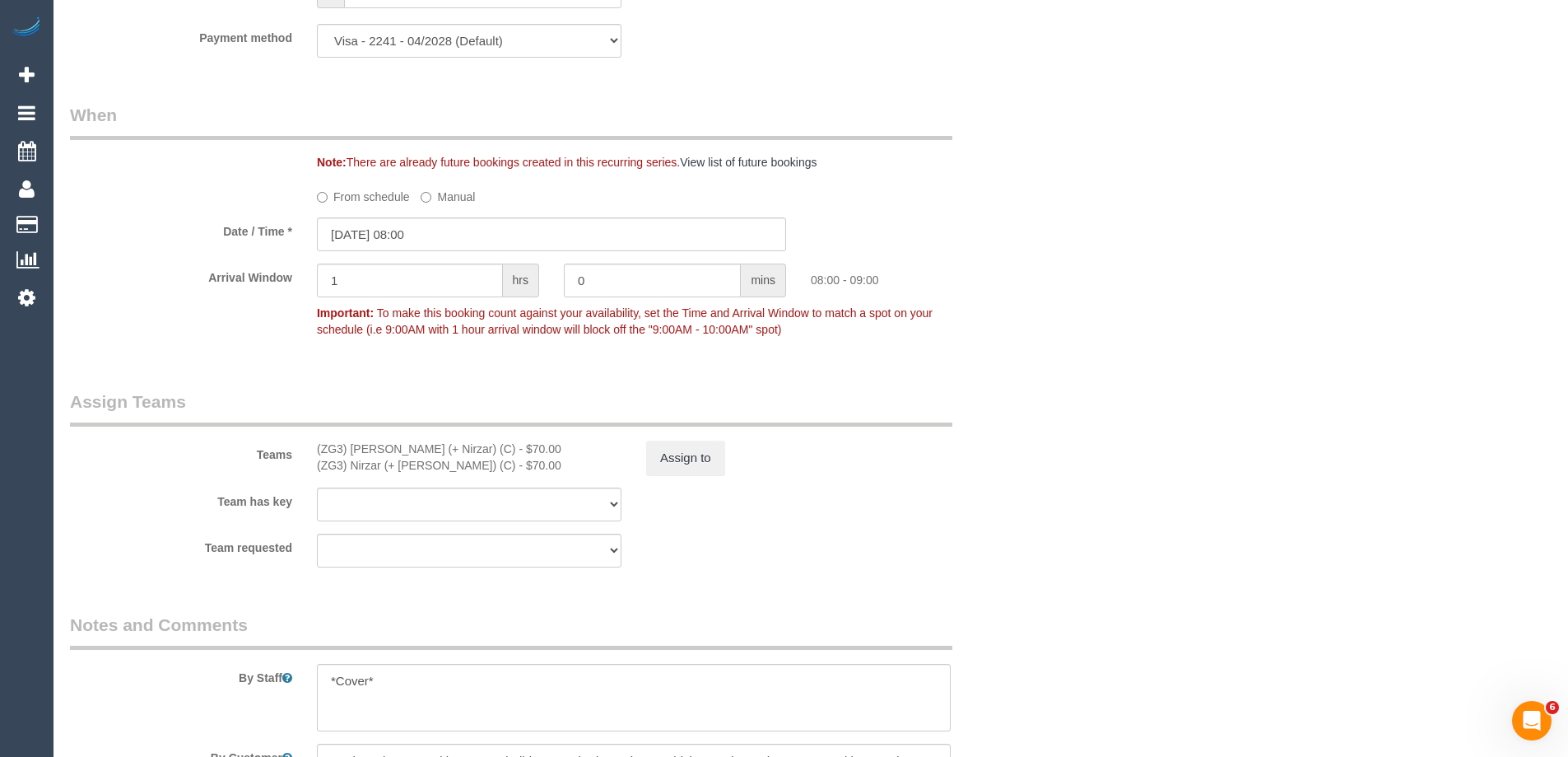
select select "2"
select select "number:27"
select select "number:14"
select select "number:19"
select select "number:22"
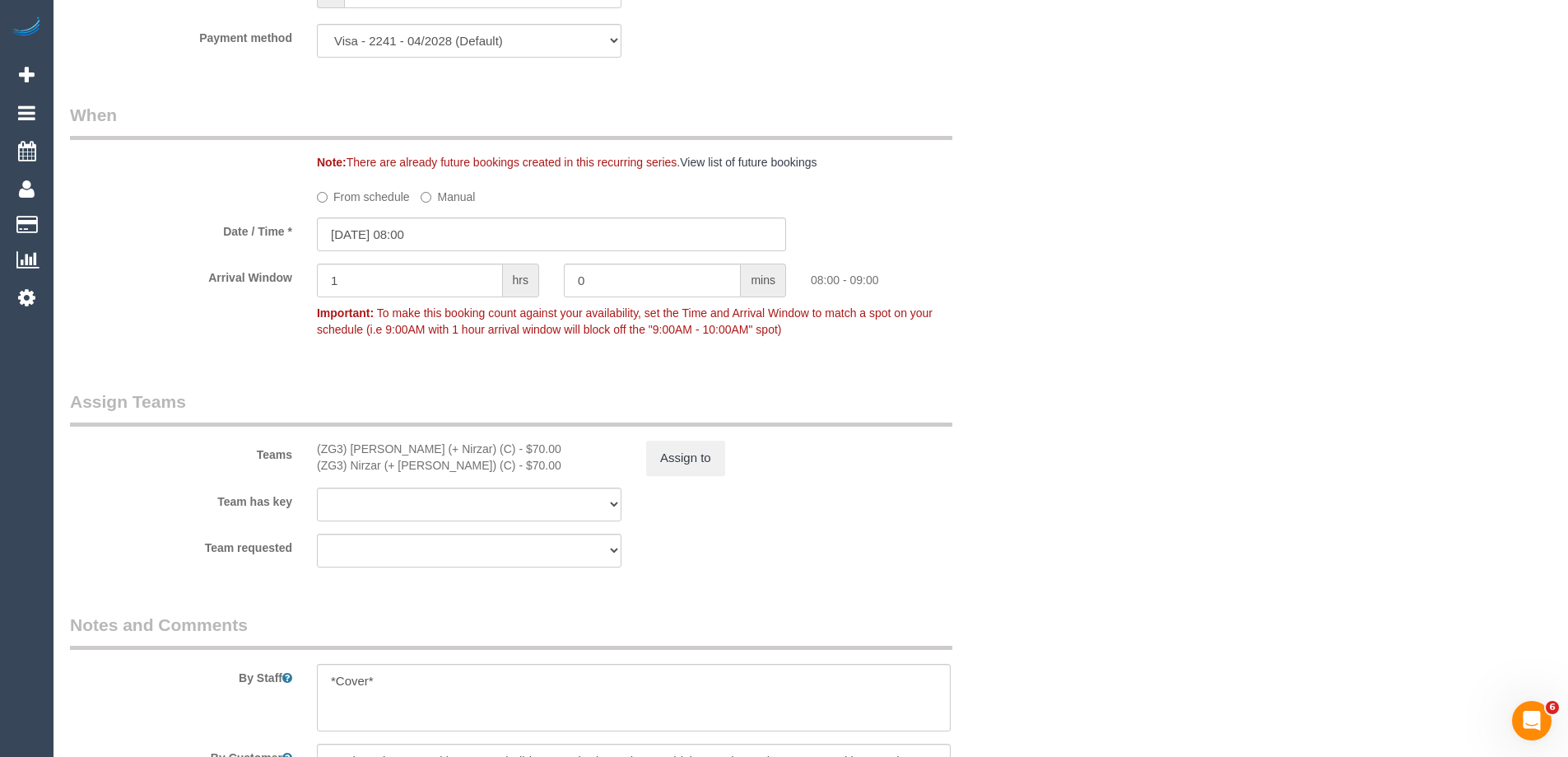
select select "number:34"
select select "number:12"
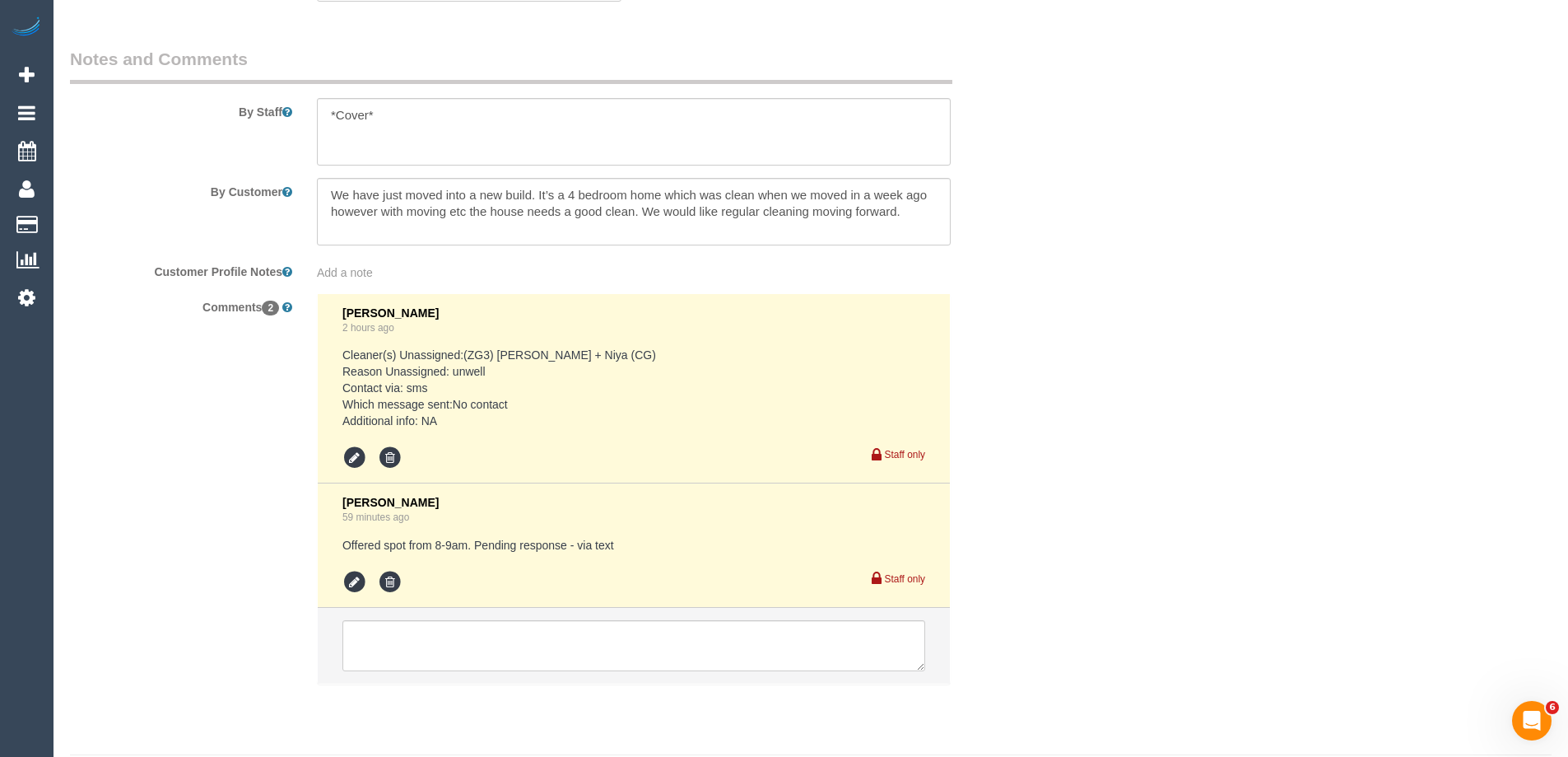
scroll to position [2816, 0]
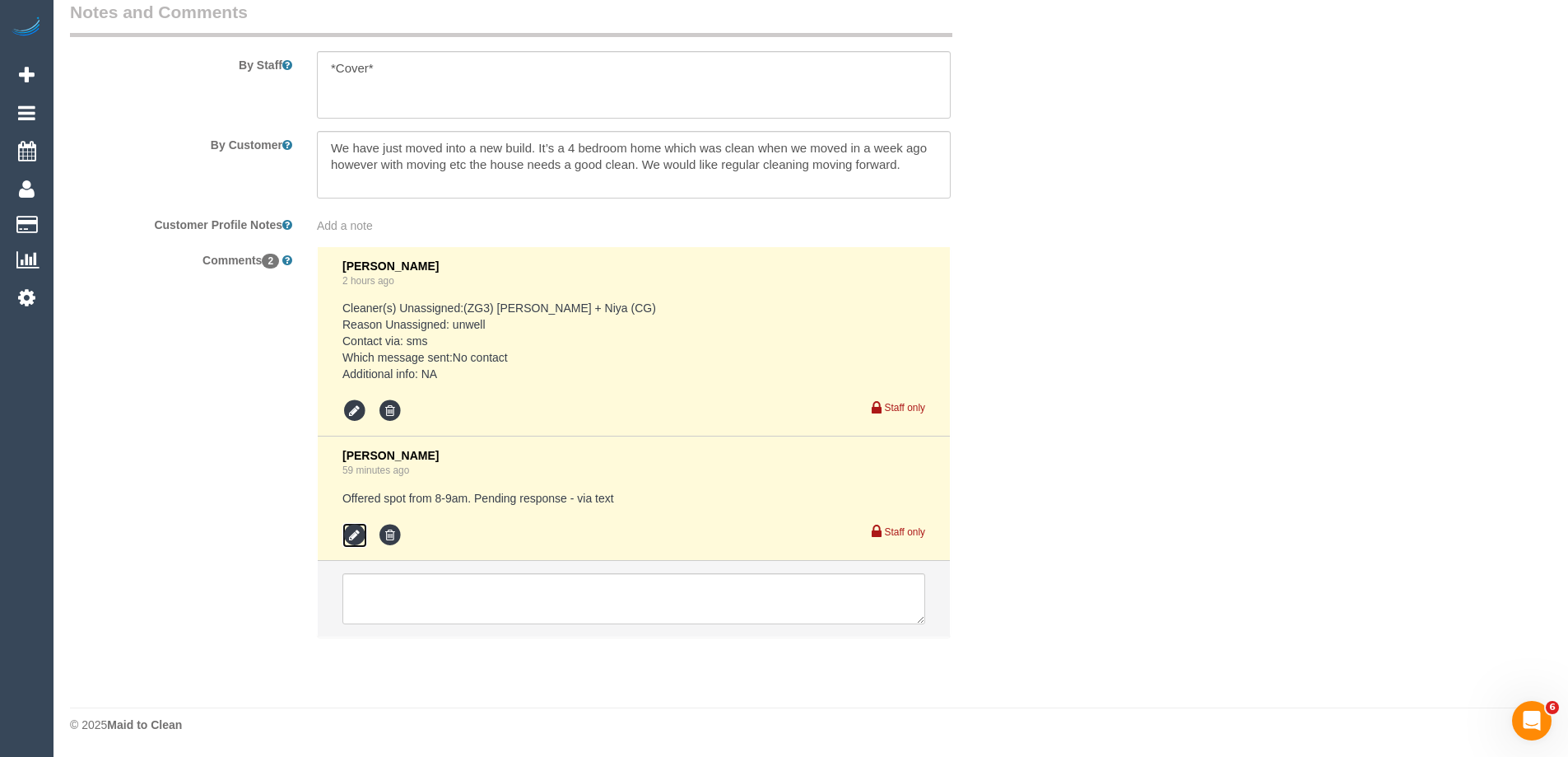
click at [353, 533] on icon at bounding box center [355, 535] width 25 height 25
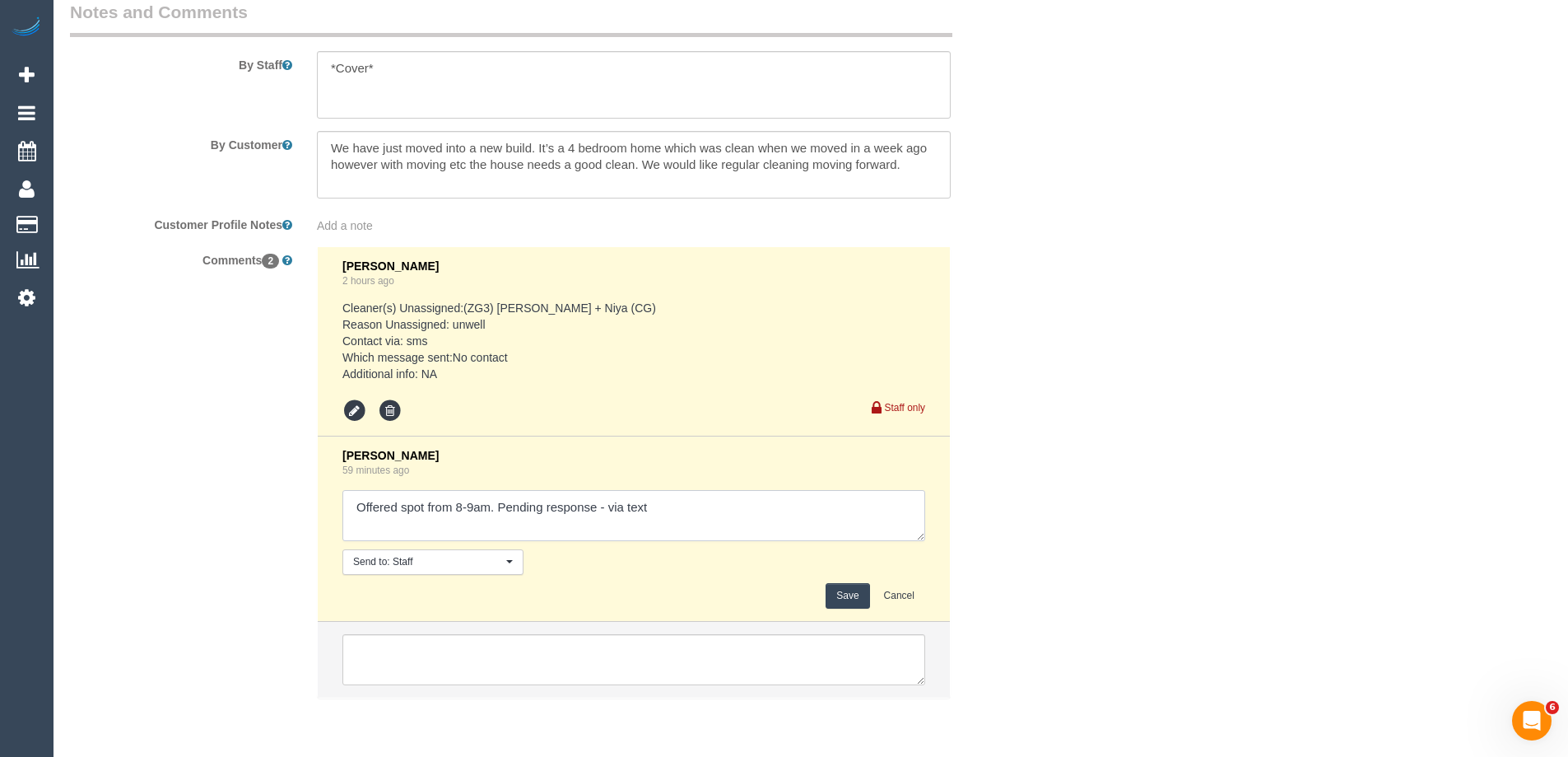
click at [606, 509] on textarea at bounding box center [634, 515] width 583 height 51
type textarea "Offered spot from 8-9am. Pending response - confirmed via text"
click at [846, 595] on button "Save" at bounding box center [847, 596] width 43 height 25
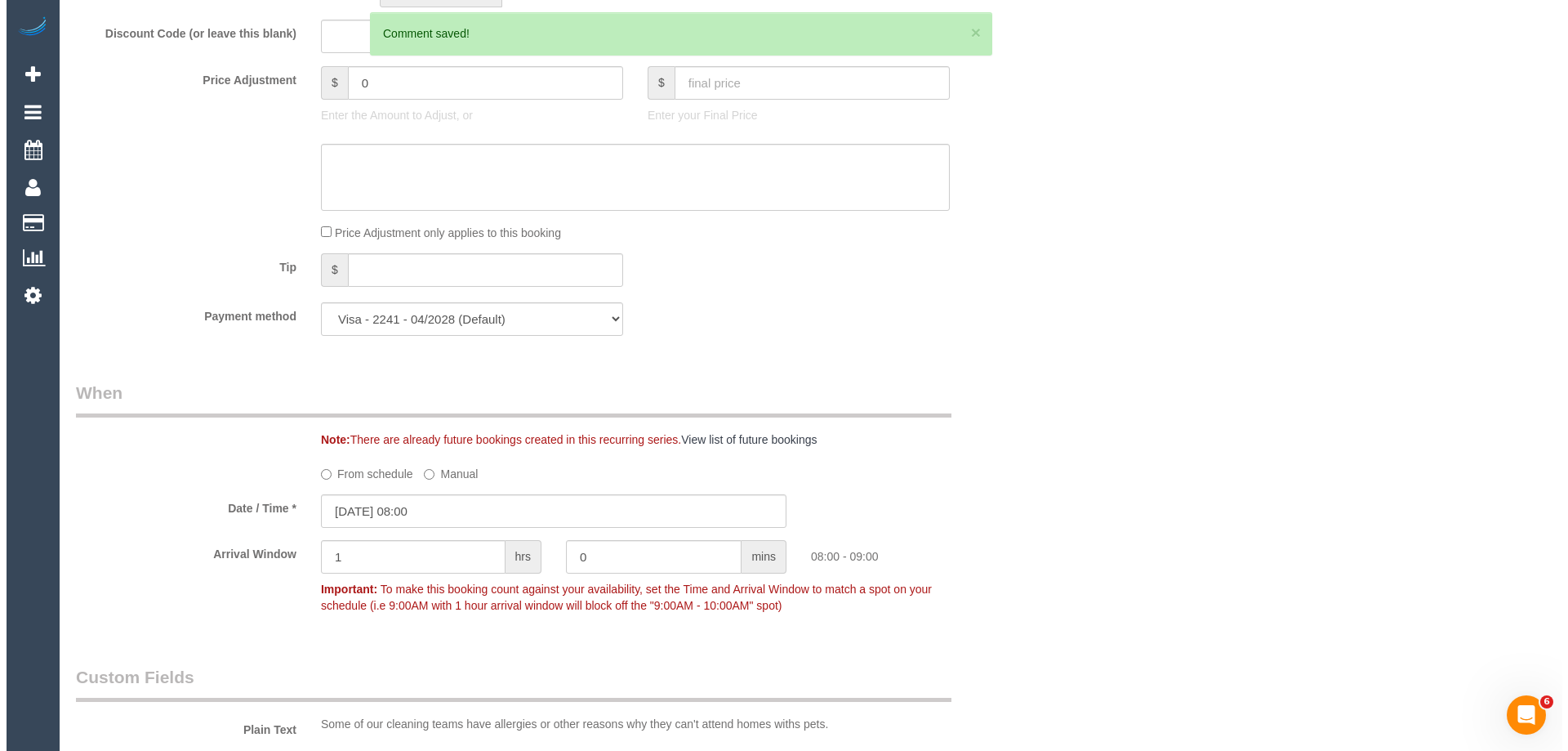
scroll to position [0, 0]
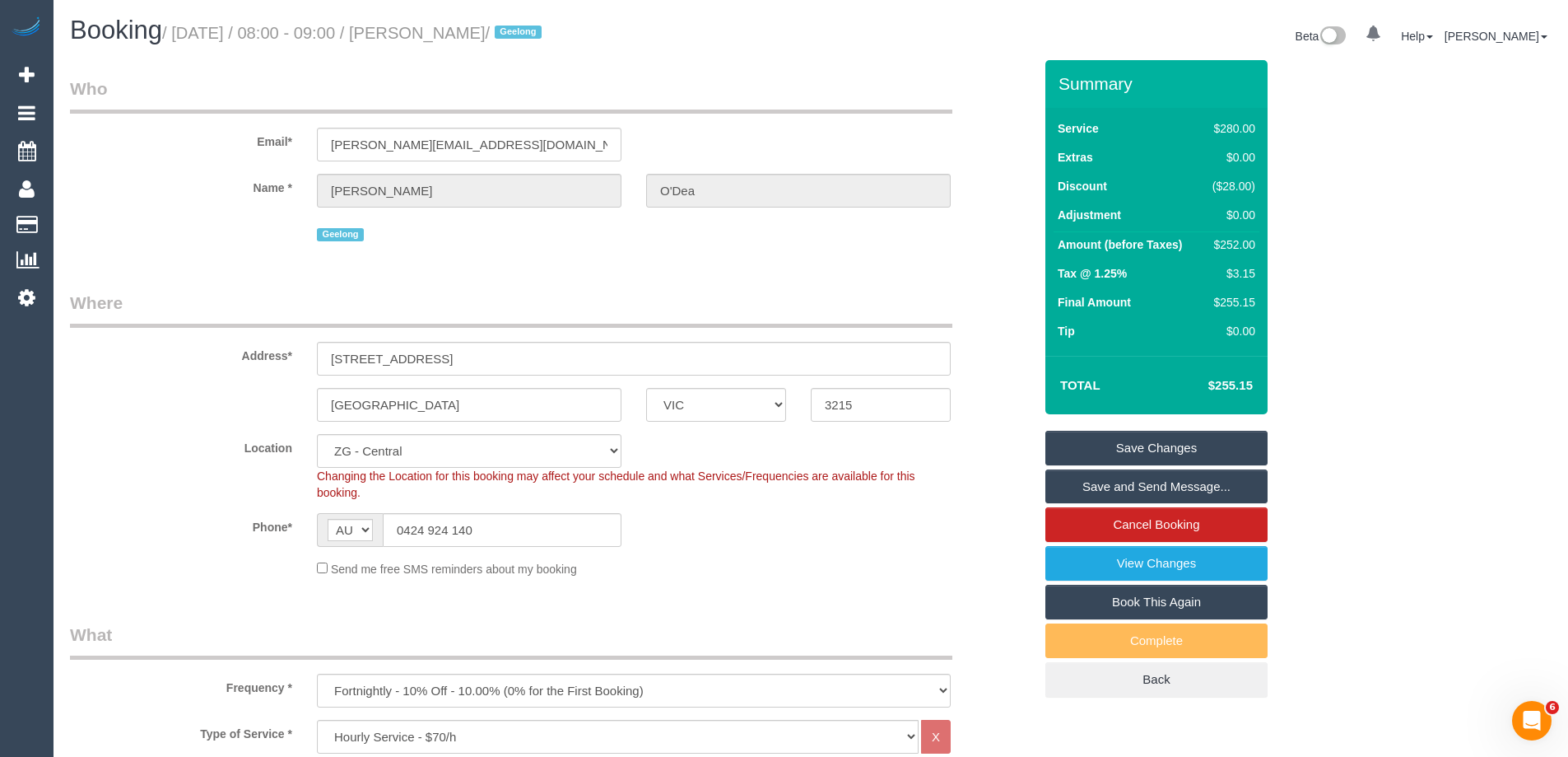
click at [1082, 481] on link "Save and Send Message..." at bounding box center [1156, 486] width 222 height 35
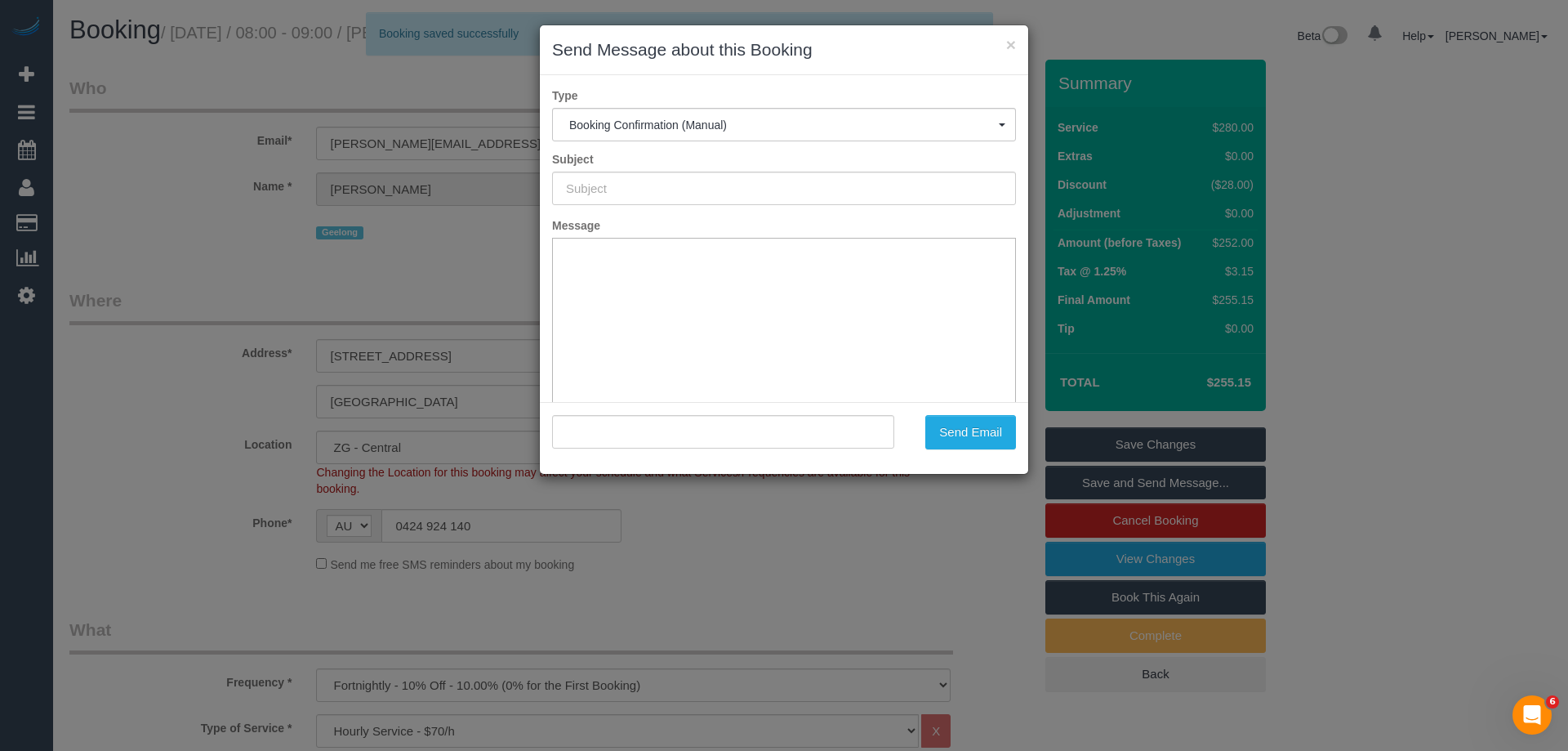
type input "Booking Confirmed"
type input ""Sophie O'Dea" <sophie.odea@outlook.com>"
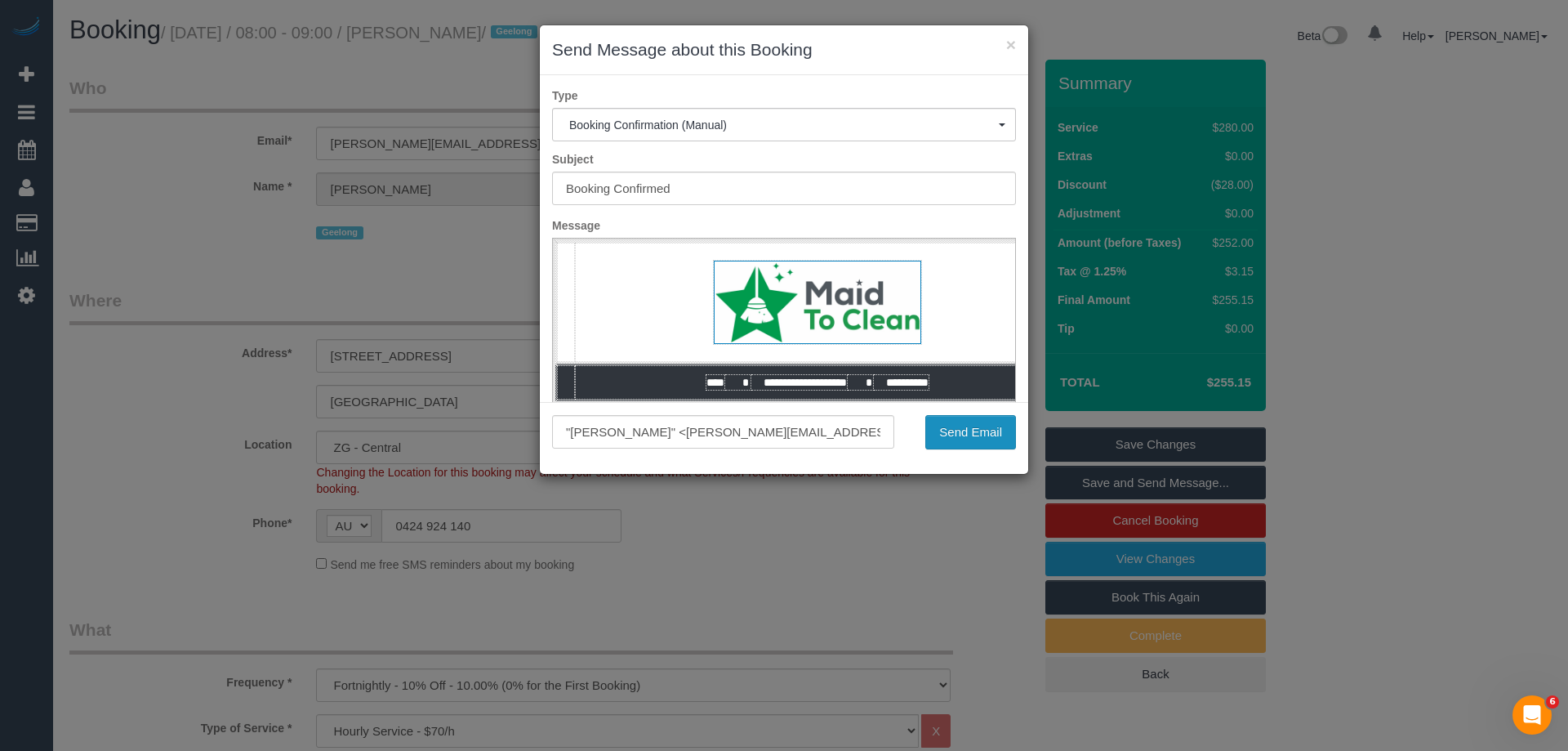
click at [986, 435] on button "Send Email" at bounding box center [970, 432] width 91 height 35
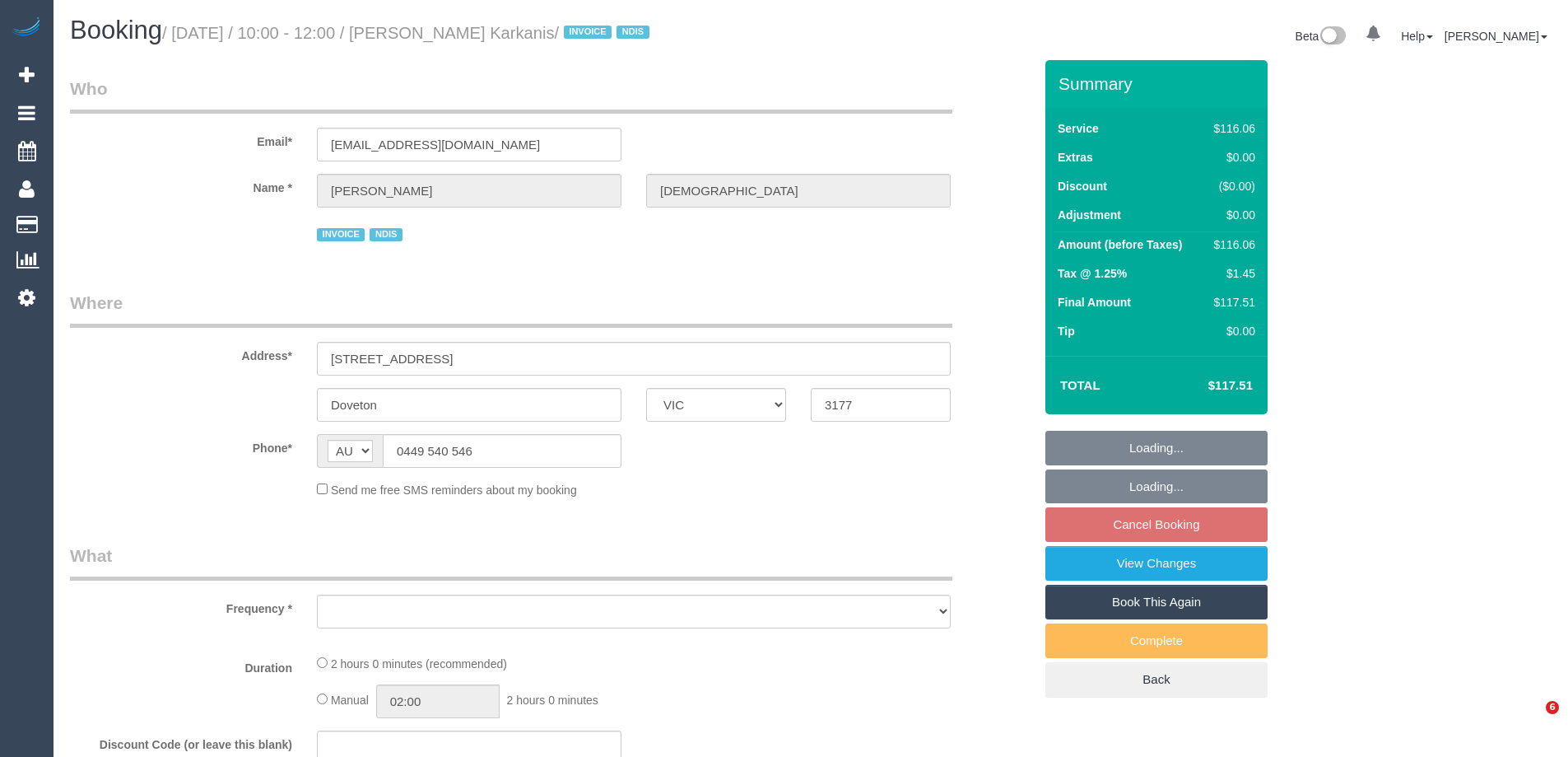
select select "VIC"
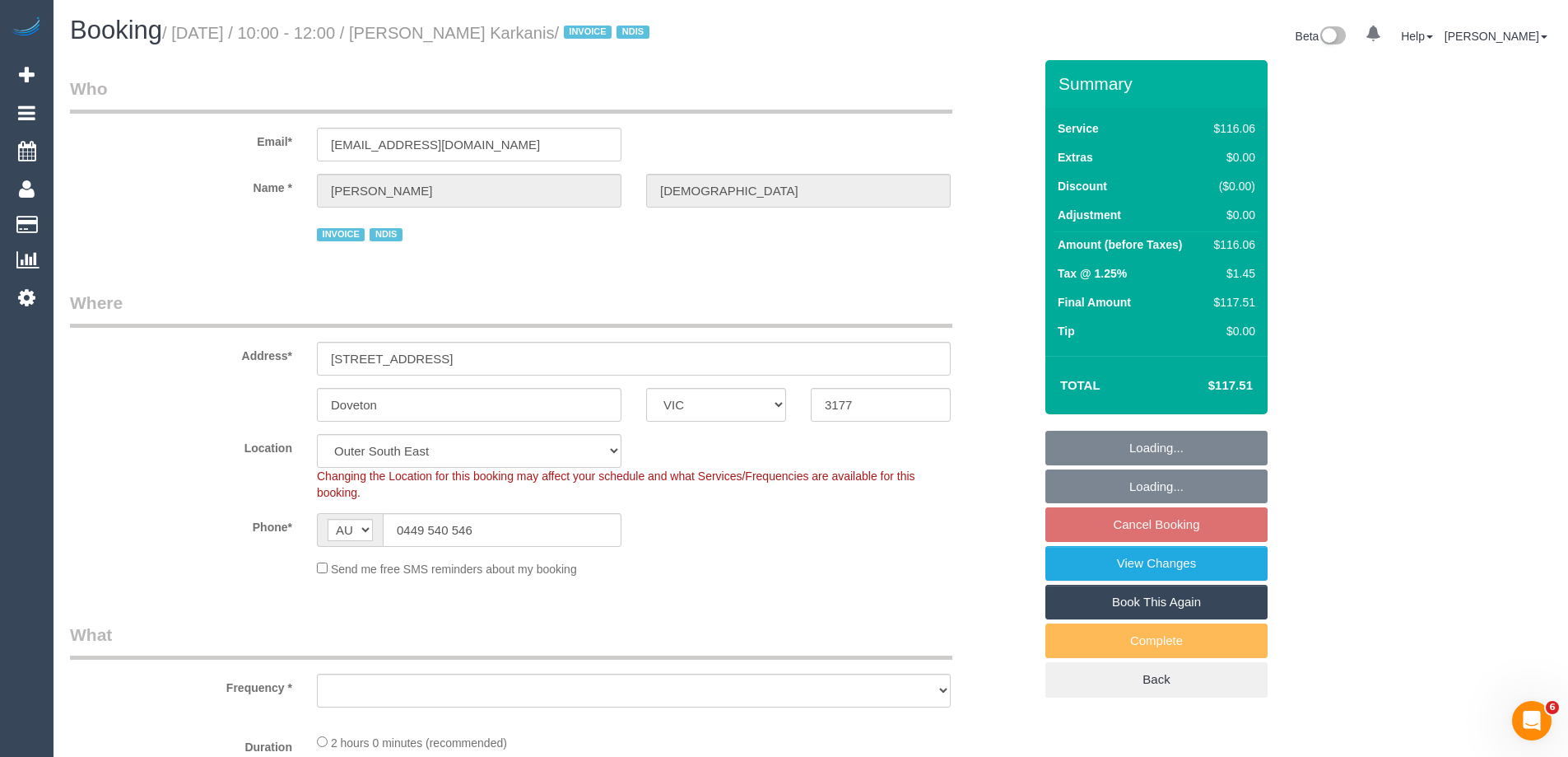
select select "object:673"
select select "number:28"
select select "number:14"
select select "number:19"
select select "number:24"
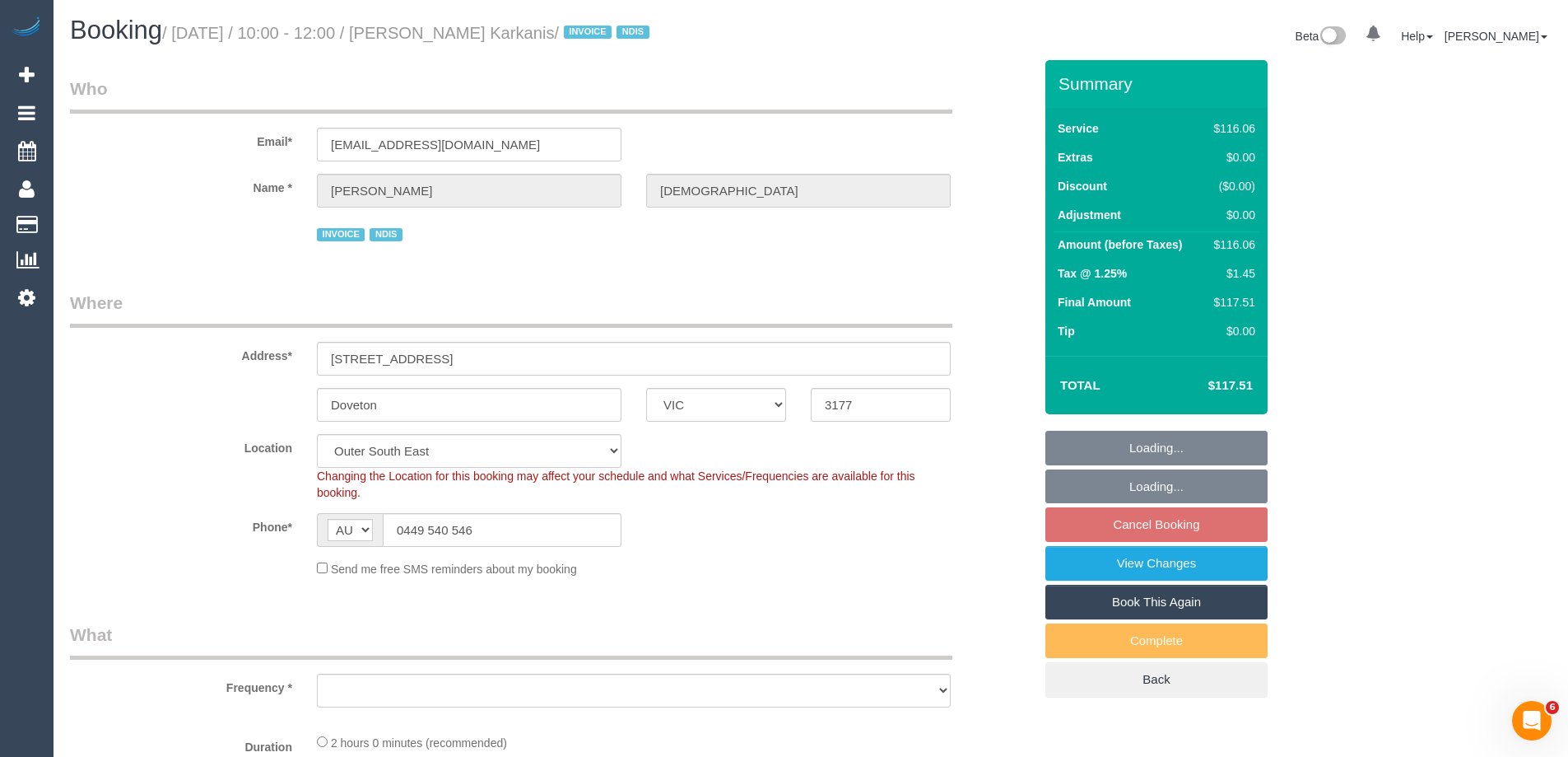
select select "number:34"
select select "number:11"
select select "object:1000"
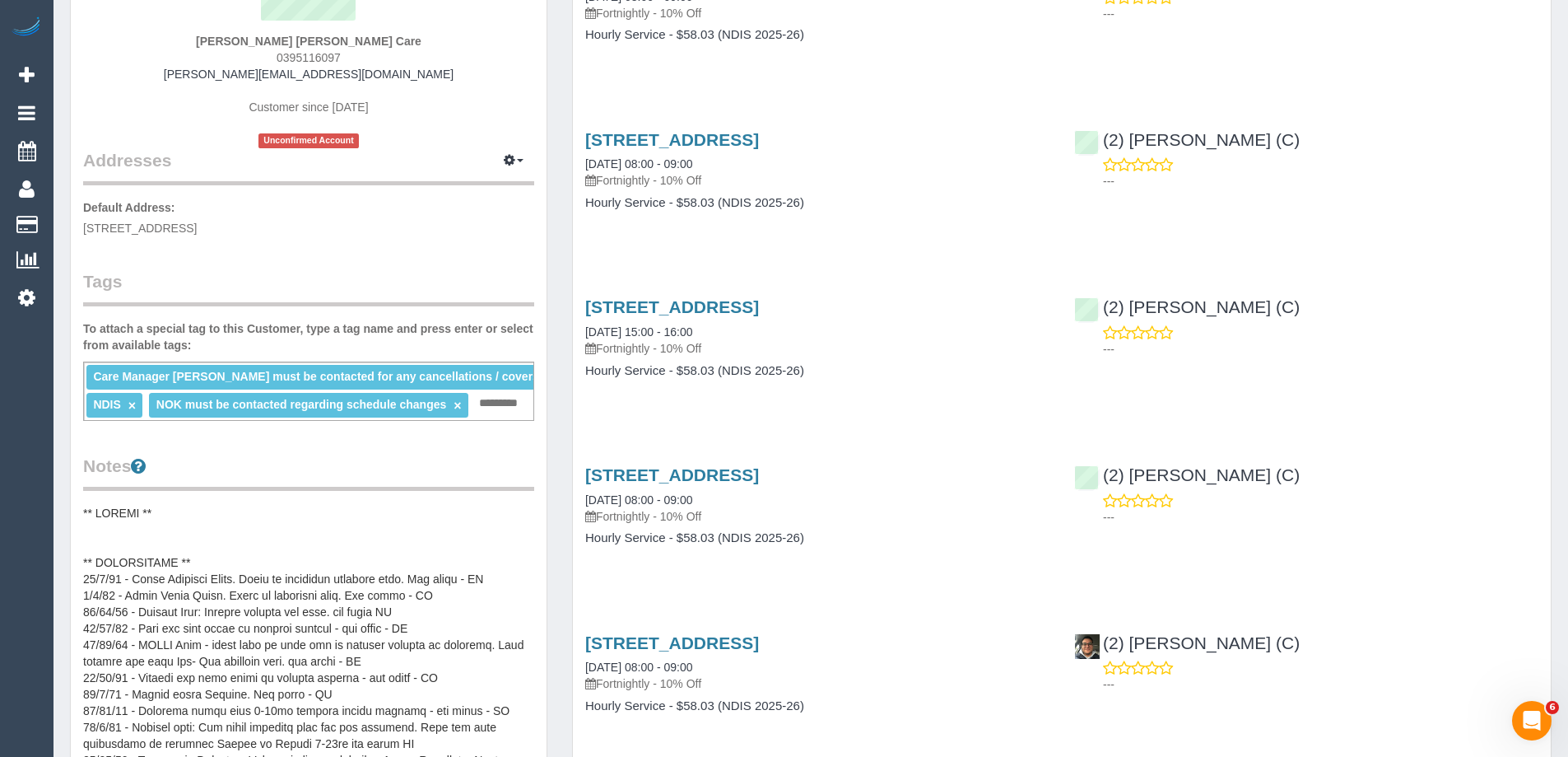
scroll to position [247, 0]
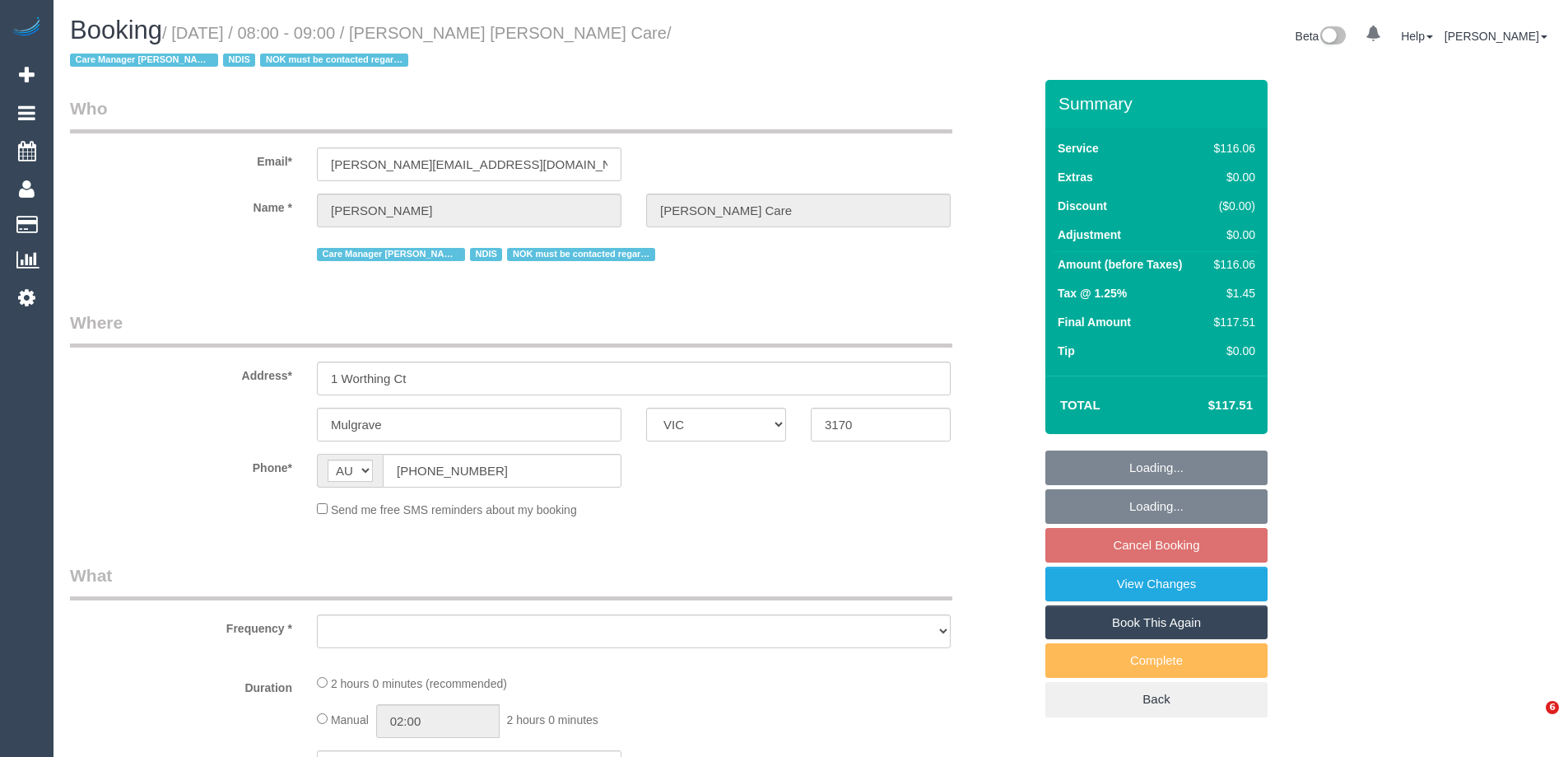
select select "VIC"
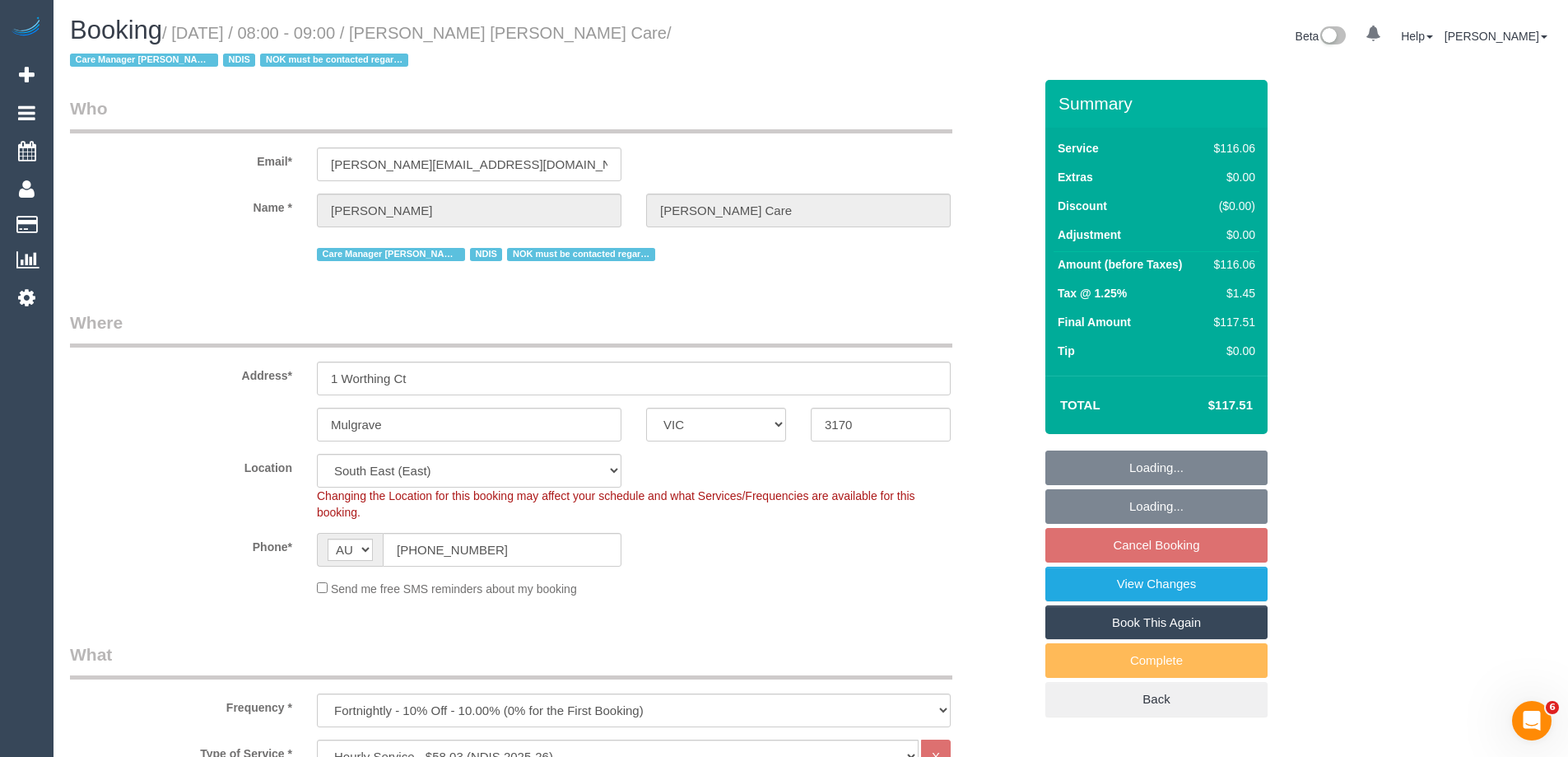
select select "object:741"
select select "number:28"
select select "number:14"
select select "number:19"
select select "number:22"
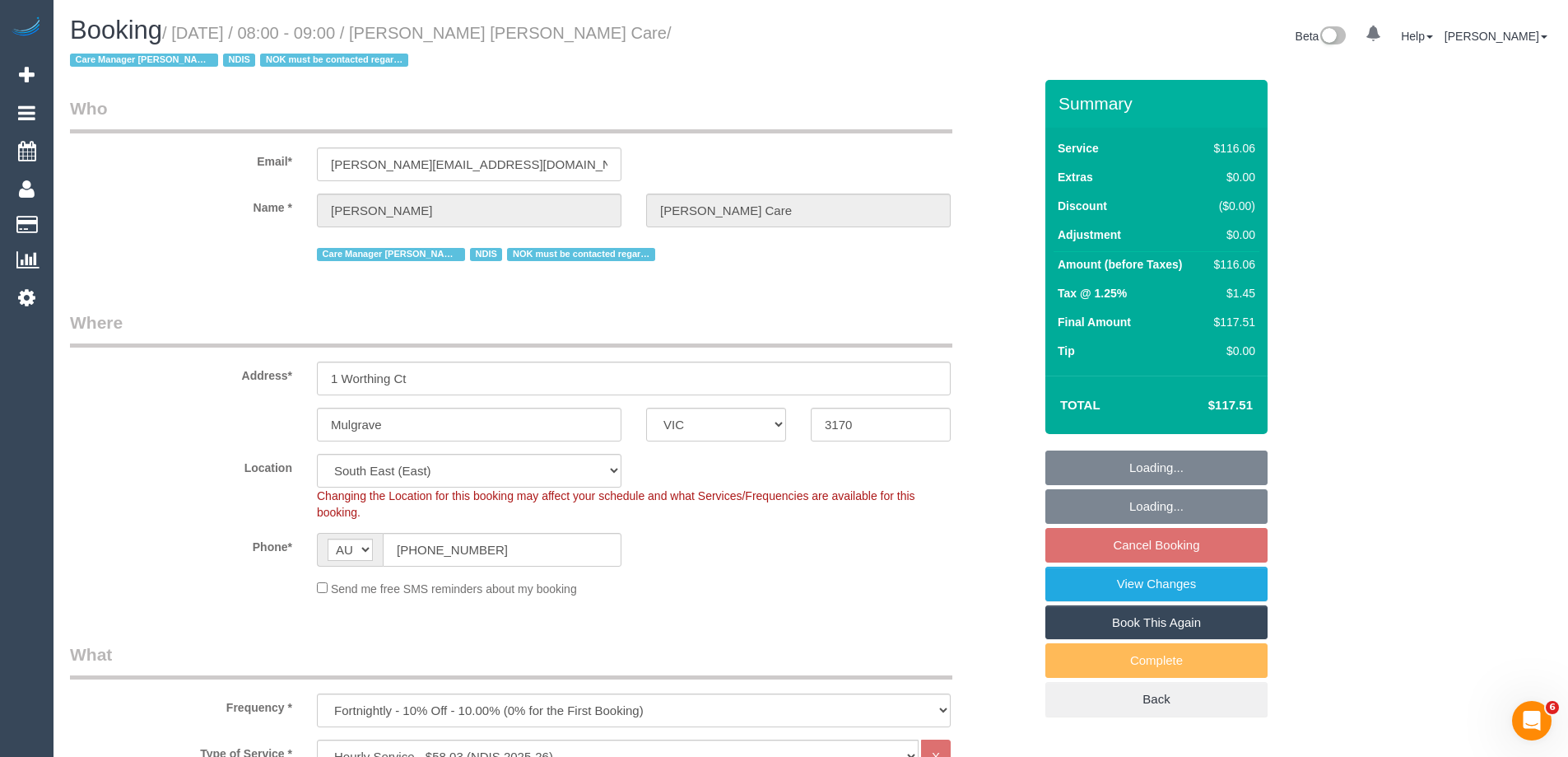
select select "number:35"
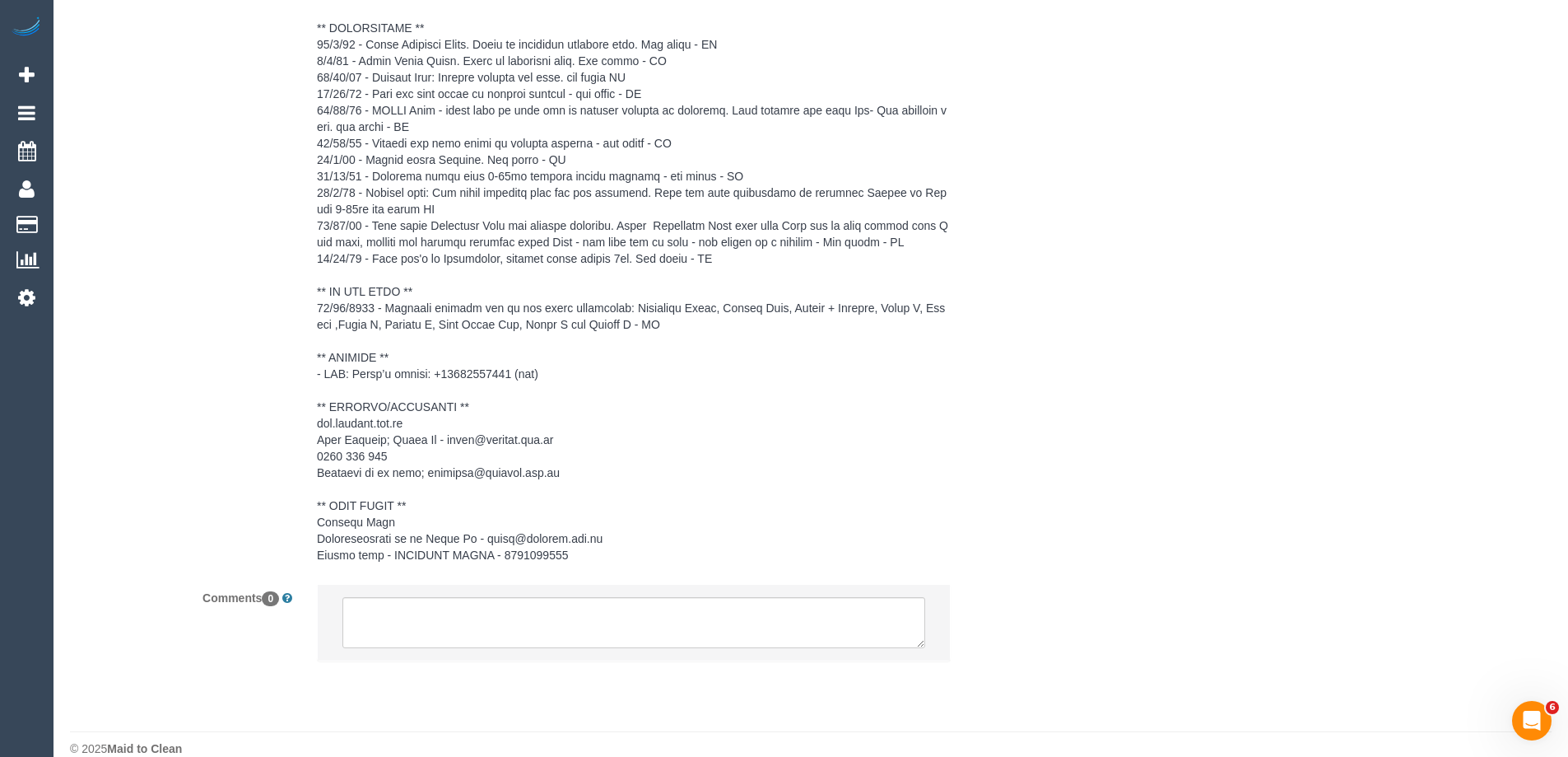
scroll to position [2593, 0]
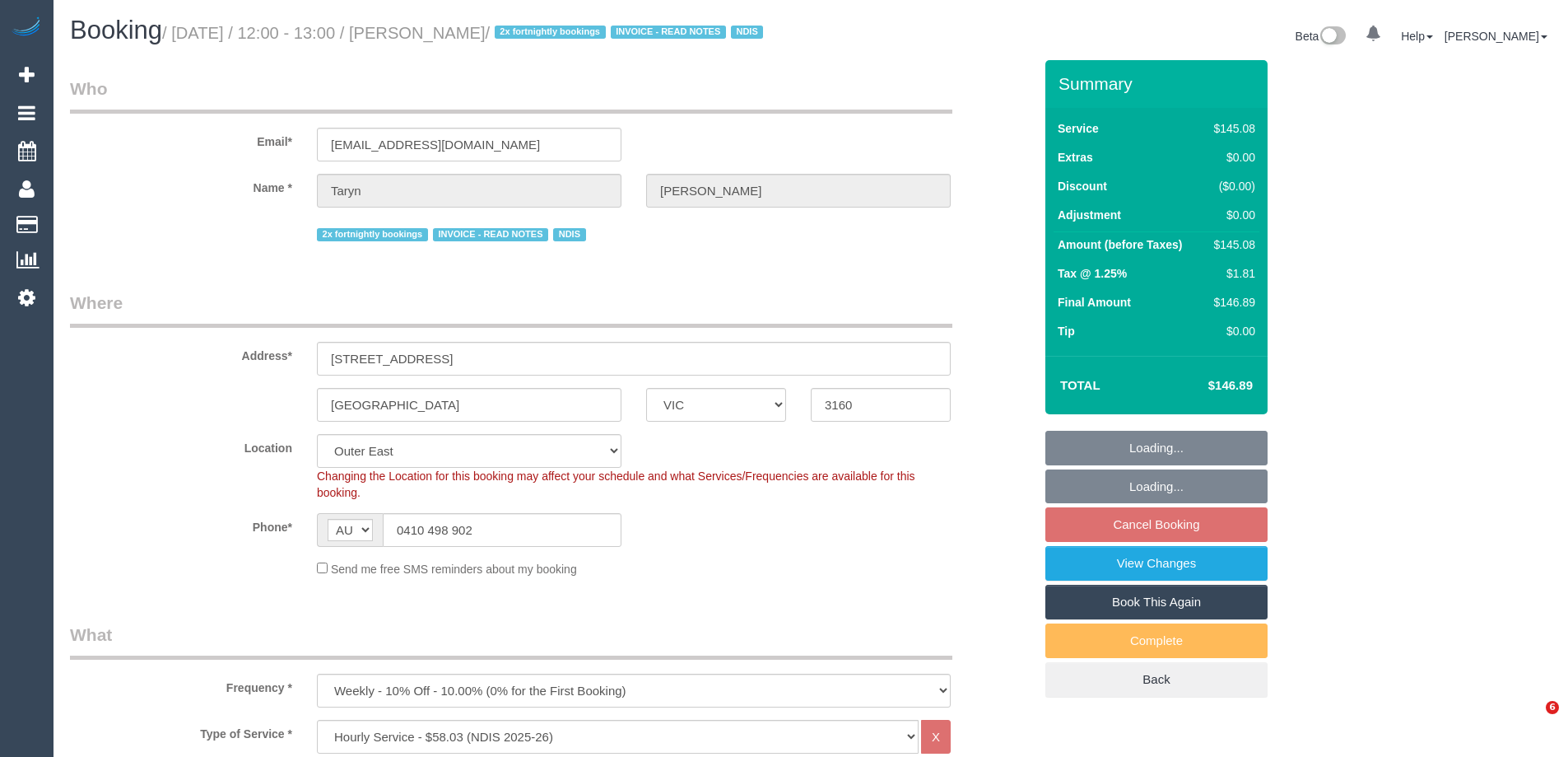
select select "VIC"
select select "150"
select select "string:check"
select select "number:28"
select select "number:17"
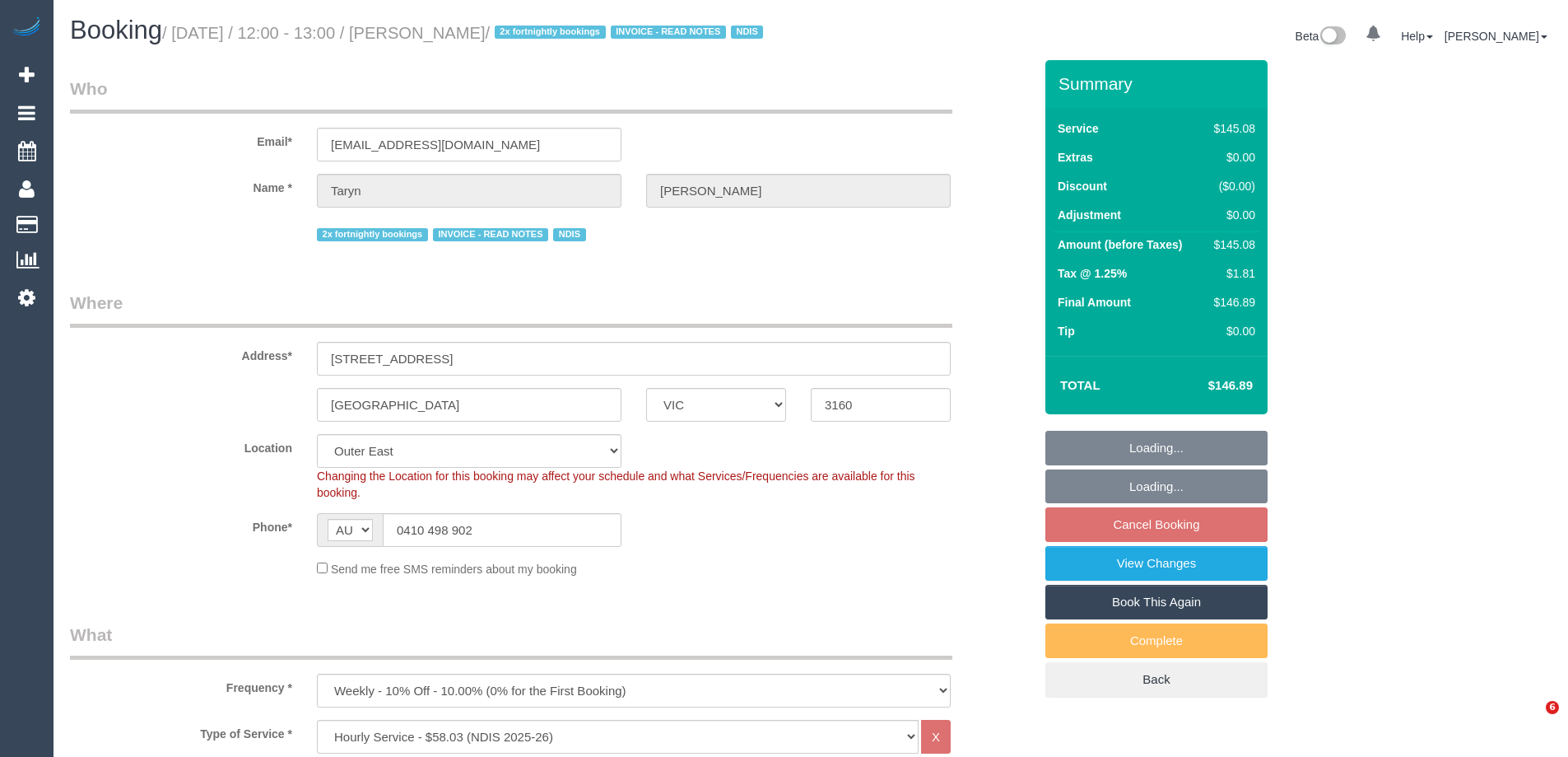
select select "number:18"
select select "number:22"
select select "number:35"
select select "number:12"
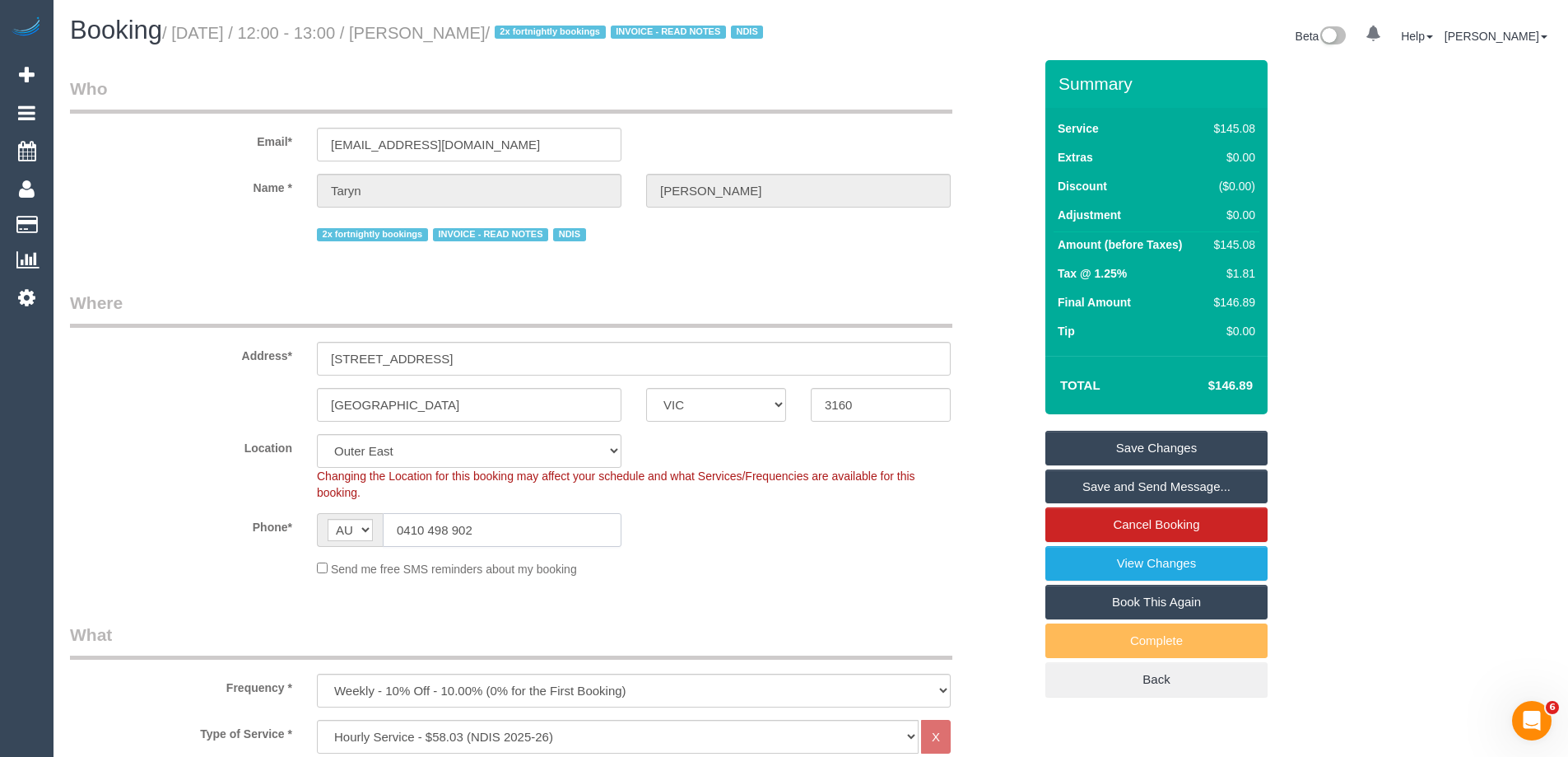
drag, startPoint x: 493, startPoint y: 541, endPoint x: 276, endPoint y: 519, distance: 218.1
click at [281, 520] on sui-booking-location "Location Office City East (North) East (South) Inner East Inner North (East) In…" at bounding box center [551, 505] width 963 height 143
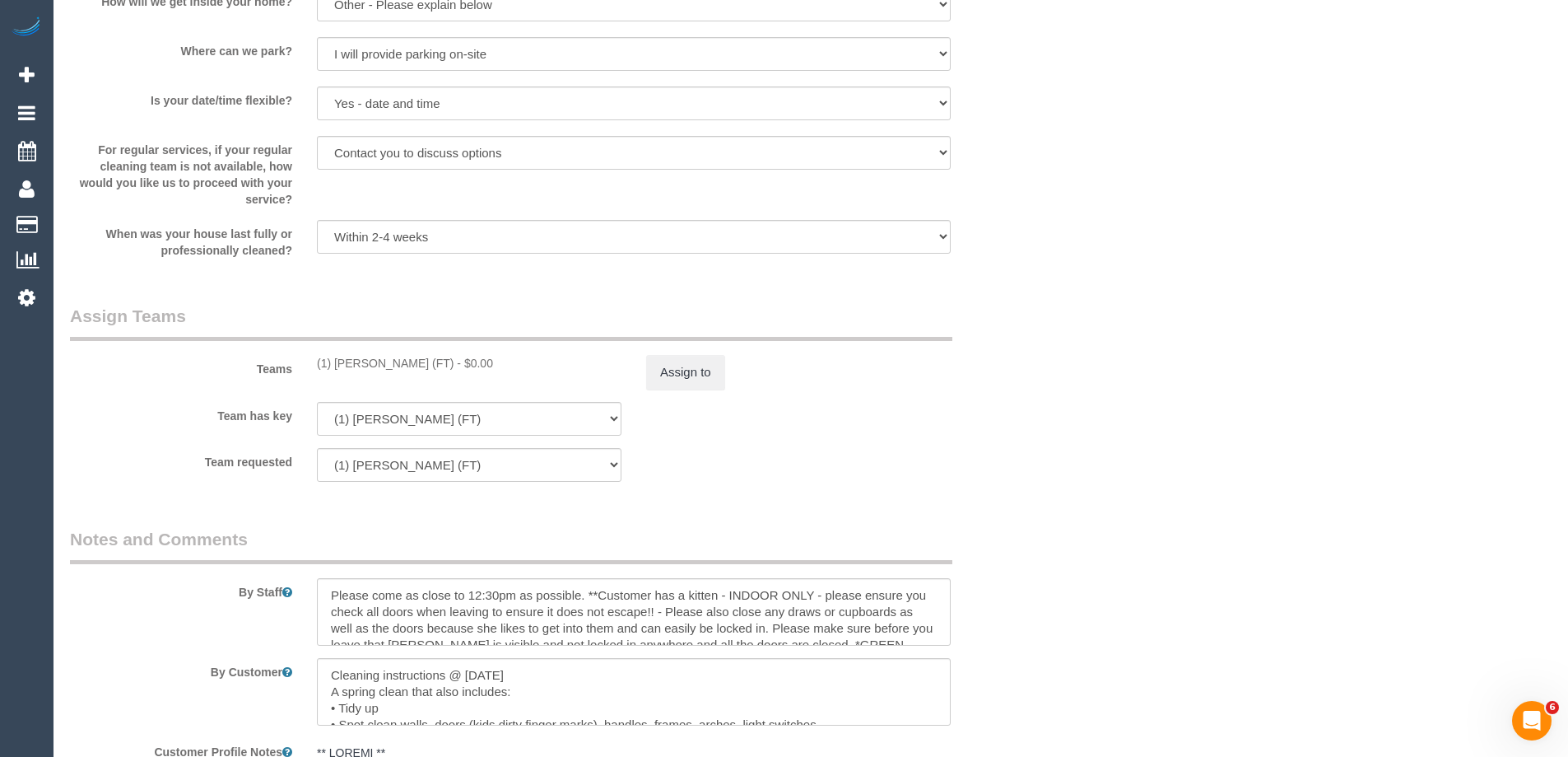
scroll to position [1894, 0]
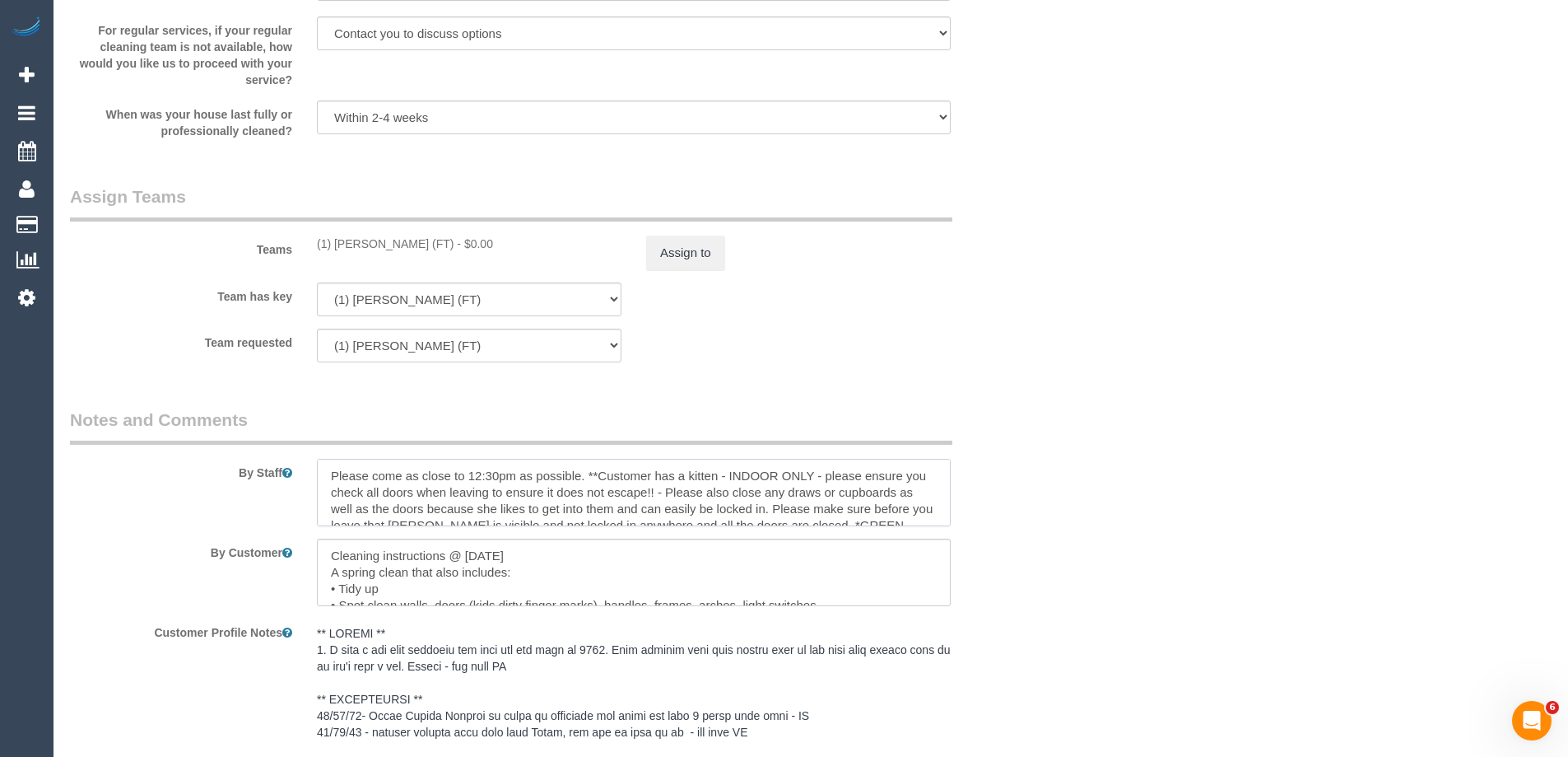
click at [326, 499] on textarea at bounding box center [634, 492] width 634 height 68
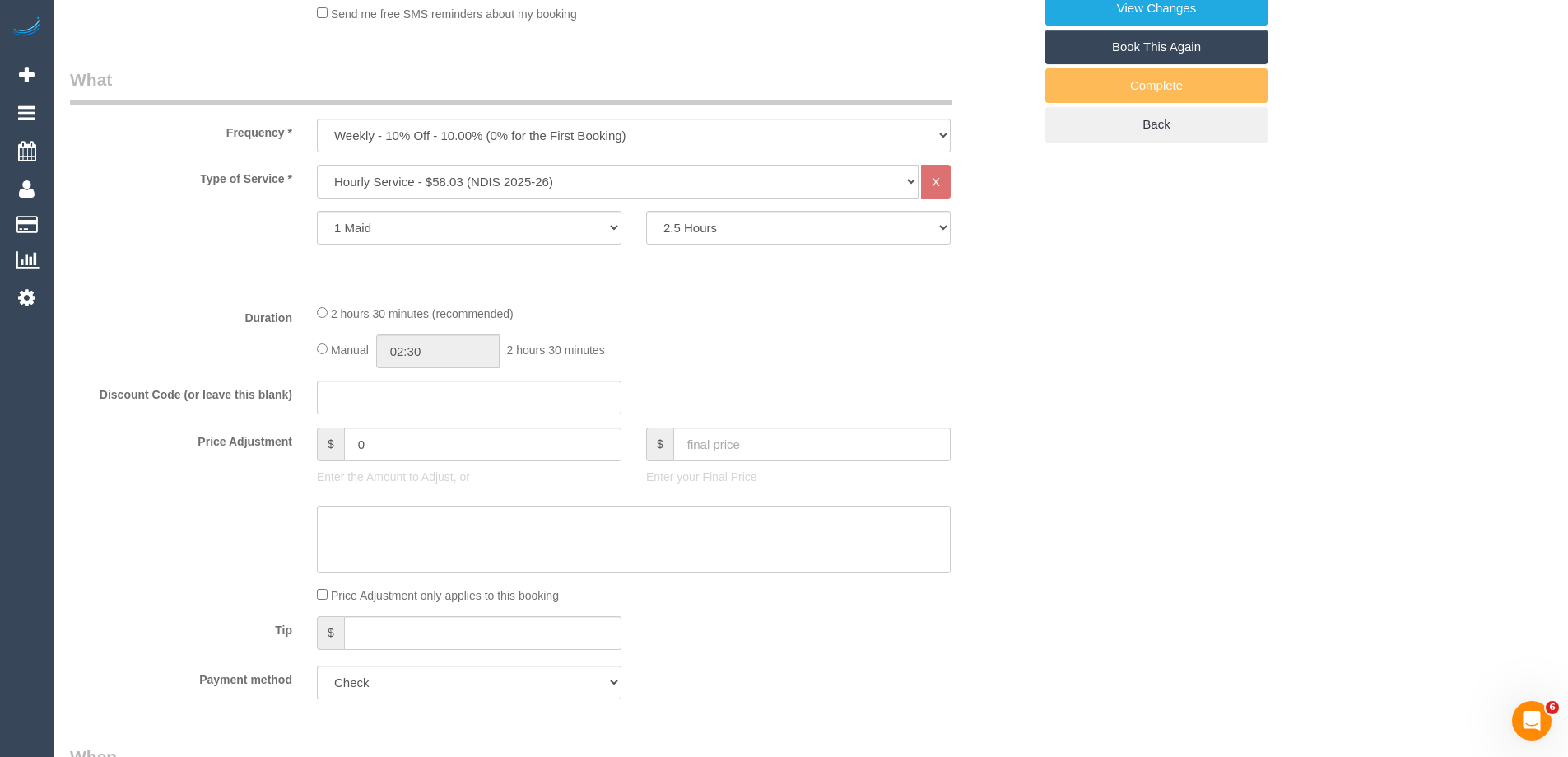
scroll to position [0, 0]
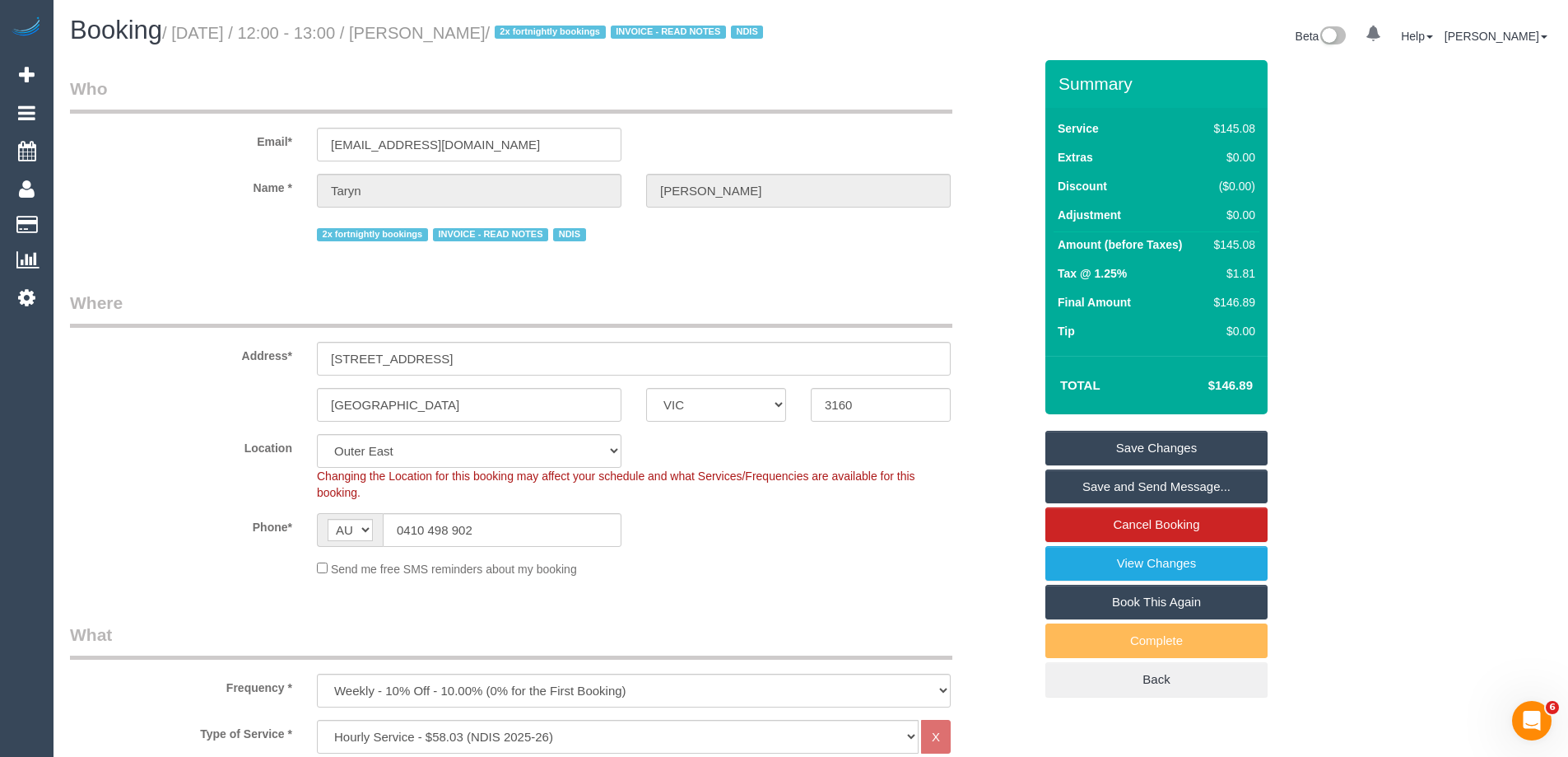
type textarea "*Cover* Please come as close to 12:30pm as possible. **Customer has a kitten - …"
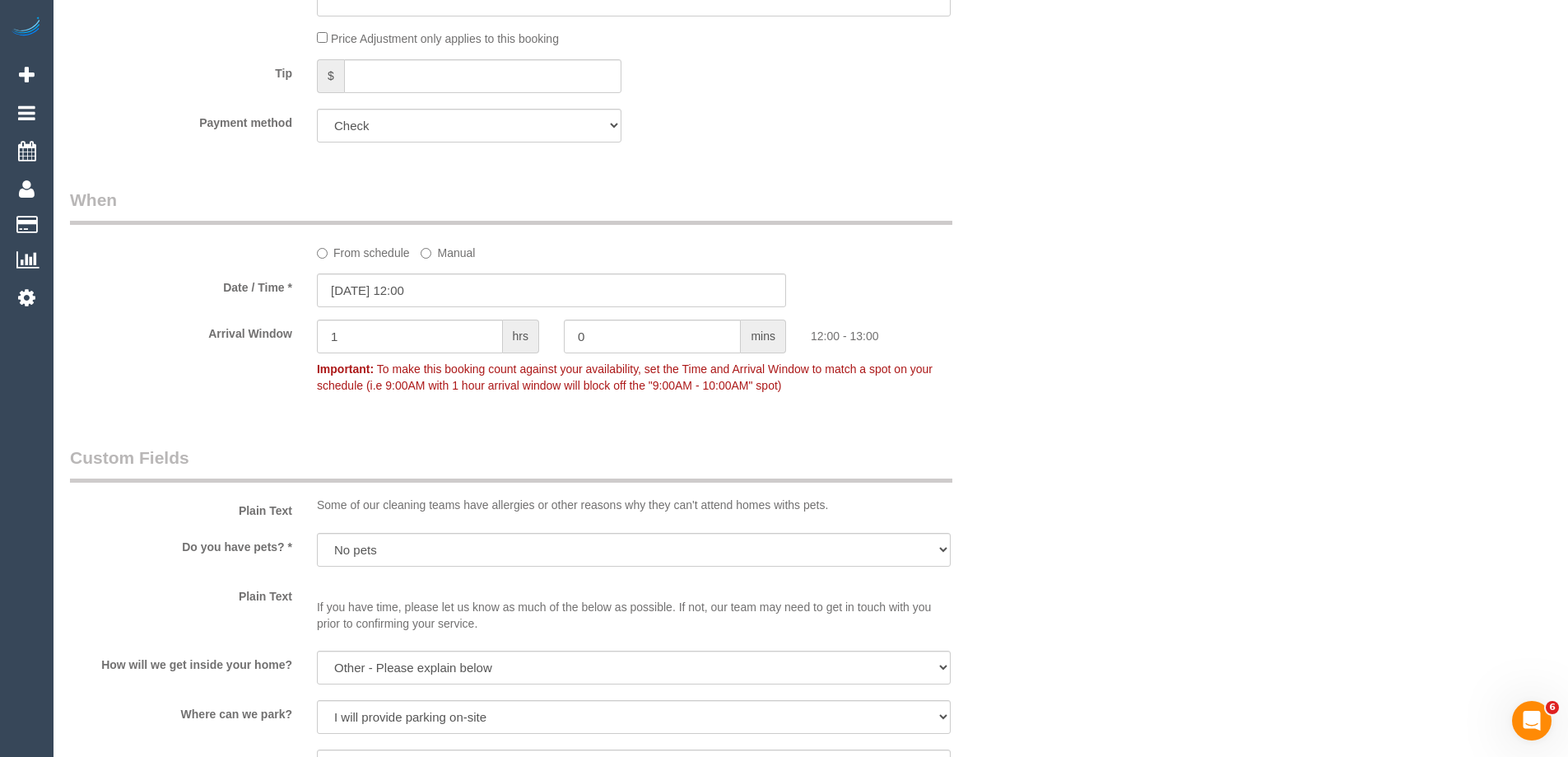
scroll to position [1317, 0]
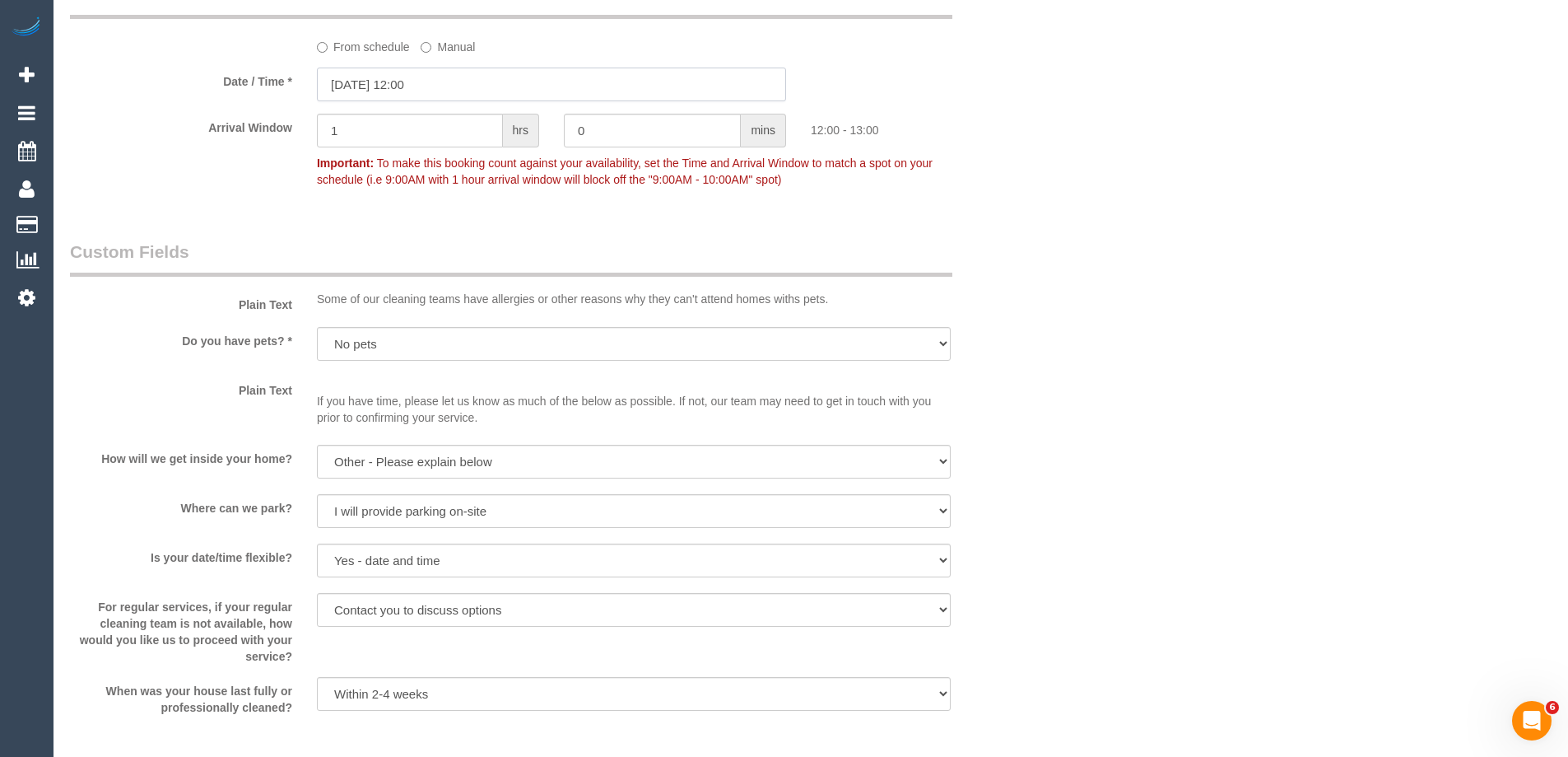
click at [383, 101] on input "30/09/2025 12:00" at bounding box center [552, 85] width 469 height 34
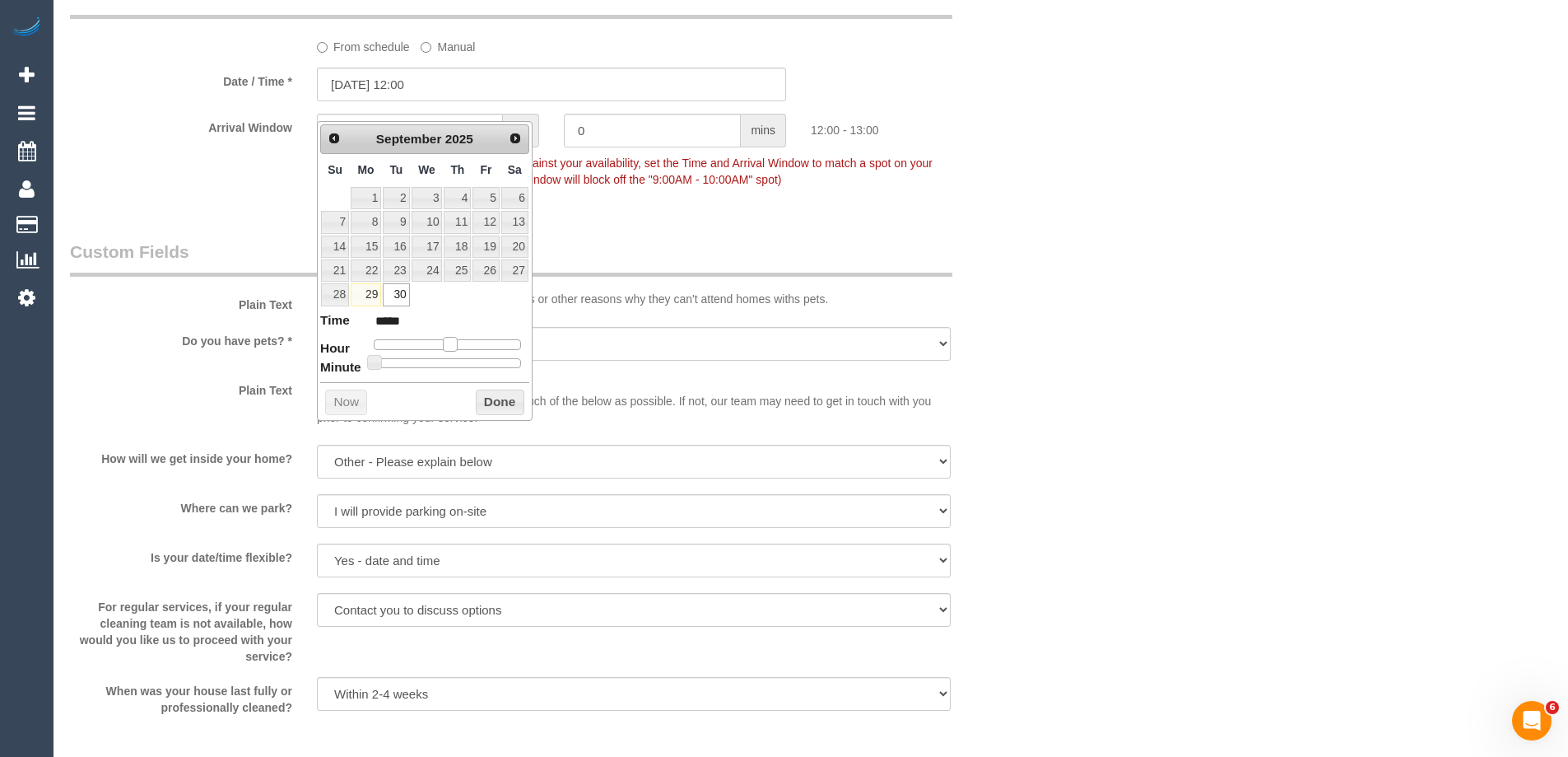
type input "30/09/2025 13:00"
type input "*****"
click at [453, 345] on span at bounding box center [456, 344] width 14 height 14
click at [495, 401] on button "Done" at bounding box center [500, 402] width 48 height 26
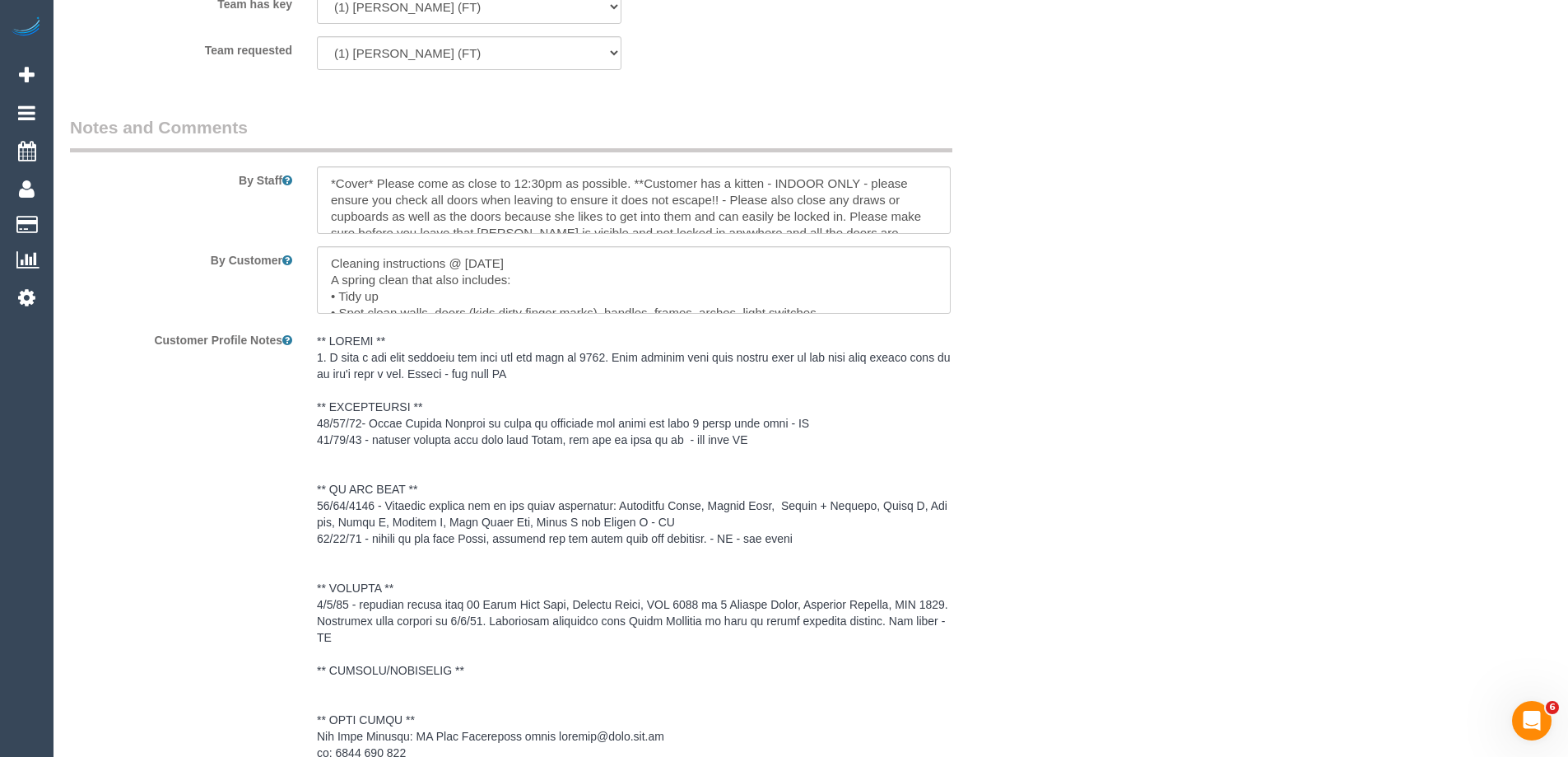
scroll to position [2131, 0]
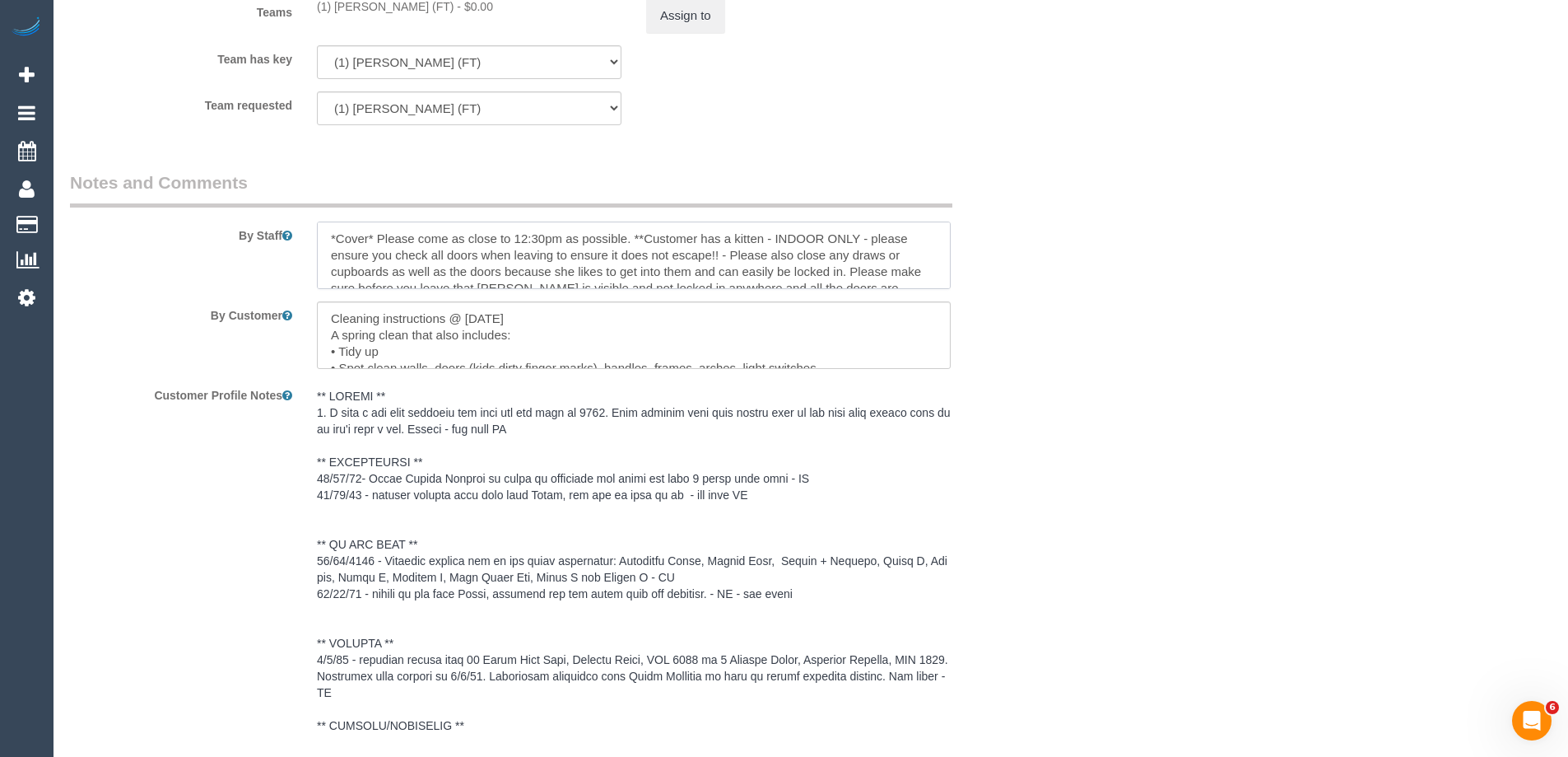
drag, startPoint x: 374, startPoint y: 252, endPoint x: 211, endPoint y: 245, distance: 163.2
click at [211, 245] on div "By Staff" at bounding box center [552, 230] width 988 height 119
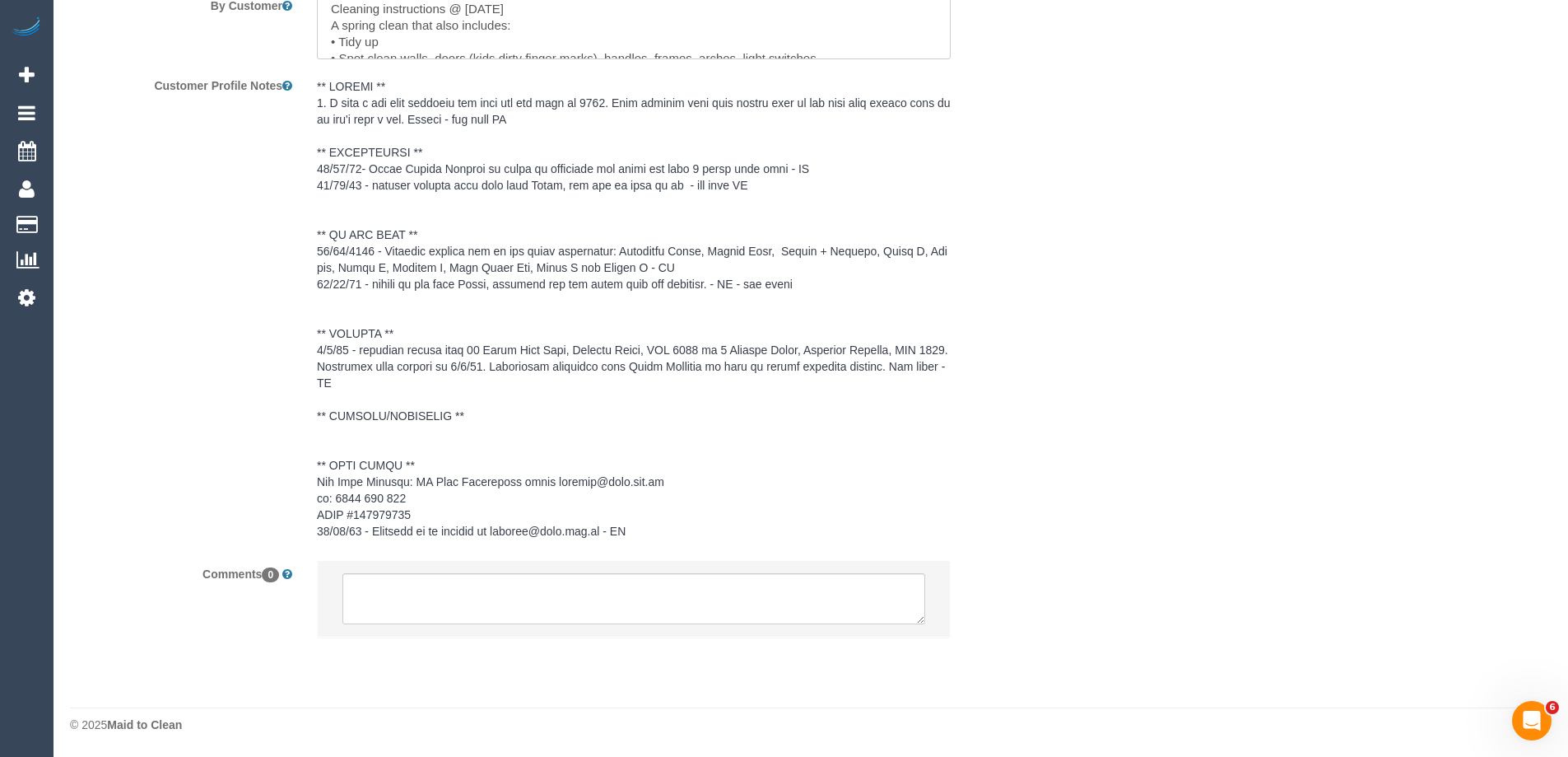
scroll to position [2460, 0]
type textarea "Please come as close to 12:30pm as possible. **Customer has a kitten - INDOOR O…"
click at [394, 597] on textarea at bounding box center [634, 598] width 583 height 51
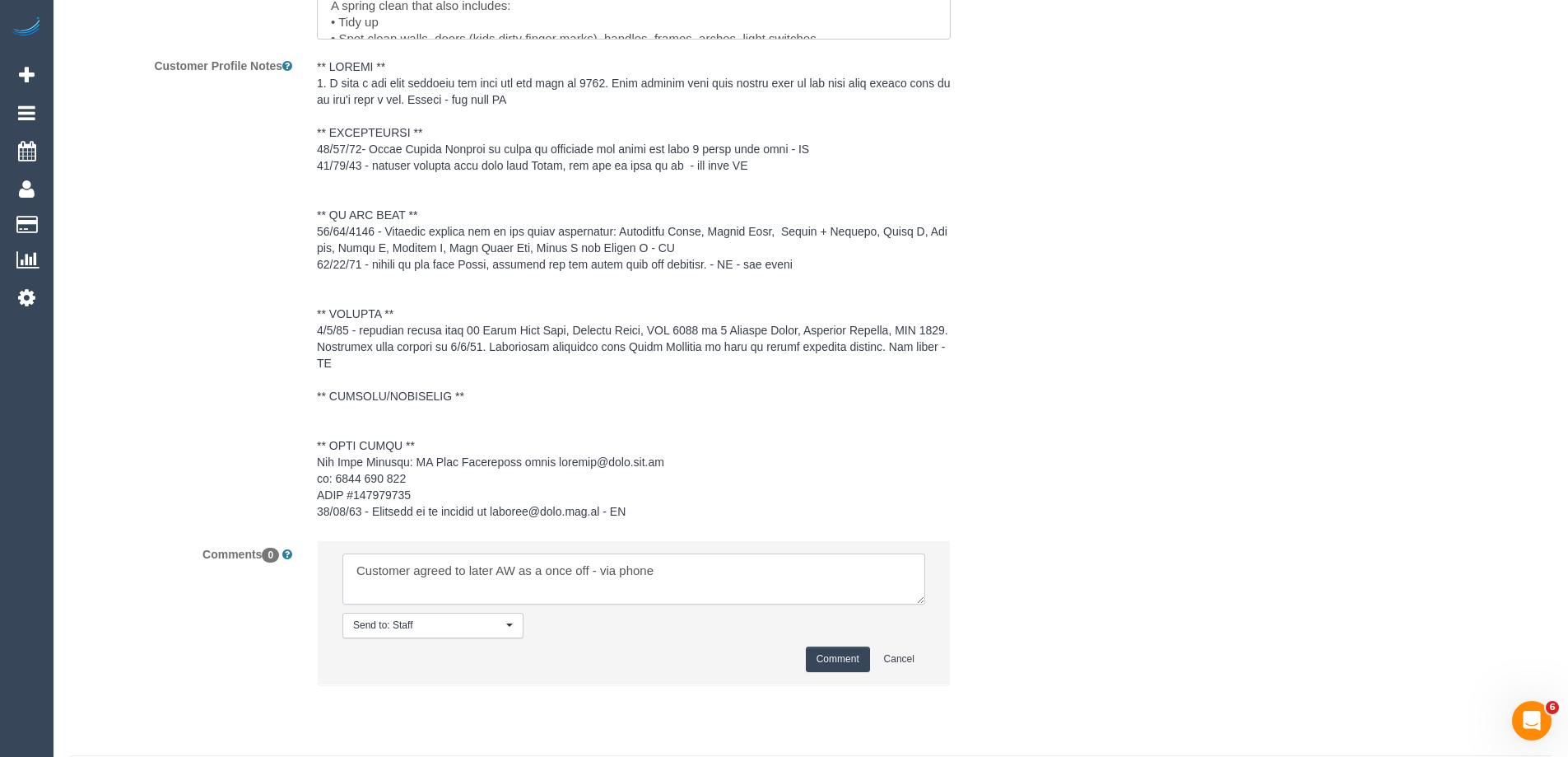
type textarea "Customer agreed to later AW as a once off - via phone"
click at [827, 668] on button "Comment" at bounding box center [838, 659] width 64 height 25
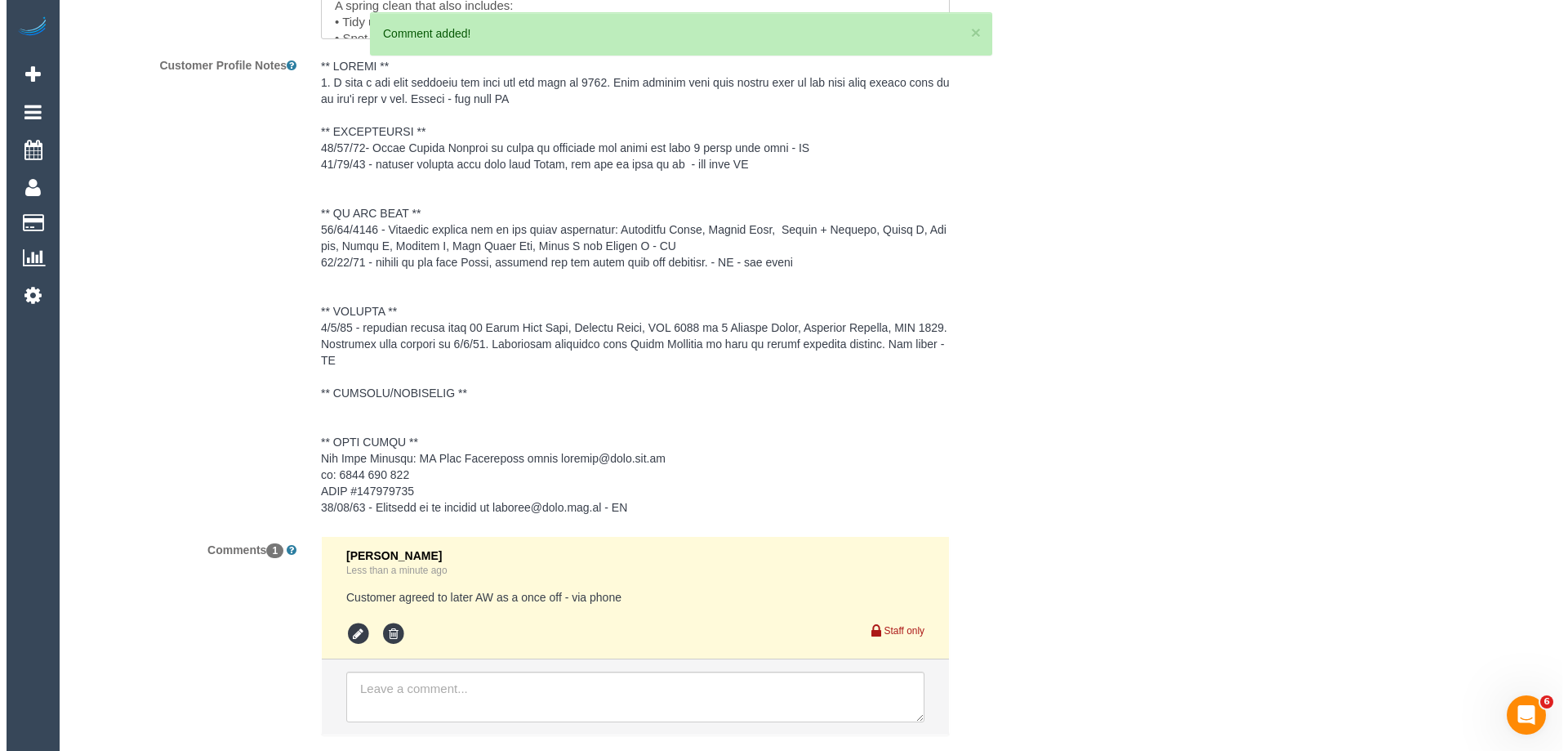
scroll to position [0, 0]
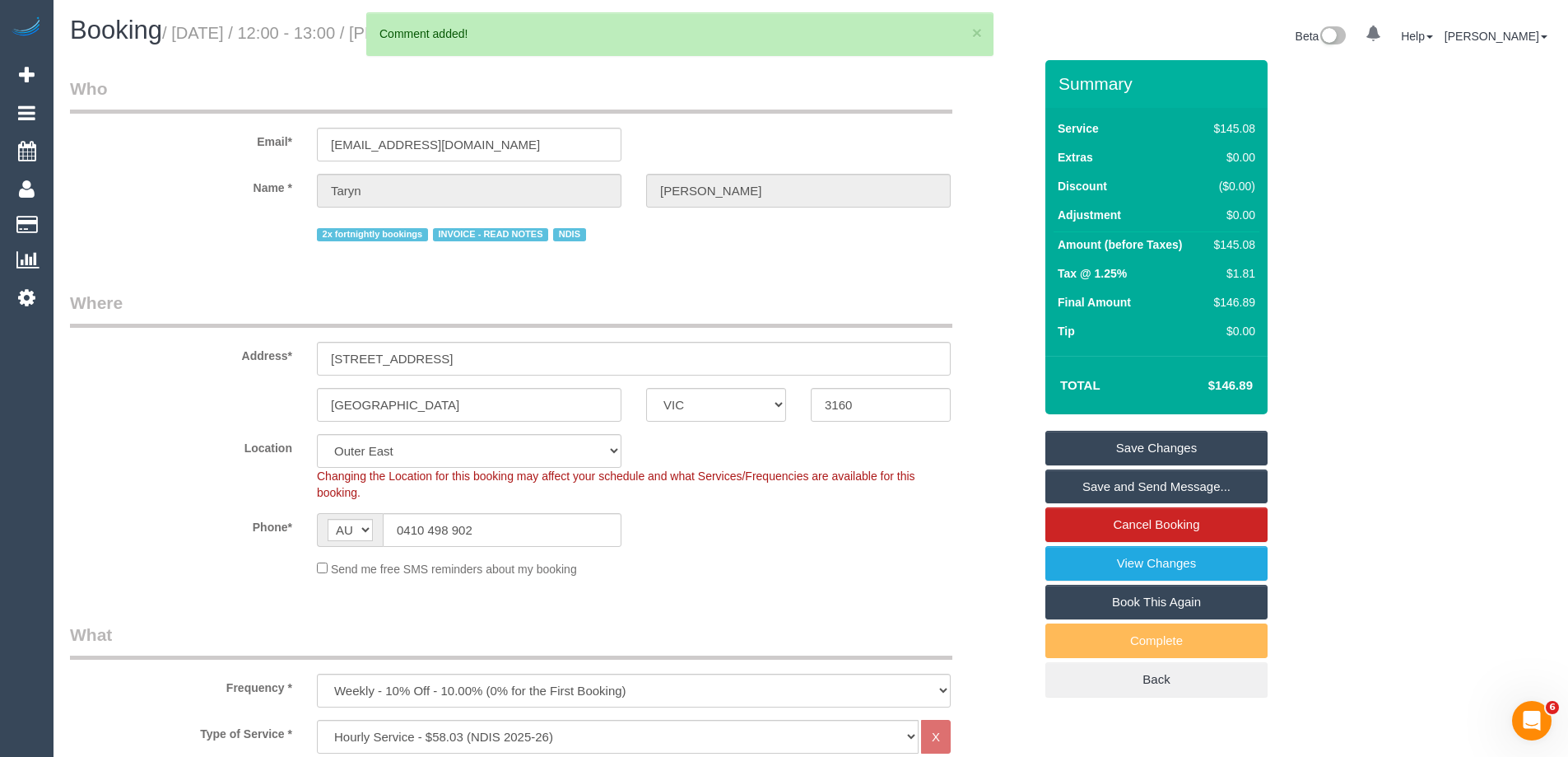
click at [1135, 455] on link "Save Changes" at bounding box center [1156, 447] width 222 height 35
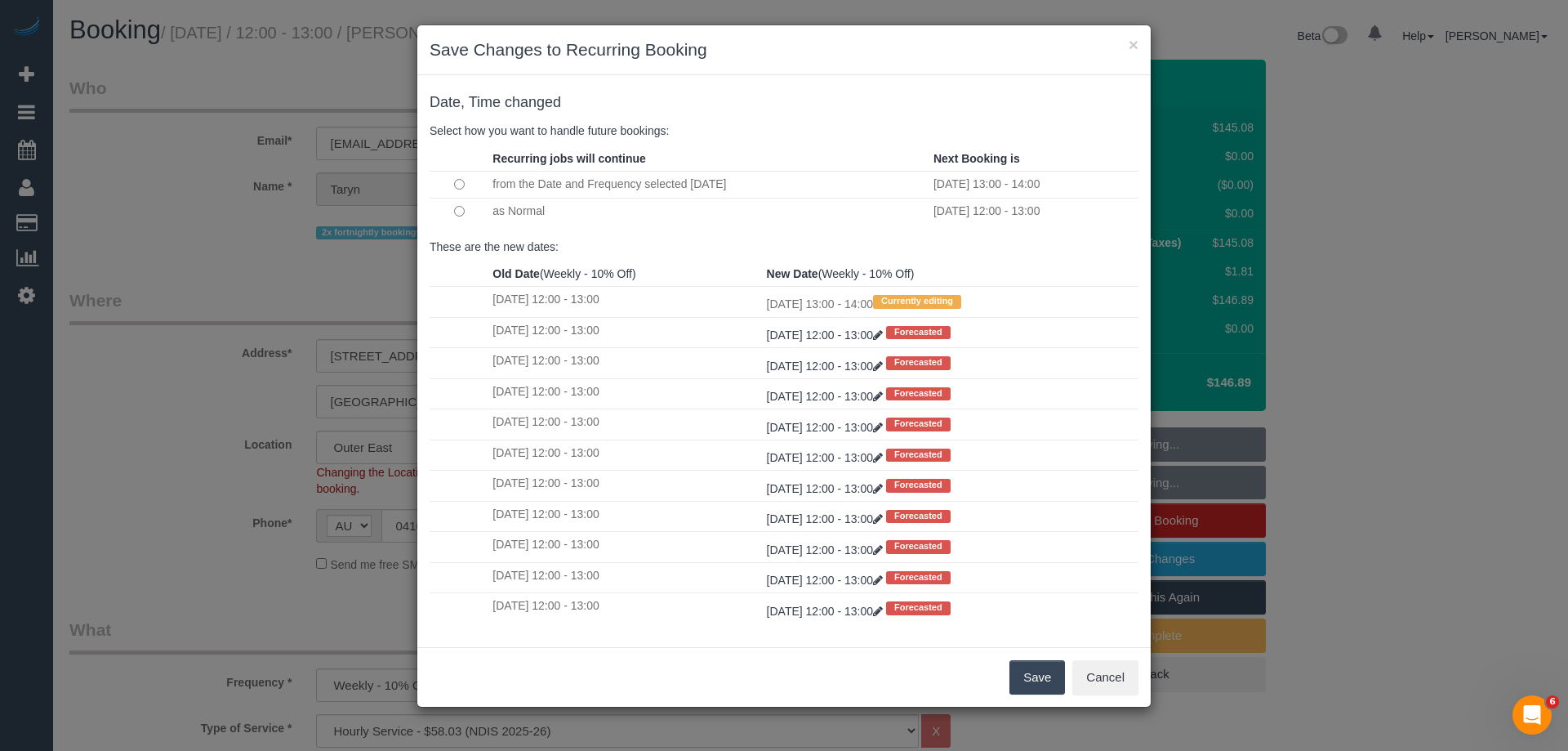
click at [1034, 675] on button "Save" at bounding box center [1037, 677] width 56 height 35
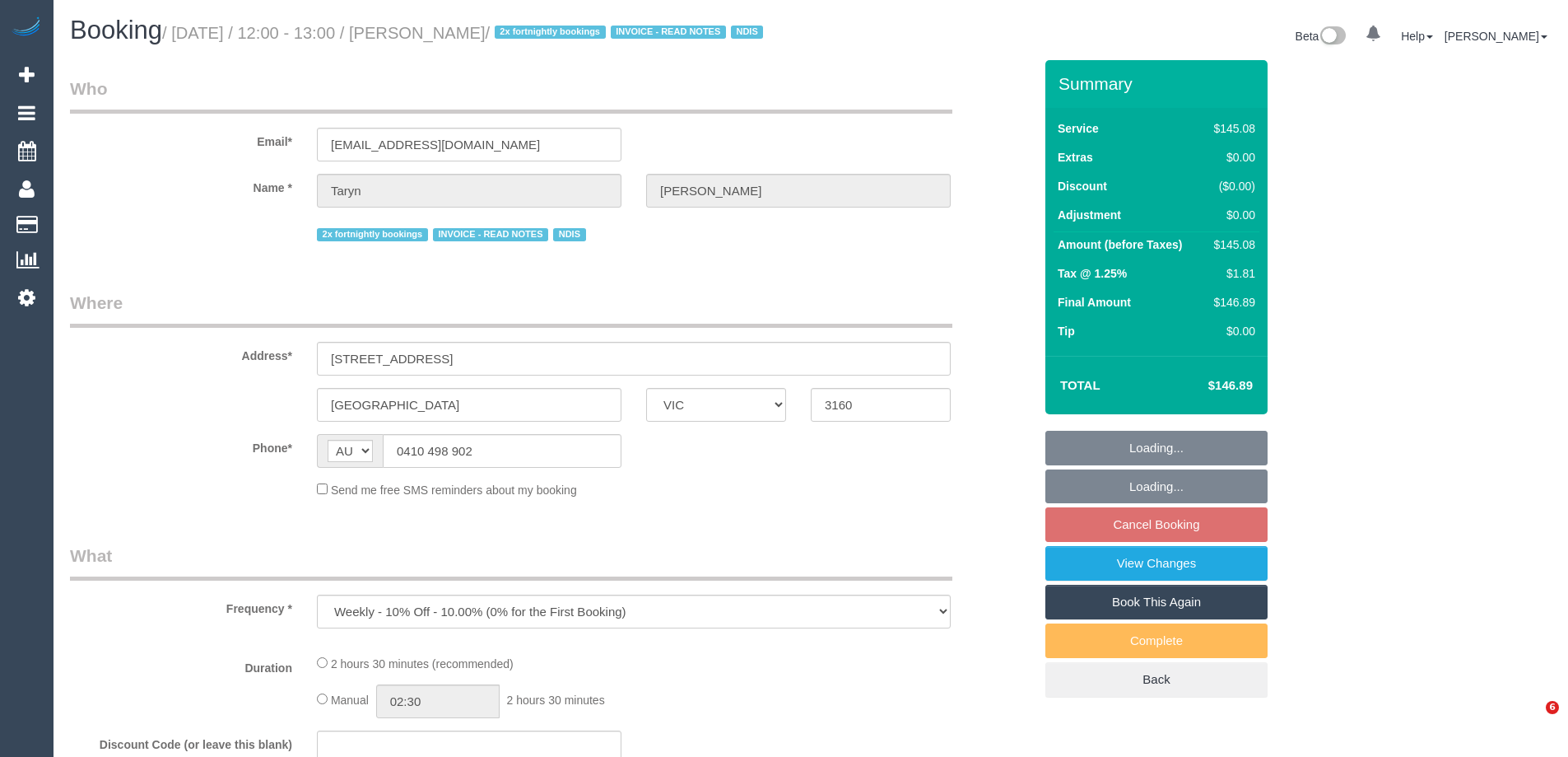
select select "VIC"
select select "150"
select select "number:28"
select select "number:17"
select select "number:18"
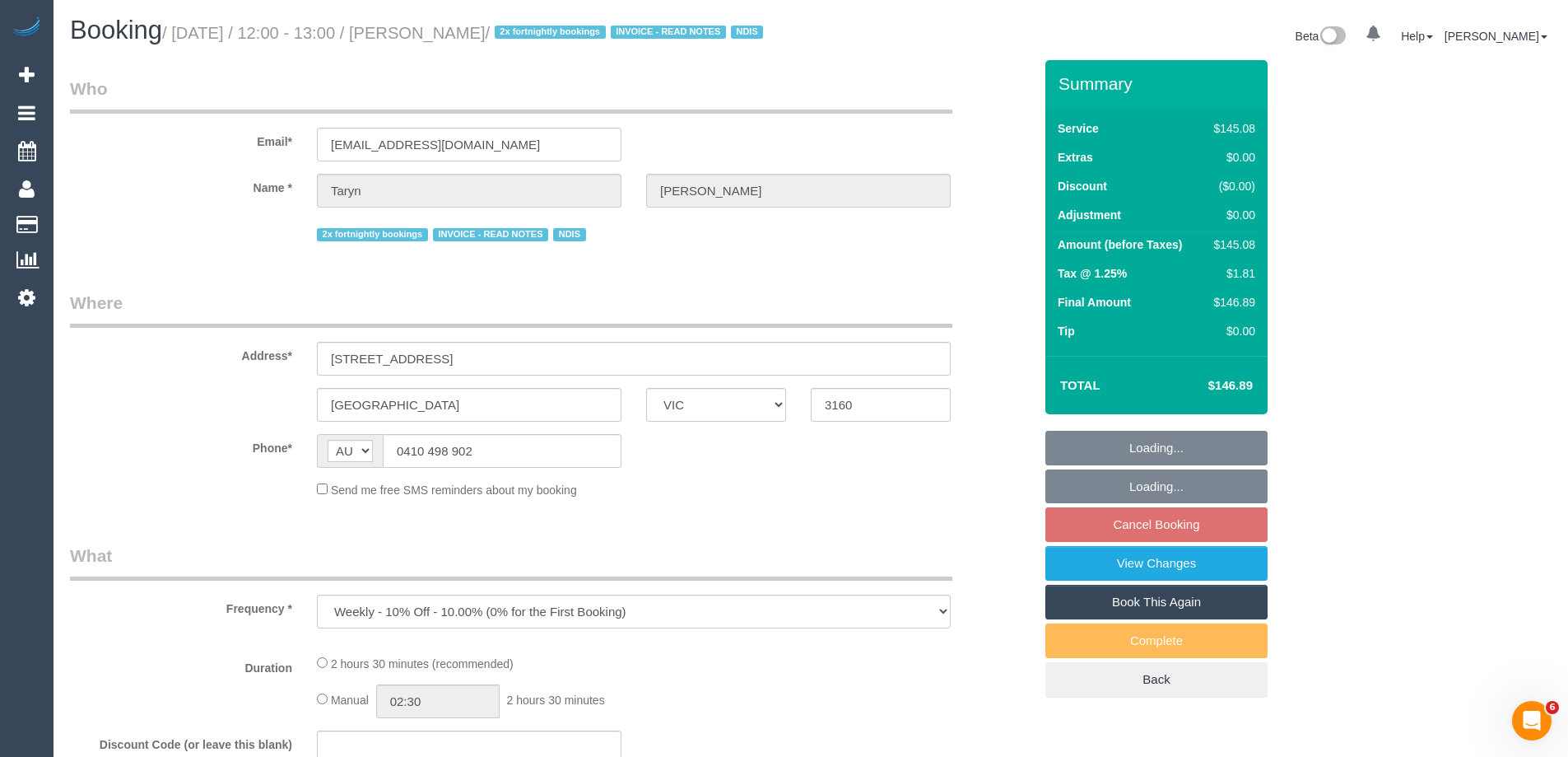
select select "number:22"
select select "number:35"
select select "number:12"
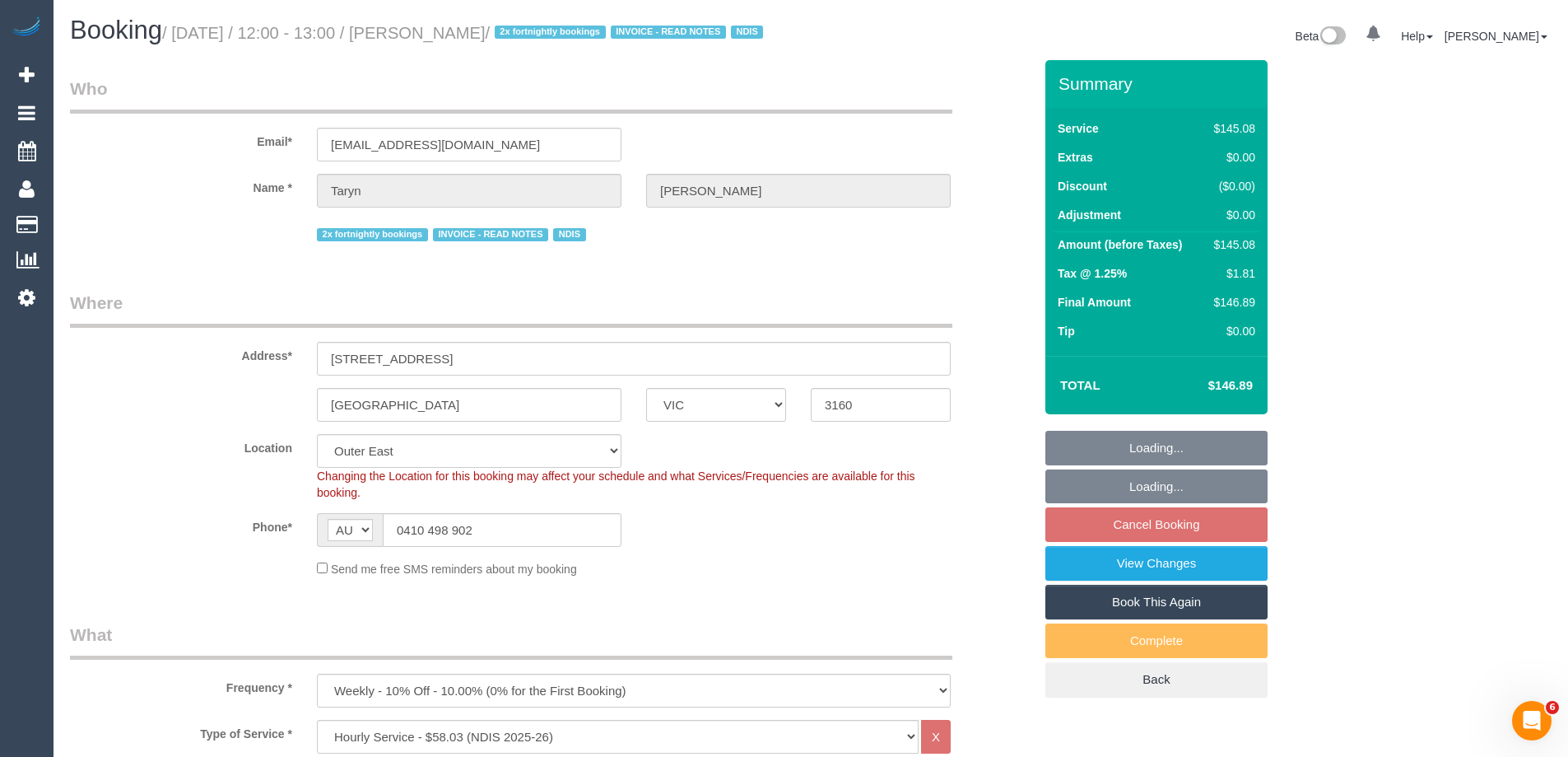
select select "object:741"
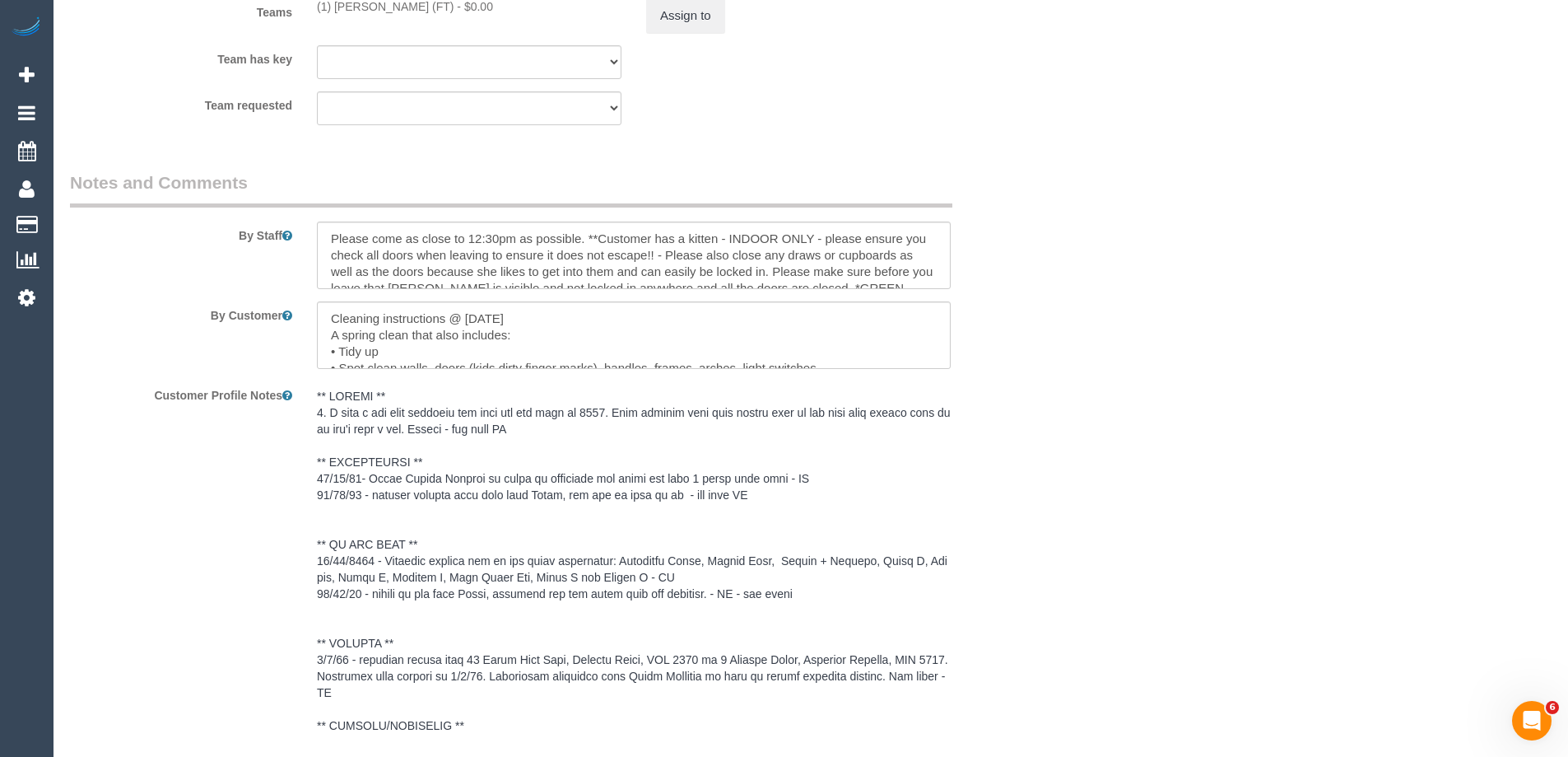
scroll to position [2141, 0]
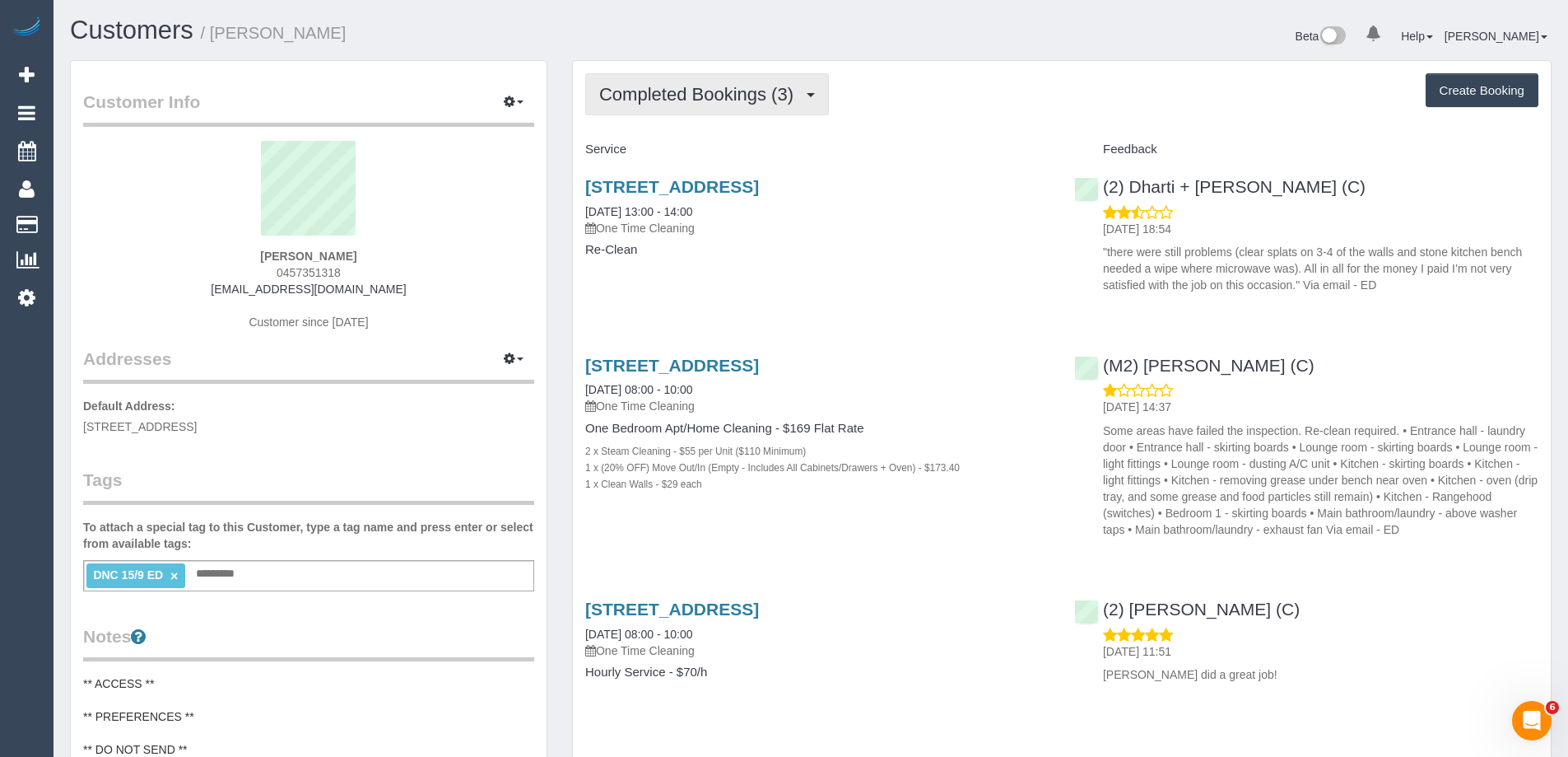
click at [689, 96] on span "Completed Bookings (3)" at bounding box center [700, 94] width 203 height 20
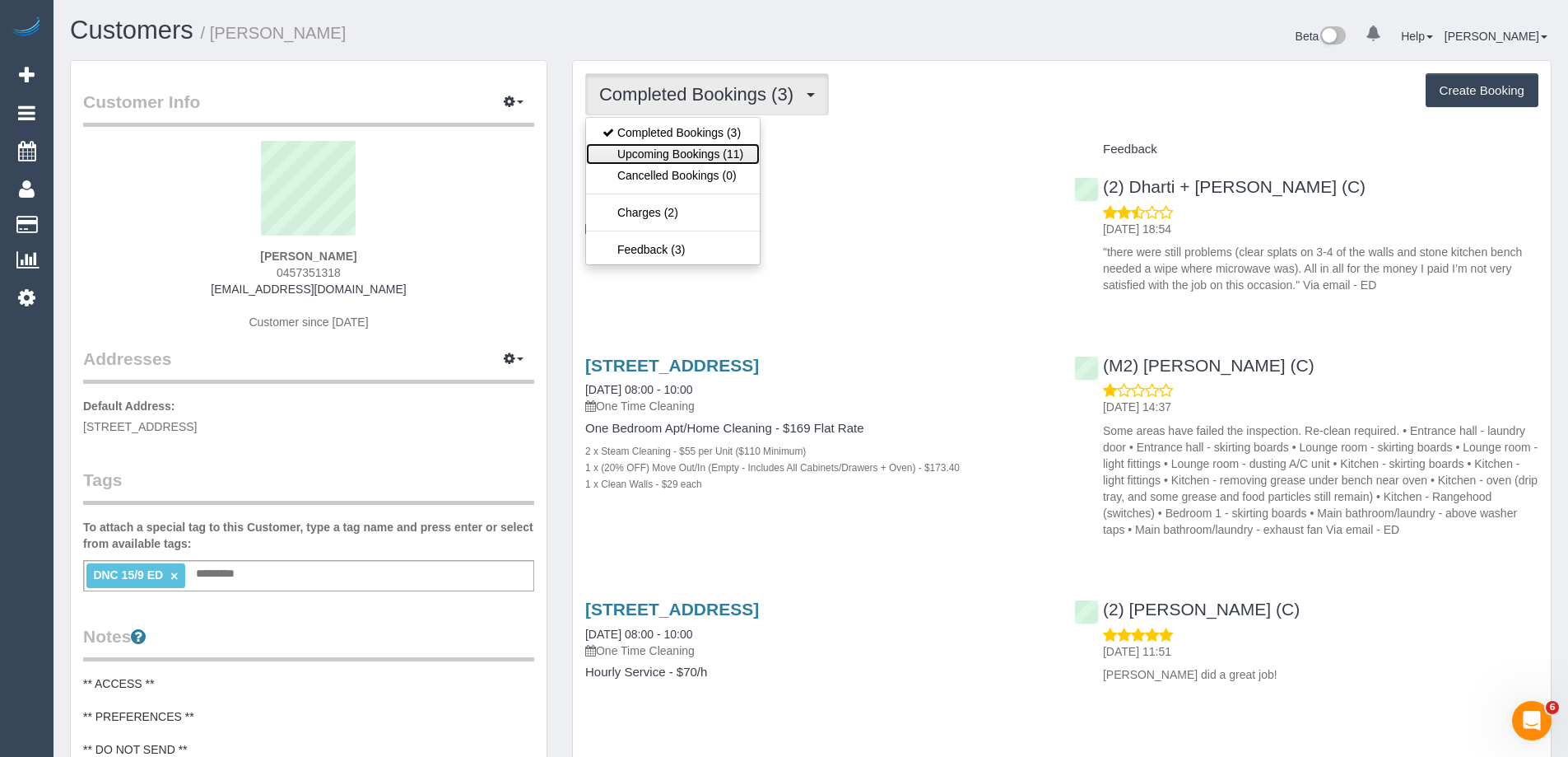
click at [708, 160] on link "Upcoming Bookings (11)" at bounding box center [673, 154] width 174 height 21
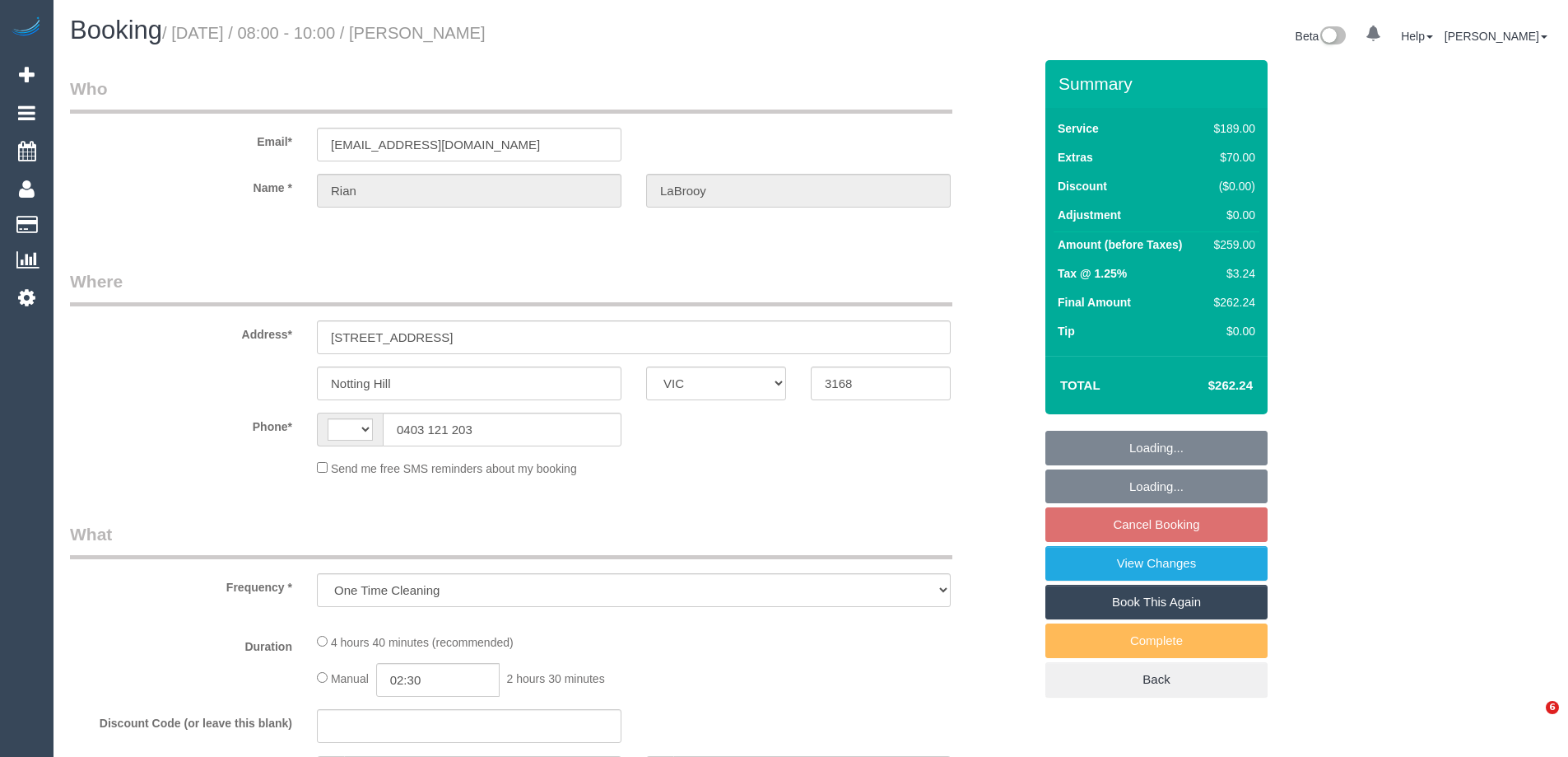
select select "VIC"
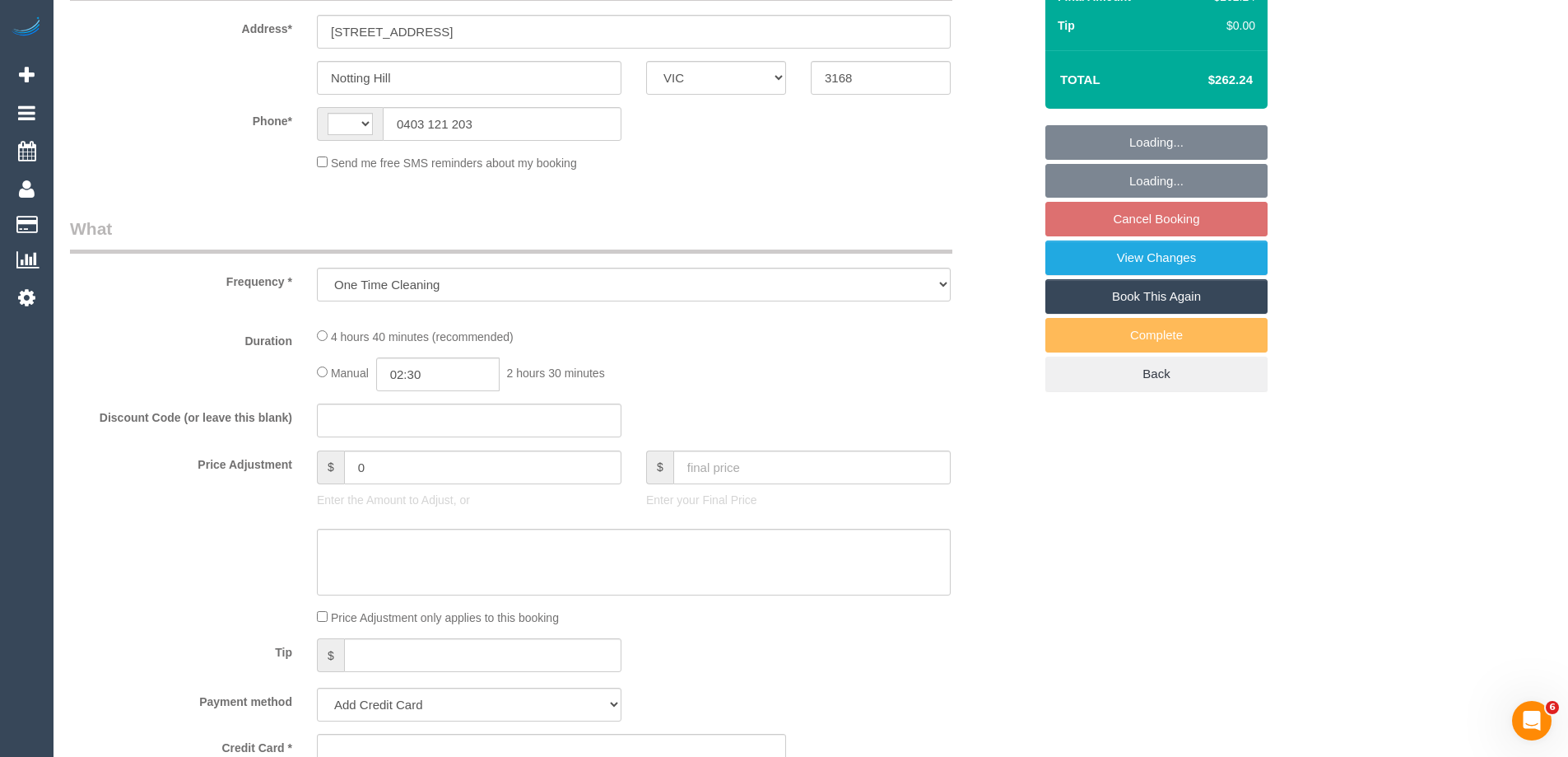
select select "object:313"
select select "string:AU"
select select "string:stripe-pm_1RI2Yx2GScqysDRV8DwGvsz2"
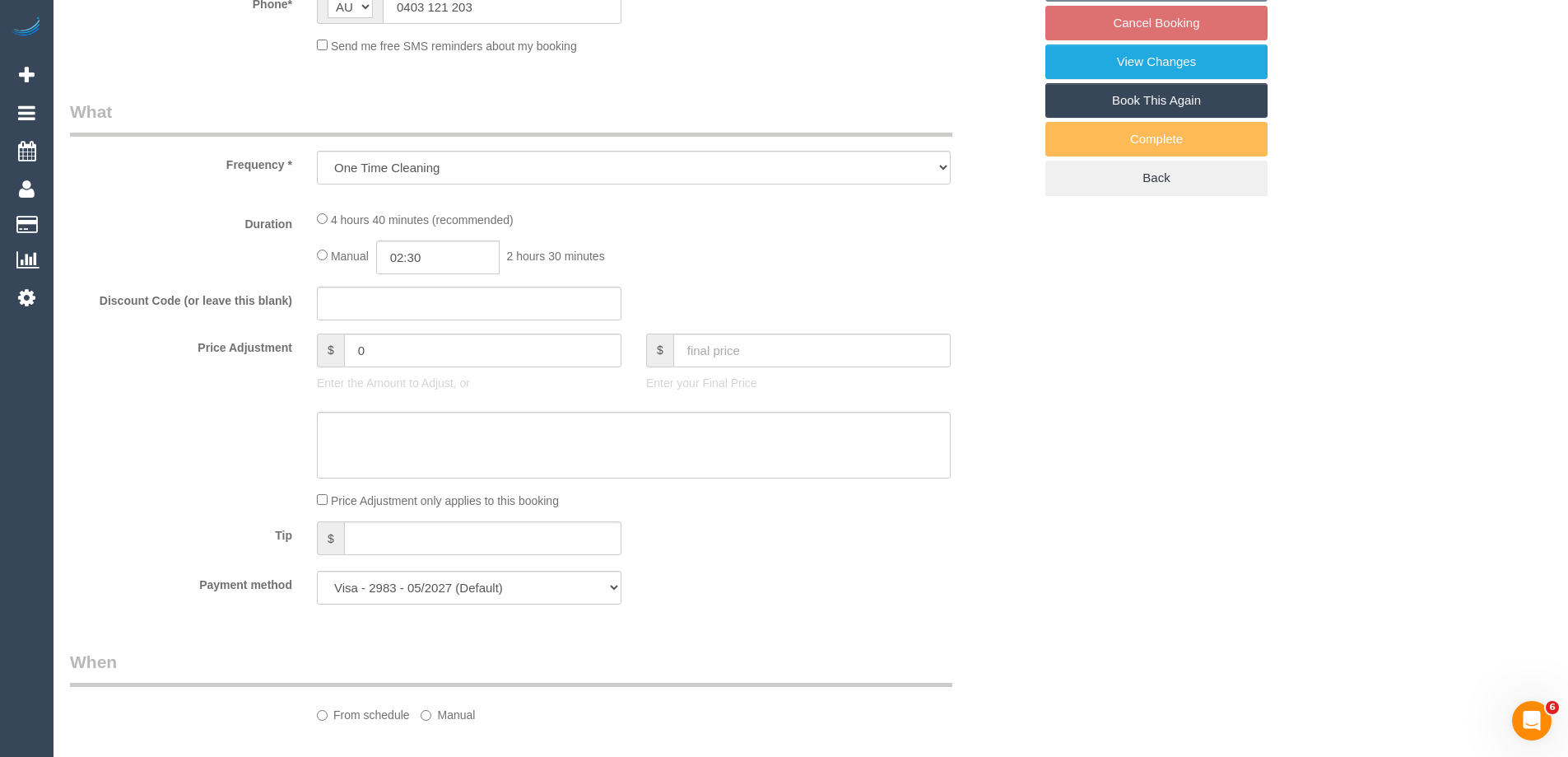
select select "number:27"
select select "number:14"
select select "number:19"
select select "number:25"
select select "number:33"
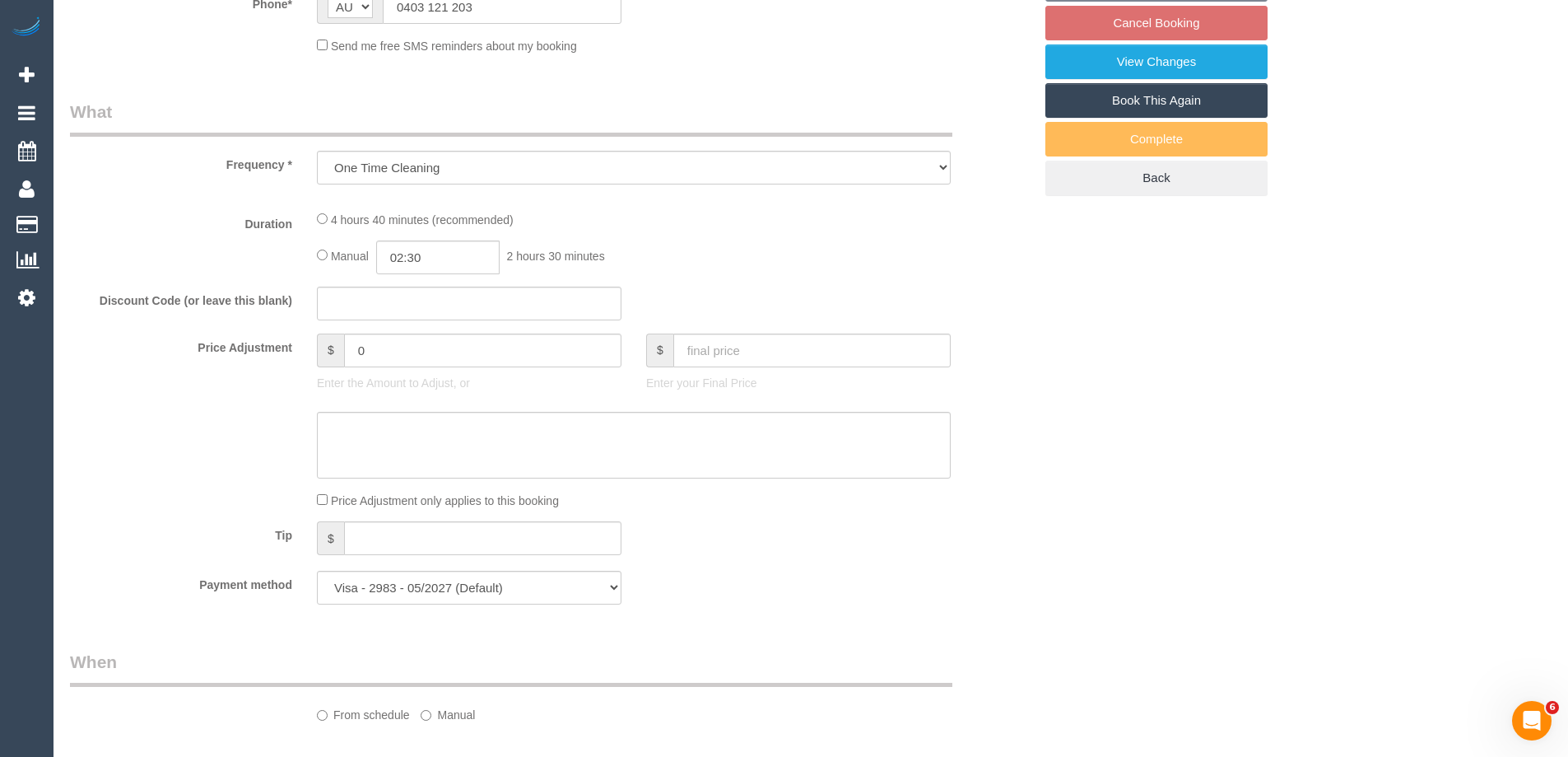
select select "number:26"
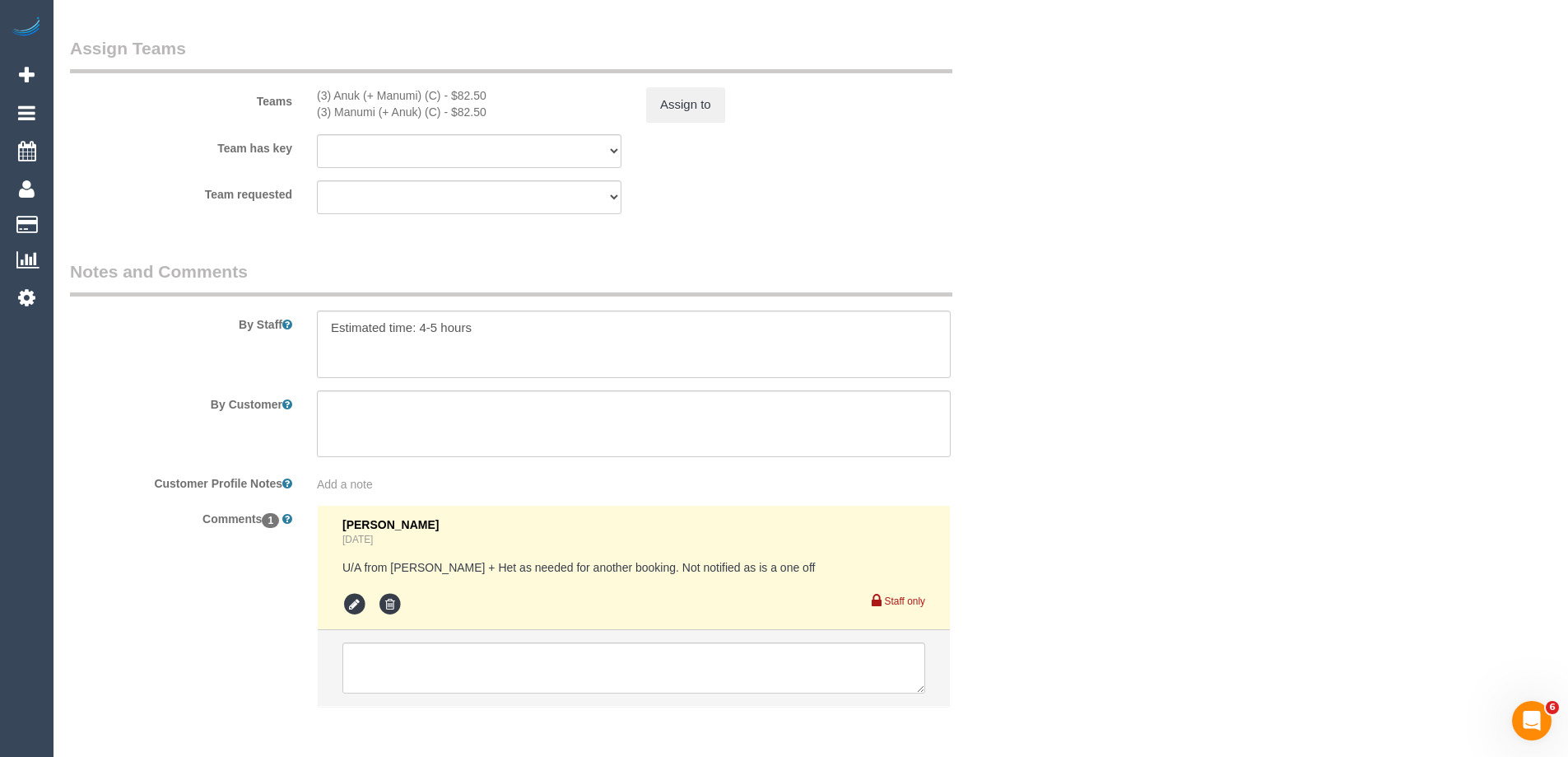
scroll to position [2553, 0]
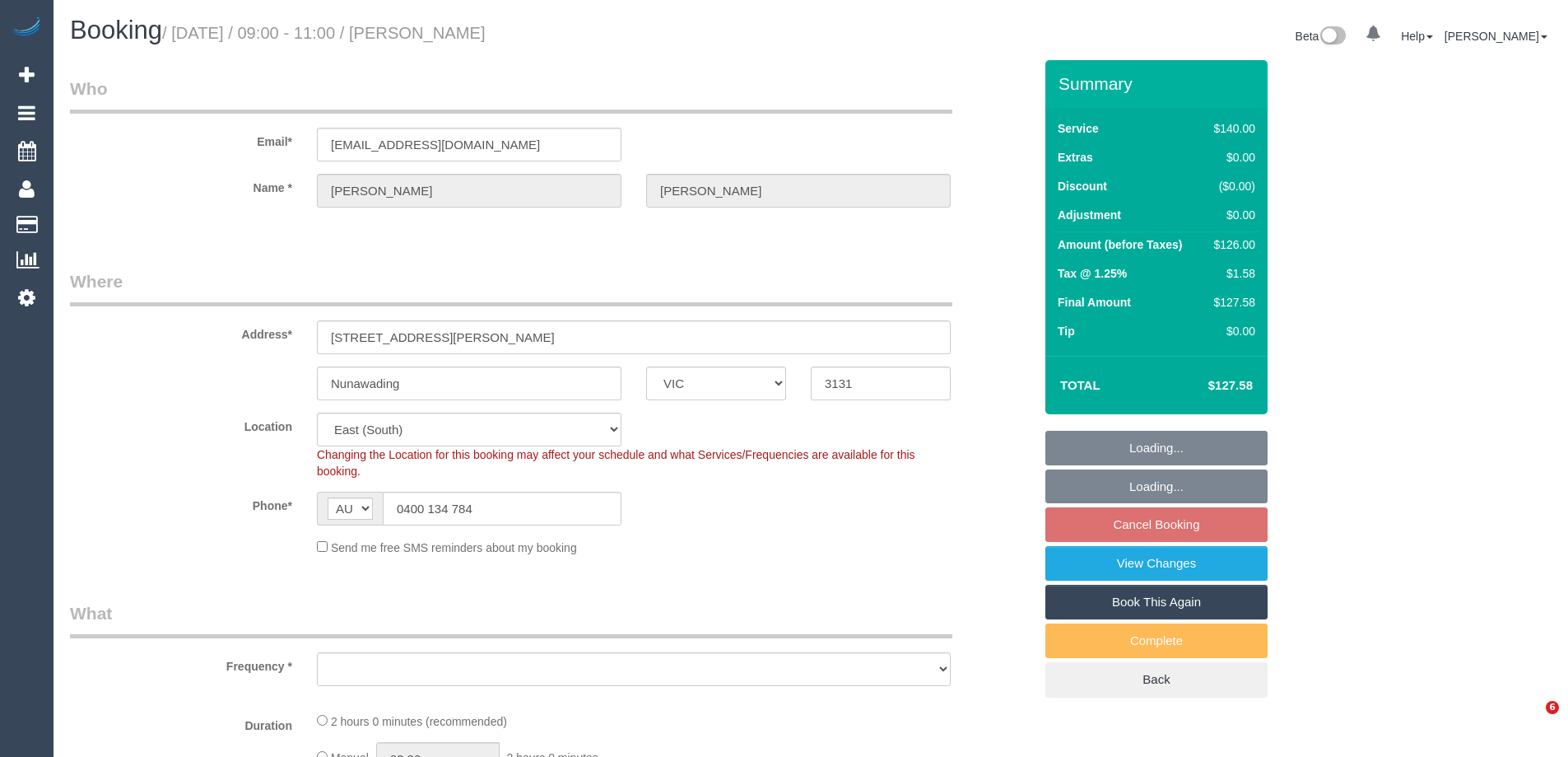
select select "VIC"
select select "string:stripe-pm_1OAirH2GScqysDRVROhiCaWl"
select select "number:28"
select select "number:16"
select select "number:19"
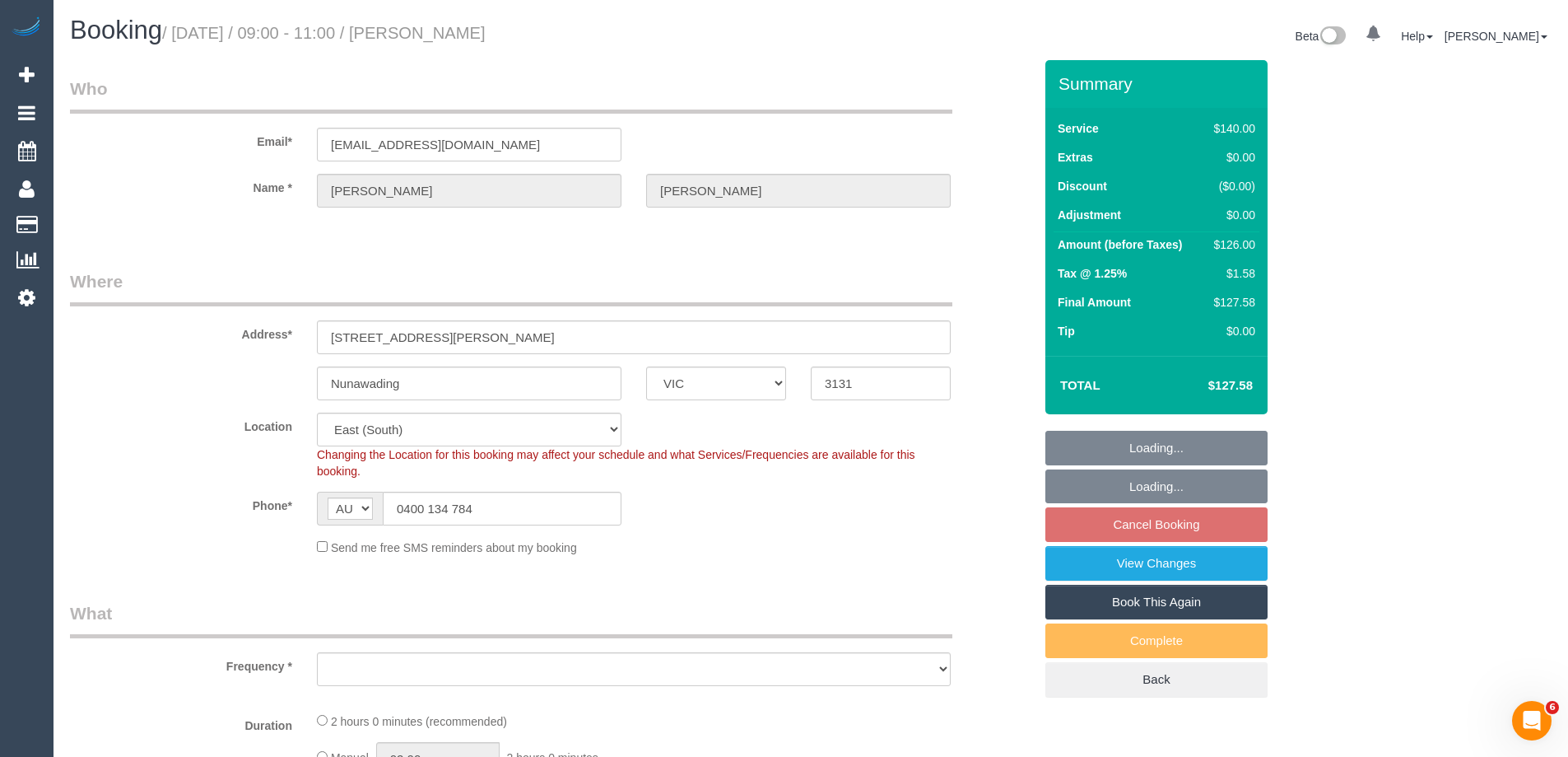
select select "number:24"
select select "number:11"
select select "object:1298"
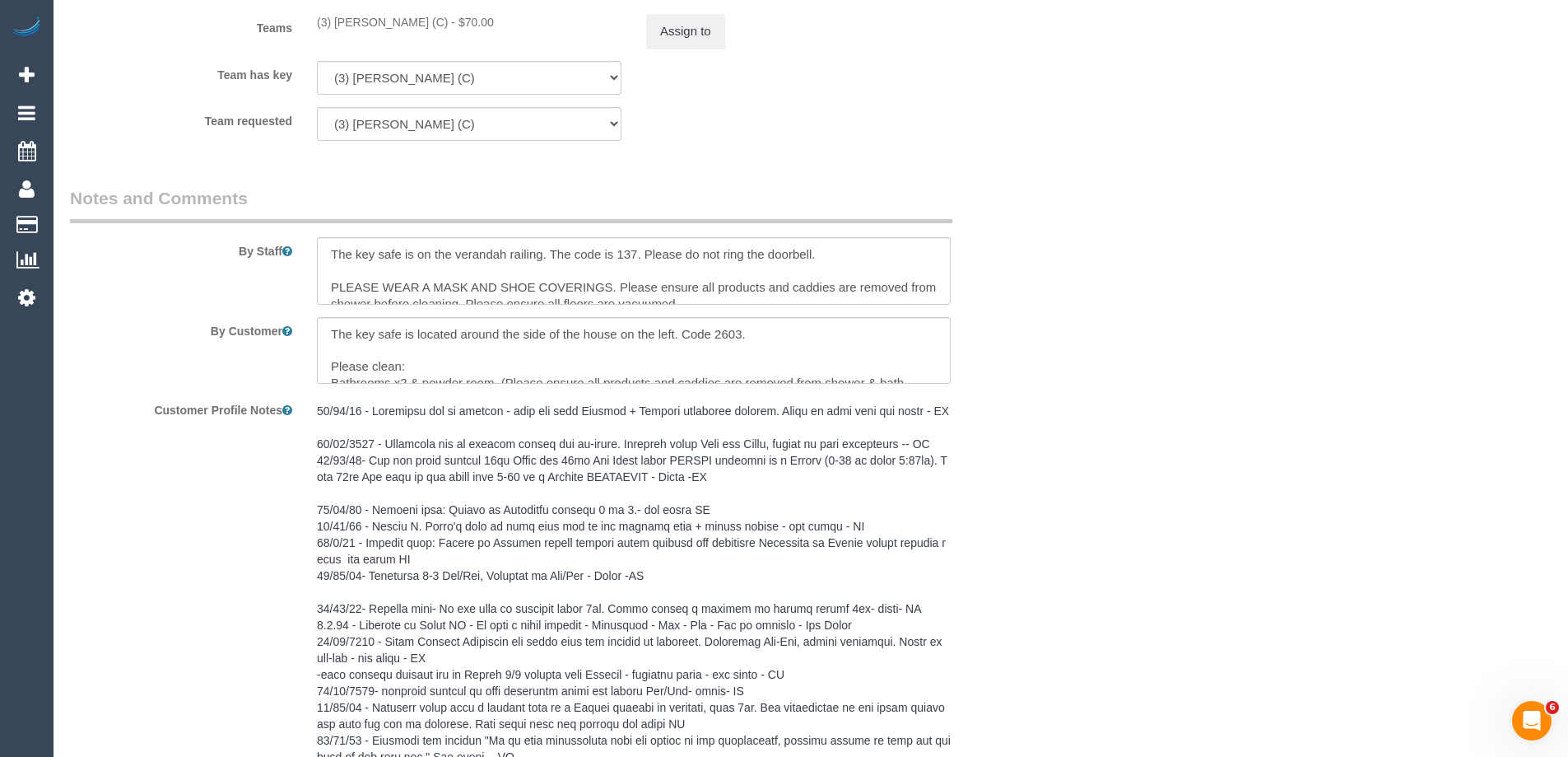
scroll to position [2542, 0]
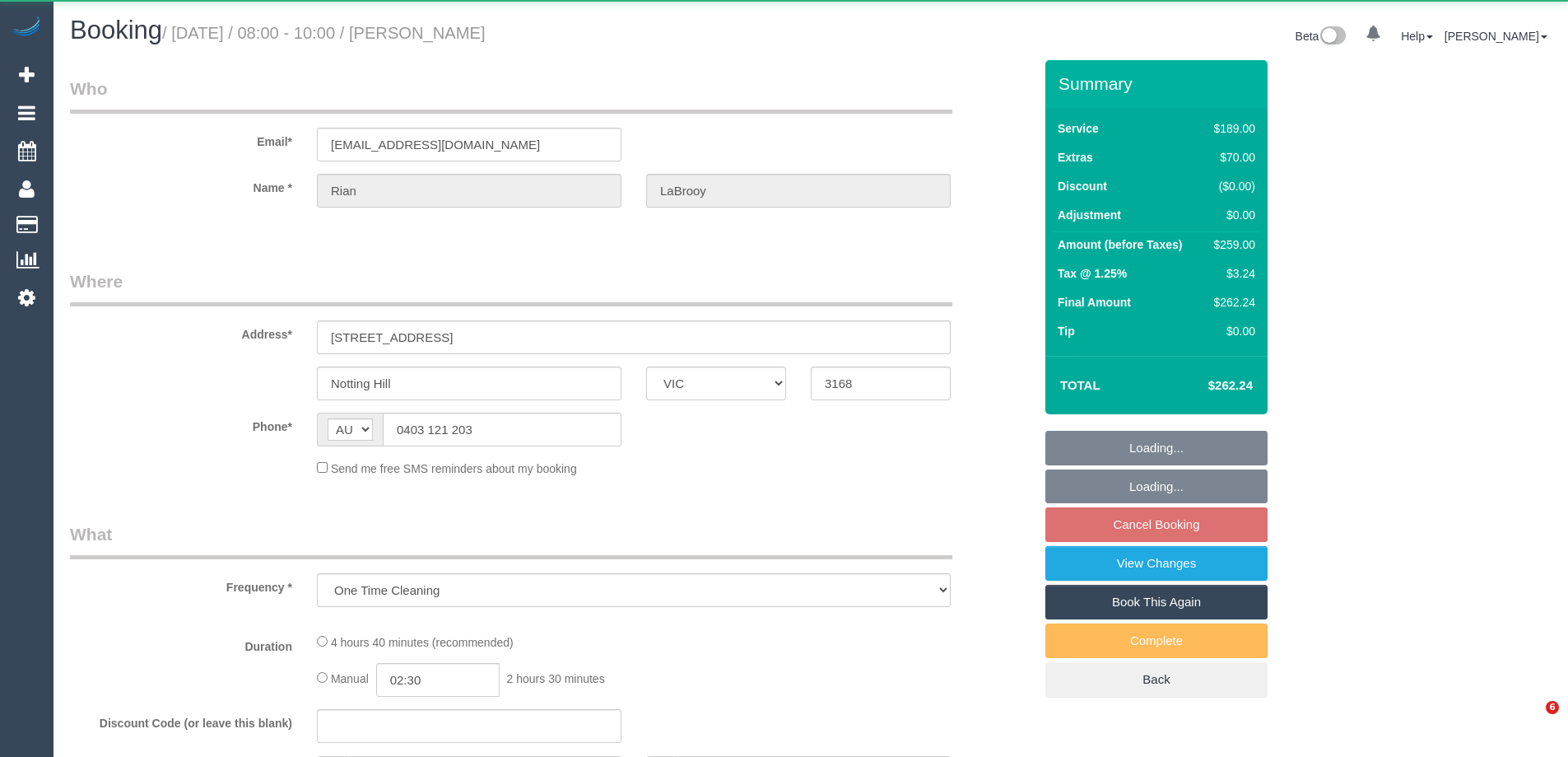
select select "VIC"
select select "string:stripe-pm_1RI2Yx2GScqysDRV8DwGvsz2"
select select "number:27"
select select "number:14"
select select "number:19"
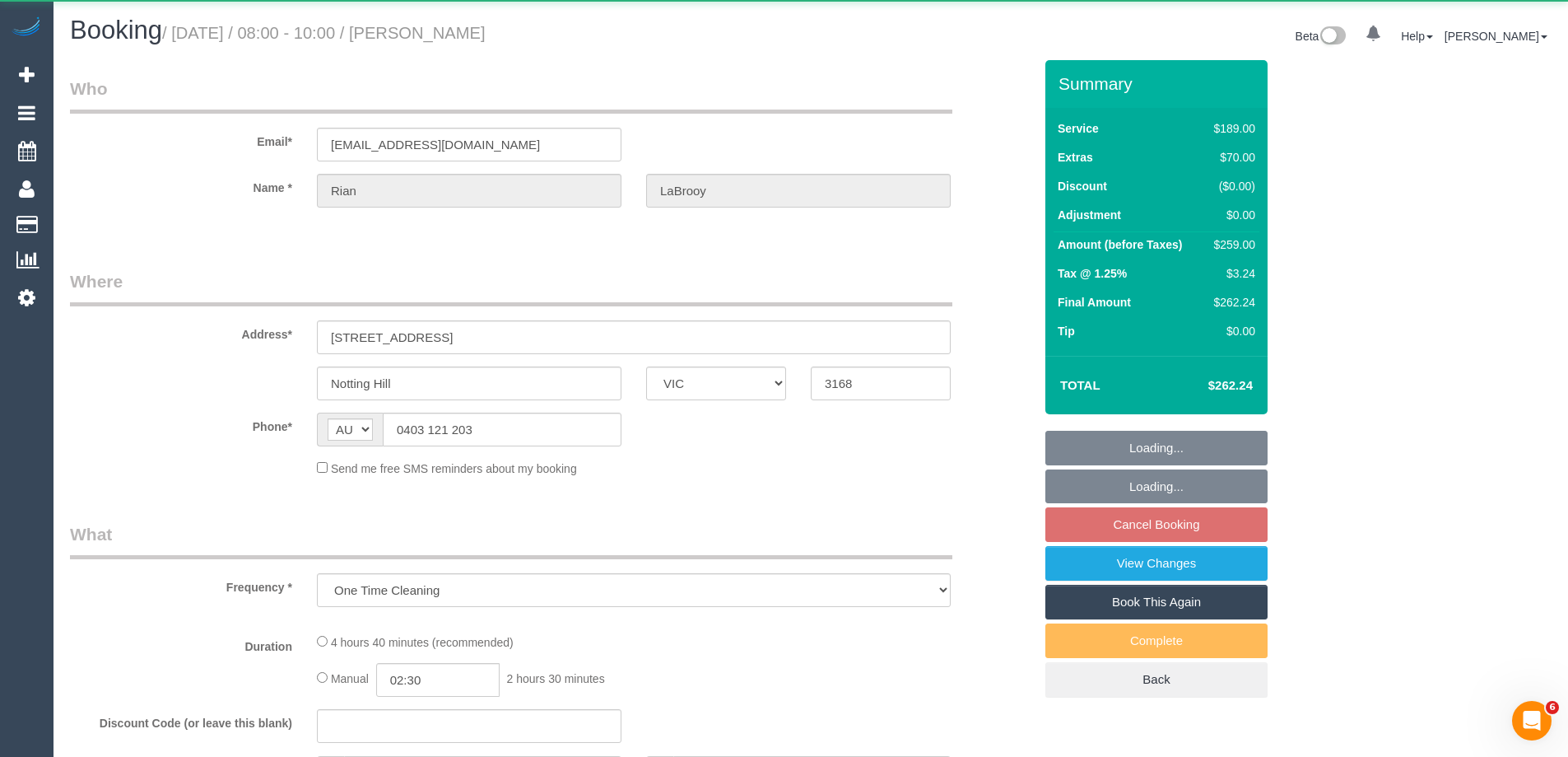
select select "number:25"
select select "number:33"
select select "number:26"
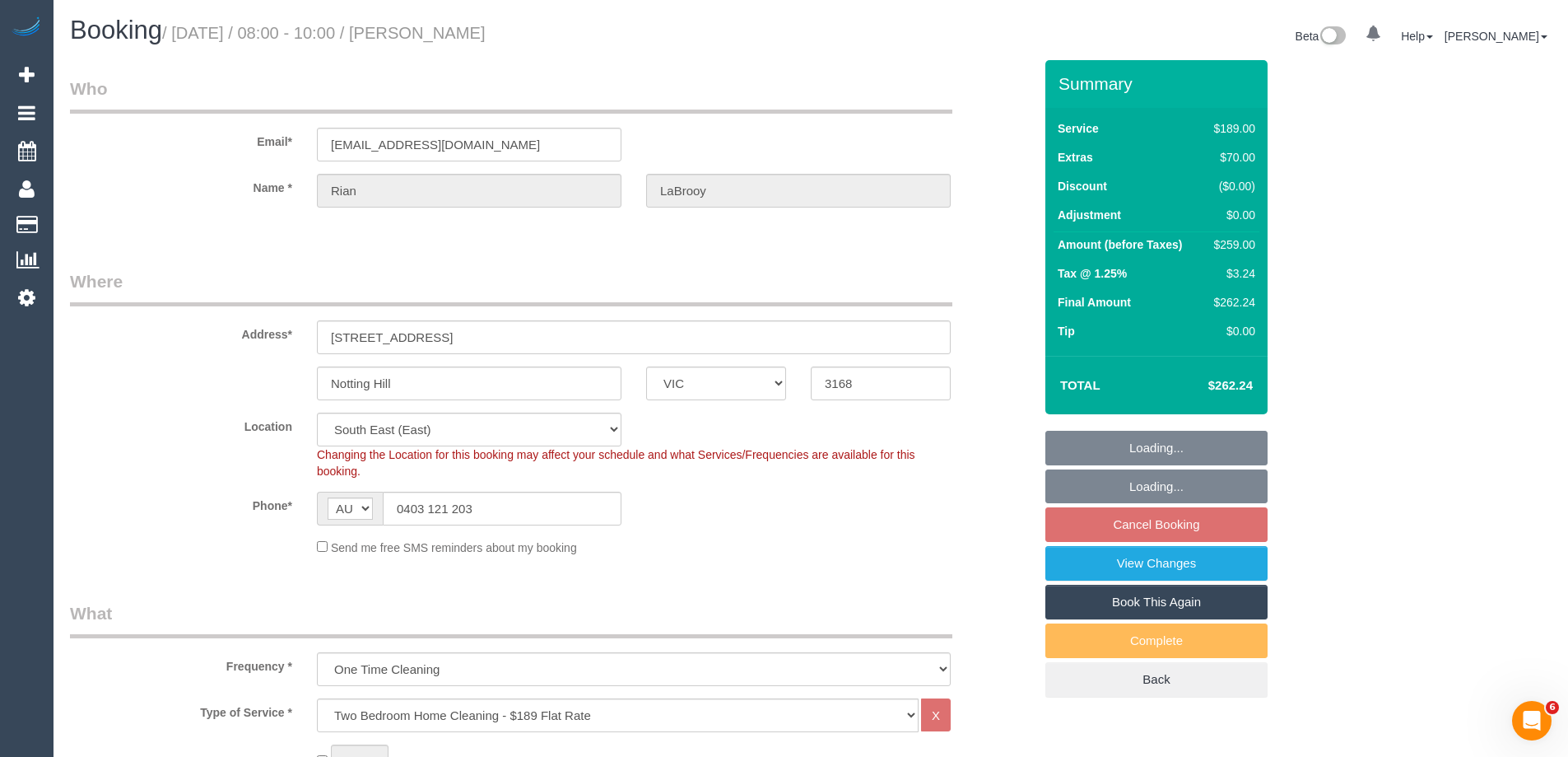
select select "object:802"
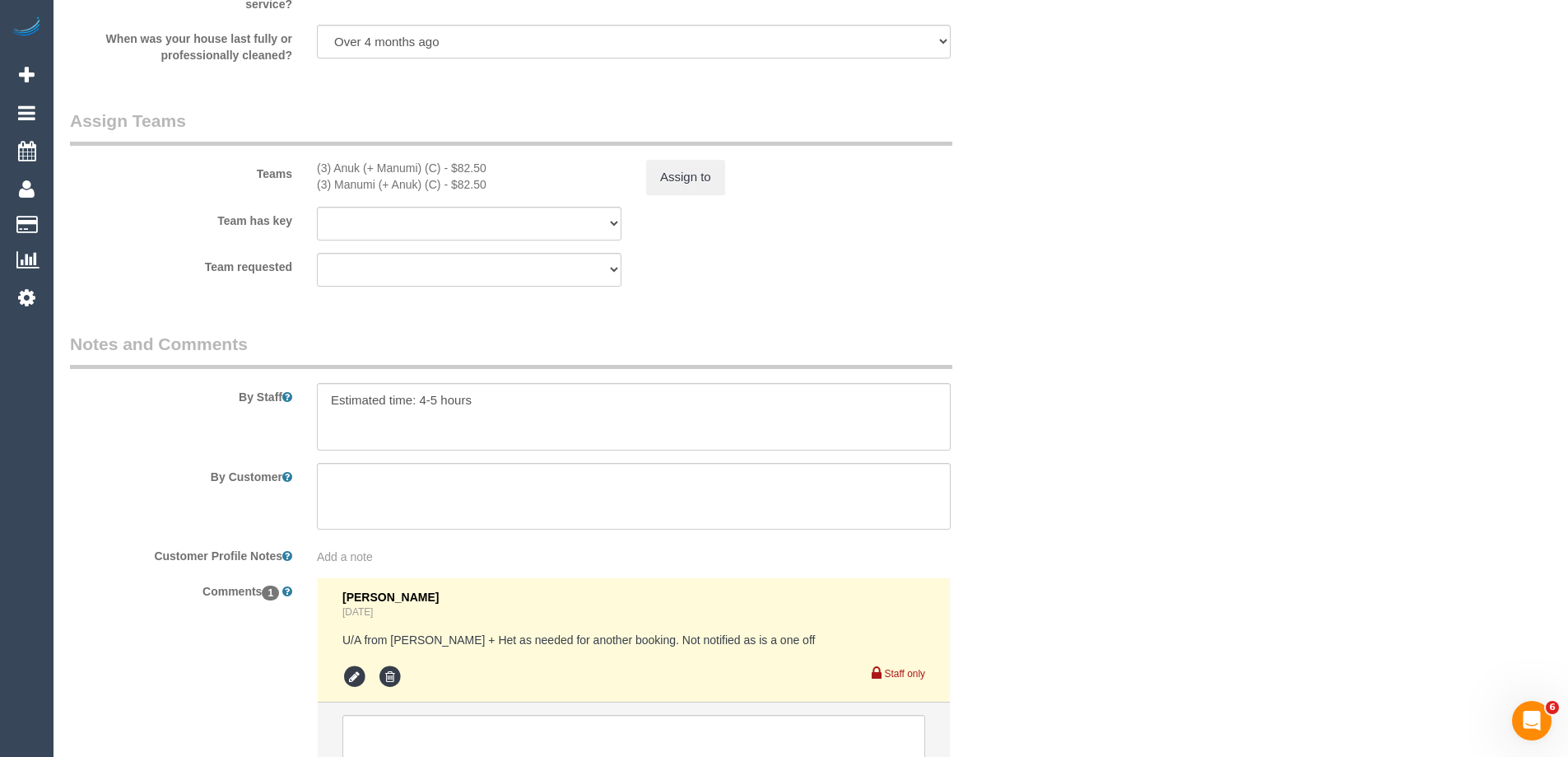
scroll to position [2620, 0]
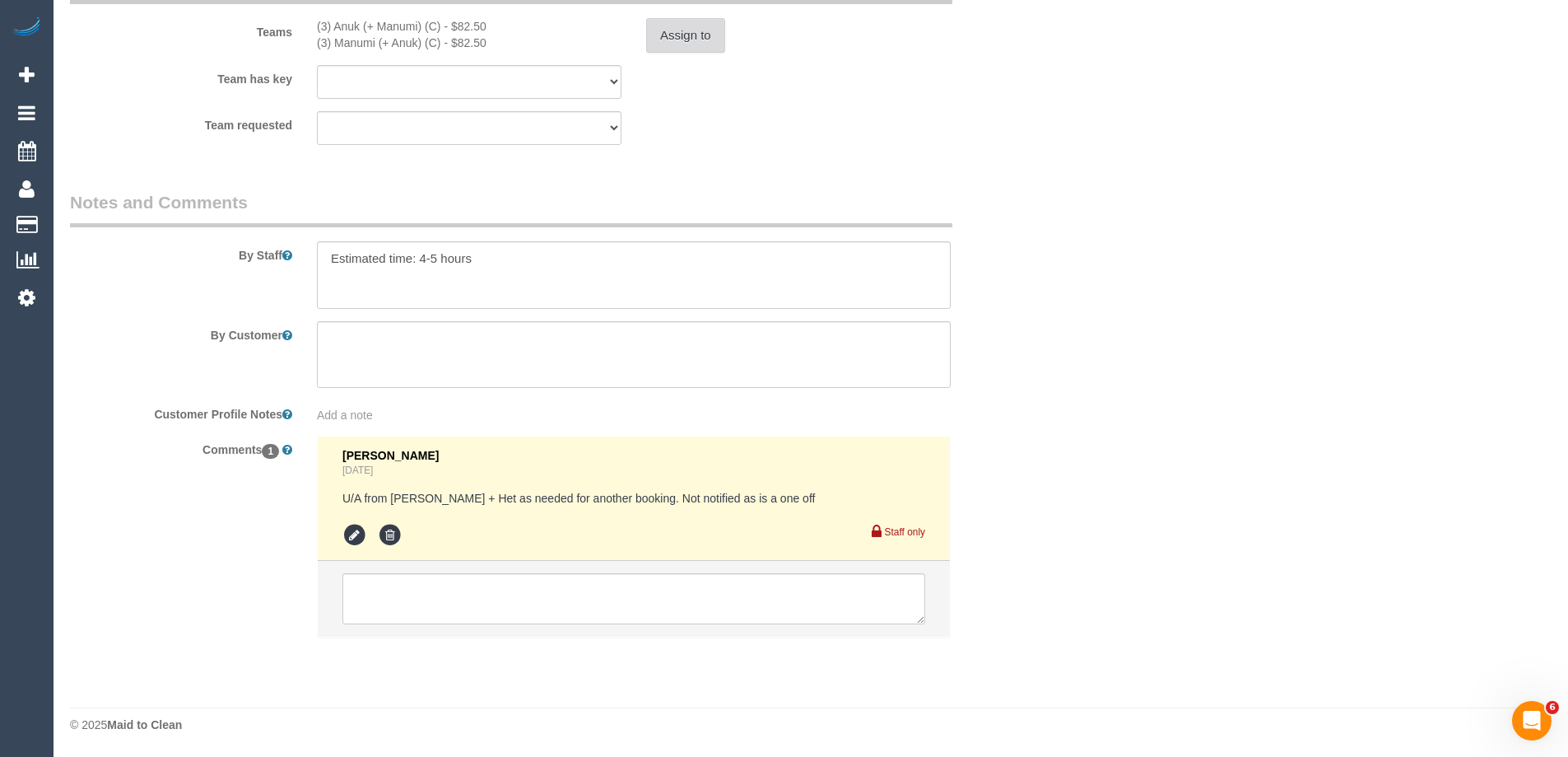
click at [675, 32] on button "Assign to" at bounding box center [686, 35] width 79 height 35
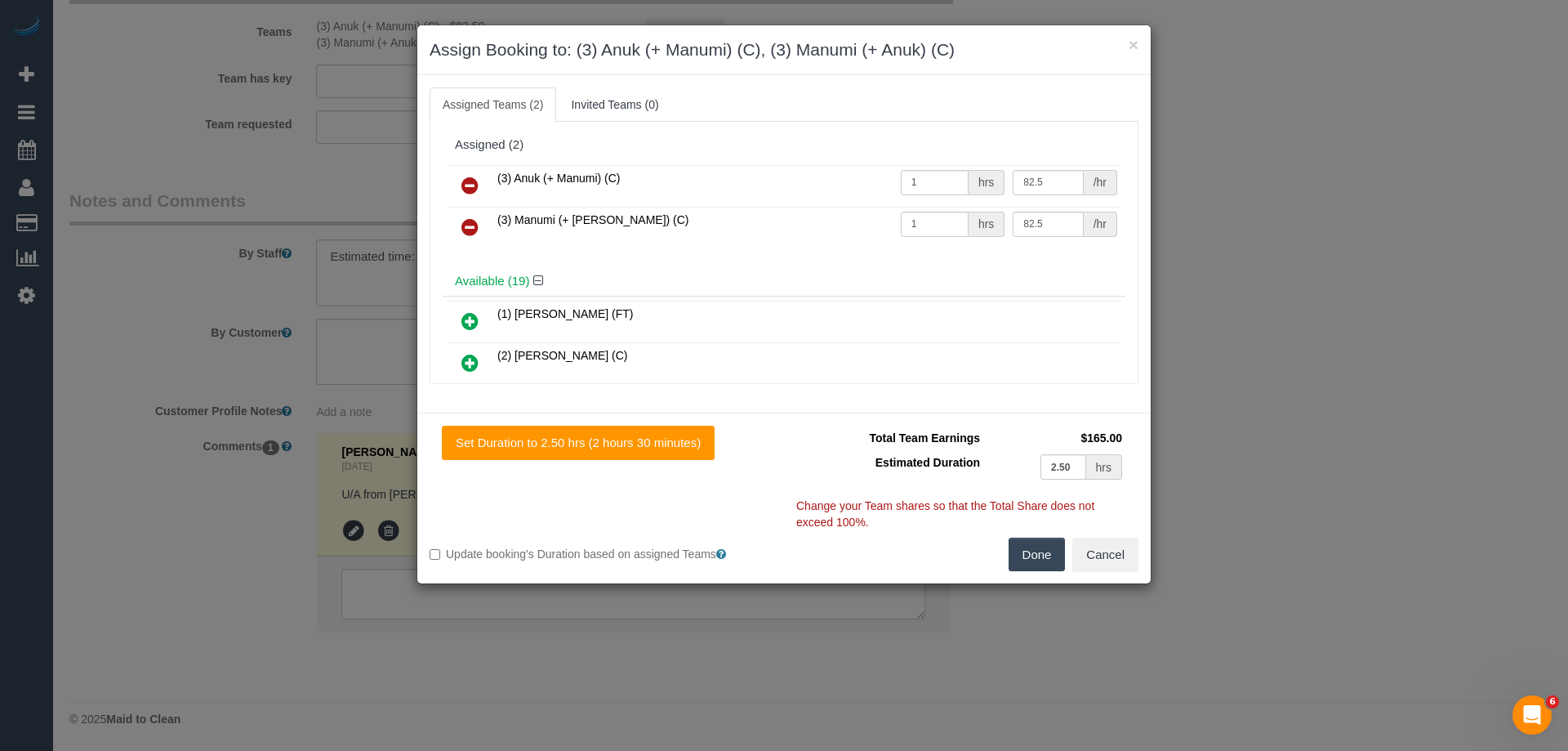
click at [470, 184] on icon at bounding box center [470, 185] width 17 height 19
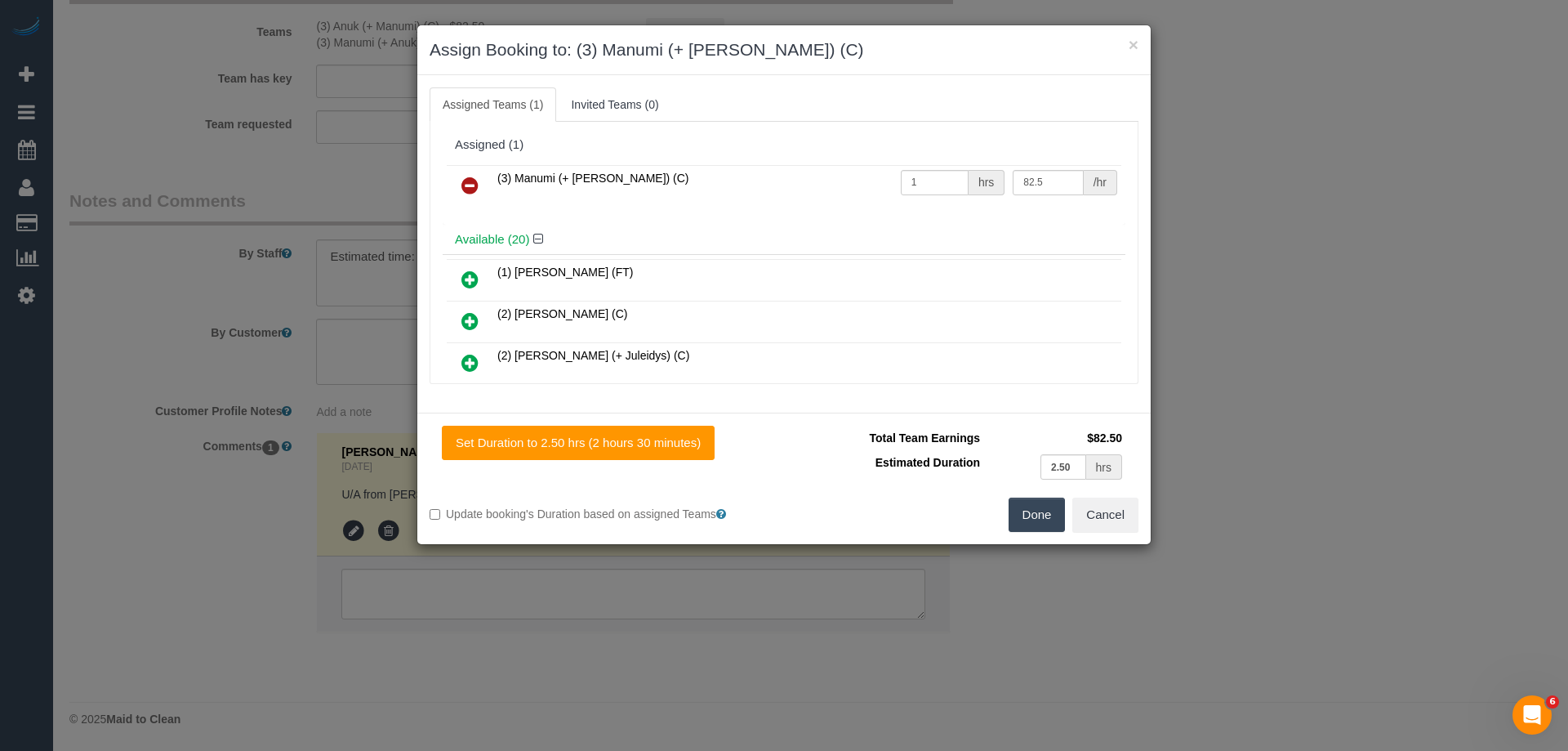
click at [470, 184] on icon at bounding box center [470, 185] width 17 height 19
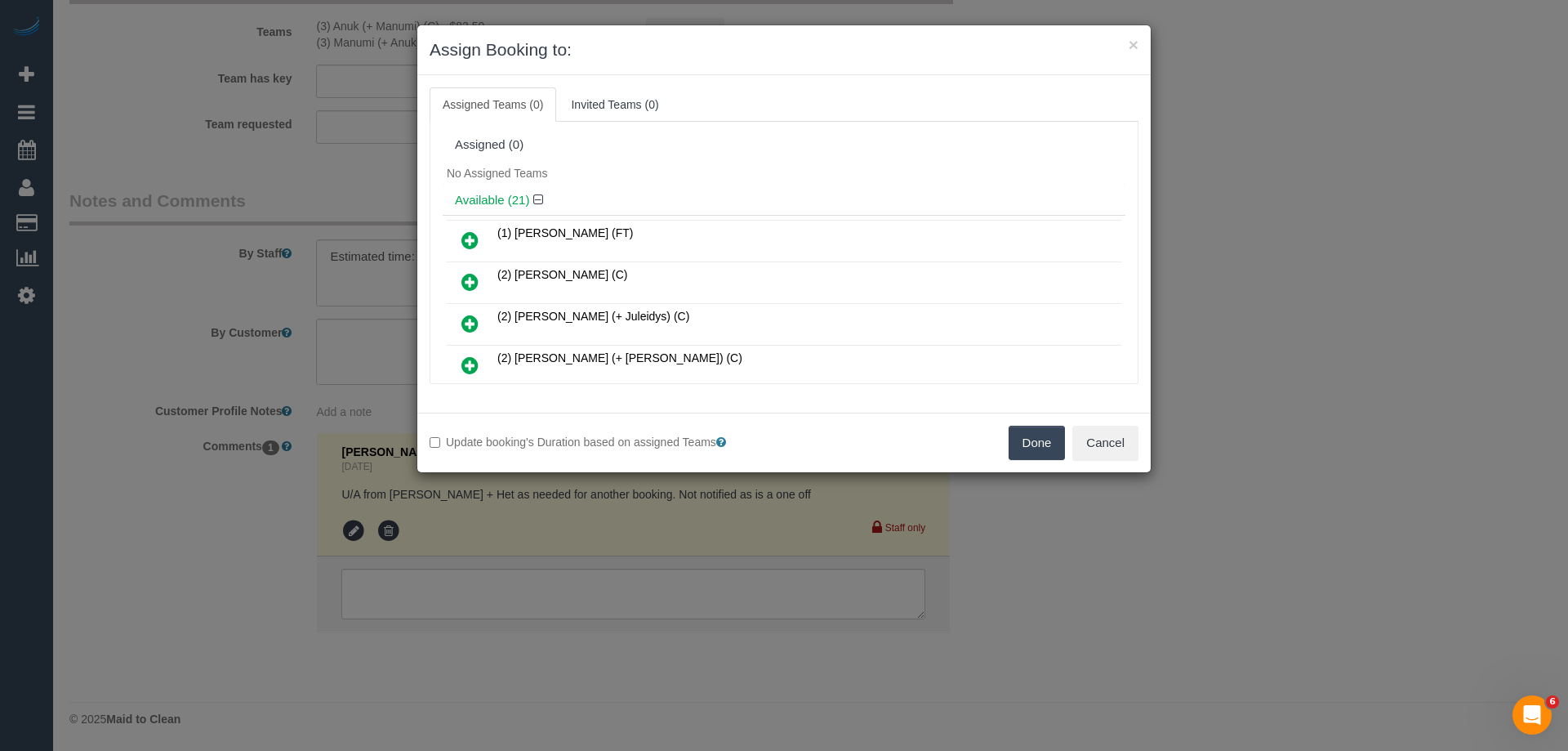
click at [470, 239] on icon at bounding box center [470, 240] width 17 height 19
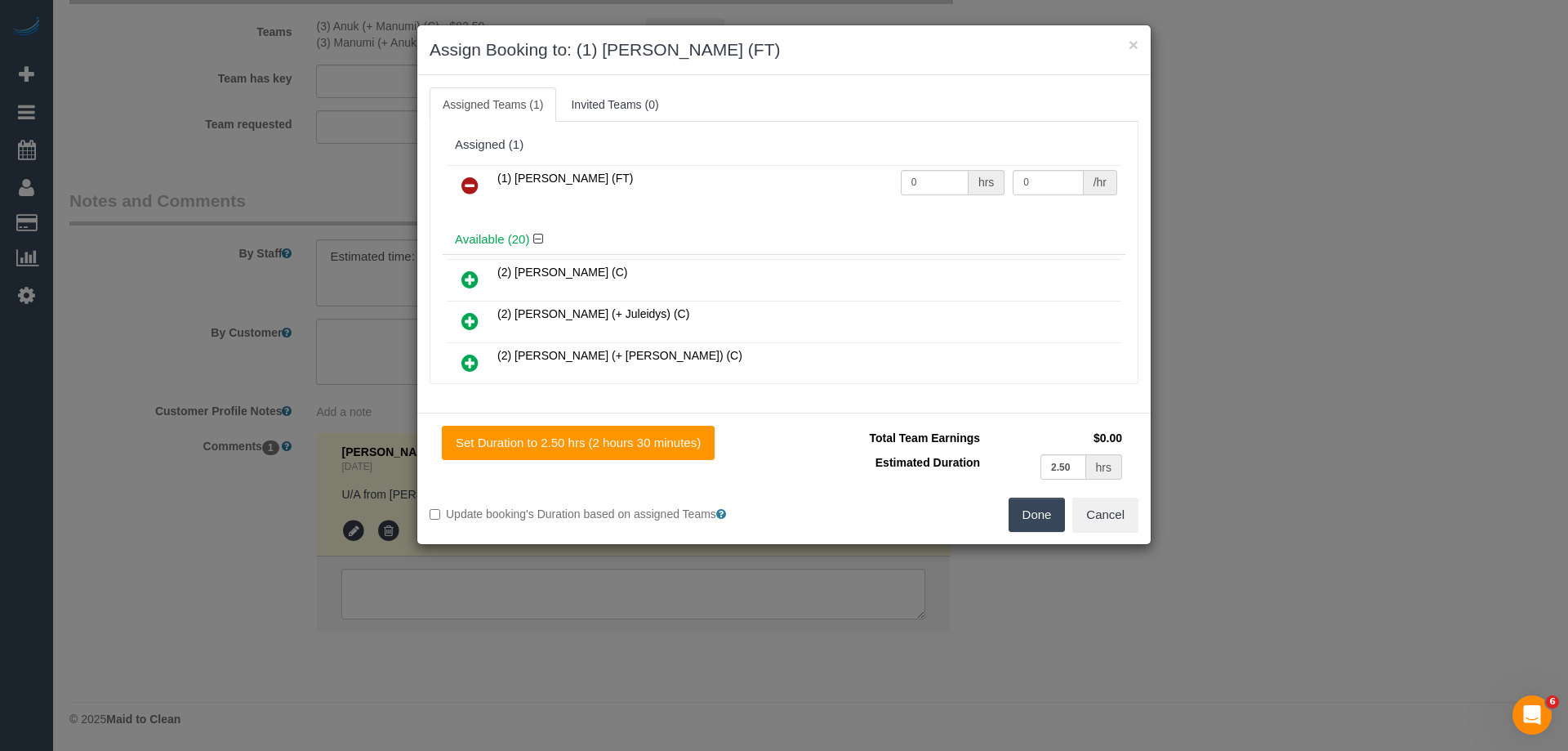
click at [1059, 524] on button "Done" at bounding box center [1037, 514] width 57 height 35
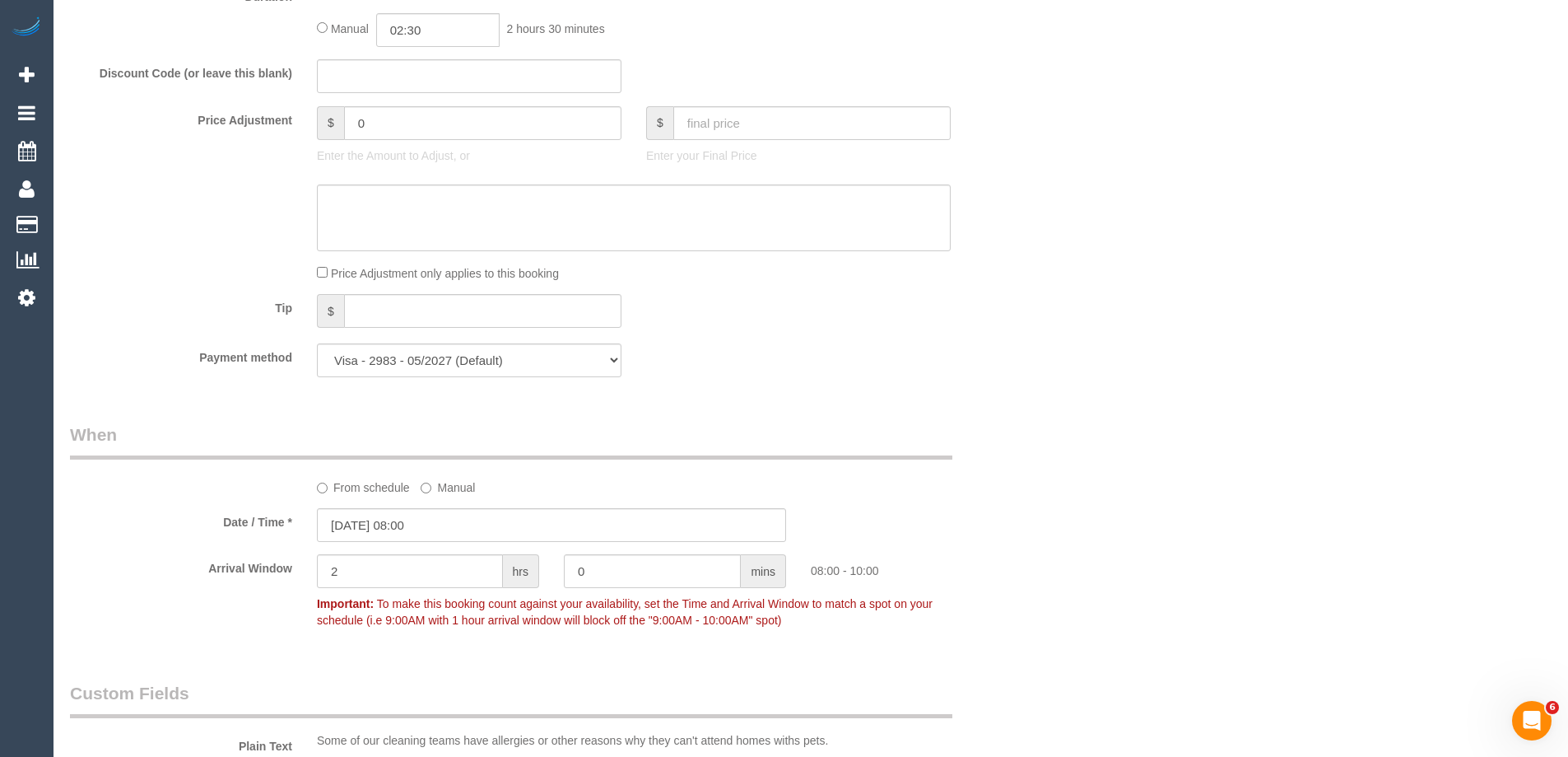
scroll to position [1303, 0]
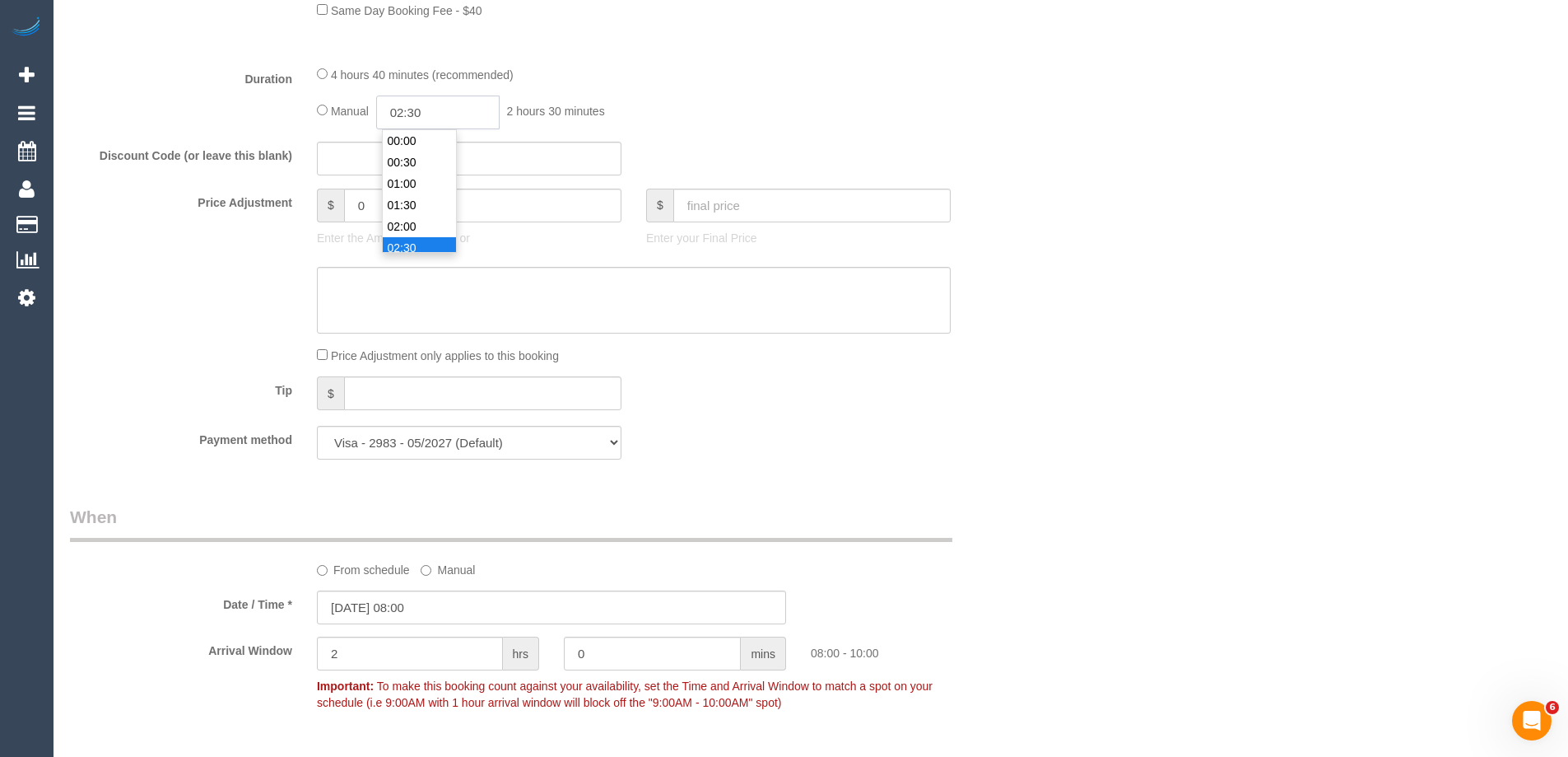
click at [434, 115] on input "02:30" at bounding box center [438, 113] width 124 height 34
type input "05:00"
click at [398, 236] on li "05:00" at bounding box center [419, 236] width 73 height 21
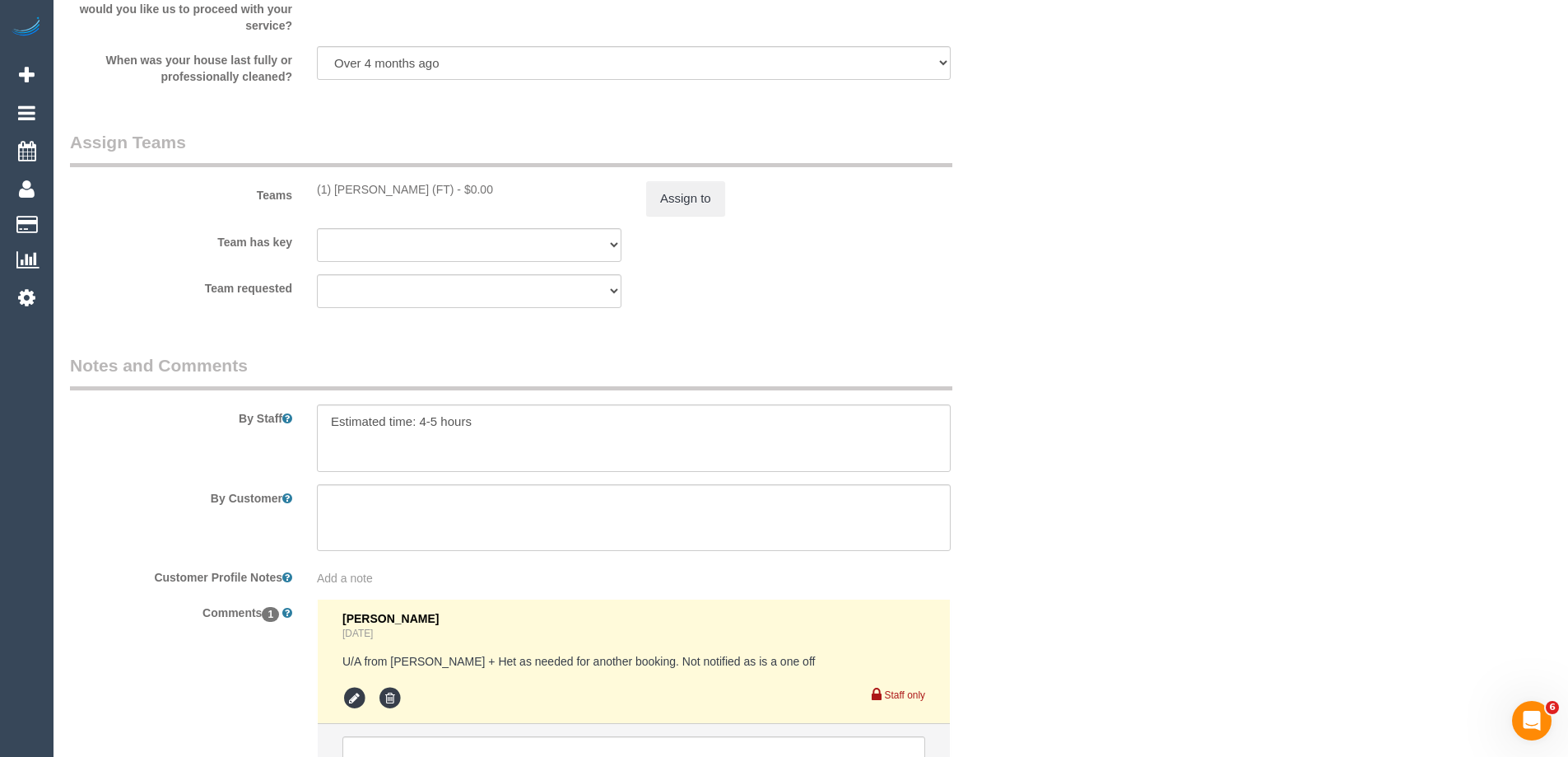
scroll to position [2620, 0]
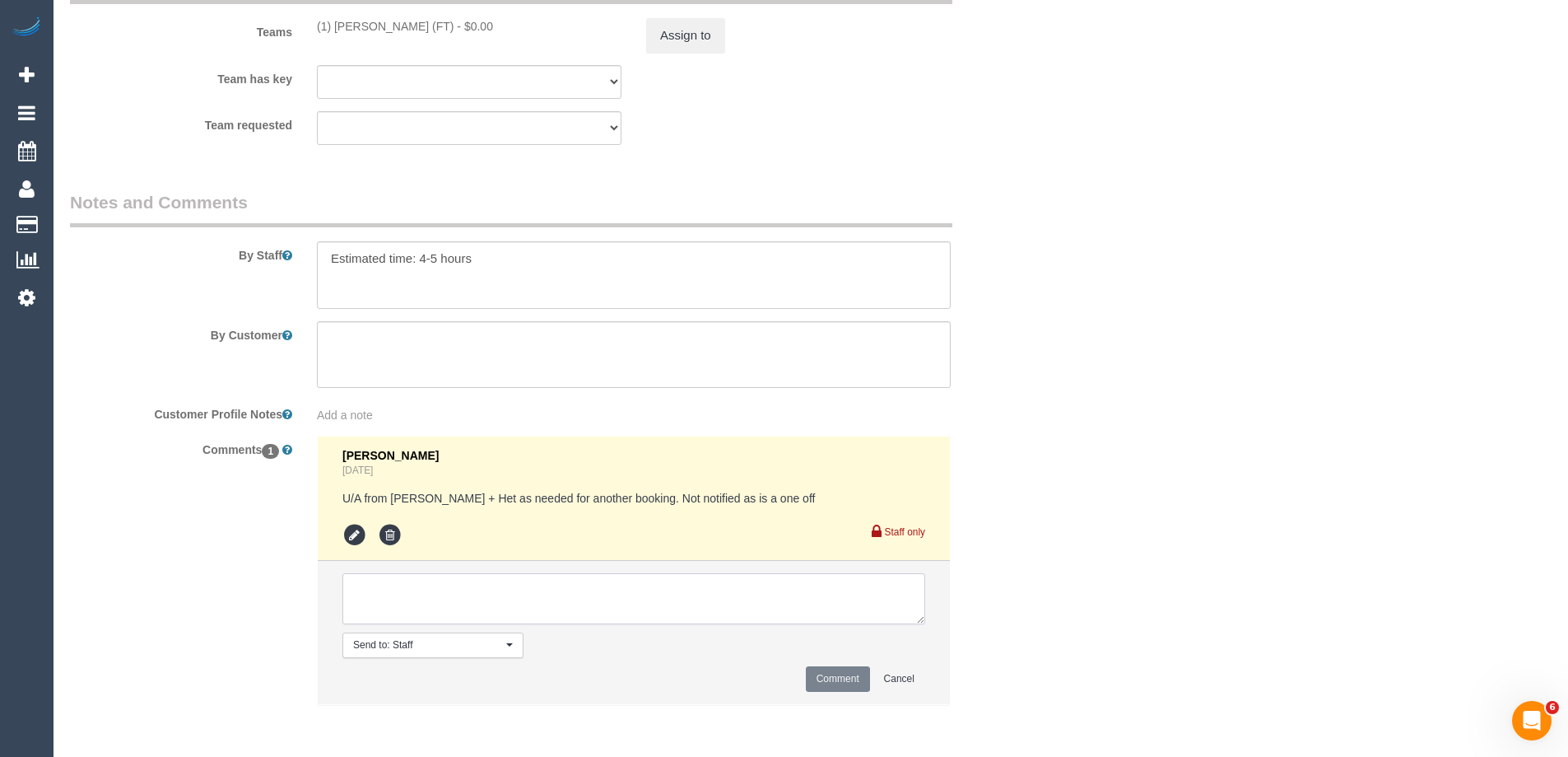
click at [402, 577] on textarea at bounding box center [634, 598] width 583 height 51
type textarea "U/A from M+A as needed for a FT schedule. Not notified as is a one off"
click at [836, 670] on button "Comment" at bounding box center [838, 679] width 64 height 25
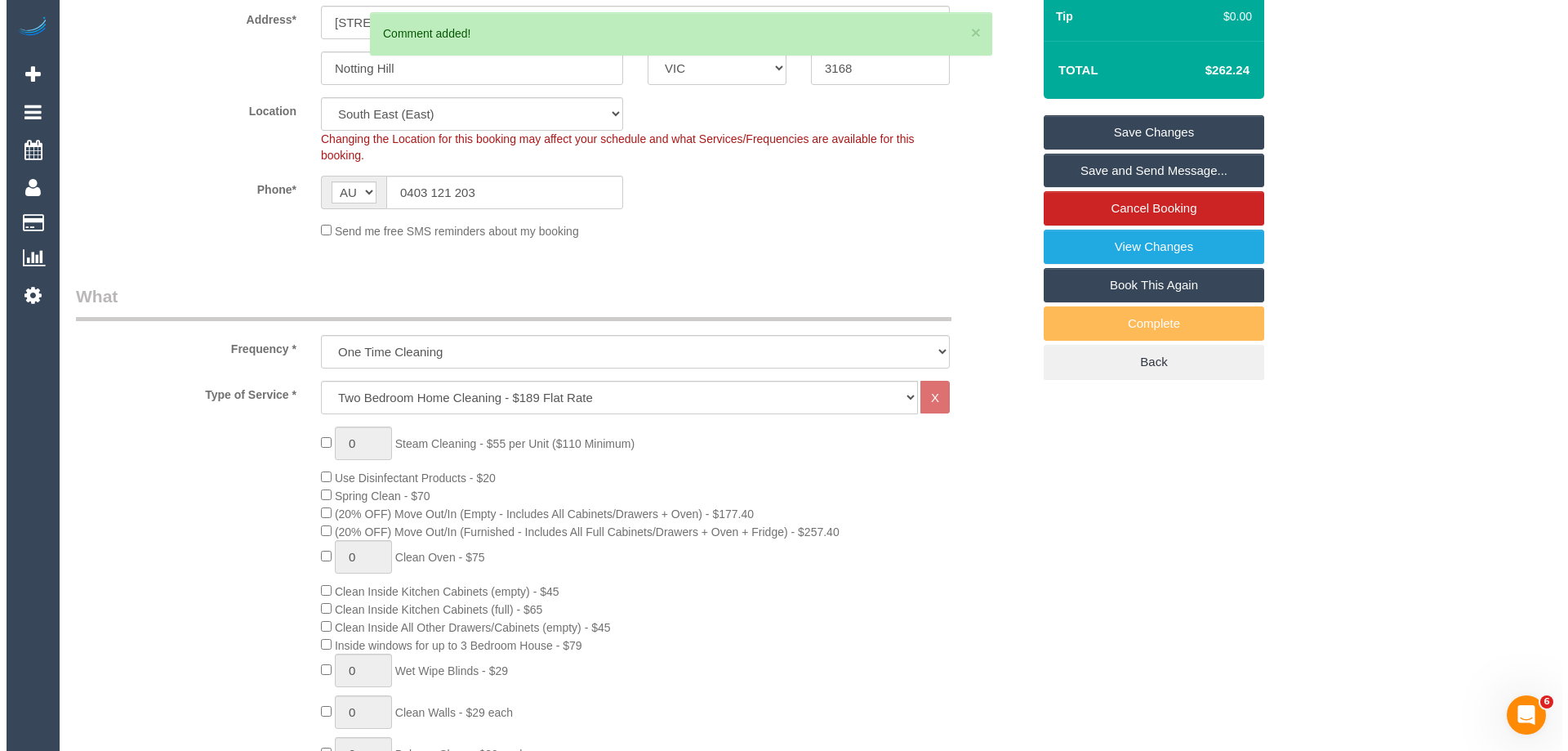
scroll to position [0, 0]
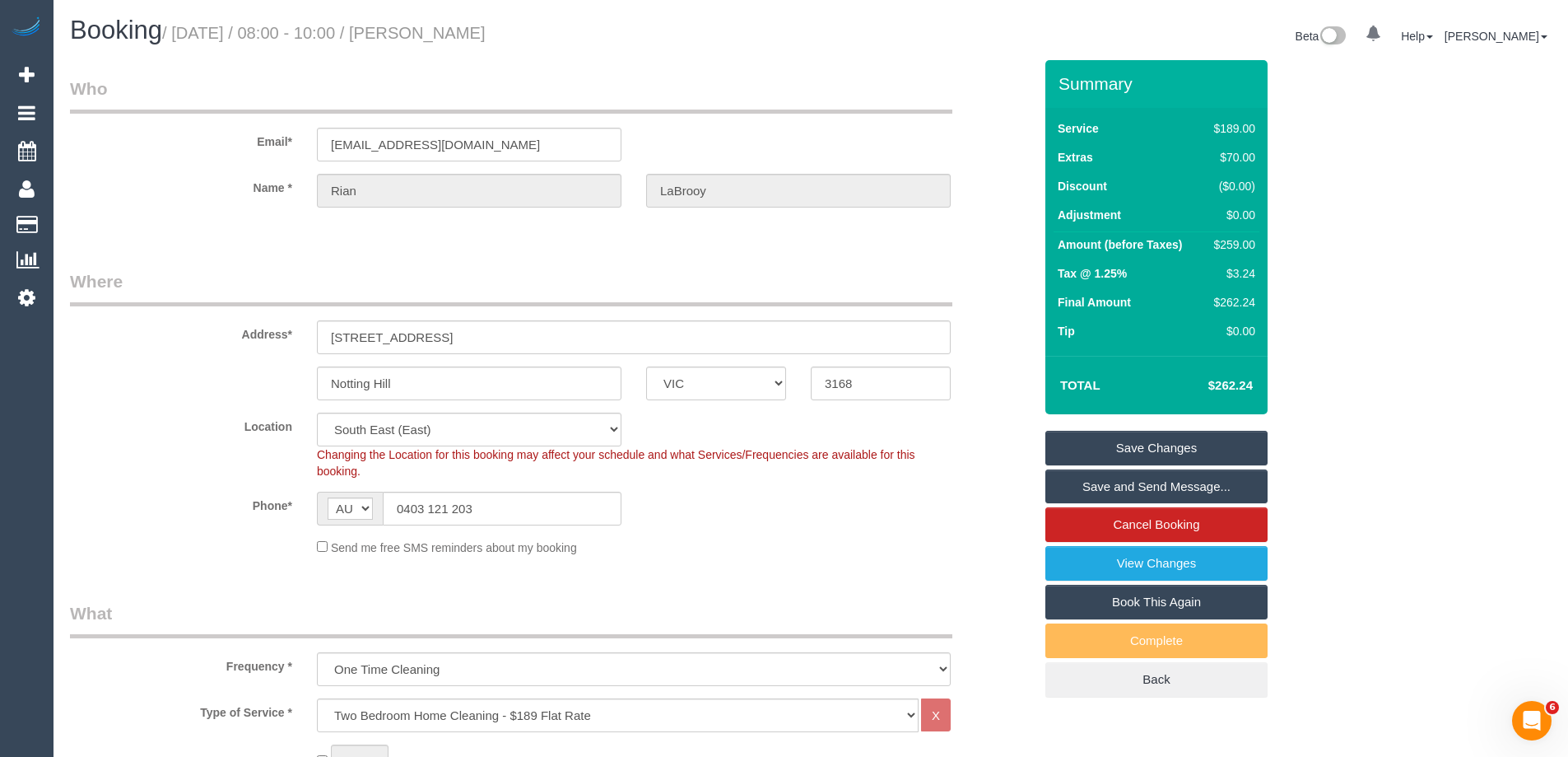
click at [1113, 451] on link "Save Changes" at bounding box center [1156, 447] width 222 height 35
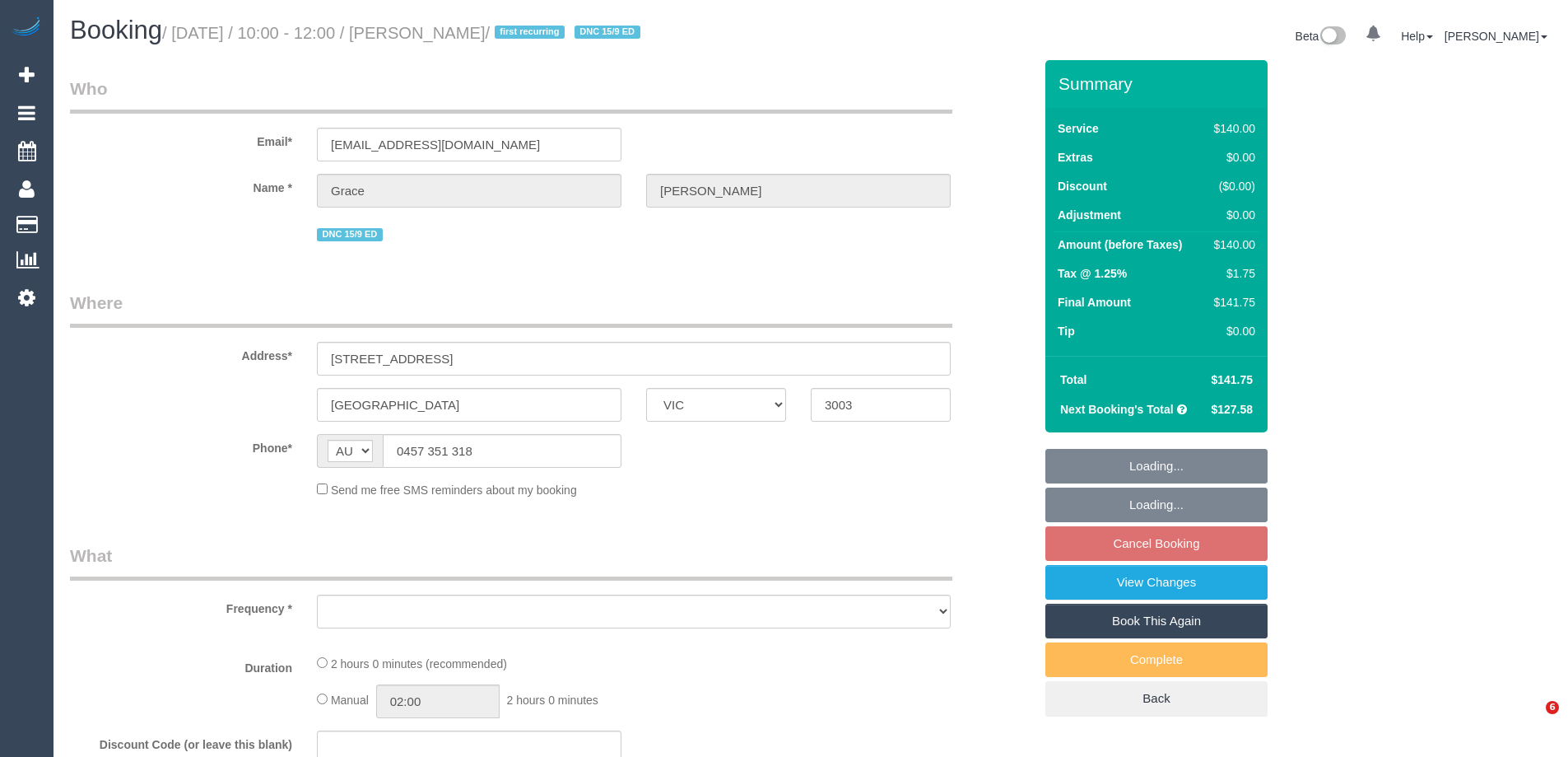
select select "VIC"
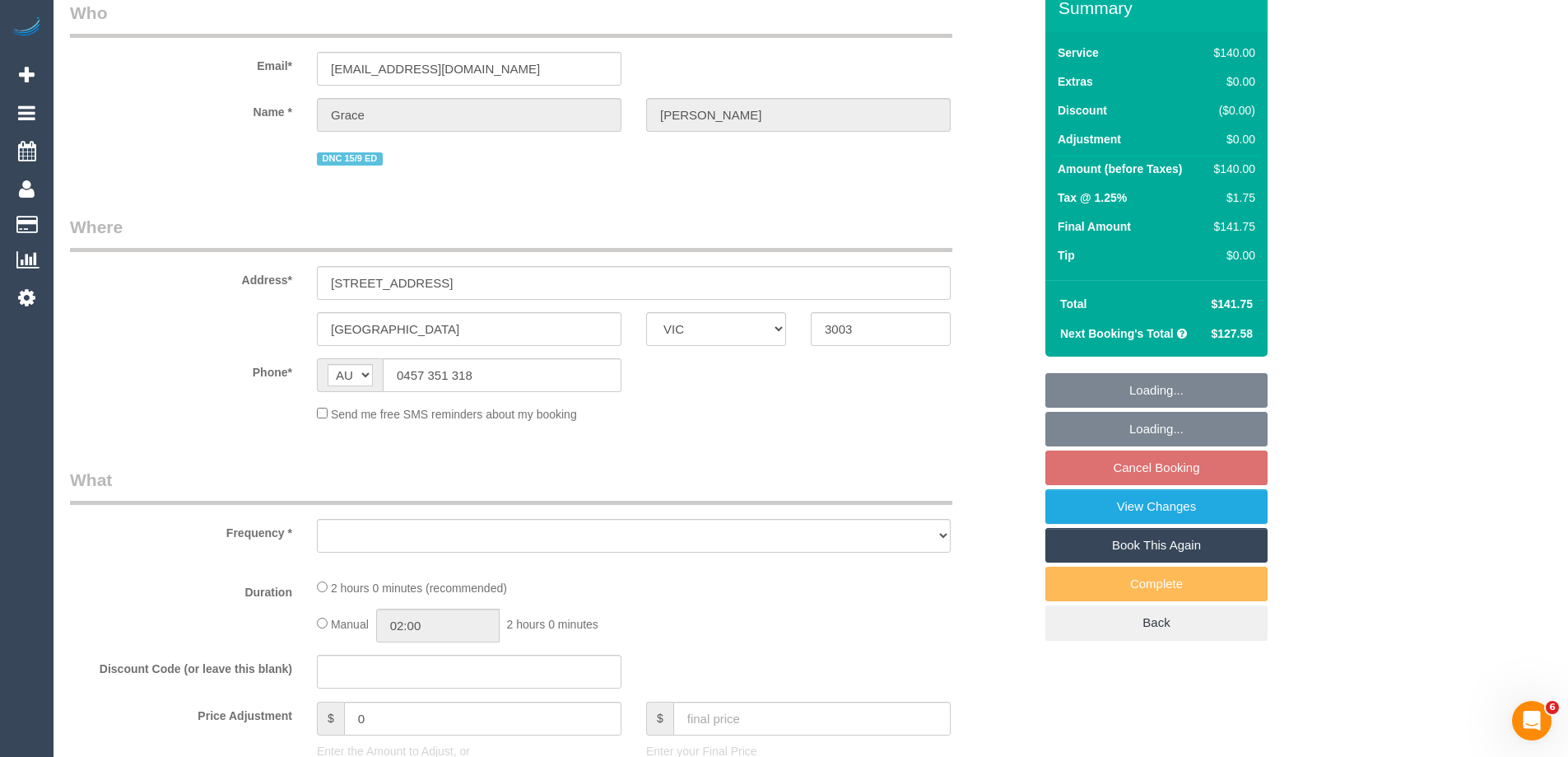
select select "string:stripe-pm_1RFobV2GScqysDRVt91yWtFg"
select select "number:28"
select select "number:14"
select select "number:19"
select select "number:25"
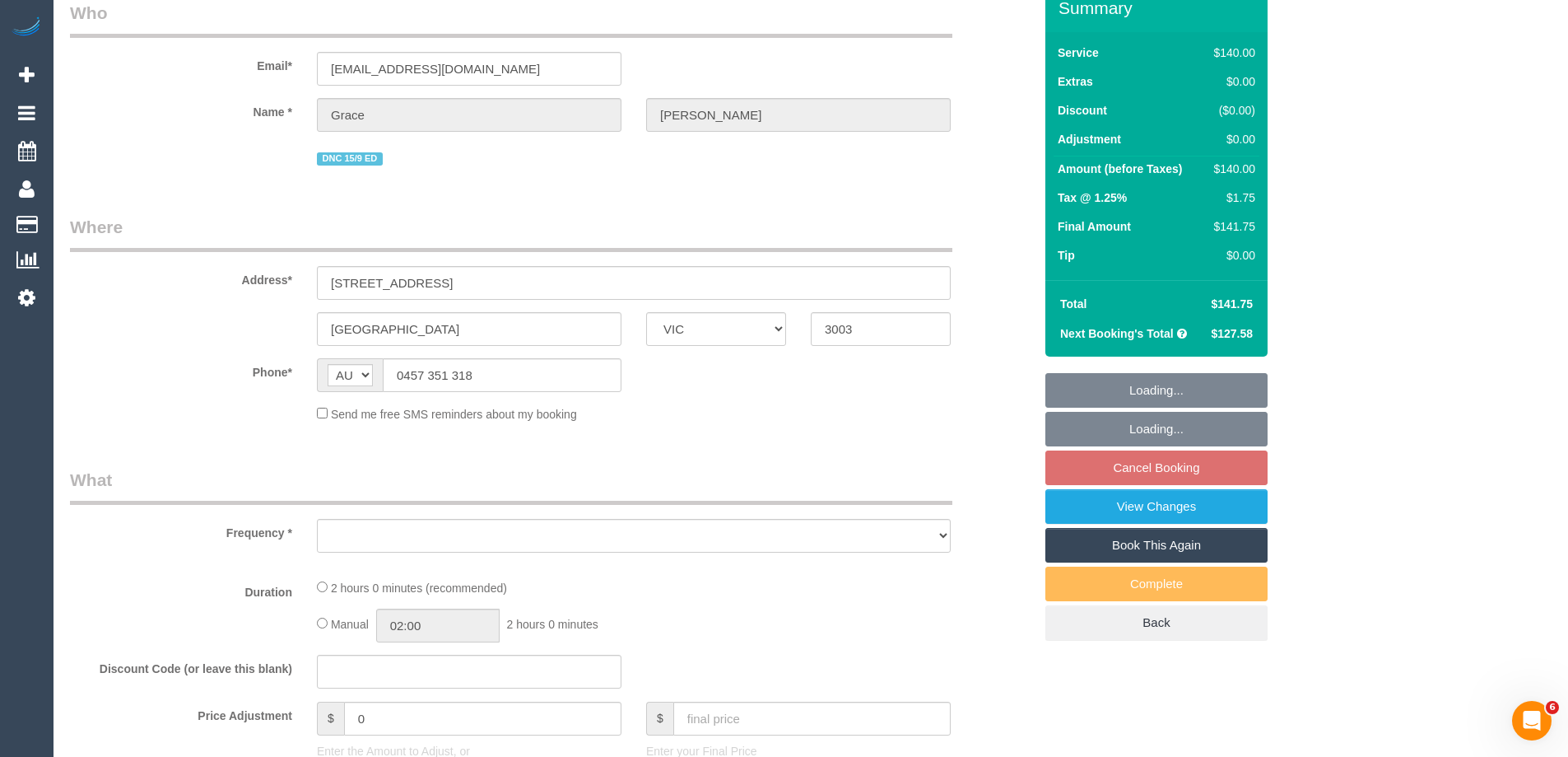
select select "number:33"
select select "number:12"
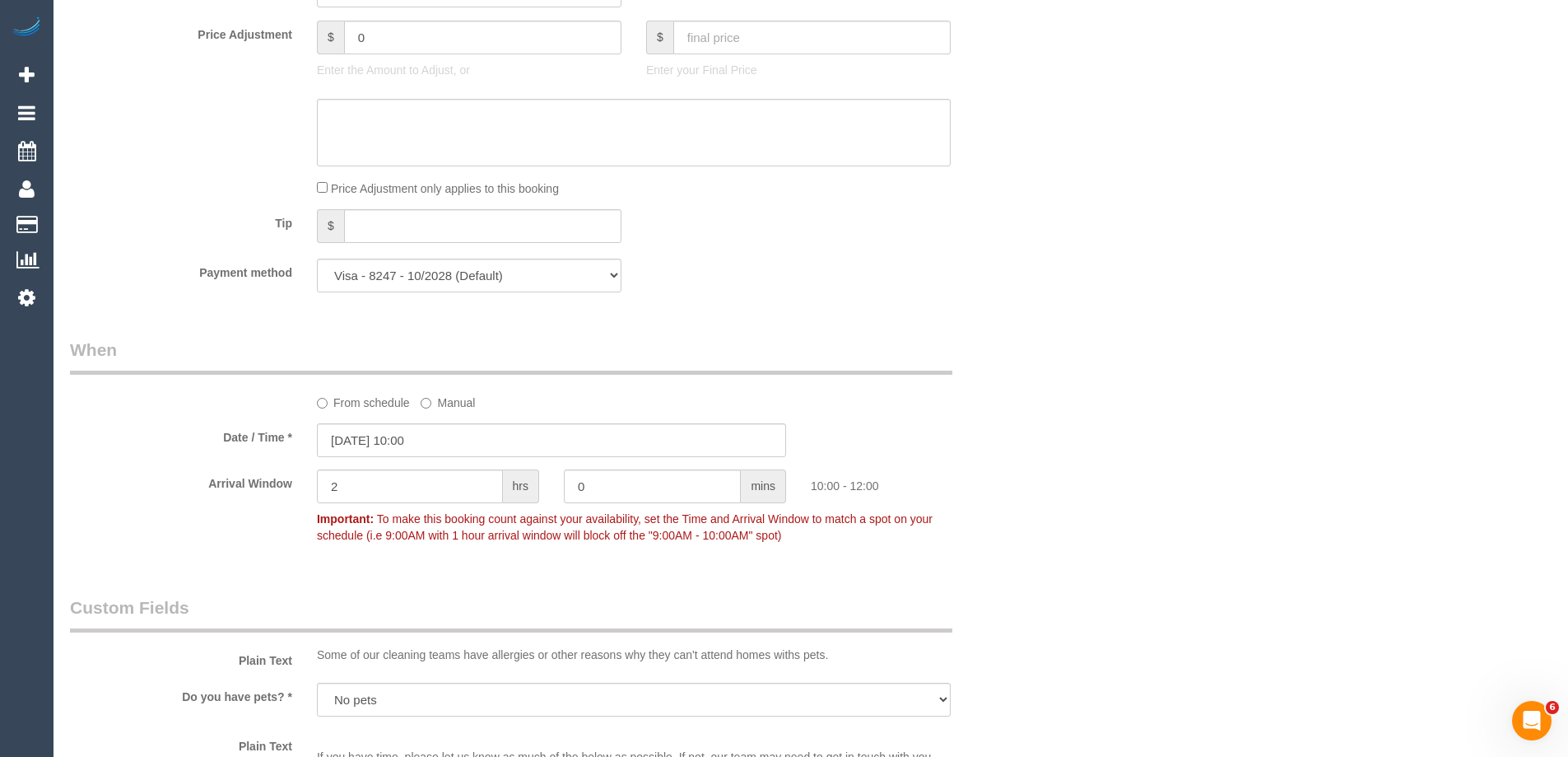
select select "object:2211"
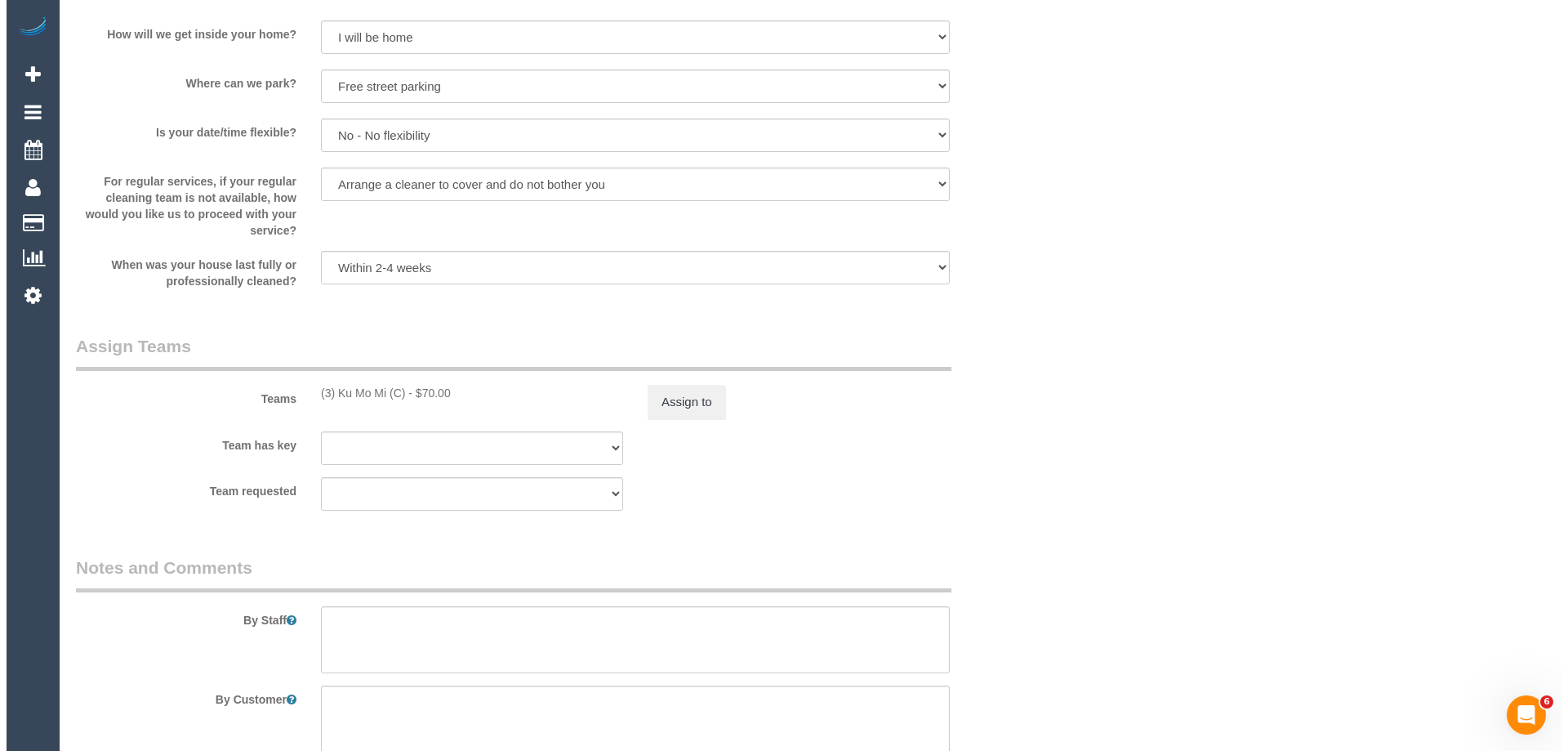
scroll to position [2239, 0]
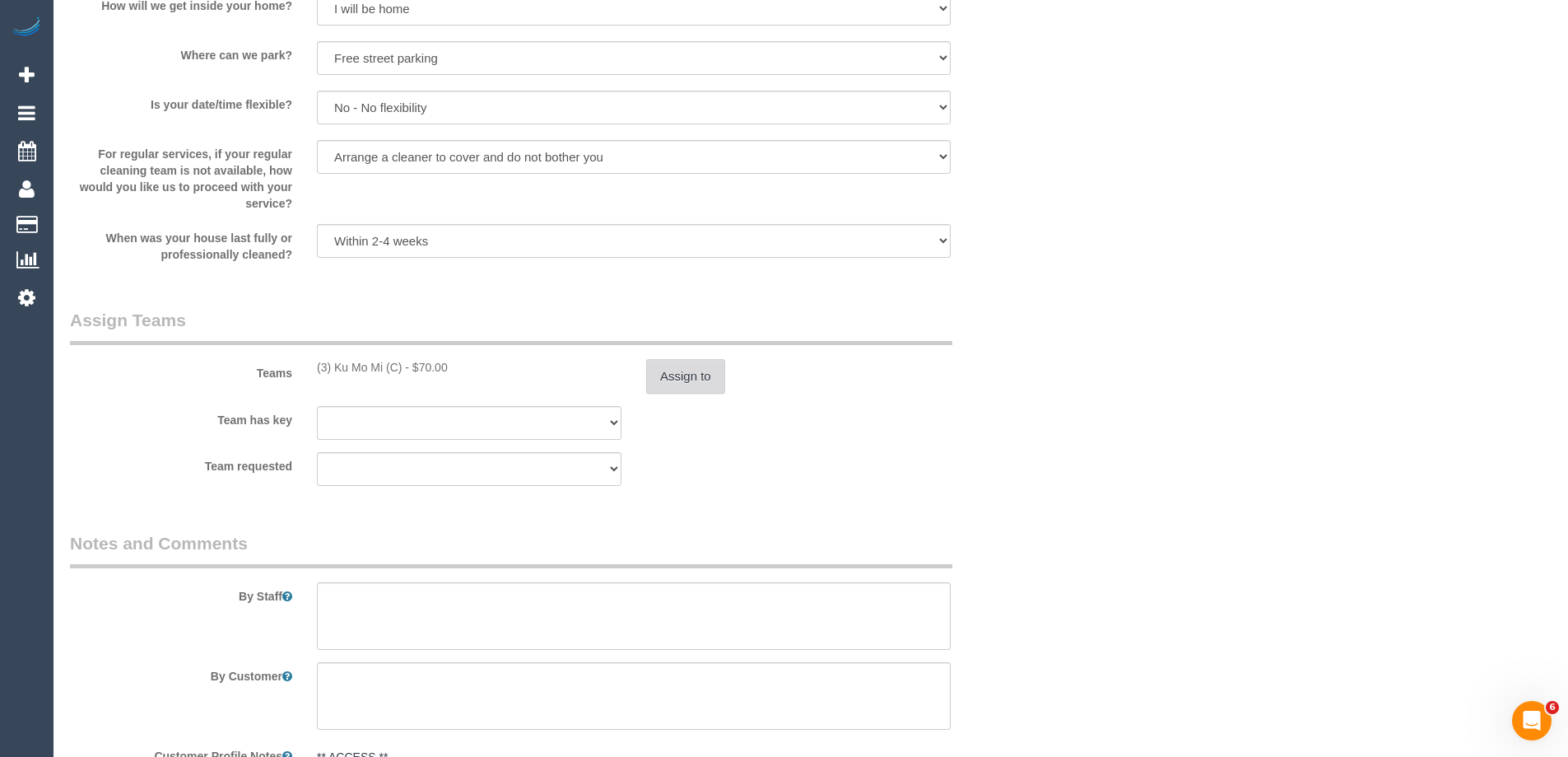
click at [674, 373] on button "Assign to" at bounding box center [686, 376] width 79 height 35
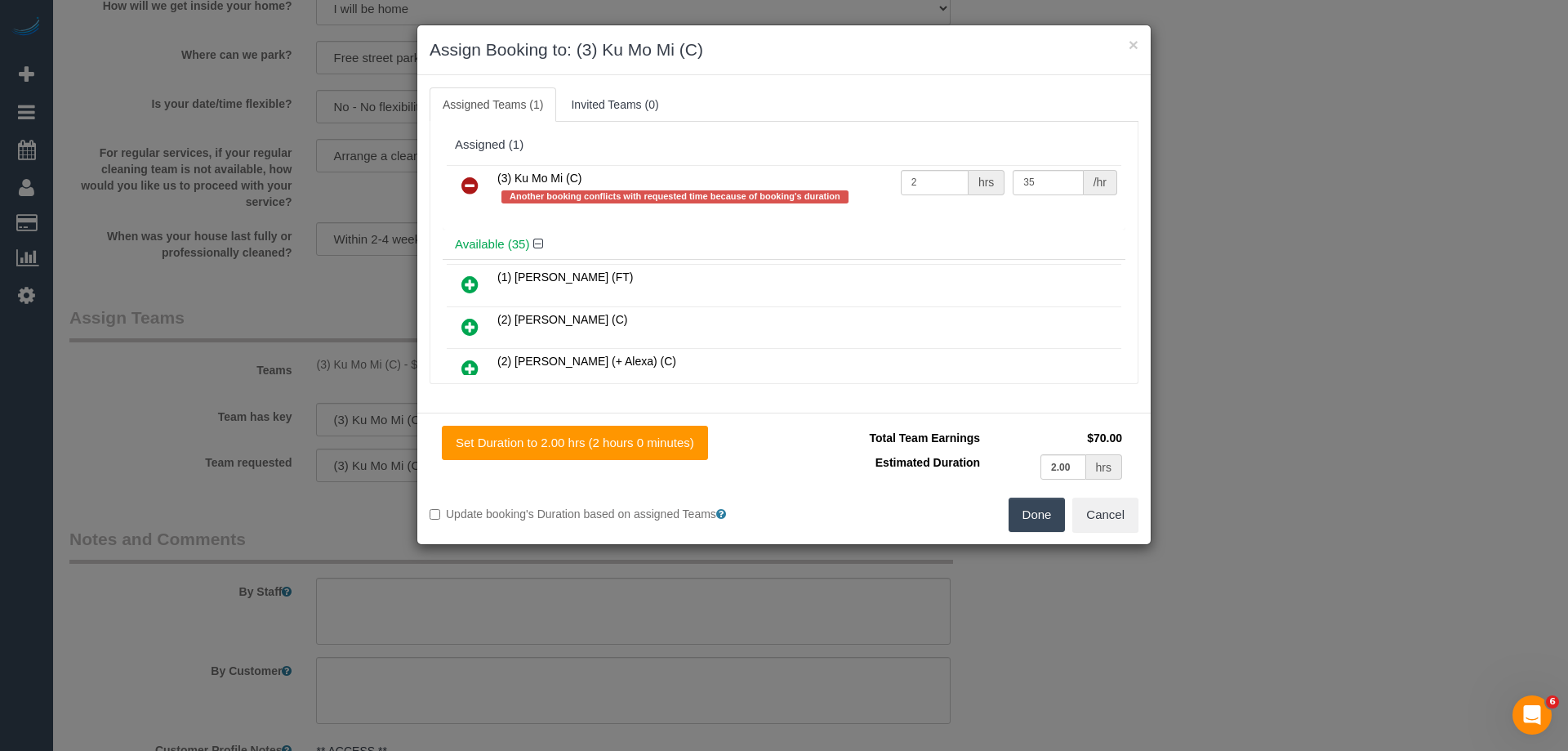
click at [473, 178] on icon at bounding box center [470, 185] width 17 height 19
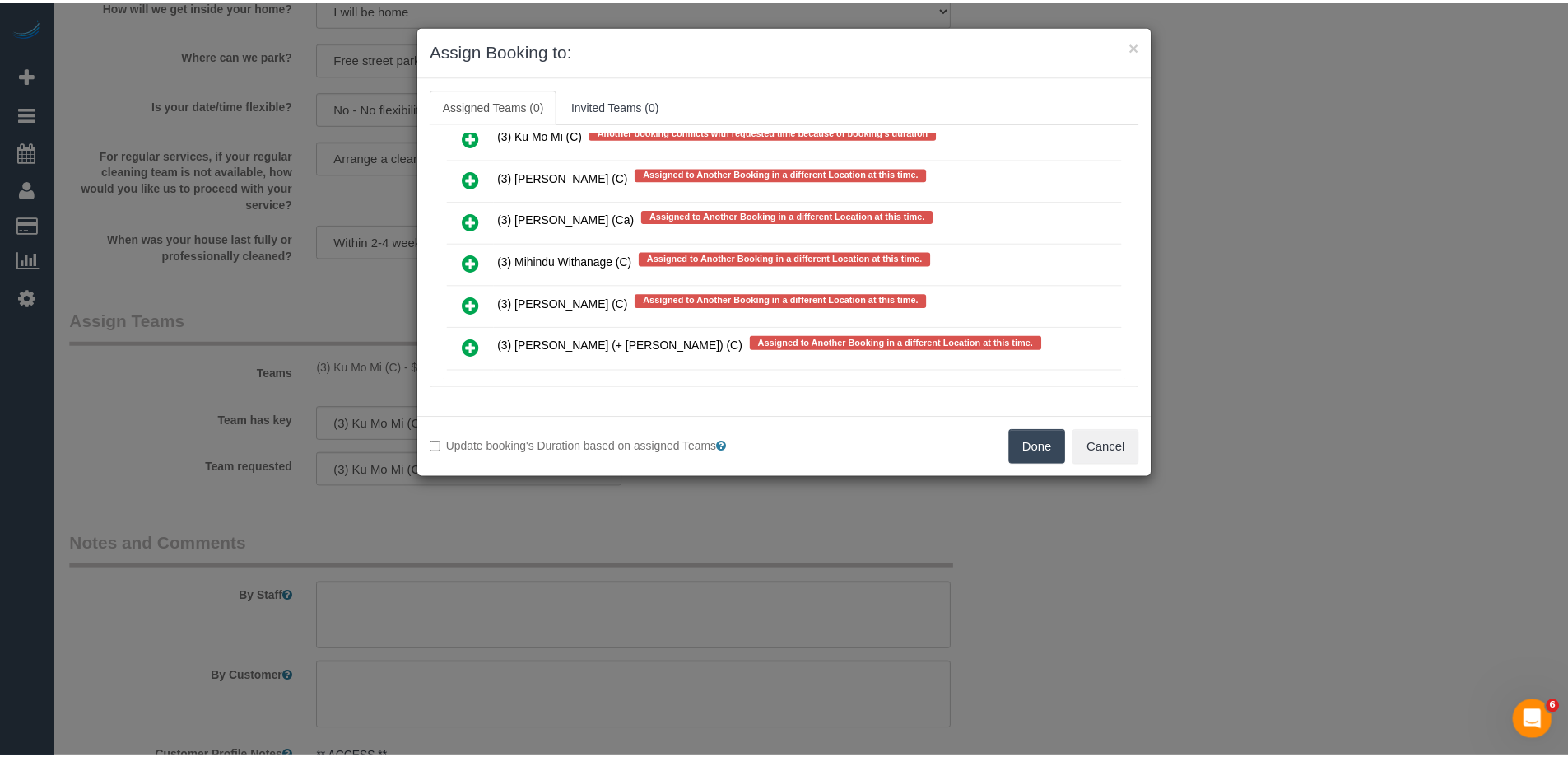
scroll to position [10357, 0]
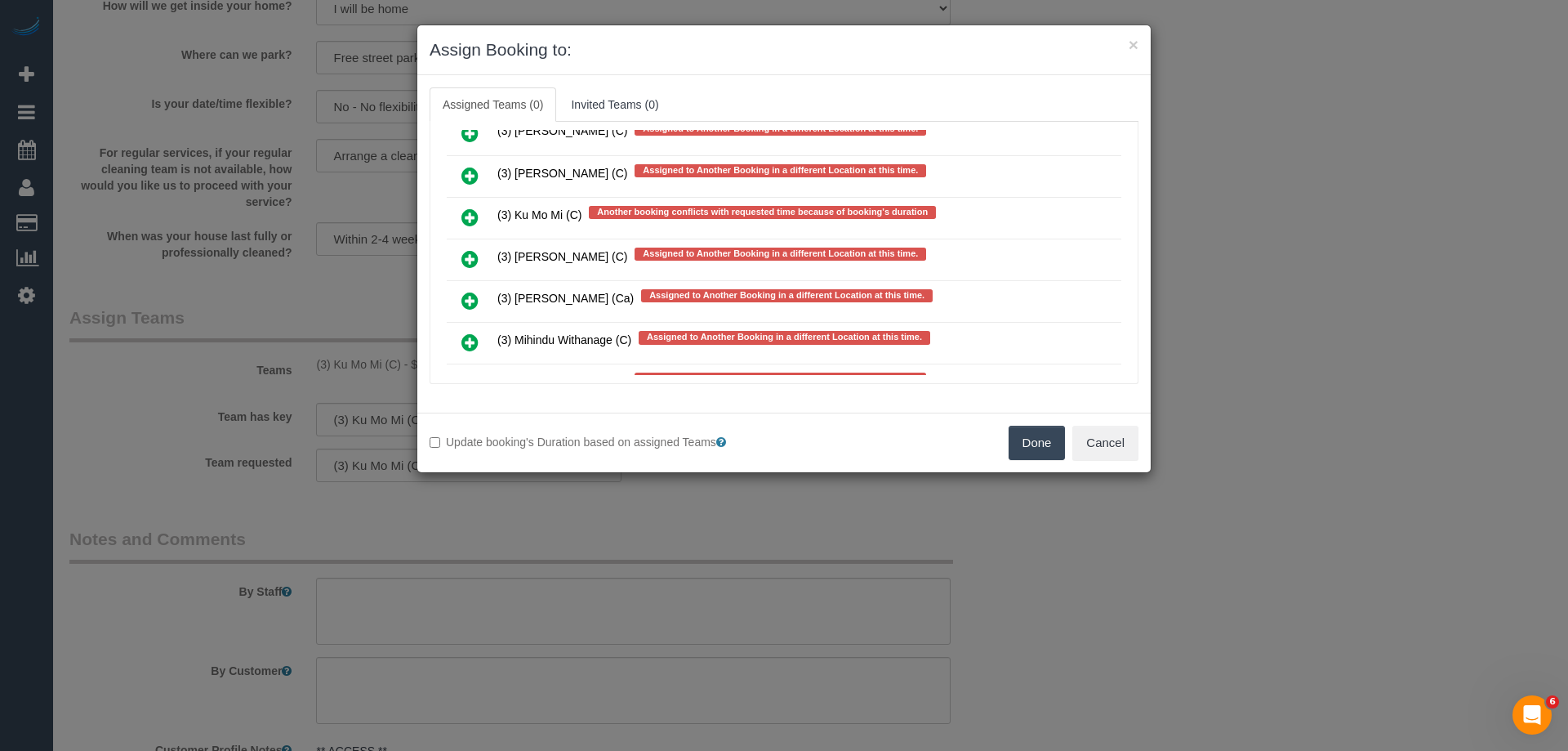
click at [1023, 431] on button "Done" at bounding box center [1037, 443] width 57 height 35
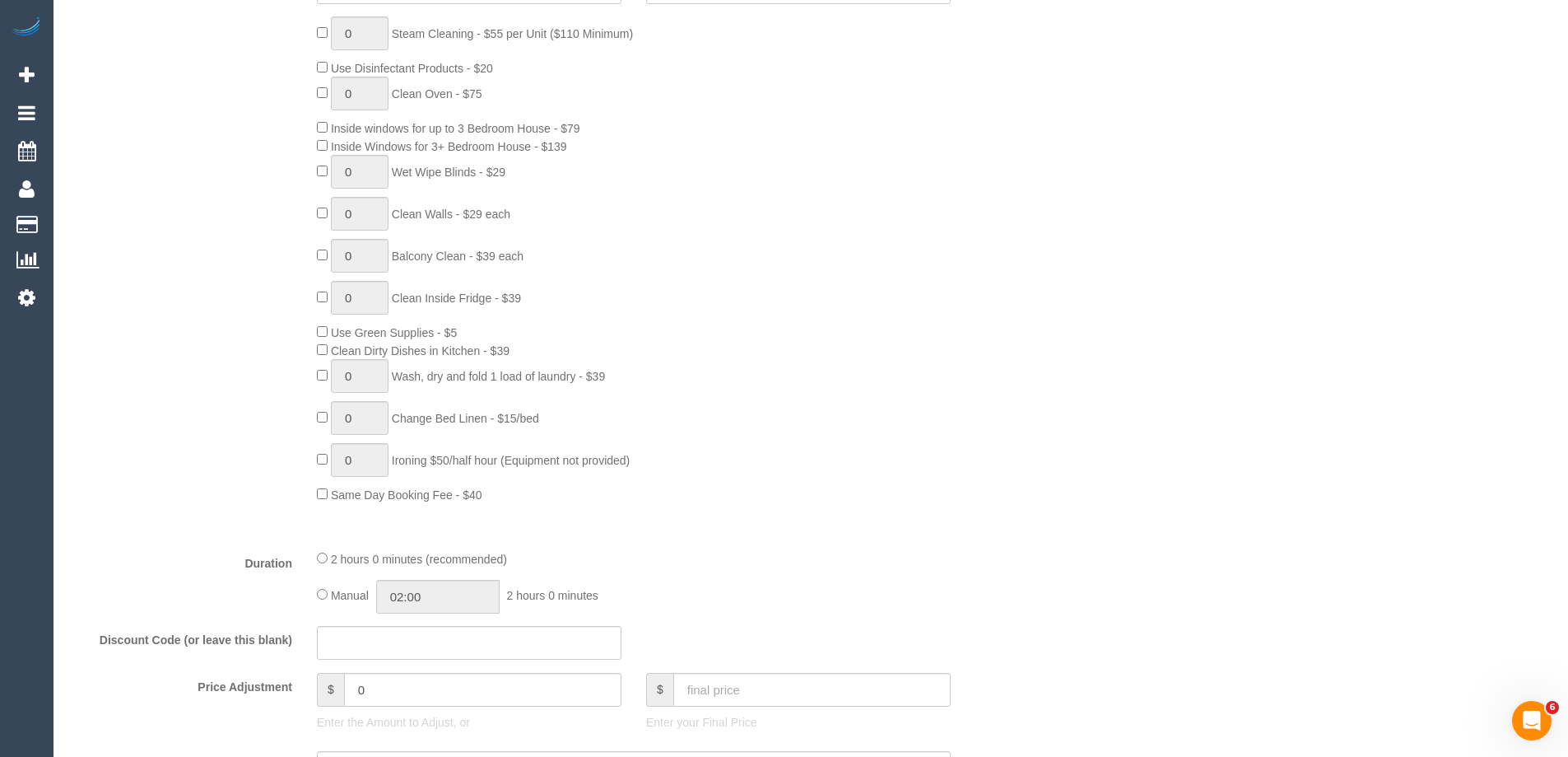
scroll to position [0, 0]
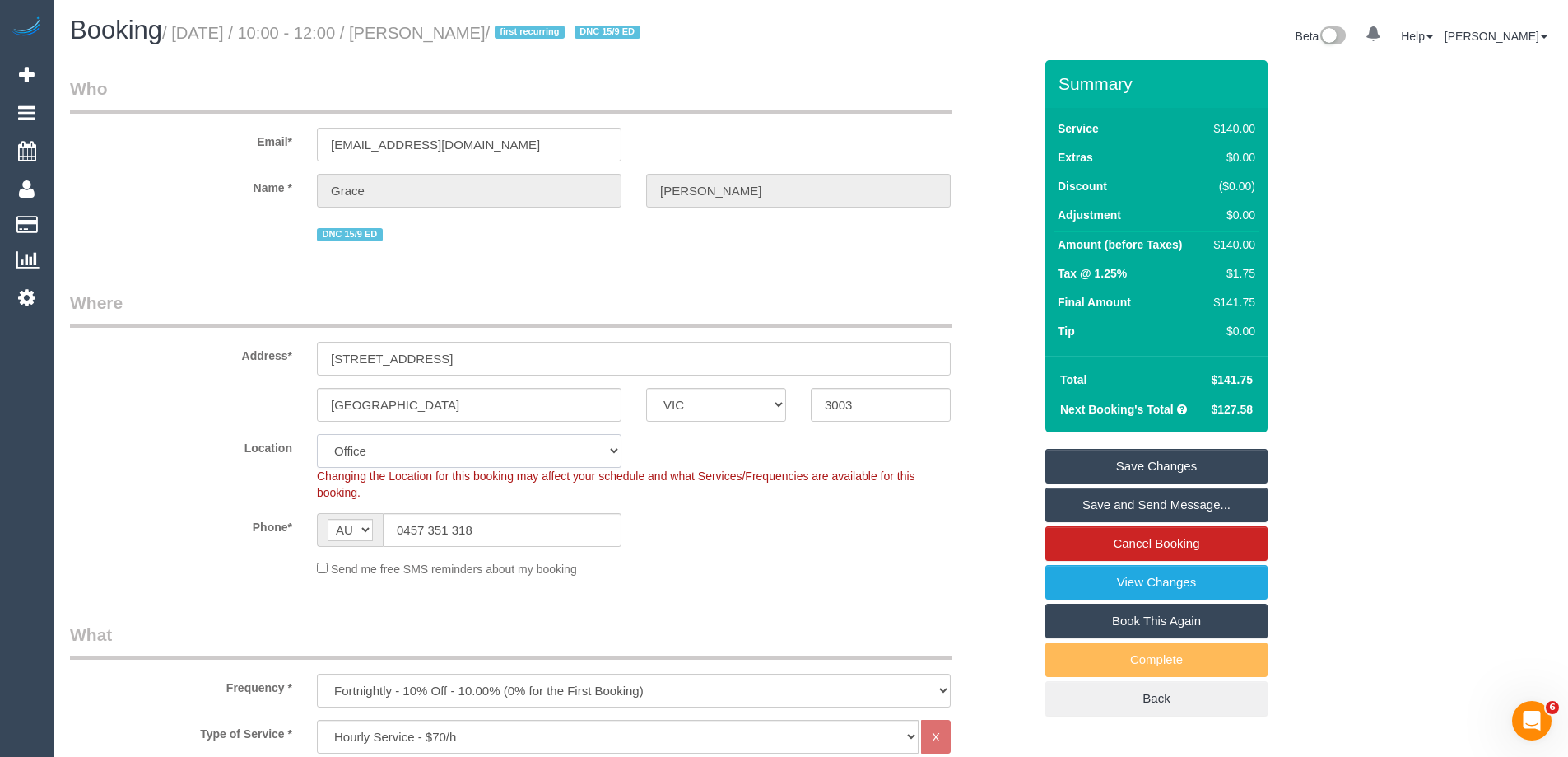
click at [375, 457] on select "Office City East (North) East (South) Inner East Inner North (East) Inner North…" at bounding box center [469, 451] width 305 height 34
select select "54"
click at [317, 434] on select "Office City East (North) East (South) Inner East Inner North (East) Inner North…" at bounding box center [469, 451] width 305 height 34
select select "object:8302"
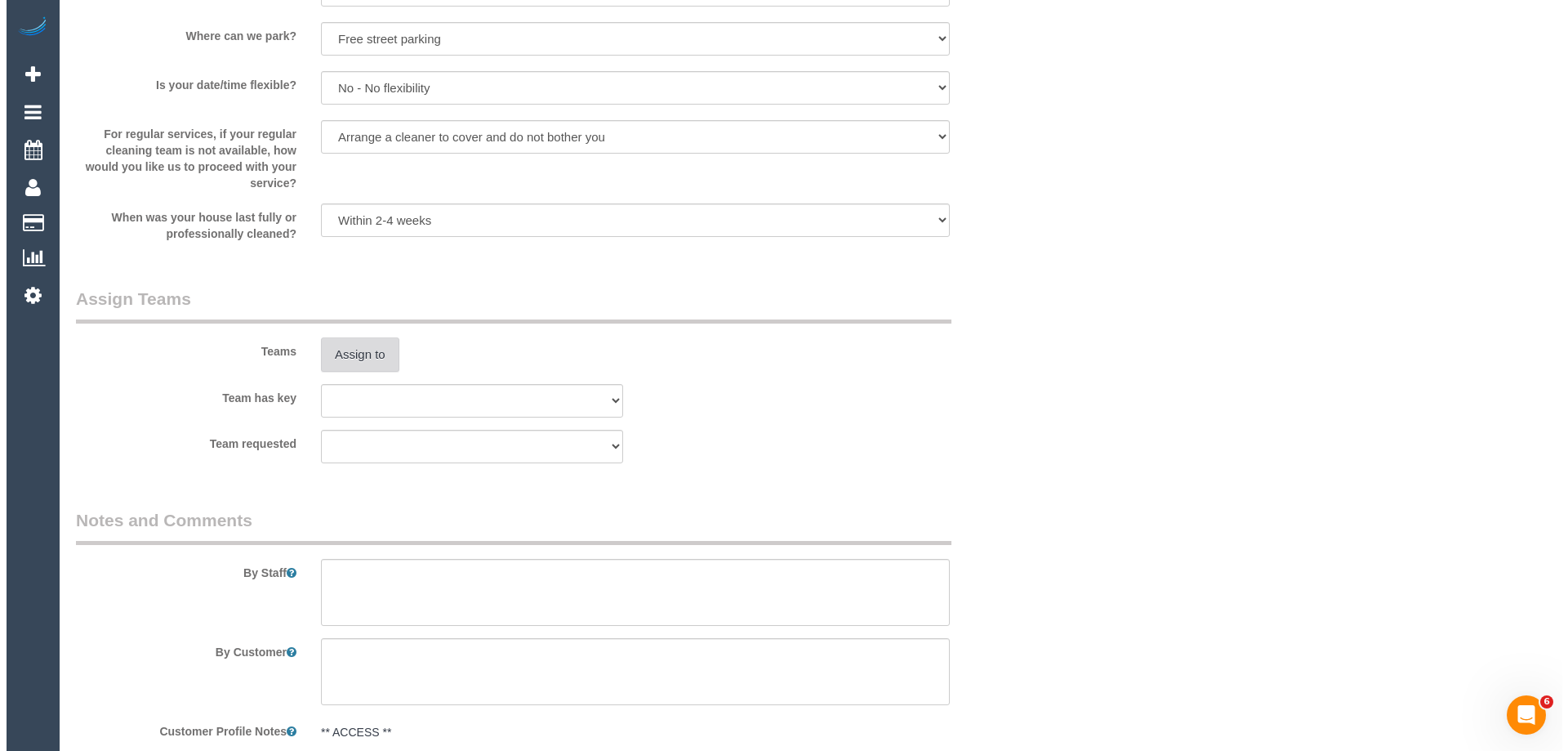
scroll to position [2288, 0]
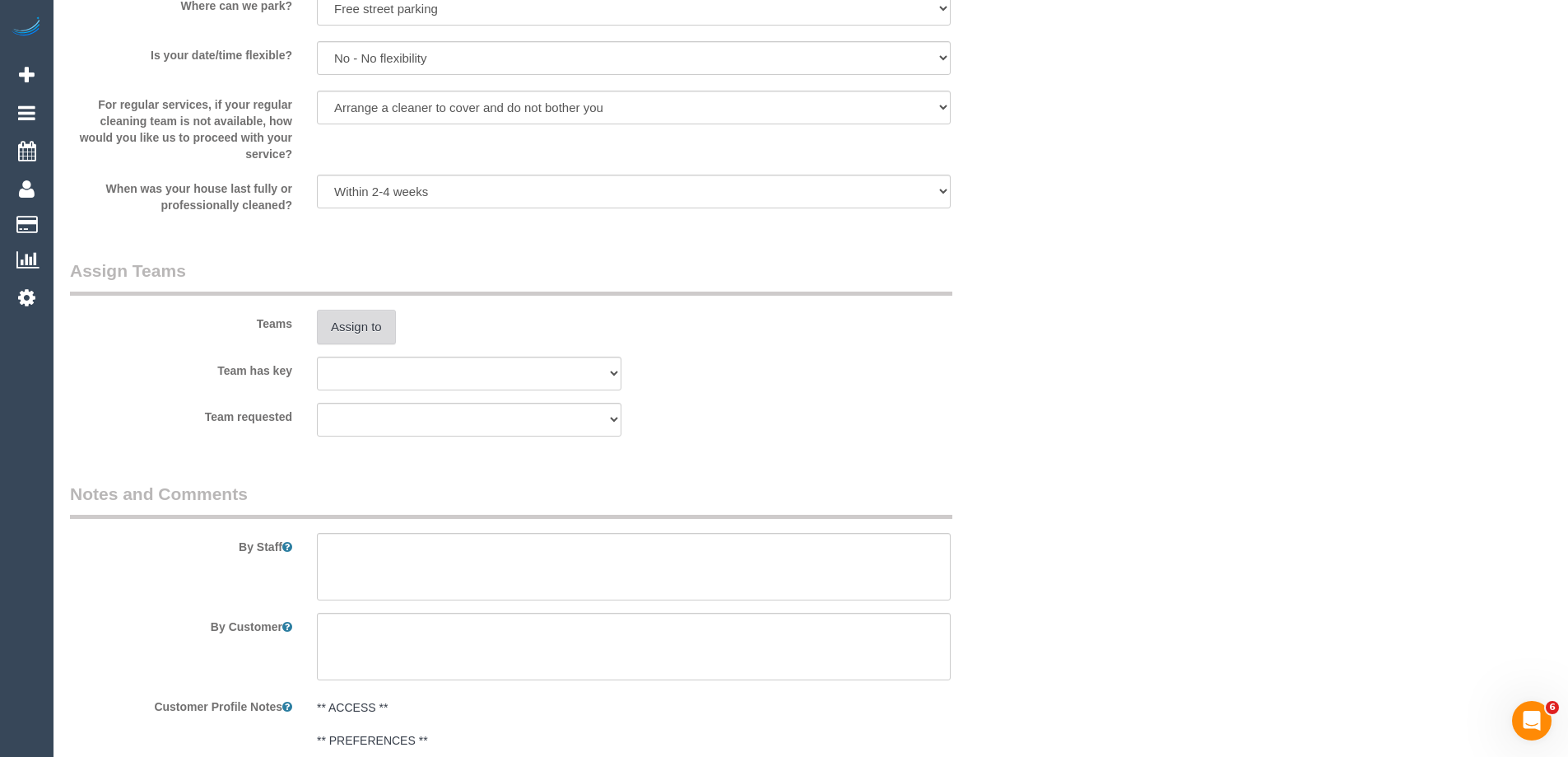
click at [364, 329] on button "Assign to" at bounding box center [356, 327] width 79 height 35
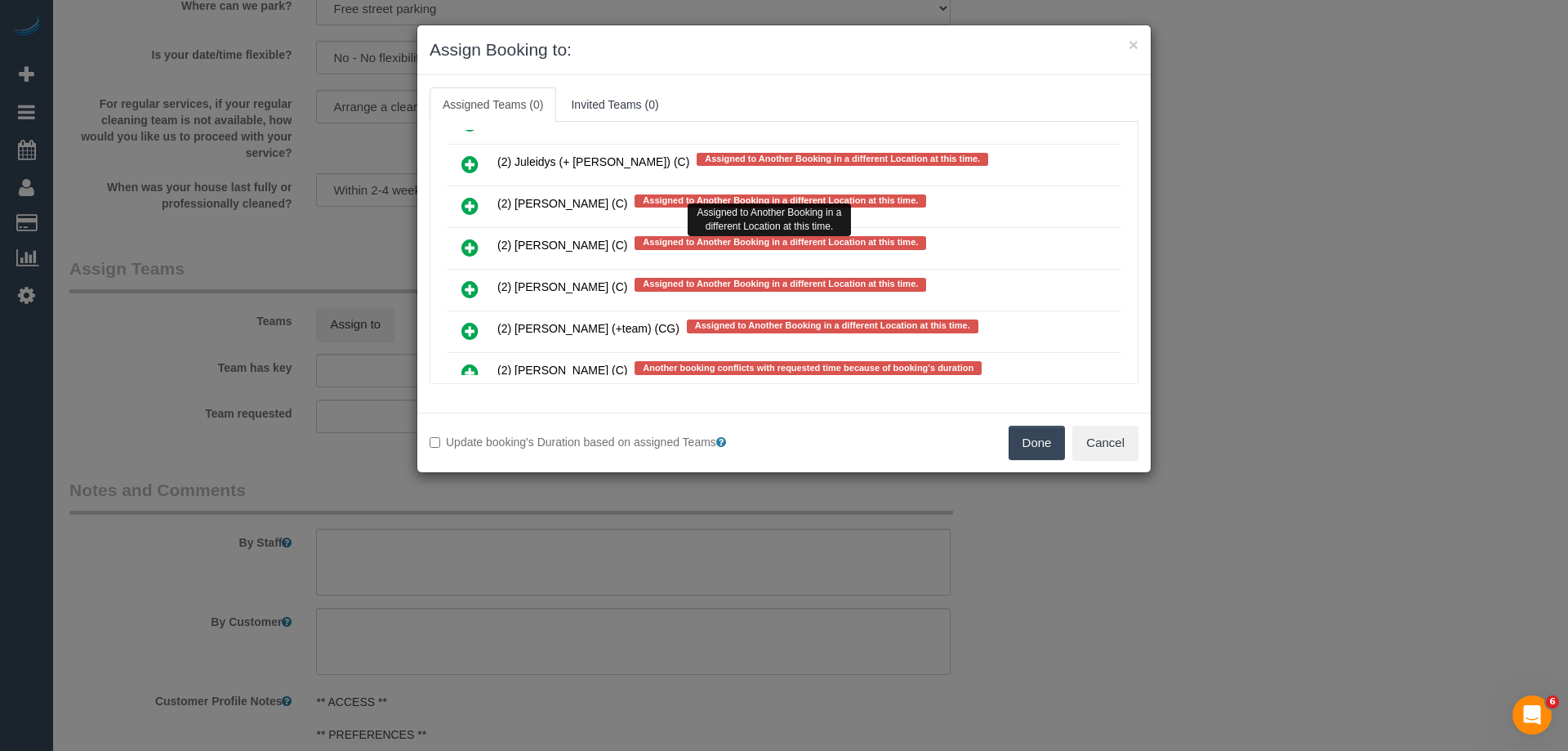
scroll to position [2573, 0]
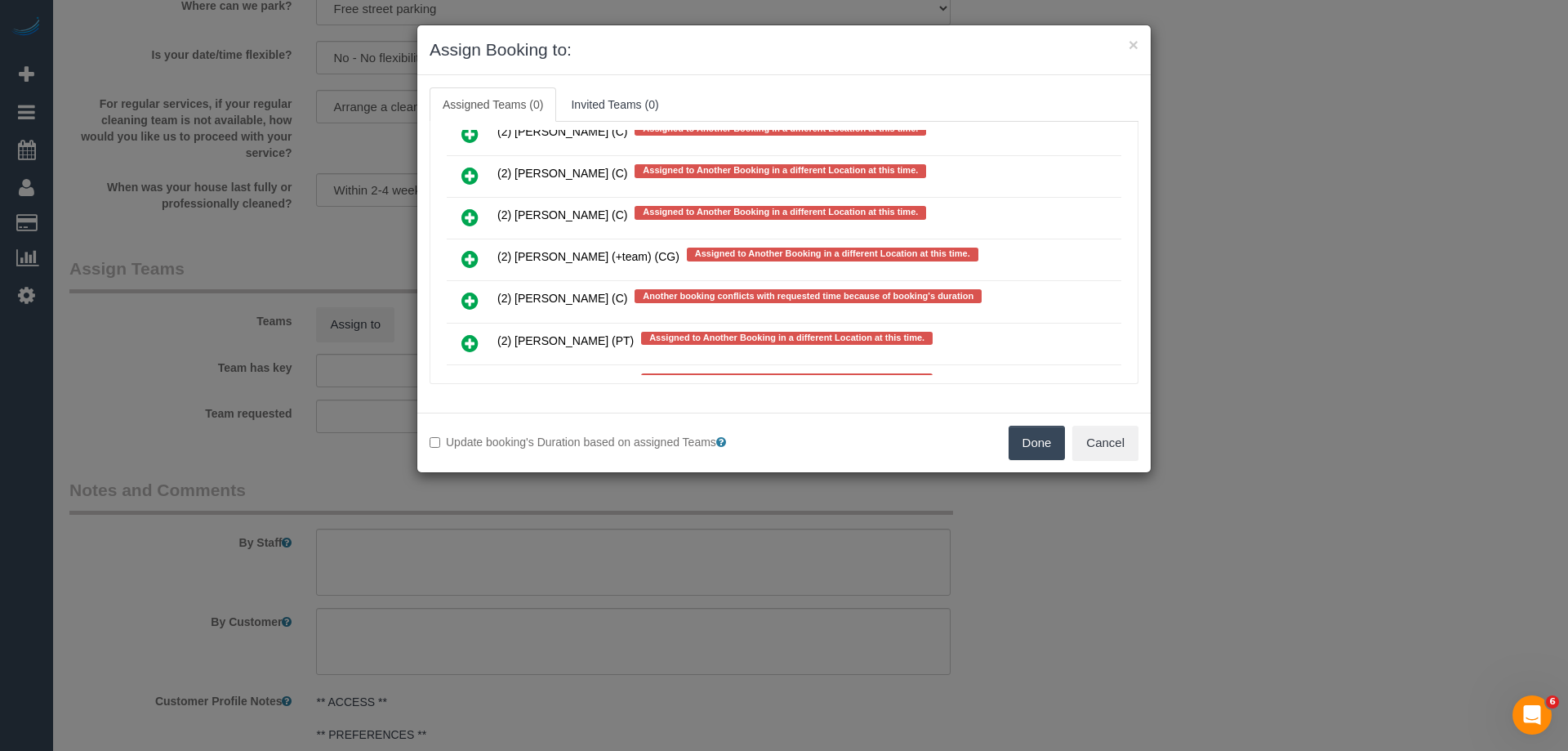
click at [471, 293] on icon at bounding box center [470, 300] width 17 height 19
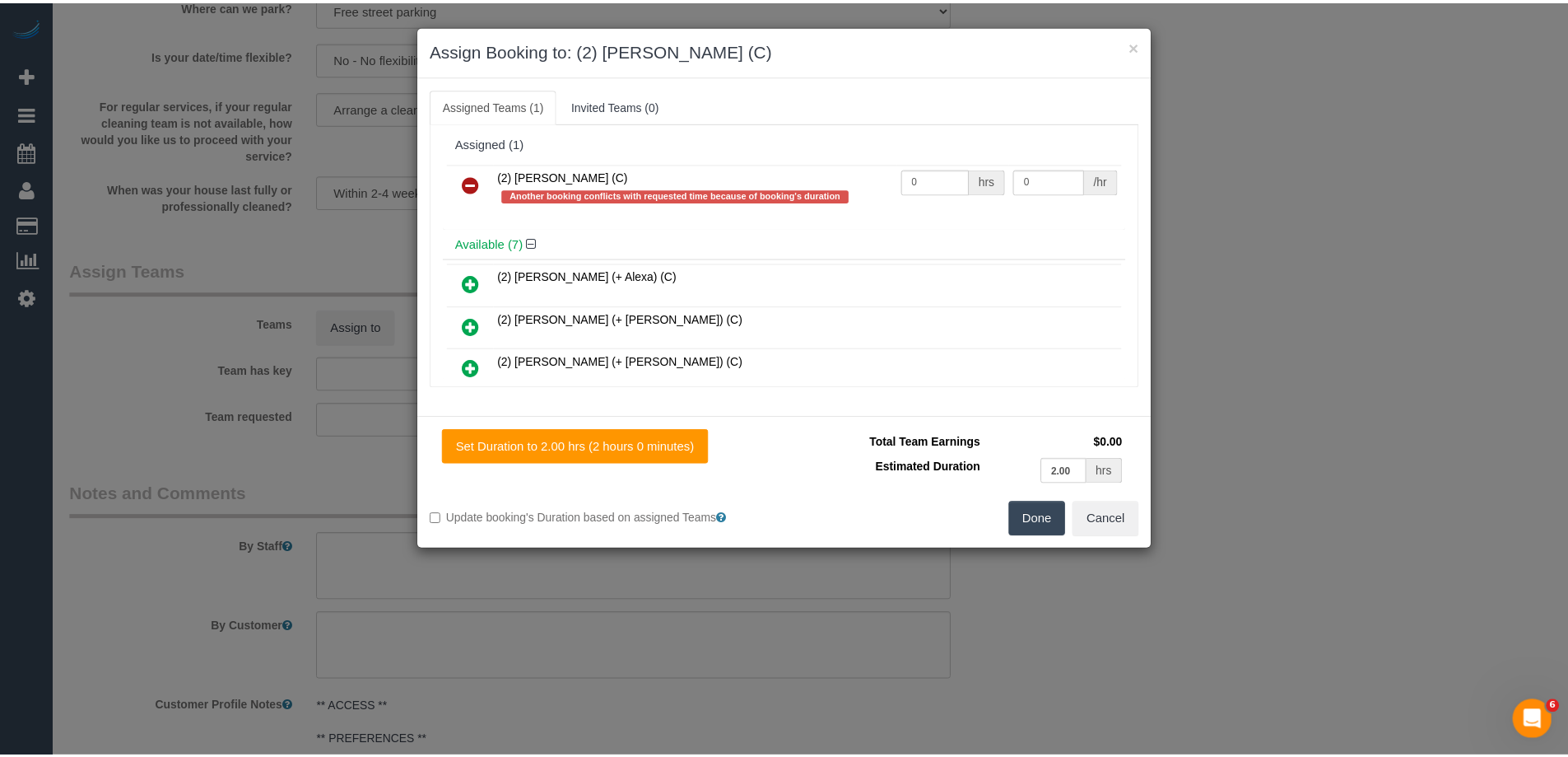
scroll to position [0, 0]
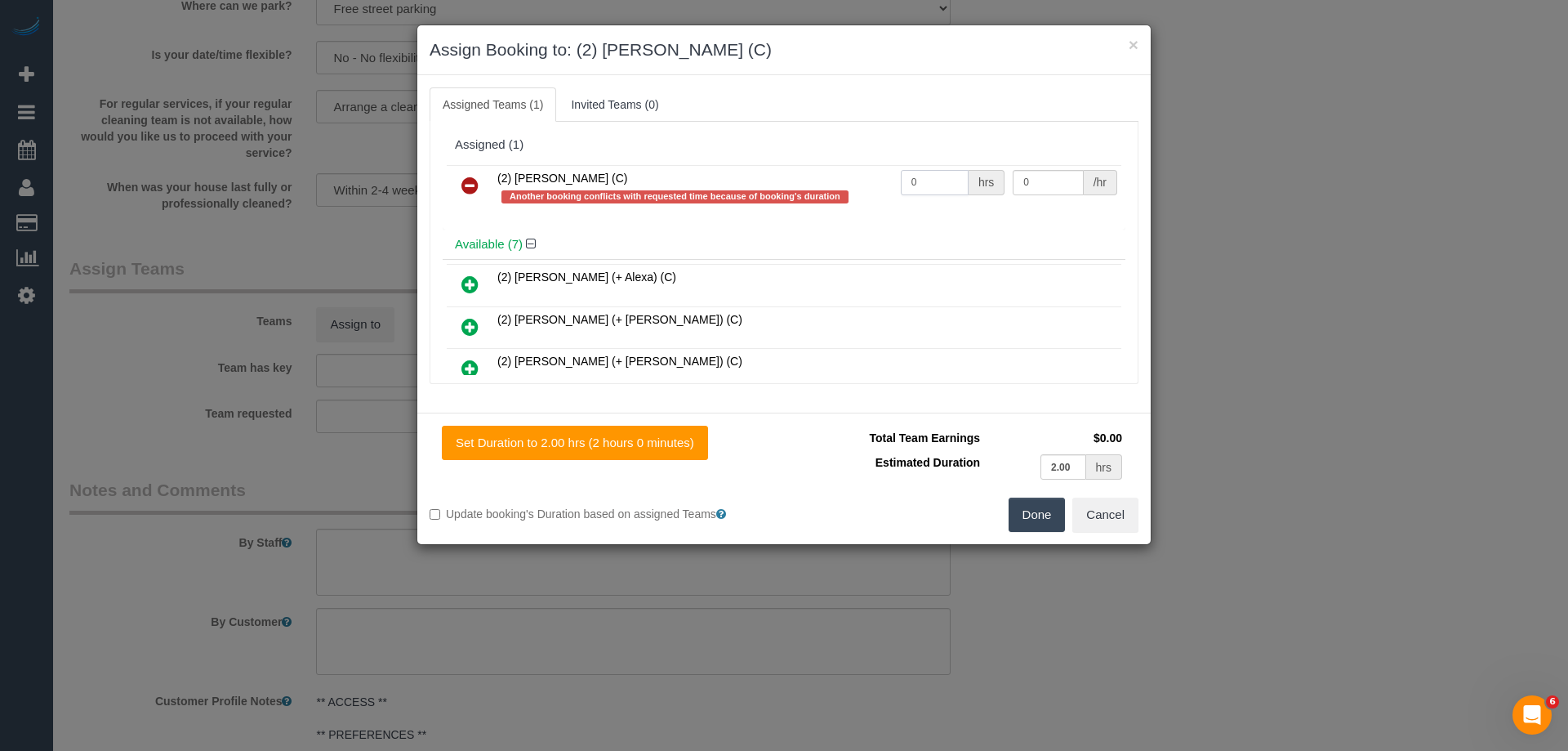
drag, startPoint x: 930, startPoint y: 178, endPoint x: 863, endPoint y: 171, distance: 67.4
click at [866, 171] on tr "(2) Megan Kaewpinich (C) Another booking conflicts with requested time because …" at bounding box center [784, 188] width 674 height 46
type input "2"
drag, startPoint x: 1029, startPoint y: 184, endPoint x: 883, endPoint y: 168, distance: 146.9
click at [885, 168] on tr "(2) Megan Kaewpinich (C) Another booking conflicts with requested time because …" at bounding box center [784, 188] width 674 height 46
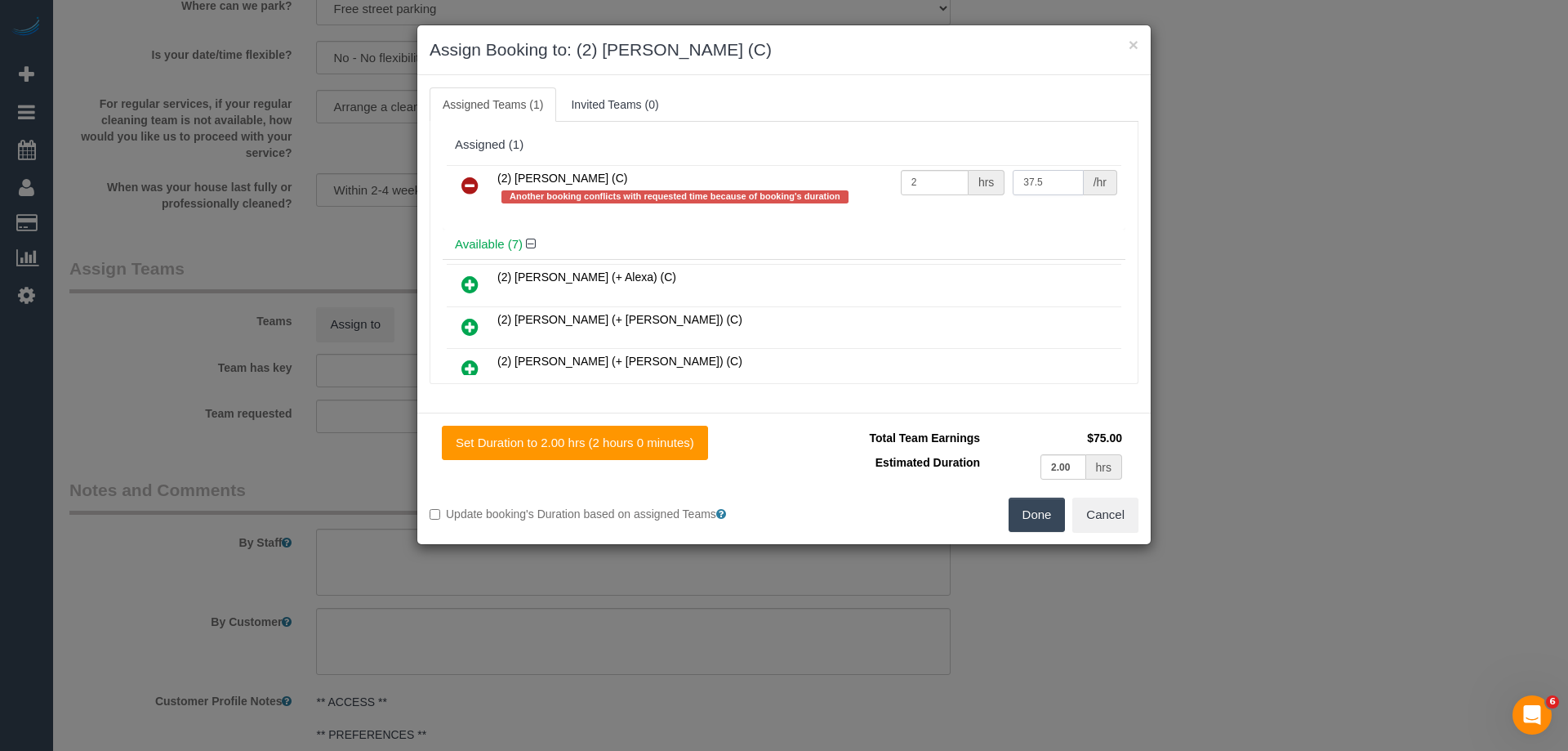
type input "37.5"
click at [1024, 525] on button "Done" at bounding box center [1037, 514] width 57 height 35
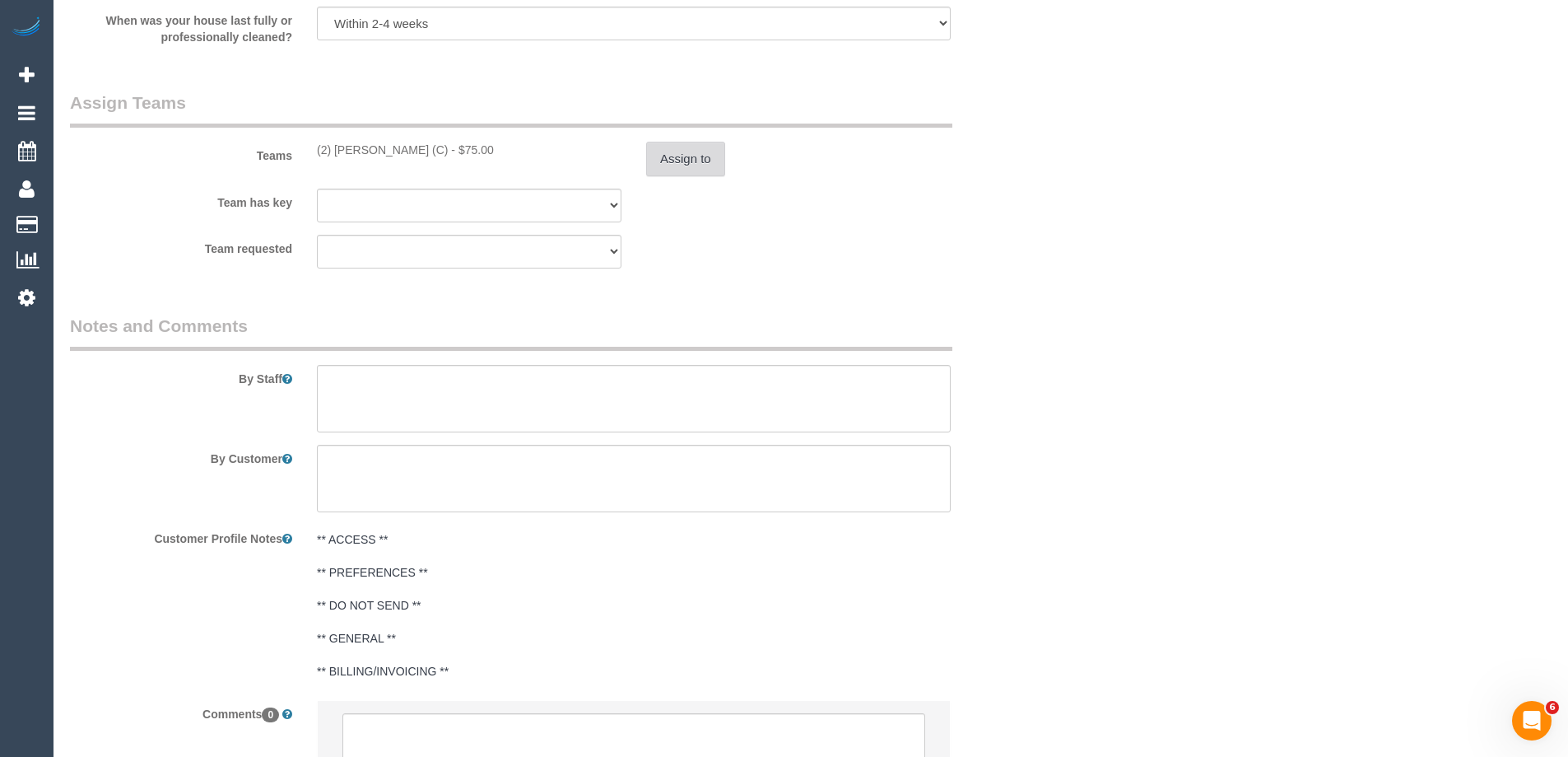
scroll to position [2614, 0]
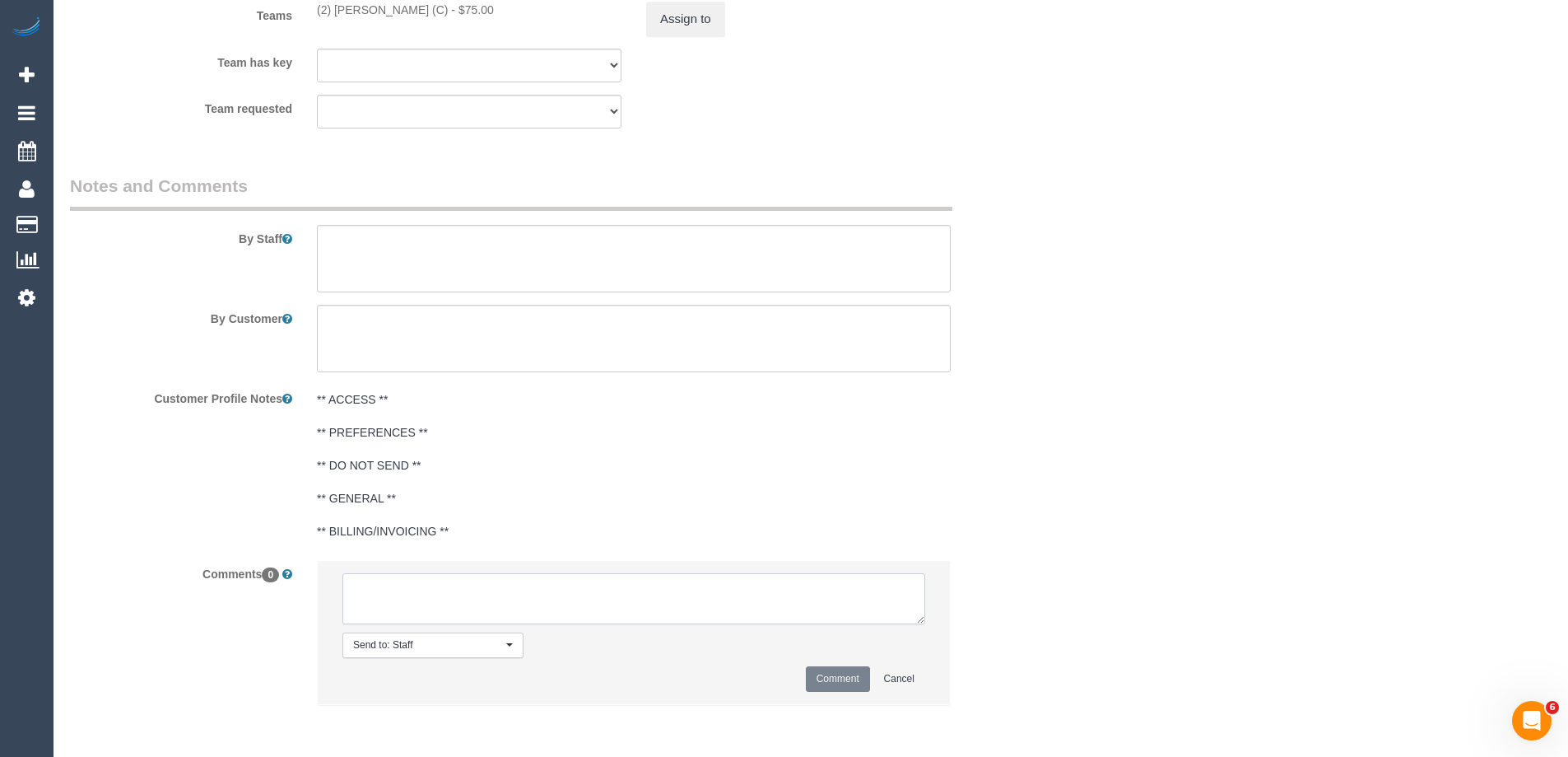
click at [384, 599] on textarea at bounding box center [634, 598] width 583 height 51
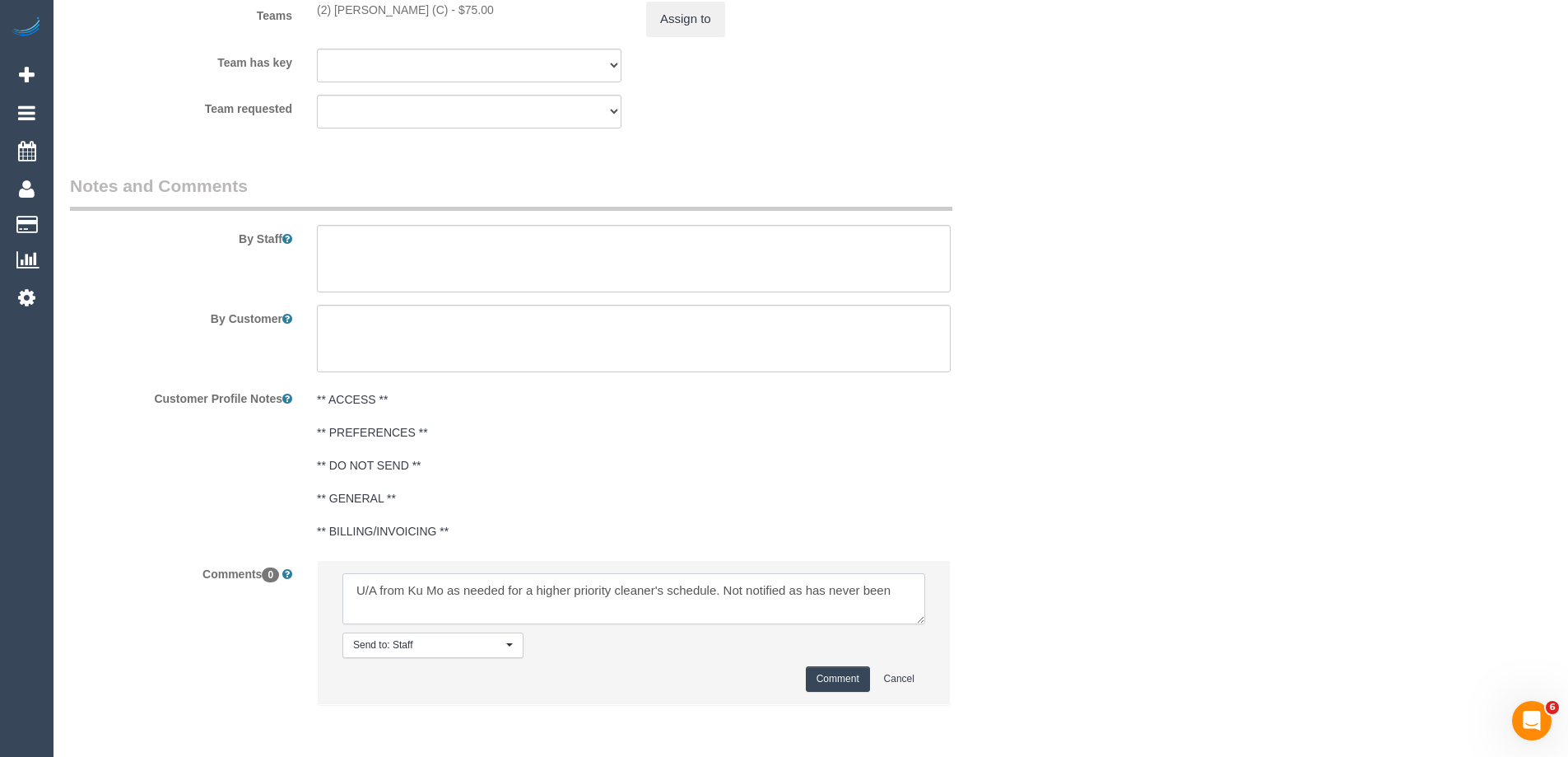
type textarea "U/A from Ku Mo as needed for a higher priority cleaner's schedule. Not notified…"
click at [817, 679] on button "Comment" at bounding box center [838, 679] width 64 height 25
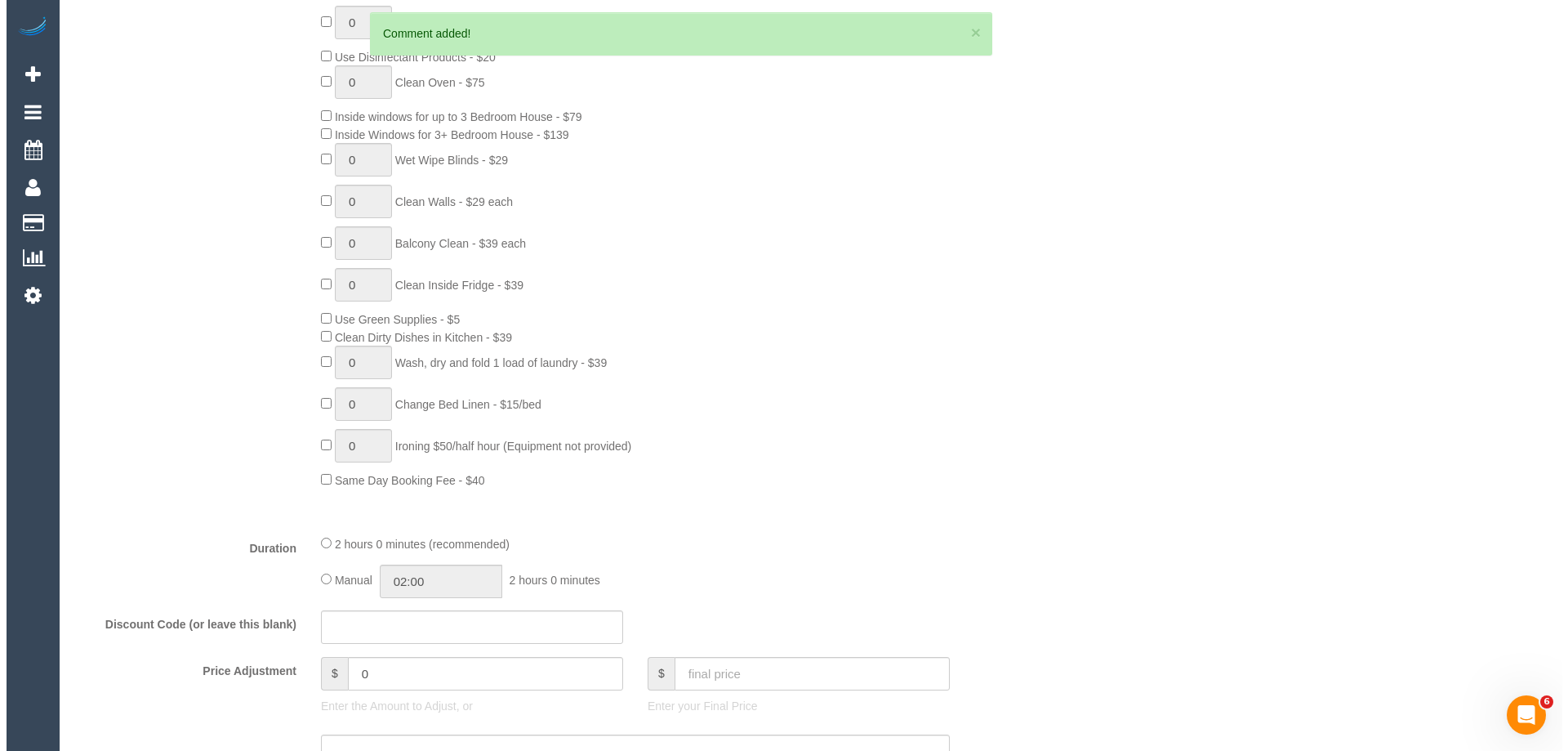
scroll to position [0, 0]
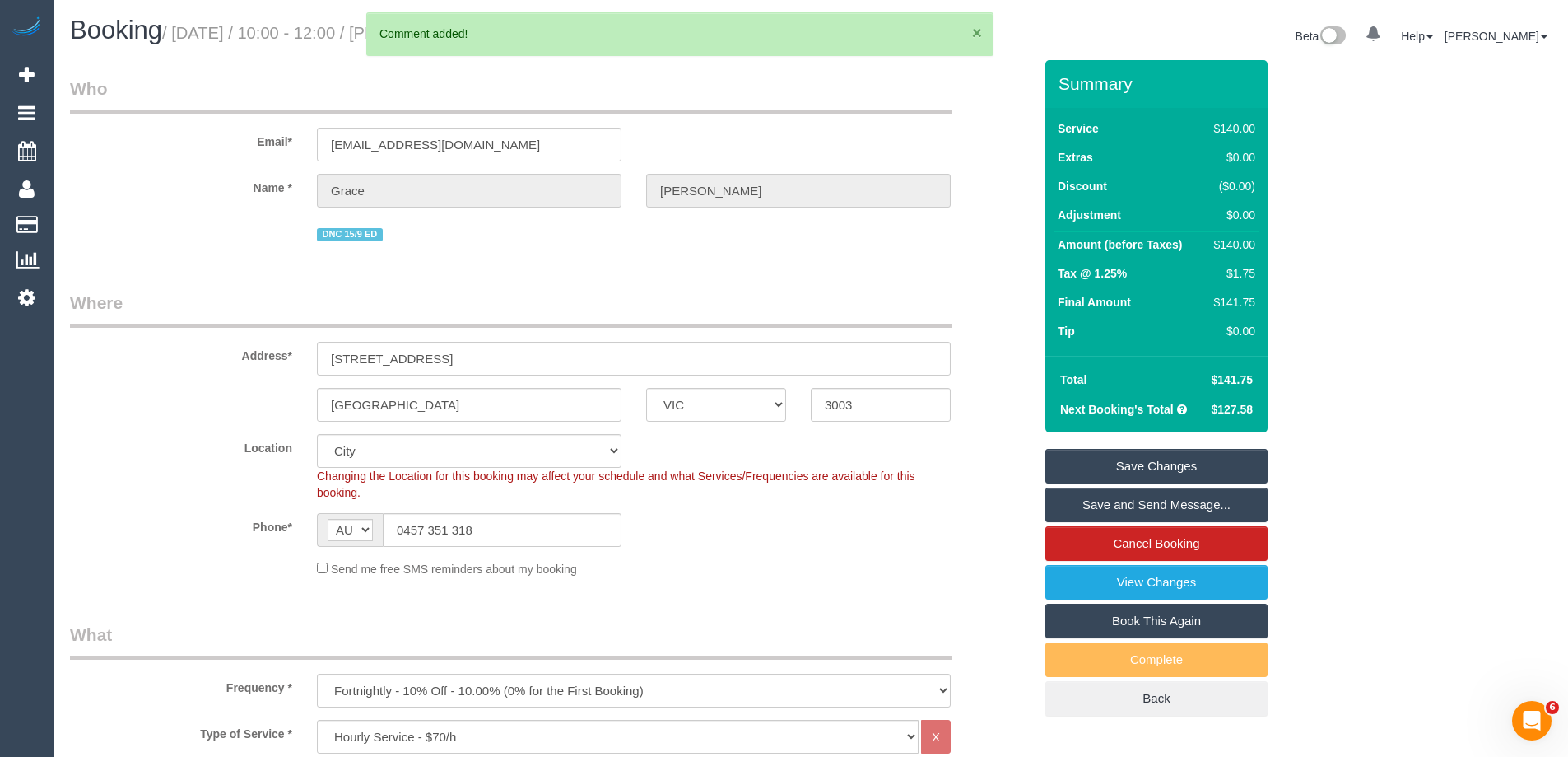
click at [982, 31] on button "×" at bounding box center [977, 32] width 10 height 17
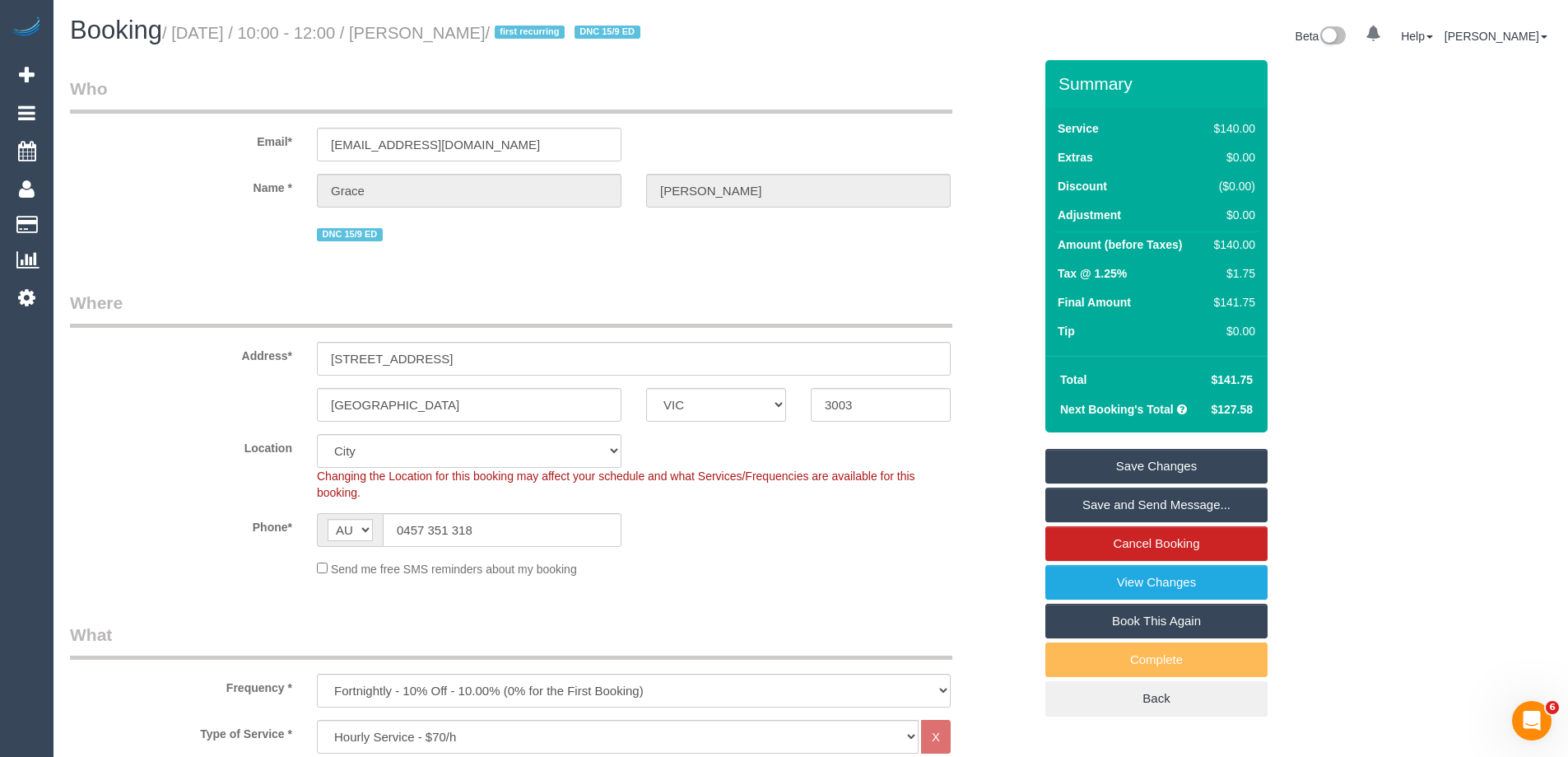
drag, startPoint x: 549, startPoint y: 27, endPoint x: 457, endPoint y: 37, distance: 92.5
click at [457, 37] on small "/ September 30, 2025 / 10:00 - 12:00 / Grace Casey / first recurring DNC 15/9 ED" at bounding box center [404, 32] width 484 height 18
copy small "Grace Casey"
click at [1100, 470] on link "Save Changes" at bounding box center [1156, 466] width 222 height 35
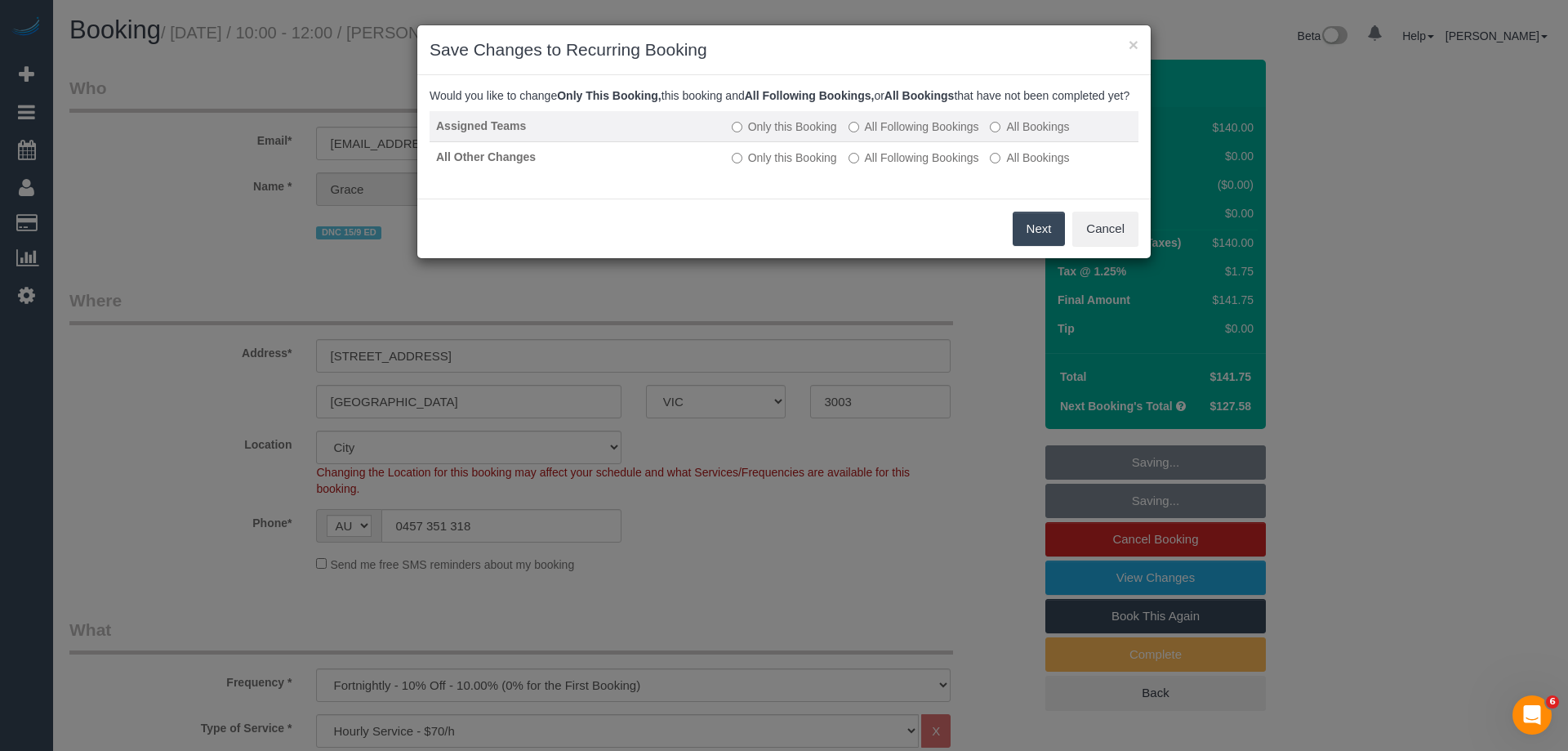
click at [896, 135] on label "All Following Bookings" at bounding box center [913, 126] width 130 height 16
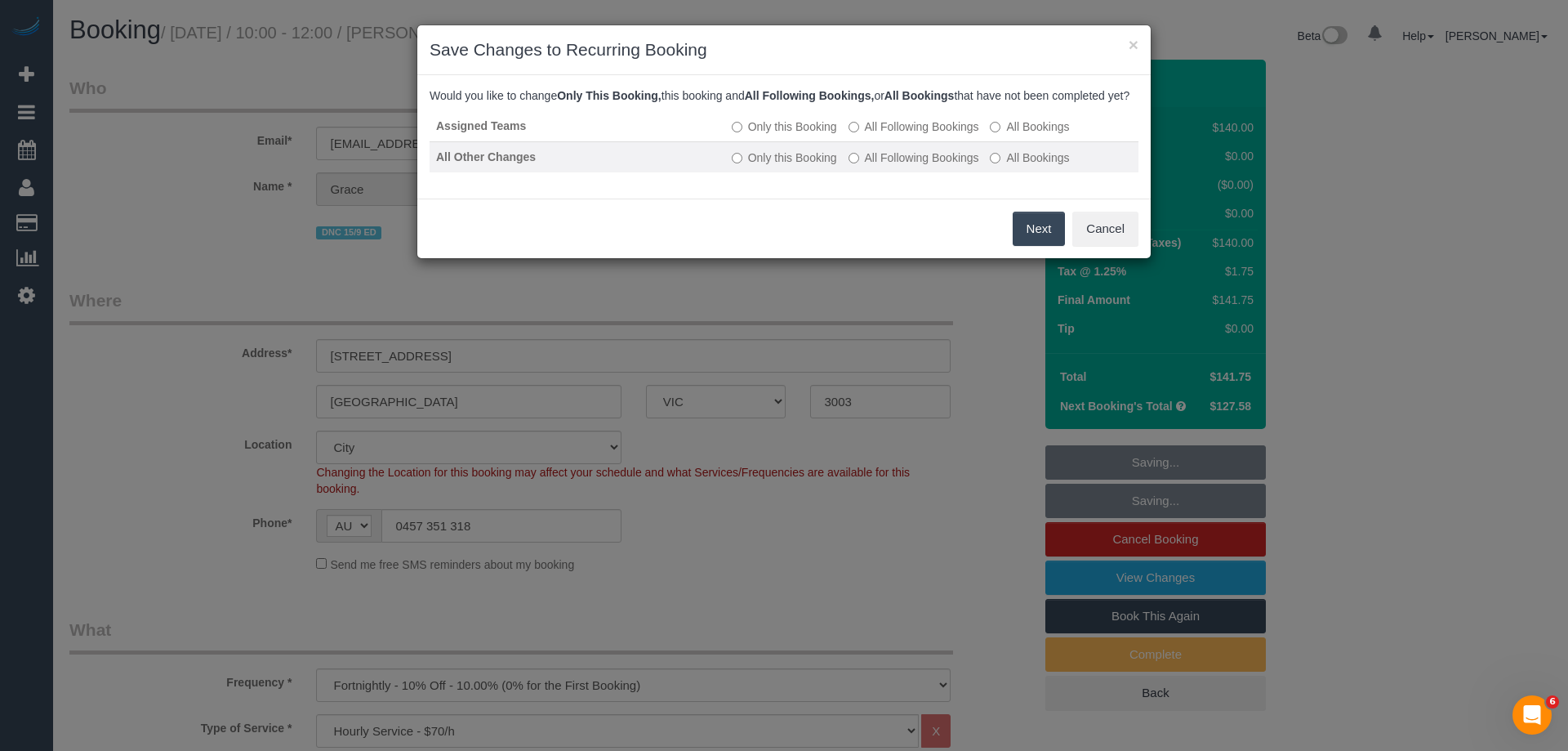
click at [892, 166] on label "All Following Bookings" at bounding box center [913, 157] width 130 height 16
click at [1024, 242] on button "Save" at bounding box center [1037, 228] width 56 height 35
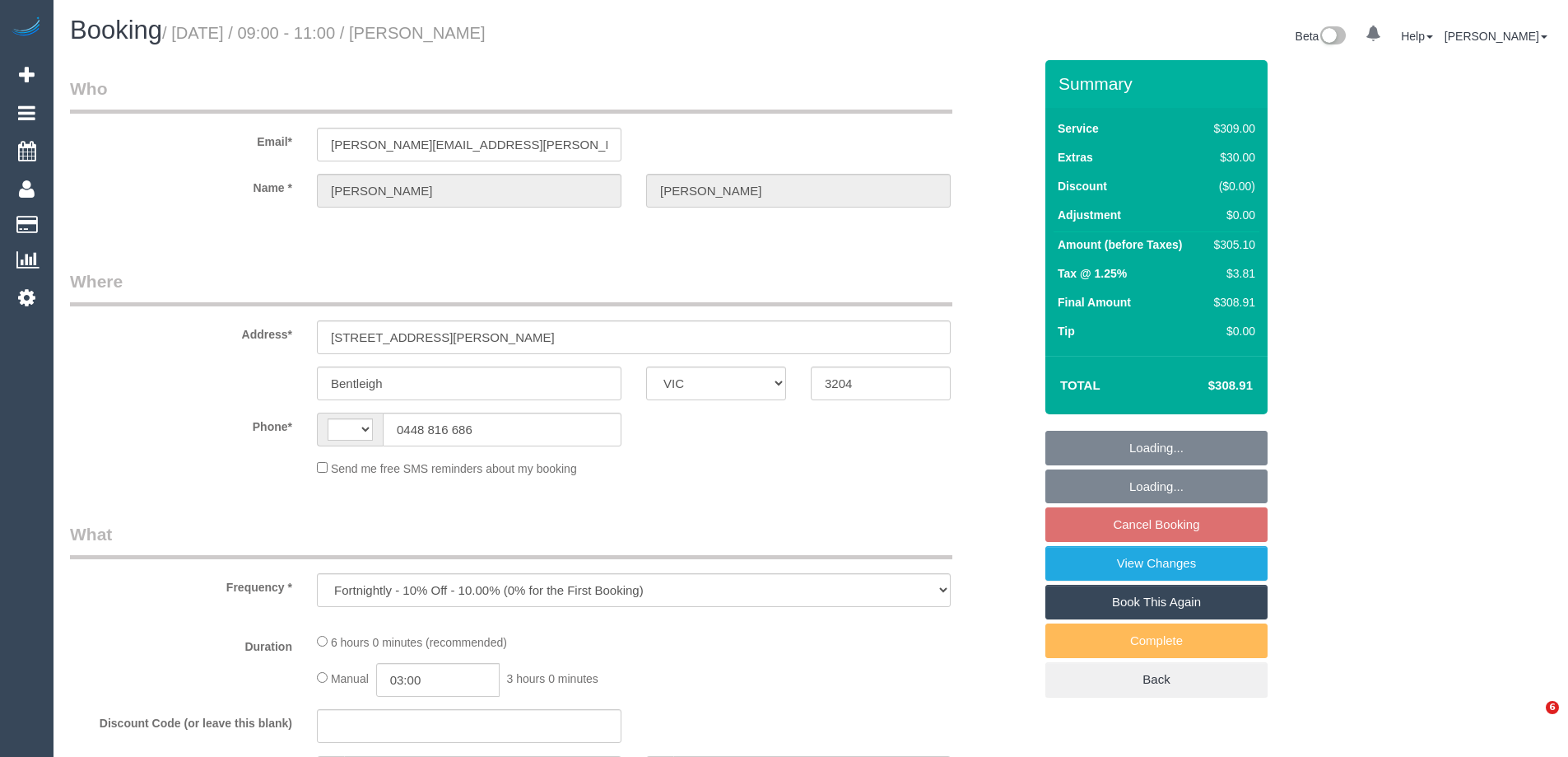
select select "VIC"
select select "string:AU"
select select "string:stripe-pm_1Ru2wm2GScqysDRVW2ld3WSI"
select select "number:27"
select select "number:14"
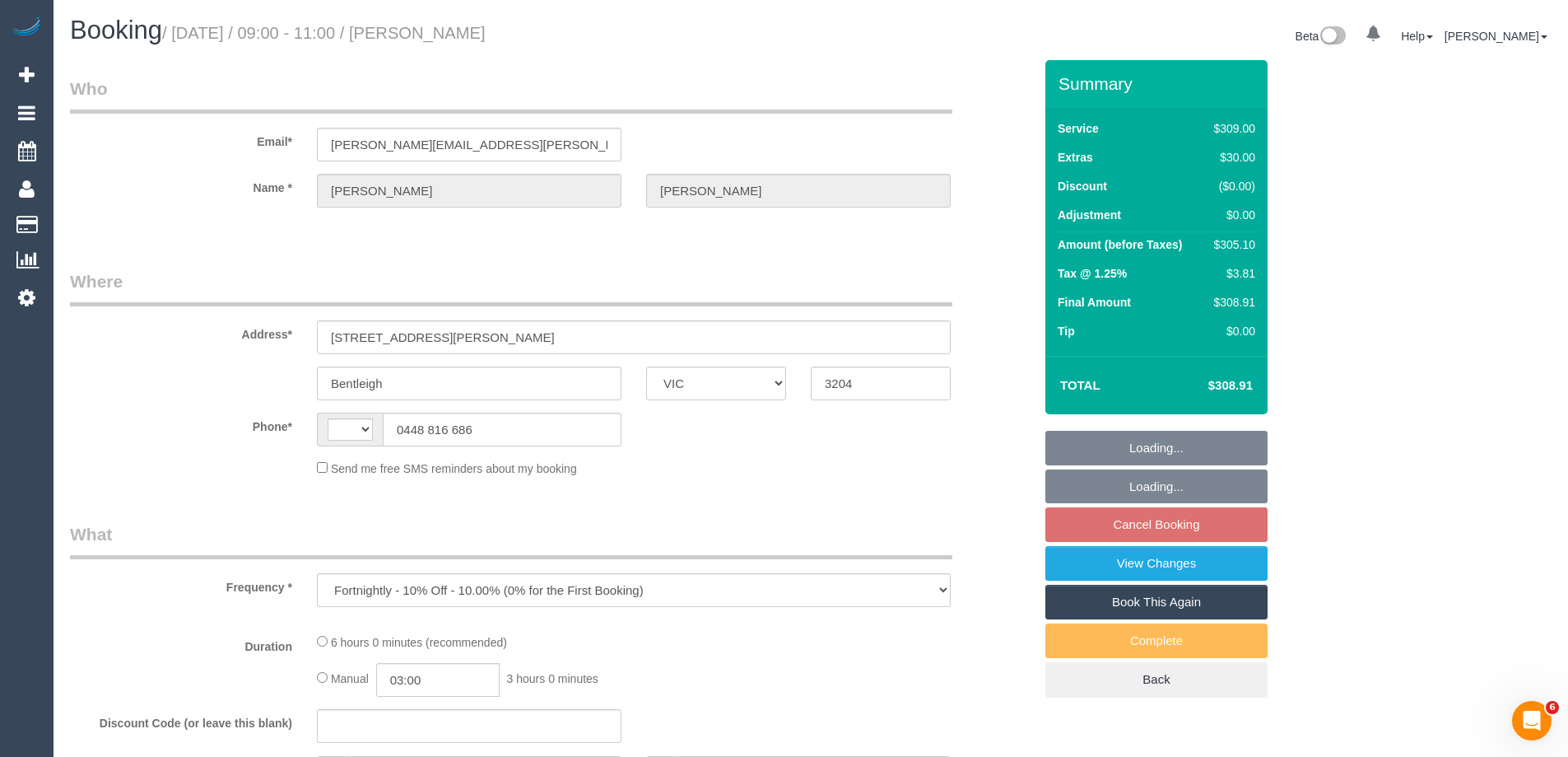
select select "number:19"
select select "number:25"
select select "number:35"
select select "number:26"
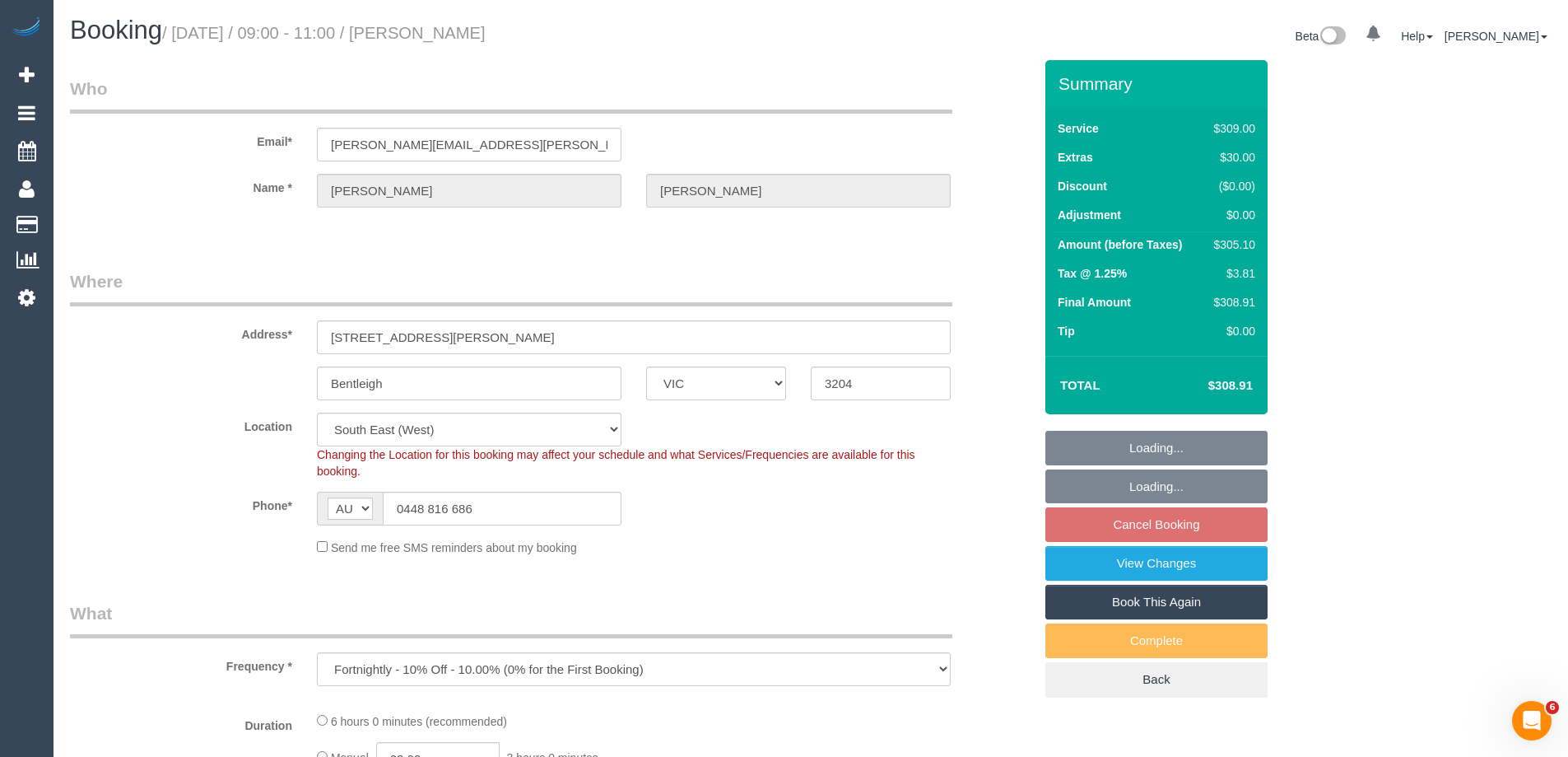
select select "object:1389"
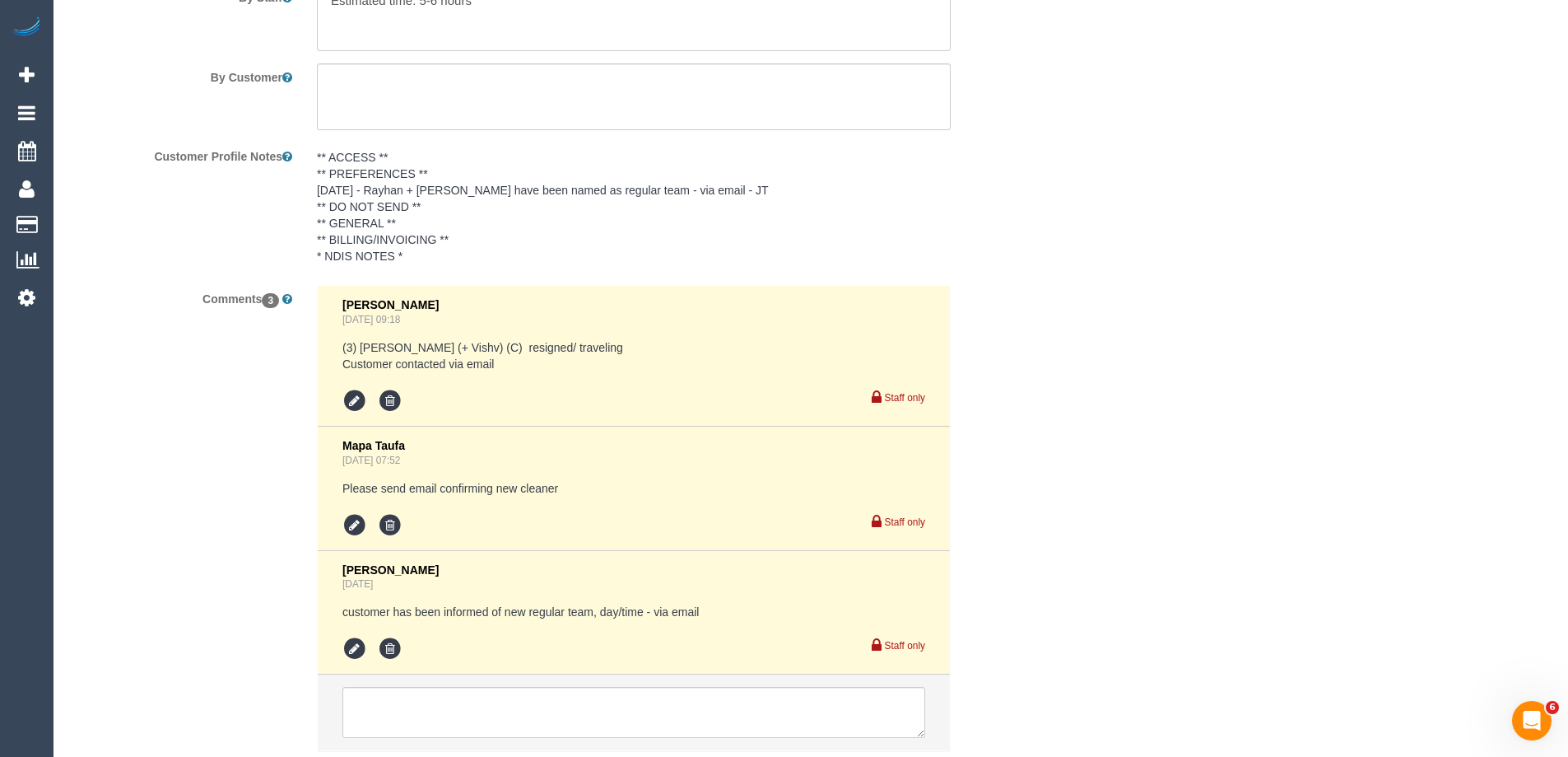
scroll to position [2992, 0]
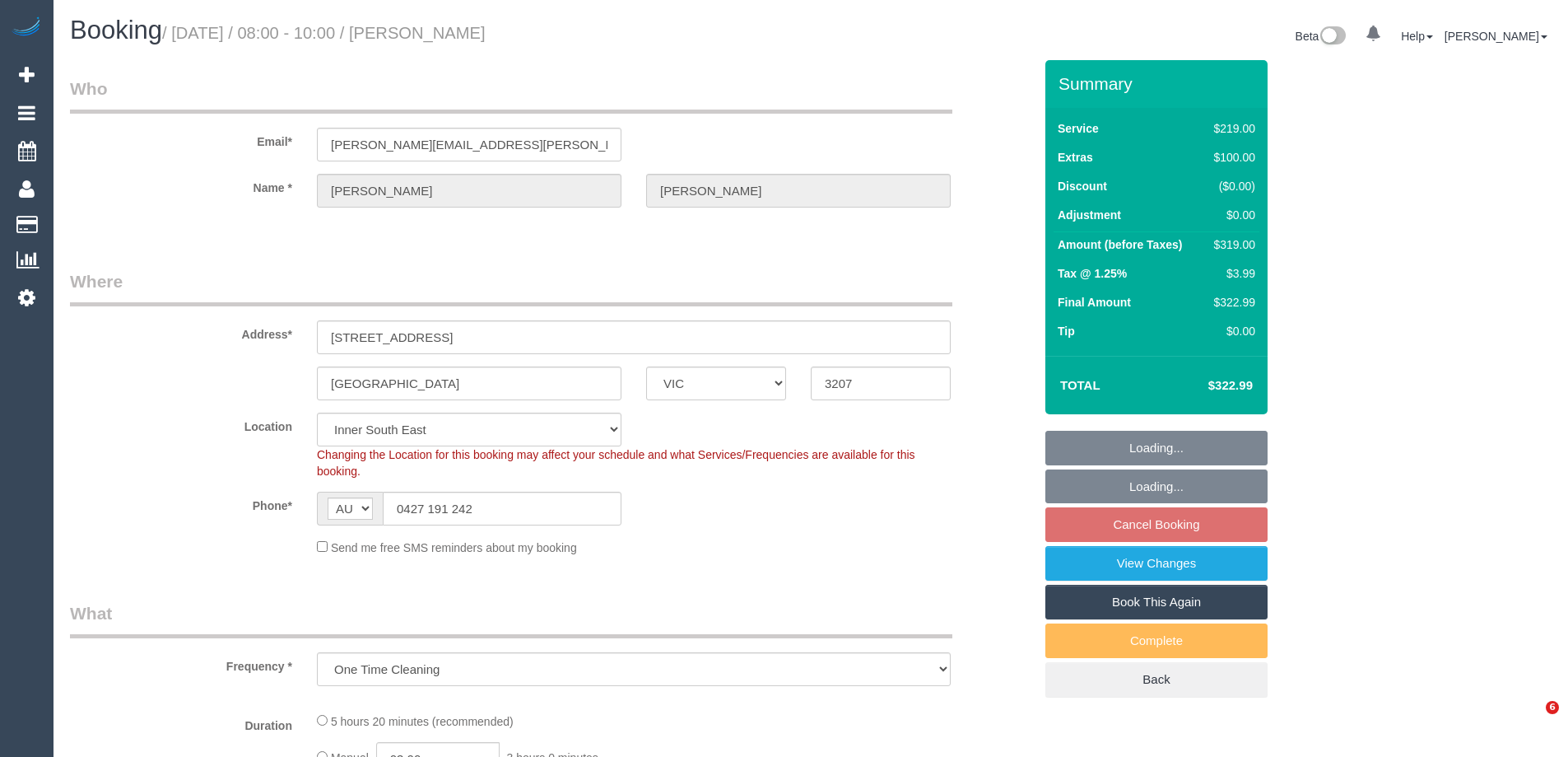
select select "VIC"
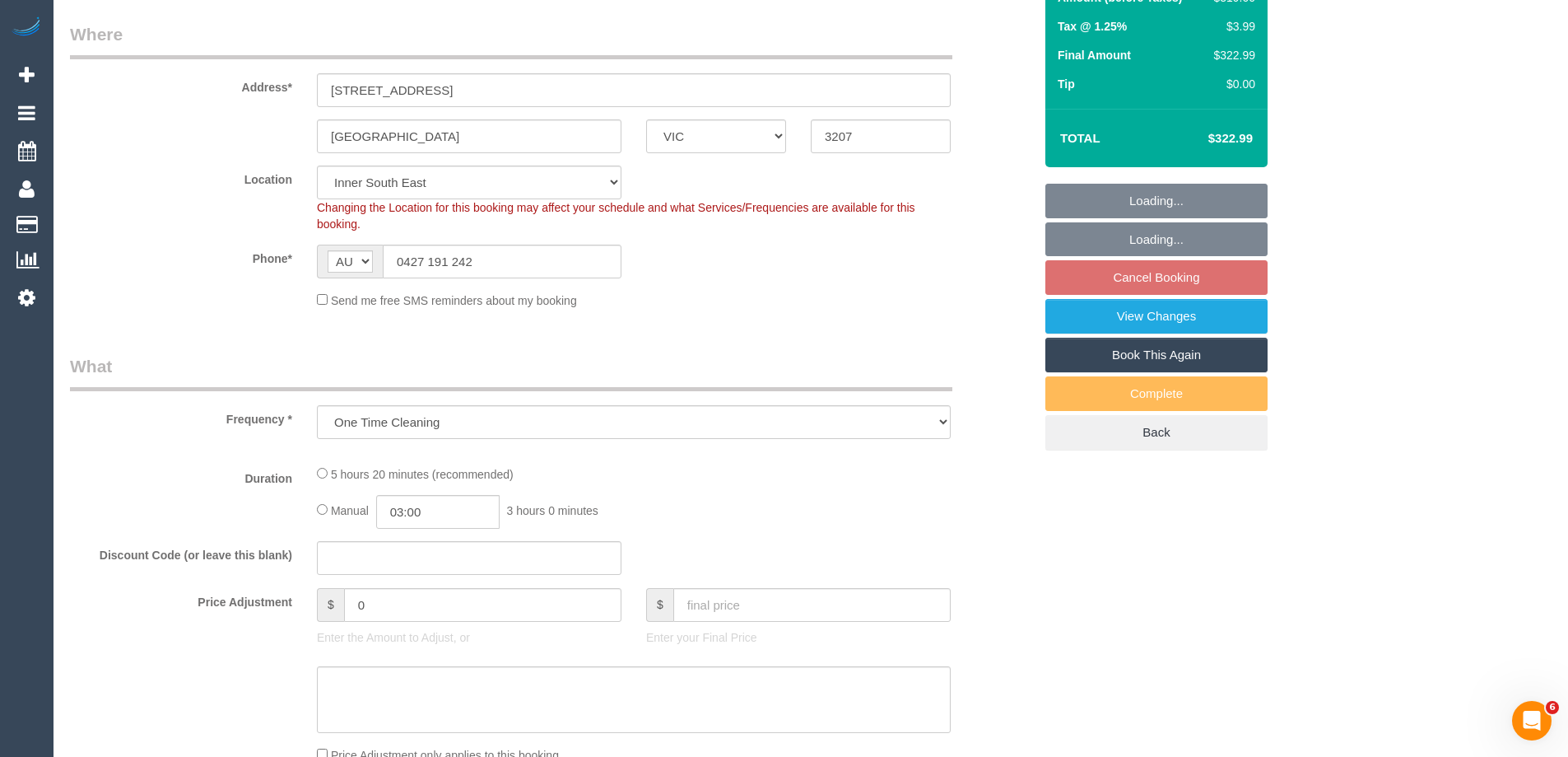
select select "string:stripe-pm_1S7TFl2GScqysDRVumSjWoCy"
select select "number:29"
select select "number:14"
select select "number:18"
select select "number:24"
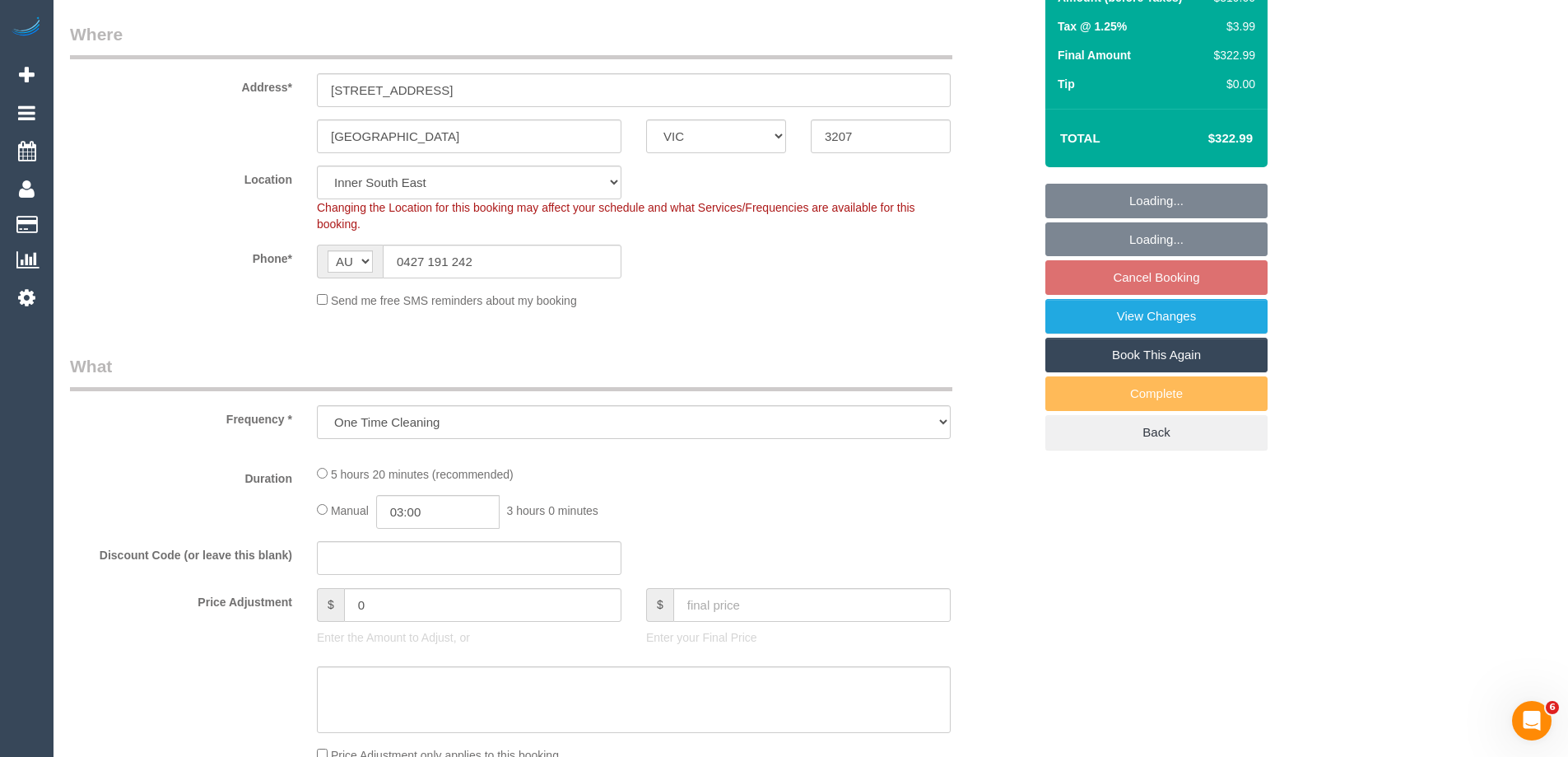
select select "number:13"
select select "object:1391"
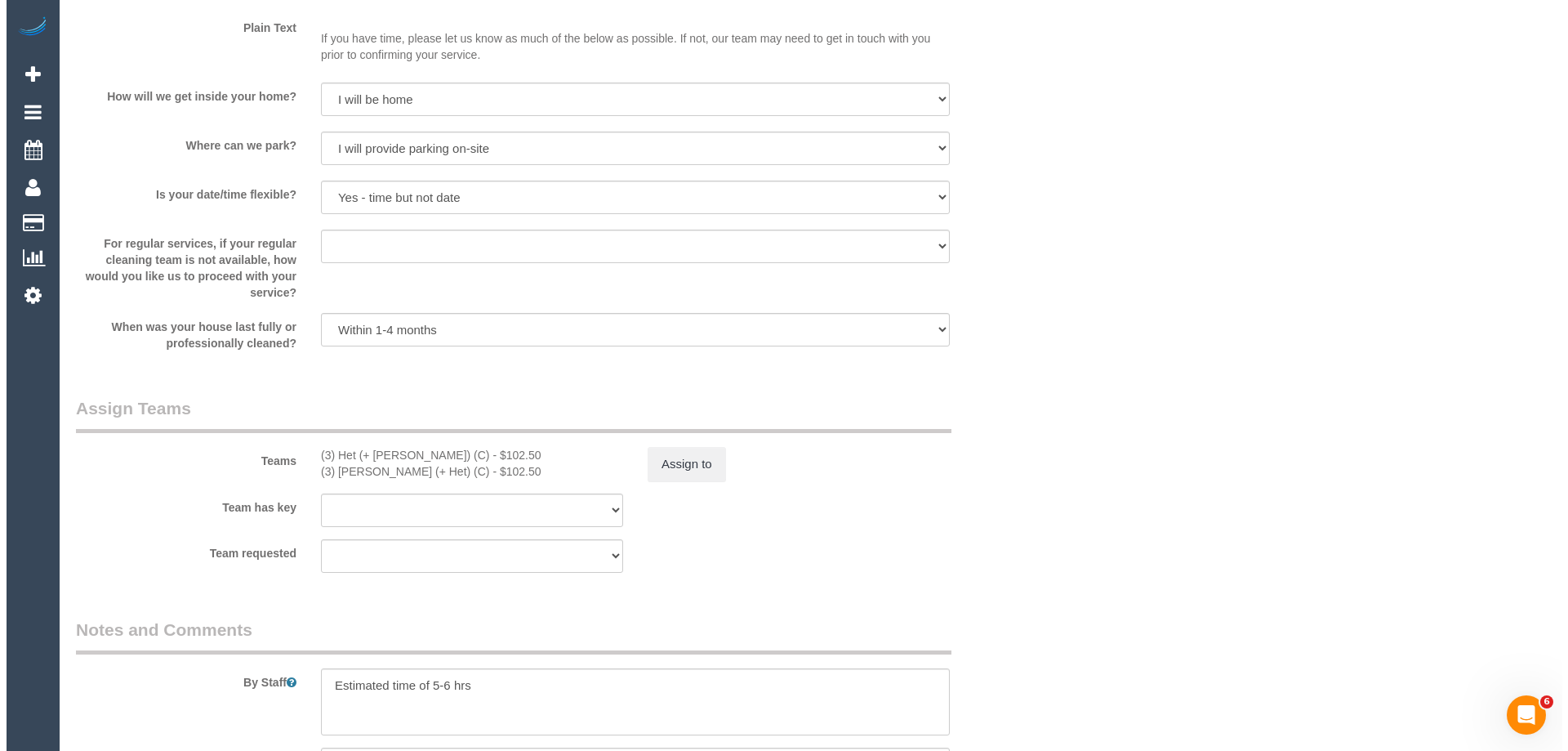
scroll to position [2285, 0]
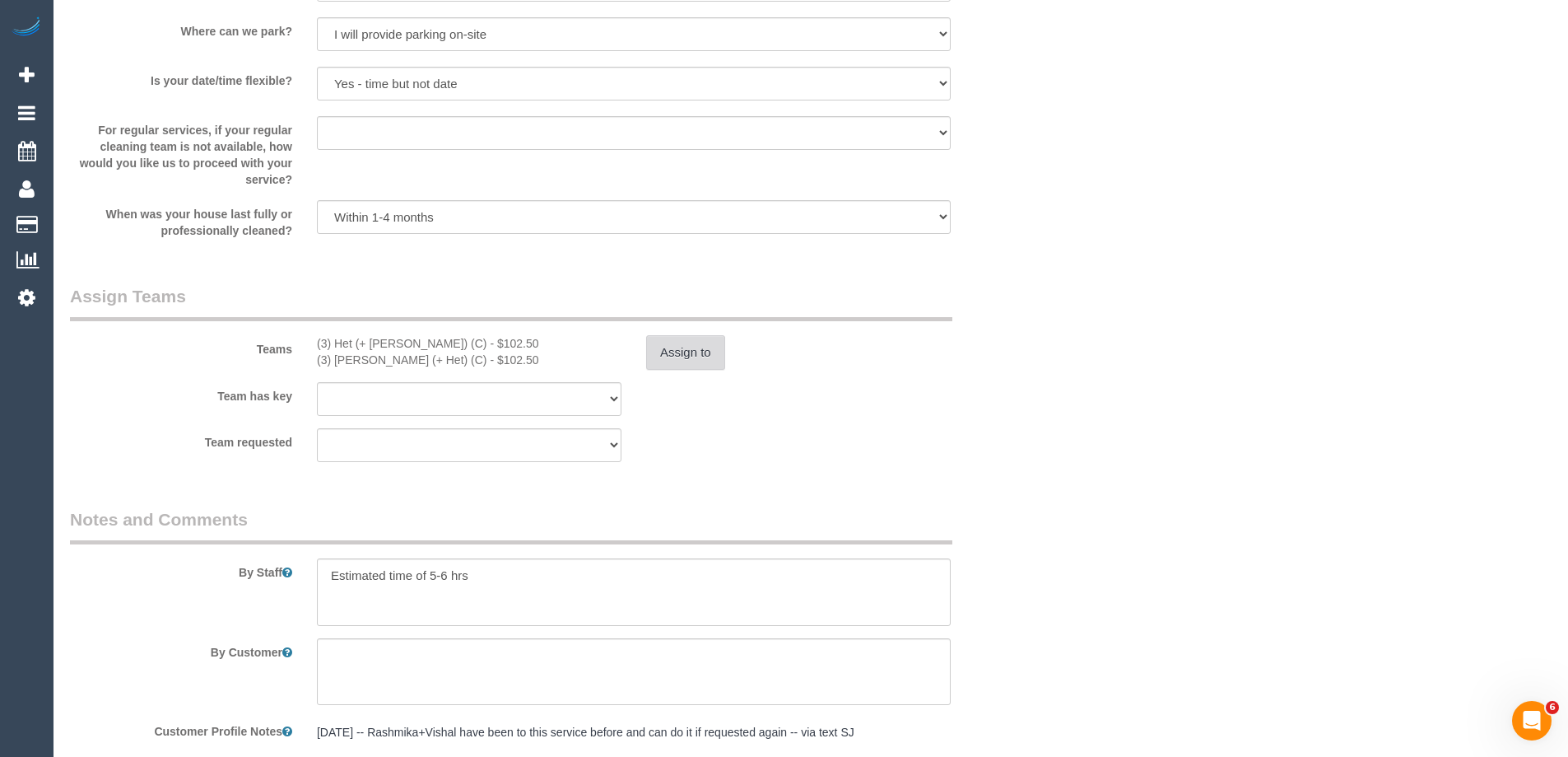
click at [675, 350] on button "Assign to" at bounding box center [686, 352] width 79 height 35
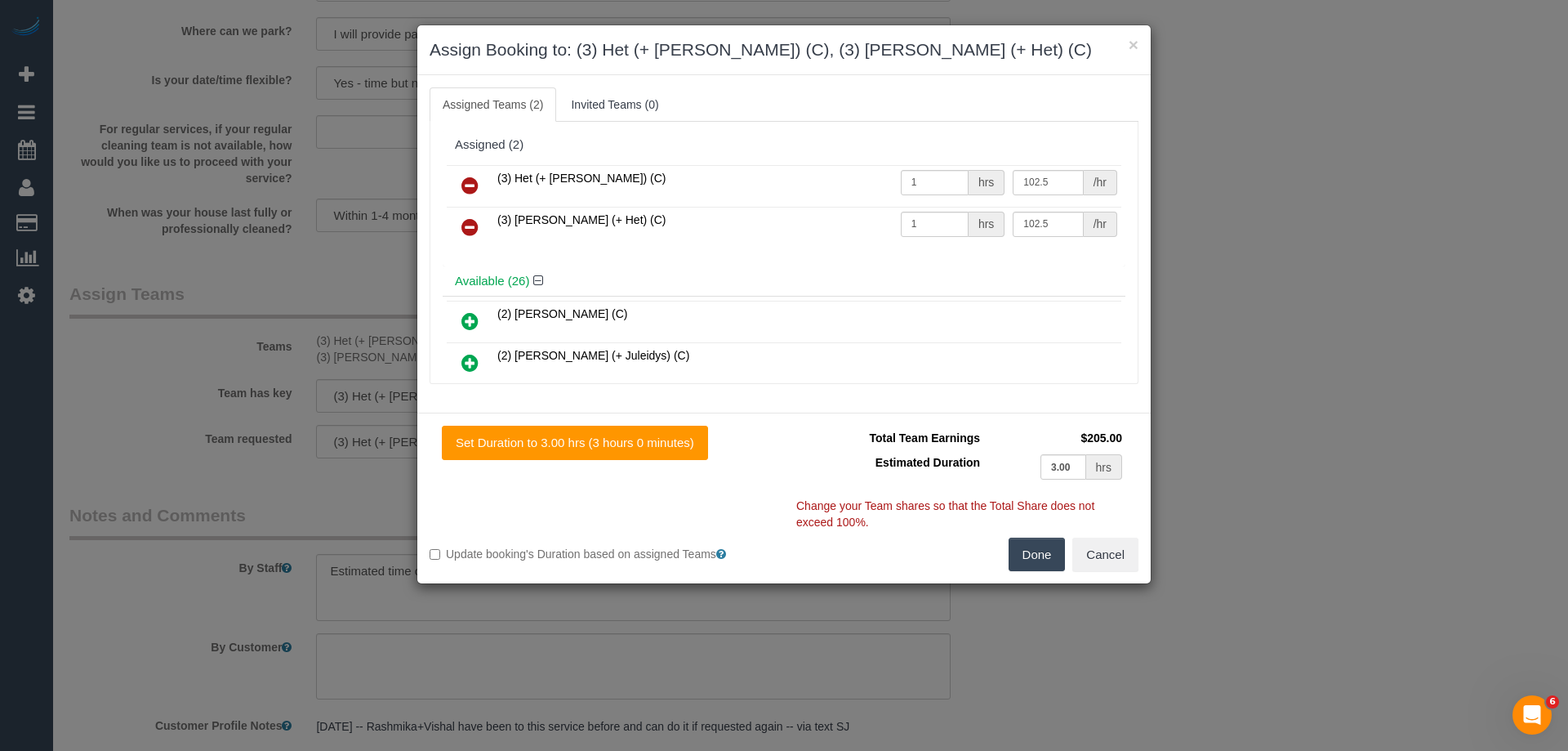
click at [475, 188] on icon at bounding box center [470, 185] width 17 height 19
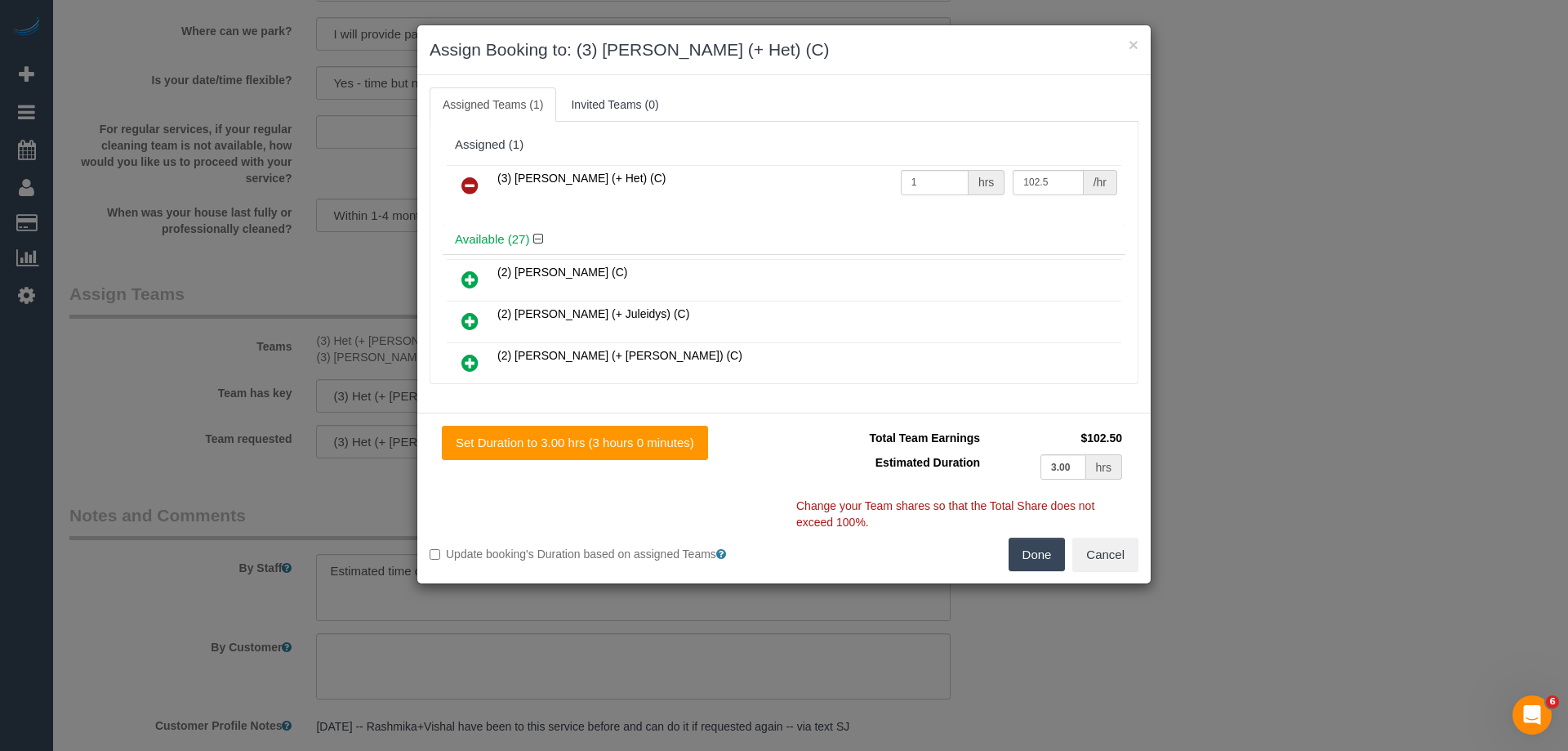
click at [470, 184] on icon at bounding box center [470, 185] width 17 height 19
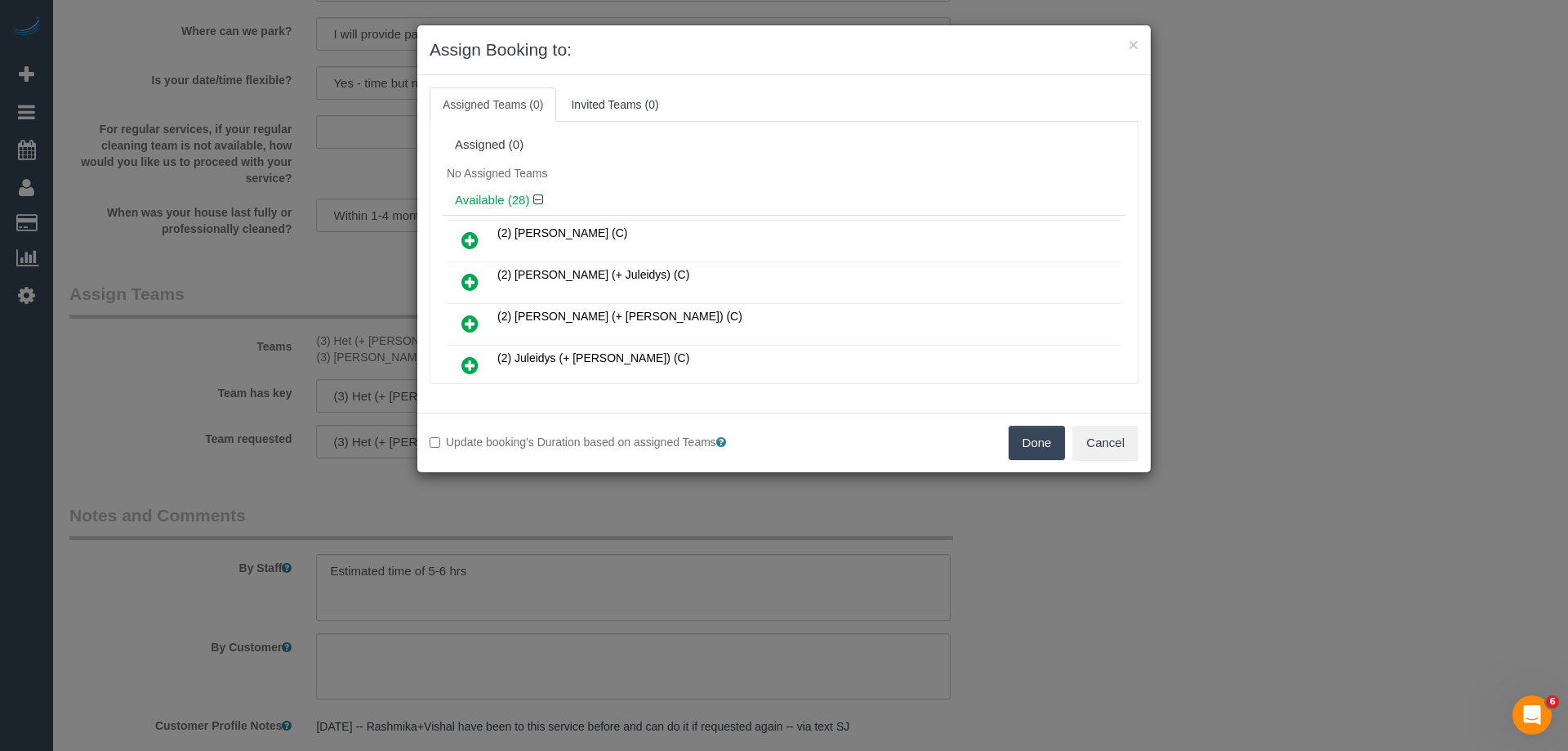
click at [477, 322] on icon at bounding box center [470, 323] width 17 height 19
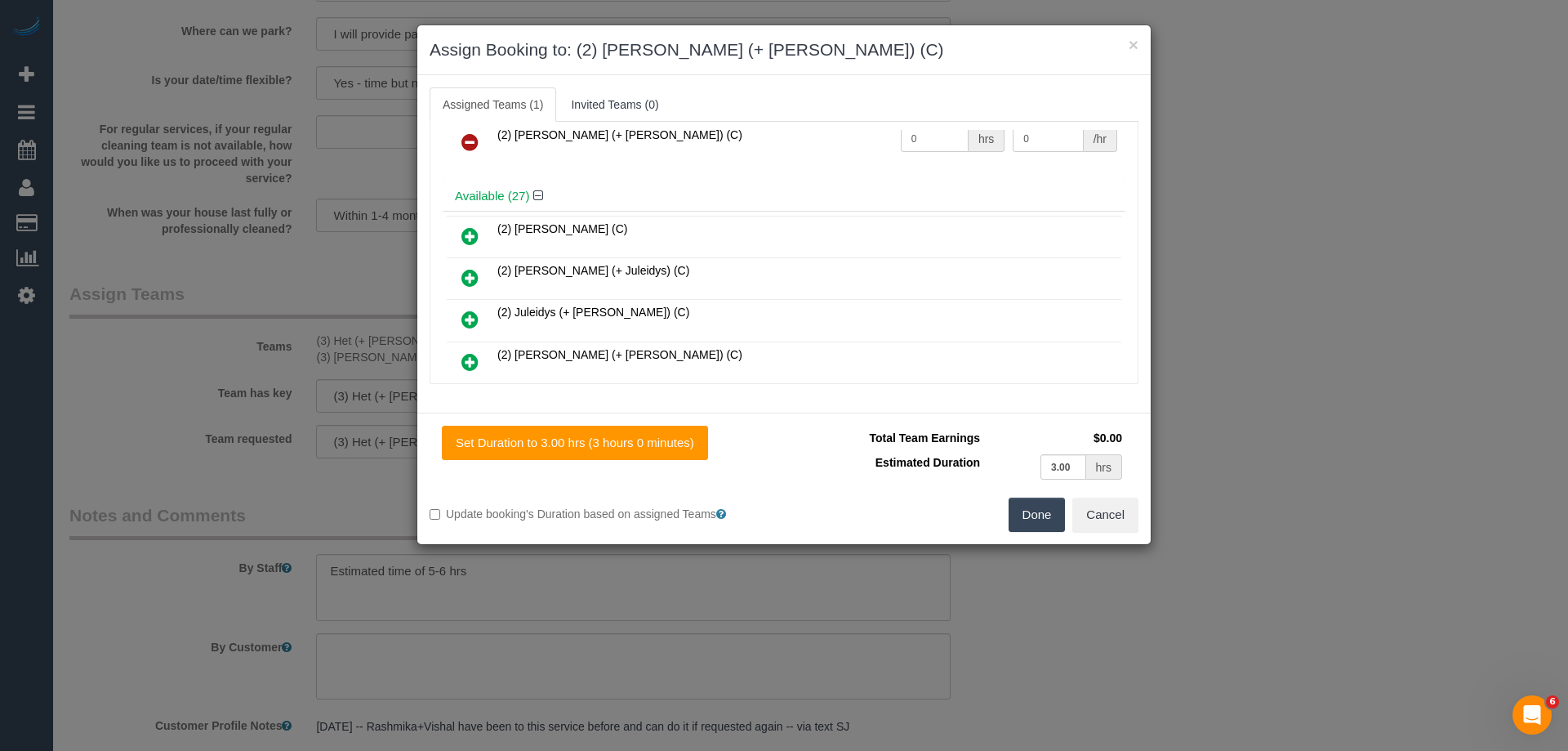
scroll to position [82, 0]
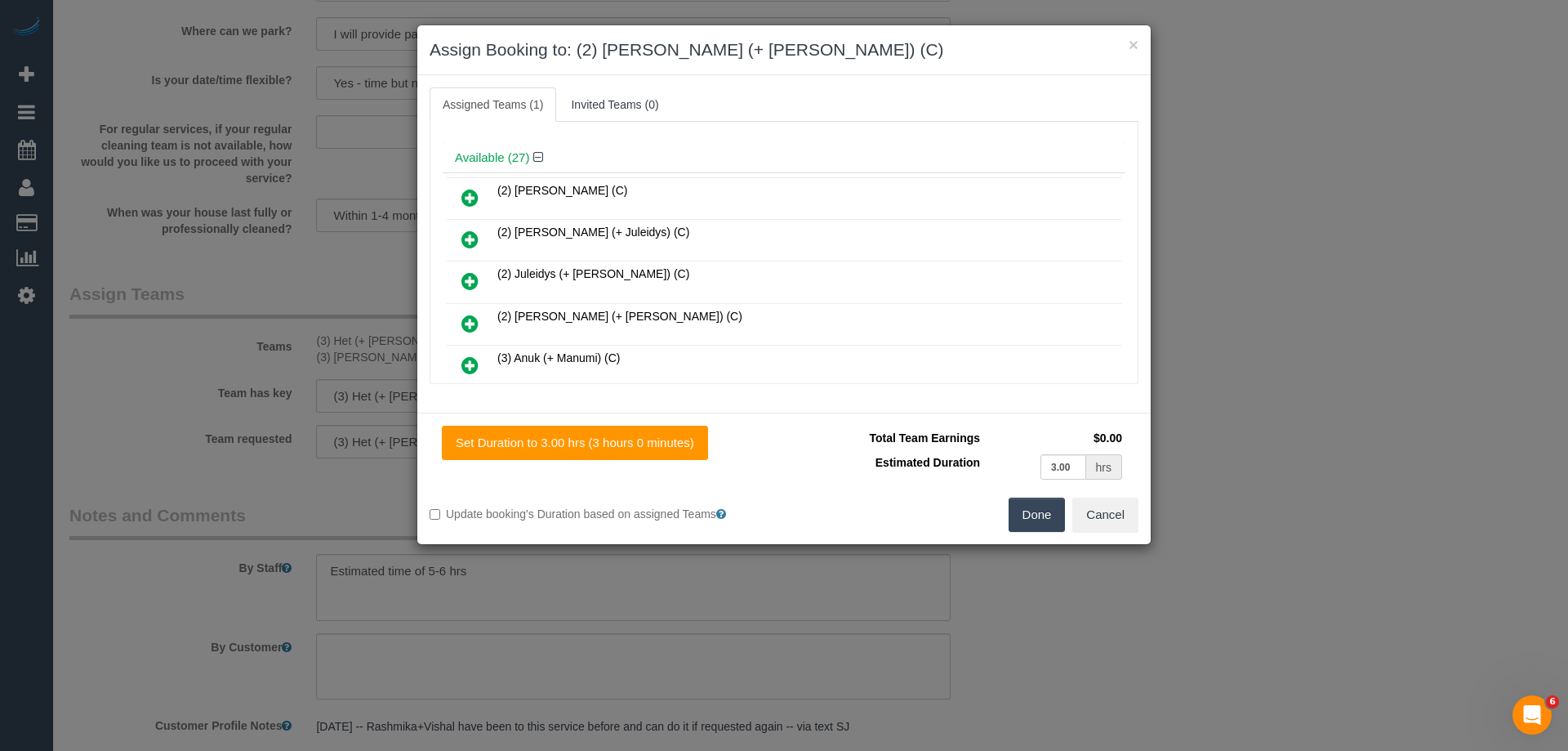
click at [470, 322] on icon at bounding box center [470, 323] width 17 height 19
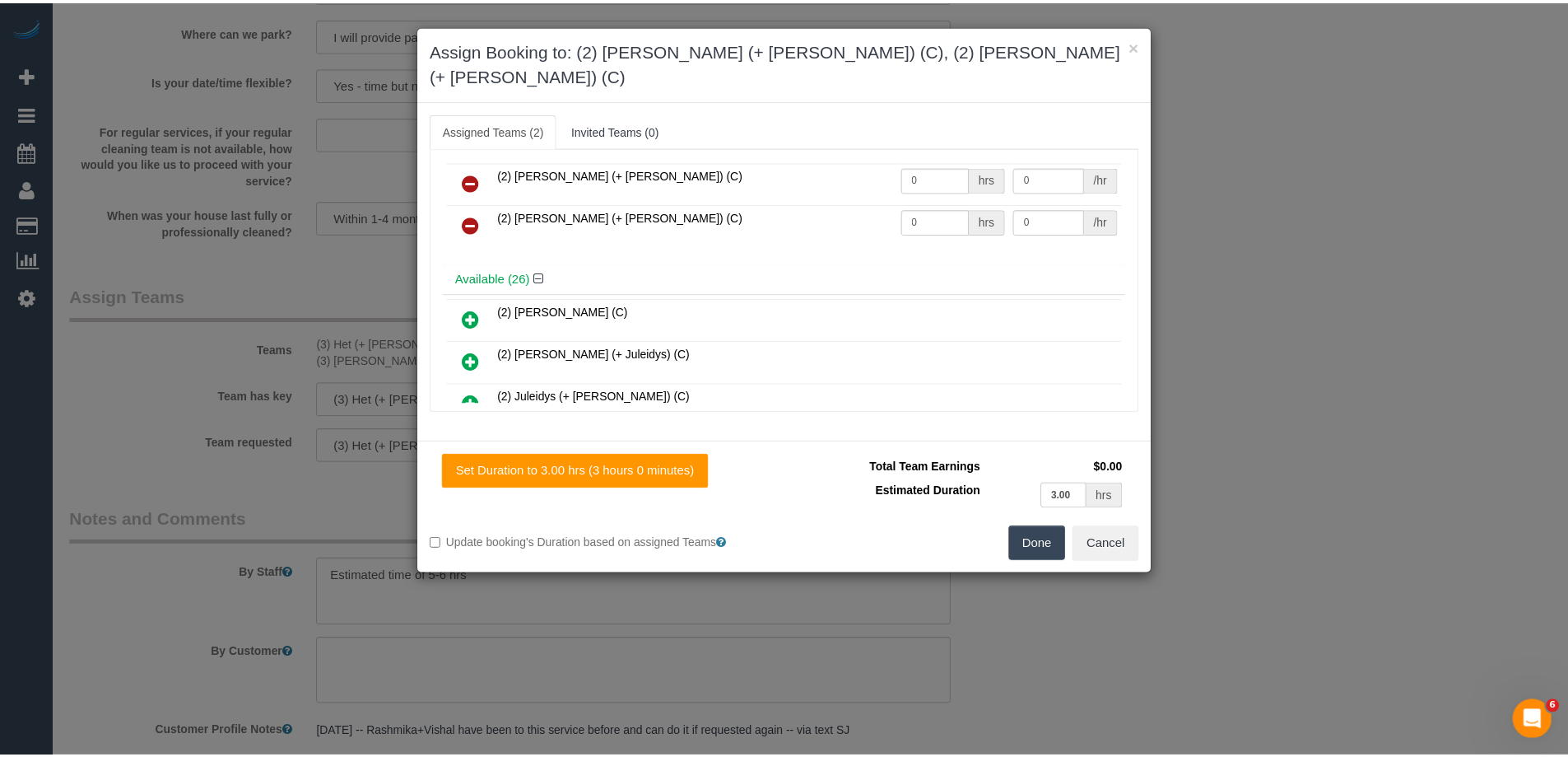
scroll to position [0, 0]
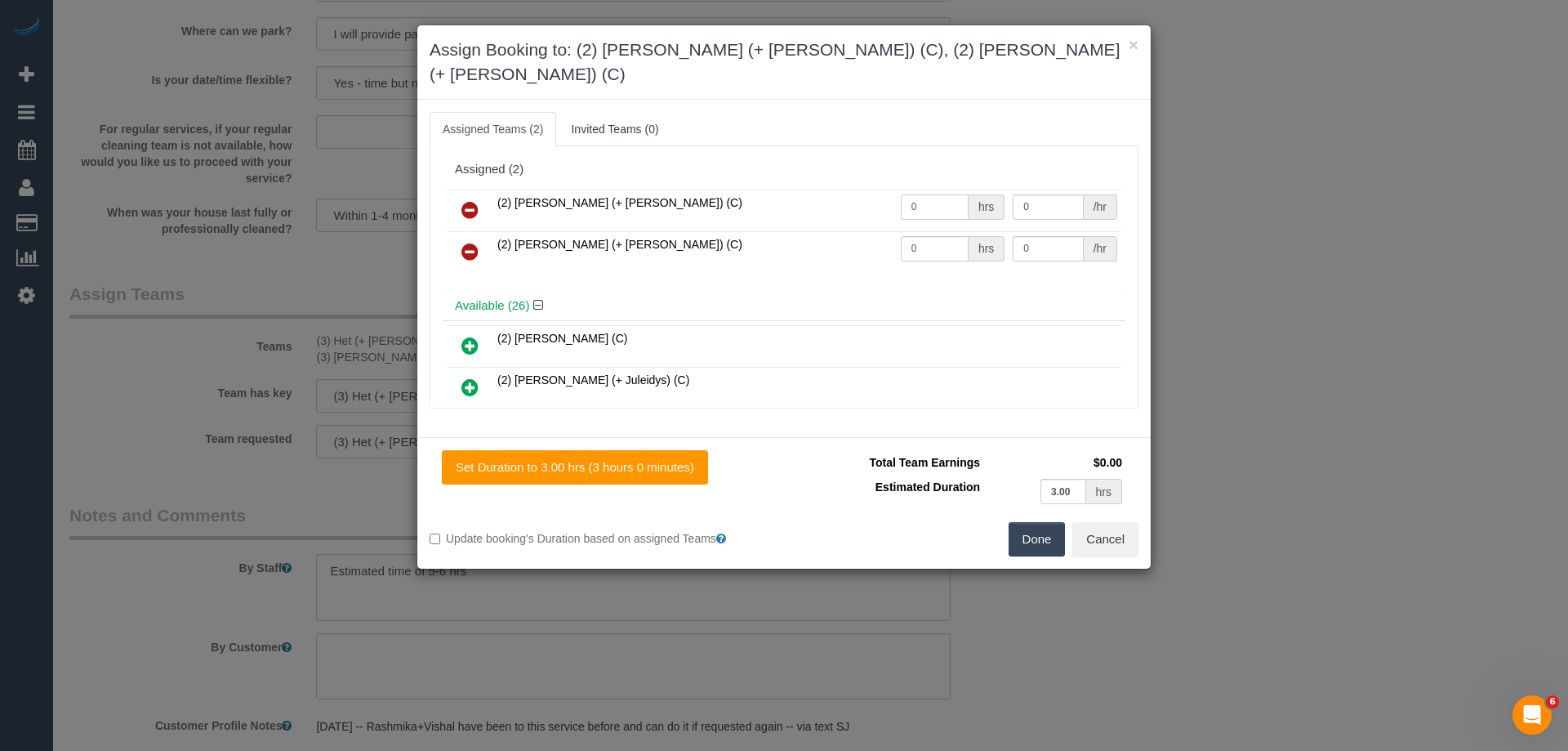
drag, startPoint x: 947, startPoint y: 187, endPoint x: 833, endPoint y: 174, distance: 114.7
click at [835, 189] on tr "(2) Daniela (+ Kevin) (C) 0 hrs 0 /hr" at bounding box center [784, 210] width 674 height 41
type input "1"
drag, startPoint x: 937, startPoint y: 226, endPoint x: 839, endPoint y: 218, distance: 98.3
click at [839, 232] on tr "(2) Kevin (+ Daniela) (C) 0 hrs 0 /hr" at bounding box center [784, 252] width 674 height 41
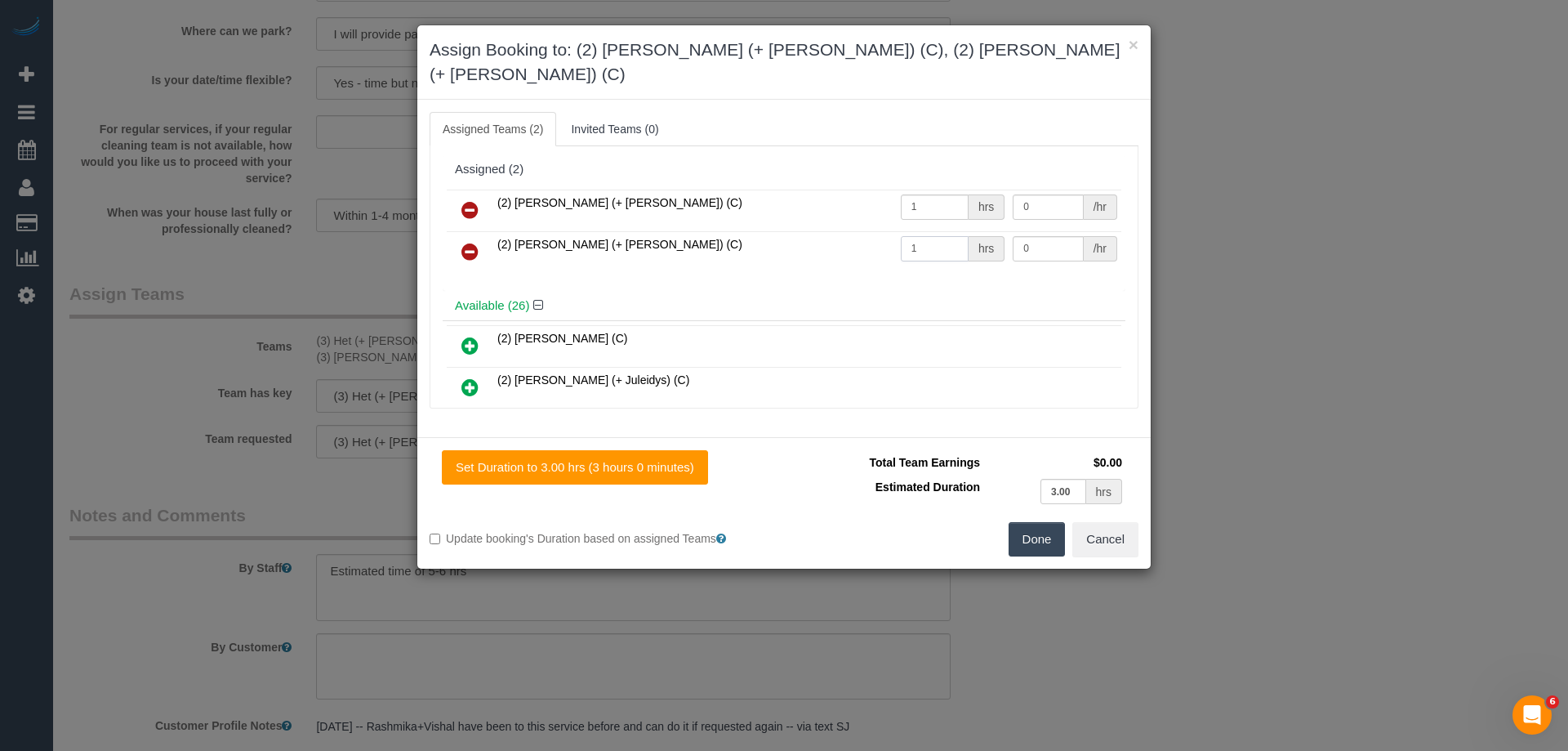
type input "1"
drag, startPoint x: 1059, startPoint y: 219, endPoint x: 882, endPoint y: 216, distance: 177.0
click at [890, 232] on tr "(2) Kevin (+ Daniela) (C) 1 hrs 0 /hr" at bounding box center [784, 252] width 674 height 41
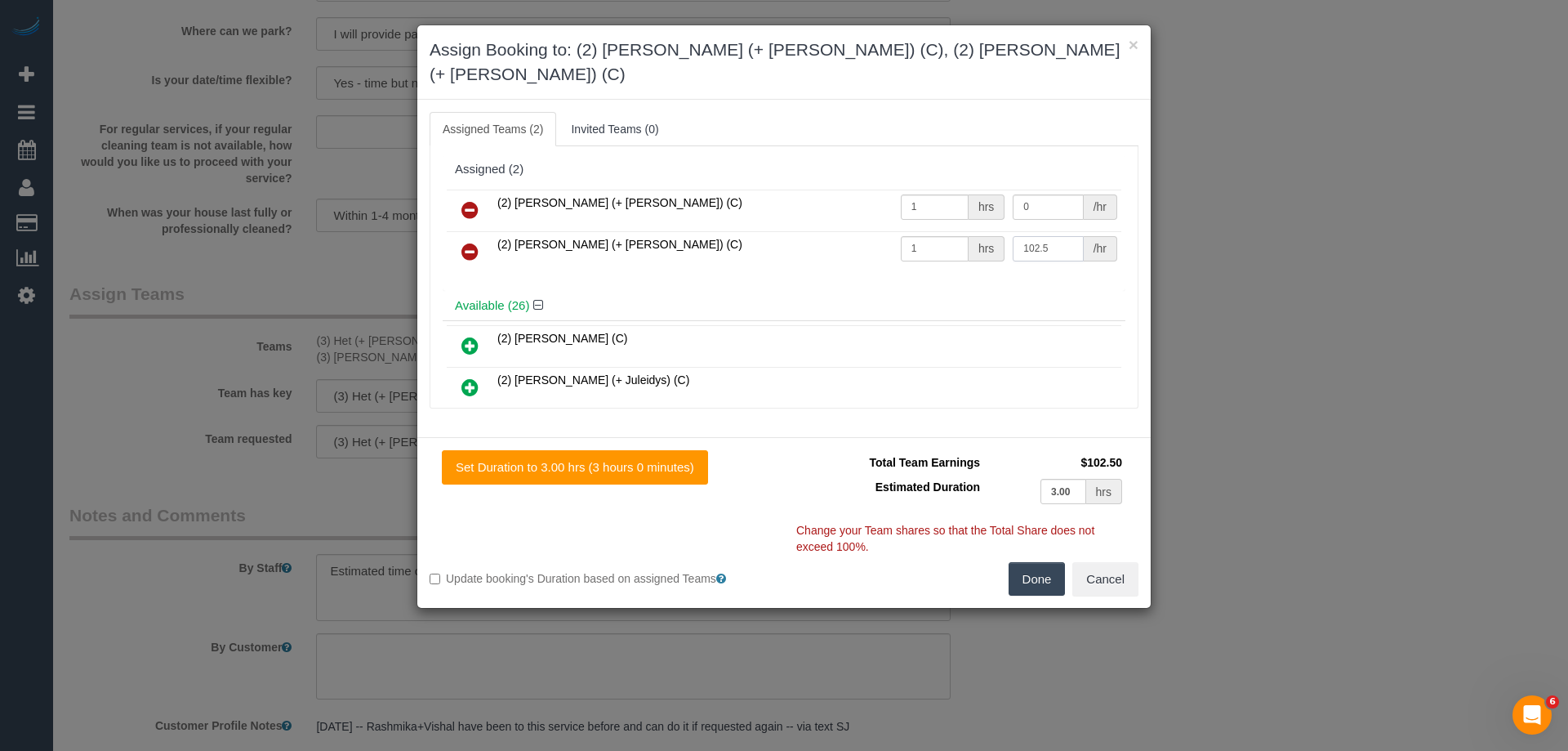
type input "102.5"
drag, startPoint x: 1026, startPoint y: 176, endPoint x: 896, endPoint y: 174, distance: 130.0
click at [897, 189] on tr "(2) Daniela (+ Kevin) (C) 1 hrs 0 /hr" at bounding box center [784, 210] width 674 height 41
type input "102.5"
click at [1027, 562] on button "Done" at bounding box center [1037, 579] width 57 height 35
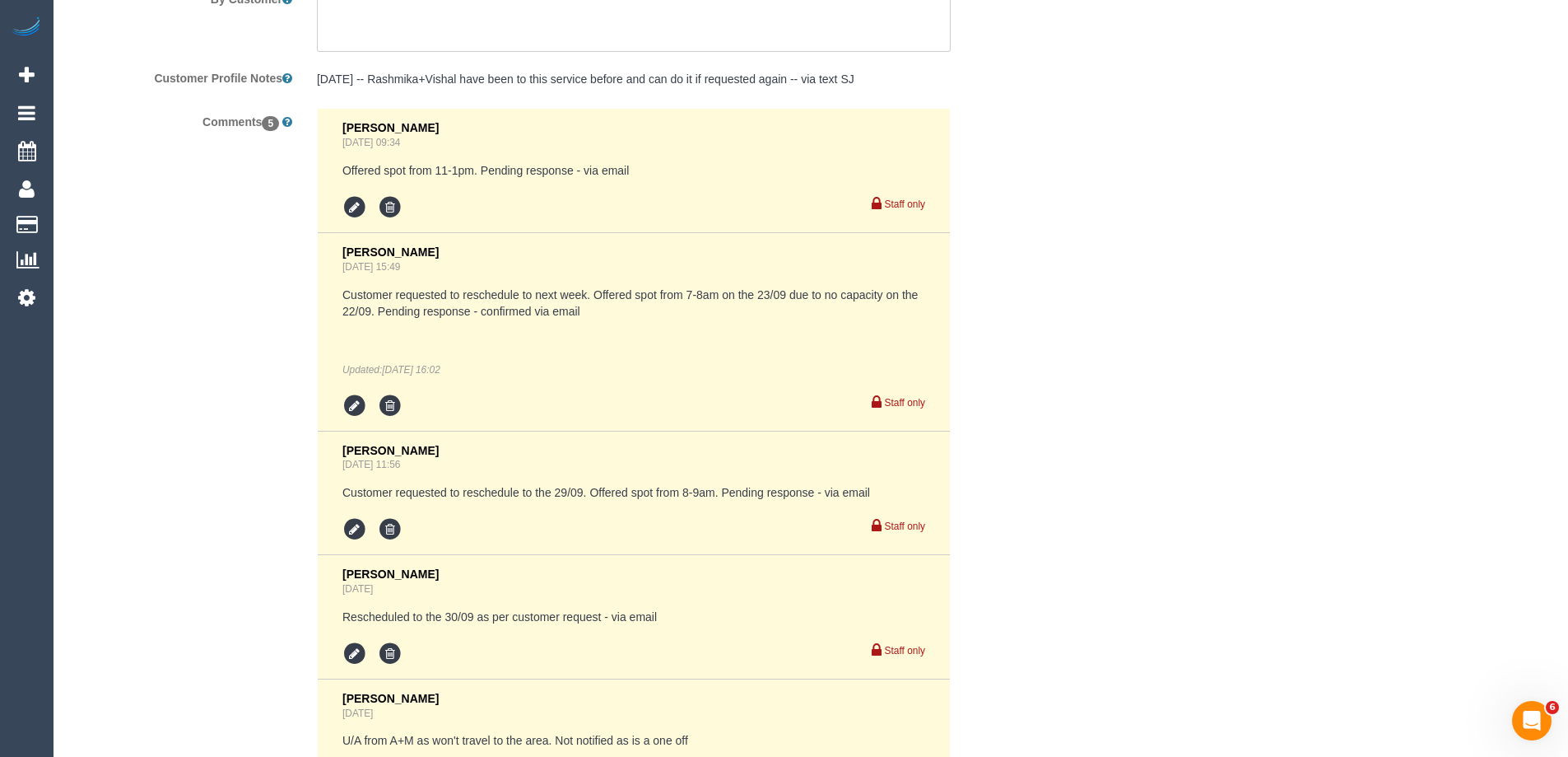
scroll to position [3199, 0]
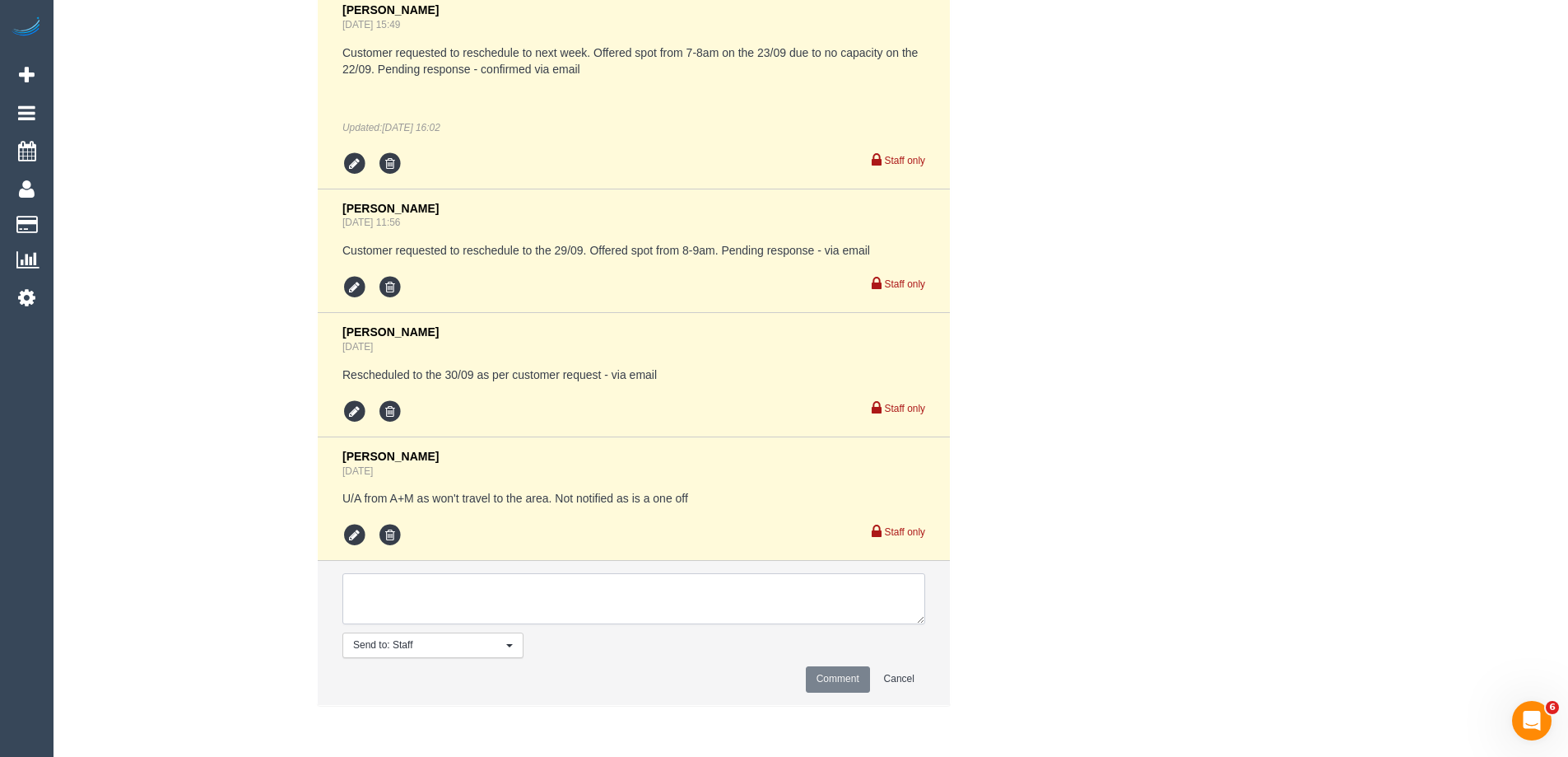
click at [416, 579] on textarea at bounding box center [634, 598] width 583 height 51
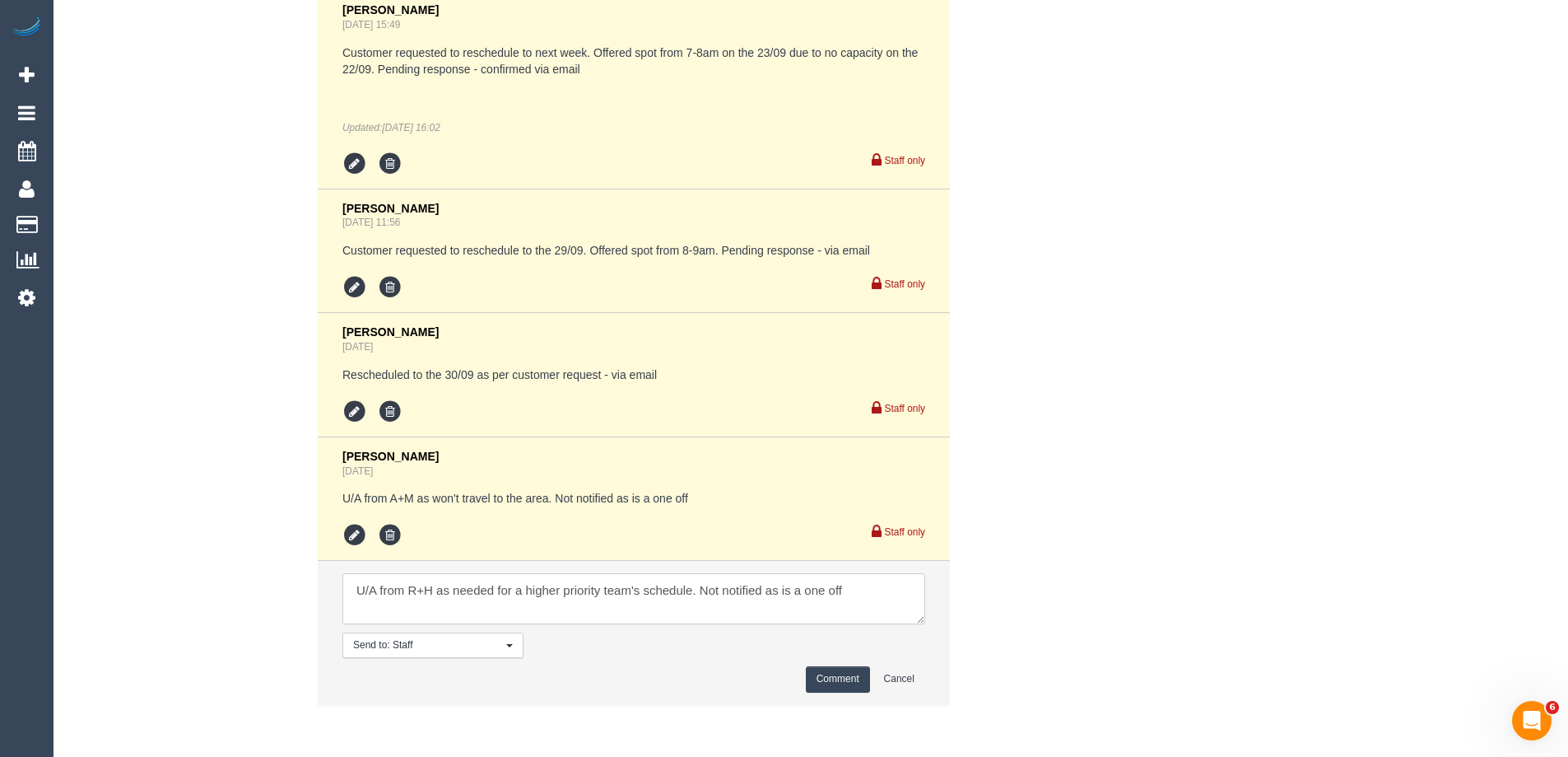
type textarea "U/A from R+H as needed for a higher priority team's schedule. Not notified as i…"
click at [849, 678] on button "Comment" at bounding box center [838, 679] width 64 height 25
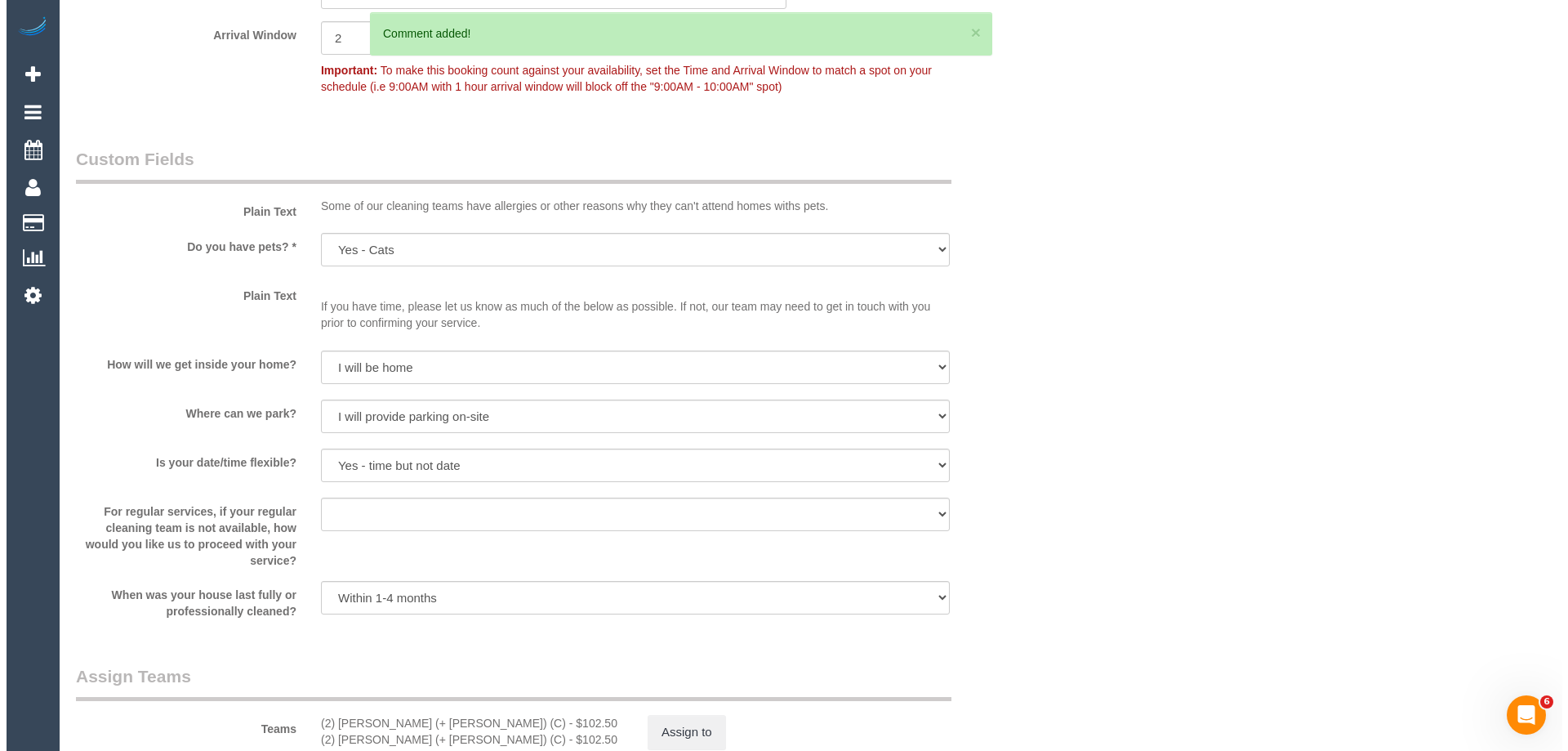
scroll to position [0, 0]
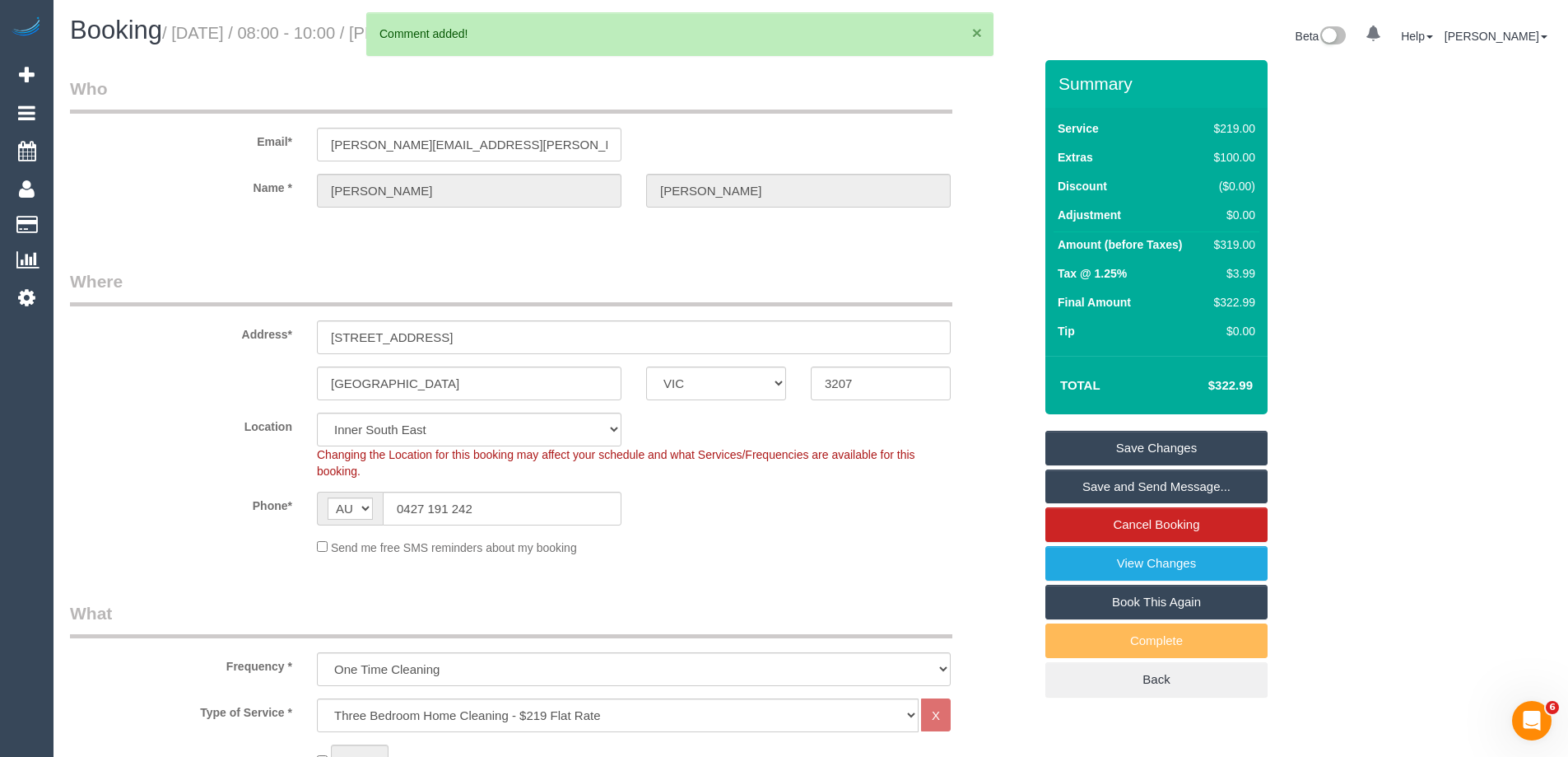
click at [979, 31] on button "×" at bounding box center [977, 32] width 10 height 17
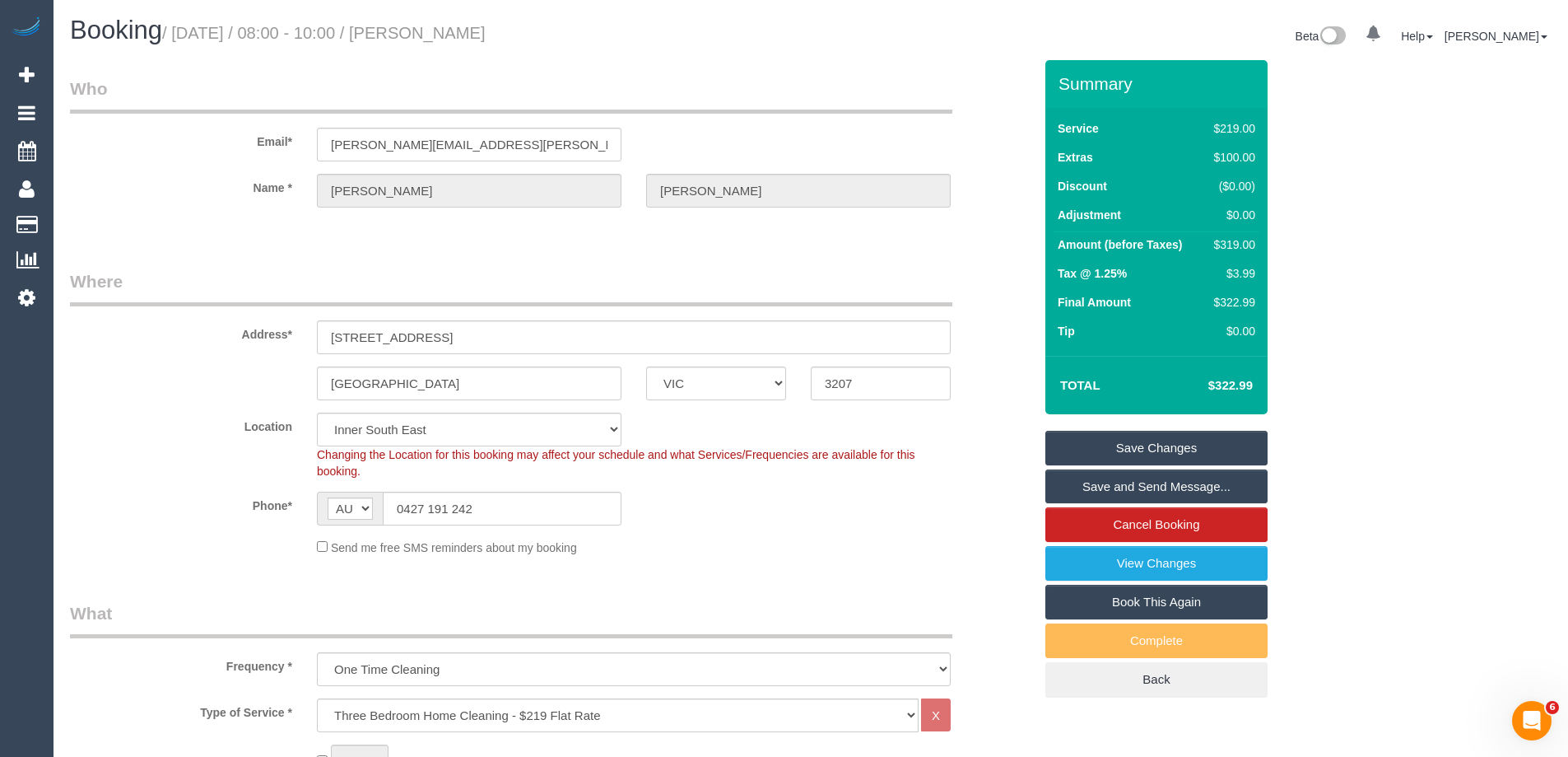
drag, startPoint x: 568, startPoint y: 32, endPoint x: 457, endPoint y: 29, distance: 111.0
click at [457, 29] on h1 "Booking / September 30, 2025 / 08:00 - 10:00 / Lindy Hayter" at bounding box center [434, 30] width 729 height 28
copy small "Lindy Hayter"
click at [1095, 456] on link "Save Changes" at bounding box center [1156, 447] width 222 height 35
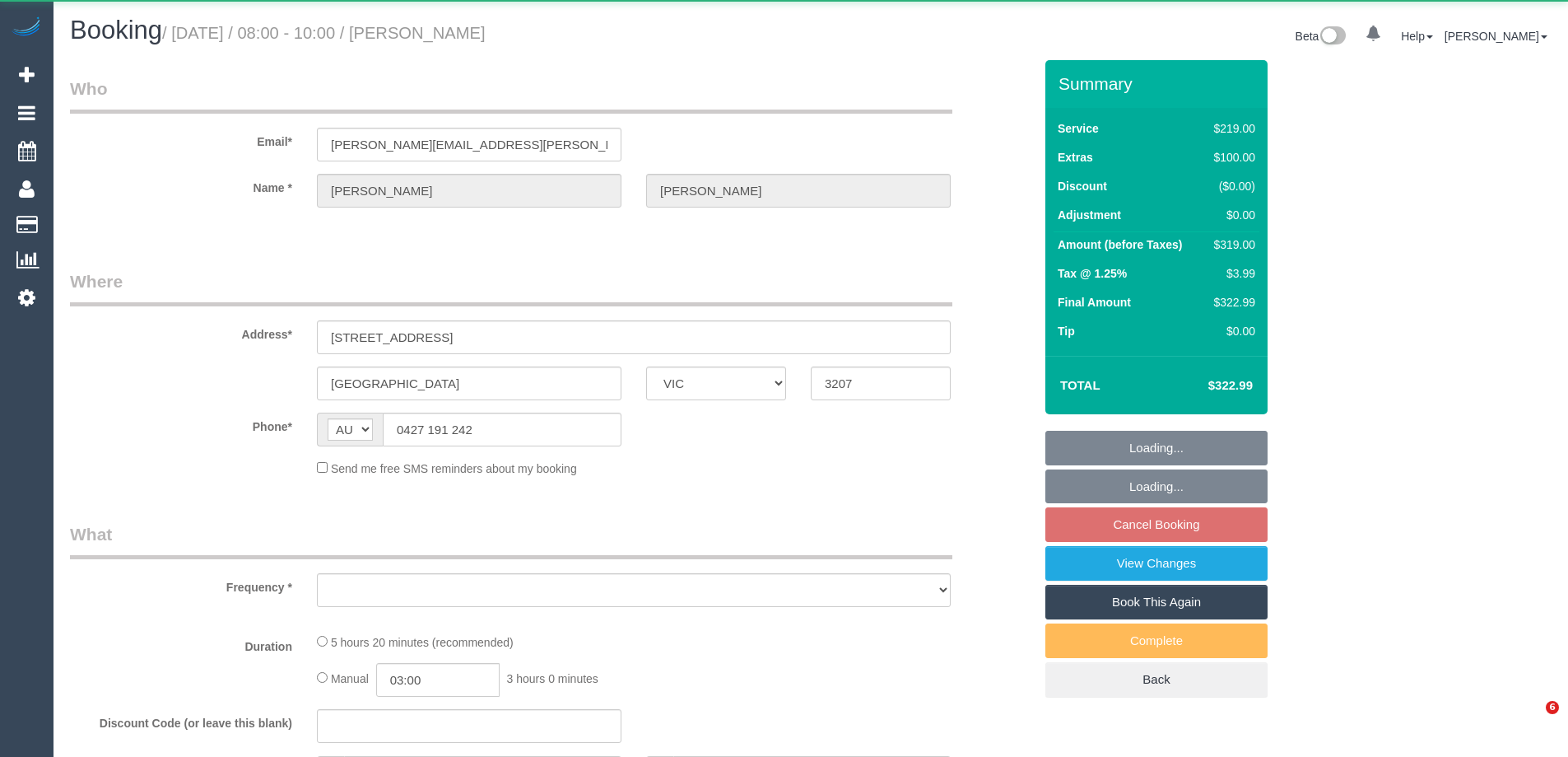
select select "VIC"
select select "object:895"
select select "string:stripe-pm_1S7TFl2GScqysDRVumSjWoCy"
select select "number:29"
select select "number:14"
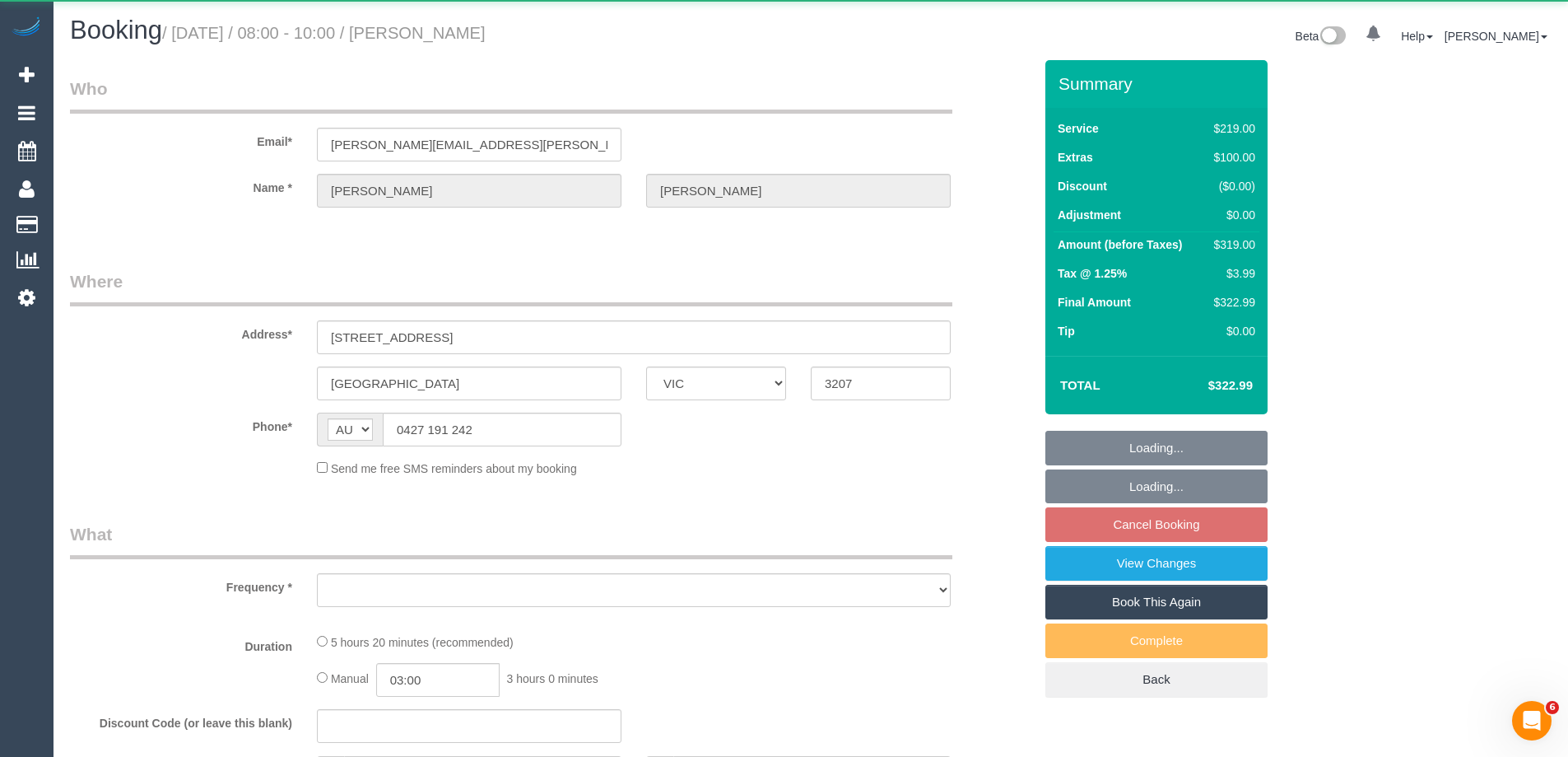
select select "number:18"
select select "number:24"
select select "number:13"
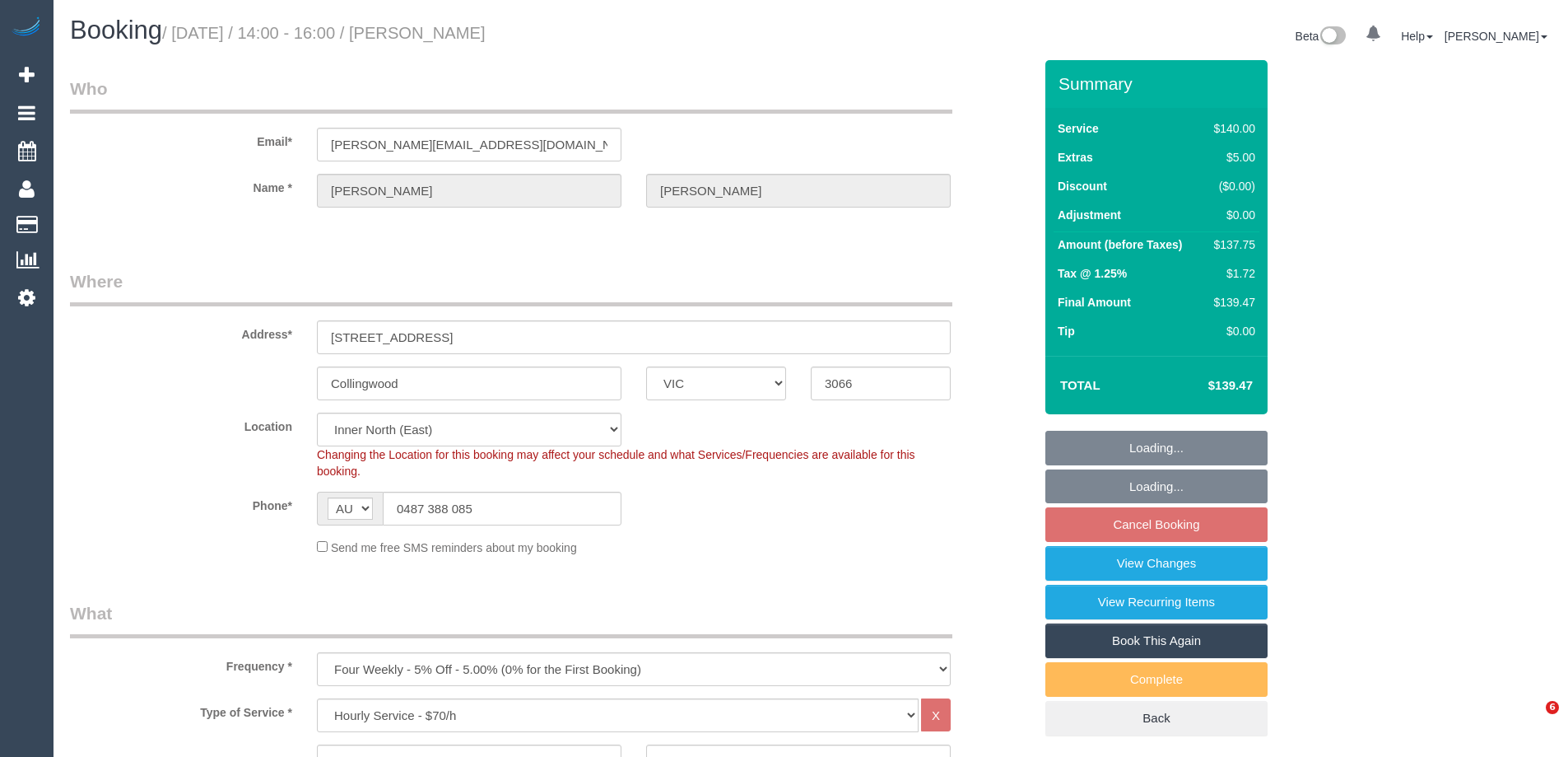
select select "VIC"
select select "number:27"
select select "number:16"
select select "number:19"
select select "number:22"
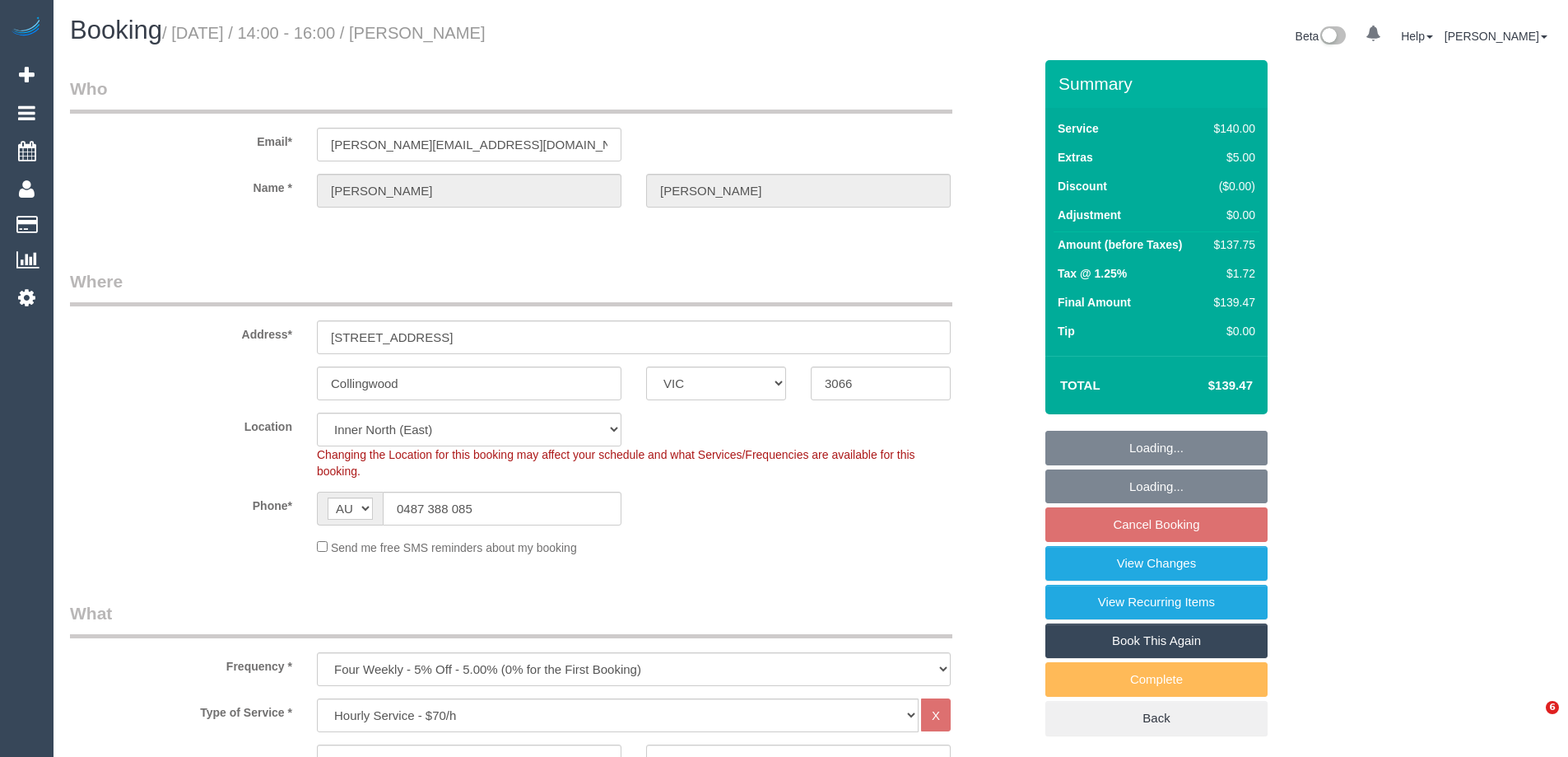
select select "number:34"
select select "number:12"
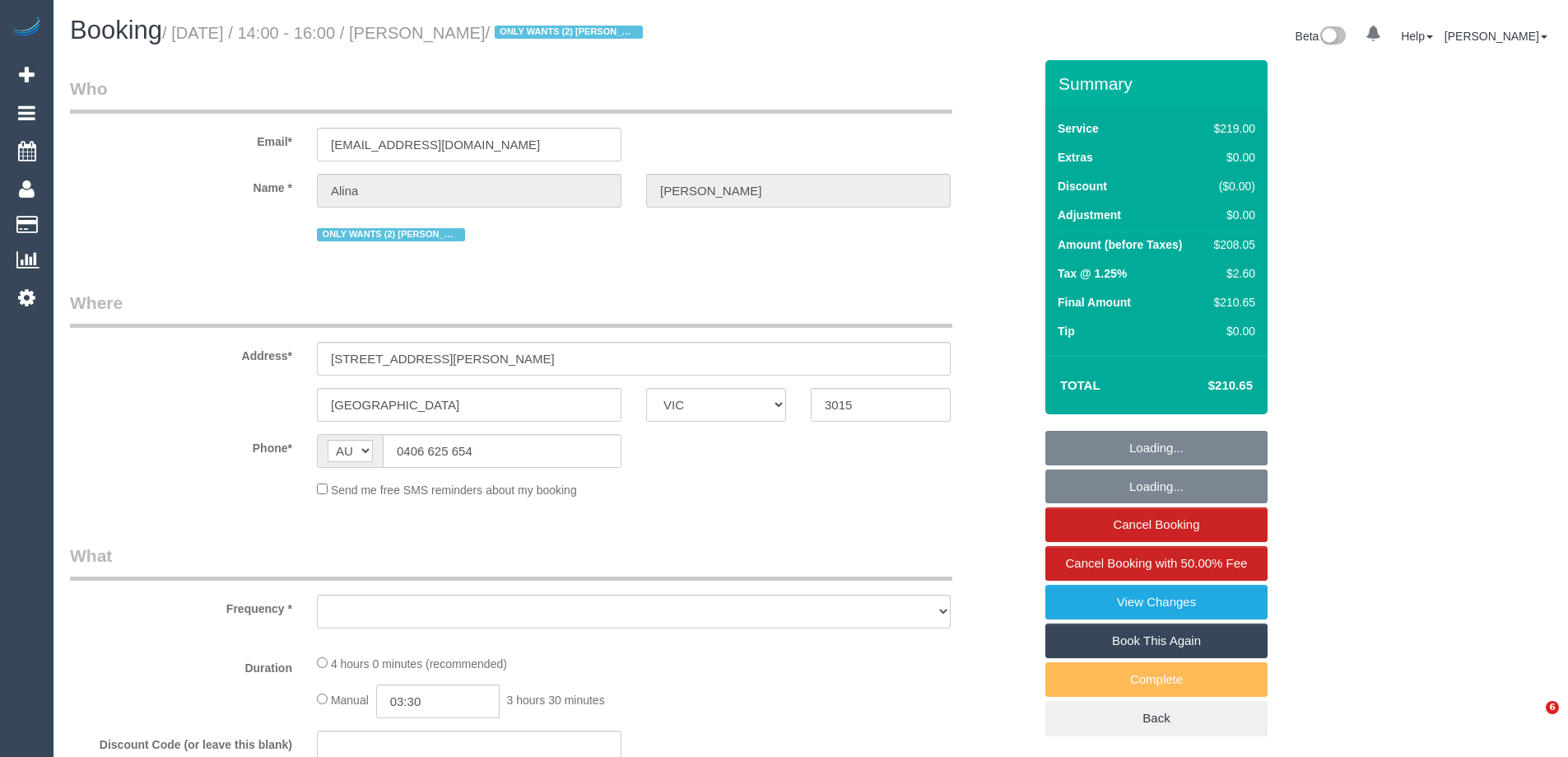
select select "VIC"
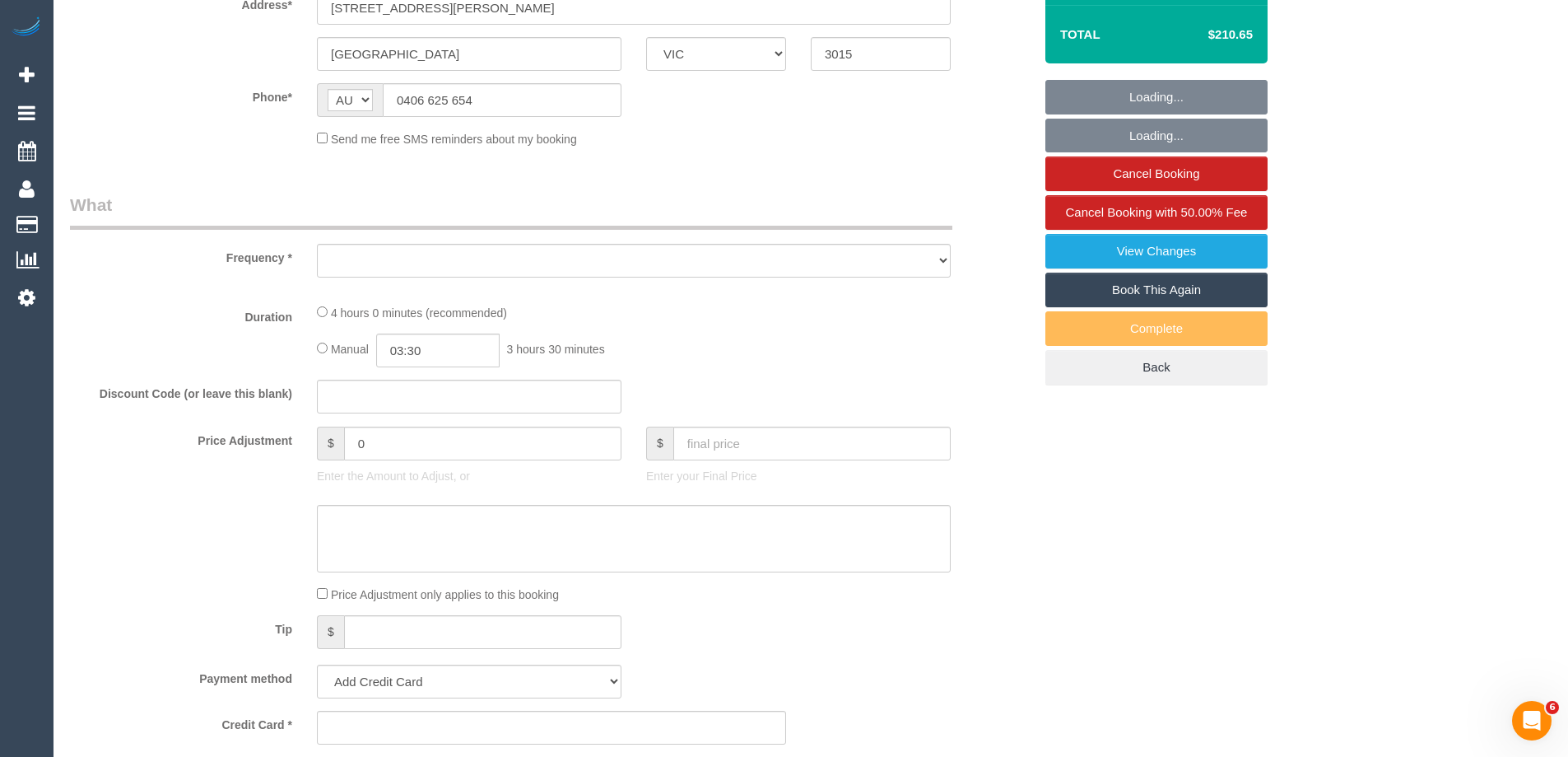
select select "string:stripe-pm_1Lt3fV2GScqysDRVUtw67tKB"
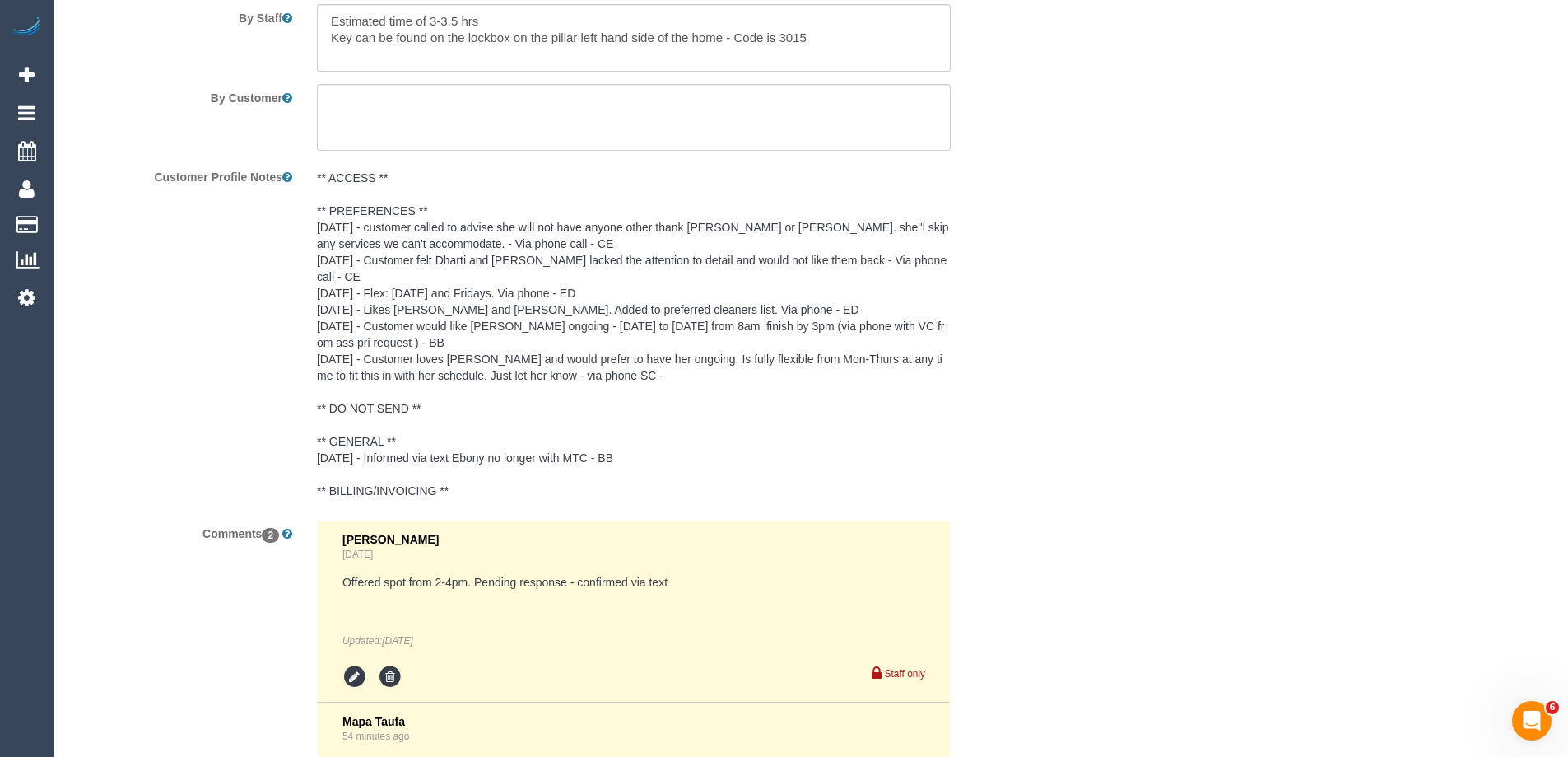
select select "object:1151"
select select "number:28"
select select "number:16"
select select "number:19"
select select "number:24"
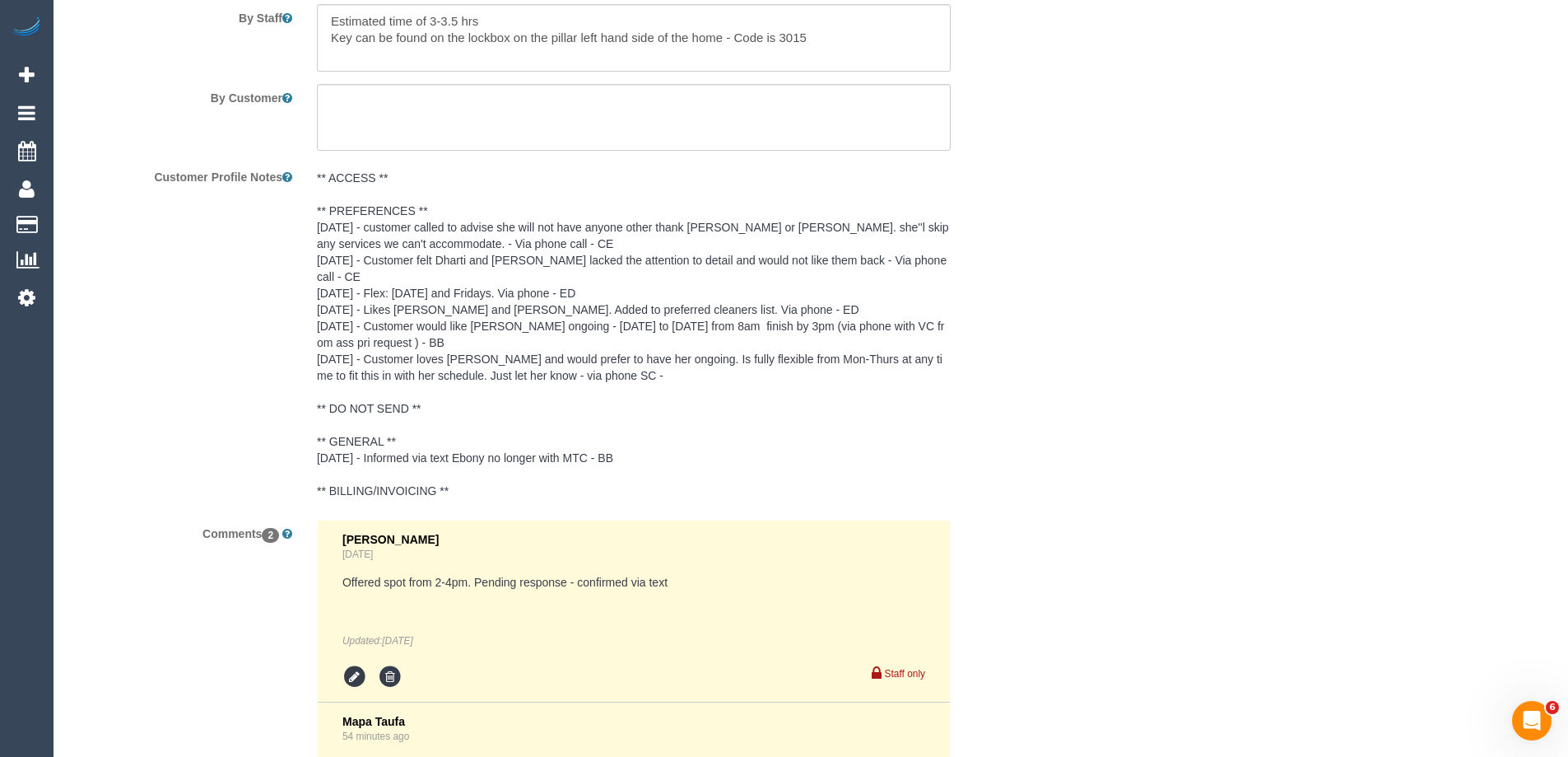
select select "number:34"
select select "number:12"
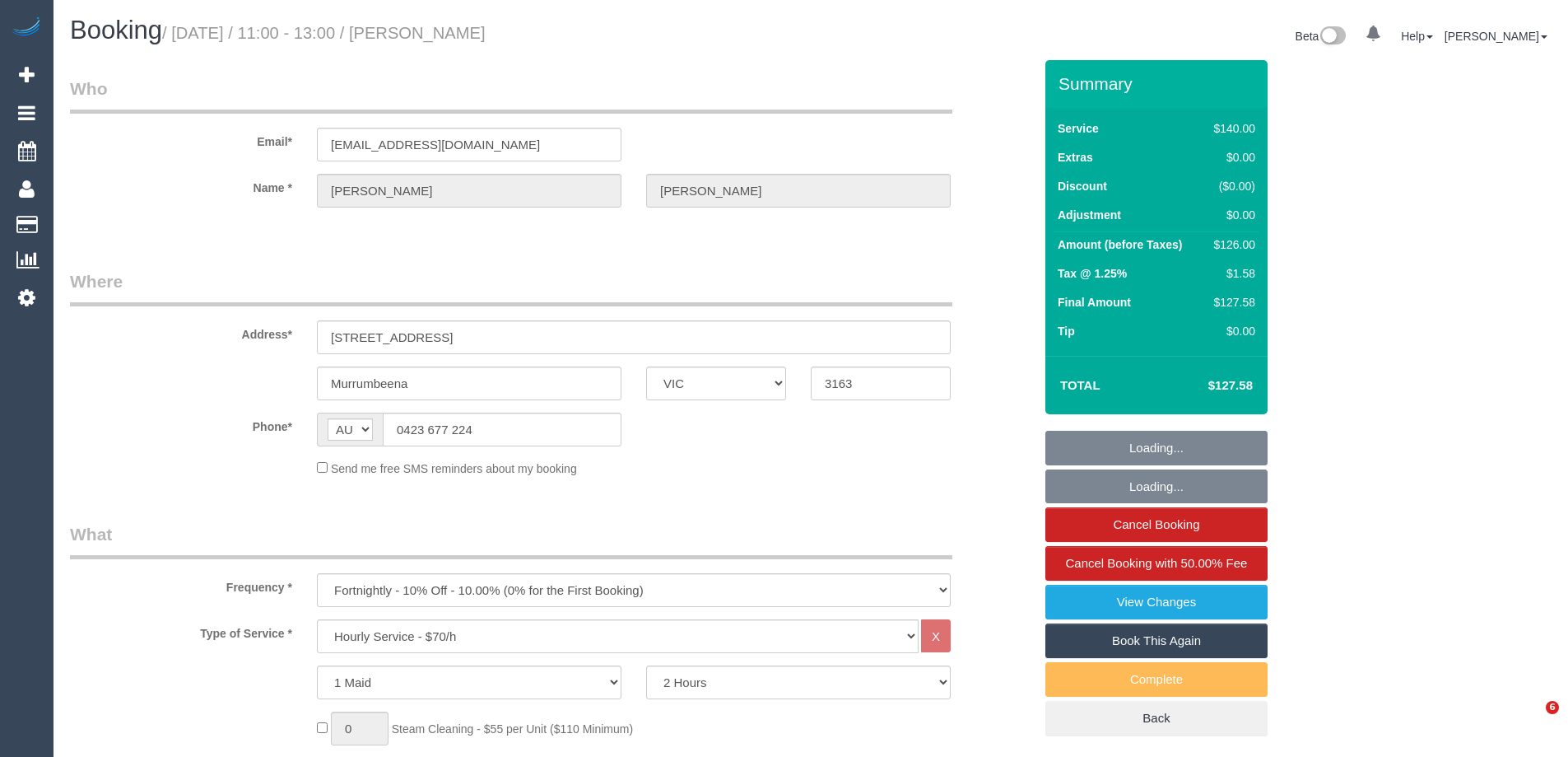
select select "VIC"
select select "object:732"
select select "number:29"
select select "number:14"
select select "number:19"
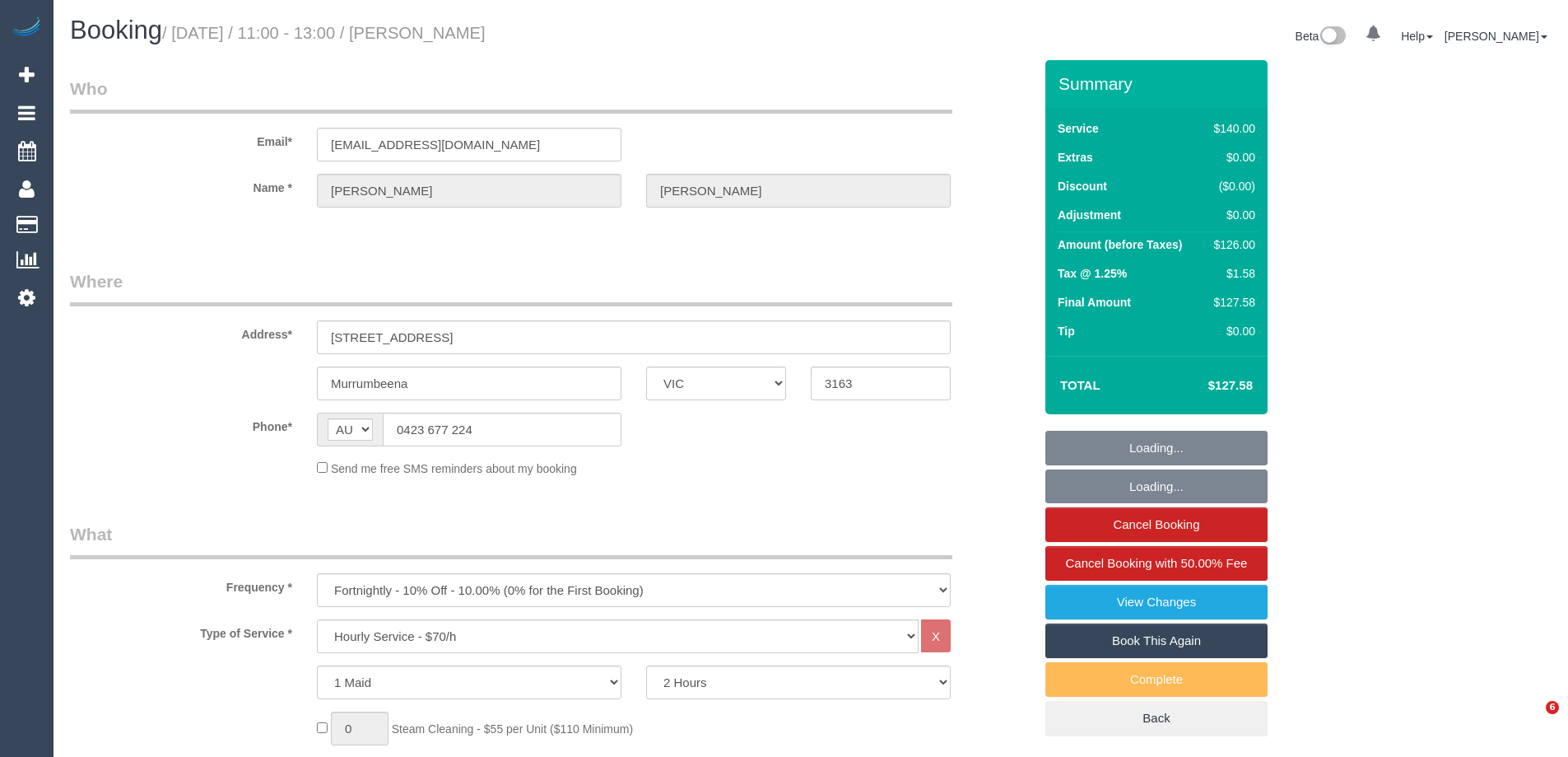
select select "number:22"
select select "number:35"
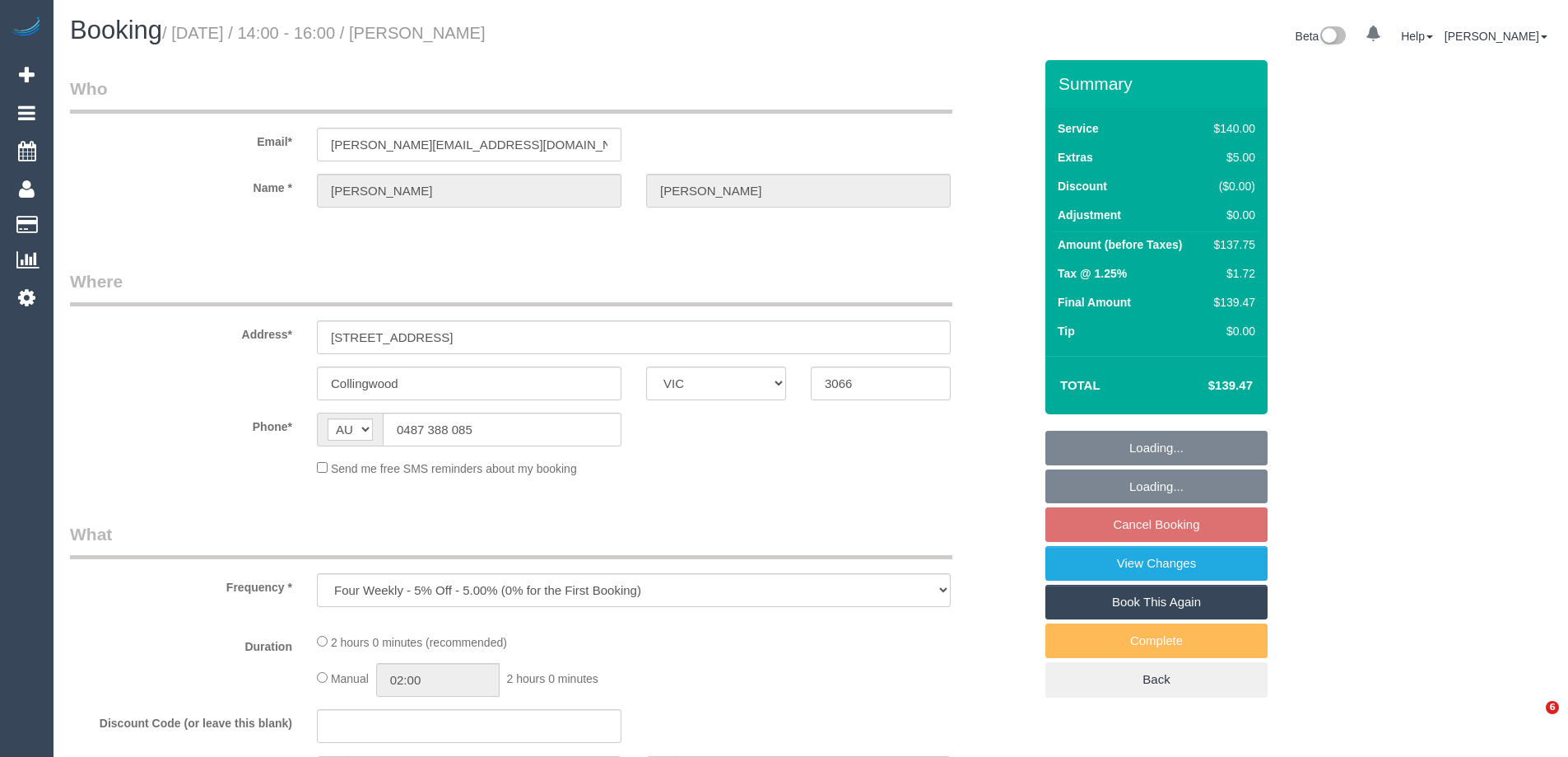
select select "VIC"
select select "string:stripe-pm_1RUMDB2GScqysDRVI4TwRVIl"
select select "number:27"
select select "number:16"
select select "number:19"
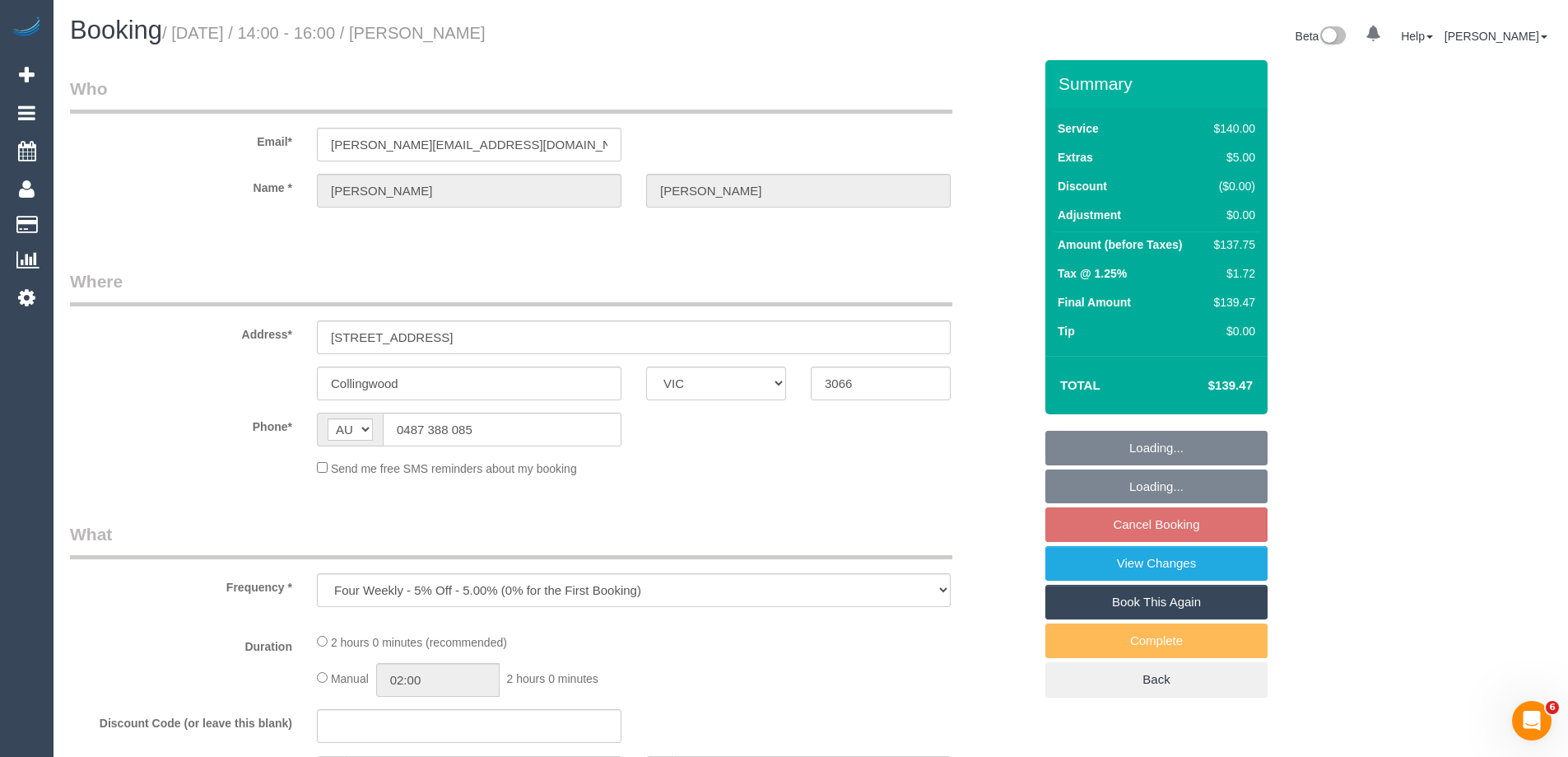
select select "number:22"
select select "number:34"
select select "number:12"
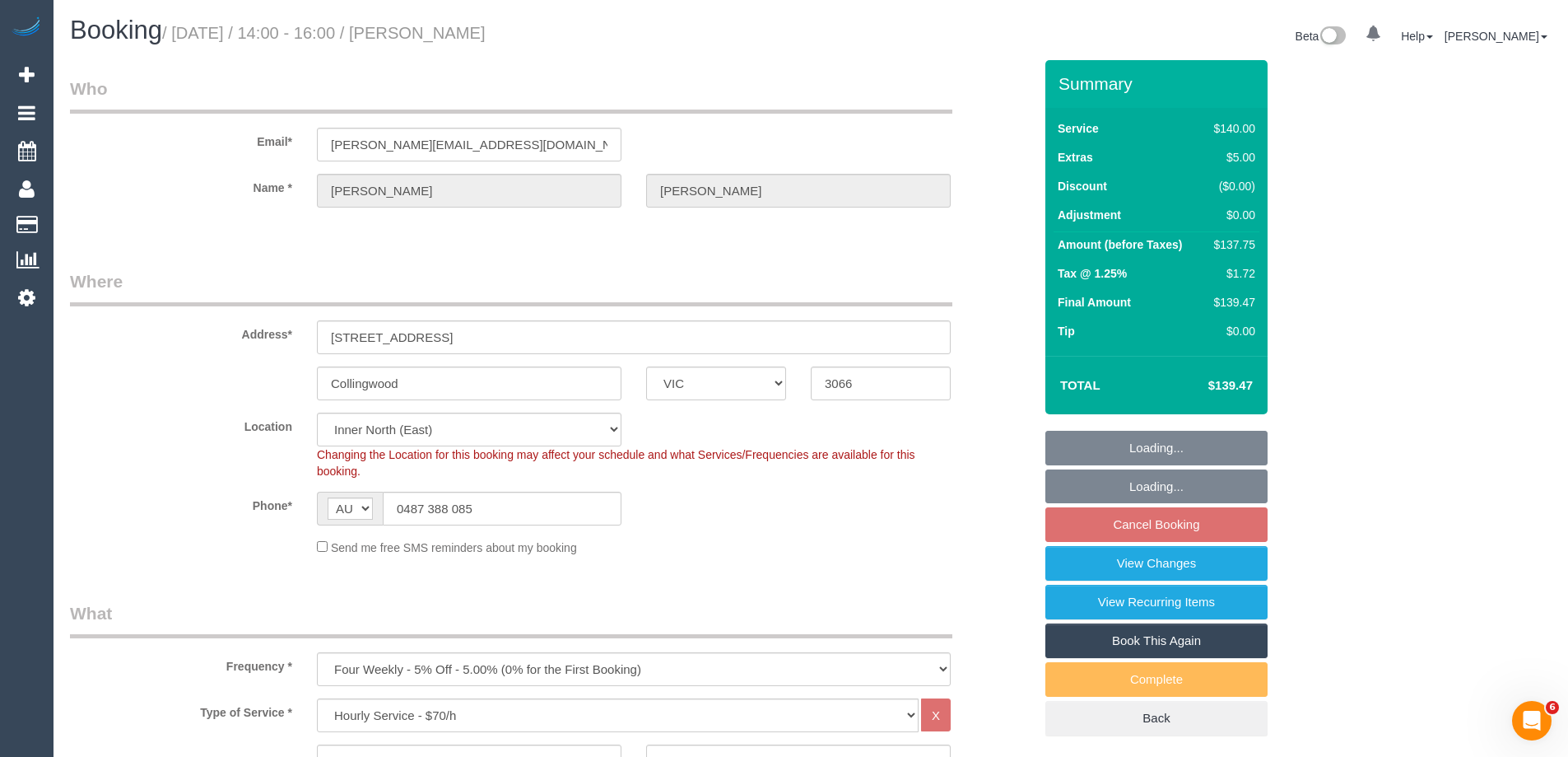
select select "object:890"
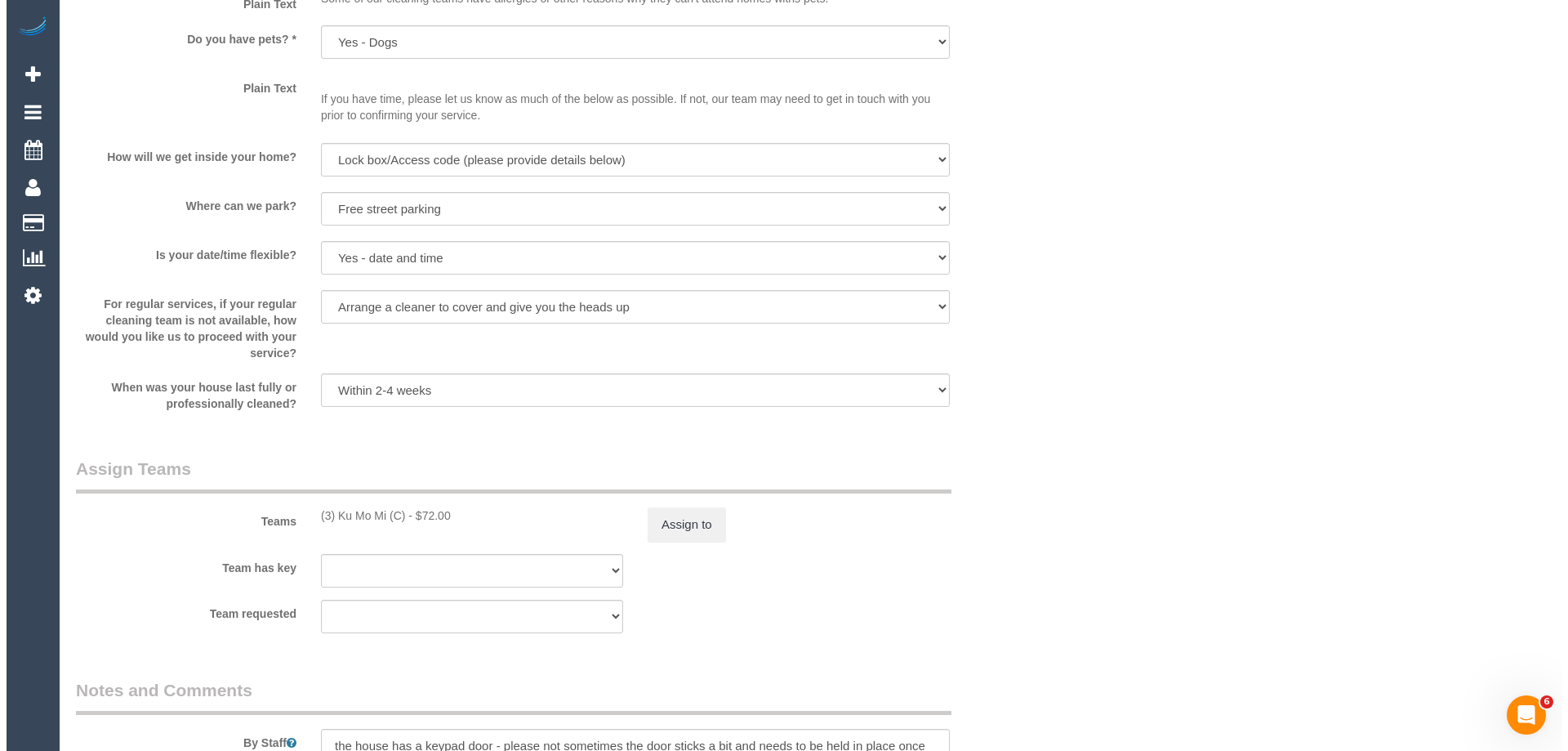
scroll to position [2288, 0]
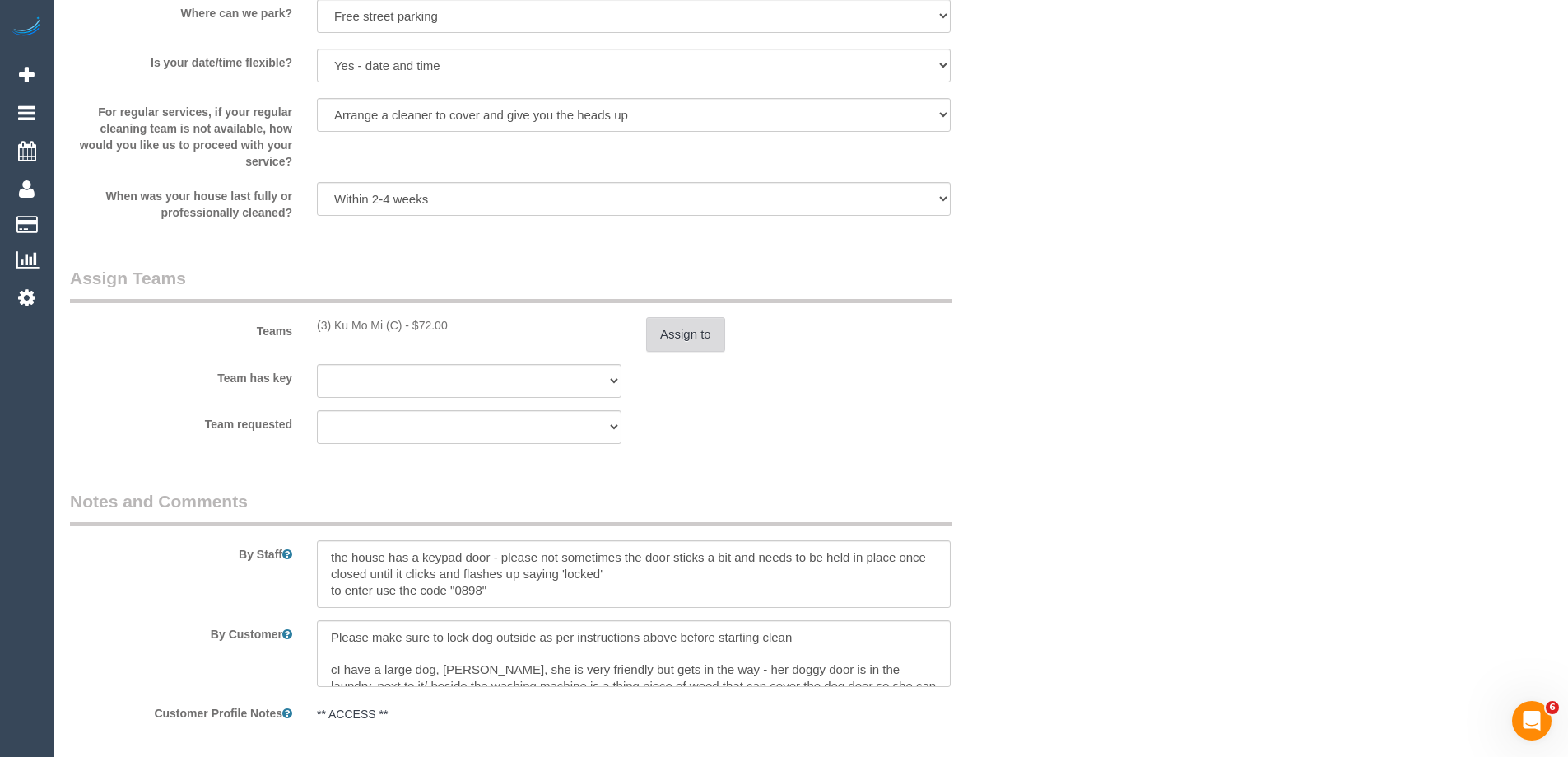
click at [671, 331] on button "Assign to" at bounding box center [686, 334] width 79 height 35
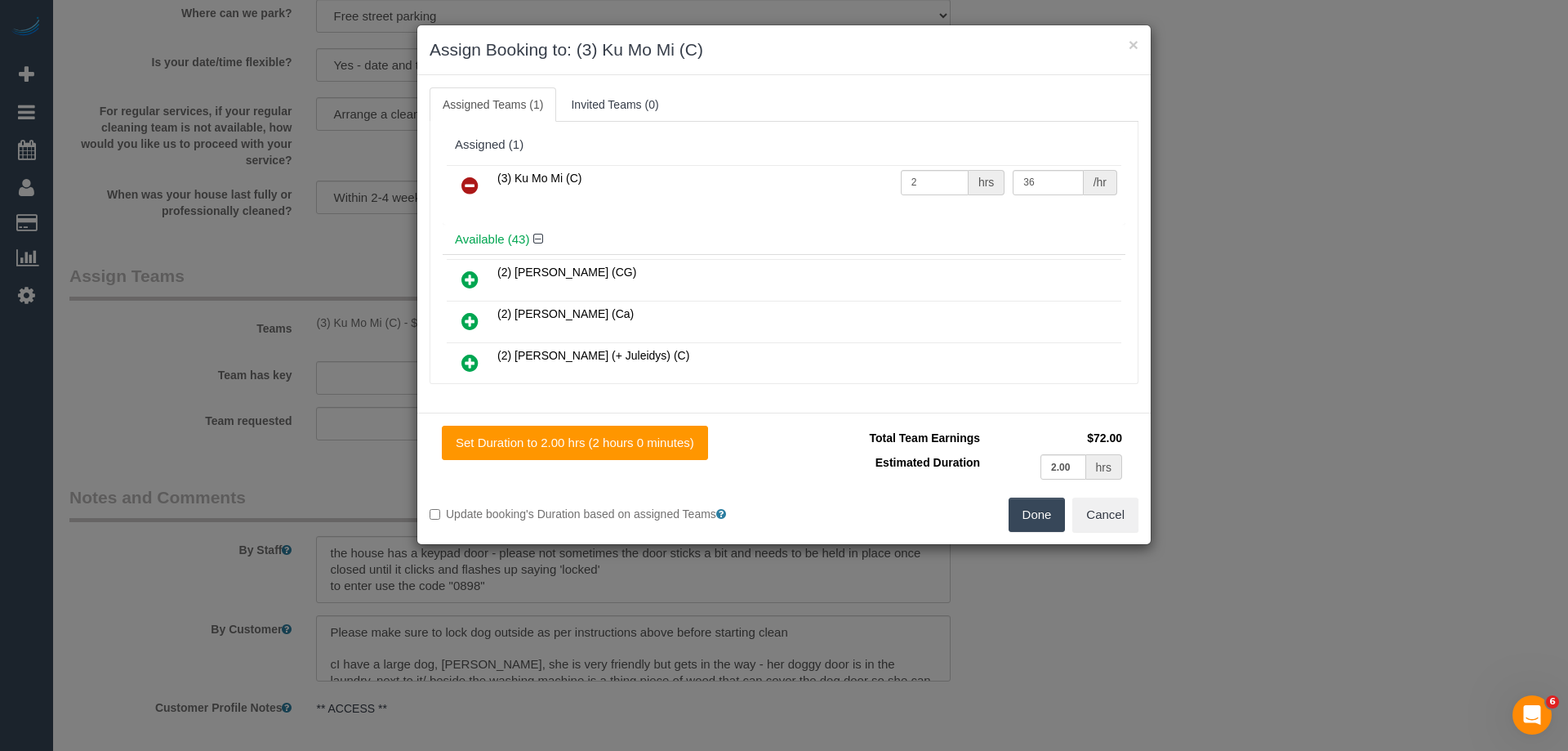
click at [469, 180] on icon at bounding box center [470, 185] width 17 height 19
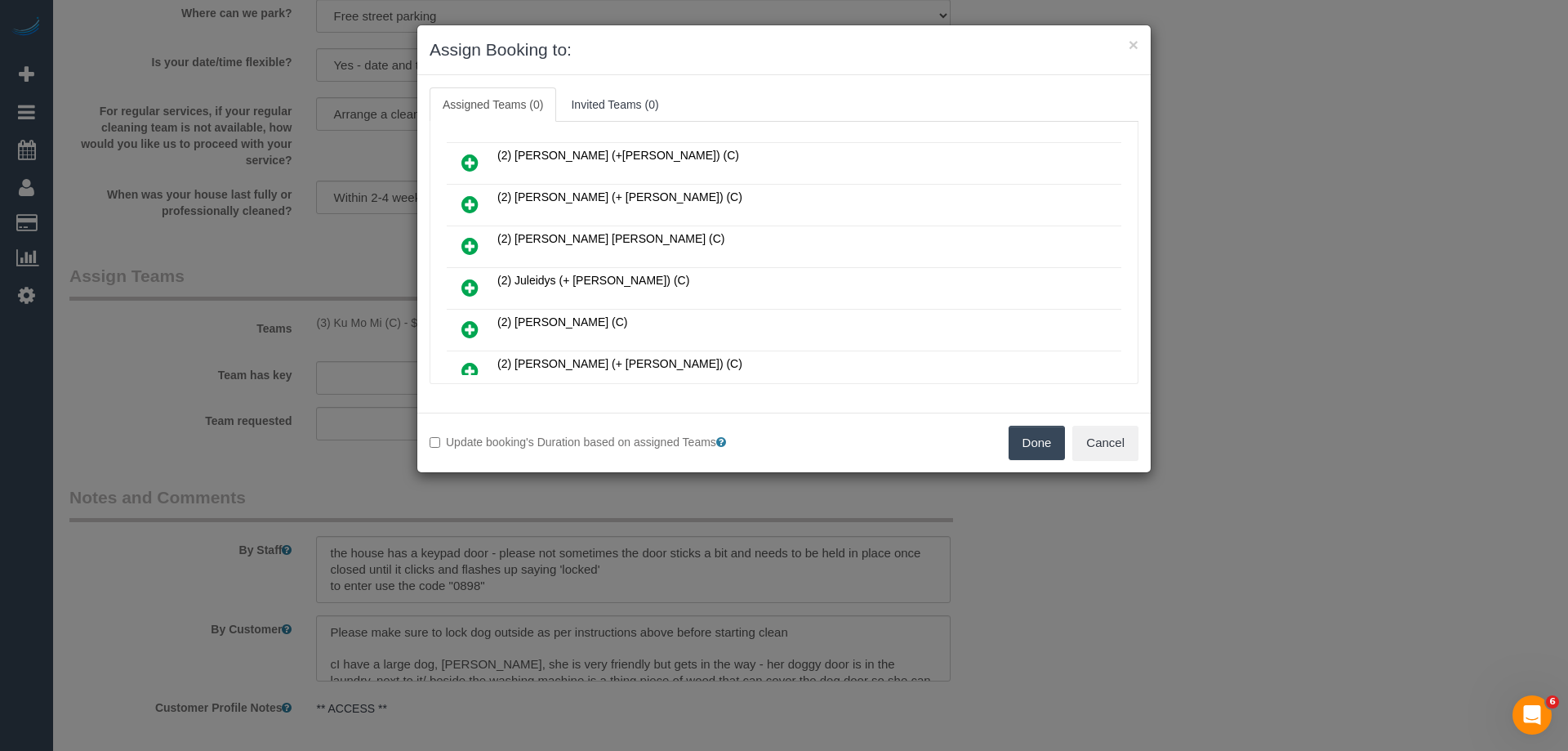
click at [470, 238] on icon at bounding box center [470, 245] width 17 height 19
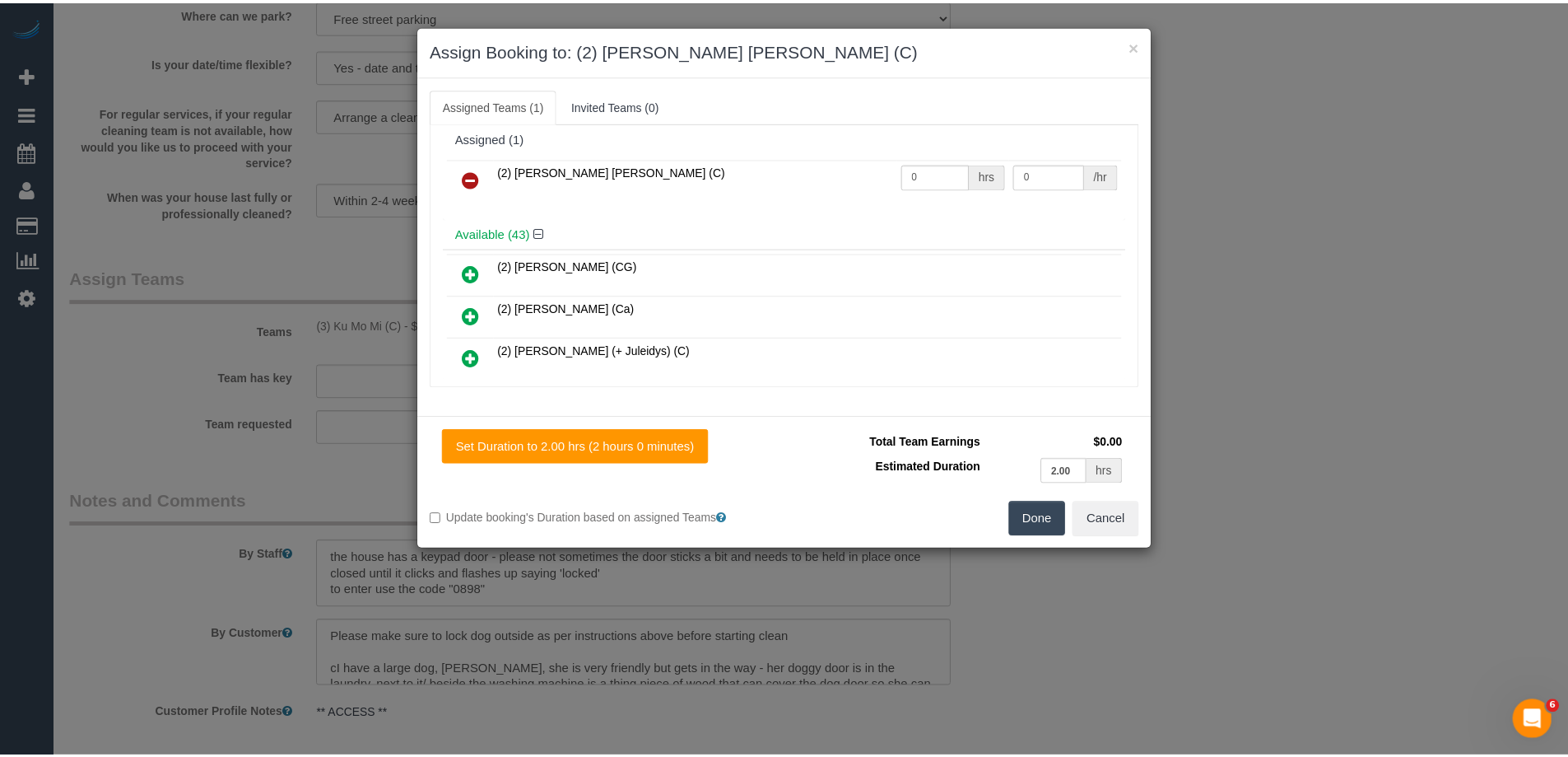
scroll to position [0, 0]
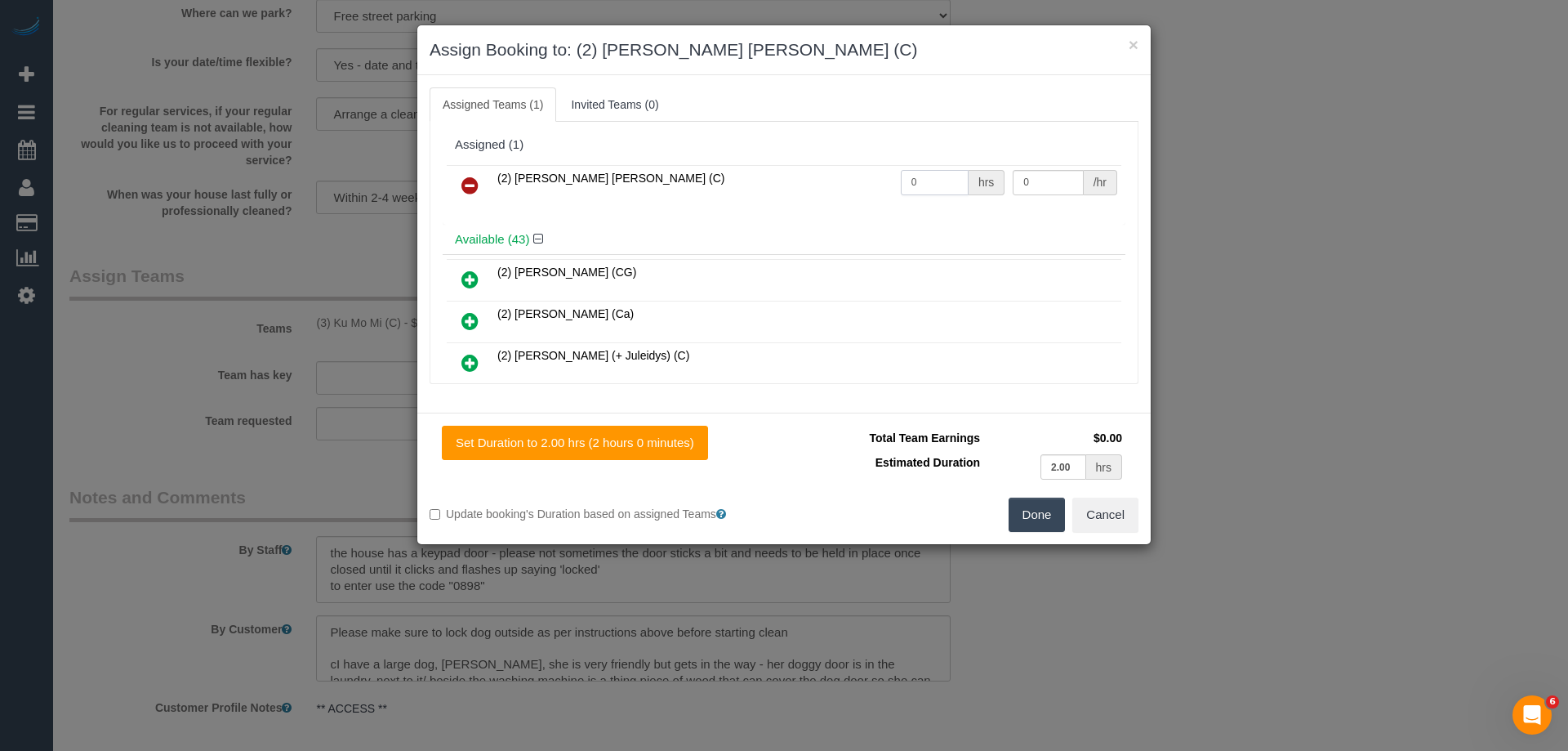
drag, startPoint x: 944, startPoint y: 183, endPoint x: 848, endPoint y: 182, distance: 96.0
click at [849, 182] on tr "(2) Joel Wei Ong (C) 0 hrs 0 /hr" at bounding box center [784, 185] width 674 height 41
type input "2"
drag, startPoint x: 932, startPoint y: 182, endPoint x: 914, endPoint y: 185, distance: 18.2
click at [921, 183] on tr "(2) Joel Wei Ong (C) 2 hrs 0 /hr" at bounding box center [784, 185] width 674 height 41
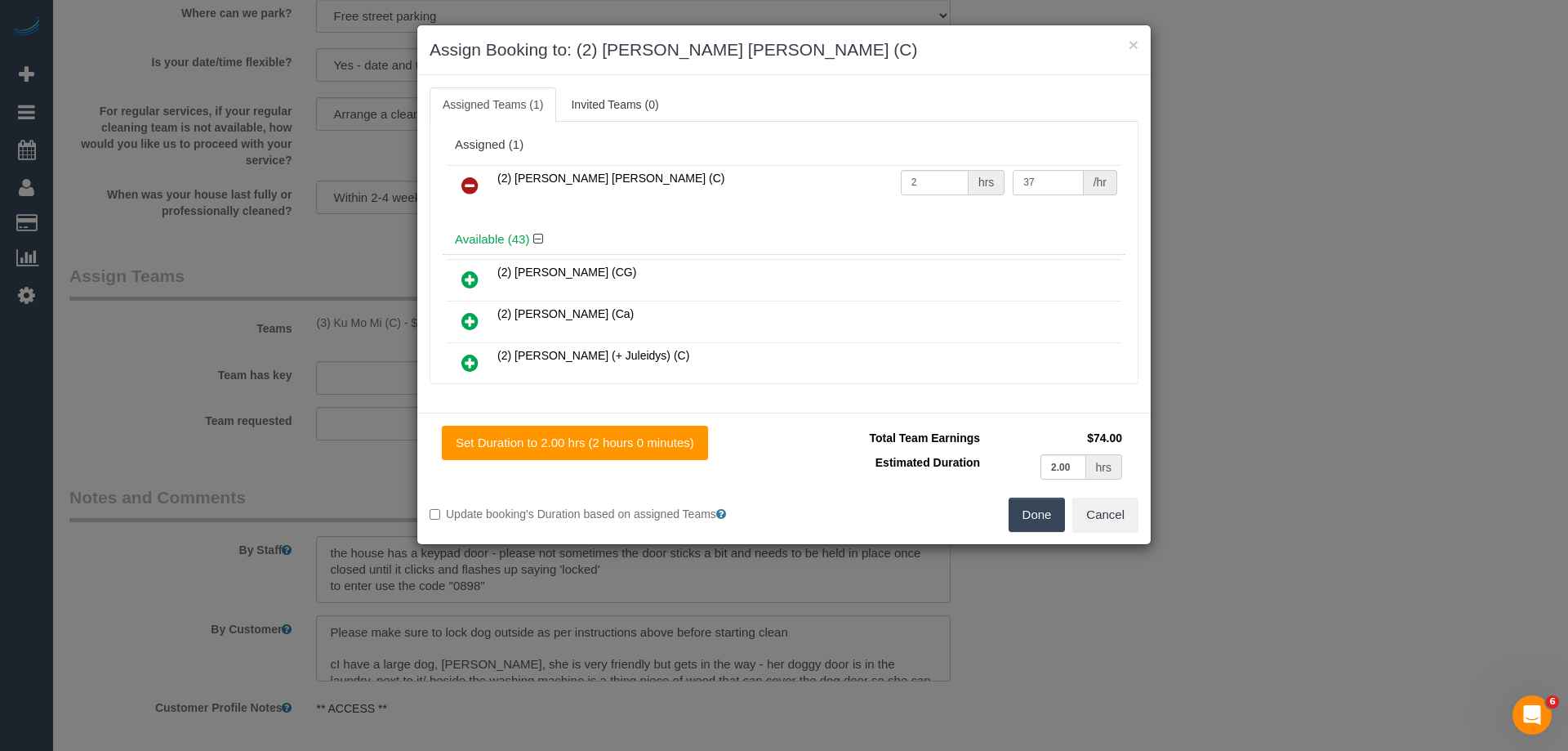
drag, startPoint x: 1027, startPoint y: 183, endPoint x: 916, endPoint y: 184, distance: 111.0
click at [917, 184] on tr "(2) Joel Wei Ong (C) 2 hrs 37 /hr" at bounding box center [784, 185] width 674 height 41
type input "38.75"
click at [1034, 522] on button "Done" at bounding box center [1037, 514] width 57 height 35
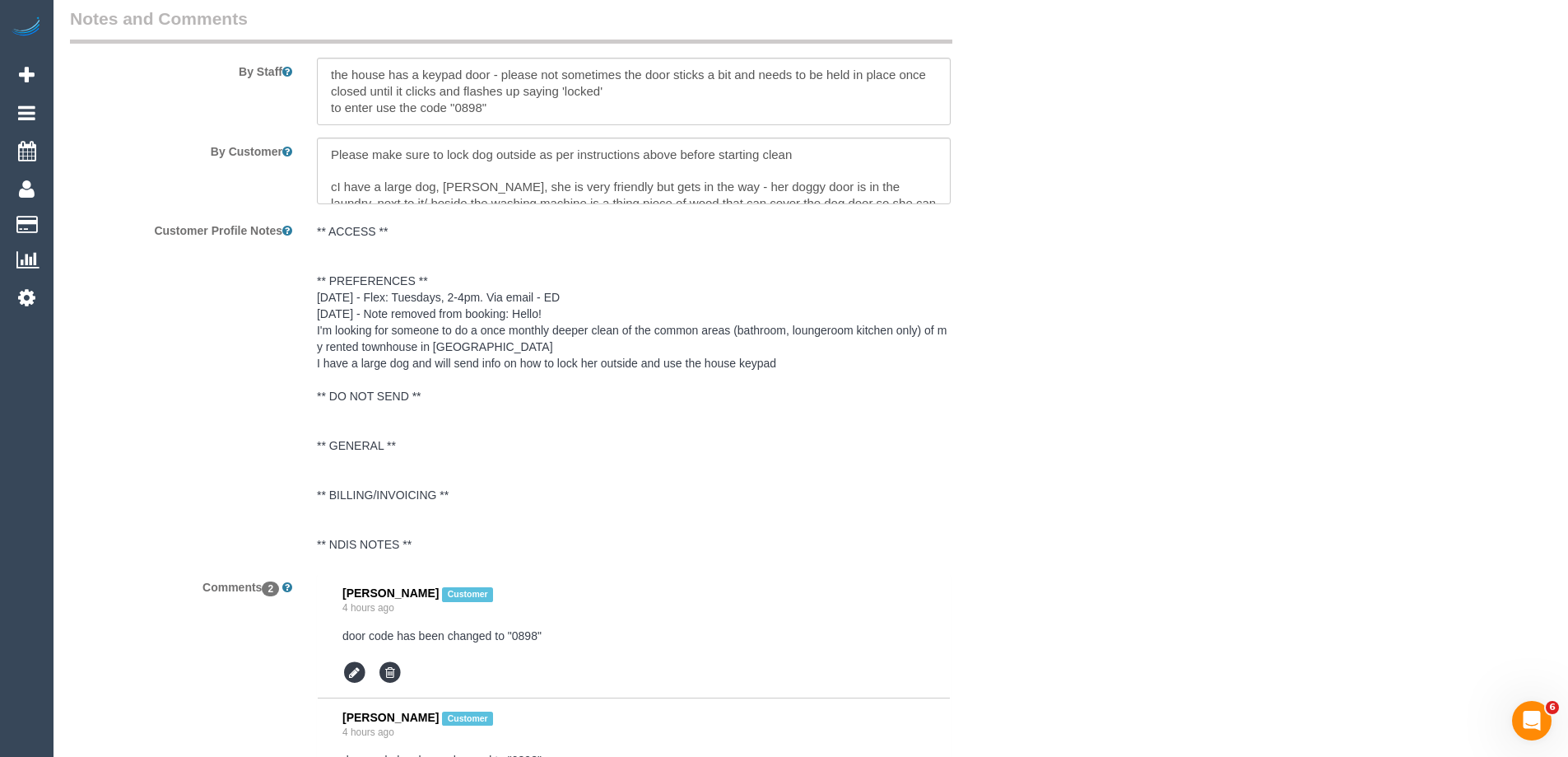
scroll to position [3047, 0]
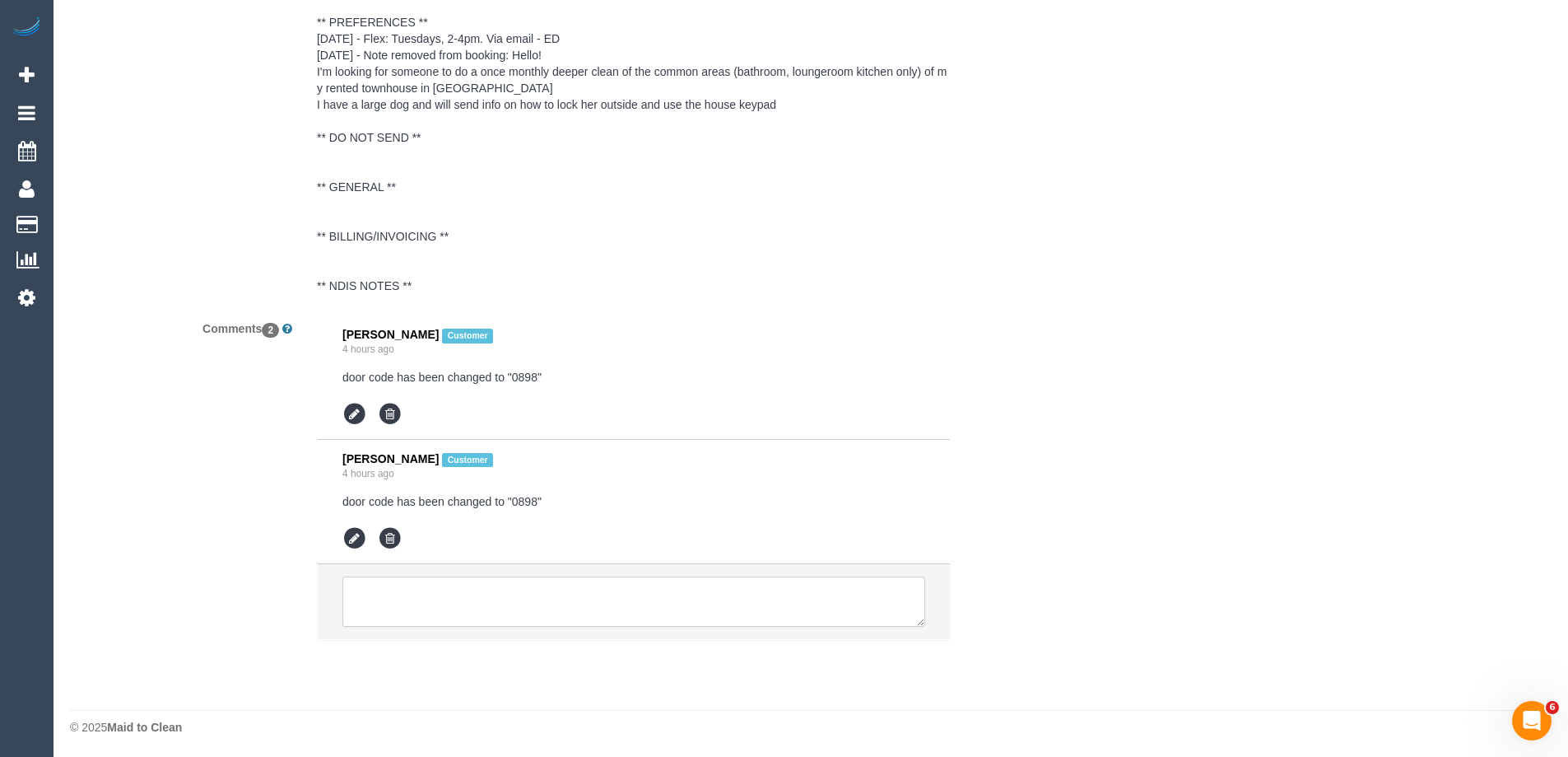
click at [398, 600] on textarea at bounding box center [634, 602] width 583 height 51
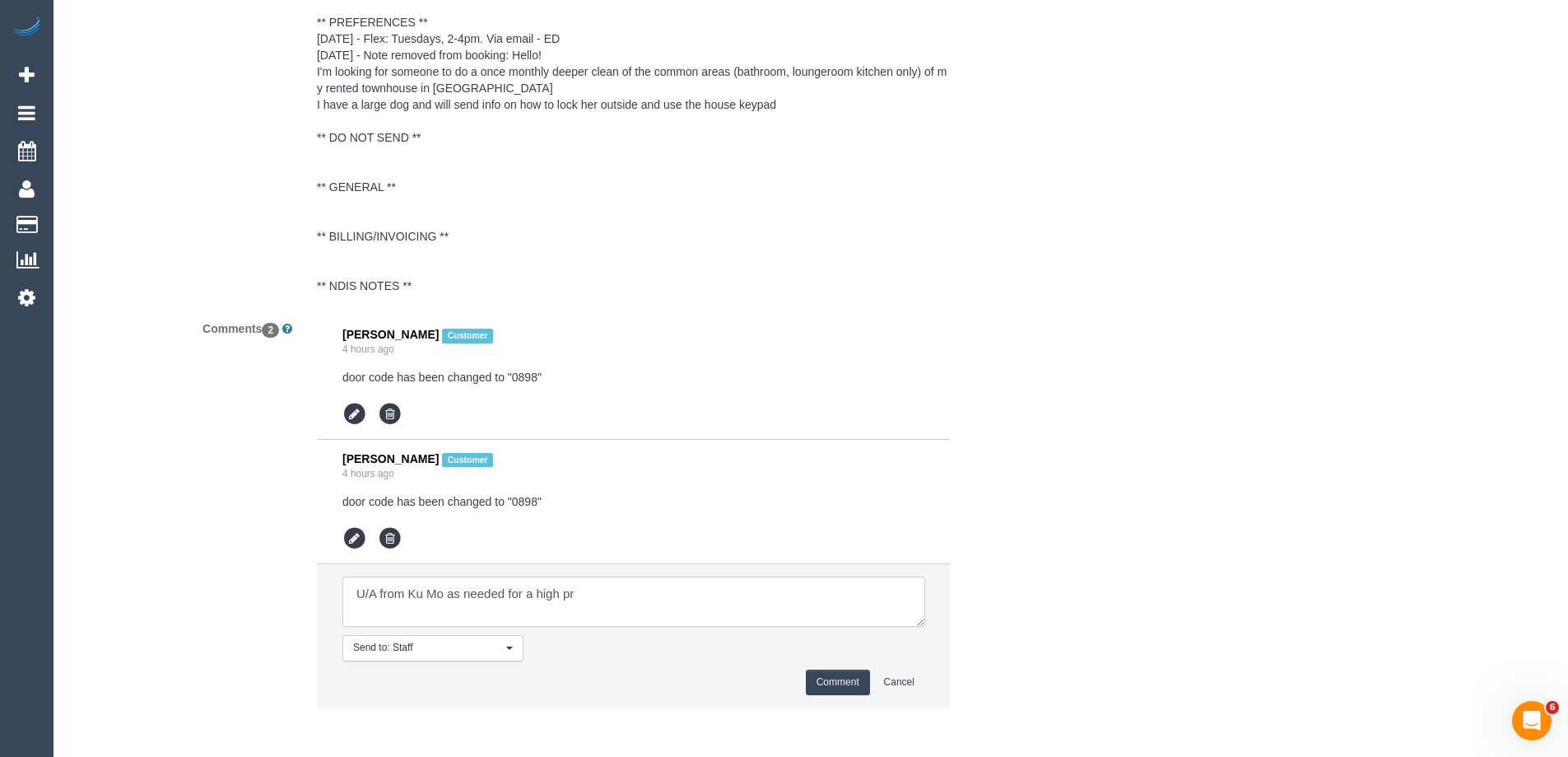
click at [612, 595] on textarea at bounding box center [634, 602] width 583 height 51
type textarea "U/A from Ku Mo as needed for a high priority cleaner's schedule. Not notified a…"
click at [838, 685] on button "Comment" at bounding box center [838, 682] width 64 height 25
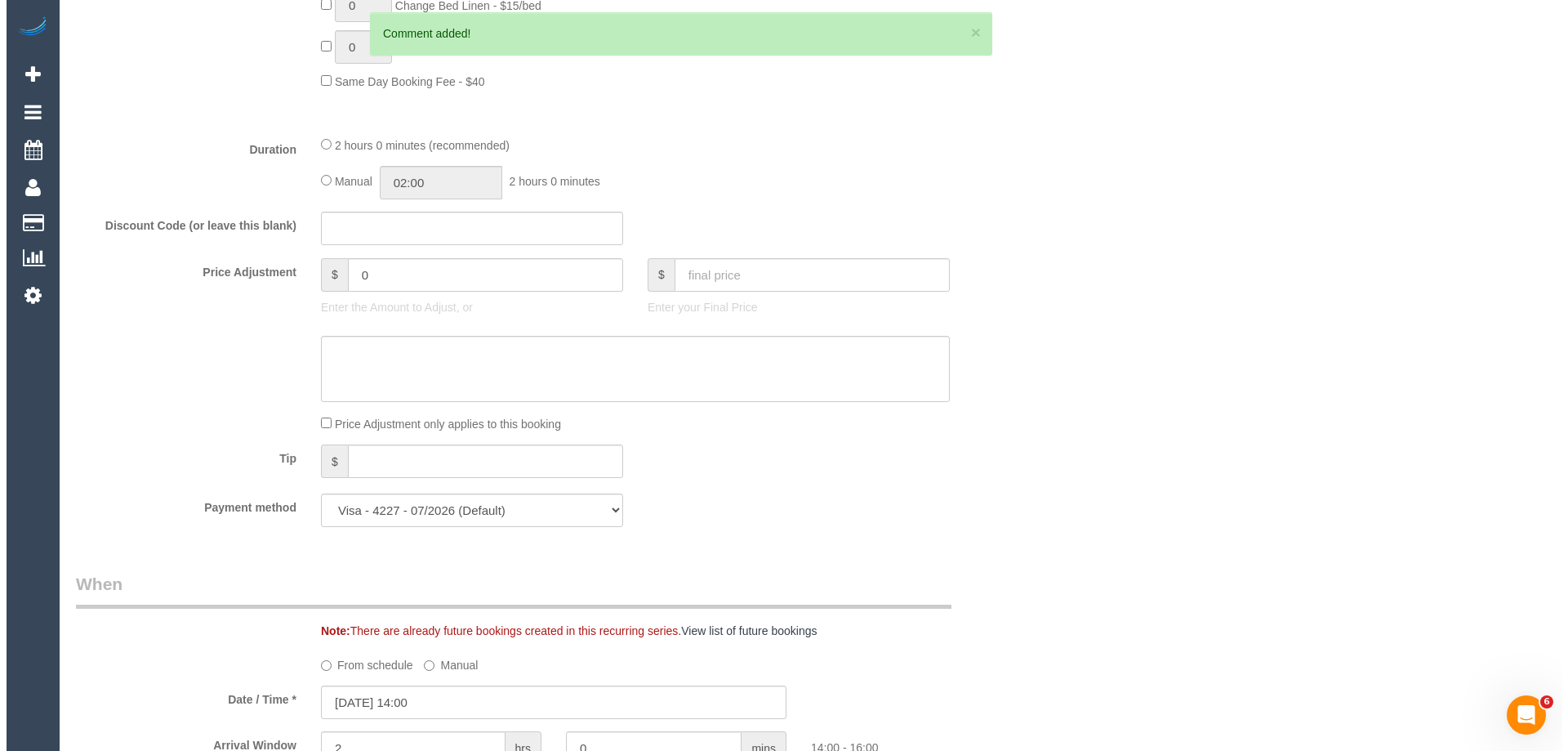
scroll to position [0, 0]
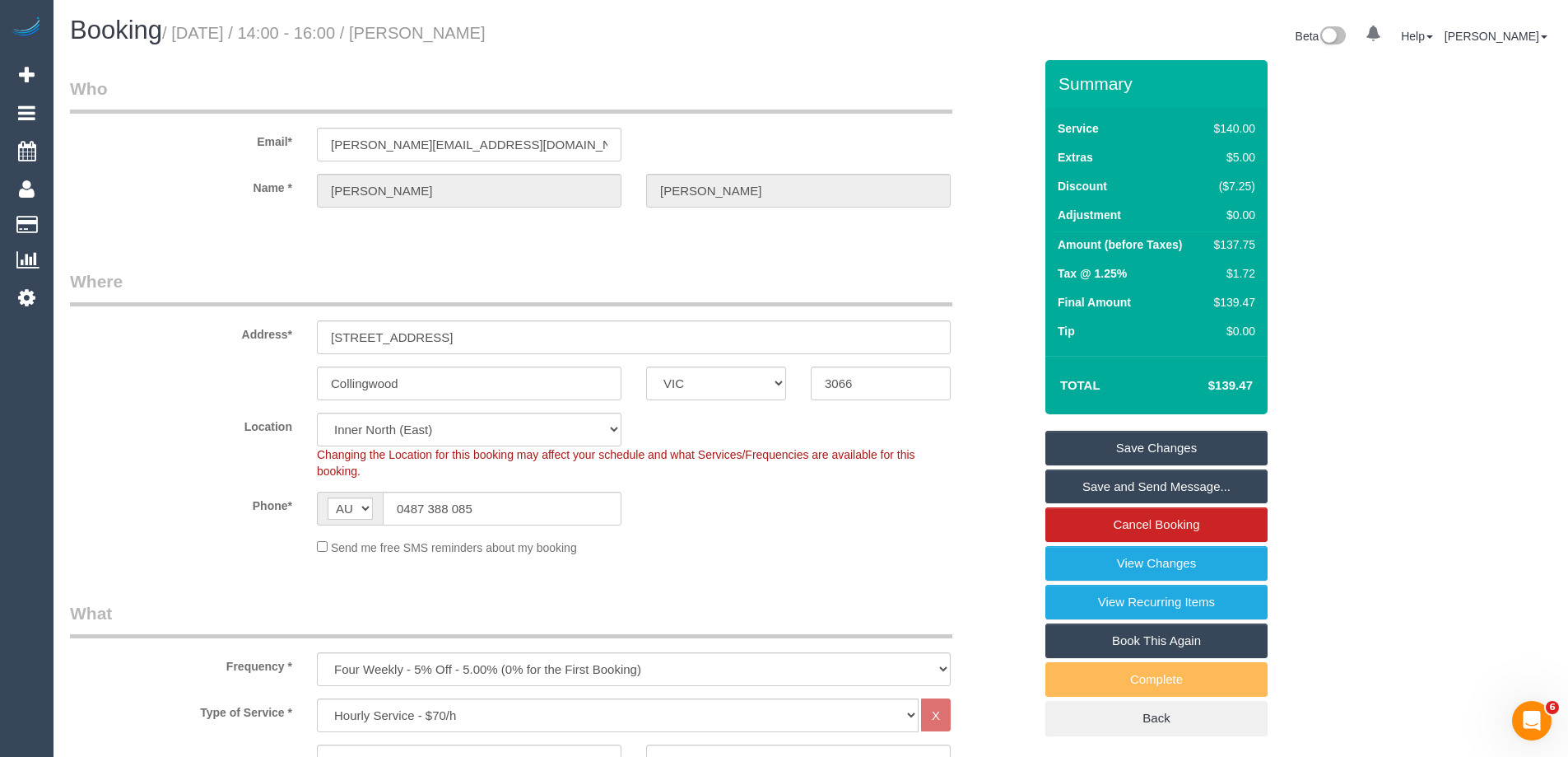
click at [976, 36] on button "×" at bounding box center [977, 32] width 10 height 17
drag, startPoint x: 630, startPoint y: 27, endPoint x: 457, endPoint y: 29, distance: 173.0
click at [457, 29] on h1 "Booking / September 30, 2025 / 14:00 - 16:00 / Oliver Gregory" at bounding box center [434, 30] width 729 height 28
copy small "Oliver Gregory"
click at [1082, 447] on link "Save Changes" at bounding box center [1156, 447] width 222 height 35
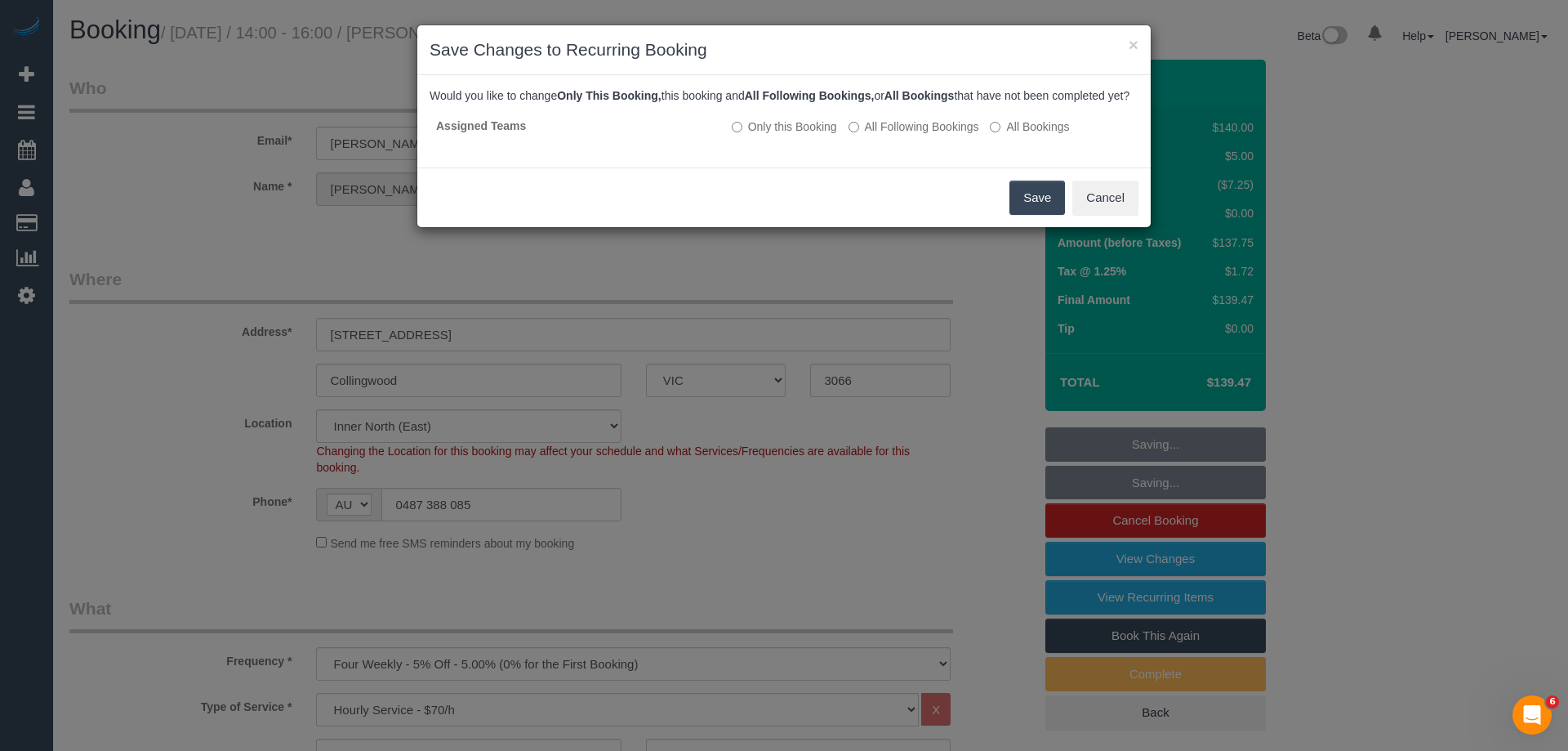
click at [1036, 215] on button "Save" at bounding box center [1037, 197] width 56 height 35
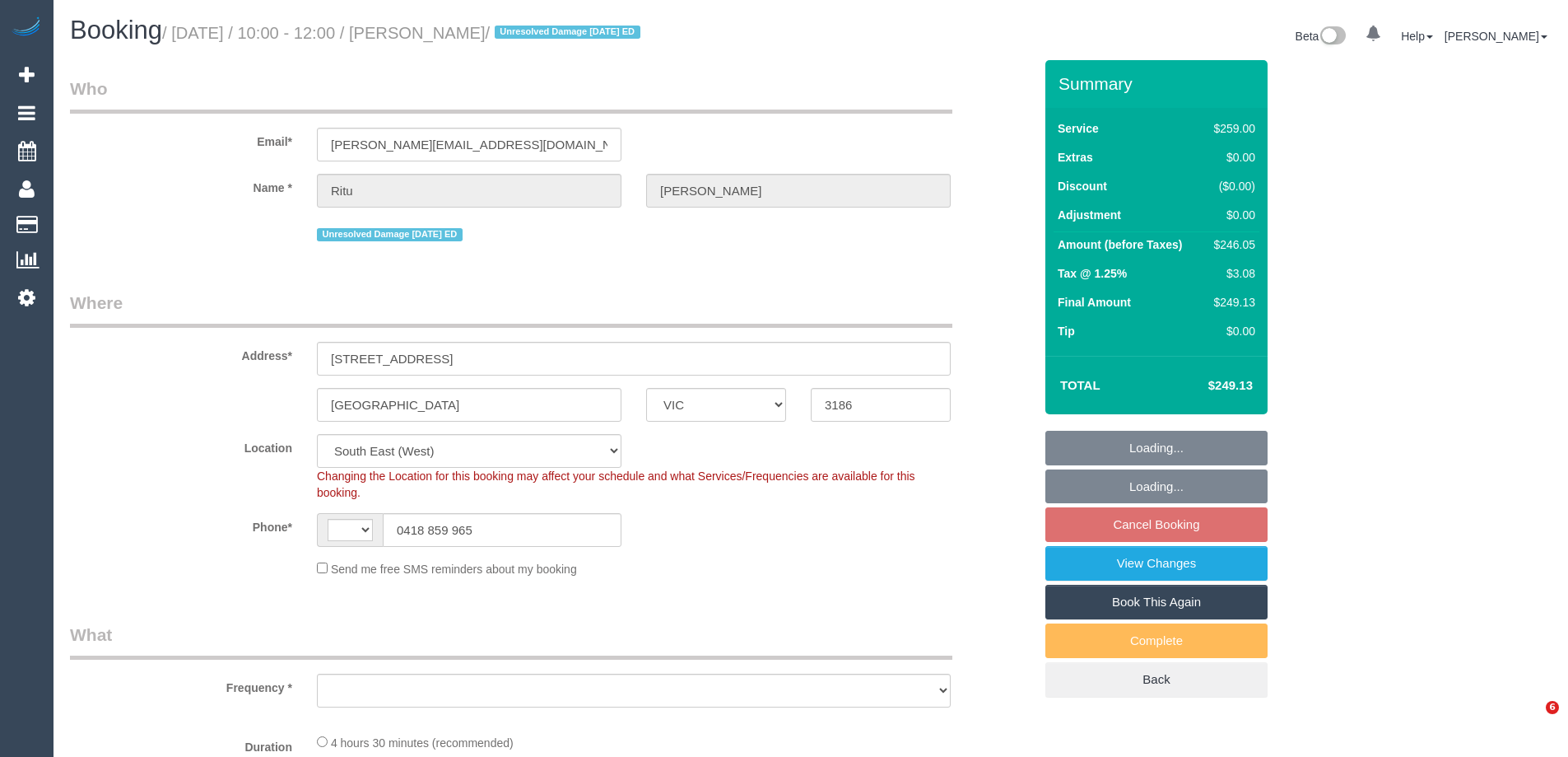
select select "VIC"
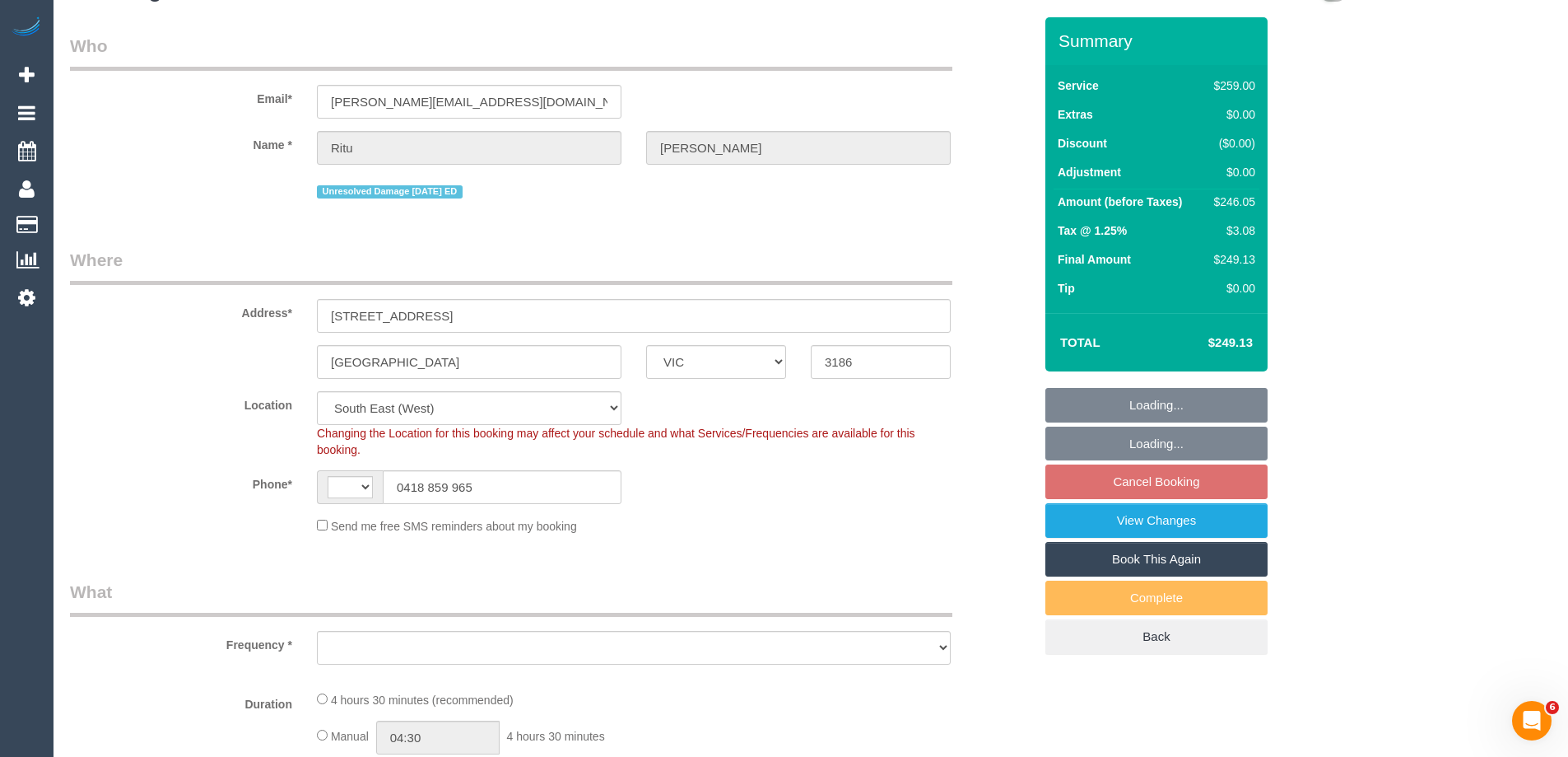
select select "string:AU"
select select "object:539"
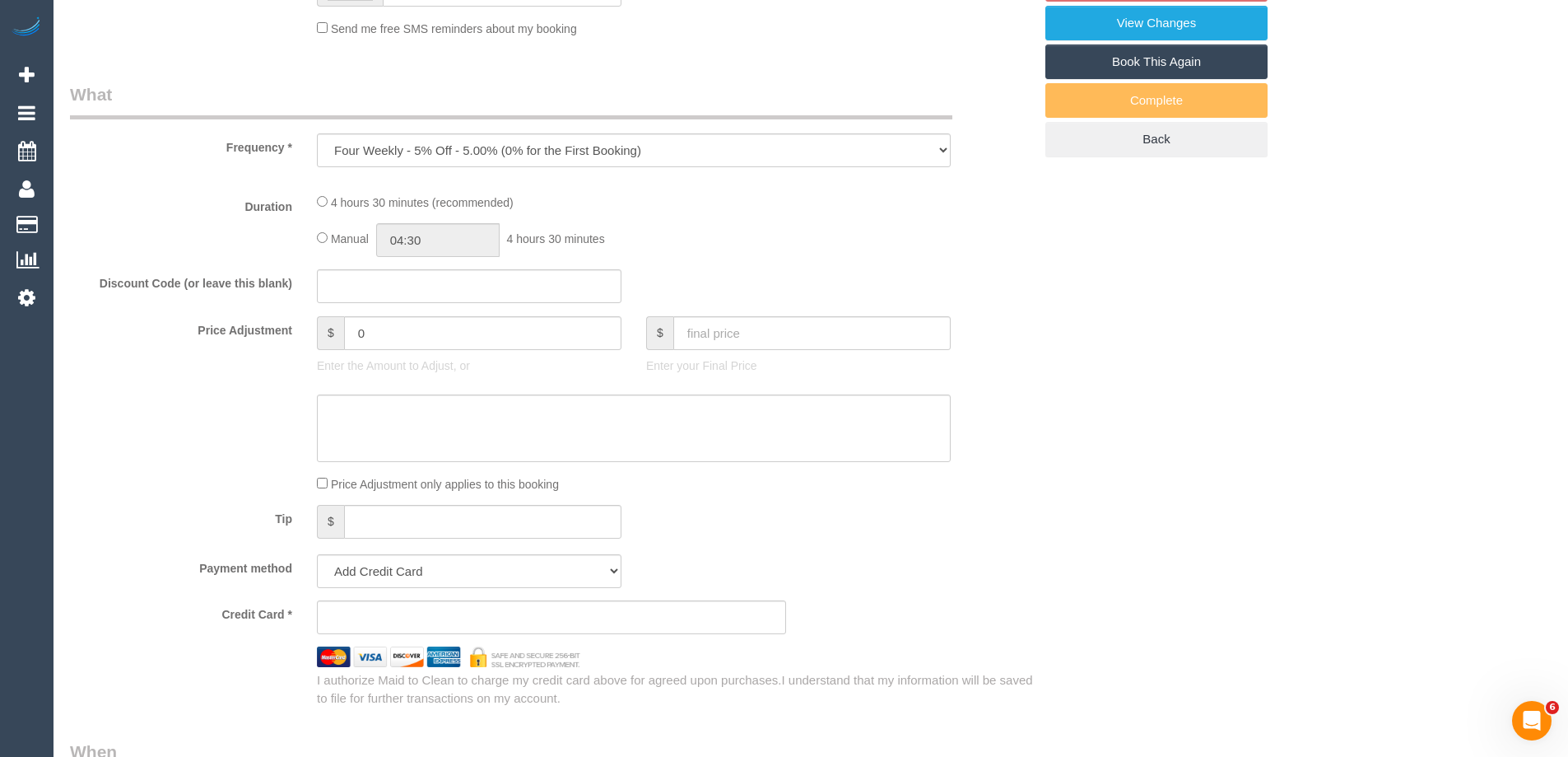
select select "string:stripe-pm_1PFpgO2GScqysDRVGH6BMLeE"
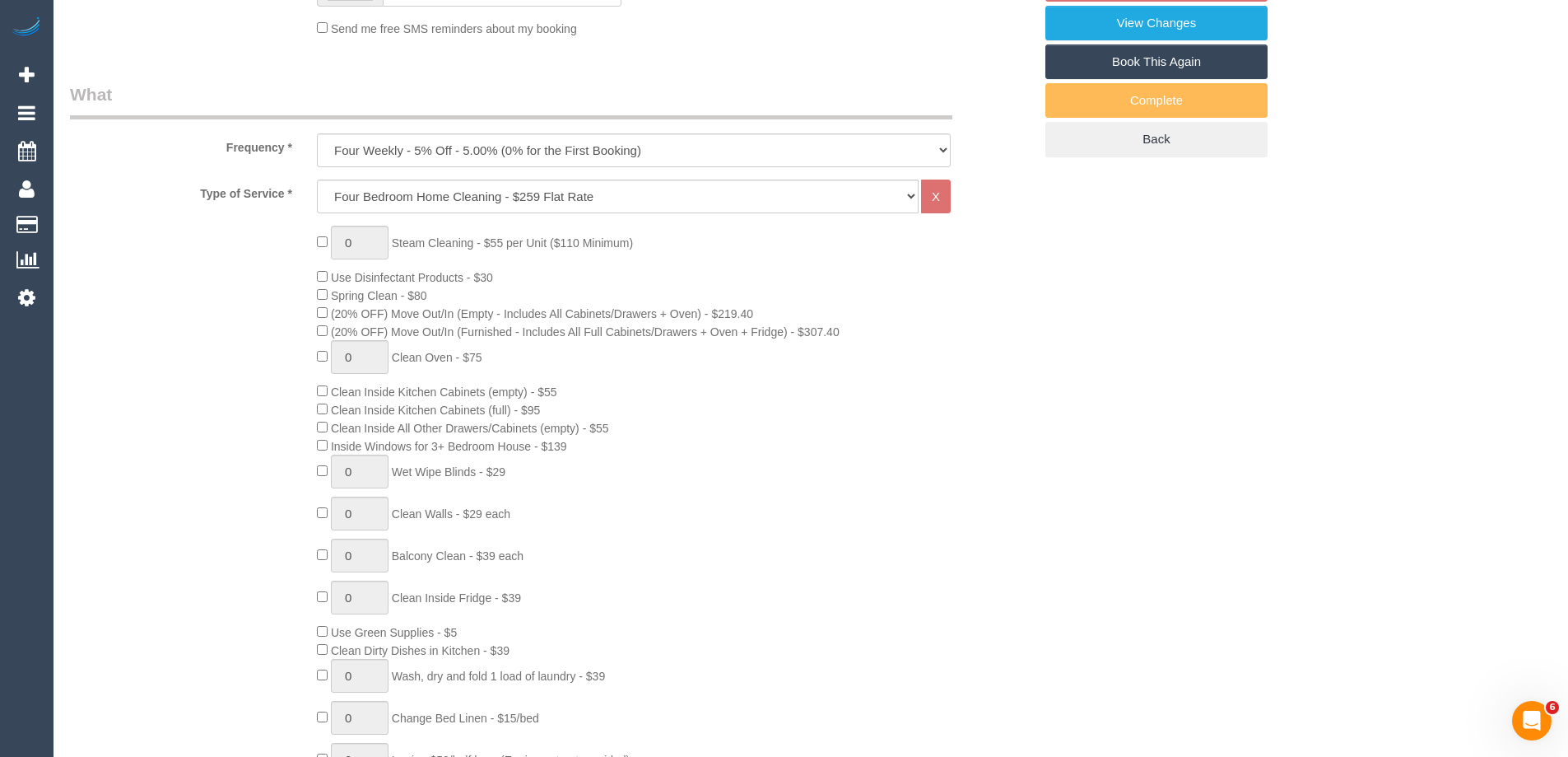
select select "object:640"
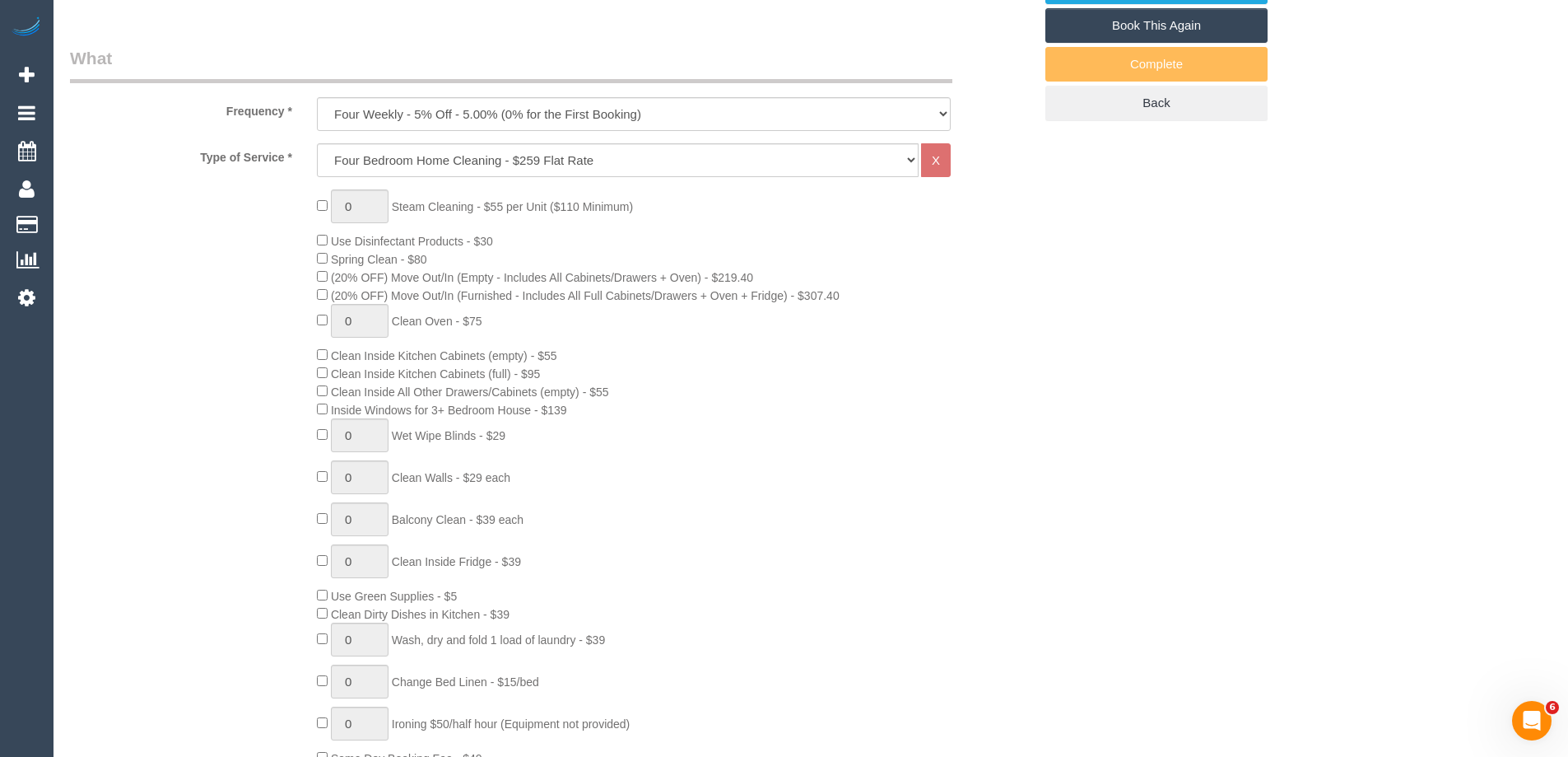
select select "number:28"
select select "number:14"
select select "number:19"
select select "number:25"
select select "number:35"
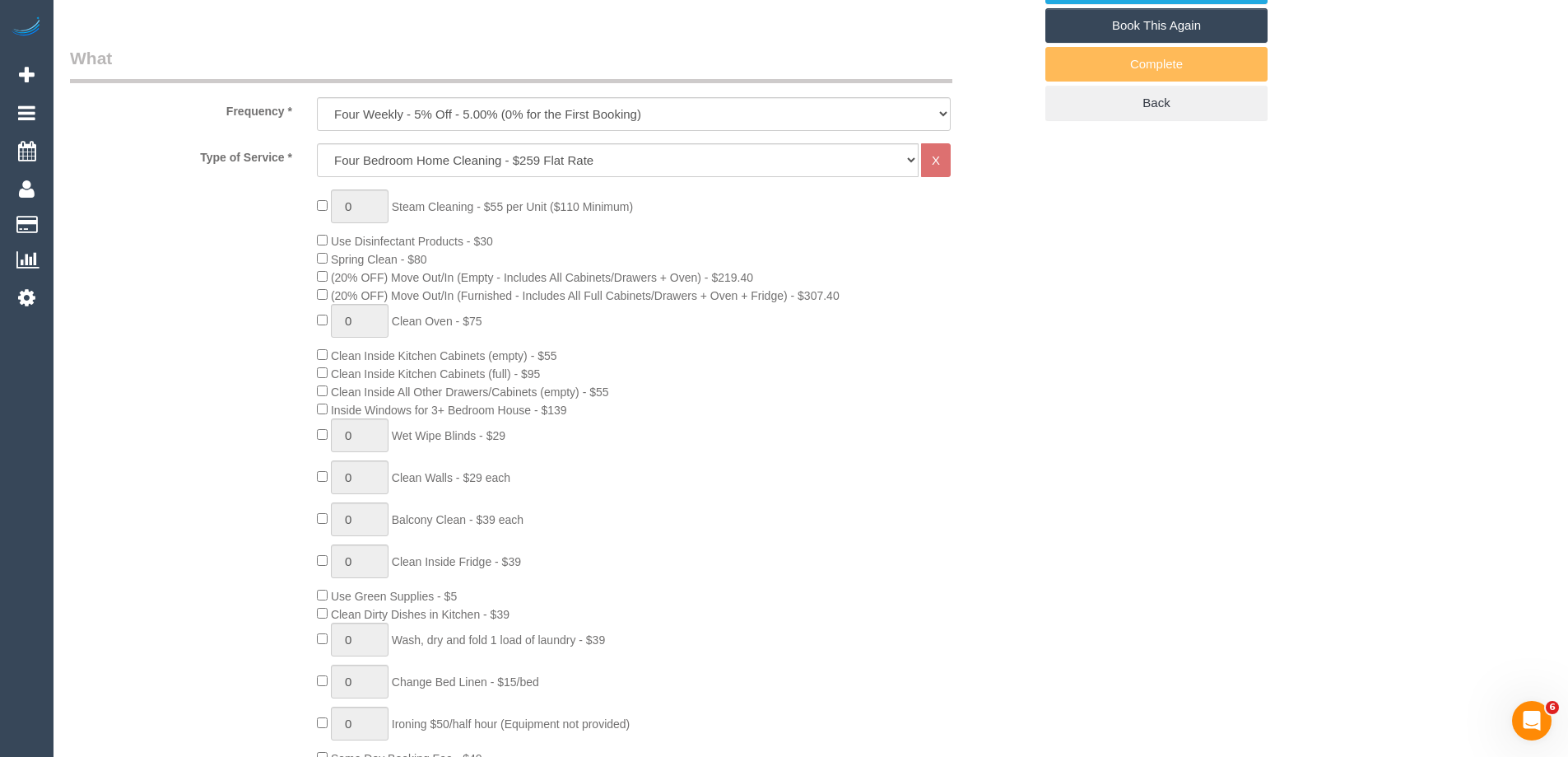
select select "spot3"
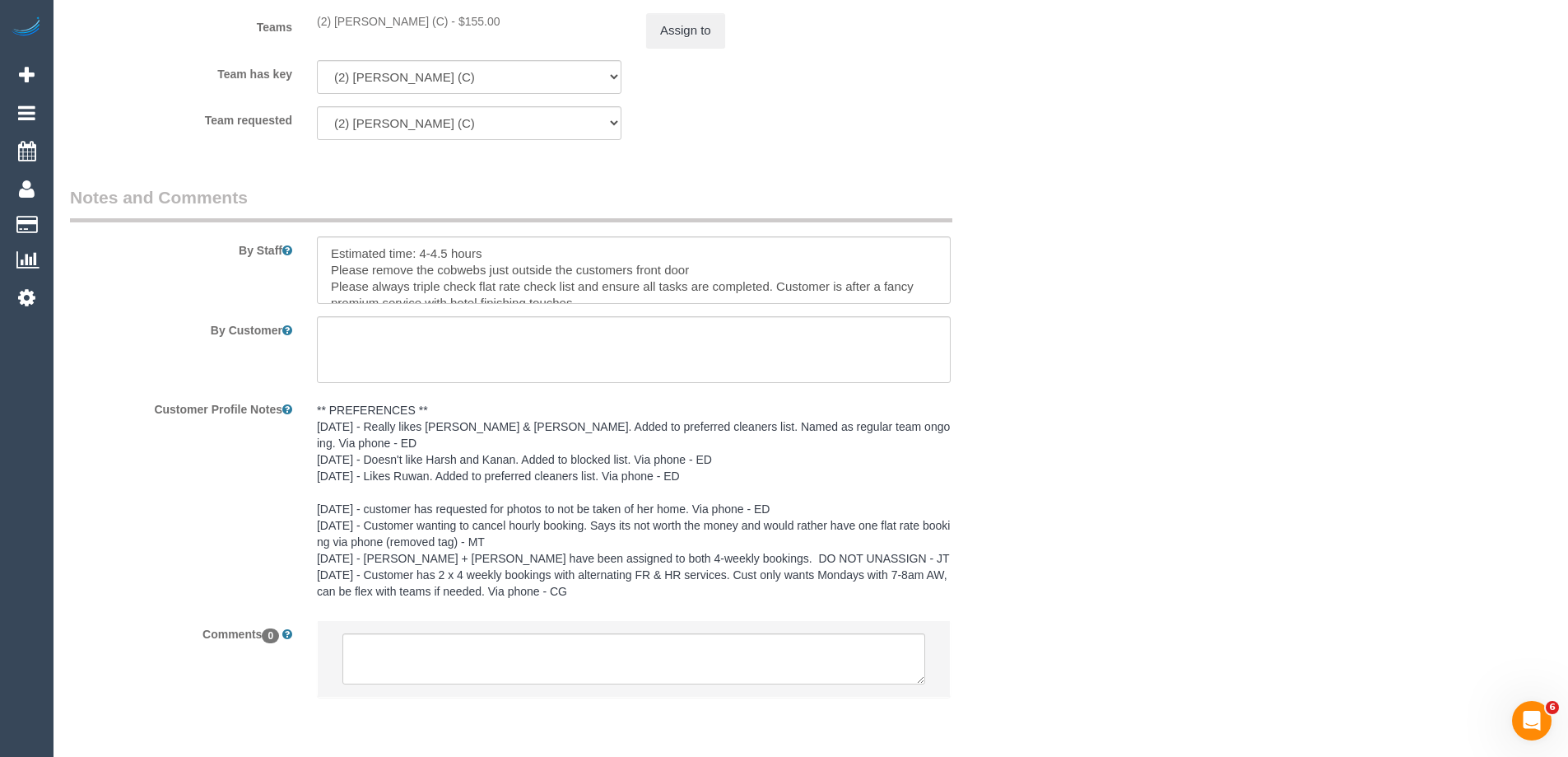
scroll to position [2518, 0]
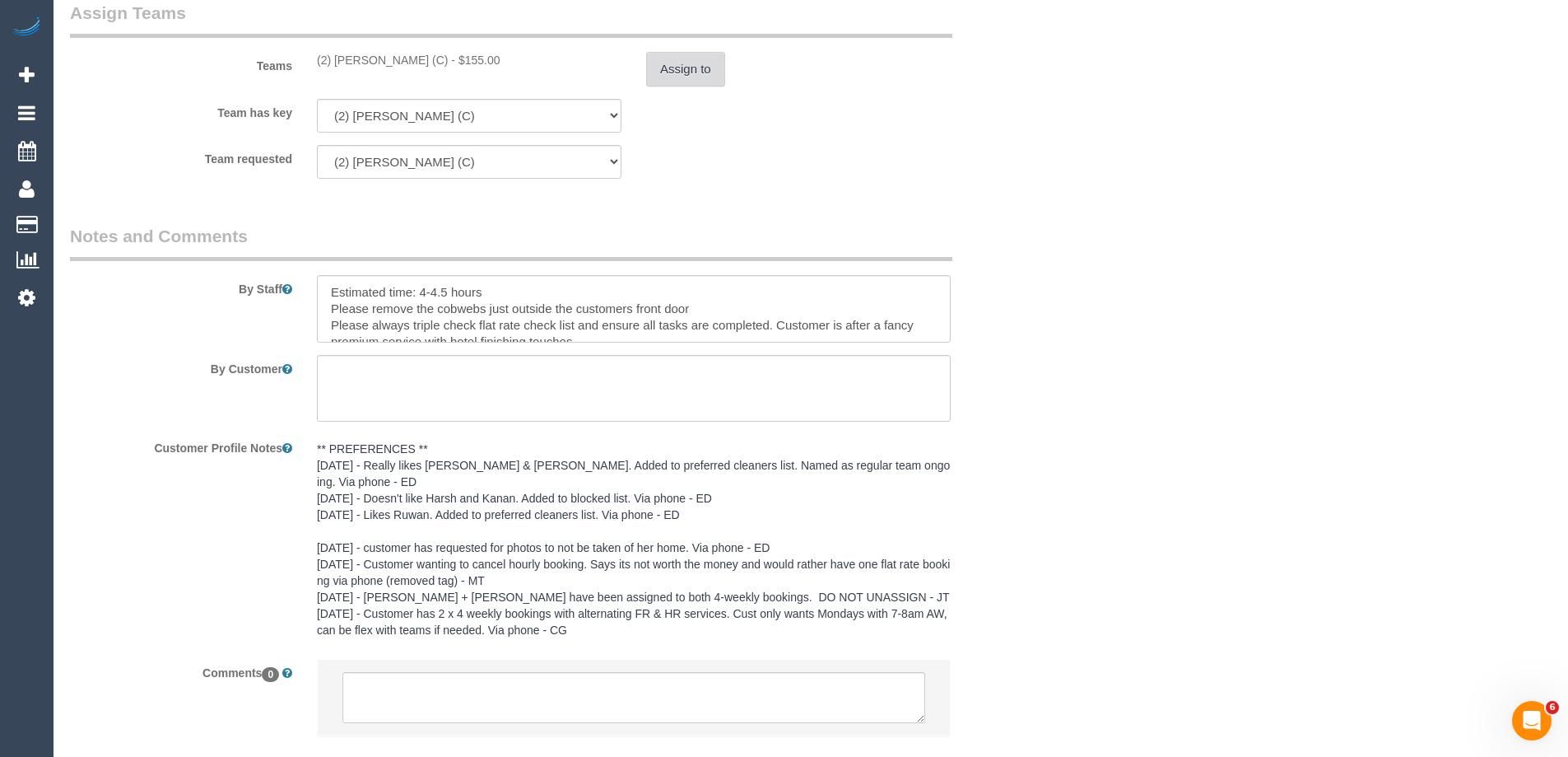
click at [677, 81] on button "Assign to" at bounding box center [686, 69] width 79 height 35
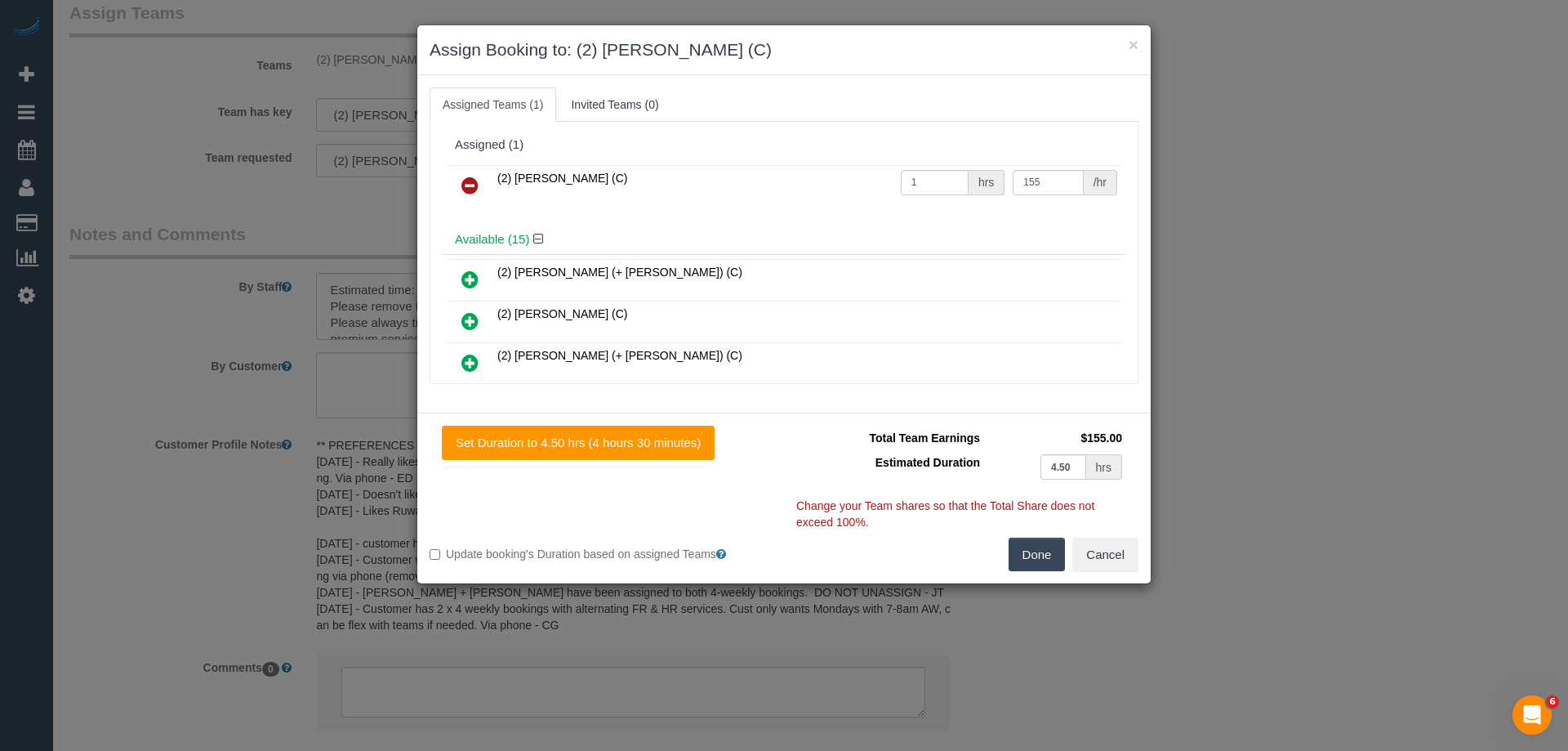
click at [473, 182] on icon at bounding box center [470, 185] width 17 height 19
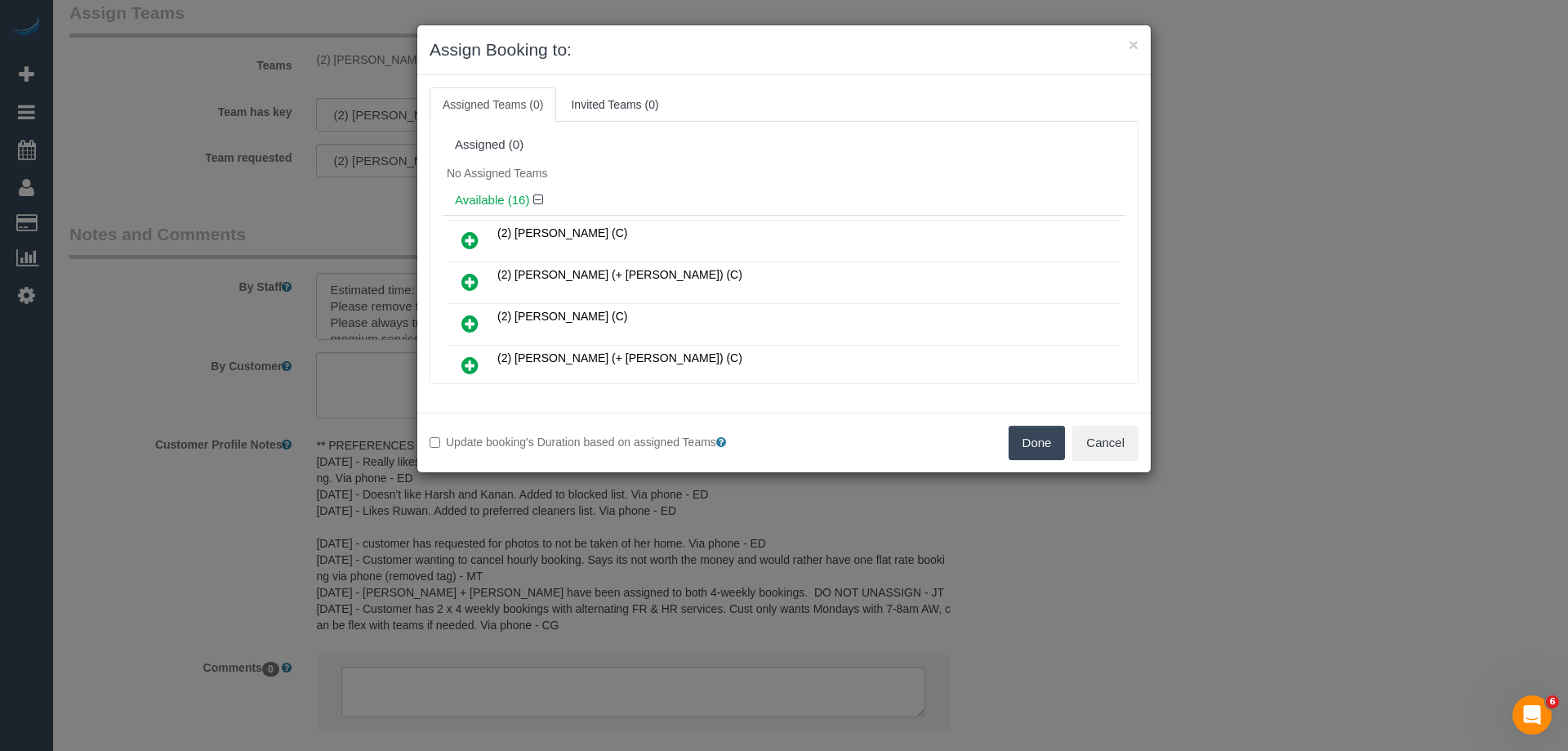
drag, startPoint x: 1036, startPoint y: 439, endPoint x: 895, endPoint y: 472, distance: 144.8
click at [1038, 439] on button "Done" at bounding box center [1037, 443] width 57 height 35
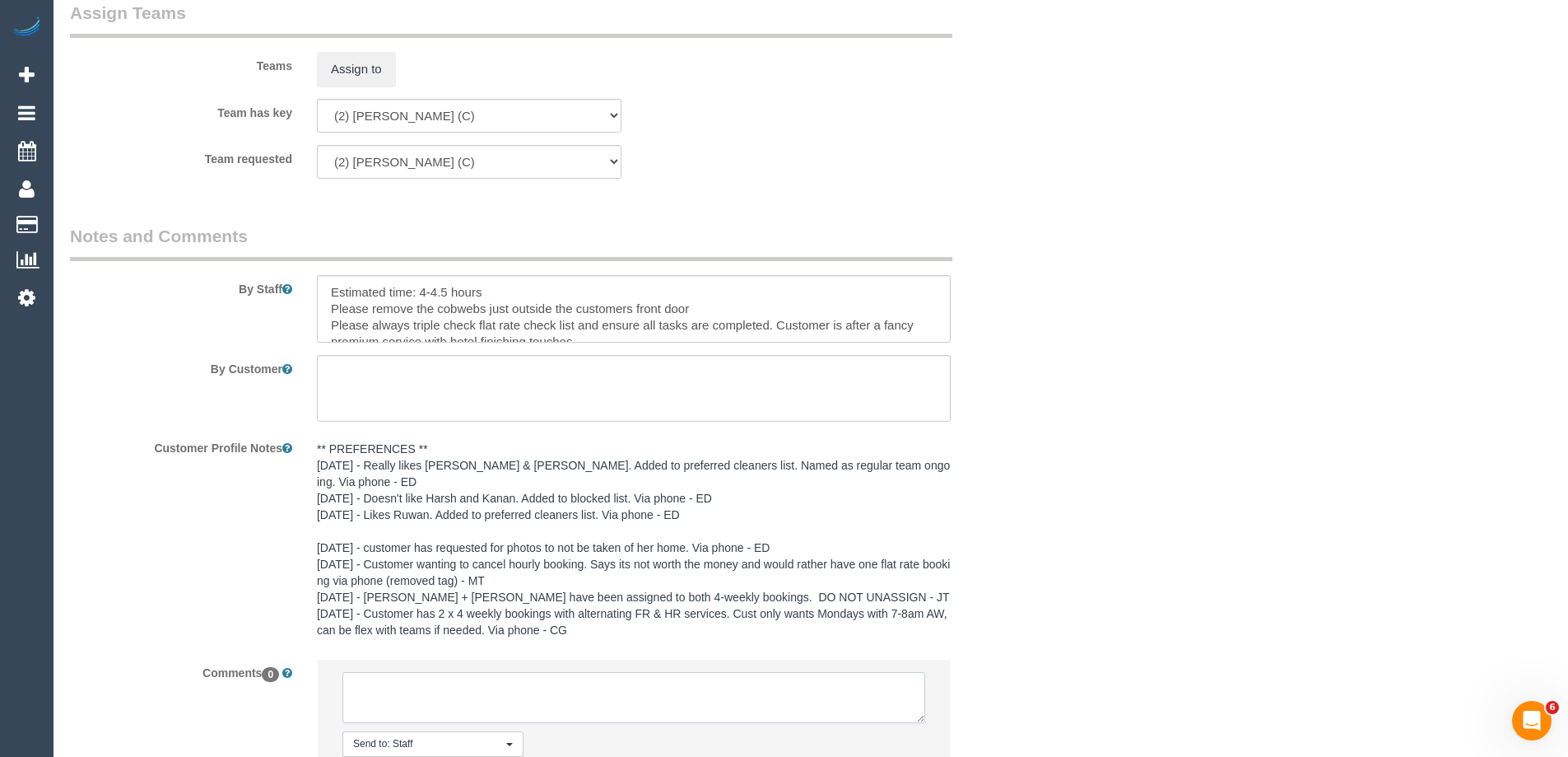
click at [377, 678] on textarea at bounding box center [634, 698] width 583 height 51
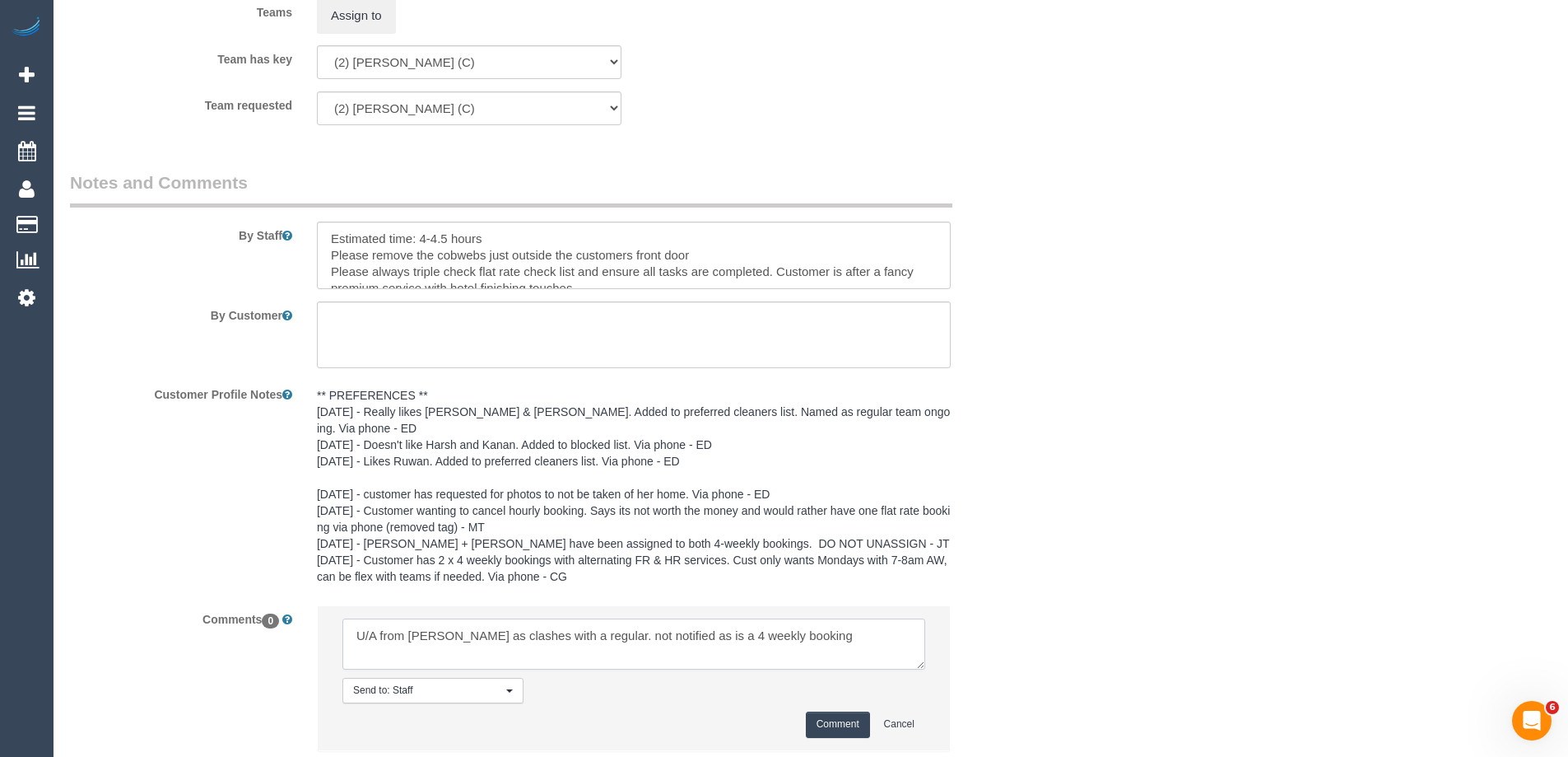
scroll to position [2600, 0]
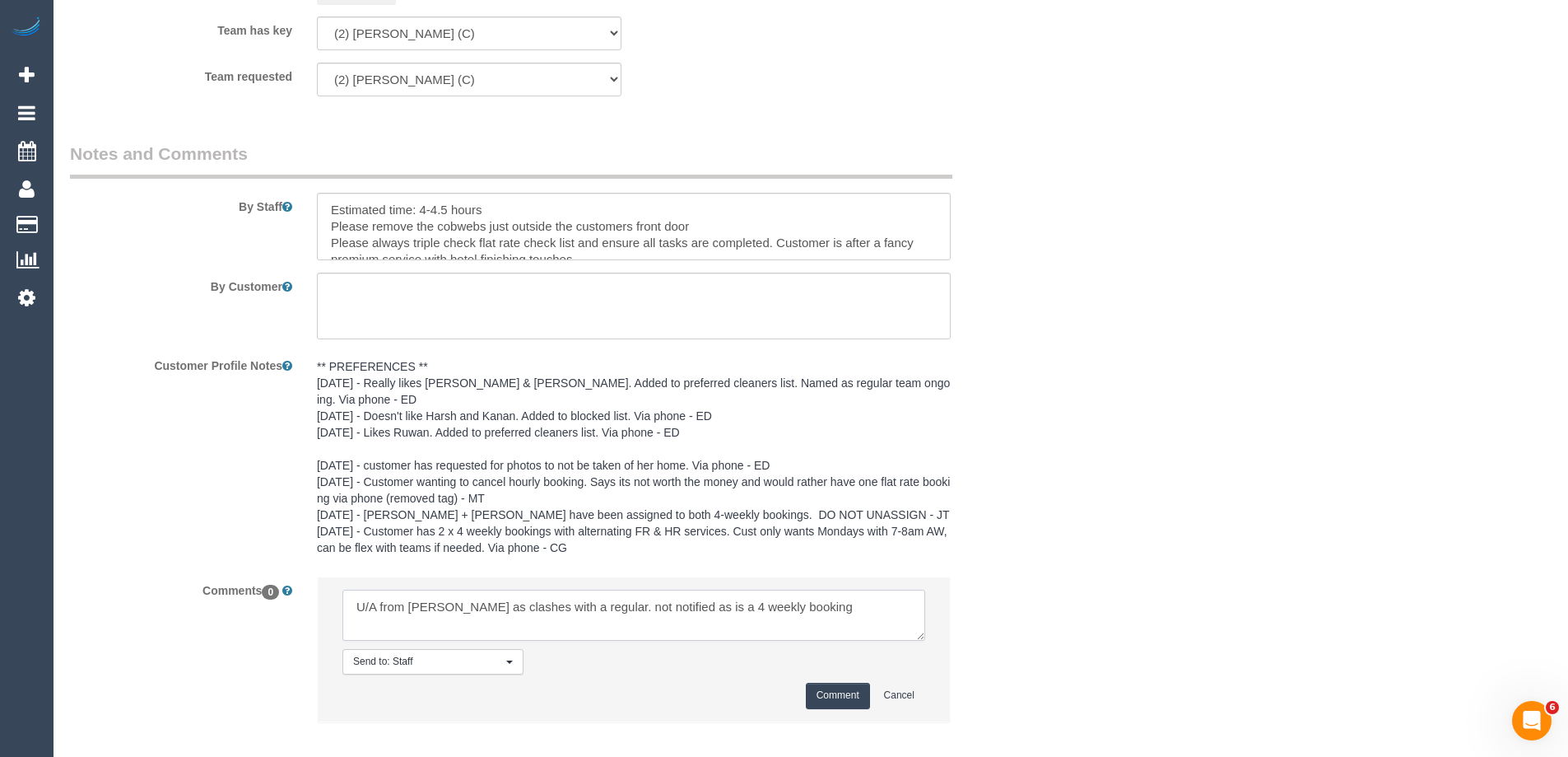
type textarea "U/A from Abdul as clashes with a regular. not notified as is a 4 weekly booking"
click at [815, 684] on button "Comment" at bounding box center [838, 695] width 64 height 25
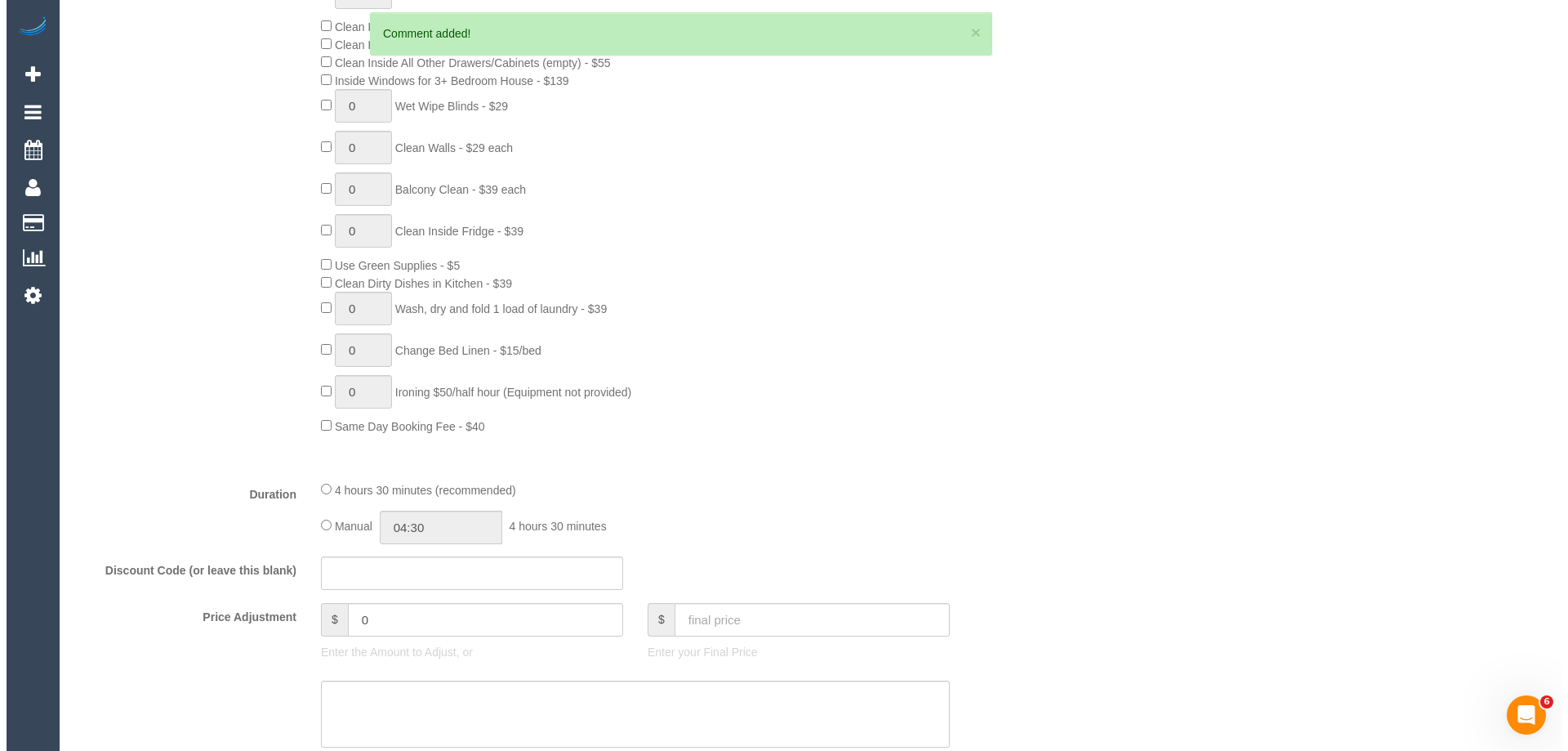
scroll to position [0, 0]
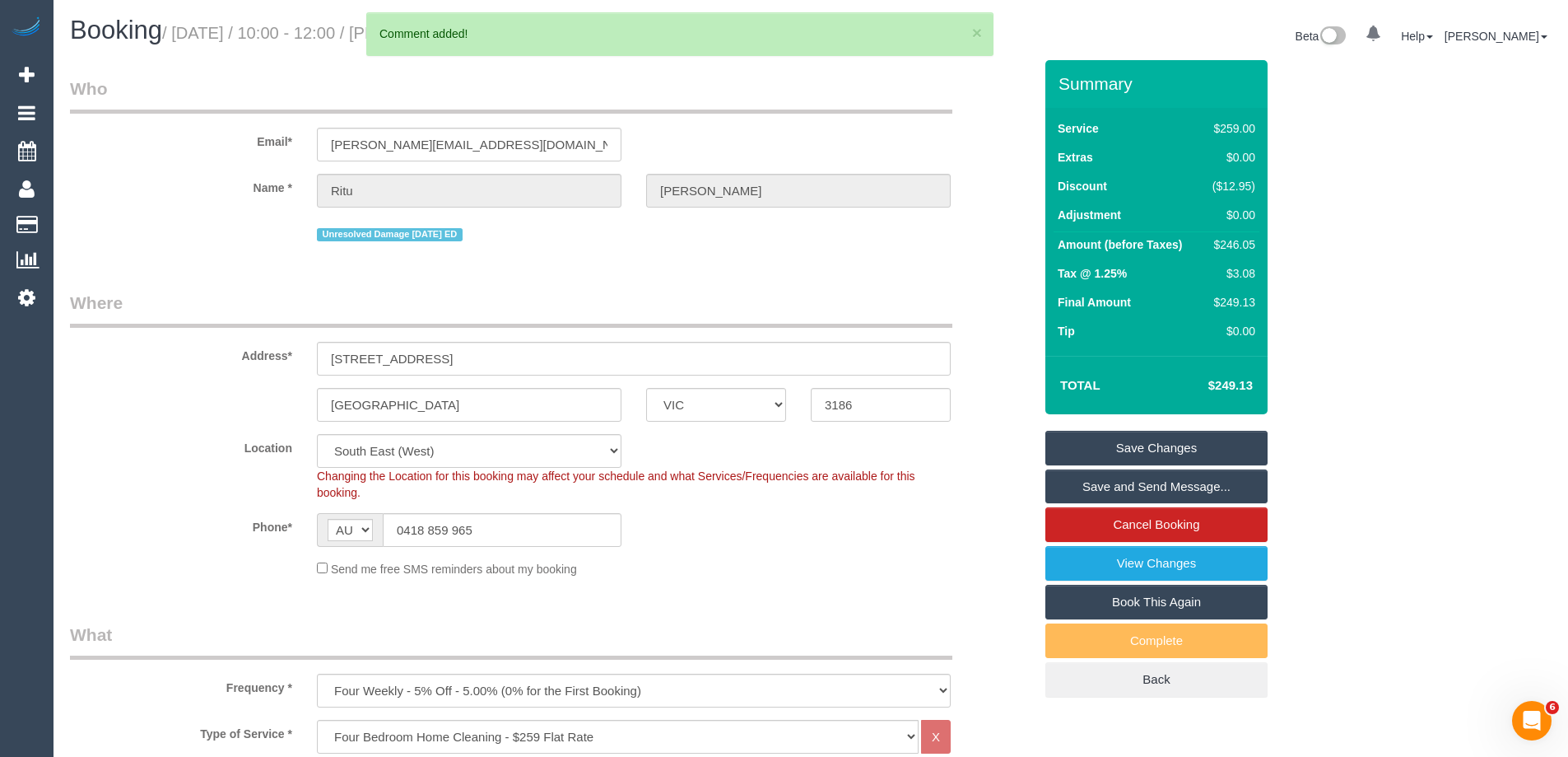
click at [1132, 444] on link "Save Changes" at bounding box center [1156, 447] width 222 height 35
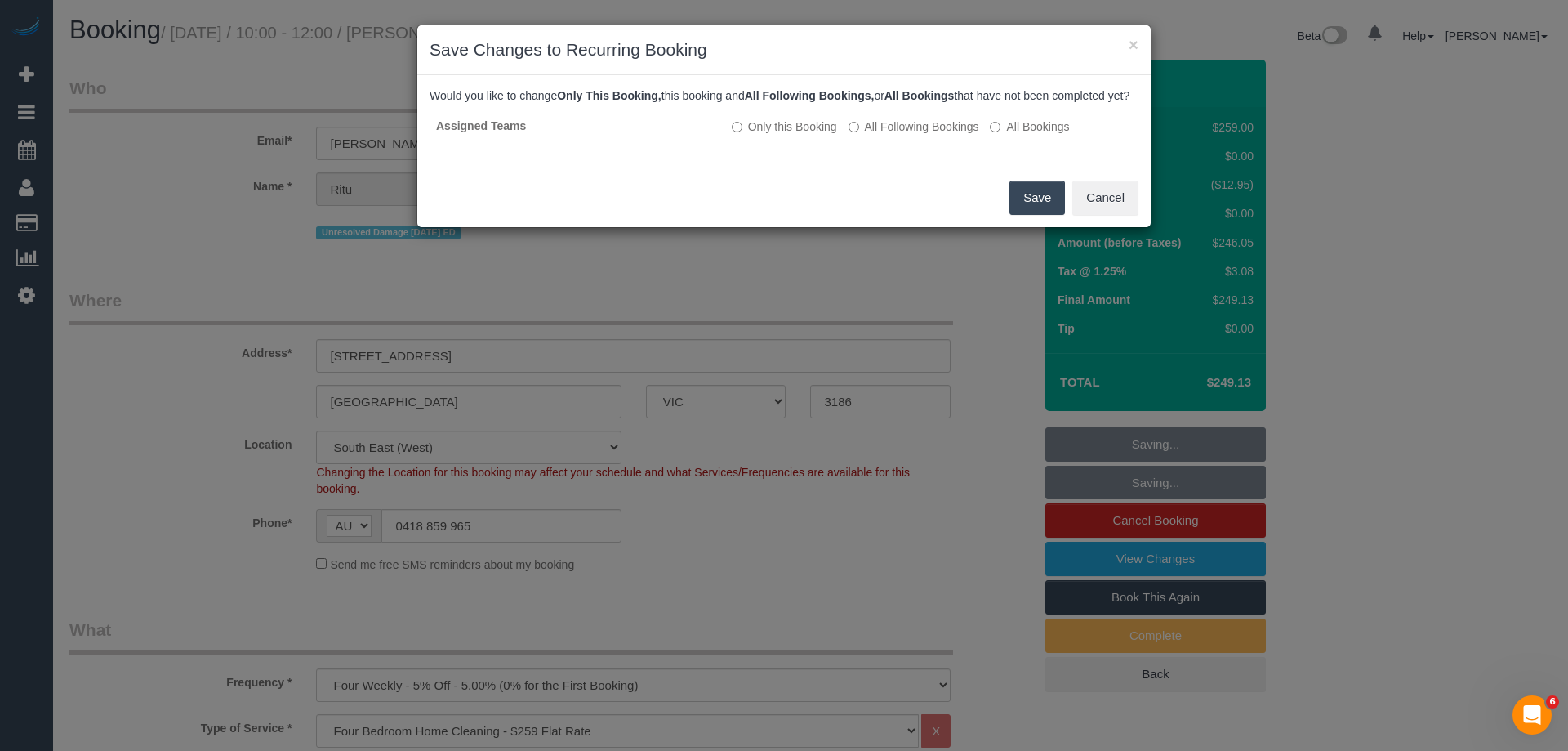
click at [1035, 211] on button "Save" at bounding box center [1037, 197] width 56 height 35
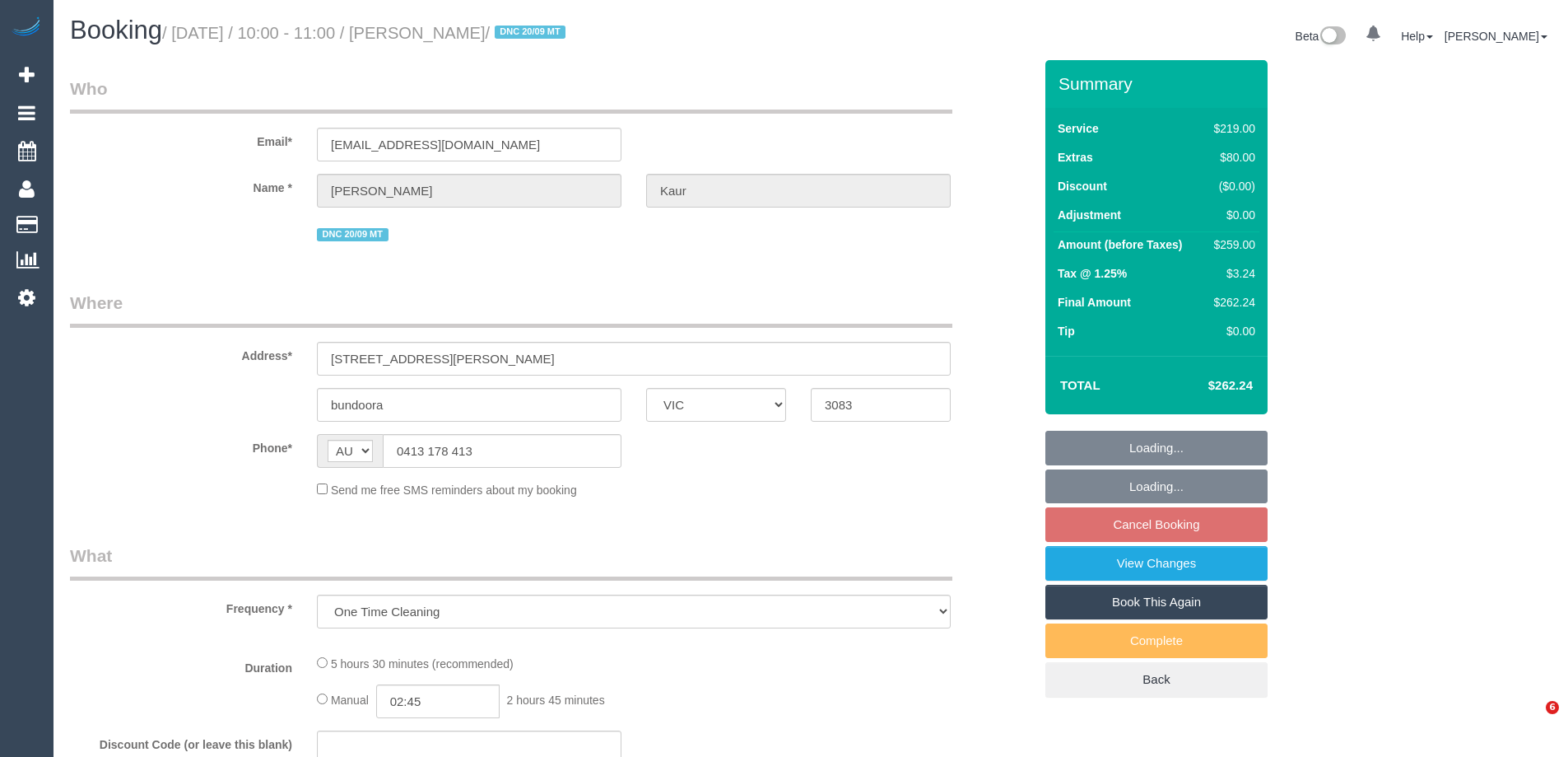
select select "VIC"
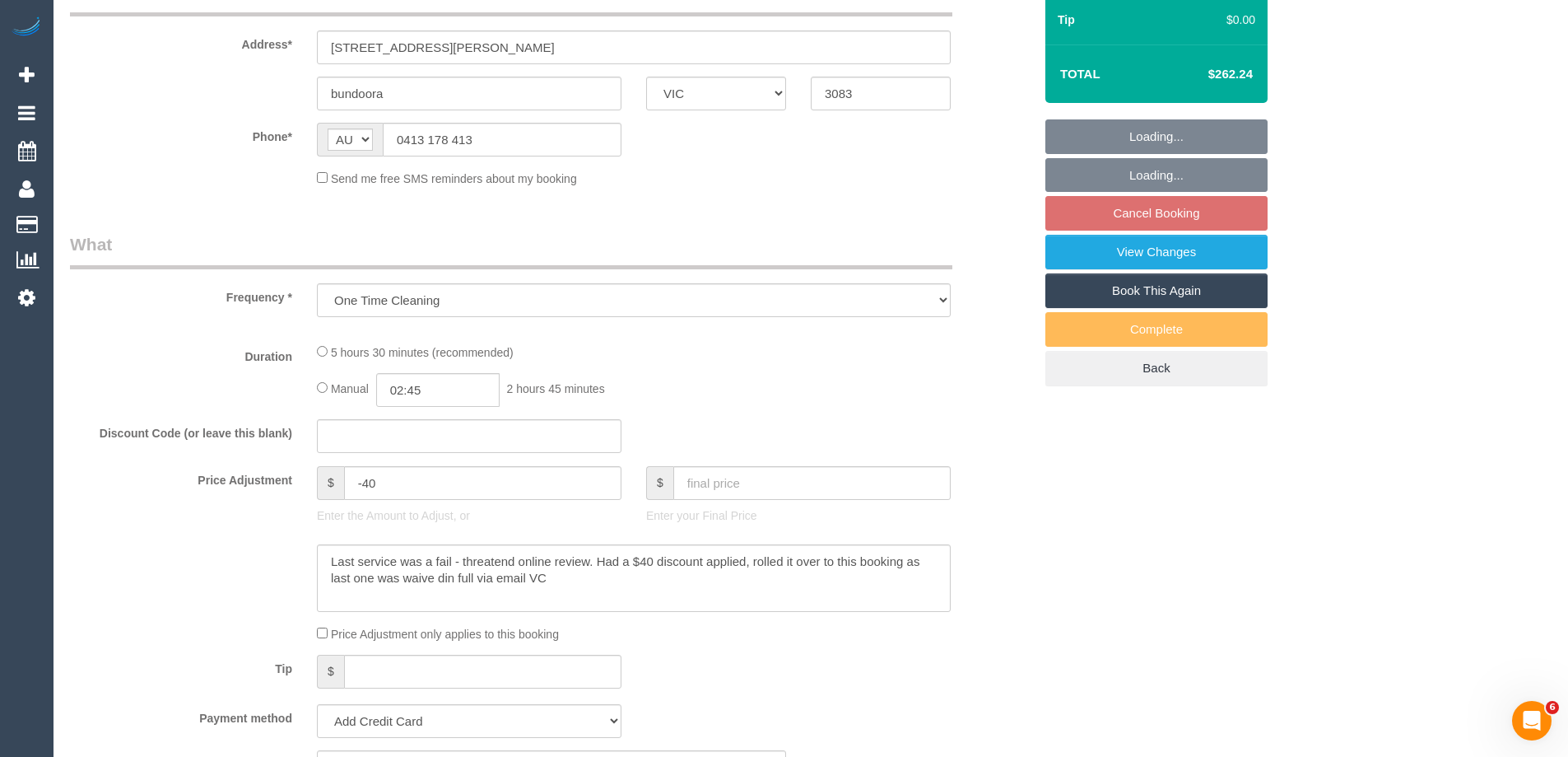
scroll to position [492, 0]
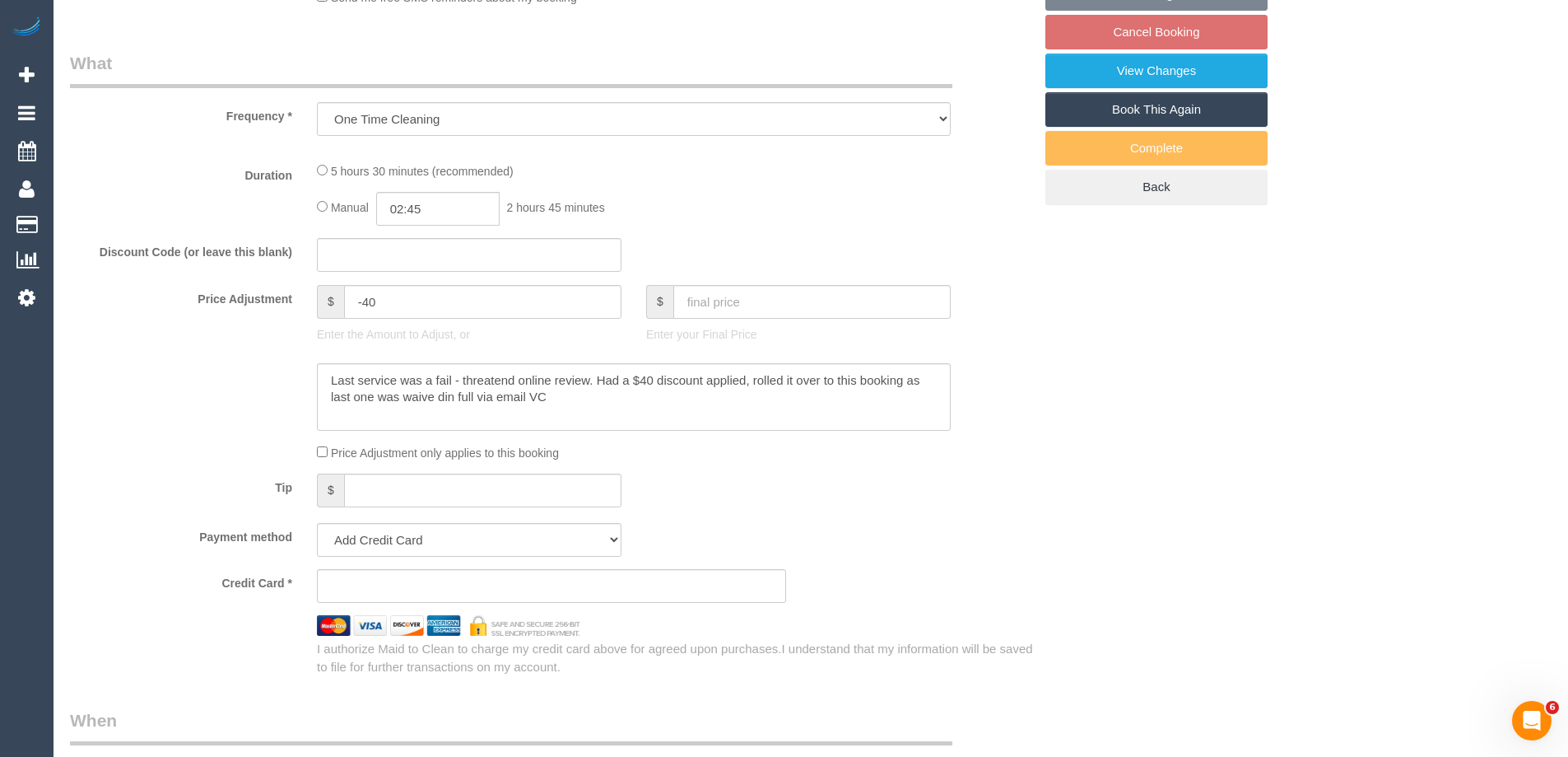
select select "string:stripe-pm_1S8BIV2GScqysDRVMLXrNj6A"
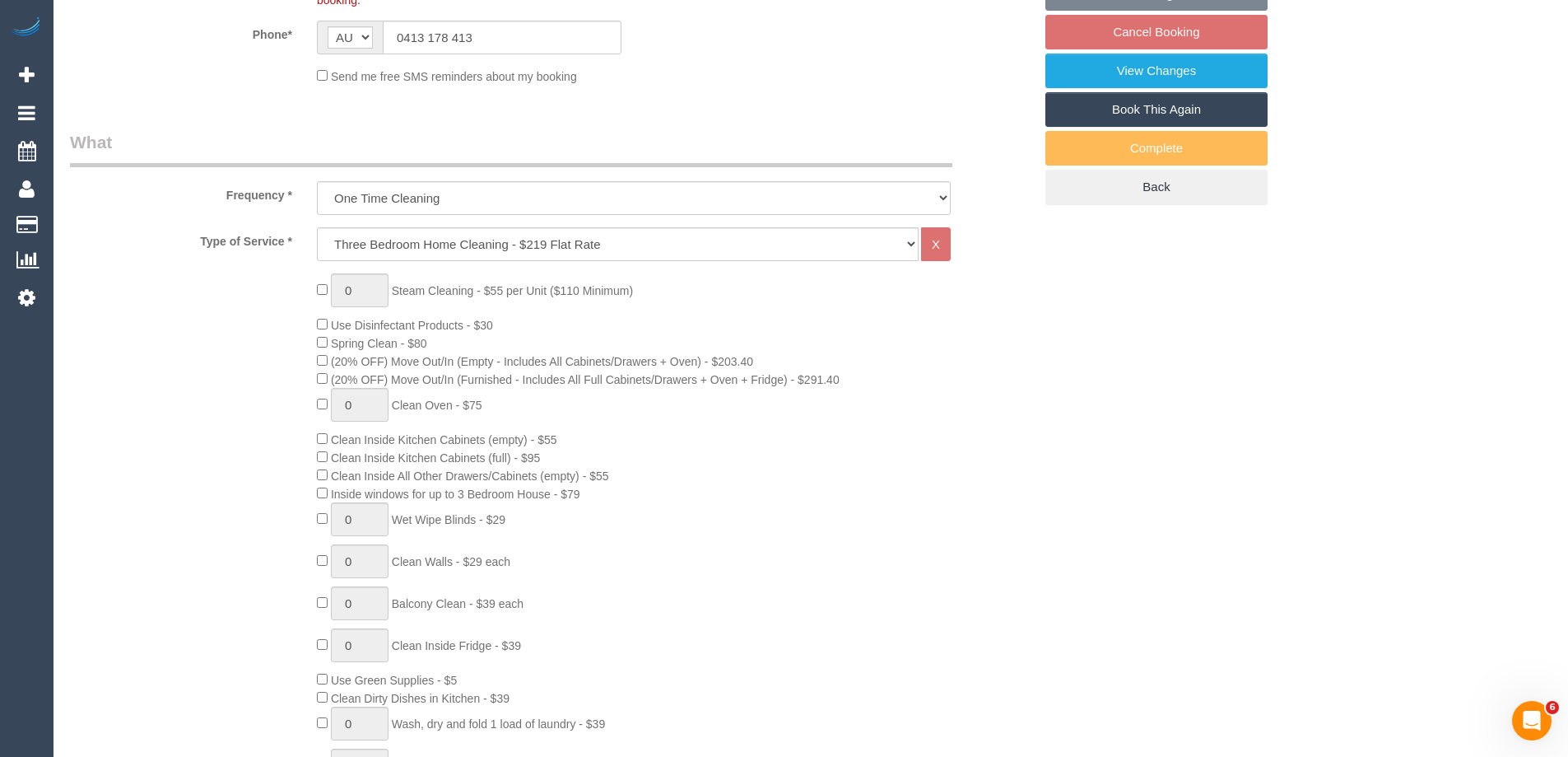
select select "object:655"
select select "number:27"
select select "number:14"
select select "number:19"
select select "number:23"
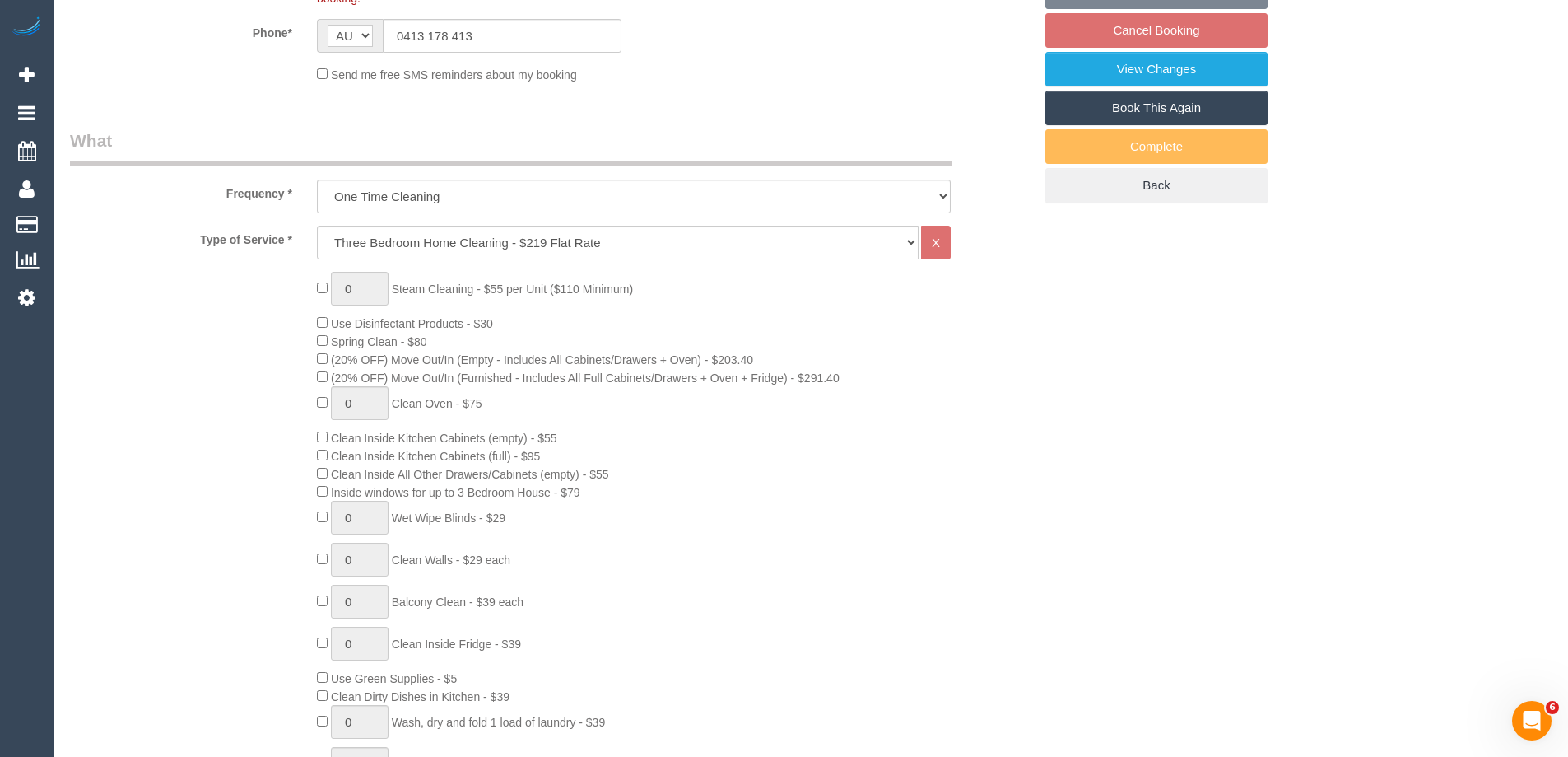
select select "number:35"
select select "number:13"
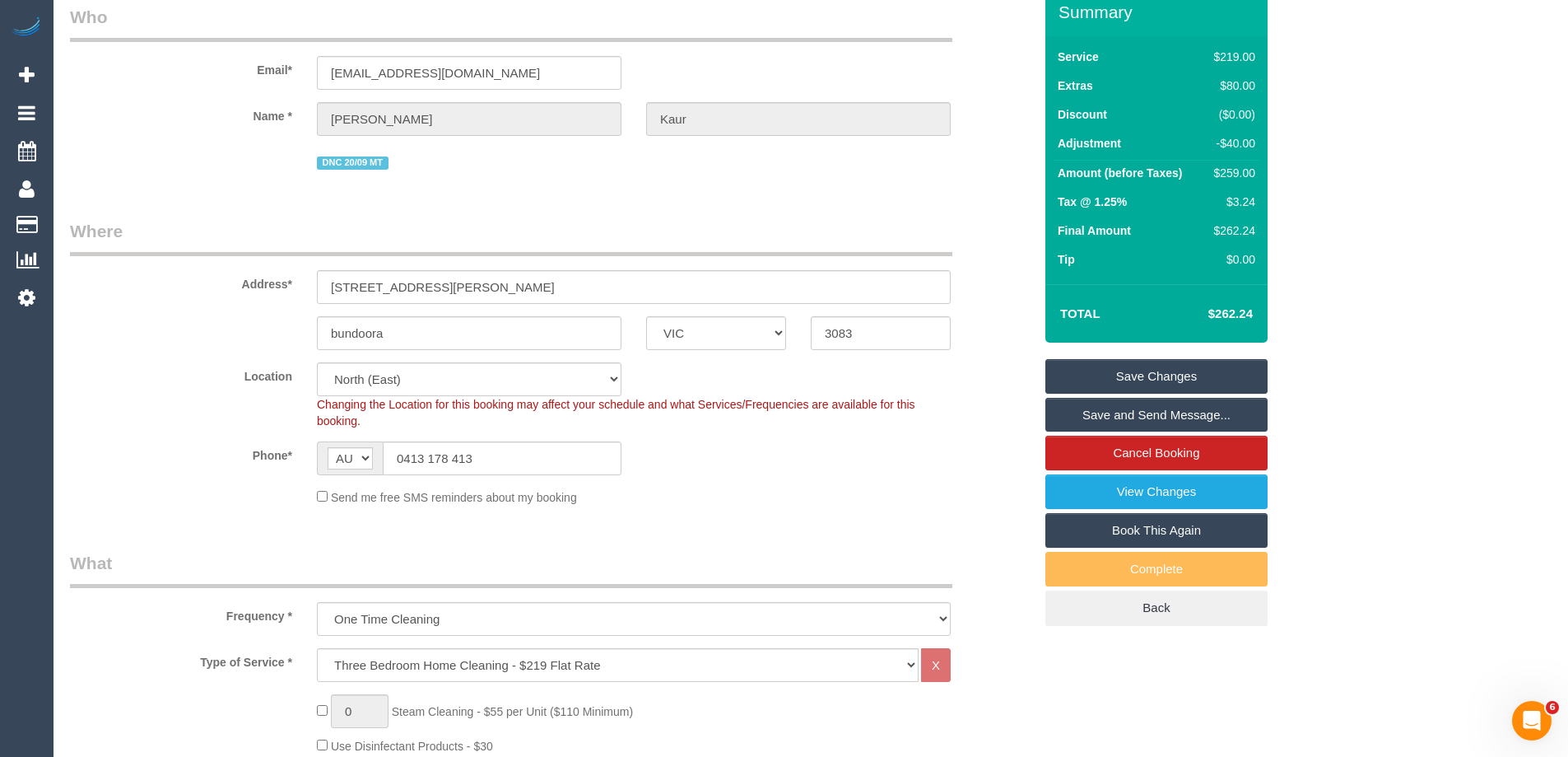
scroll to position [0, 0]
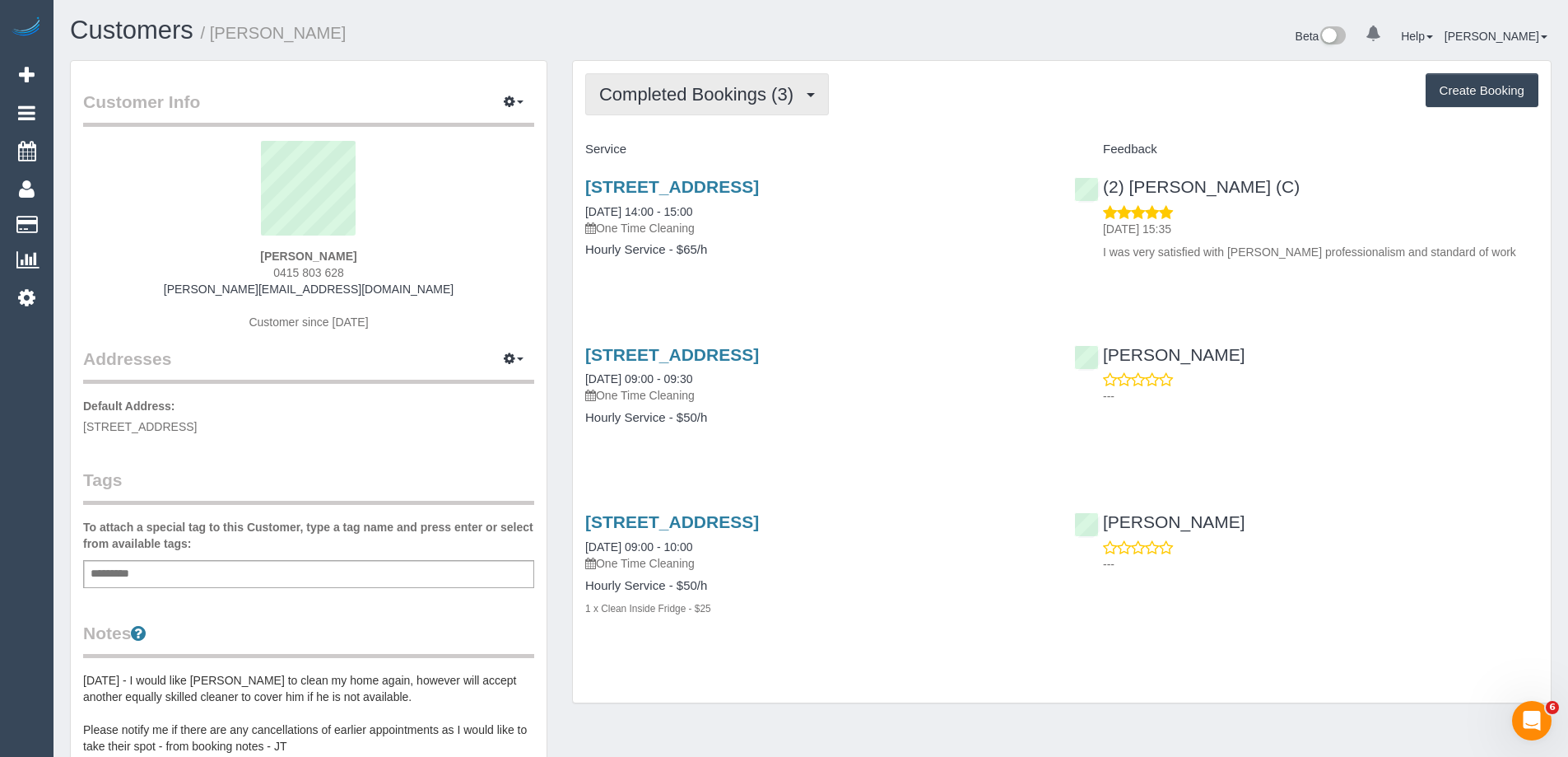
click at [730, 98] on span "Completed Bookings (3)" at bounding box center [700, 94] width 203 height 20
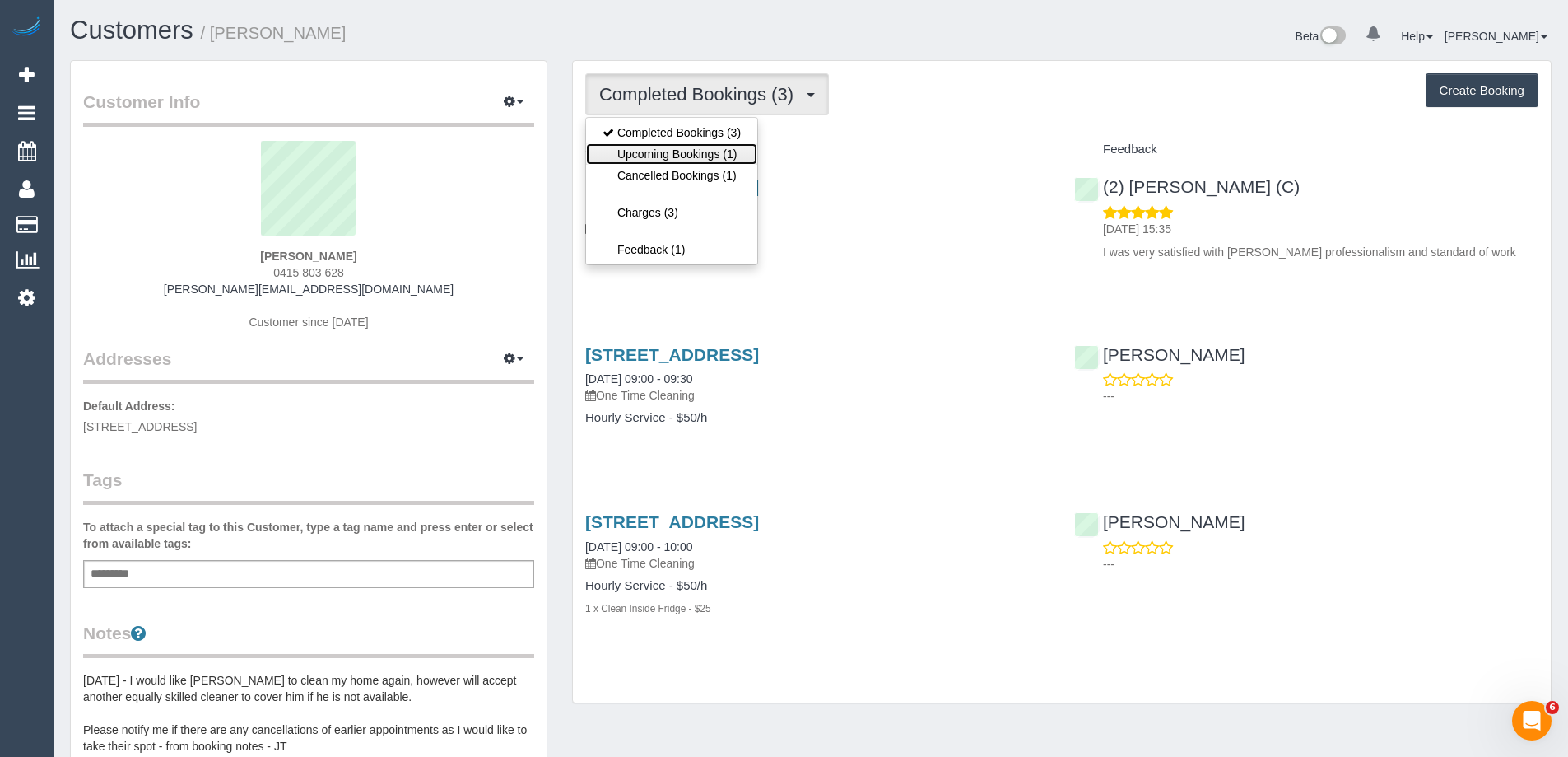
click at [719, 160] on link "Upcoming Bookings (1)" at bounding box center [672, 154] width 171 height 21
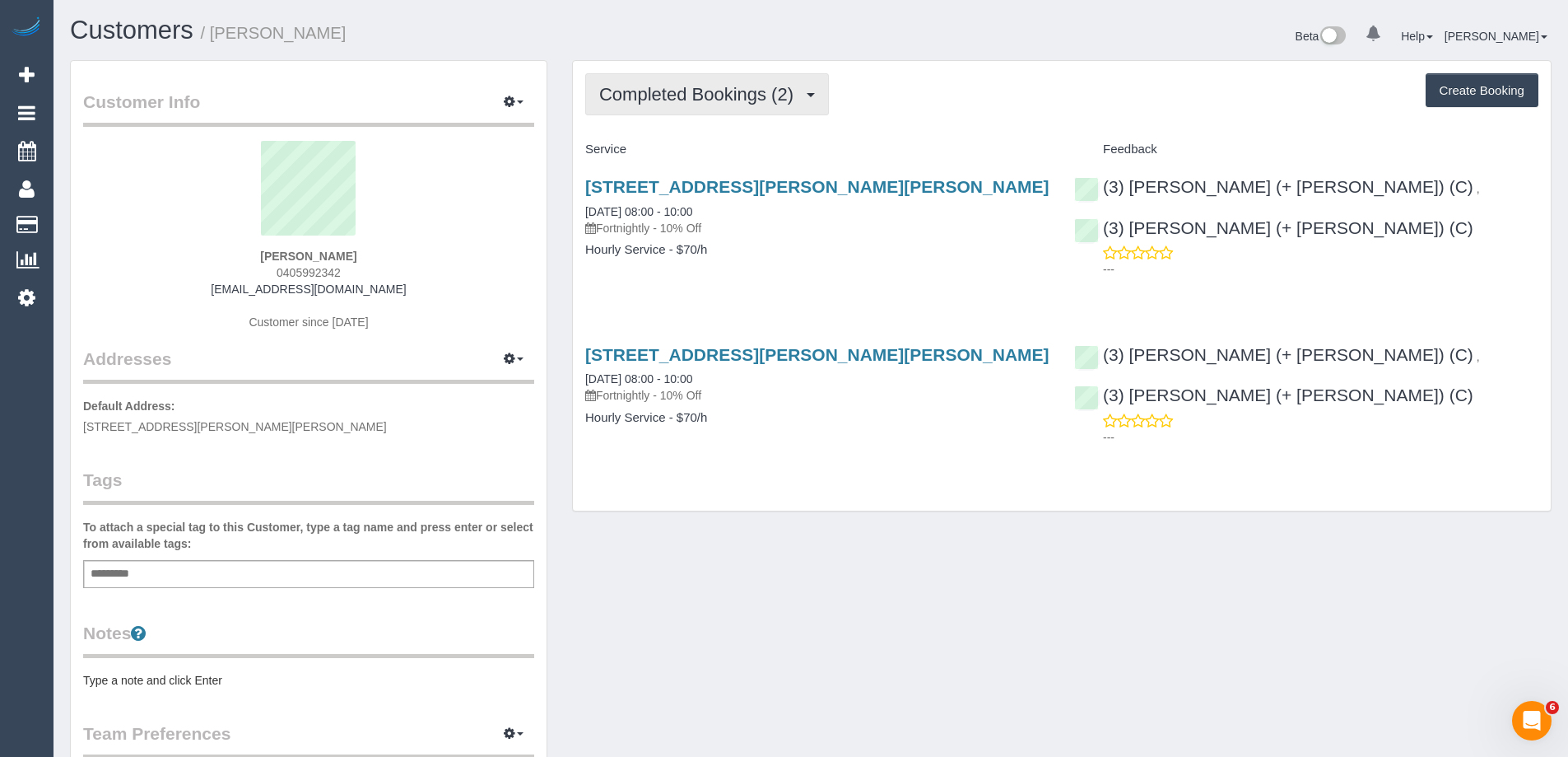
click at [698, 93] on span "Completed Bookings (2)" at bounding box center [700, 94] width 203 height 20
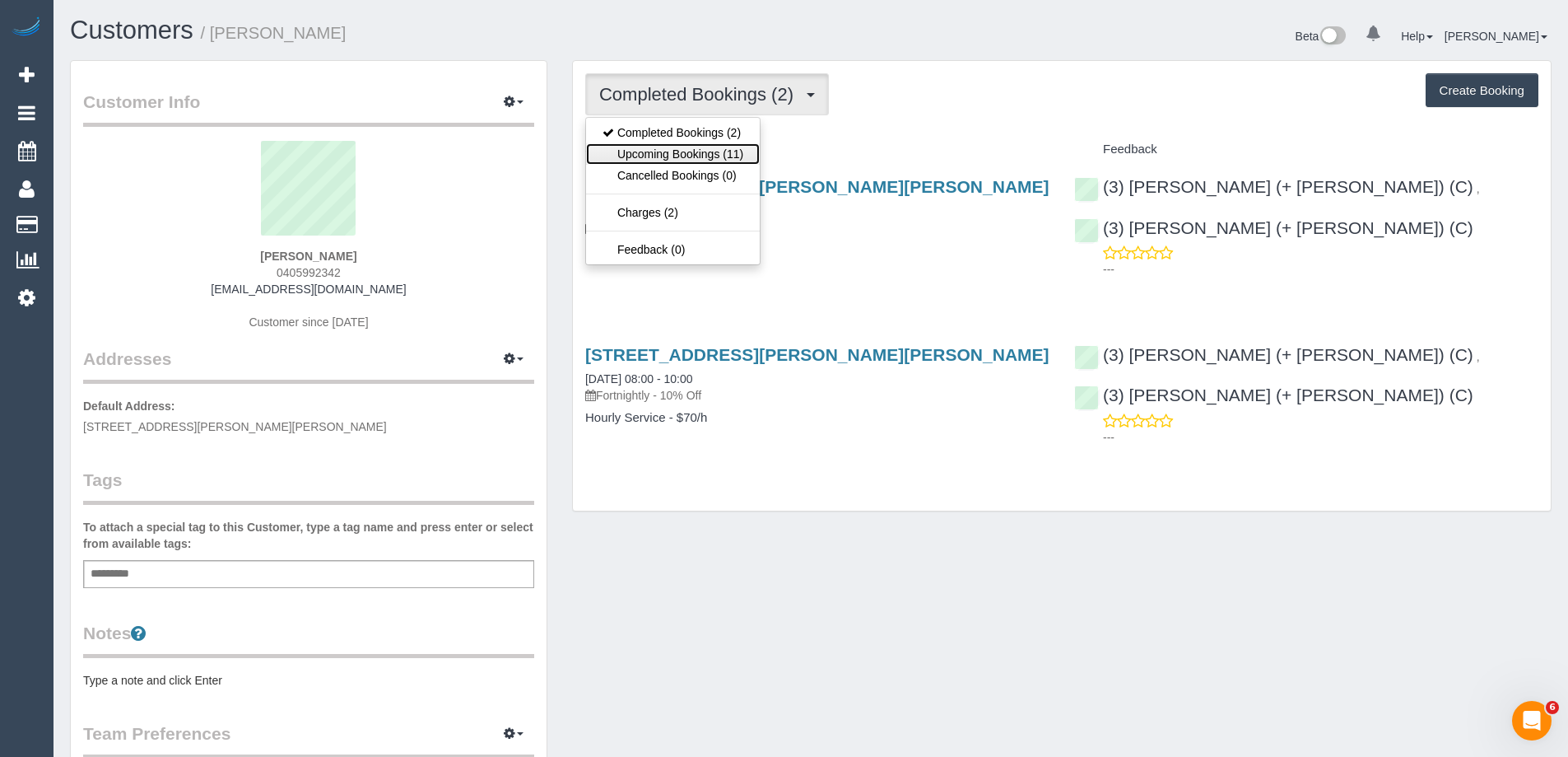
click at [708, 149] on link "Upcoming Bookings (11)" at bounding box center [673, 154] width 174 height 21
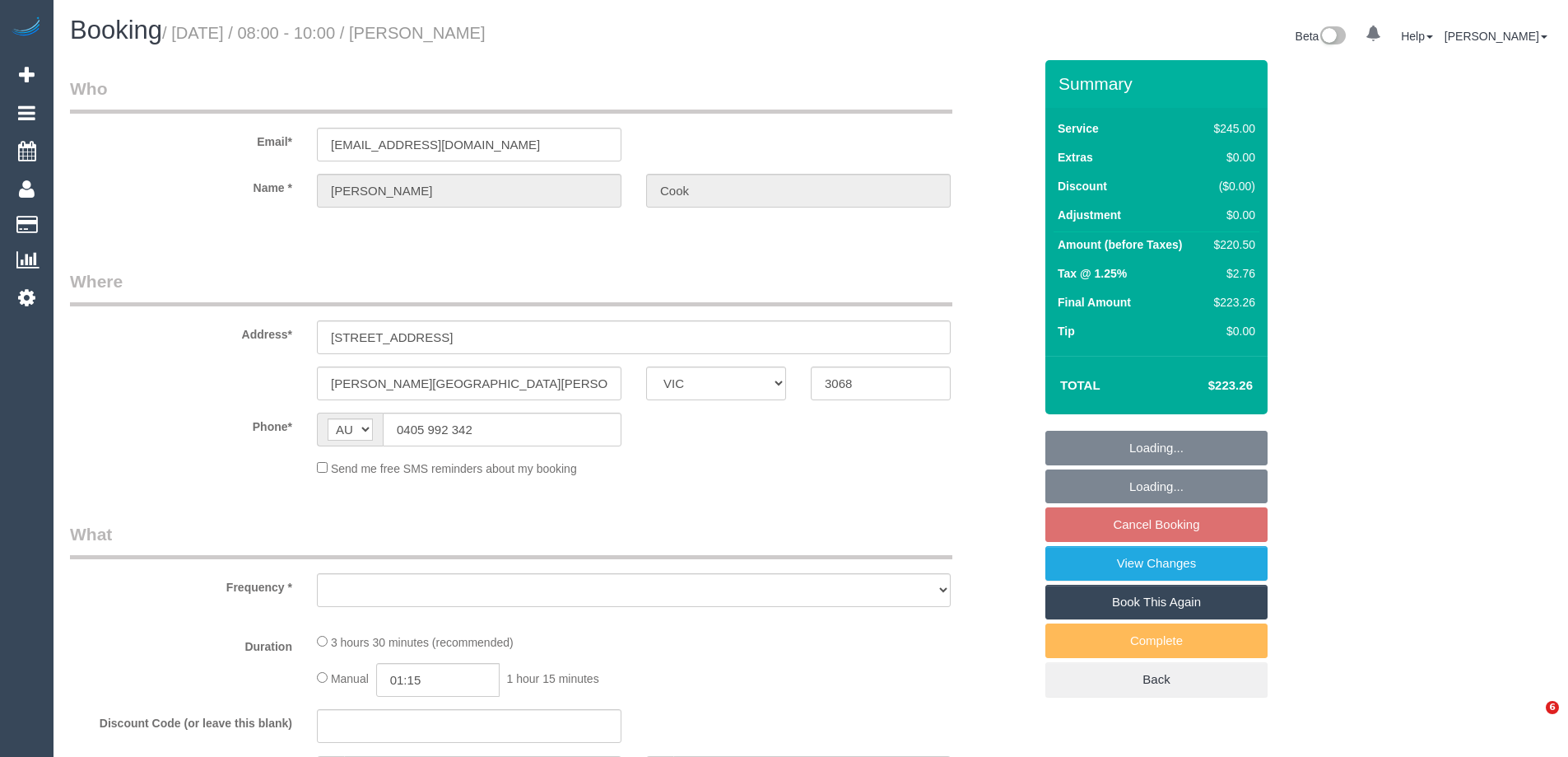
select select "VIC"
select select "210"
select select "number:28"
select select "number:16"
select select "number:19"
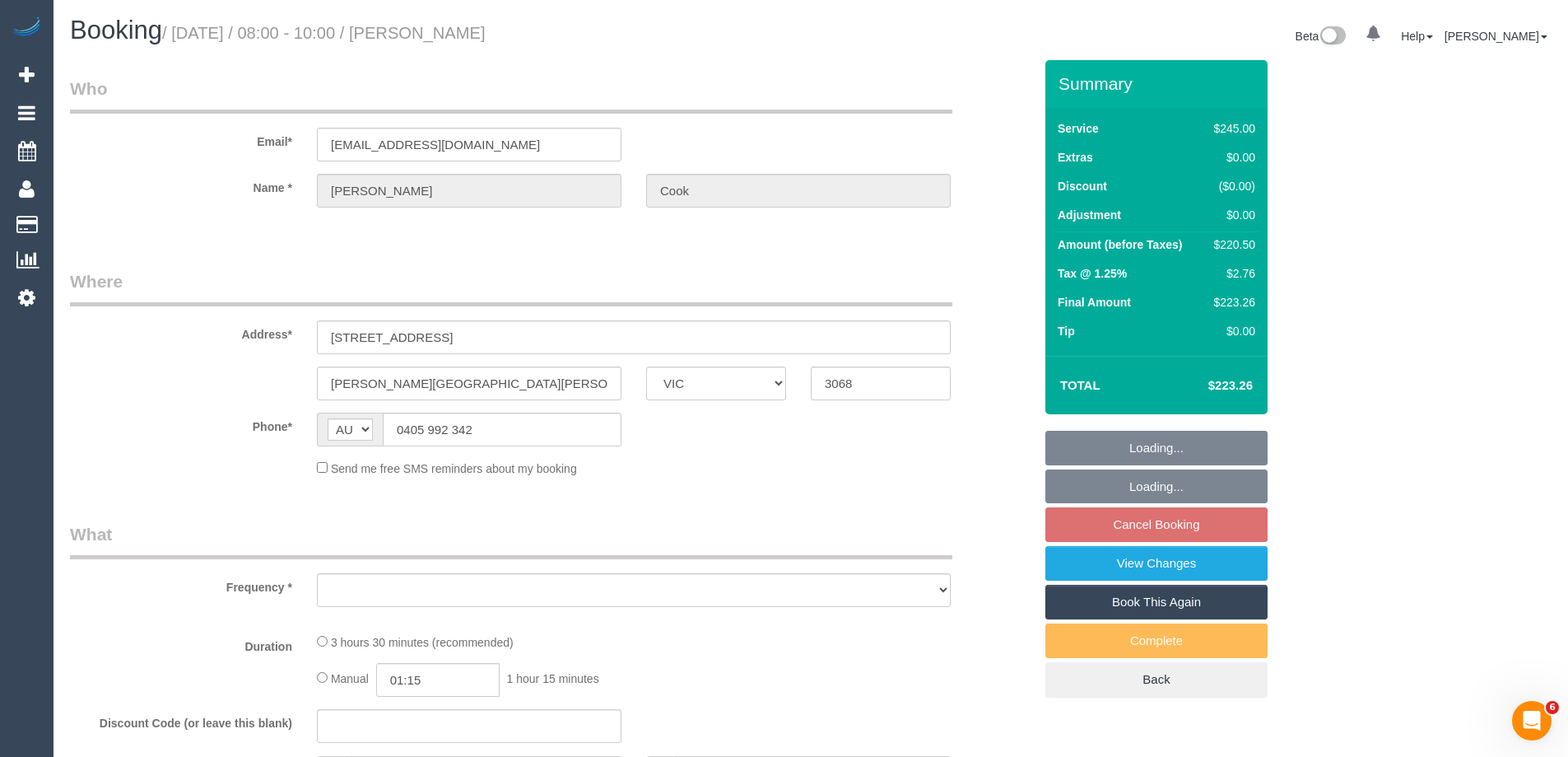
select select "number:22"
select select "number:33"
select select "number:12"
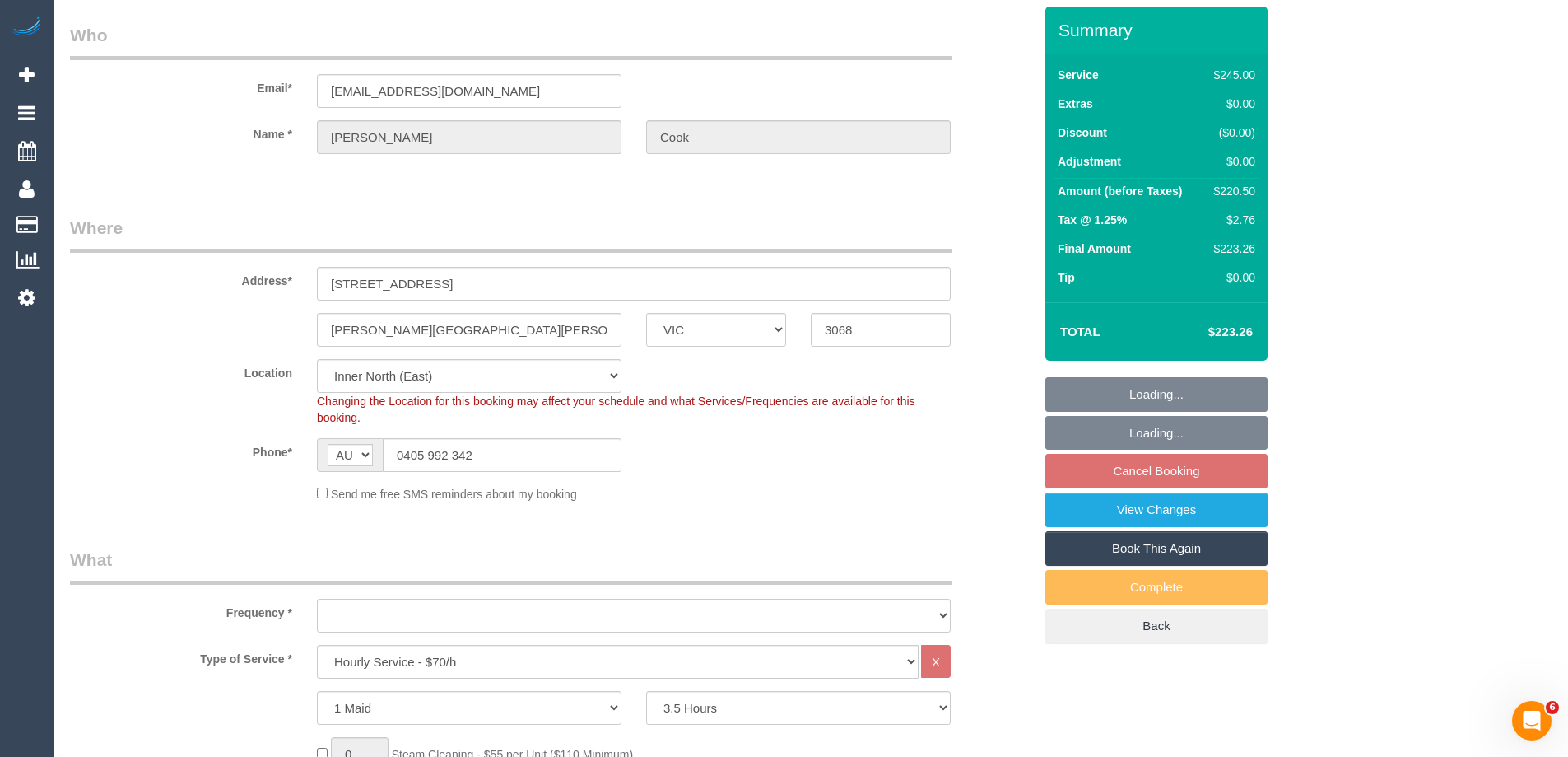
select select "object:867"
select select "string:stripe-pm_1S4shO2GScqysDRVIlFUhuG6"
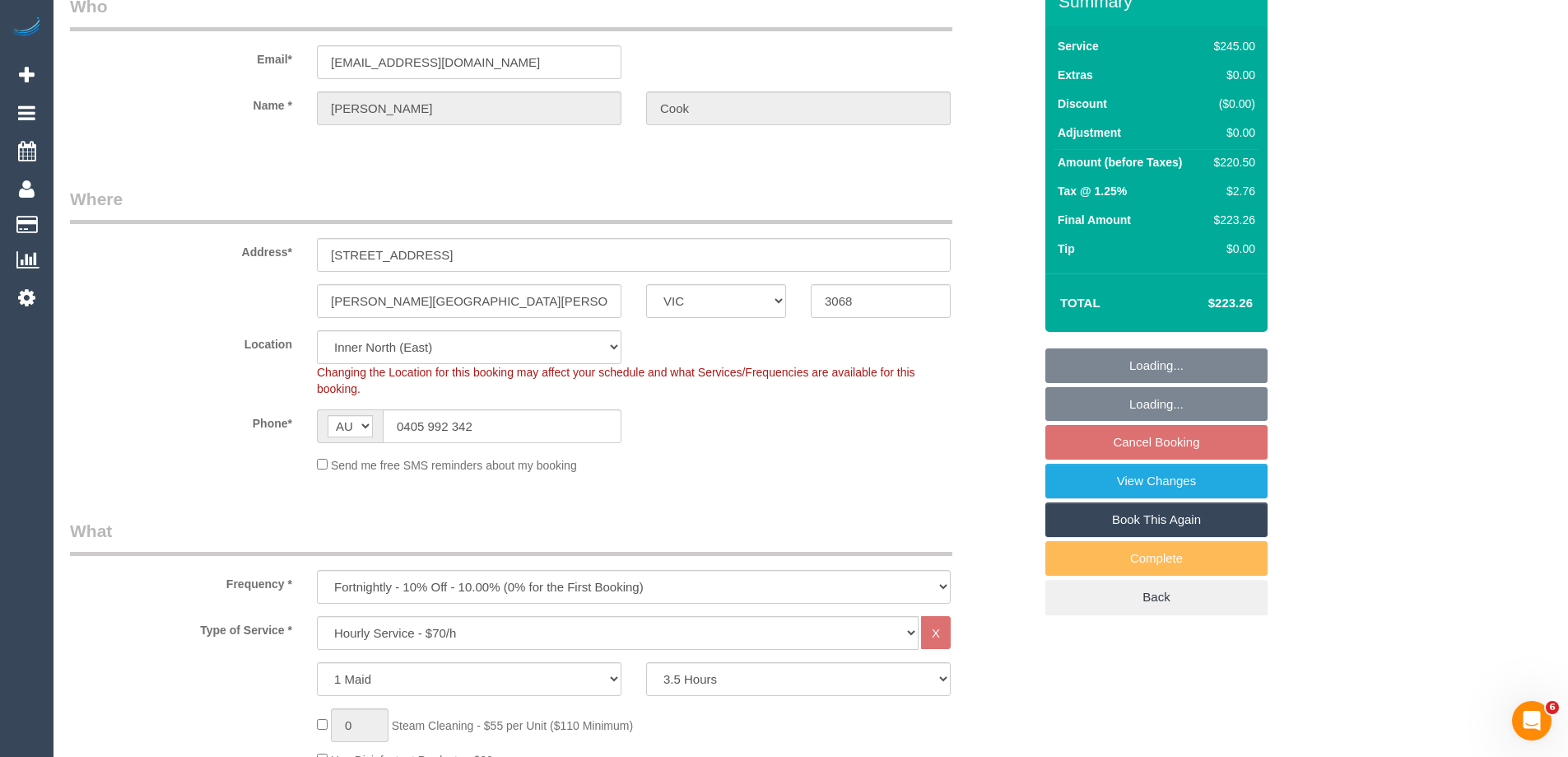
select select "object:872"
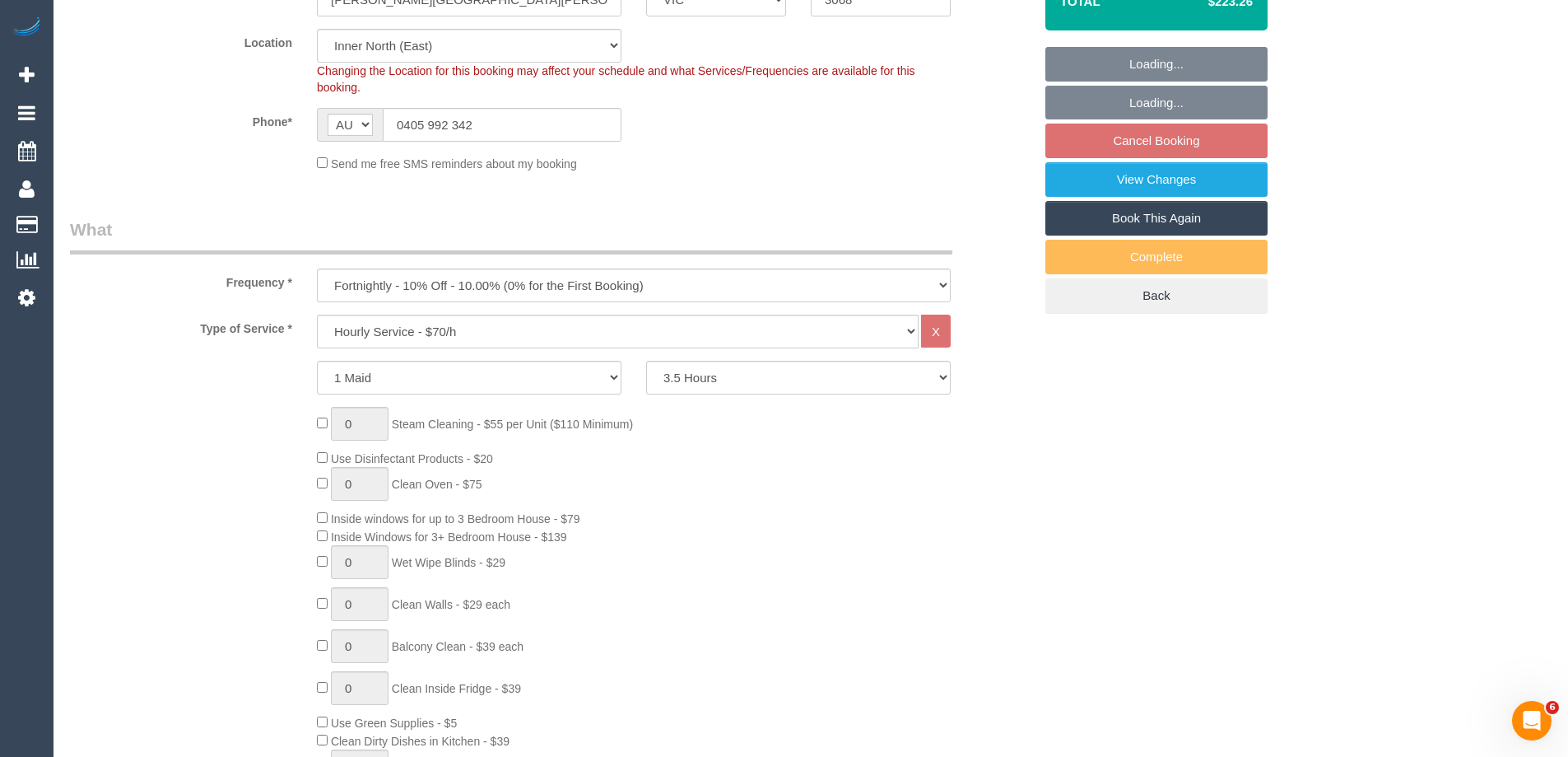
select select "spot2"
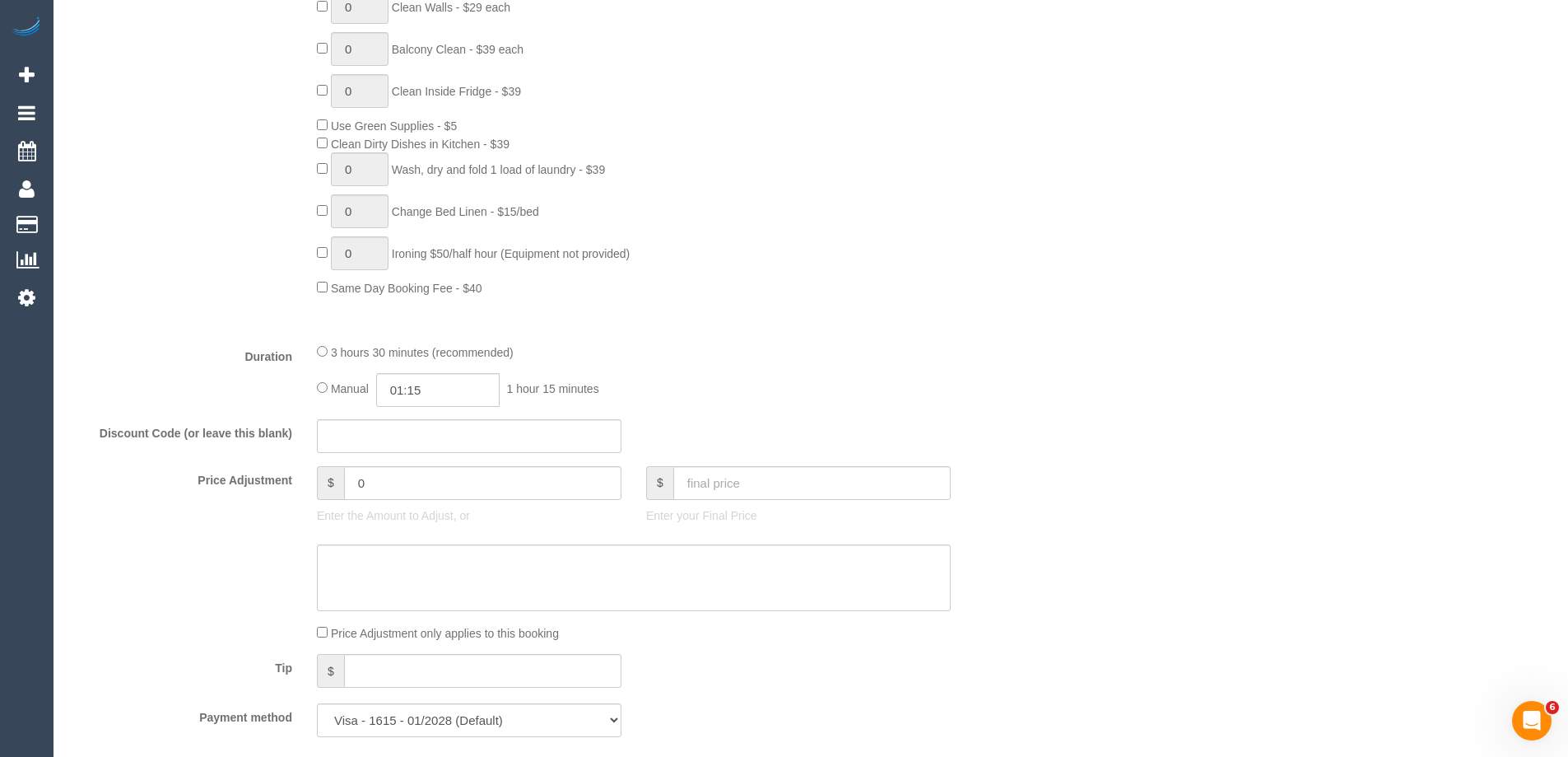
scroll to position [988, 0]
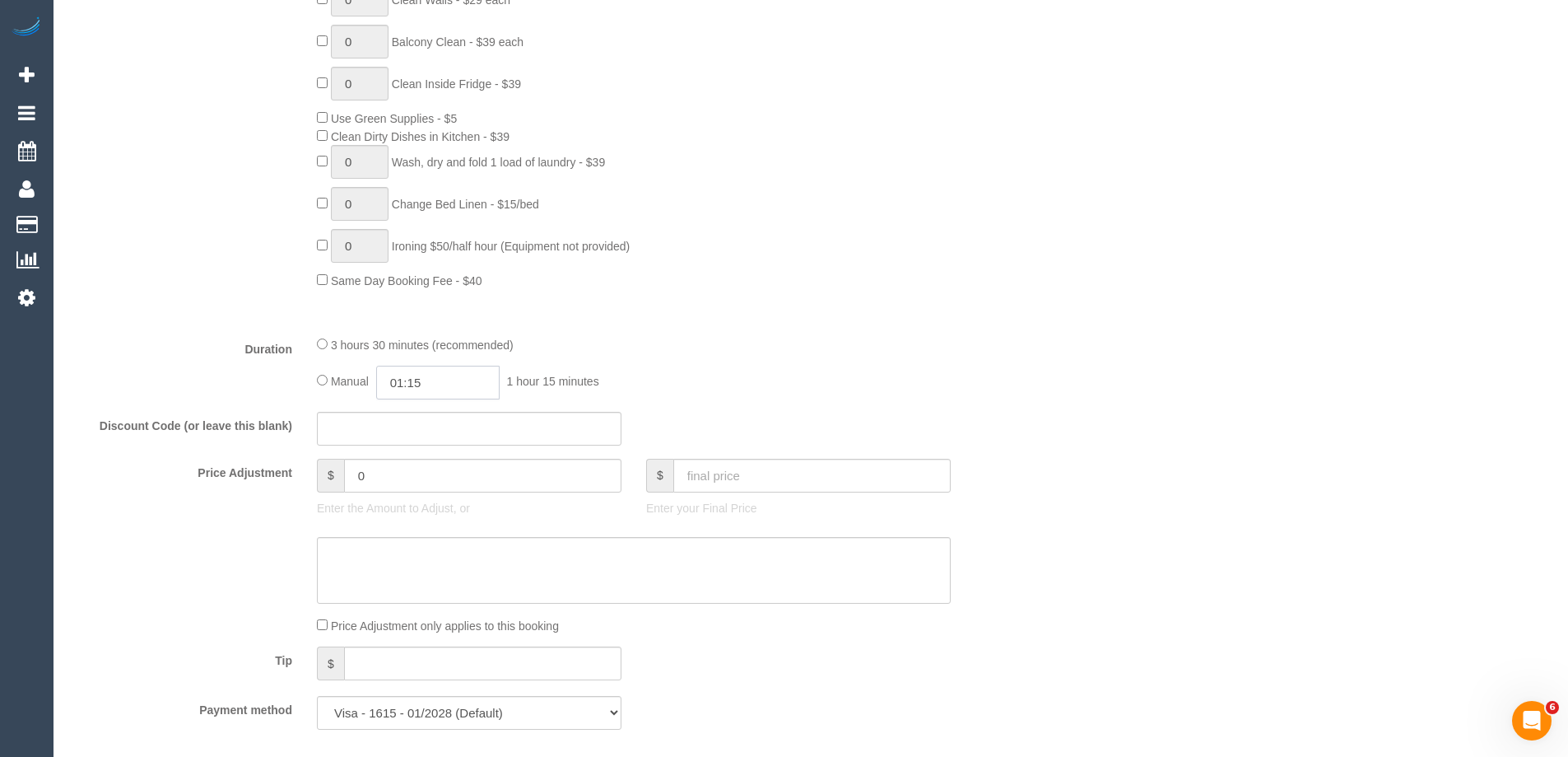
click at [430, 381] on input "01:15" at bounding box center [438, 383] width 124 height 34
type input "01:30"
click at [412, 477] on li "01:30" at bounding box center [419, 474] width 73 height 21
select select "spot23"
drag, startPoint x: 432, startPoint y: 379, endPoint x: 413, endPoint y: 380, distance: 19.0
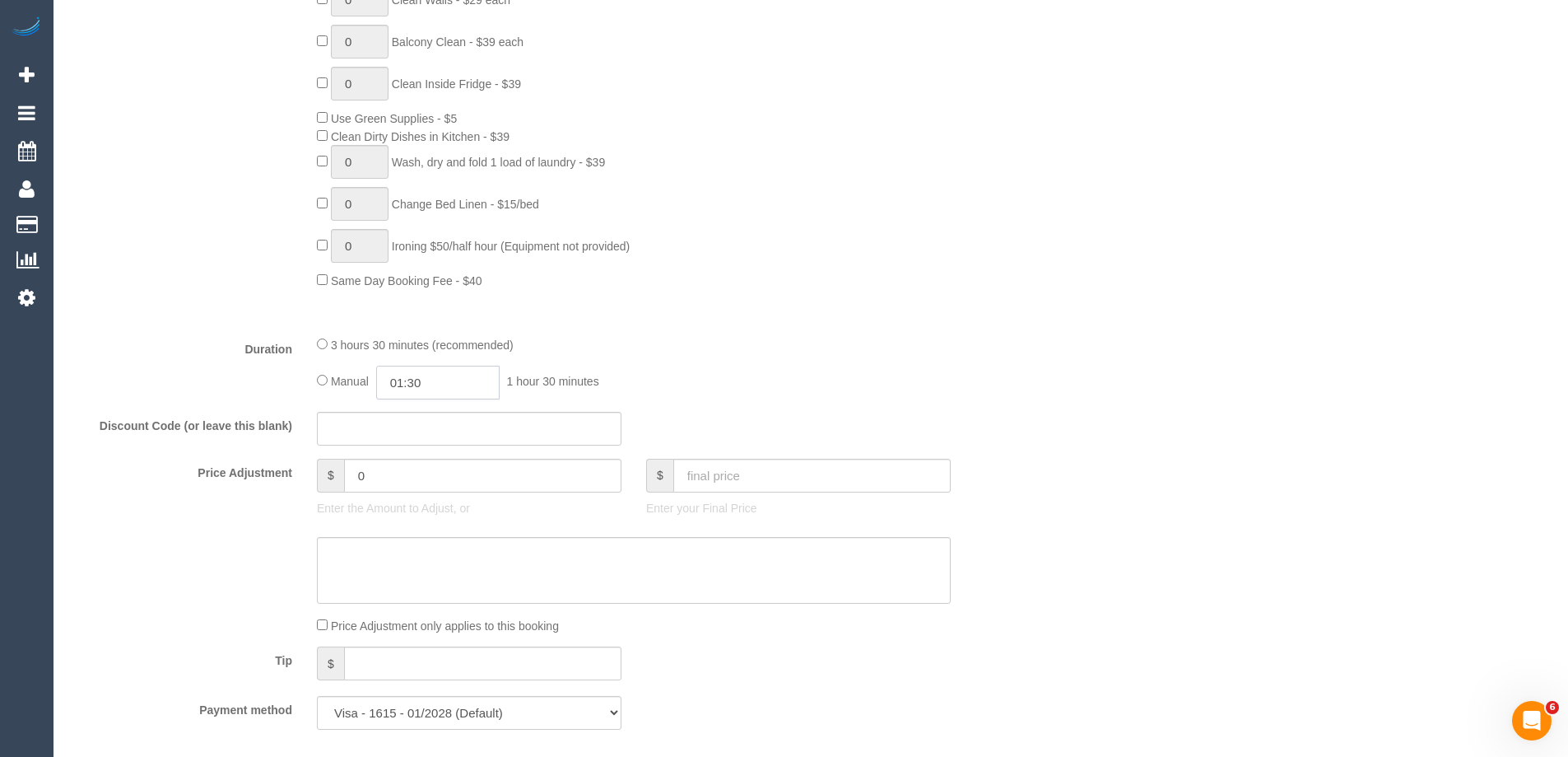
click at [413, 380] on input "01:30" at bounding box center [438, 383] width 124 height 34
type input "01:45"
click at [829, 280] on div "0 Steam Cleaning - $55 per Unit ($110 Minimum) Use Disinfectant Products - $20 …" at bounding box center [675, 45] width 741 height 486
select select "spot44"
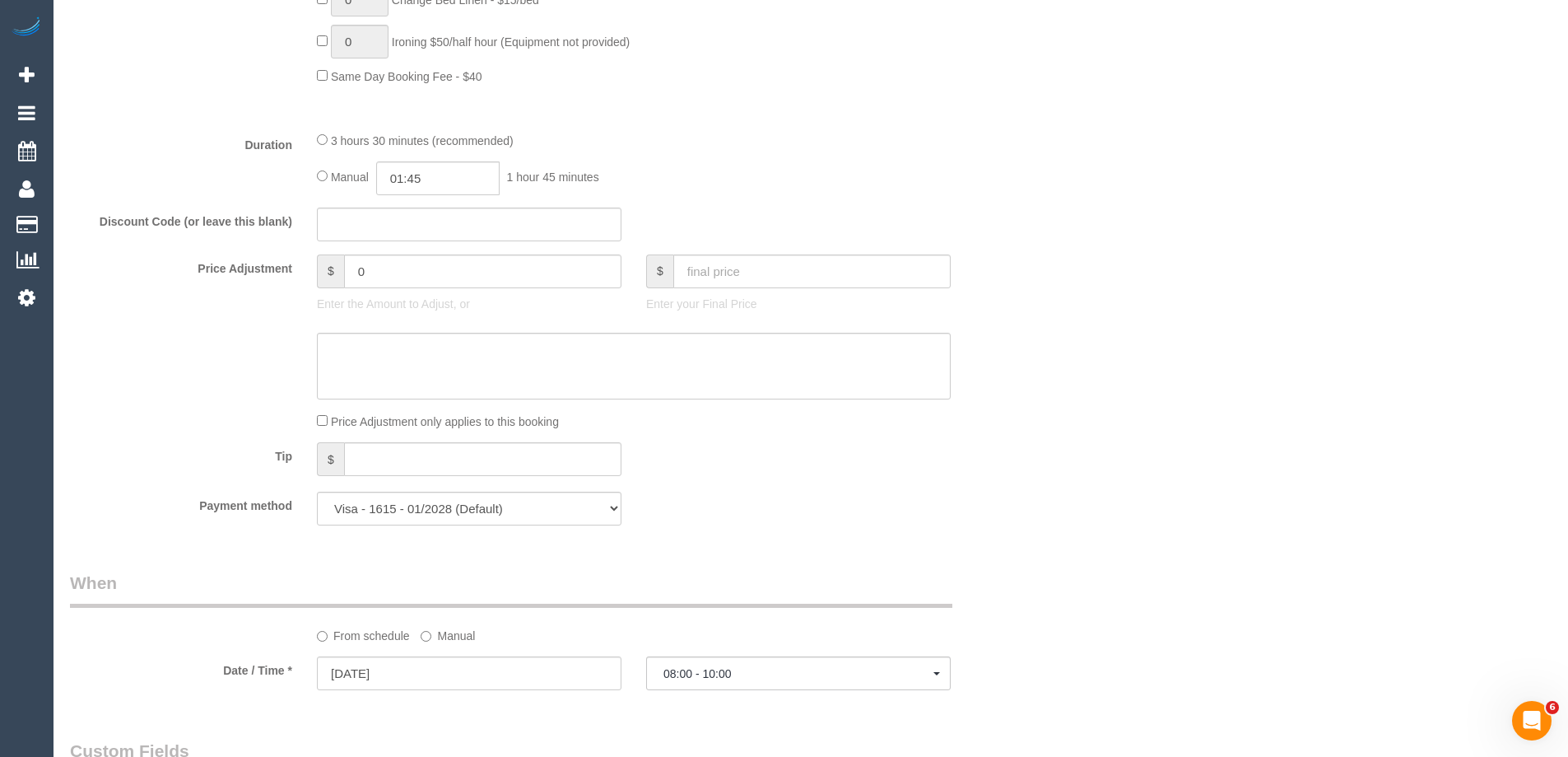
select select "spot65"
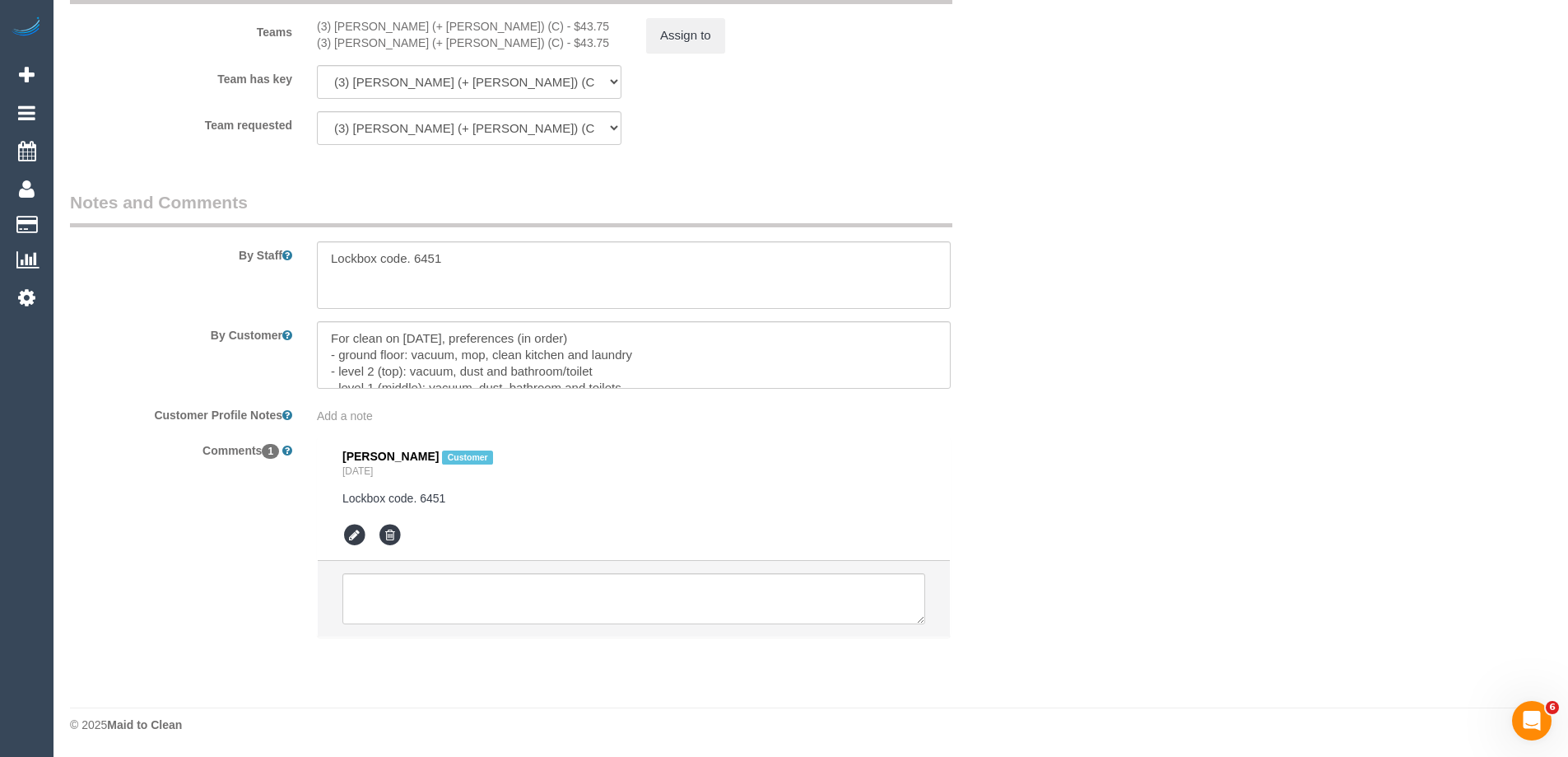
scroll to position [2403, 0]
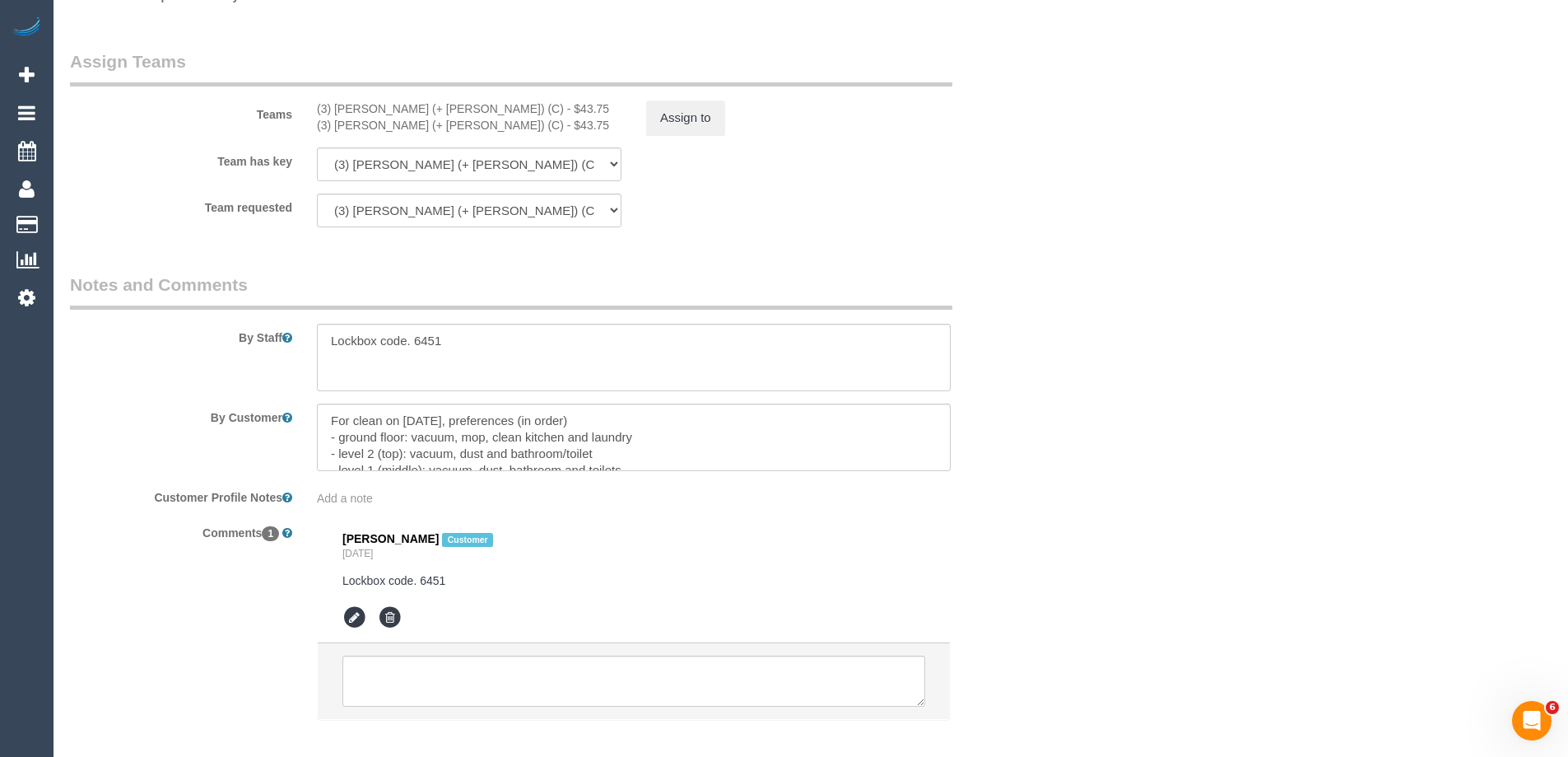
click at [669, 141] on sui-booking-teams "Teams (3) Rayhan (+ Shahida) (C) - $43.75 (3) Shahida (+ Rayhan) (C) - $43.75 A…" at bounding box center [551, 138] width 963 height 178
click at [686, 110] on button "Assign to" at bounding box center [686, 117] width 79 height 35
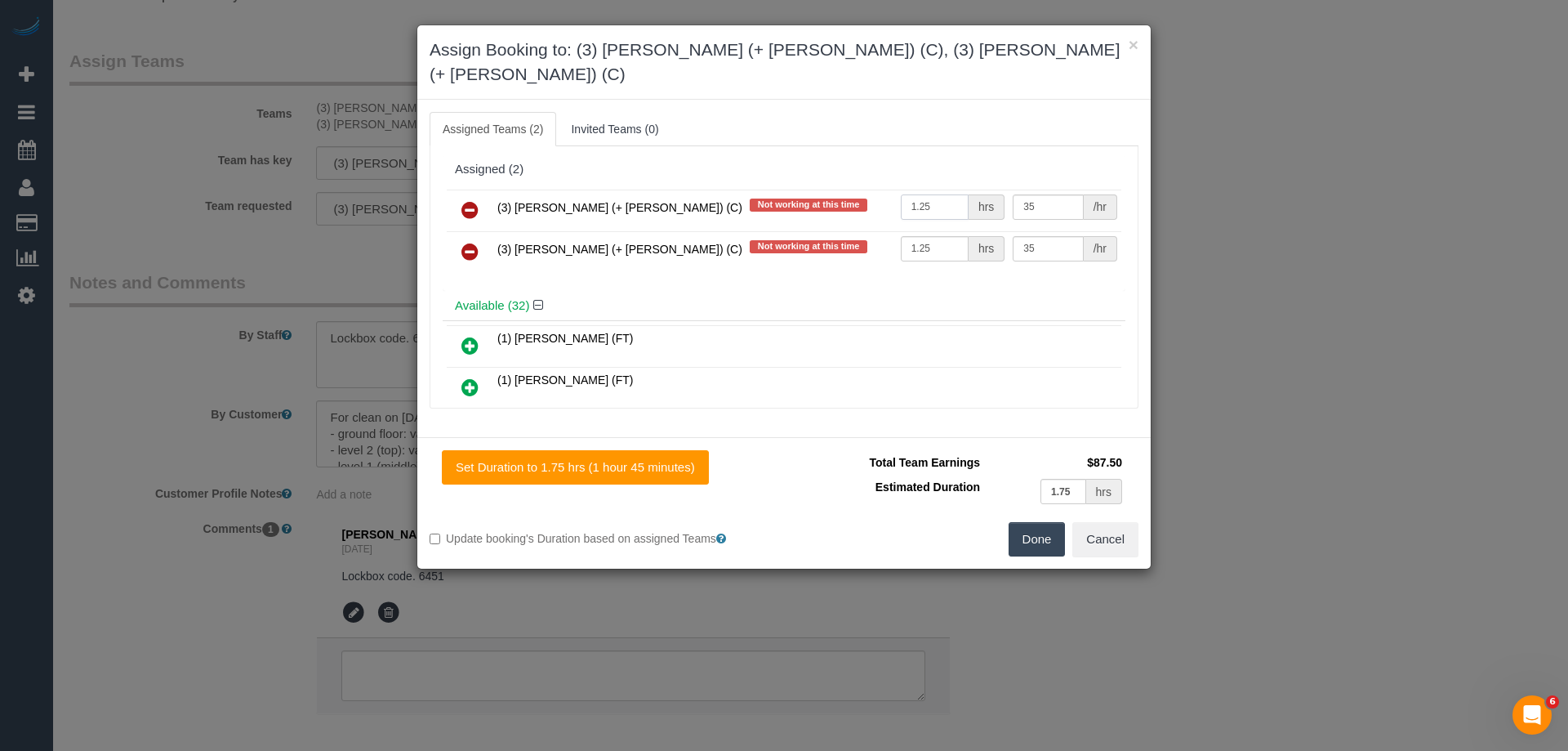
drag, startPoint x: 941, startPoint y: 182, endPoint x: 914, endPoint y: 179, distance: 27.2
click at [914, 194] on input "1.25" at bounding box center [934, 207] width 68 height 25
type input "1.75"
drag, startPoint x: 938, startPoint y: 220, endPoint x: 913, endPoint y: 224, distance: 25.3
click at [913, 236] on input "1.25" at bounding box center [934, 248] width 68 height 25
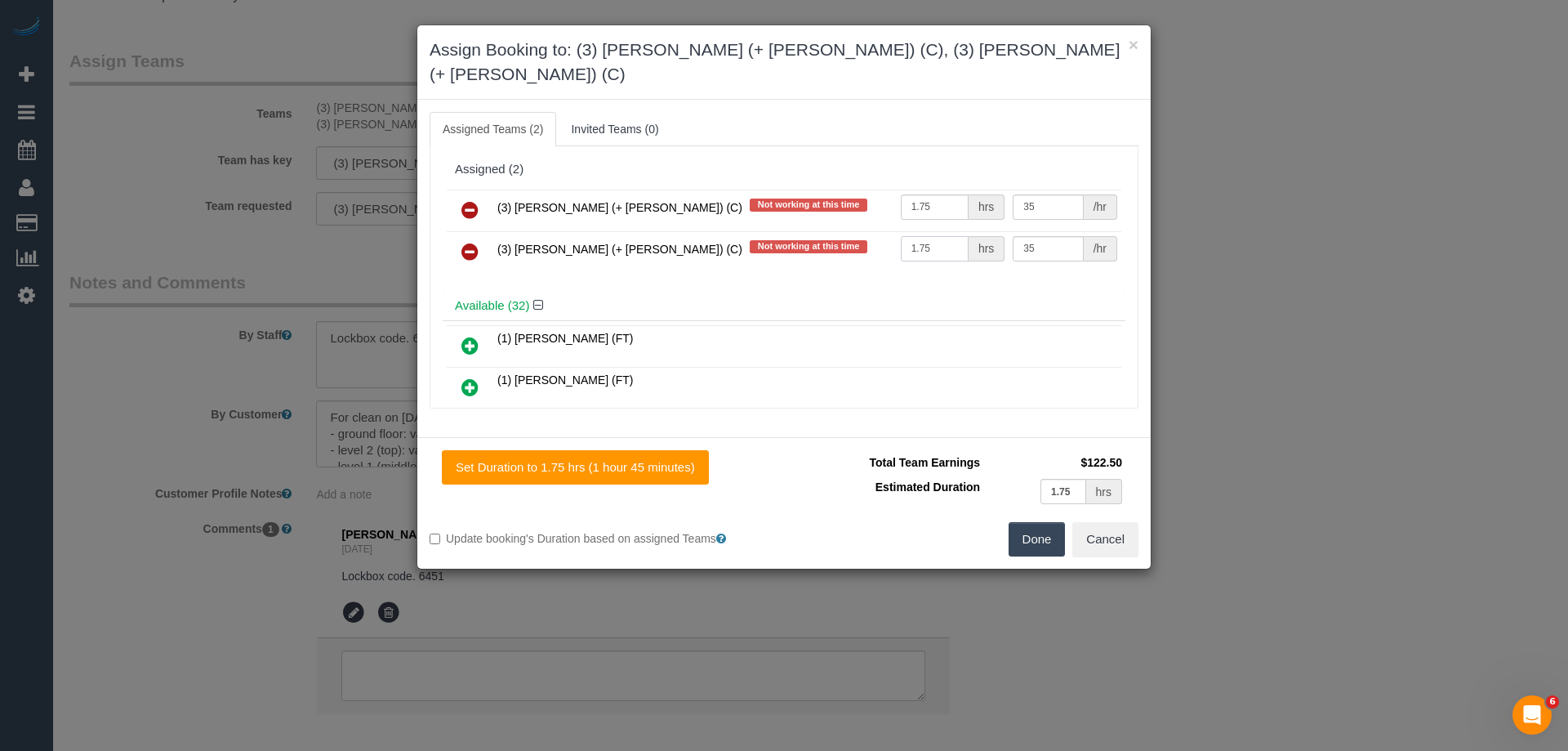
type input "1.75"
click at [1037, 522] on button "Done" at bounding box center [1037, 539] width 57 height 35
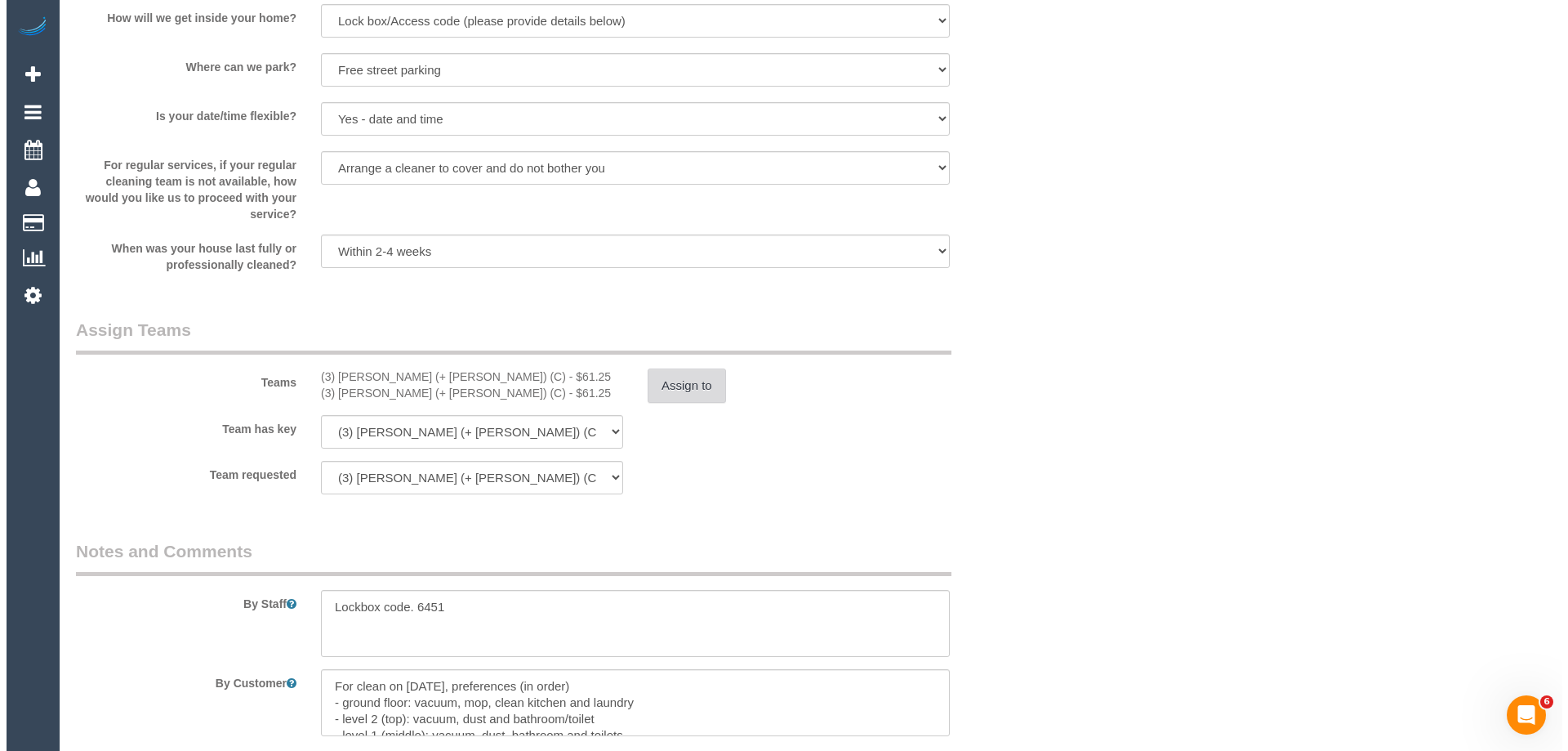
scroll to position [2138, 0]
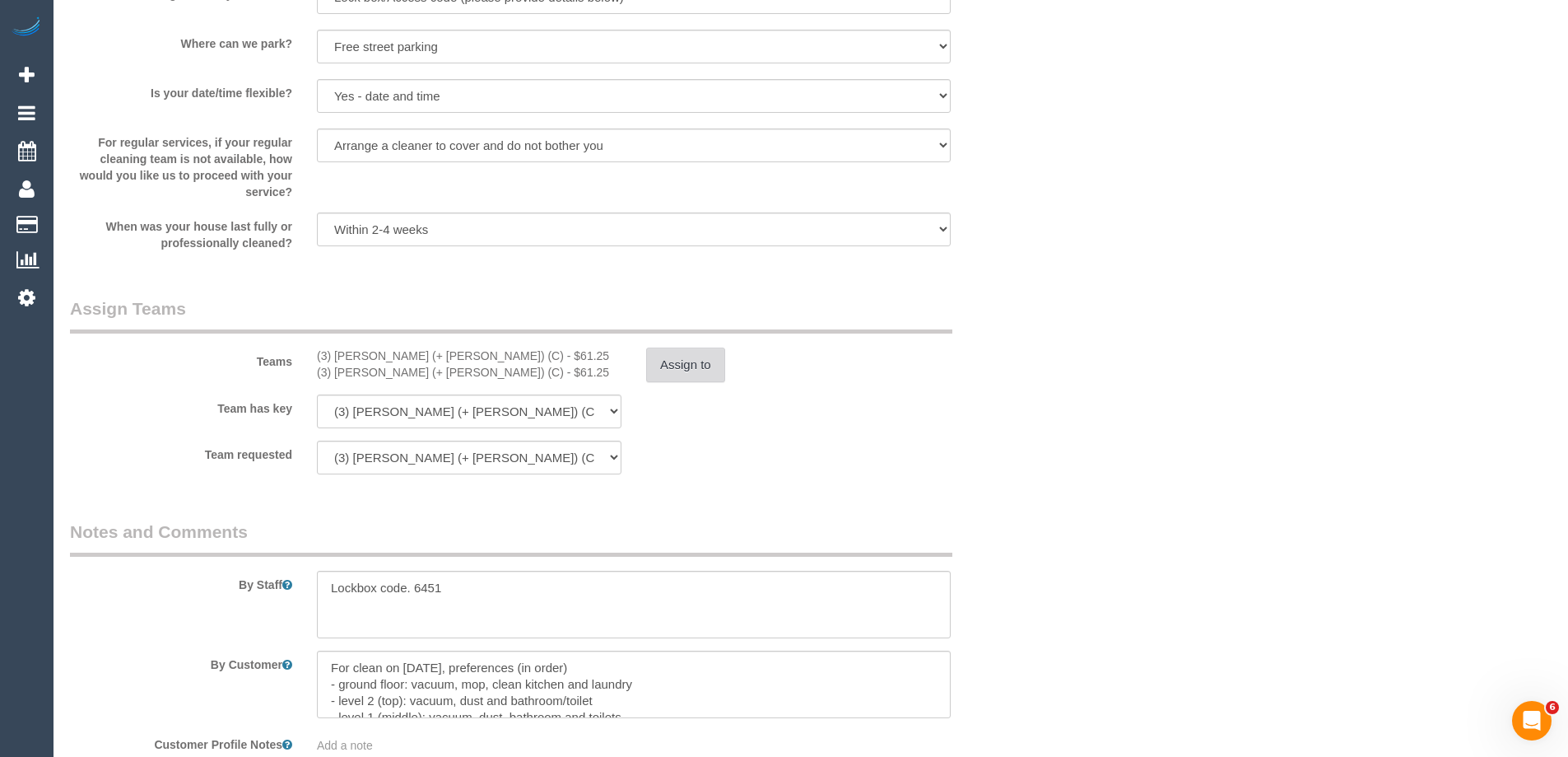
click at [673, 363] on button "Assign to" at bounding box center [686, 364] width 79 height 35
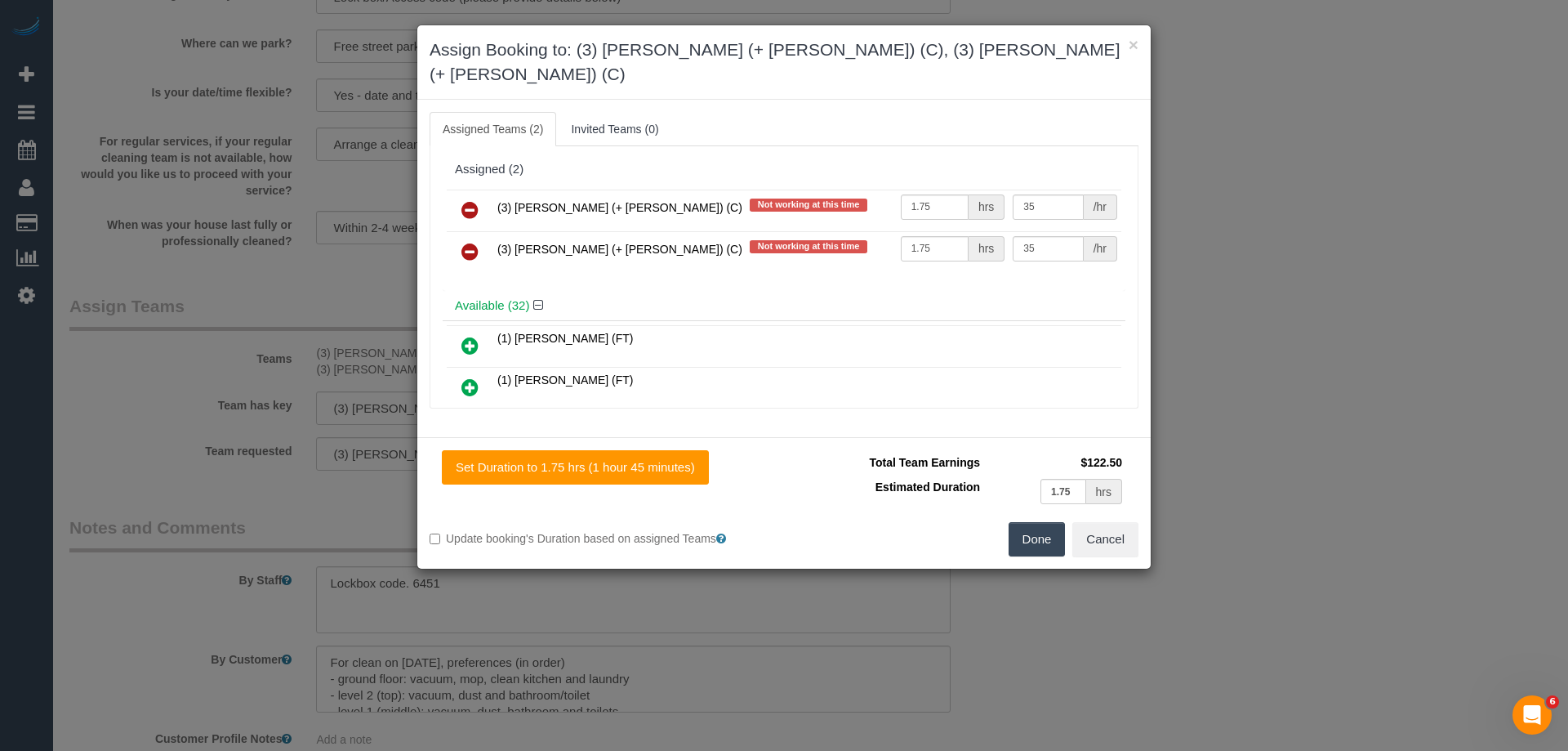
click at [1042, 522] on button "Done" at bounding box center [1037, 539] width 57 height 35
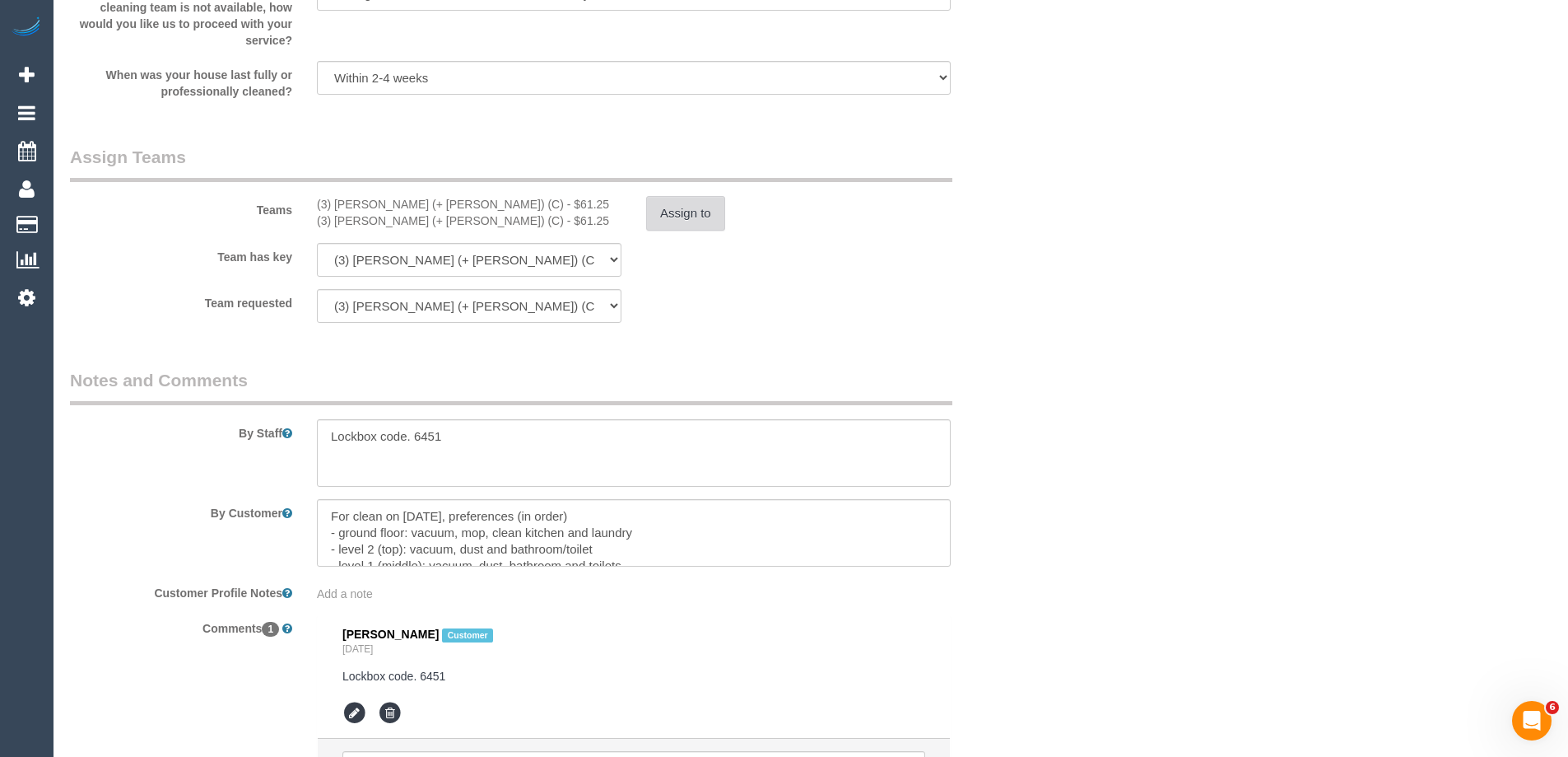
scroll to position [2485, 0]
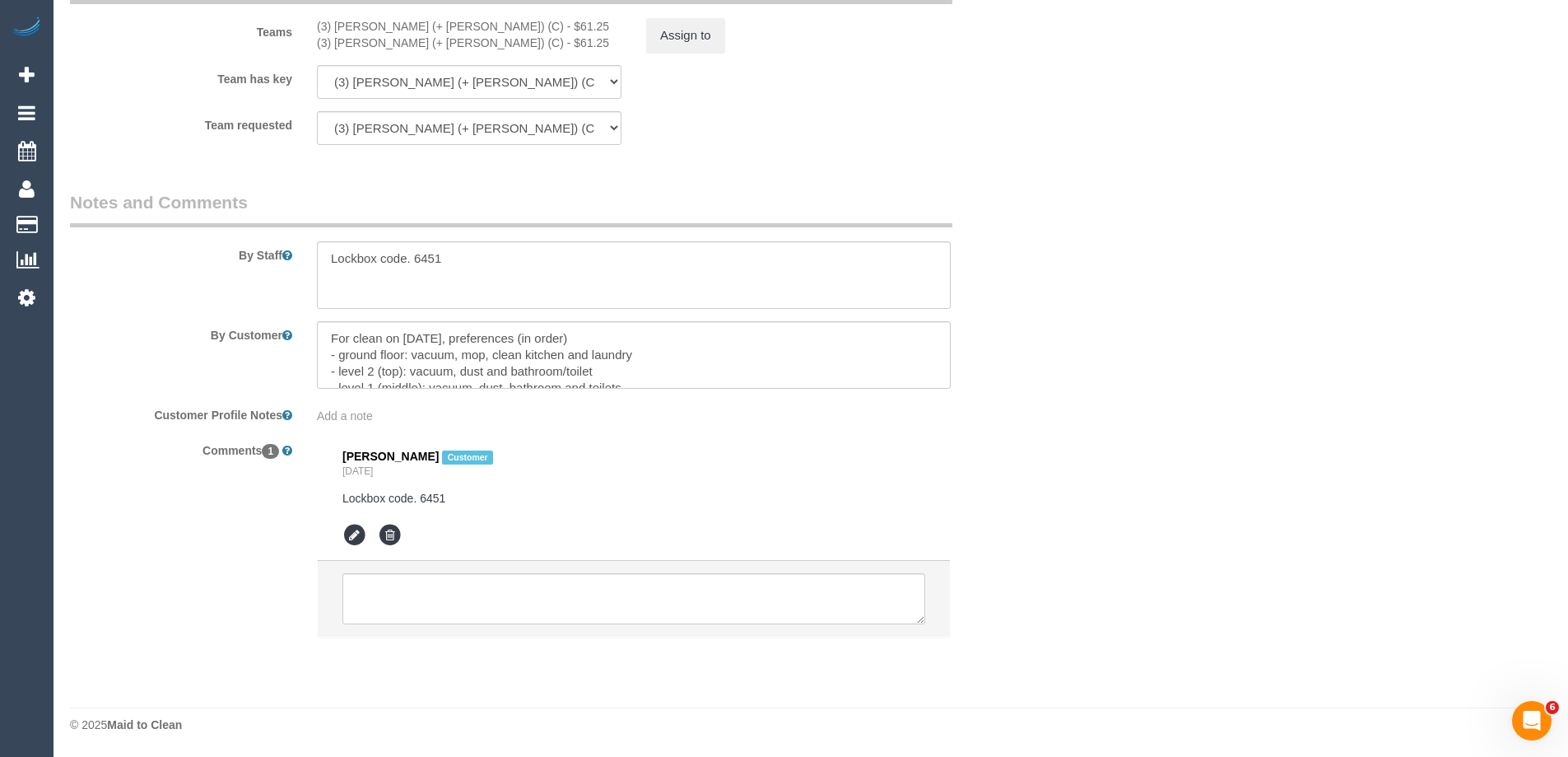
click at [365, 628] on li at bounding box center [634, 598] width 632 height 76
click at [384, 607] on textarea at bounding box center [634, 598] width 583 height 51
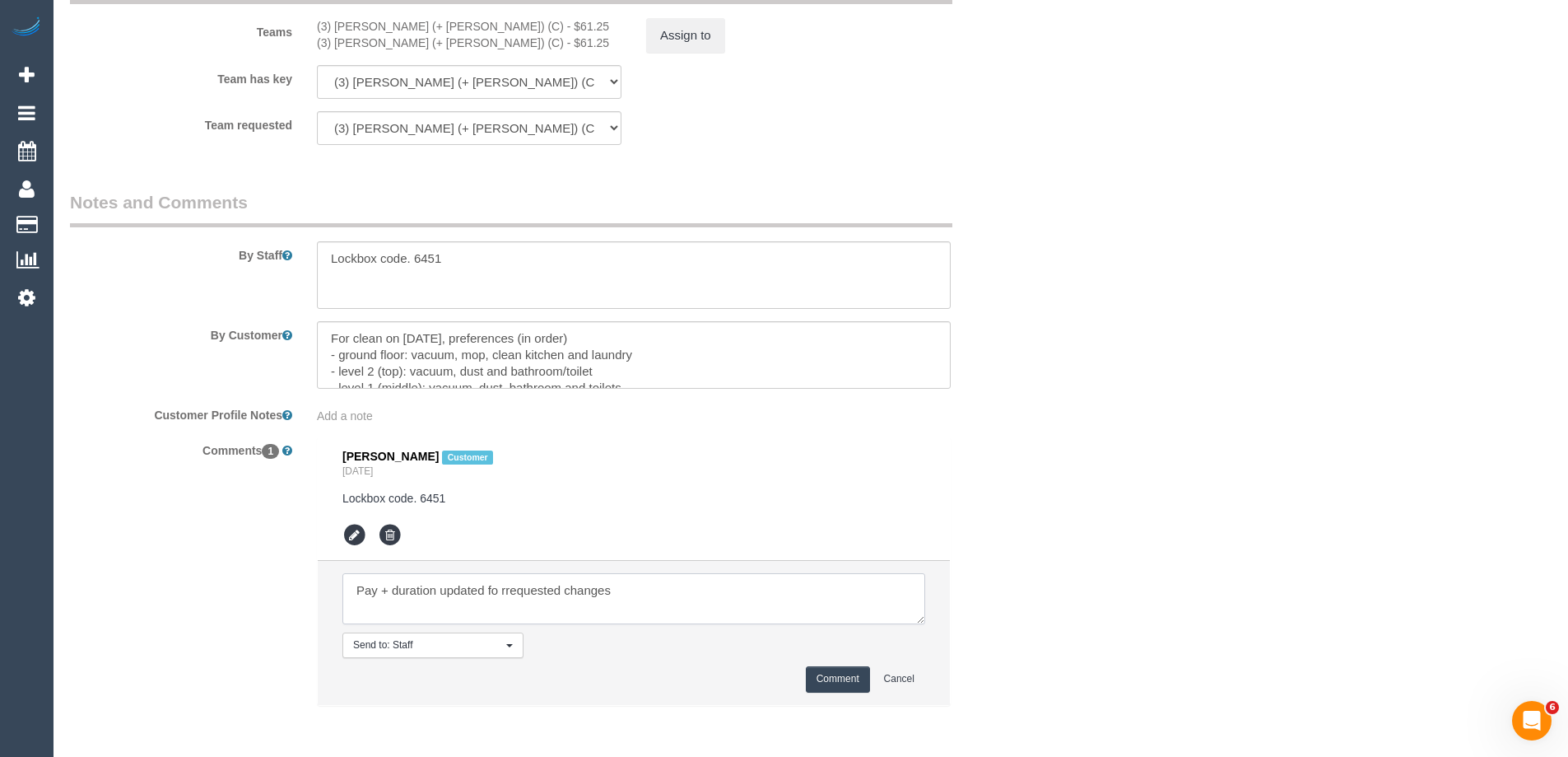
click at [500, 592] on textarea at bounding box center [634, 598] width 583 height 51
type textarea "Pay + duration updated for requested changes"
drag, startPoint x: 794, startPoint y: 669, endPoint x: 816, endPoint y: 675, distance: 22.8
click at [798, 670] on div "Comment Cancel" at bounding box center [634, 679] width 583 height 25
click at [826, 676] on button "Comment" at bounding box center [838, 679] width 64 height 25
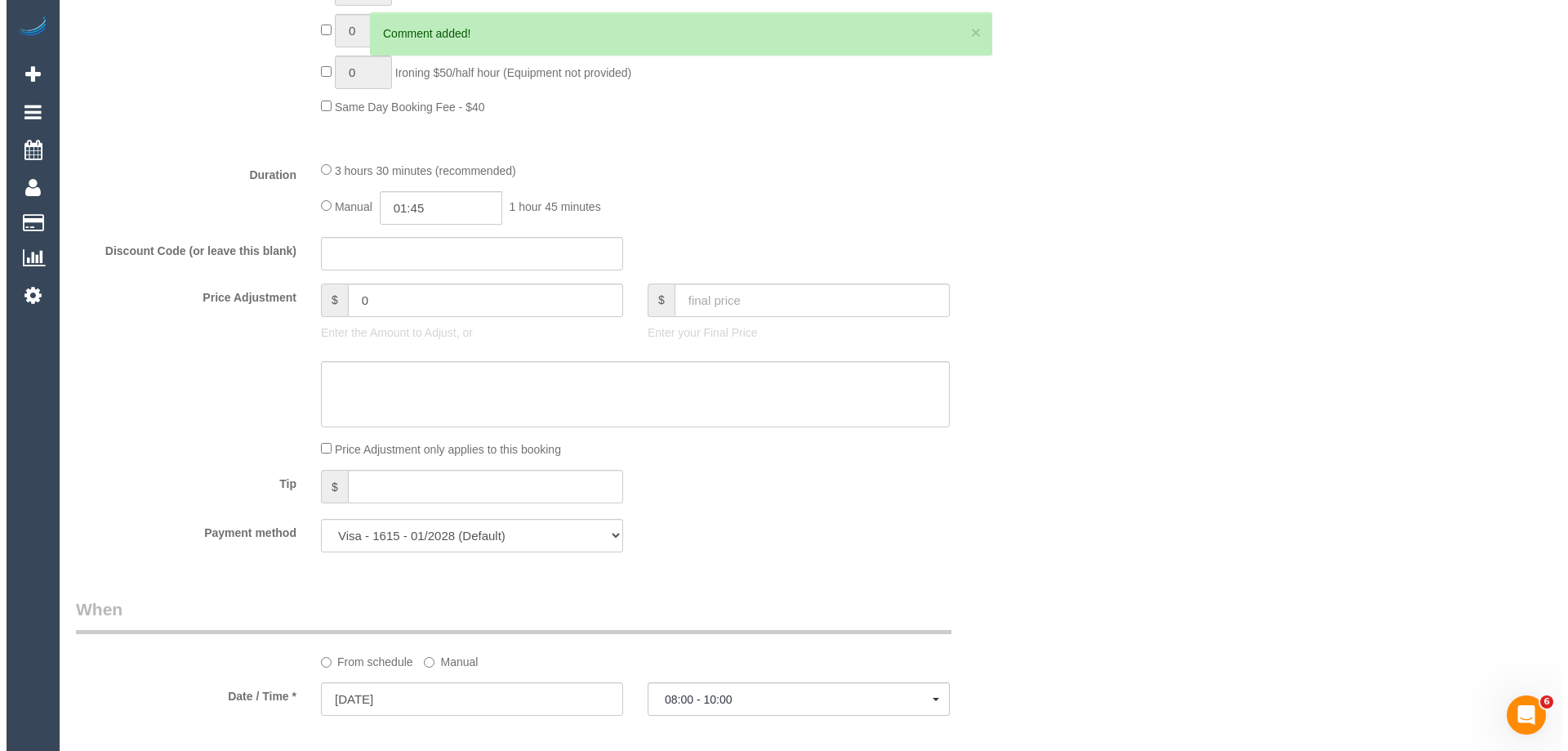
scroll to position [0, 0]
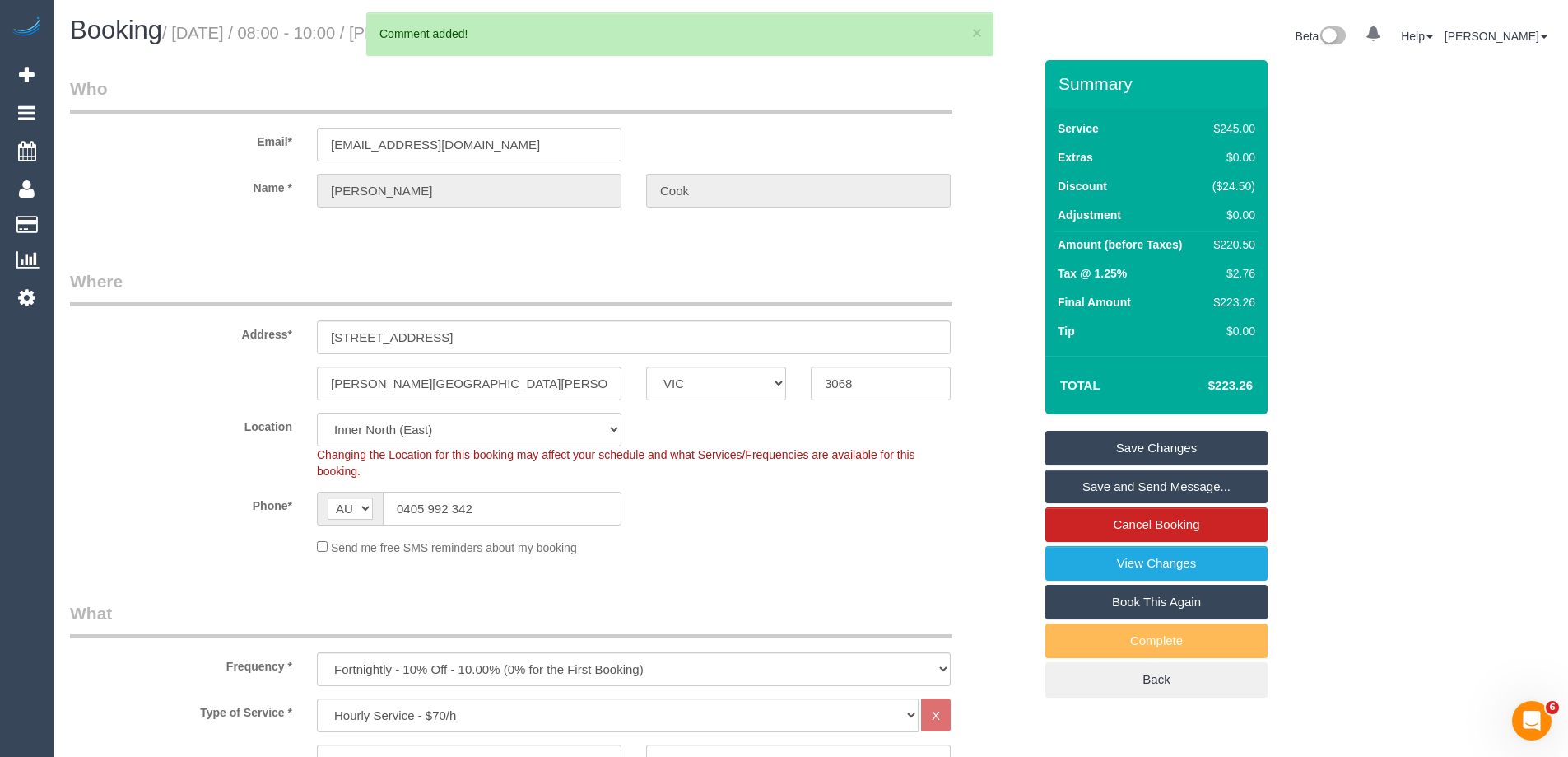
click at [1102, 454] on link "Save Changes" at bounding box center [1156, 447] width 222 height 35
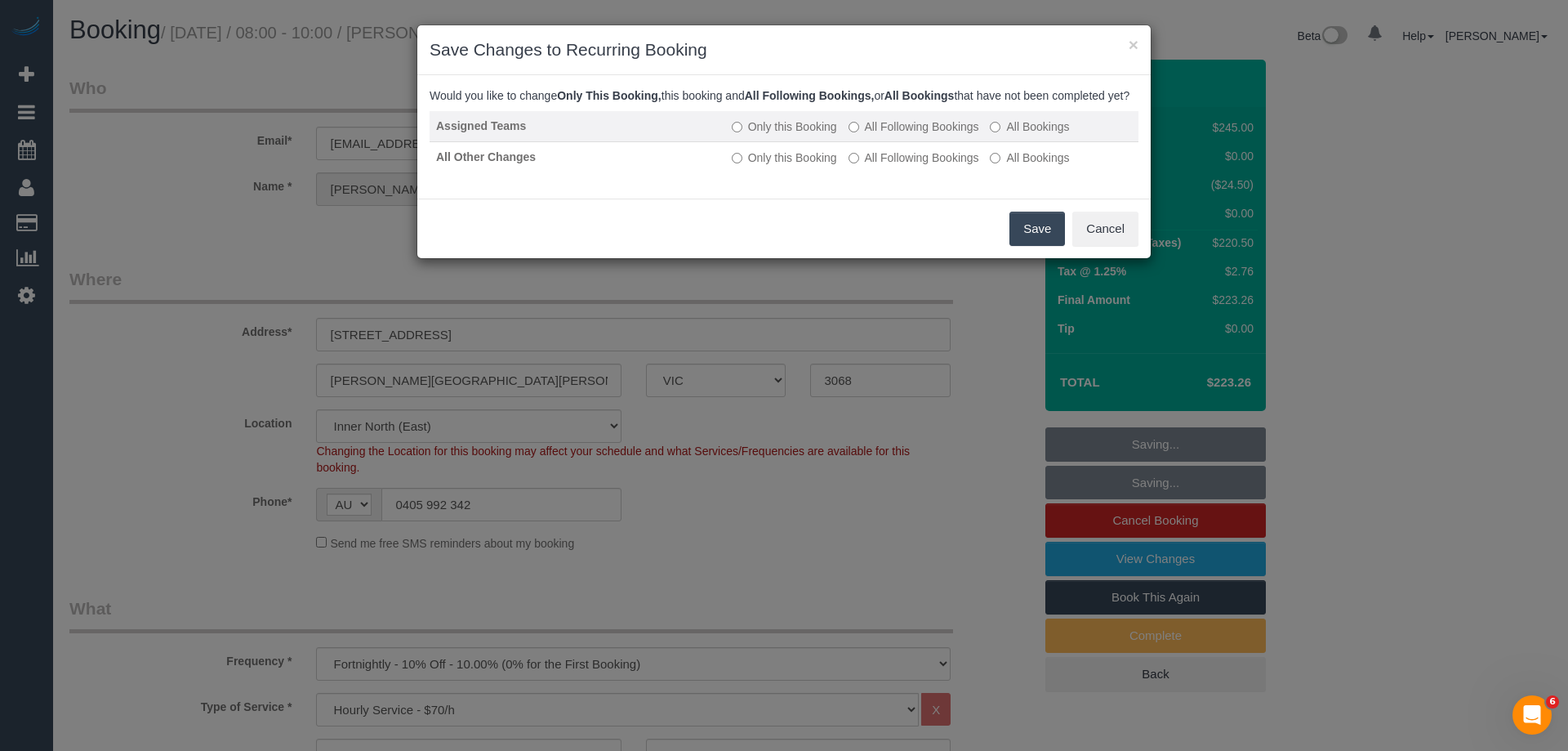
click at [879, 135] on label "All Following Bookings" at bounding box center [913, 126] width 130 height 16
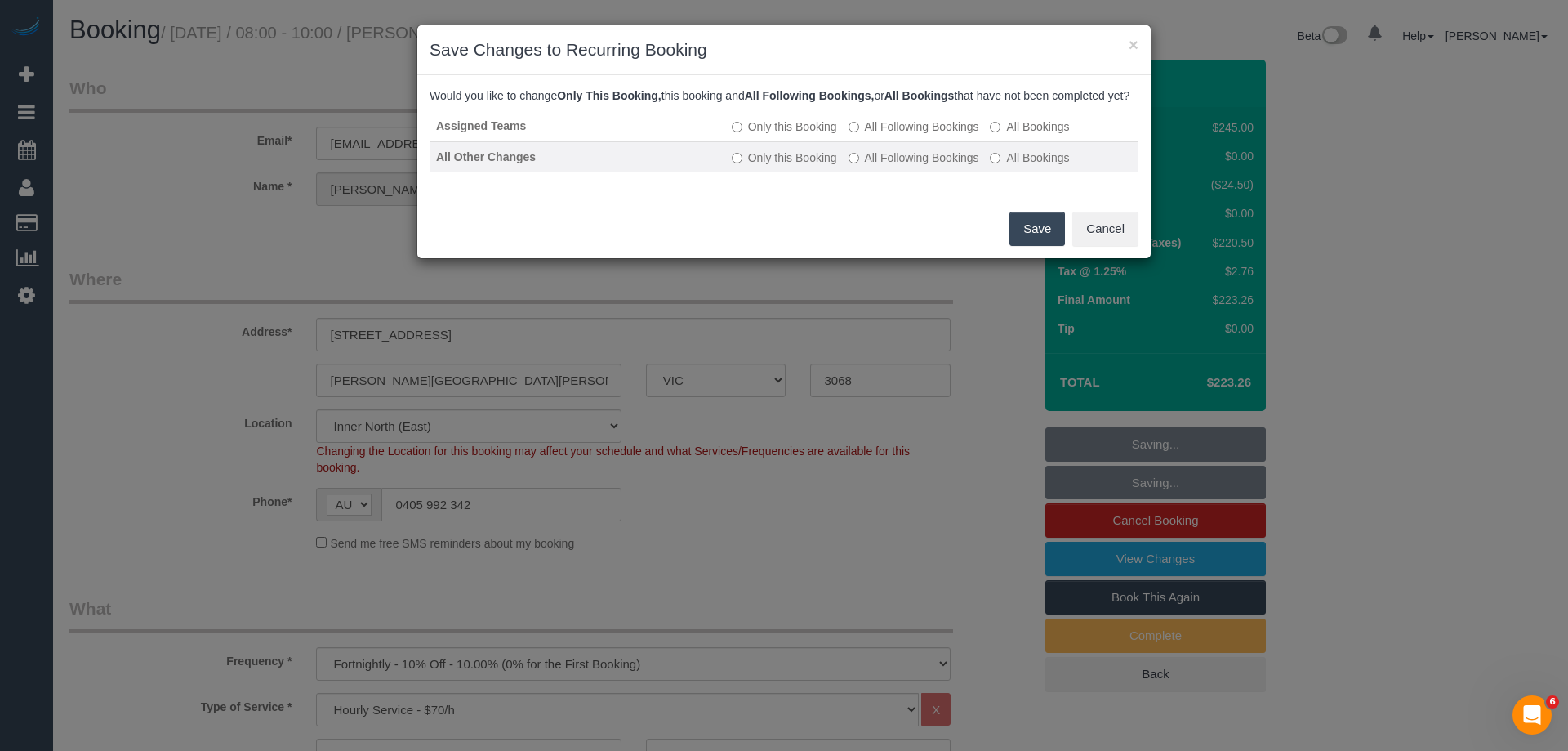
click at [883, 166] on label "All Following Bookings" at bounding box center [913, 157] width 130 height 16
click at [1015, 242] on button "Save" at bounding box center [1037, 228] width 56 height 35
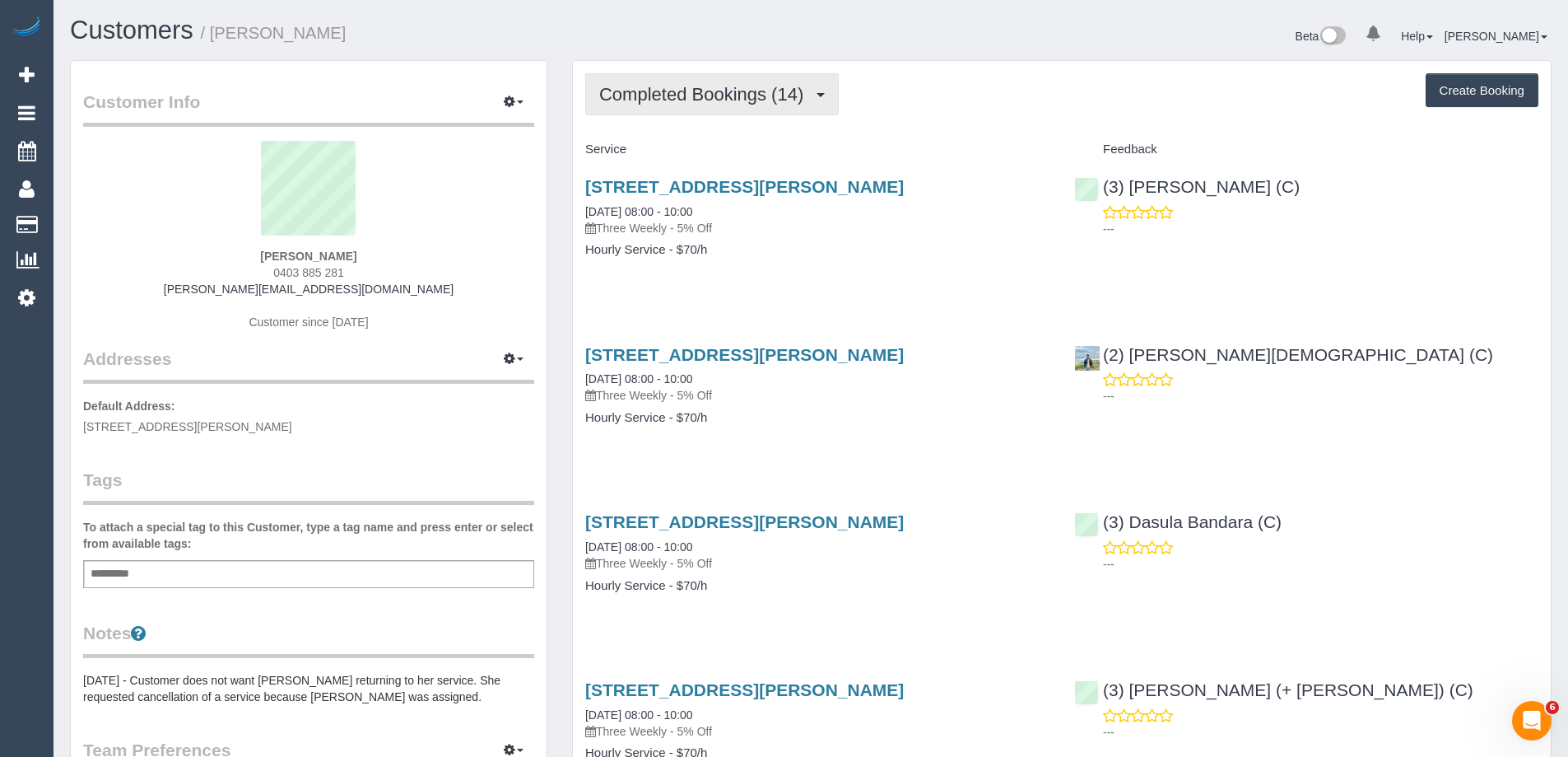
click at [687, 102] on span "Completed Bookings (14)" at bounding box center [705, 94] width 212 height 20
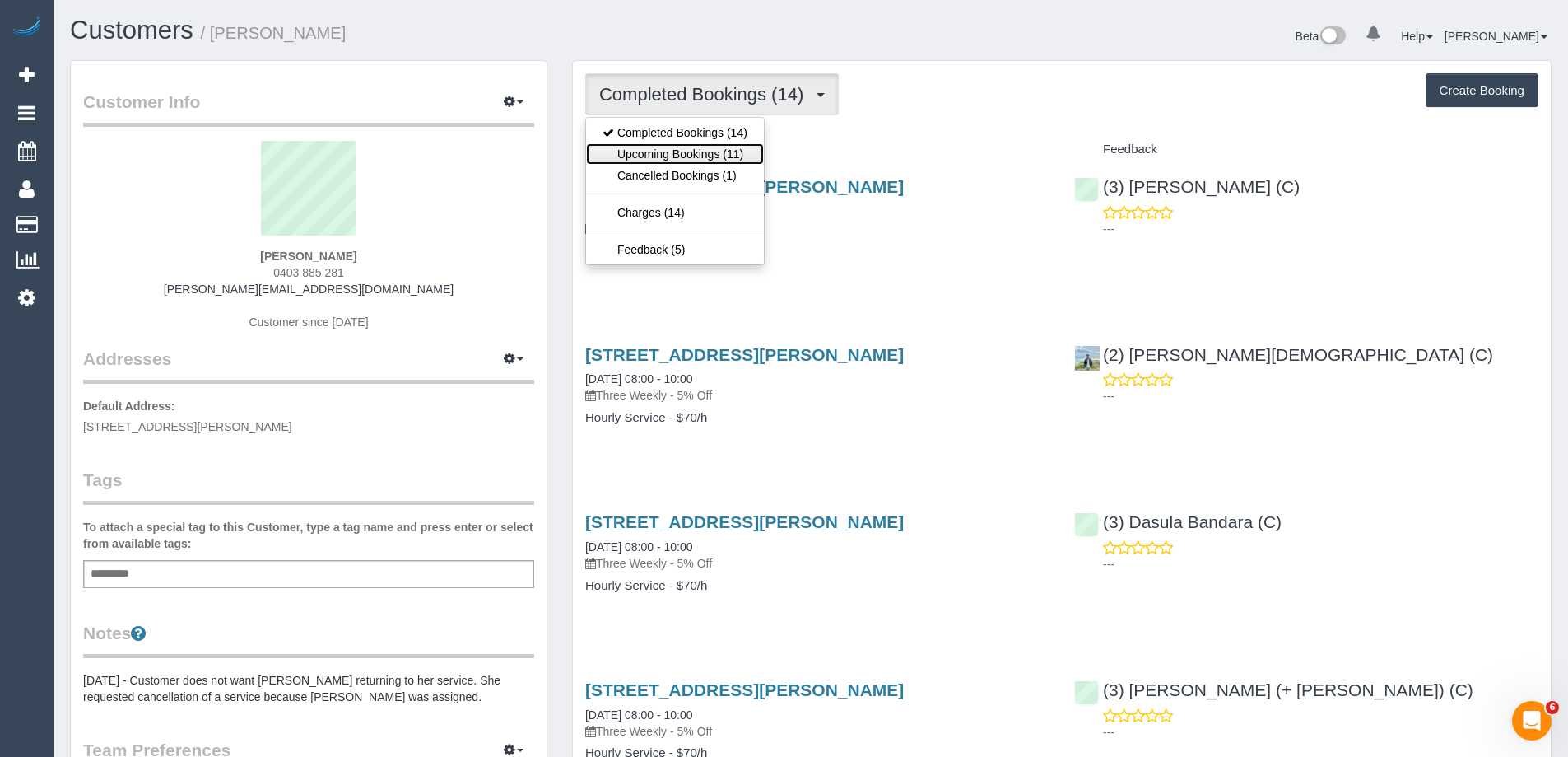
click at [694, 153] on link "Upcoming Bookings (11)" at bounding box center [675, 154] width 178 height 21
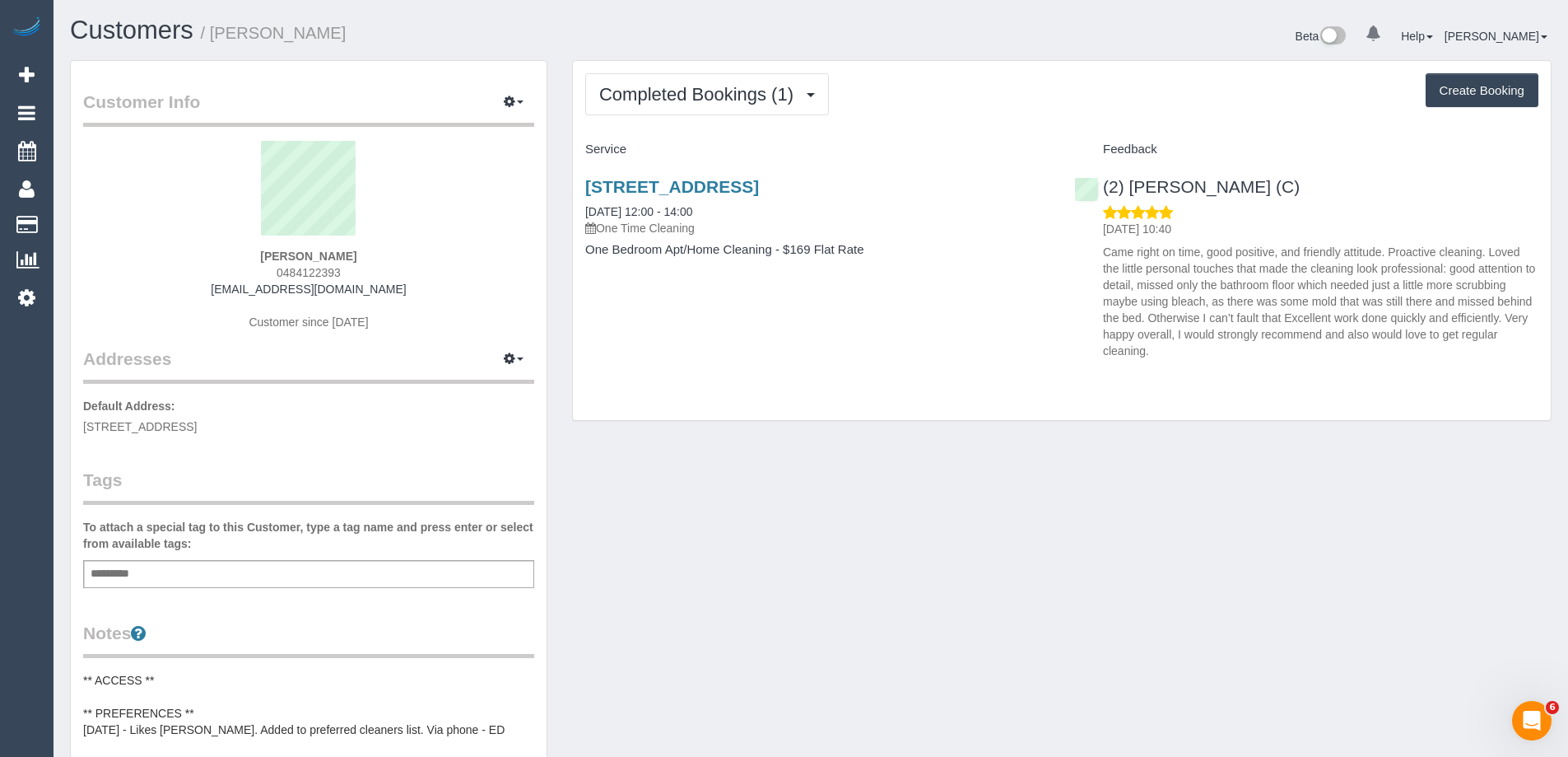
drag, startPoint x: 675, startPoint y: 190, endPoint x: 658, endPoint y: 141, distance: 51.9
click at [658, 141] on div "Service" at bounding box center [817, 149] width 489 height 28
click at [654, 94] on span "Completed Bookings (1)" at bounding box center [700, 94] width 203 height 20
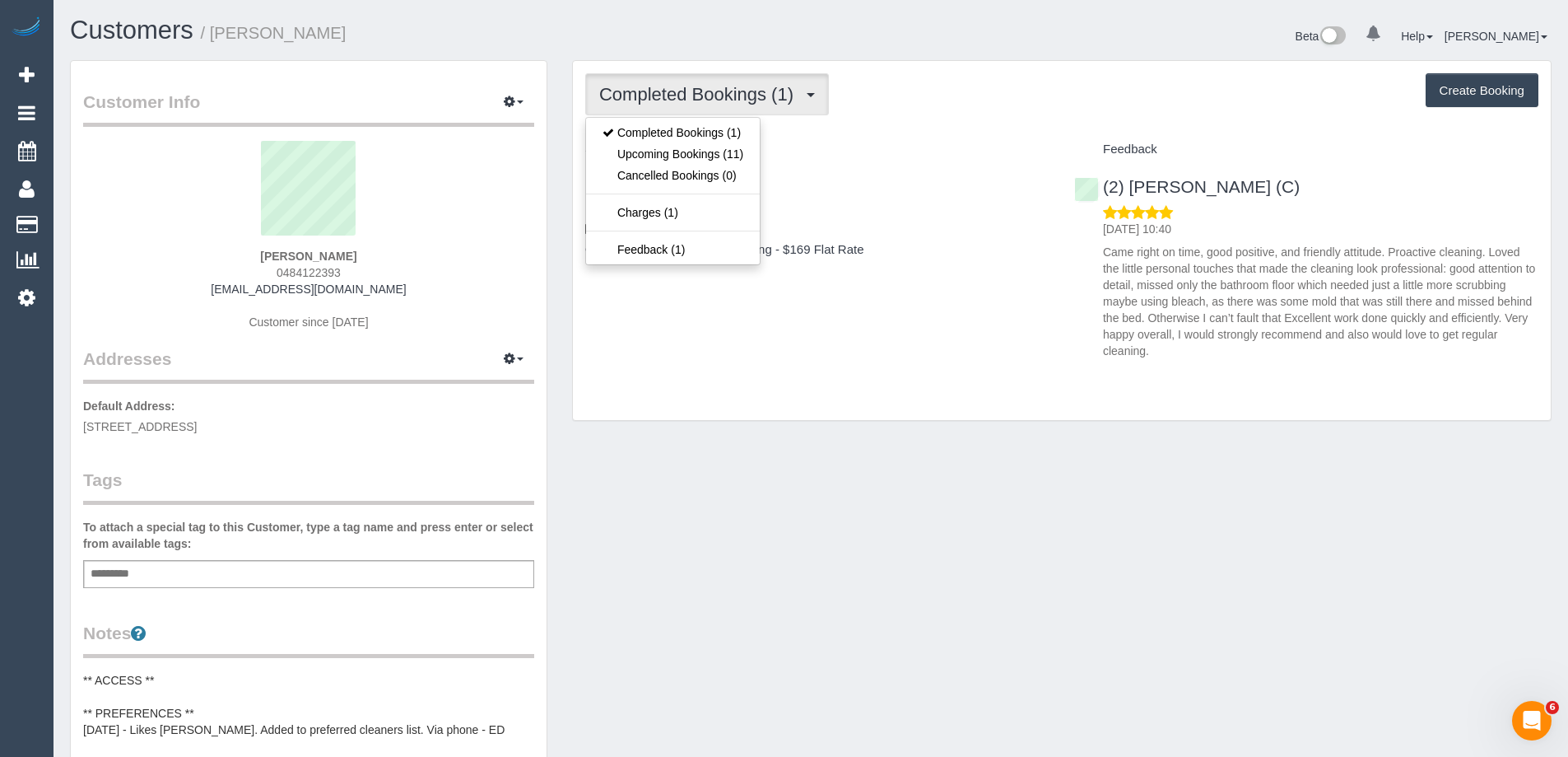
click at [848, 136] on div "Service" at bounding box center [817, 149] width 489 height 28
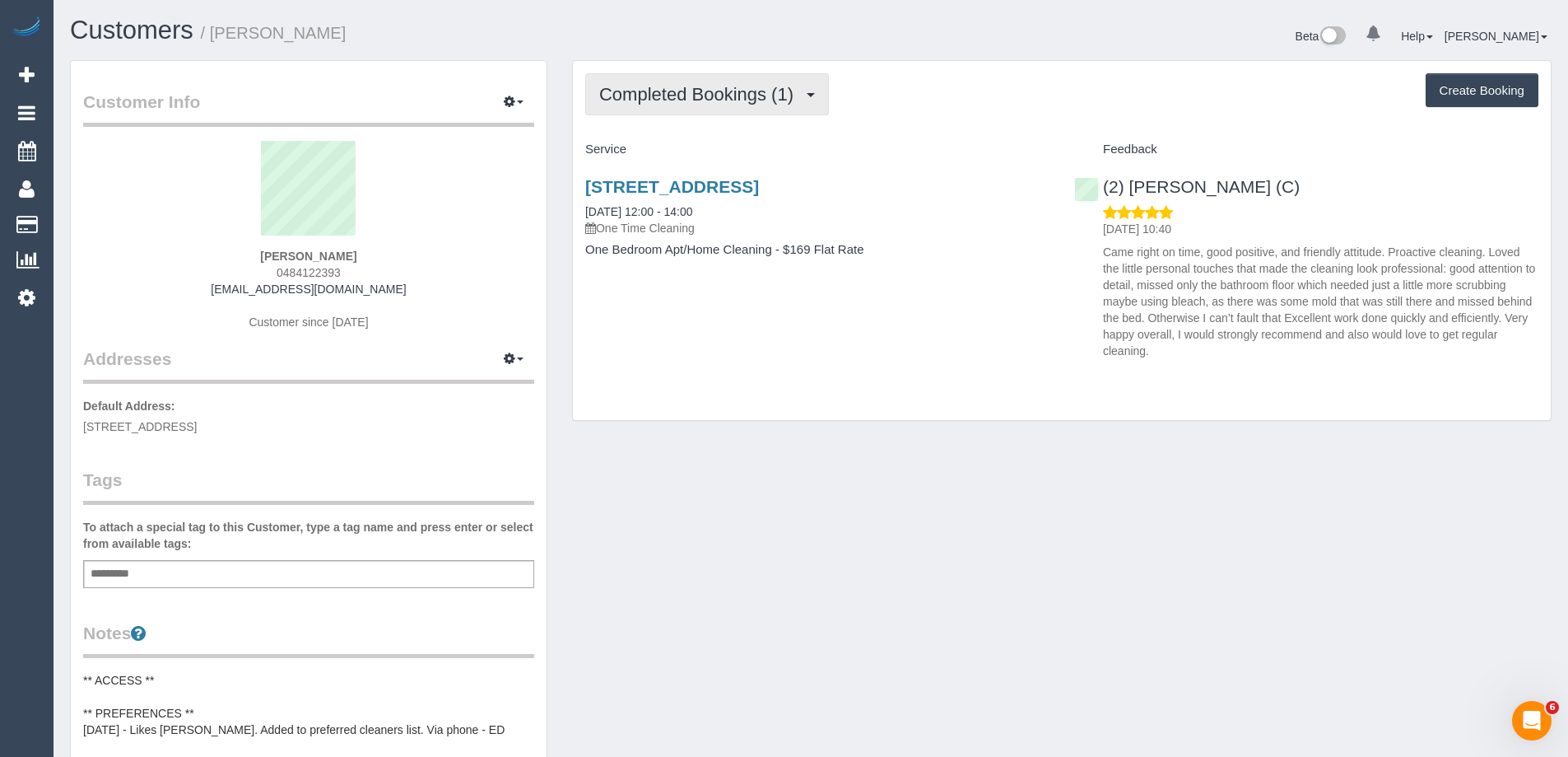
click at [692, 97] on span "Completed Bookings (1)" at bounding box center [700, 94] width 203 height 20
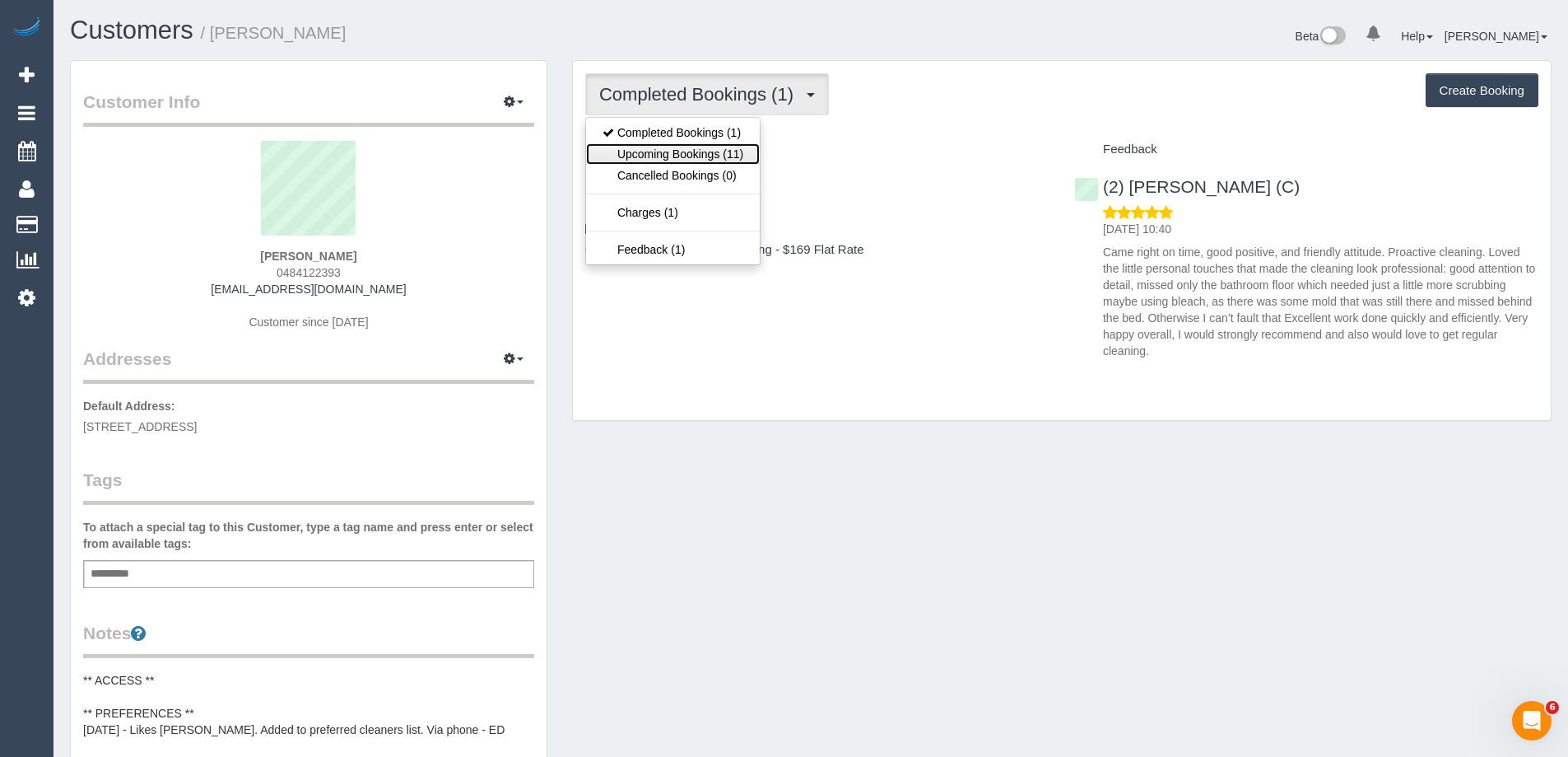
click at [680, 147] on link "Upcoming Bookings (11)" at bounding box center [673, 154] width 174 height 21
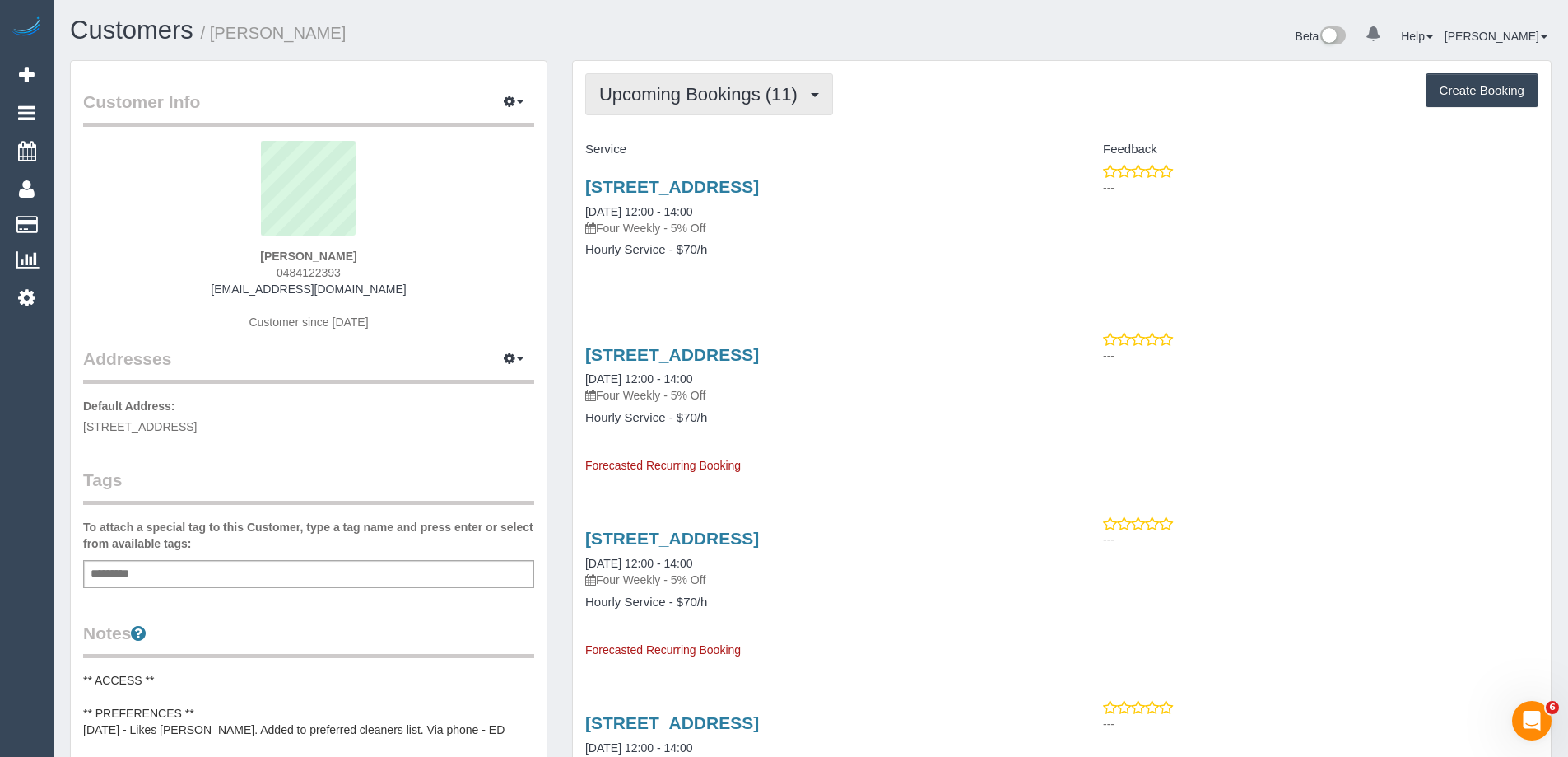
click at [670, 108] on button "Upcoming Bookings (11)" at bounding box center [709, 93] width 248 height 42
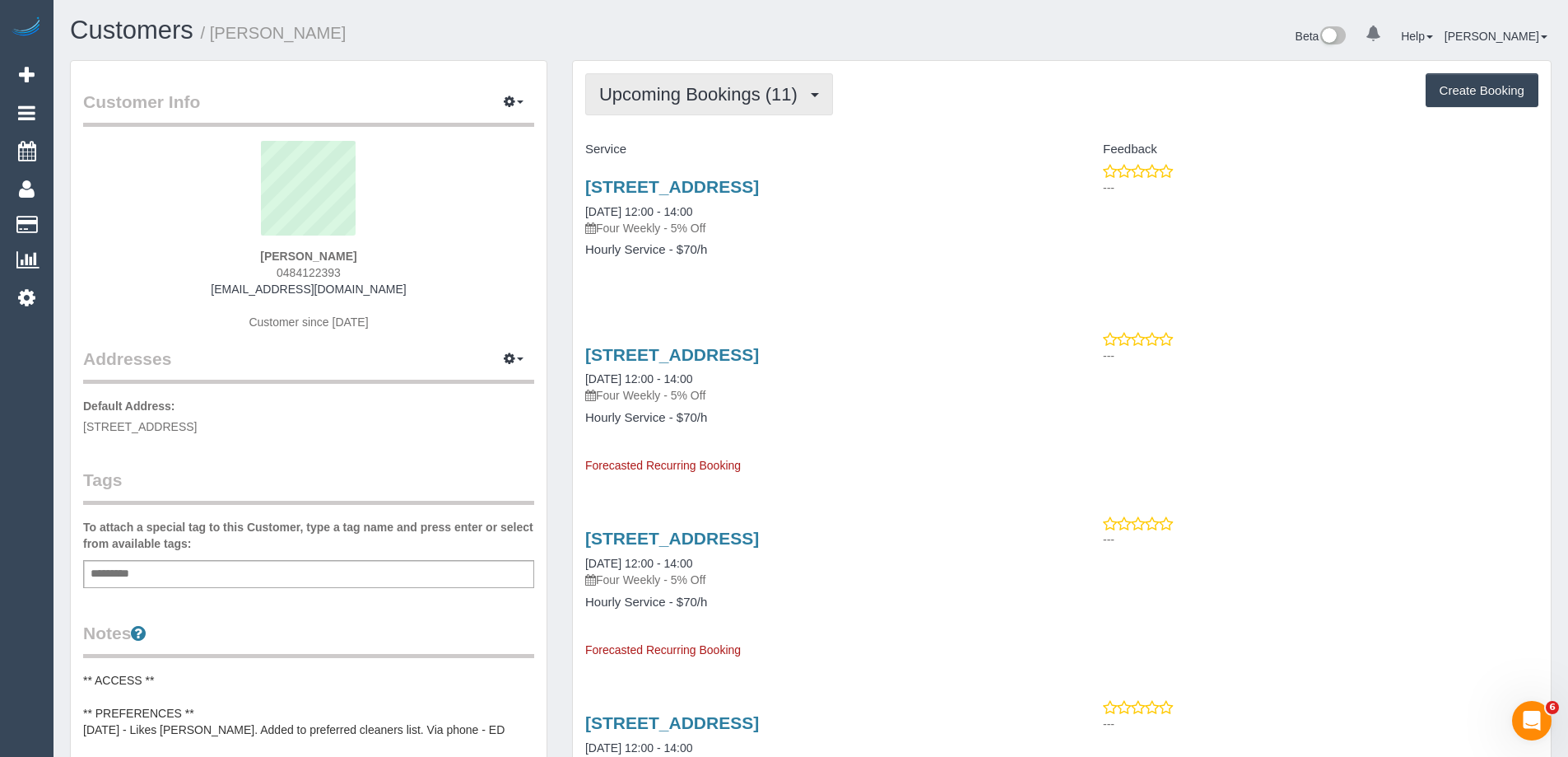
click at [665, 98] on span "Upcoming Bookings (11)" at bounding box center [703, 94] width 207 height 20
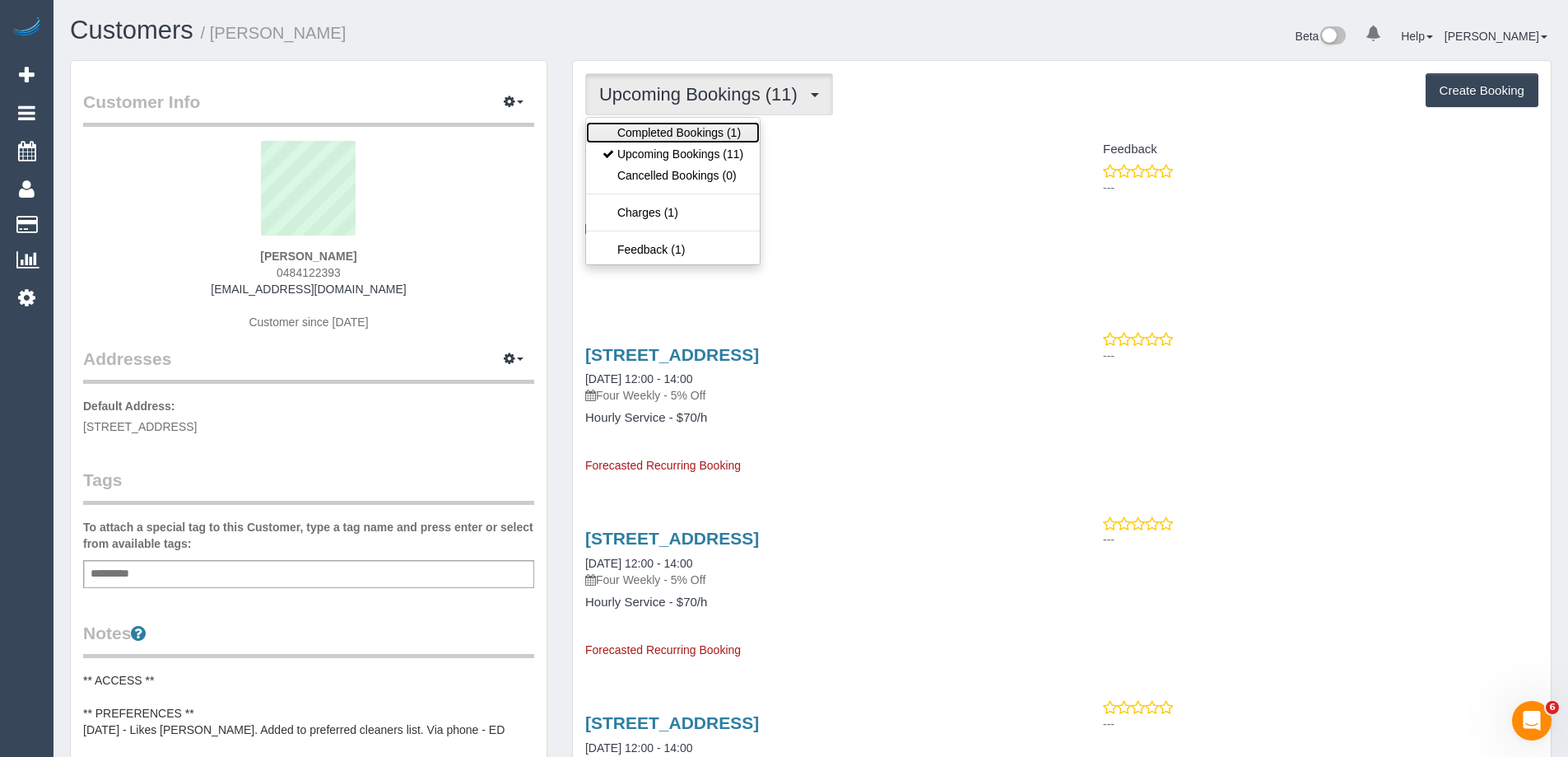
click at [652, 141] on link "Completed Bookings (1)" at bounding box center [673, 132] width 174 height 21
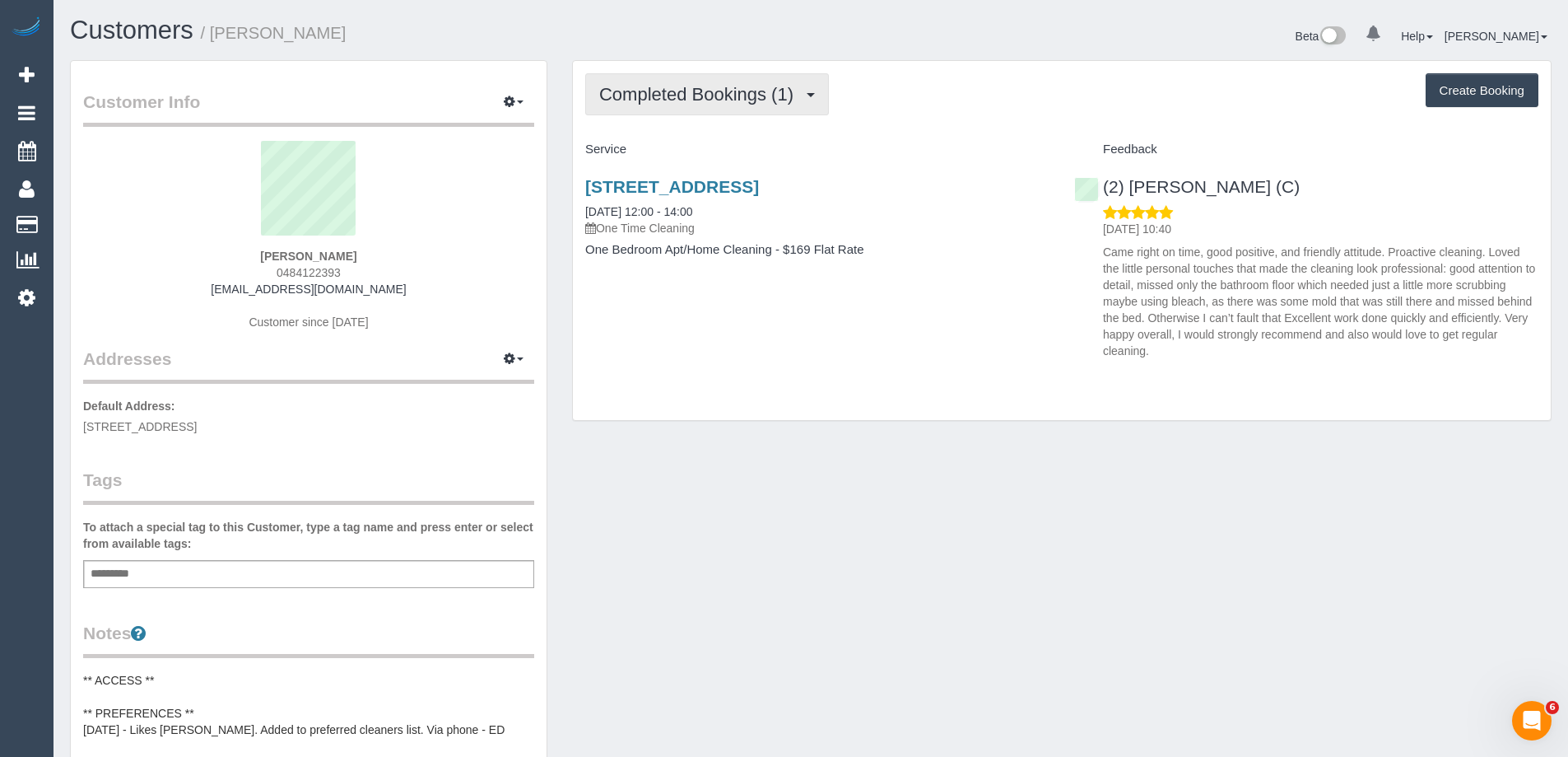
click at [678, 90] on span "Completed Bookings (1)" at bounding box center [700, 94] width 203 height 20
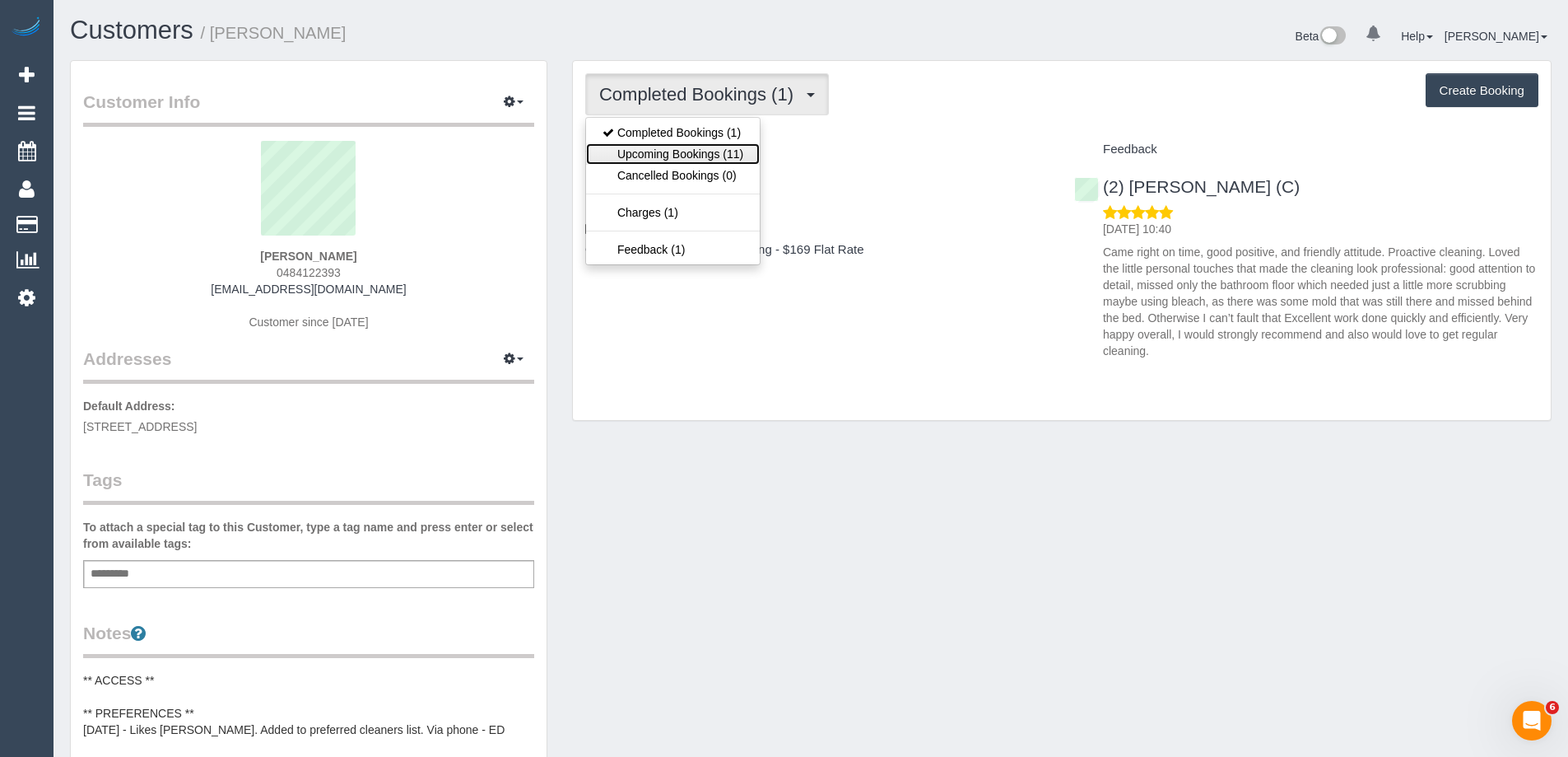
click at [669, 153] on link "Upcoming Bookings (11)" at bounding box center [673, 154] width 174 height 21
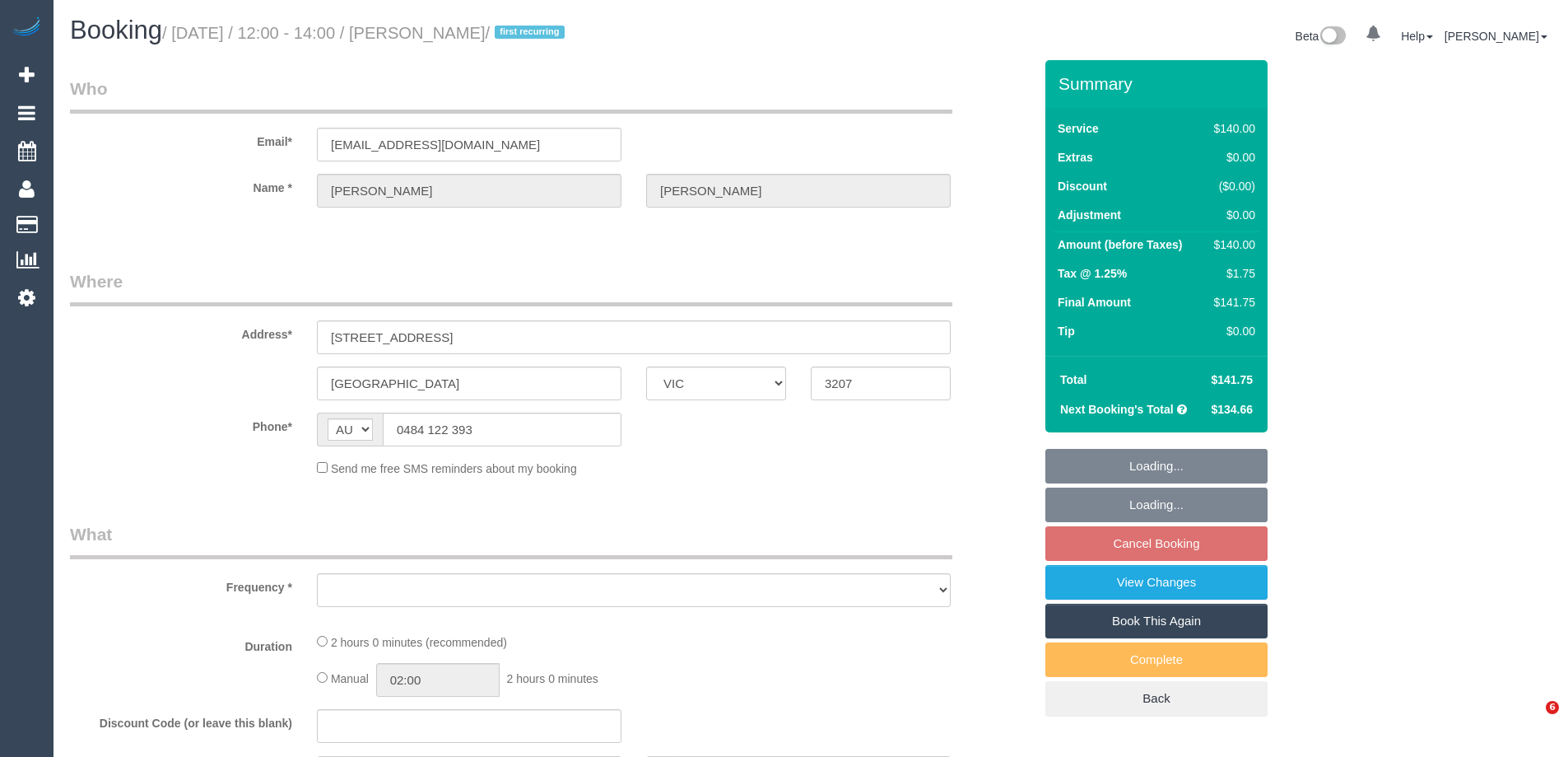
select select "VIC"
select select "string:stripe-pm_1RzwE62GScqysDRV91N4G2JE"
select select "number:28"
select select "number:14"
select select "number:19"
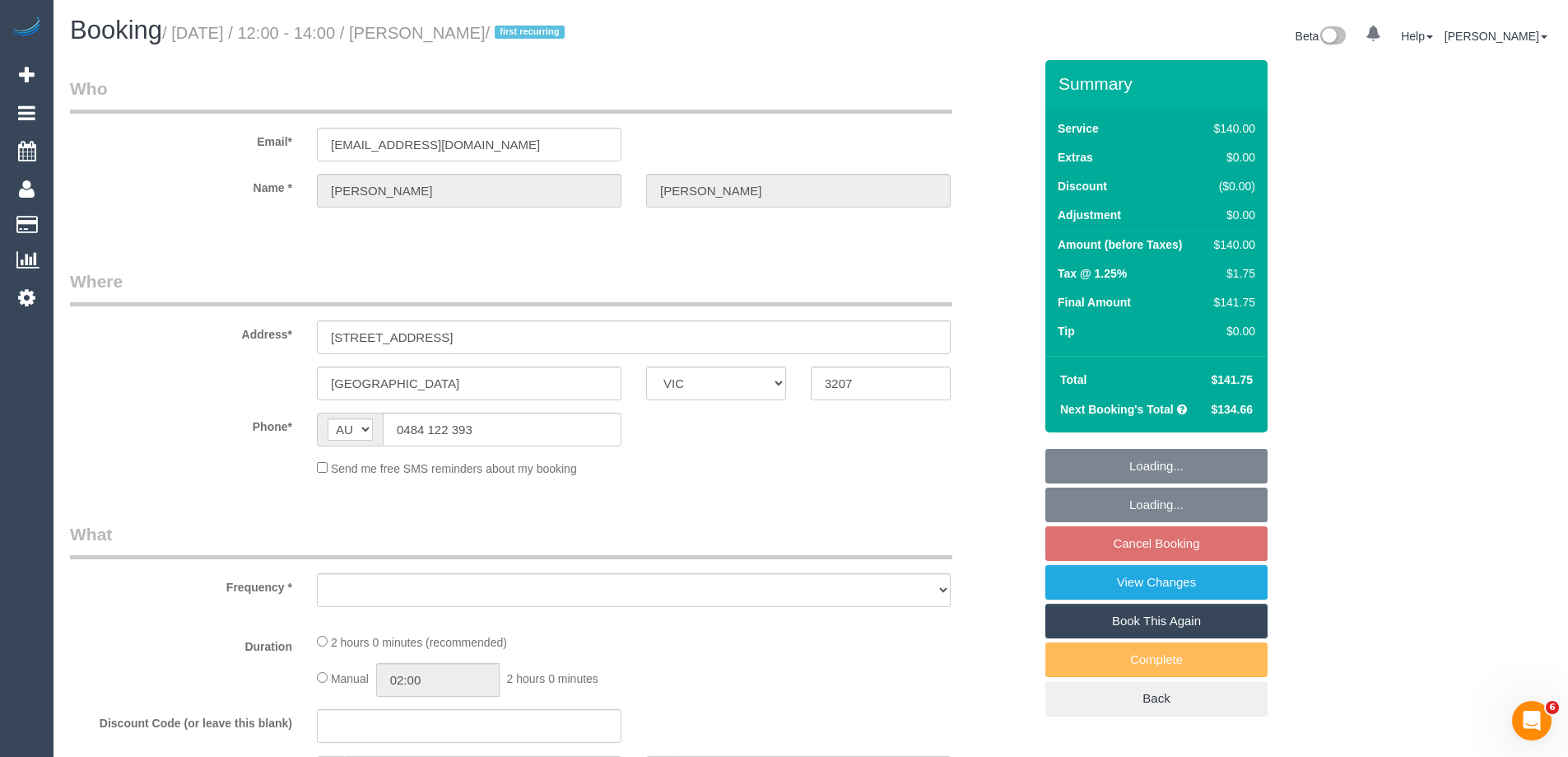
select select "number:22"
select select "number:33"
select select "number:12"
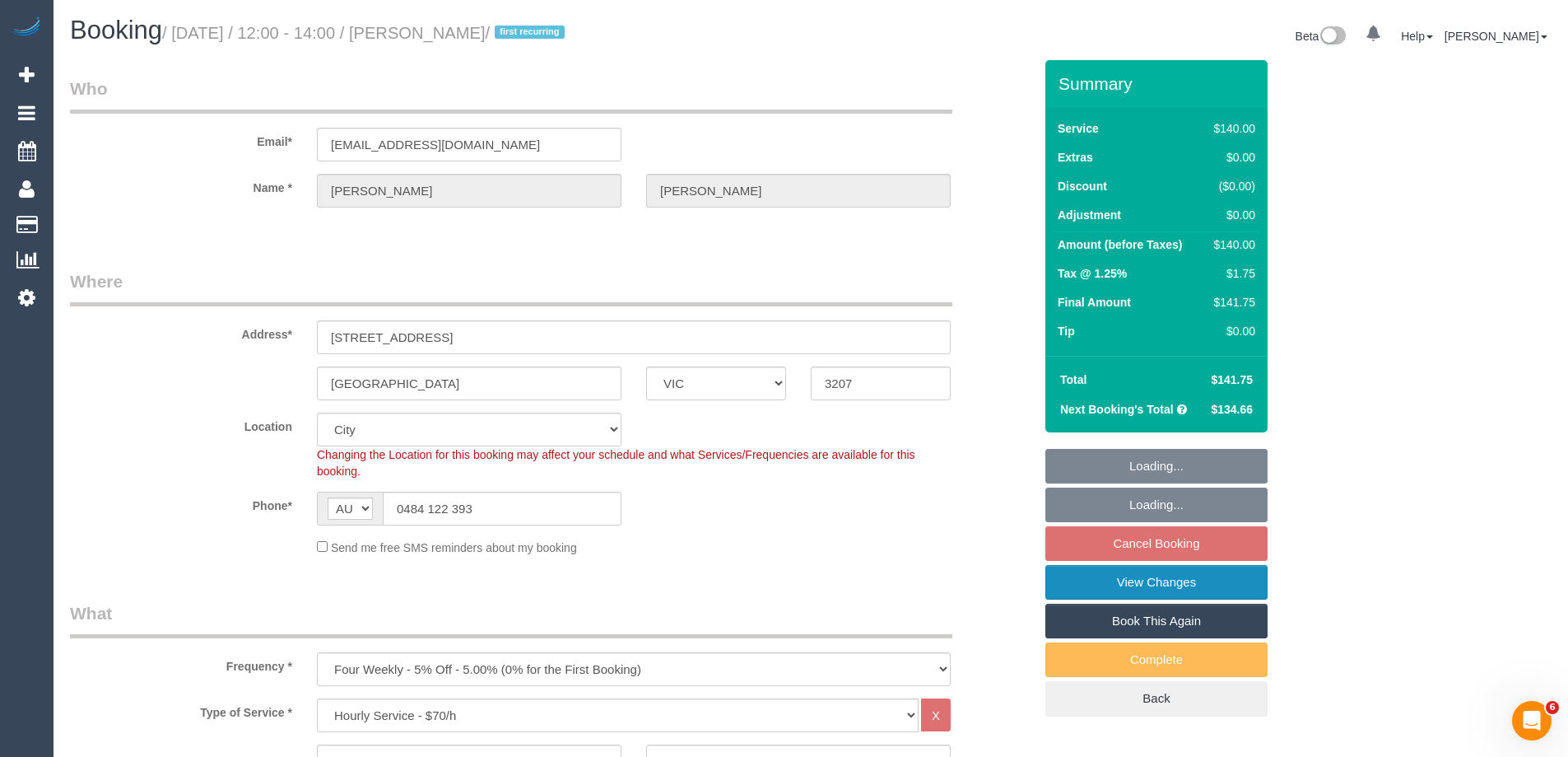
click at [1080, 586] on link "View Changes" at bounding box center [1156, 582] width 222 height 35
select select "object:863"
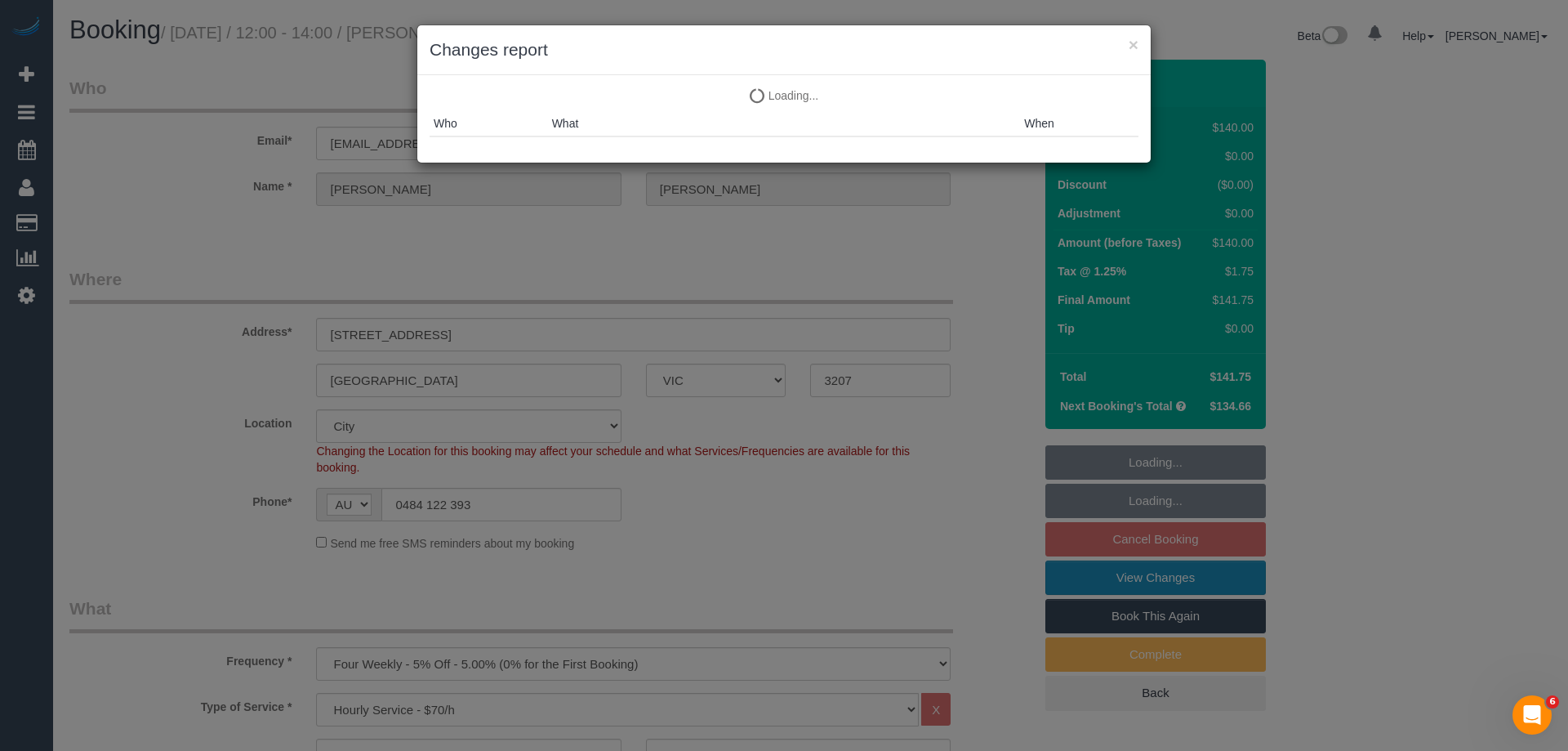
select select "spot4"
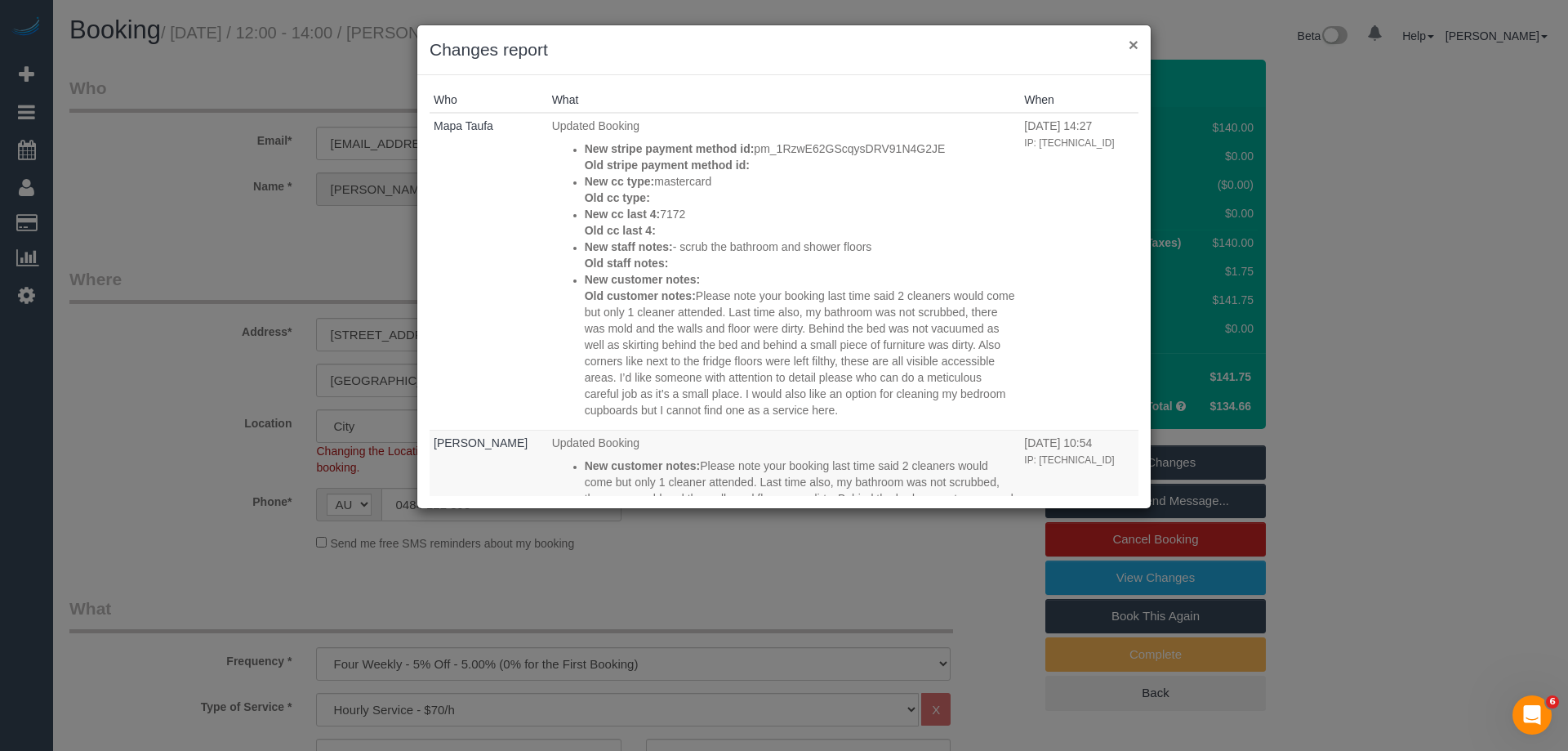
click at [1129, 42] on button "×" at bounding box center [1134, 45] width 10 height 17
